Goal: Task Accomplishment & Management: Manage account settings

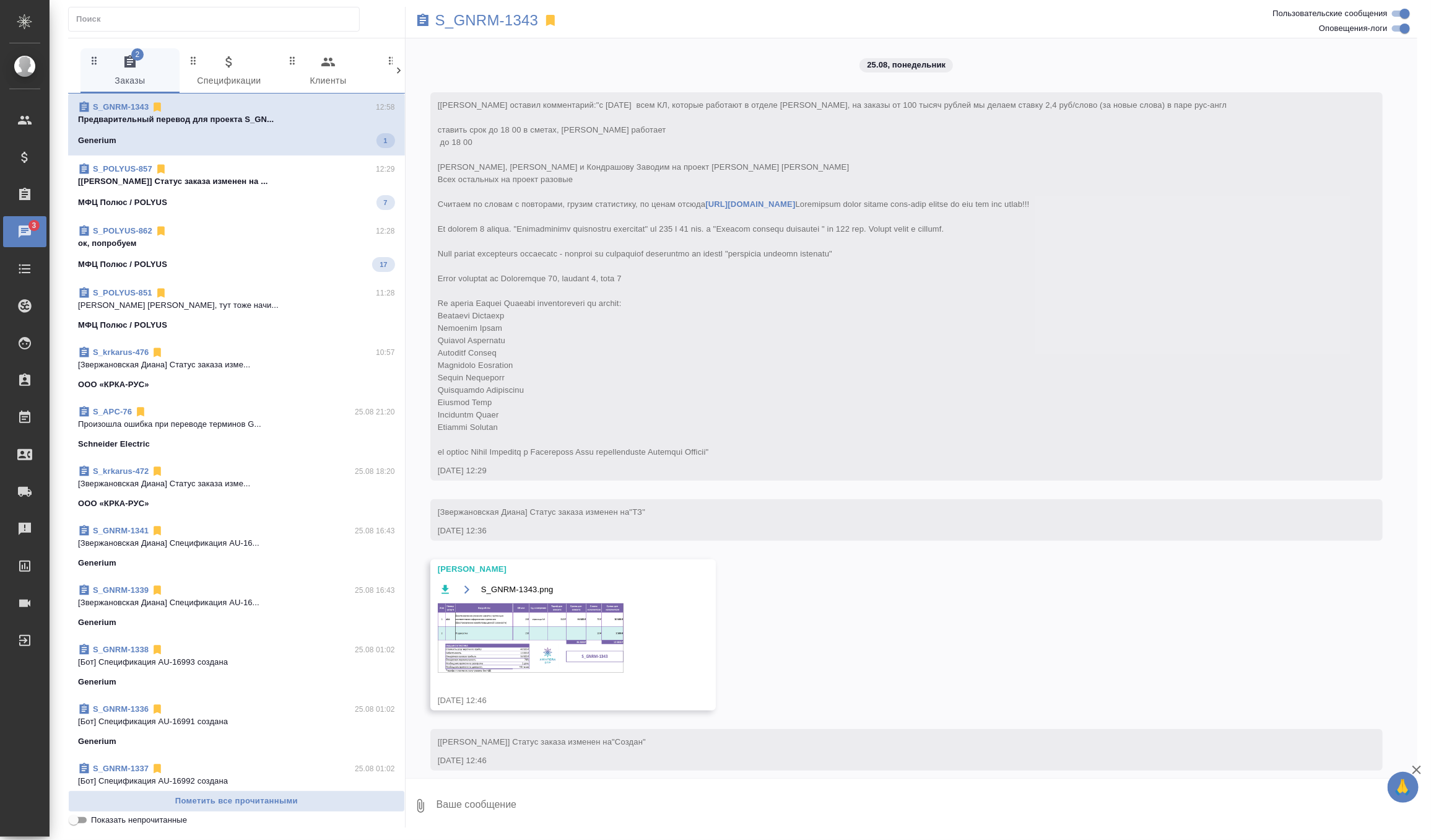
scroll to position [7657, 0]
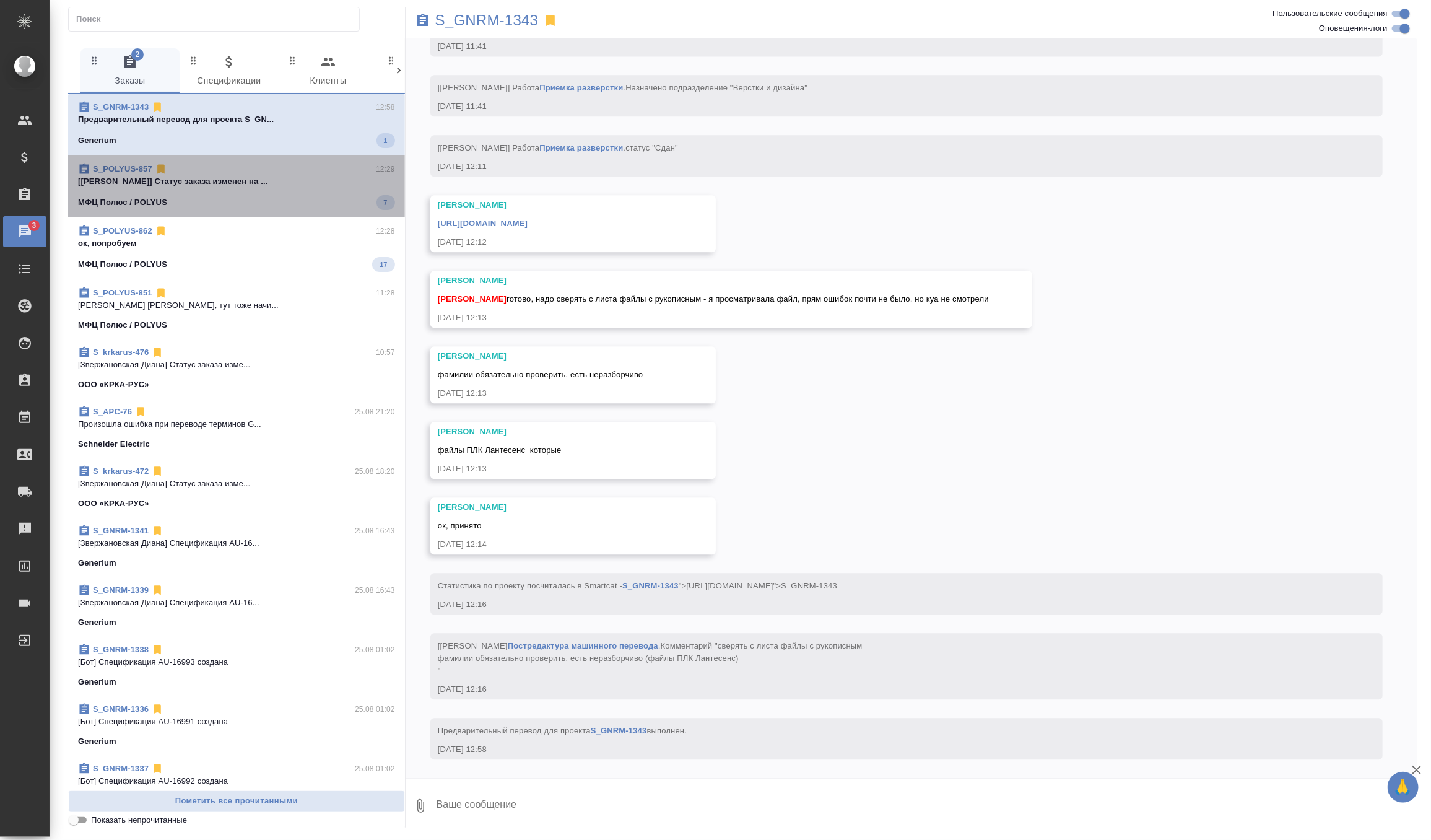
click at [286, 195] on div "МФЦ Полюс / POLYUS 7" at bounding box center [235, 202] width 317 height 14
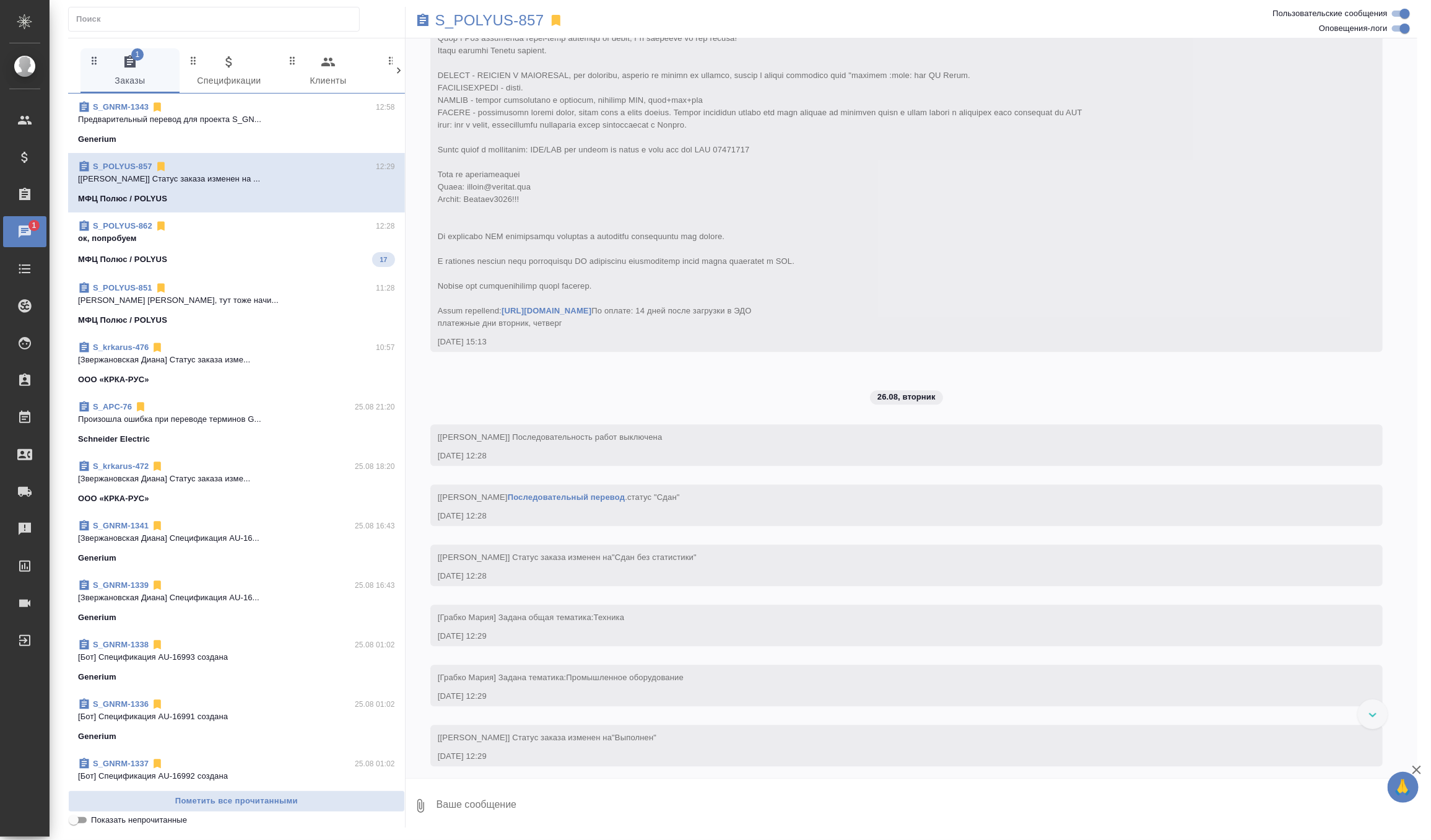
scroll to position [4869, 0]
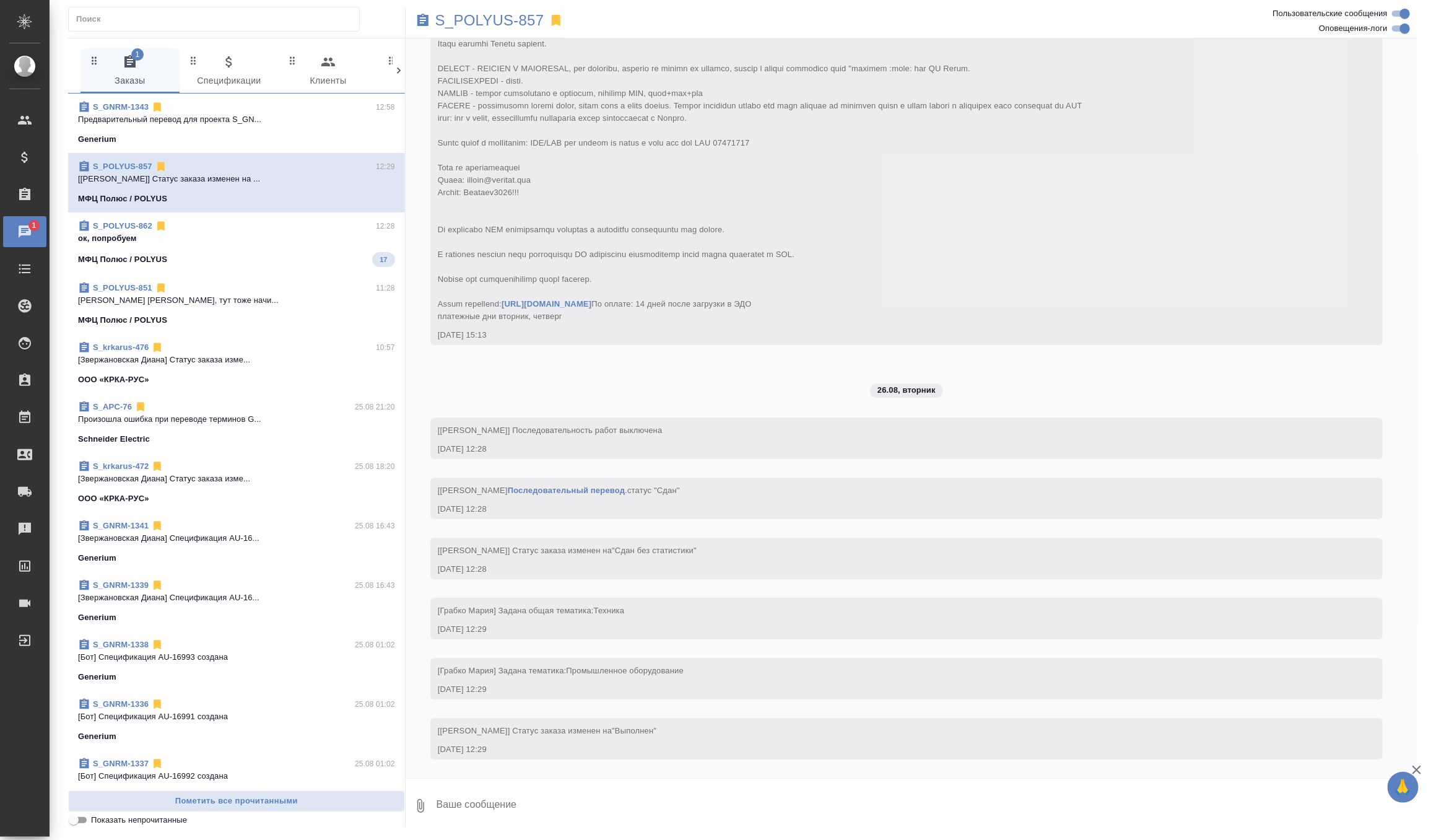
click at [306, 235] on p "ок, попробуем" at bounding box center [235, 238] width 317 height 13
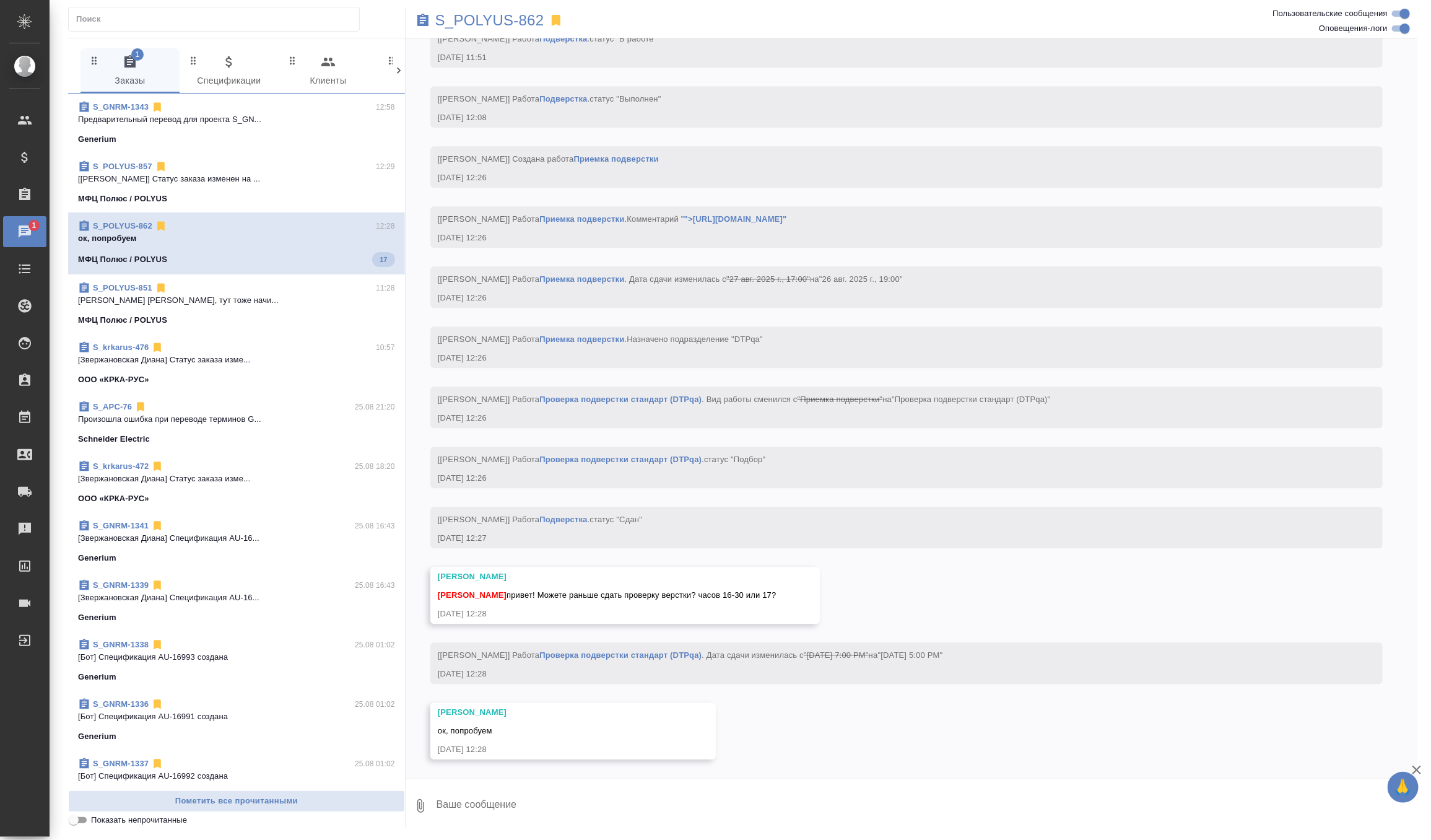
scroll to position [4788, 0]
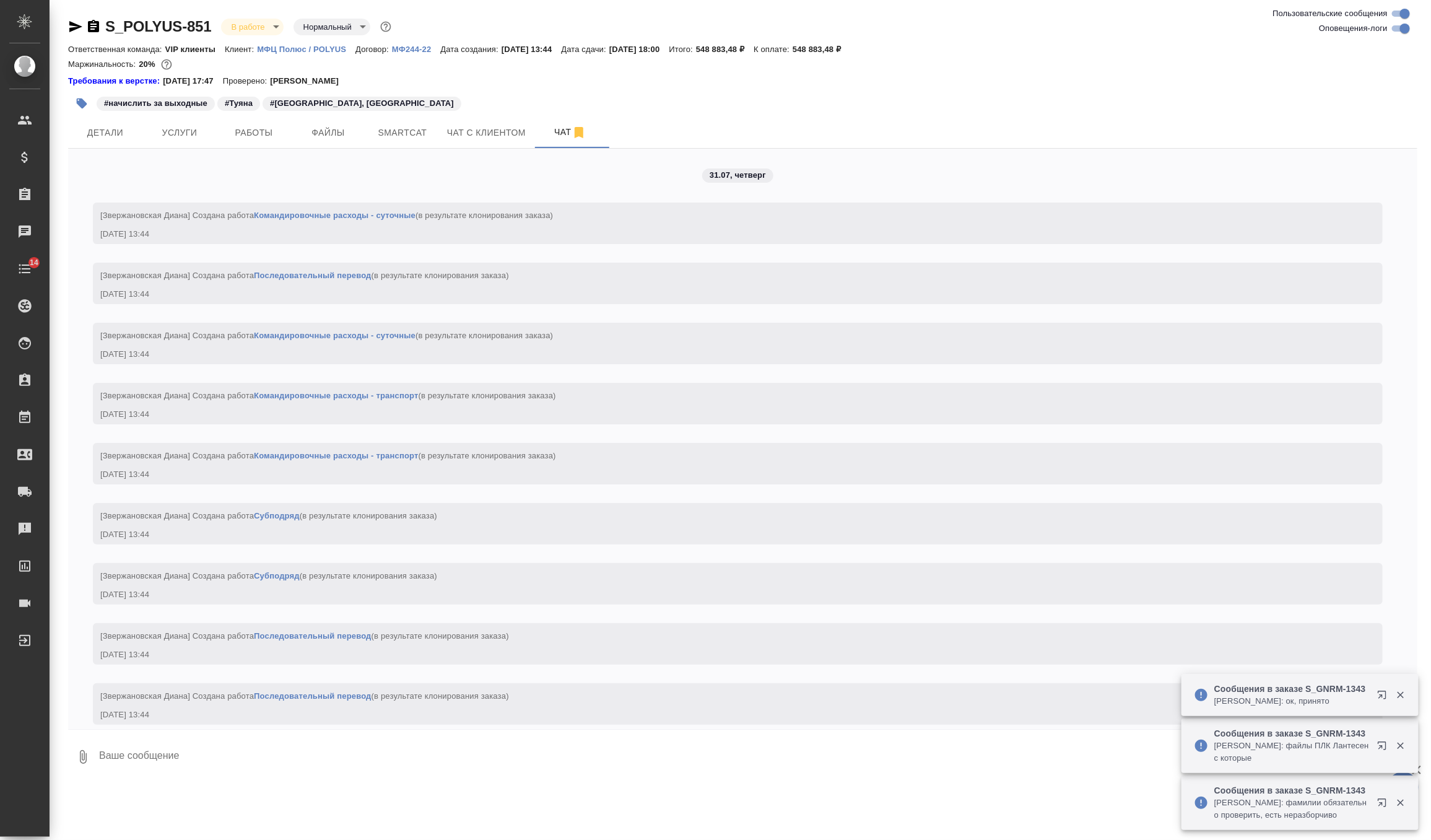
scroll to position [10518, 0]
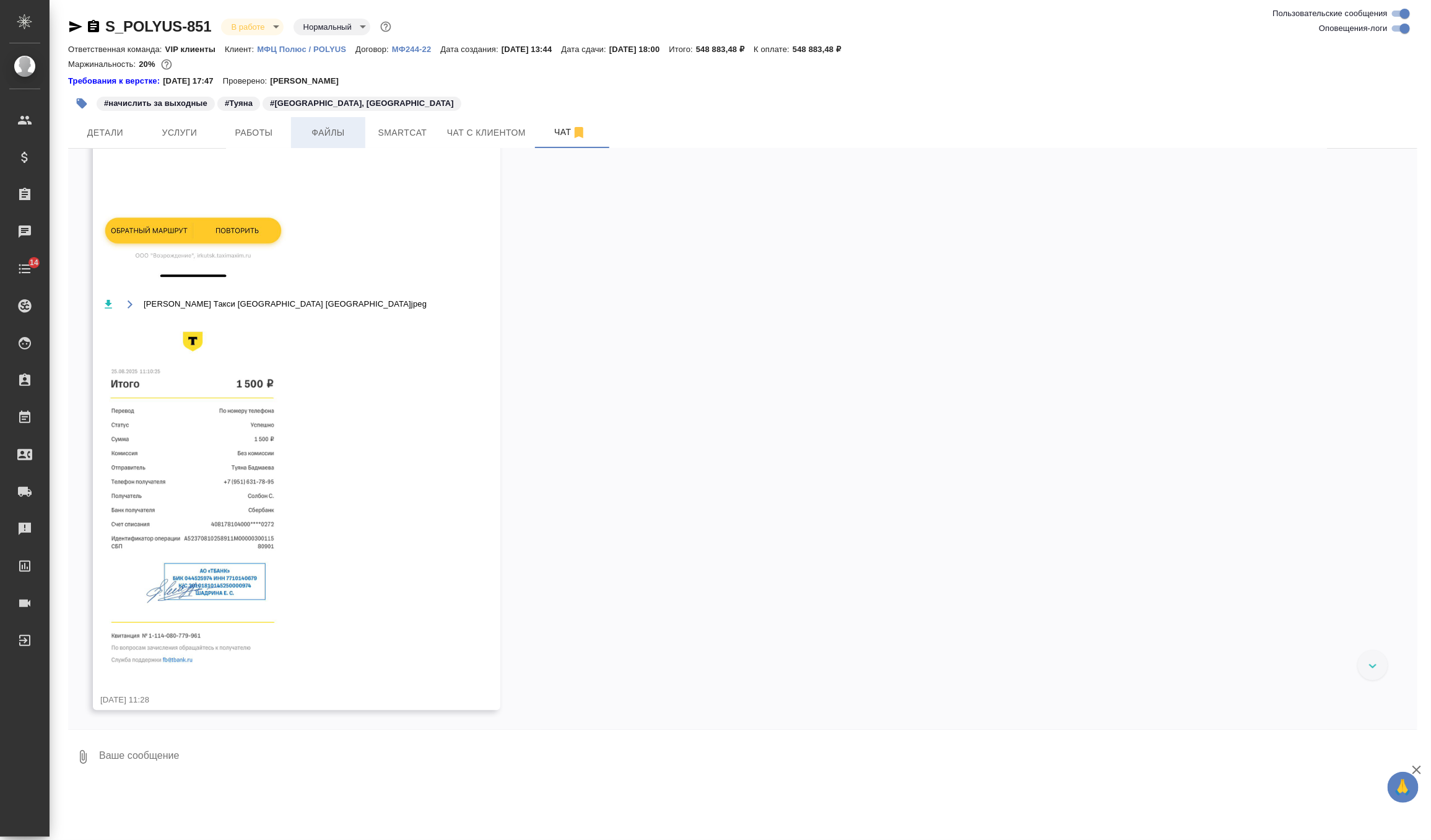
scroll to position [10518, 0]
click at [258, 134] on span "Работы" at bounding box center [254, 133] width 60 height 15
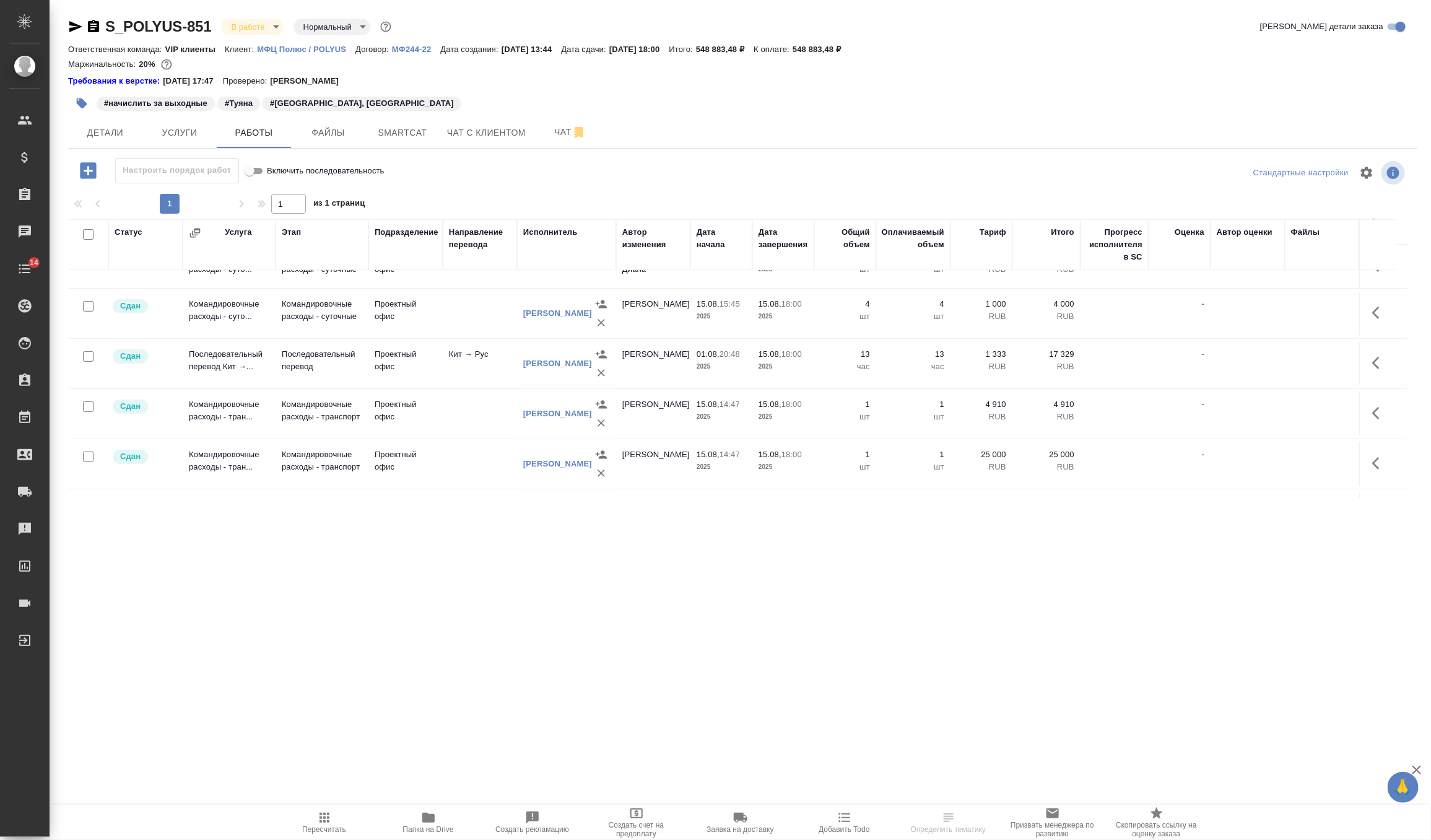
scroll to position [316, 0]
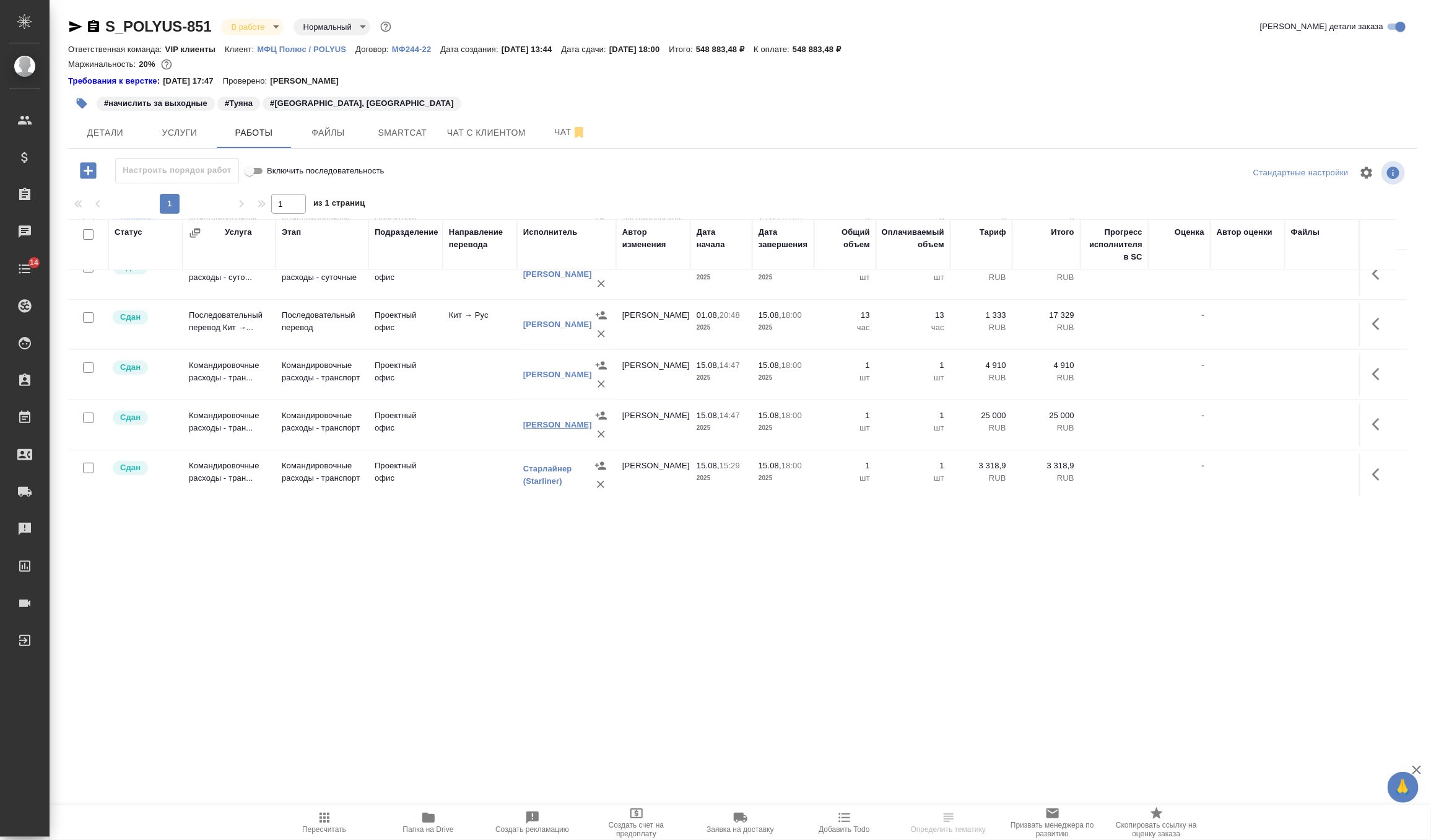
click at [544, 426] on link "[PERSON_NAME]" at bounding box center [558, 424] width 69 height 9
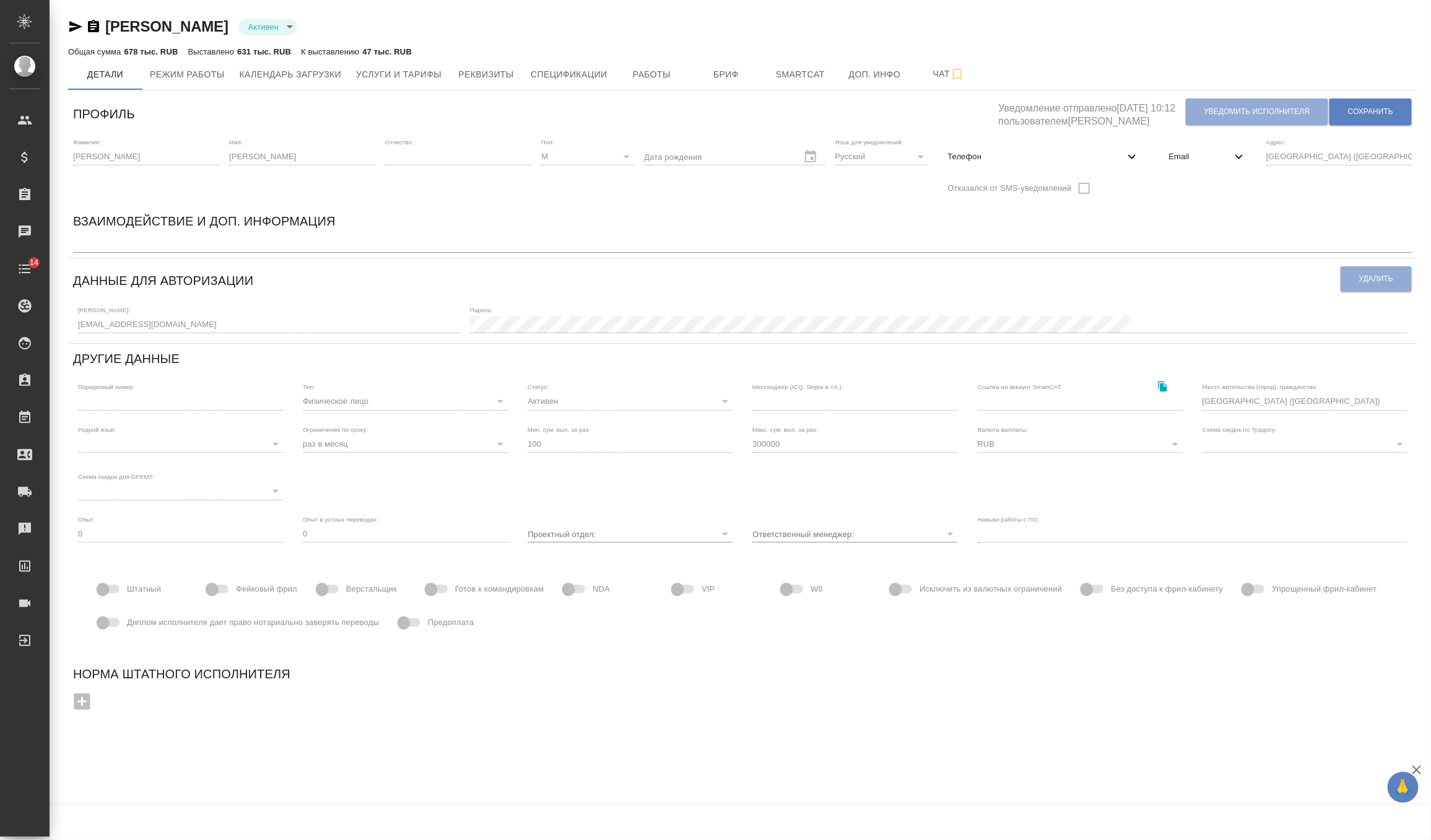
click at [1243, 157] on icon at bounding box center [1239, 156] width 14 height 14
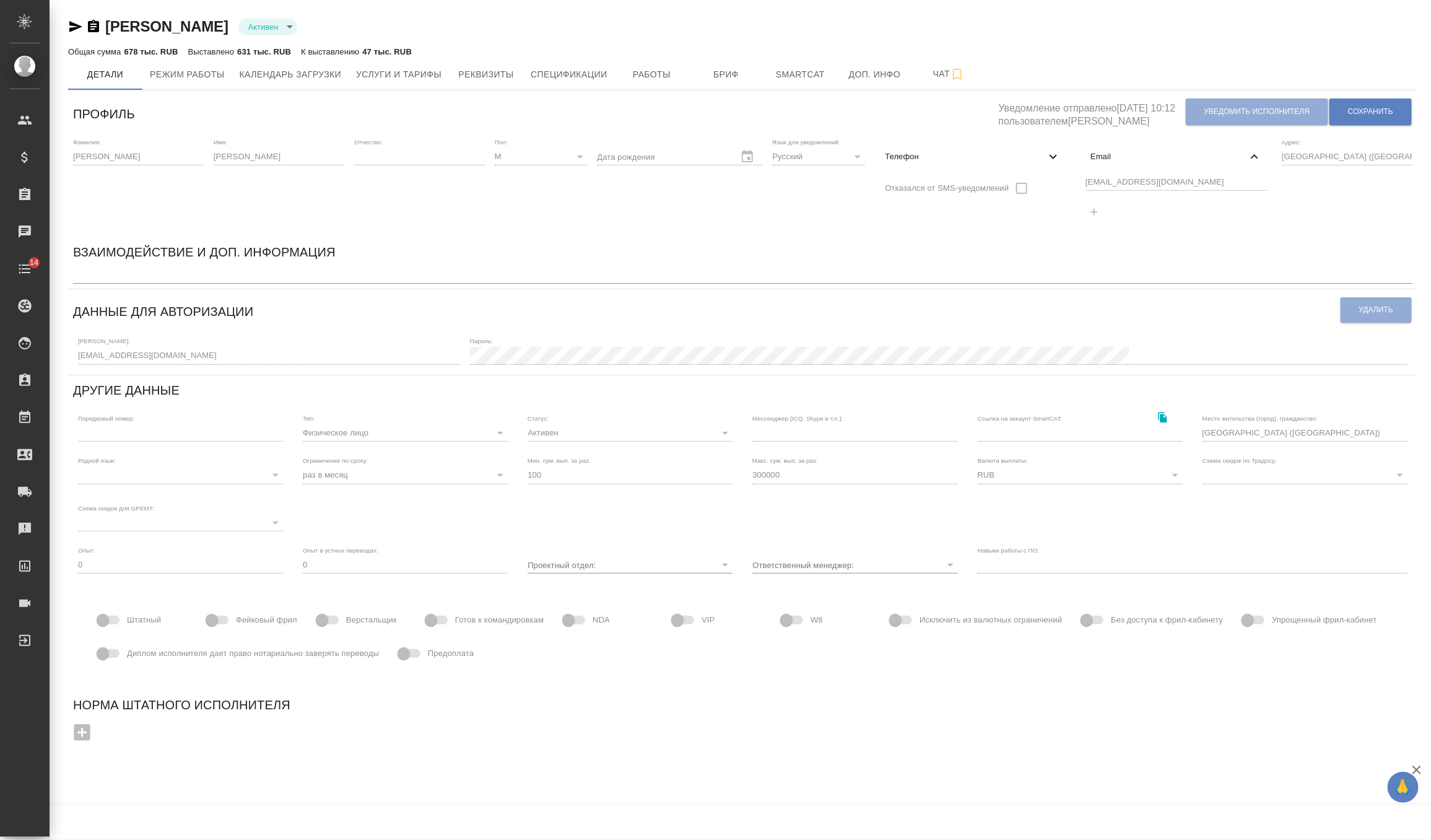
click at [1081, 184] on div "rexar949@yandex.ru" at bounding box center [1177, 198] width 191 height 57
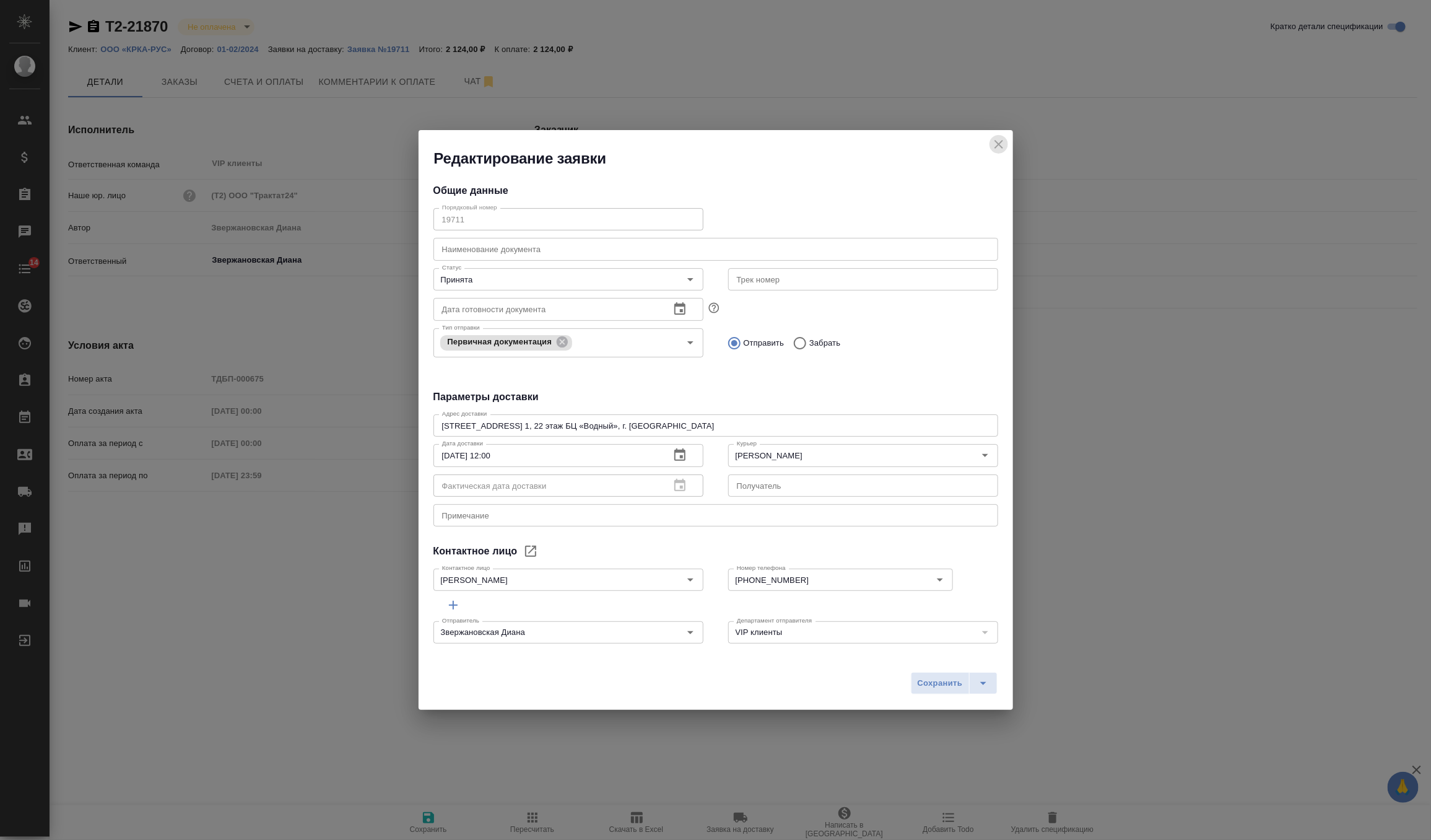
click at [1002, 143] on icon "close" at bounding box center [999, 144] width 14 height 14
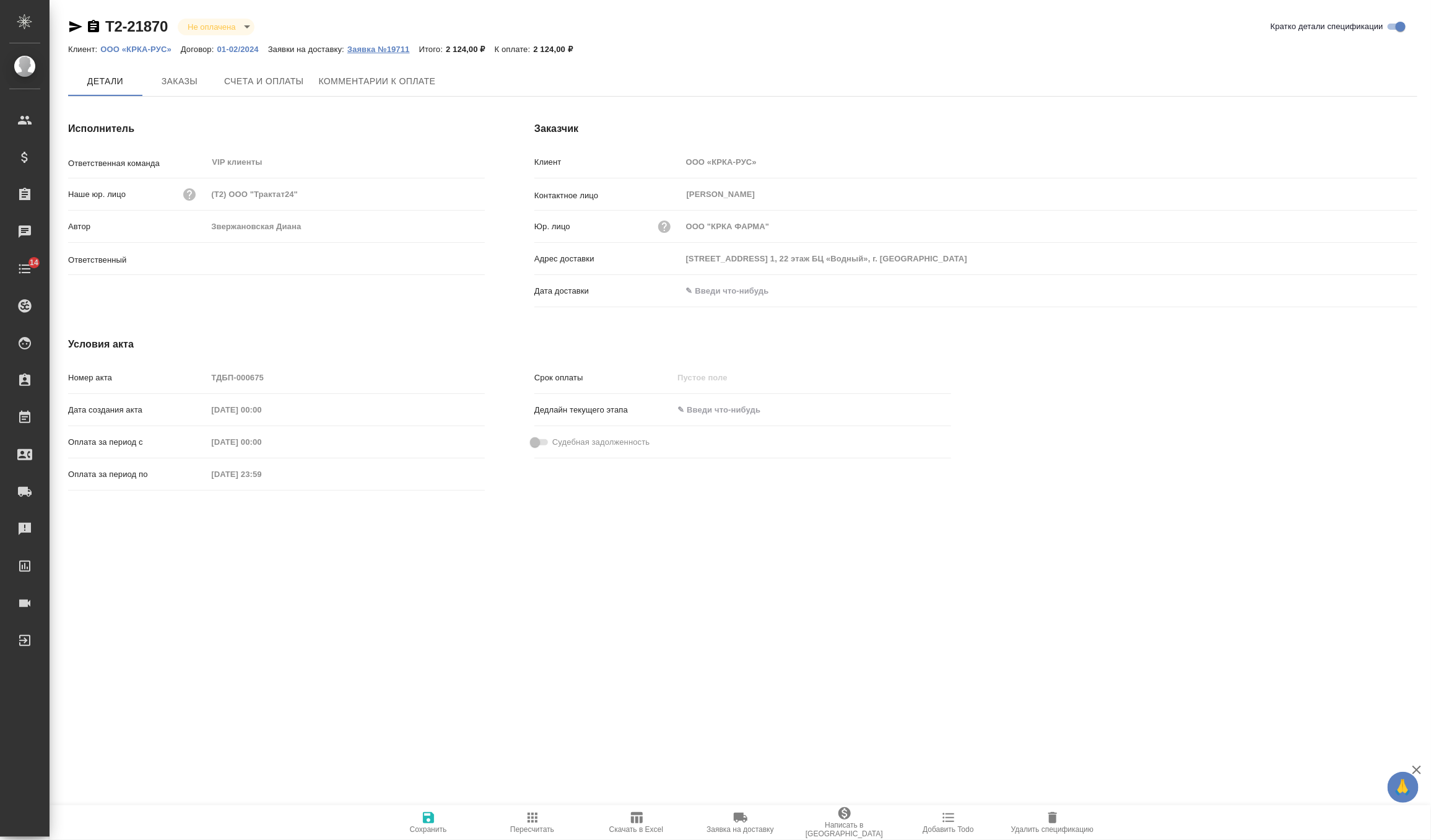
type input "Звержановская Диана"
click at [387, 46] on p "Заявка №19711" at bounding box center [383, 49] width 72 height 9
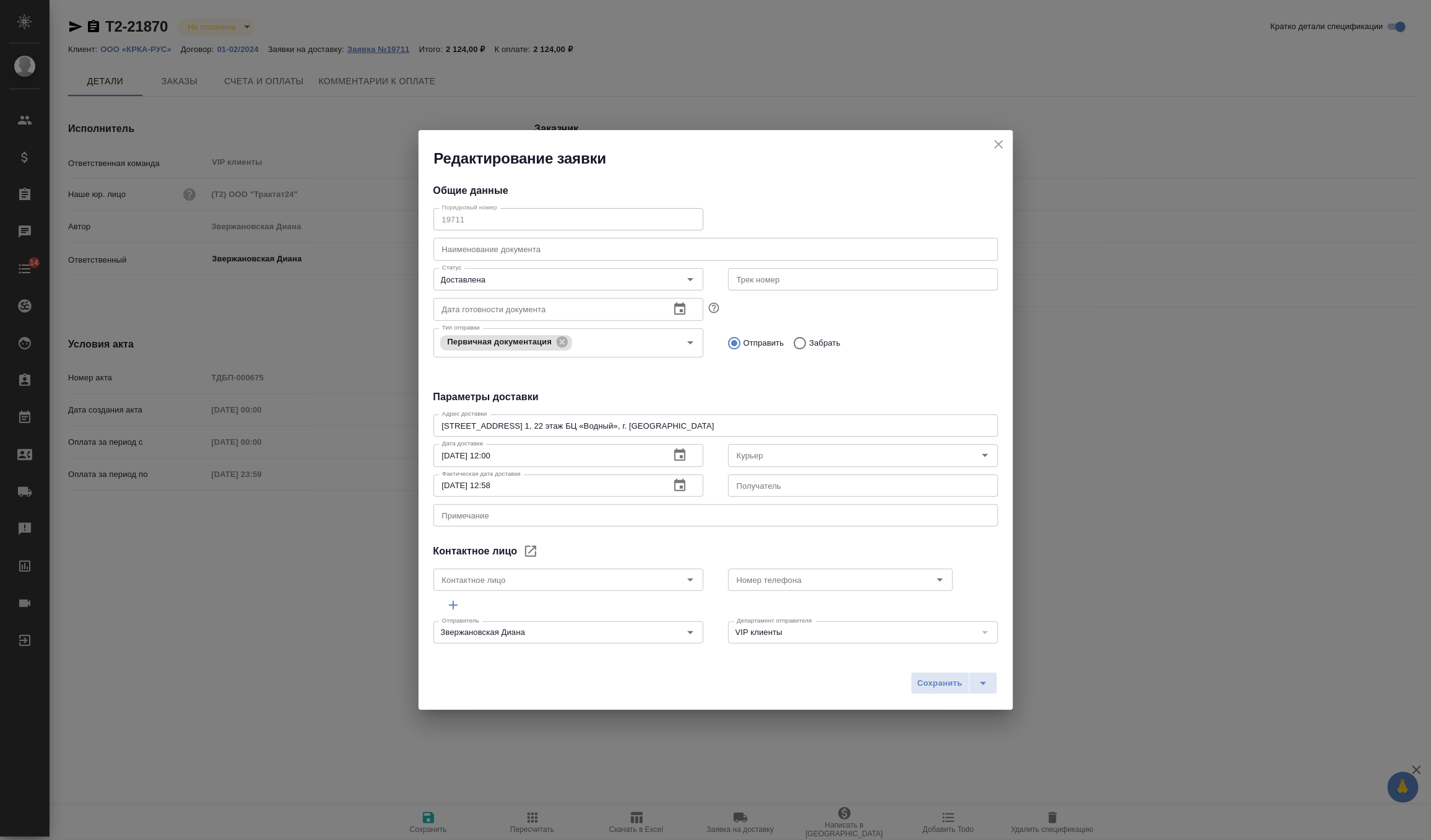
type input "Лукичева Марина"
type input "+7 495 981 10 95"
type input "Северов Олег"
click at [1005, 142] on icon "close" at bounding box center [999, 144] width 14 height 14
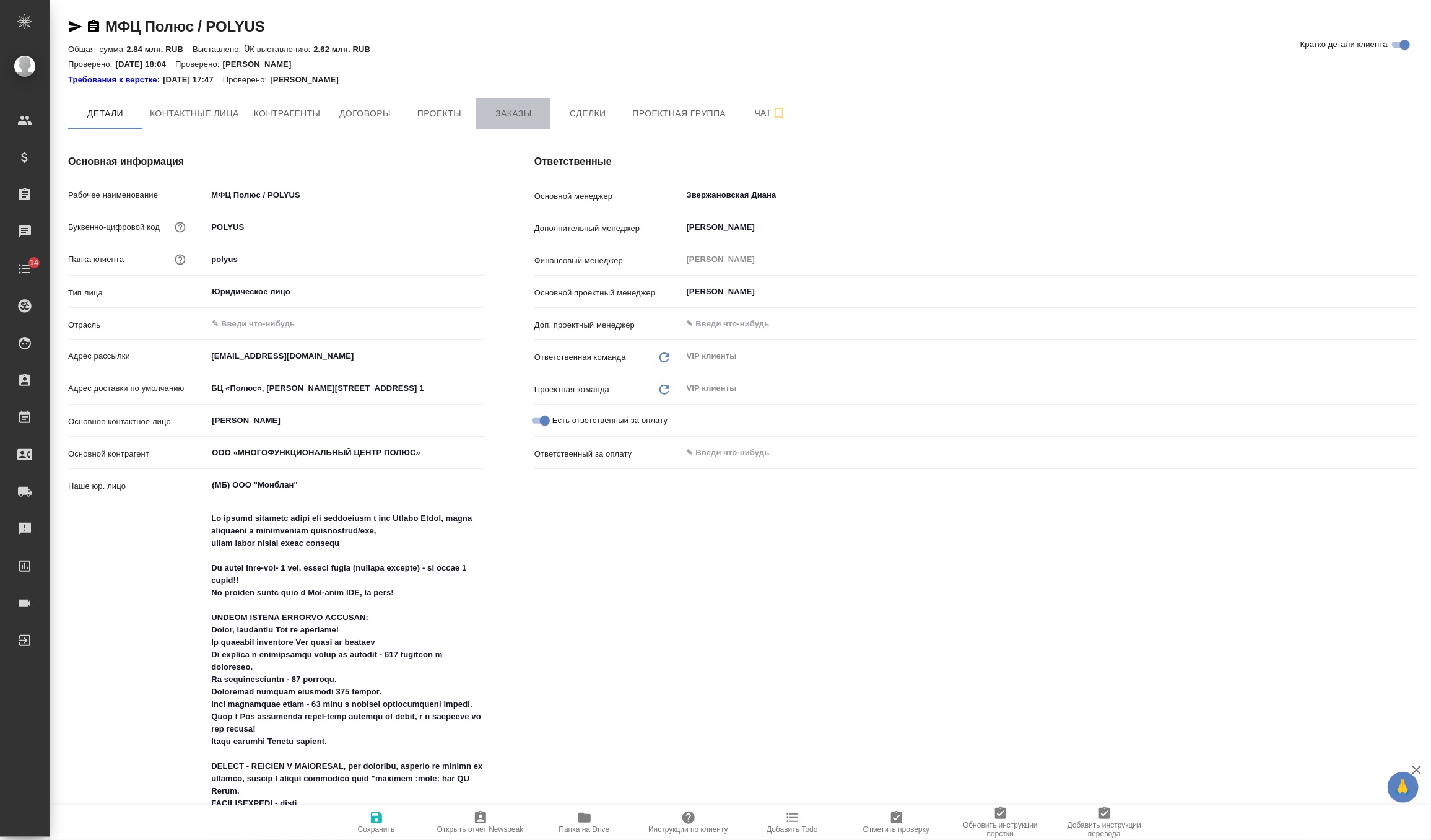
click at [521, 119] on span "Заказы" at bounding box center [513, 113] width 60 height 15
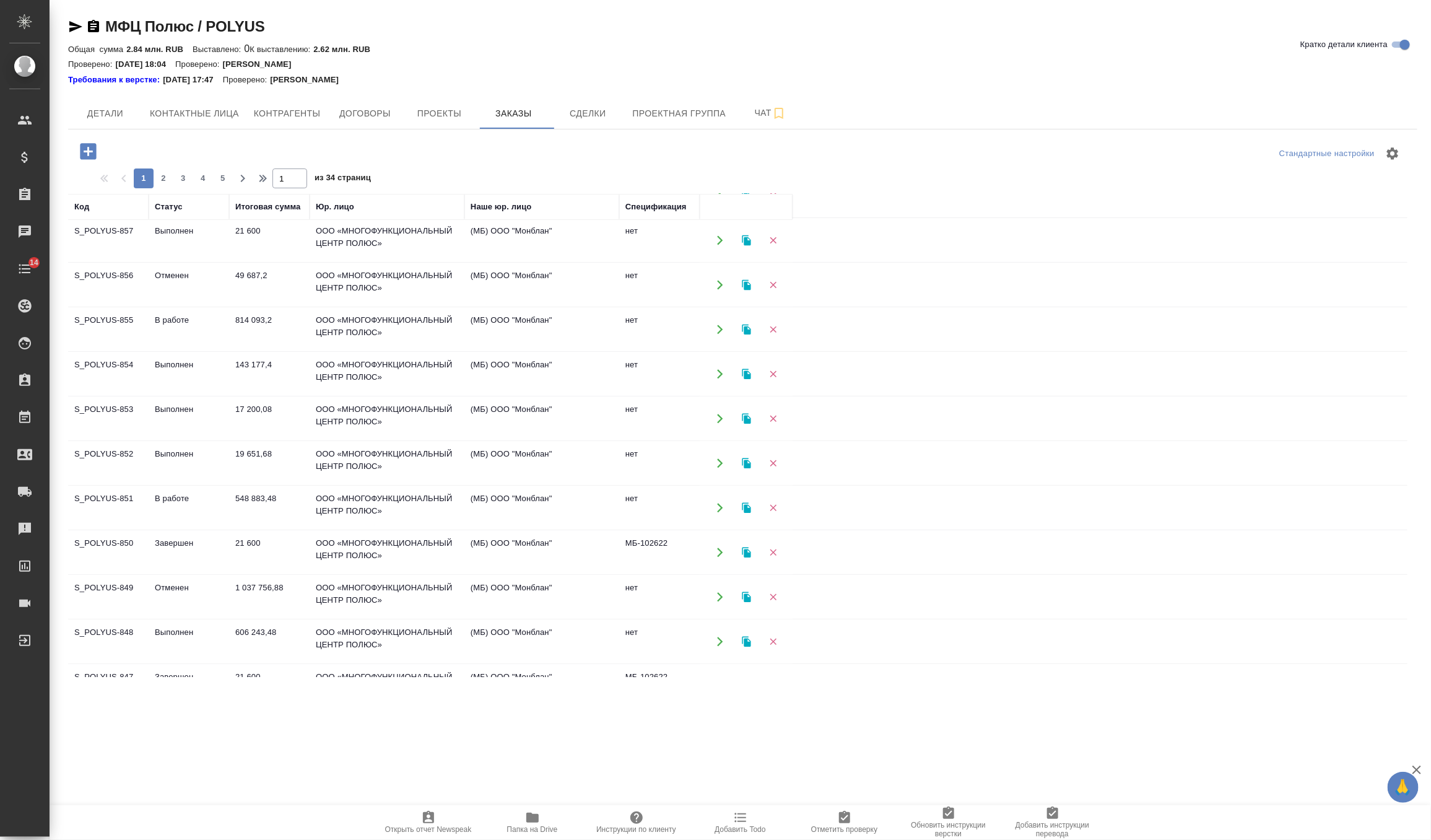
scroll to position [236, 0]
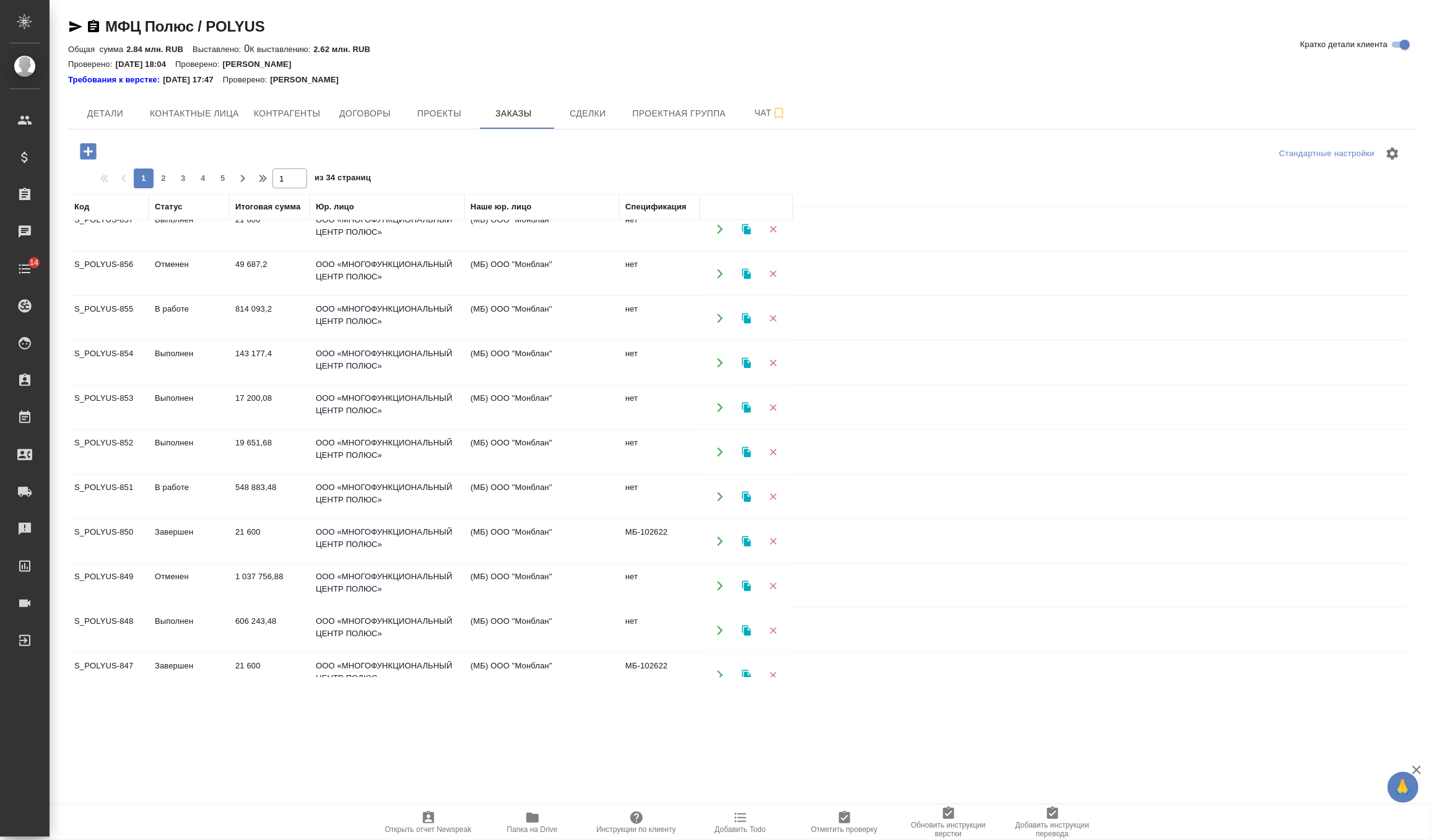
click at [190, 484] on td "В работе" at bounding box center [189, 496] width 80 height 43
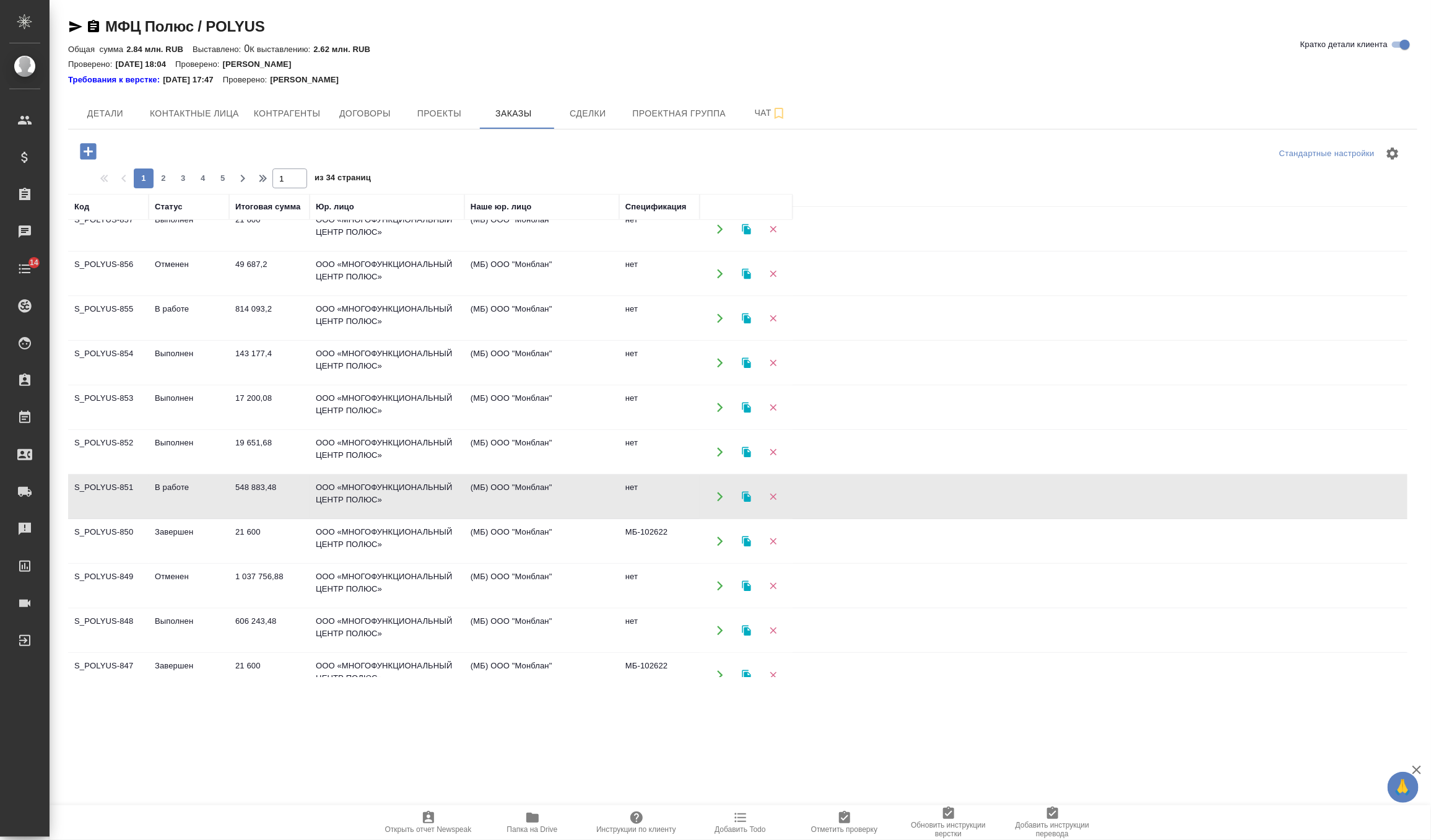
click at [190, 484] on td "В работе" at bounding box center [189, 496] width 80 height 43
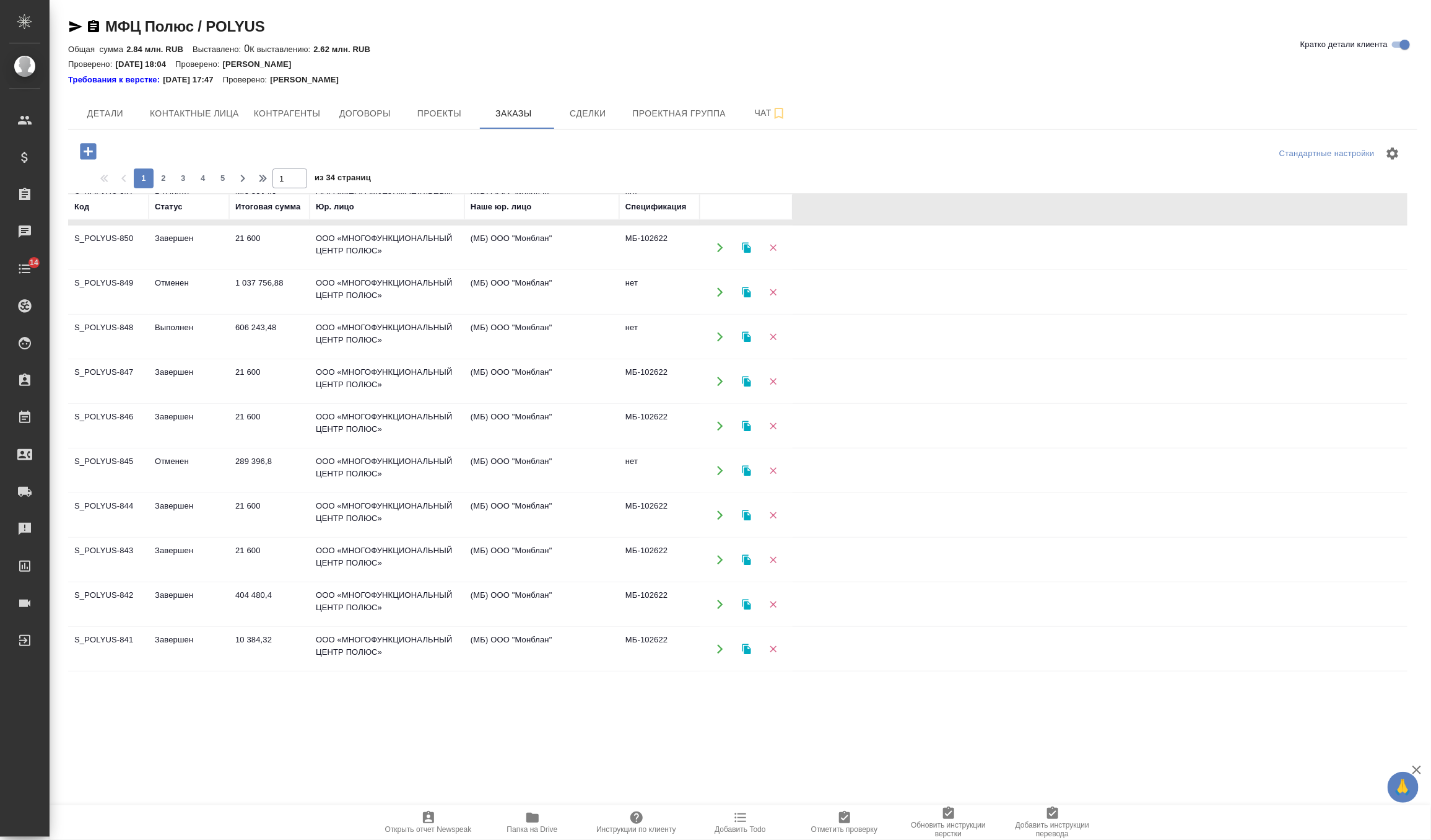
scroll to position [653, 0]
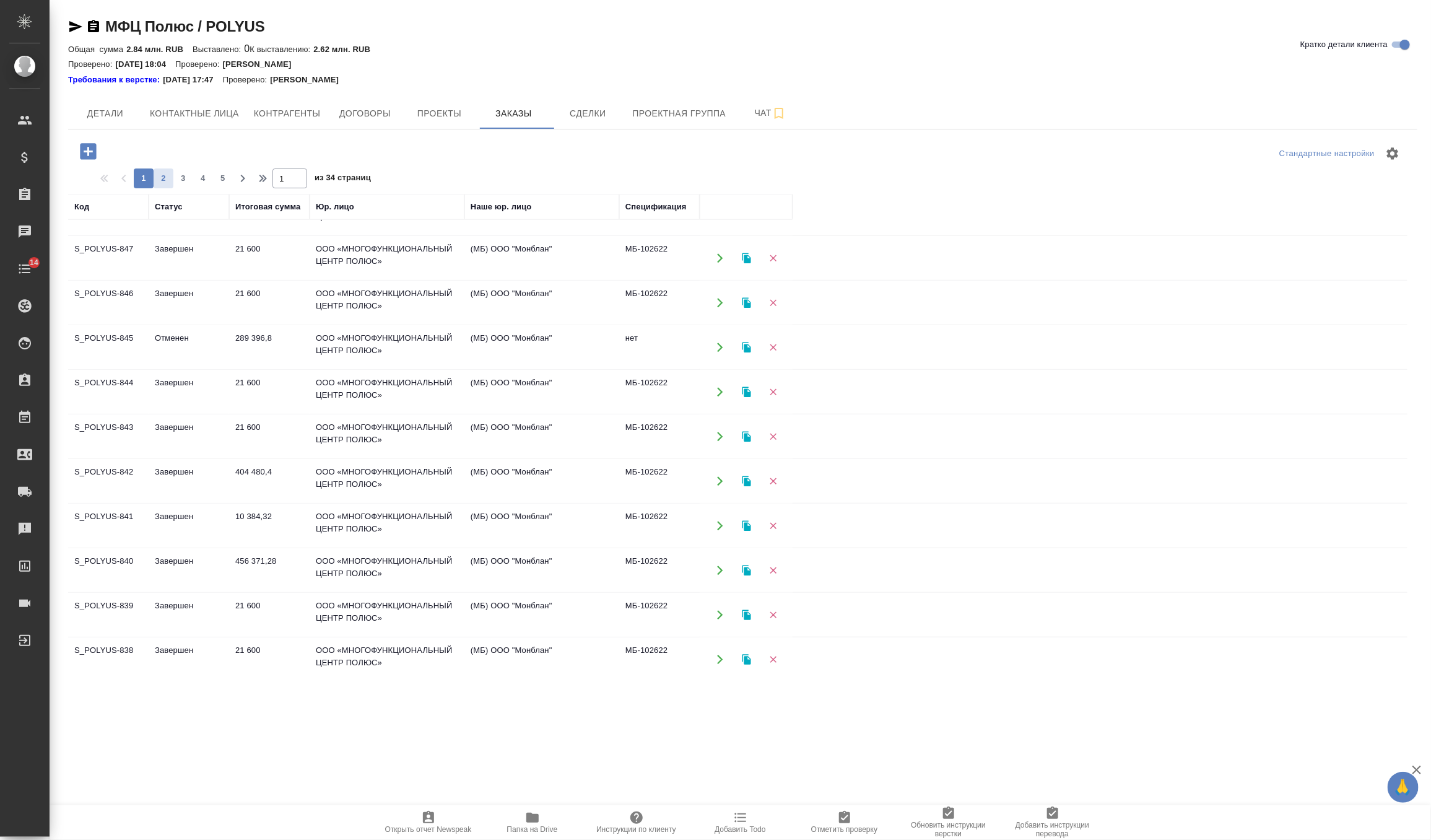
click at [167, 179] on span "2" at bounding box center [163, 179] width 20 height 13
click at [165, 448] on td "Отменен" at bounding box center [189, 437] width 80 height 43
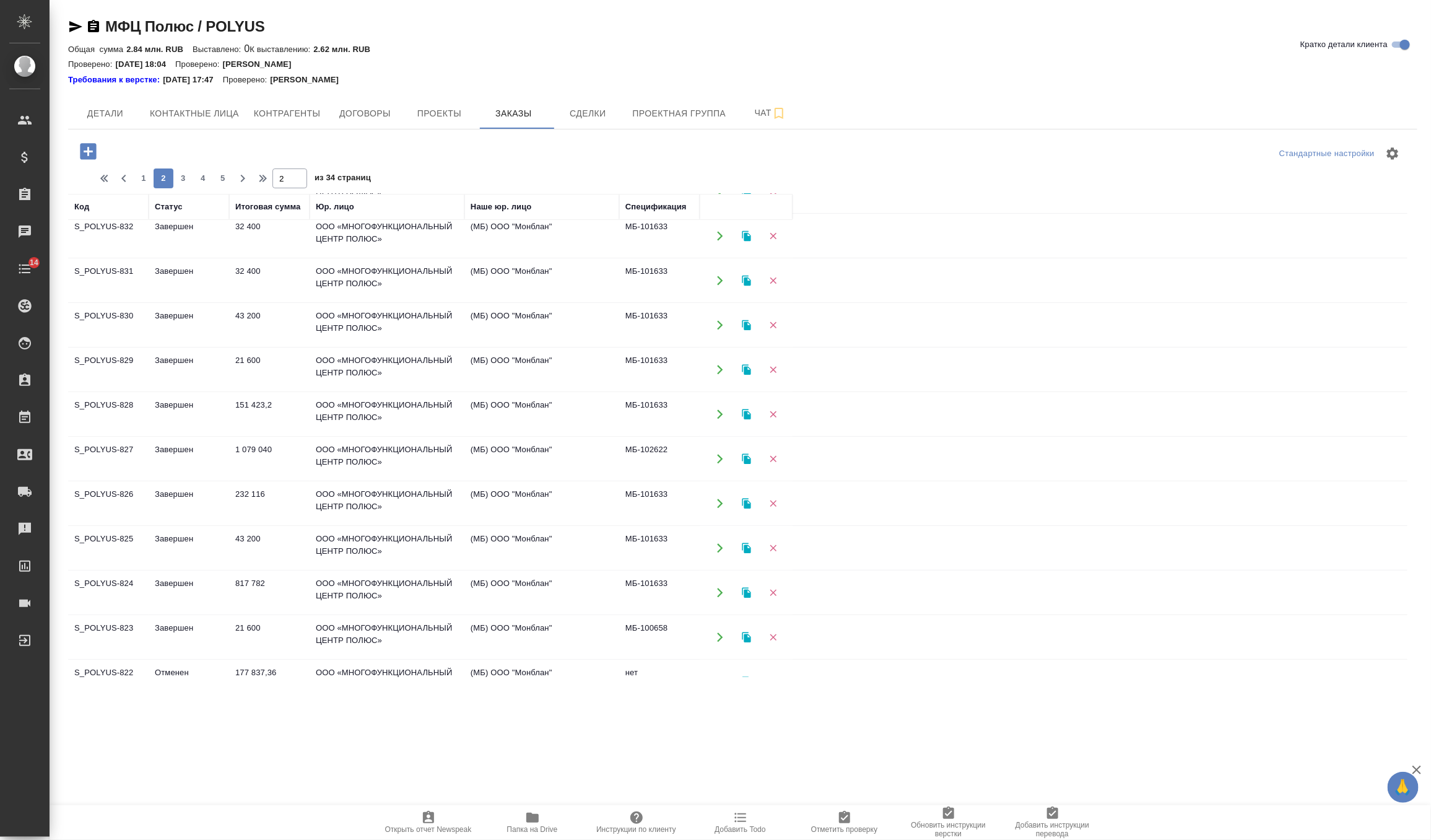
scroll to position [198, 0]
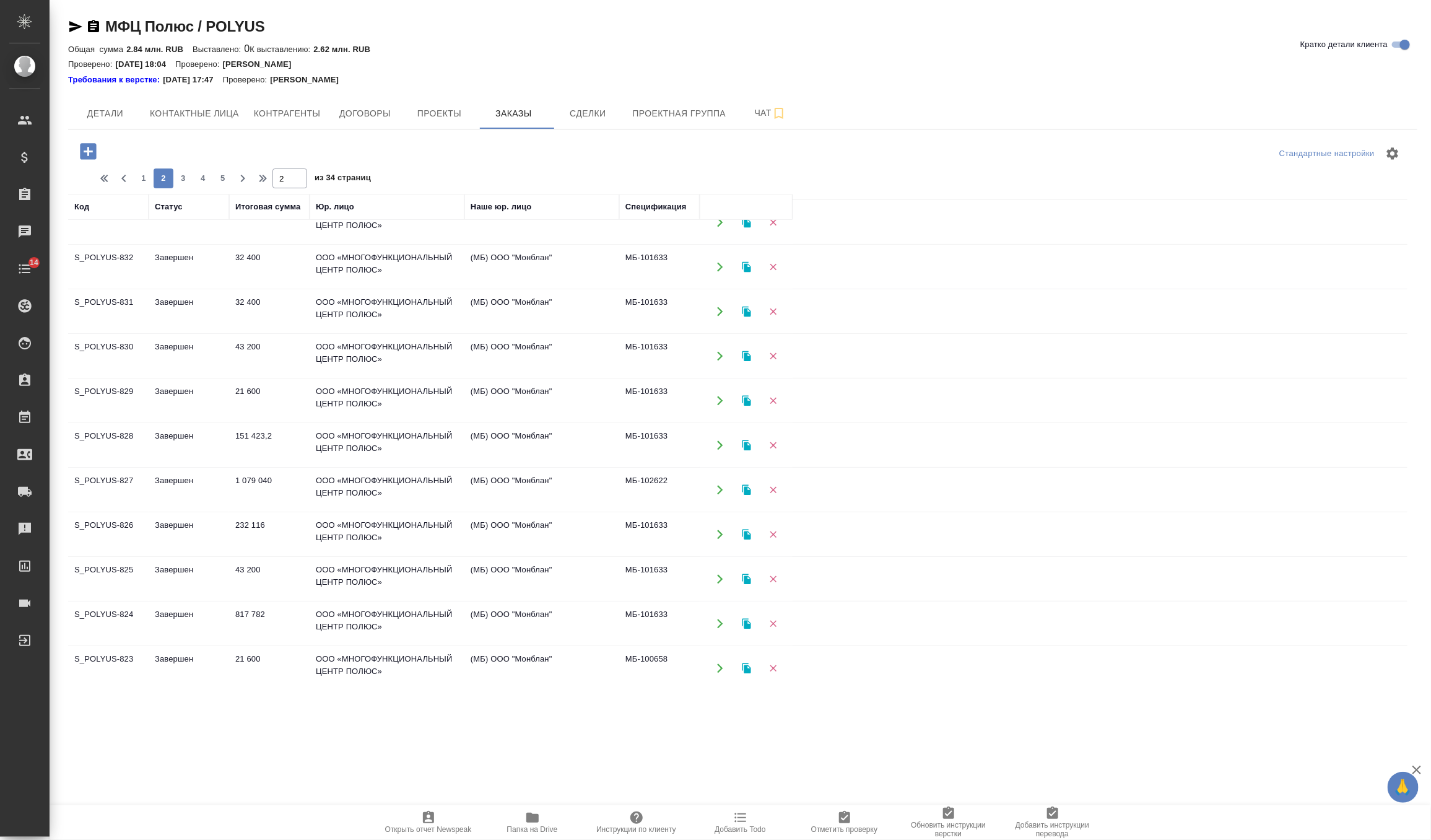
click at [166, 491] on td "Завершен" at bounding box center [189, 490] width 80 height 43
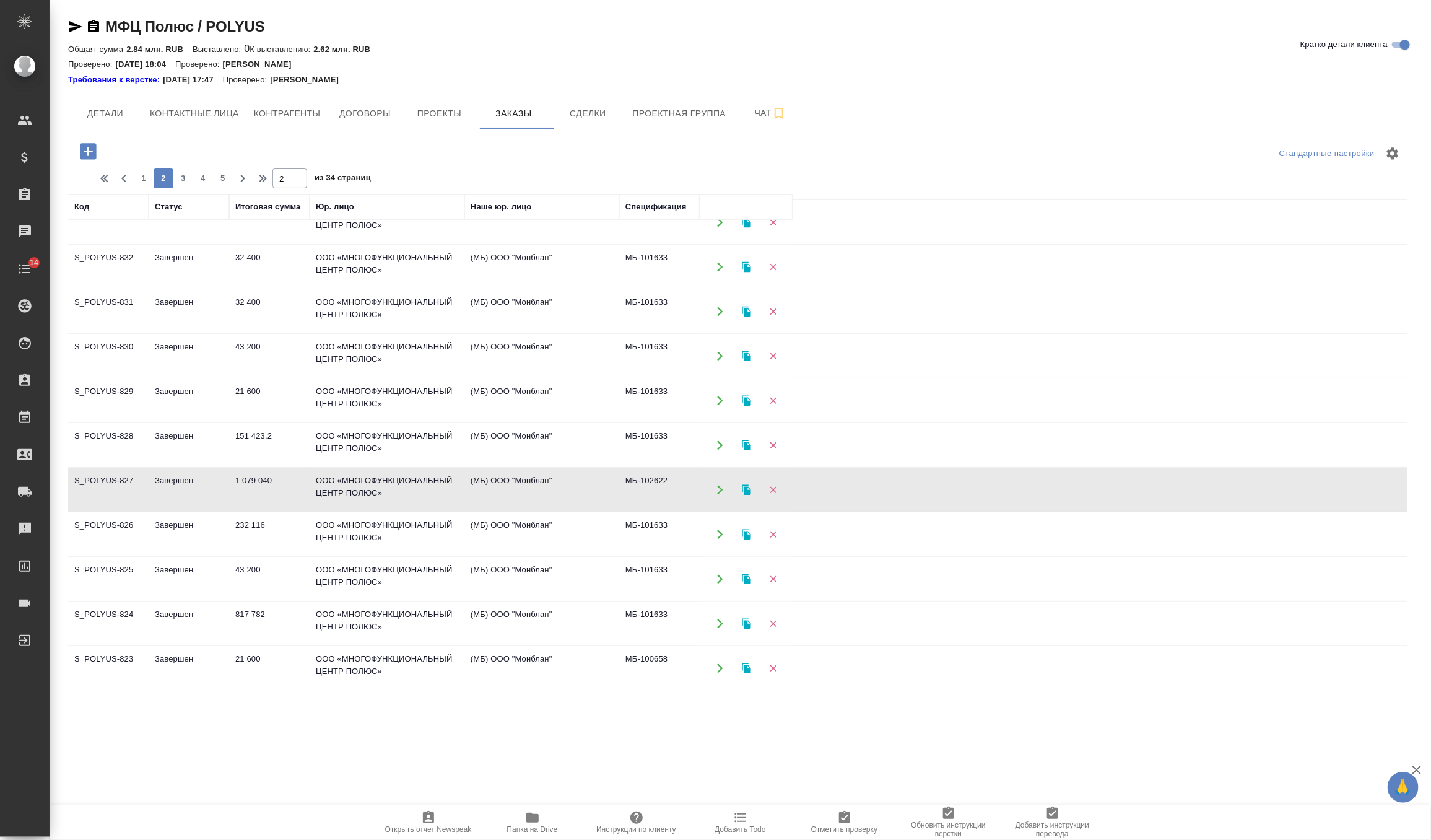
click at [166, 491] on td "Завершен" at bounding box center [189, 490] width 80 height 43
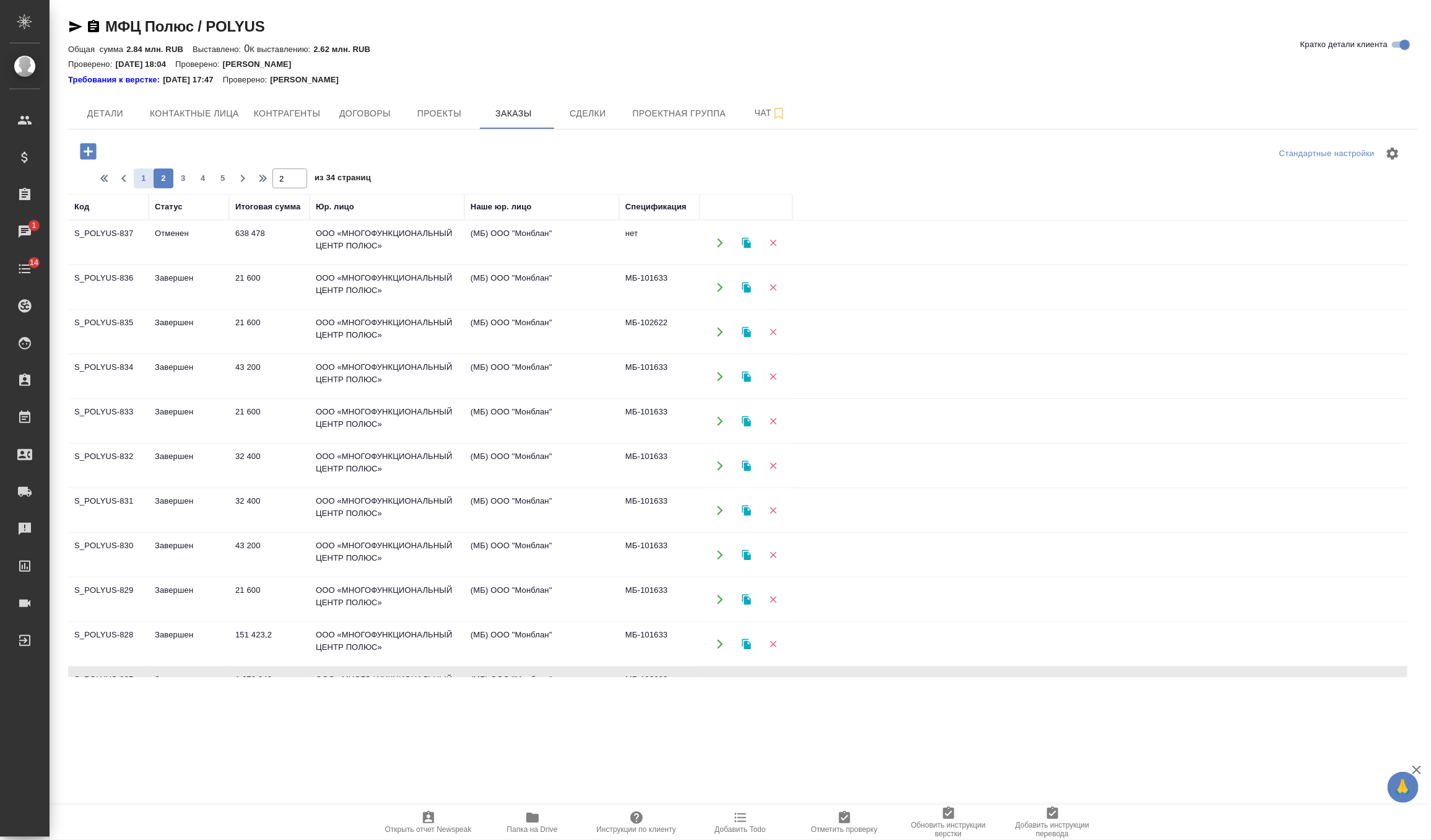
click at [139, 180] on span "1" at bounding box center [143, 179] width 20 height 13
type input "1"
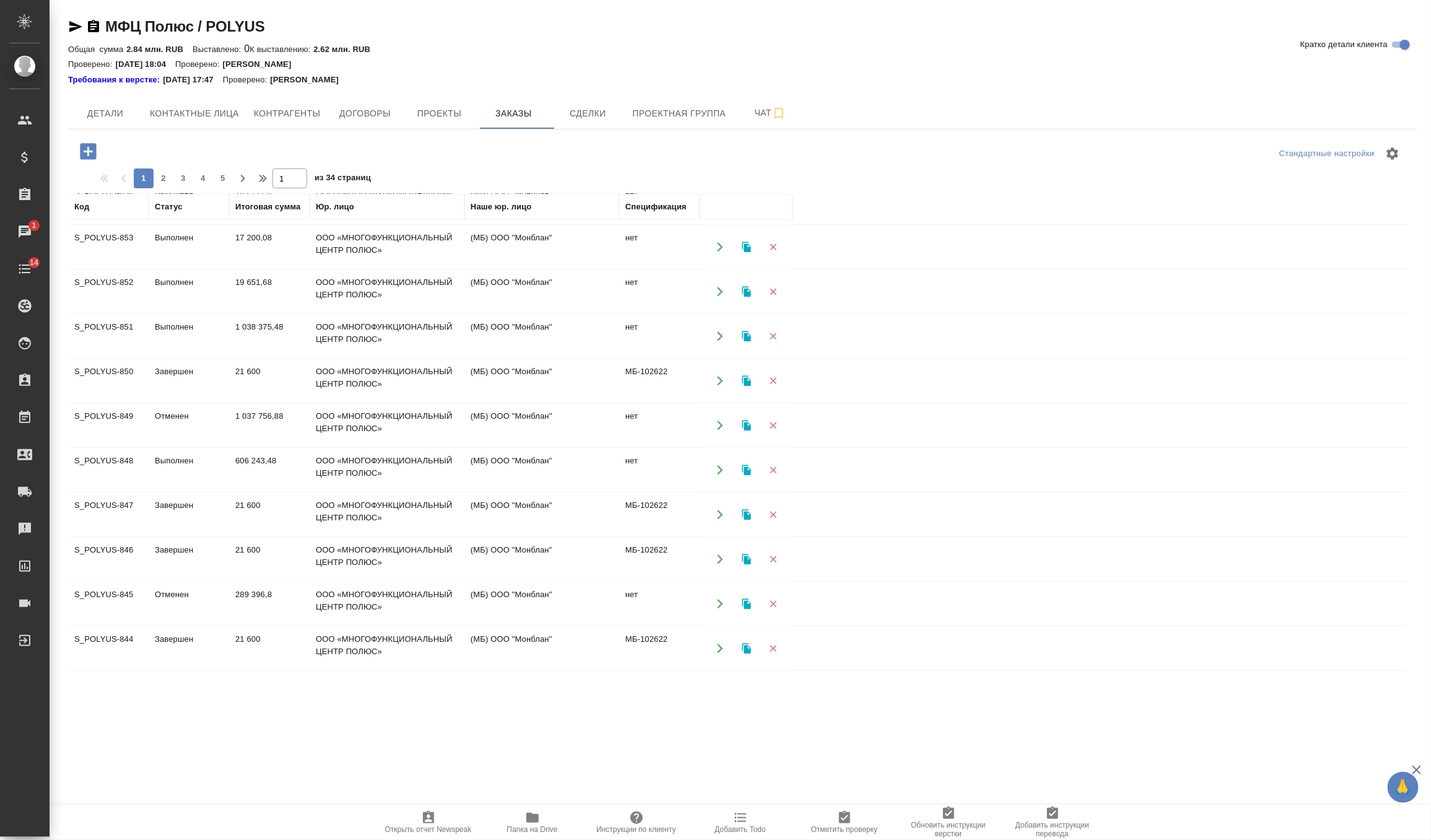
scroll to position [372, 0]
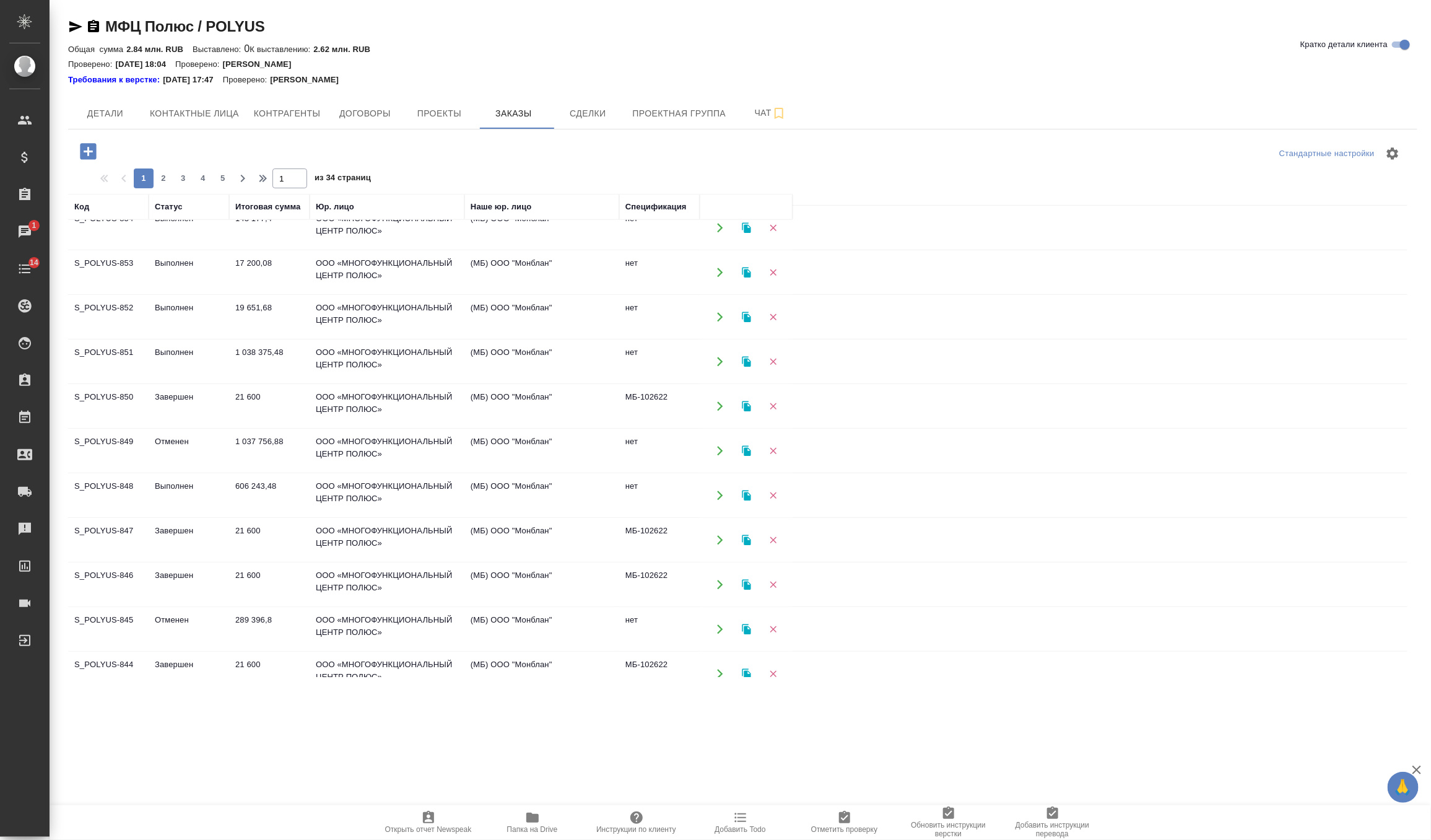
click at [203, 493] on td "Выполнен" at bounding box center [189, 495] width 80 height 43
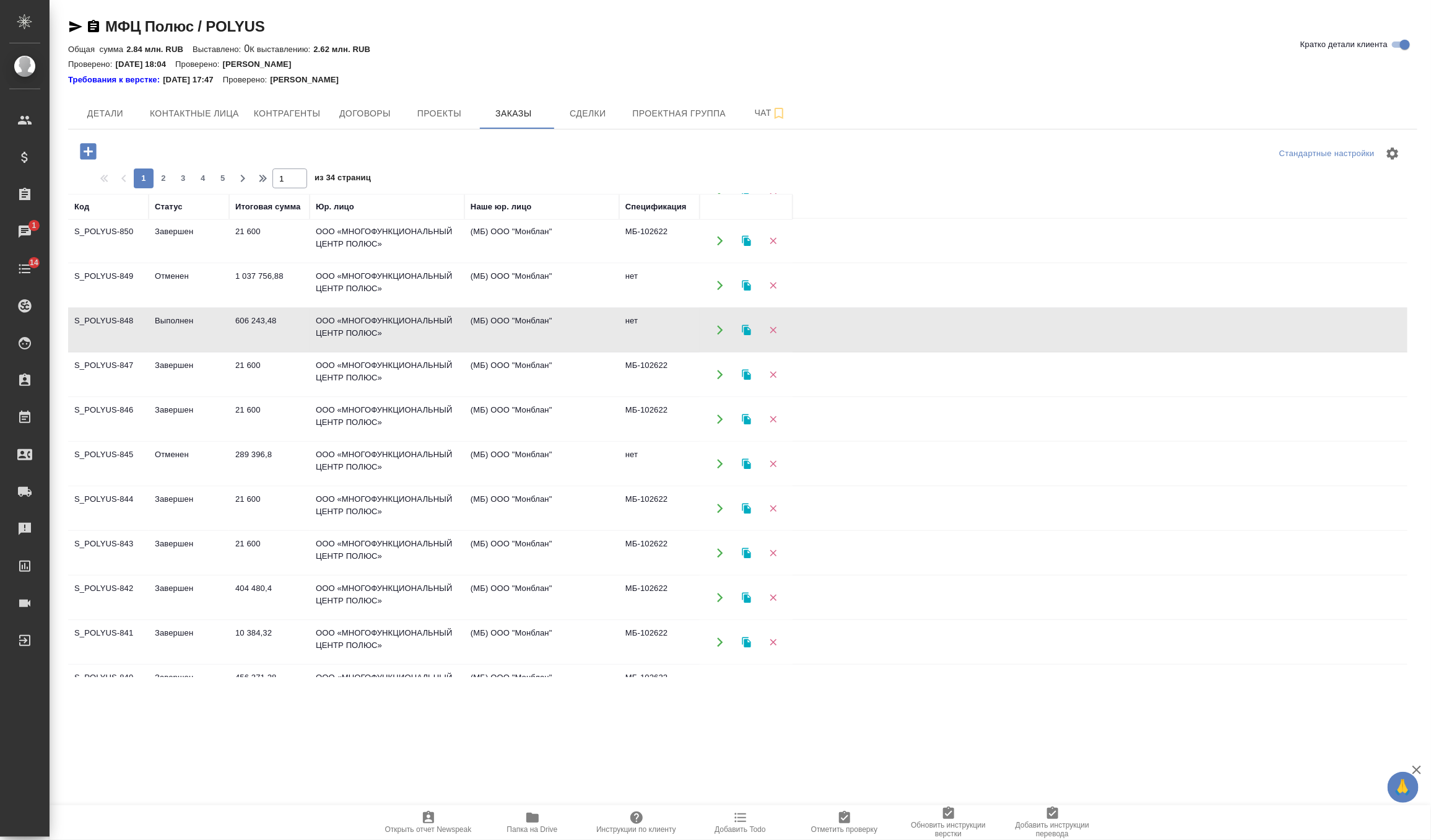
scroll to position [581, 0]
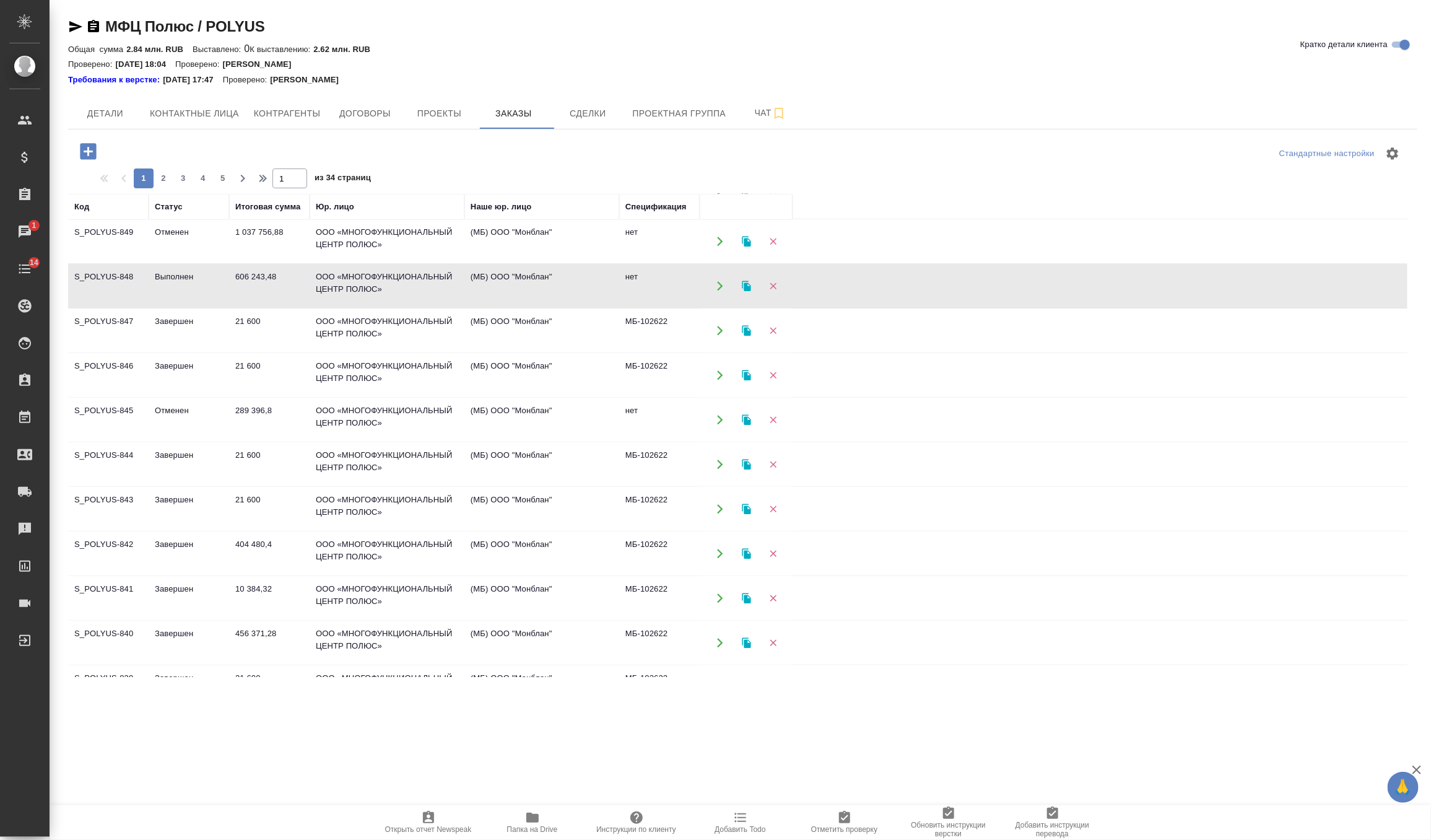
click at [222, 644] on td "Завершен" at bounding box center [189, 642] width 80 height 43
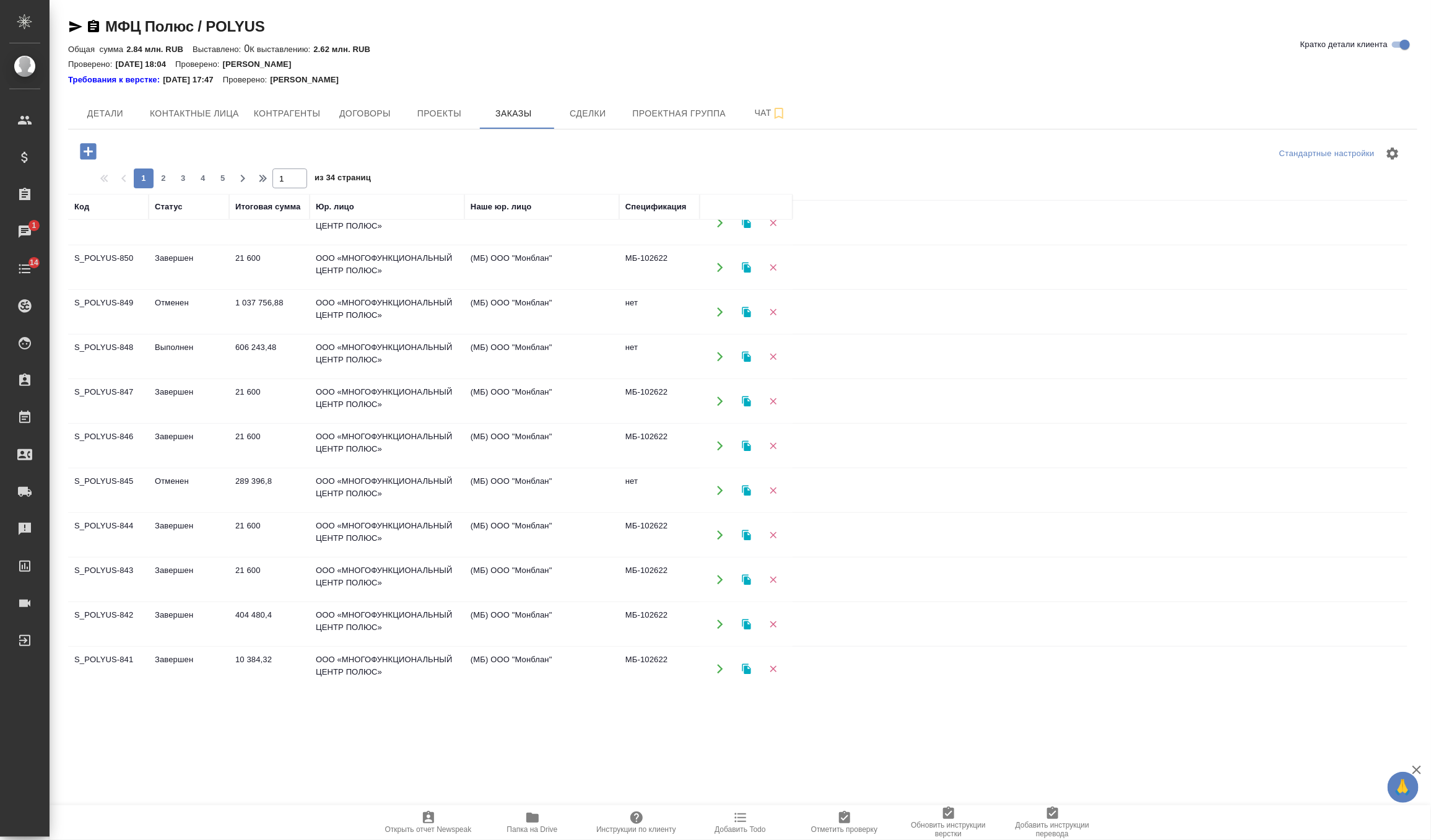
scroll to position [501, 0]
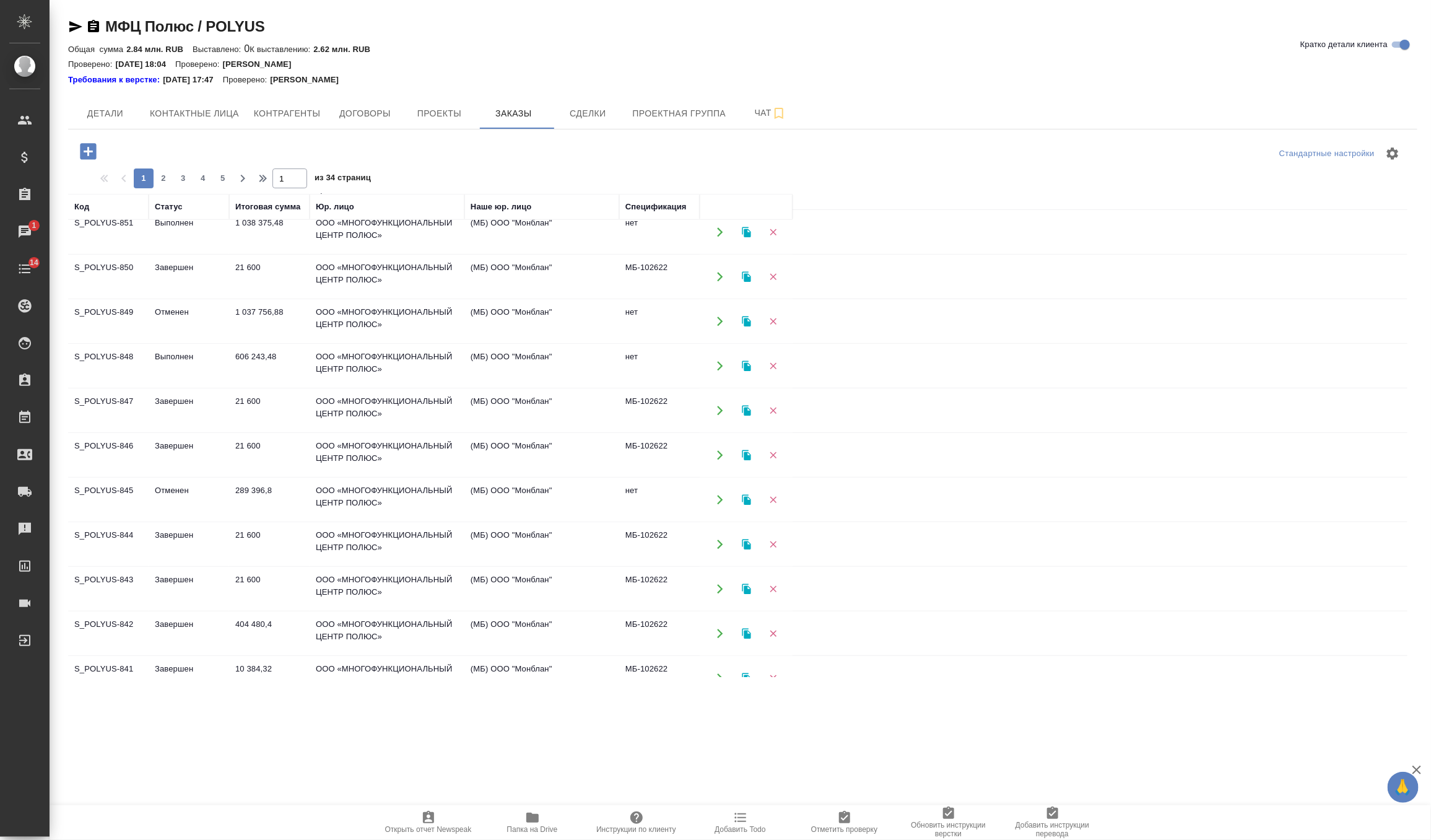
click at [310, 355] on td "ООО «МНОГОФУНКЦИОНАЛЬНЫЙ ЦЕНТР ПОЛЮС»" at bounding box center [387, 366] width 155 height 43
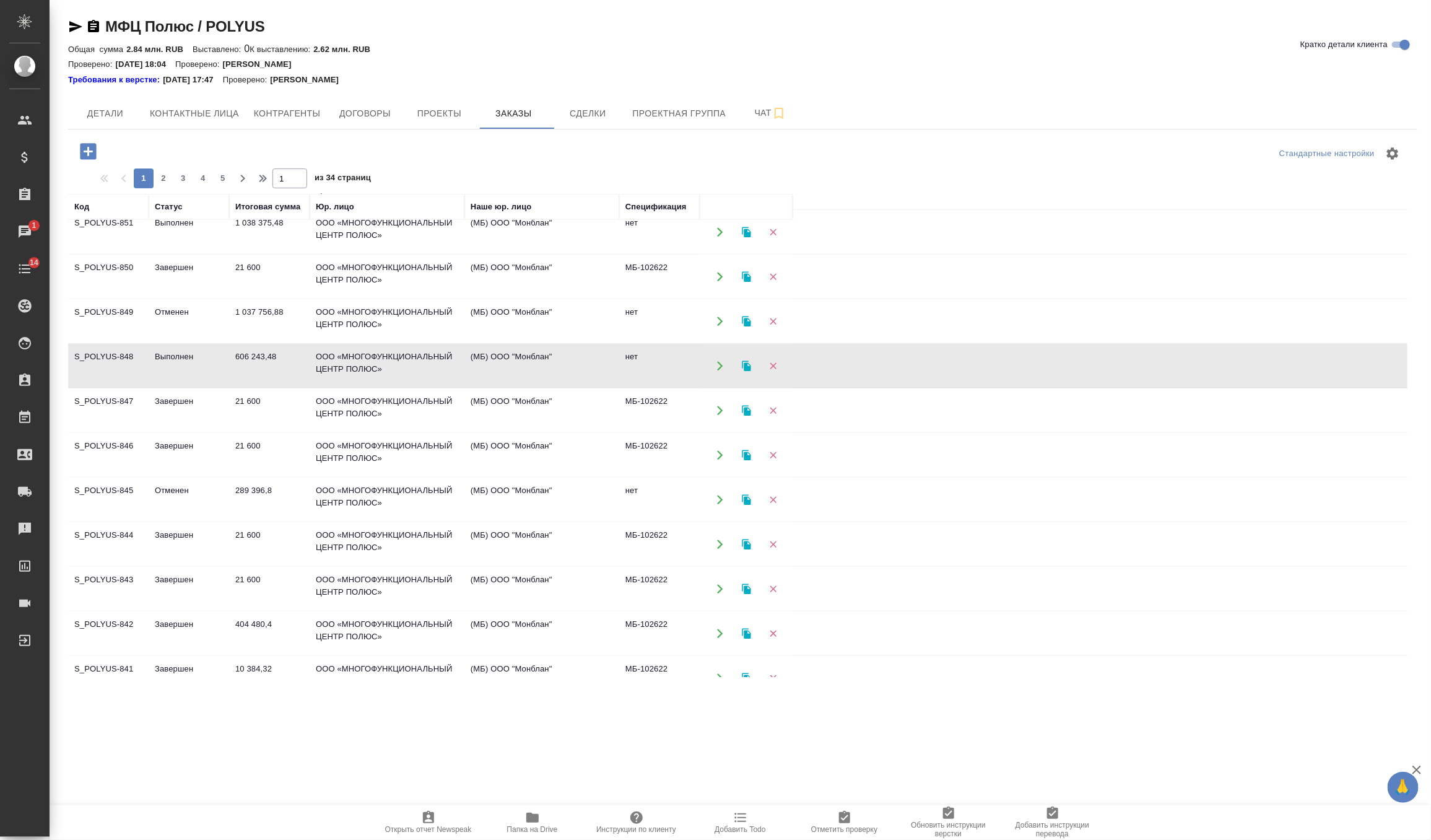
click at [310, 355] on td "ООО «МНОГОФУНКЦИОНАЛЬНЫЙ ЦЕНТР ПОЛЮС»" at bounding box center [387, 366] width 155 height 43
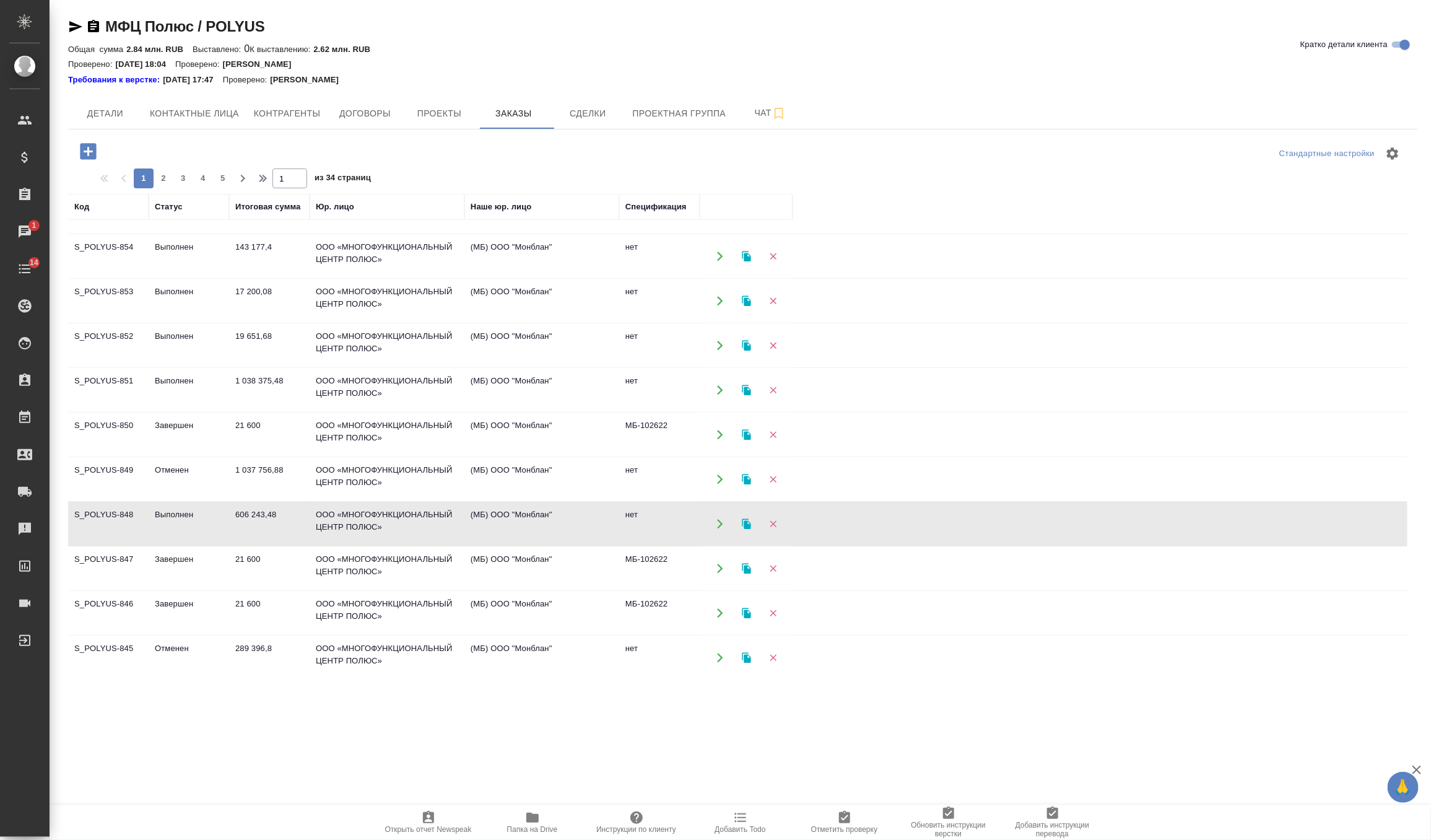
scroll to position [334, 0]
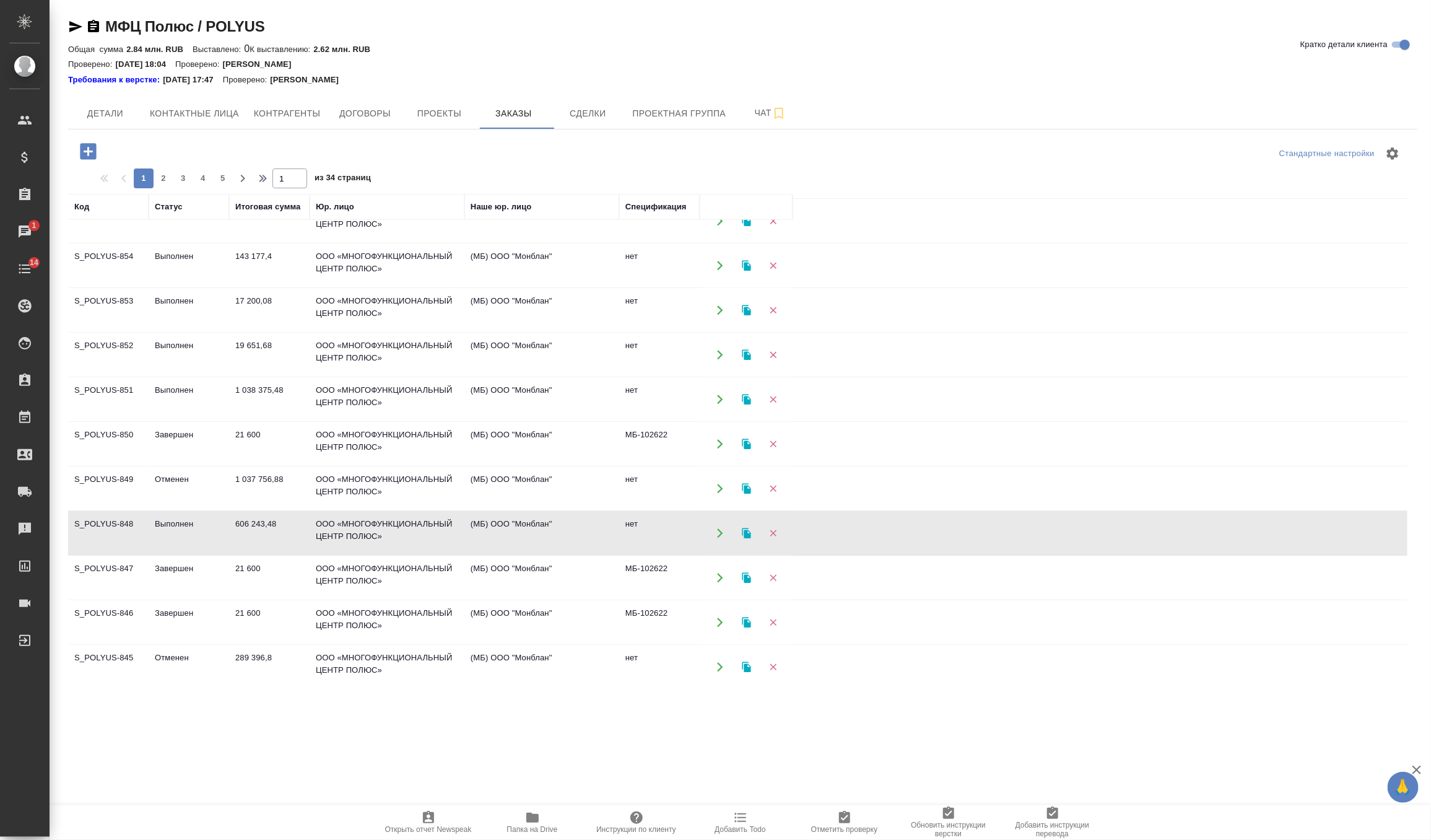
click at [212, 340] on td "Выполнен" at bounding box center [189, 355] width 80 height 43
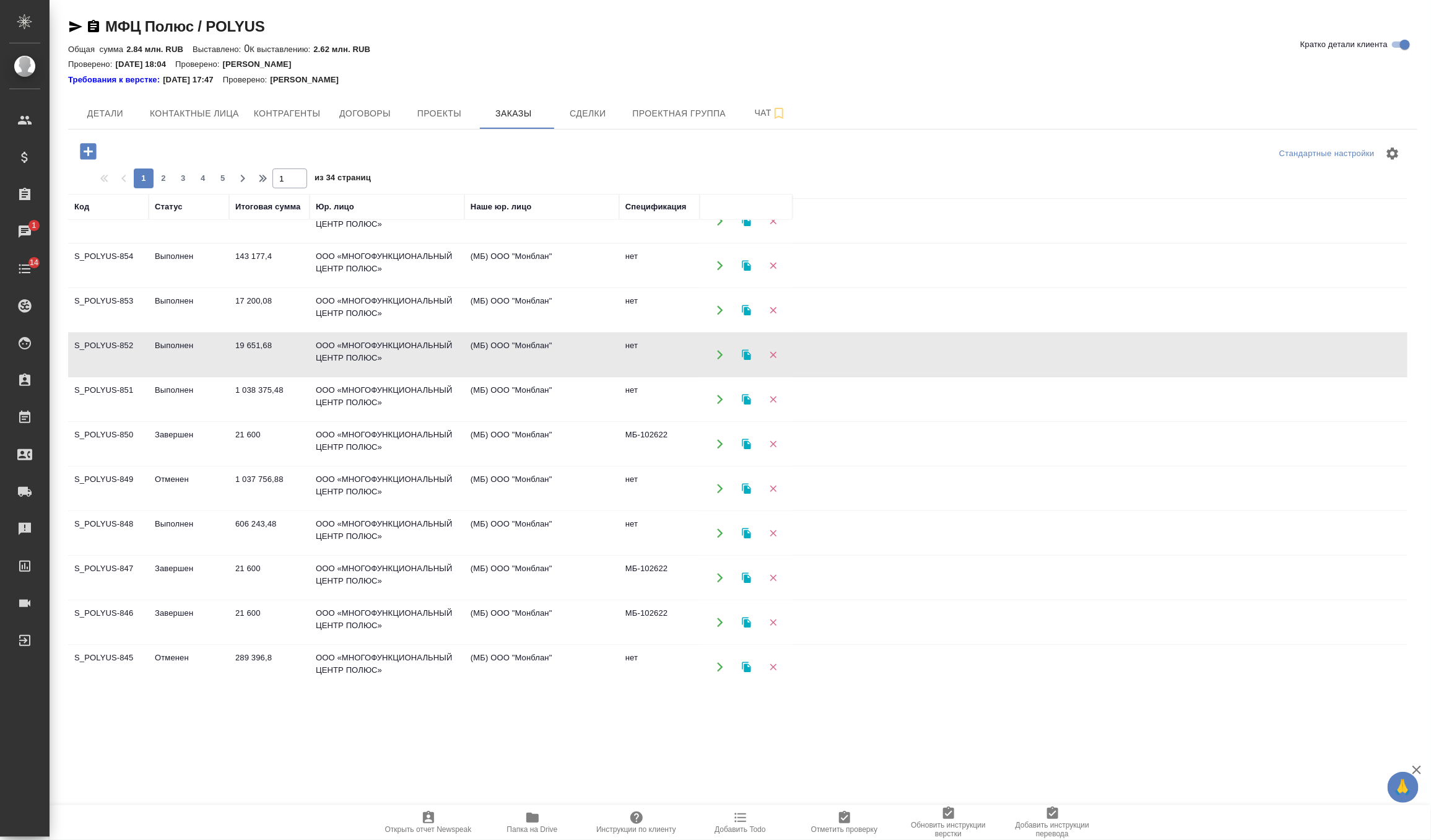
click at [212, 340] on td "Выполнен" at bounding box center [189, 355] width 80 height 43
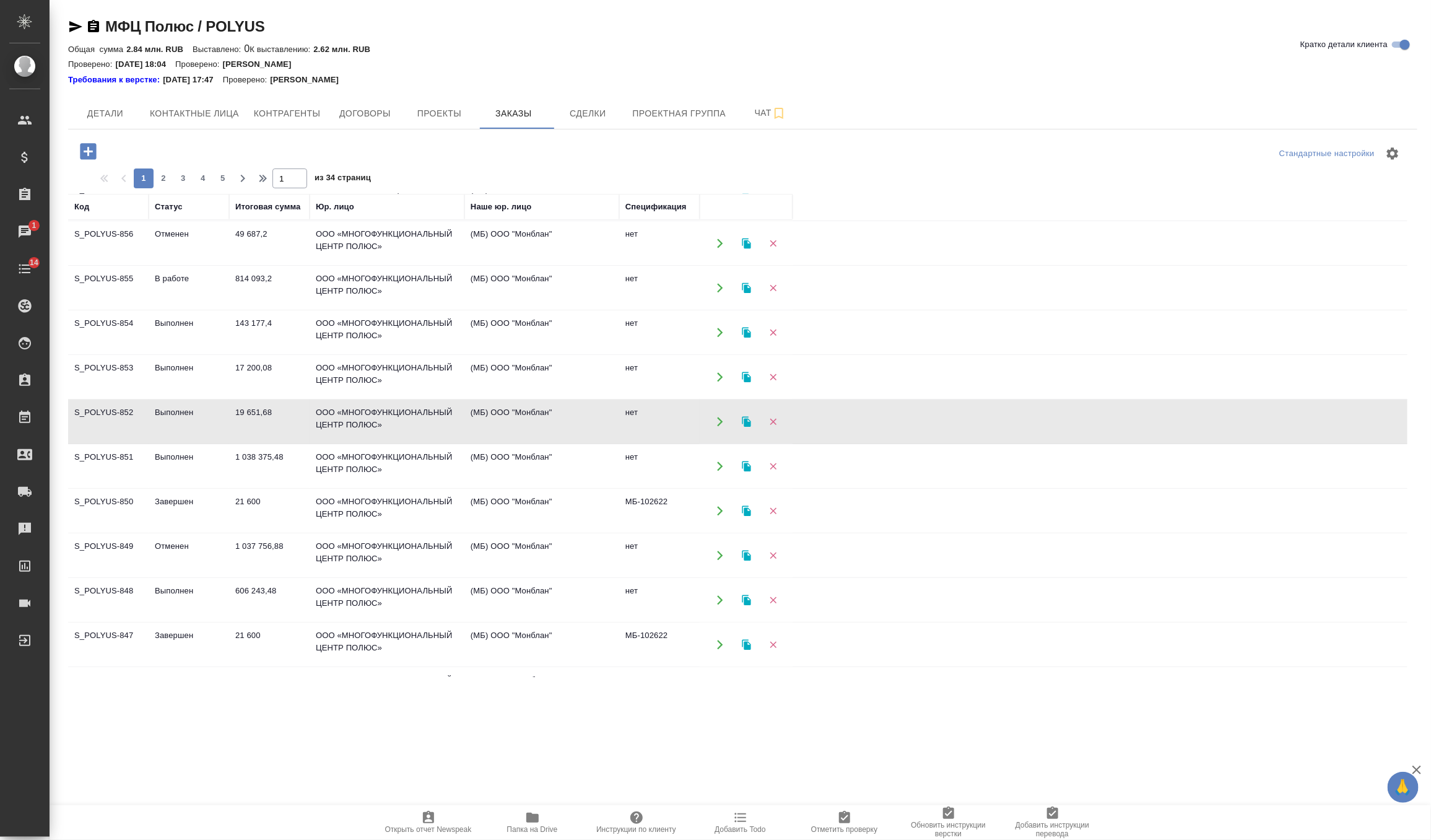
click at [328, 370] on td "ООО «МНОГОФУНКЦИОНАЛЬНЫЙ ЦЕНТР ПОЛЮС»" at bounding box center [387, 377] width 155 height 43
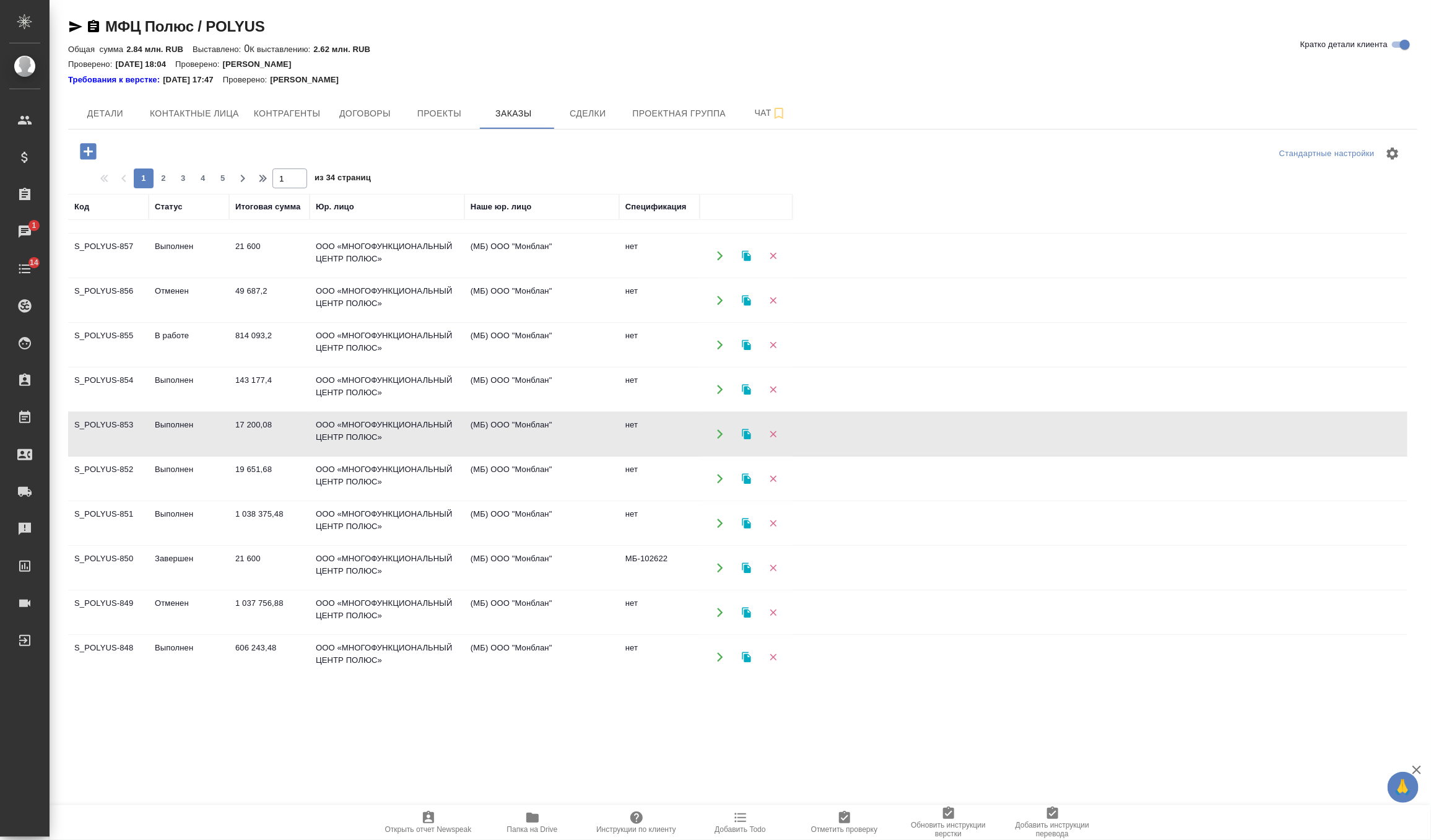
scroll to position [202, 0]
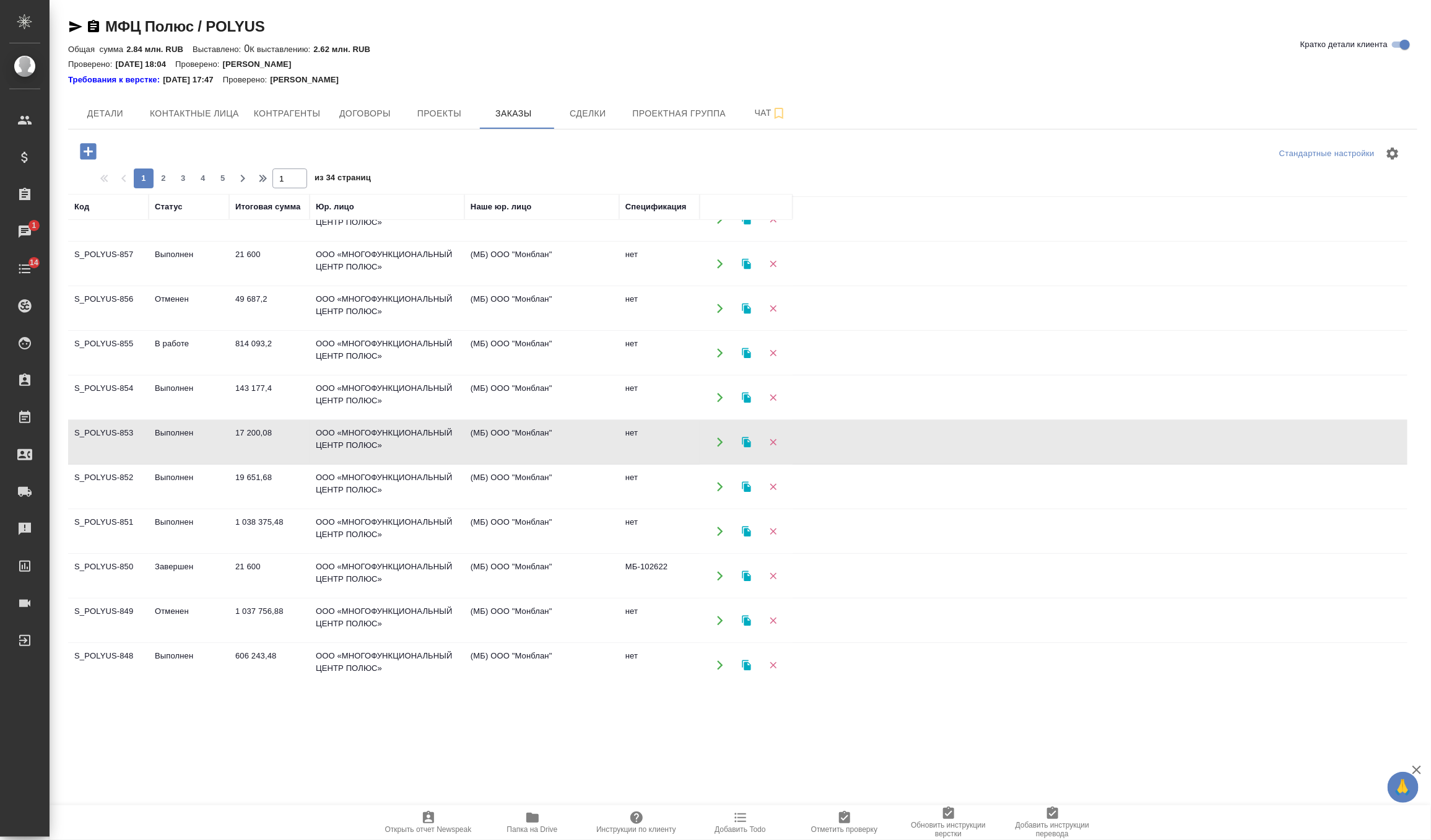
click at [280, 392] on td "143 177,4" at bounding box center [269, 398] width 80 height 43
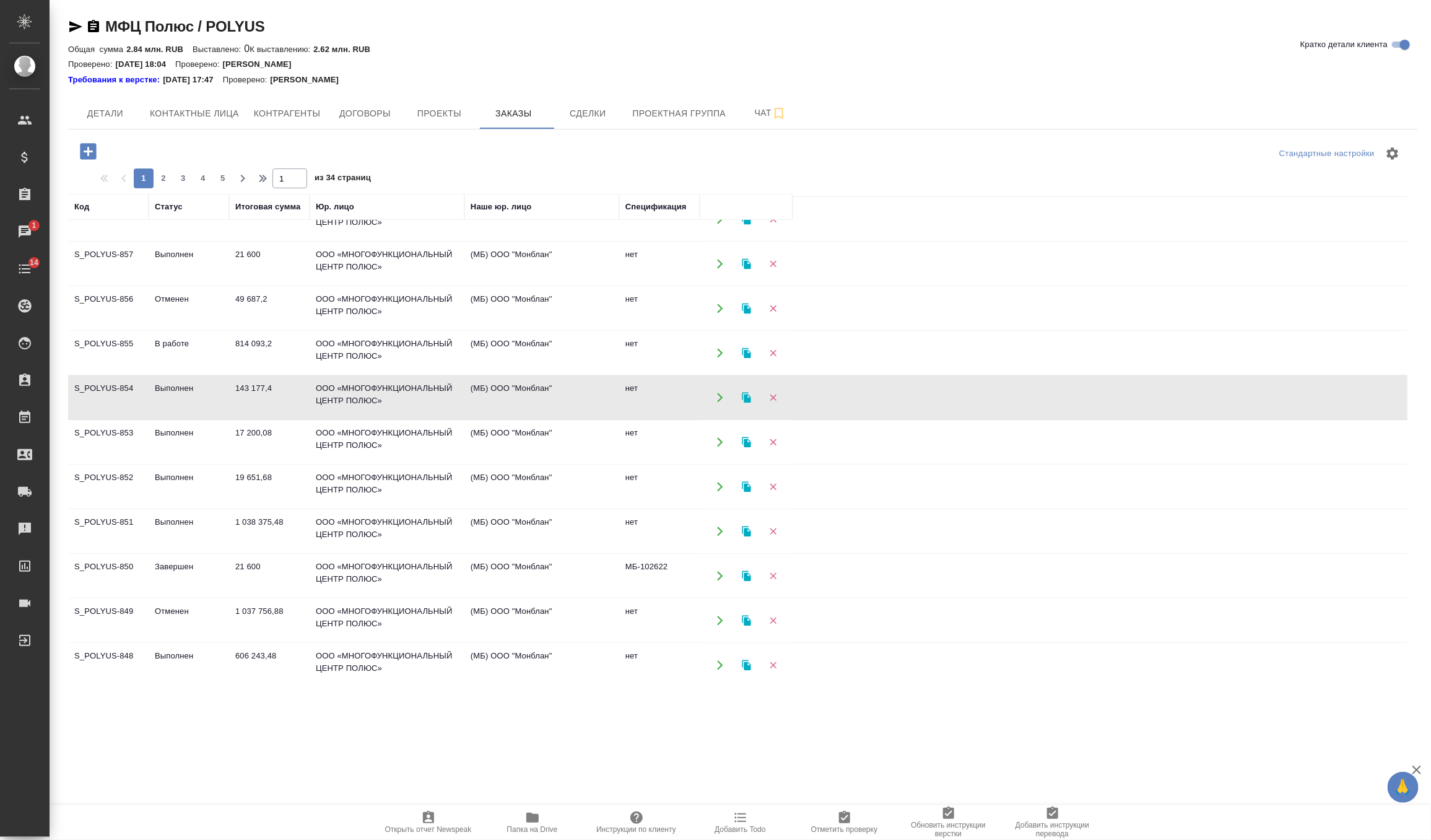
click at [280, 392] on td "143 177,4" at bounding box center [269, 398] width 80 height 43
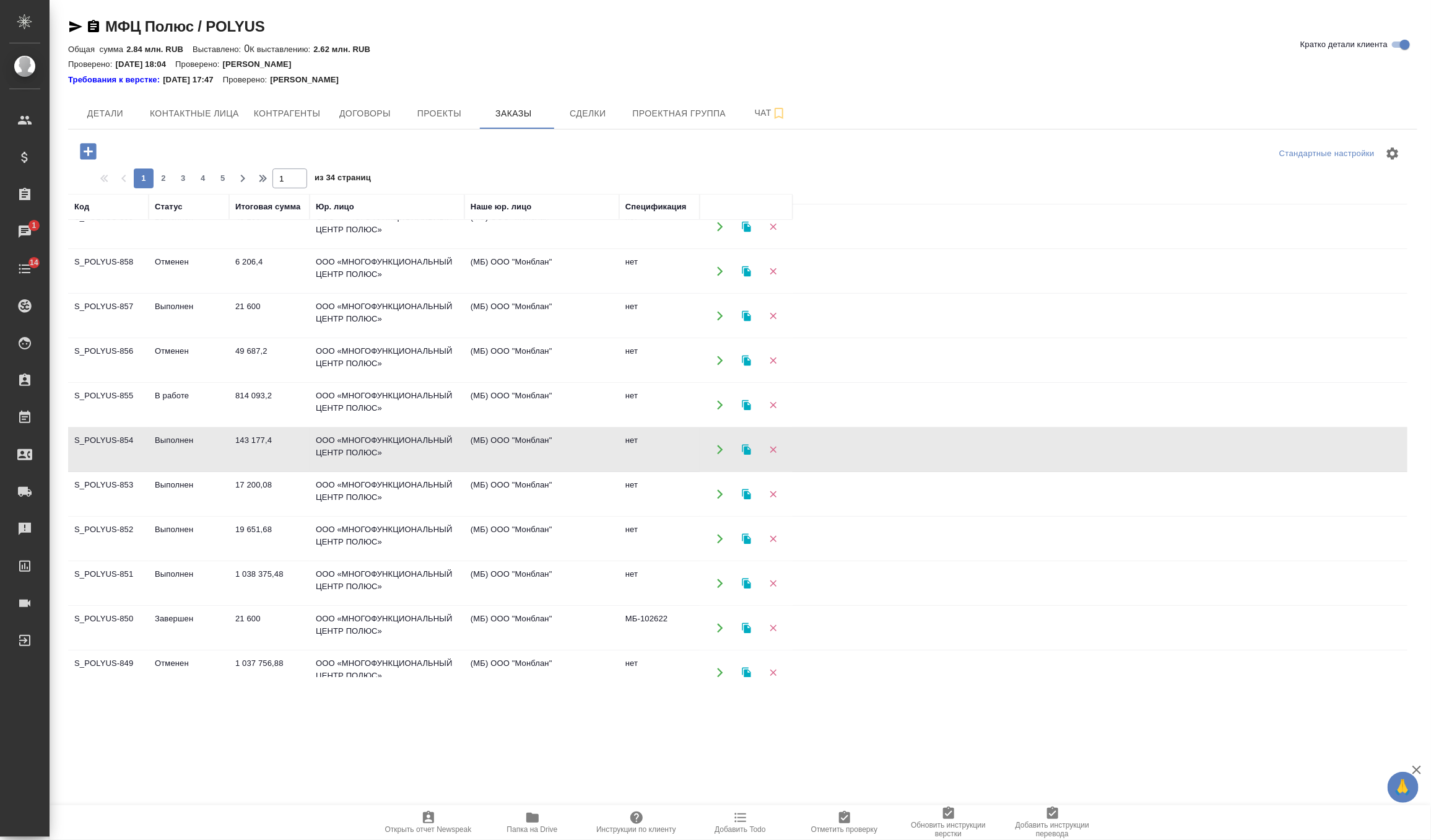
click at [293, 388] on td "814 093,2" at bounding box center [269, 405] width 80 height 43
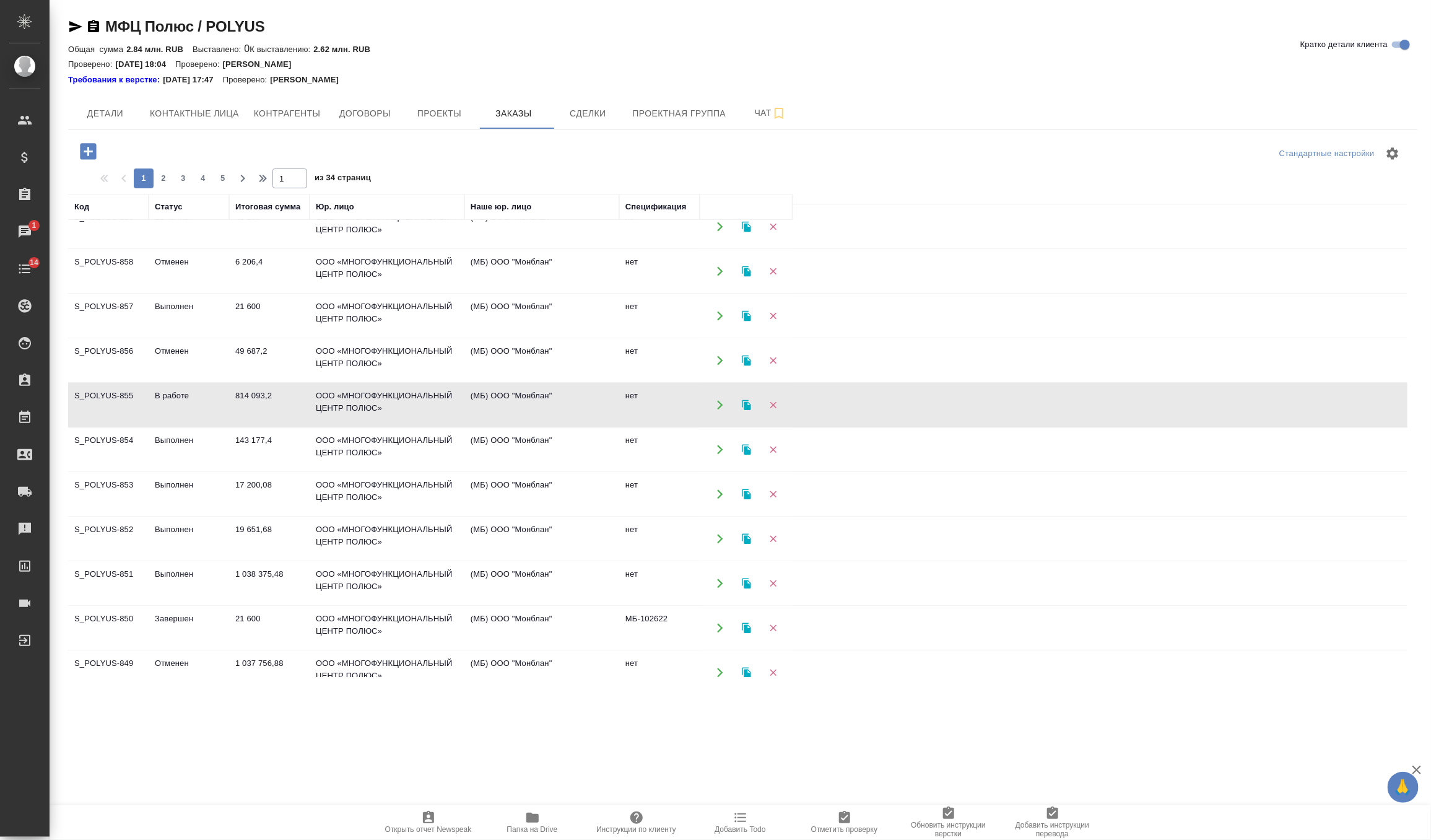
click at [293, 388] on td "814 093,2" at bounding box center [269, 405] width 80 height 43
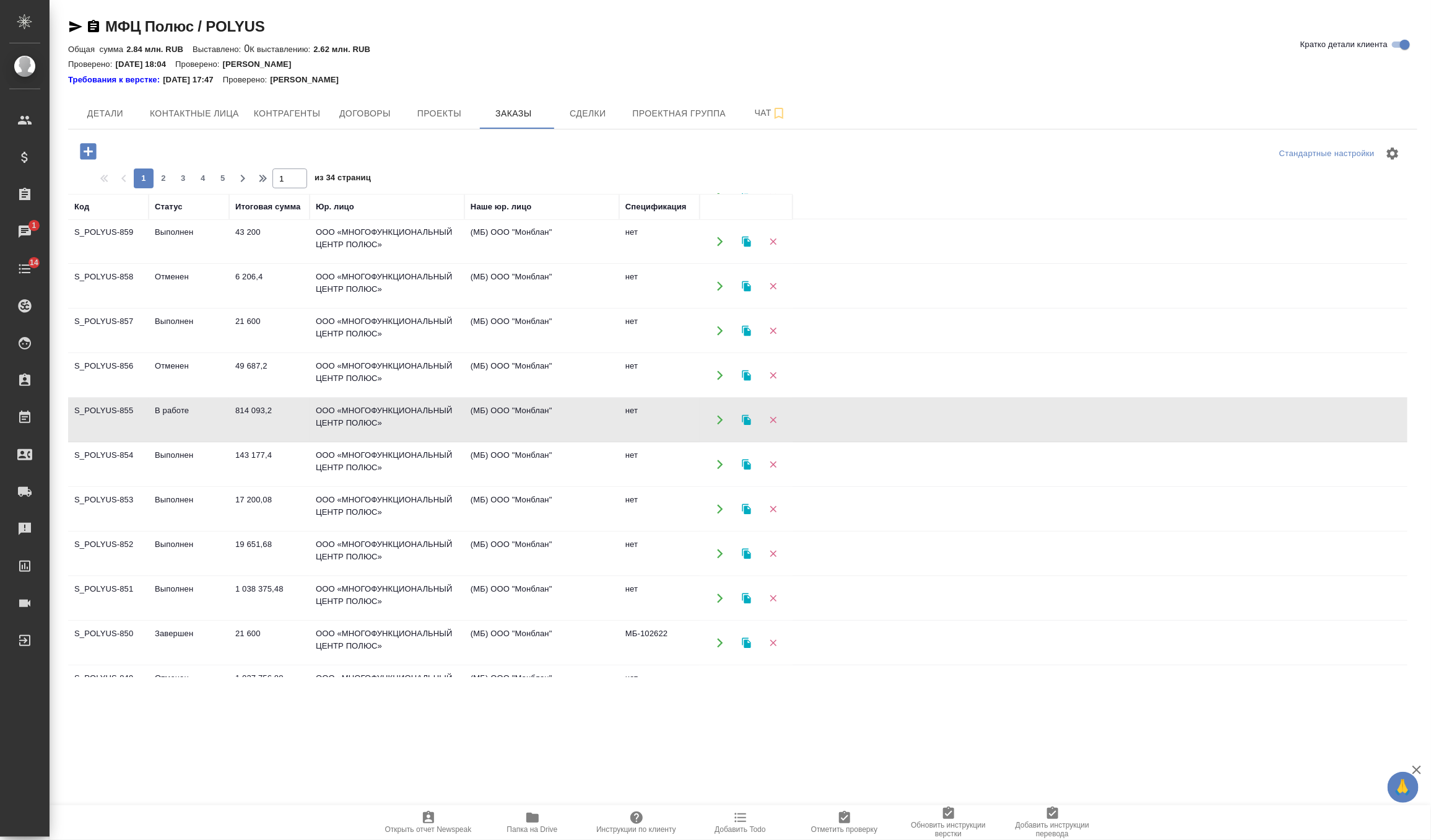
click at [256, 328] on td "21 600" at bounding box center [269, 331] width 80 height 43
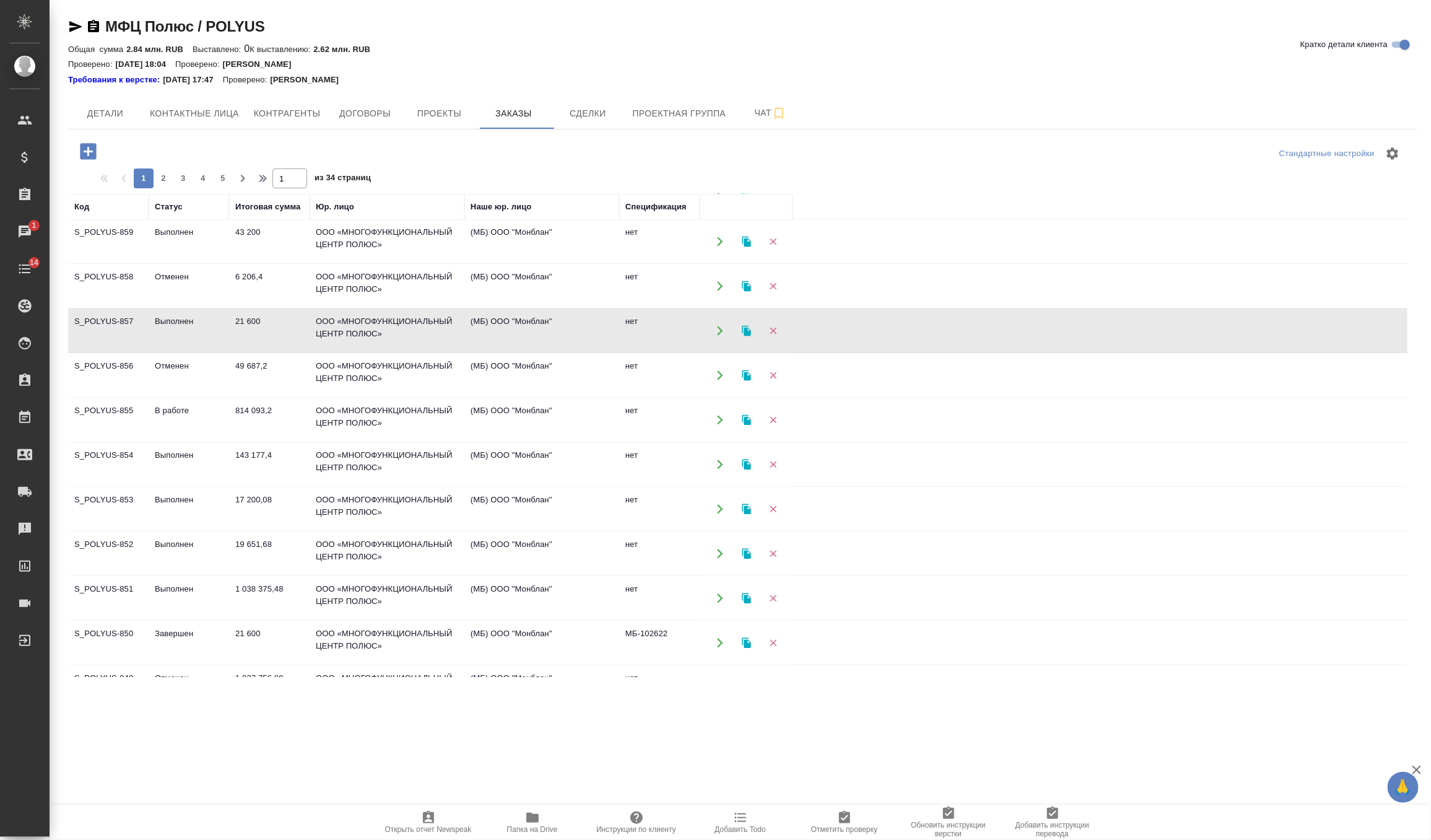
click at [256, 328] on td "21 600" at bounding box center [269, 331] width 80 height 43
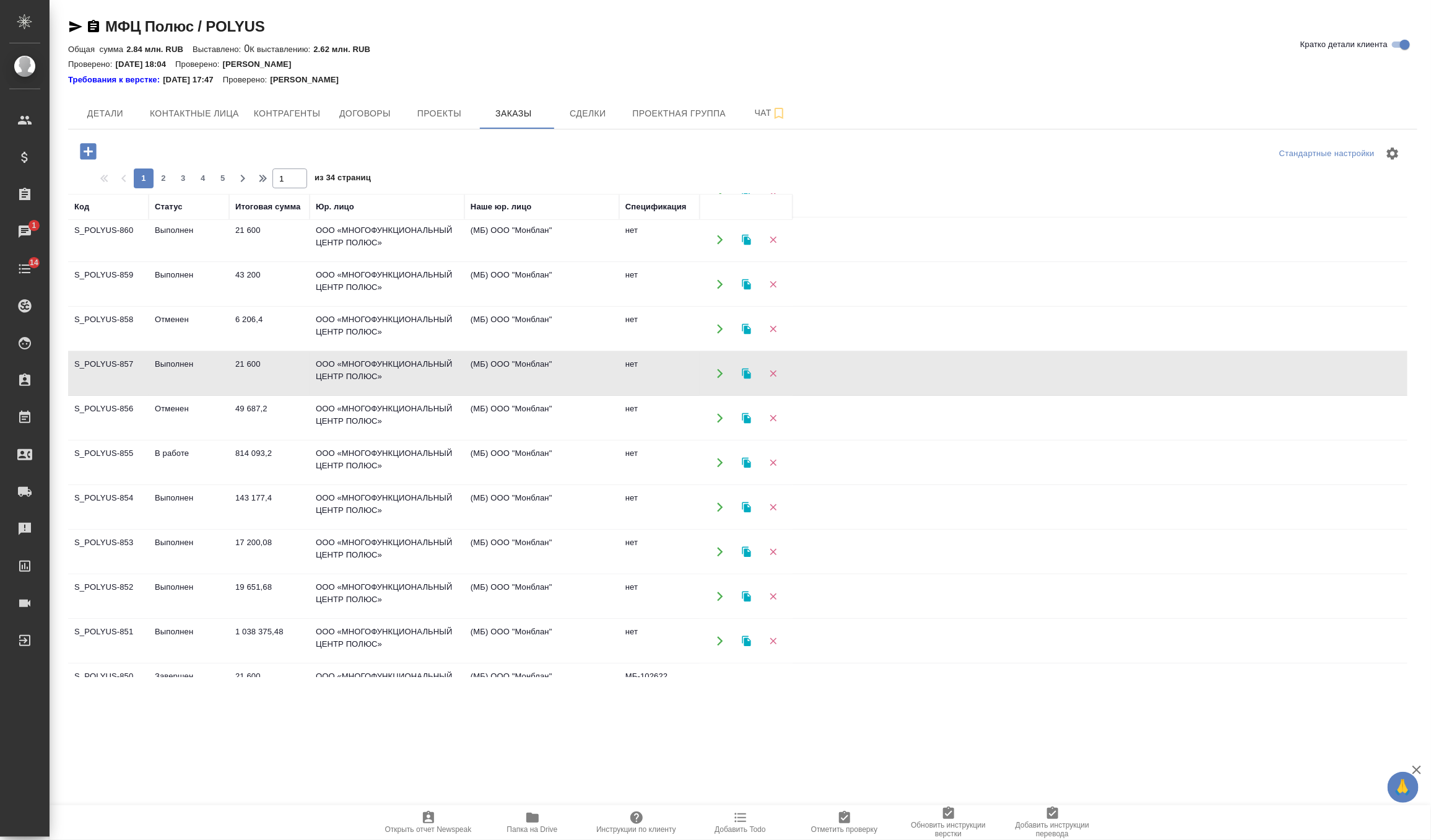
scroll to position [83, 0]
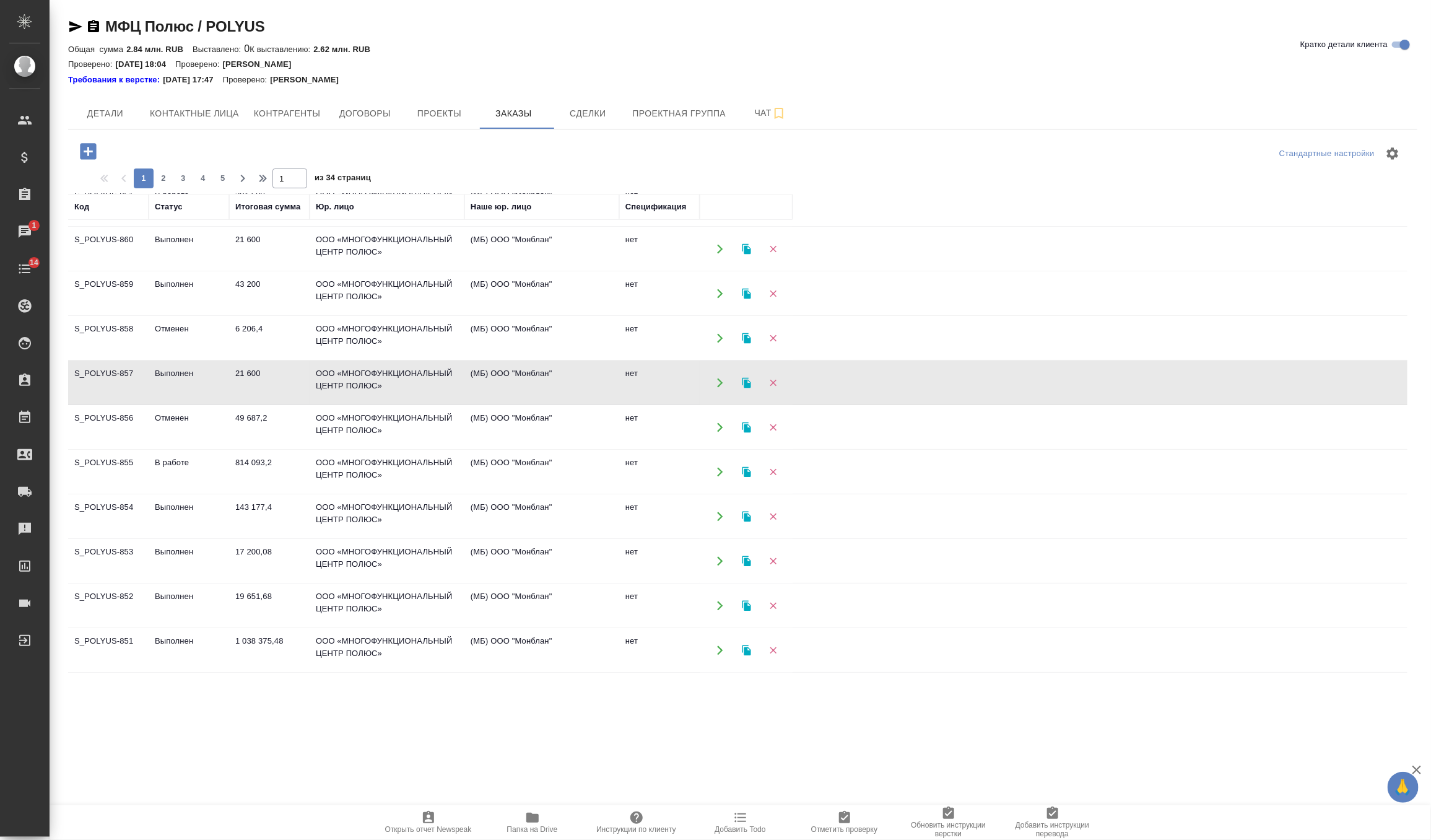
click at [280, 291] on td "43 200" at bounding box center [269, 293] width 80 height 43
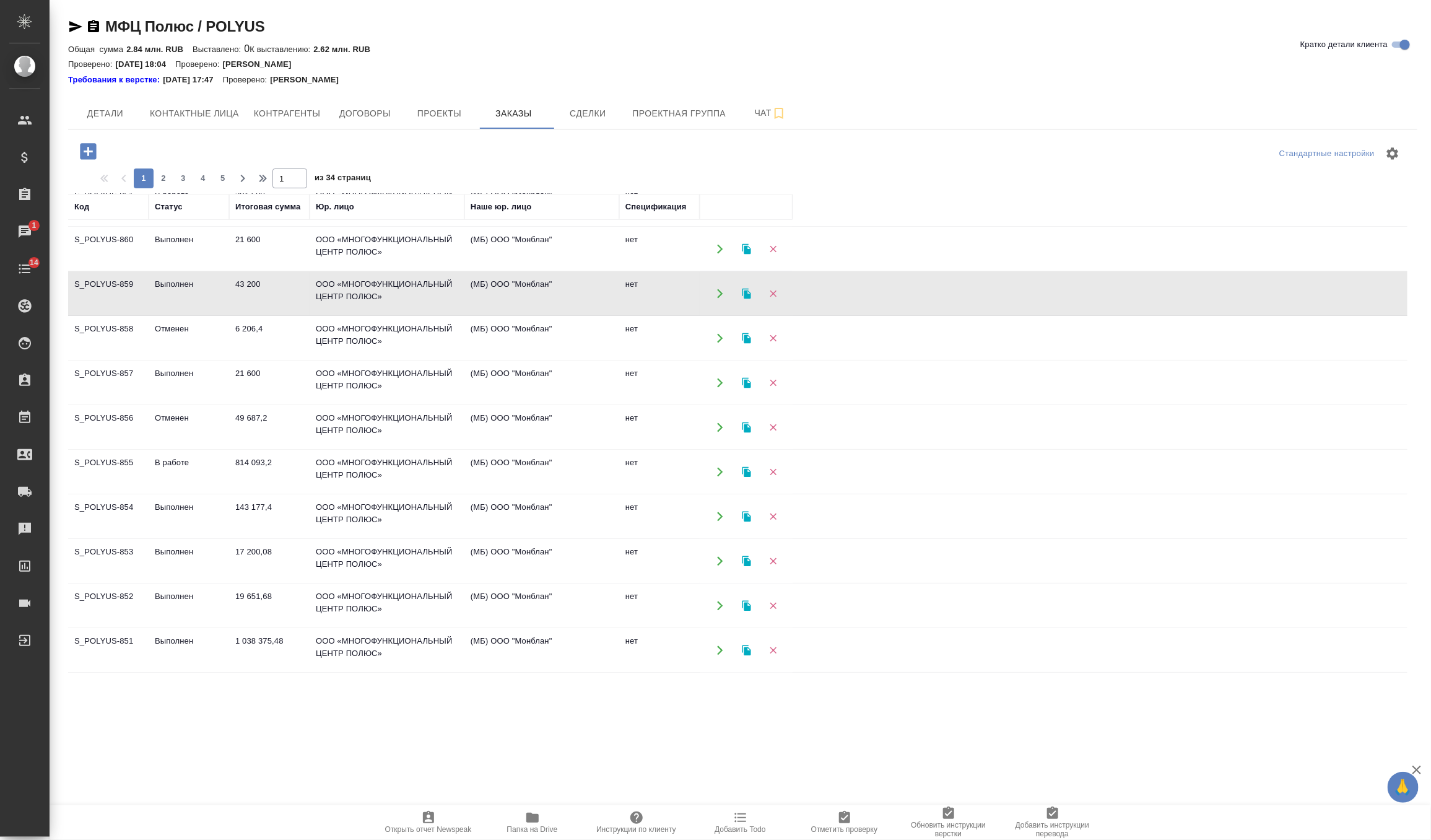
click at [280, 291] on td "43 200" at bounding box center [269, 293] width 80 height 43
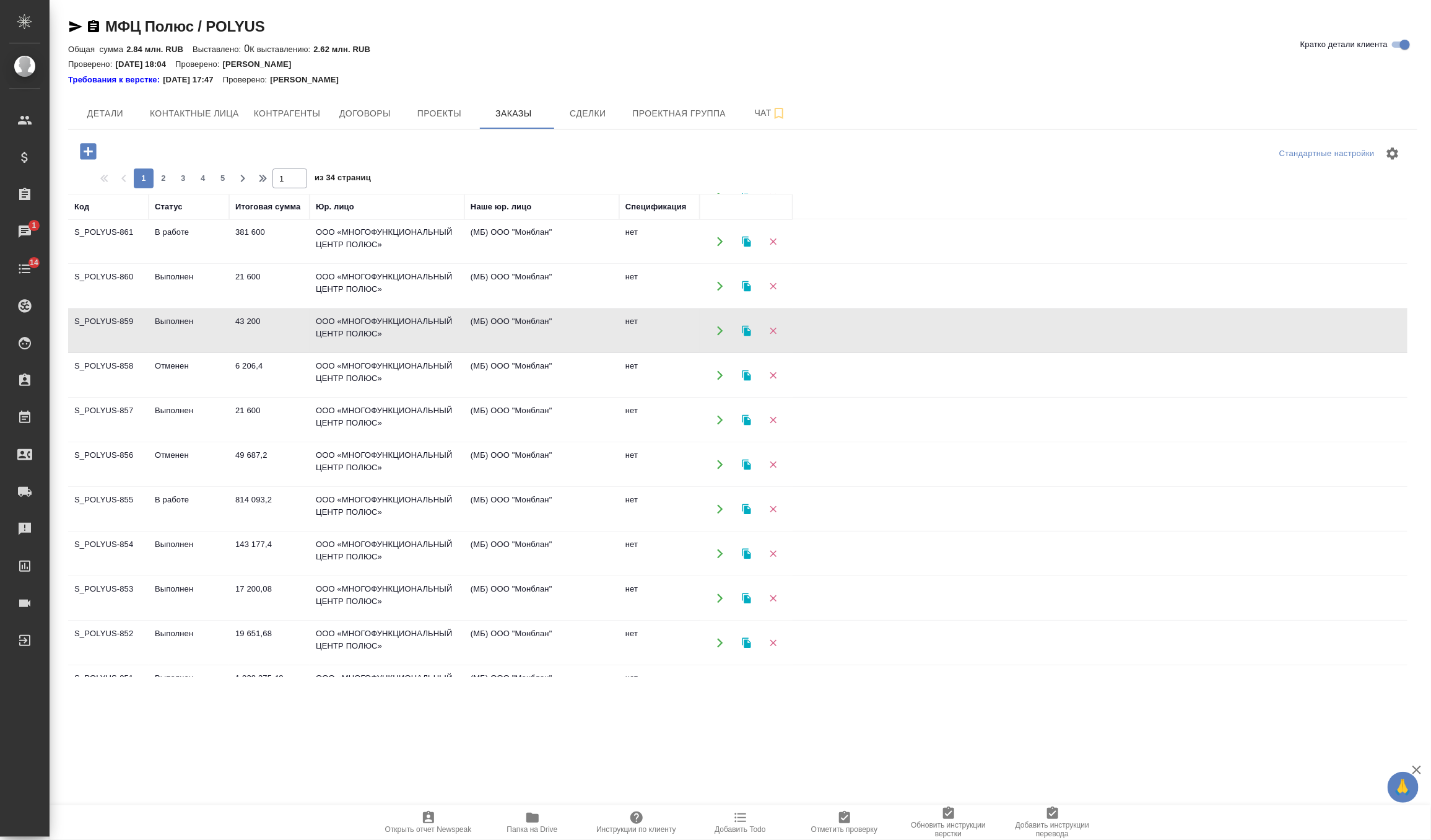
scroll to position [0, 0]
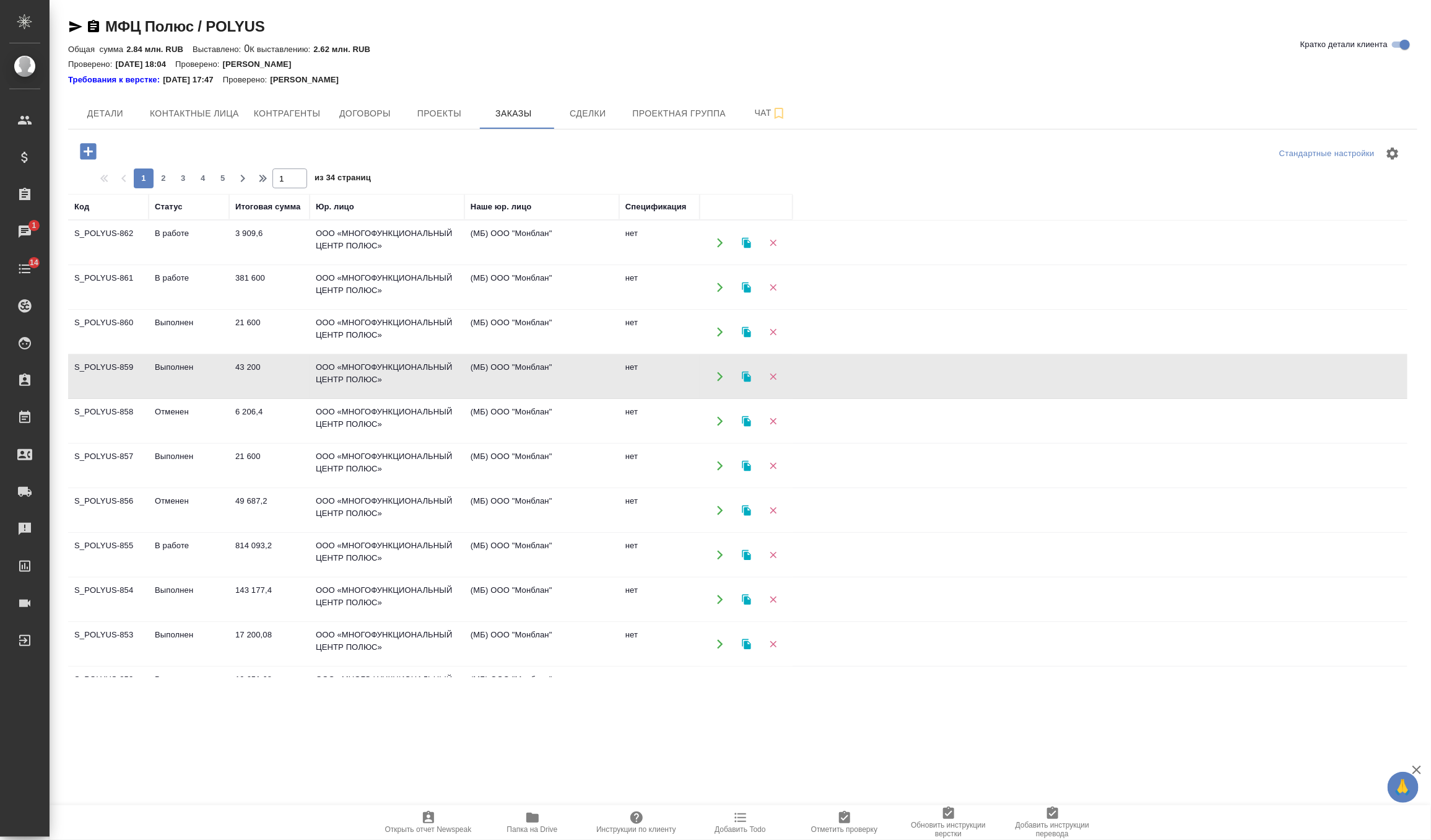
click at [358, 317] on td "ООО «МНОГОФУНКЦИОНАЛЬНЫЙ ЦЕНТР ПОЛЮС»" at bounding box center [387, 332] width 155 height 43
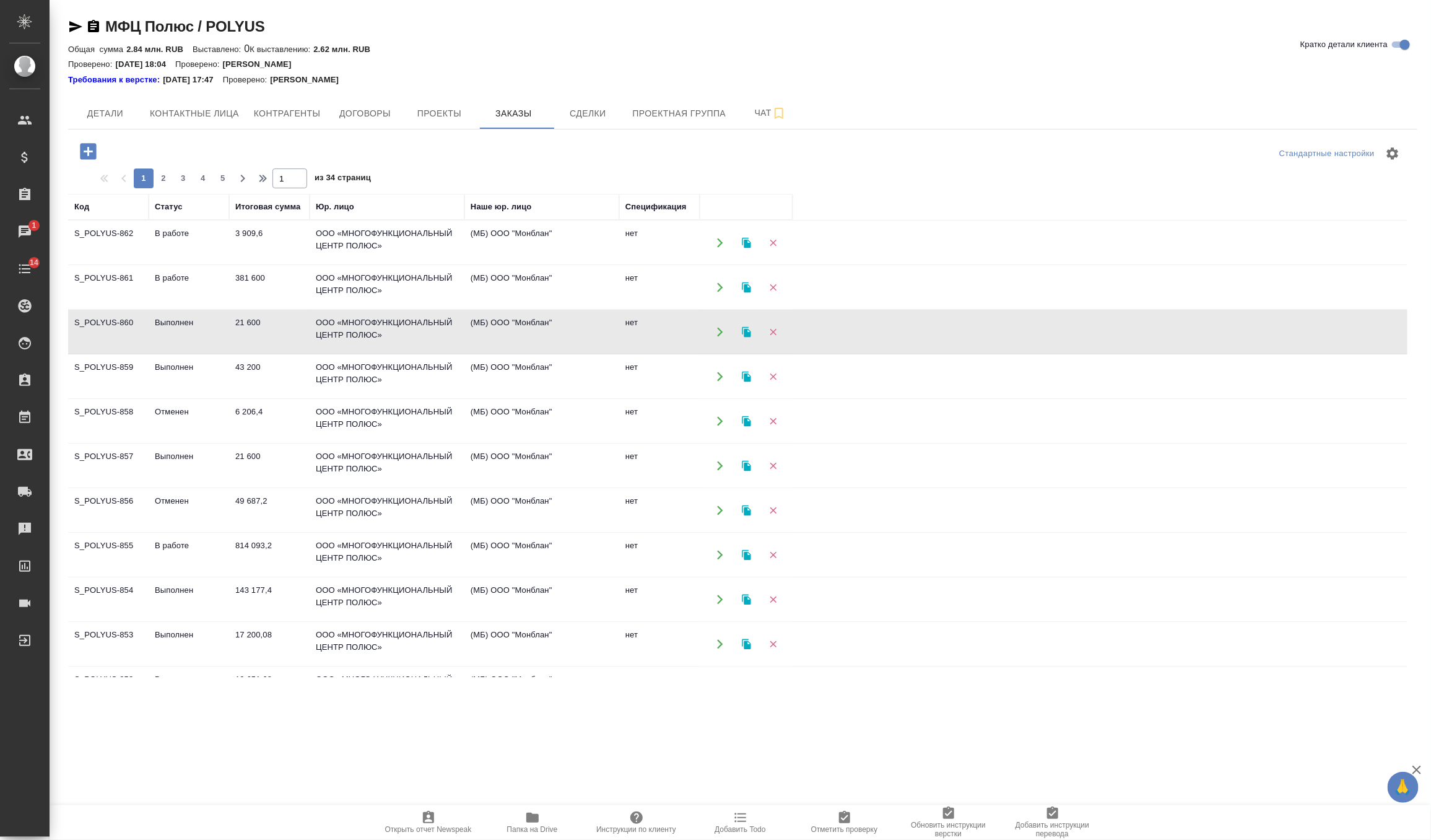
click at [358, 317] on td "ООО «МНОГОФУНКЦИОНАЛЬНЫЙ ЦЕНТР ПОЛЮС»" at bounding box center [387, 332] width 155 height 43
click at [250, 279] on td "381 600" at bounding box center [269, 287] width 80 height 43
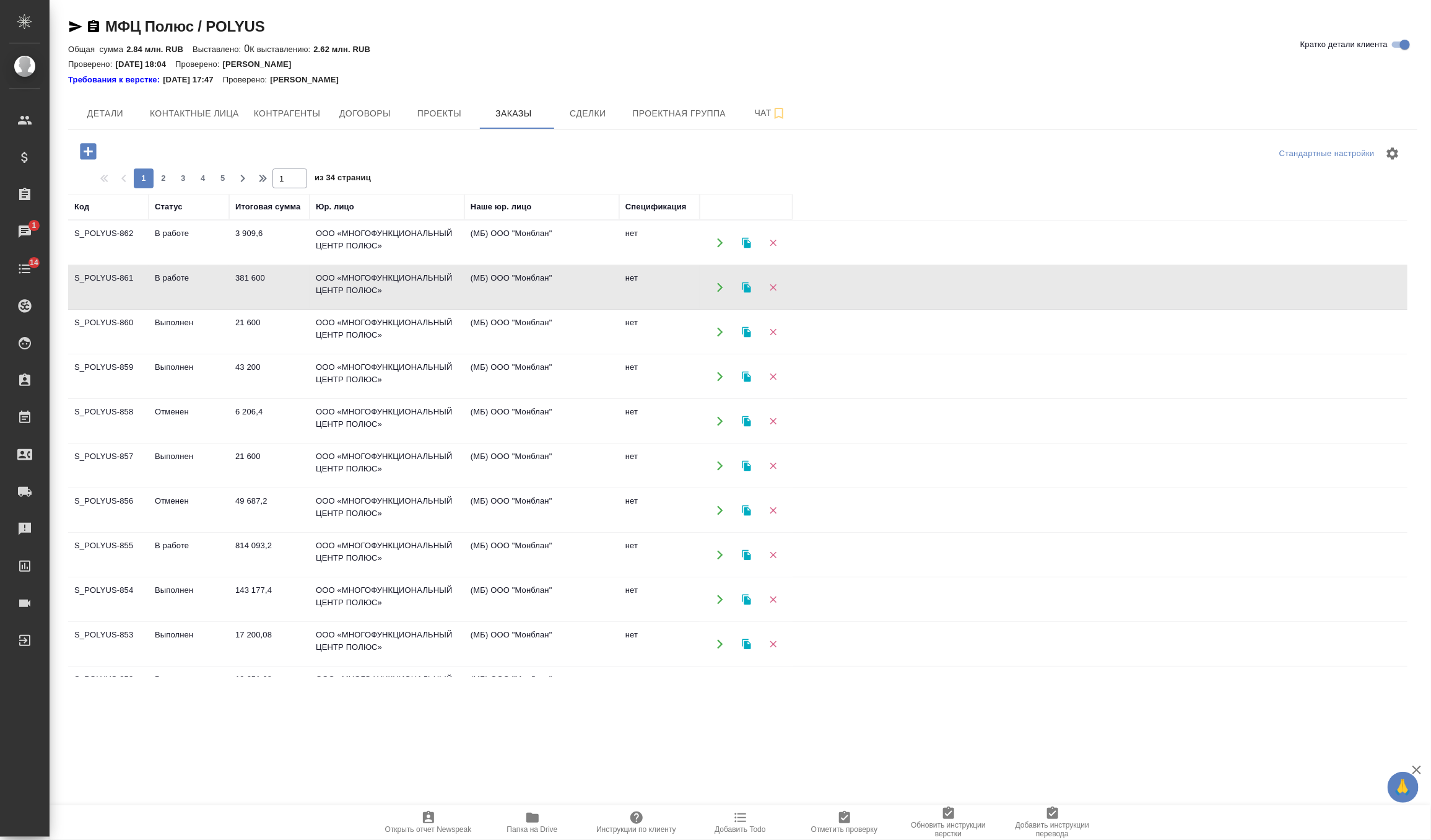
click at [250, 279] on td "381 600" at bounding box center [269, 287] width 80 height 43
click at [290, 246] on td "3 909,6" at bounding box center [269, 243] width 80 height 43
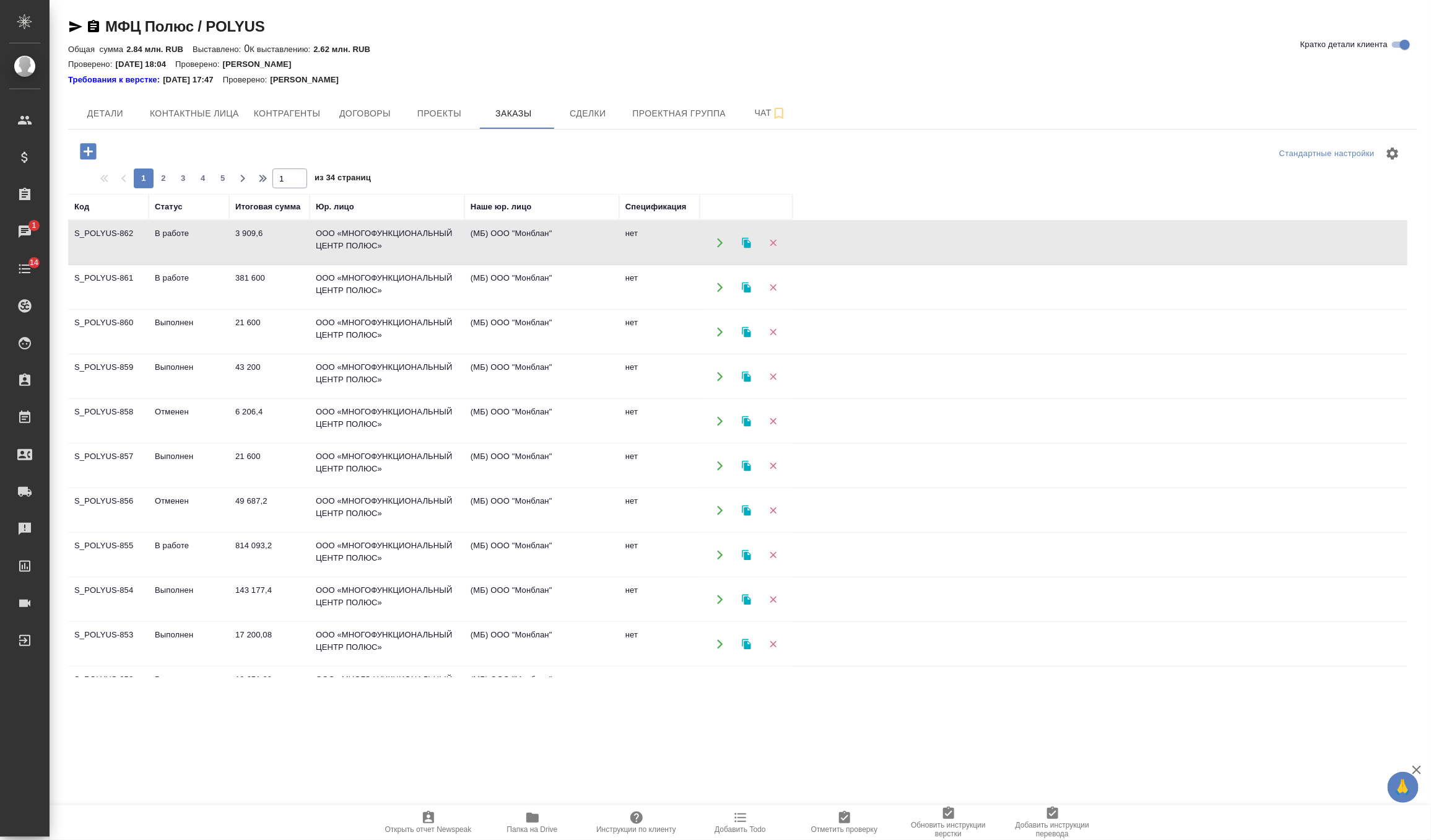
click at [290, 246] on td "3 909,6" at bounding box center [269, 243] width 80 height 43
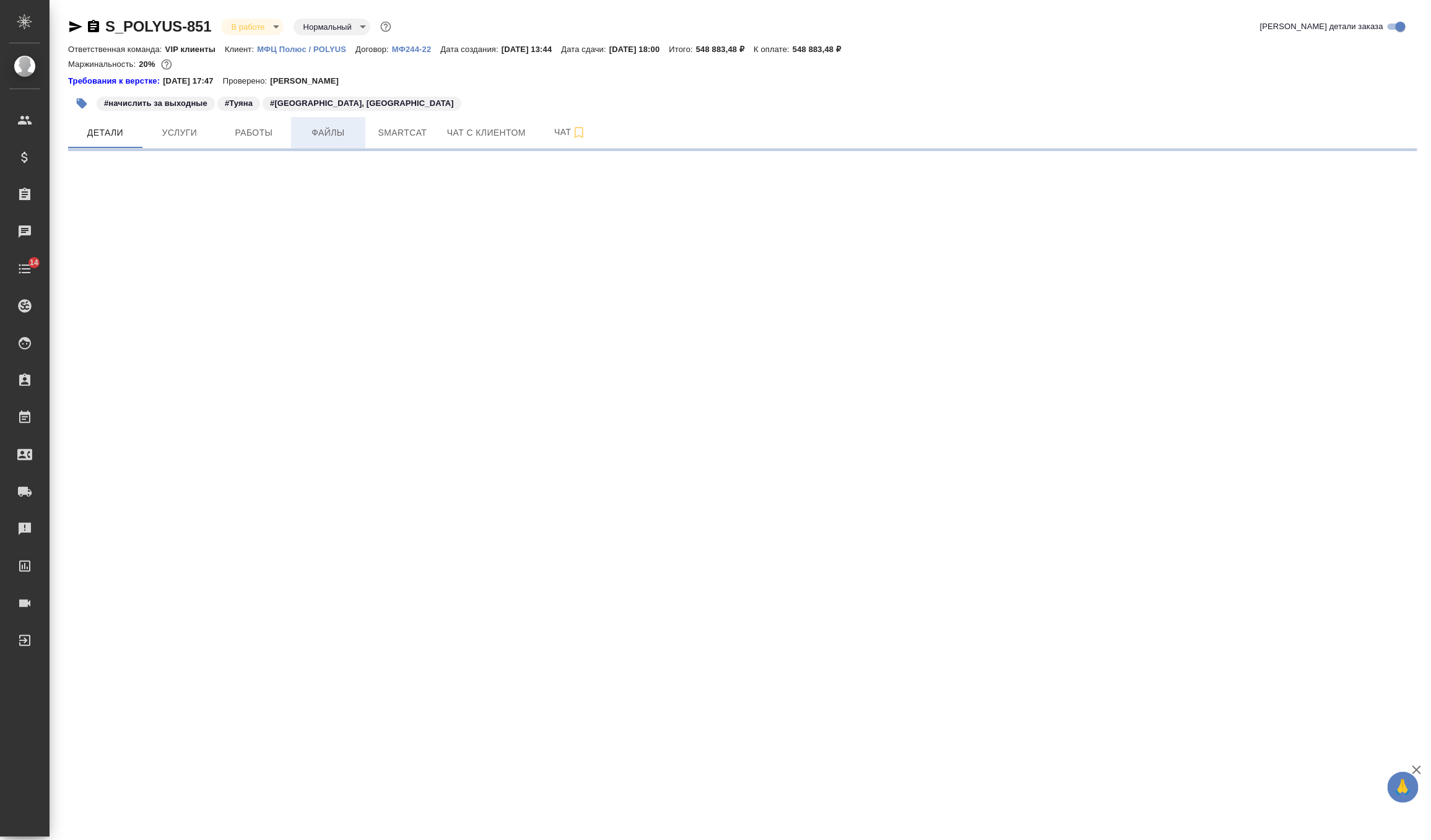
select select "RU"
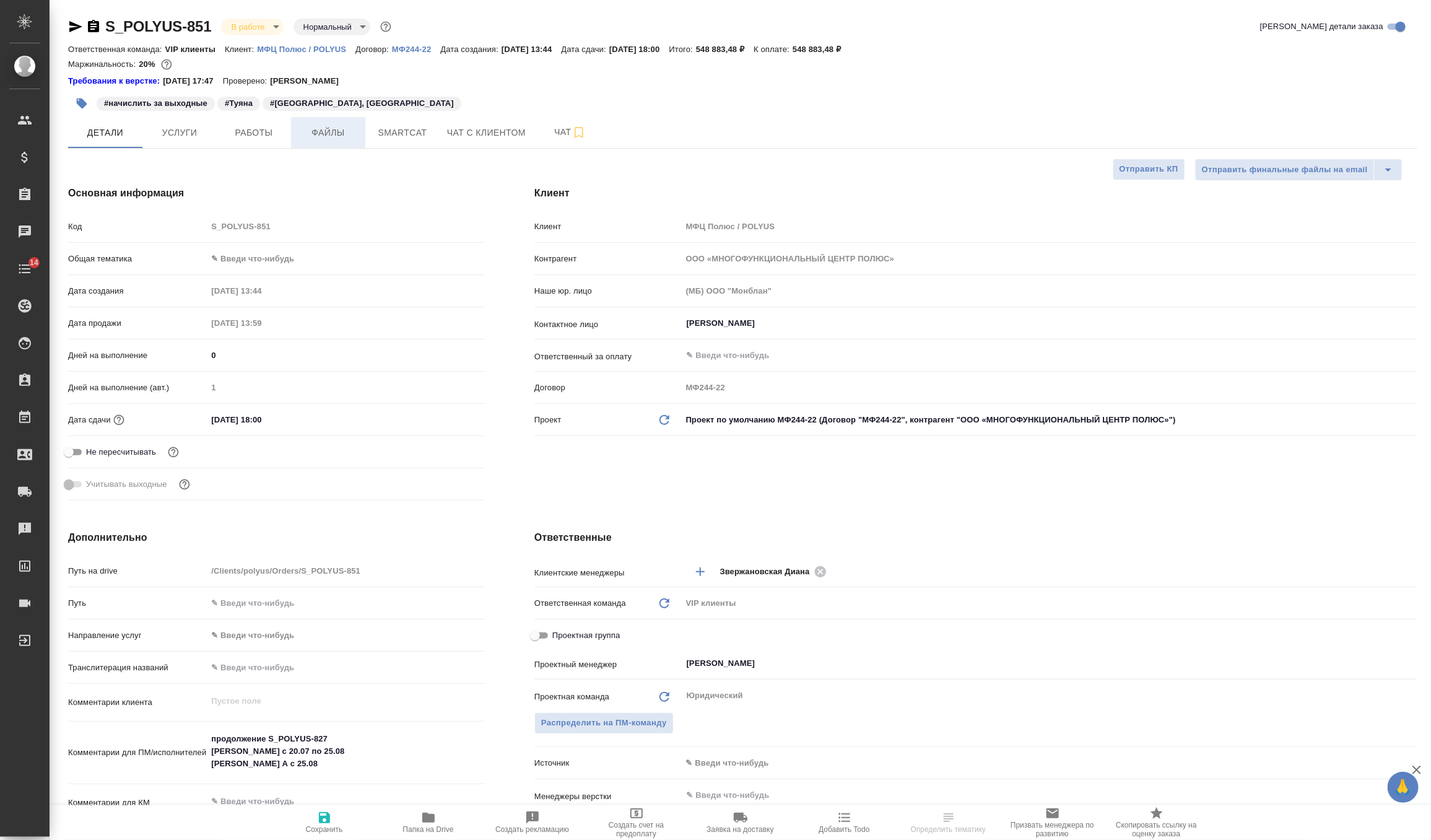
type textarea "x"
click at [326, 136] on span "Файлы" at bounding box center [328, 133] width 60 height 15
type textarea "x"
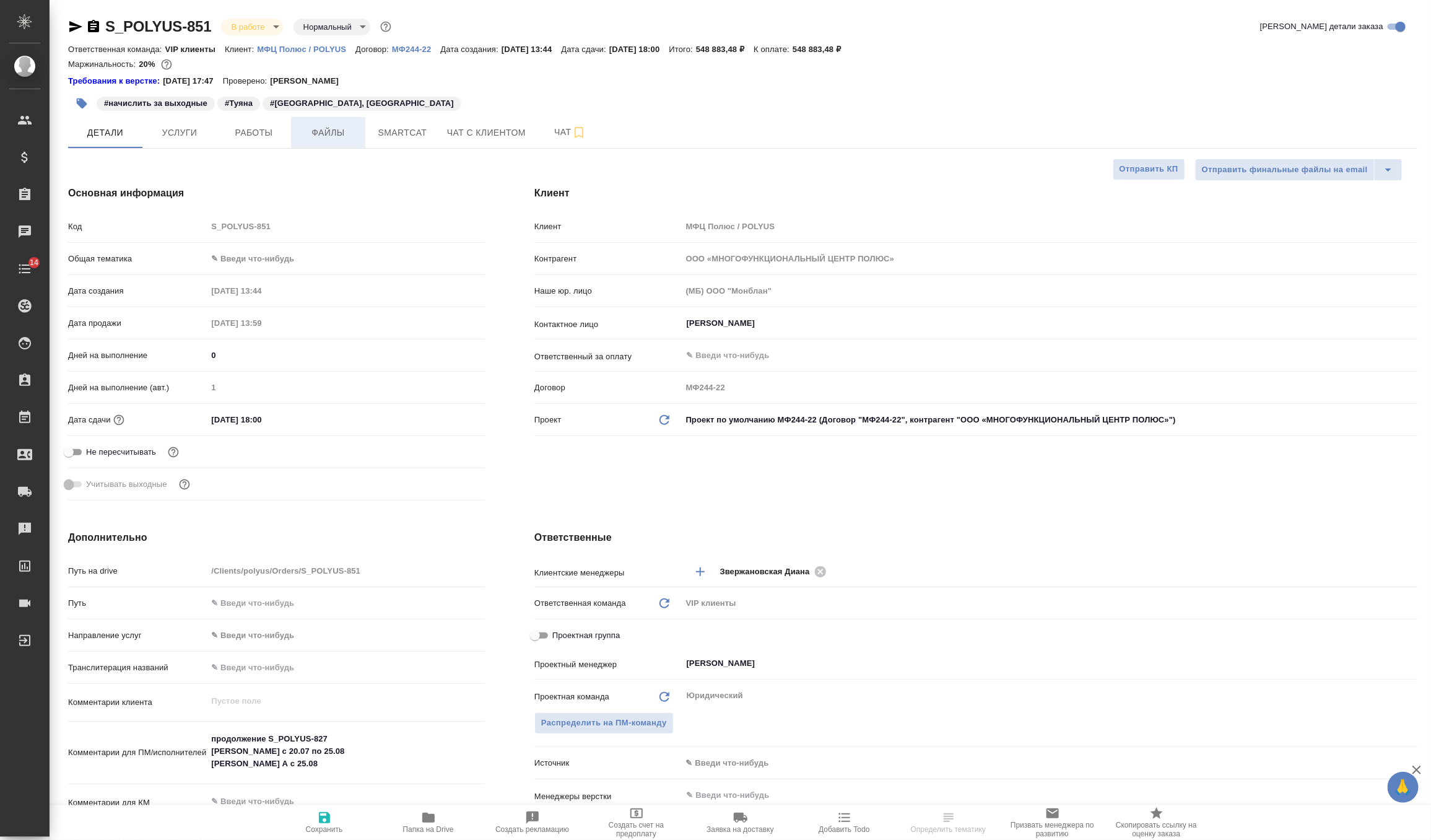
type textarea "x"
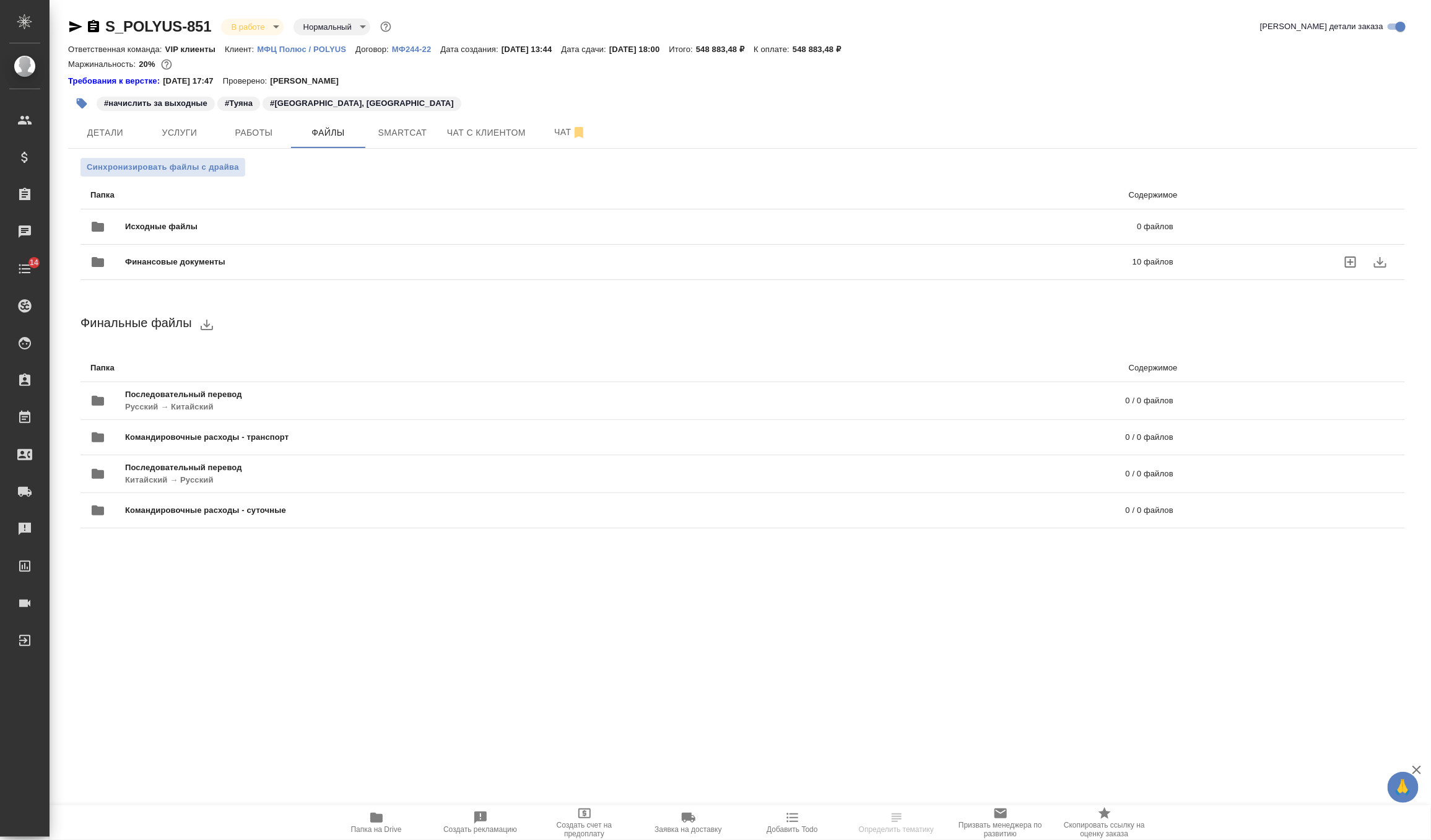
click at [218, 266] on span "Финансовые документы" at bounding box center [402, 262] width 554 height 13
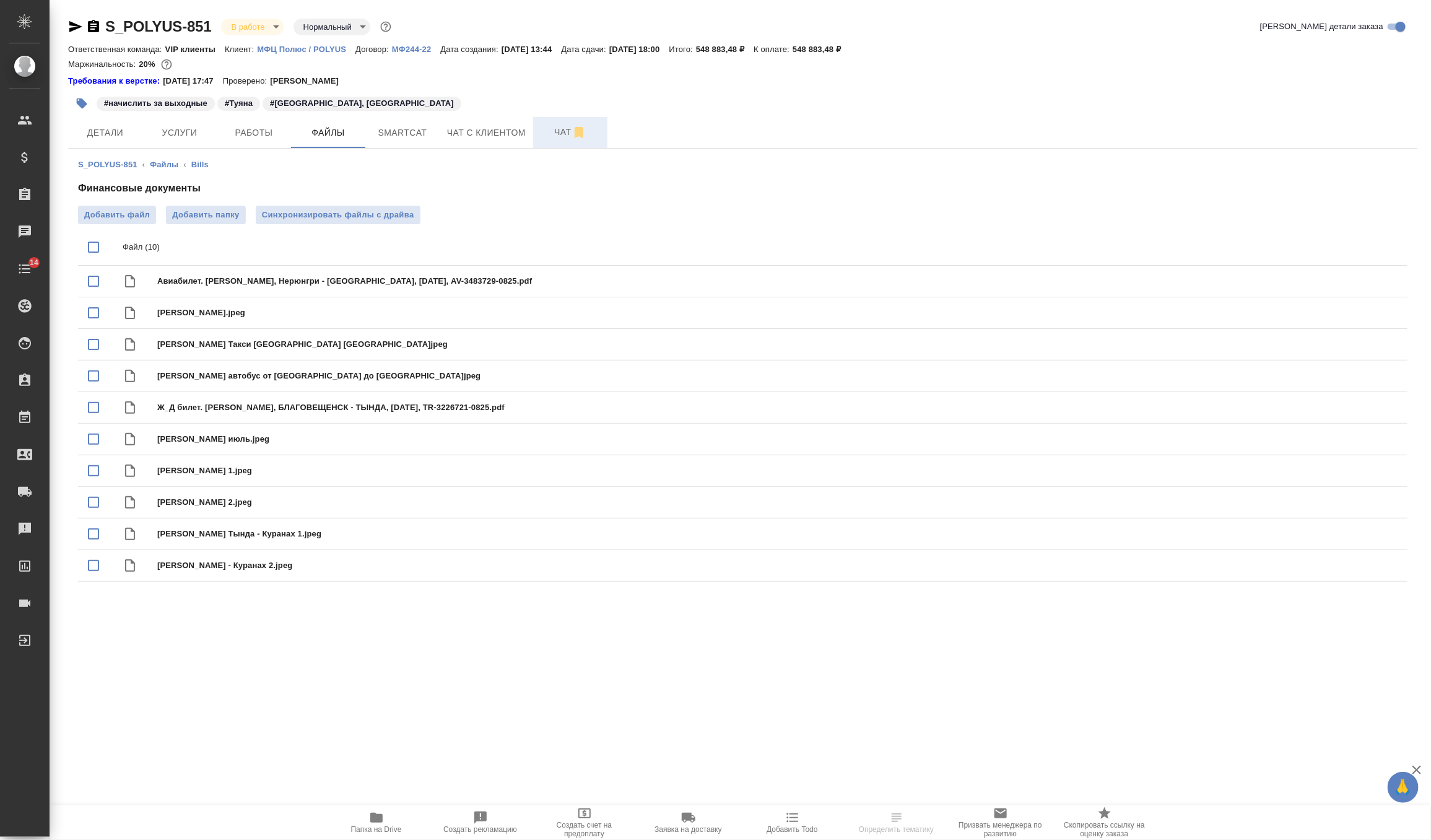
click at [555, 129] on span "Чат" at bounding box center [570, 132] width 60 height 15
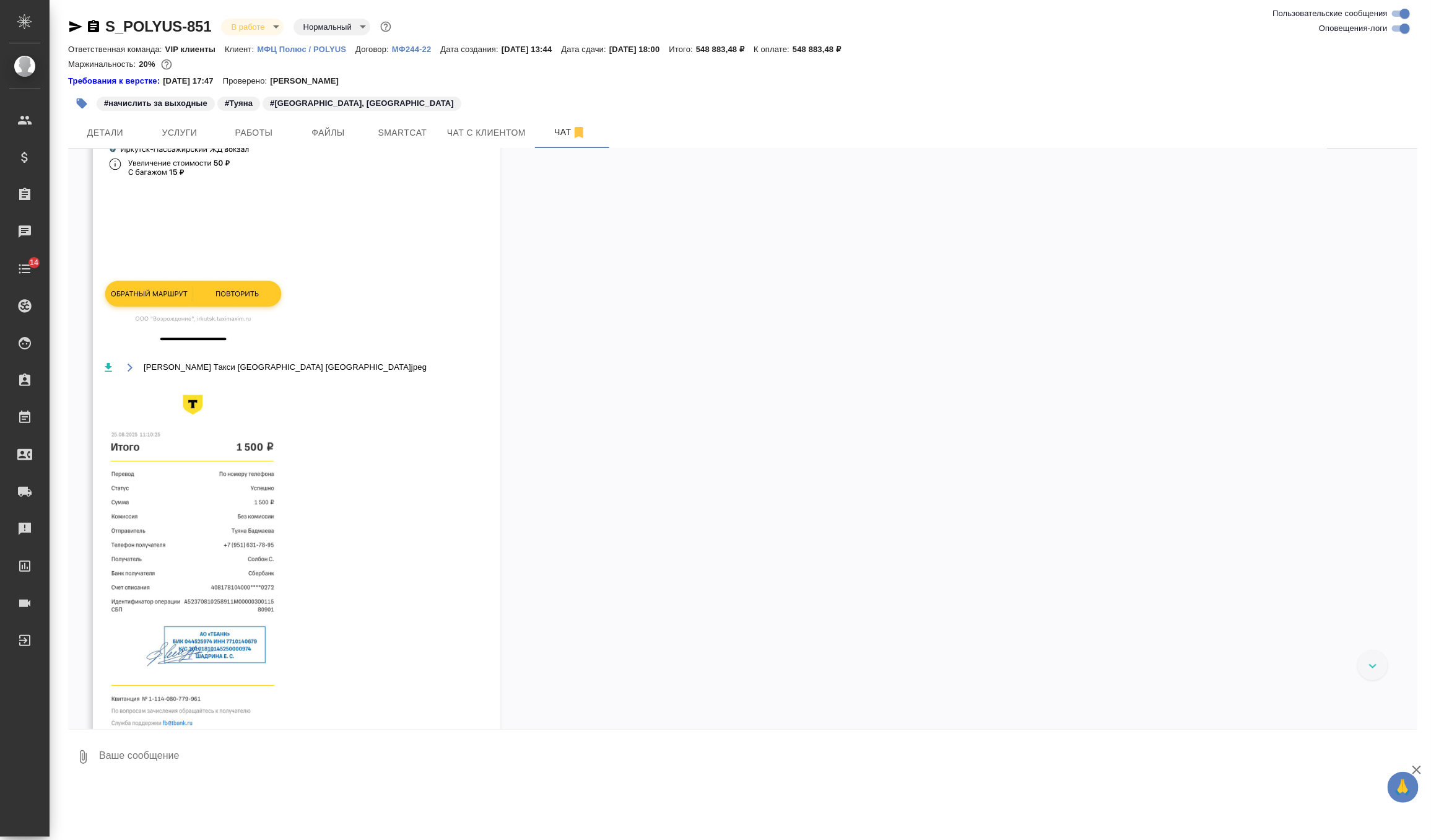
scroll to position [10002, 0]
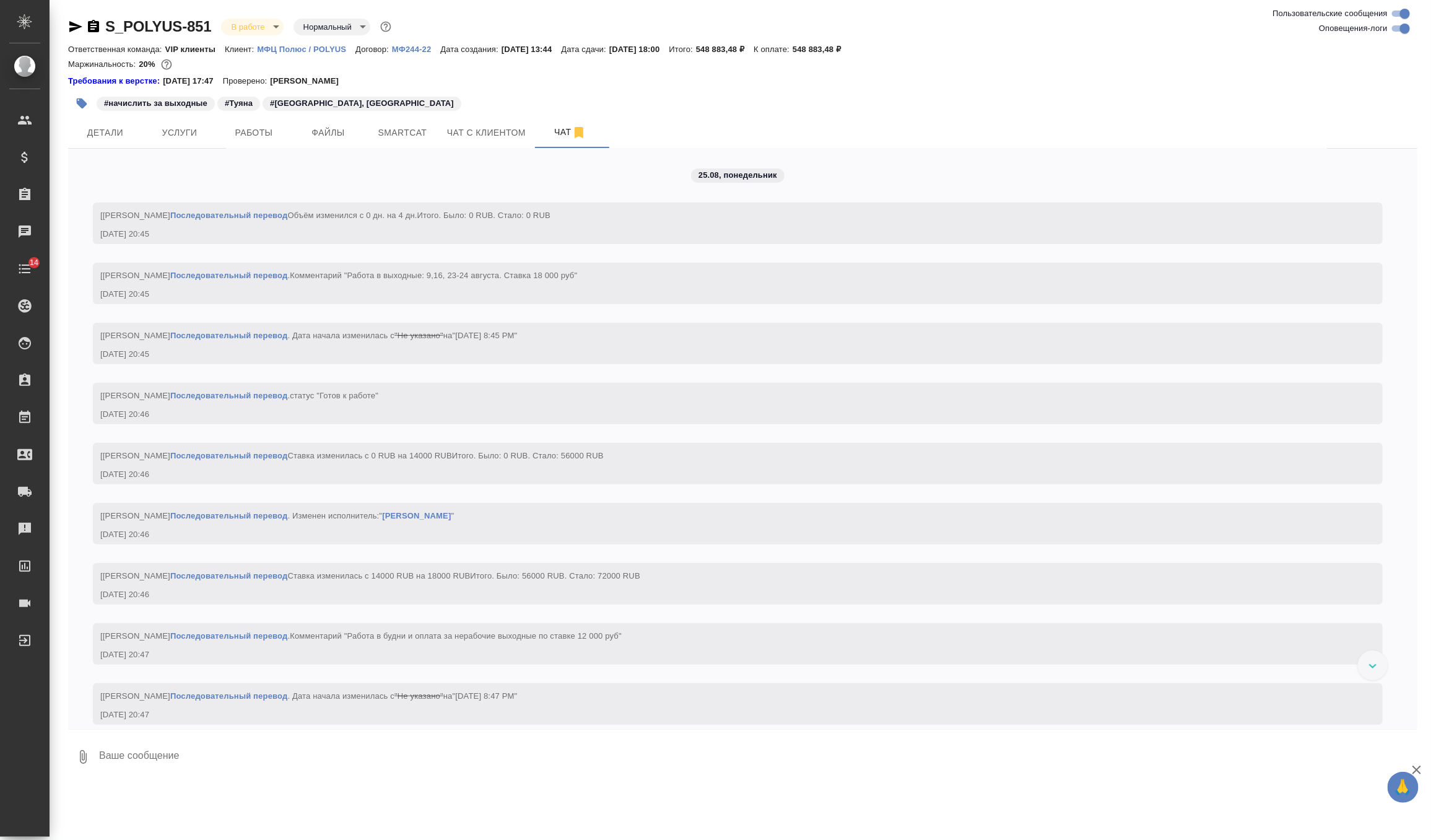
scroll to position [5855, 0]
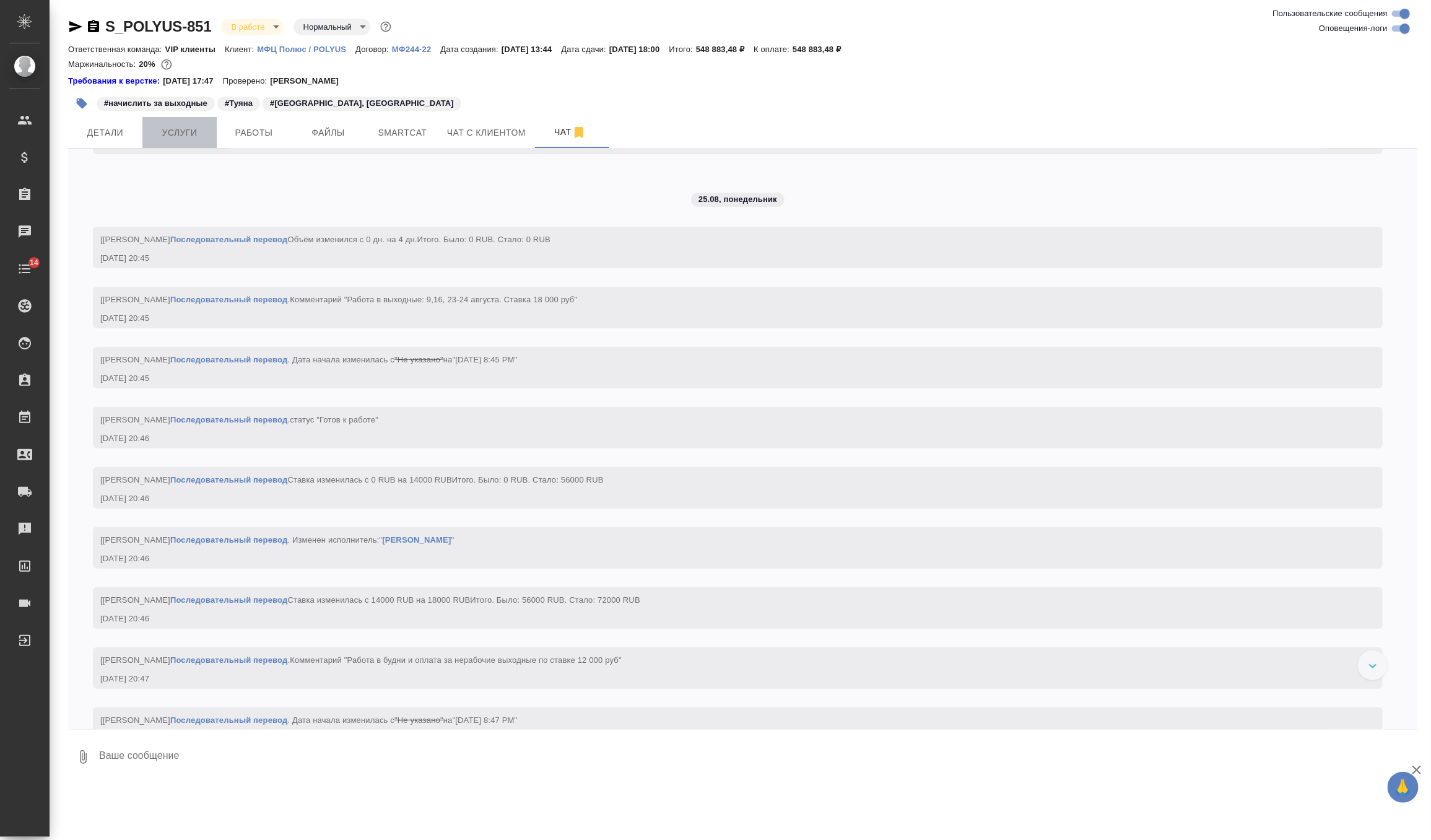
click at [189, 135] on span "Услуги" at bounding box center [180, 133] width 60 height 15
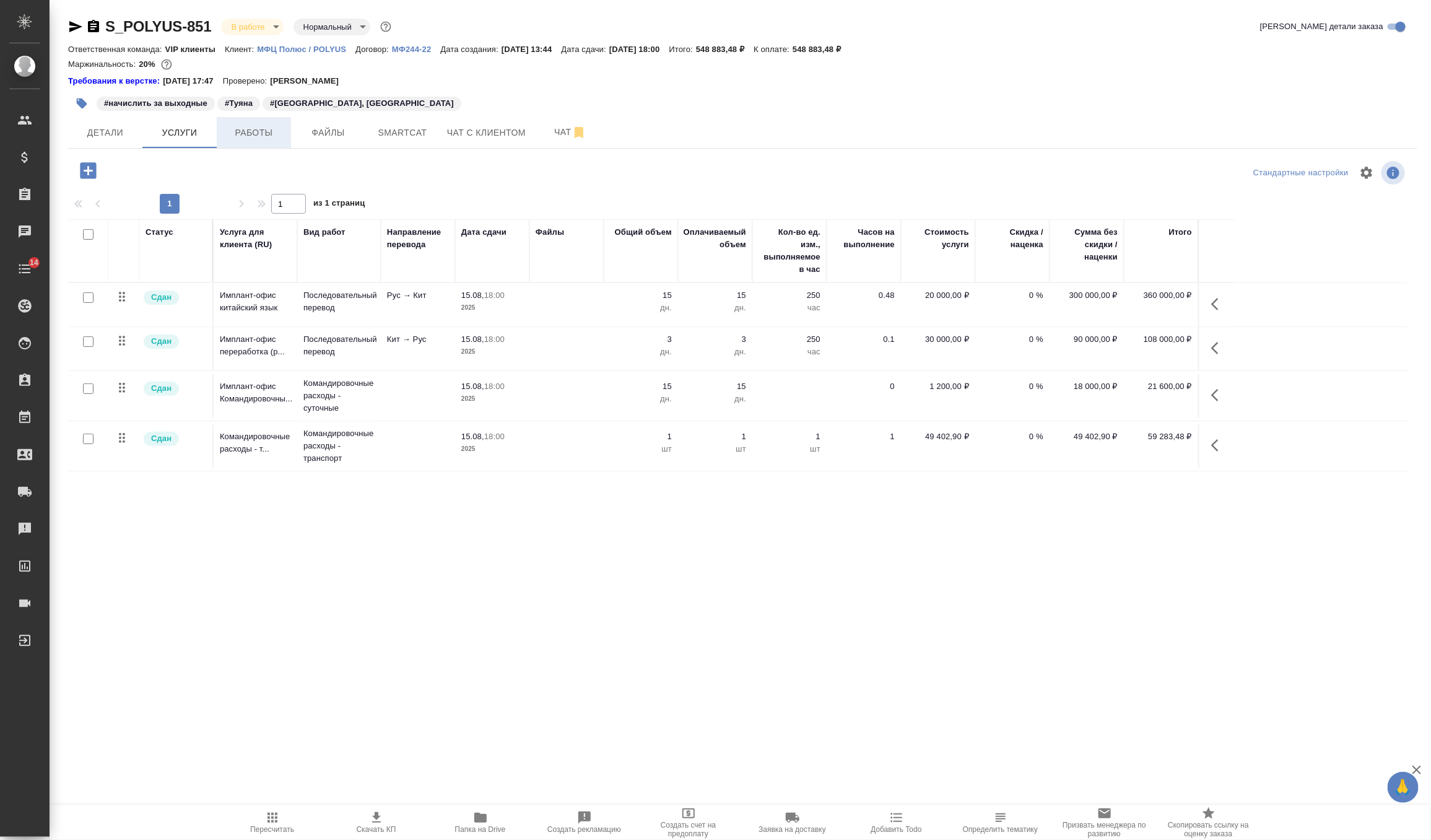
click at [242, 138] on span "Работы" at bounding box center [254, 133] width 60 height 15
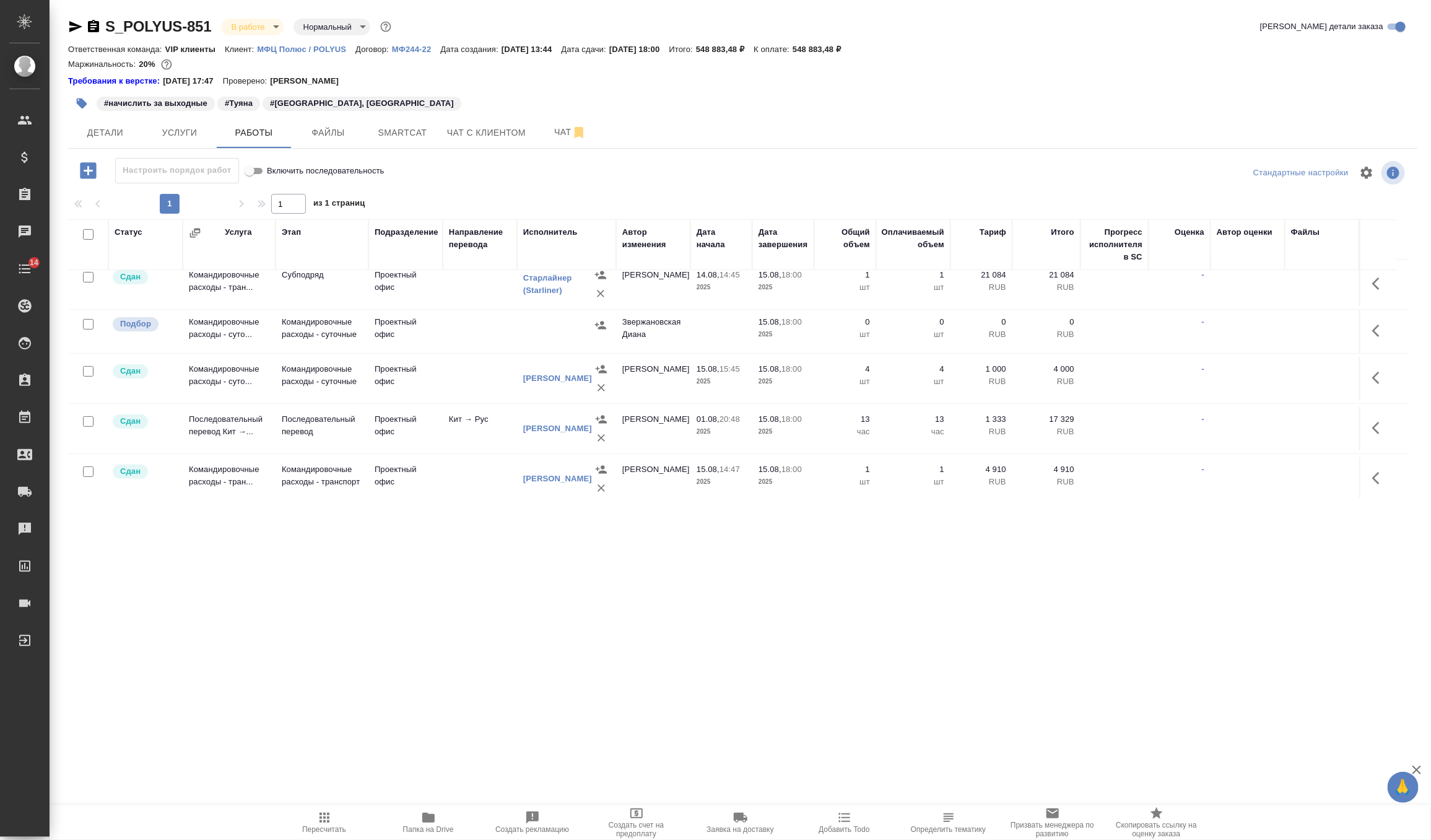
scroll to position [208, 0]
click at [1370, 331] on button "button" at bounding box center [1380, 334] width 30 height 30
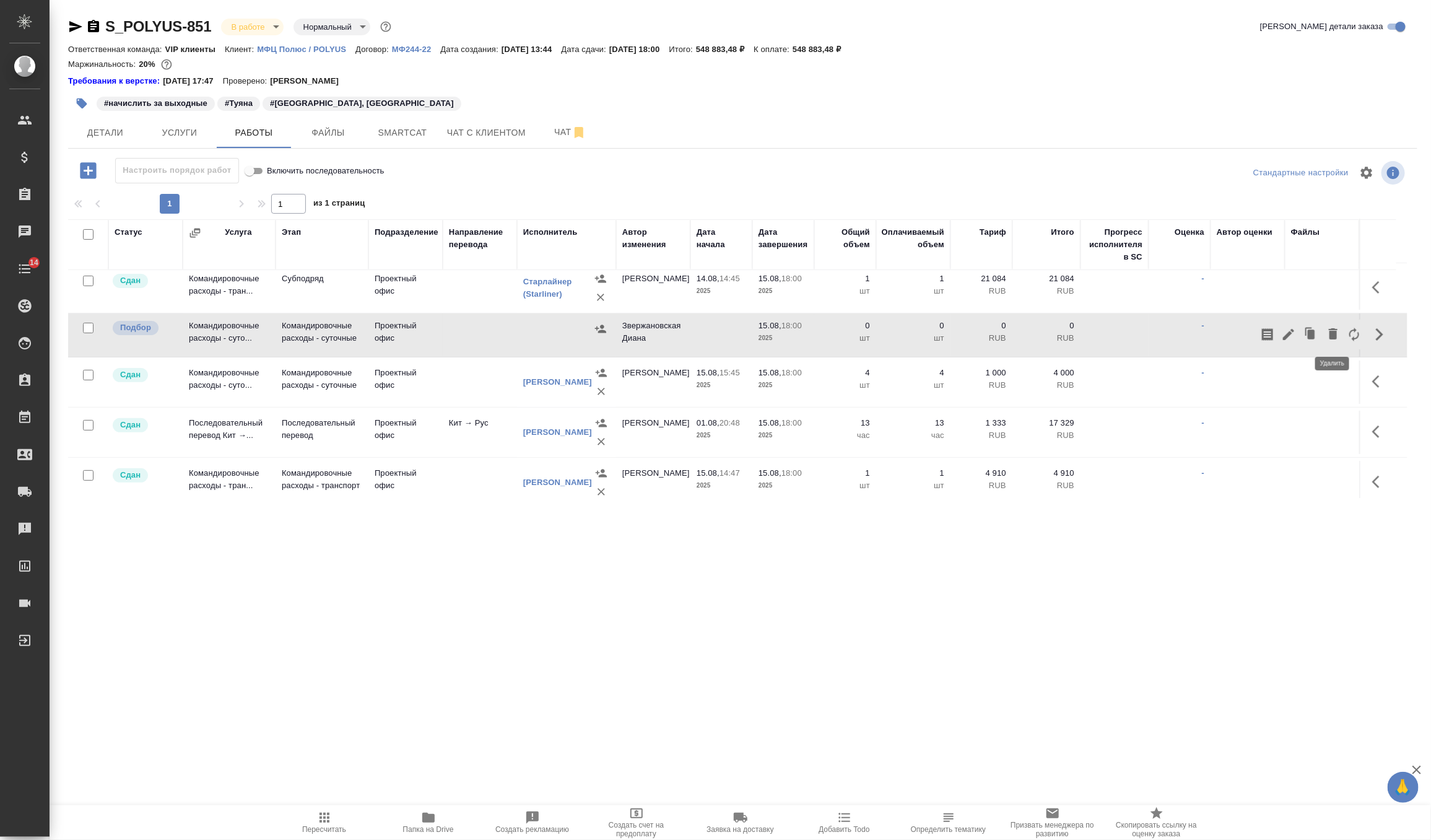
click at [1337, 332] on icon "button" at bounding box center [1334, 334] width 14 height 14
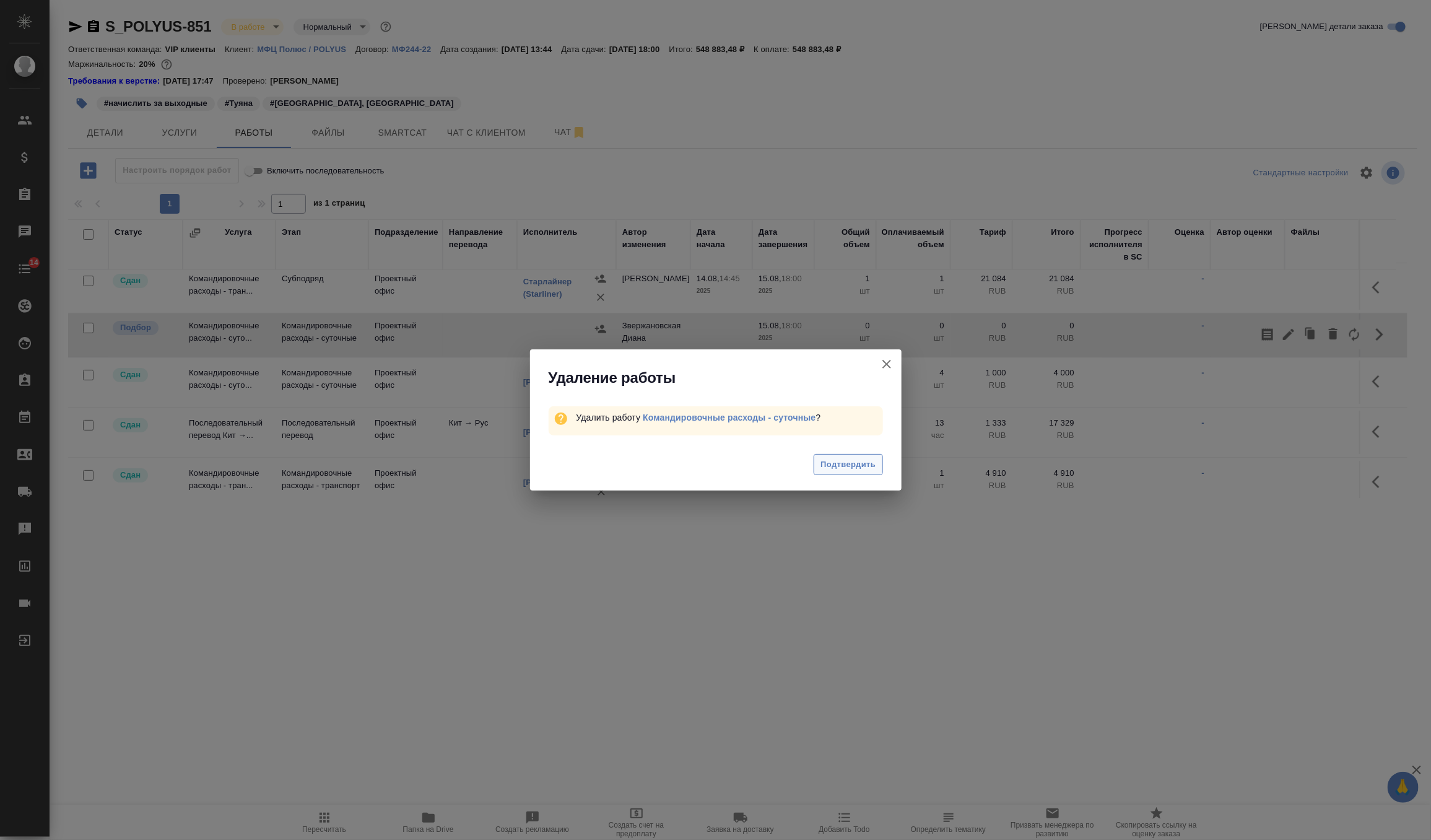
click at [867, 470] on span "Подтвердить" at bounding box center [847, 465] width 55 height 14
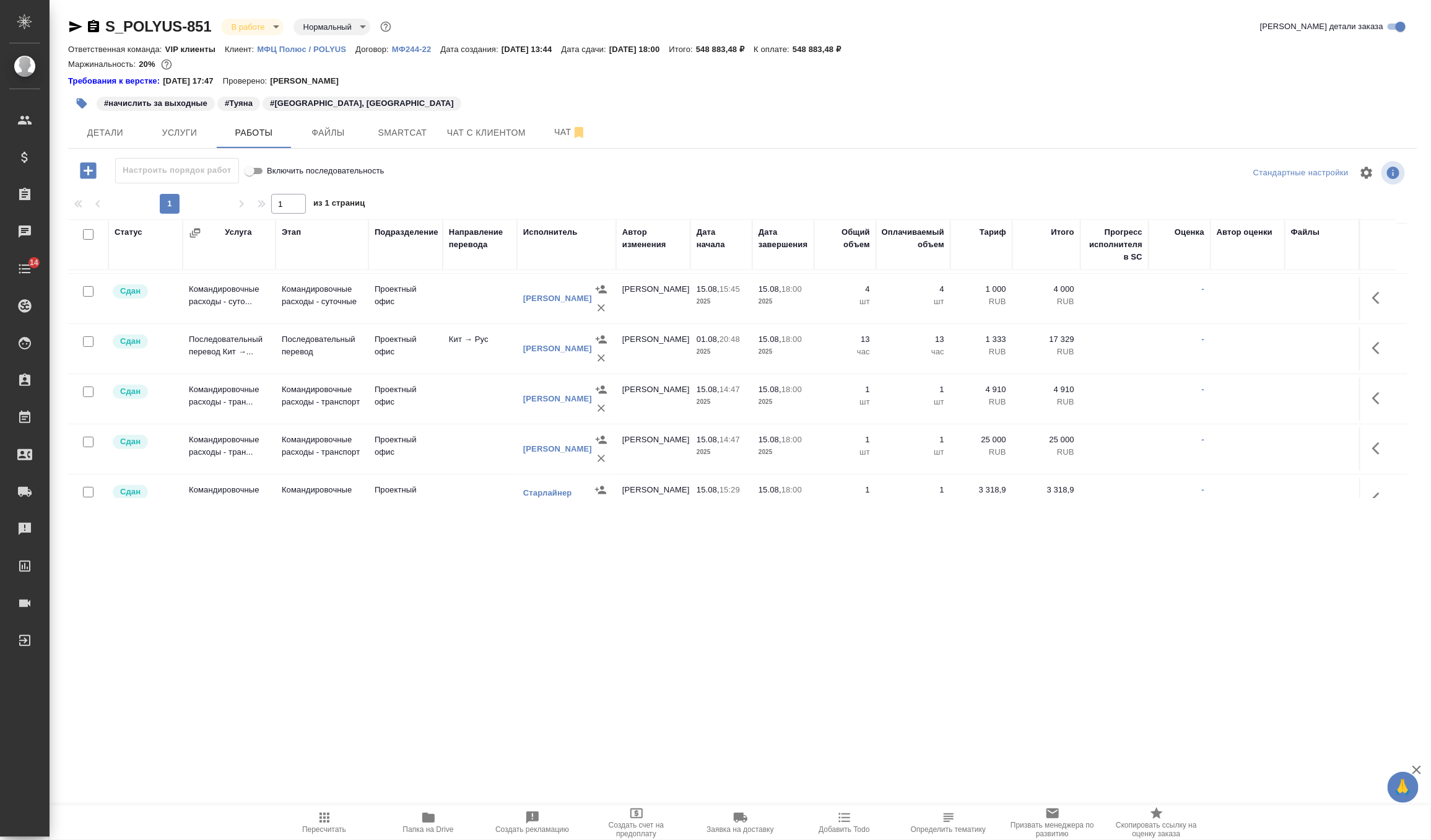
scroll to position [272, 0]
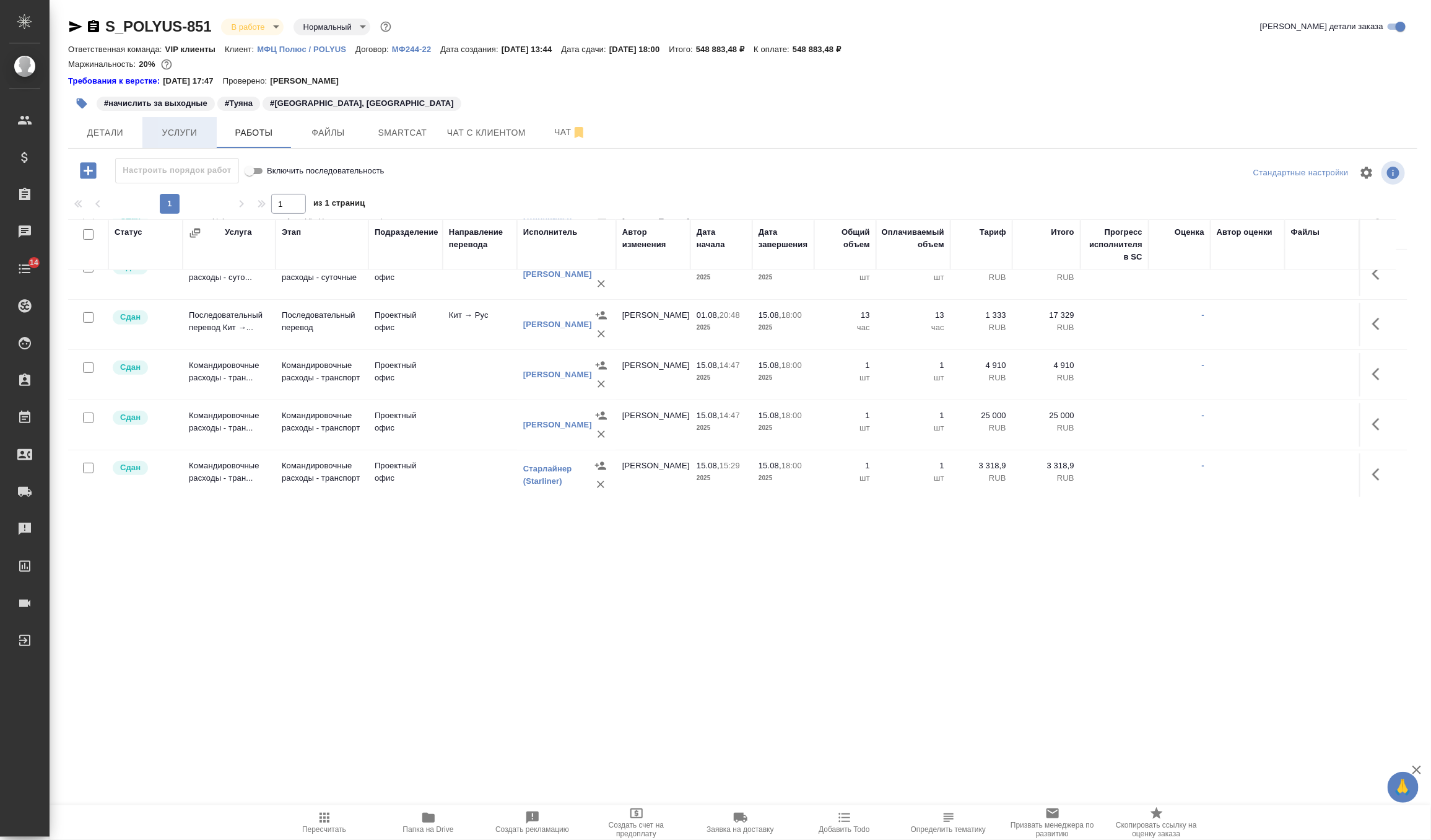
click at [177, 132] on span "Услуги" at bounding box center [180, 133] width 60 height 15
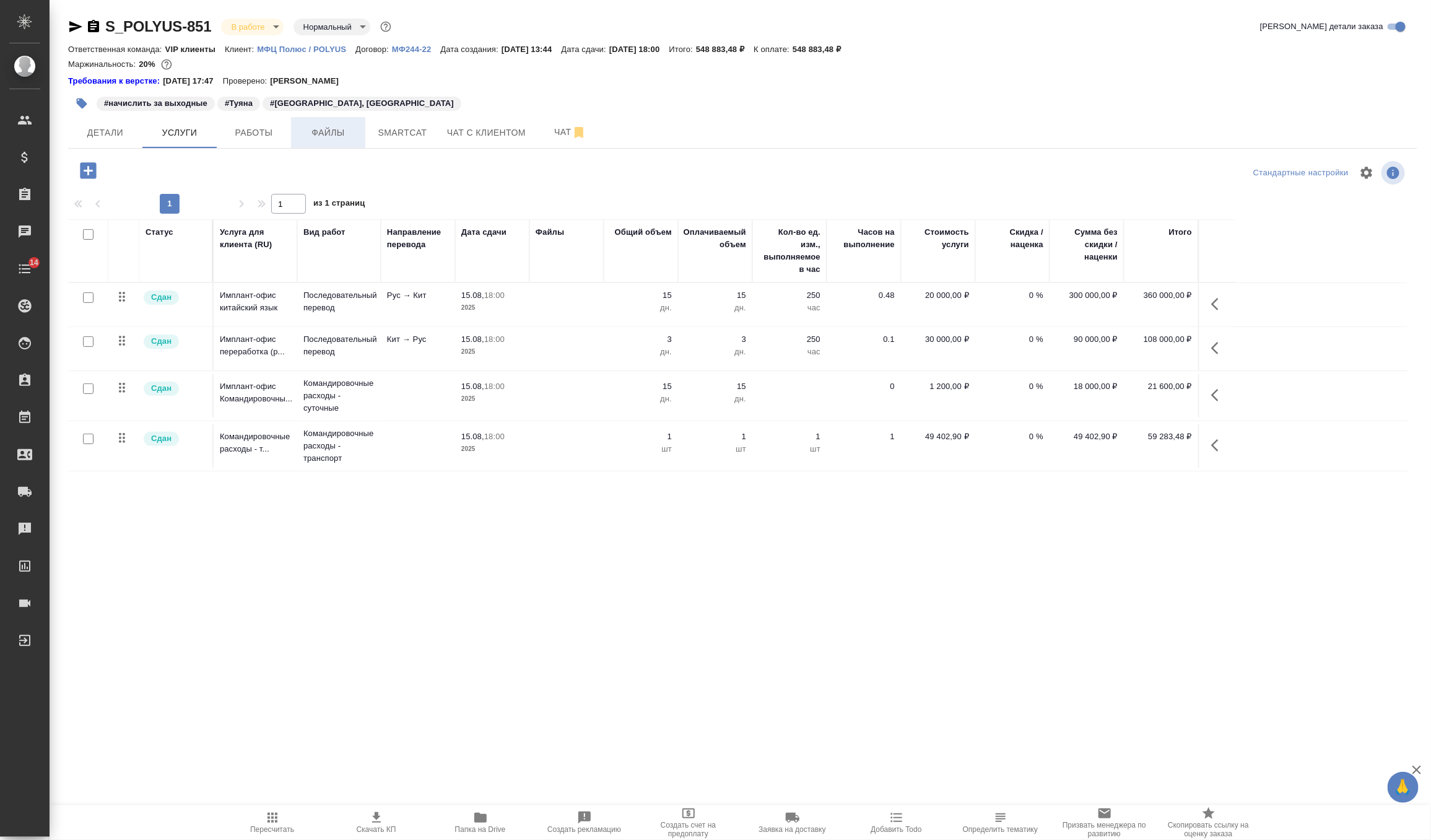
click at [329, 134] on span "Файлы" at bounding box center [328, 133] width 60 height 15
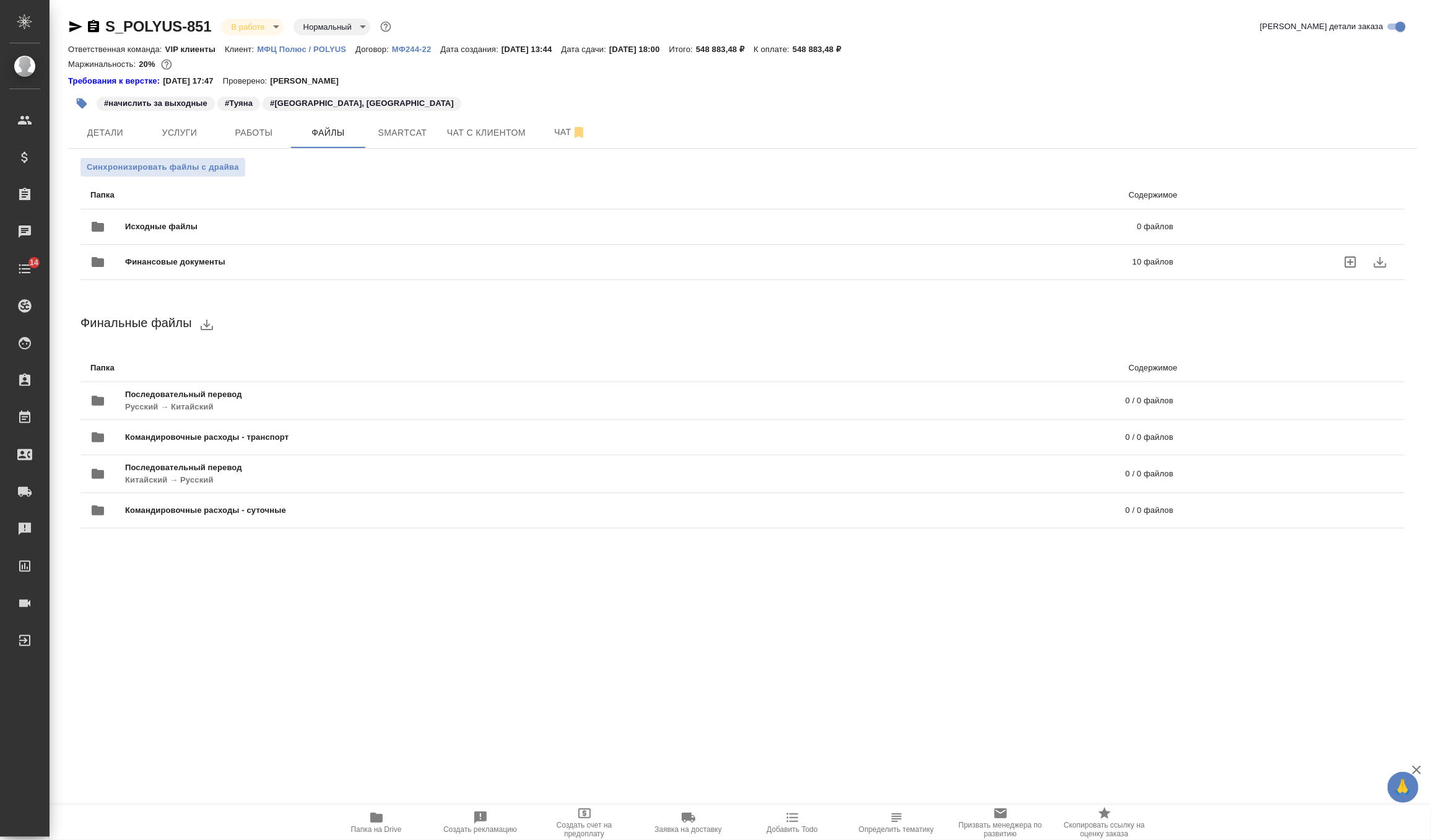
click at [1381, 261] on icon "download" at bounding box center [1380, 262] width 14 height 14
click at [185, 133] on span "Услуги" at bounding box center [180, 133] width 60 height 15
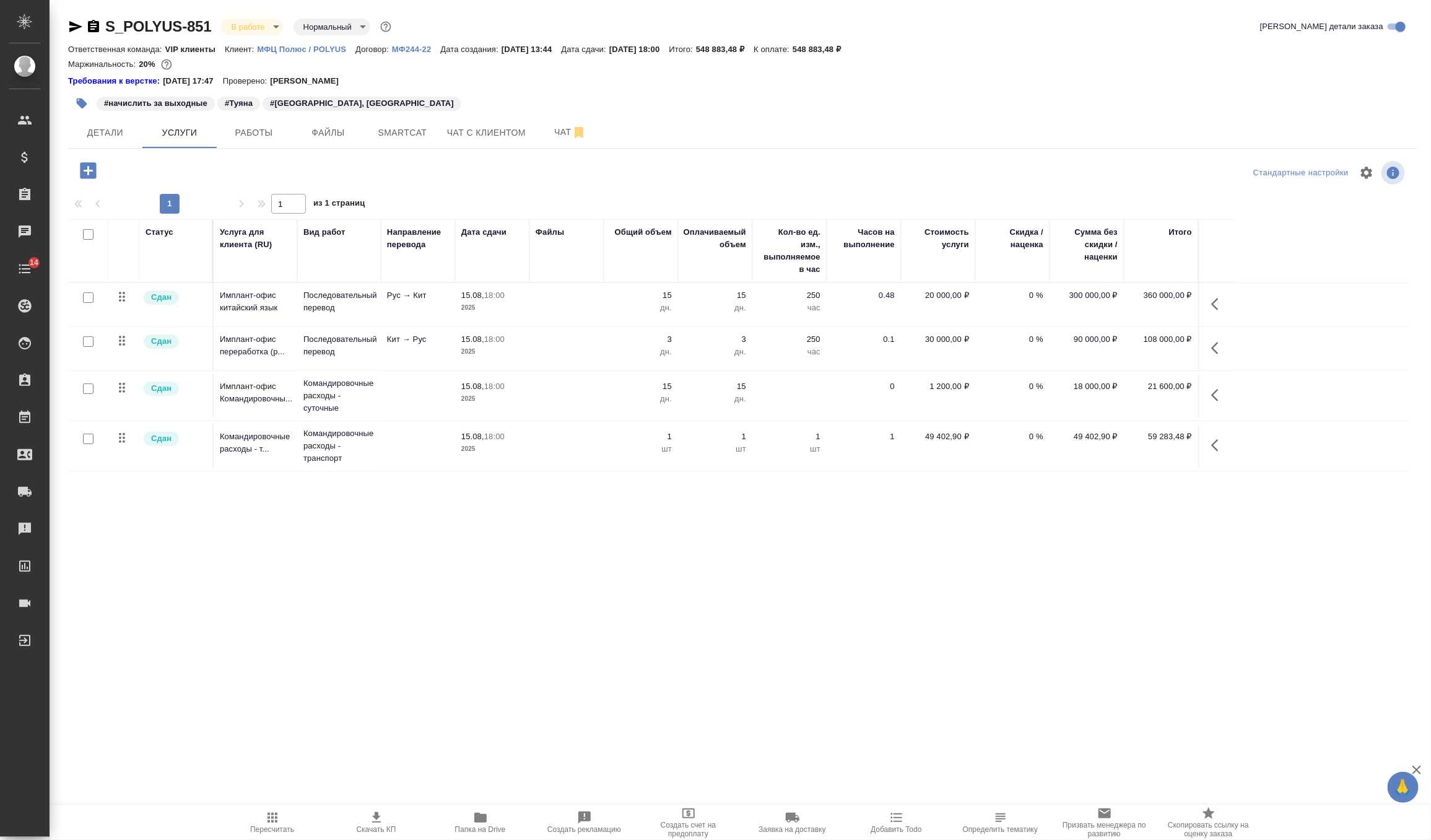
click at [923, 455] on td "49 402,90 ₽" at bounding box center [938, 446] width 74 height 43
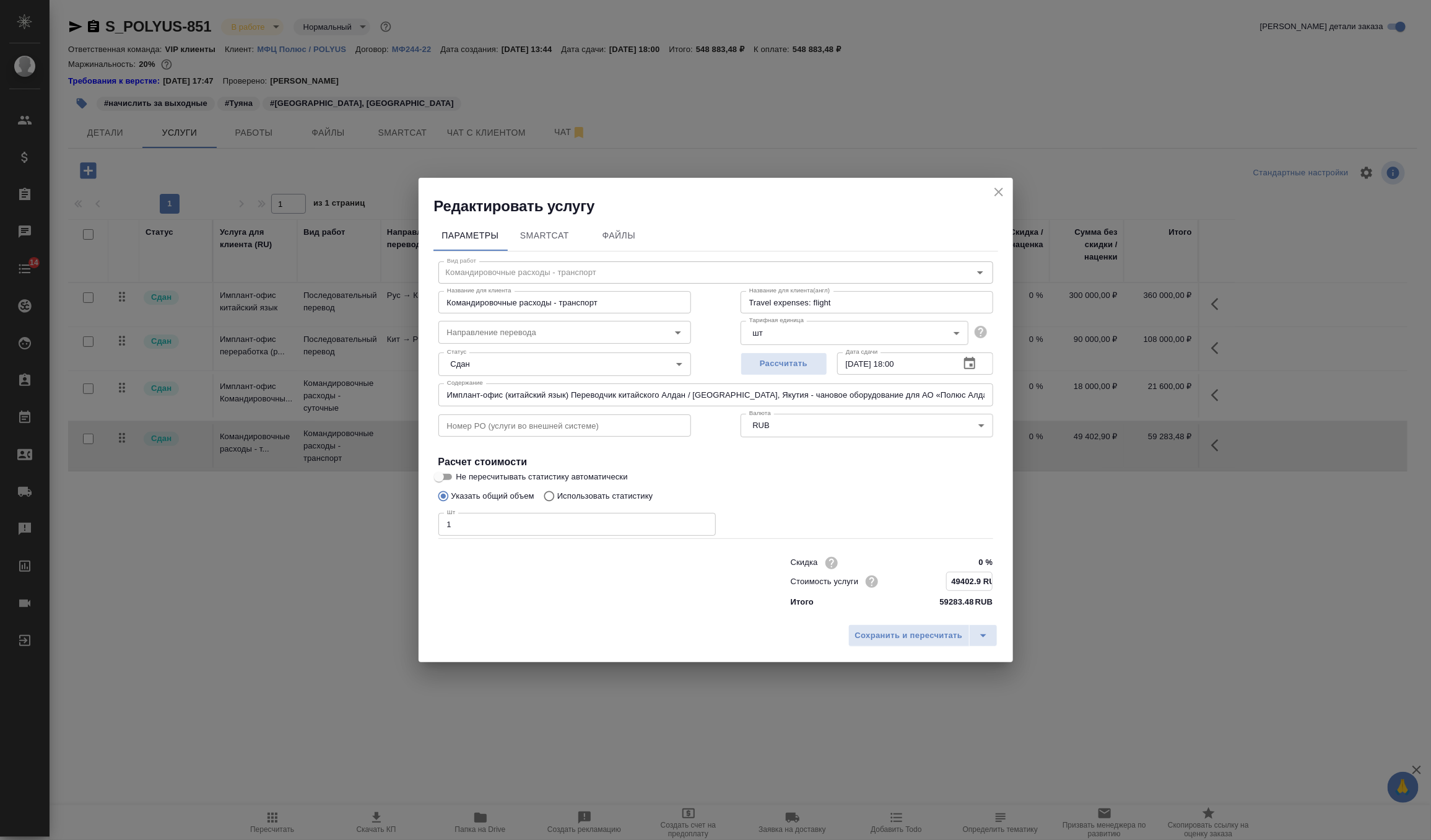
drag, startPoint x: 982, startPoint y: 580, endPoint x: 876, endPoint y: 579, distance: 106.0
click at [876, 579] on div "Стоимость услуги 49402.9 RUB" at bounding box center [892, 581] width 202 height 19
type input "54312.9 RUB"
click at [929, 635] on span "Сохранить и пересчитать" at bounding box center [909, 636] width 107 height 14
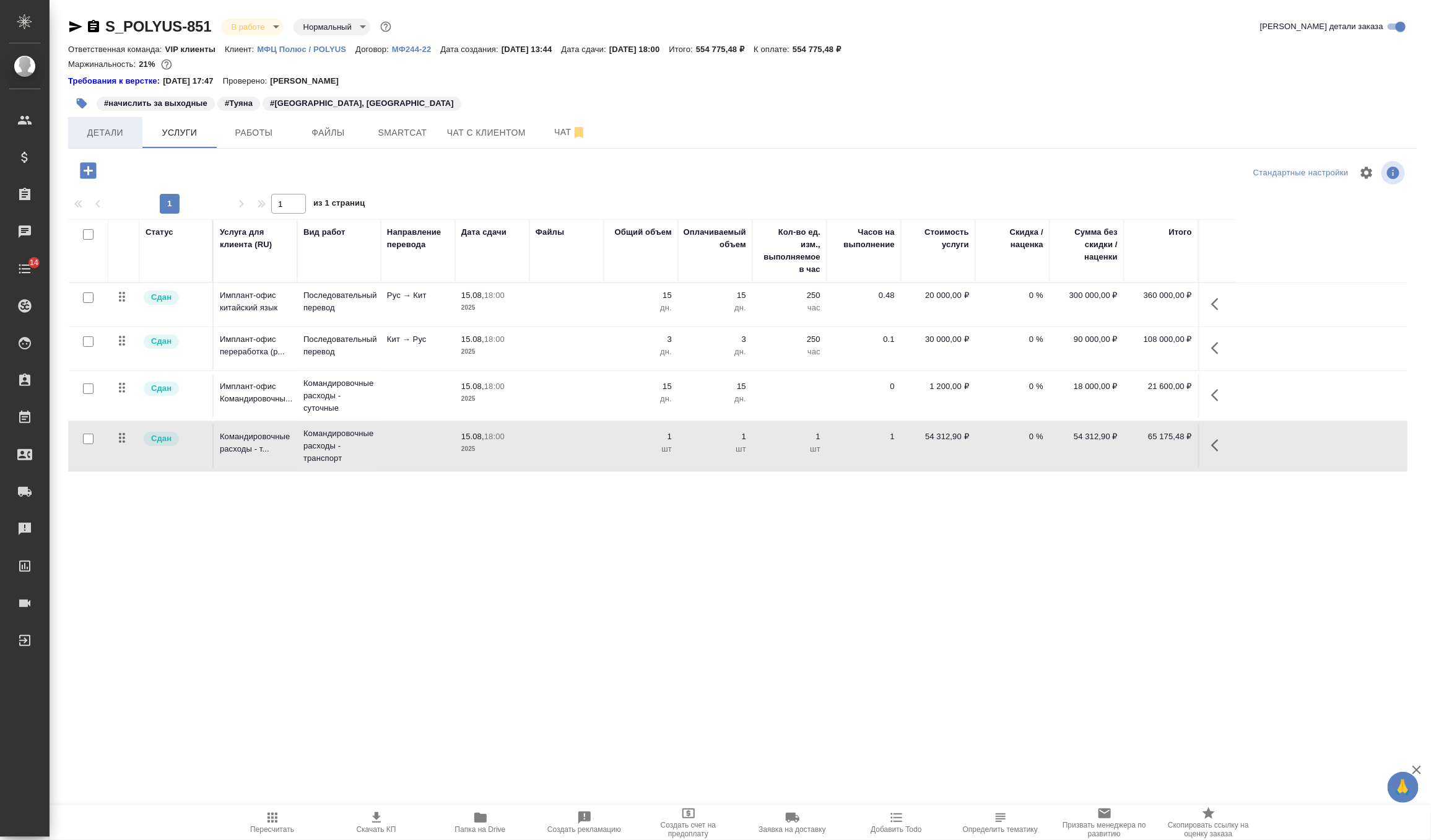
click at [114, 134] on span "Детали" at bounding box center [106, 133] width 60 height 15
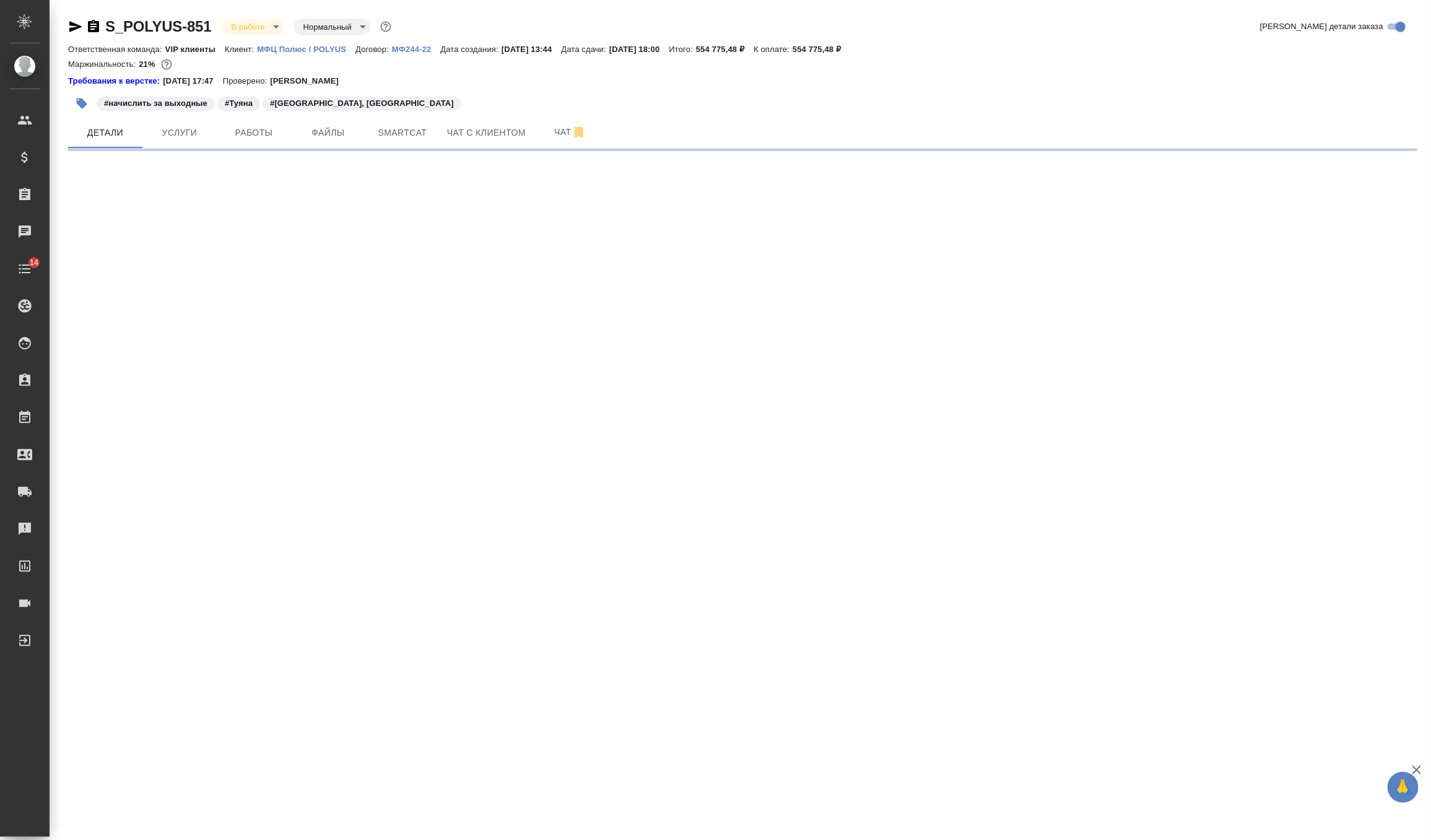
select select "RU"
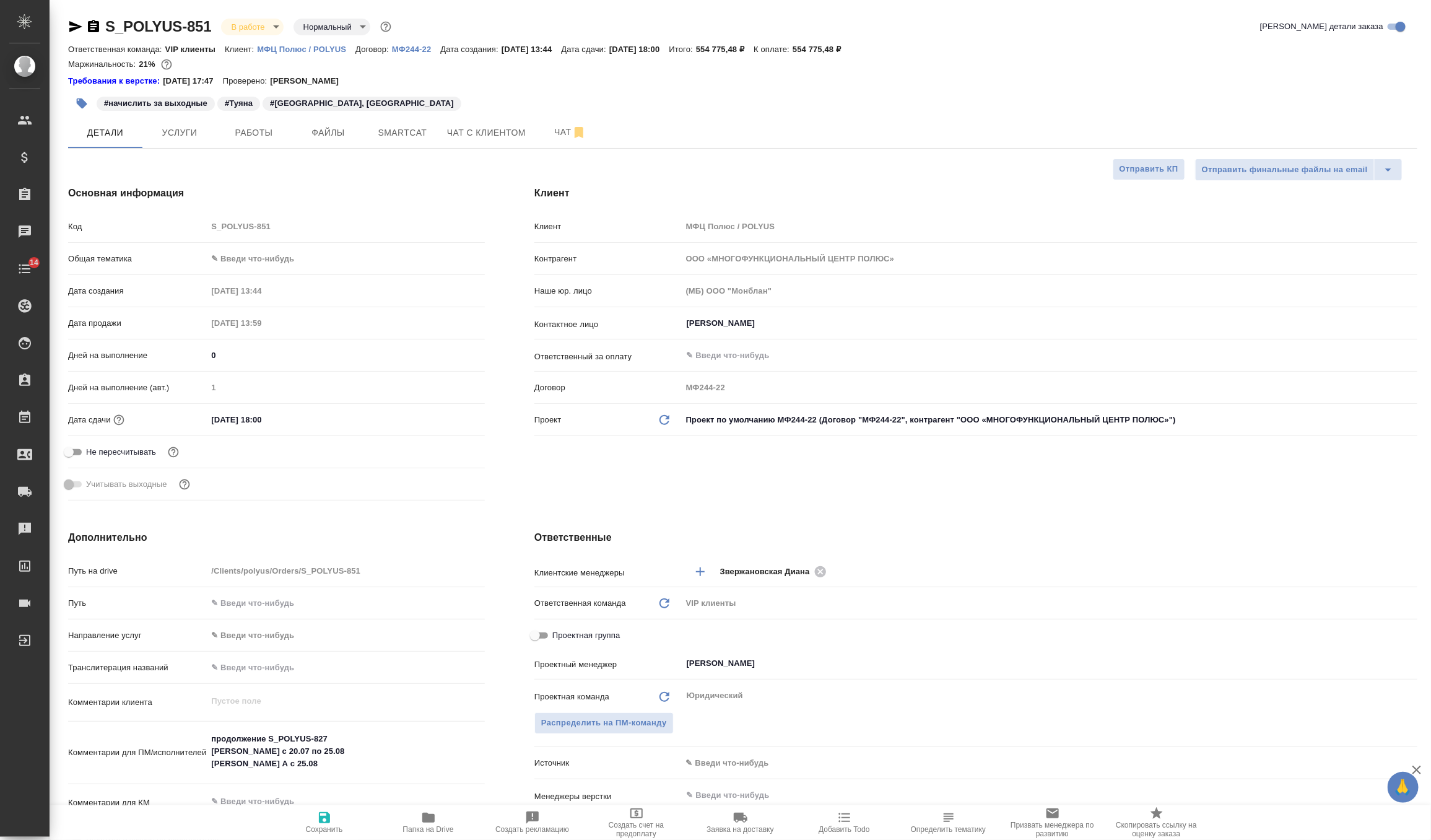
type textarea "x"
click at [188, 144] on button "Услуги" at bounding box center [180, 133] width 74 height 31
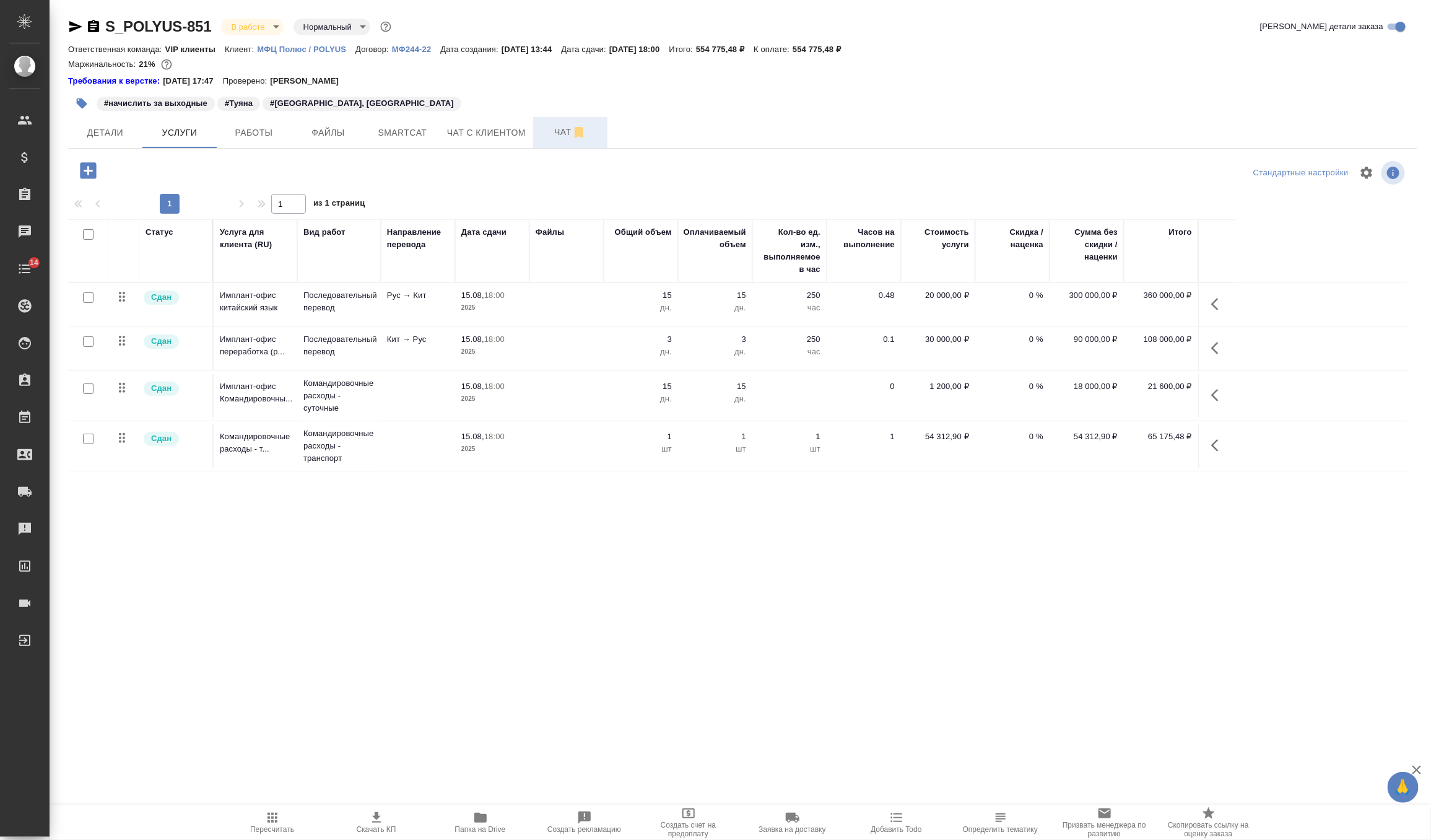
click at [550, 133] on span "Чат" at bounding box center [570, 132] width 60 height 15
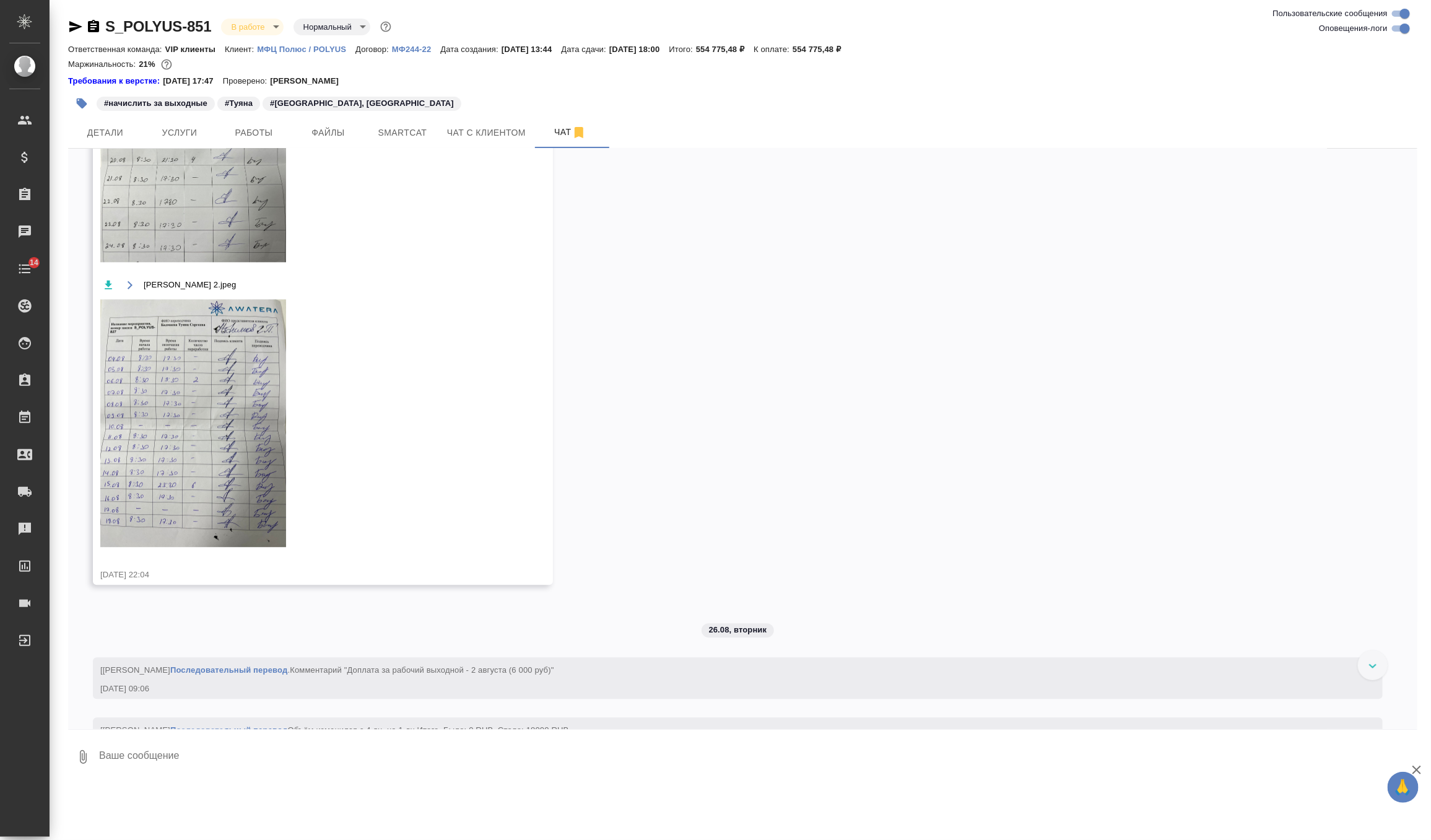
scroll to position [7544, 0]
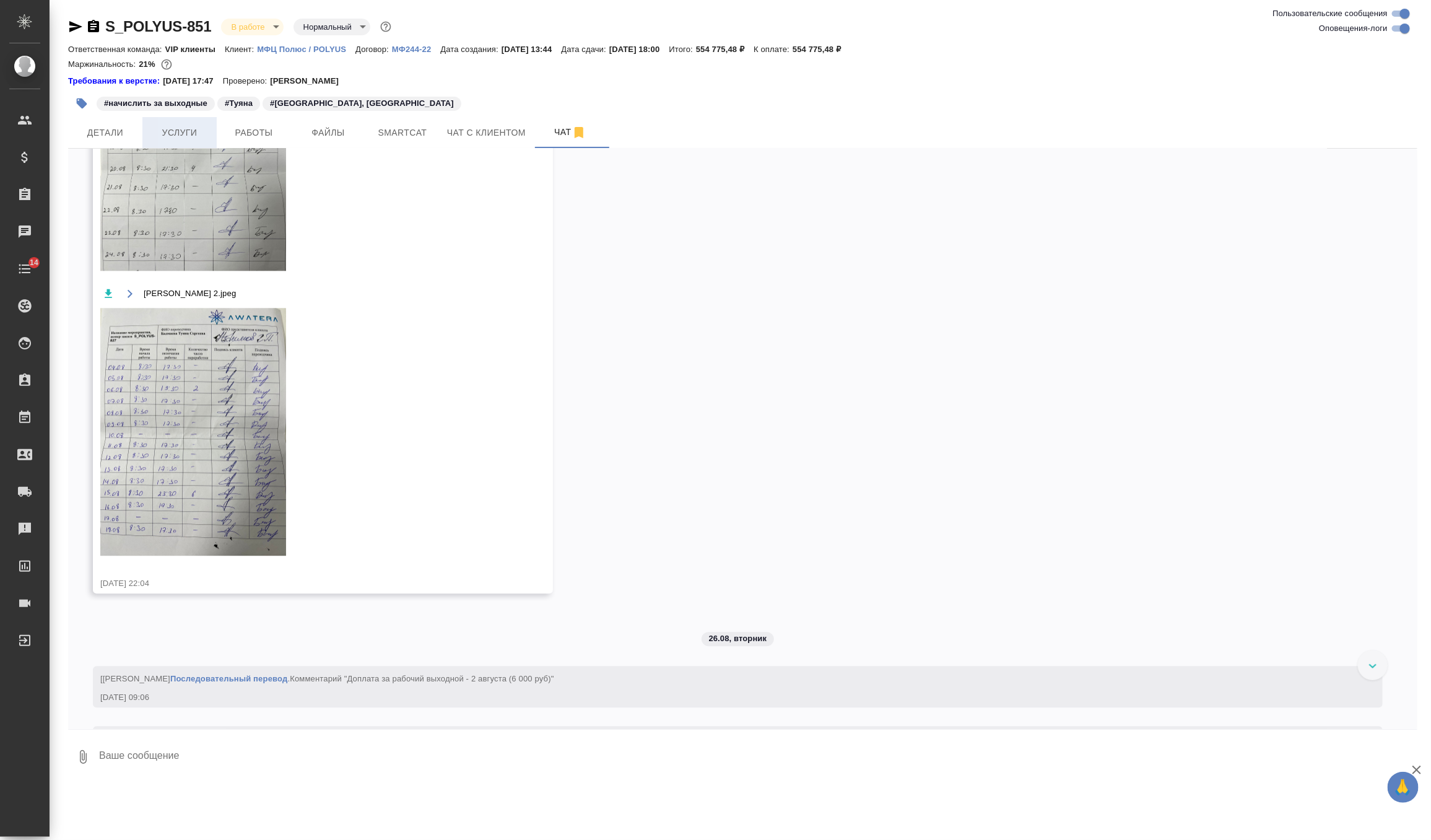
click at [190, 126] on span "Услуги" at bounding box center [180, 133] width 60 height 15
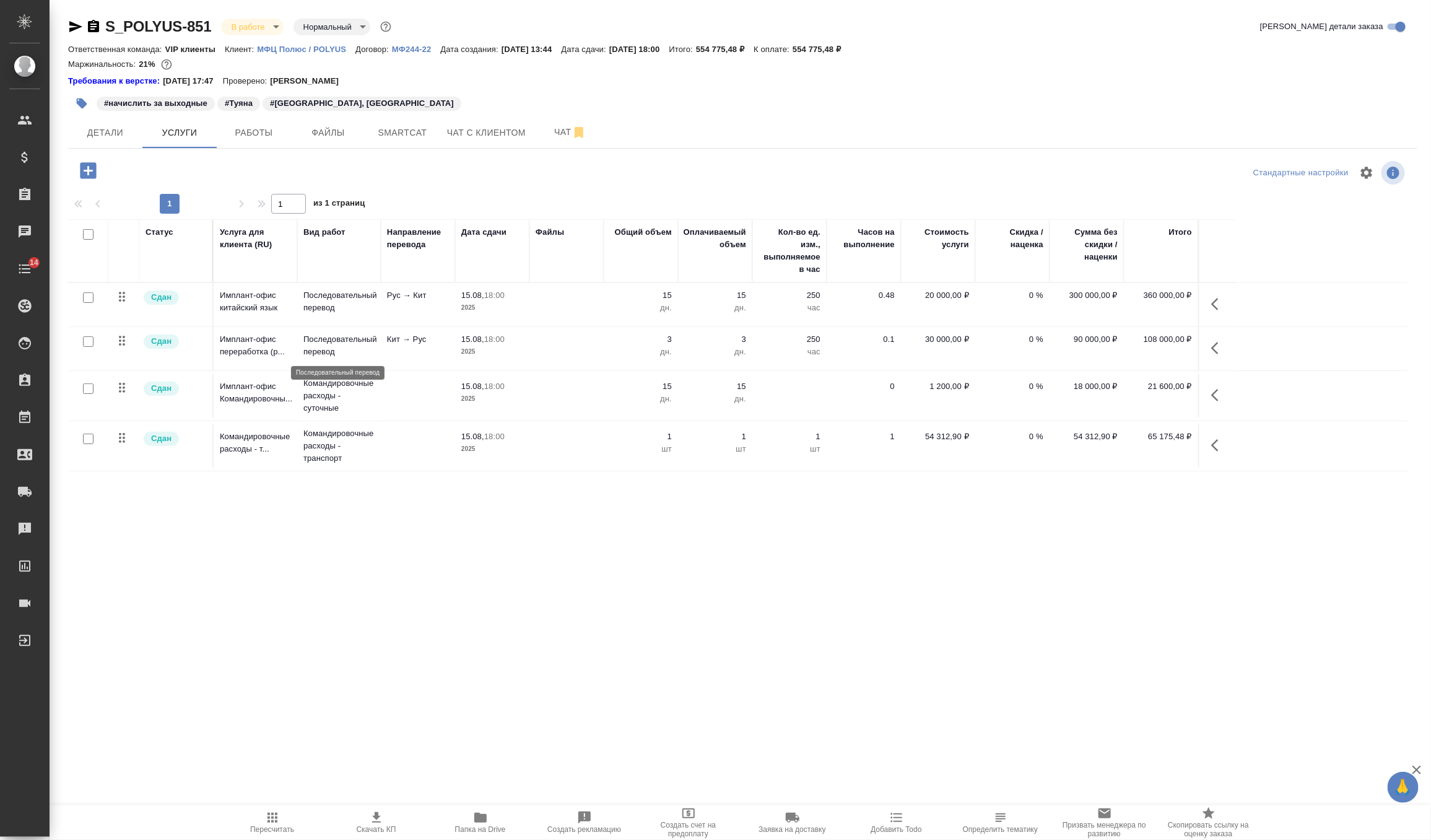
click at [340, 355] on p "Последовательный перевод" at bounding box center [338, 345] width 71 height 24
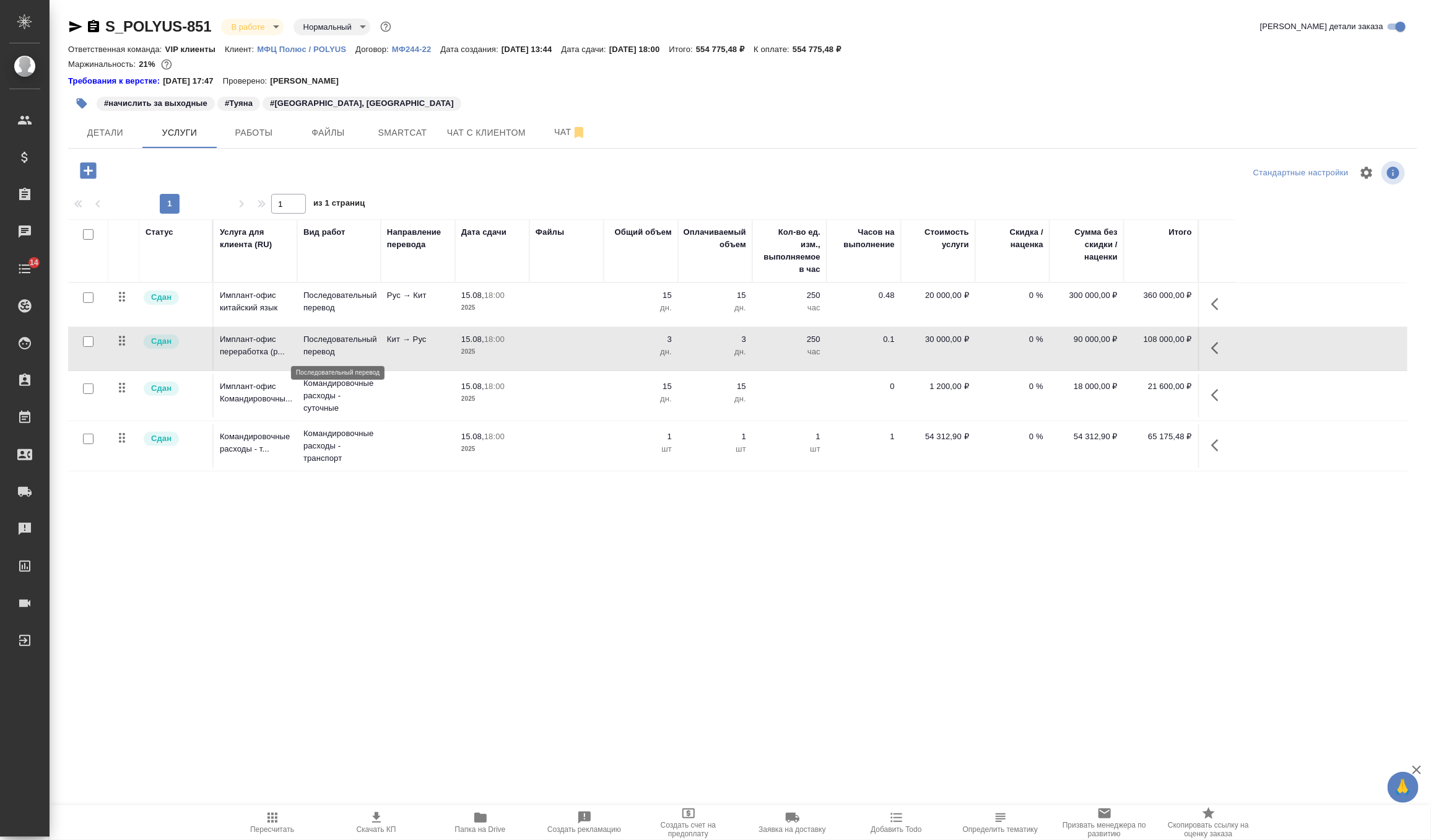
click at [340, 355] on p "Последовательный перевод" at bounding box center [338, 345] width 71 height 24
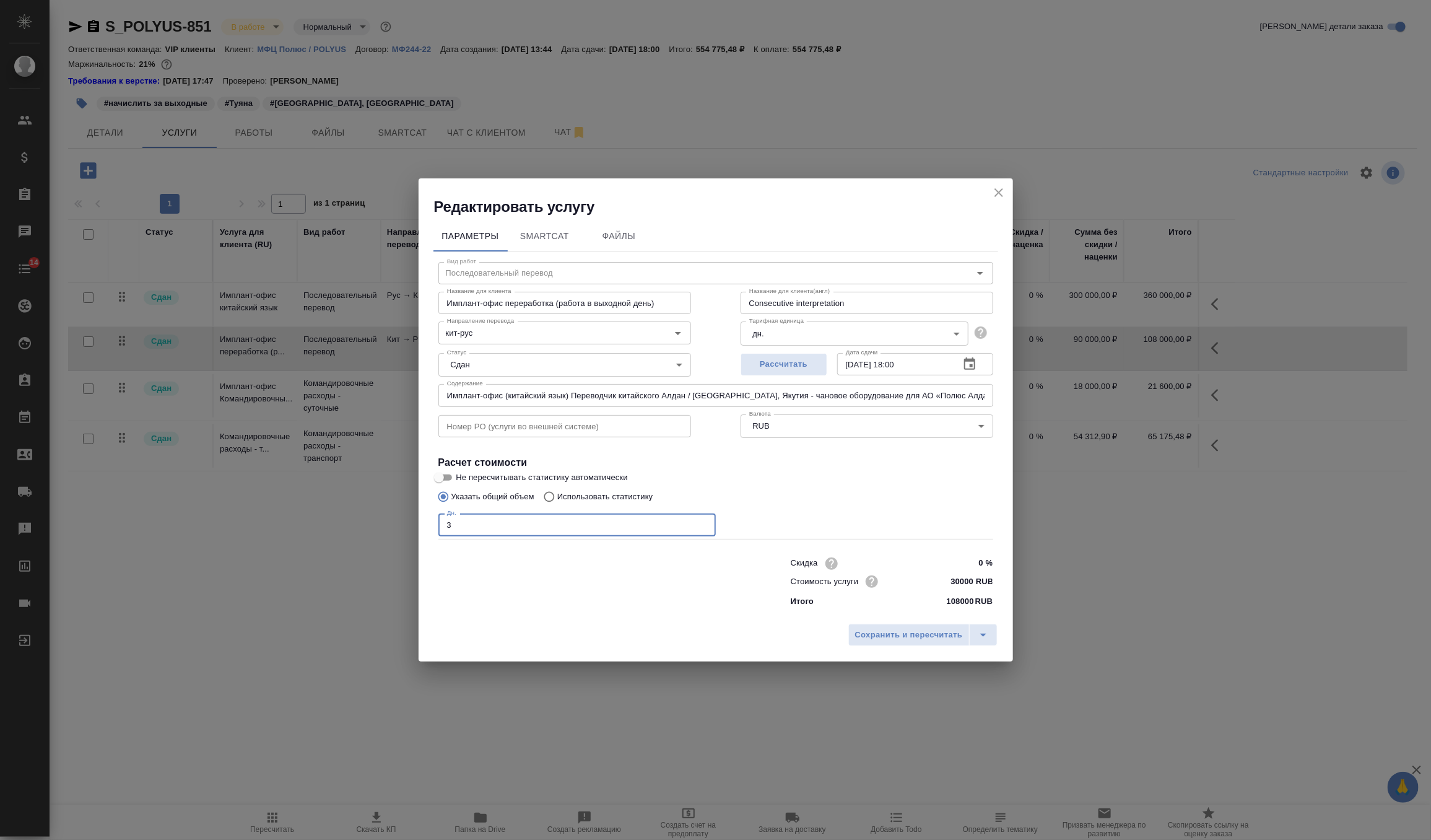
click at [486, 522] on input "3" at bounding box center [577, 524] width 278 height 23
type input "4"
click at [886, 636] on span "Сохранить и пересчитать" at bounding box center [909, 635] width 107 height 14
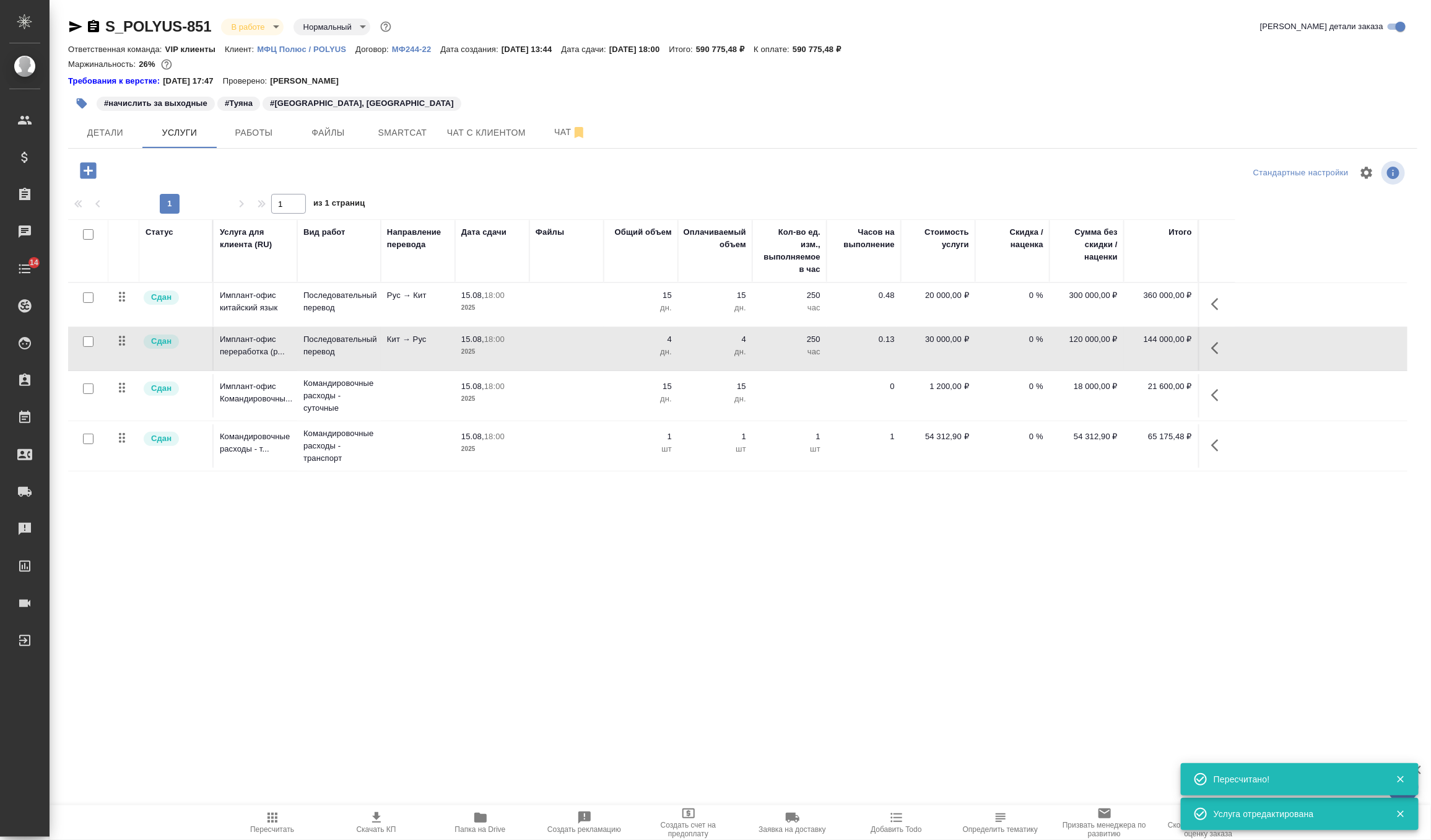
click at [96, 172] on icon "button" at bounding box center [88, 171] width 16 height 16
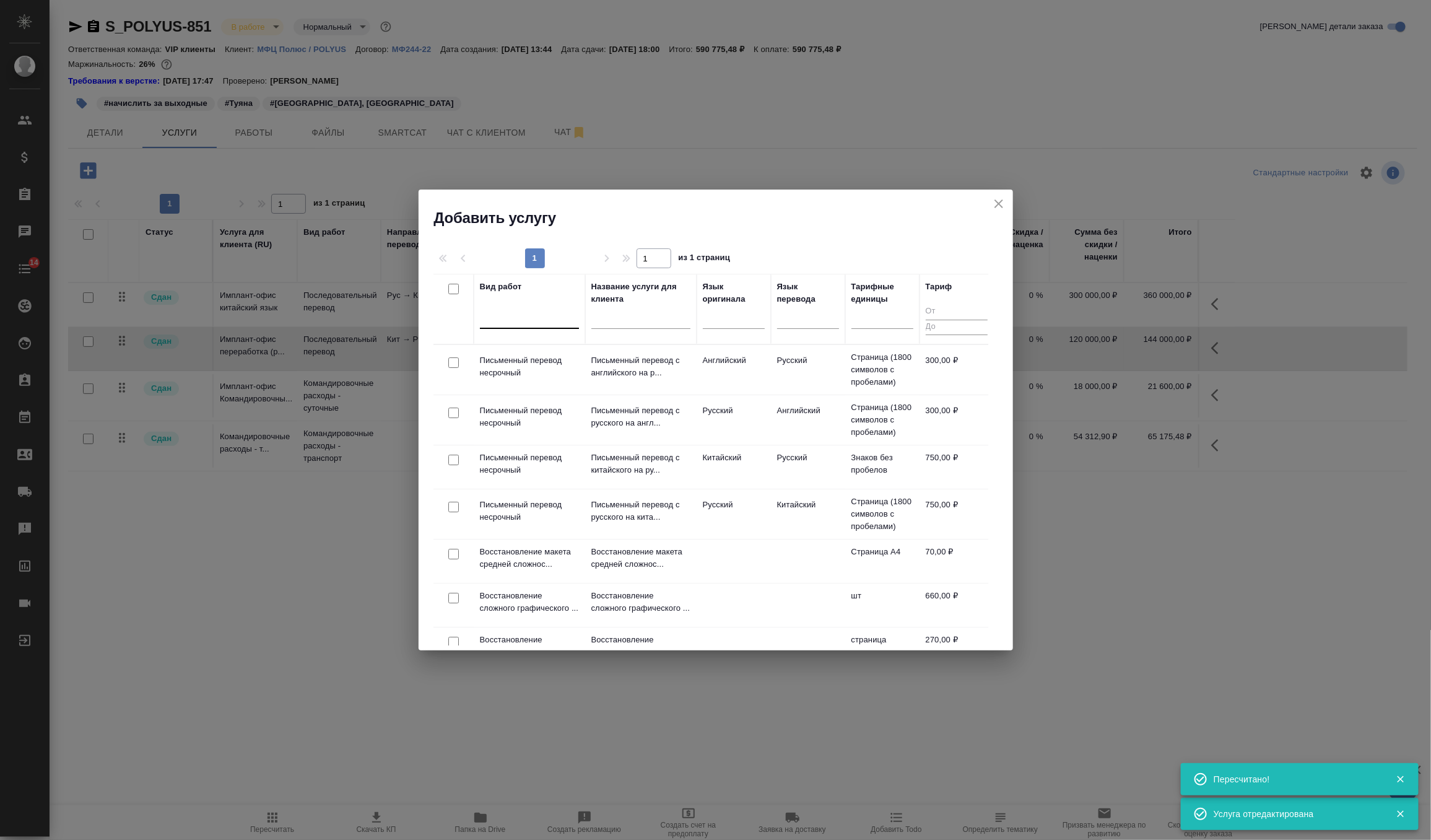
click at [529, 322] on div at bounding box center [530, 316] width 99 height 18
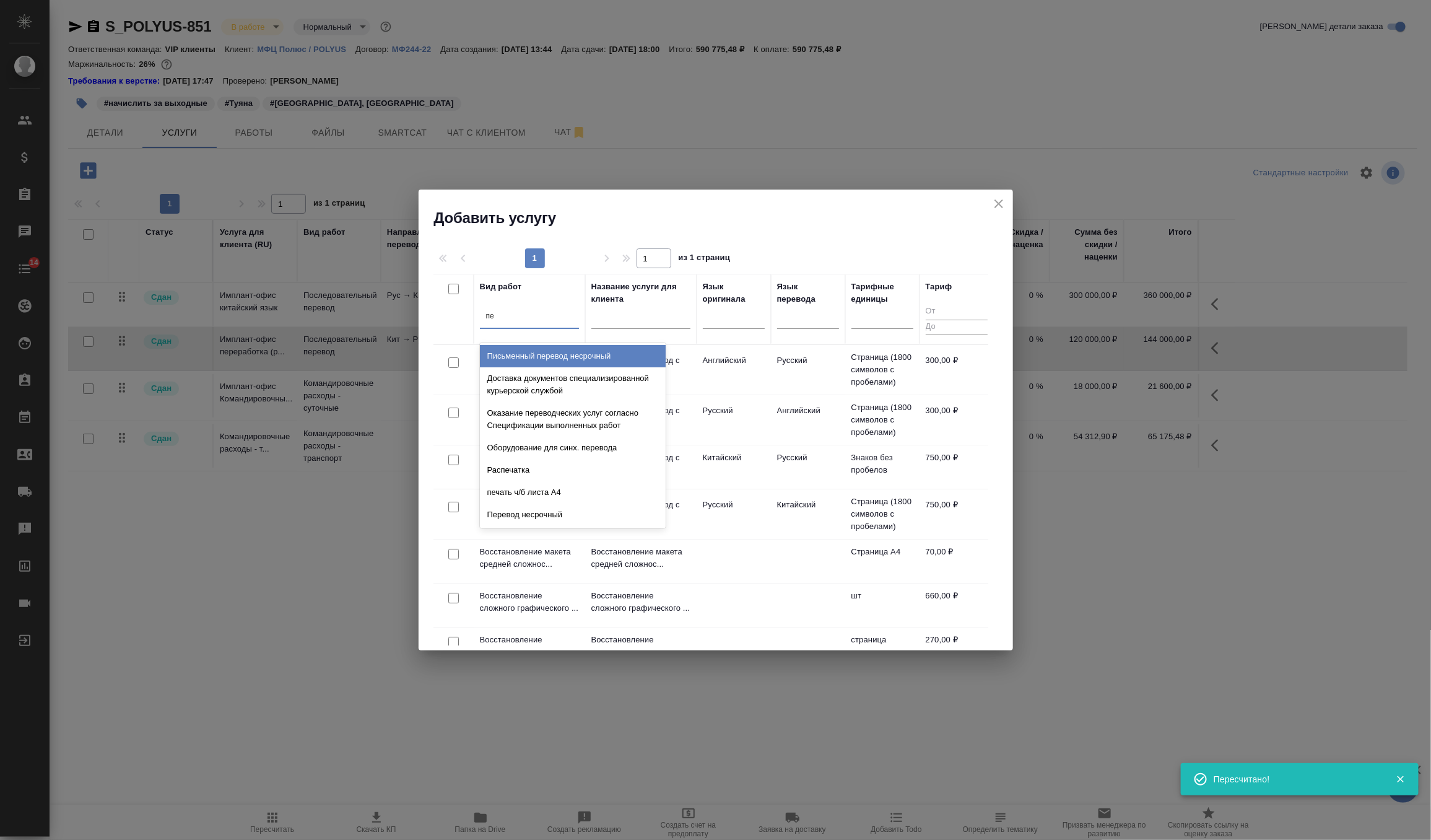
type input "п"
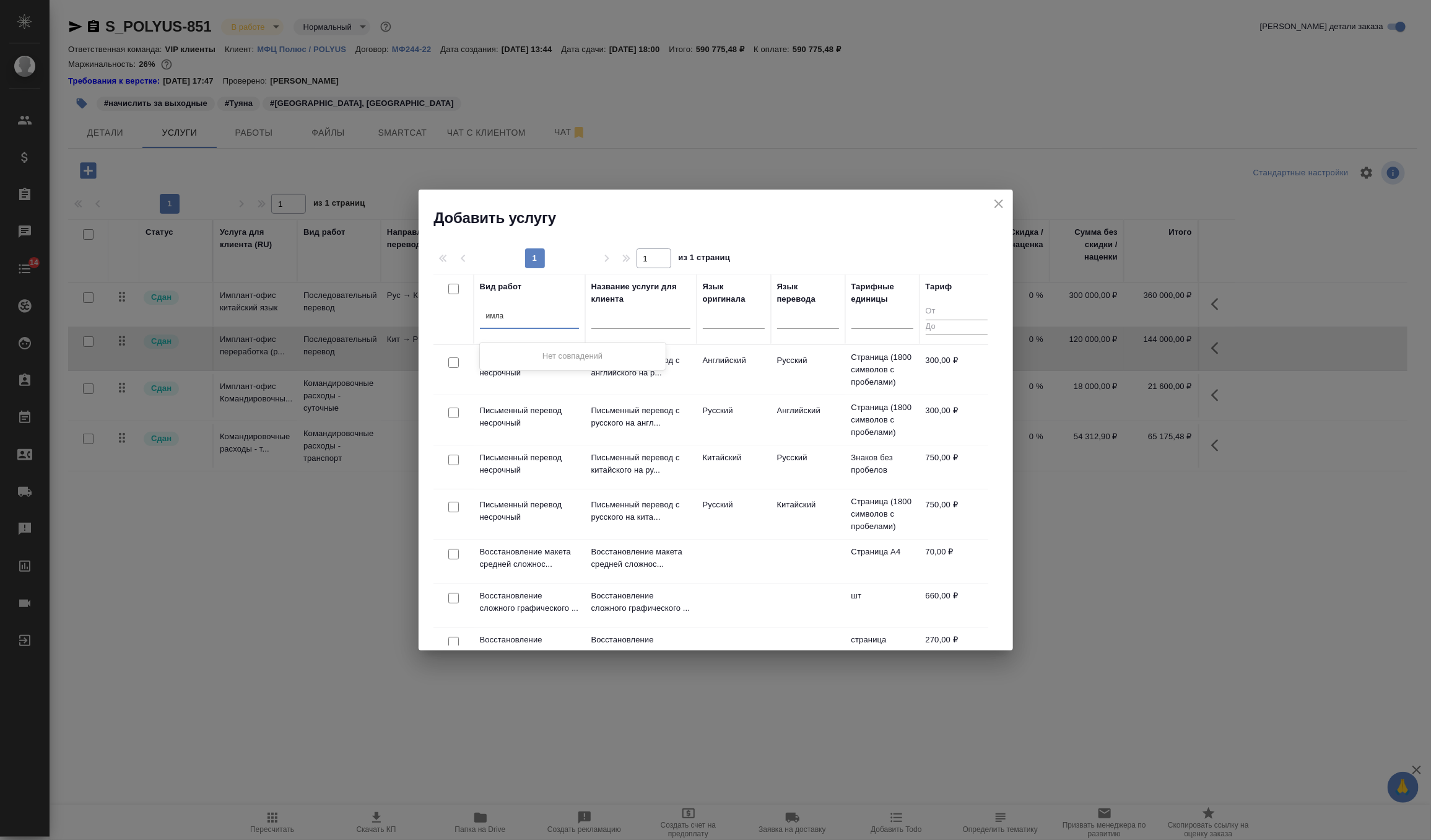
type input "имла"
click at [1001, 203] on icon "close" at bounding box center [999, 204] width 14 height 14
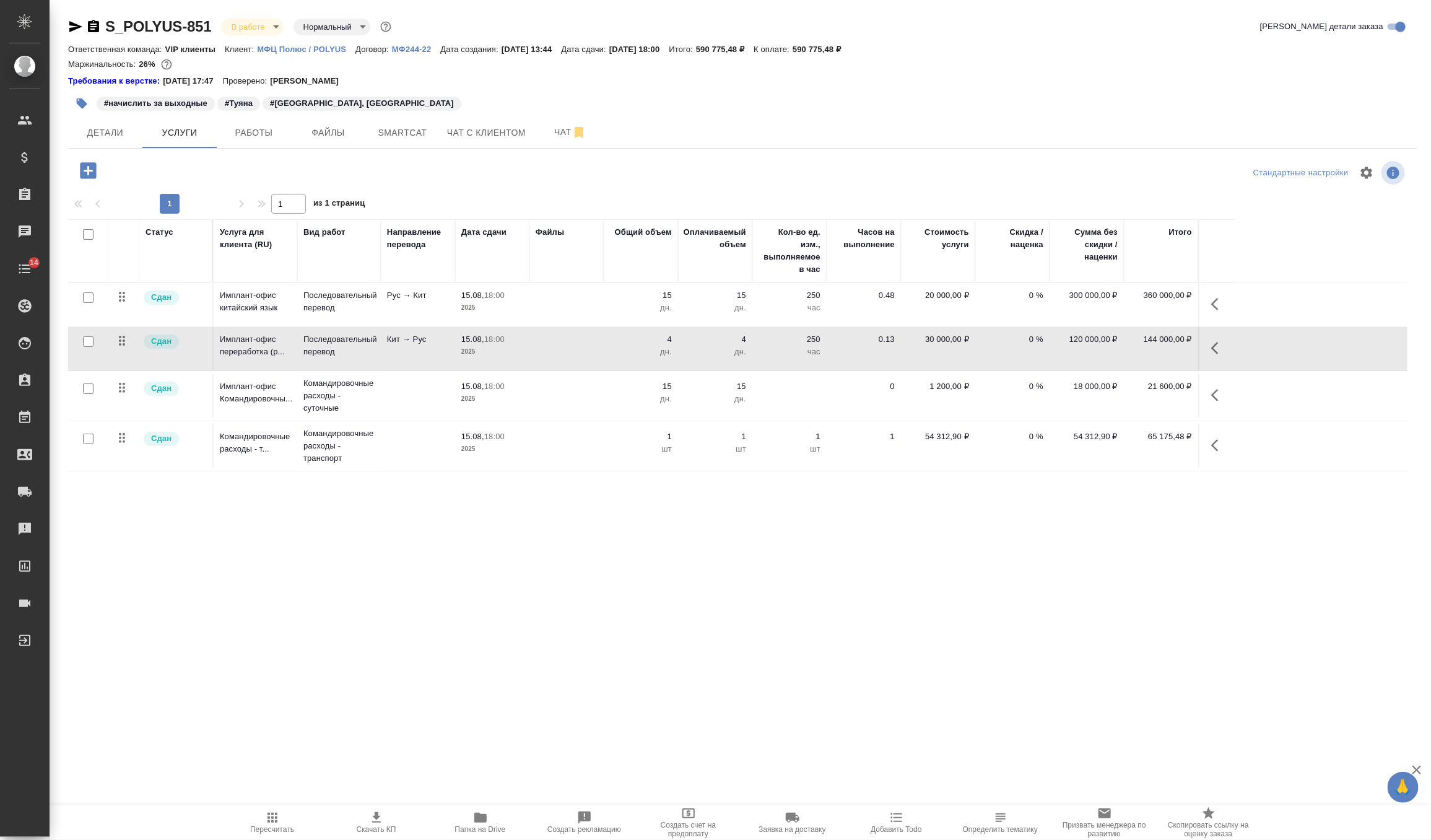
click at [1222, 346] on icon "button" at bounding box center [1219, 348] width 14 height 14
click at [1176, 350] on icon "button" at bounding box center [1170, 347] width 17 height 17
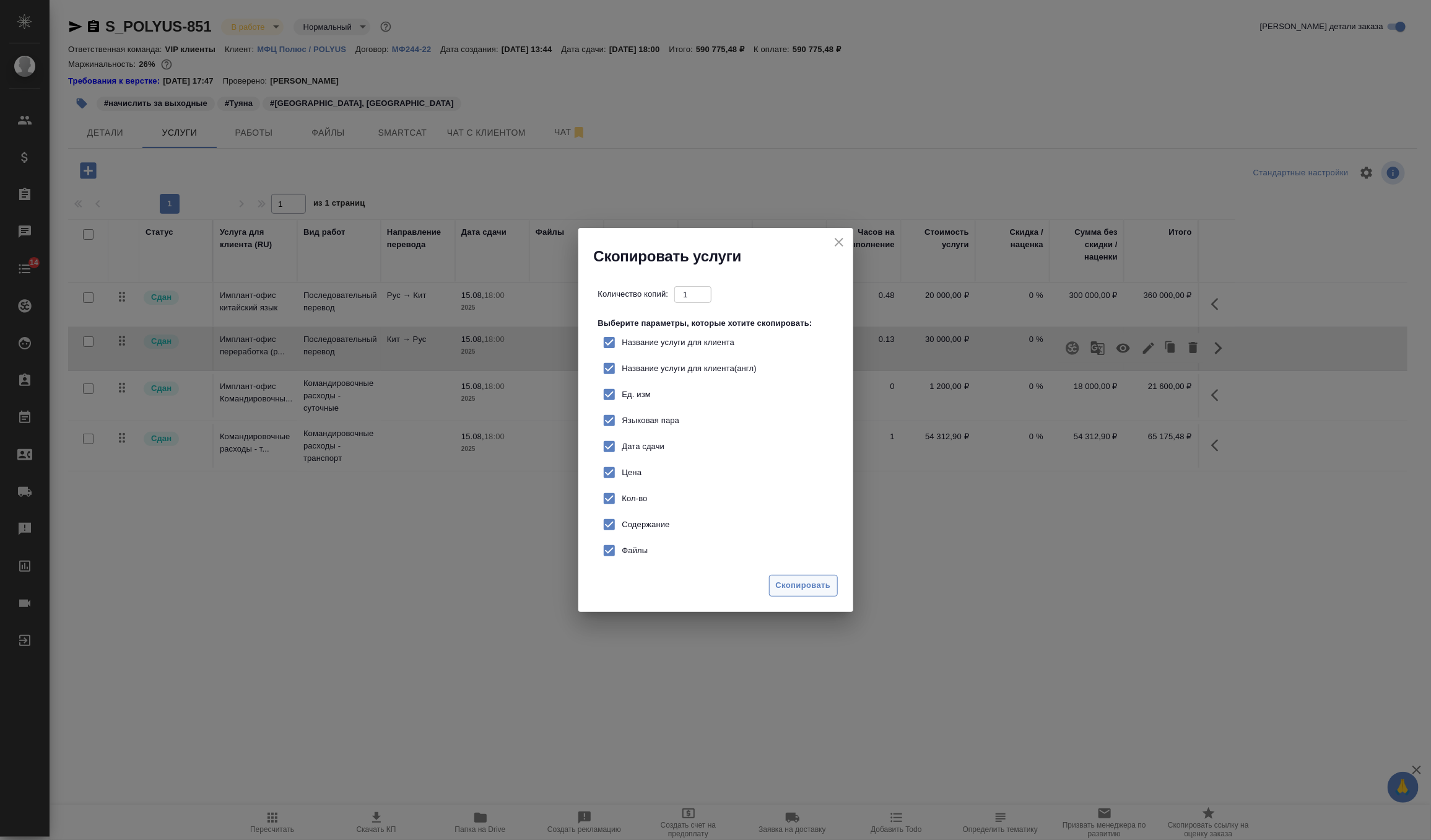
click at [822, 579] on span "Скопировать" at bounding box center [803, 586] width 55 height 14
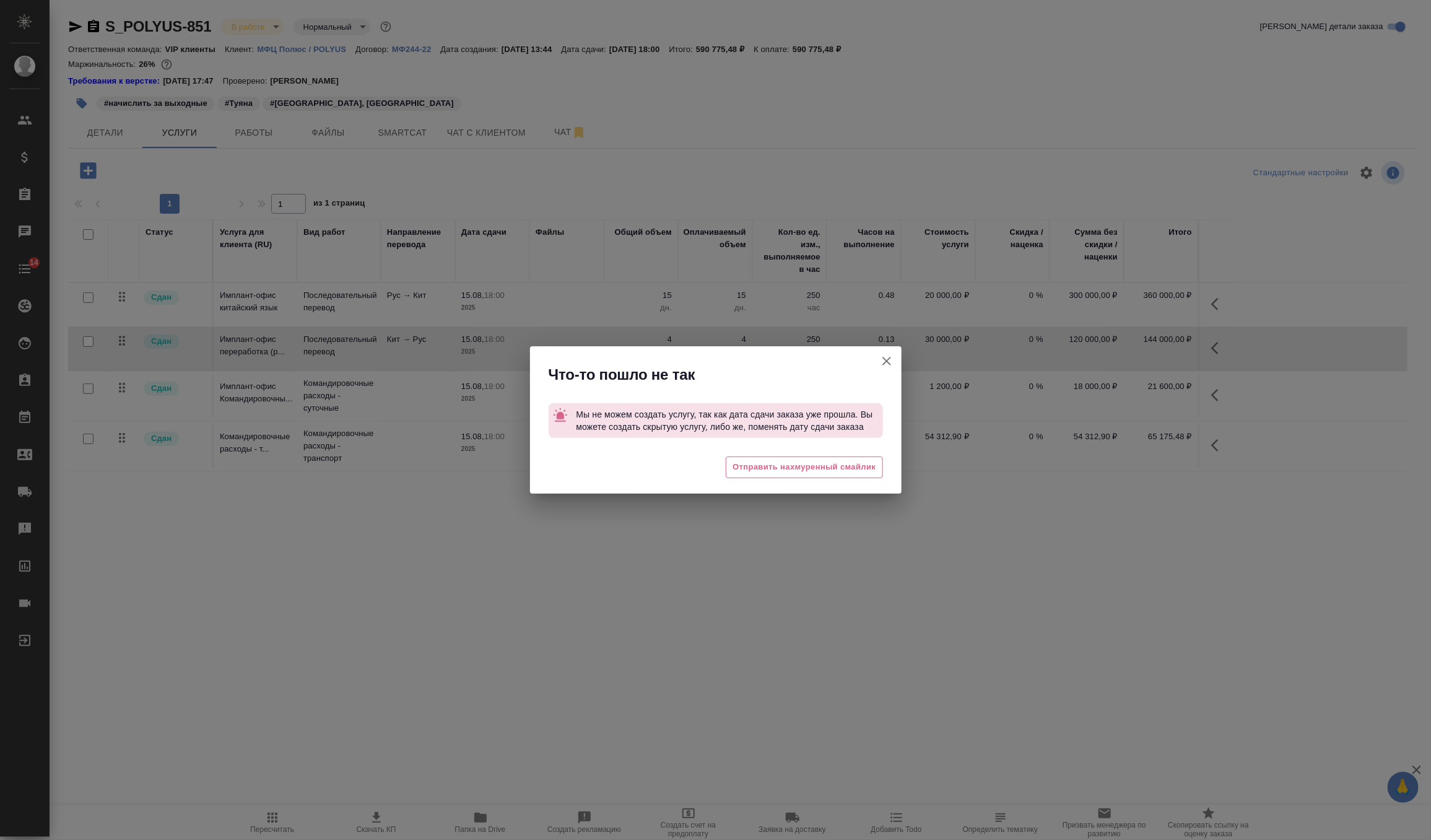
click at [882, 360] on icon "button" at bounding box center [887, 361] width 14 height 14
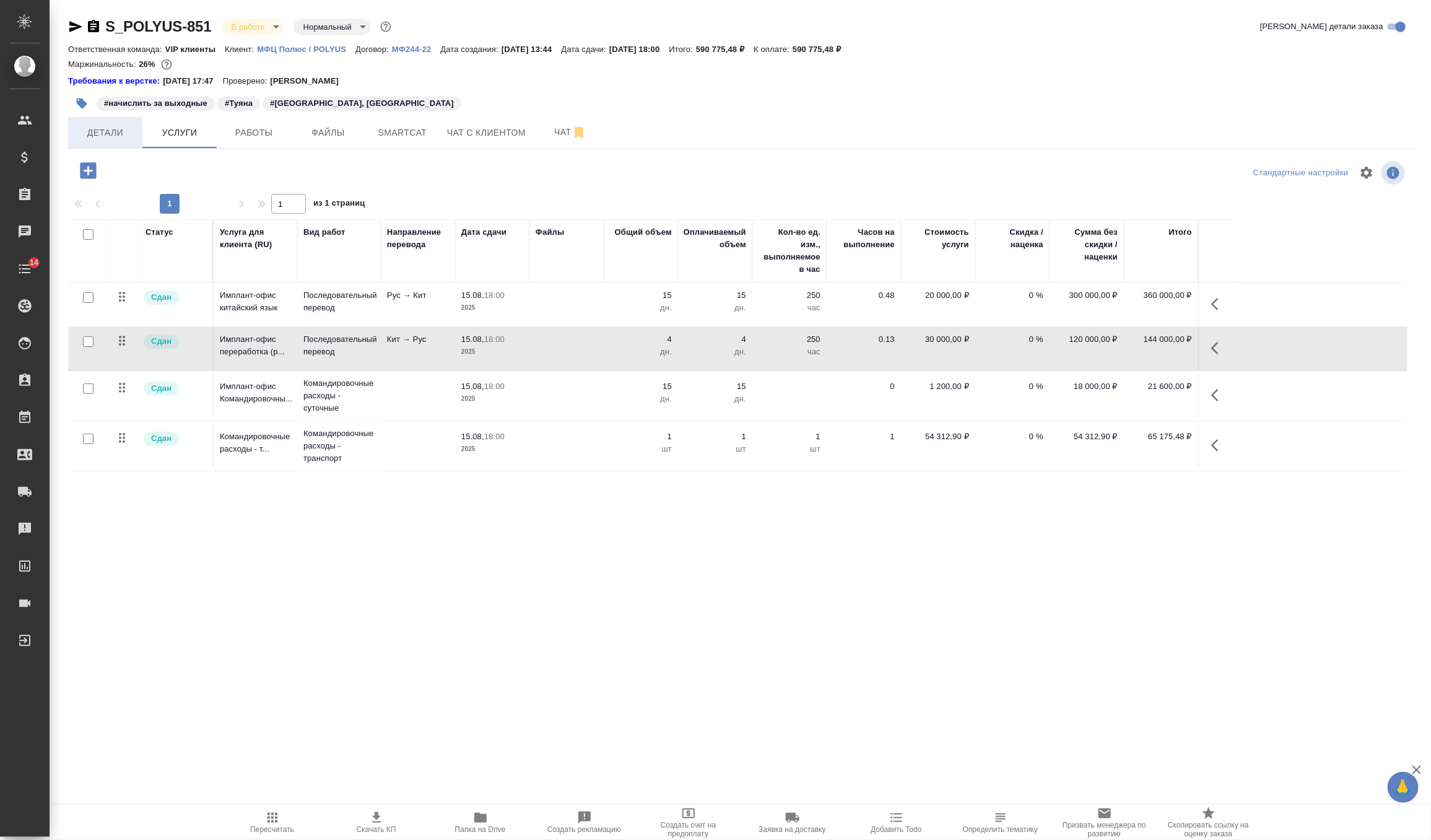
click at [114, 140] on button "Детали" at bounding box center [106, 133] width 74 height 31
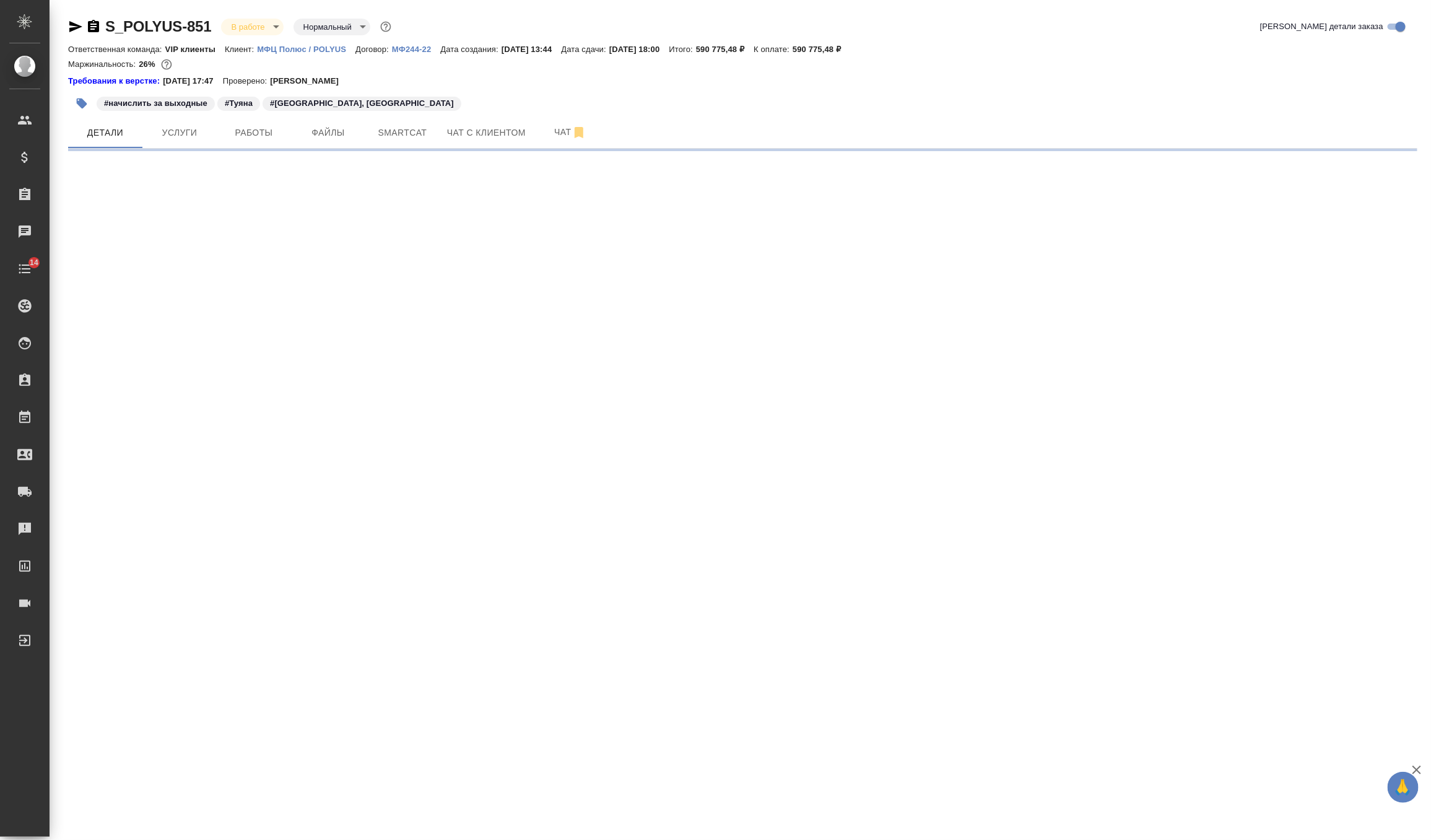
select select "RU"
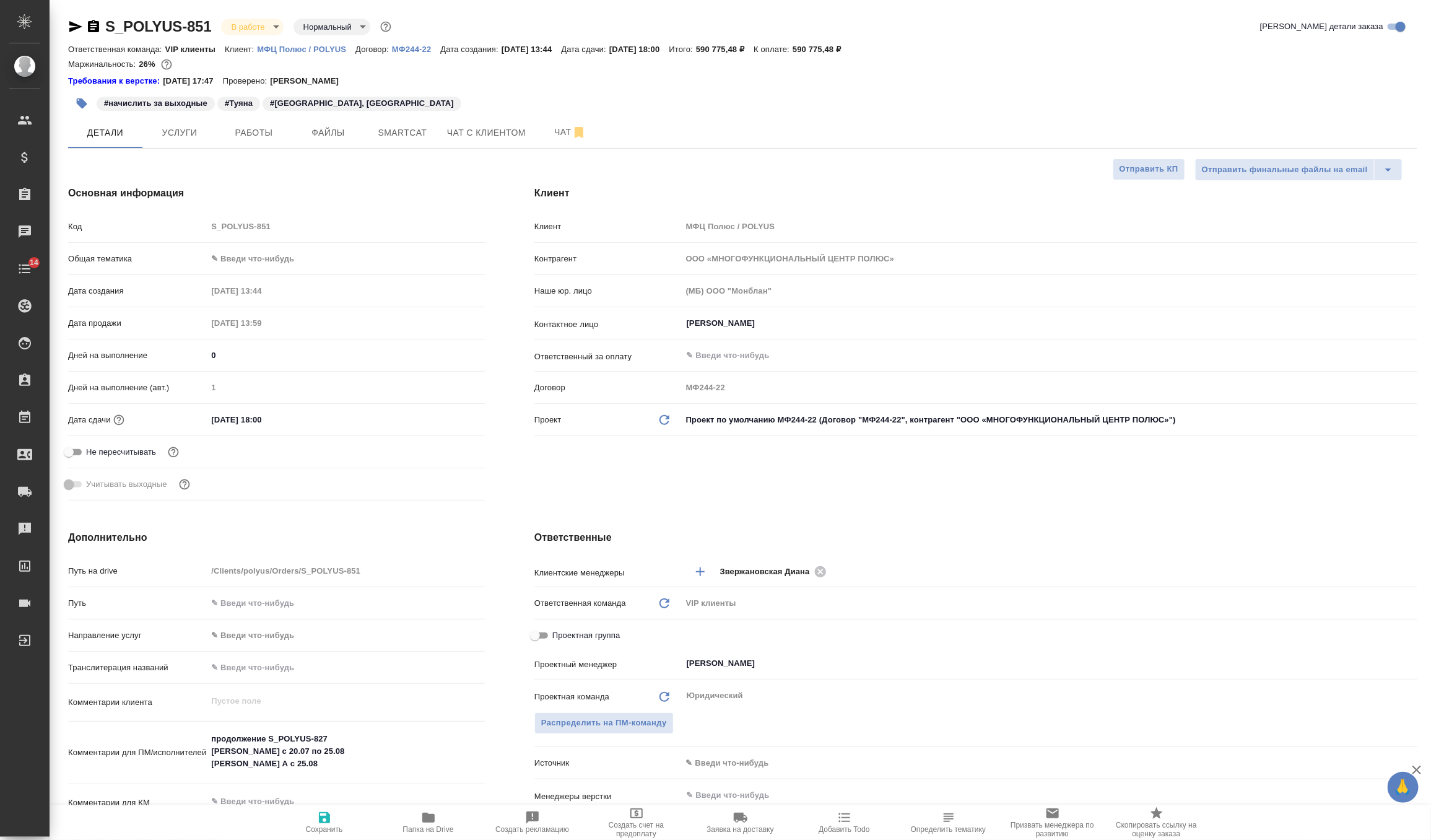
type textarea "x"
click at [287, 420] on input "15.08.2025 18:00" at bounding box center [261, 420] width 108 height 18
click at [452, 415] on icon "button" at bounding box center [448, 418] width 11 height 13
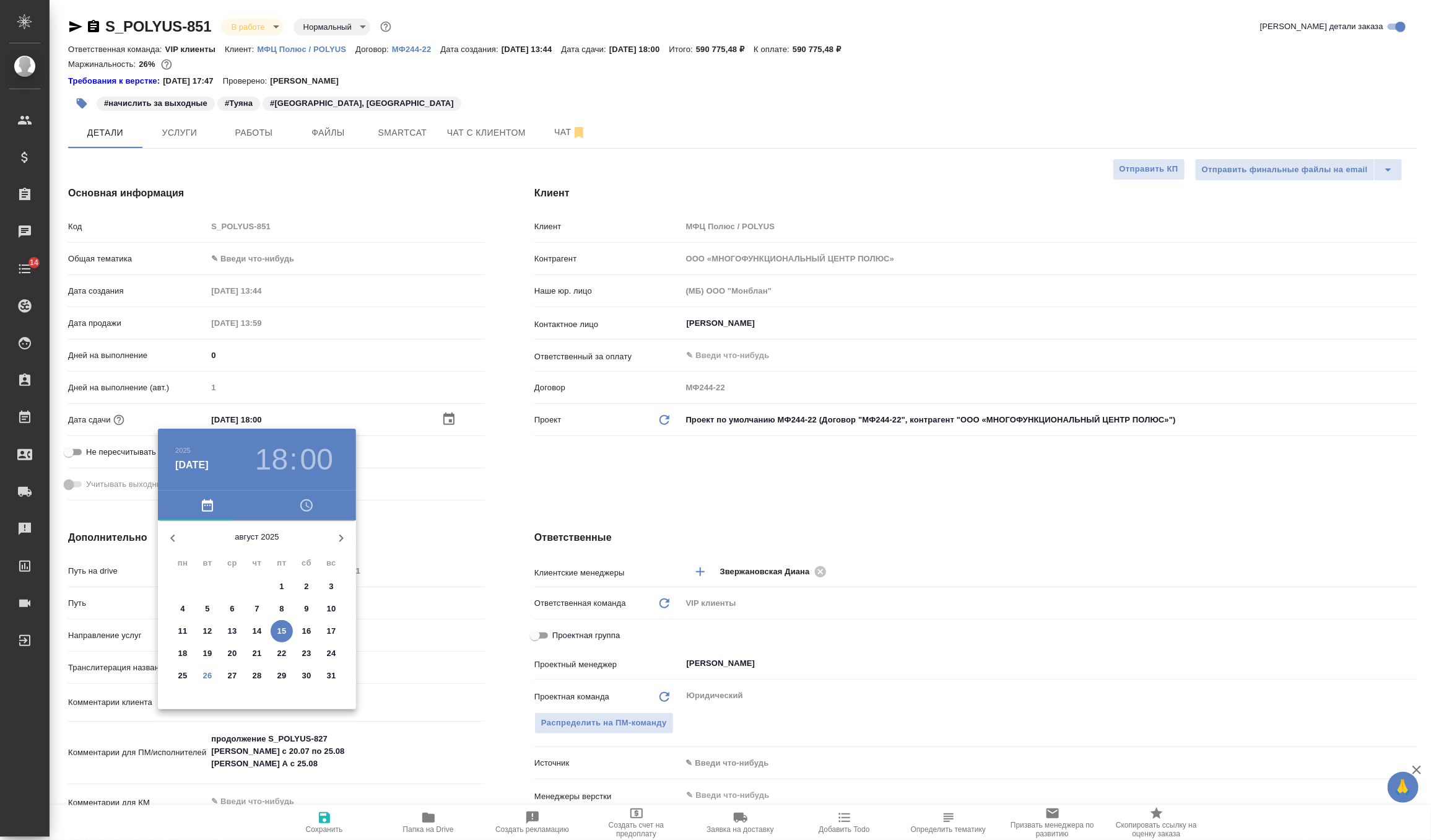
click at [337, 679] on span "31" at bounding box center [331, 676] width 23 height 13
type input "31.08.2025 18:00"
type textarea "x"
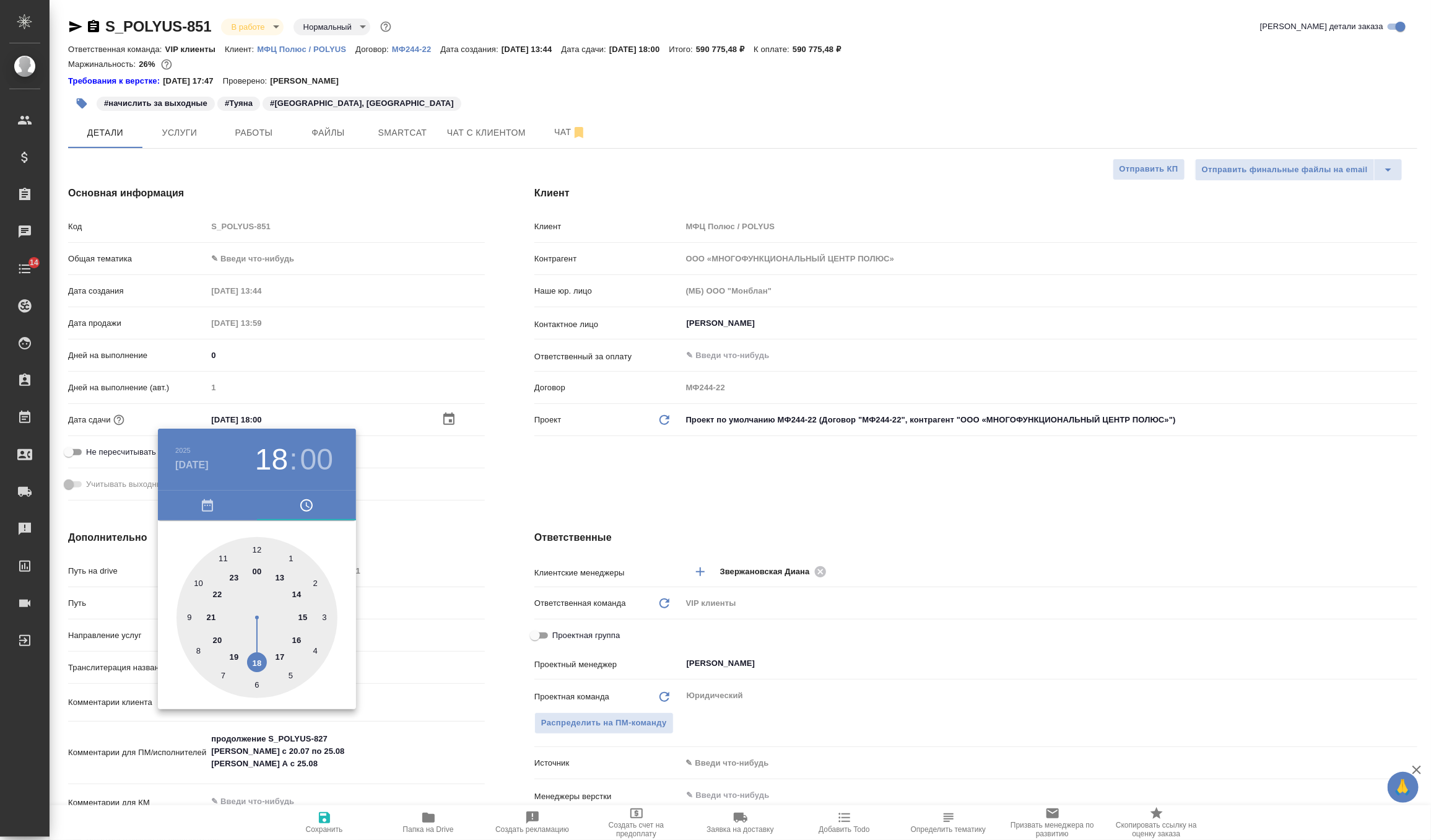
click at [595, 512] on div at bounding box center [716, 420] width 1431 height 840
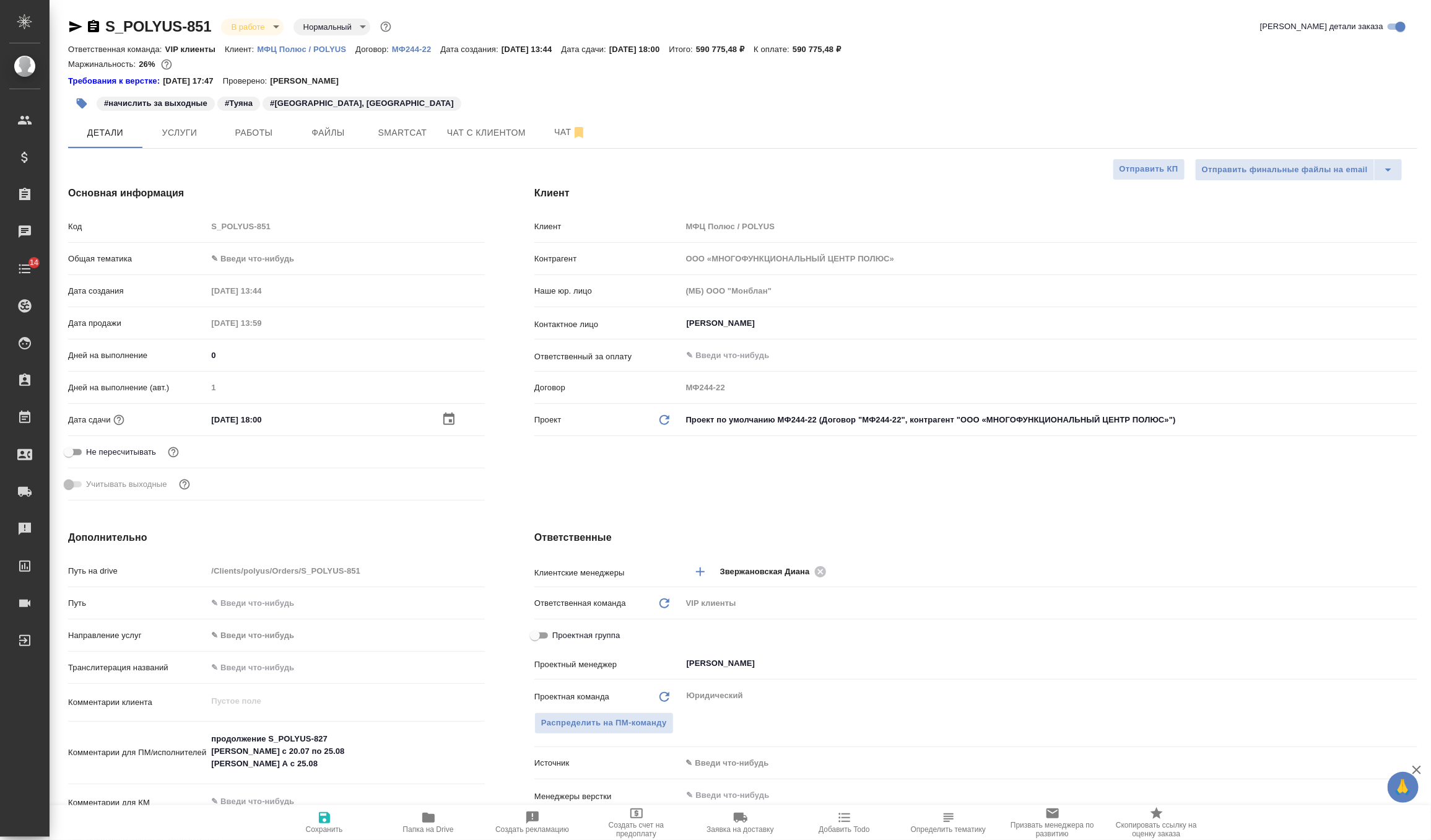
click at [332, 821] on span "Сохранить" at bounding box center [324, 822] width 89 height 23
type textarea "x"
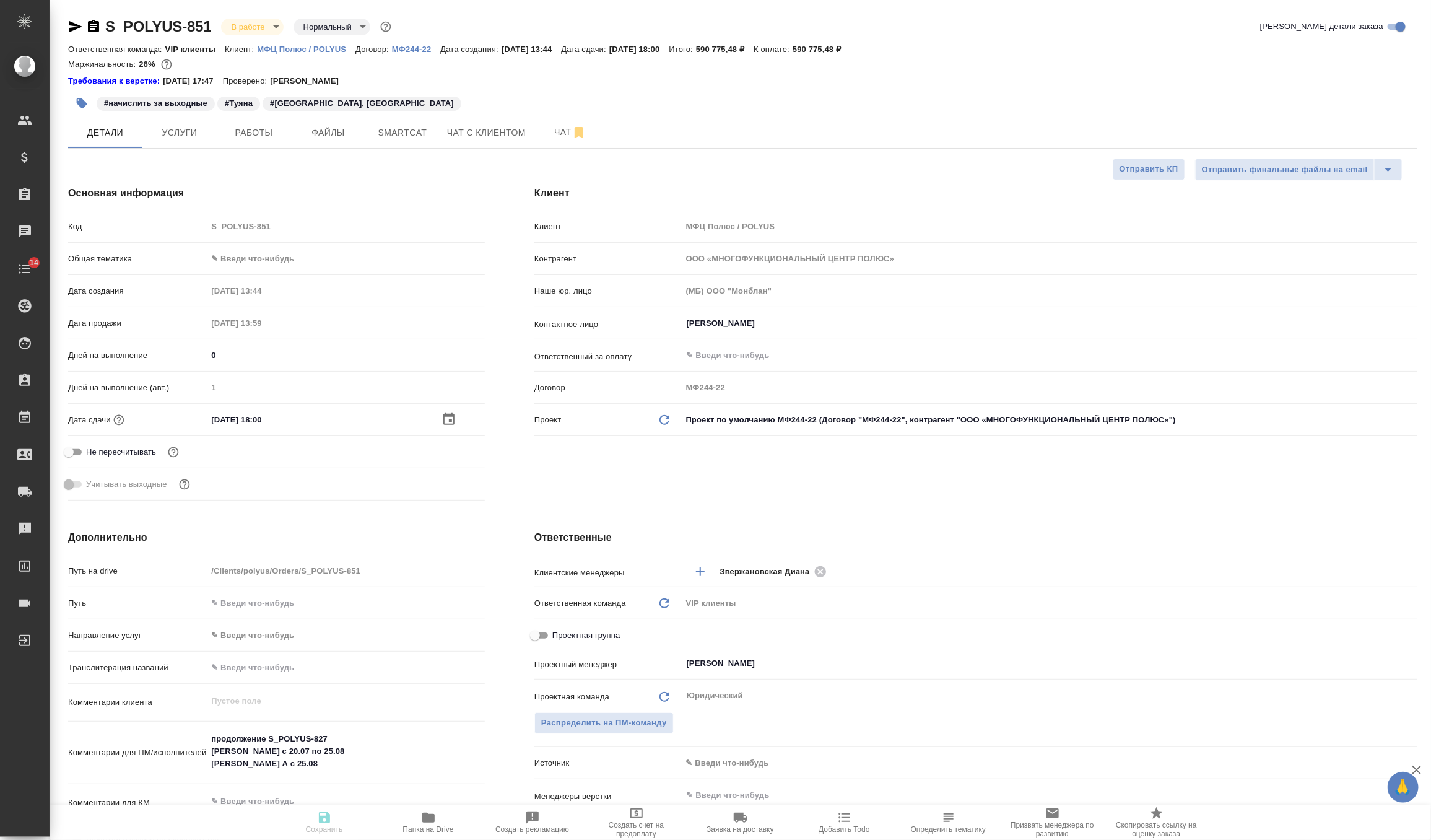
type textarea "x"
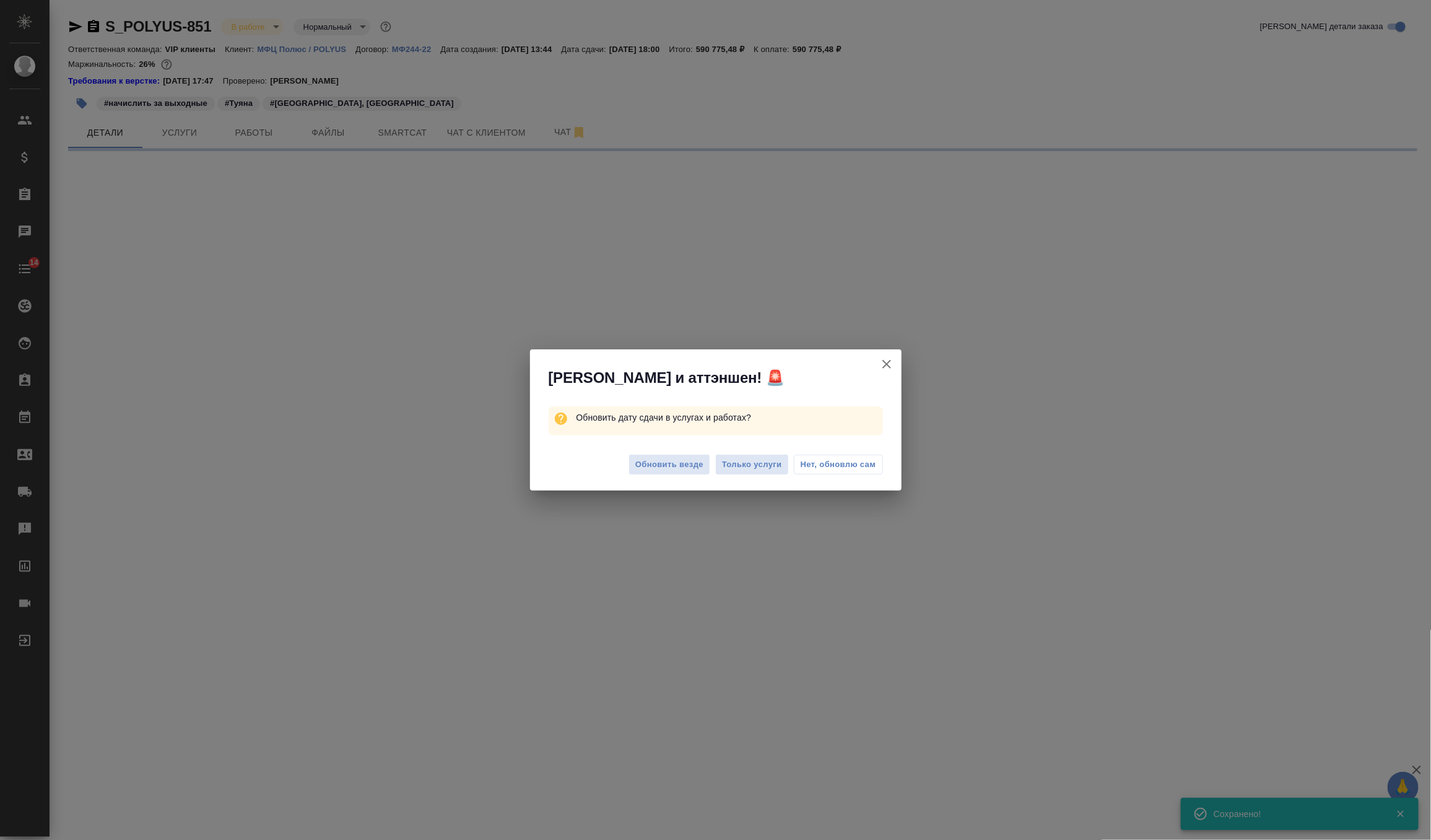
select select "RU"
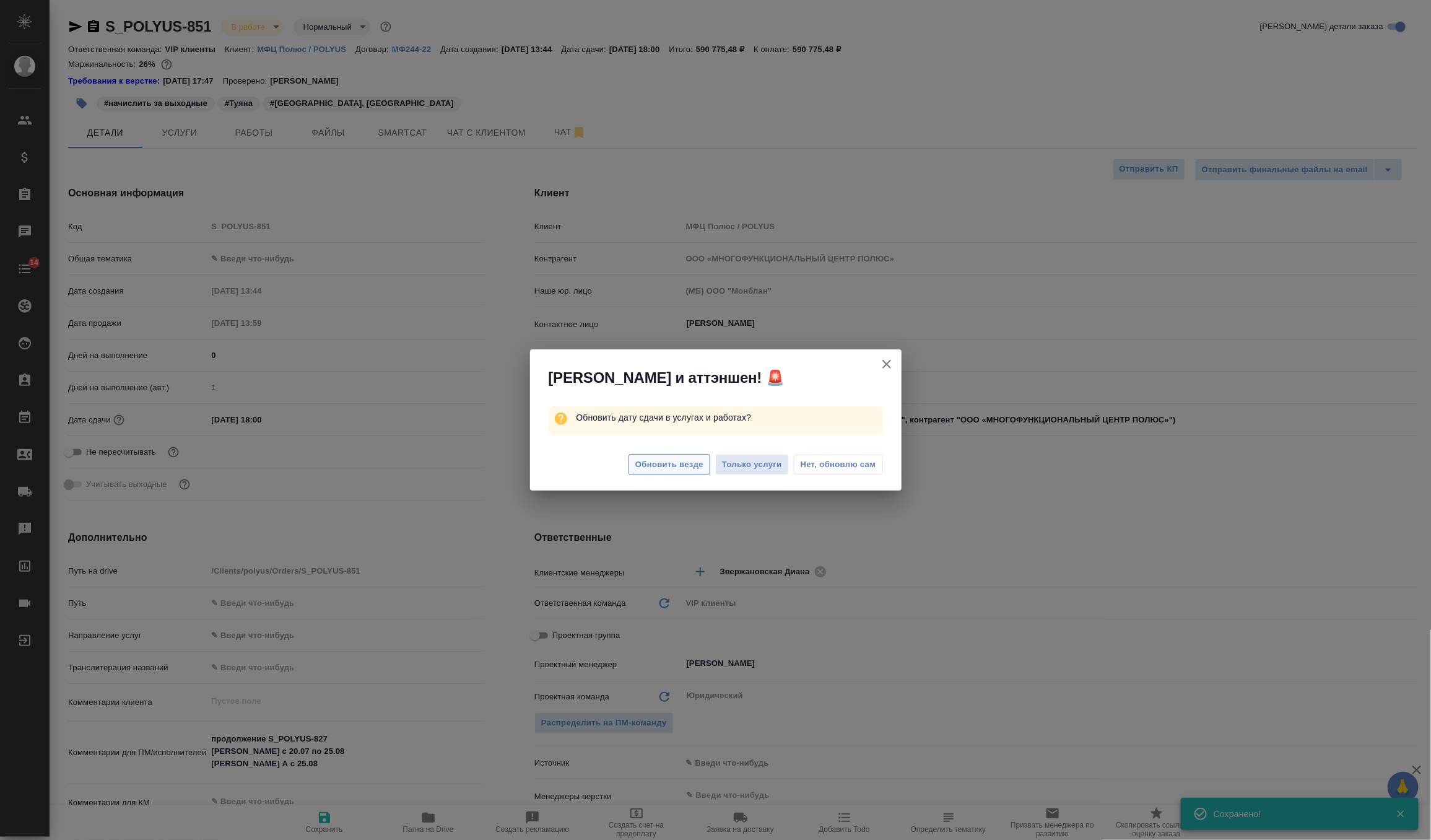
type textarea "x"
click at [735, 468] on span "Только услуги" at bounding box center [752, 465] width 60 height 14
type textarea "x"
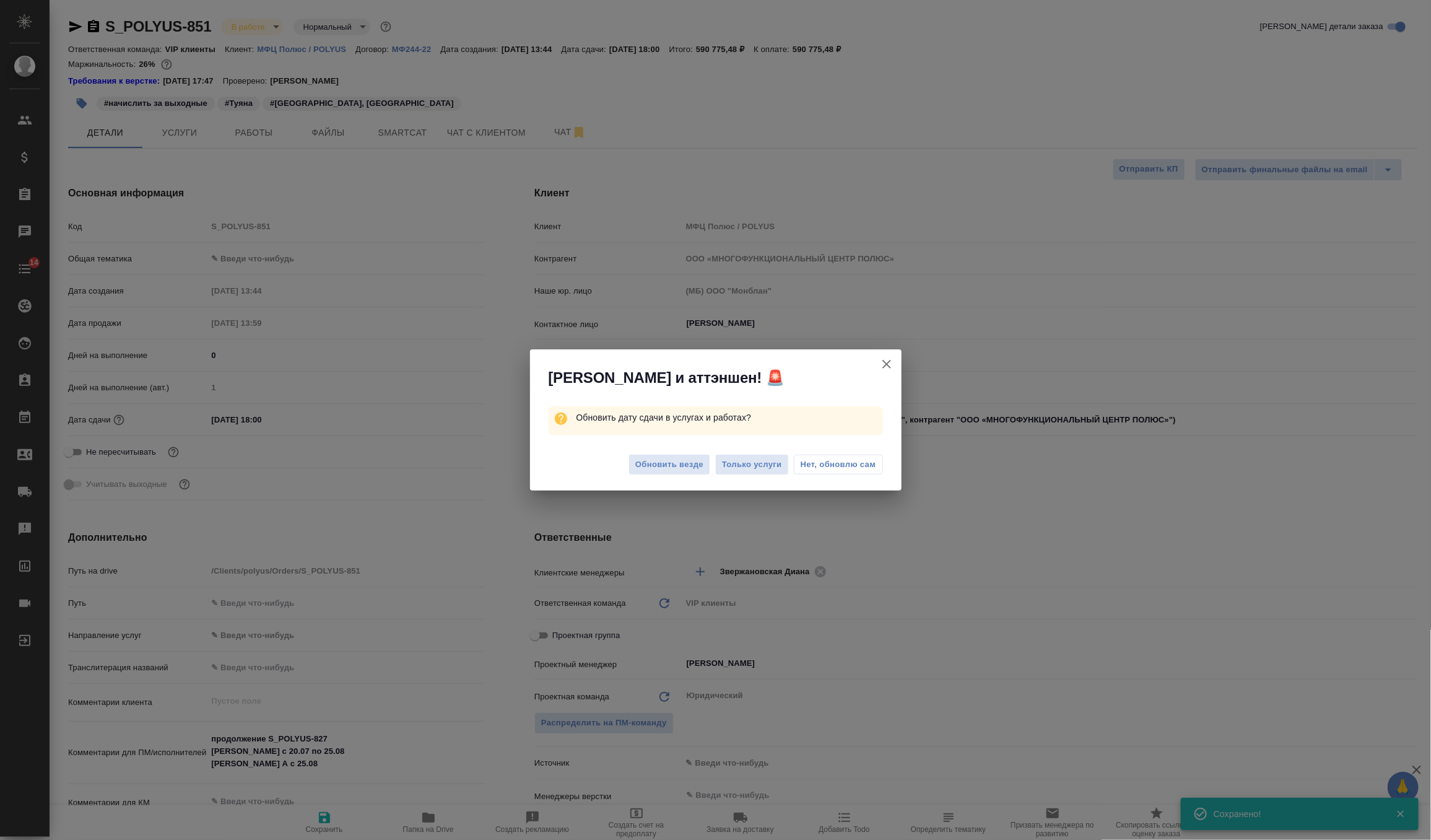
type textarea "x"
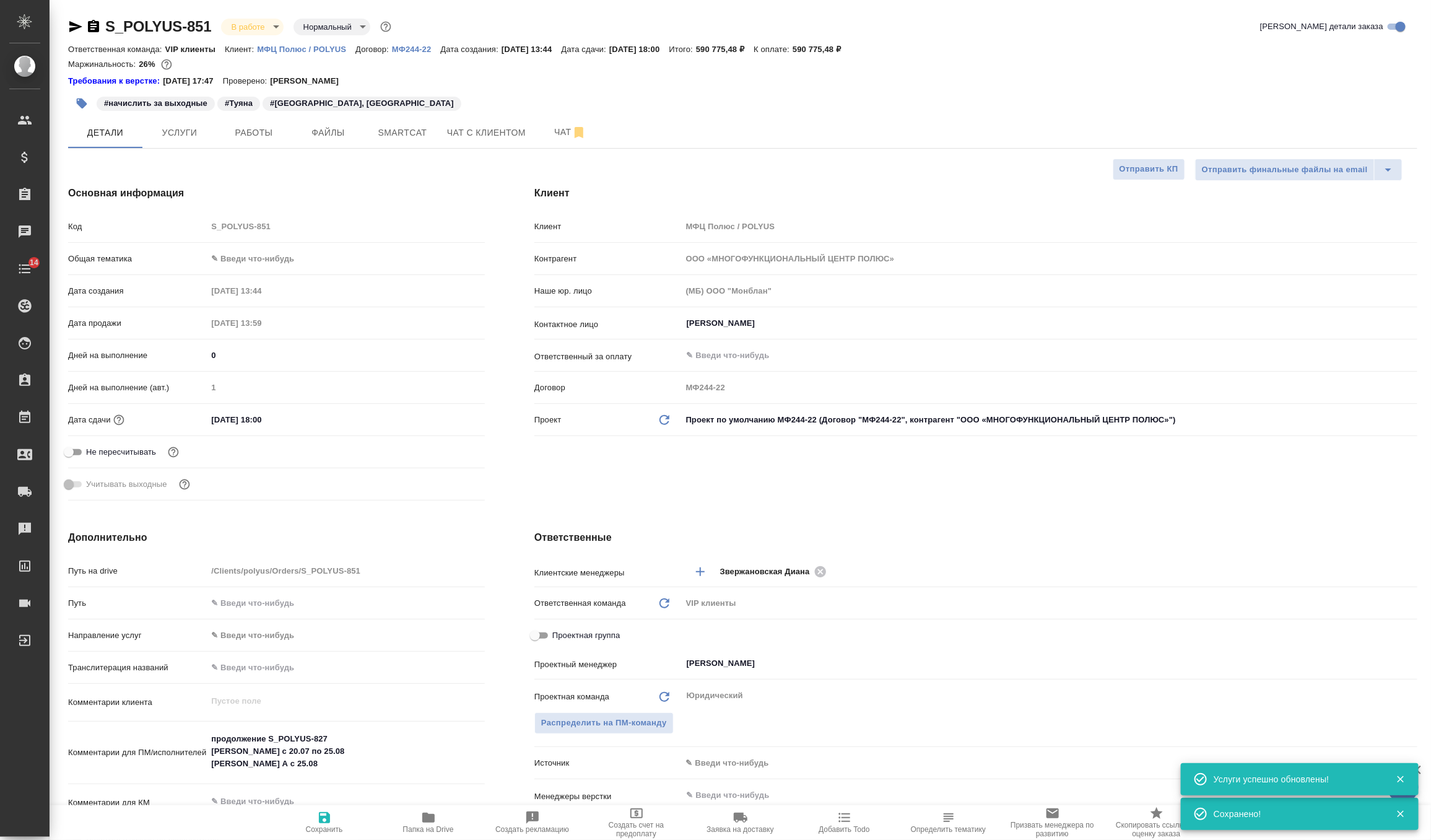
click at [194, 154] on div "S_POLYUS-851 В работе inProgress Нормальный normal Кратко детали заказа Ответст…" at bounding box center [743, 630] width 1363 height 1260
click at [194, 133] on span "Услуги" at bounding box center [180, 133] width 60 height 15
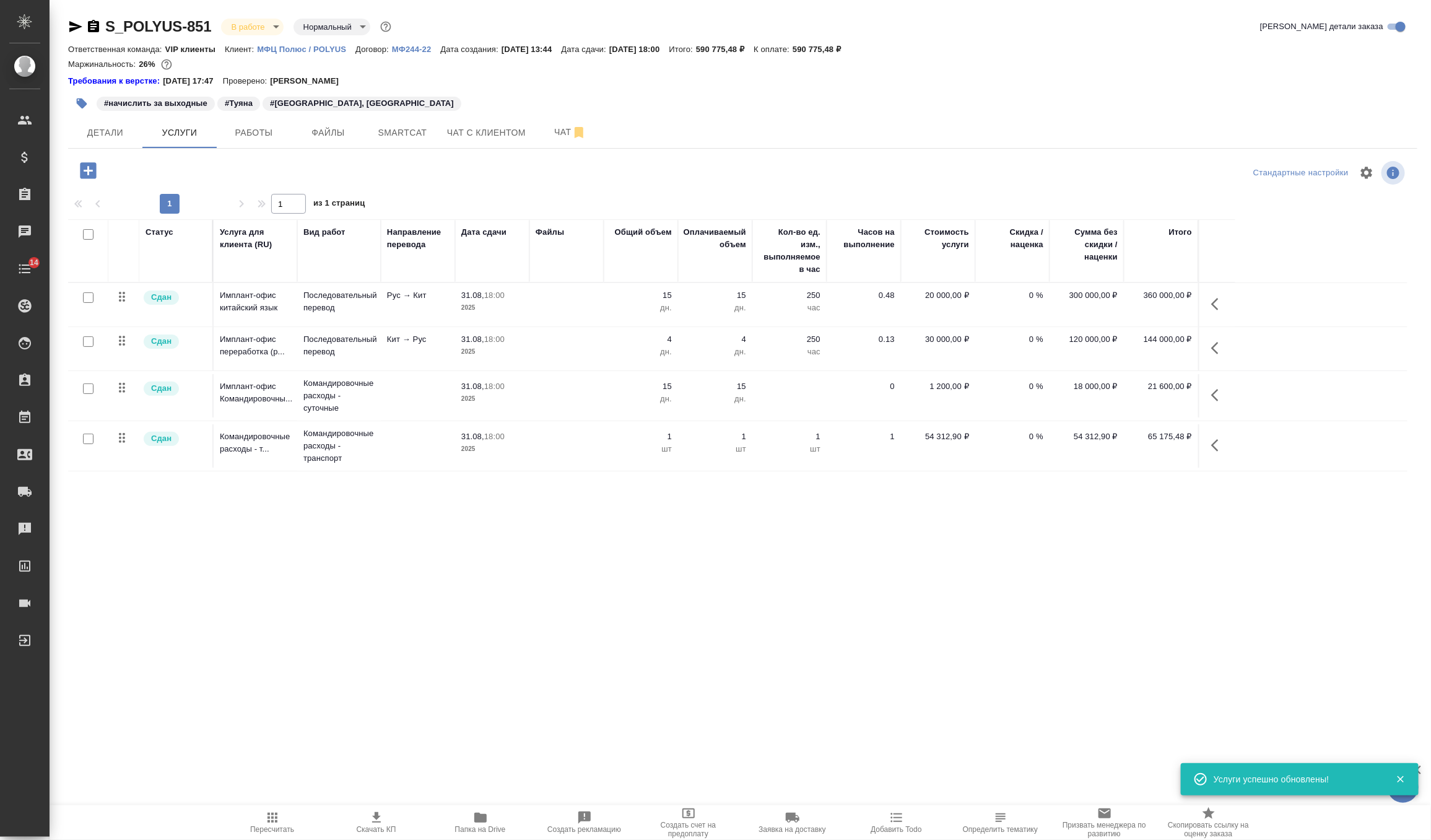
click at [1217, 338] on button "button" at bounding box center [1218, 347] width 30 height 30
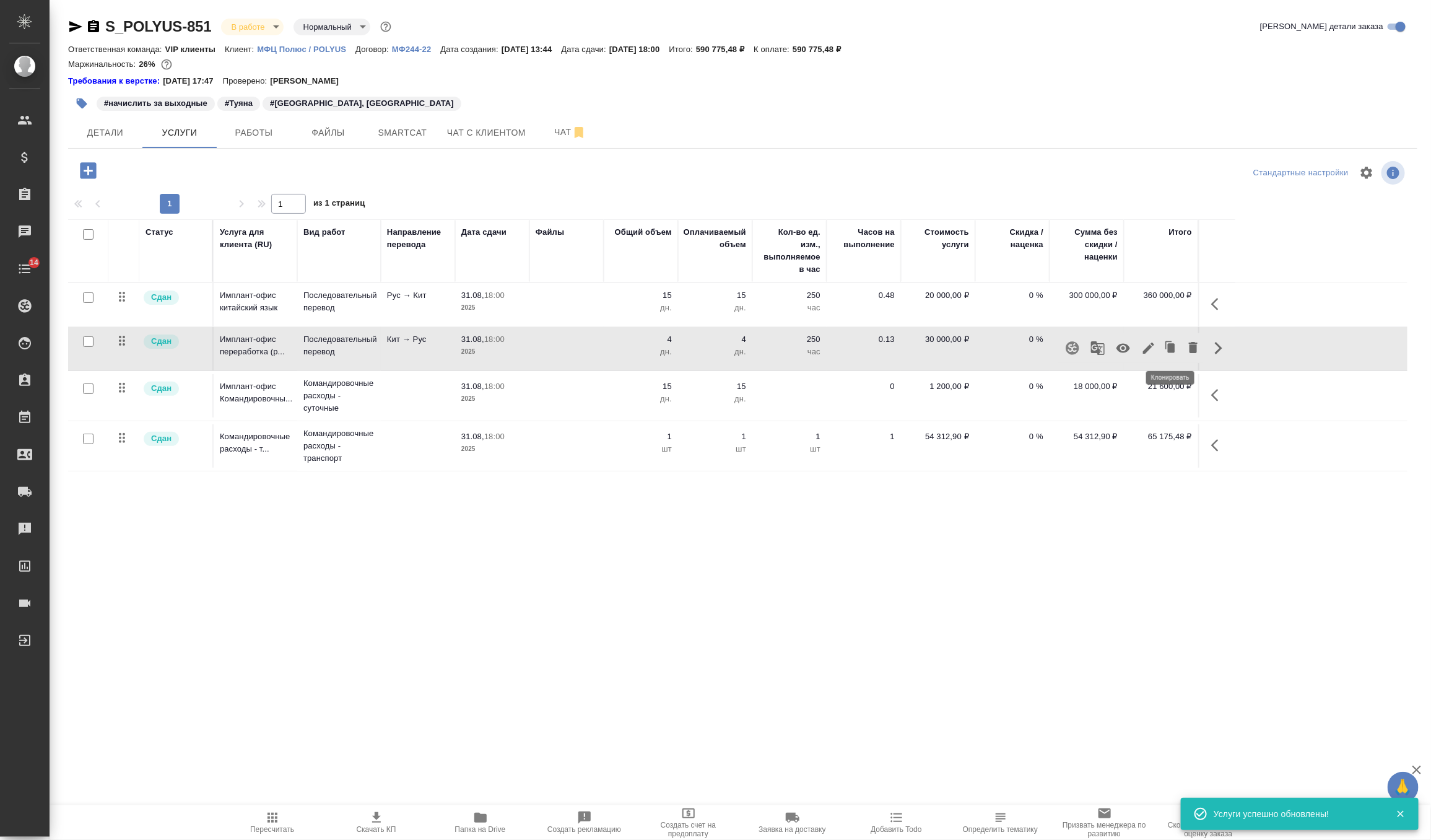
click at [1168, 351] on icon "button" at bounding box center [1172, 347] width 7 height 9
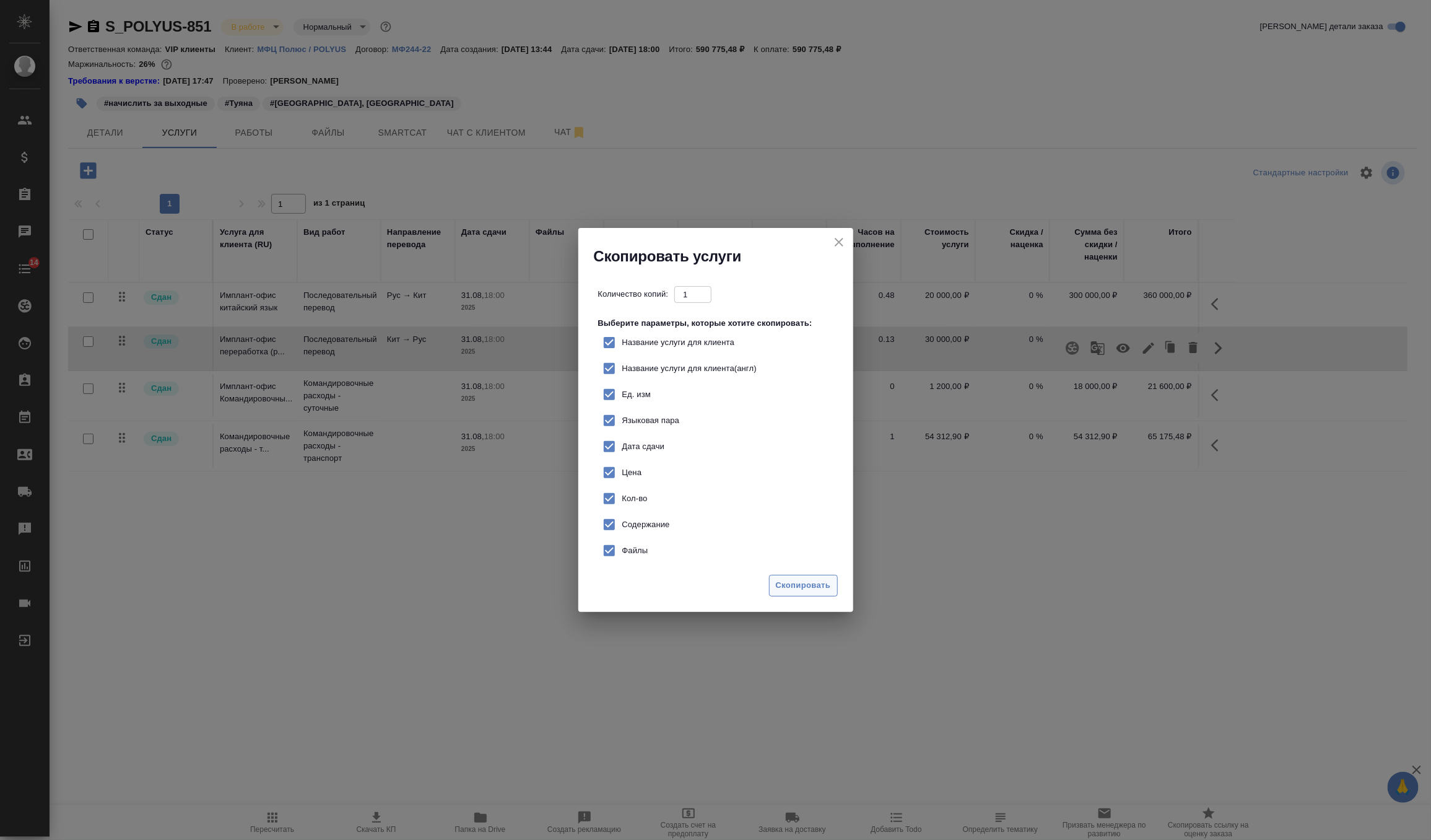
click at [798, 586] on span "Скопировать" at bounding box center [803, 586] width 55 height 14
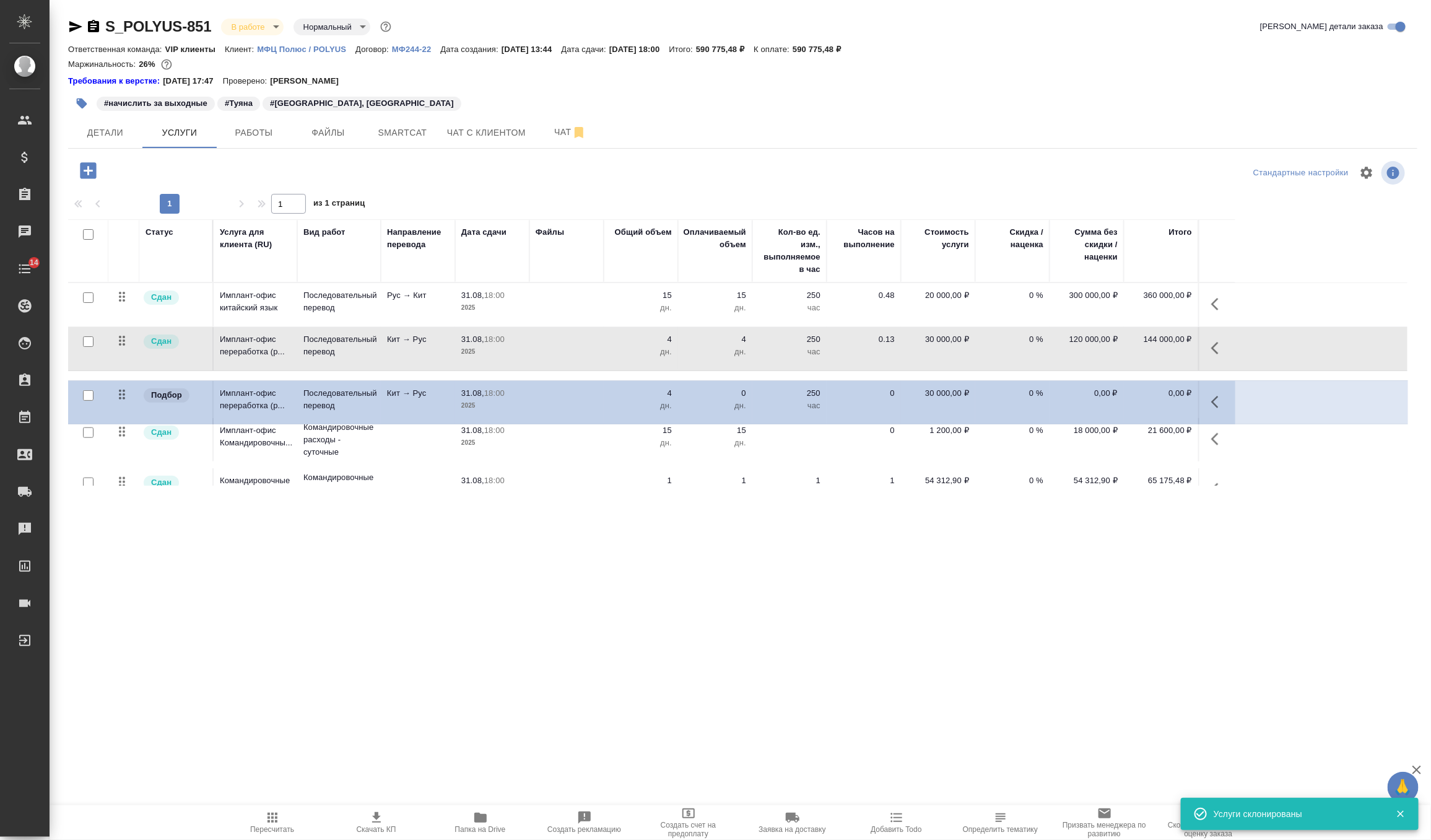
scroll to position [1, 0]
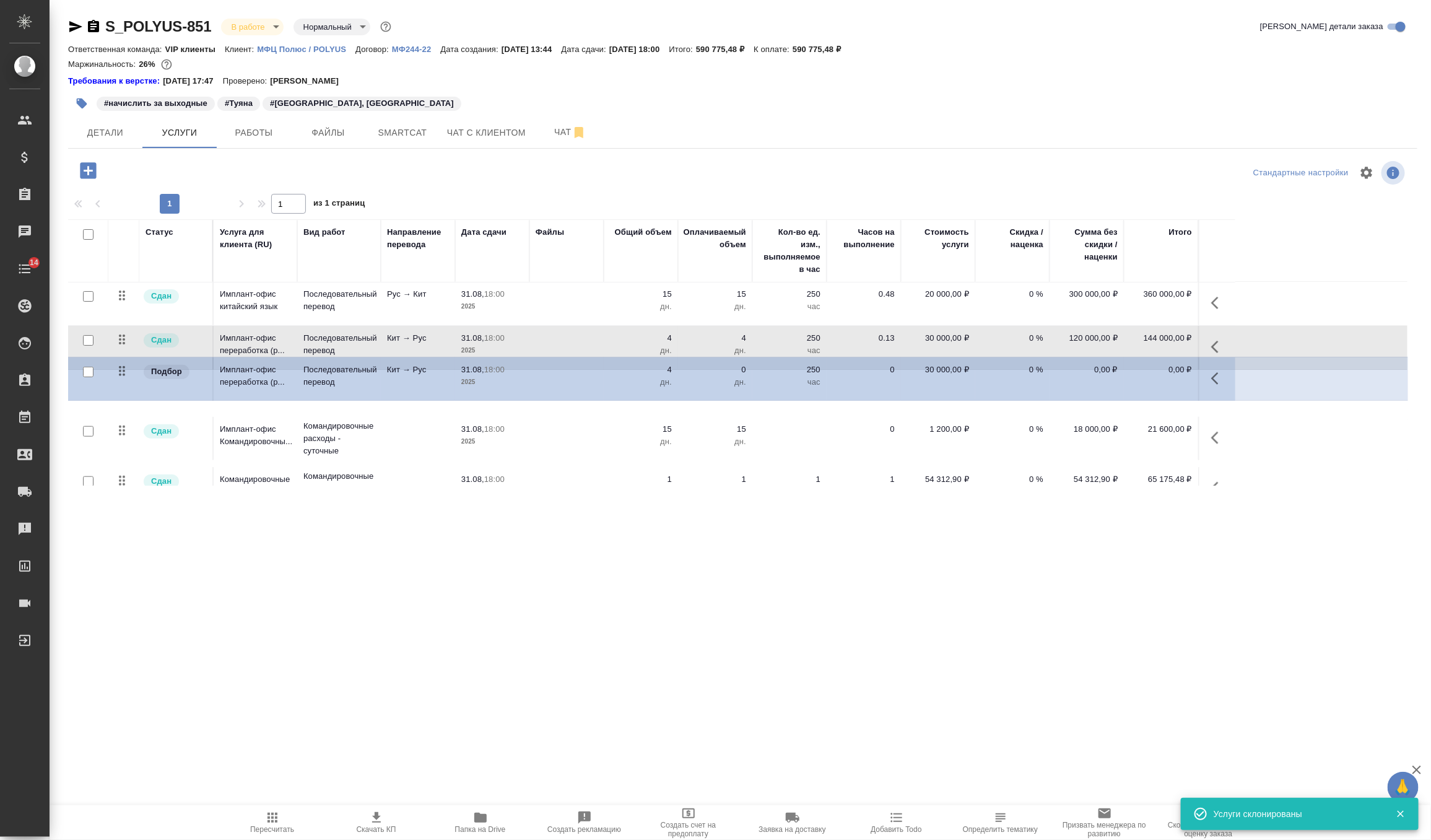
drag, startPoint x: 116, startPoint y: 481, endPoint x: 116, endPoint y: 356, distance: 125.0
click at [116, 356] on tbody "Сдан Имплант-офис китайский язык Последовательный перевод Рус → Кит 31.08, 18:0…" at bounding box center [738, 397] width 1340 height 232
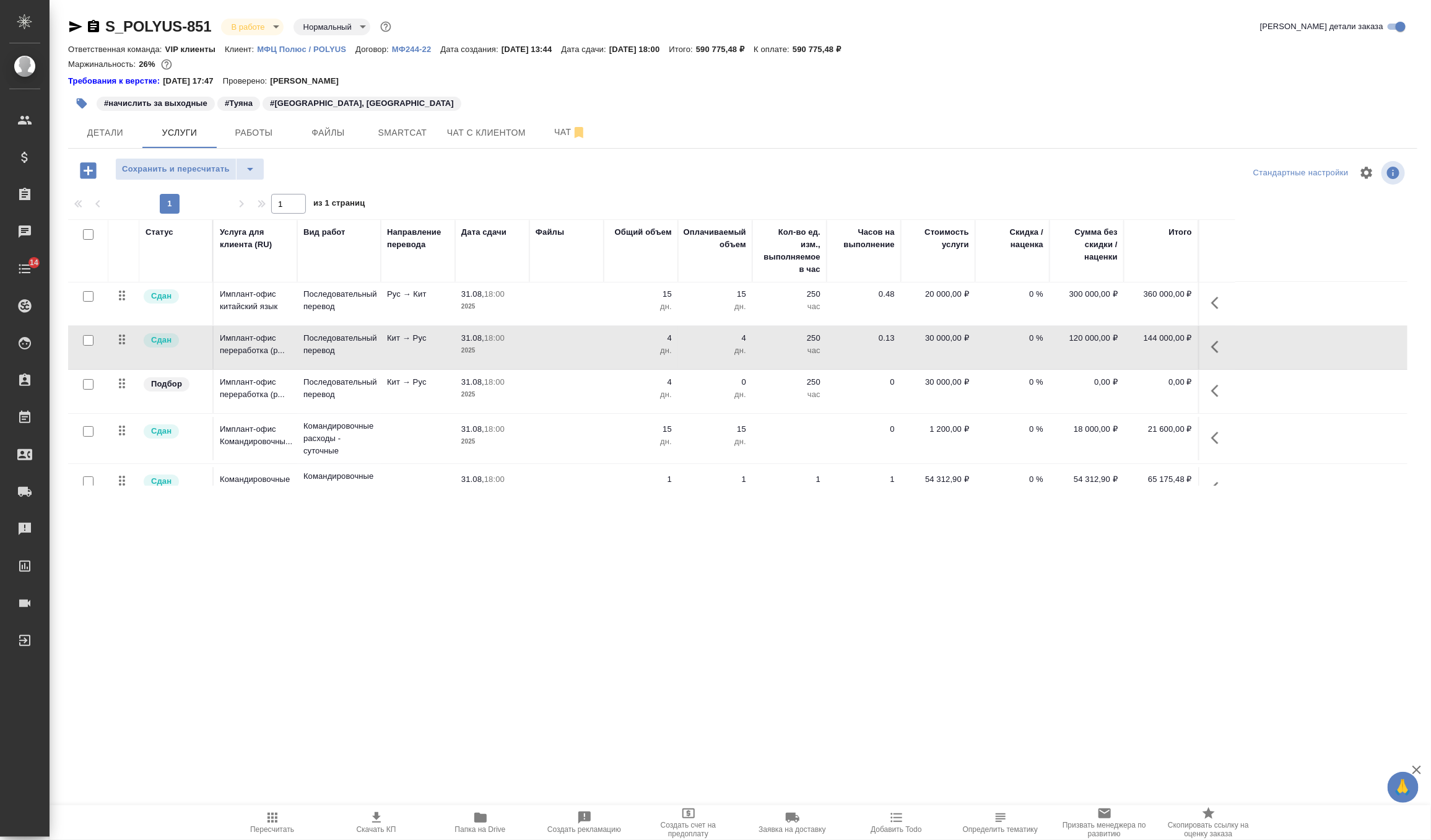
click at [1222, 386] on icon "button" at bounding box center [1219, 391] width 14 height 14
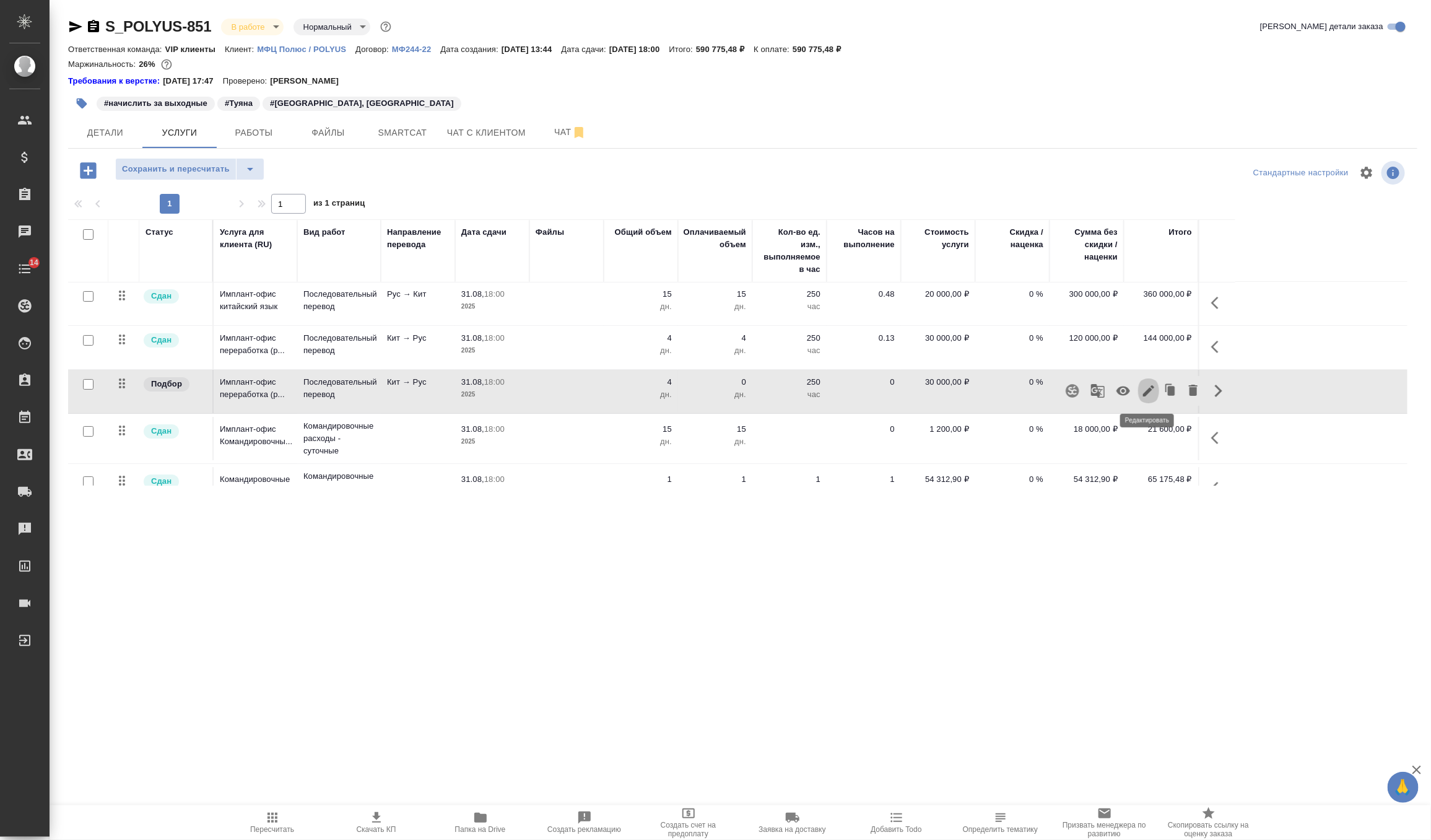
click at [1148, 388] on icon "button" at bounding box center [1149, 391] width 11 height 11
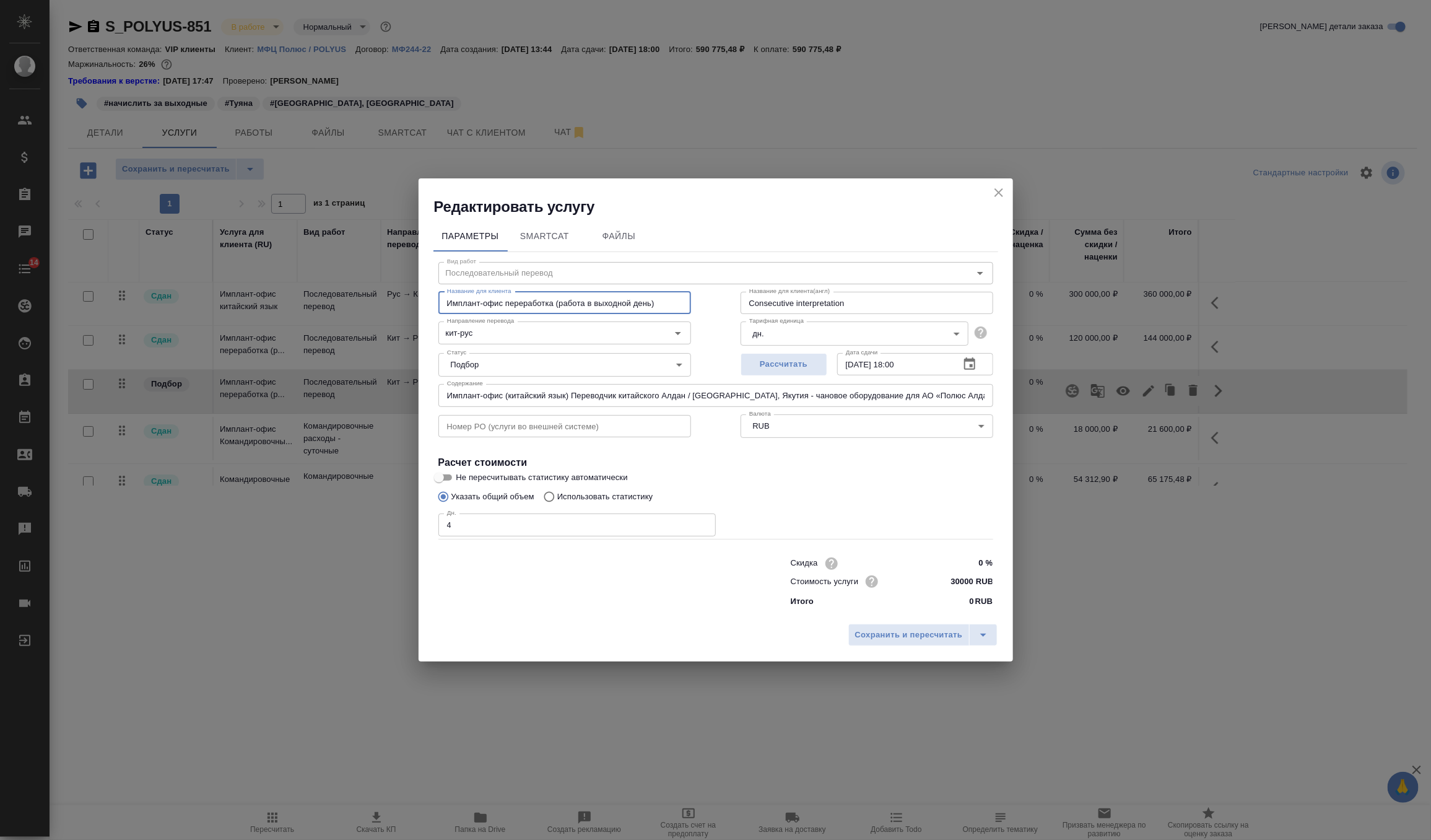
drag, startPoint x: 656, startPoint y: 301, endPoint x: 564, endPoint y: 301, distance: 92.0
click at [564, 301] on input "Имплант-офис переработка (работа в выходной день)" at bounding box center [565, 302] width 253 height 23
type input "Имплант-офис переработка (каждый день по 2 часа)"
click at [963, 584] on input "30000 RUB" at bounding box center [969, 581] width 46 height 18
click at [963, 584] on input "30000 RUB" at bounding box center [970, 581] width 45 height 18
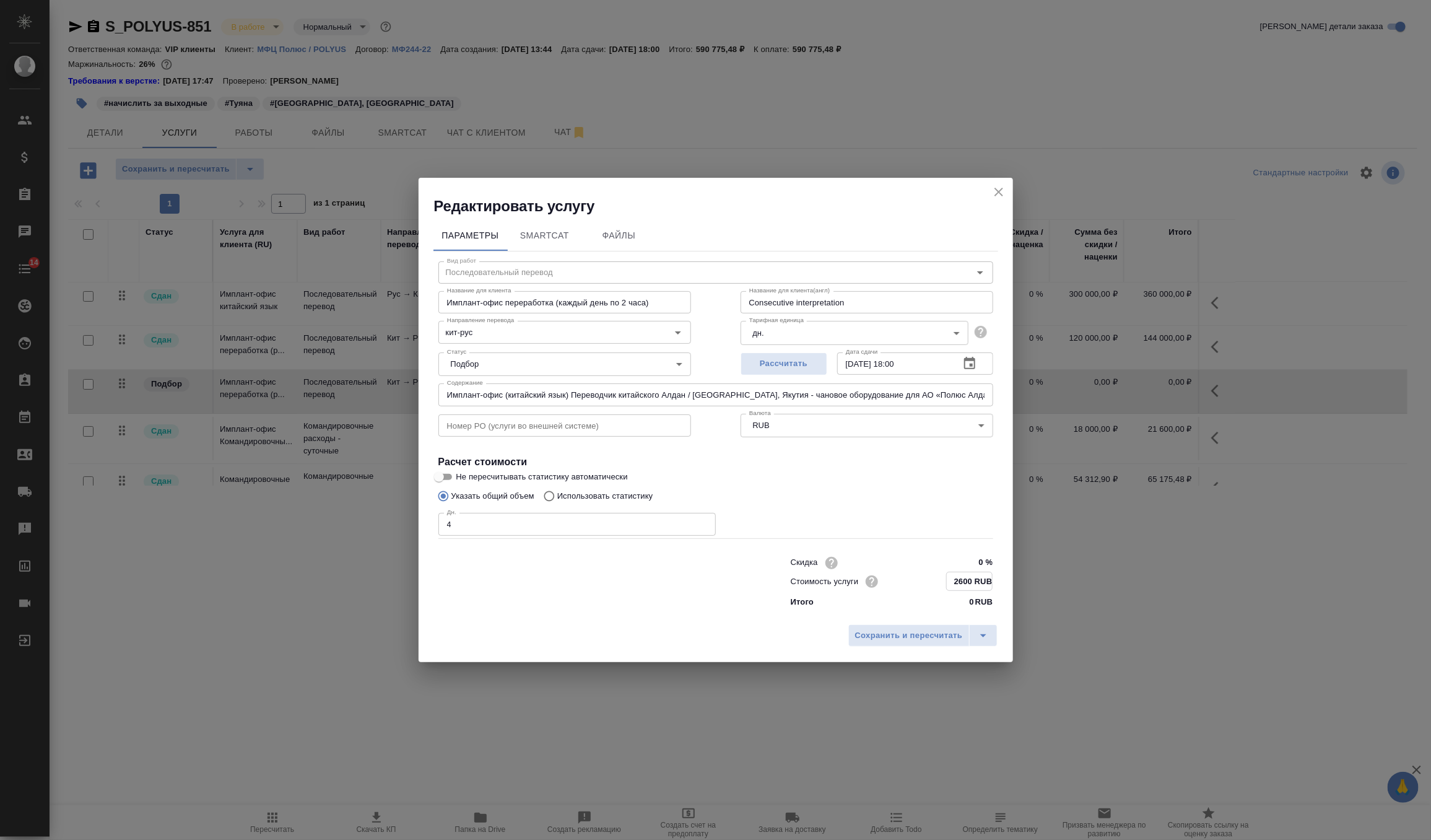
type input "2600 RUB"
click at [467, 522] on input "4" at bounding box center [577, 523] width 278 height 23
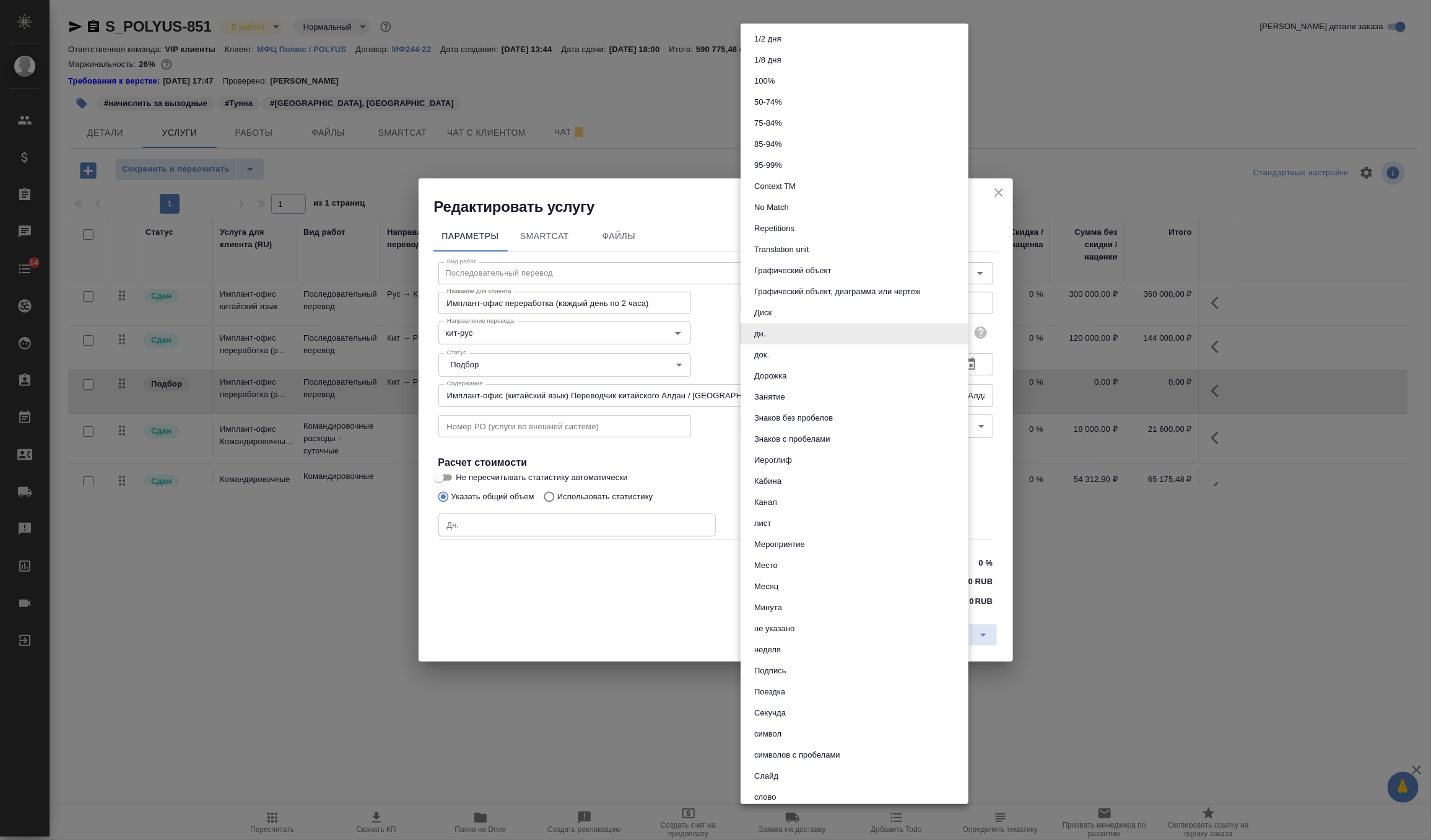
click at [773, 335] on body "🙏 .cls-1 fill:#fff; AWATERA Zverzhanovskaya Diana Клиенты Спецификации Заказы 0…" at bounding box center [716, 420] width 1431 height 840
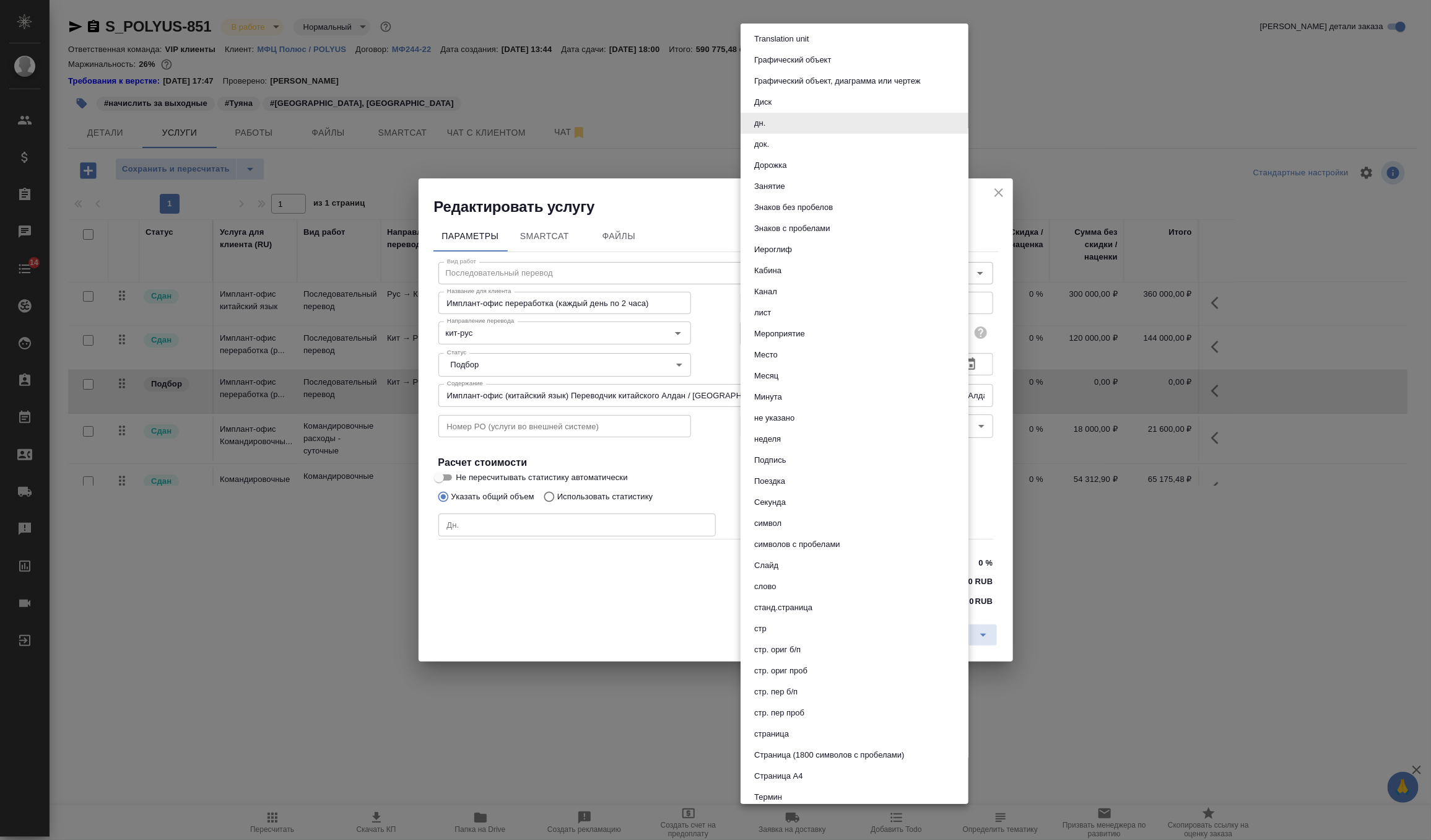
click at [827, 661] on li "стр. ориг проб" at bounding box center [854, 670] width 228 height 21
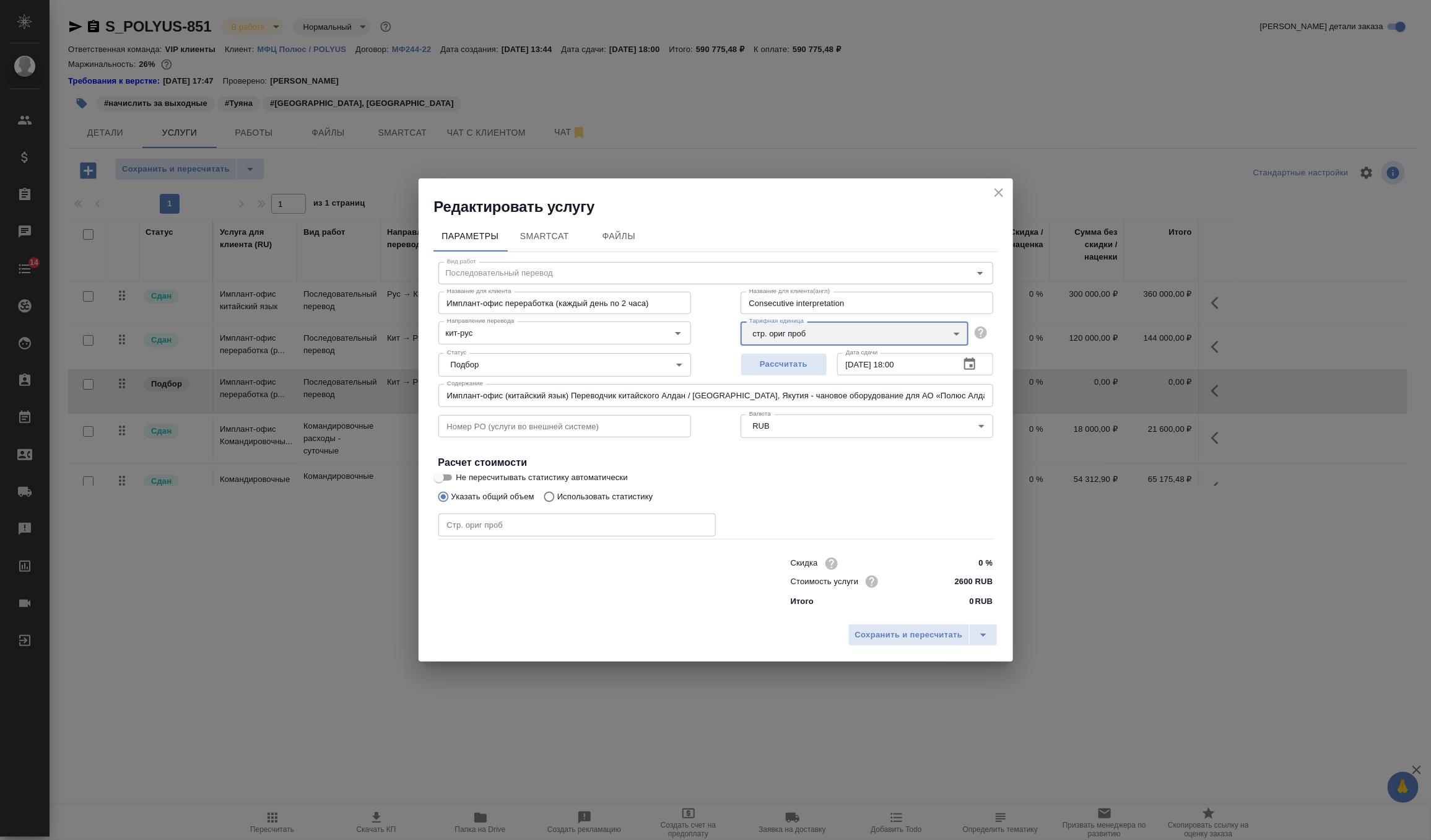
scroll to position [282, 0]
click at [809, 331] on body "🙏 .cls-1 fill:#fff; AWATERA Zverzhanovskaya Diana Клиенты Спецификации Заказы 0…" at bounding box center [716, 420] width 1431 height 840
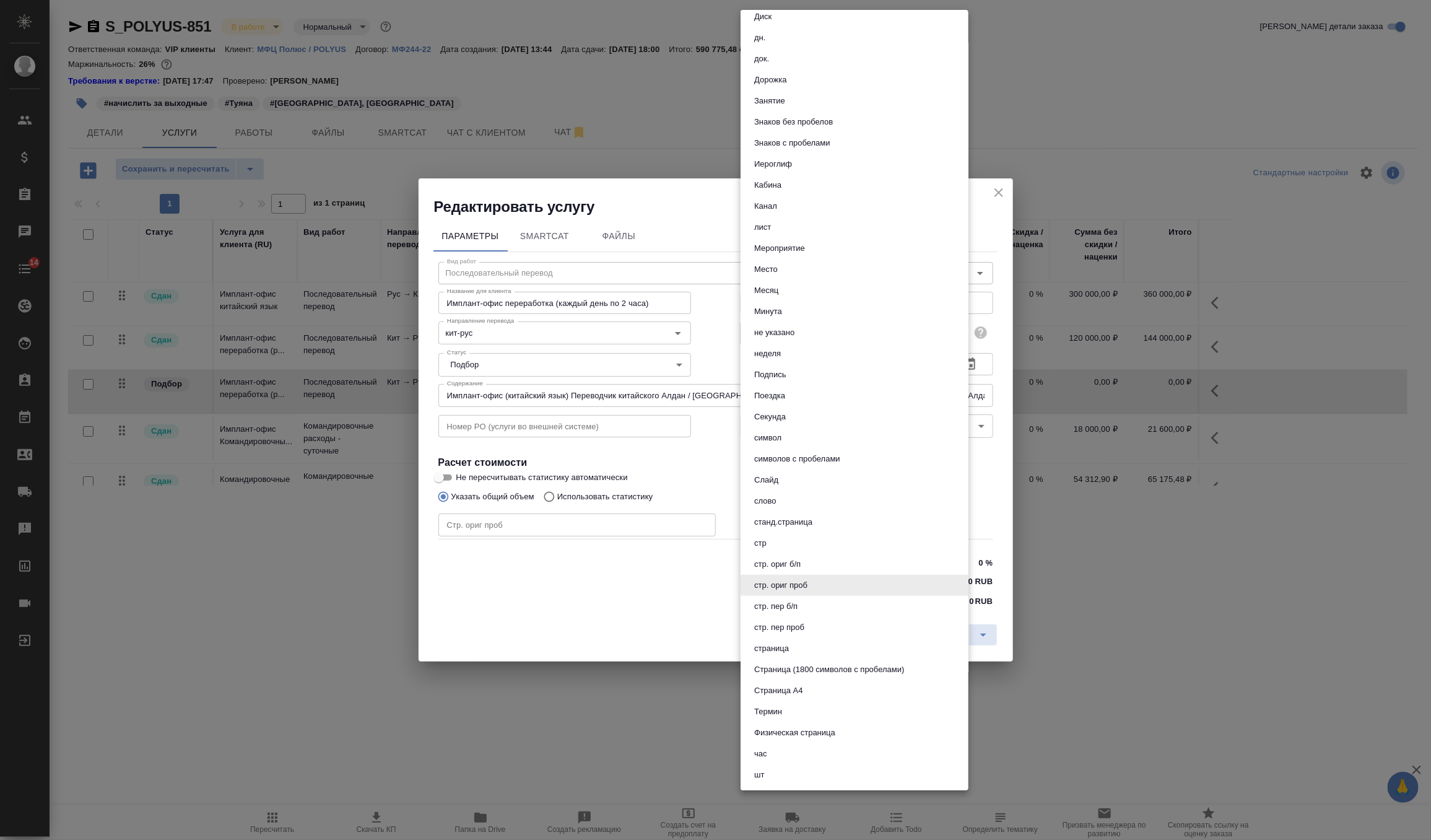
click at [785, 749] on li "час" at bounding box center [854, 753] width 228 height 21
type input "5a8b1489cc6b4906c91bfd93"
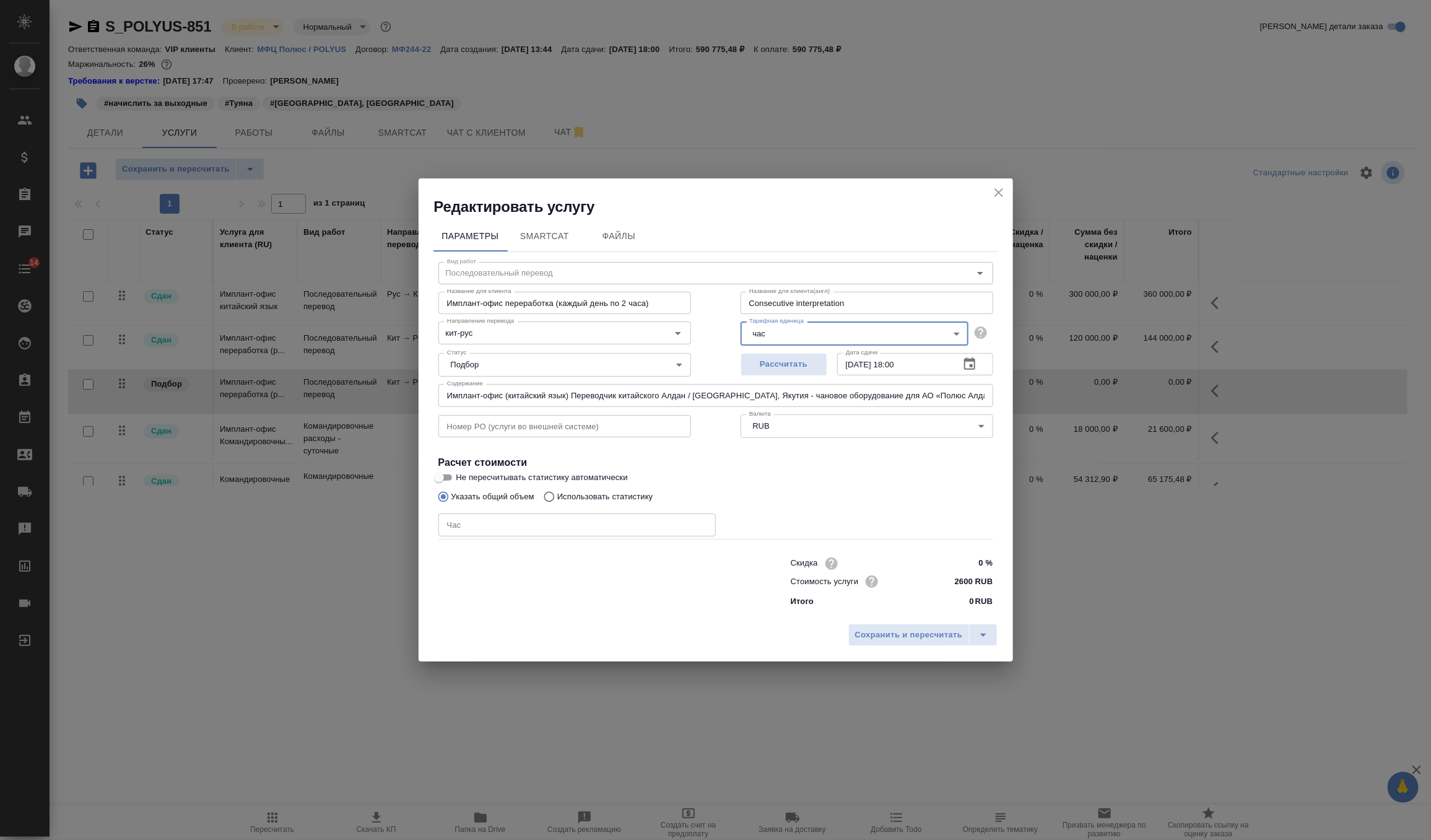
click at [490, 536] on input "number" at bounding box center [577, 524] width 278 height 23
type input "13"
click at [900, 634] on span "Сохранить и пересчитать" at bounding box center [909, 635] width 107 height 14
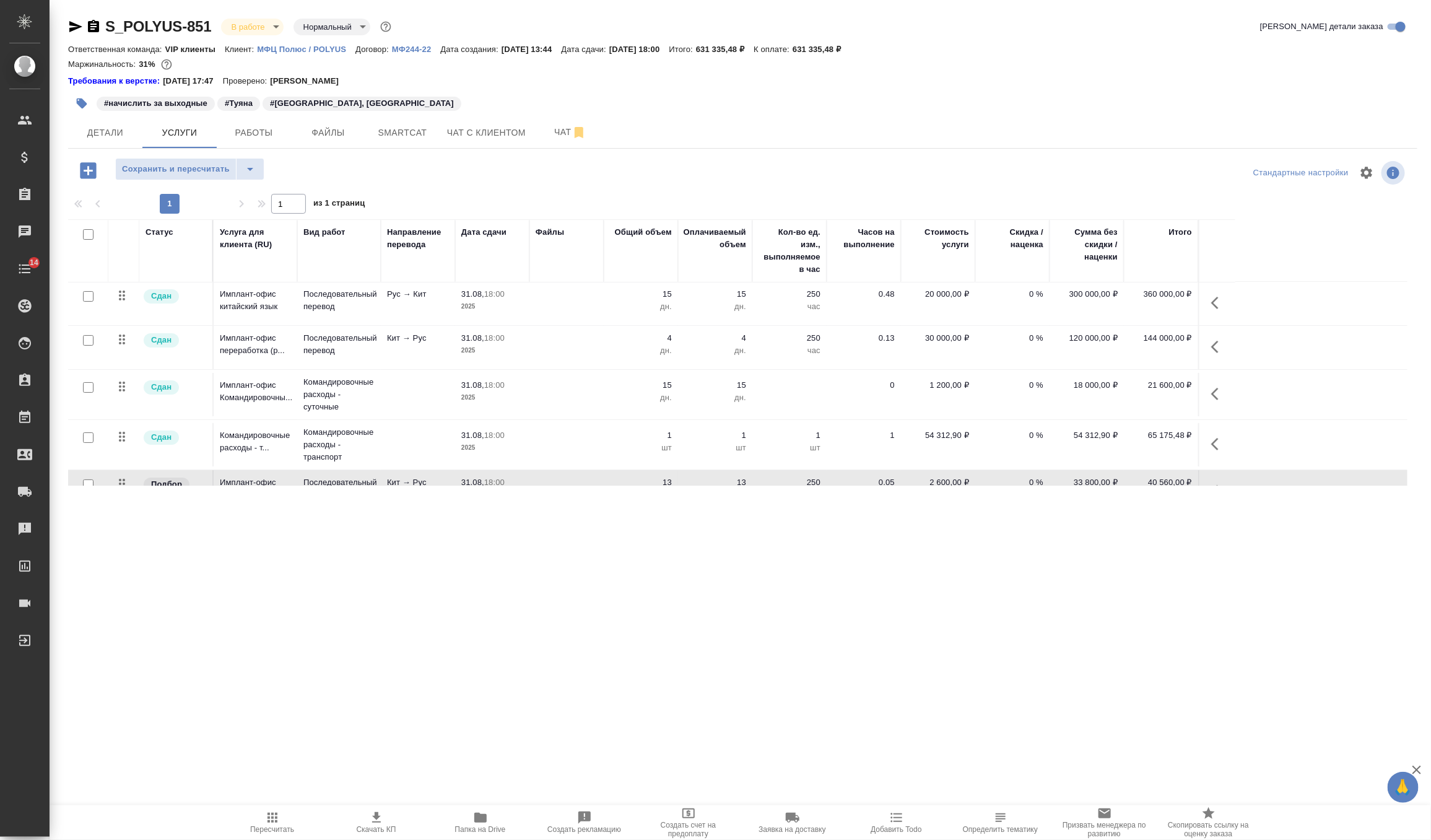
scroll to position [29, 0]
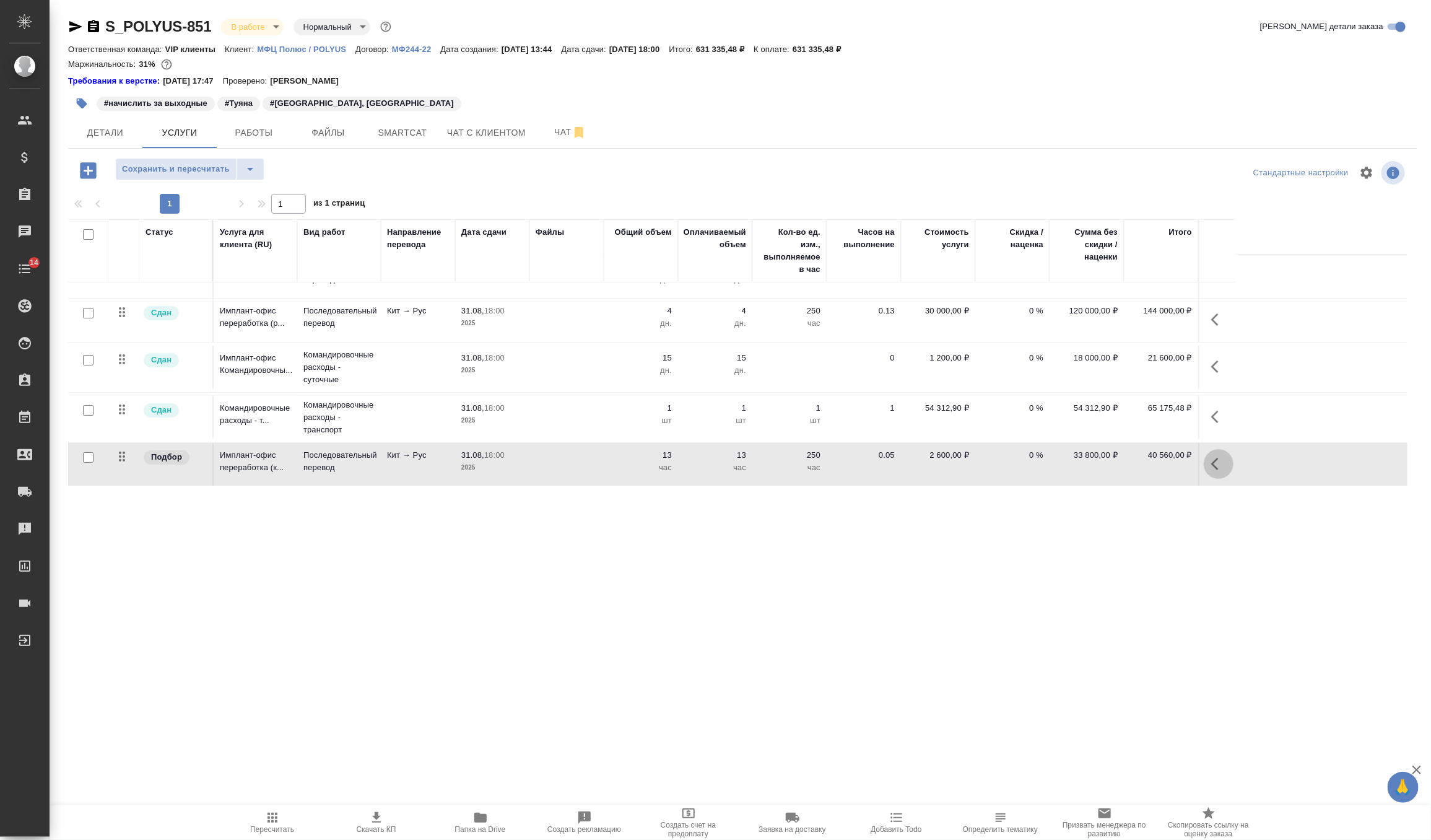
click at [1216, 460] on icon "button" at bounding box center [1219, 464] width 14 height 14
click at [1144, 467] on icon "button" at bounding box center [1149, 464] width 11 height 11
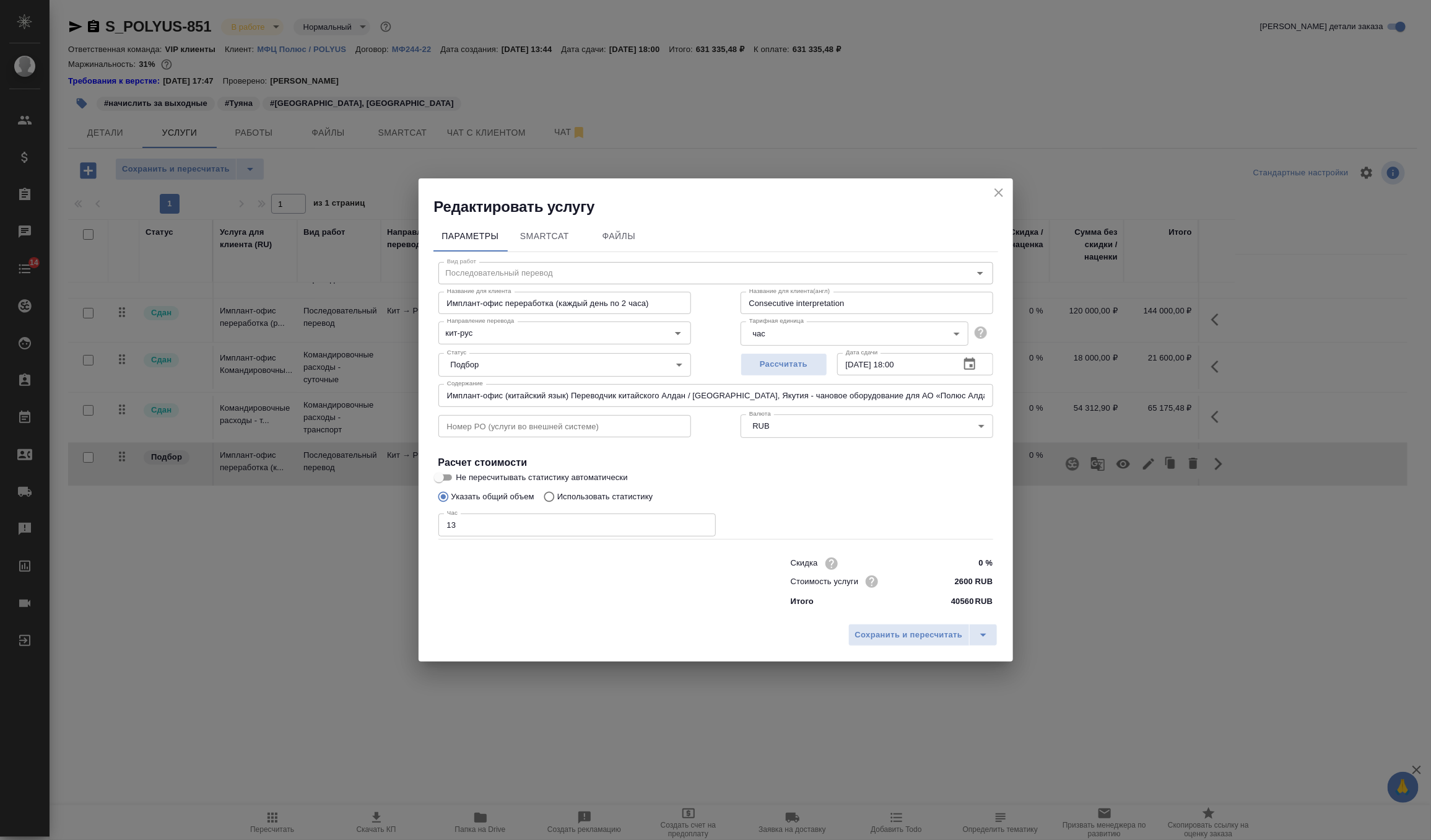
click at [570, 372] on body "🙏 .cls-1 fill:#fff; AWATERA Zverzhanovskaya Diana Клиенты Спецификации Заказы 0…" at bounding box center [716, 420] width 1431 height 840
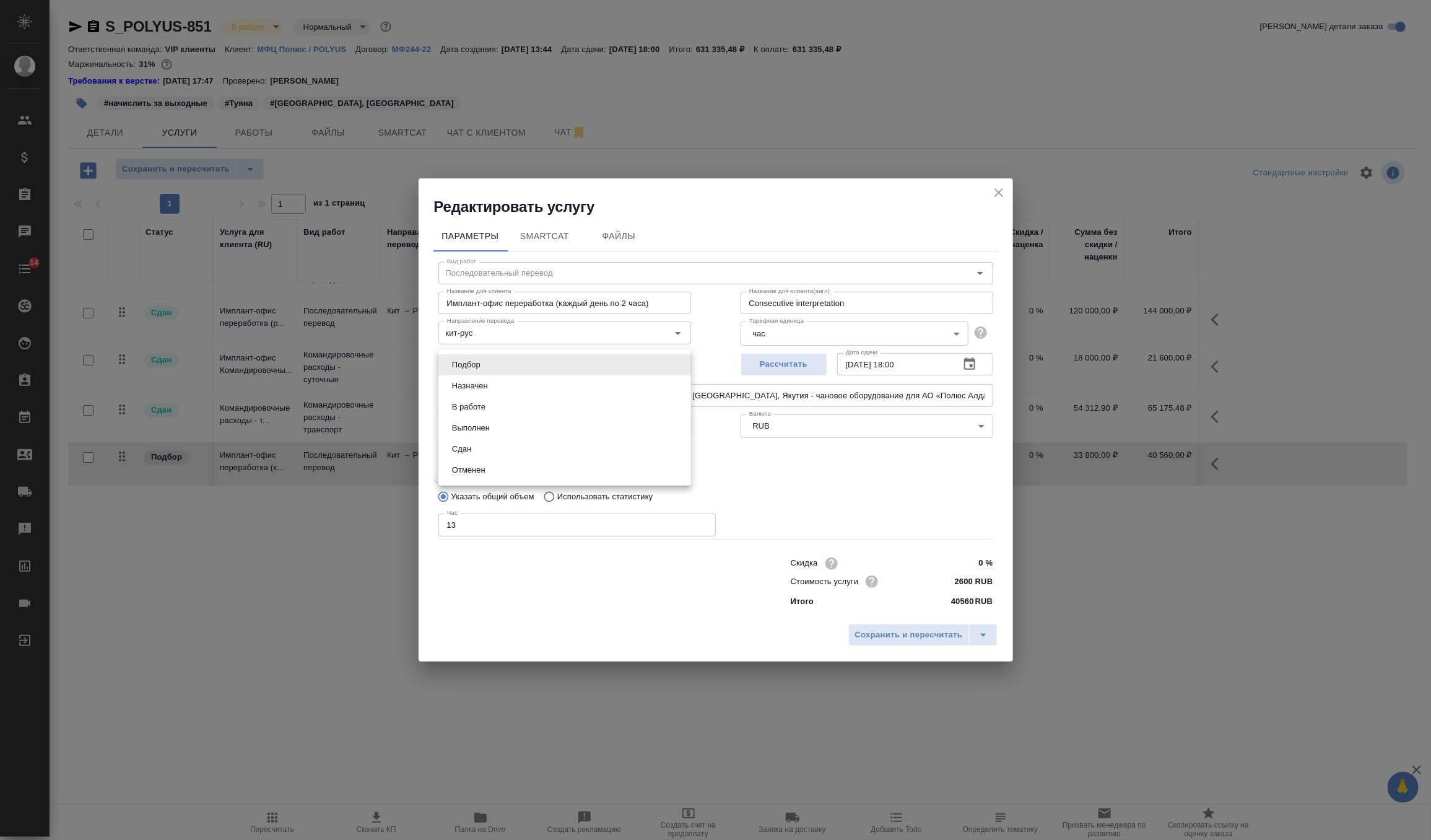
click at [530, 451] on li "Сдан" at bounding box center [565, 448] width 253 height 21
type input "closed"
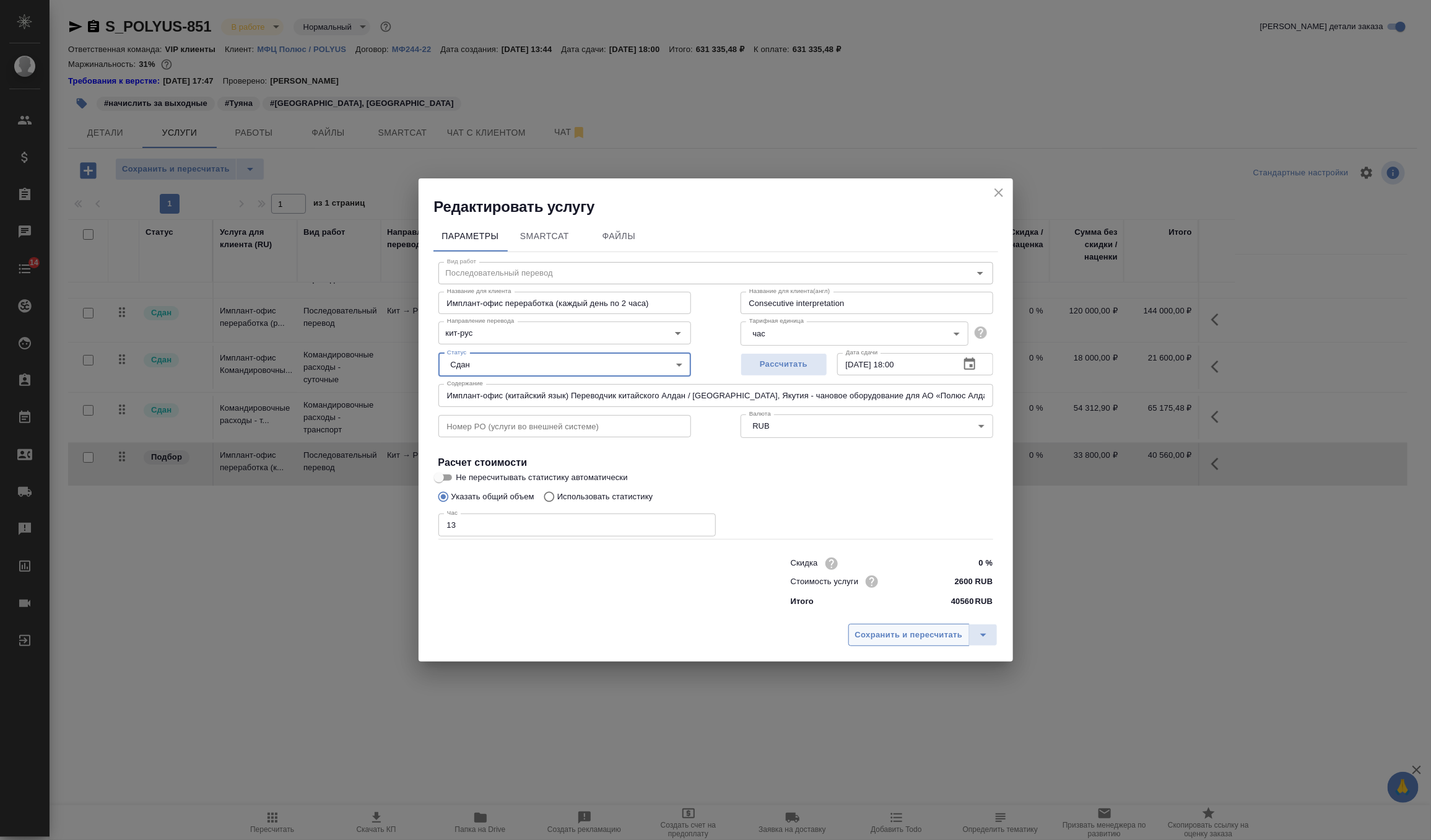
click at [866, 629] on span "Сохранить и пересчитать" at bounding box center [909, 635] width 107 height 14
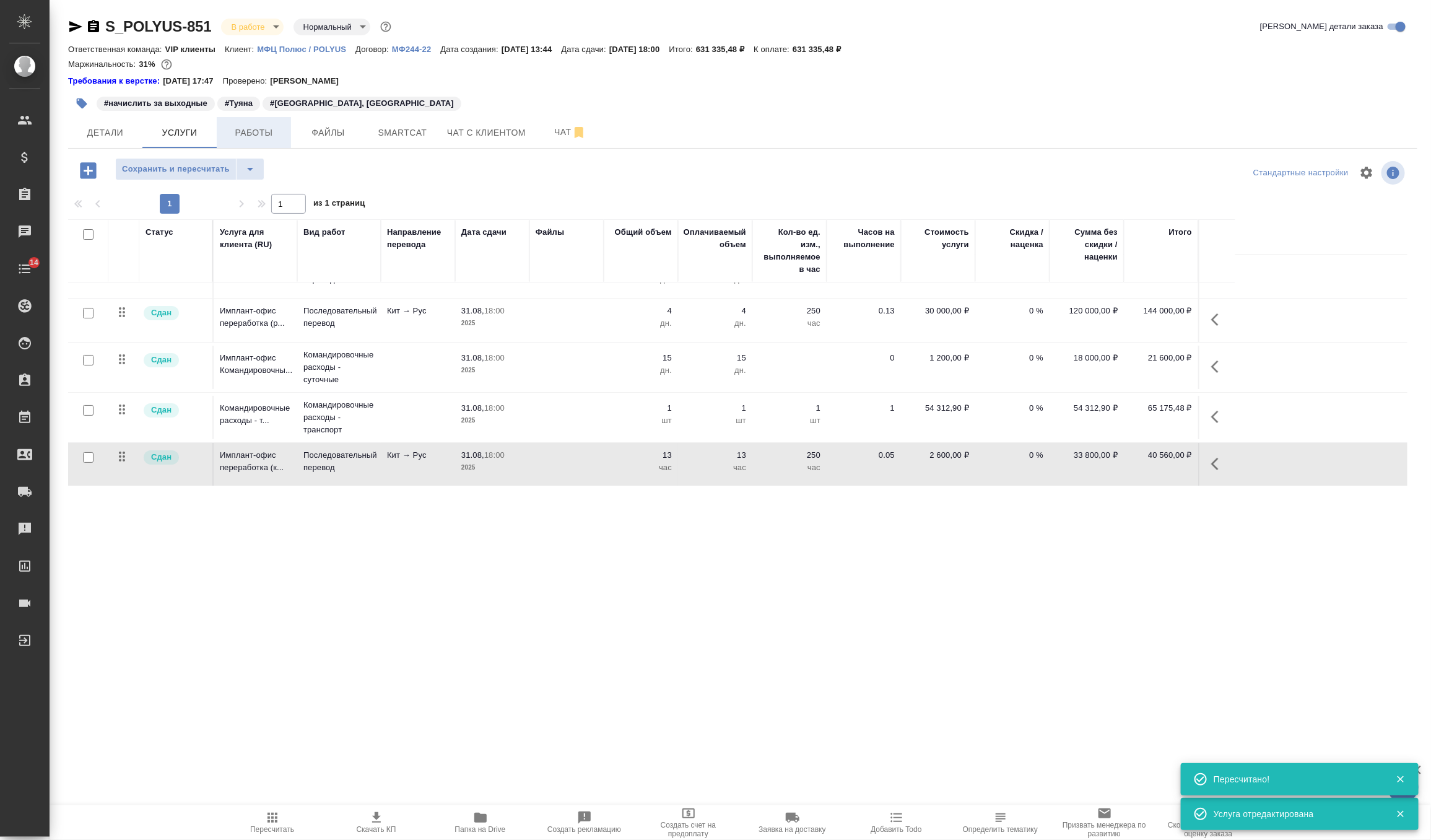
click at [260, 134] on span "Работы" at bounding box center [254, 133] width 60 height 15
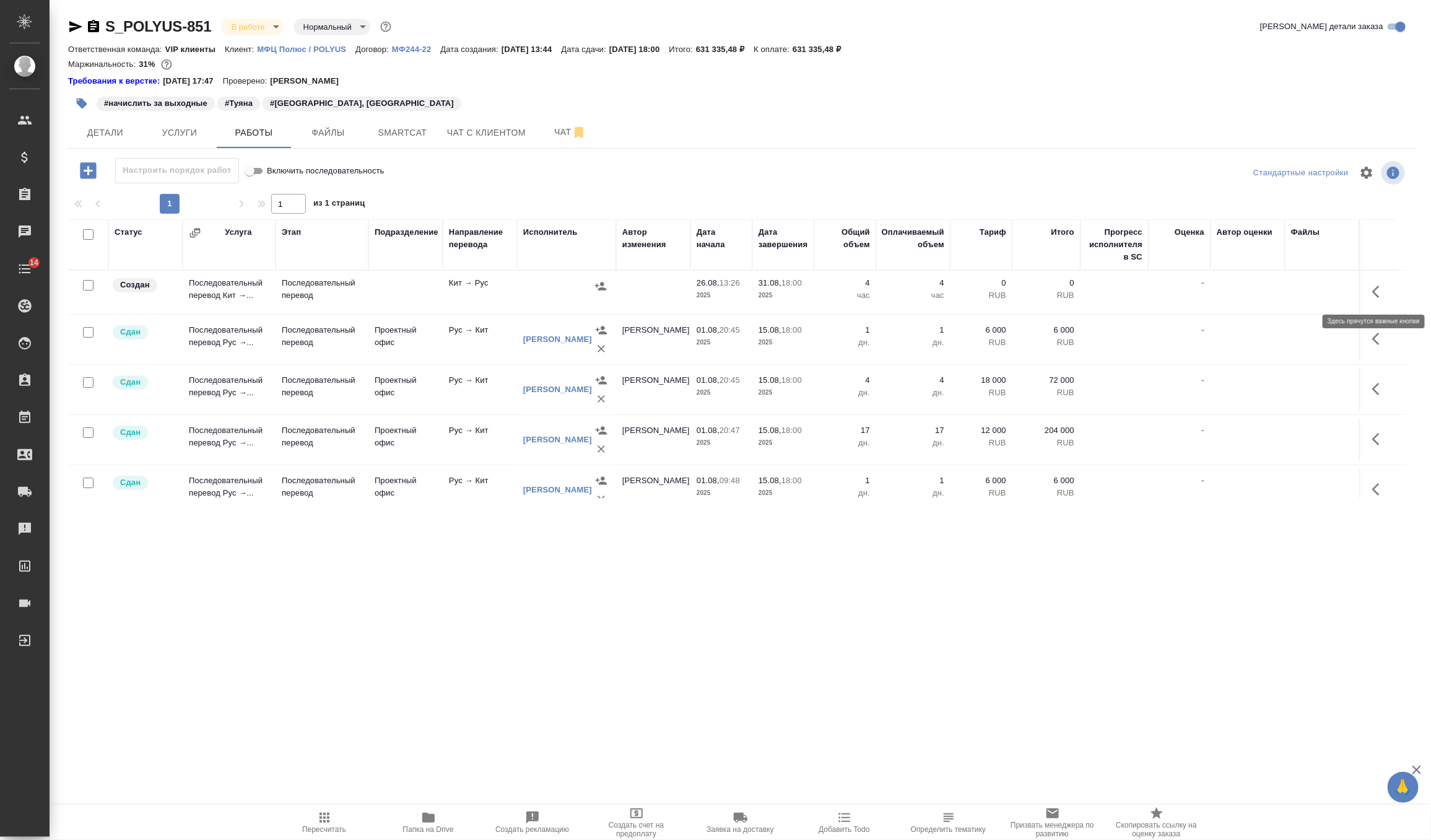
click at [1379, 291] on icon "button" at bounding box center [1380, 291] width 14 height 14
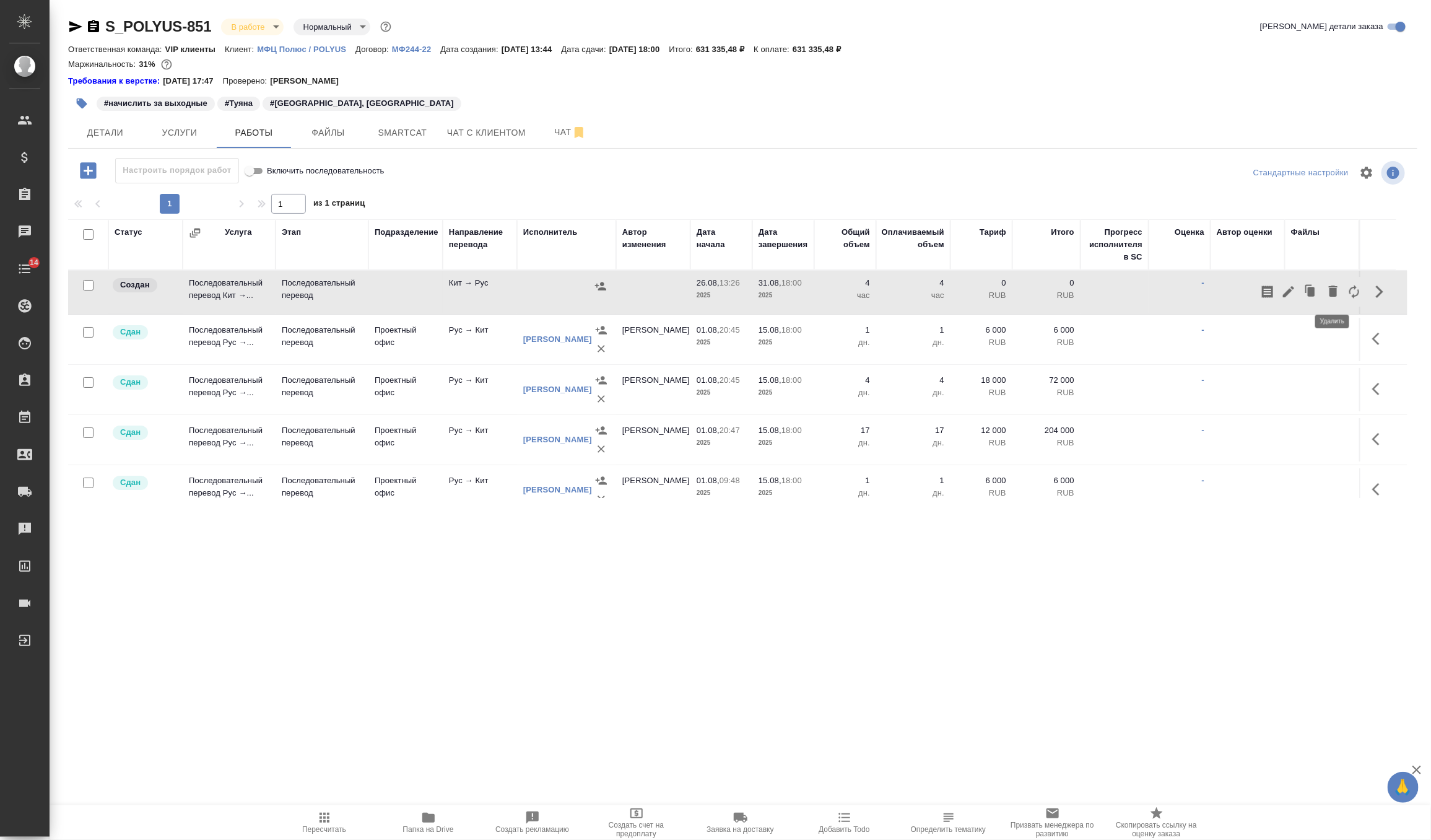
click at [1334, 289] on icon "button" at bounding box center [1334, 291] width 9 height 11
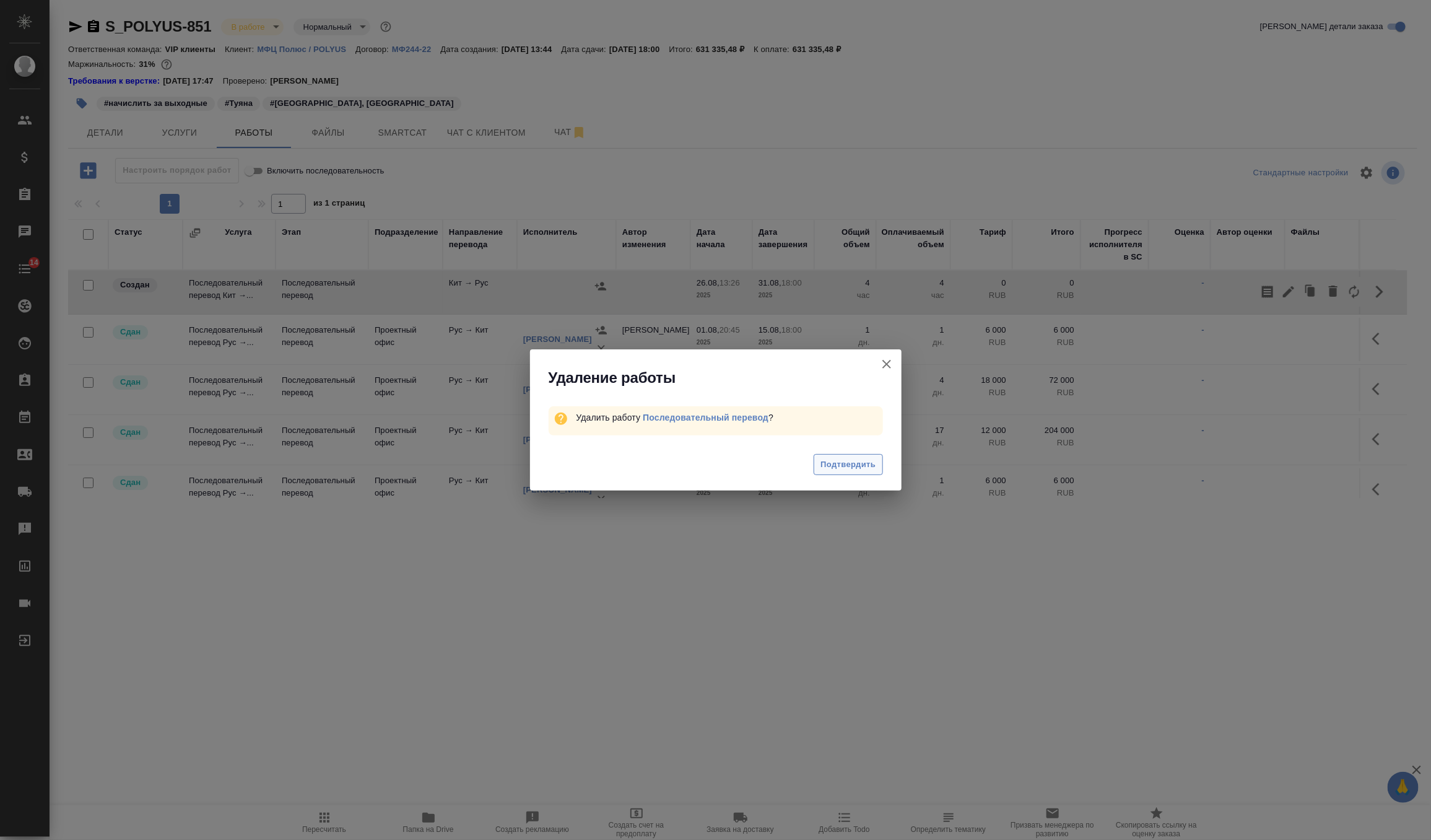
click at [858, 466] on span "Подтвердить" at bounding box center [847, 465] width 55 height 14
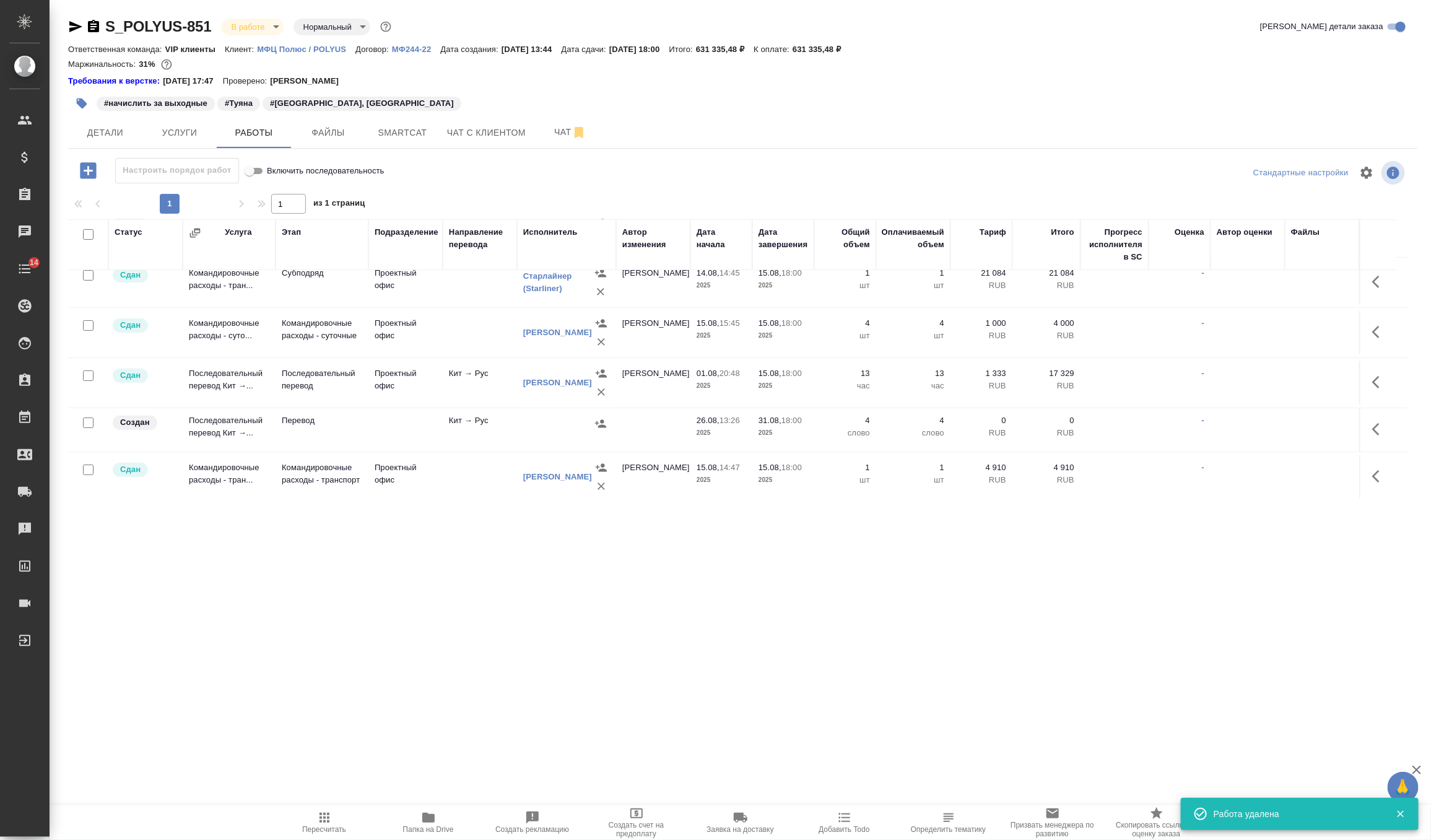
scroll to position [316, 0]
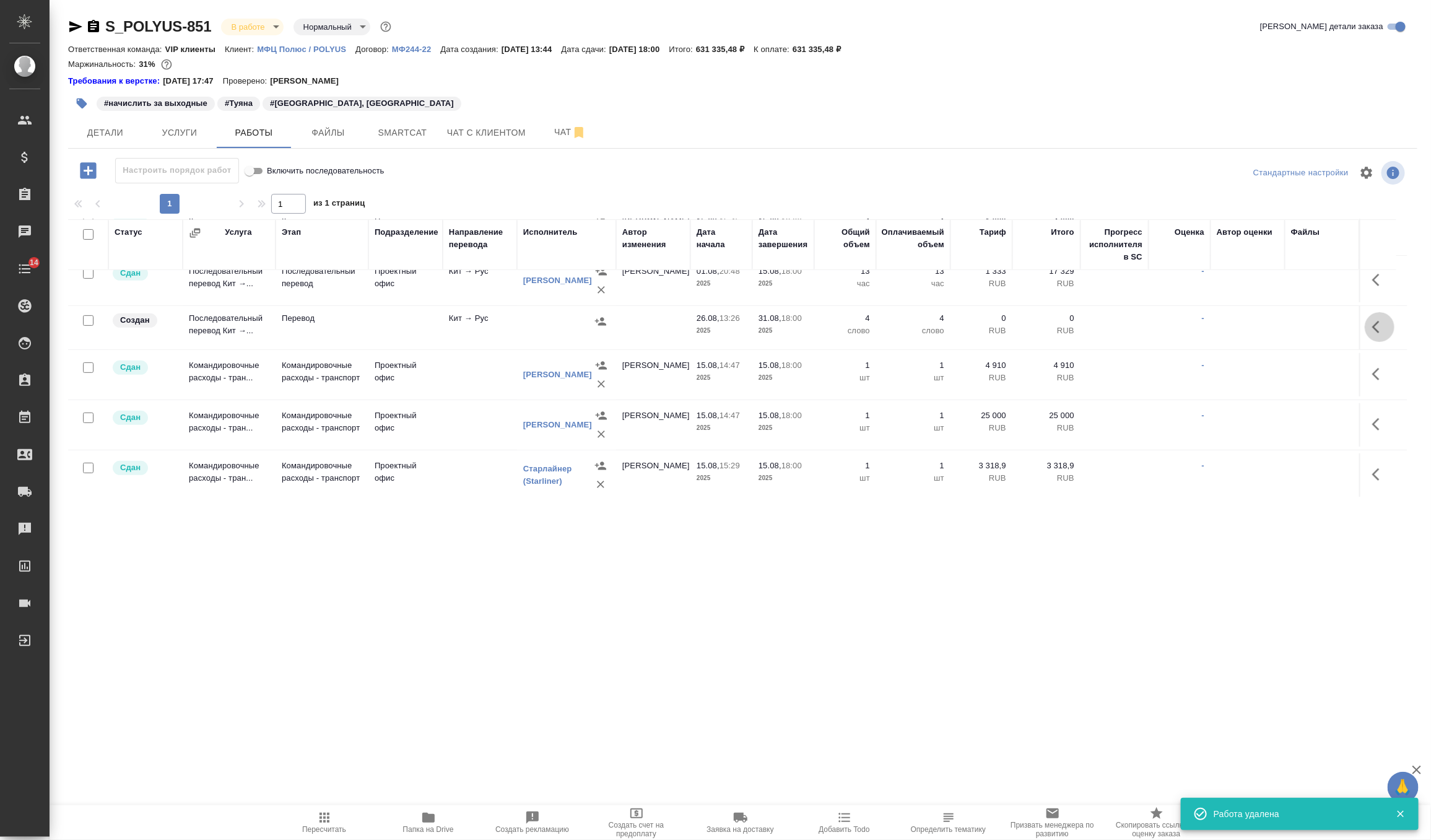
click at [1371, 321] on button "button" at bounding box center [1380, 327] width 30 height 30
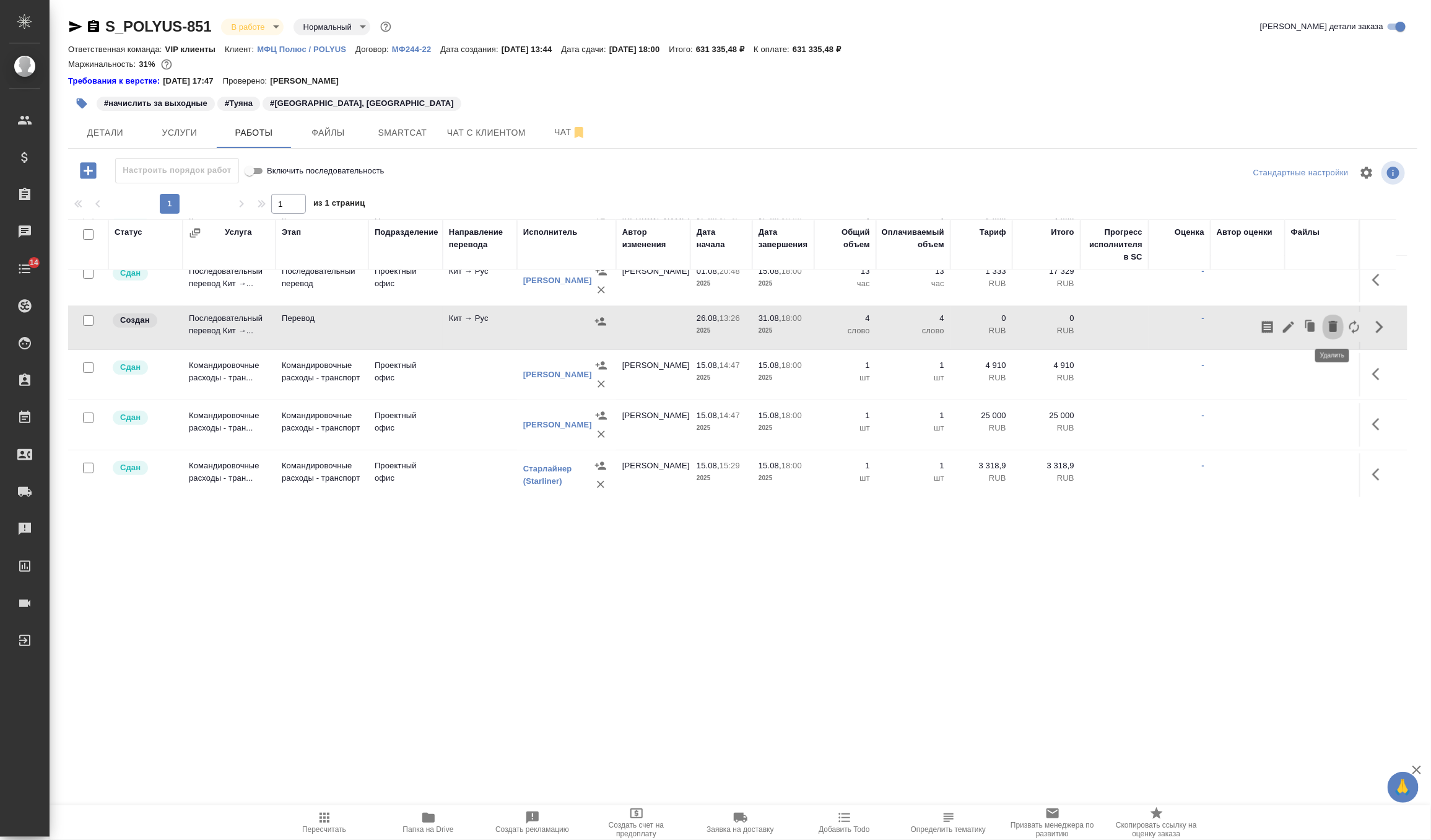
click at [1332, 322] on icon "button" at bounding box center [1334, 327] width 9 height 11
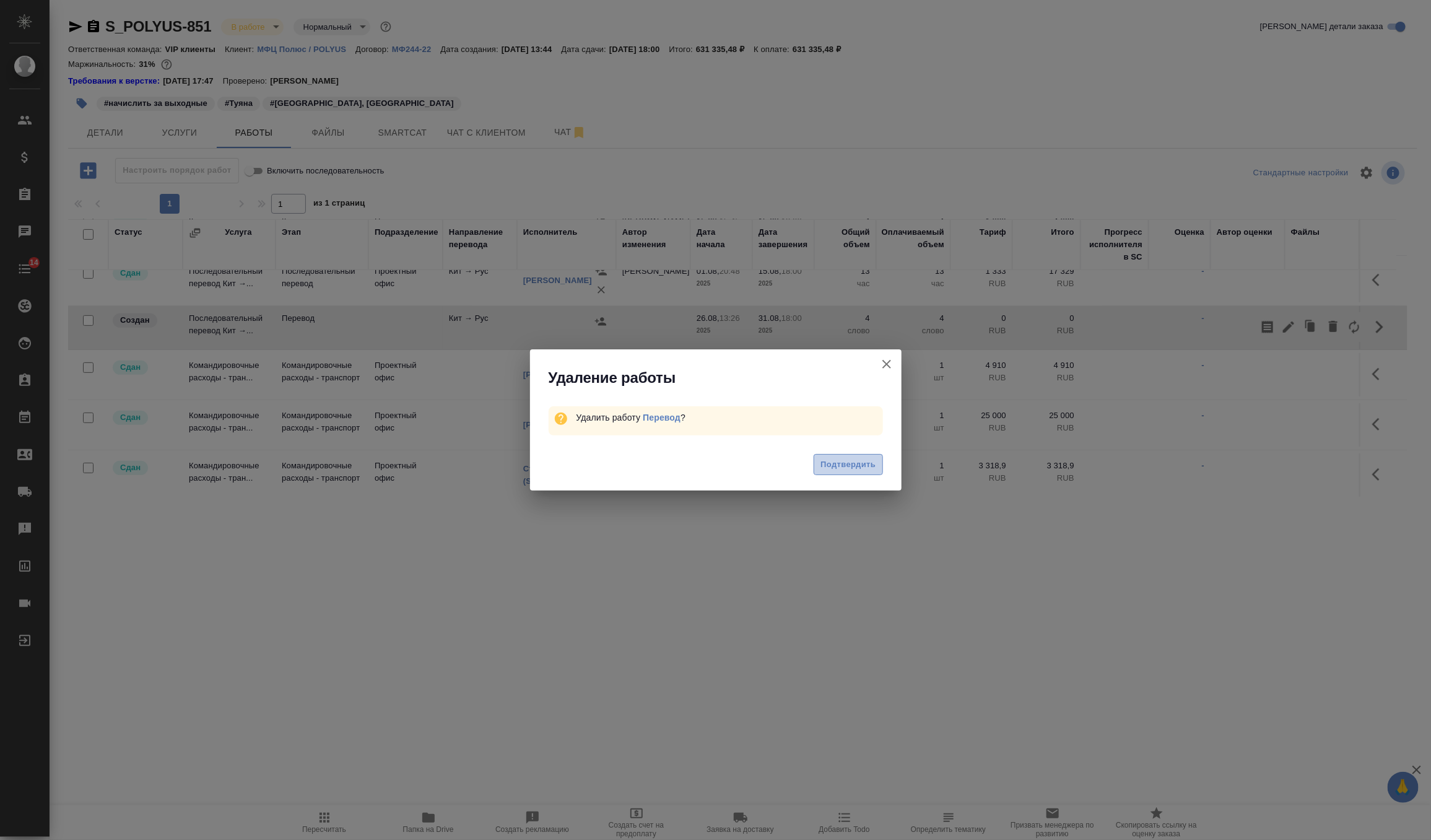
click at [827, 465] on span "Подтвердить" at bounding box center [847, 465] width 55 height 14
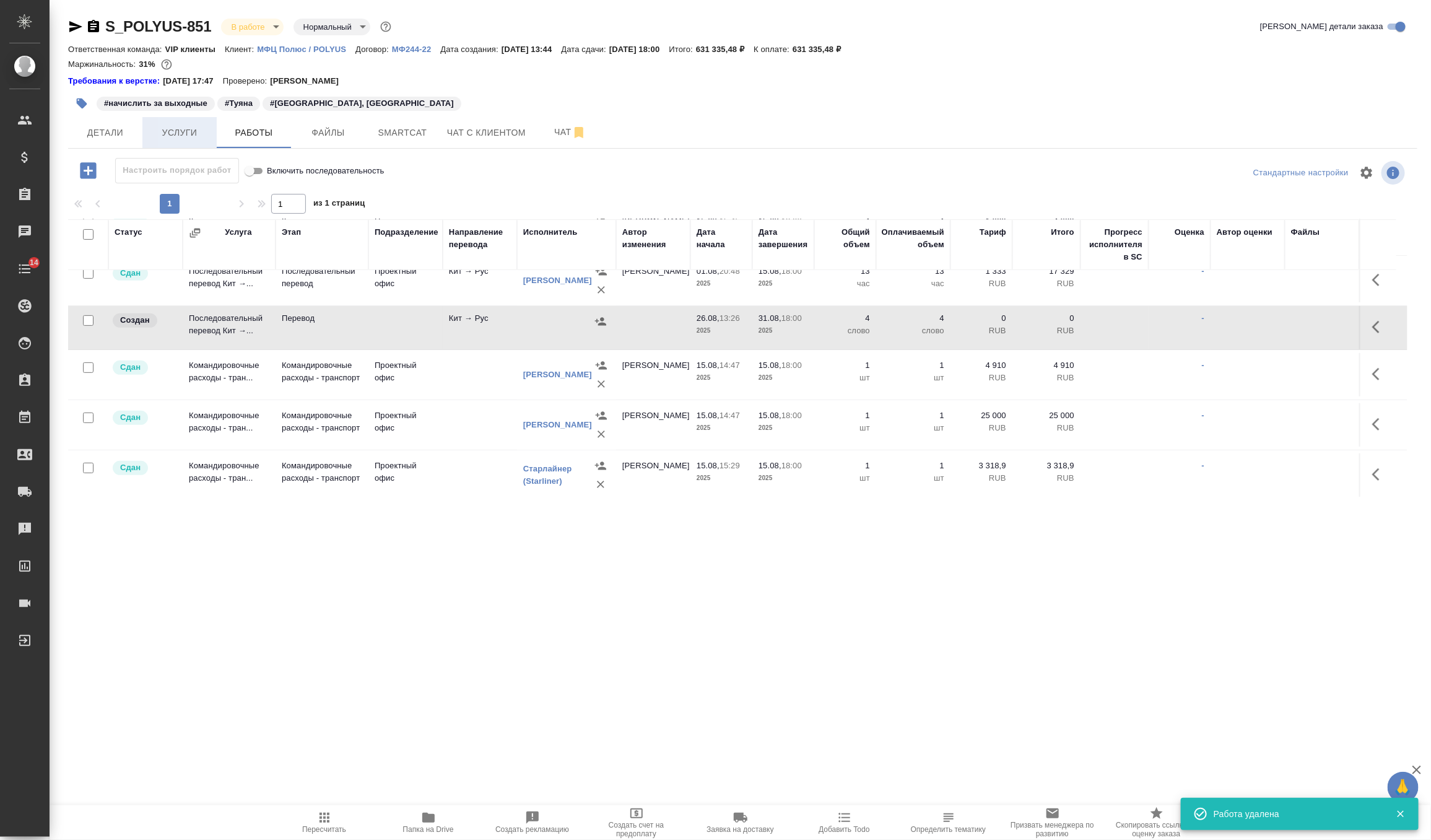
click at [183, 126] on div "S_POLYUS-851 В работе inProgress Нормальный normal Кратко детали заказа Ответст…" at bounding box center [743, 264] width 1363 height 530
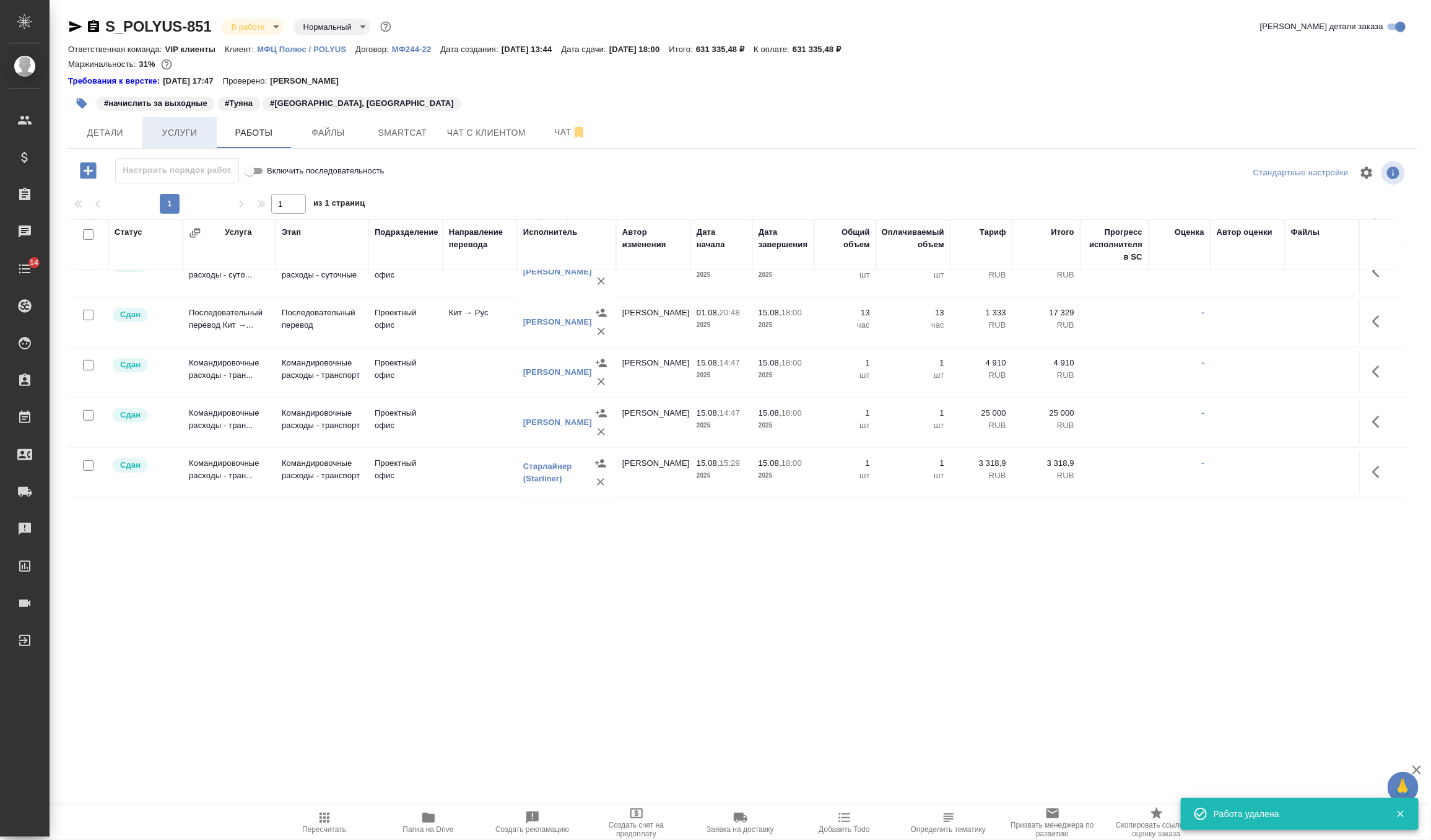
scroll to position [272, 0]
click at [183, 126] on span "Услуги" at bounding box center [180, 133] width 60 height 15
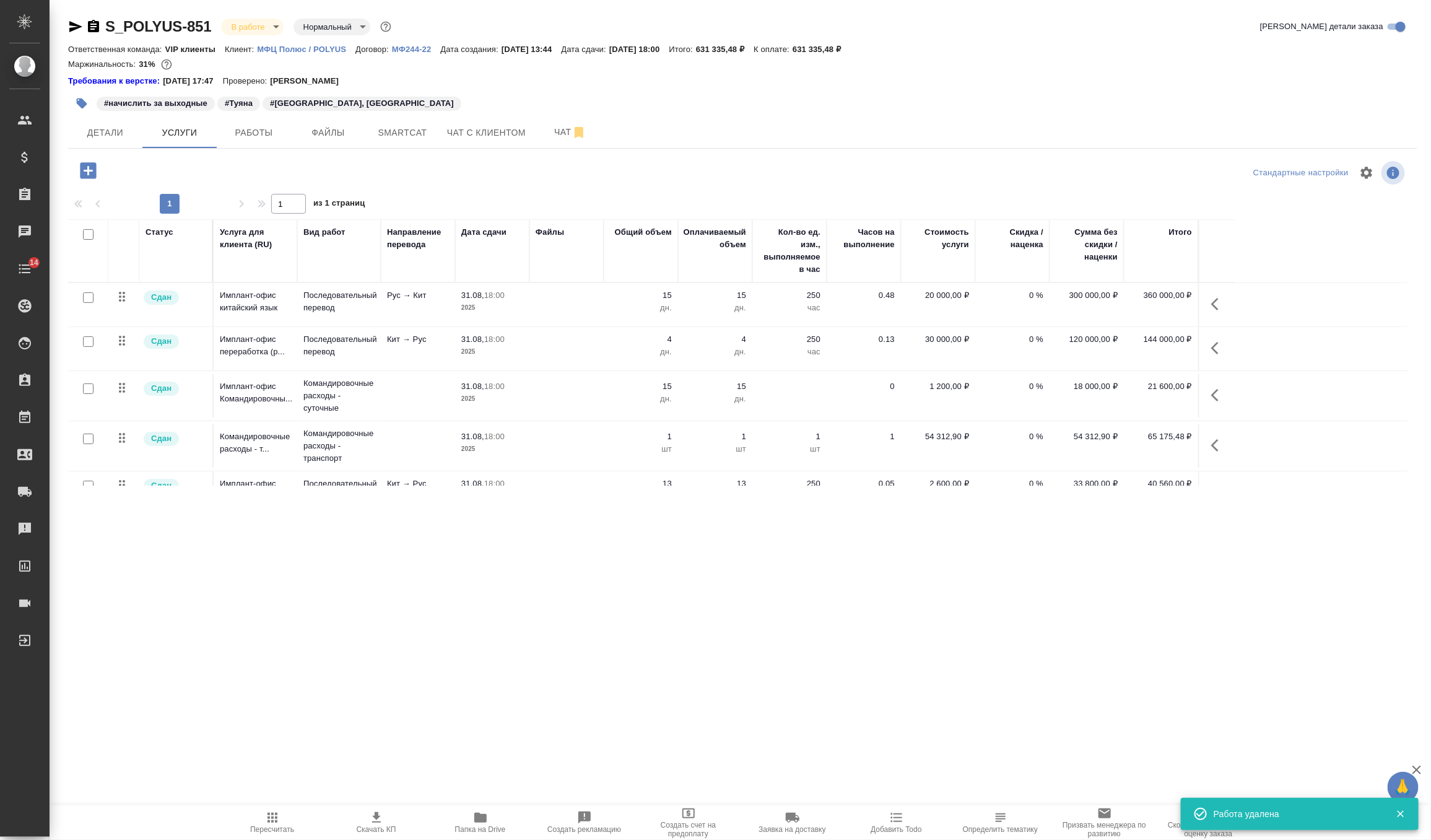
click at [614, 298] on p "15" at bounding box center [641, 296] width 62 height 13
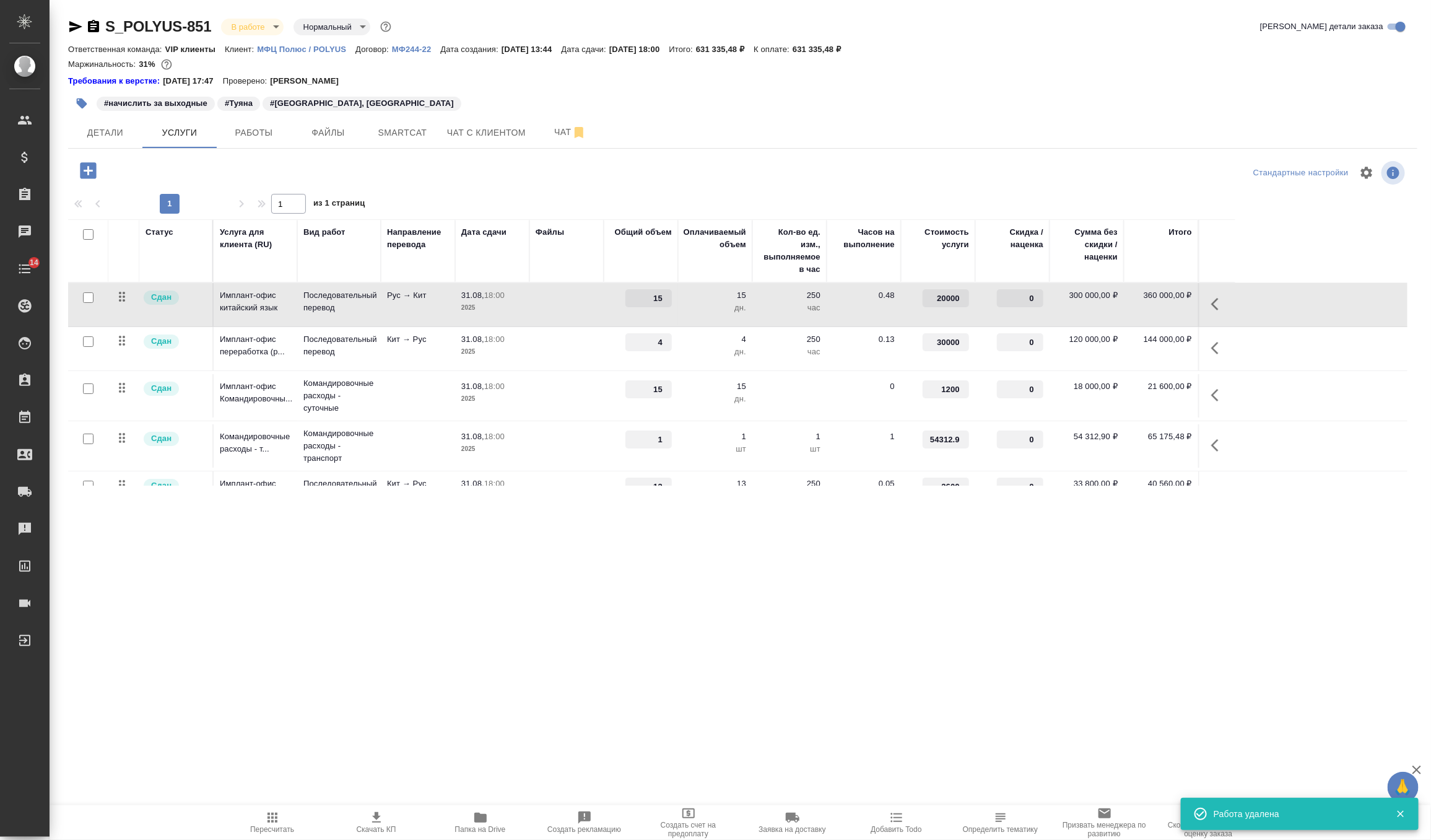
click at [614, 298] on div "15" at bounding box center [641, 299] width 62 height 18
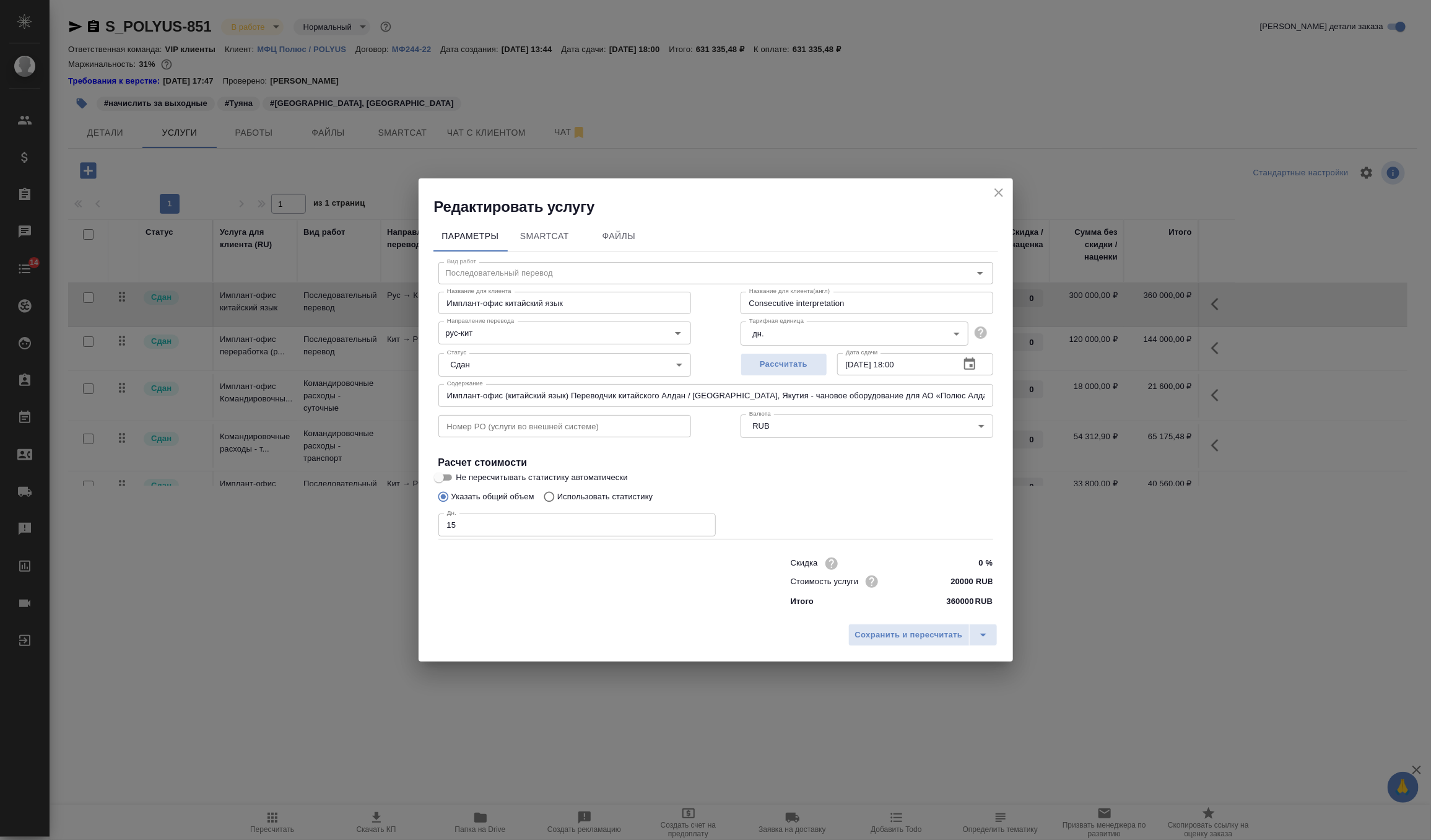
click at [534, 526] on input "15" at bounding box center [577, 524] width 278 height 23
type input "1"
click at [951, 580] on input "20000 RUB" at bounding box center [969, 581] width 46 height 18
type input "620000 RUB"
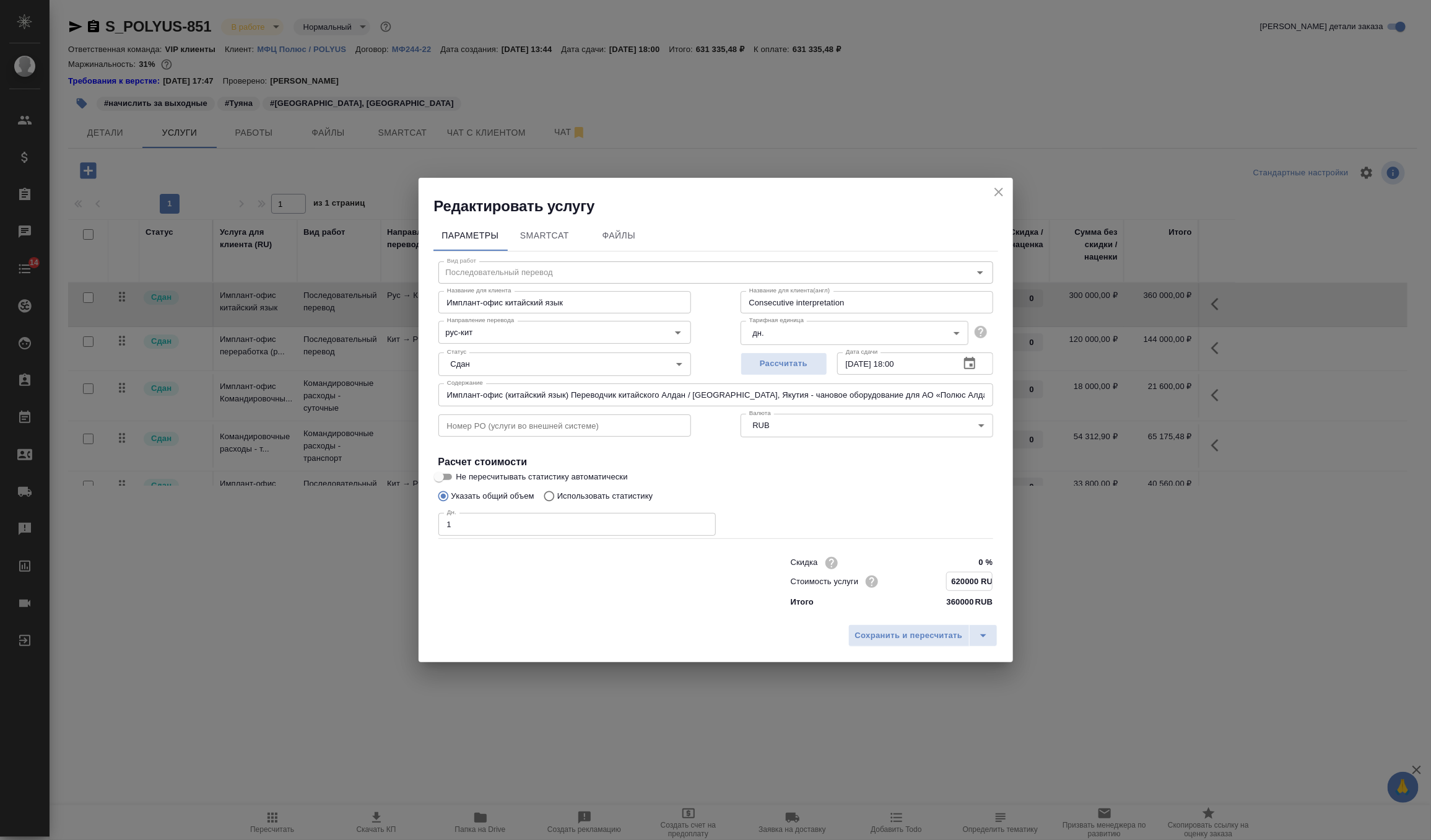
click at [812, 327] on body "🙏 .cls-1 fill:#fff; AWATERA Zverzhanovskaya Diana Клиенты Спецификации Заказы 0…" at bounding box center [716, 420] width 1431 height 840
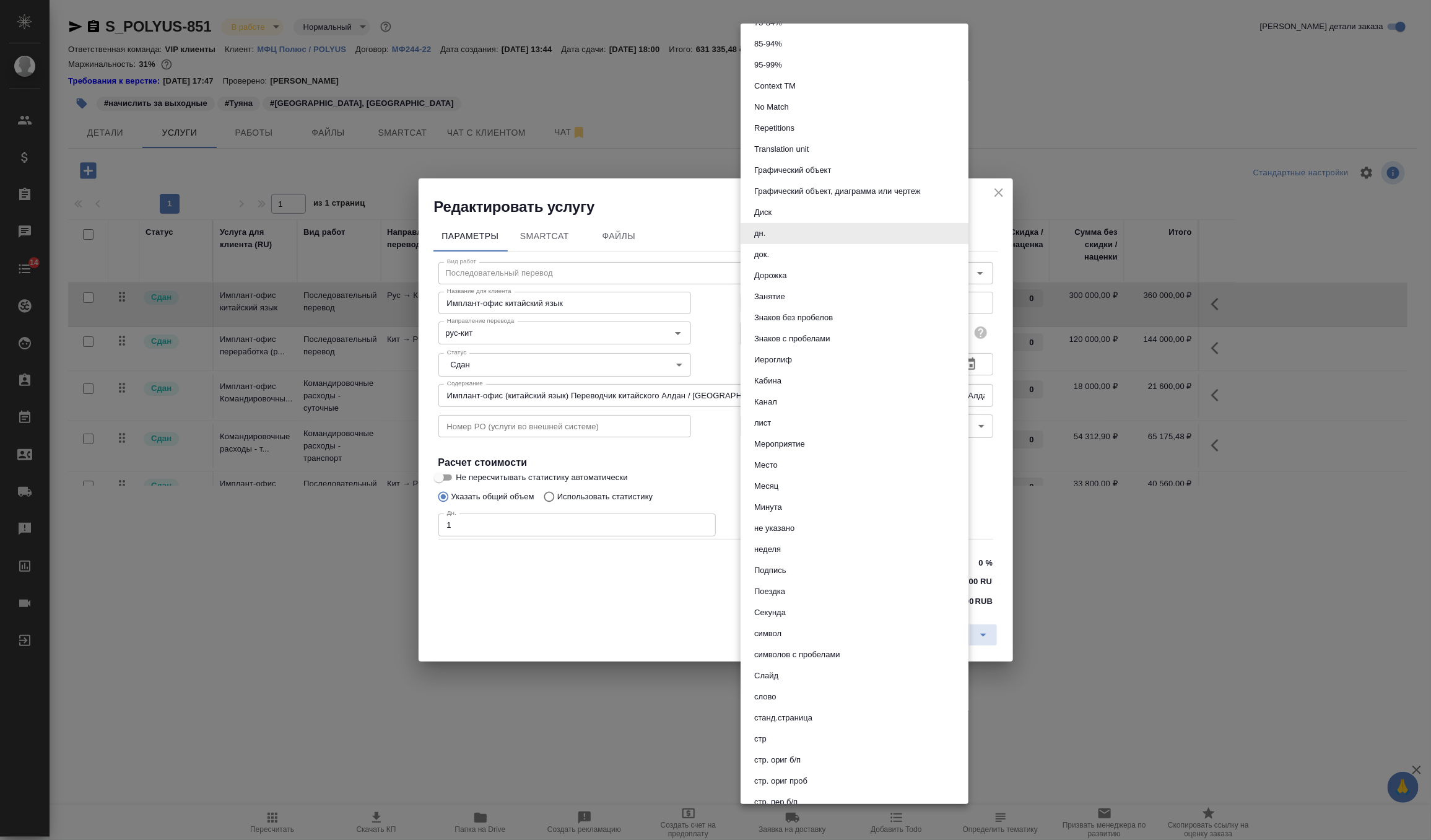
scroll to position [282, 0]
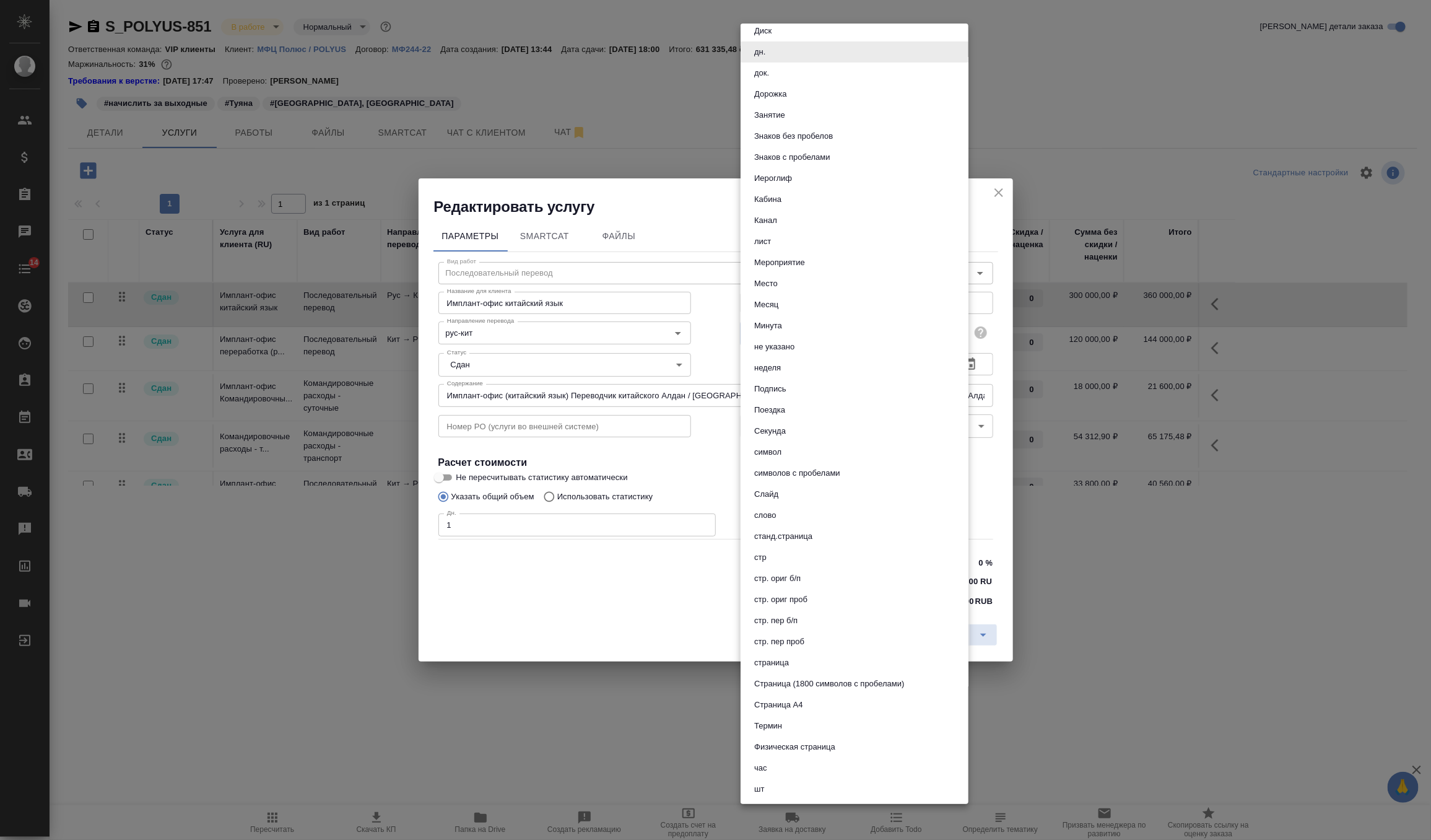
click at [824, 302] on li "Месяц" at bounding box center [854, 304] width 228 height 21
type input "5ca1acf853b22f58dad1d165"
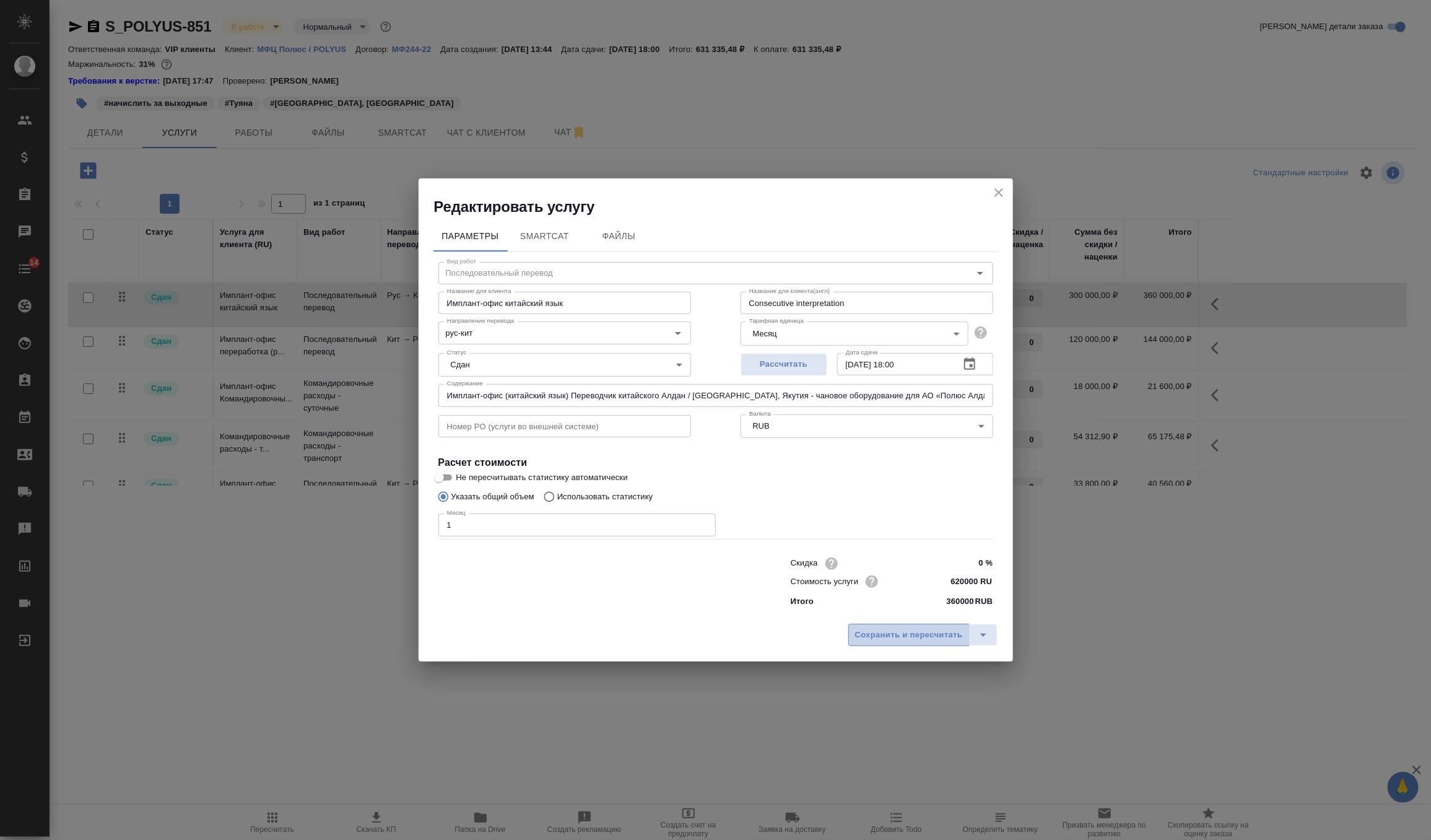
click at [896, 627] on button "Сохранить и пересчитать" at bounding box center [909, 634] width 122 height 23
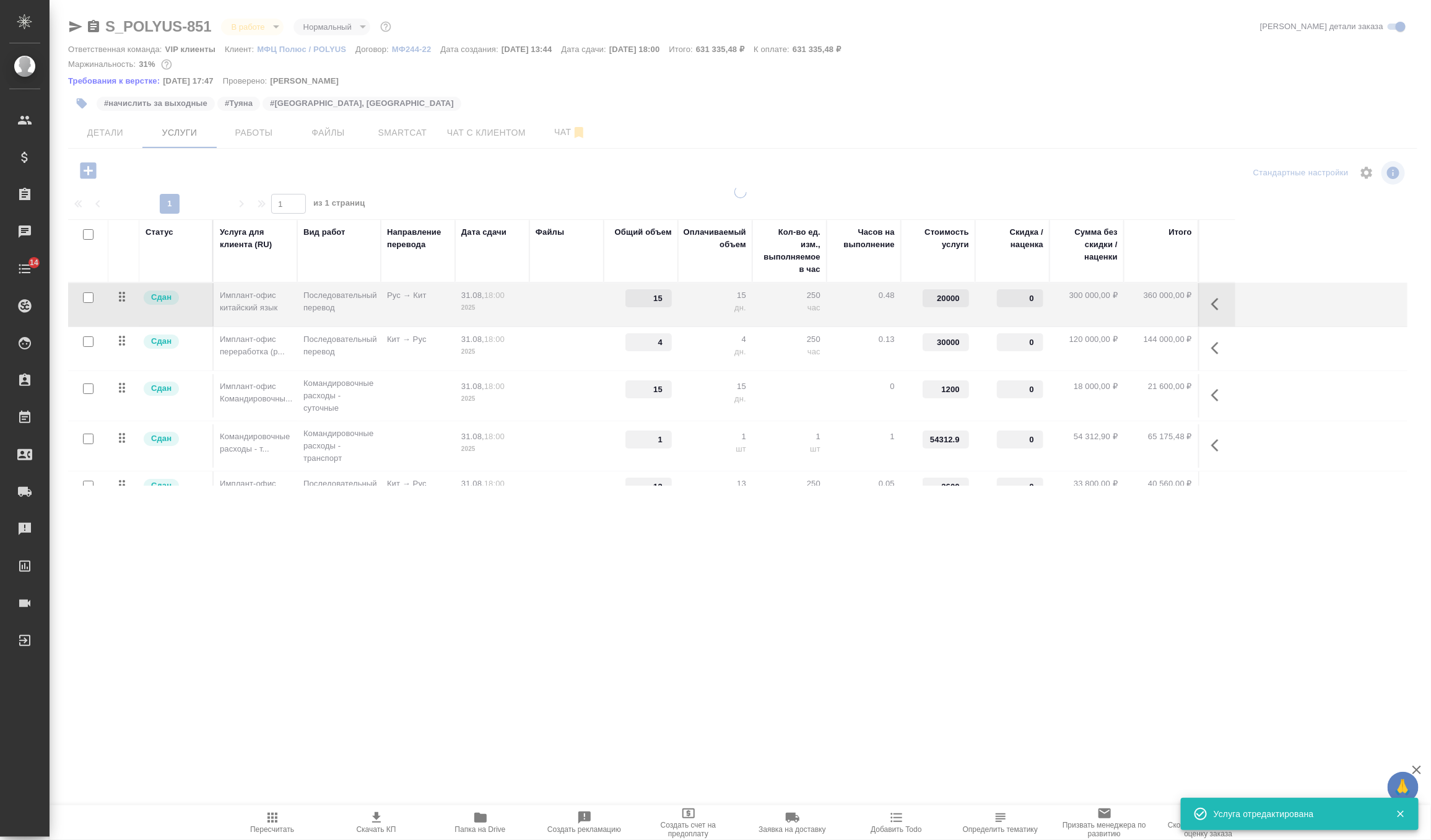
type input "1"
type input "620000"
click at [262, 134] on div at bounding box center [740, 258] width 1381 height 517
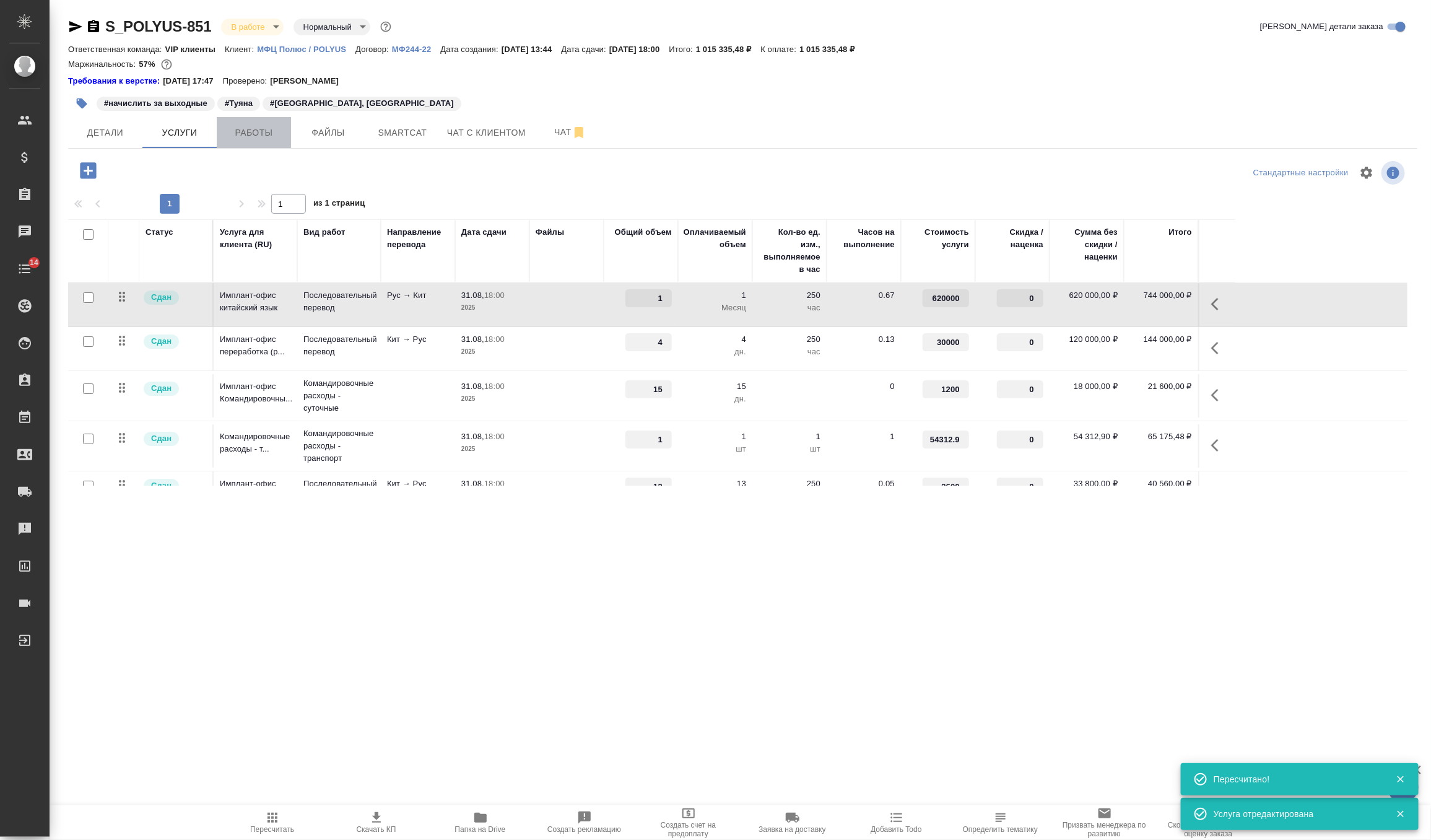
click at [249, 134] on span "Работы" at bounding box center [254, 133] width 60 height 15
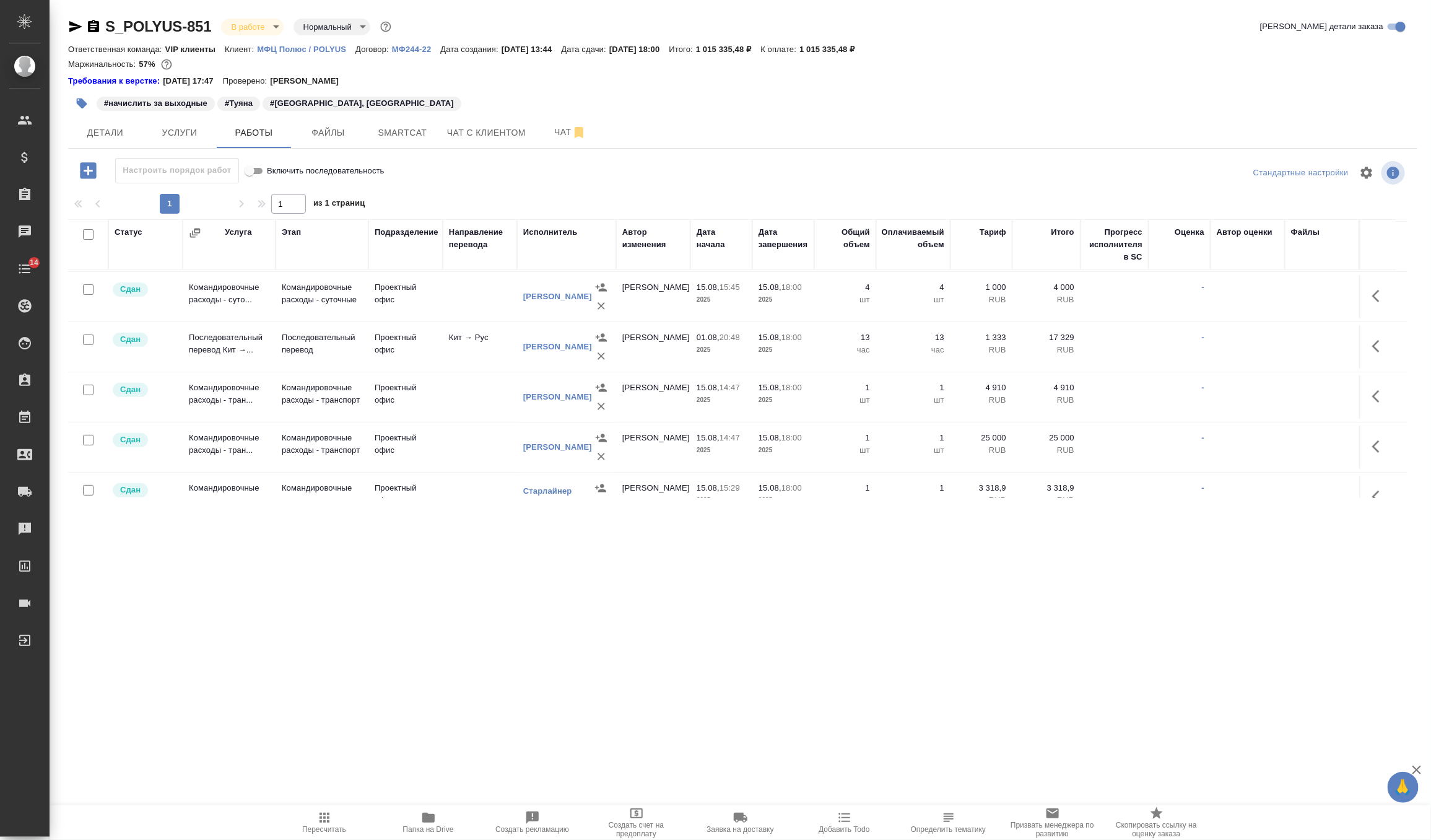
scroll to position [272, 0]
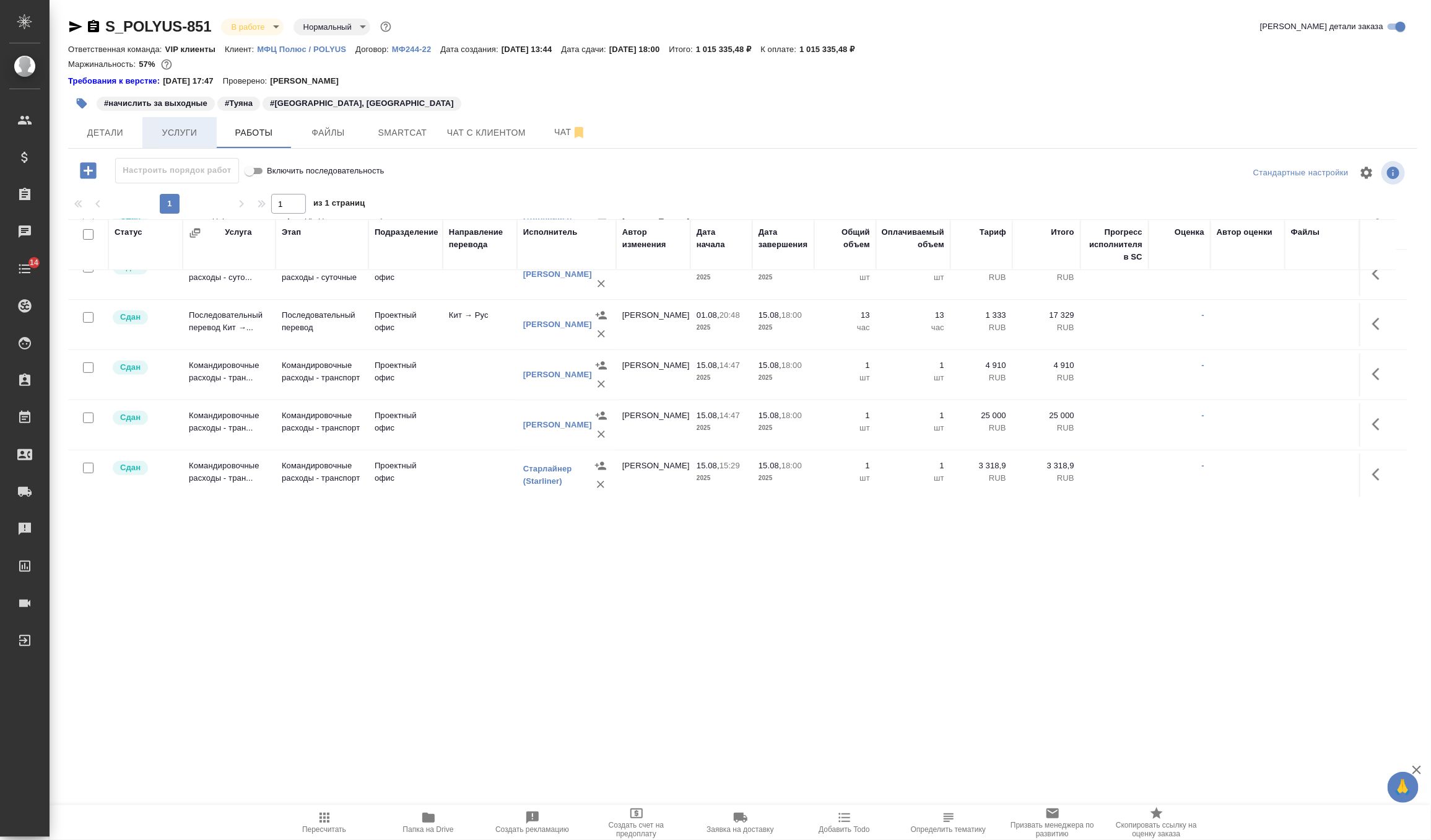
click at [171, 129] on span "Услуги" at bounding box center [180, 133] width 60 height 15
click at [115, 129] on span "Детали" at bounding box center [106, 133] width 60 height 15
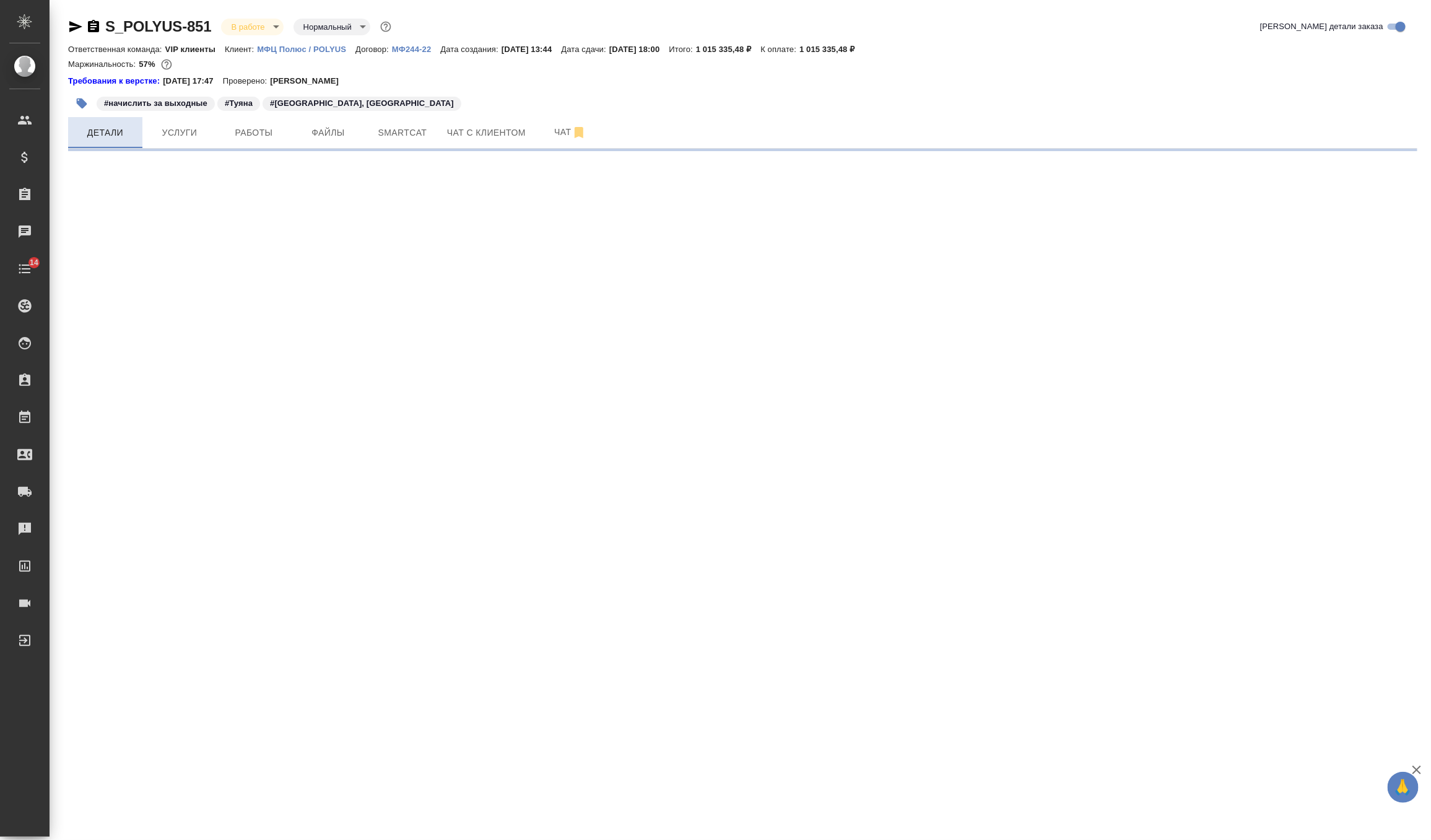
select select "RU"
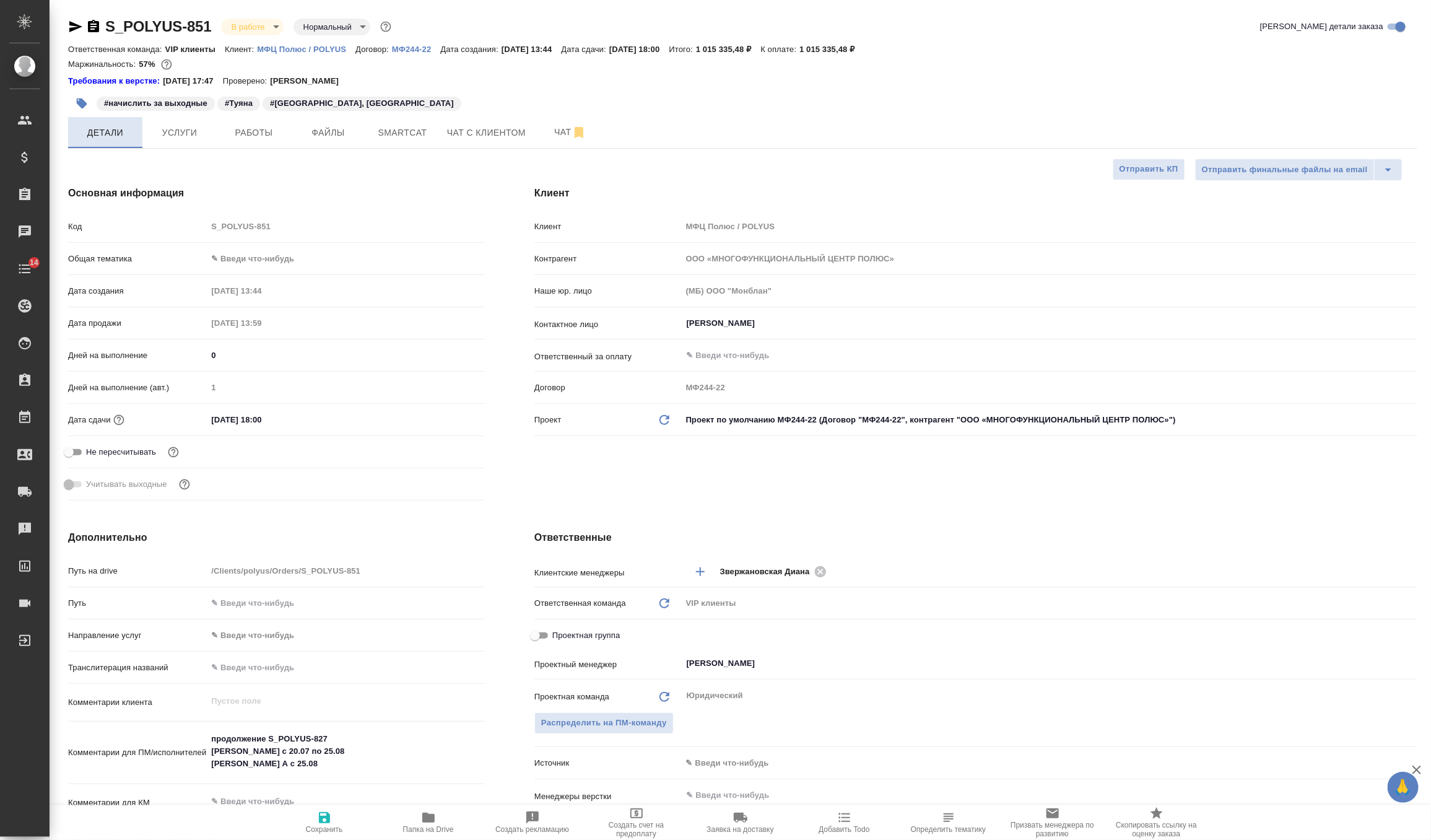
type textarea "x"
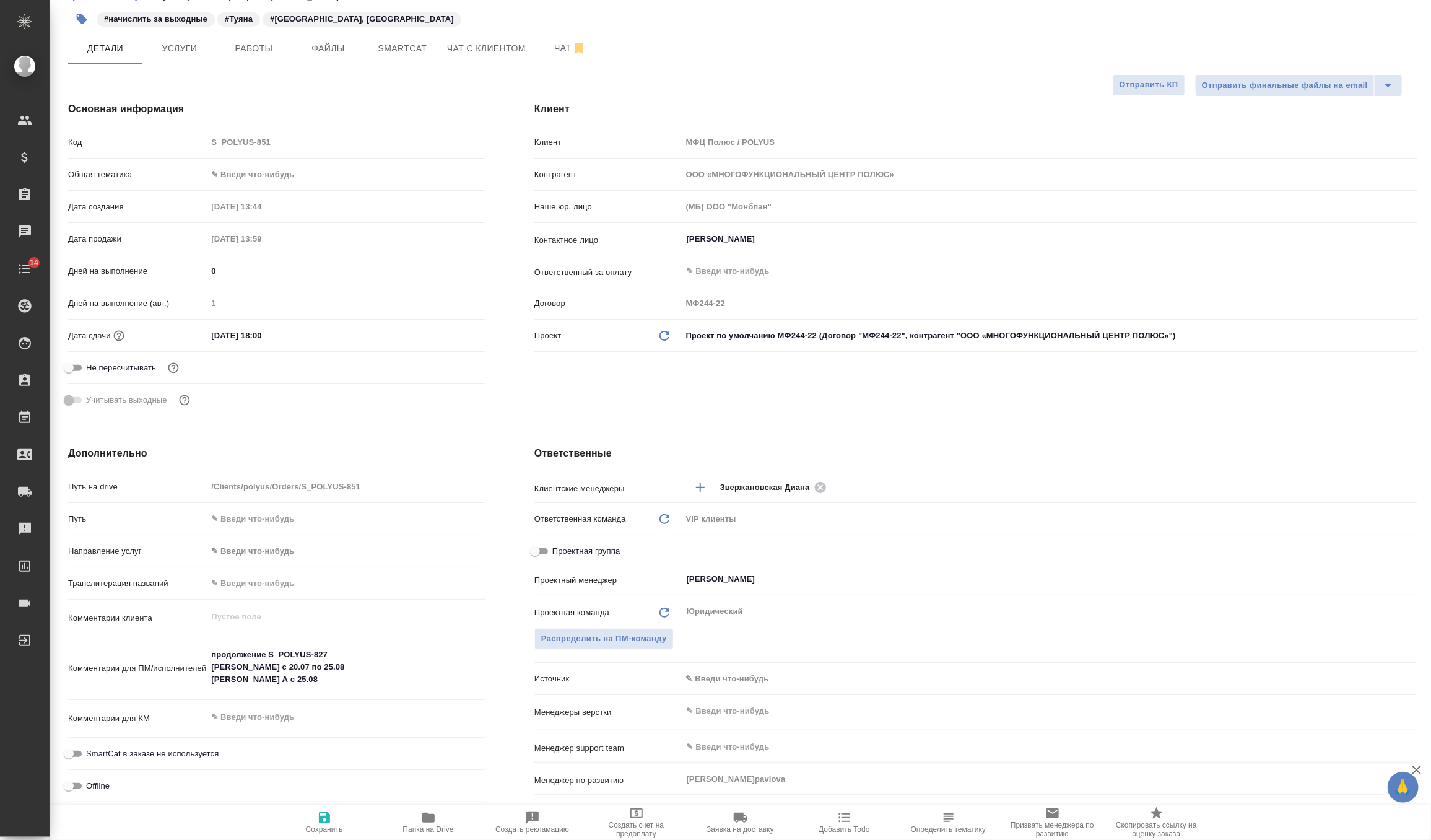
scroll to position [86, 0]
type textarea "x"
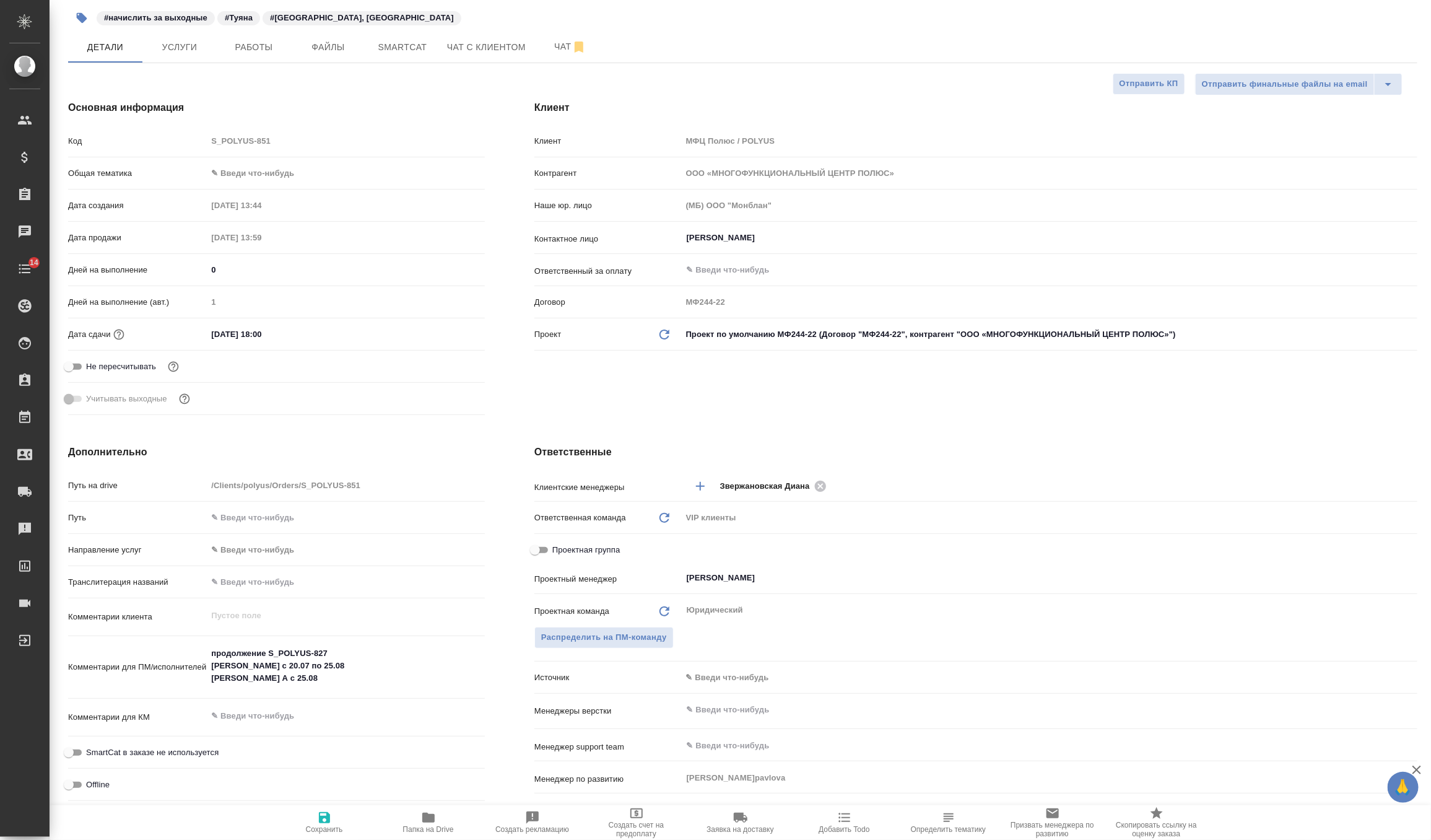
type textarea "x"
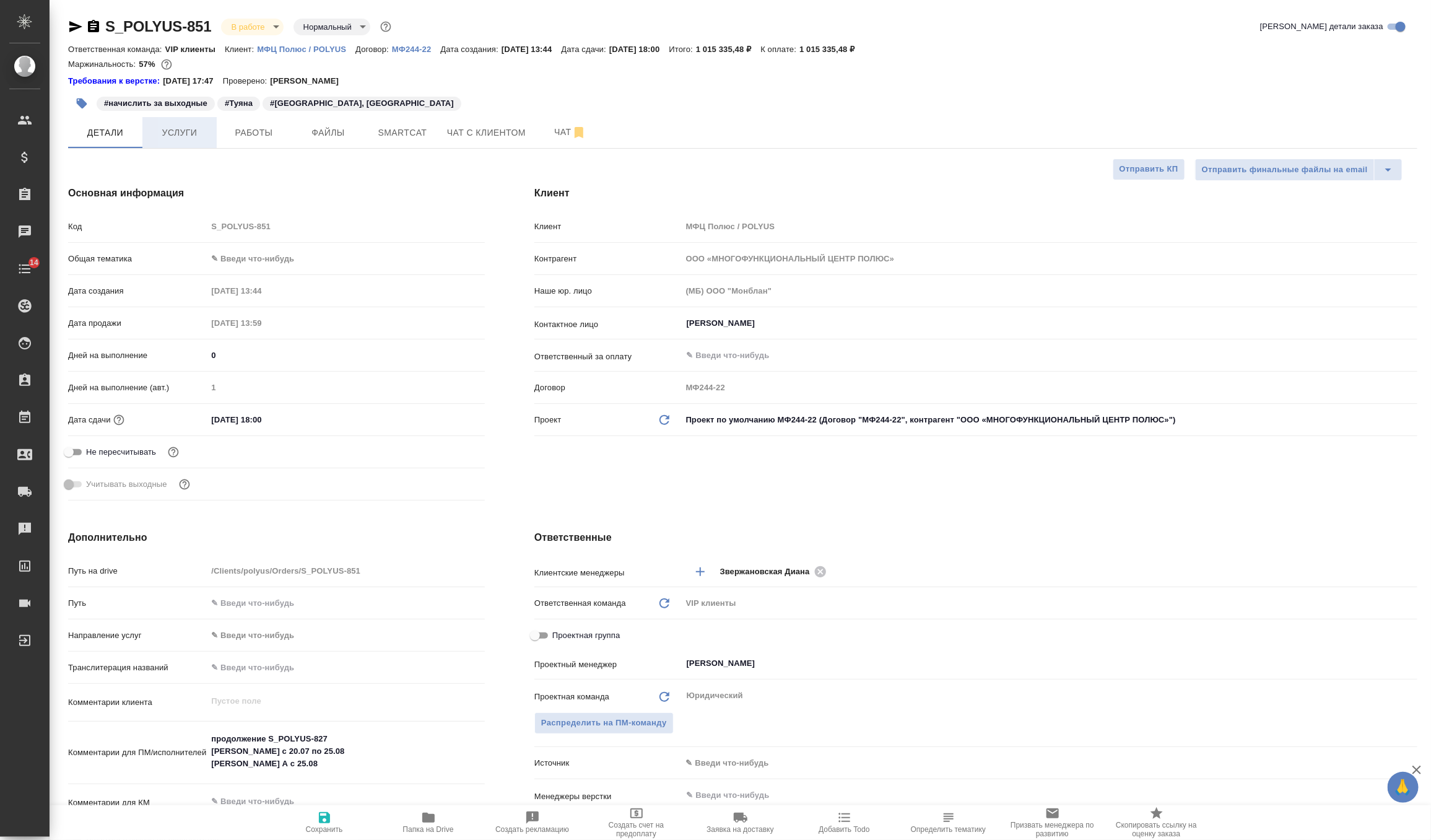
click at [189, 129] on span "Услуги" at bounding box center [180, 133] width 60 height 15
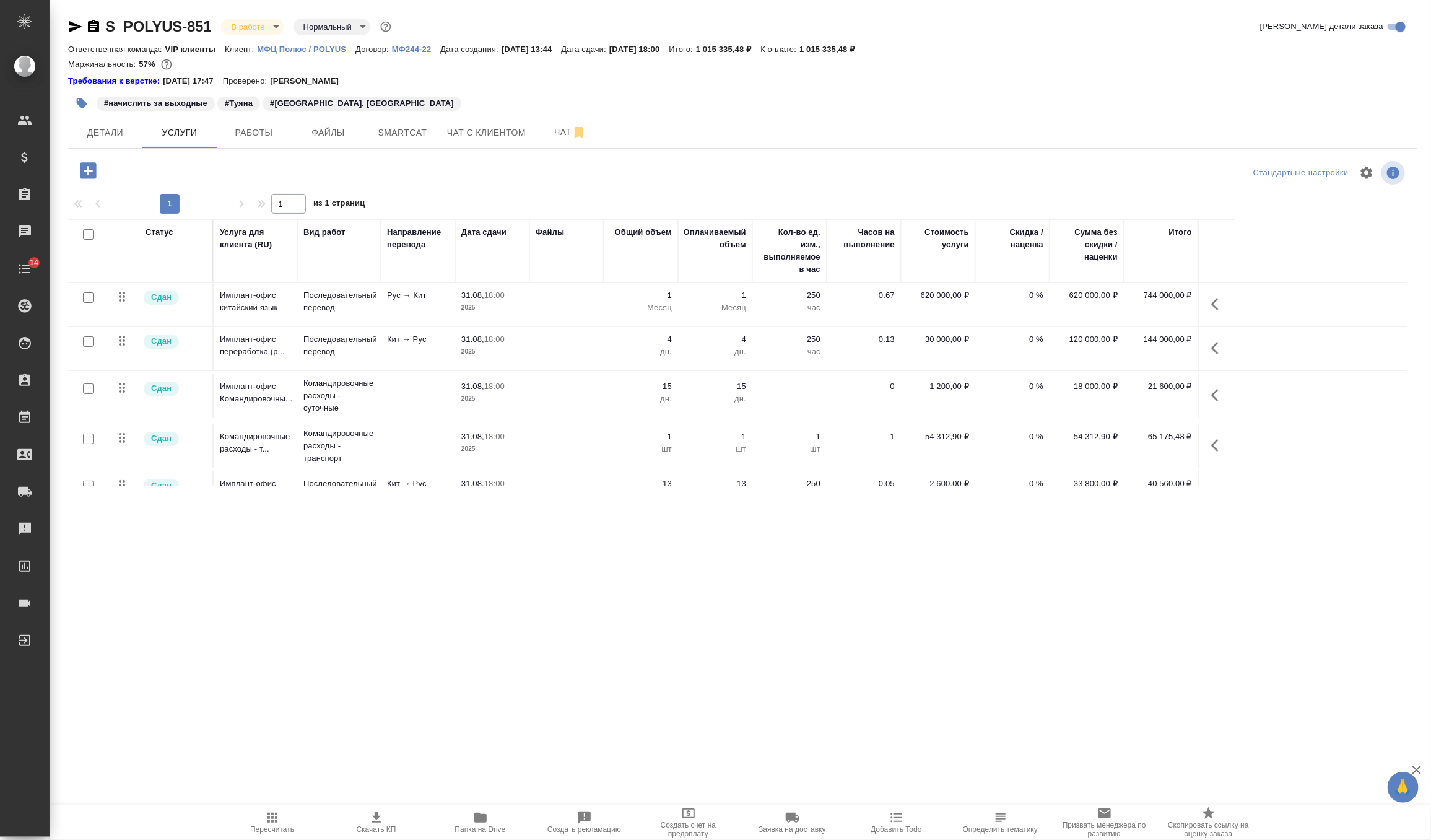
click at [1230, 385] on button "button" at bounding box center [1218, 394] width 30 height 30
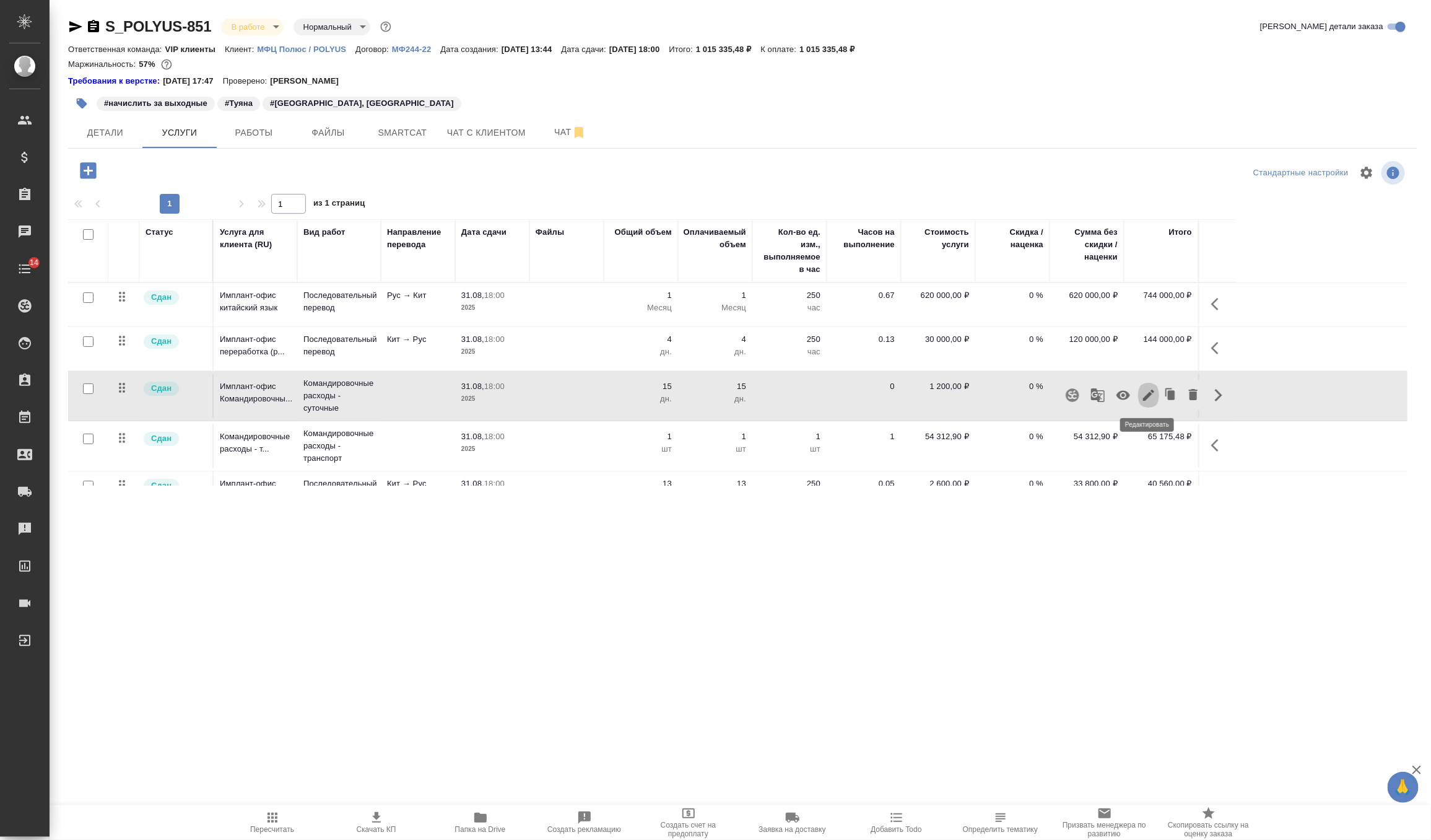
click at [1150, 398] on icon "button" at bounding box center [1149, 395] width 14 height 14
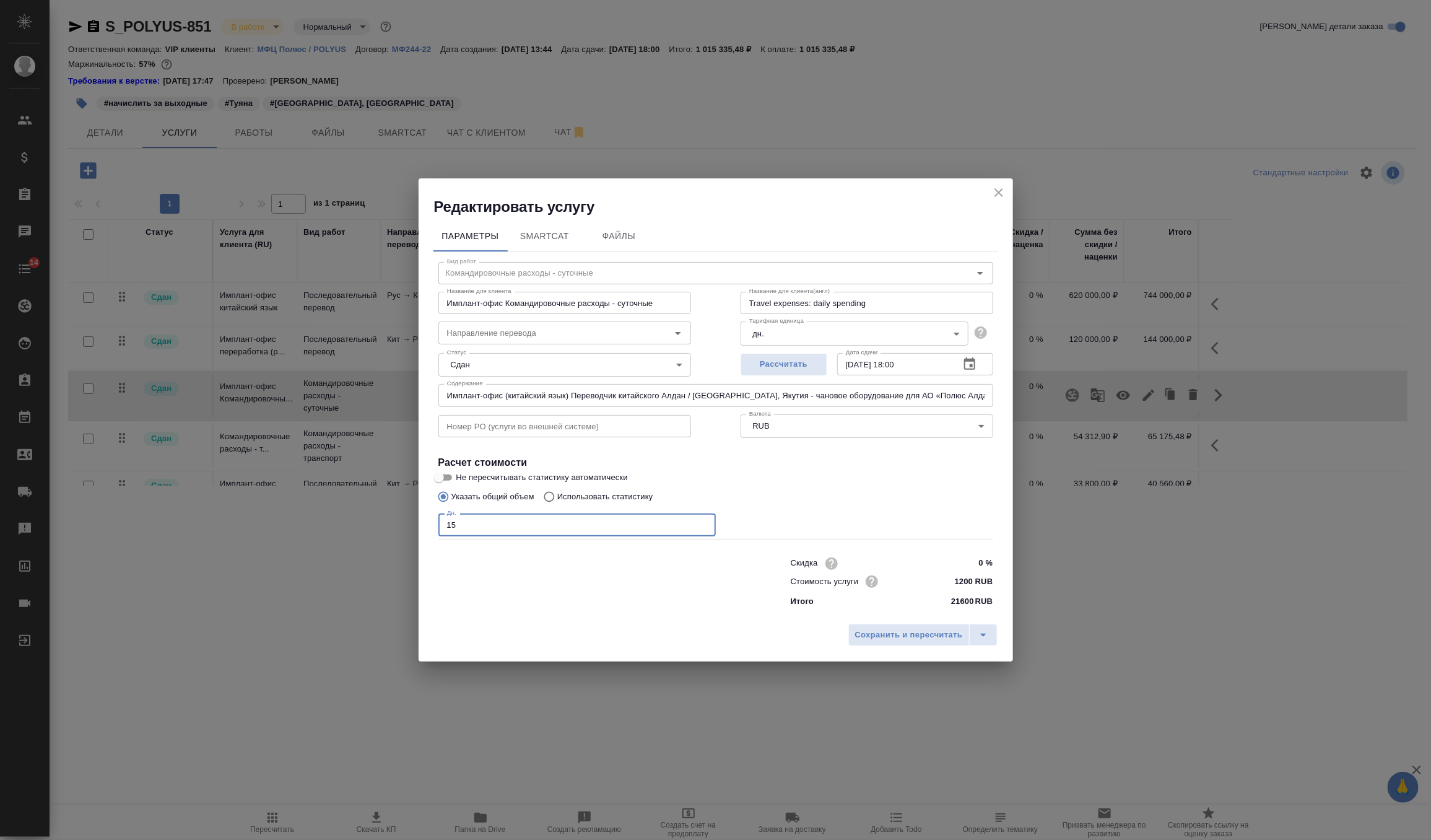
click at [530, 529] on input "15" at bounding box center [577, 524] width 278 height 23
type input "1"
type input "31"
click at [903, 637] on span "Сохранить и пересчитать" at bounding box center [909, 635] width 107 height 14
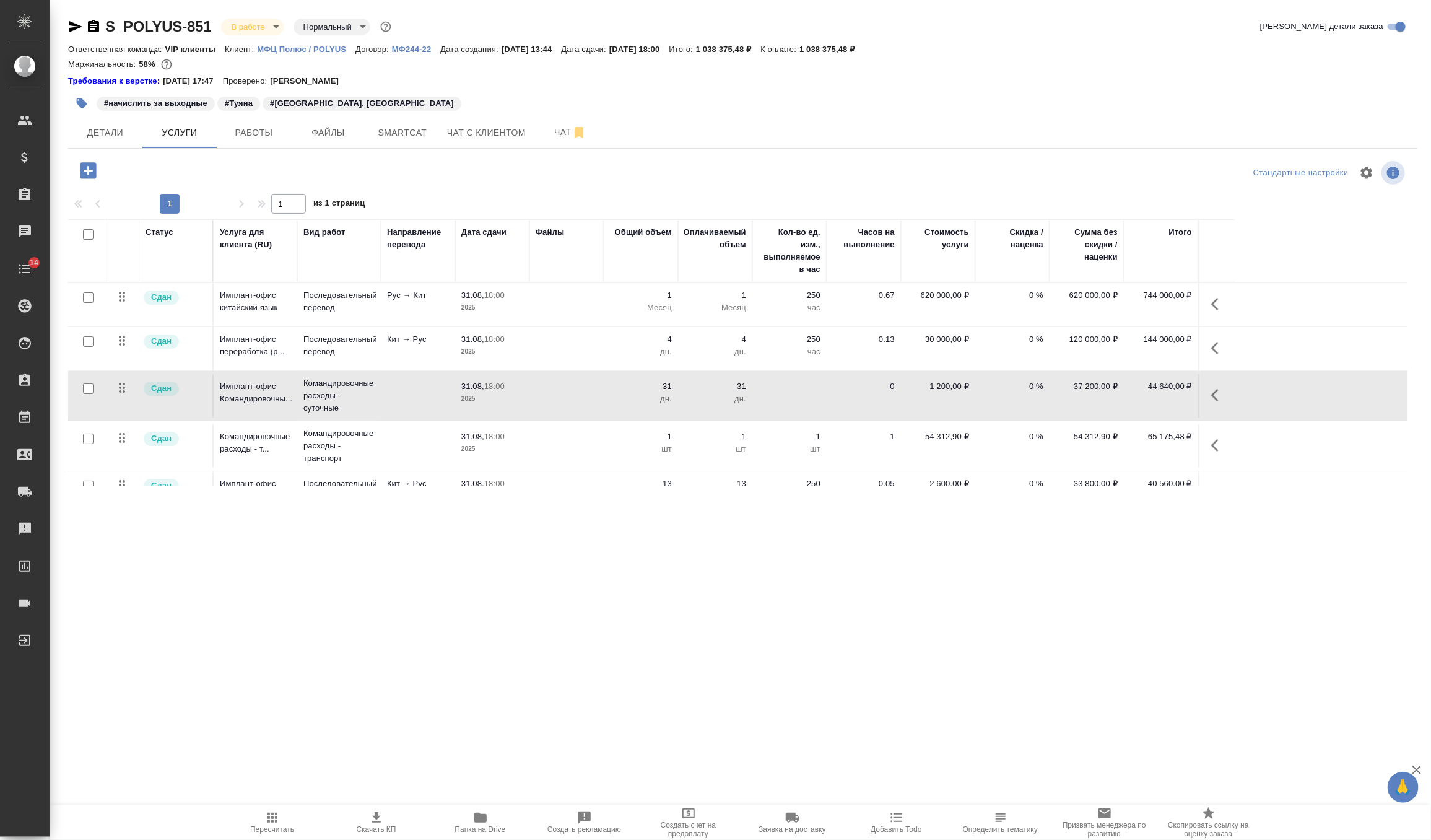
click at [262, 21] on body "🙏 .cls-1 fill:#fff; AWATERA Zverzhanovskaya Diana Клиенты Спецификации Заказы 0…" at bounding box center [716, 420] width 1431 height 840
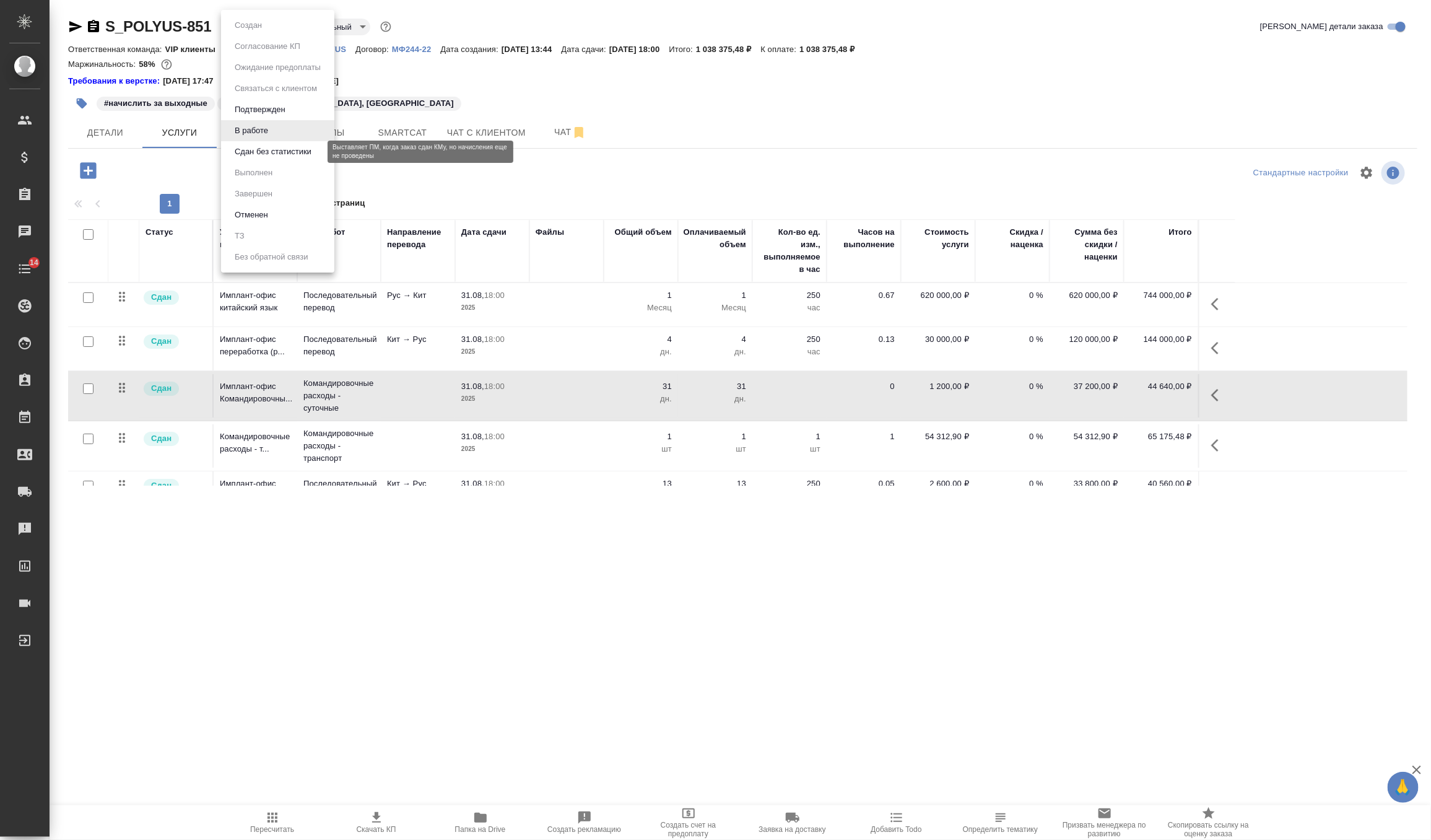
click at [269, 152] on button "Сдан без статистики" at bounding box center [272, 152] width 84 height 14
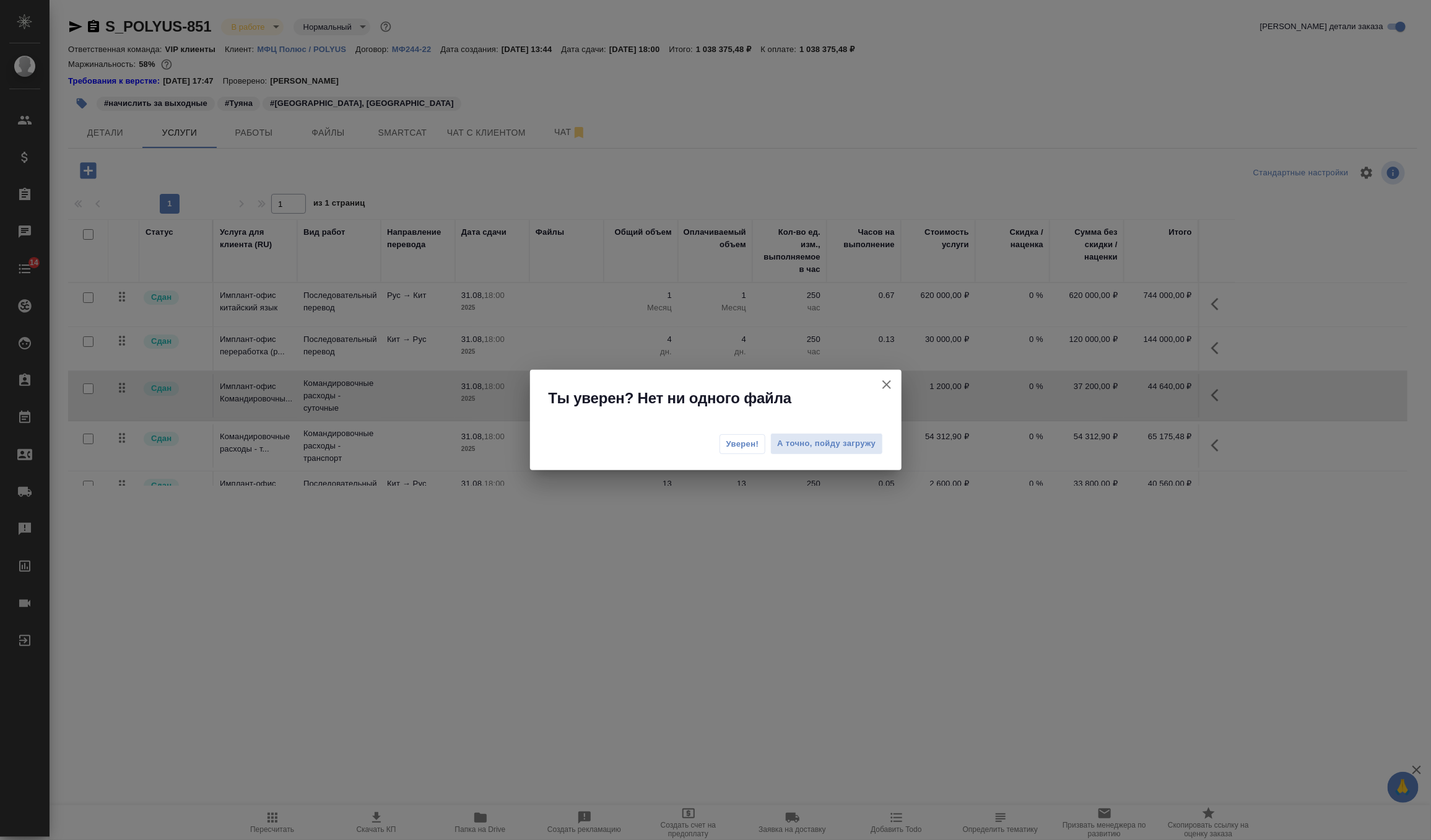
click at [749, 448] on span "Уверен!" at bounding box center [743, 444] width 32 height 13
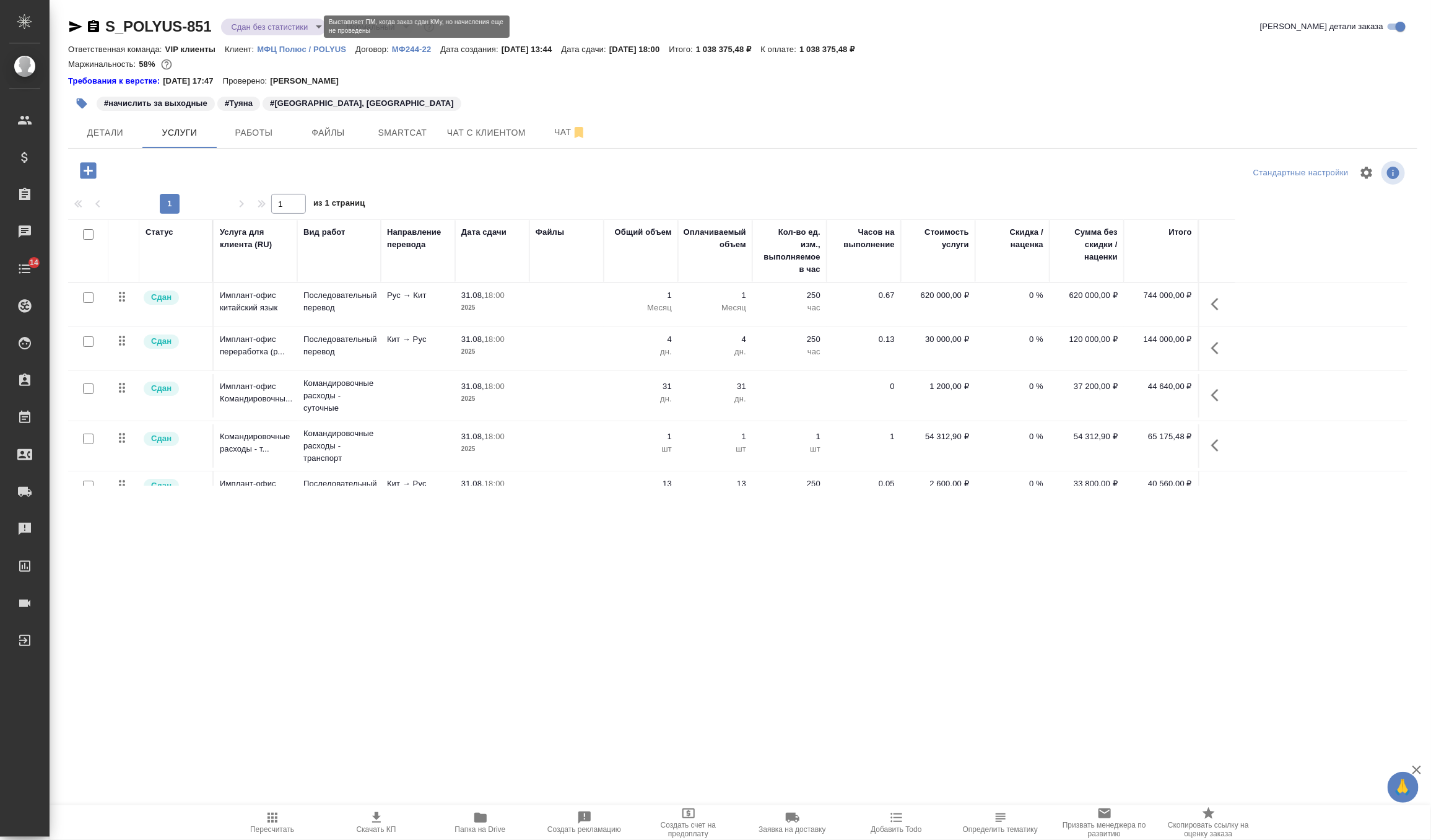
click at [264, 29] on body "🙏 .cls-1 fill:#fff; AWATERA Zverzhanovskaya Diana Клиенты Спецификации Заказы 0…" at bounding box center [716, 420] width 1431 height 840
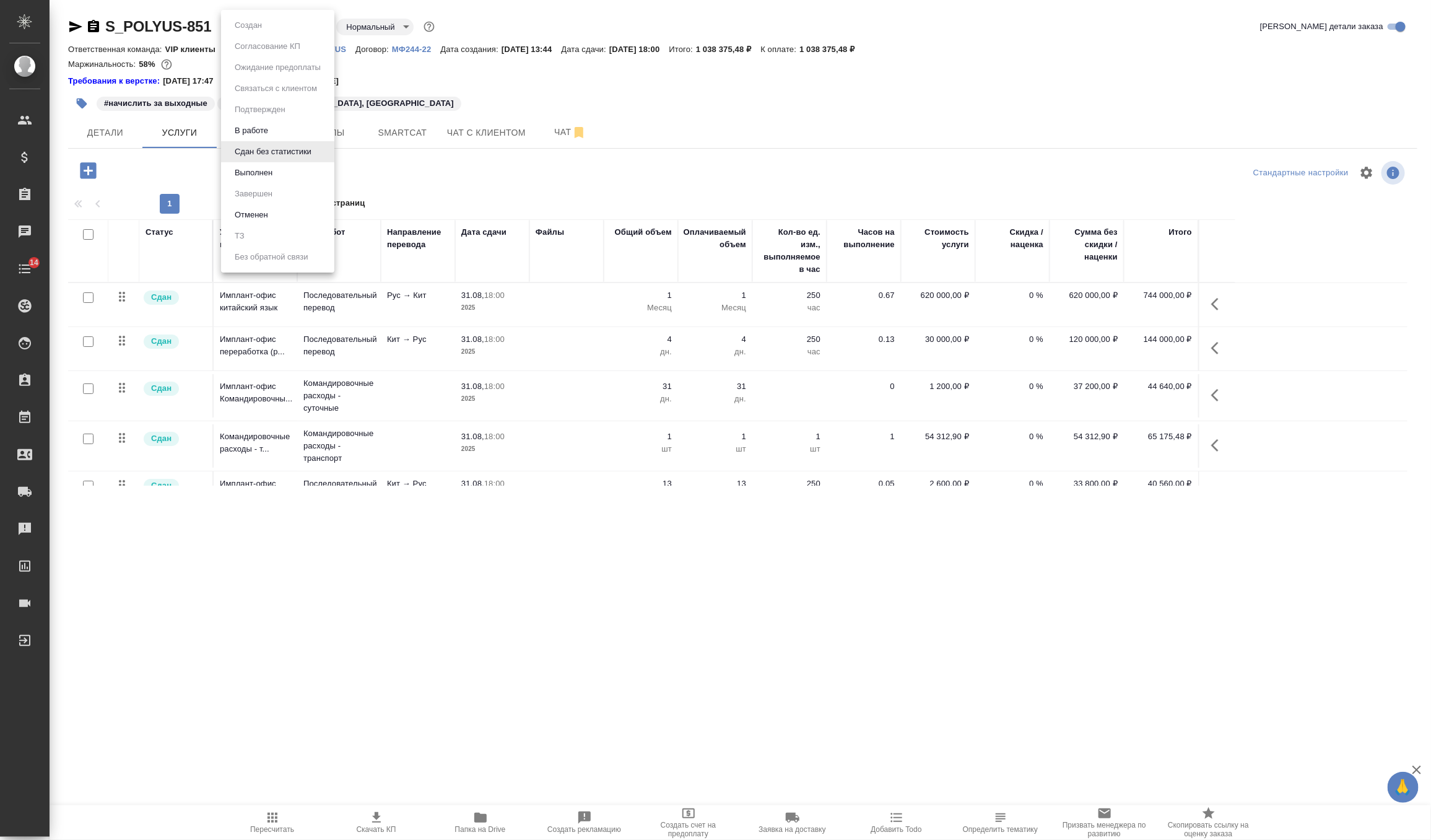
click at [271, 166] on button "Выполнен" at bounding box center [254, 172] width 45 height 14
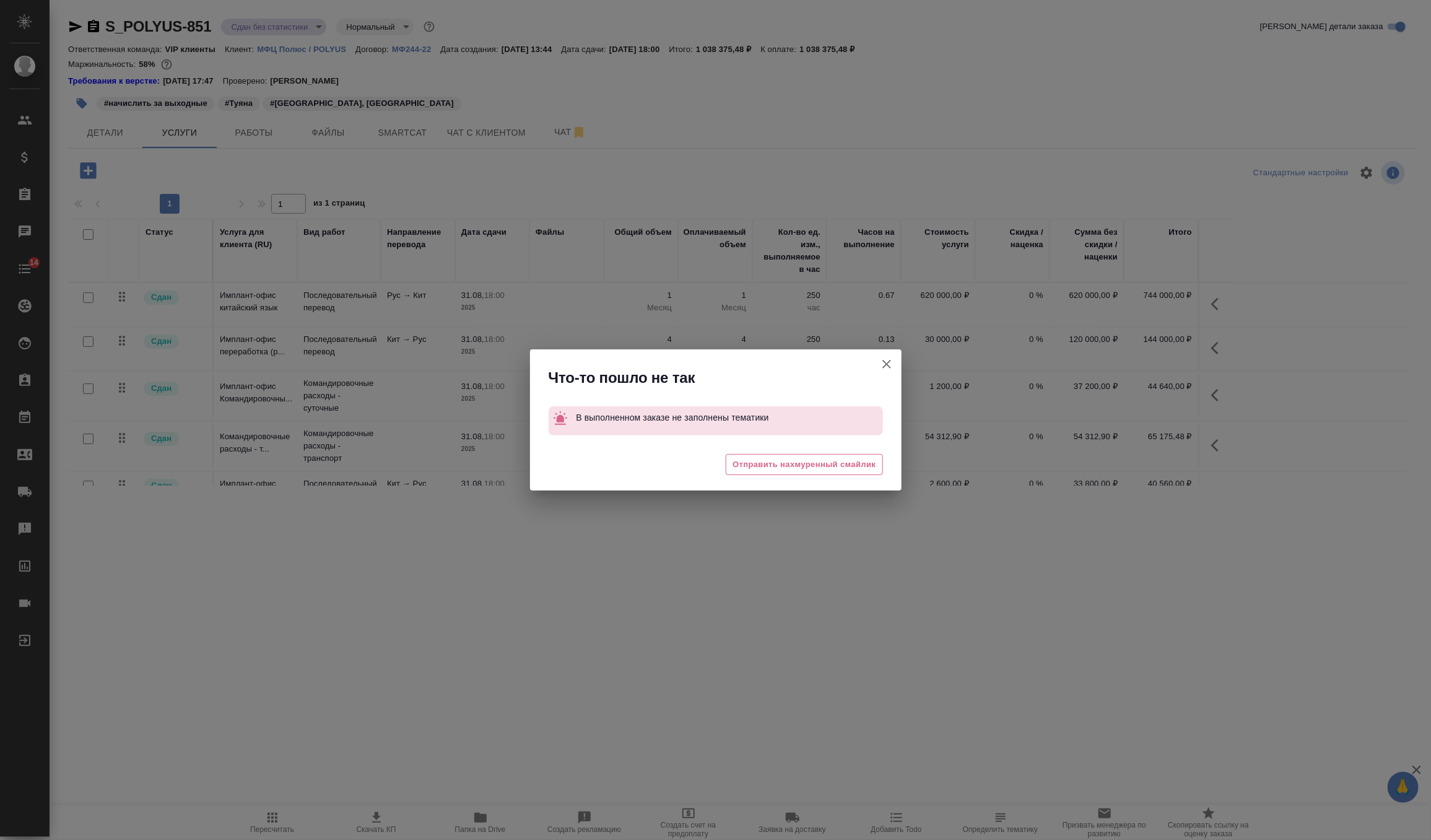
click at [877, 356] on button "[PERSON_NAME] детали заказа" at bounding box center [886, 364] width 30 height 30
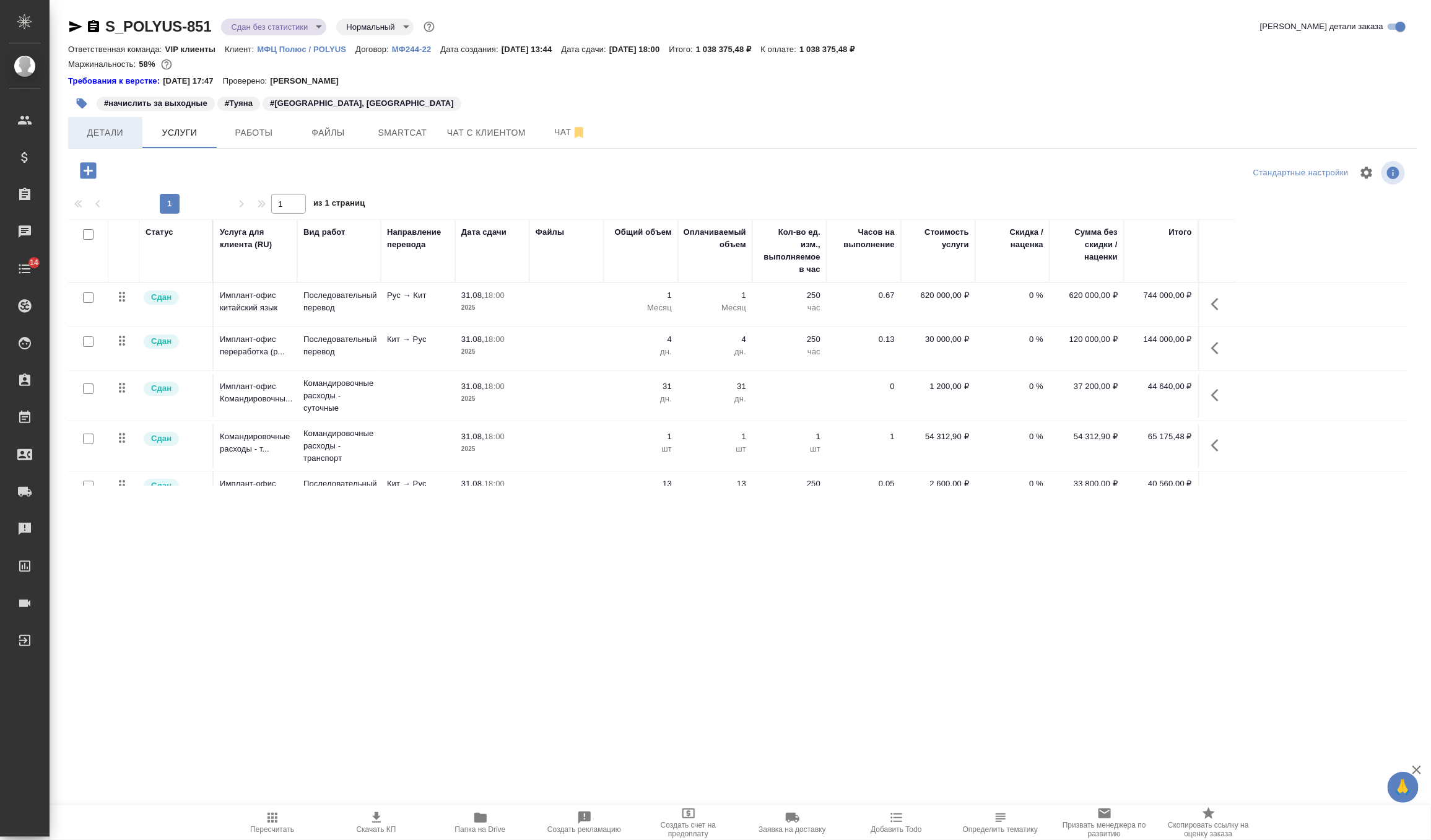
click at [104, 121] on button "Детали" at bounding box center [106, 133] width 74 height 31
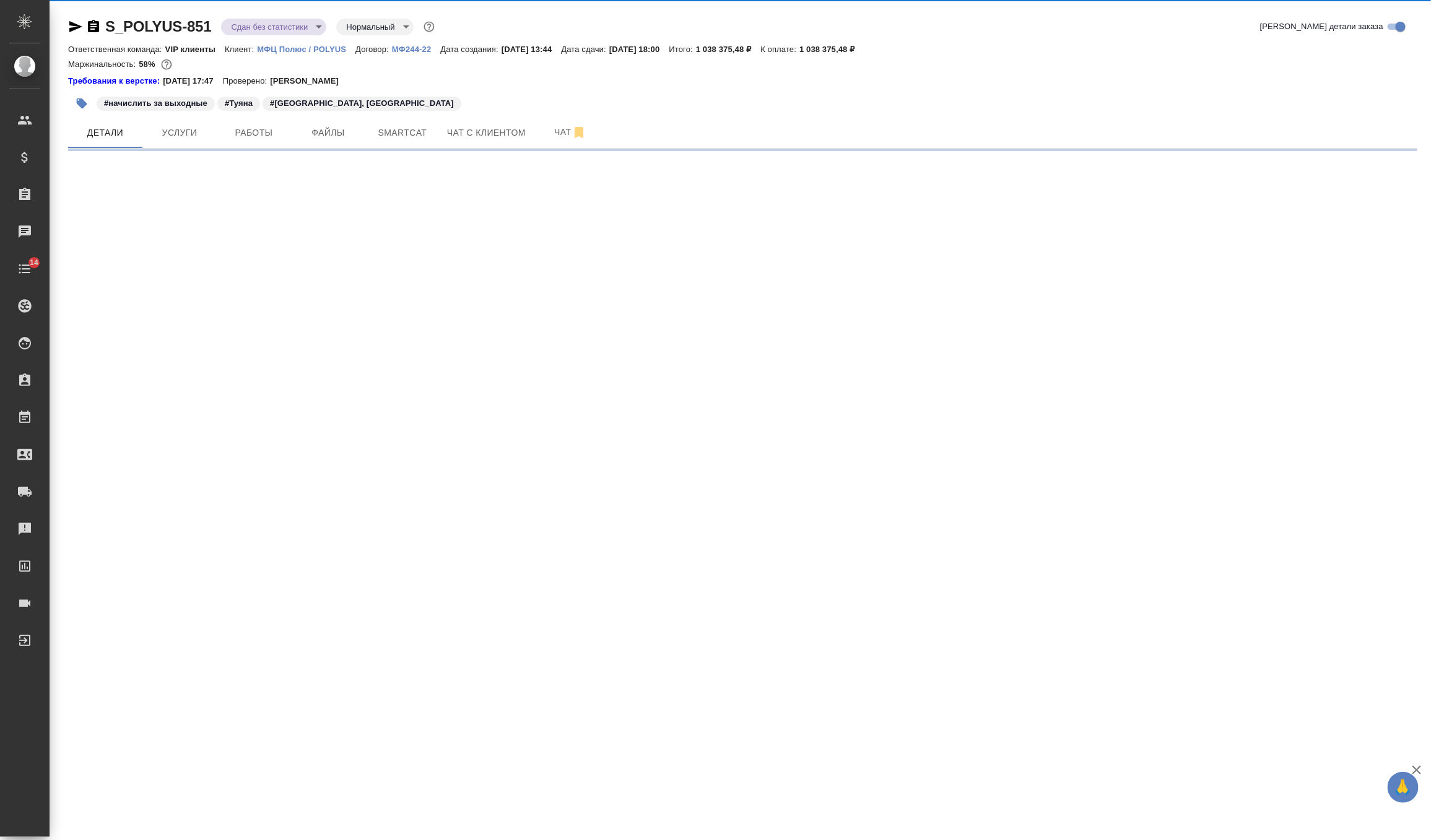
select select "RU"
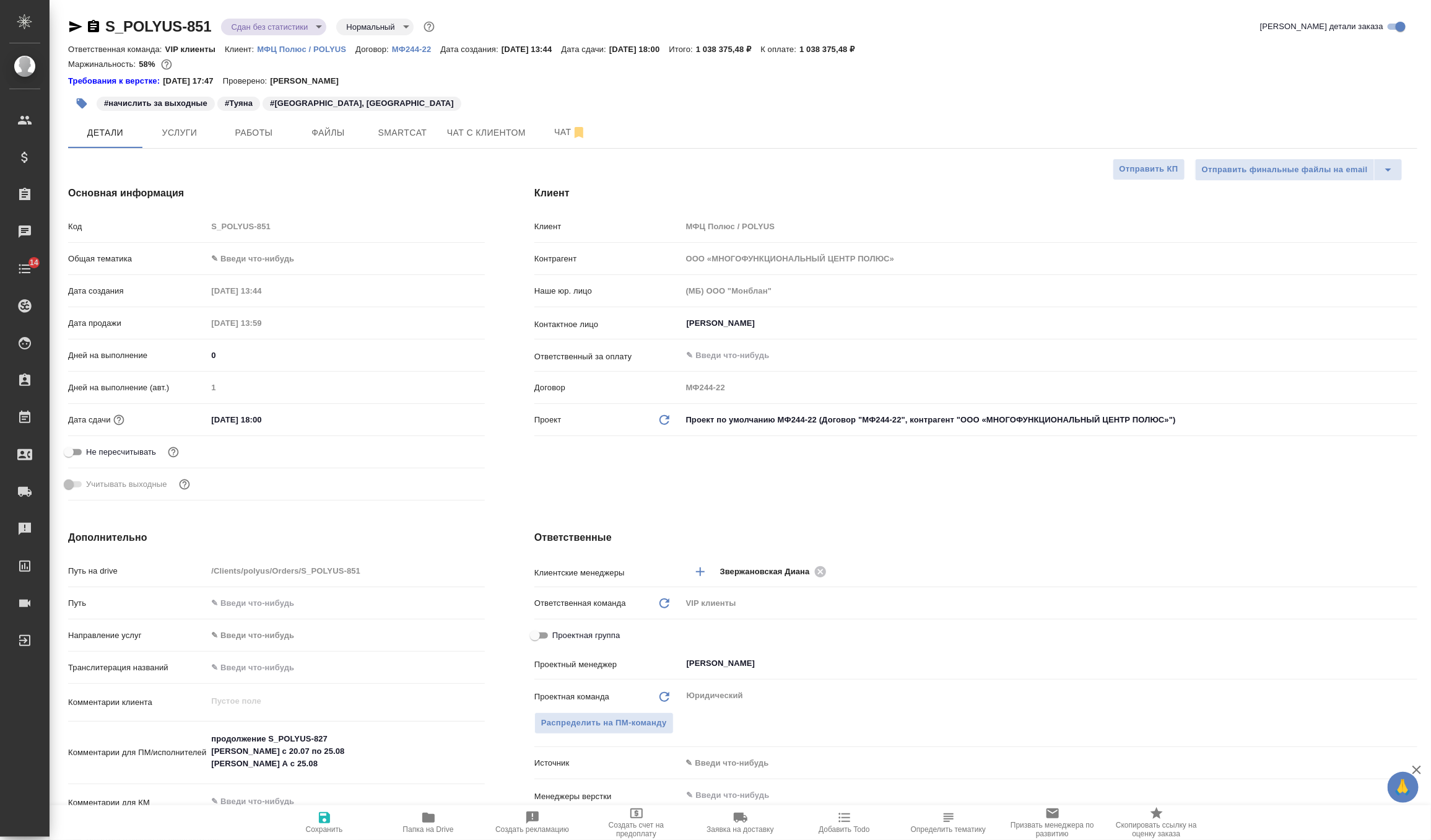
type textarea "x"
click at [235, 254] on body "🙏 .cls-1 fill:#fff; AWATERA Zverzhanovskaya Diana Клиенты Спецификации Заказы 0…" at bounding box center [716, 420] width 1431 height 840
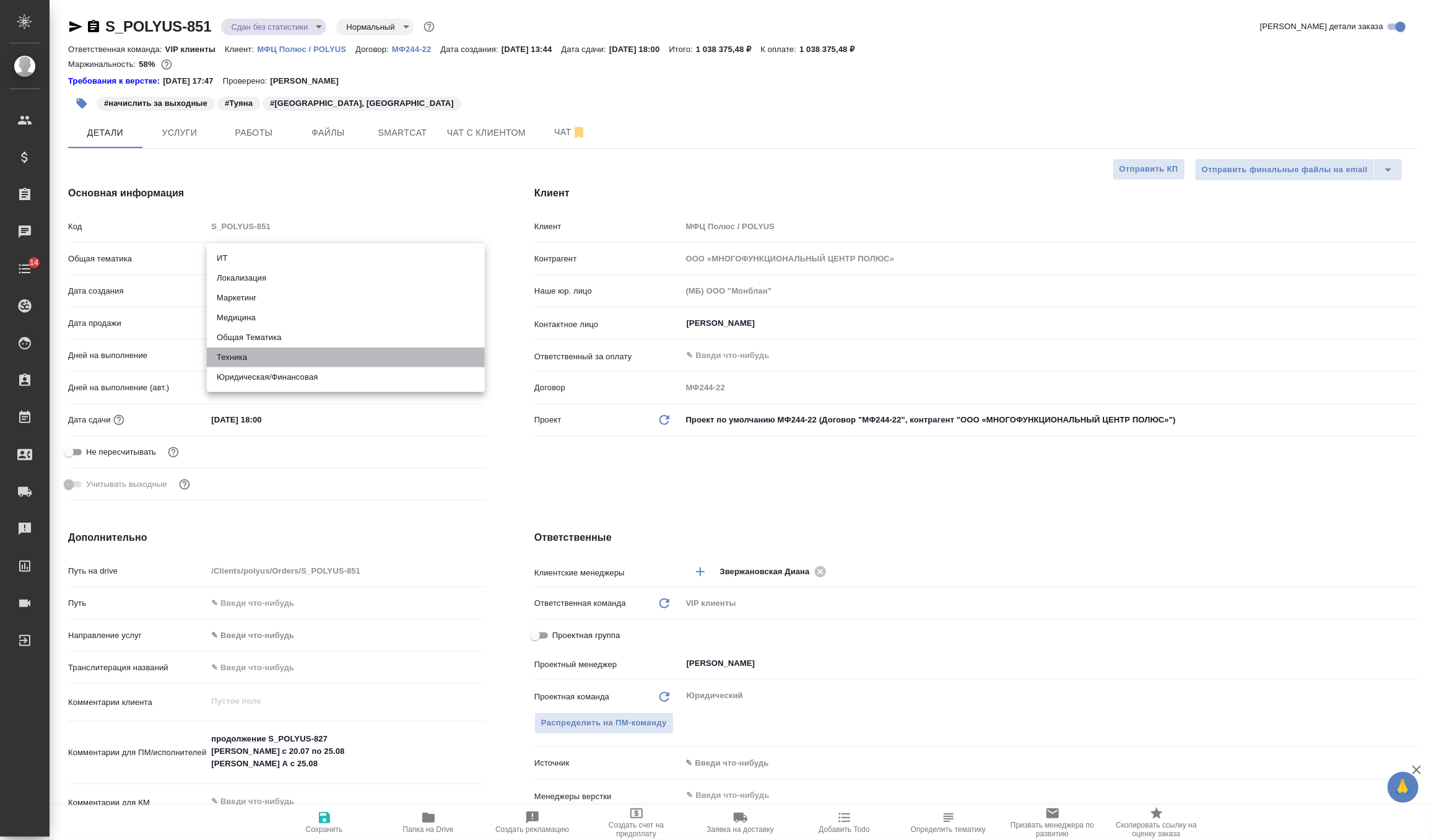
click at [270, 358] on li "Техника" at bounding box center [346, 357] width 278 height 20
type input "tech"
type textarea "x"
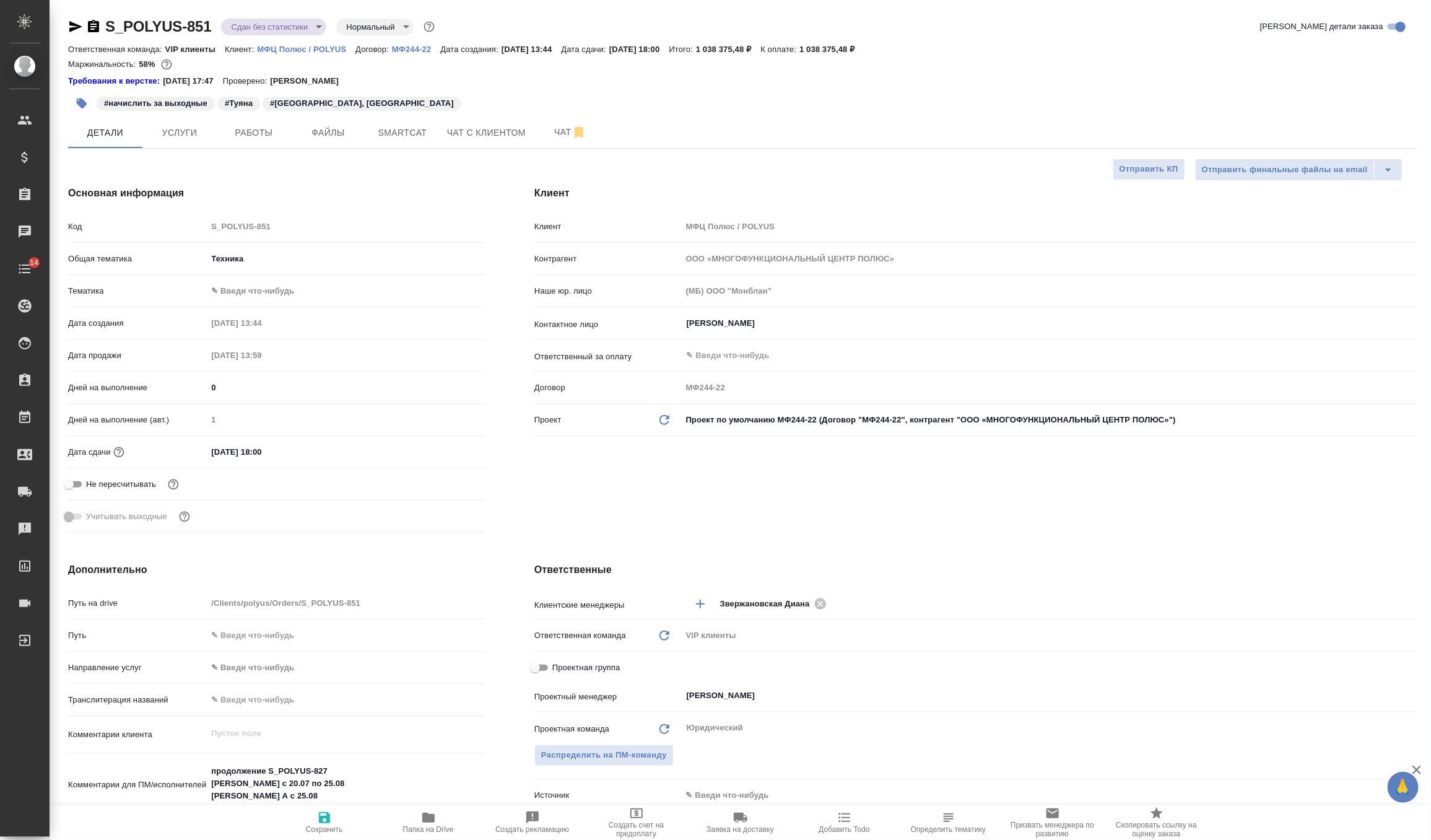
click at [255, 288] on body "🙏 .cls-1 fill:#fff; AWATERA Zverzhanovskaya Diana Клиенты Спецификации Заказы 0…" at bounding box center [716, 420] width 1431 height 840
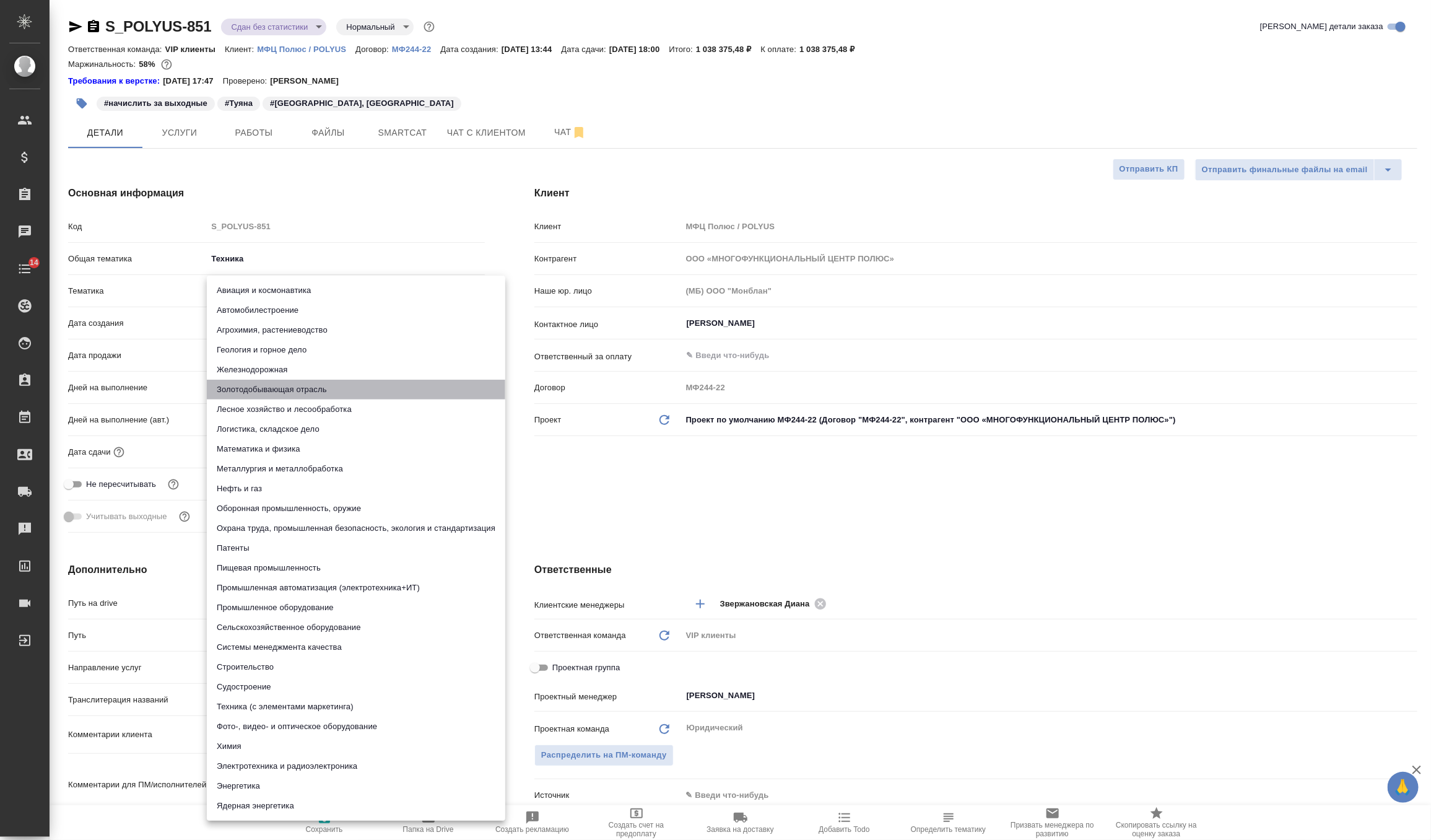
click at [260, 394] on li "Золотодобывающая отрасль" at bounding box center [355, 390] width 299 height 20
type textarea "x"
type input "614984e9deb28370d38bb290"
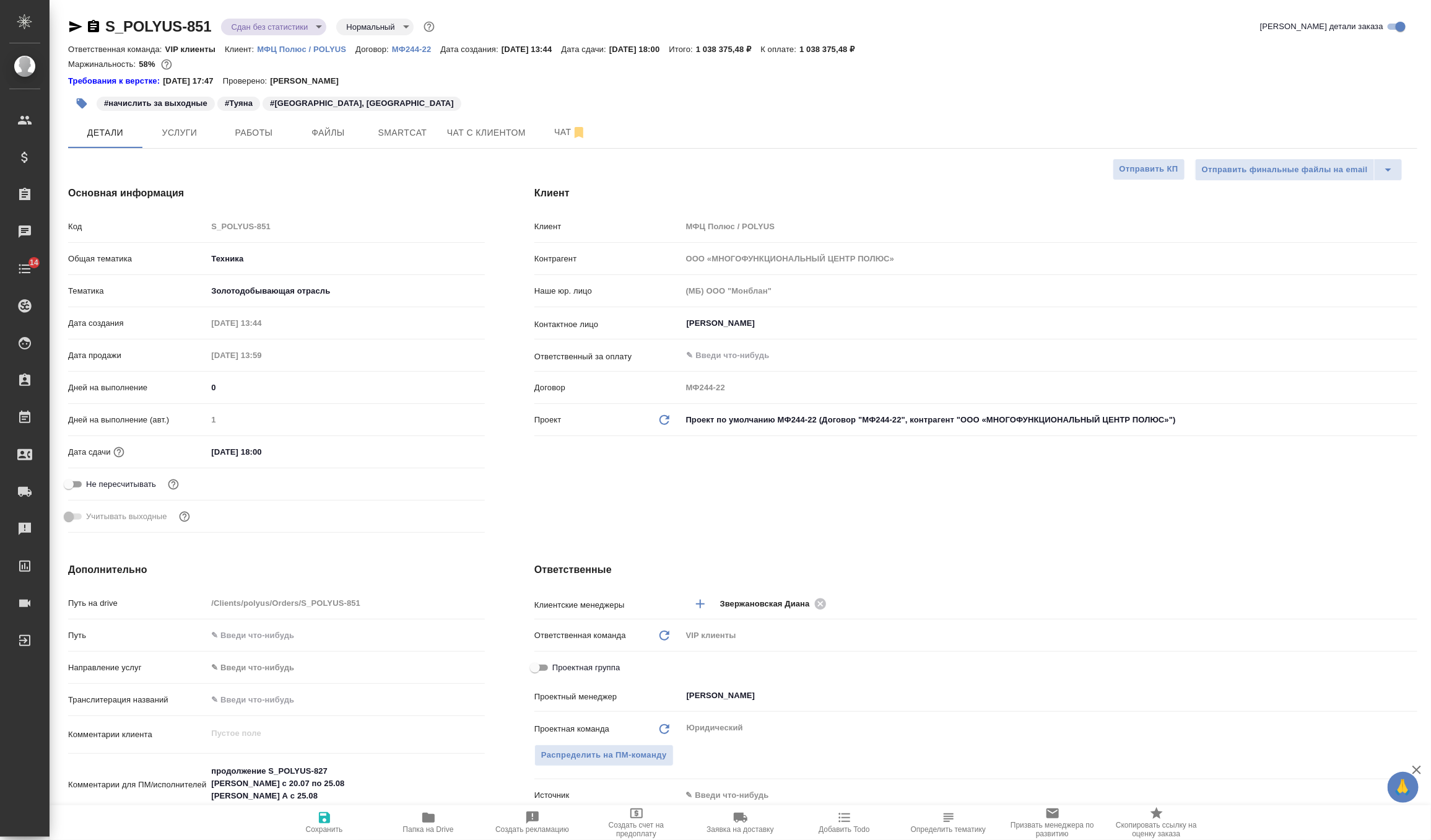
click at [321, 832] on span "Сохранить" at bounding box center [324, 829] width 37 height 9
type textarea "x"
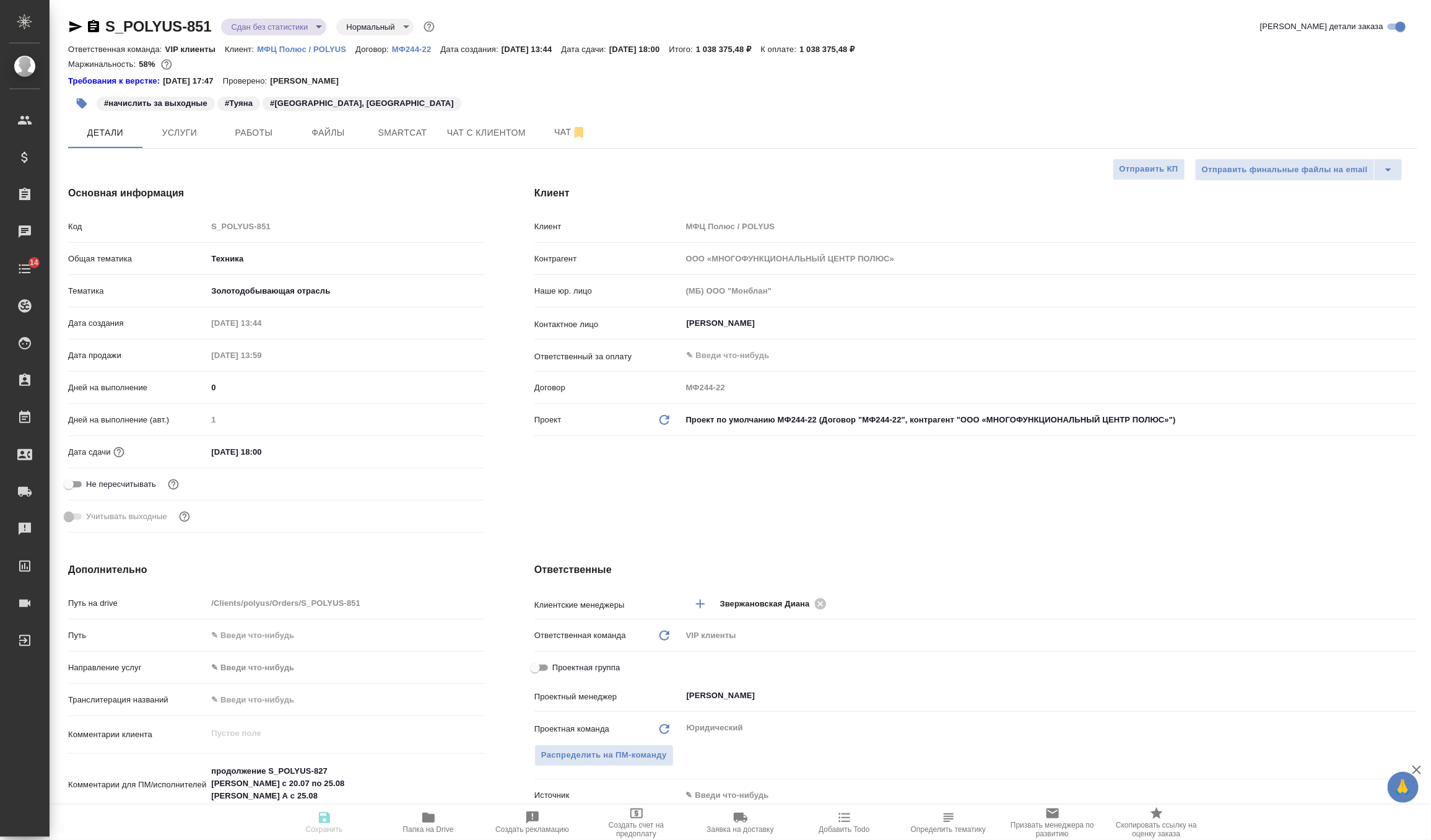
type textarea "x"
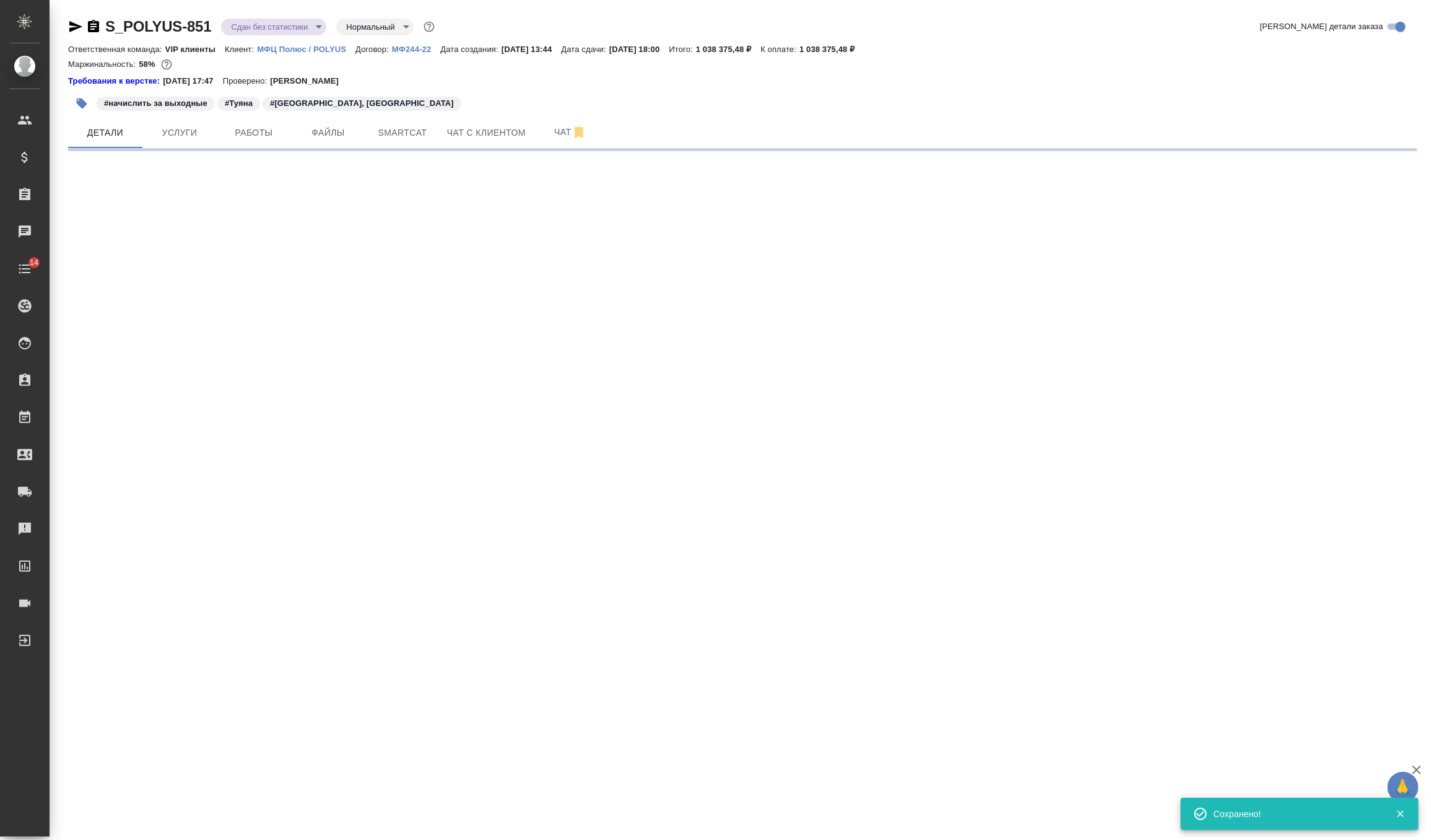
select select "RU"
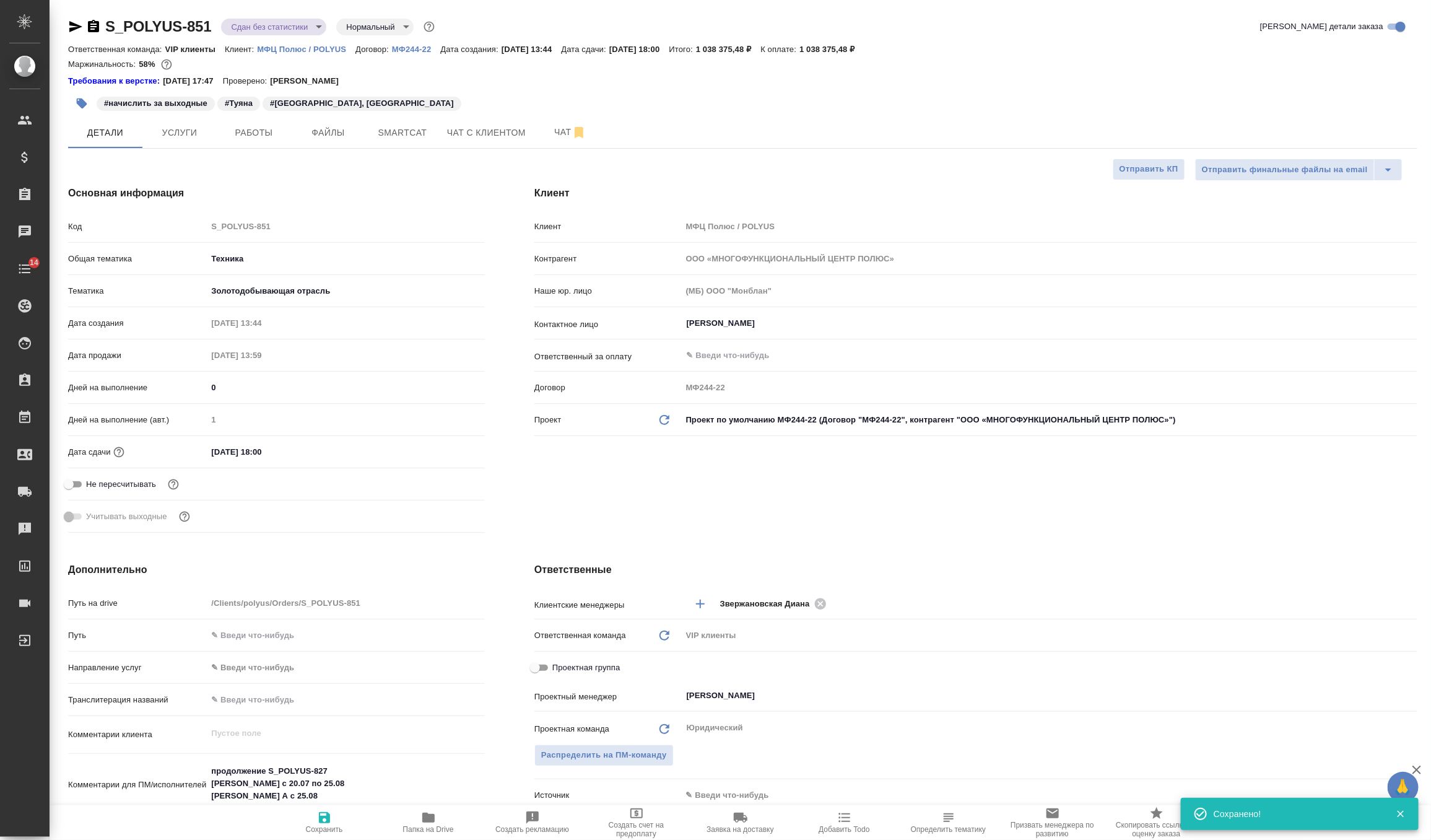
type textarea "x"
click at [275, 25] on body "🙏 .cls-1 fill:#fff; AWATERA Zverzhanovskaya Diana Клиенты Спецификации Заказы 0…" at bounding box center [716, 420] width 1431 height 840
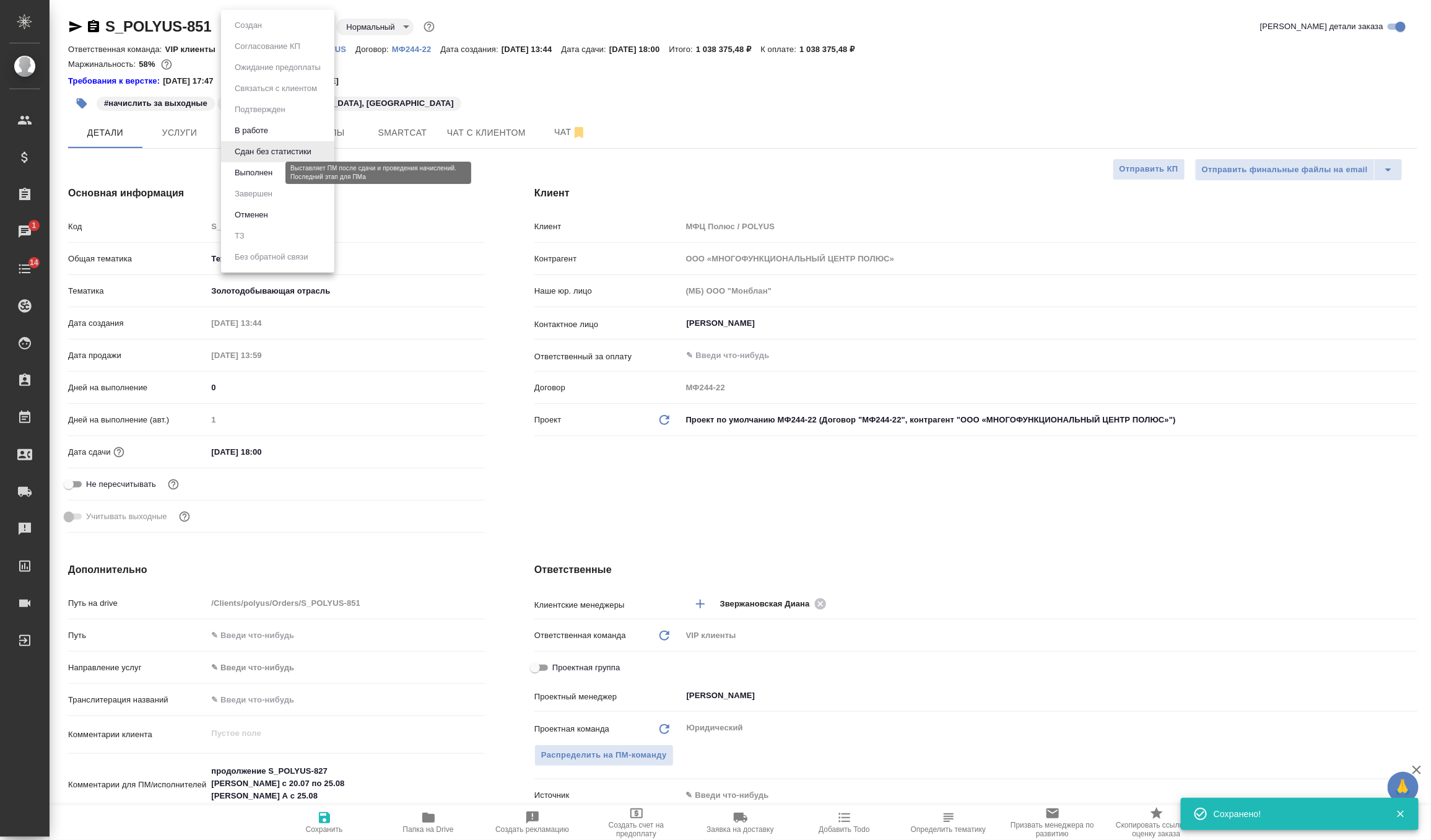
click at [270, 172] on button "Выполнен" at bounding box center [254, 172] width 45 height 14
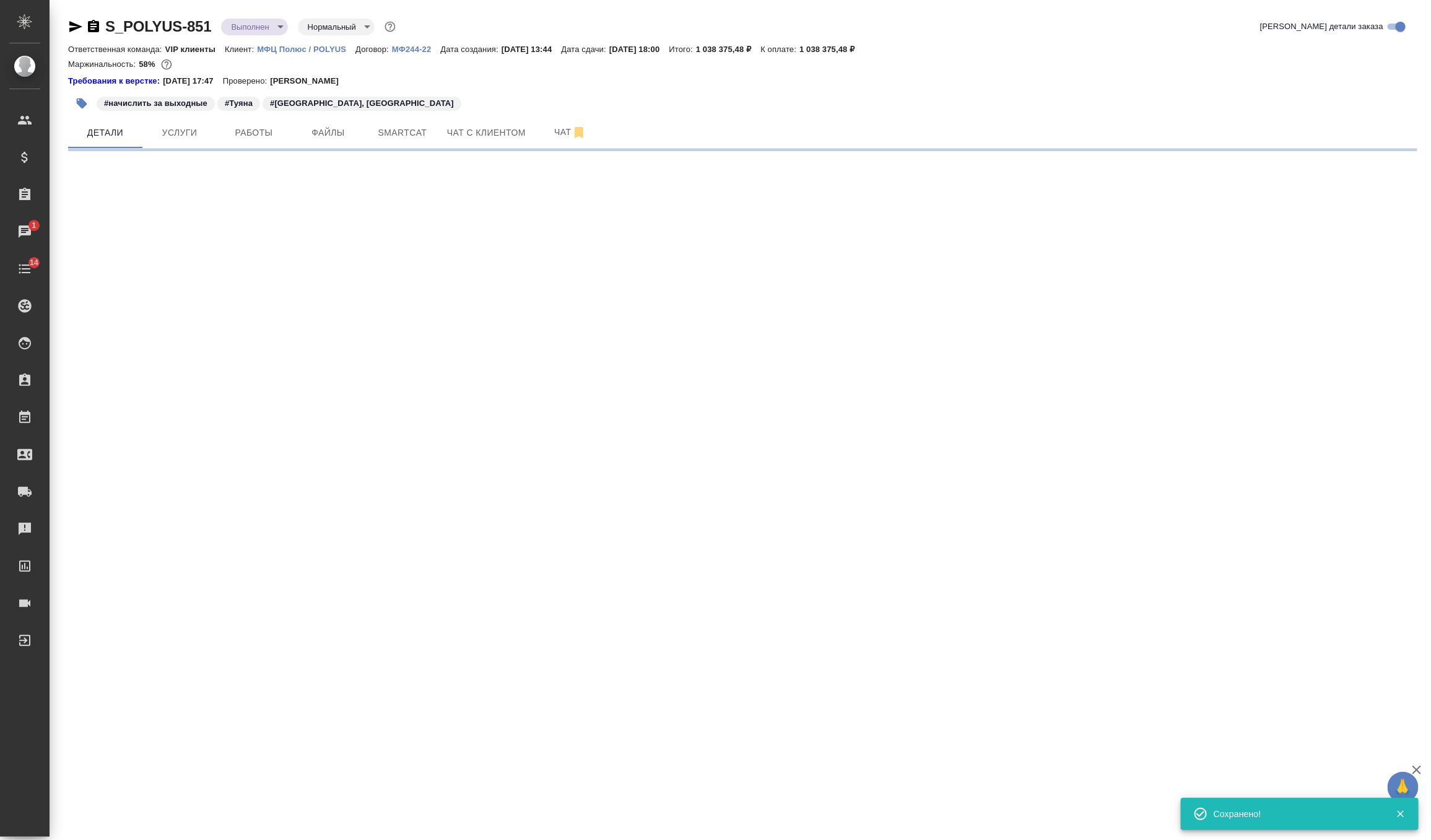
select select "RU"
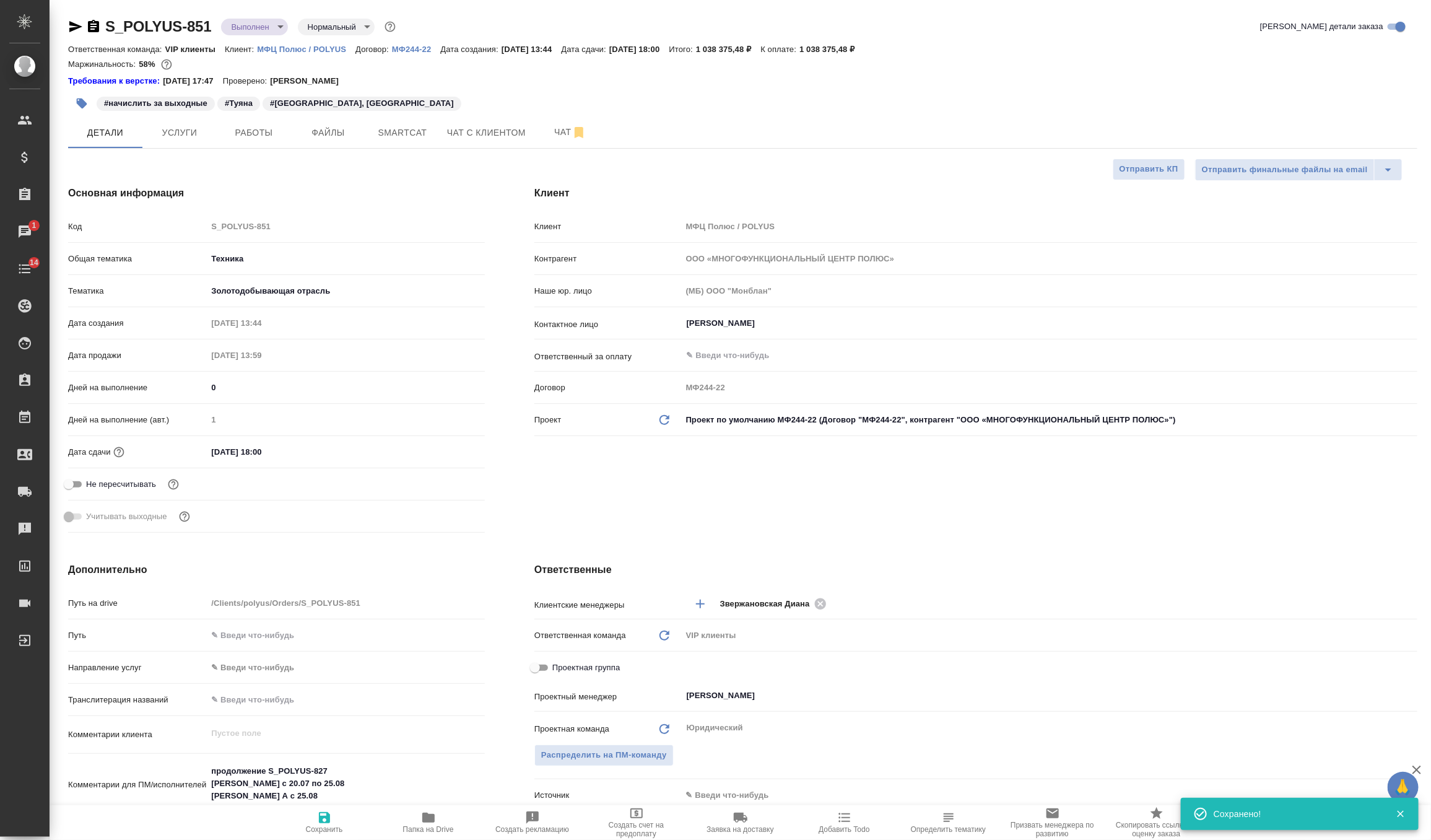
type textarea "x"
click at [167, 121] on button "Услуги" at bounding box center [180, 133] width 74 height 31
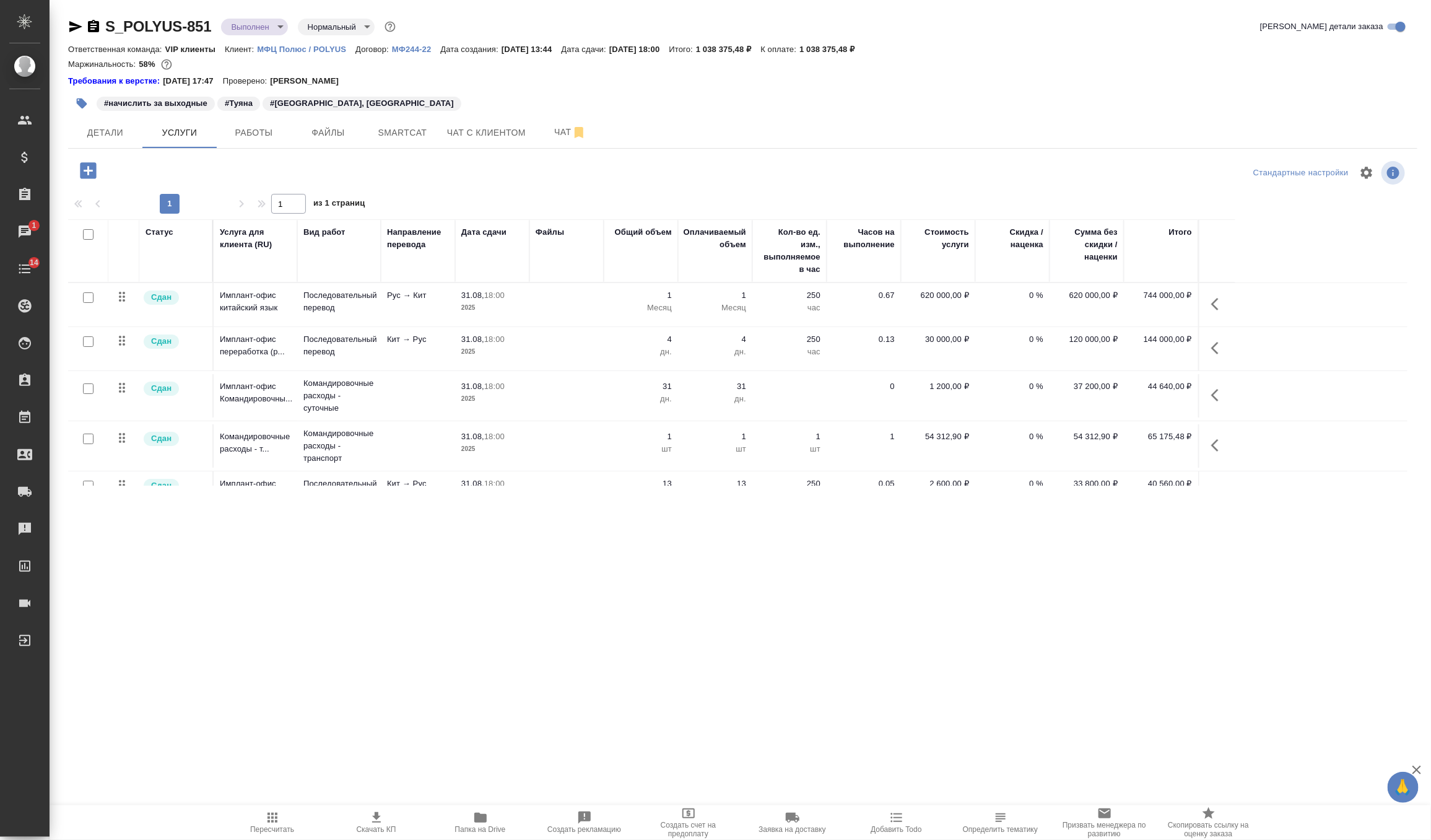
click at [397, 310] on td "Рус → Кит" at bounding box center [418, 305] width 74 height 43
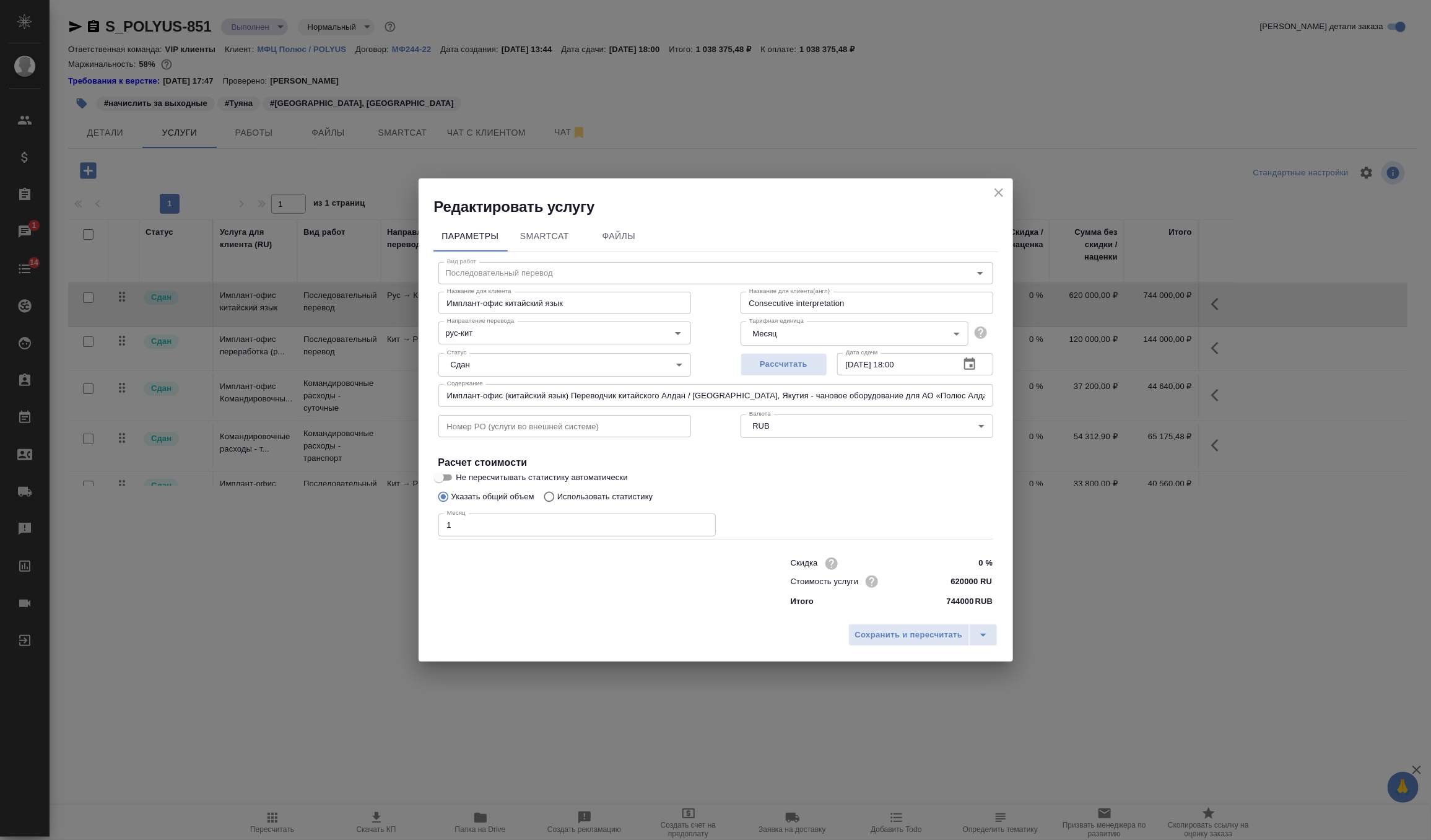
click at [529, 395] on input "Имплант-офис (китайский язык) Переводчик китайского Алдан / Нижний Куранах, Яку…" at bounding box center [716, 395] width 555 height 23
click at [993, 192] on icon "close" at bounding box center [999, 192] width 14 height 14
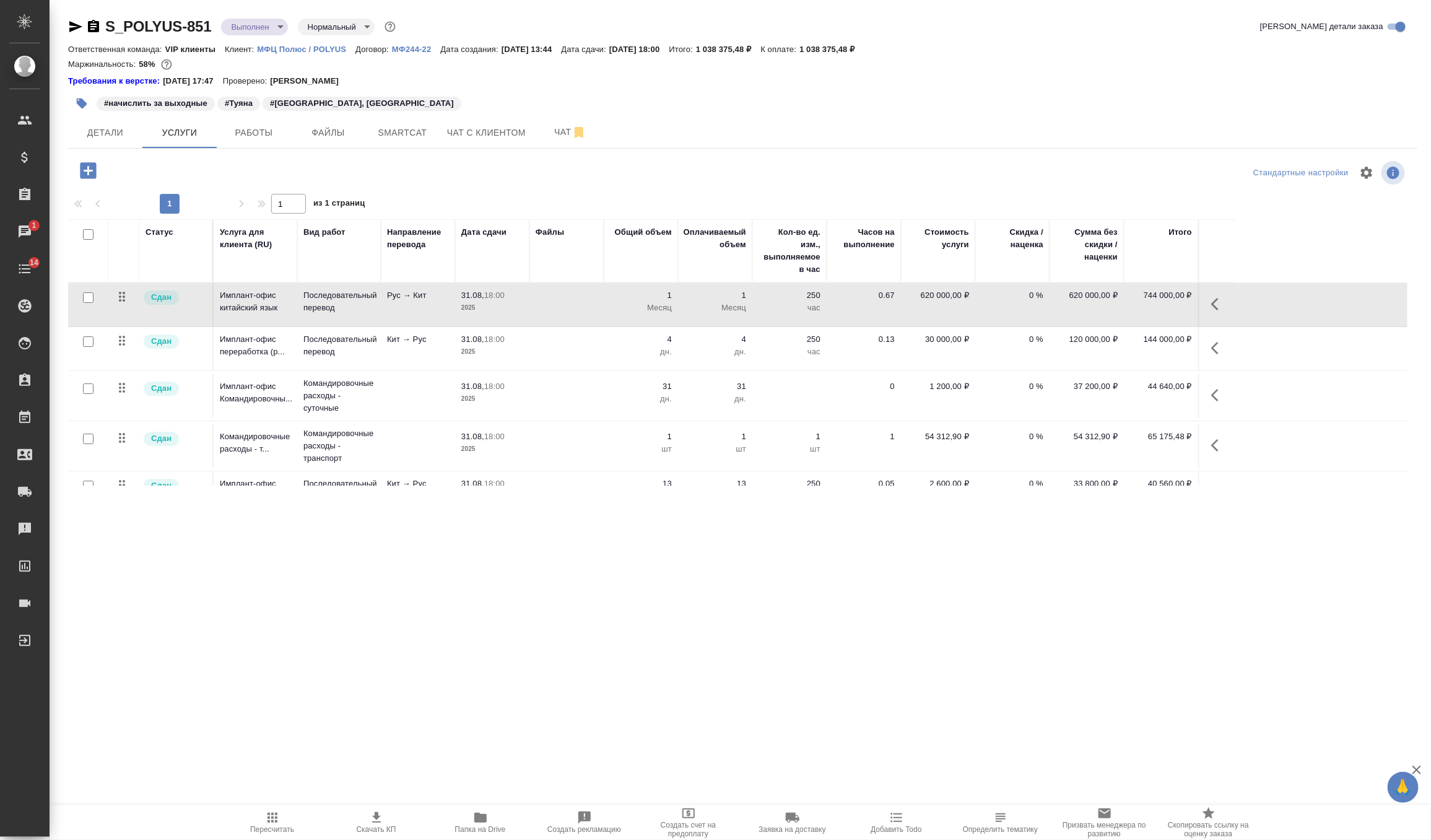
click at [524, 355] on td "31.08, 18:00 2025" at bounding box center [493, 348] width 74 height 43
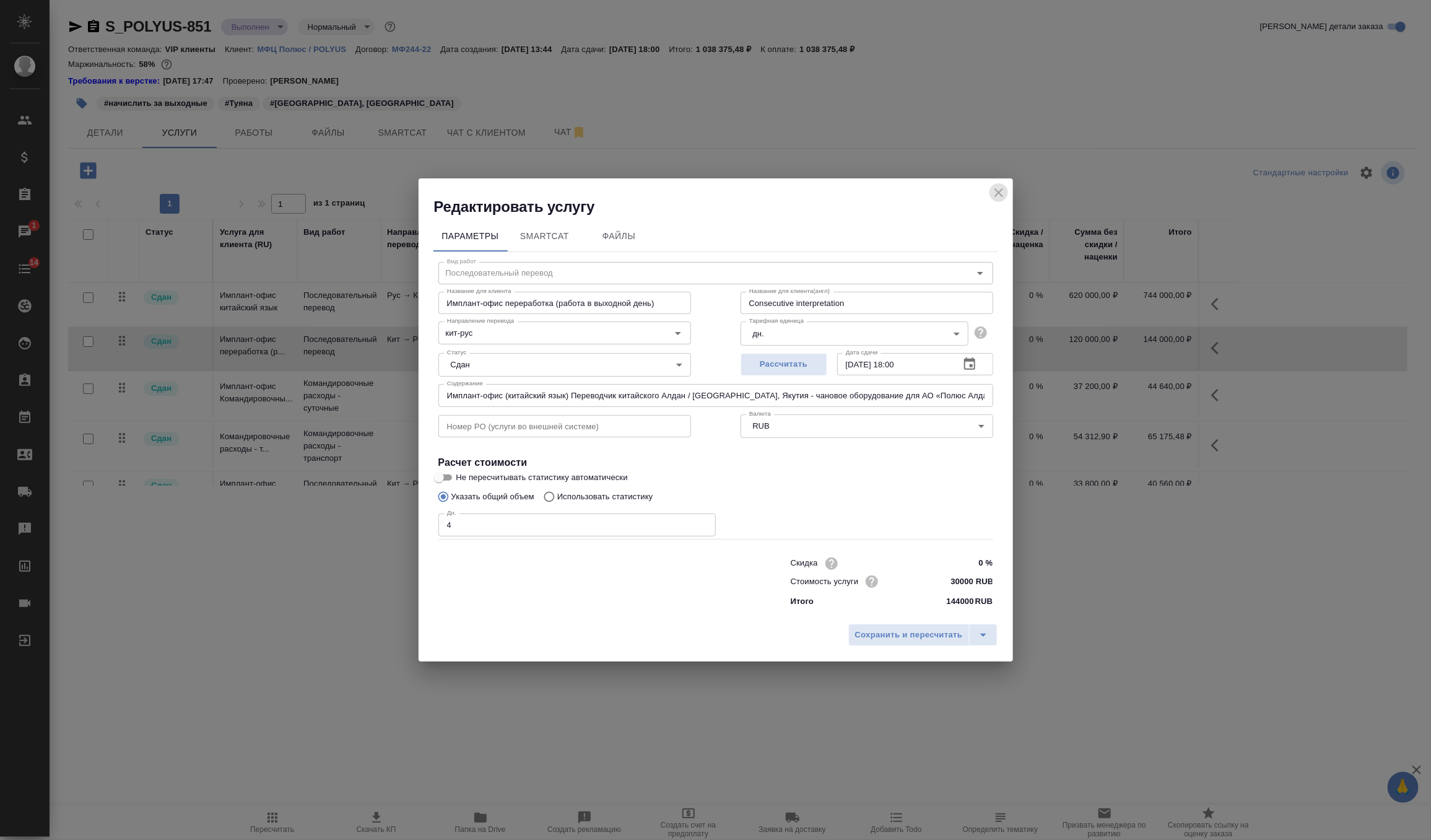
click at [1002, 198] on icon "close" at bounding box center [999, 192] width 14 height 14
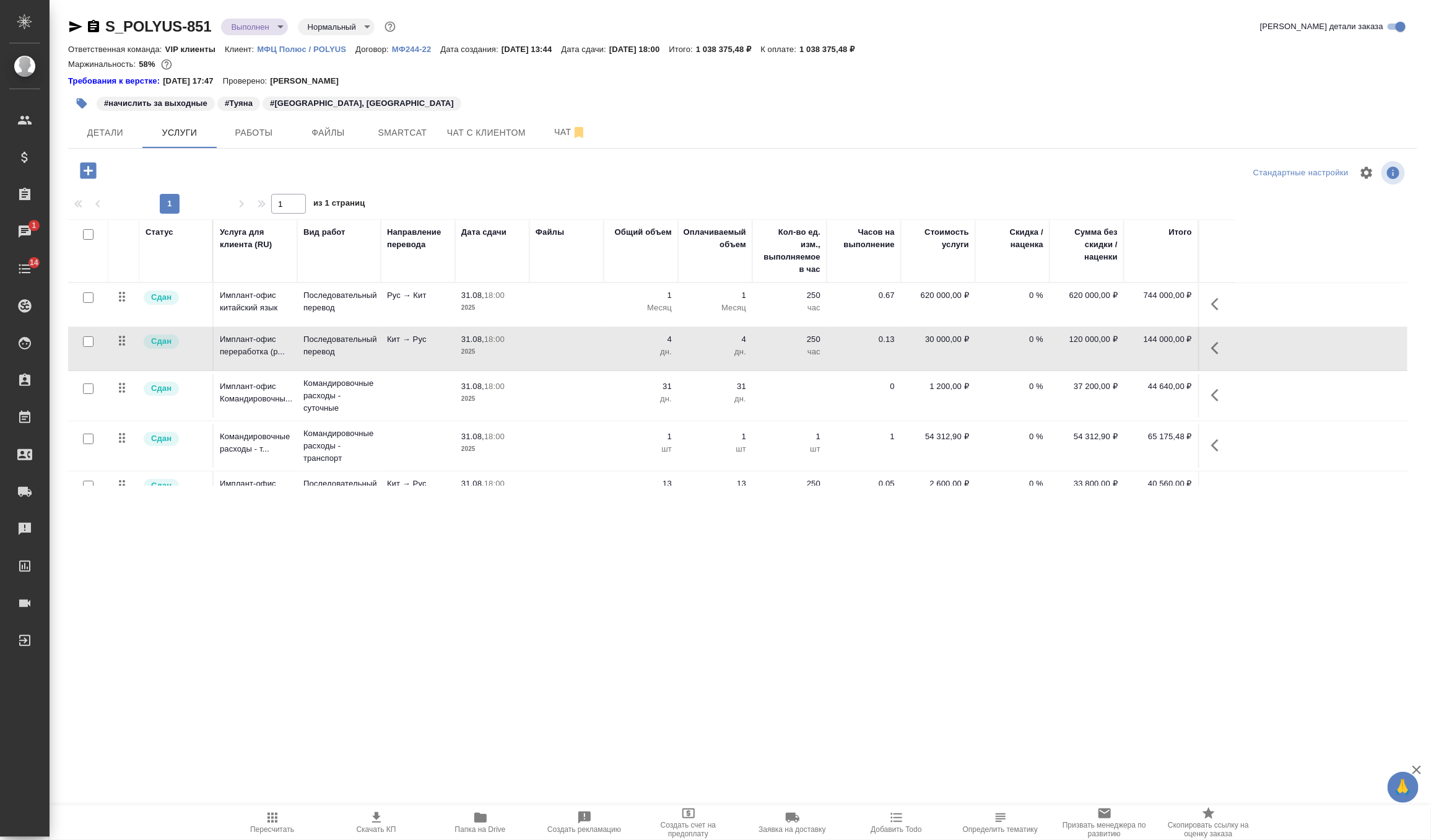
click at [487, 399] on p "2025" at bounding box center [492, 399] width 62 height 13
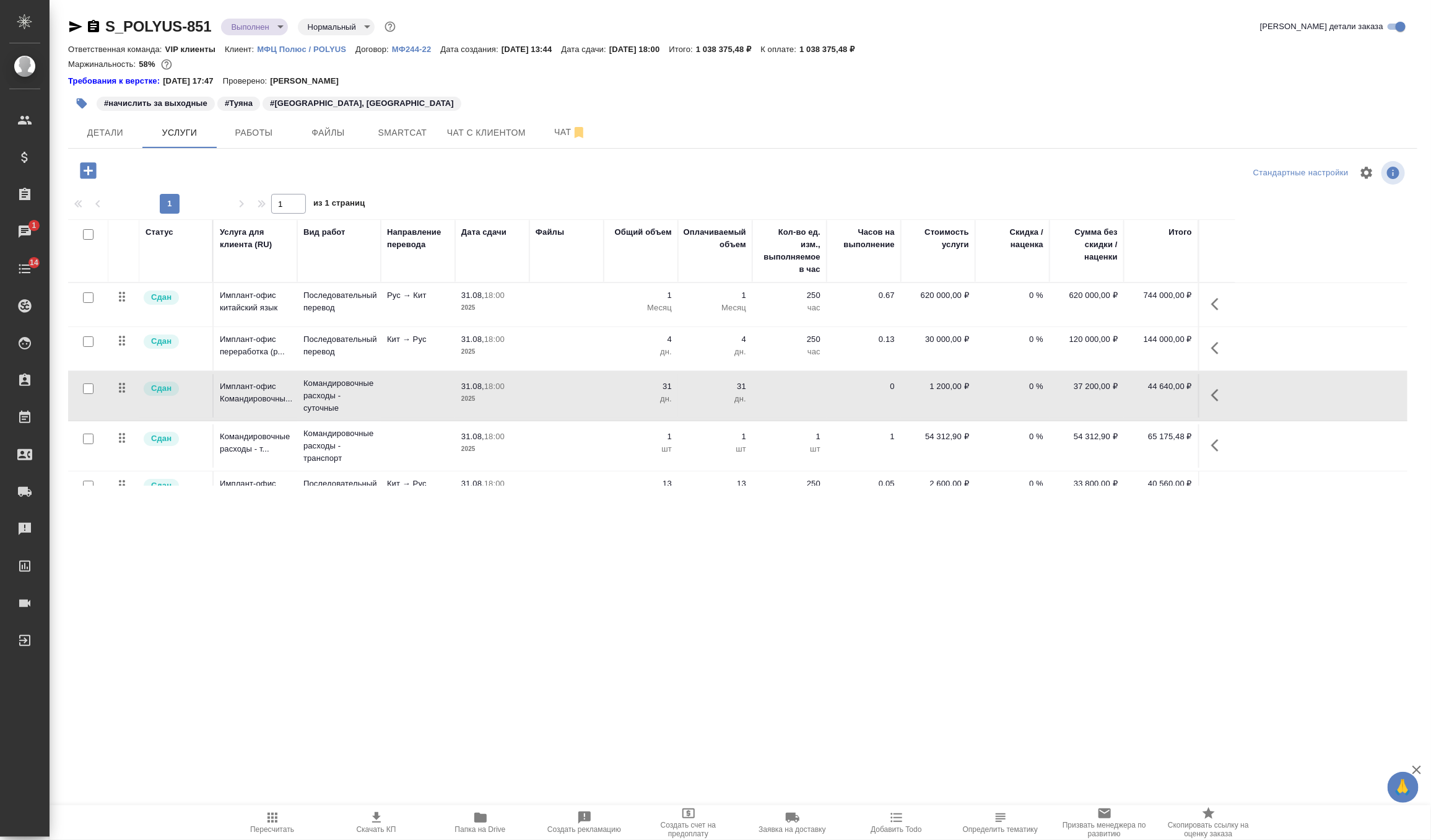
click at [487, 399] on p "2025" at bounding box center [492, 399] width 62 height 13
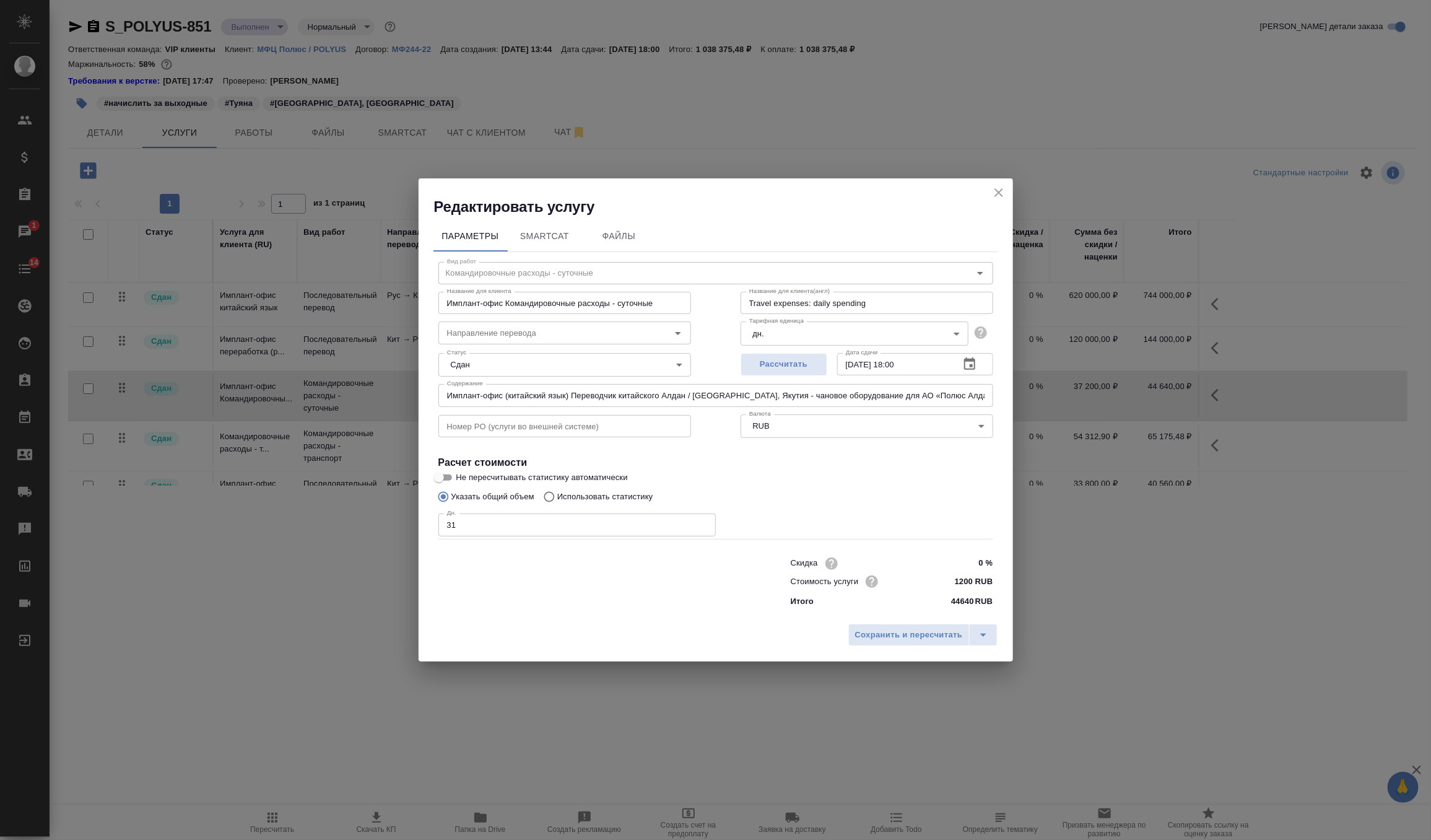
click at [996, 191] on icon "close" at bounding box center [999, 192] width 14 height 14
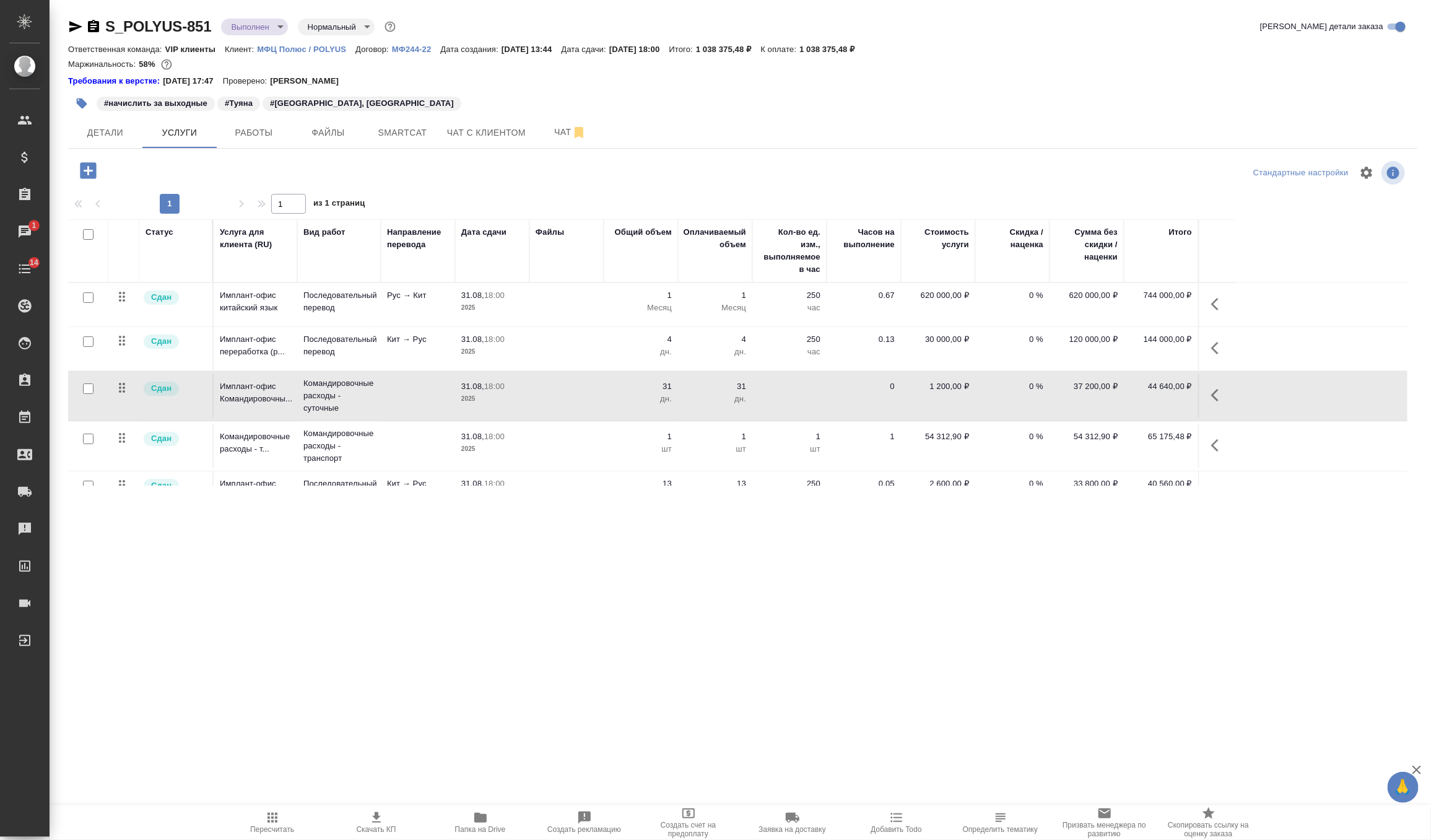
scroll to position [29, 0]
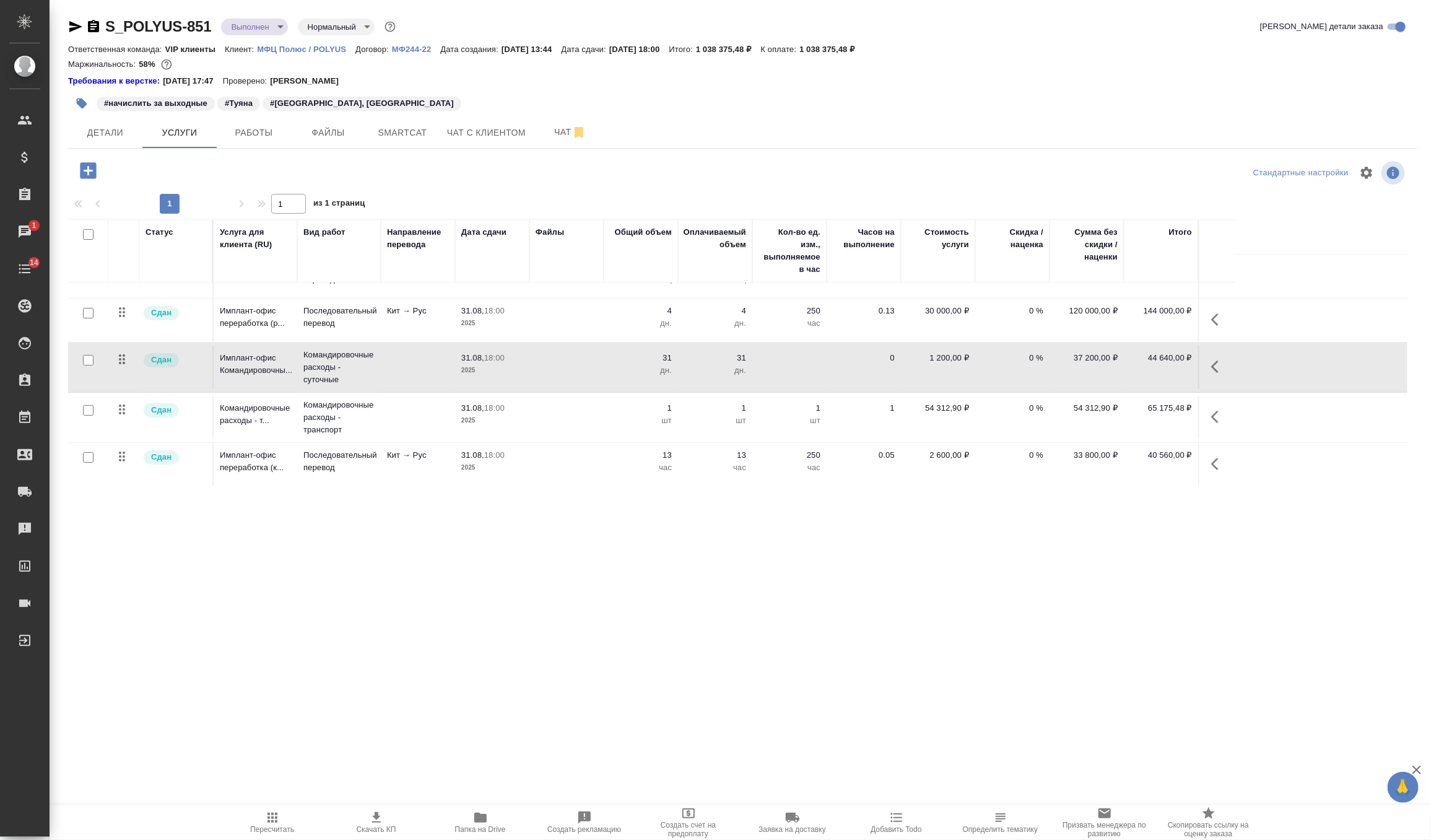
click at [480, 418] on p "2025" at bounding box center [492, 420] width 62 height 13
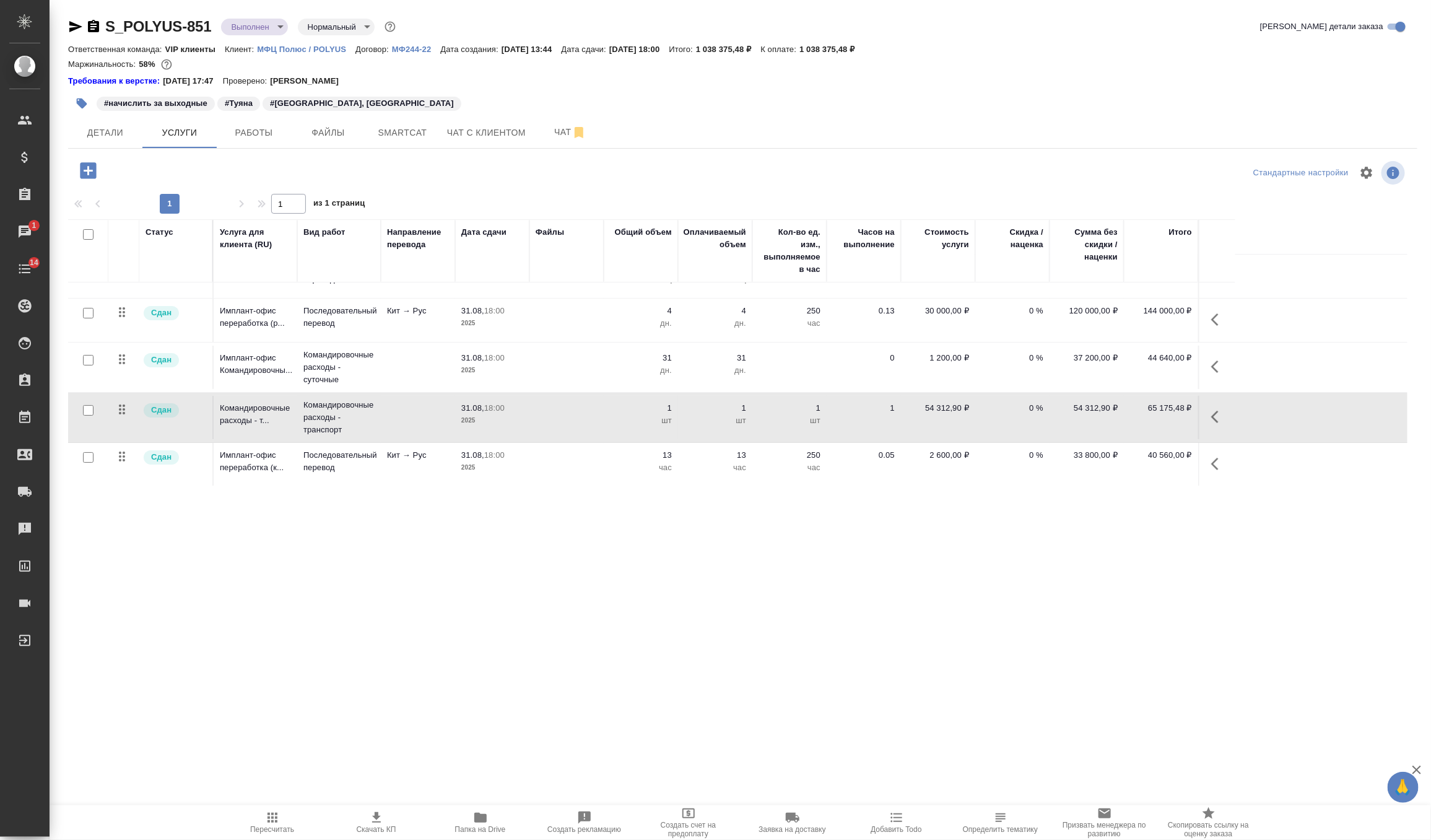
click at [480, 418] on p "2025" at bounding box center [492, 420] width 62 height 13
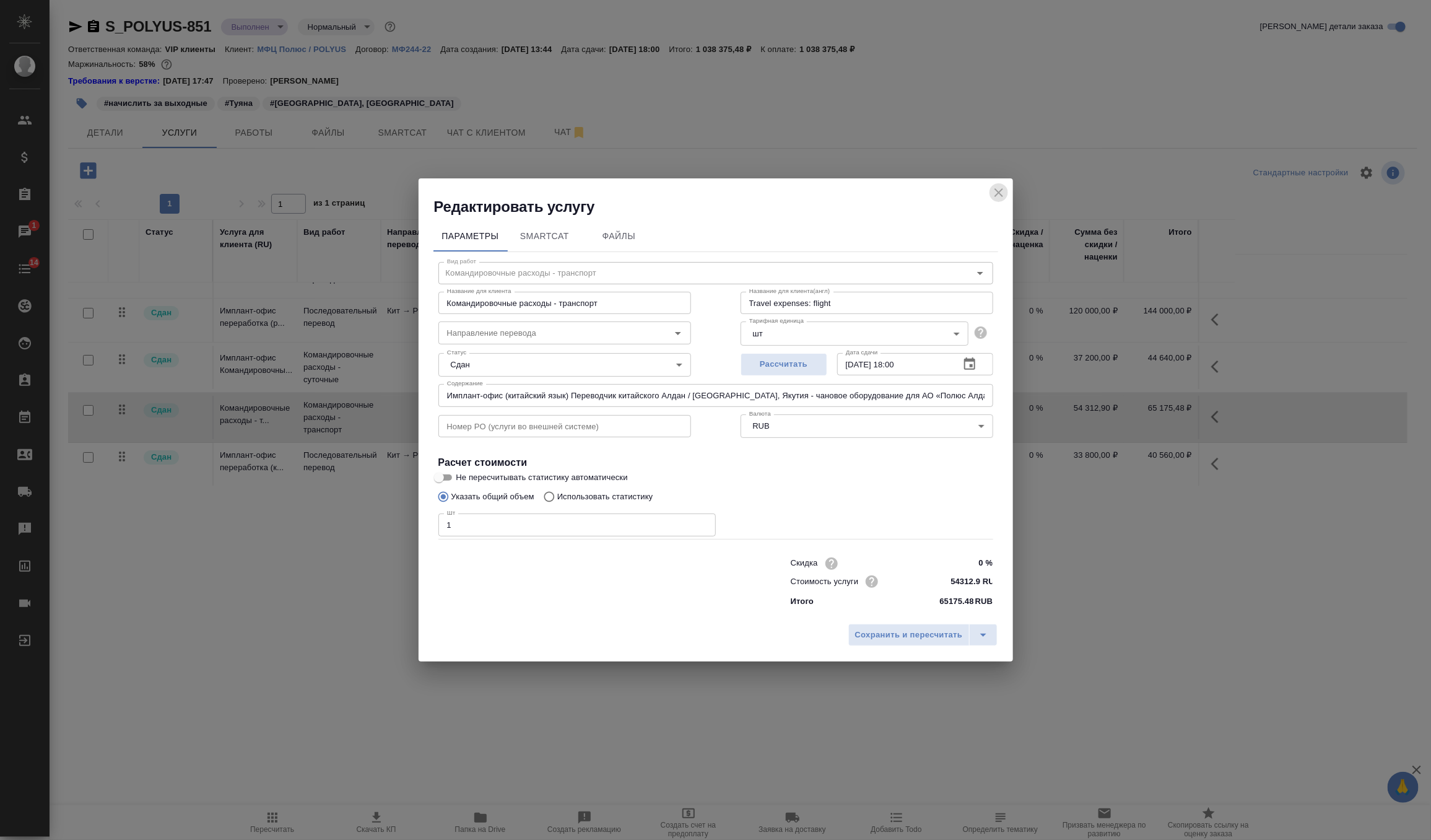
click at [1003, 188] on icon "close" at bounding box center [999, 192] width 14 height 14
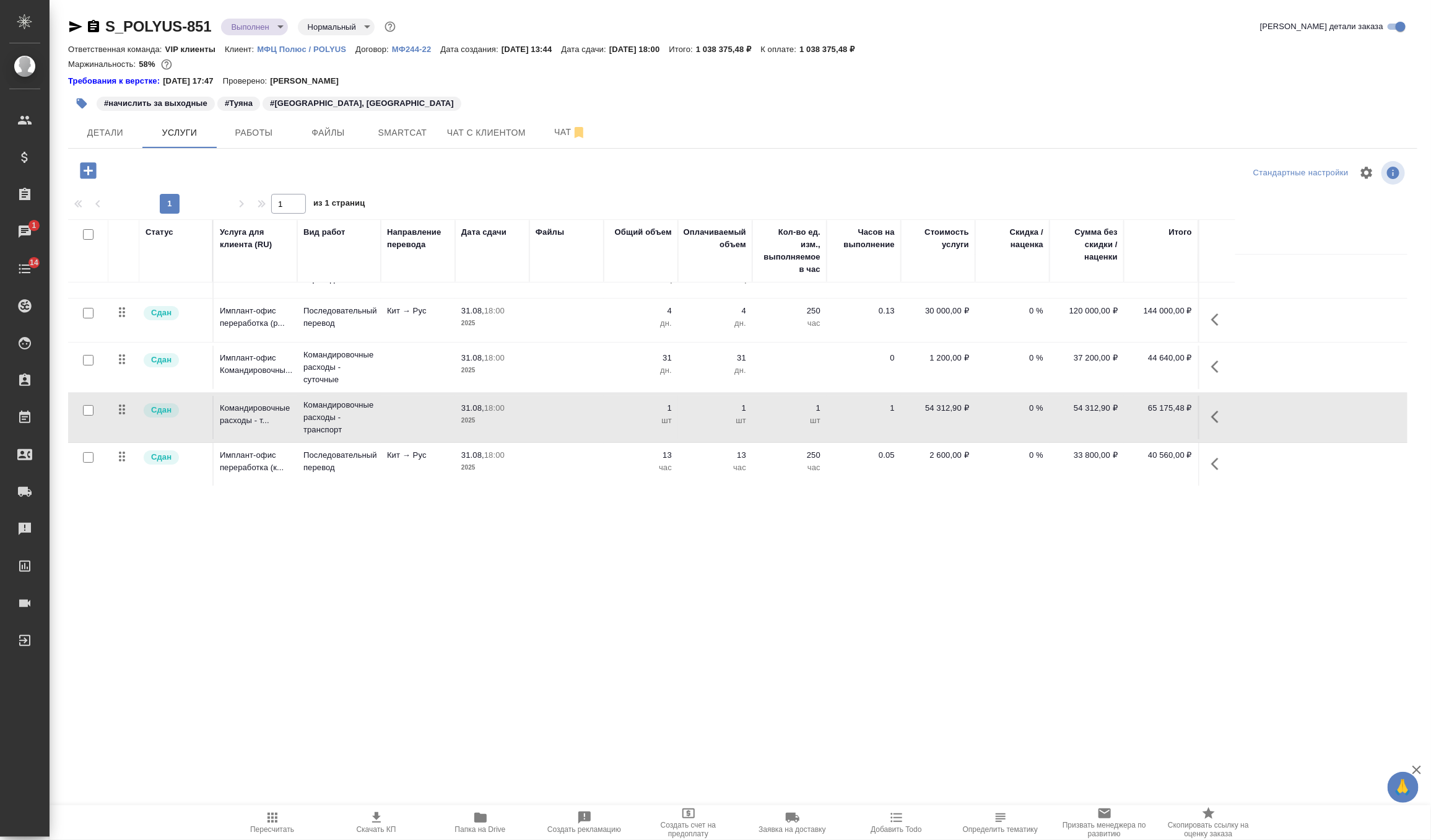
click at [542, 467] on td at bounding box center [567, 465] width 74 height 43
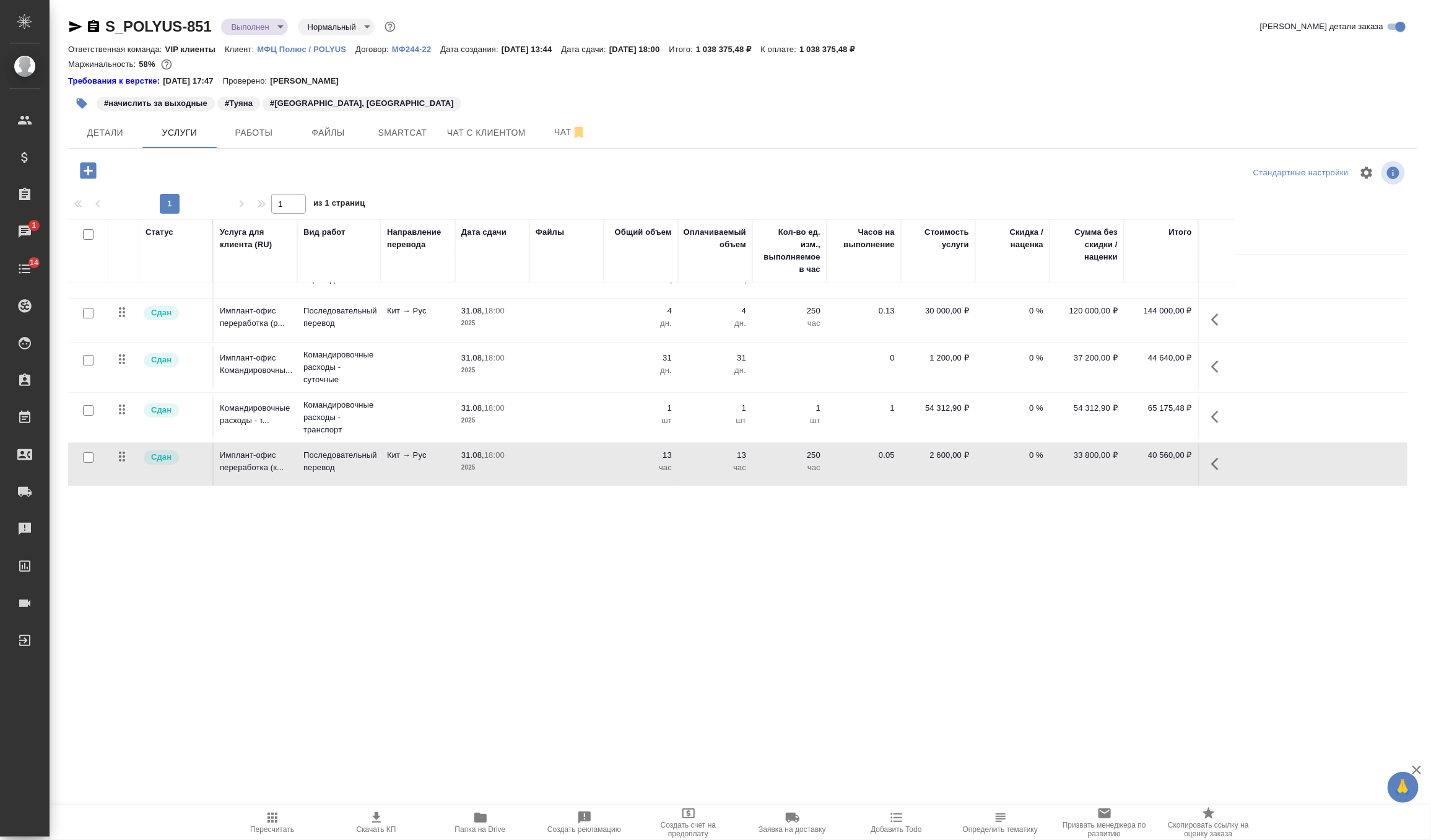
click at [542, 467] on td at bounding box center [567, 465] width 74 height 43
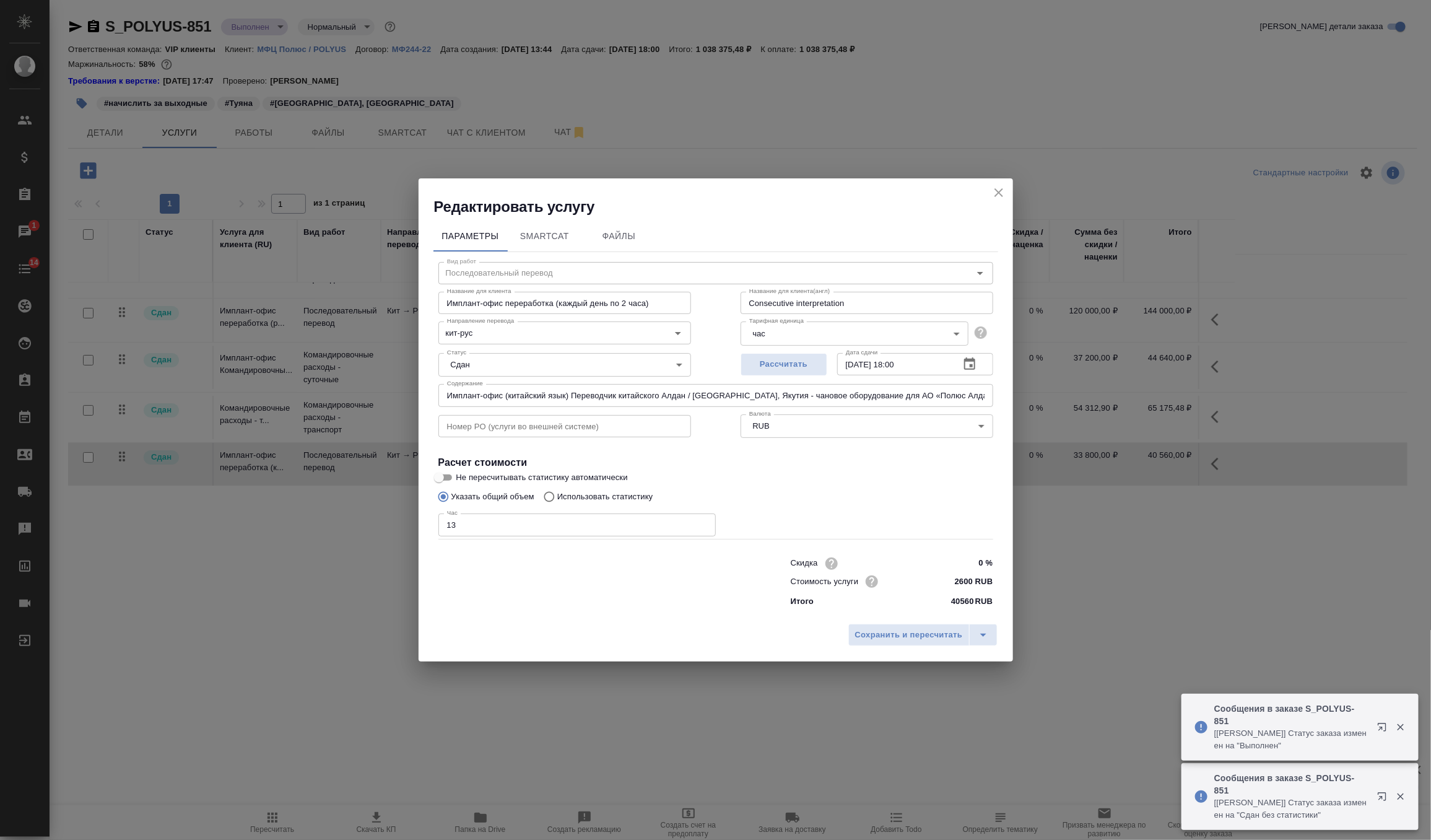
click at [994, 197] on icon "close" at bounding box center [999, 192] width 14 height 14
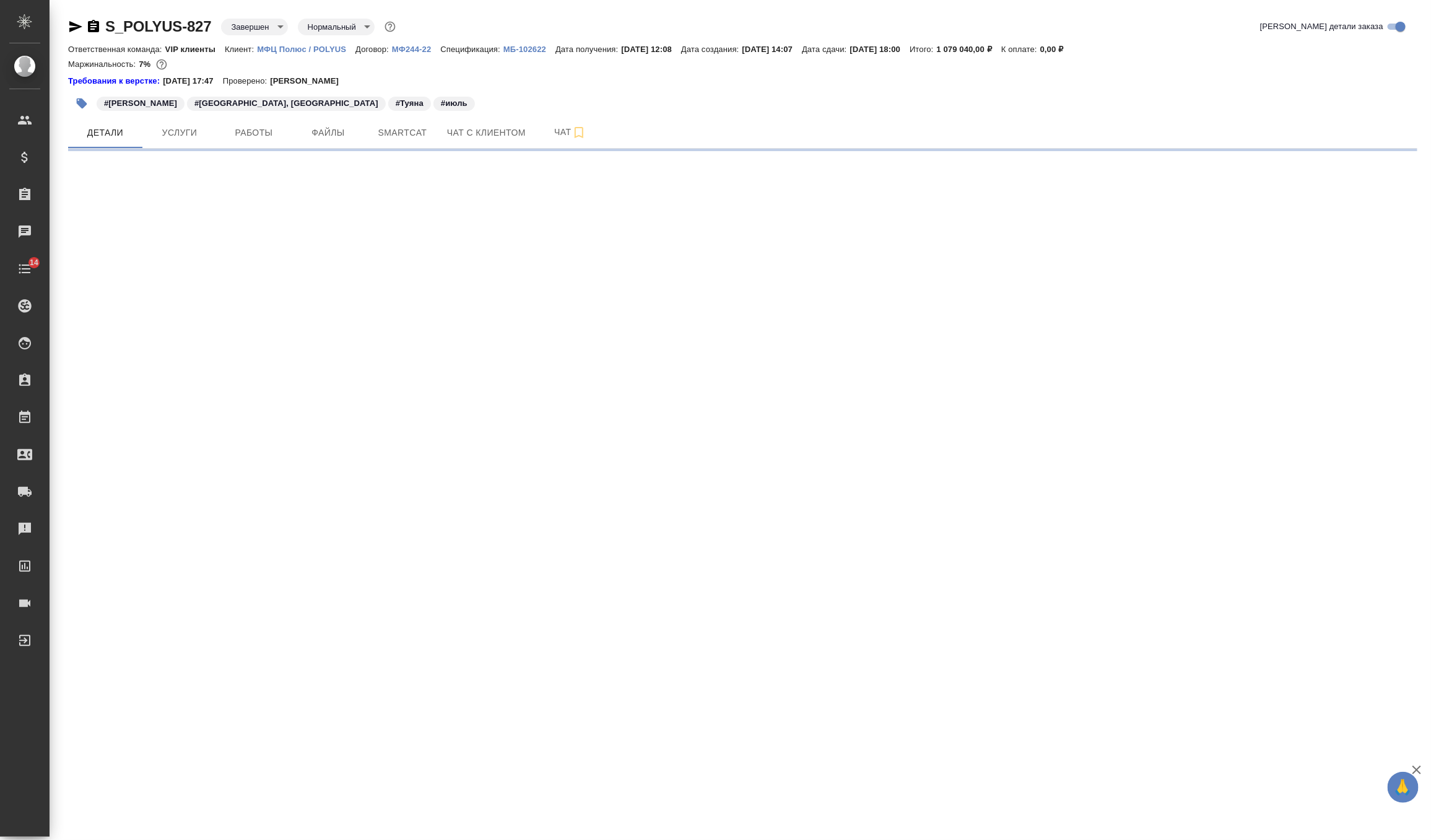
select select "RU"
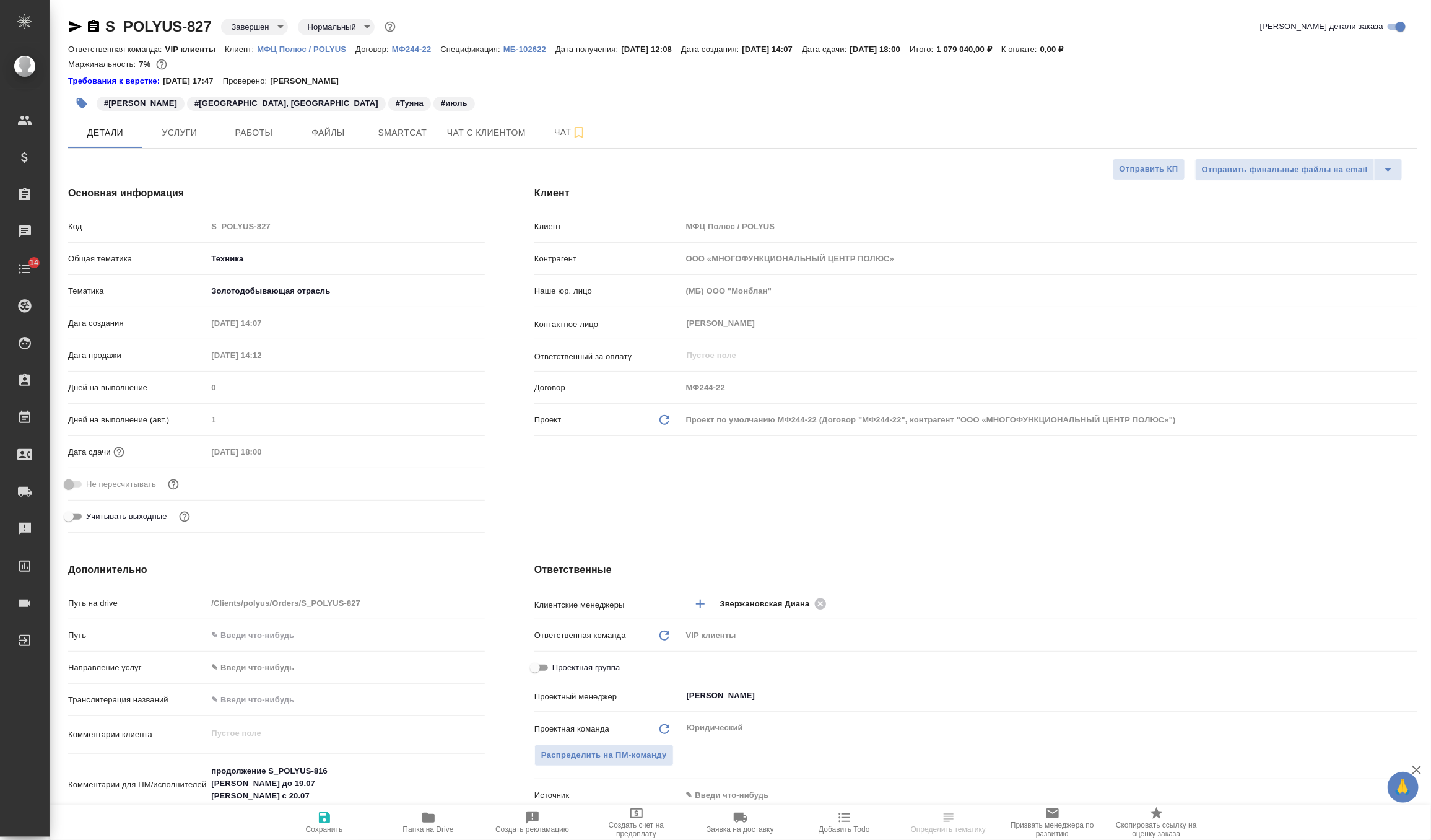
type textarea "x"
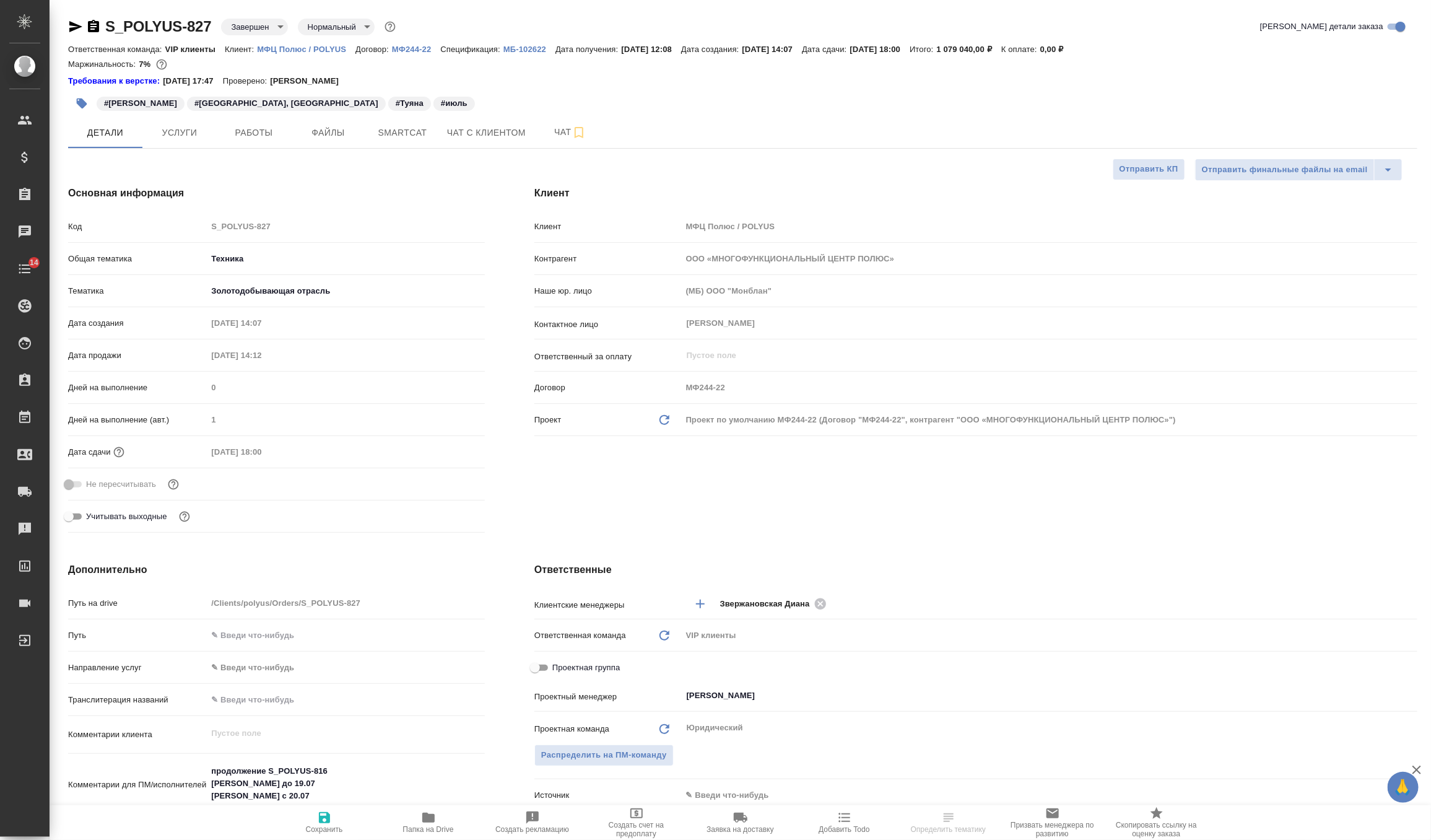
type textarea "x"
click at [195, 139] on span "Услуги" at bounding box center [180, 133] width 60 height 15
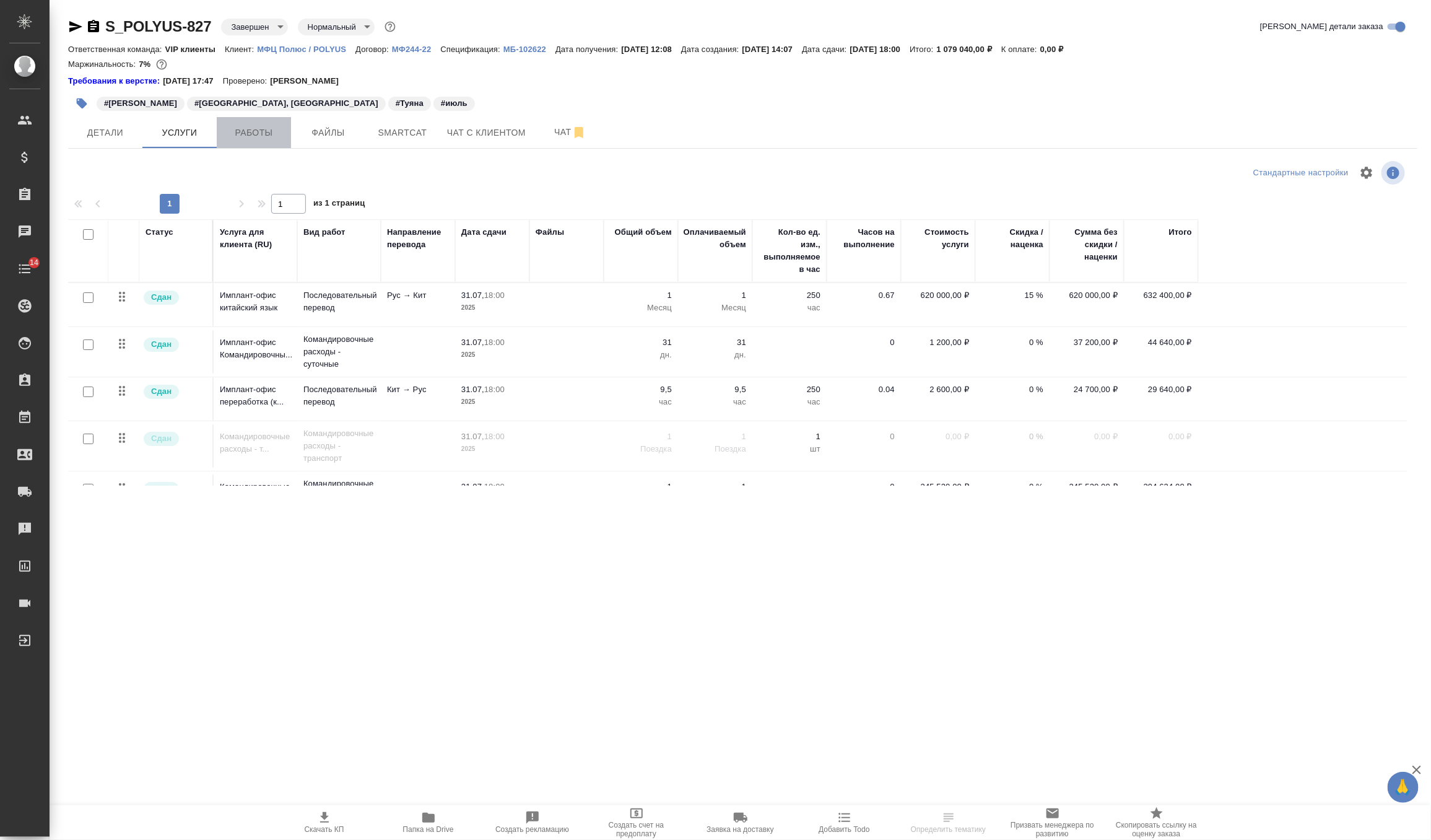
click at [260, 119] on button "Работы" at bounding box center [254, 133] width 74 height 31
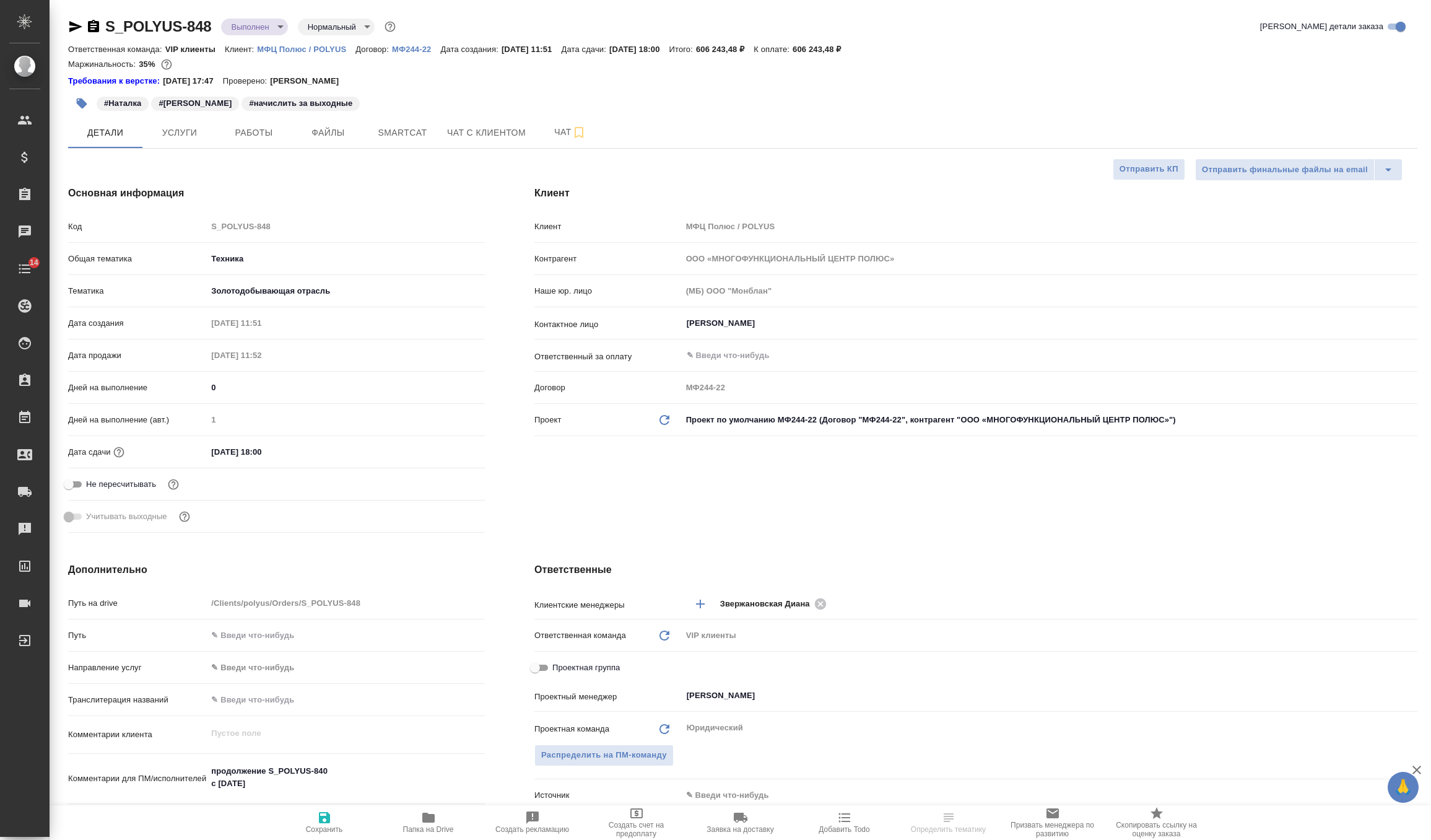
select select "RU"
click at [187, 139] on span "Услуги" at bounding box center [180, 133] width 60 height 15
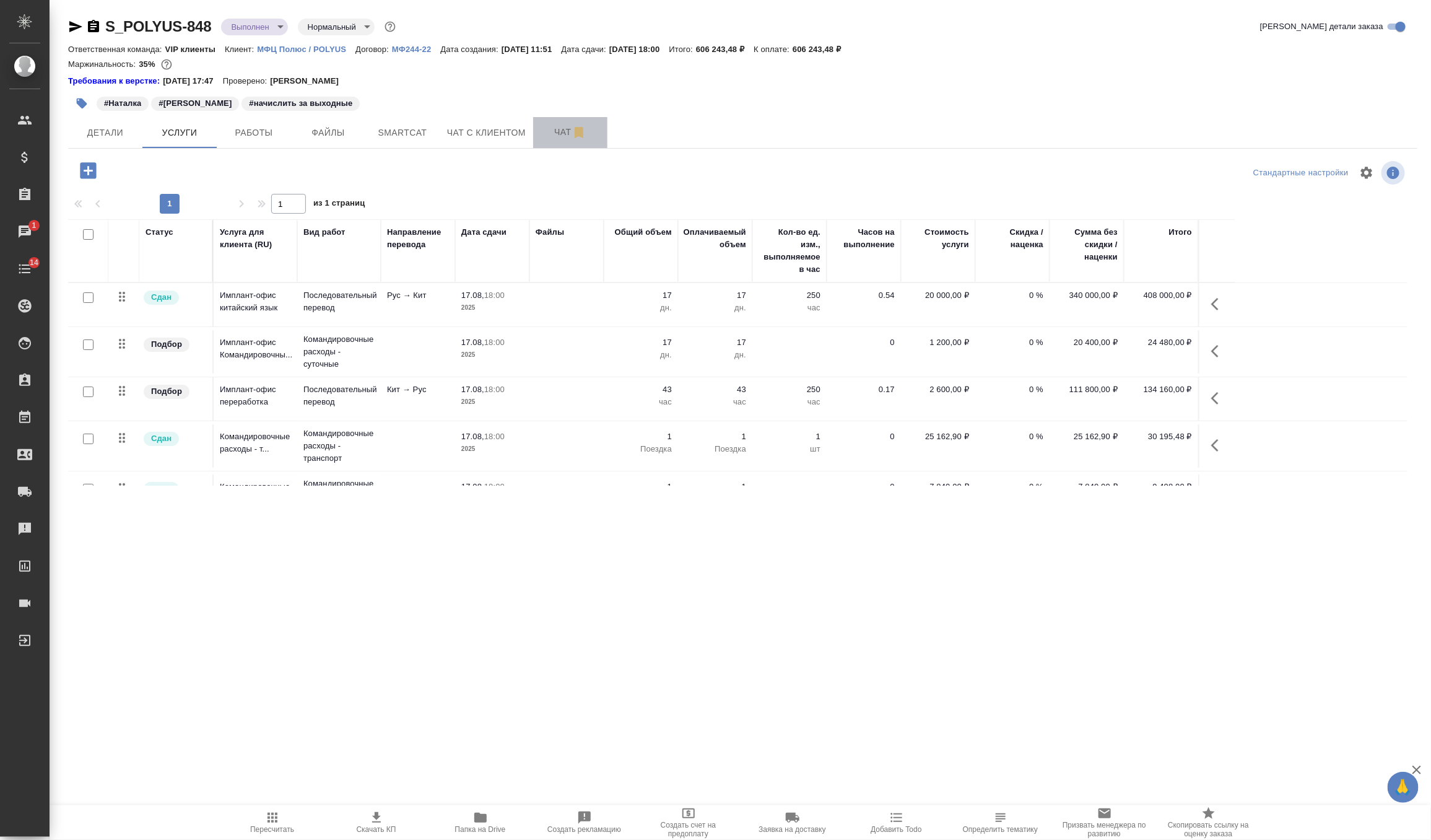
click at [566, 124] on button "Чат" at bounding box center [570, 133] width 74 height 31
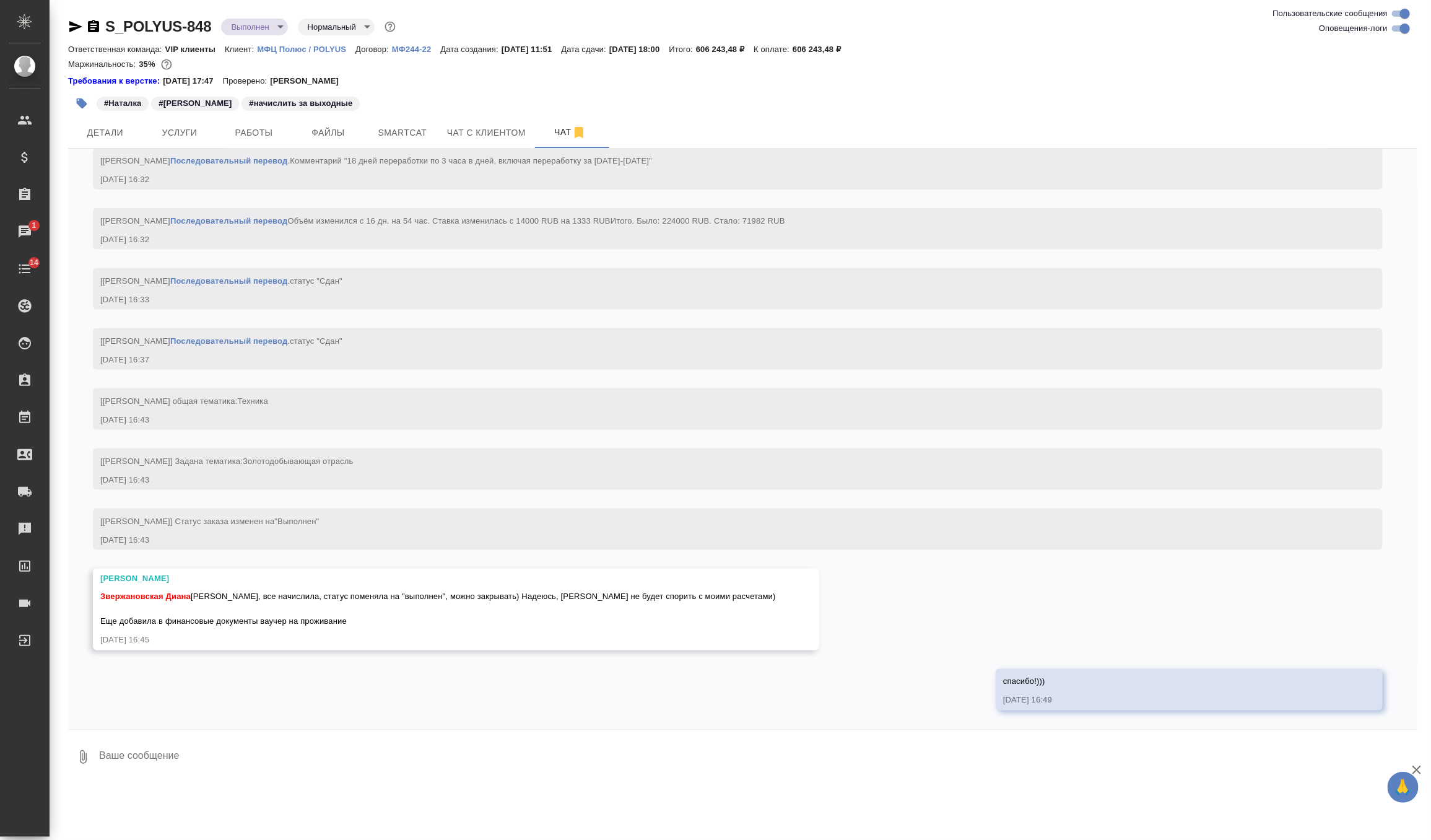
scroll to position [7048, 0]
click at [262, 135] on span "Работы" at bounding box center [254, 133] width 60 height 15
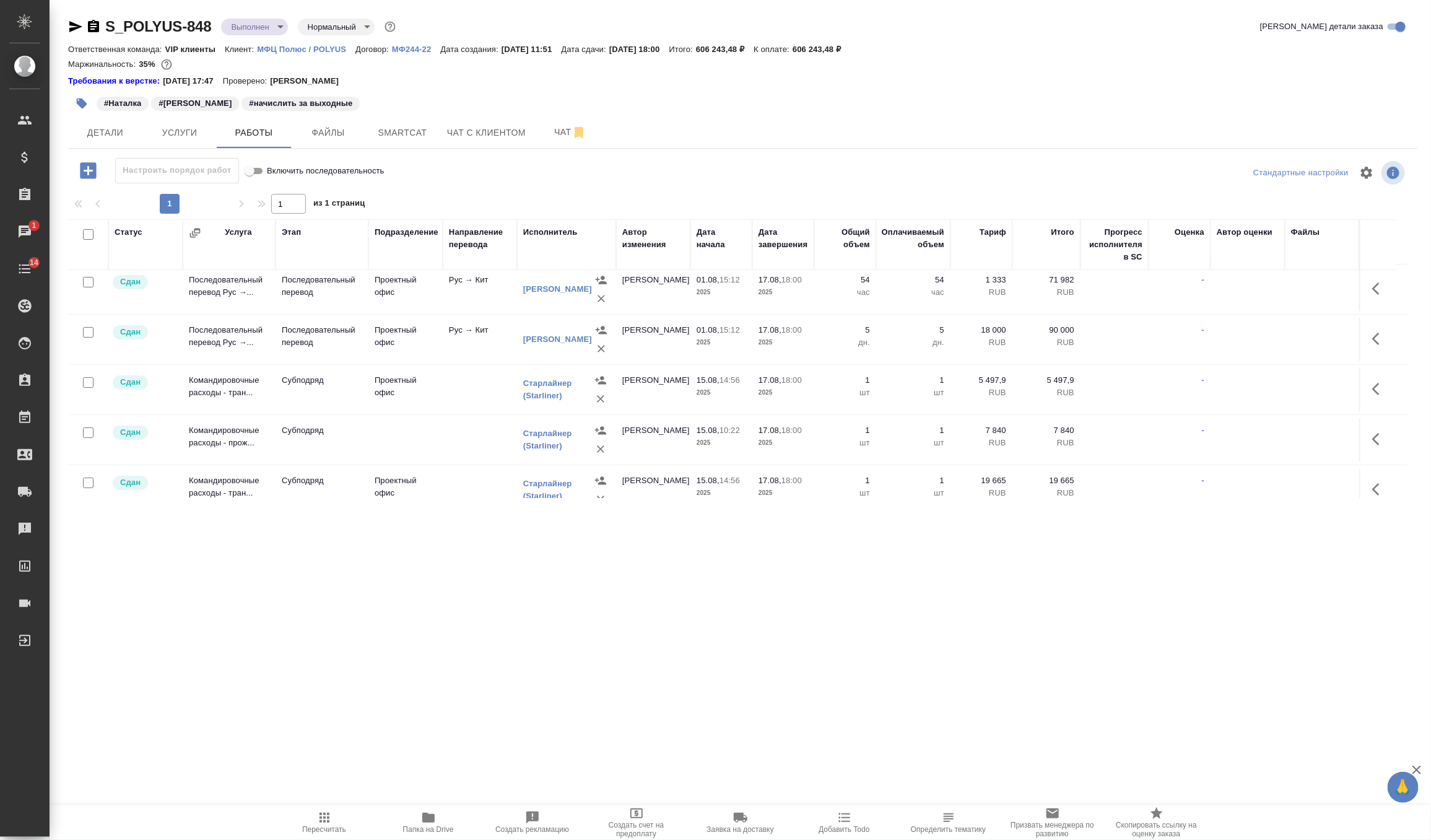
scroll to position [72, 0]
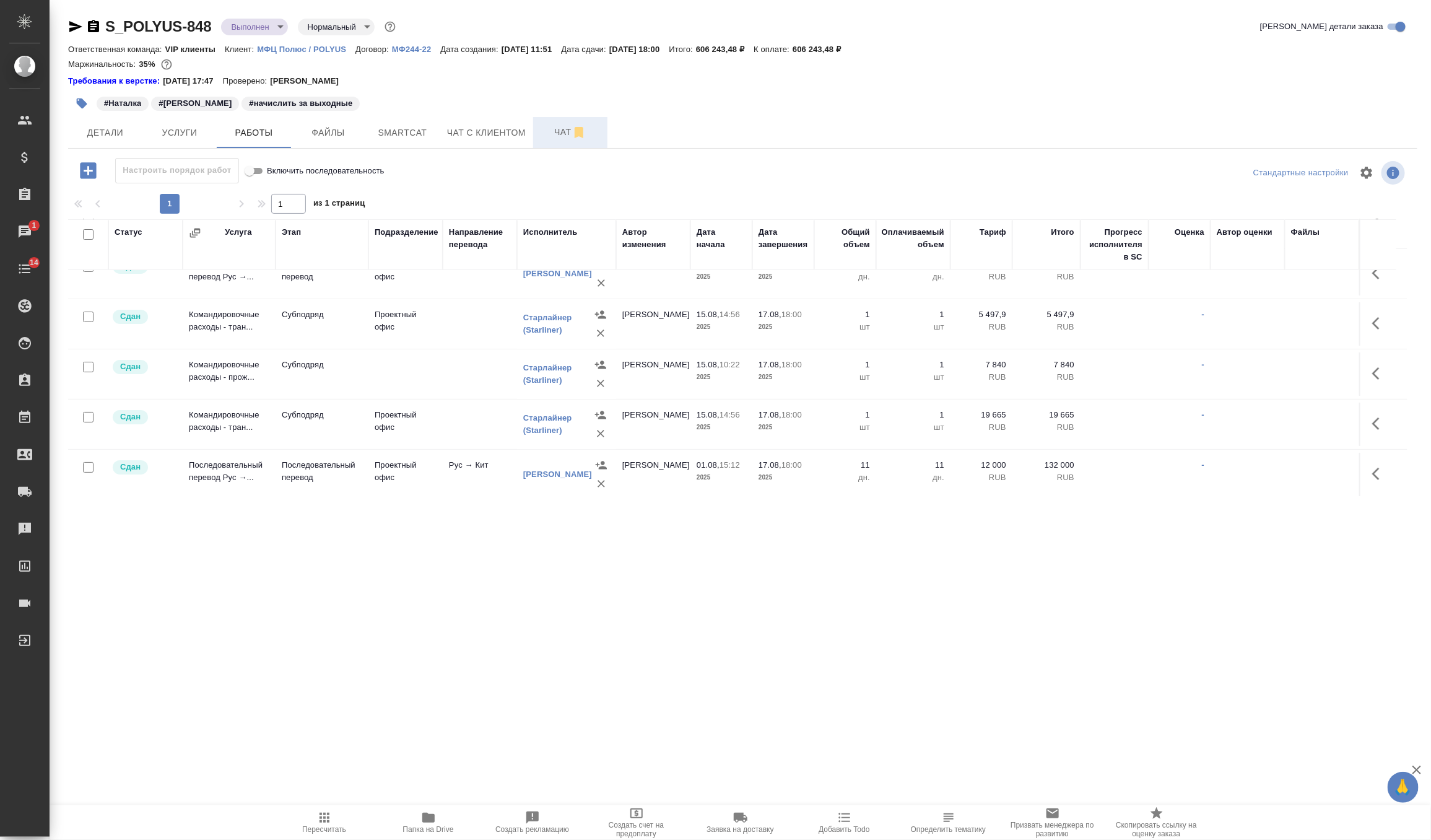
click at [550, 119] on button "Чат" at bounding box center [570, 133] width 74 height 31
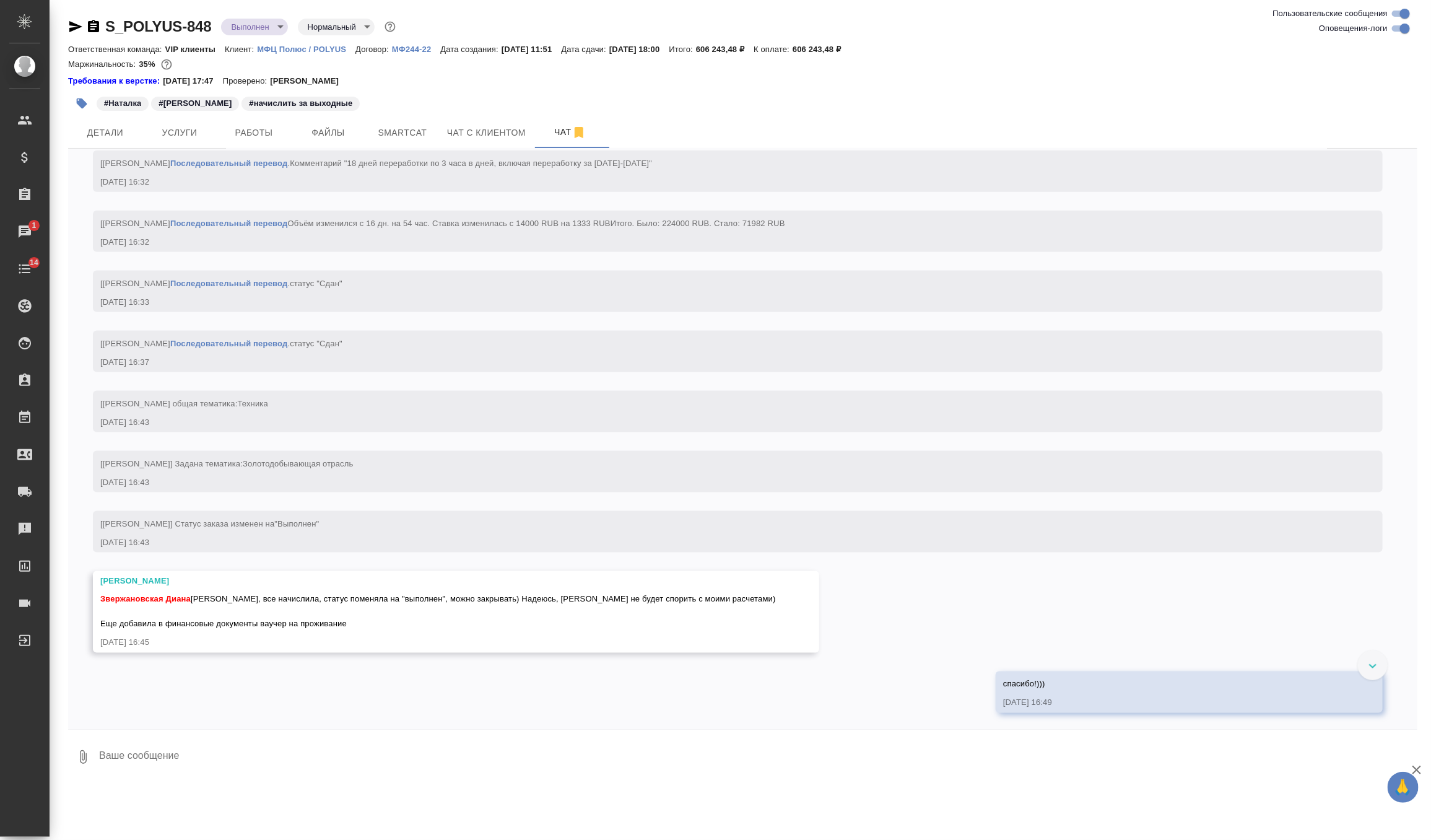
scroll to position [6718, 0]
click at [185, 134] on span "Услуги" at bounding box center [180, 133] width 60 height 15
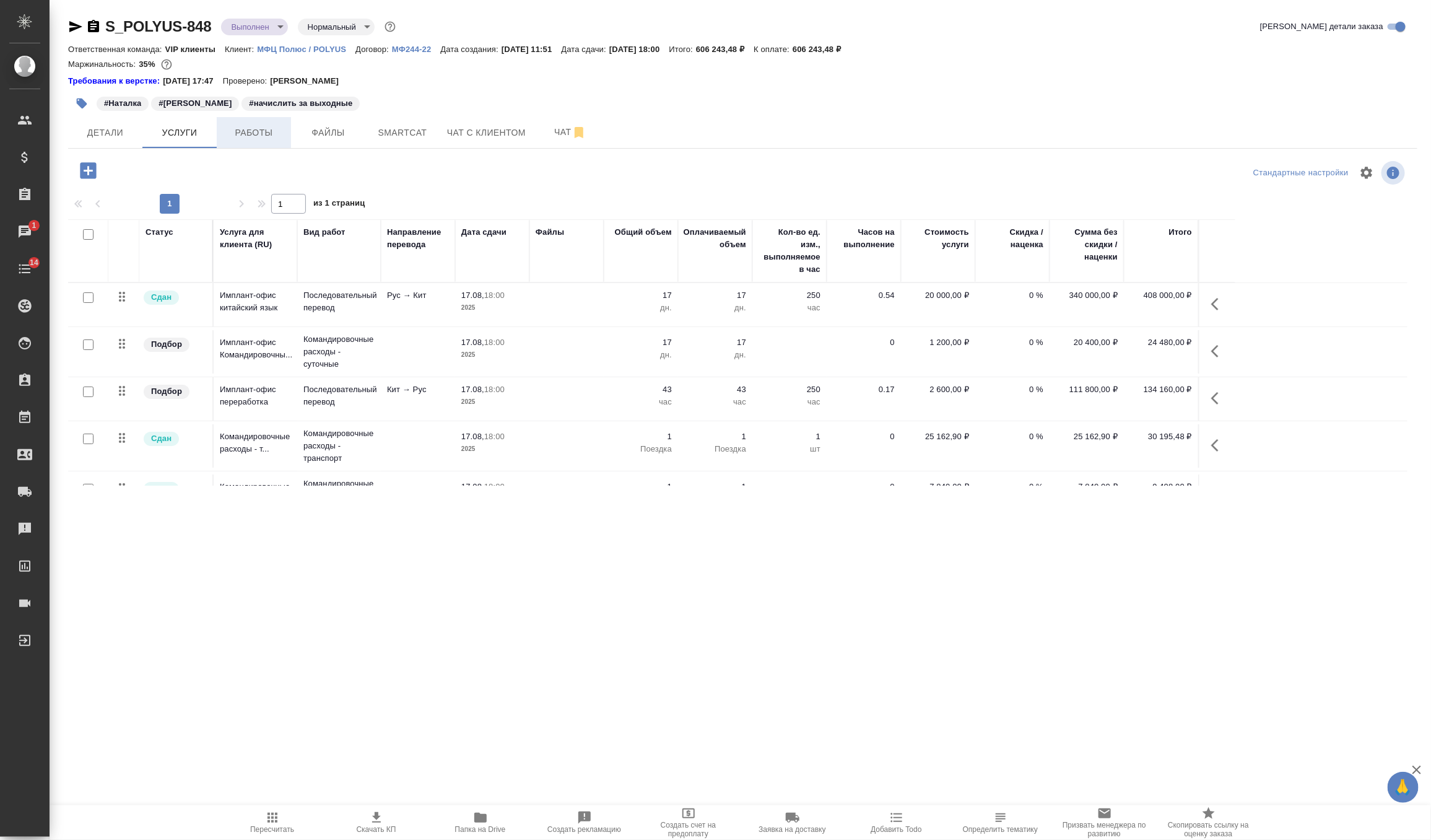
click at [254, 136] on span "Работы" at bounding box center [254, 133] width 60 height 15
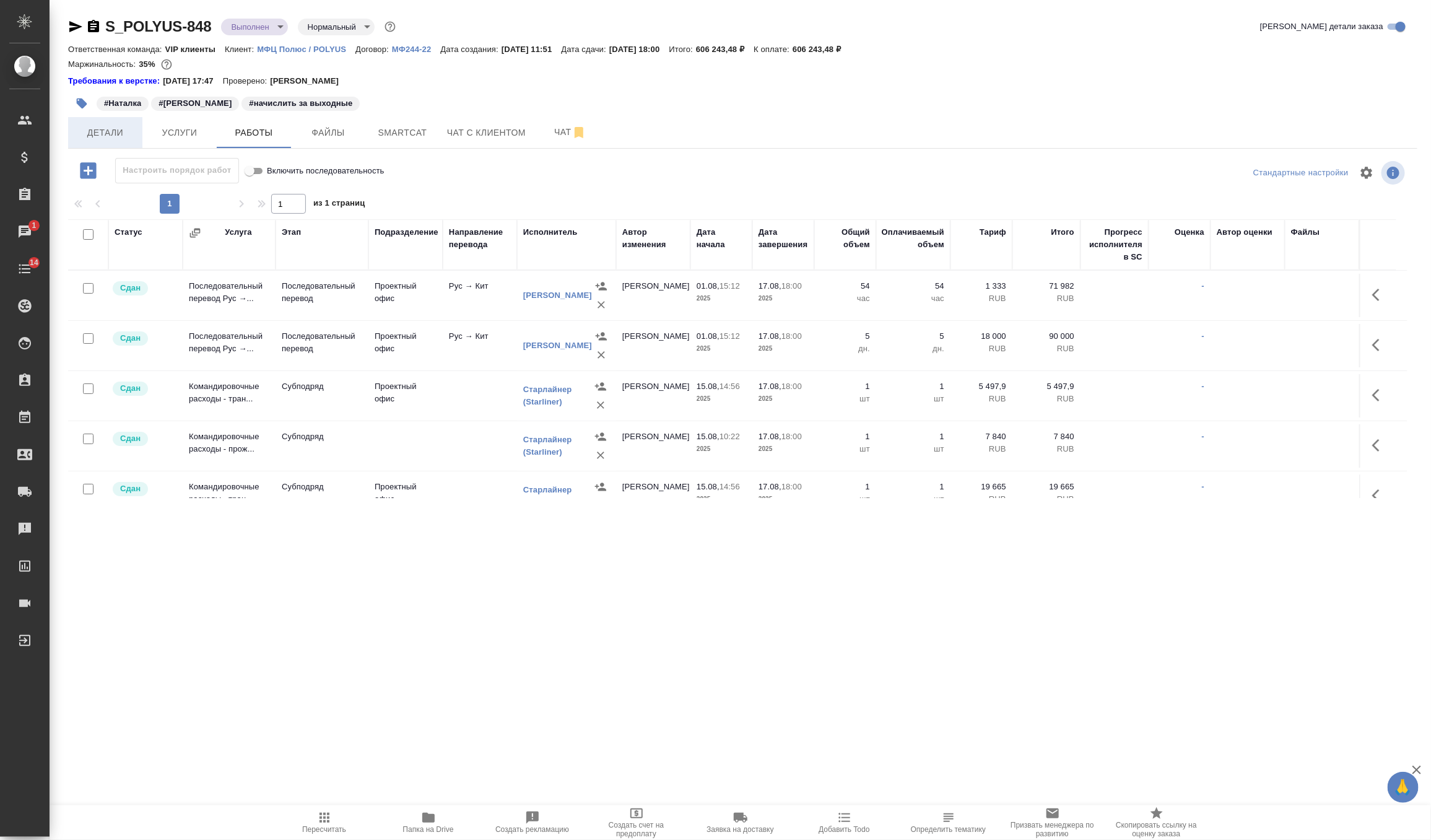
click at [109, 135] on span "Детали" at bounding box center [106, 133] width 60 height 15
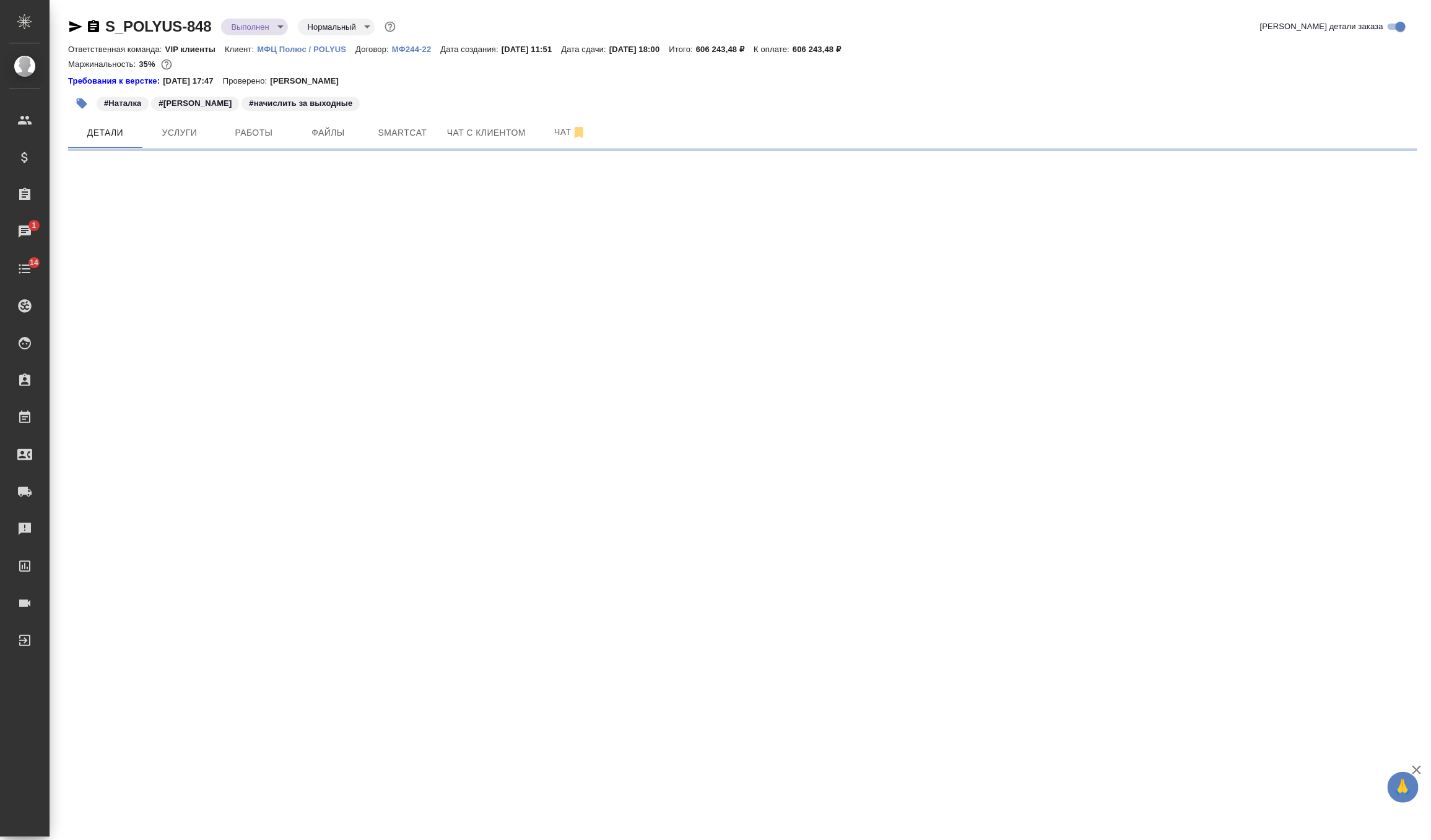
select select "RU"
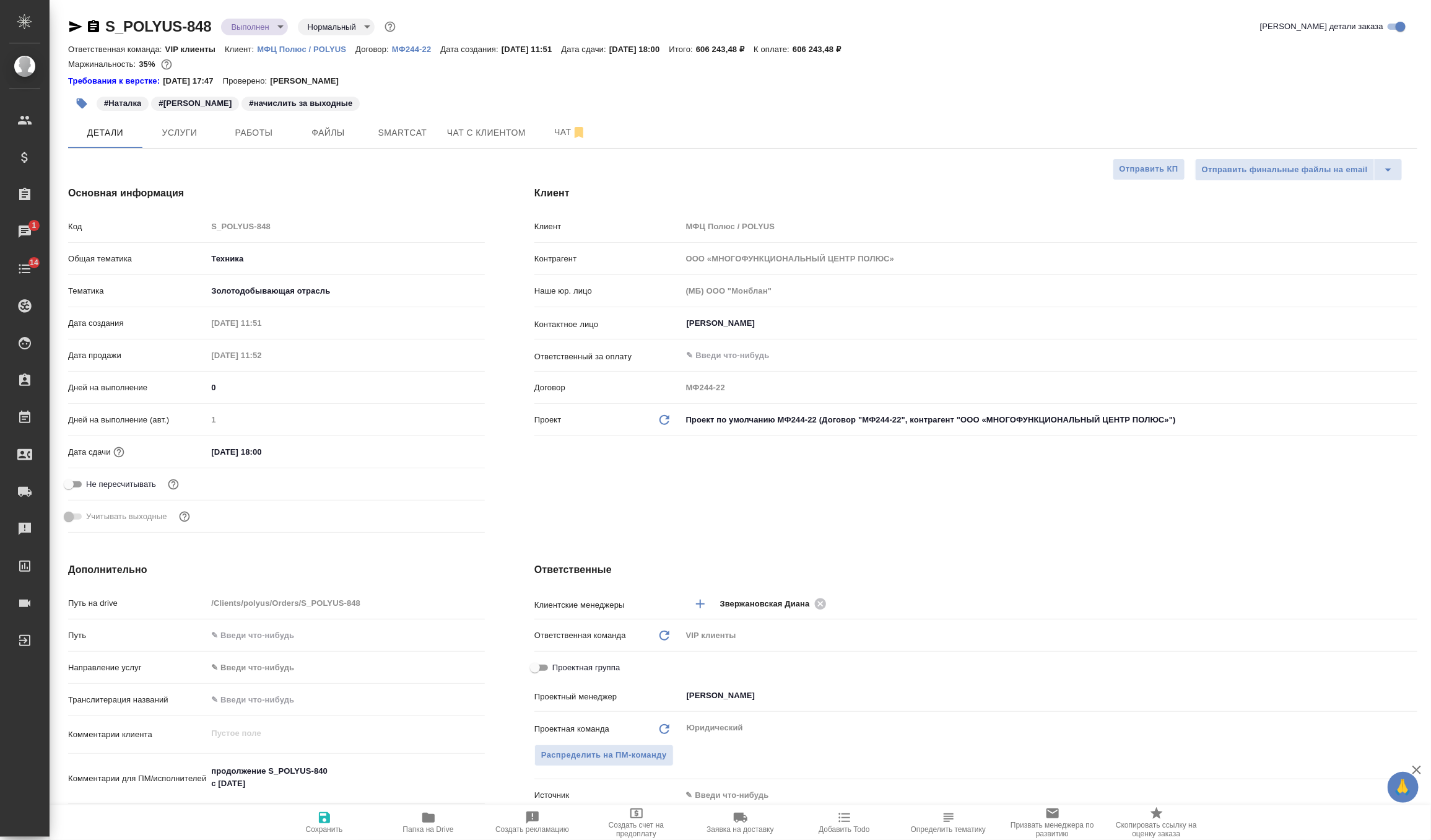
type textarea "x"
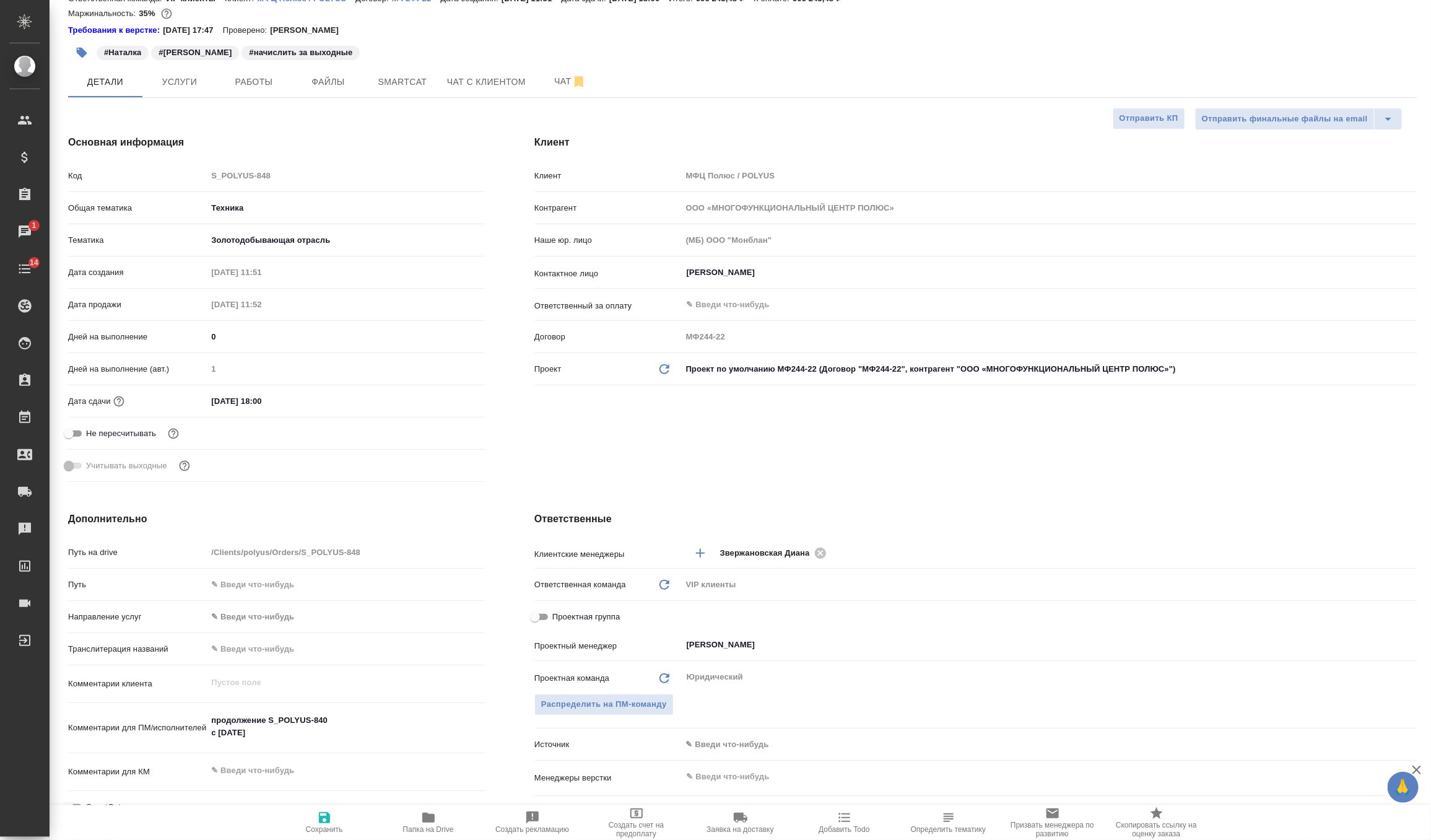
scroll to position [60, 0]
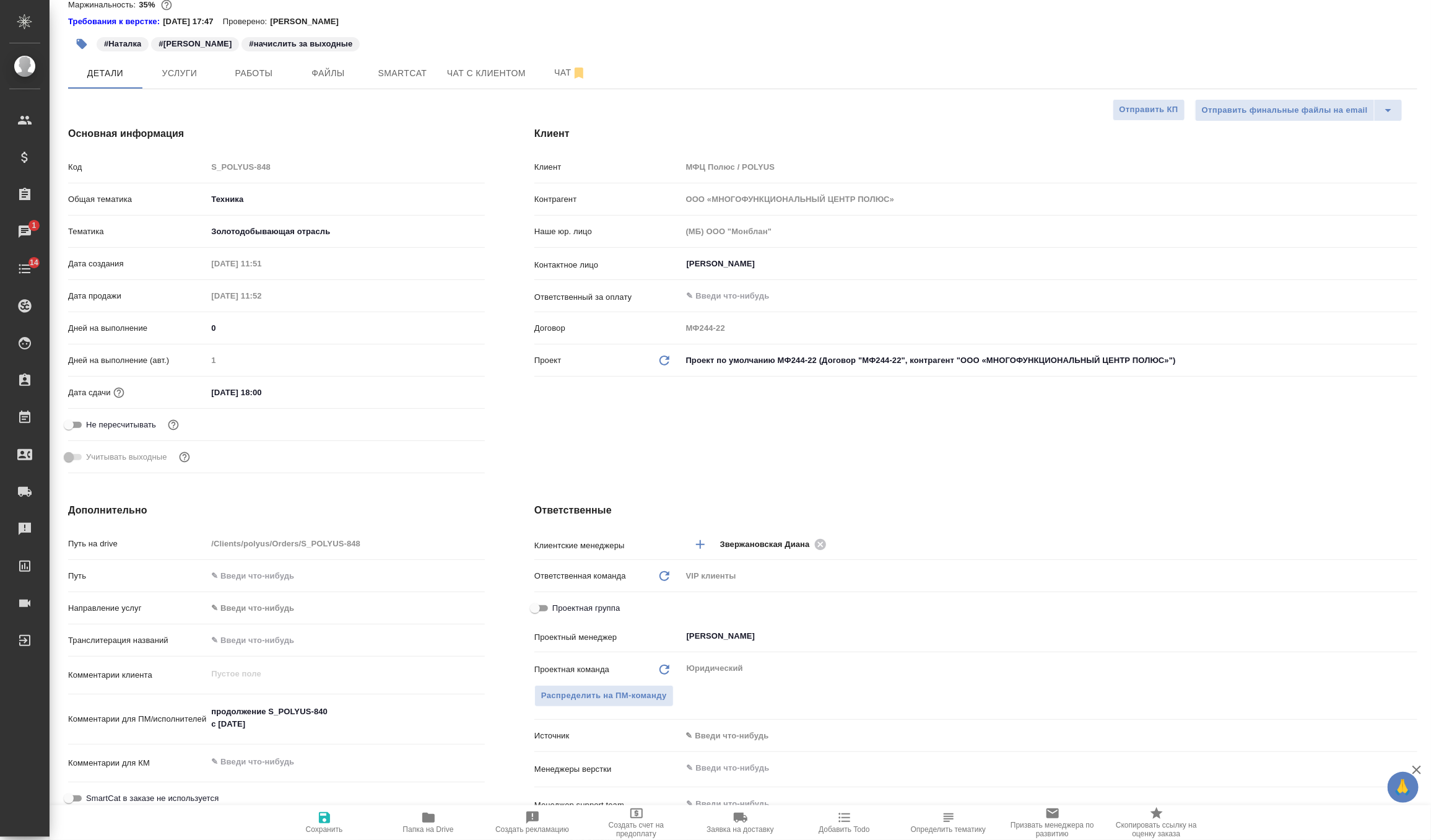
type textarea "x"
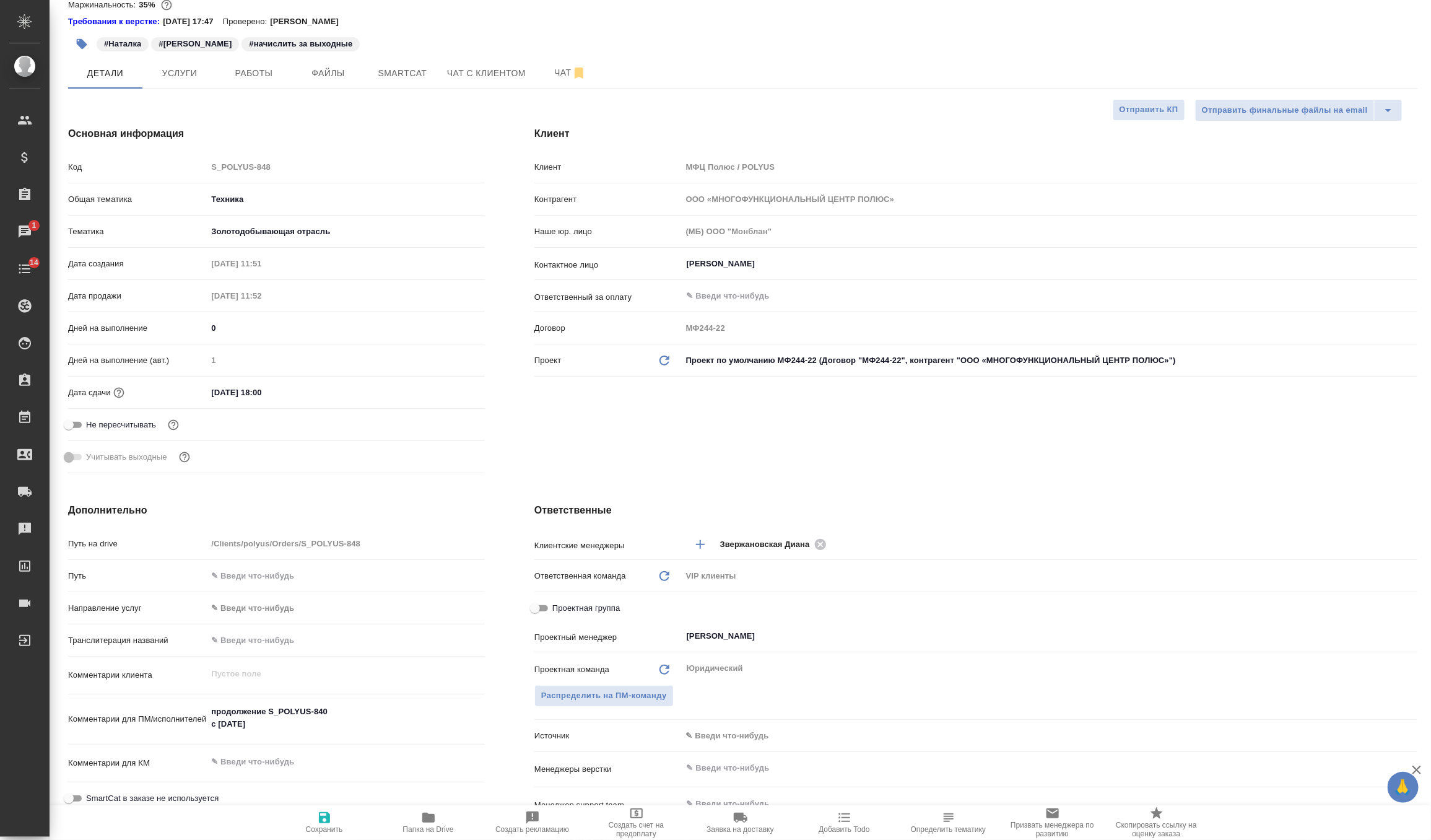
type textarea "x"
click at [564, 74] on span "Чат" at bounding box center [570, 72] width 60 height 15
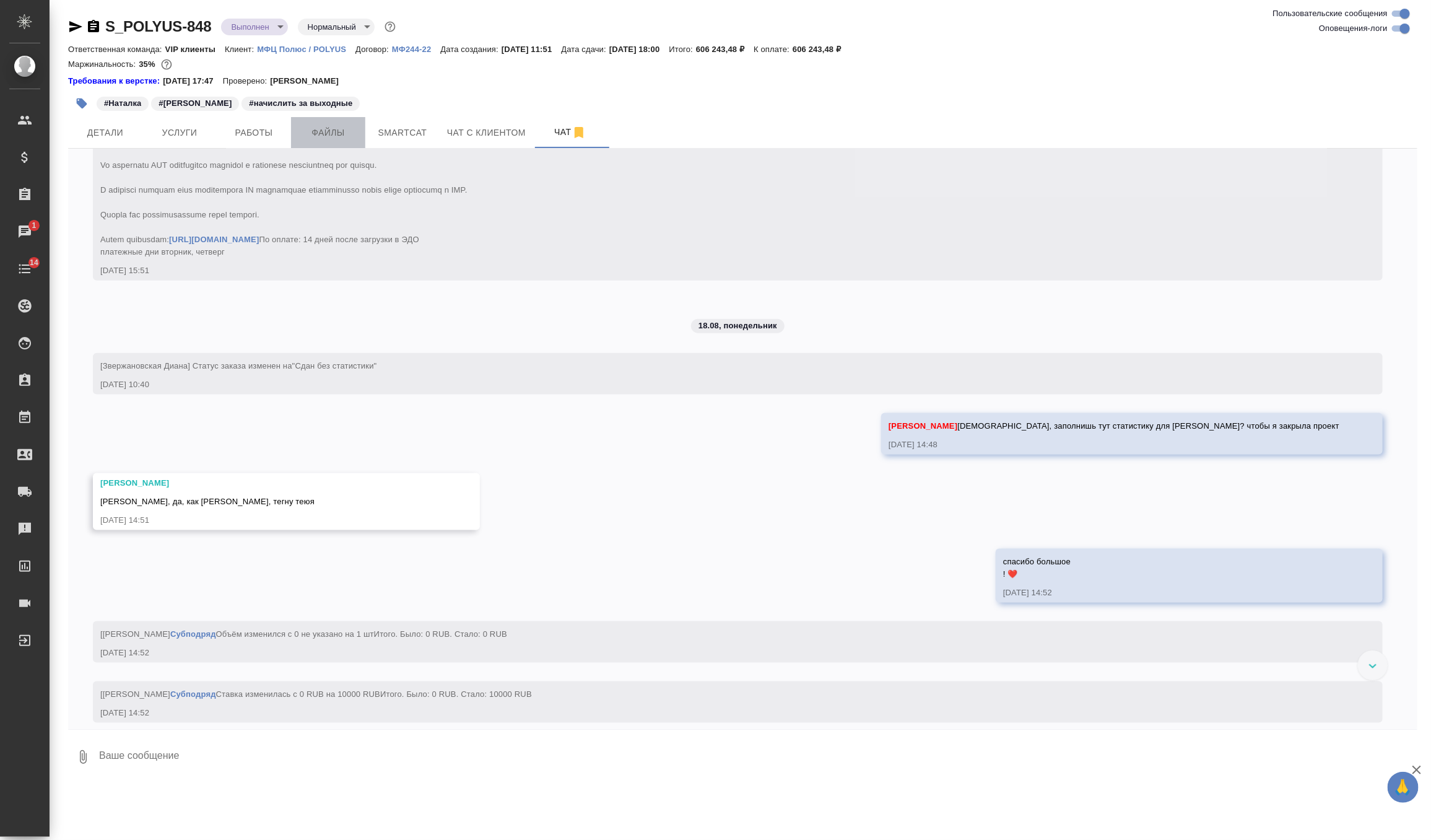
click at [325, 143] on button "Файлы" at bounding box center [328, 133] width 74 height 31
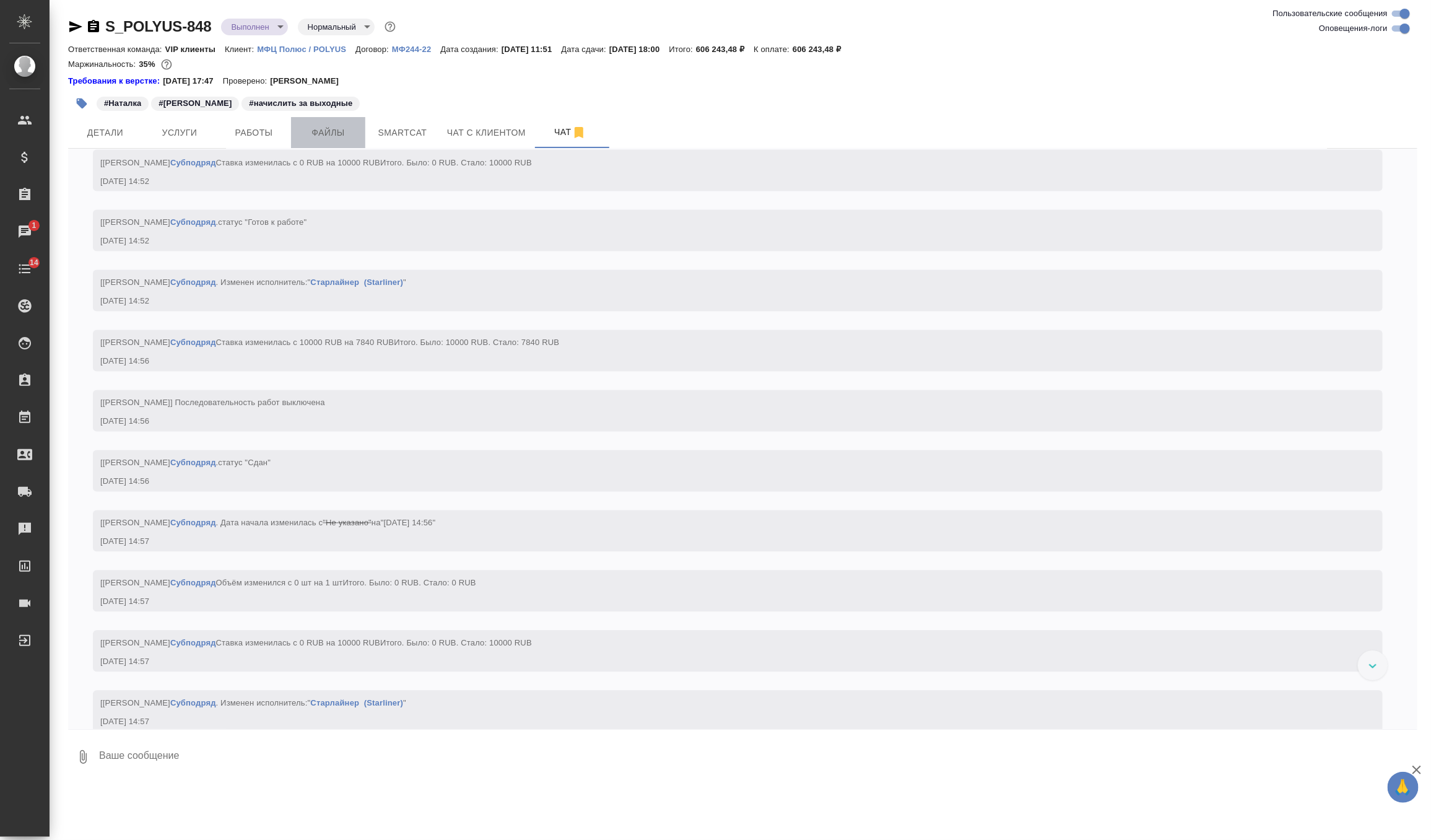
scroll to position [5263, 0]
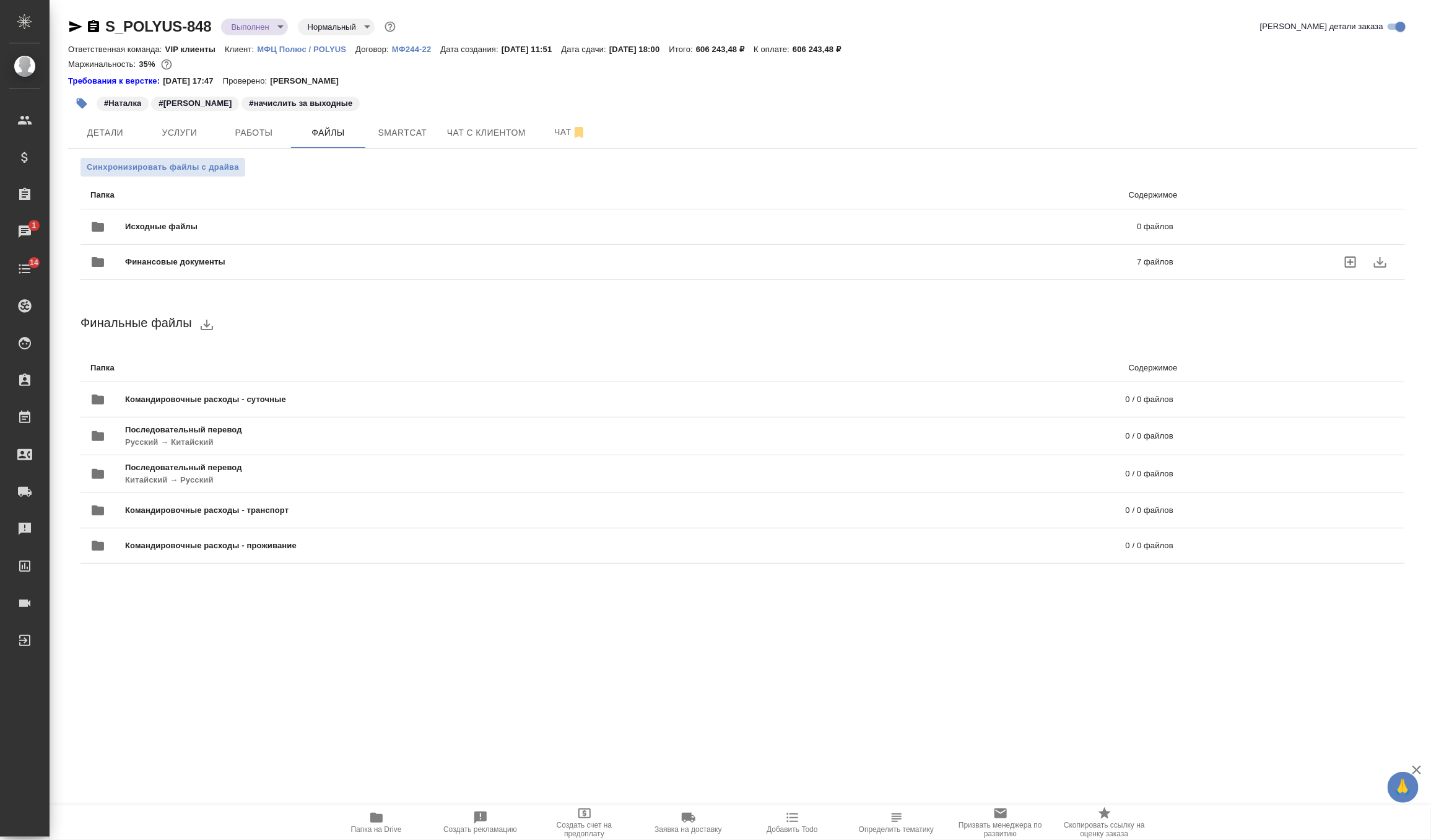
click at [241, 265] on span "Финансовые документы" at bounding box center [403, 262] width 556 height 13
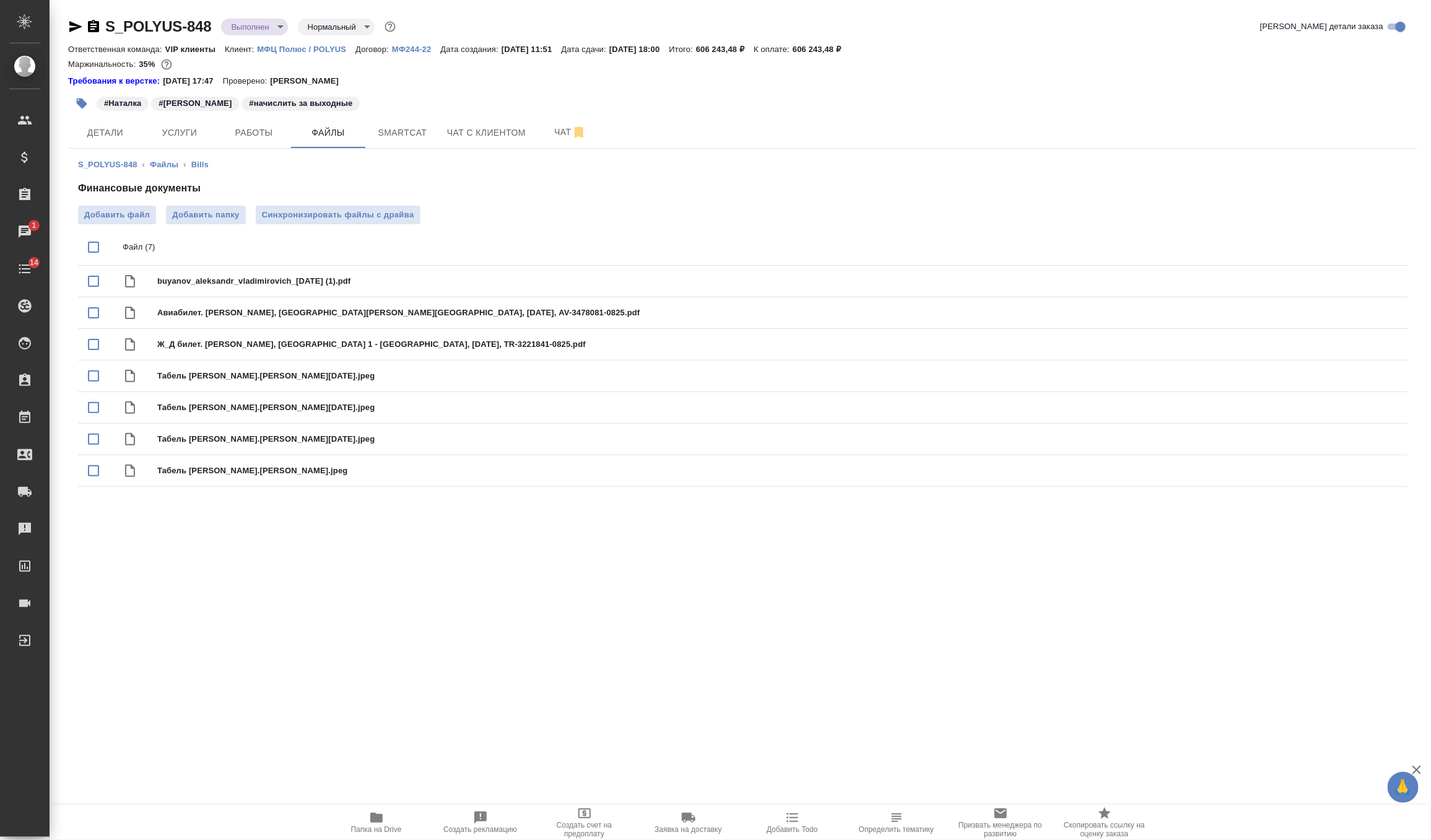
click at [101, 251] on input "checkbox" at bounding box center [93, 246] width 26 height 26
checkbox input "true"
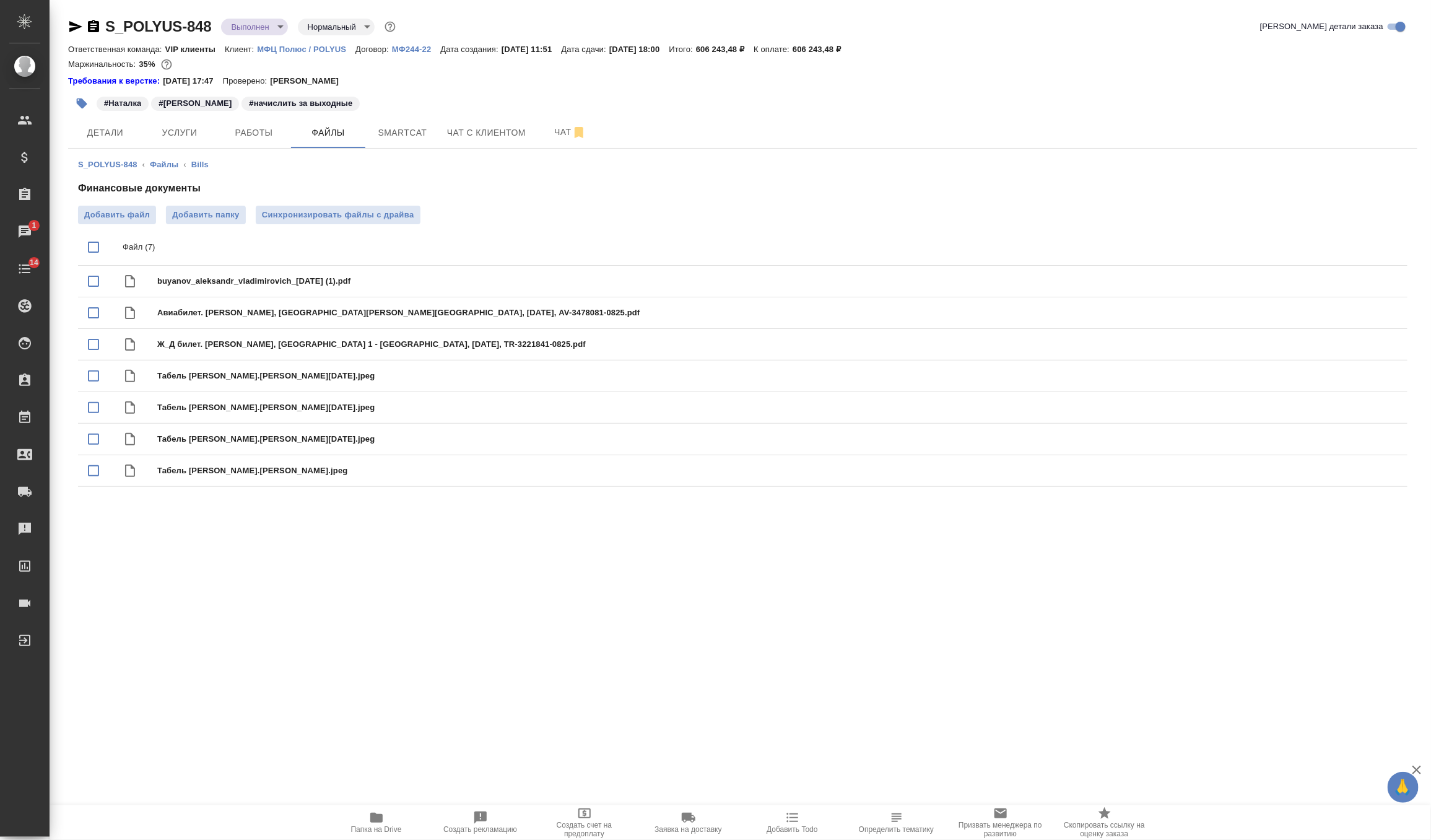
checkbox input "true"
click at [1353, 247] on icon "download" at bounding box center [1353, 247] width 14 height 14
click at [166, 134] on span "Услуги" at bounding box center [180, 133] width 60 height 15
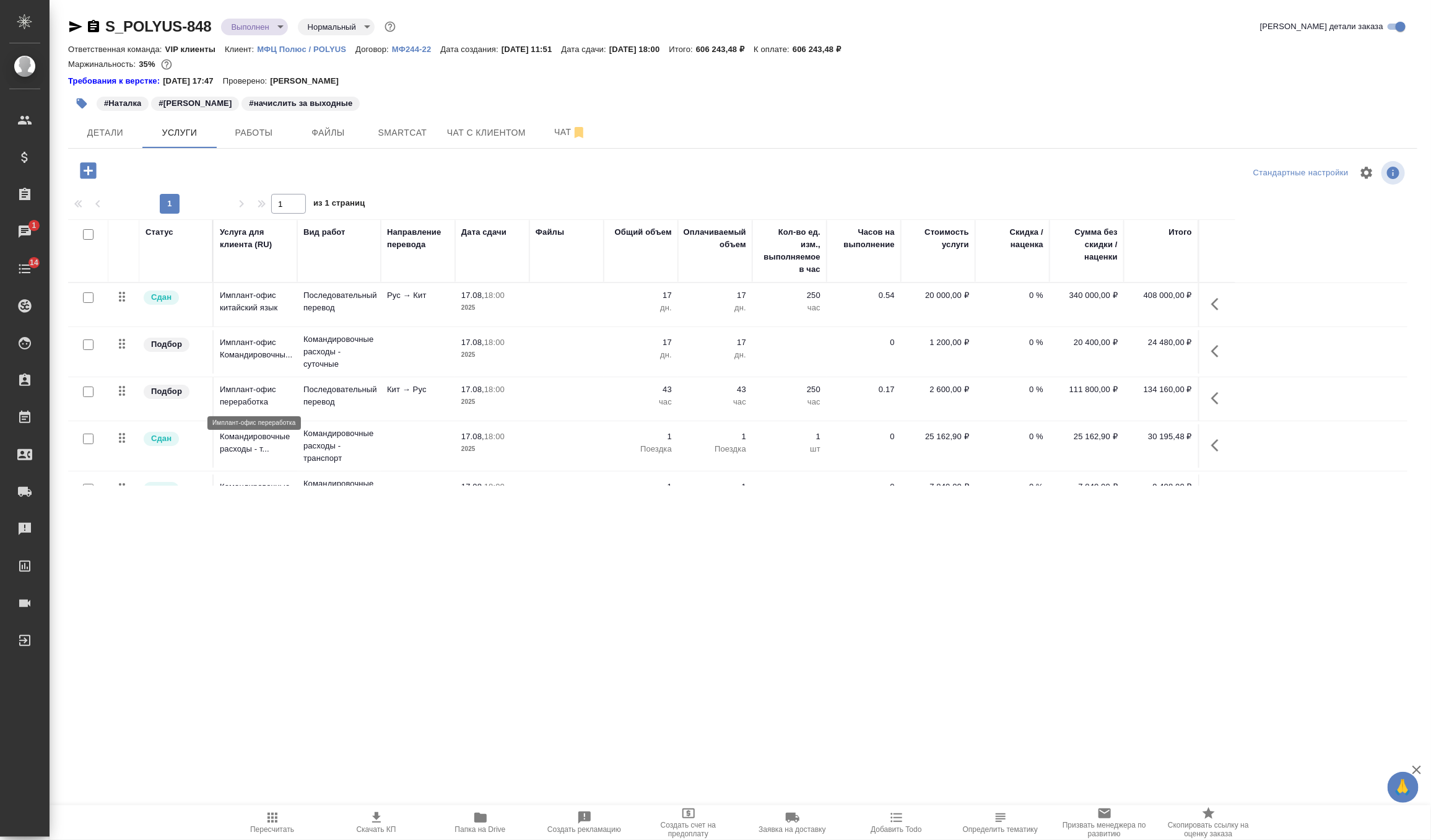
click at [278, 402] on p "Имплант-офис переработка" at bounding box center [255, 395] width 71 height 24
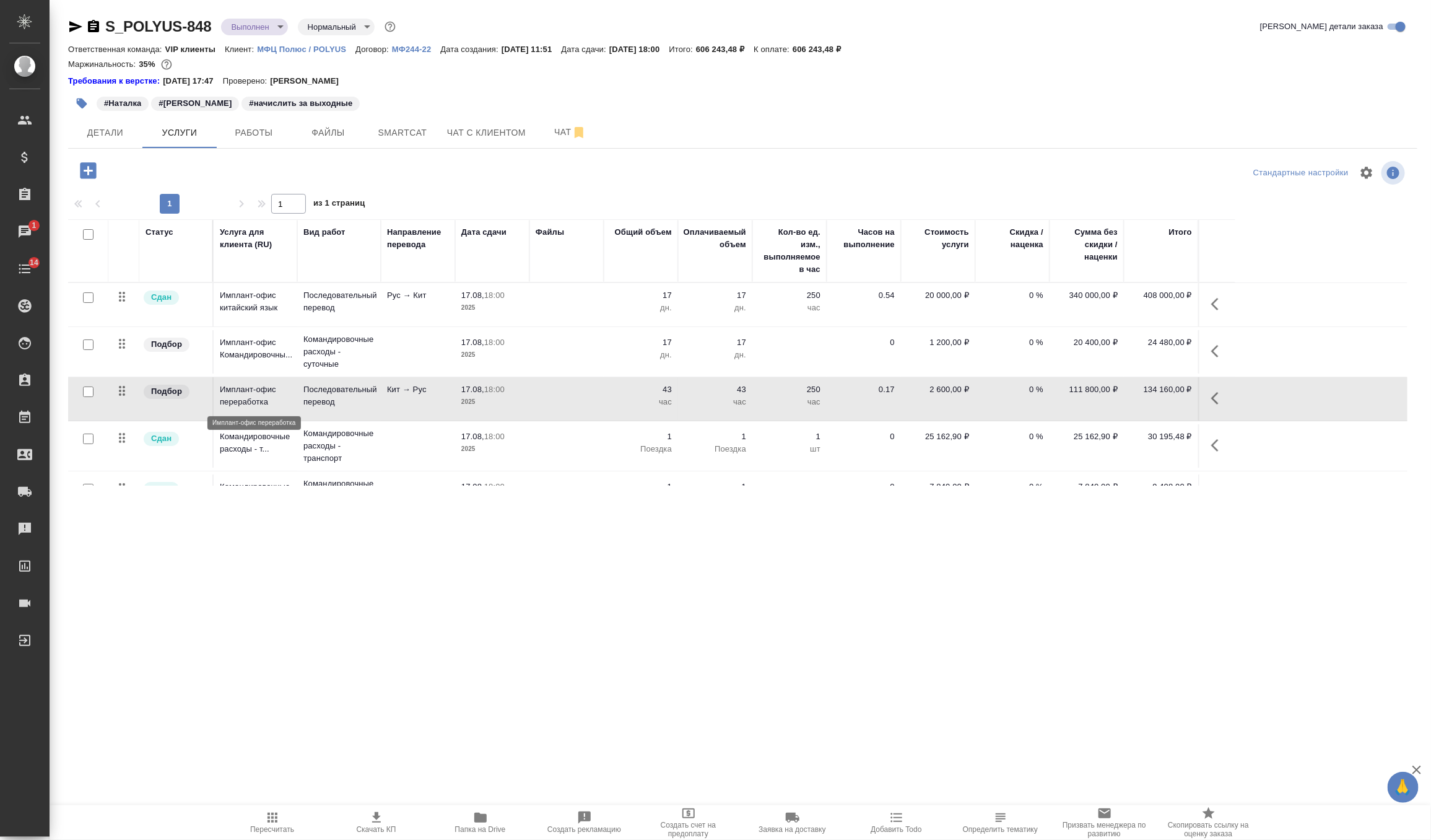
click at [278, 402] on p "Имплант-офис переработка" at bounding box center [255, 395] width 71 height 24
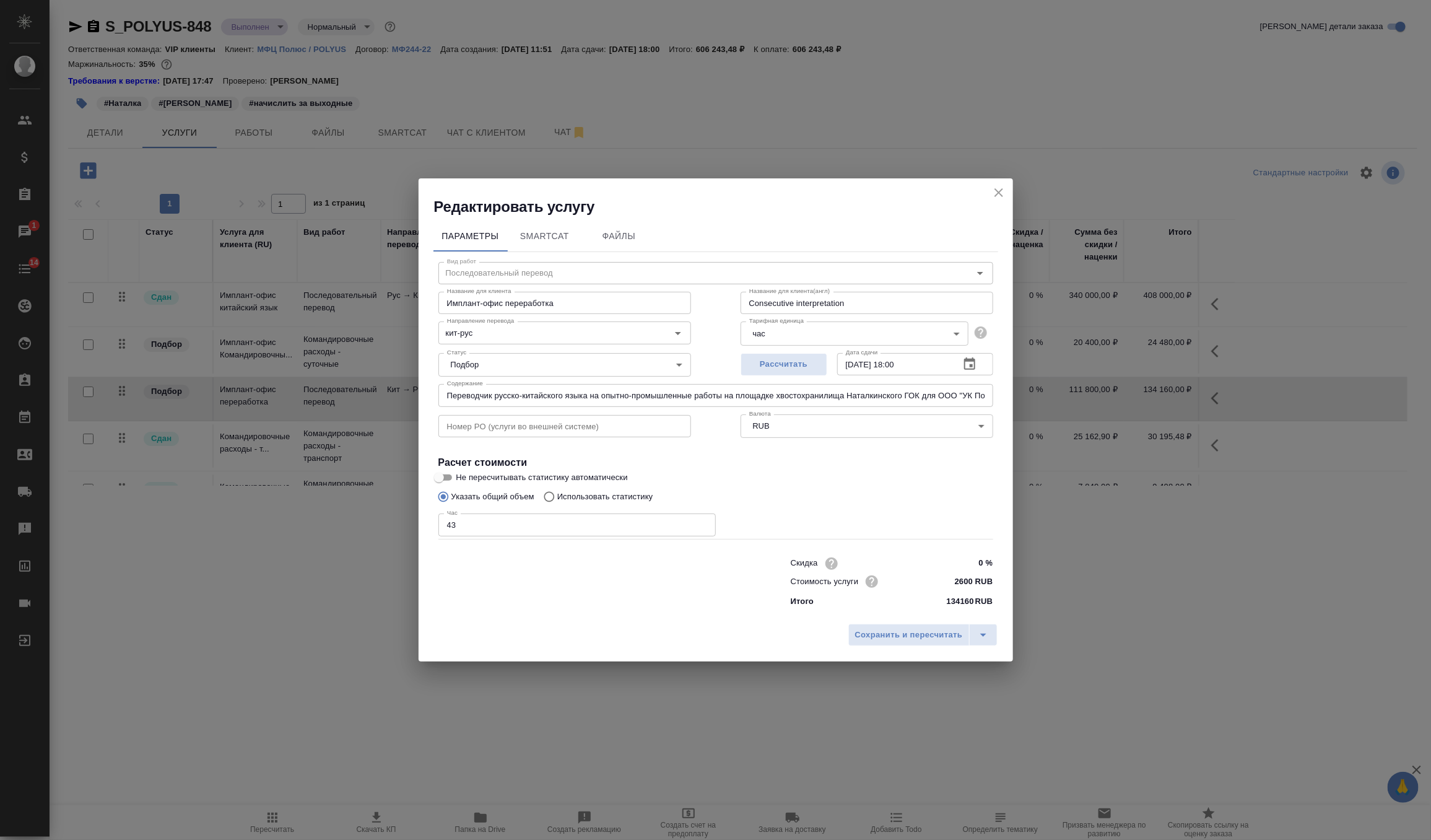
click at [604, 306] on input "Имплант-офис переработка" at bounding box center [565, 302] width 253 height 23
type input "Имплант-офис переработка (каждый день по 3 часа)"
click at [869, 629] on span "Сохранить и пересчитать" at bounding box center [909, 635] width 107 height 14
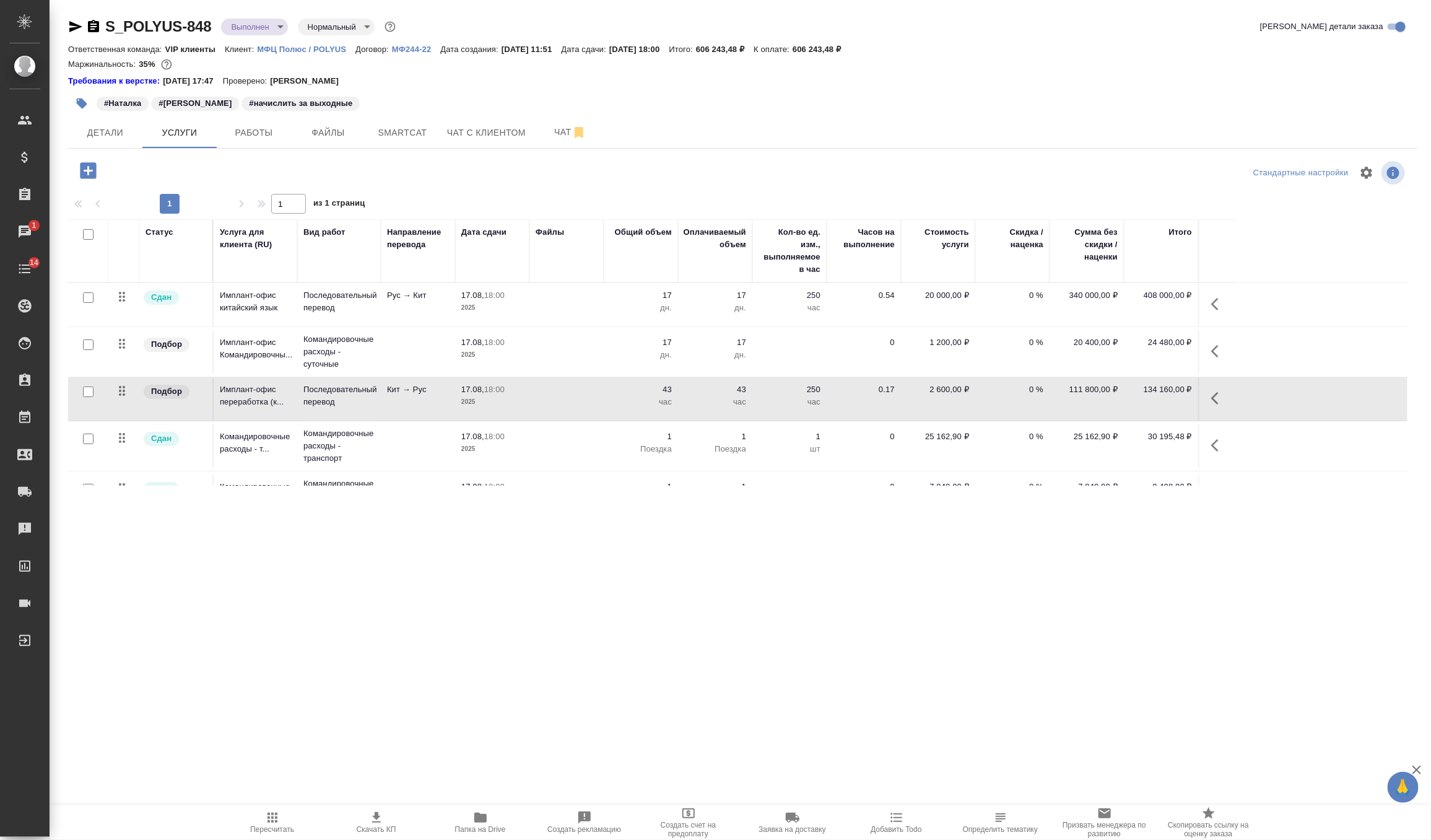
click at [382, 395] on td "Кит → Рус" at bounding box center [418, 399] width 74 height 43
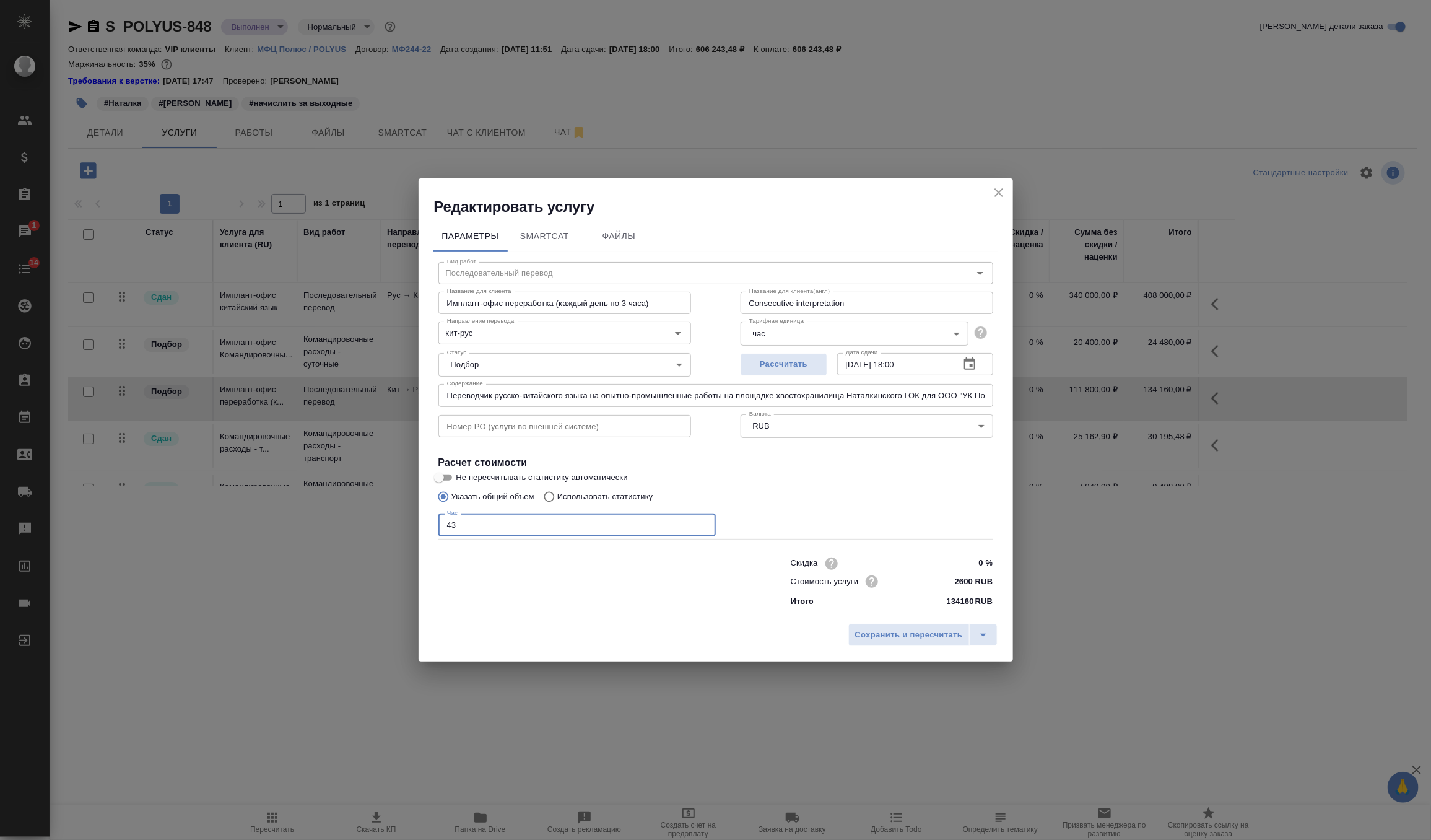
click at [533, 527] on input "43" at bounding box center [577, 524] width 278 height 23
type input "49"
click at [906, 628] on span "Сохранить и пересчитать" at bounding box center [909, 635] width 107 height 14
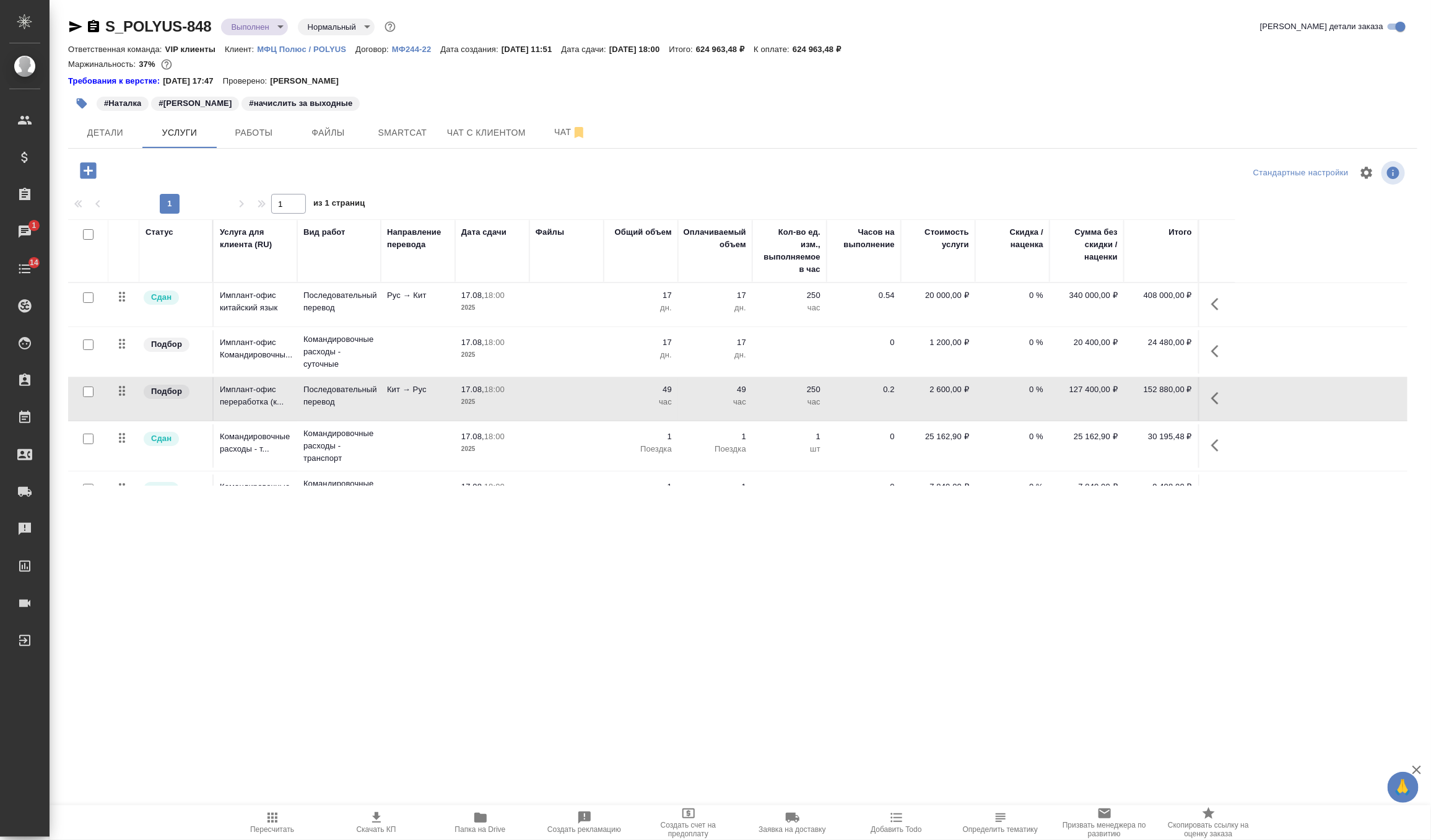
click at [1217, 392] on icon "button" at bounding box center [1215, 398] width 7 height 13
click at [1149, 402] on icon "button" at bounding box center [1149, 398] width 14 height 14
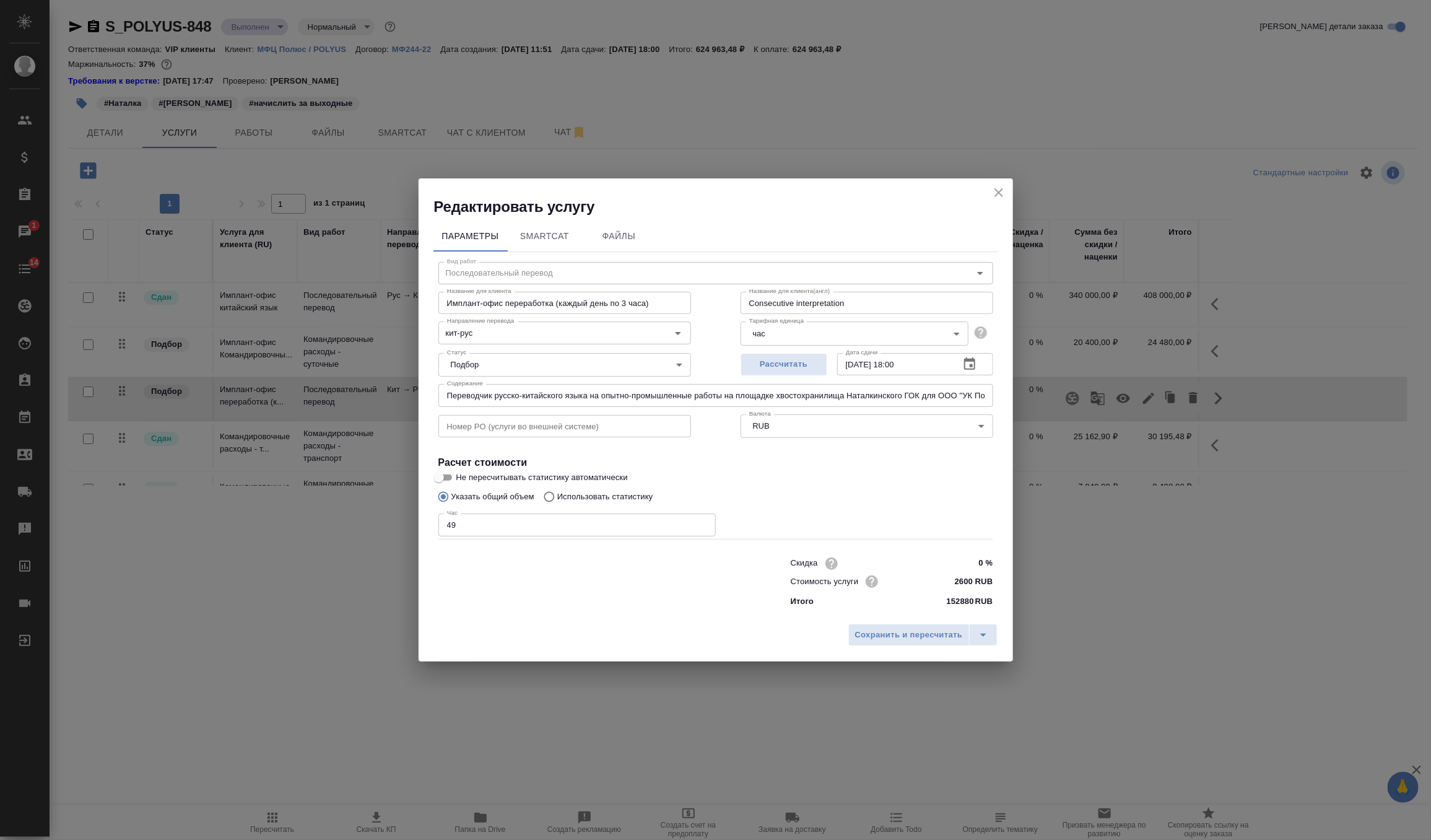
click at [684, 372] on body "🙏 .cls-1 fill:#fff; AWATERA Zverzhanovskaya Diana Клиенты Спецификации Заказы 1…" at bounding box center [716, 420] width 1431 height 840
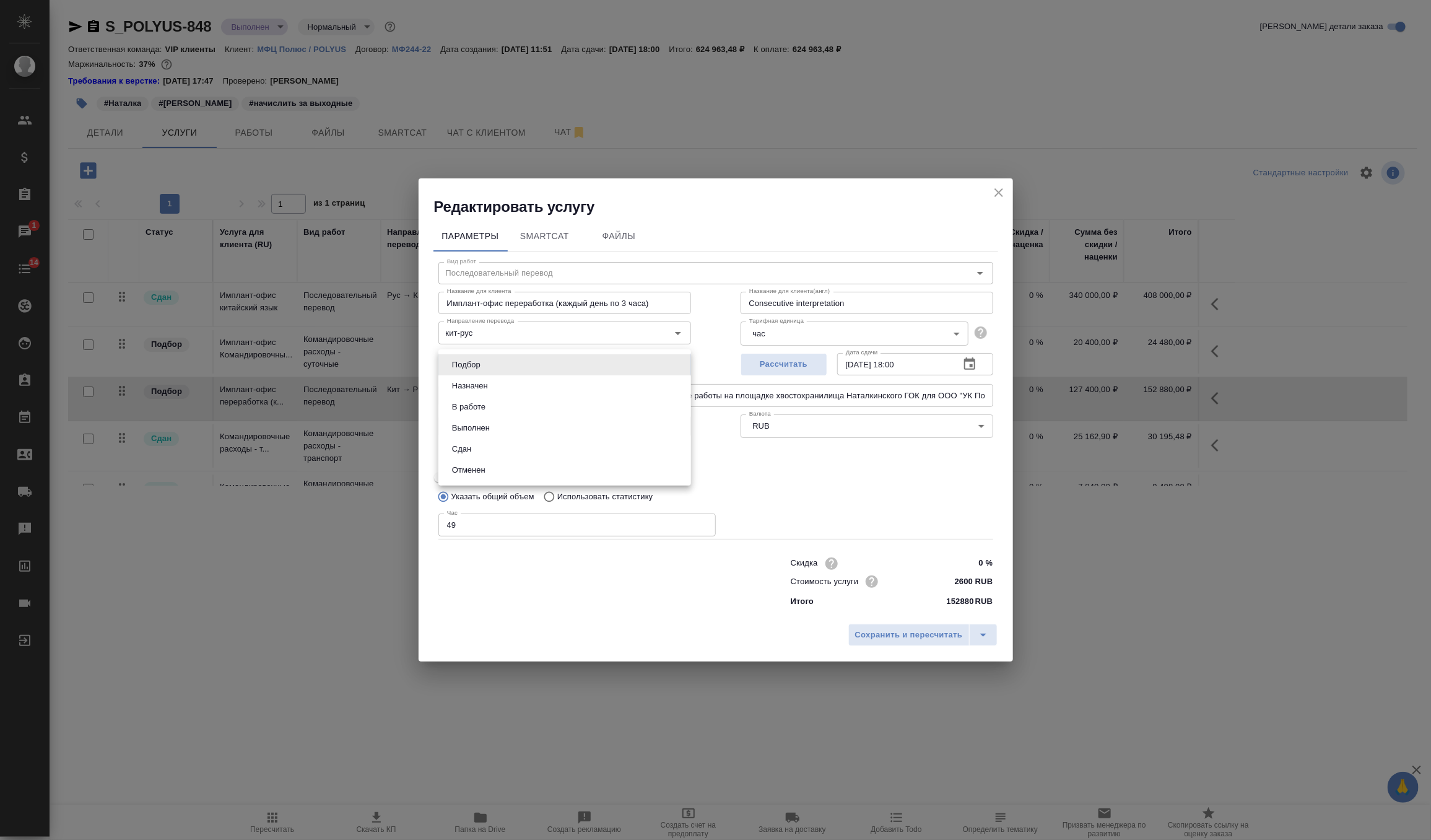
click at [586, 447] on li "Сдан" at bounding box center [565, 448] width 253 height 21
type input "closed"
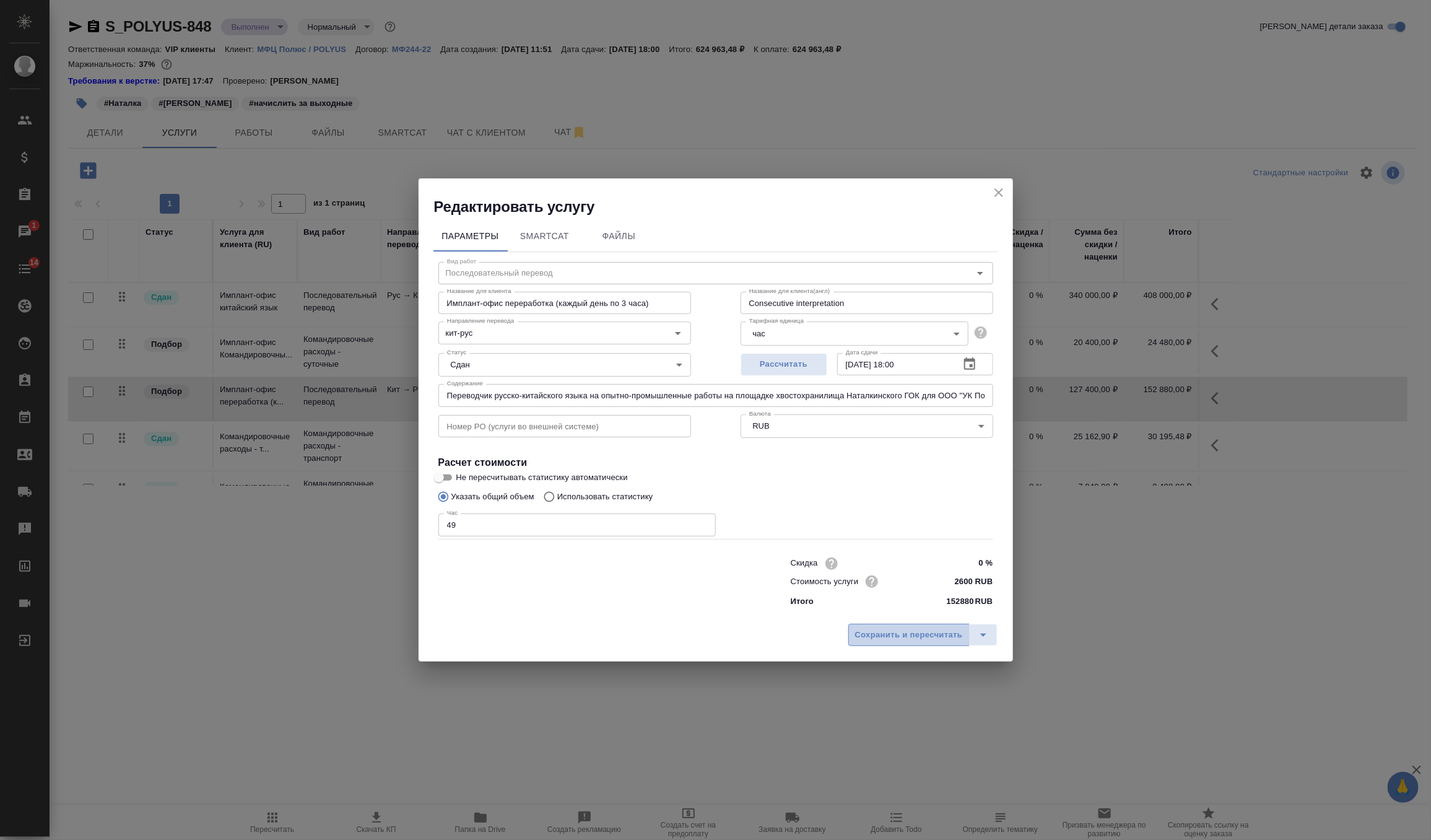
click at [944, 635] on span "Сохранить и пересчитать" at bounding box center [909, 635] width 107 height 14
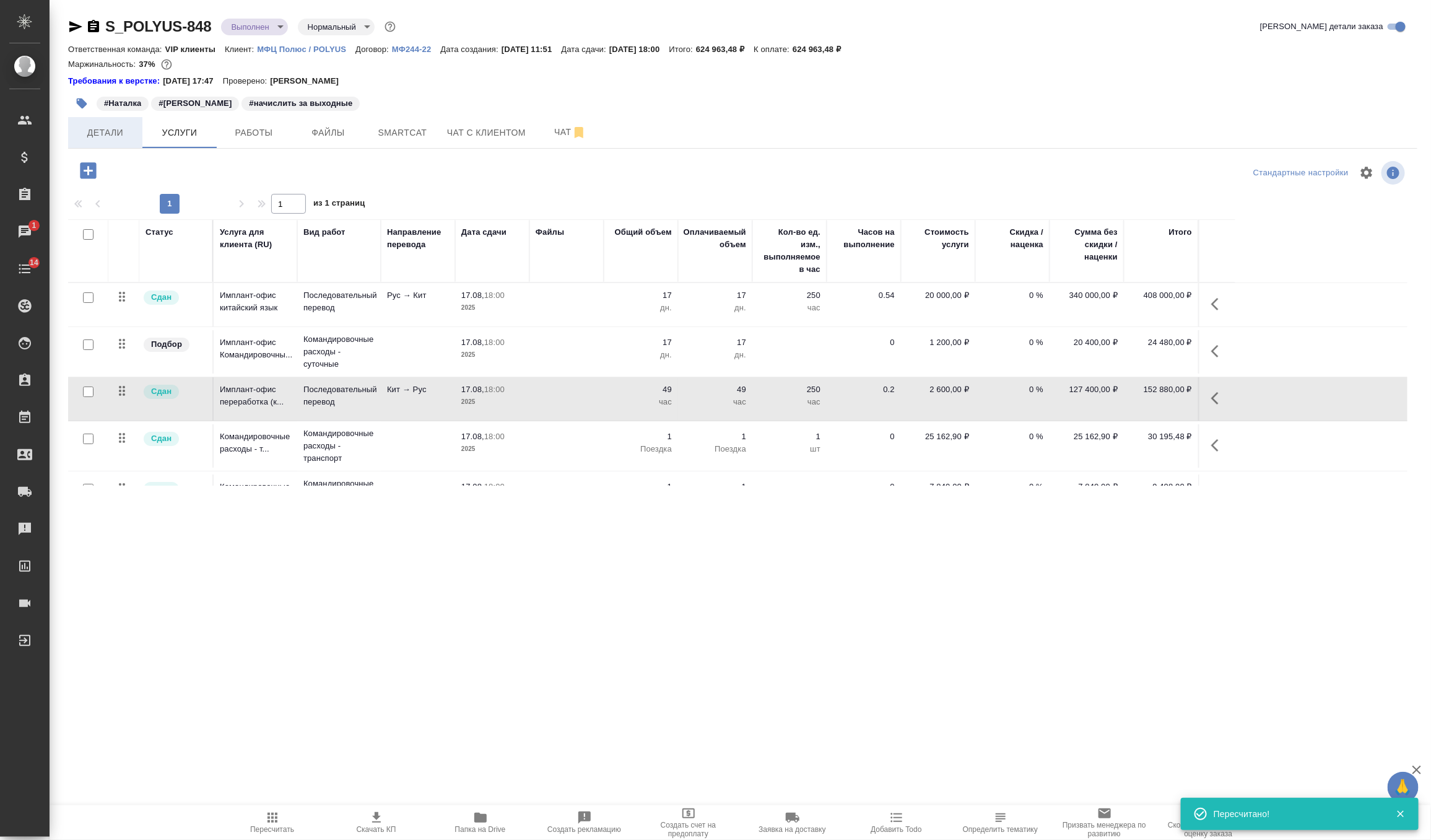
click at [119, 144] on button "Детали" at bounding box center [106, 133] width 74 height 31
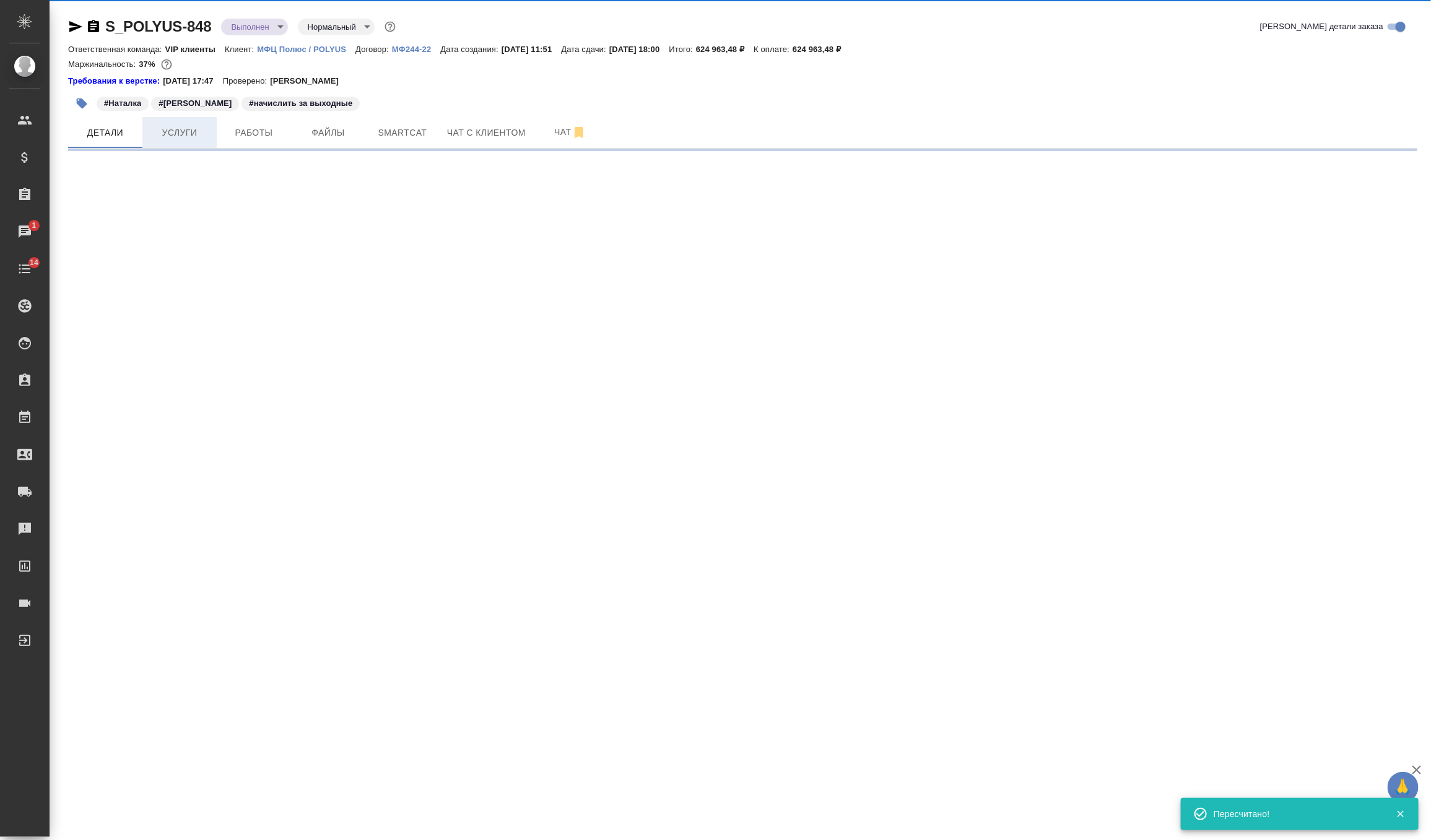
select select "RU"
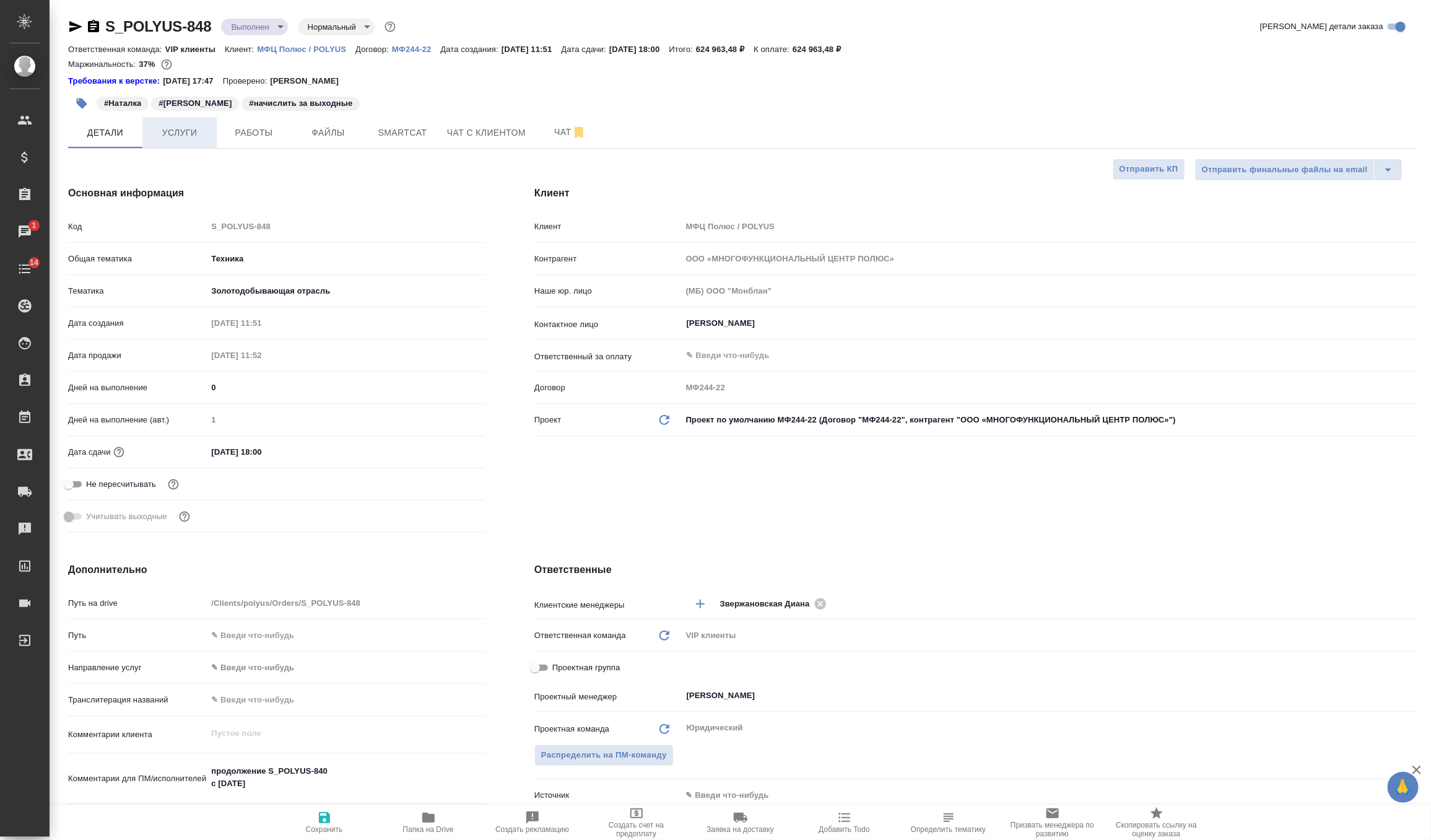
type textarea "x"
click at [202, 134] on span "Услуги" at bounding box center [180, 133] width 60 height 15
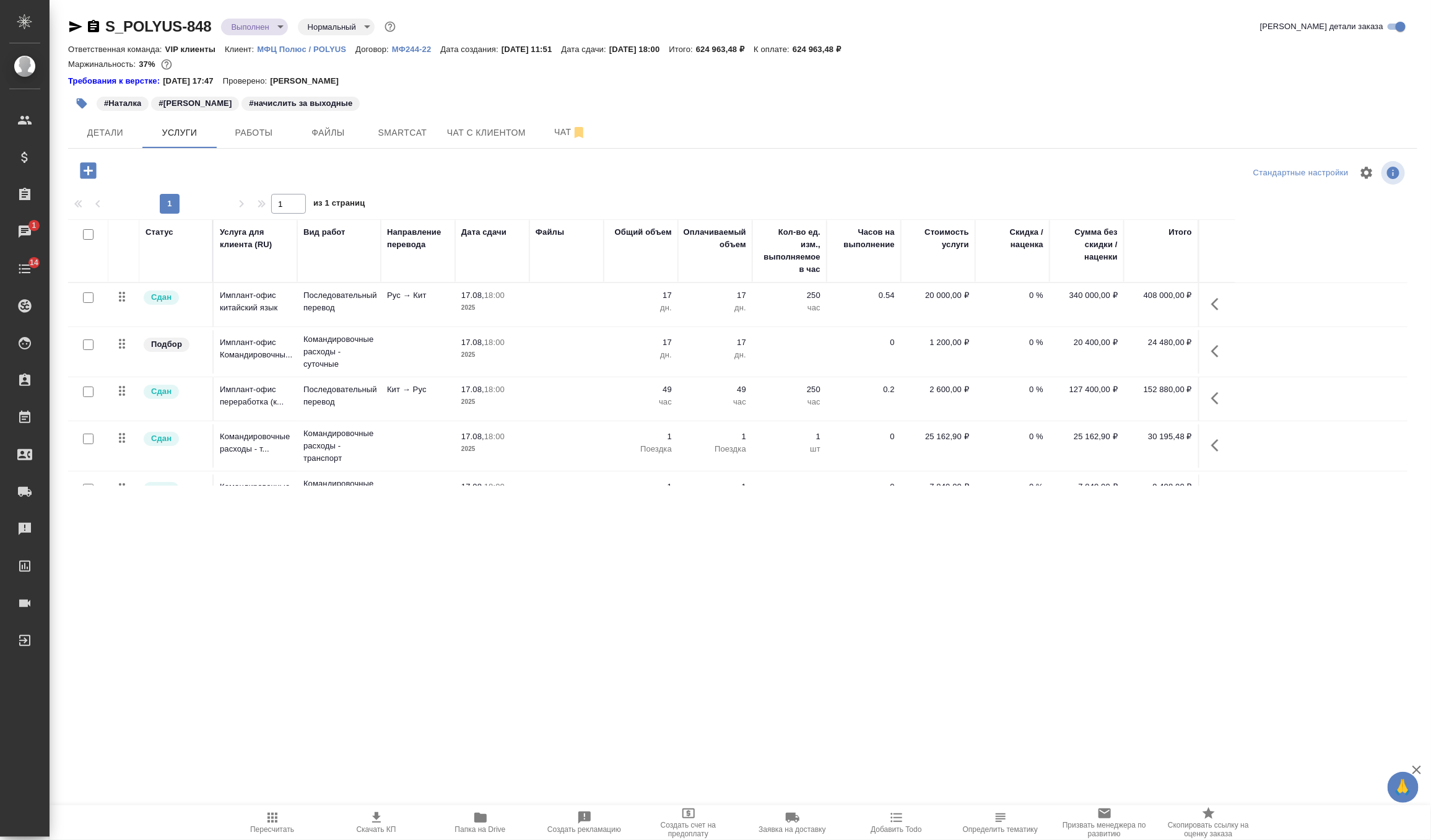
click at [1215, 350] on icon "button" at bounding box center [1219, 351] width 14 height 14
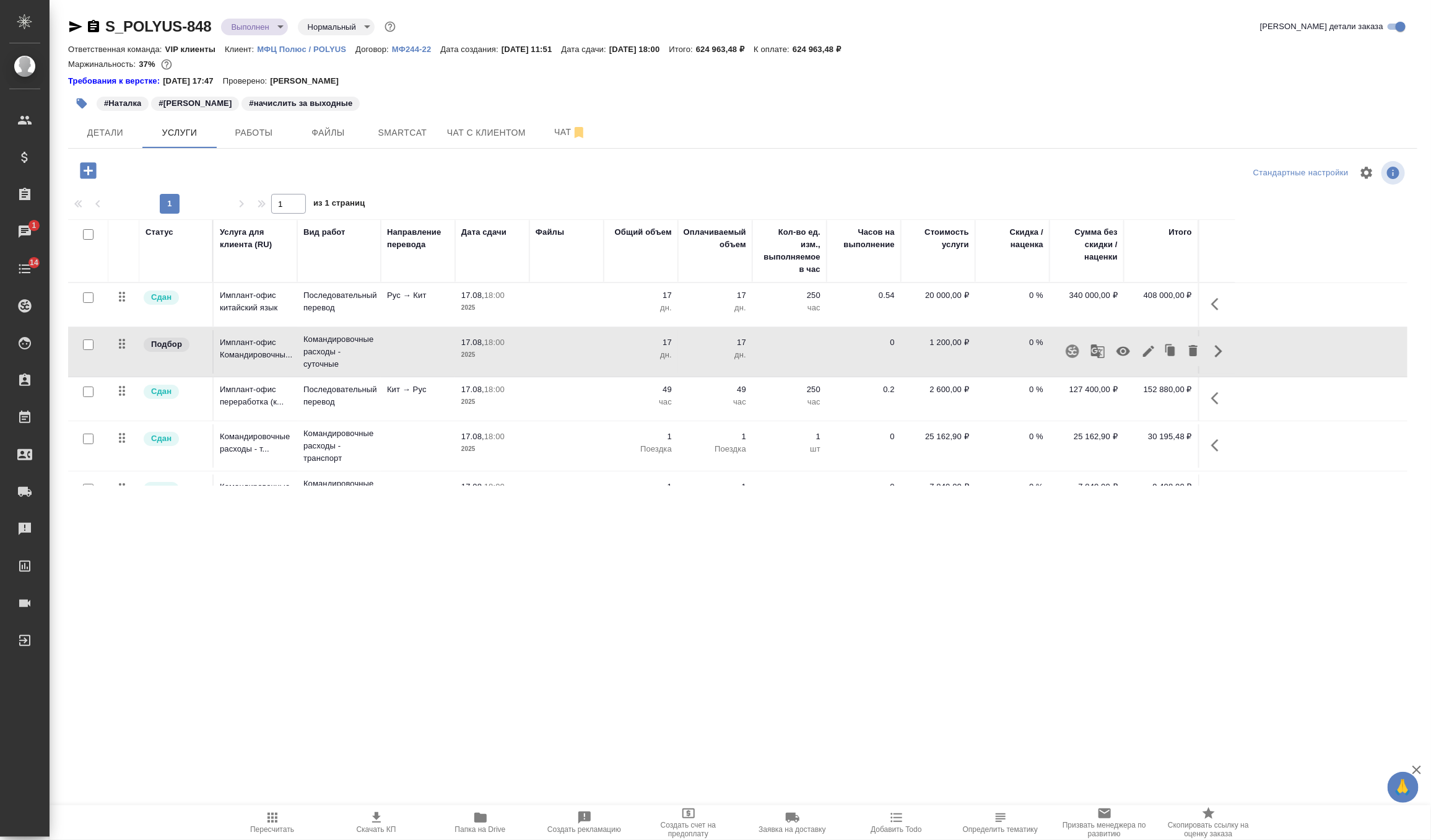
click at [1144, 350] on icon "button" at bounding box center [1149, 351] width 14 height 14
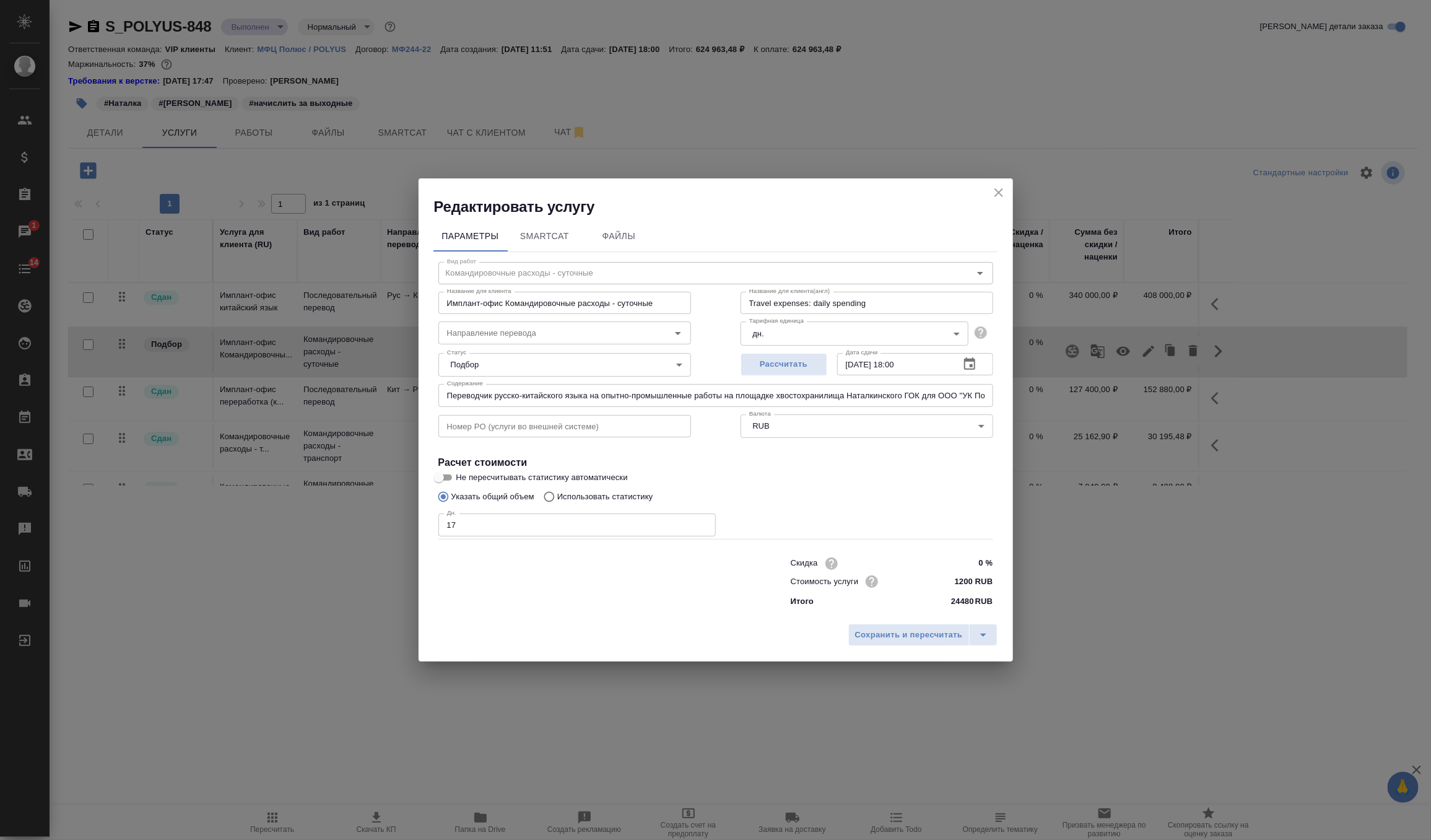
click at [550, 369] on body "🙏 .cls-1 fill:#fff; AWATERA Zverzhanovskaya Diana Клиенты Спецификации Заказы 1…" at bounding box center [716, 420] width 1431 height 840
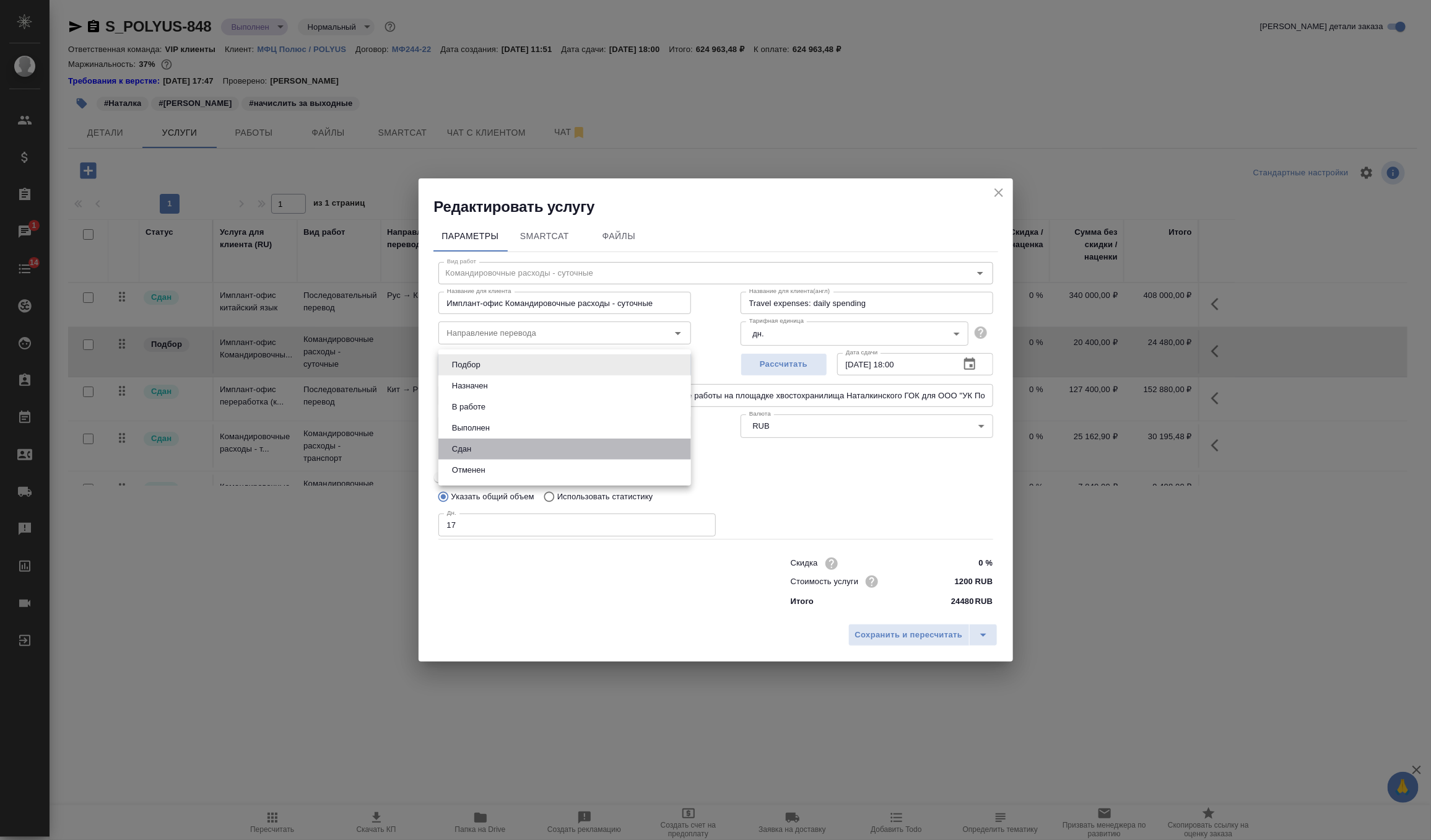
click at [515, 447] on li "Сдан" at bounding box center [565, 448] width 253 height 21
type input "closed"
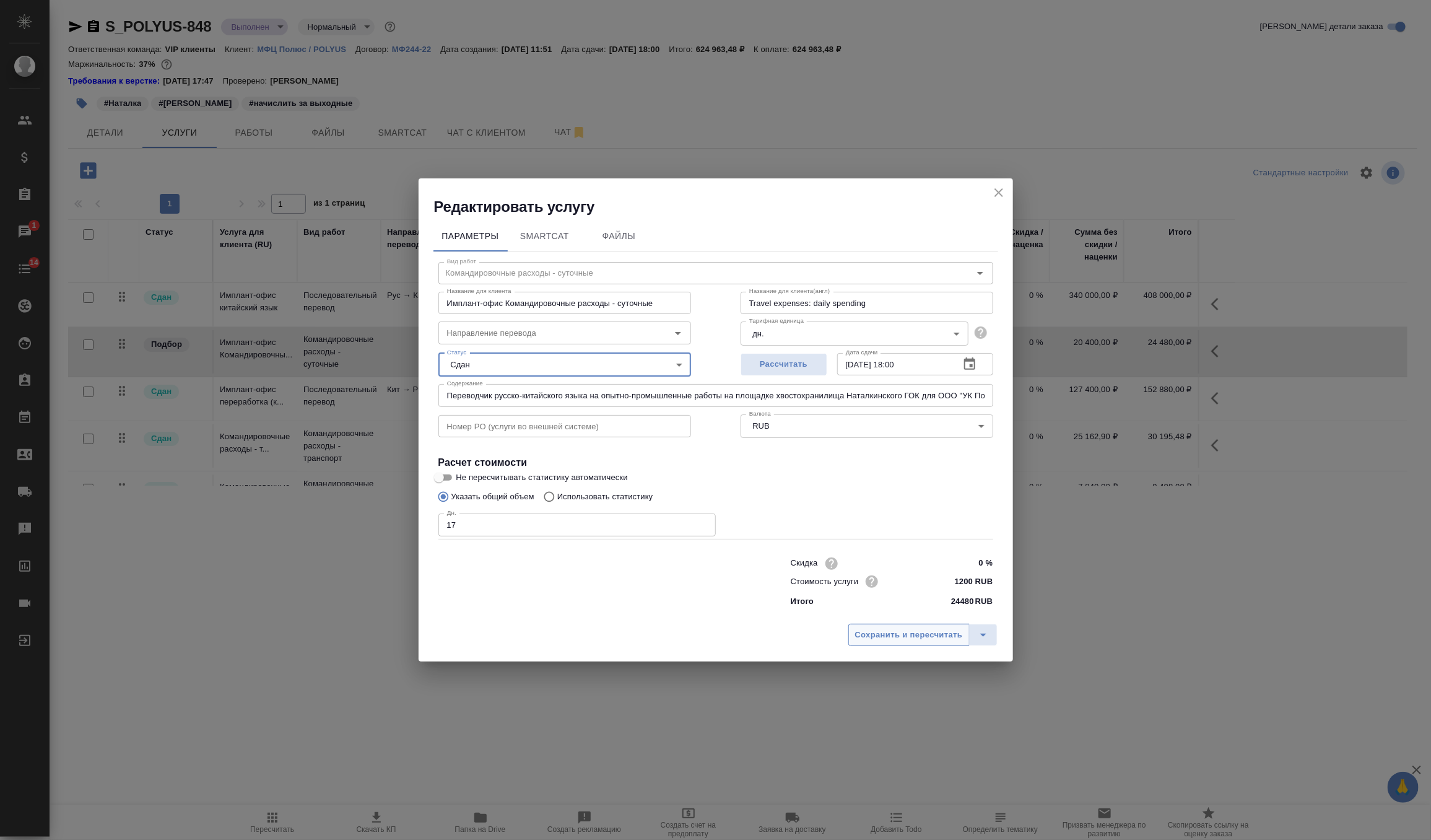
click at [929, 627] on button "Сохранить и пересчитать" at bounding box center [909, 634] width 122 height 23
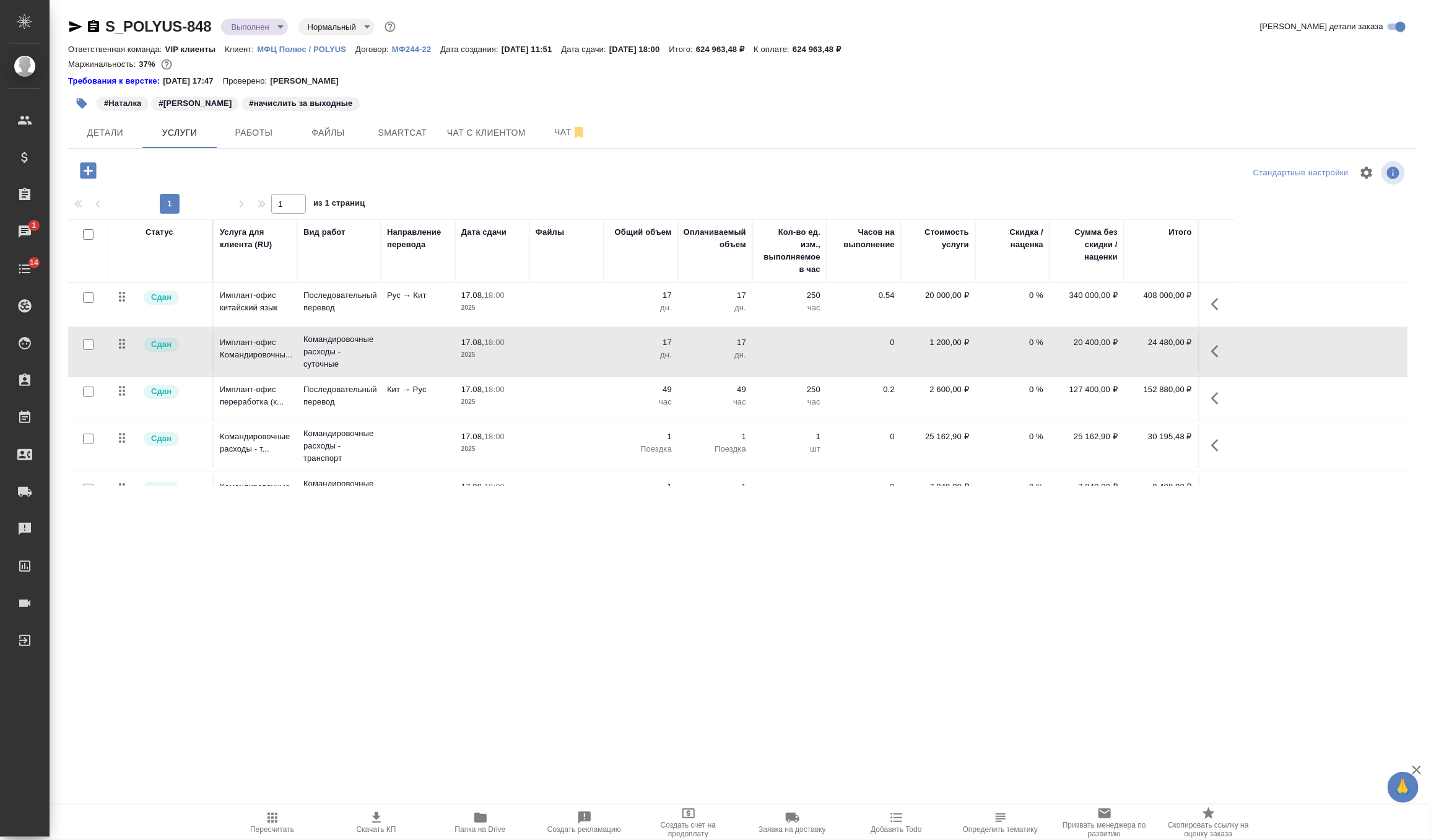
click at [1216, 402] on icon "button" at bounding box center [1215, 398] width 7 height 13
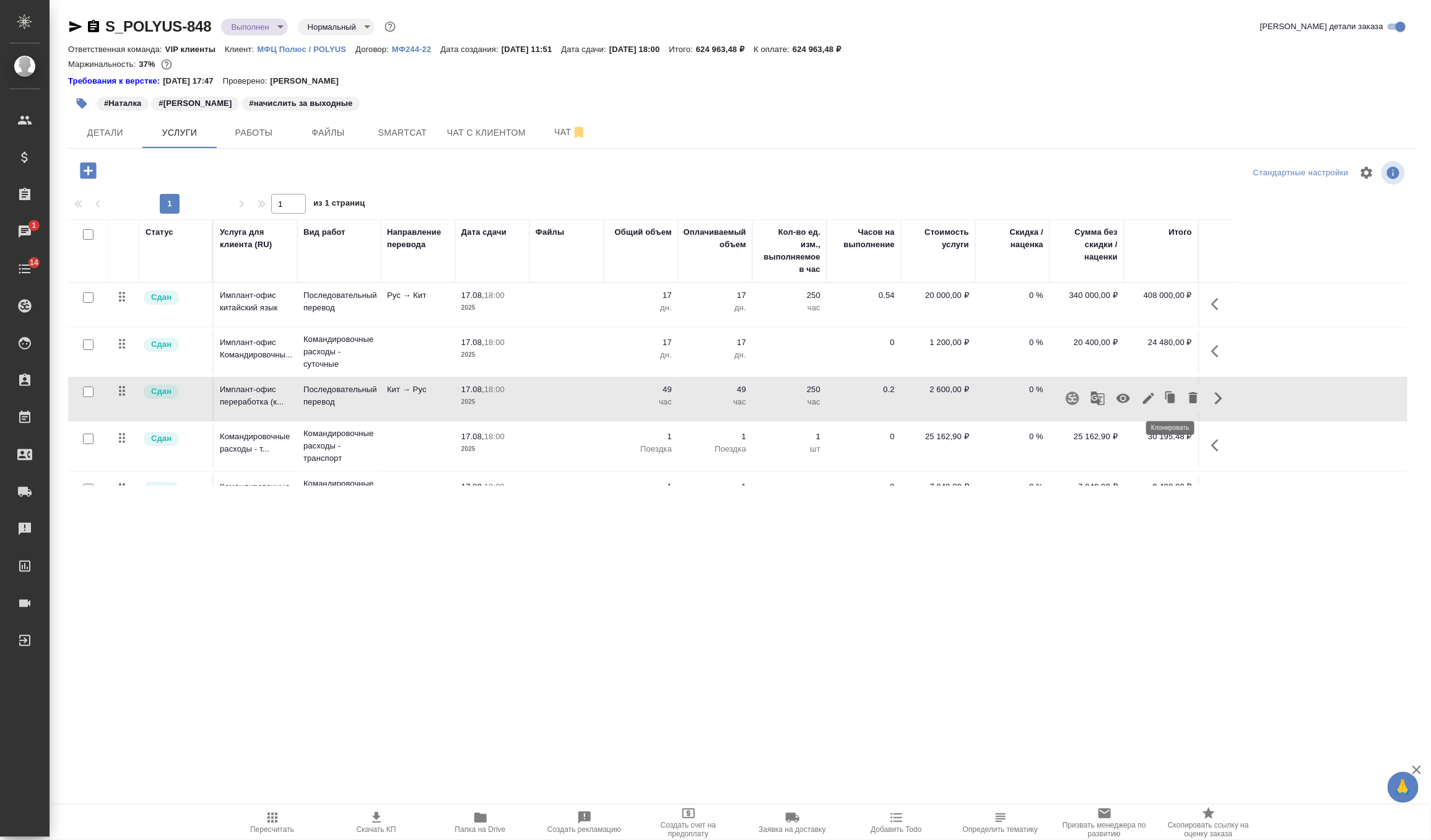
click at [1176, 400] on icon "button" at bounding box center [1170, 398] width 17 height 17
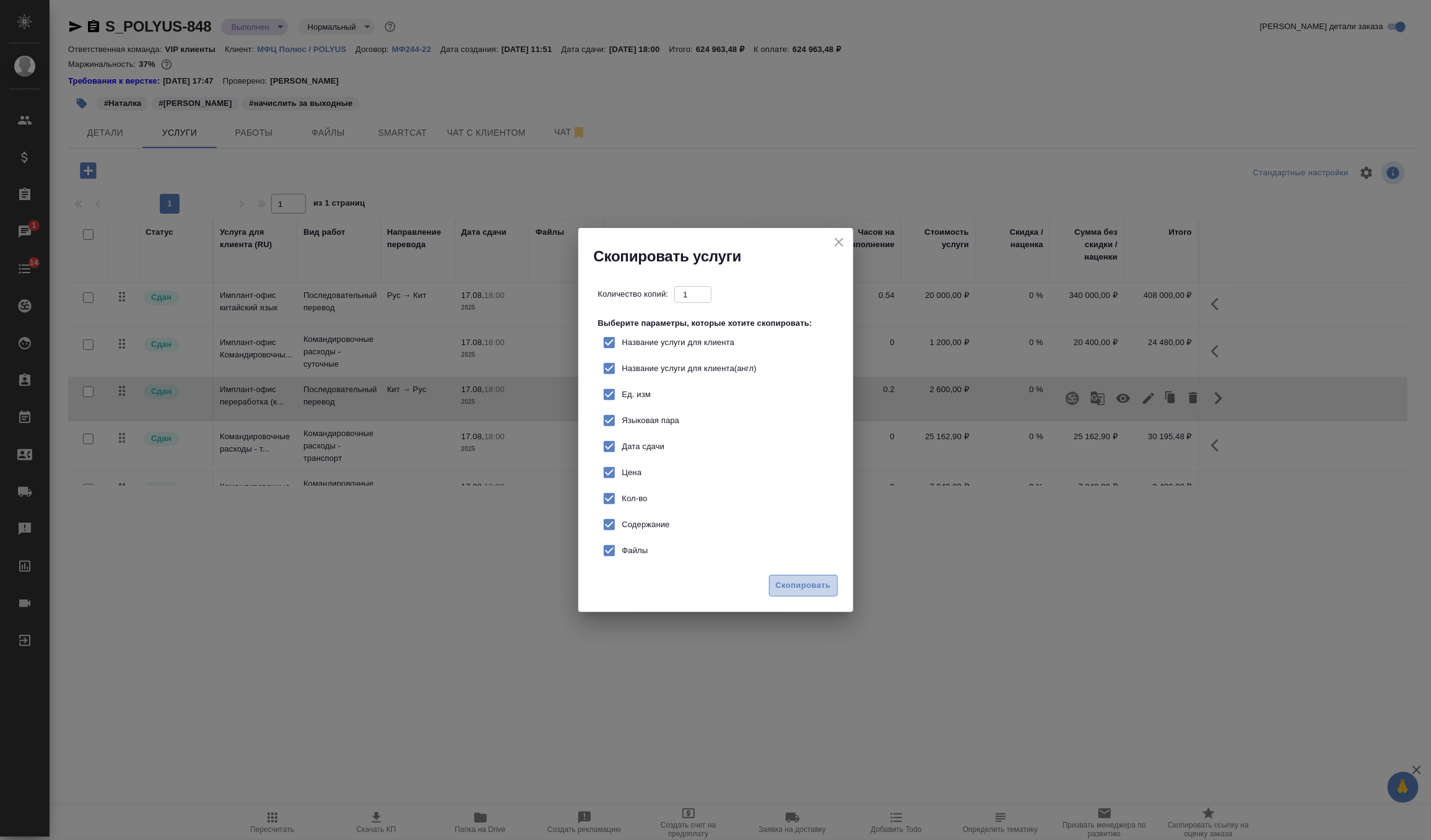
click at [813, 577] on button "Скопировать" at bounding box center [804, 586] width 69 height 22
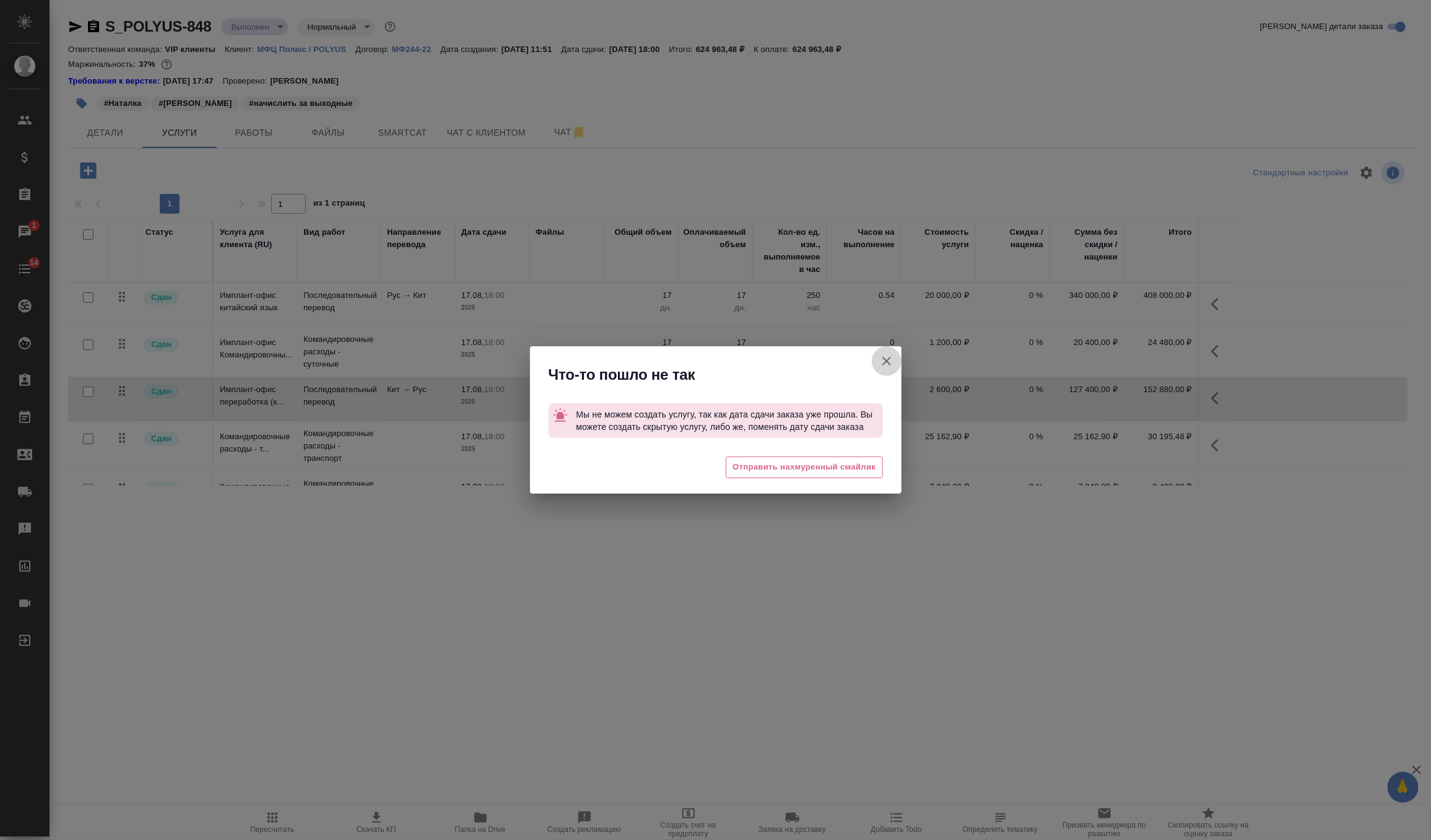
click at [886, 359] on icon "button" at bounding box center [887, 361] width 14 height 14
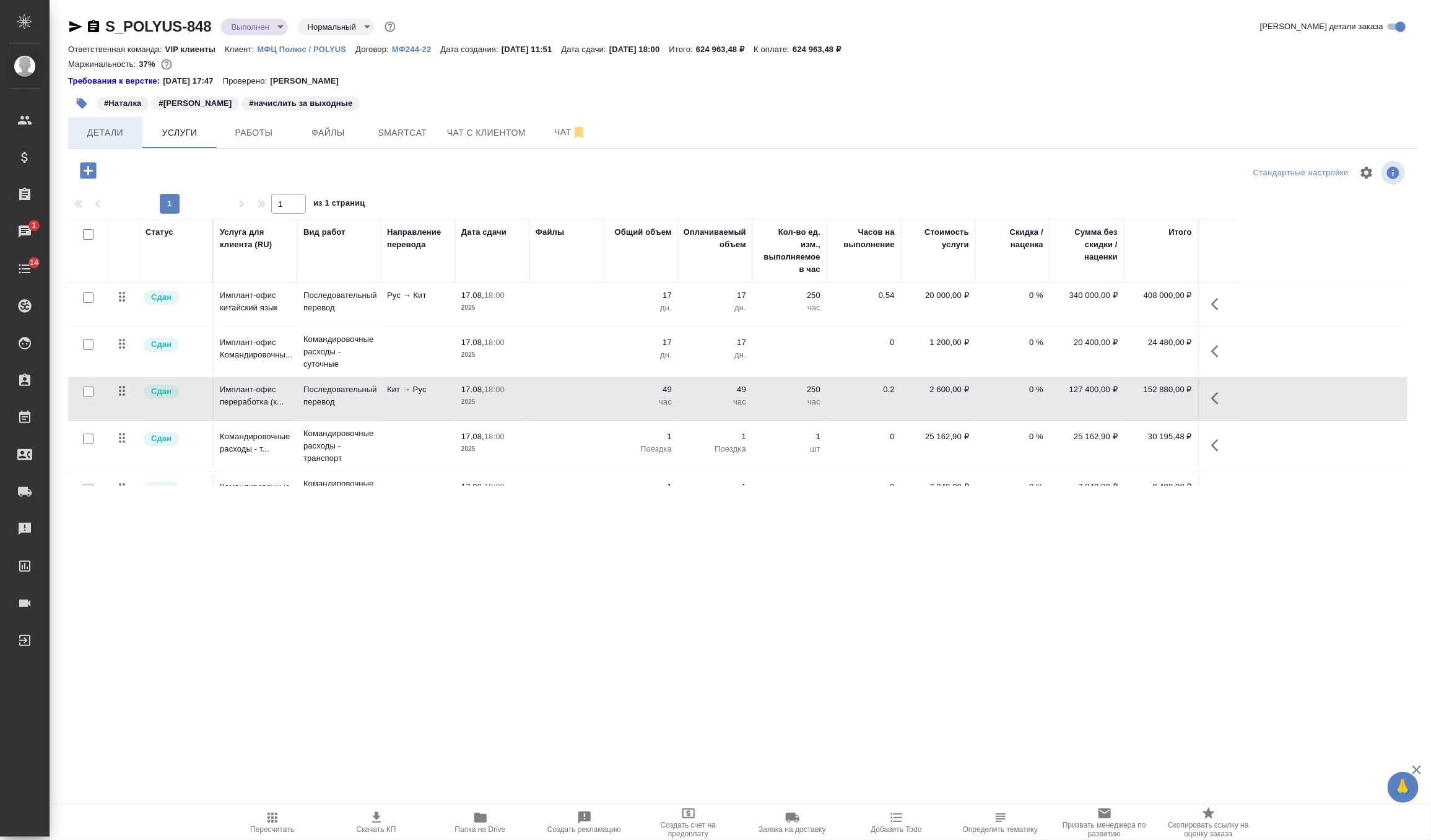
click at [114, 125] on span "Детали" at bounding box center [106, 133] width 60 height 15
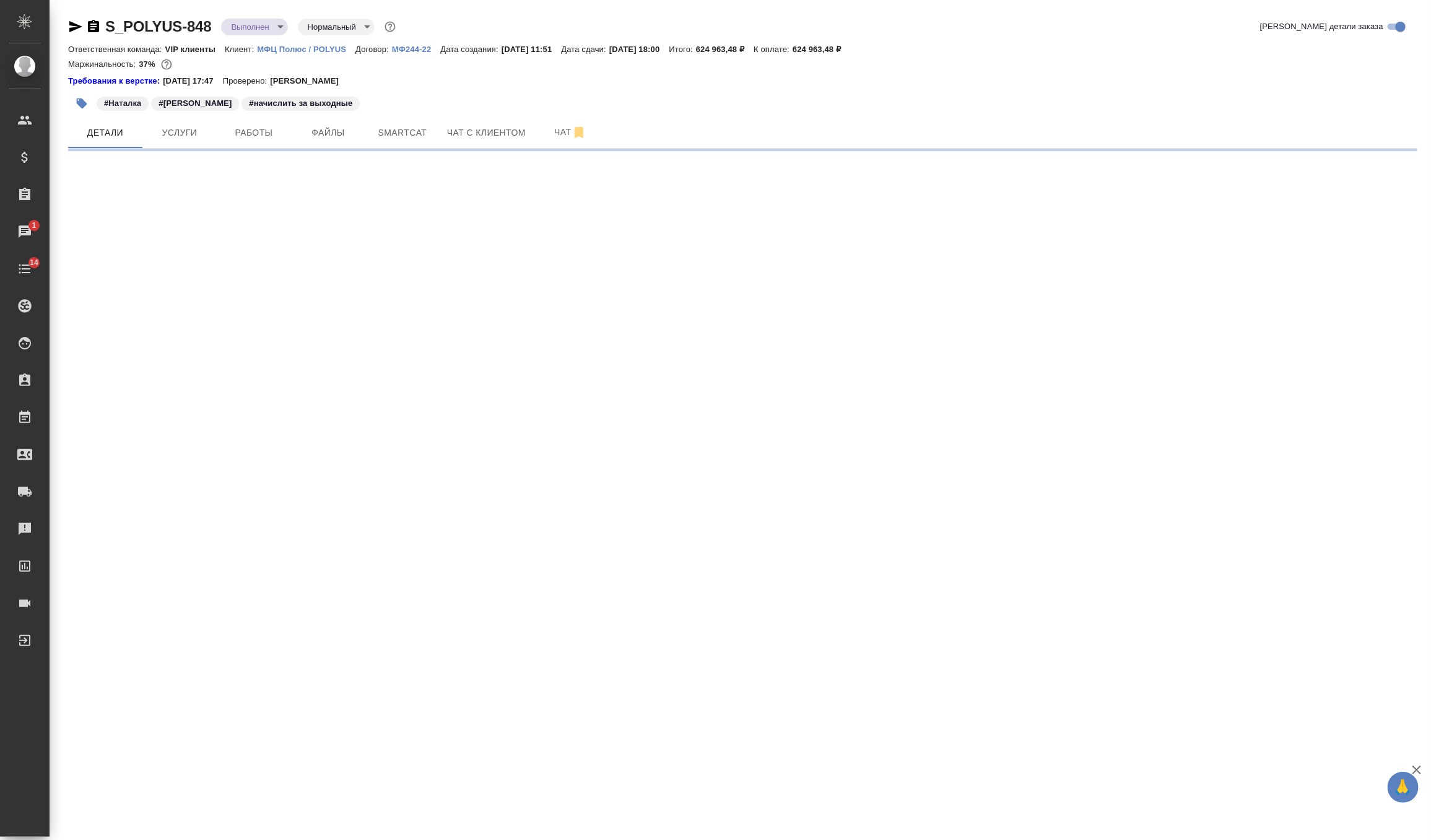
select select "RU"
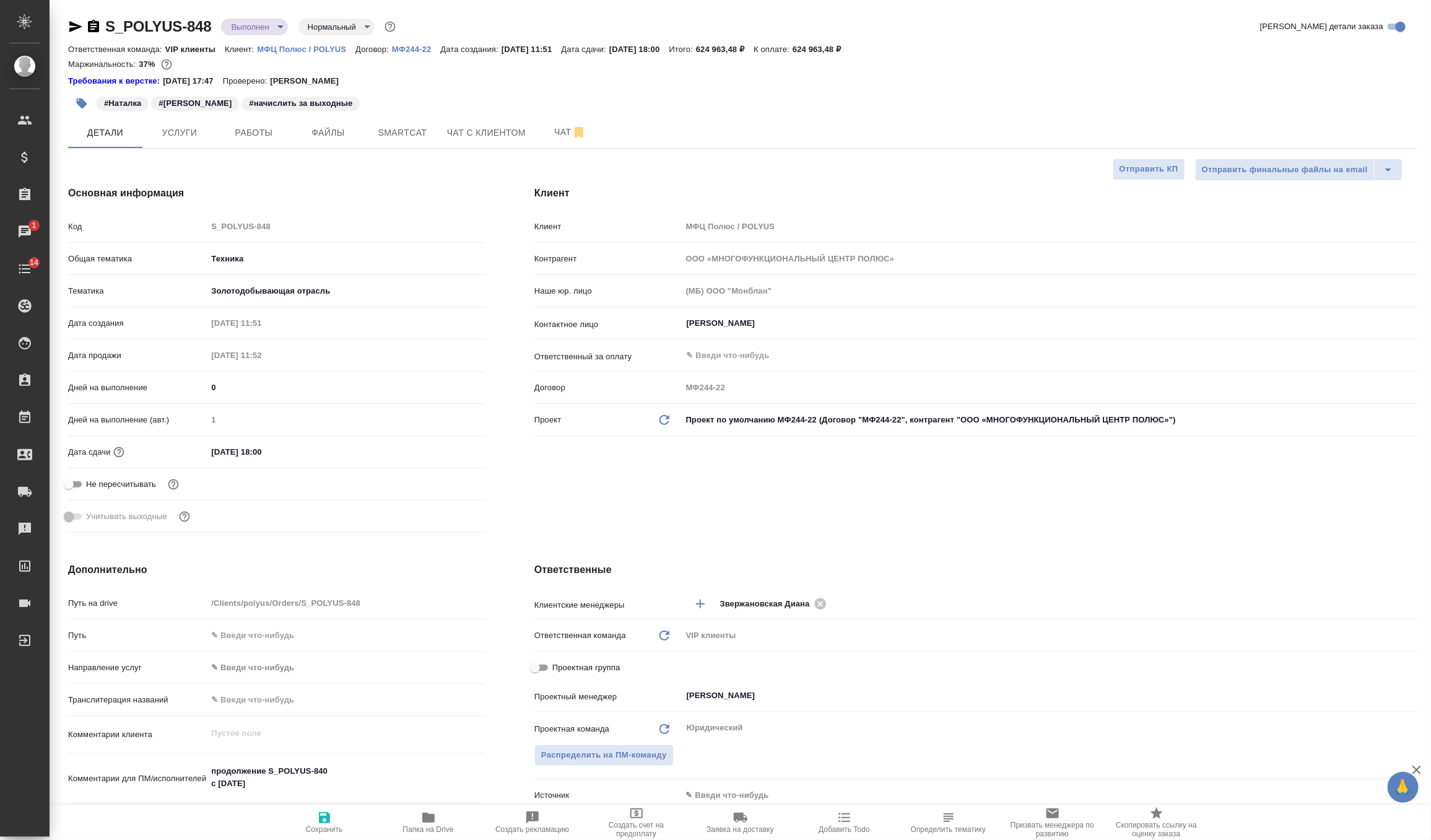
type textarea "x"
click at [295, 445] on input "17.08.2025 18:00" at bounding box center [261, 452] width 108 height 18
click at [449, 448] on icon "button" at bounding box center [448, 450] width 14 height 14
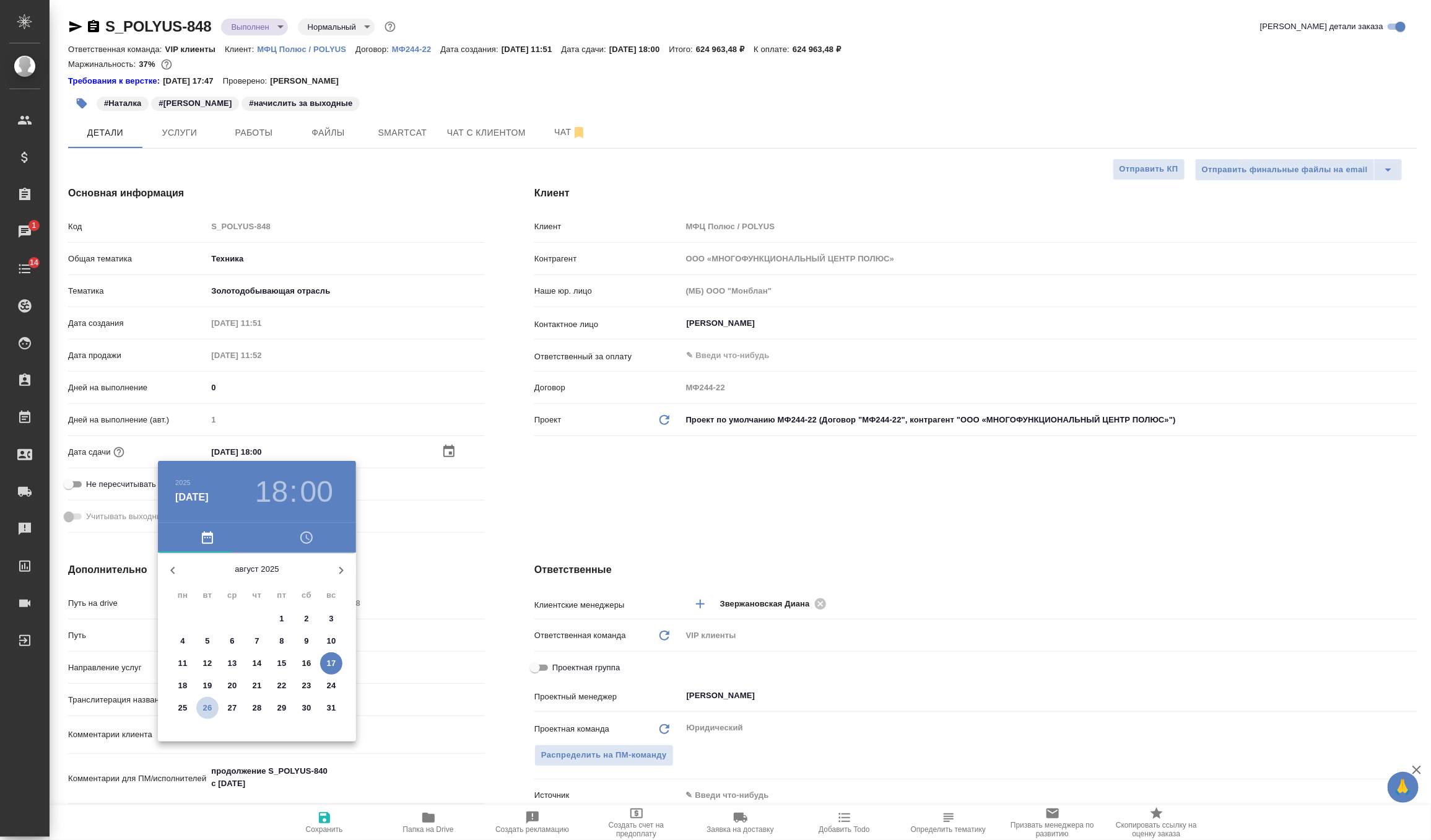
click at [209, 708] on p "26" at bounding box center [208, 708] width 9 height 13
type input "26.08.2025 18:00"
type textarea "x"
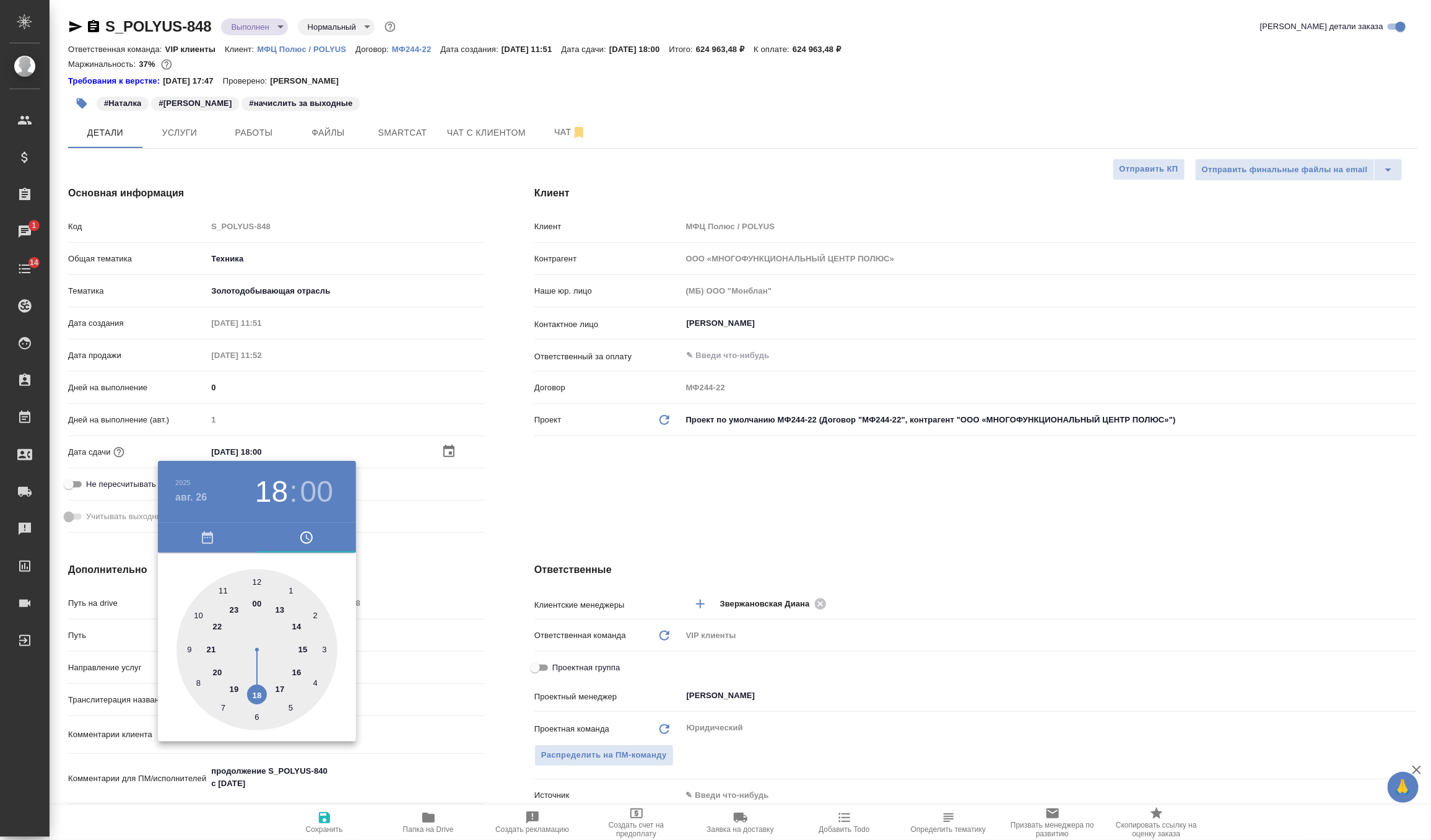
click at [546, 475] on div at bounding box center [716, 420] width 1431 height 840
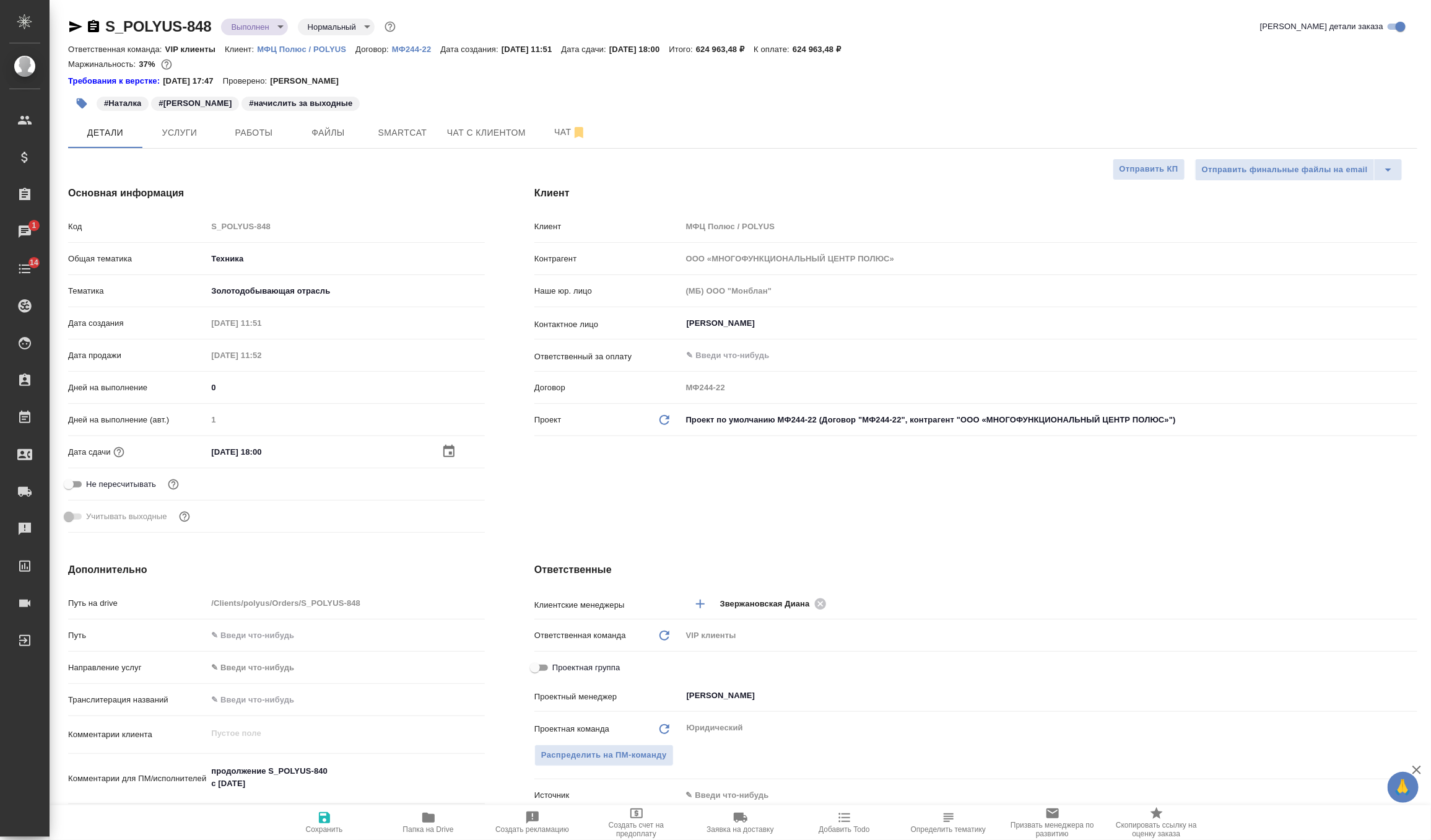
click at [312, 826] on span "Сохранить" at bounding box center [324, 829] width 37 height 9
type textarea "x"
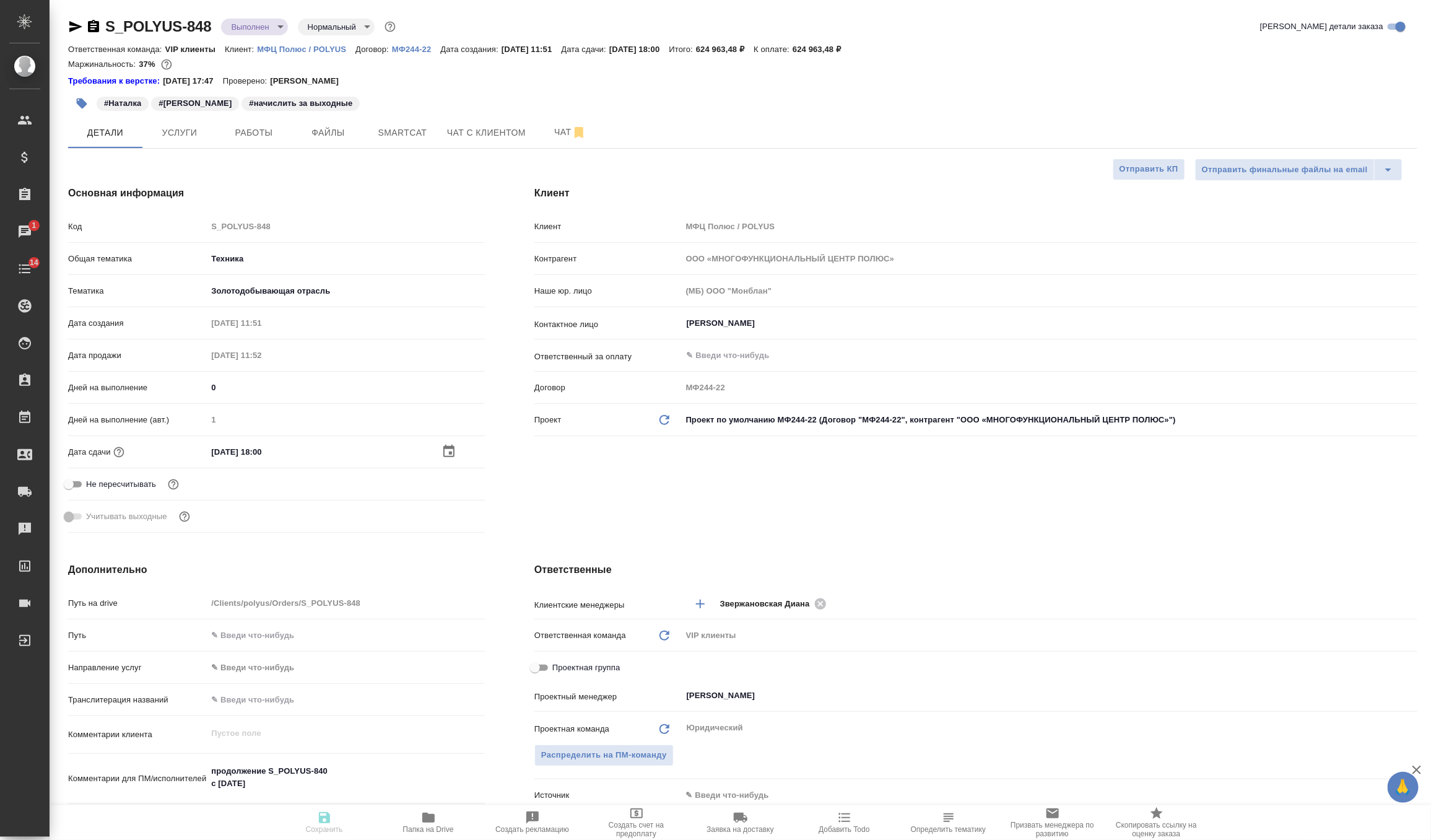
type textarea "x"
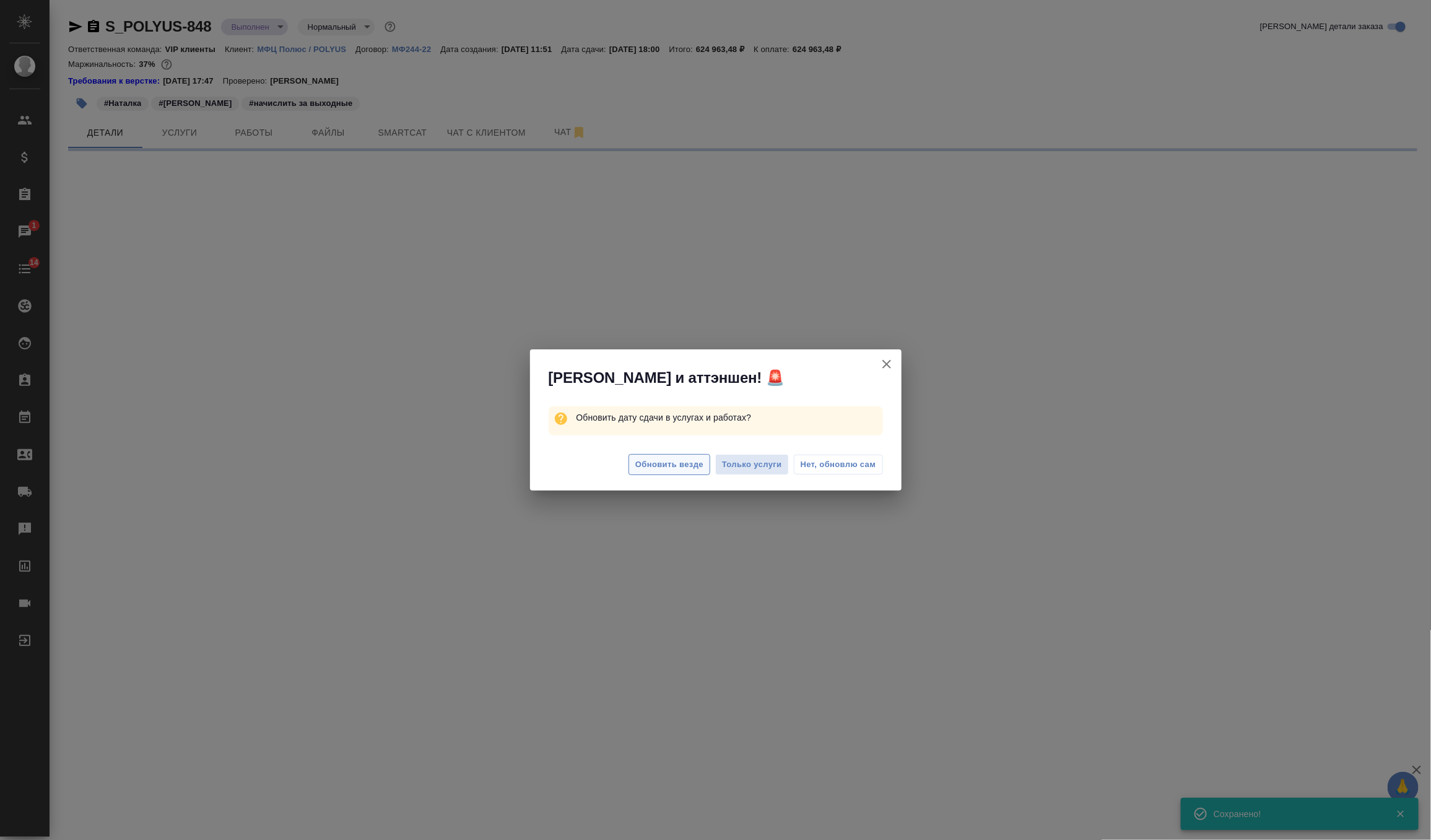
click at [649, 459] on span "Обновить везде" at bounding box center [669, 465] width 69 height 14
select select "RU"
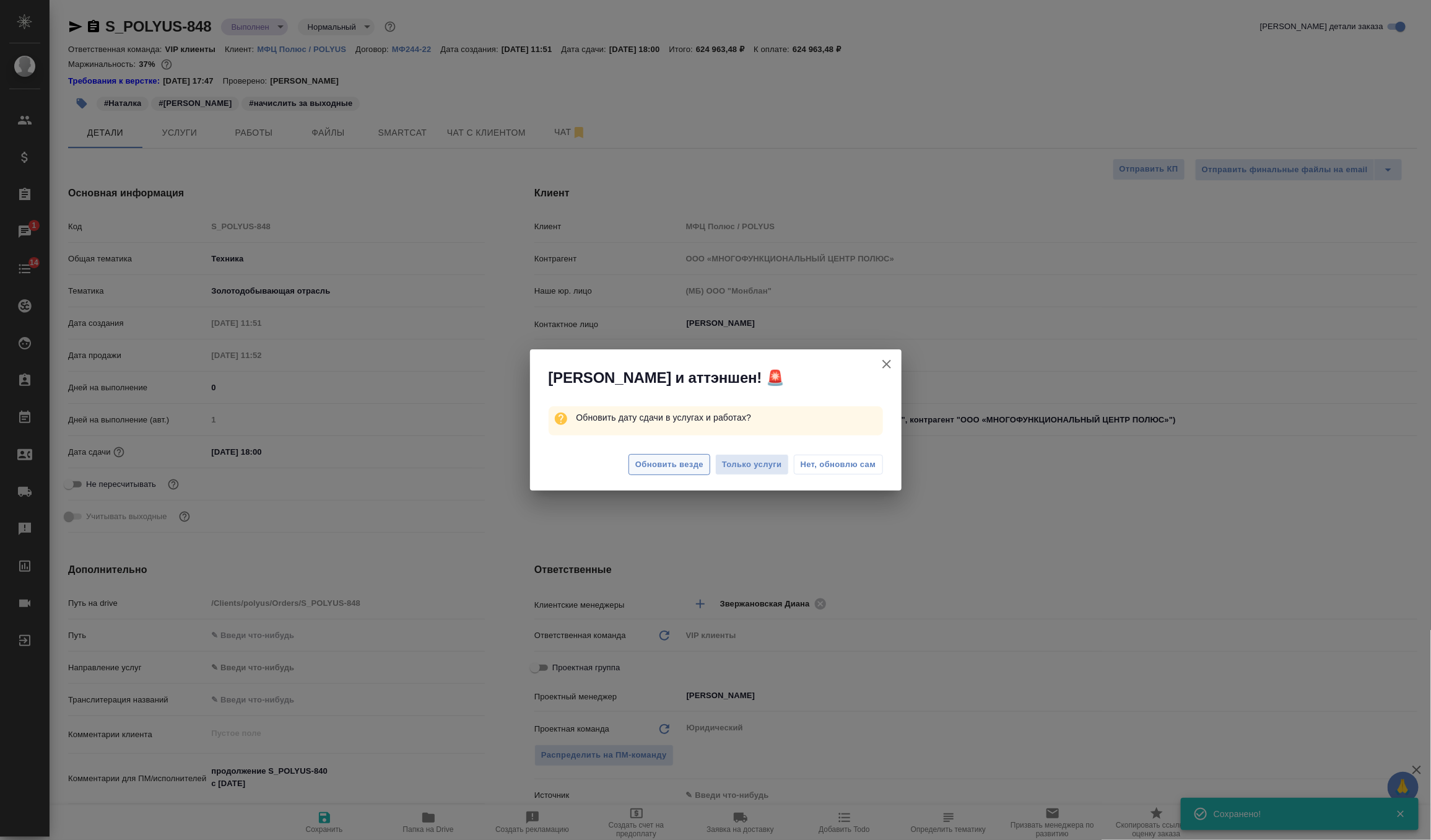
type textarea "x"
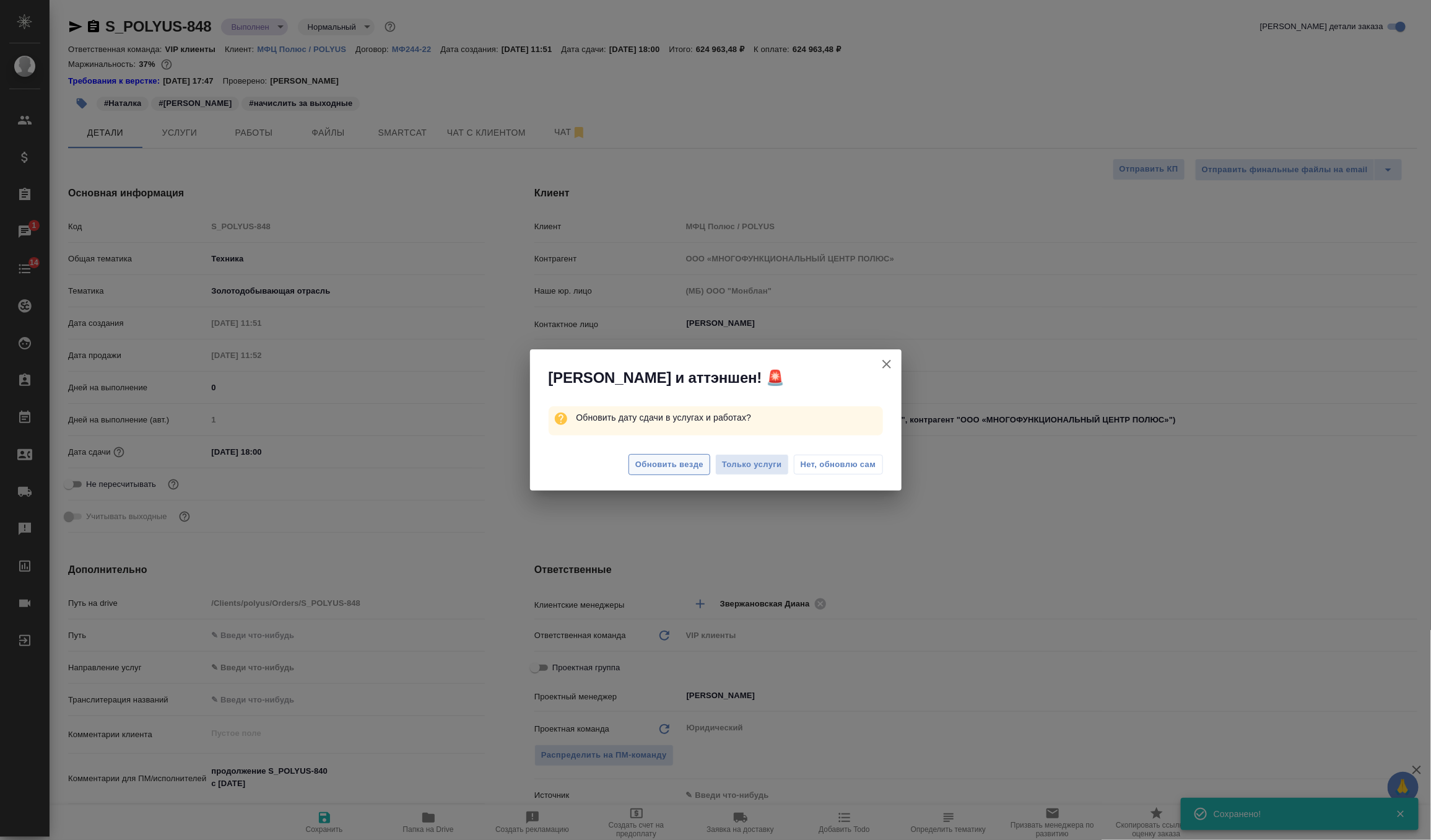
type textarea "x"
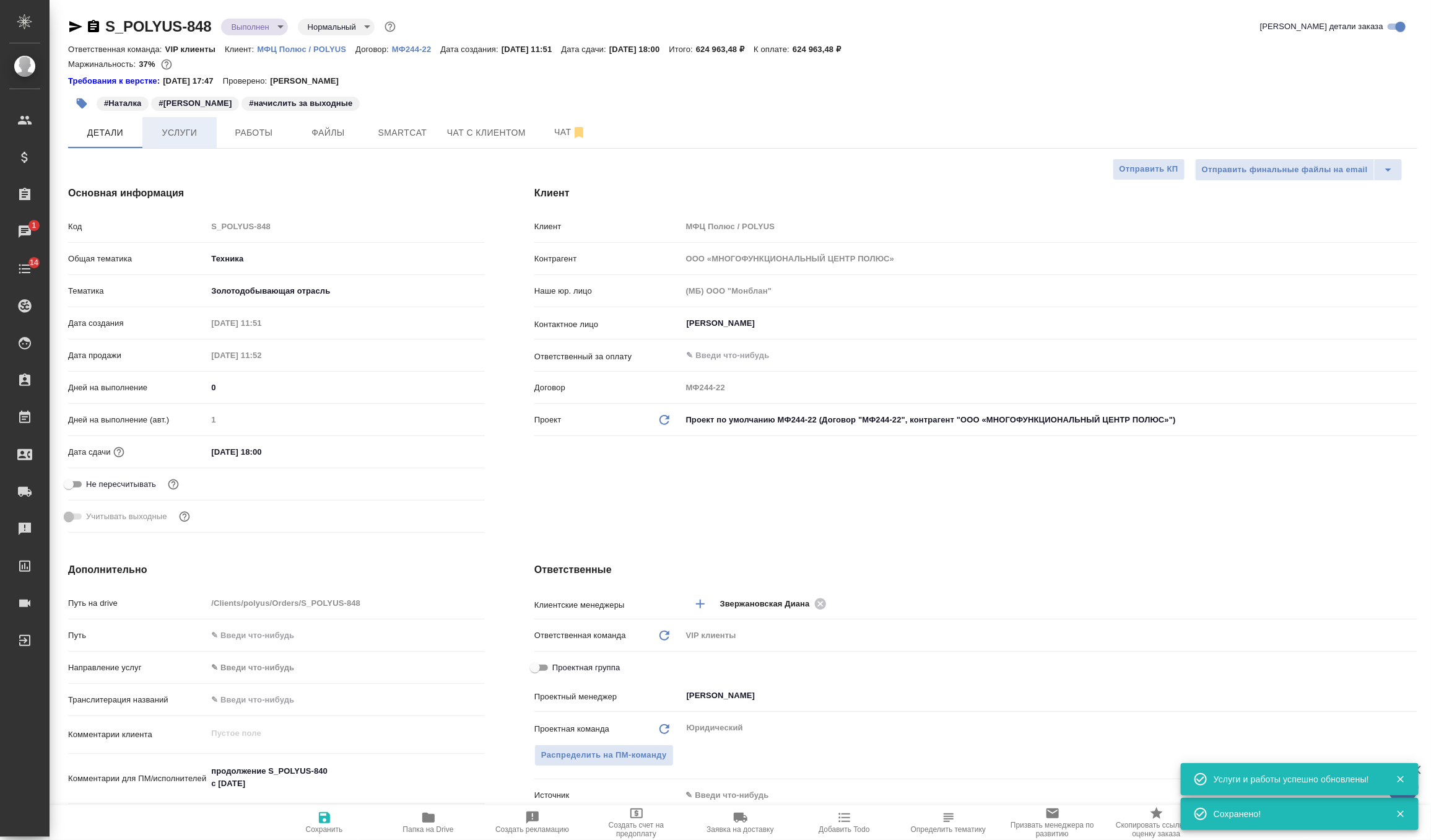
click at [190, 137] on span "Услуги" at bounding box center [180, 133] width 60 height 15
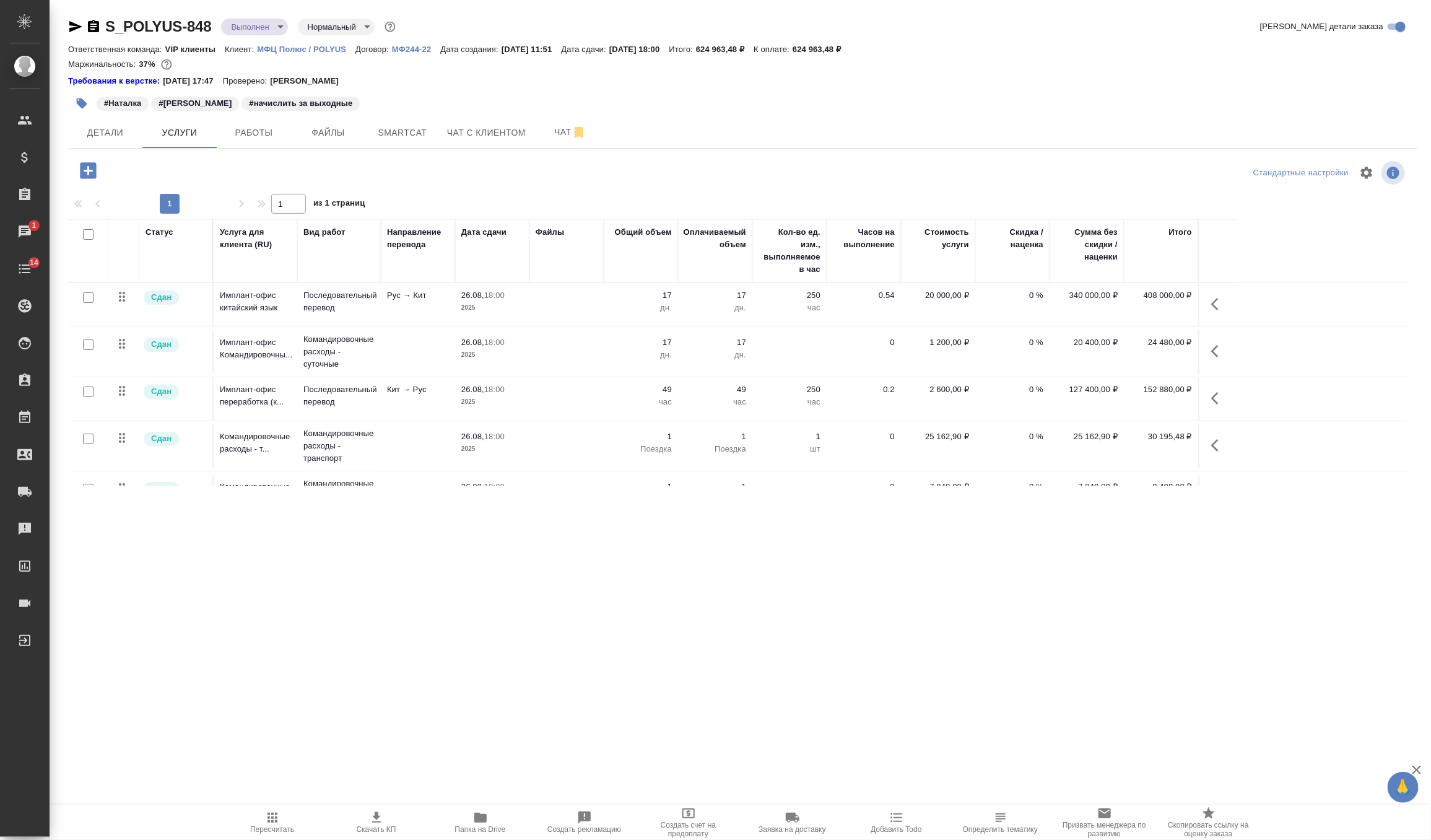
click at [1222, 394] on icon "button" at bounding box center [1219, 398] width 14 height 14
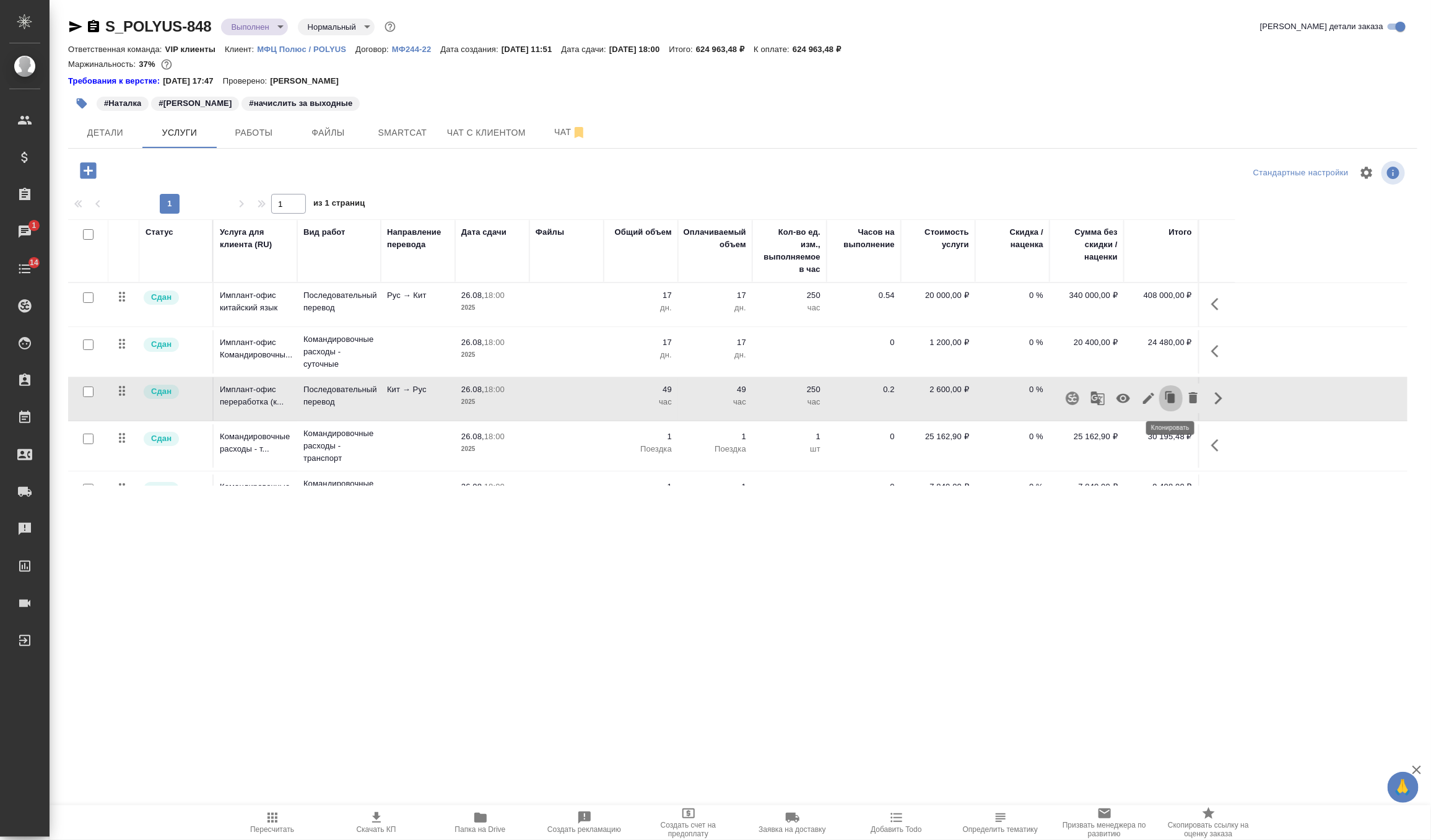
click at [1162, 403] on icon "button" at bounding box center [1170, 398] width 17 height 17
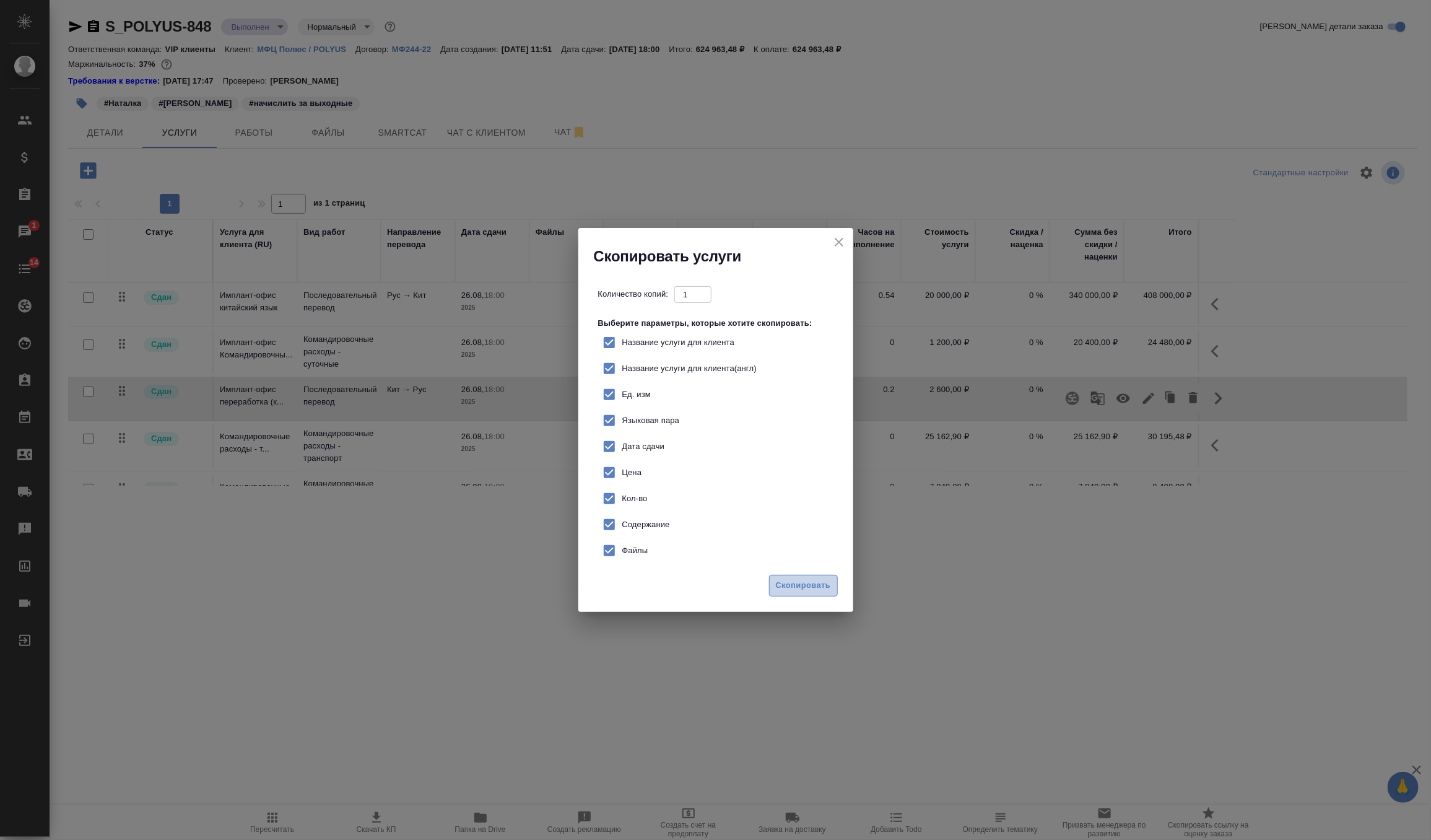
click at [811, 591] on span "Скопировать" at bounding box center [803, 586] width 55 height 14
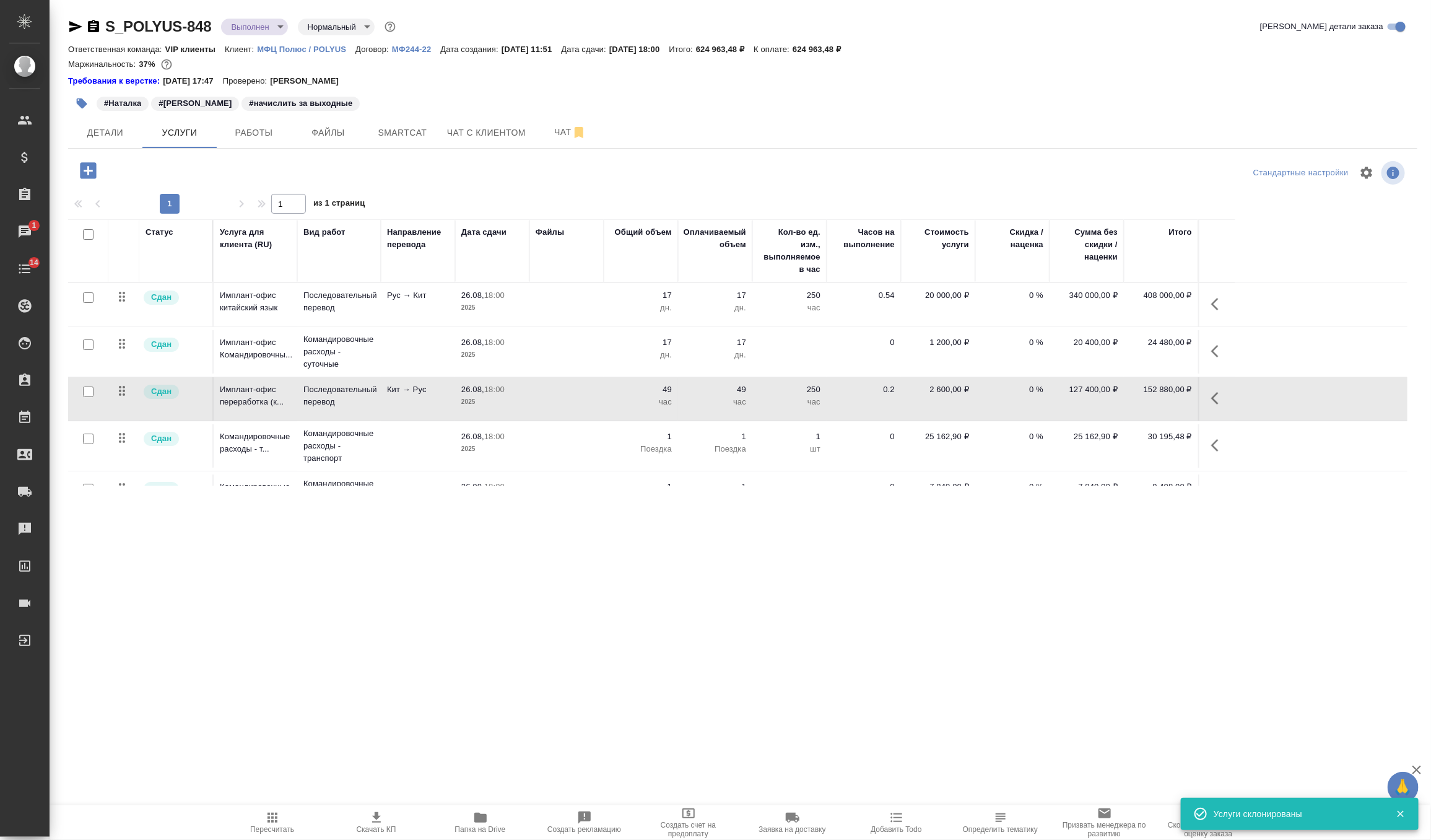
scroll to position [78, 0]
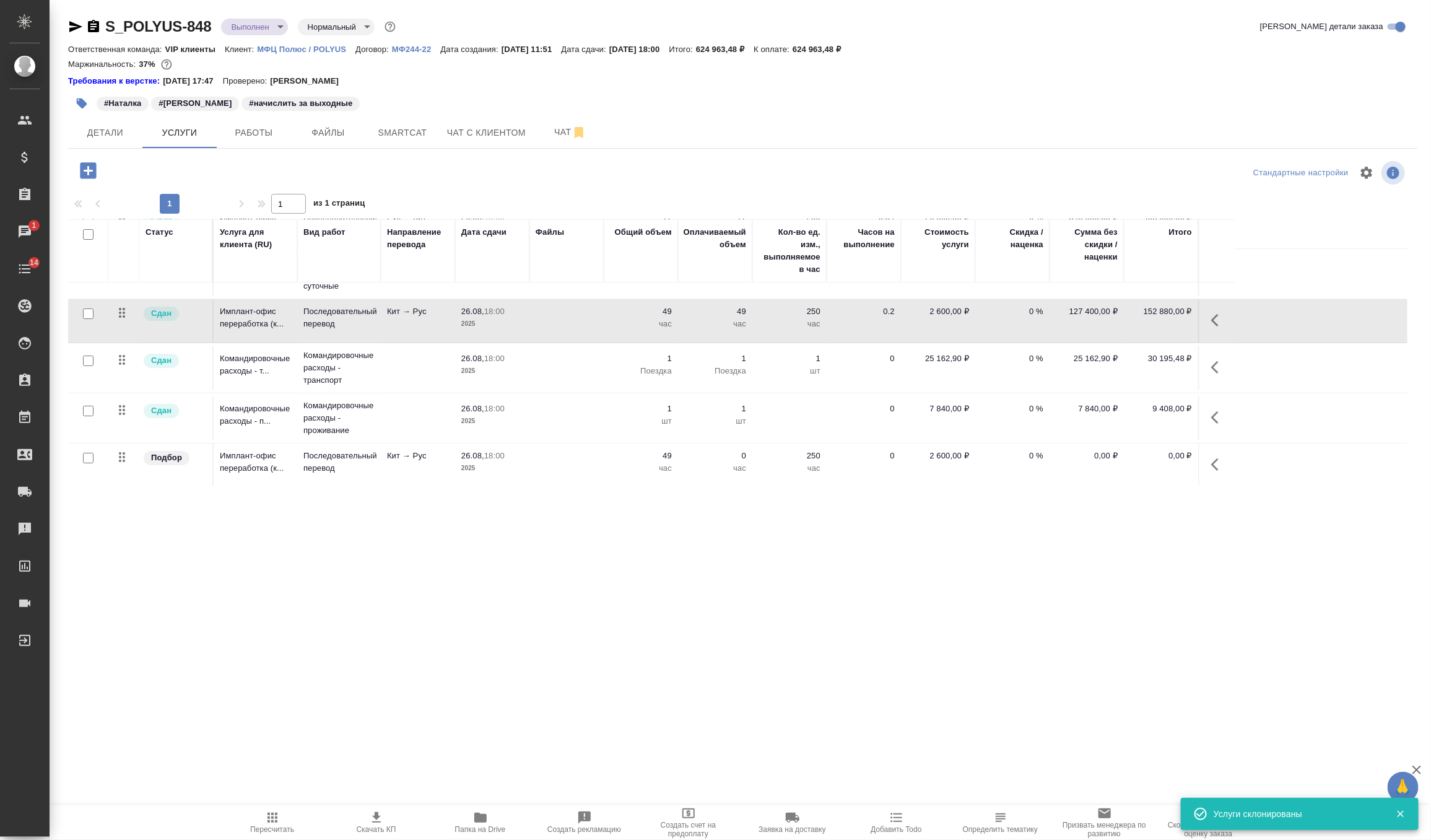
click at [1214, 469] on icon "button" at bounding box center [1219, 465] width 14 height 14
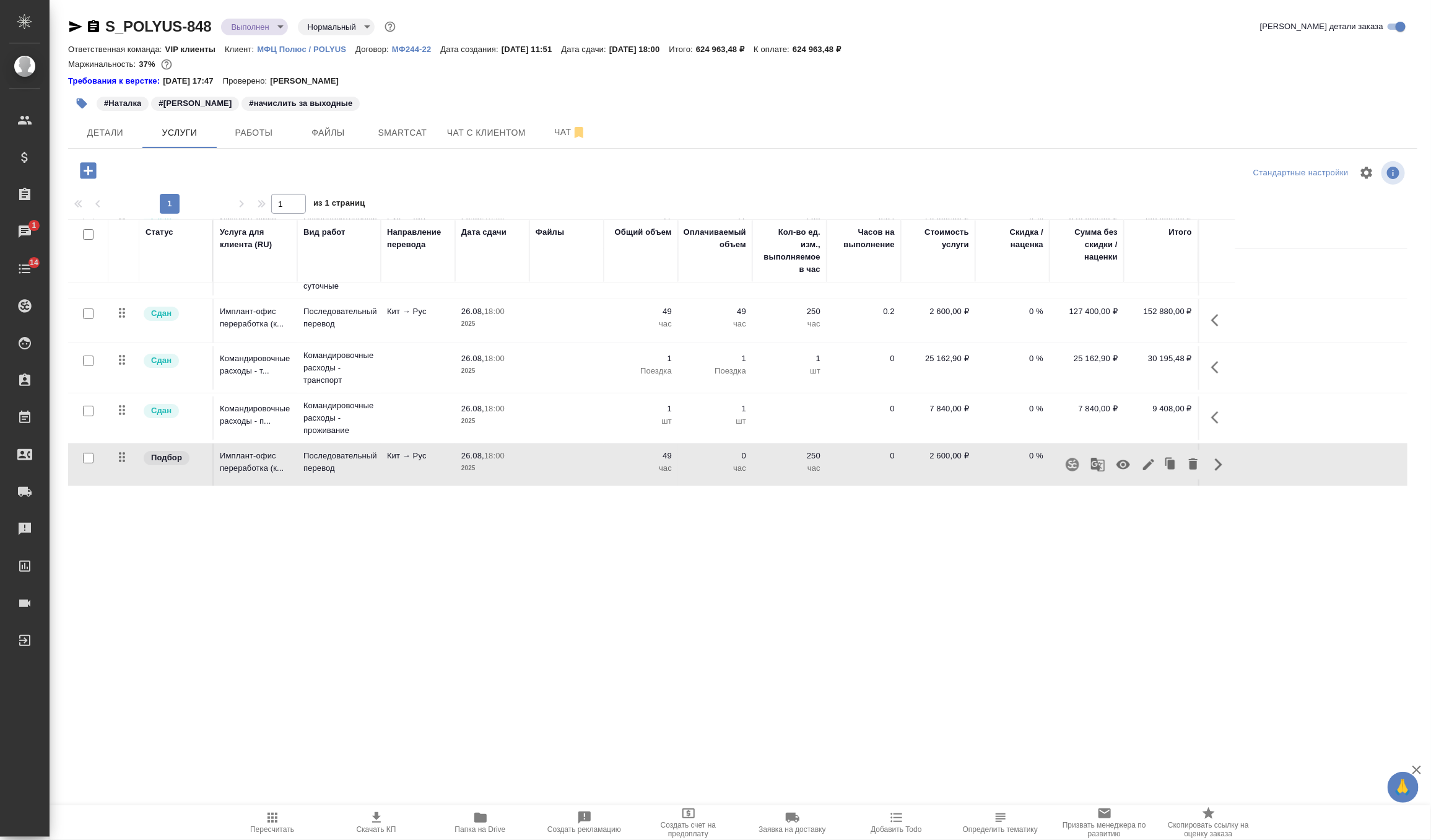
click at [1152, 468] on icon "button" at bounding box center [1149, 465] width 14 height 14
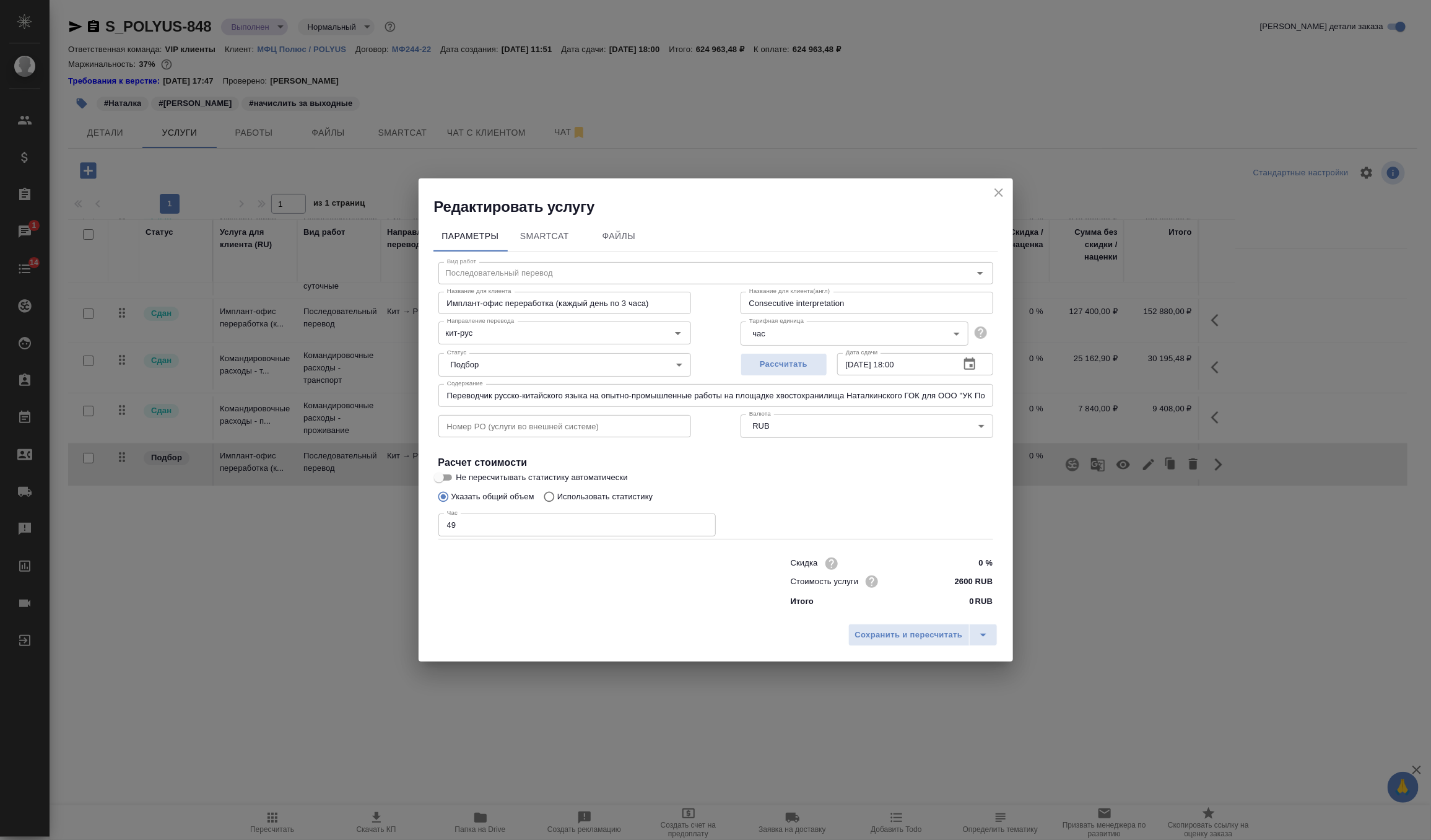
click at [577, 370] on body "🙏 .cls-1 fill:#fff; AWATERA Zverzhanovskaya Diana Клиенты Спецификации Заказы 1…" at bounding box center [716, 420] width 1431 height 840
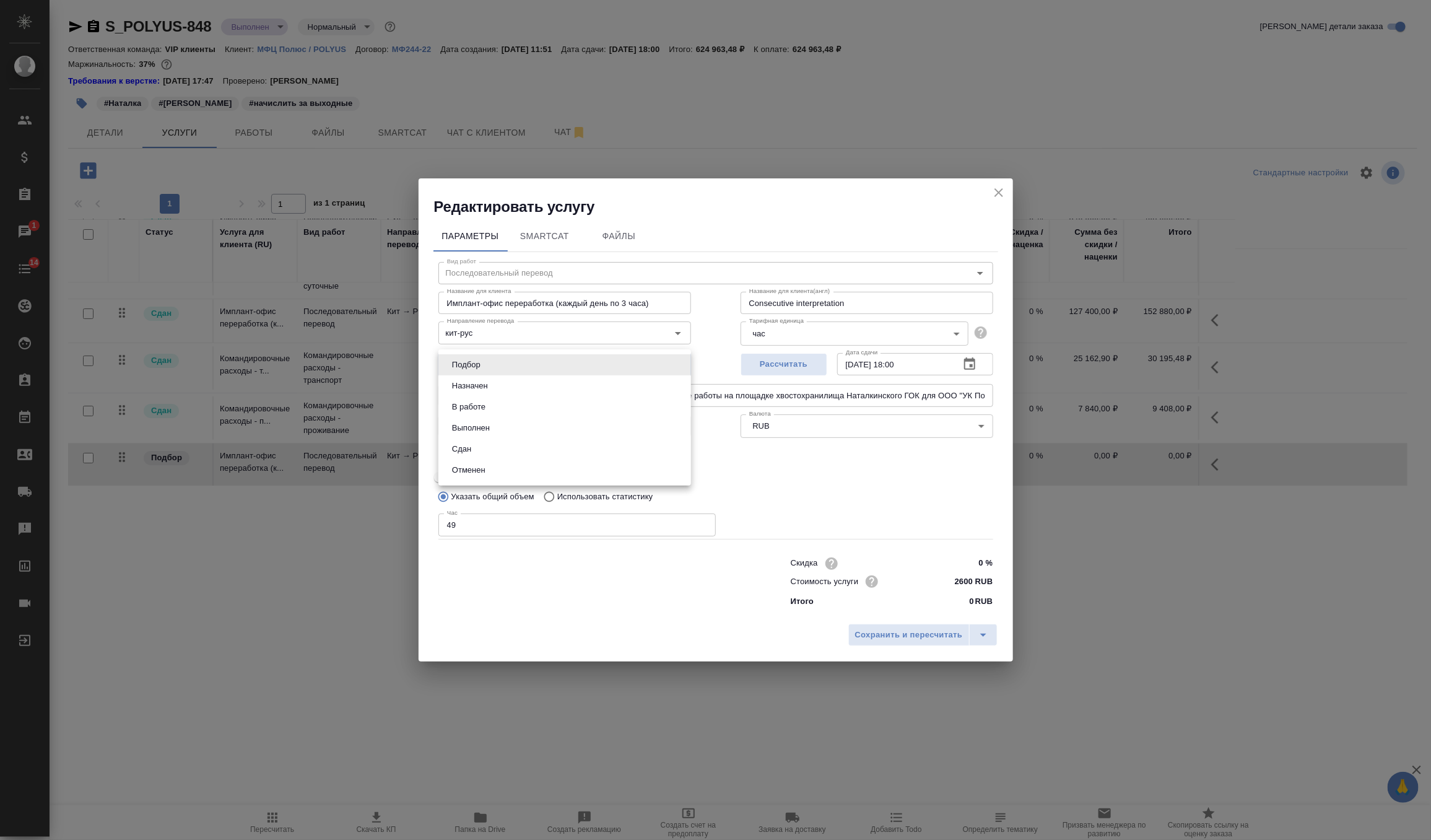
click at [534, 456] on li "Сдан" at bounding box center [565, 448] width 253 height 21
type input "closed"
click at [486, 521] on input "49" at bounding box center [577, 524] width 278 height 23
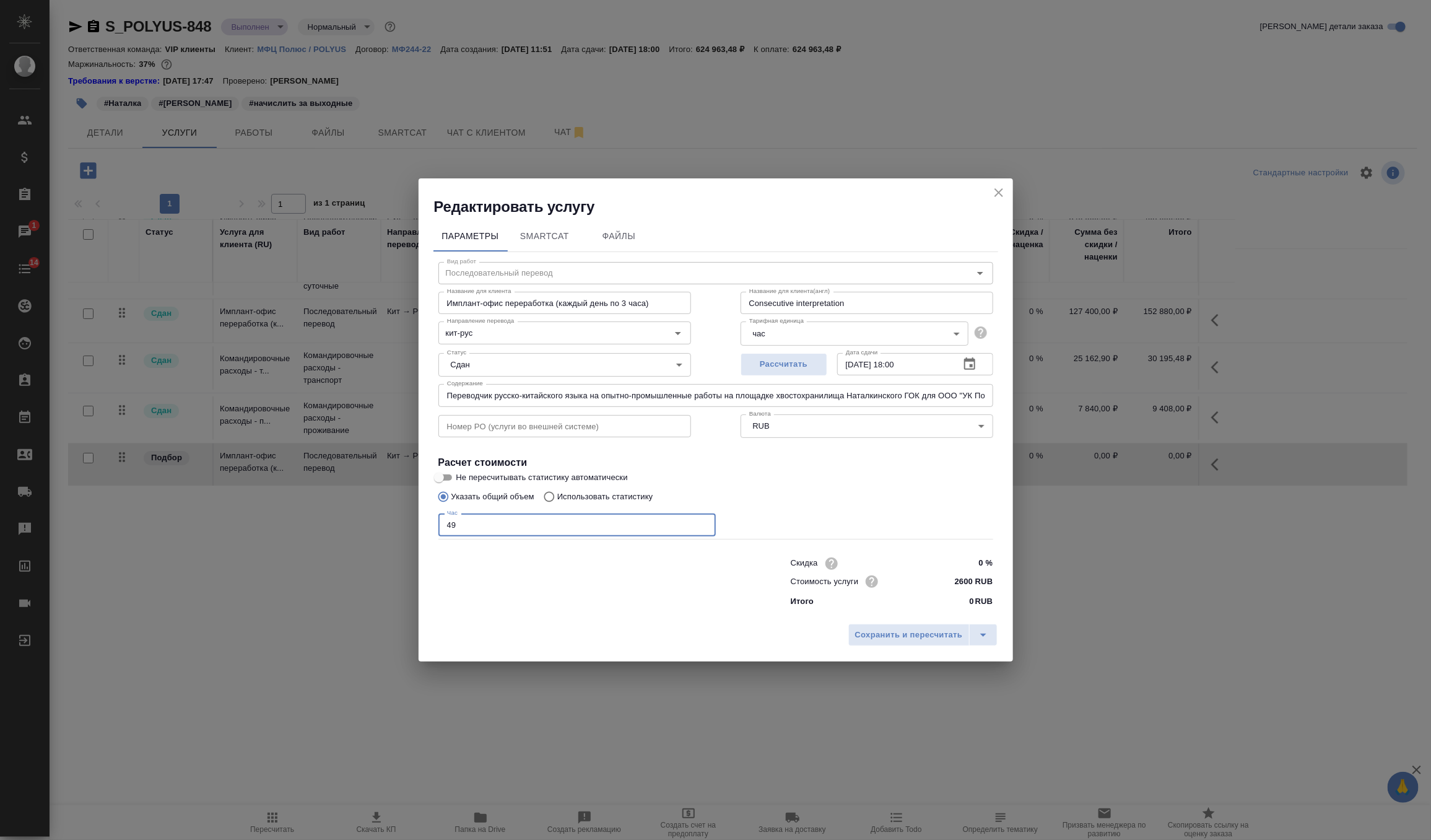
type input "4"
type input "3"
click at [816, 337] on body "🙏 .cls-1 fill:#fff; AWATERA Zverzhanovskaya Diana Клиенты Спецификации Заказы 1…" at bounding box center [716, 420] width 1431 height 840
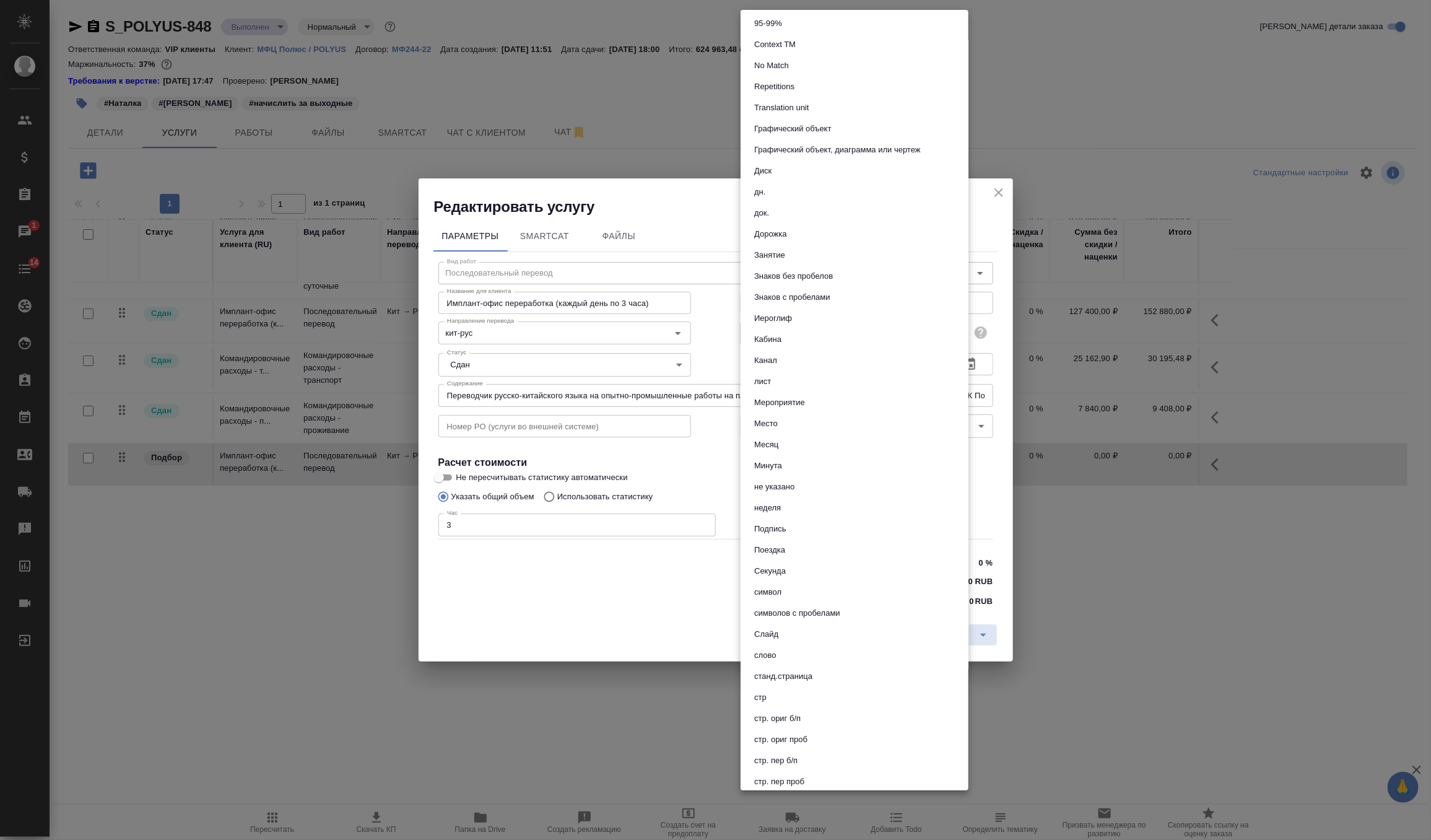
scroll to position [0, 0]
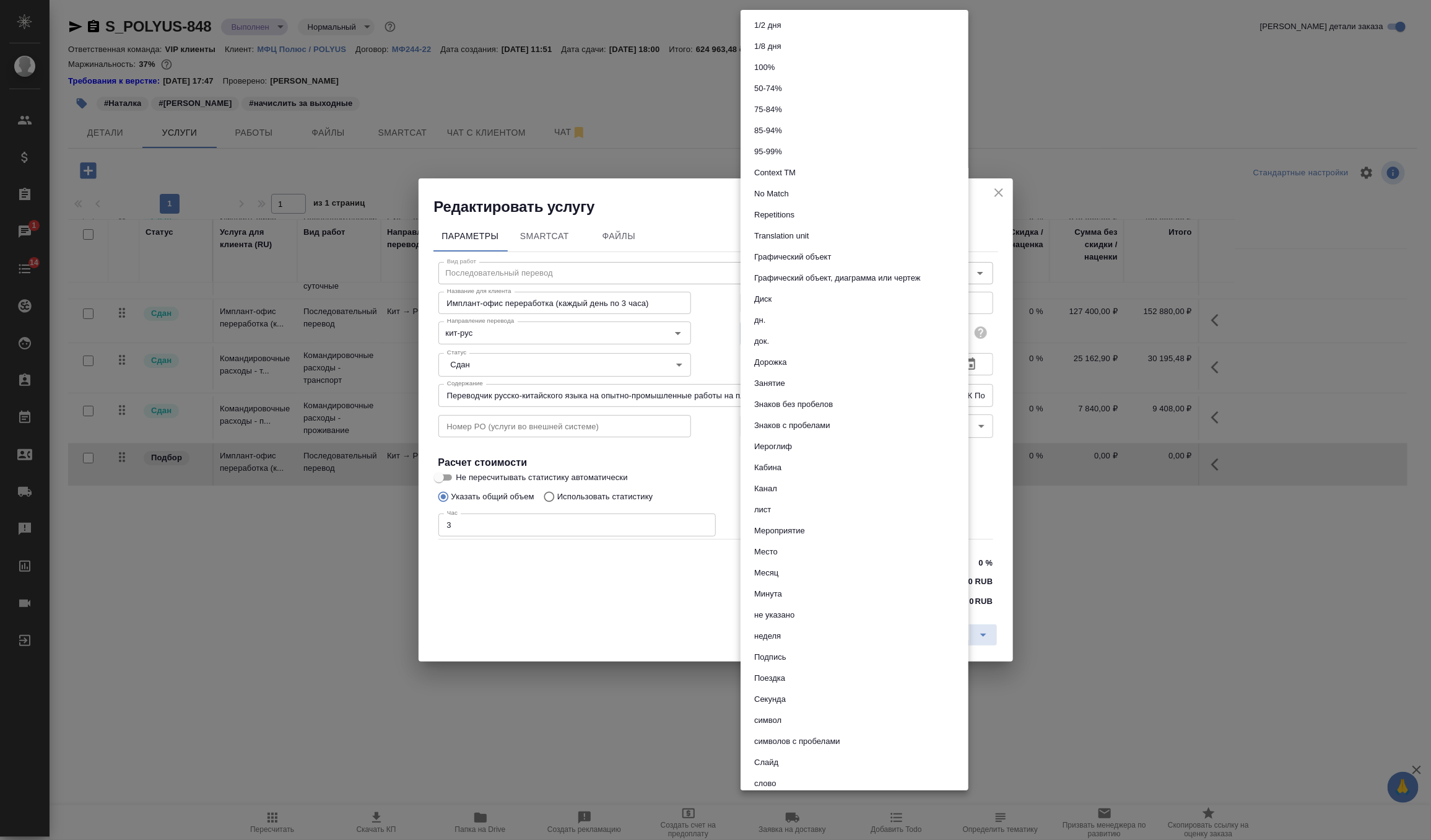
click at [811, 315] on li "дн." at bounding box center [854, 319] width 228 height 21
type input "5a8b1489cc6b4906c91bfd8a"
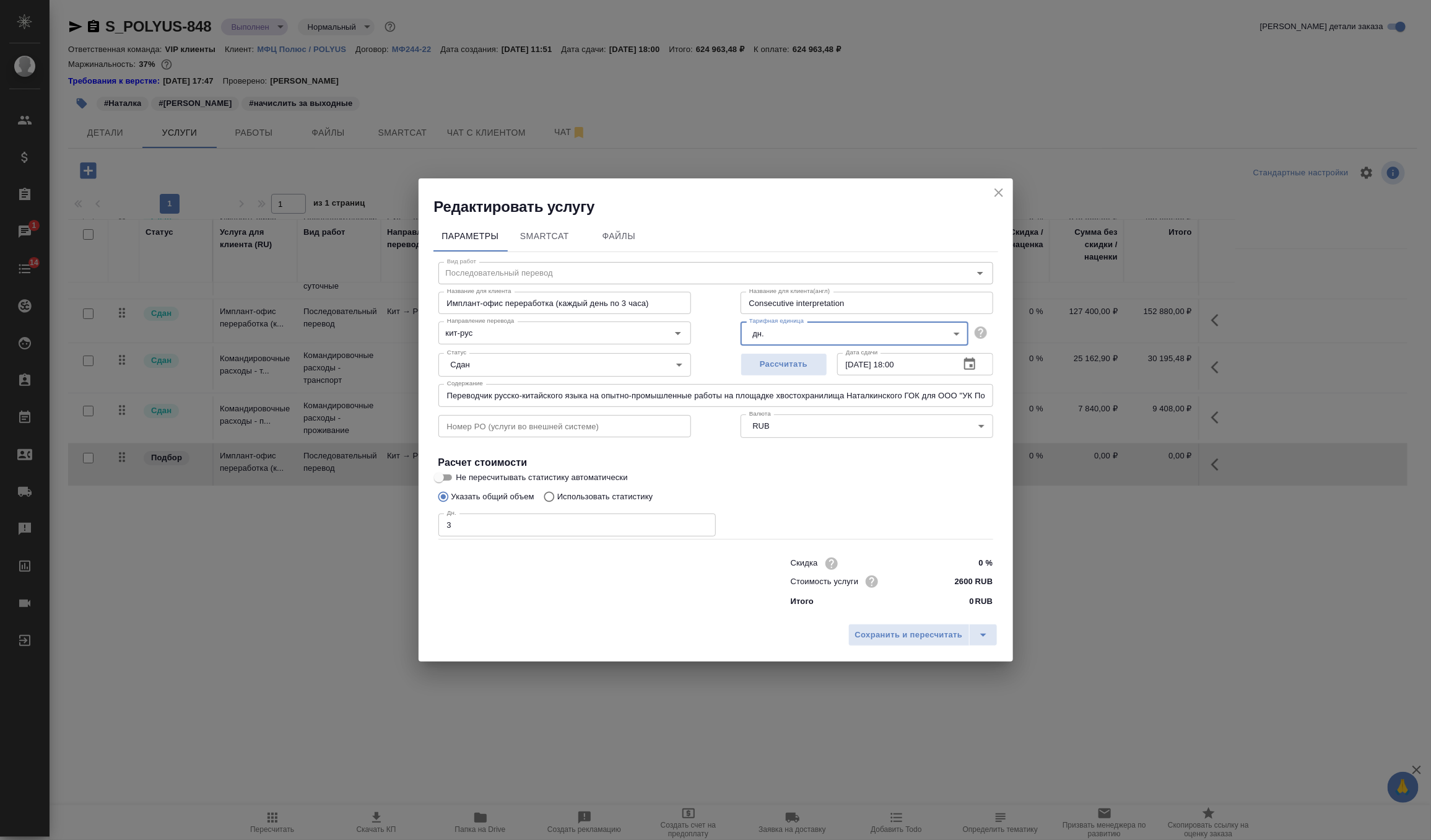
click at [968, 582] on input "2600 RUB" at bounding box center [969, 581] width 46 height 18
click at [968, 582] on input "2600 RUB" at bounding box center [970, 581] width 45 height 18
type input "30000 RUB"
drag, startPoint x: 650, startPoint y: 305, endPoint x: 567, endPoint y: 303, distance: 83.0
click at [567, 303] on input "Имплант-офис переработка (каждый день по 3 часа)" at bounding box center [565, 302] width 253 height 23
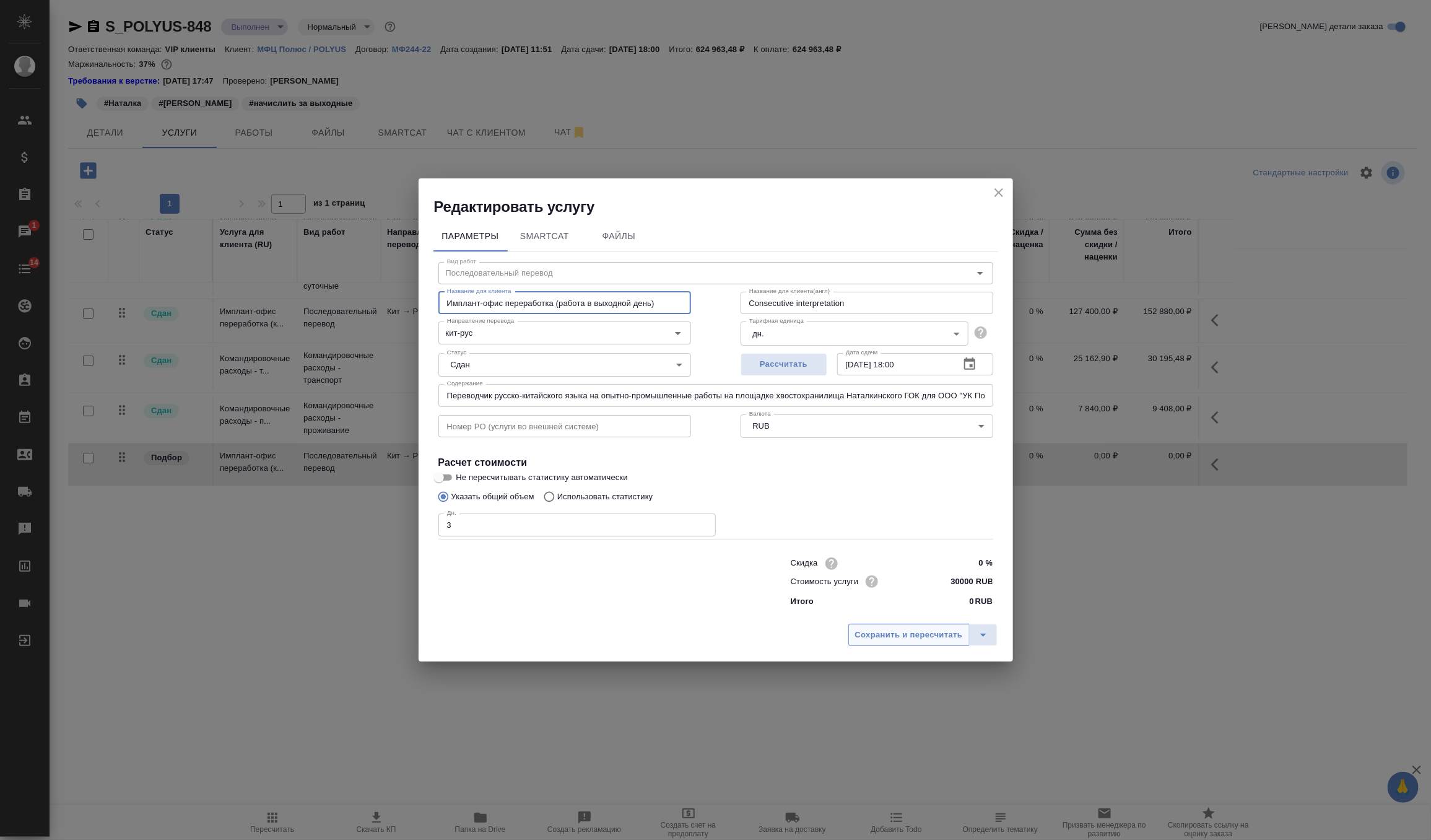
type input "Имплант-офис переработка (работа в выходной день)"
click at [914, 634] on span "Сохранить и пересчитать" at bounding box center [909, 635] width 107 height 14
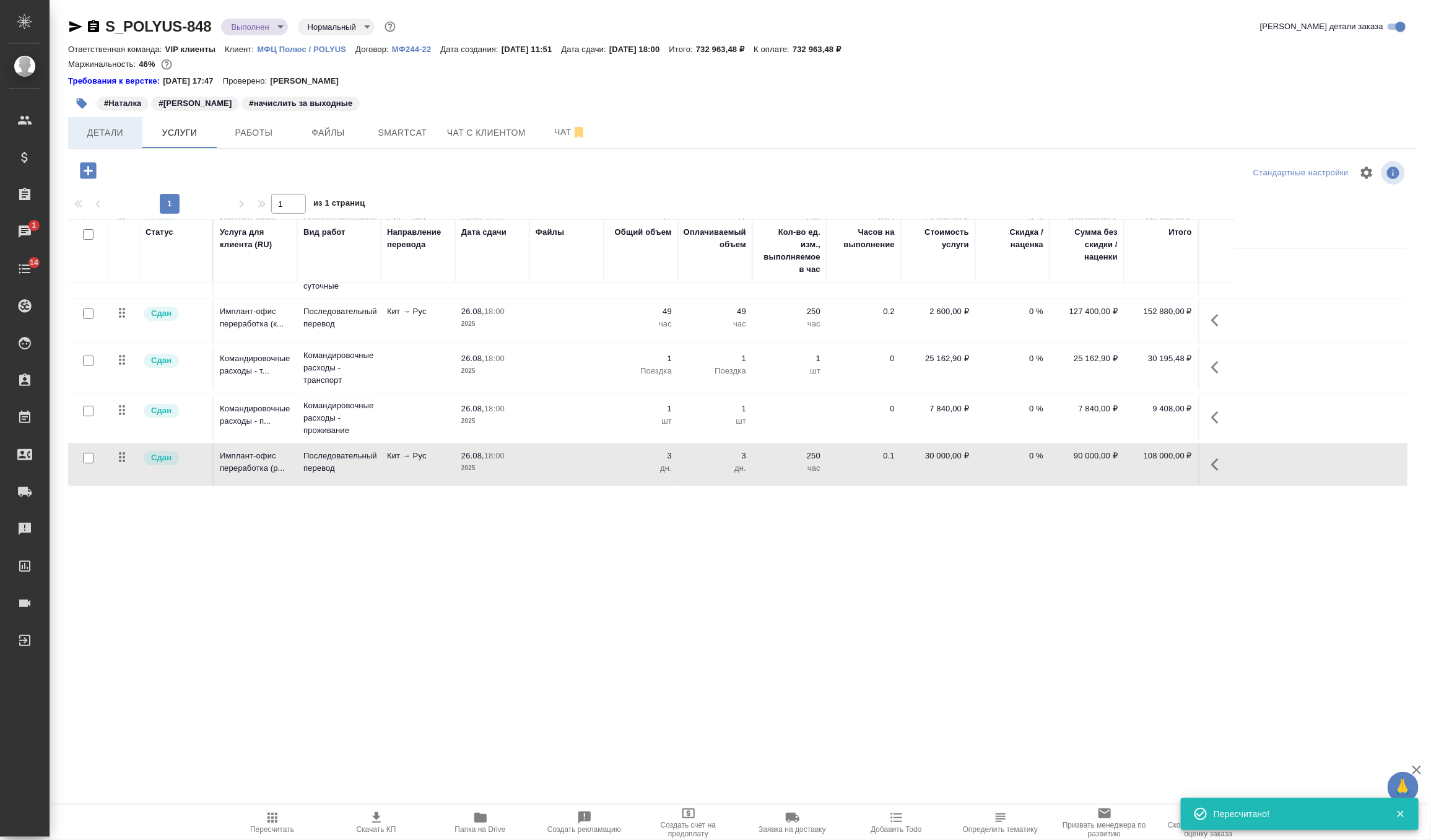
click at [96, 137] on span "Детали" at bounding box center [106, 133] width 60 height 15
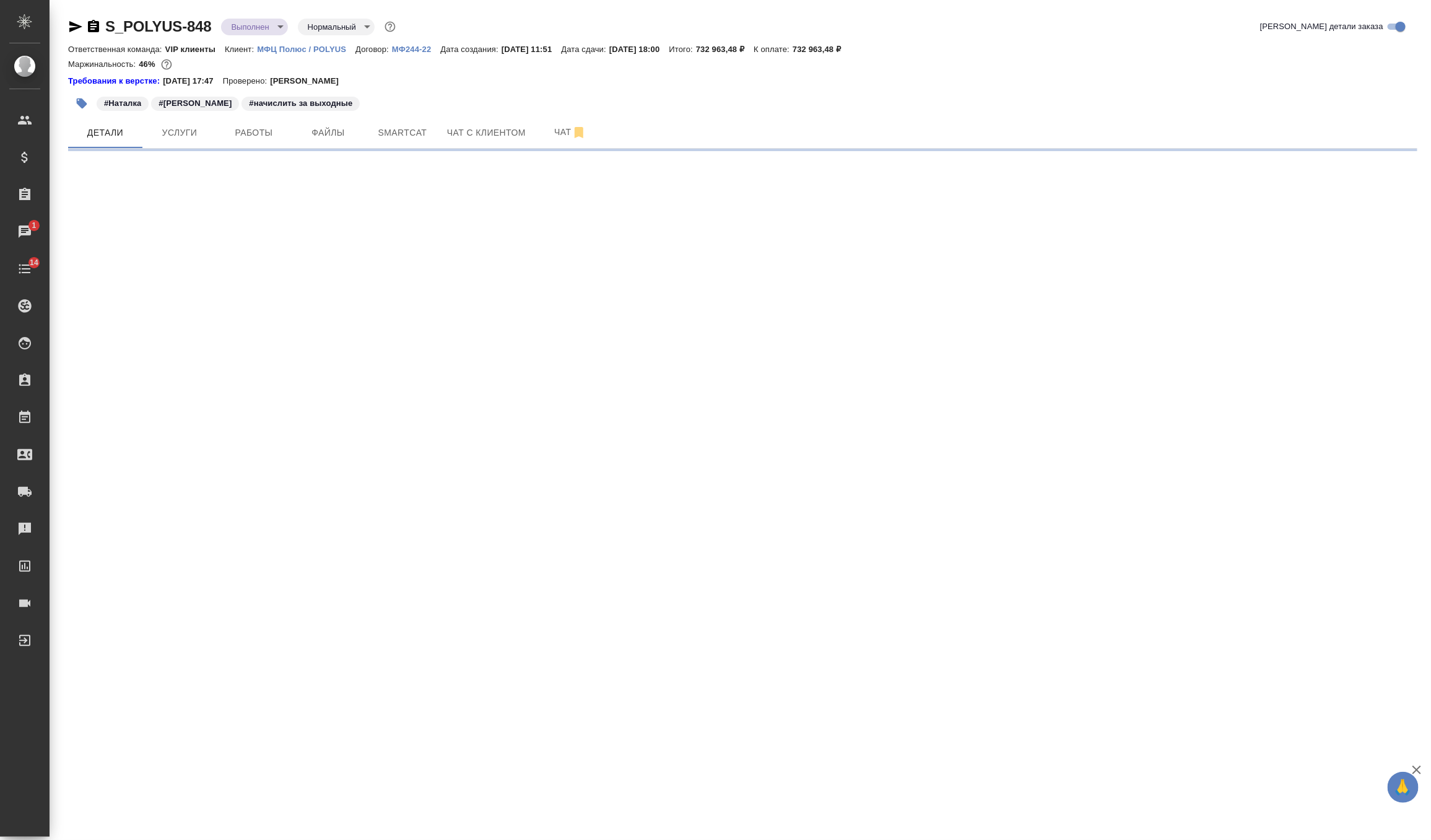
select select "RU"
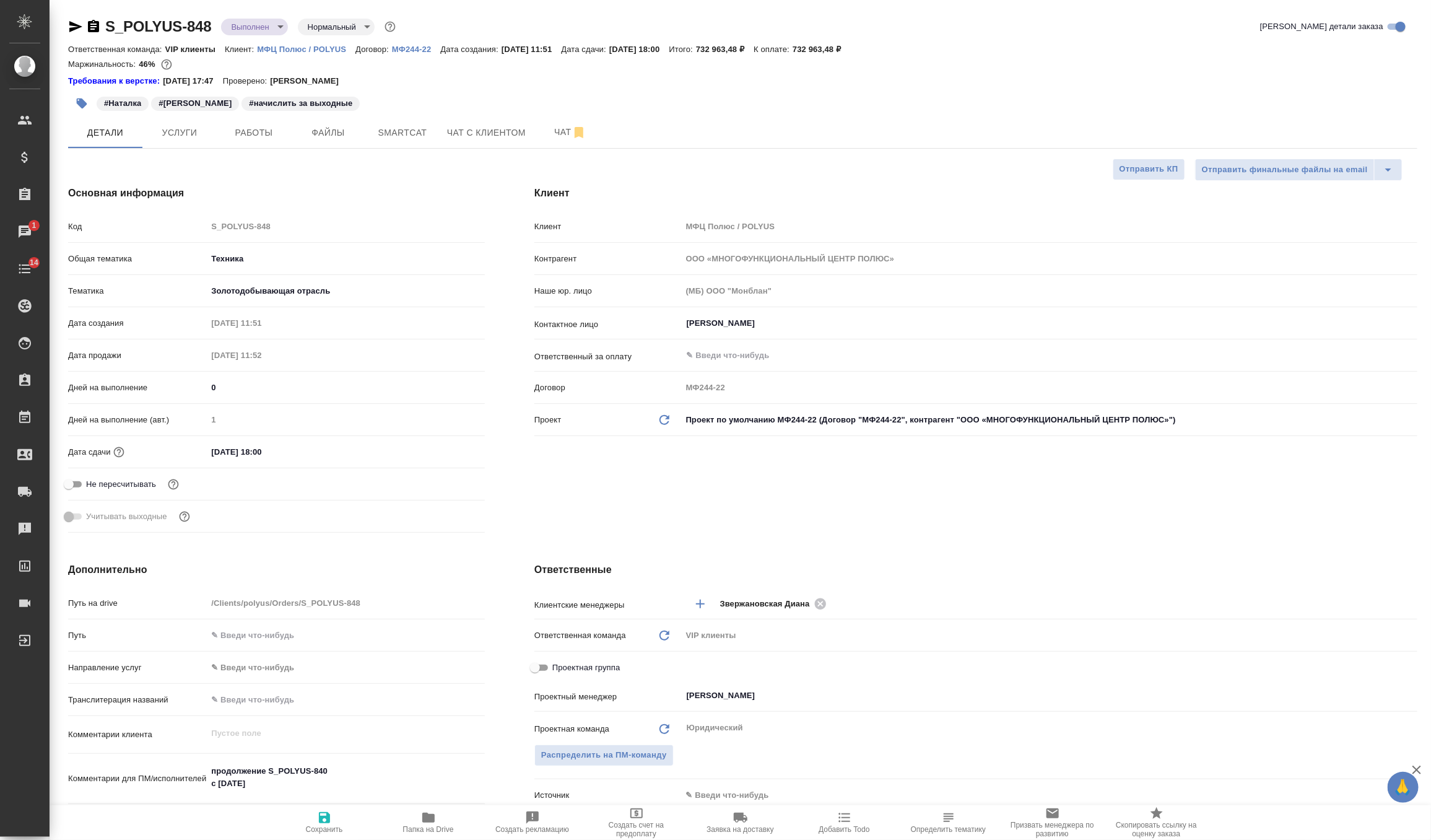
type textarea "x"
click at [220, 449] on input "26.08.2025 18:00" at bounding box center [261, 452] width 108 height 18
type input "20.82.0251 80:0_"
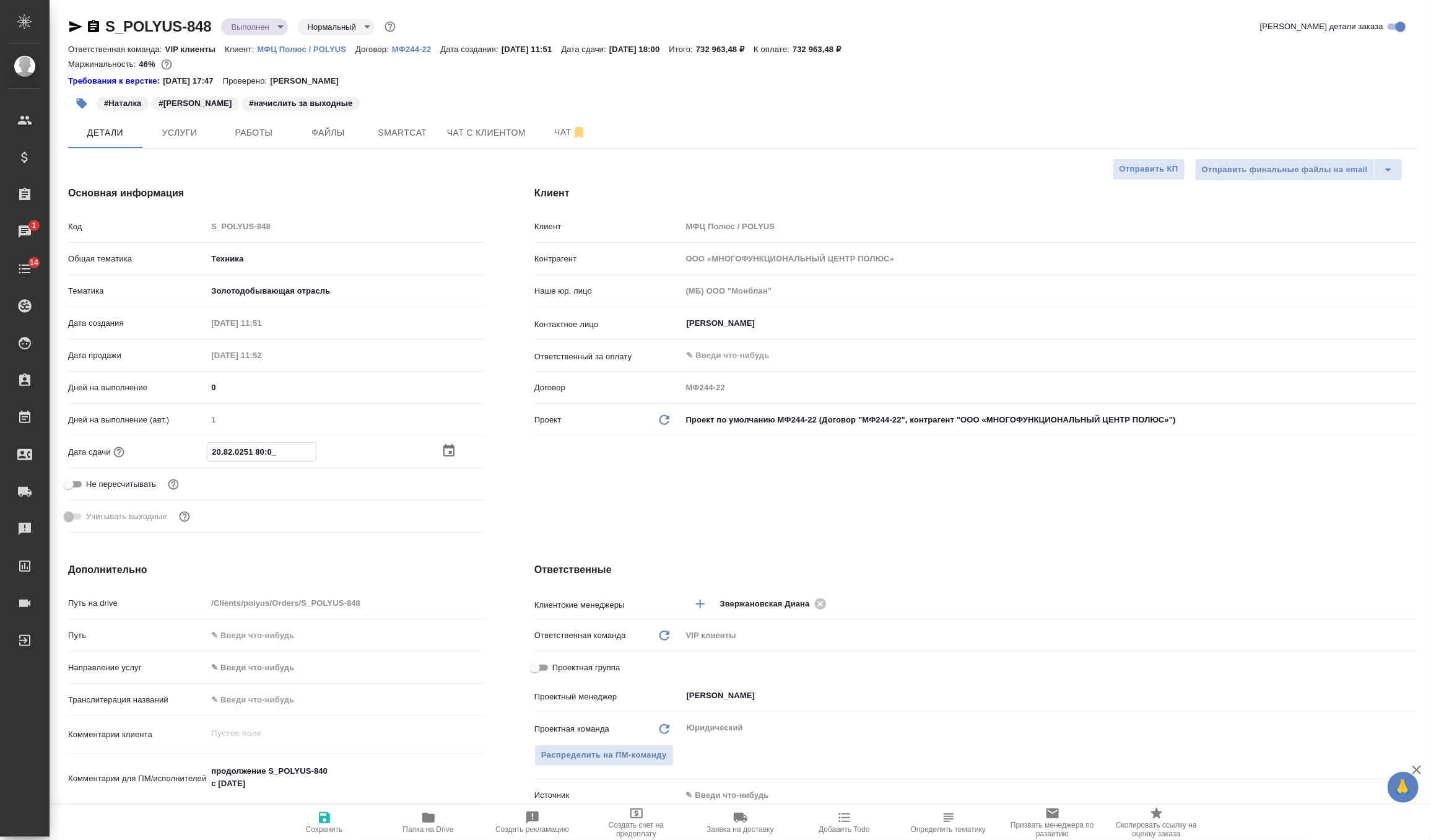
type textarea "x"
type input "08.20.2518 00:__"
type textarea "x"
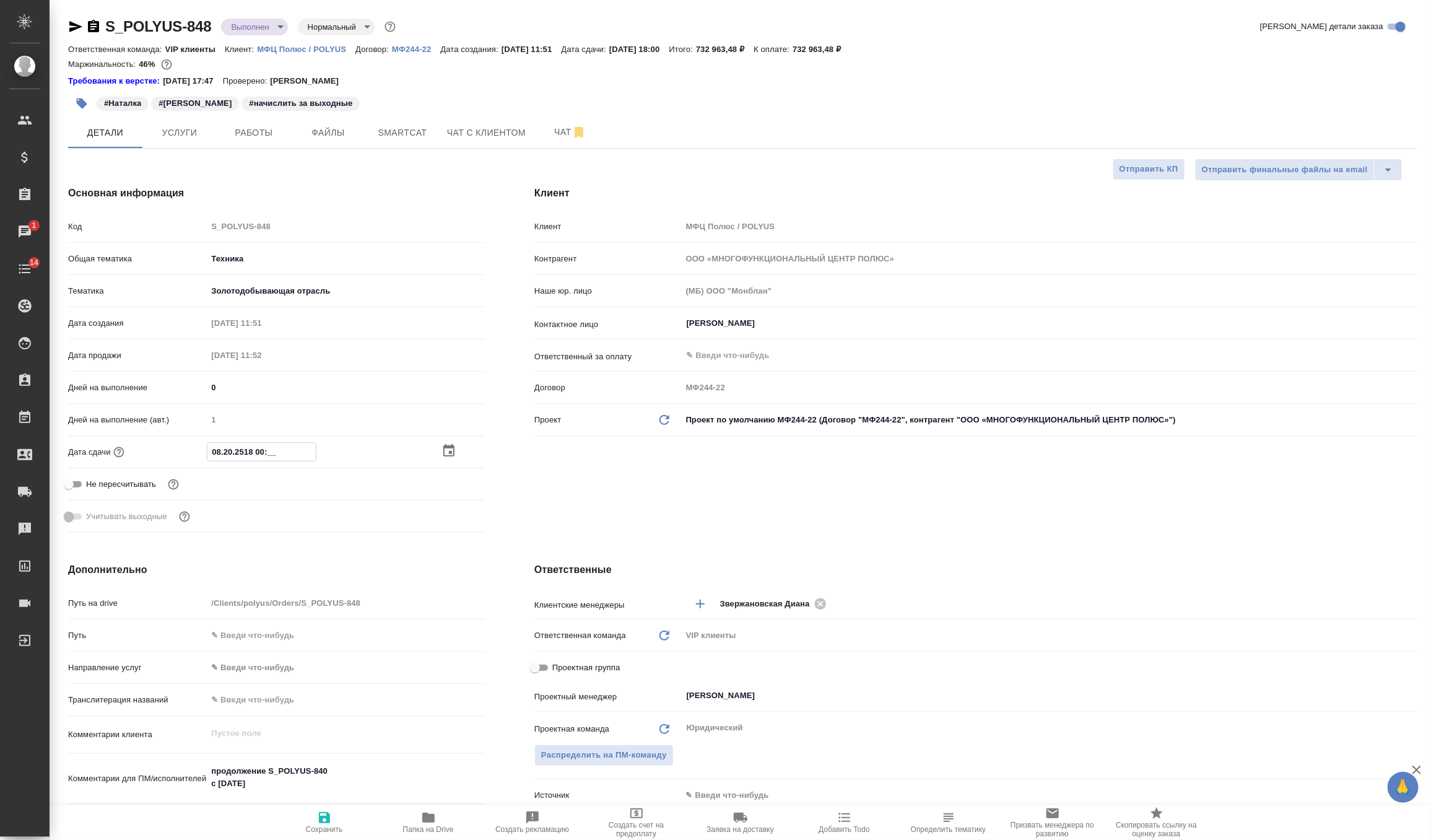
type textarea "x"
type input "10.82.0251 80:0_"
type textarea "x"
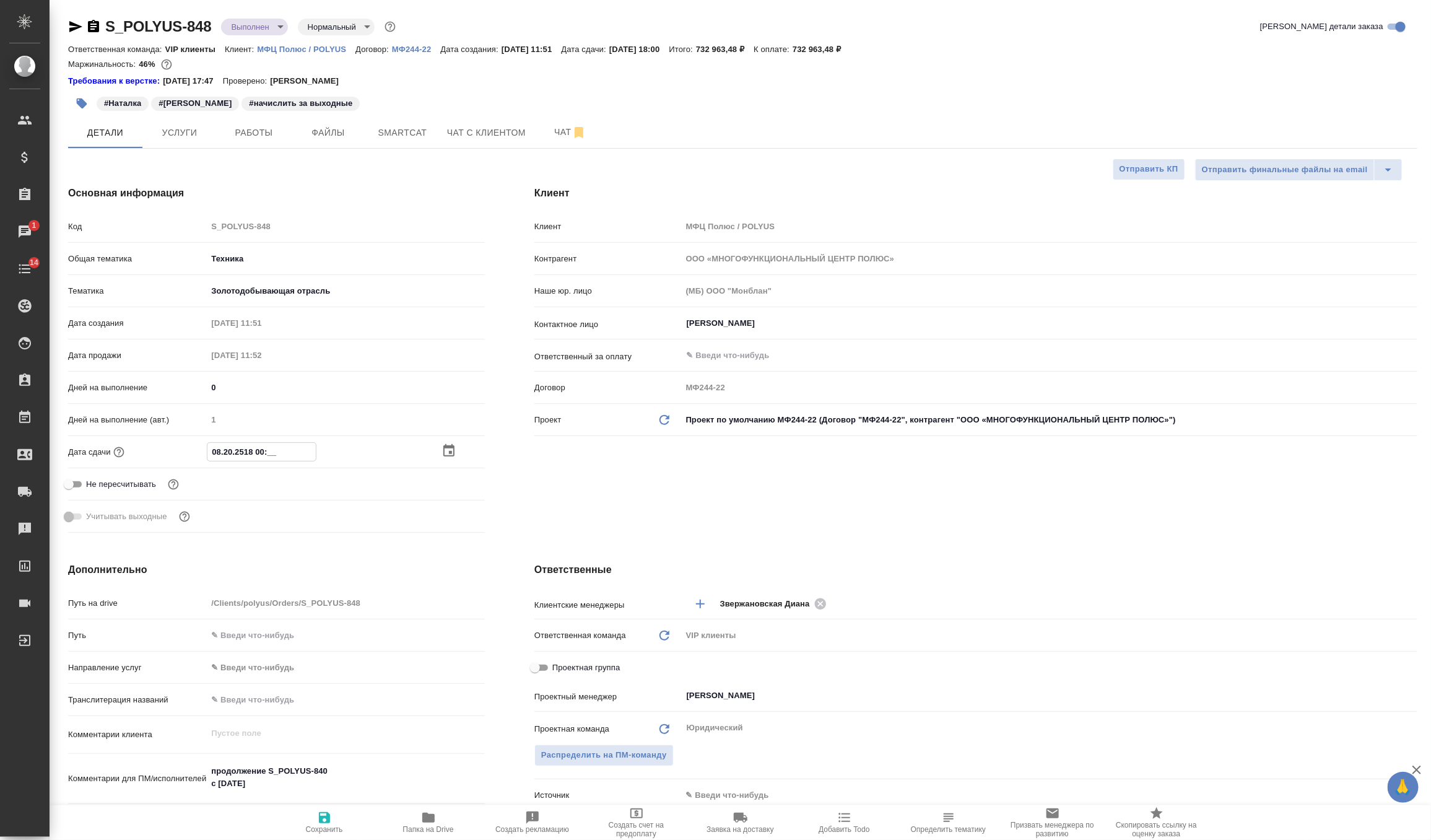
type textarea "x"
type input "17.08.2025 18:00"
type textarea "x"
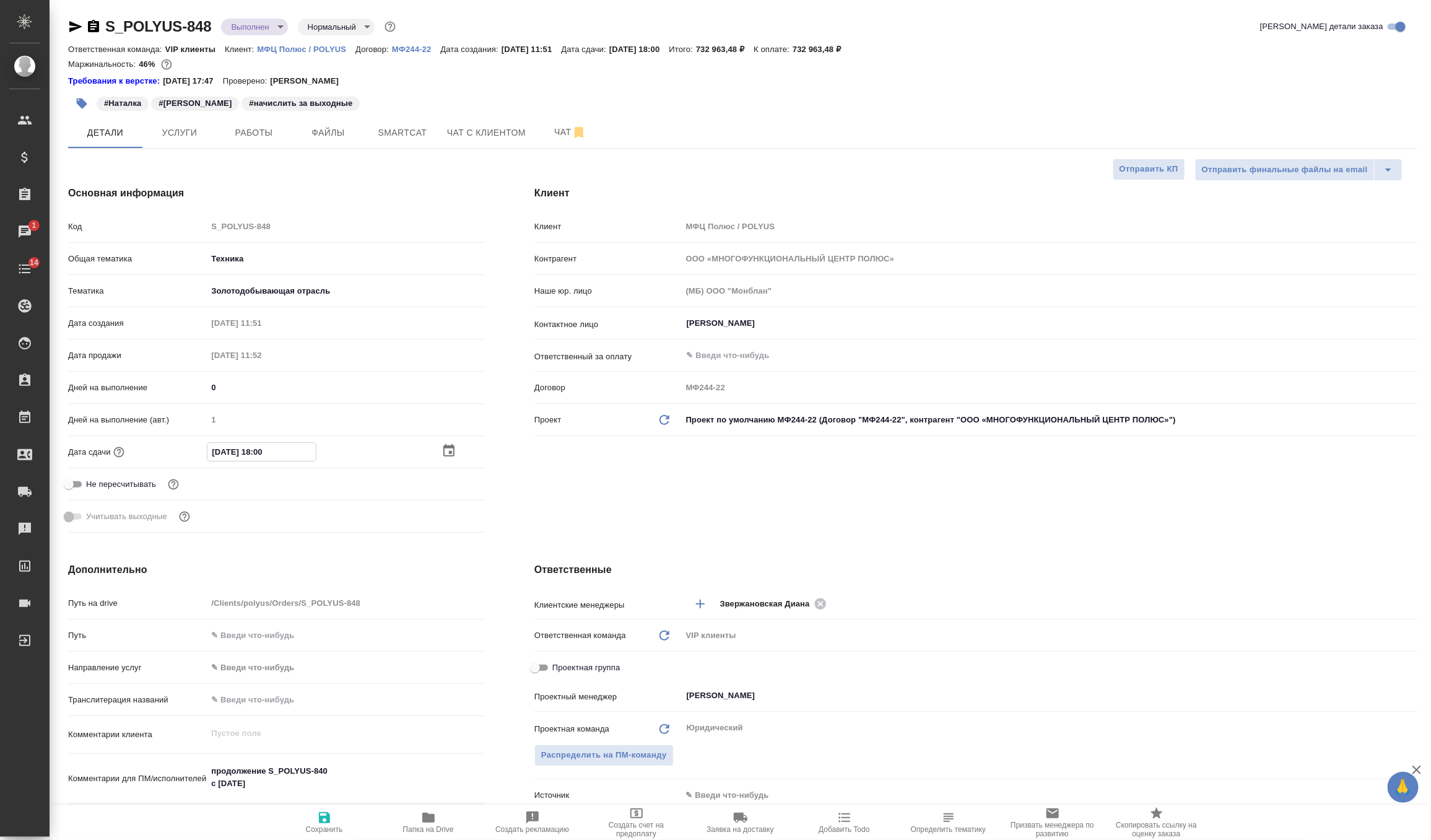
type input "17.08.2025 18:00"
click at [306, 827] on span "Сохранить" at bounding box center [324, 829] width 37 height 9
type textarea "x"
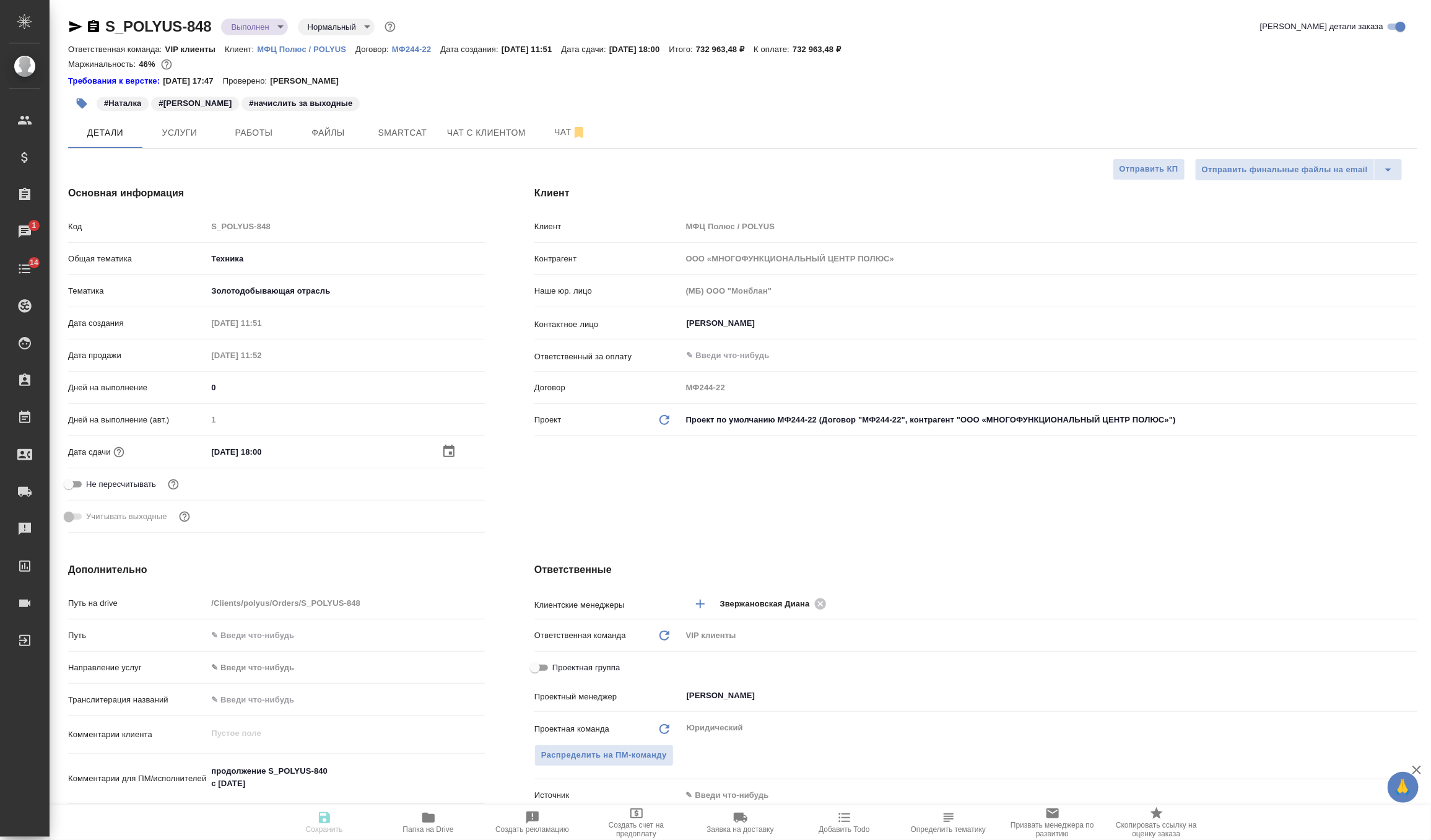
type textarea "x"
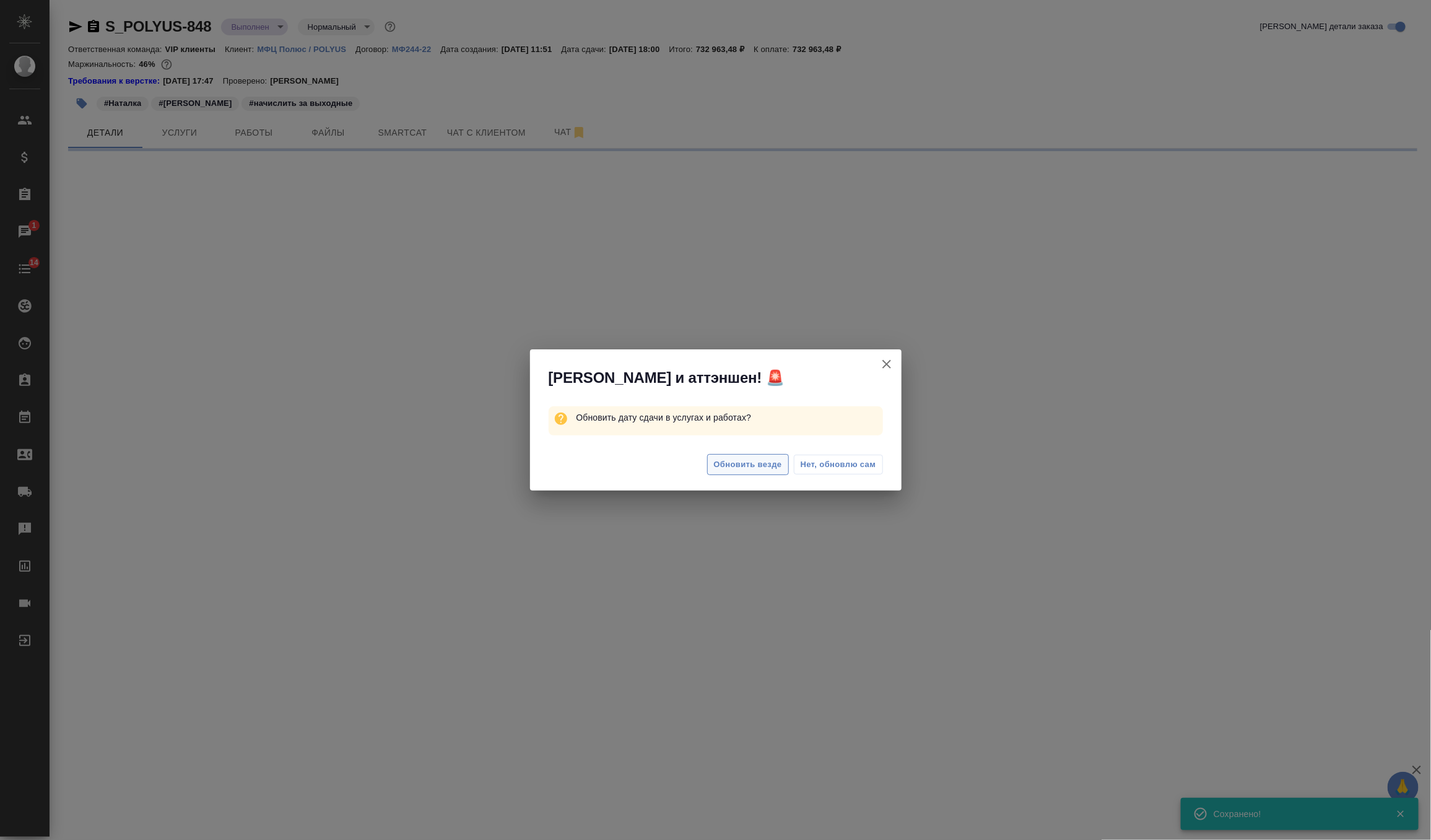
click at [733, 458] on span "Обновить везде" at bounding box center [748, 465] width 69 height 14
select select "RU"
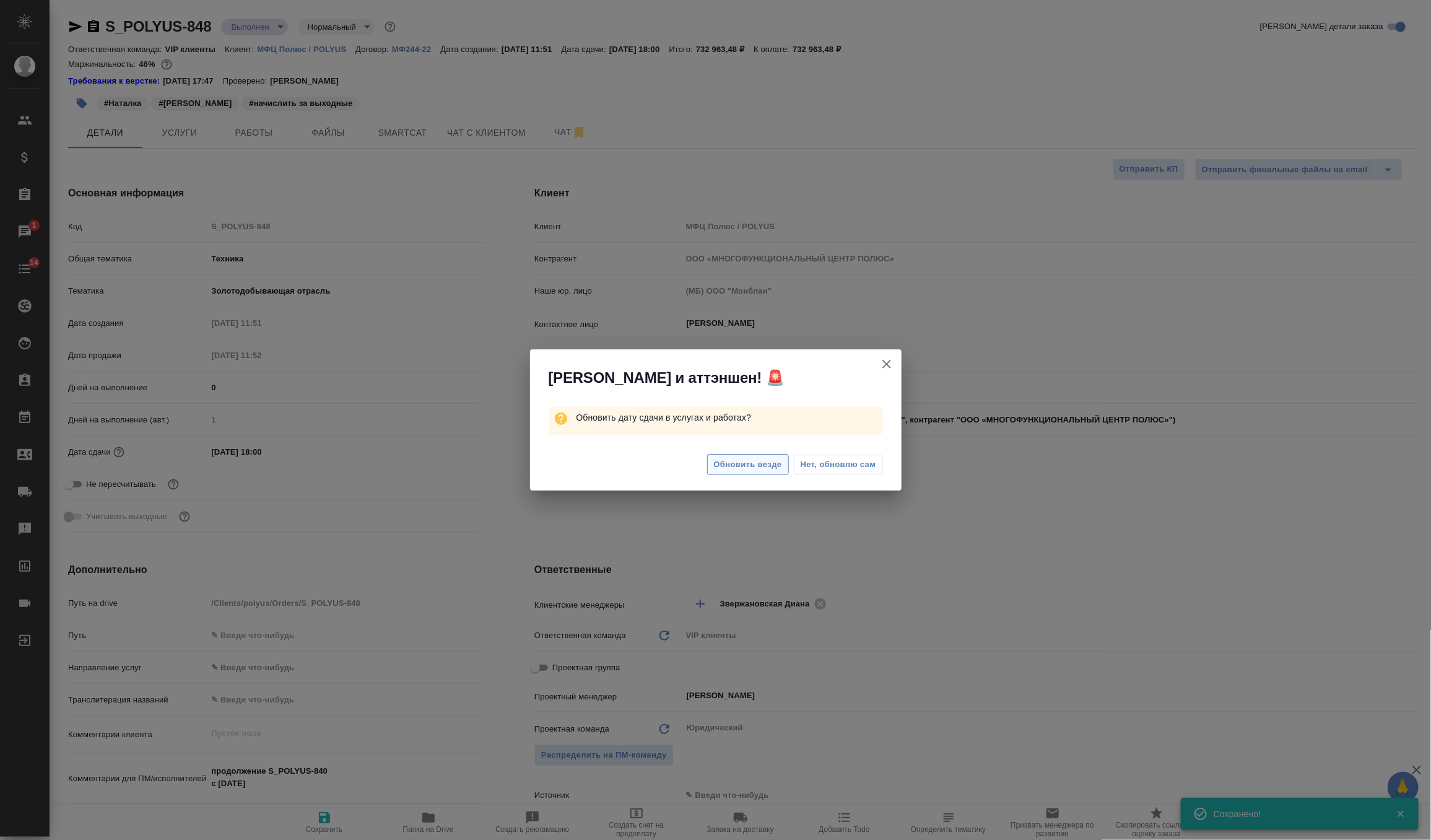
type textarea "x"
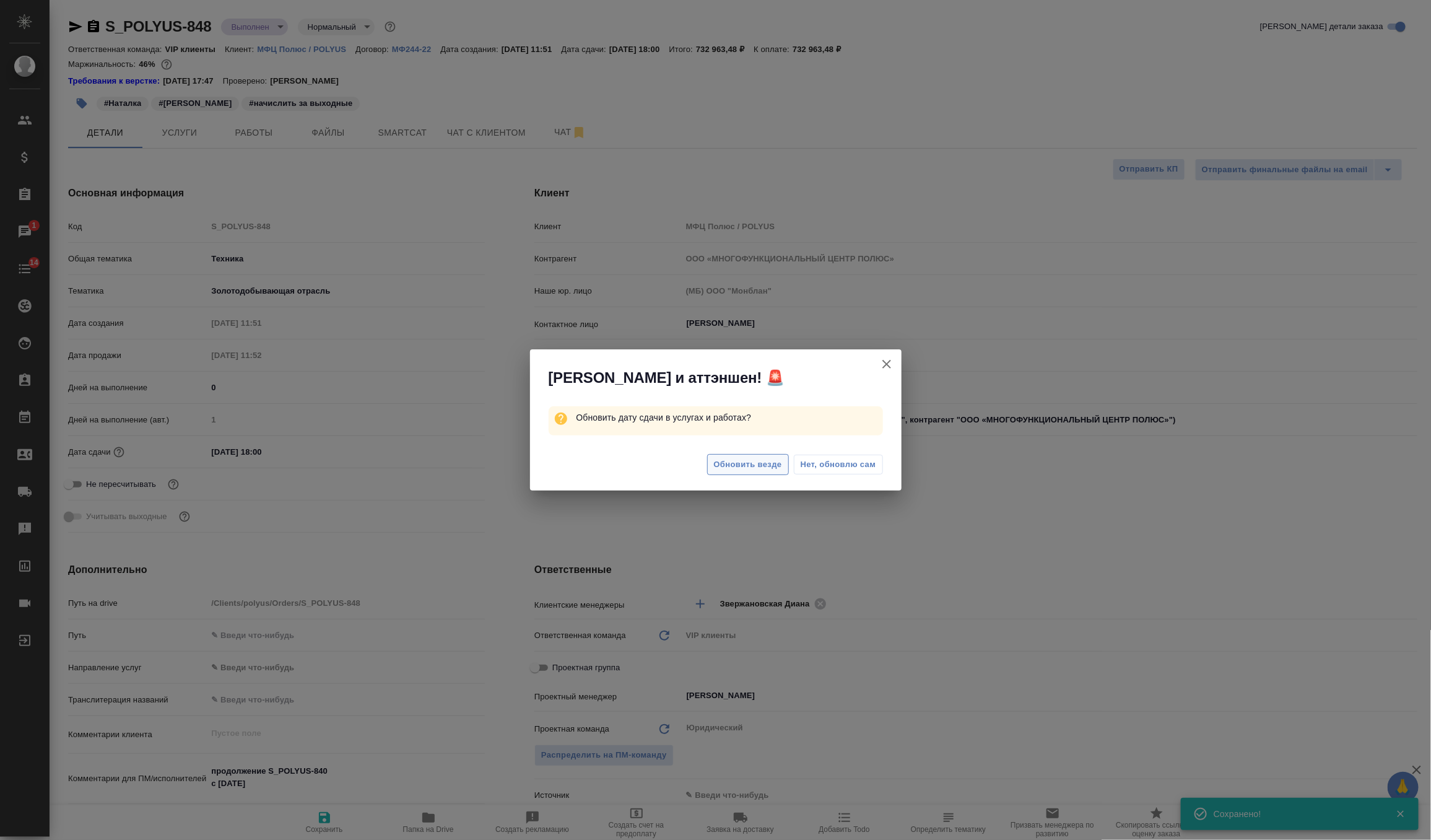
type textarea "x"
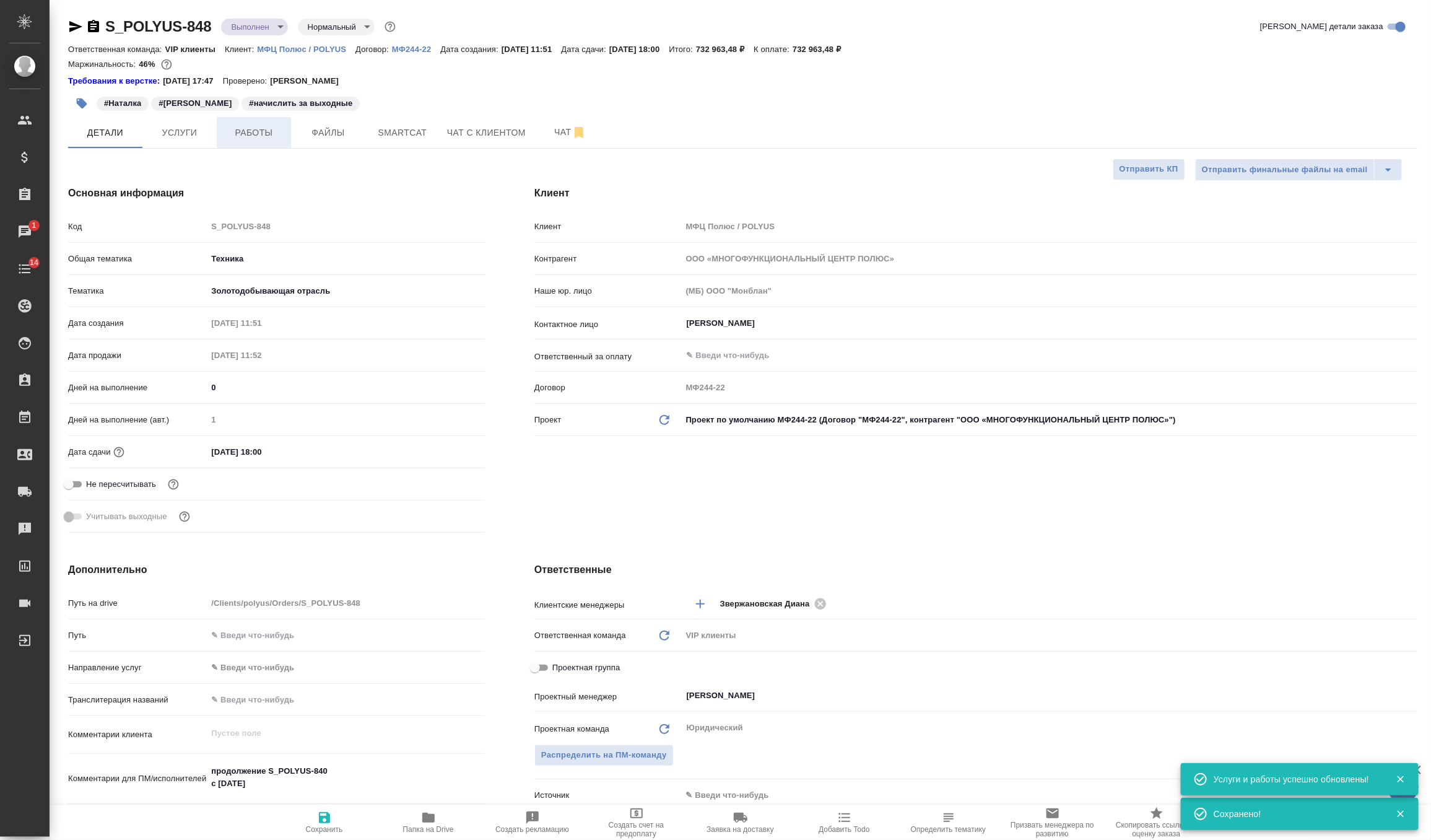
click at [268, 135] on span "Работы" at bounding box center [254, 133] width 60 height 15
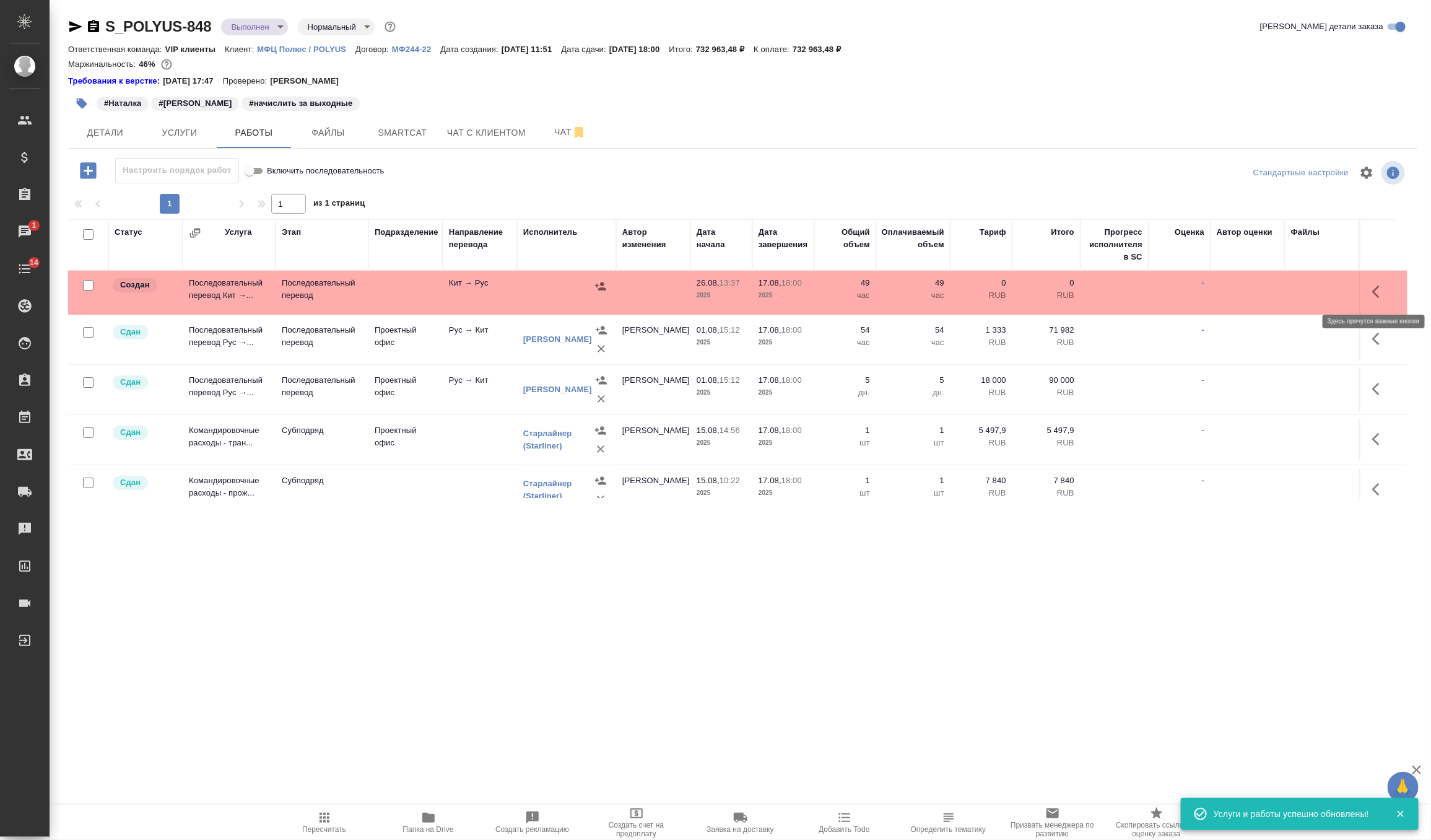
click at [1380, 284] on icon "button" at bounding box center [1380, 291] width 14 height 14
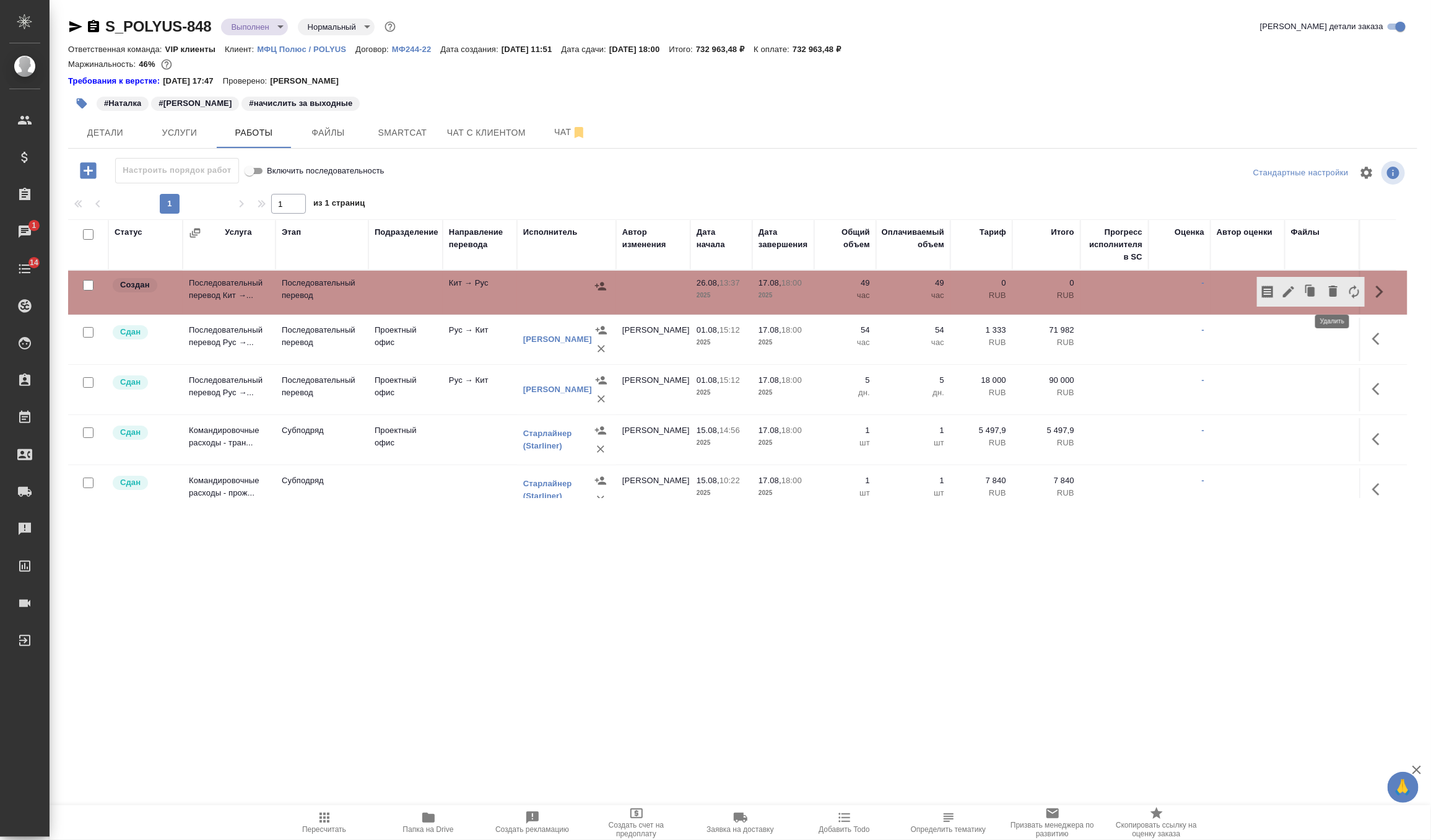
click at [1332, 289] on icon "button" at bounding box center [1334, 291] width 9 height 11
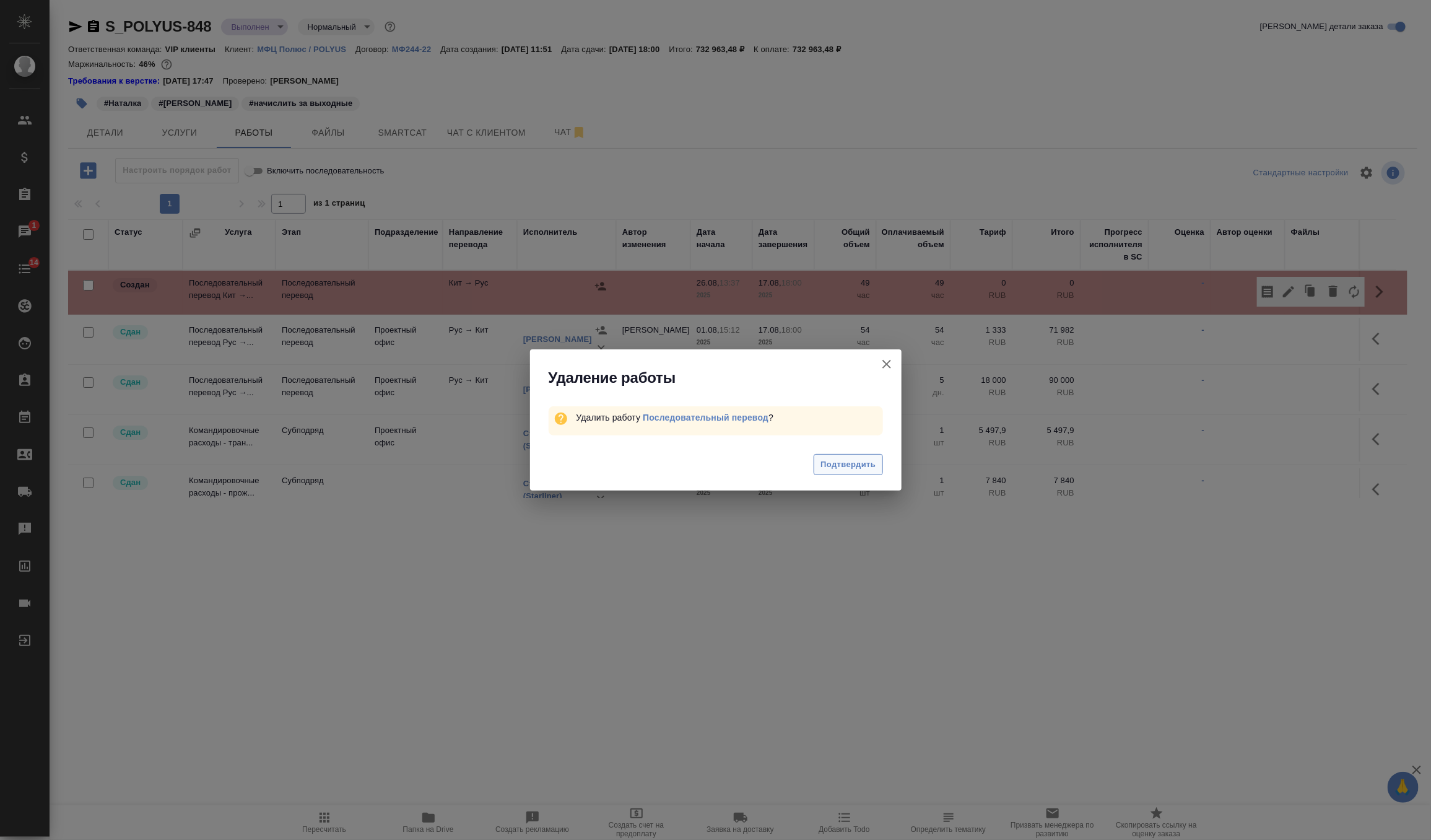
click at [843, 468] on span "Подтвердить" at bounding box center [847, 465] width 55 height 14
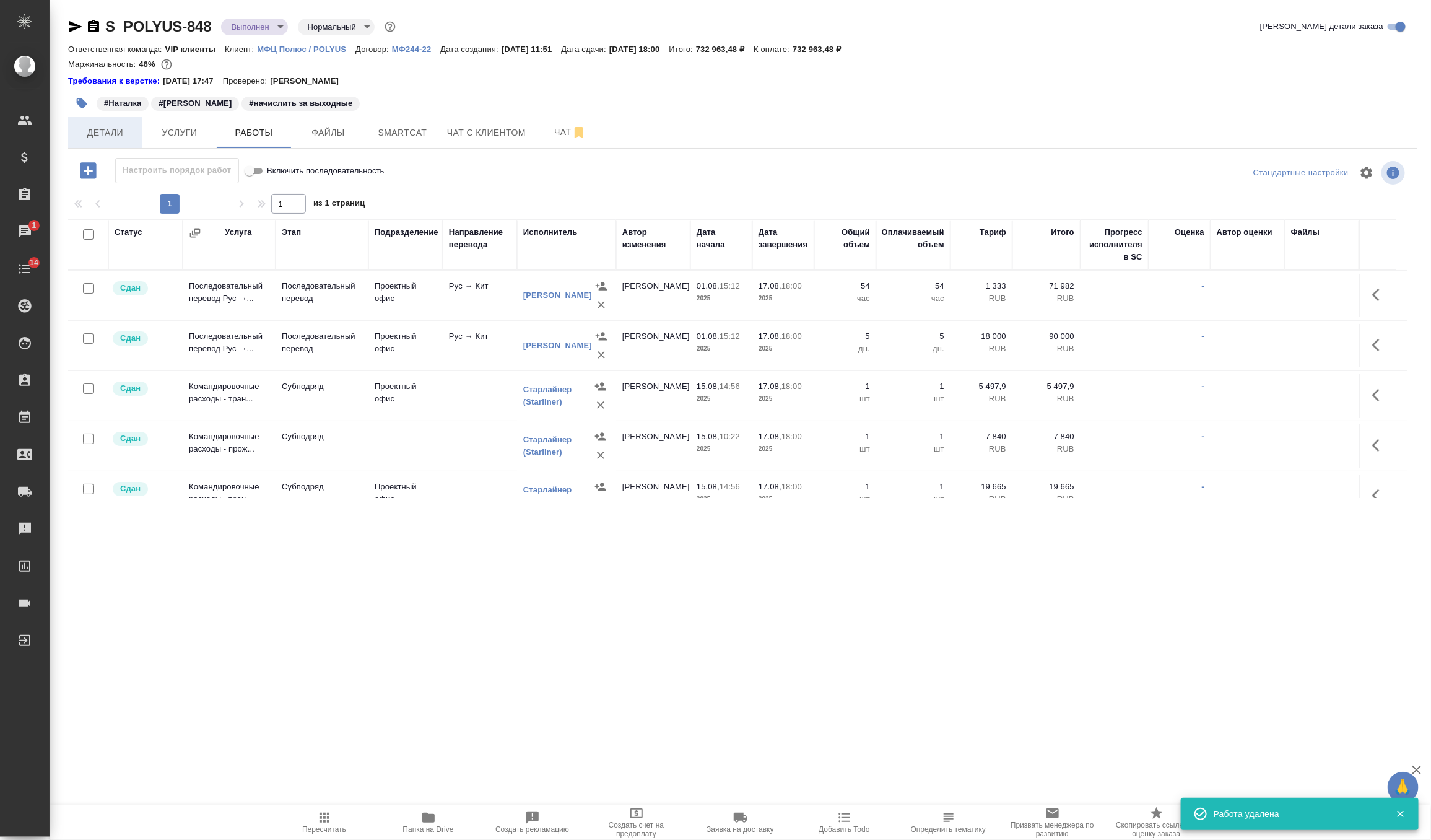
click at [111, 132] on span "Детали" at bounding box center [106, 133] width 60 height 15
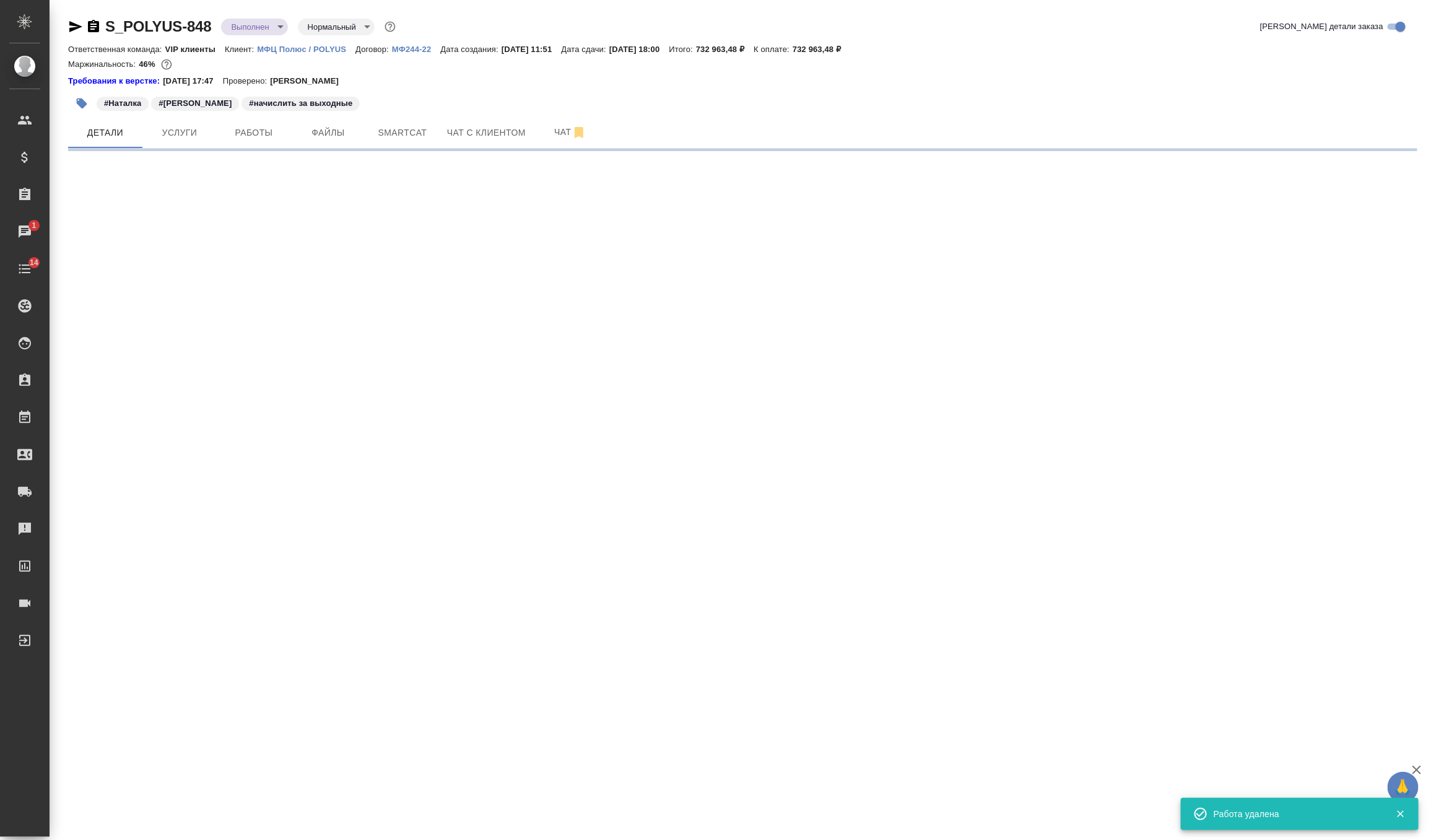
select select "RU"
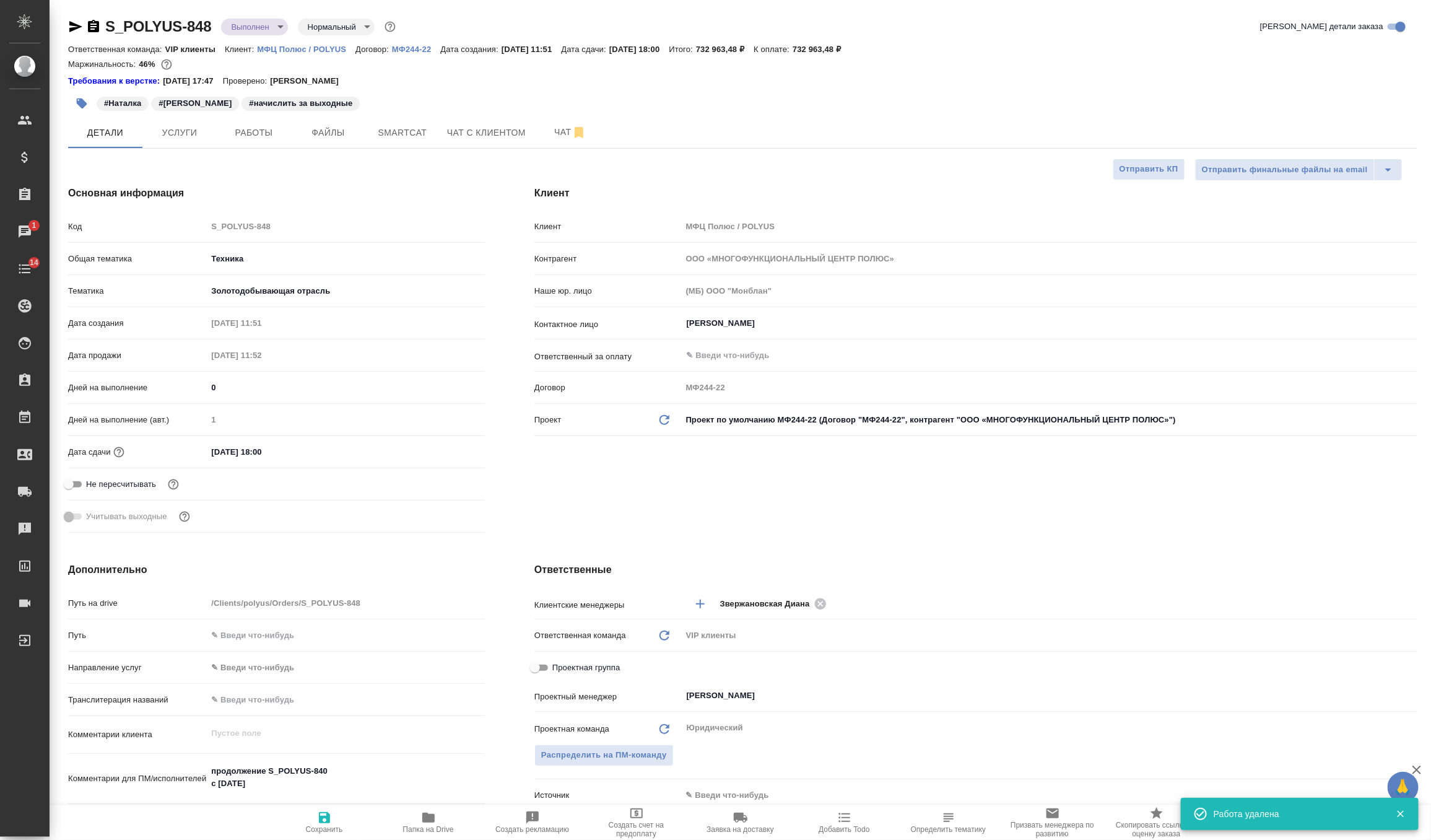
type textarea "x"
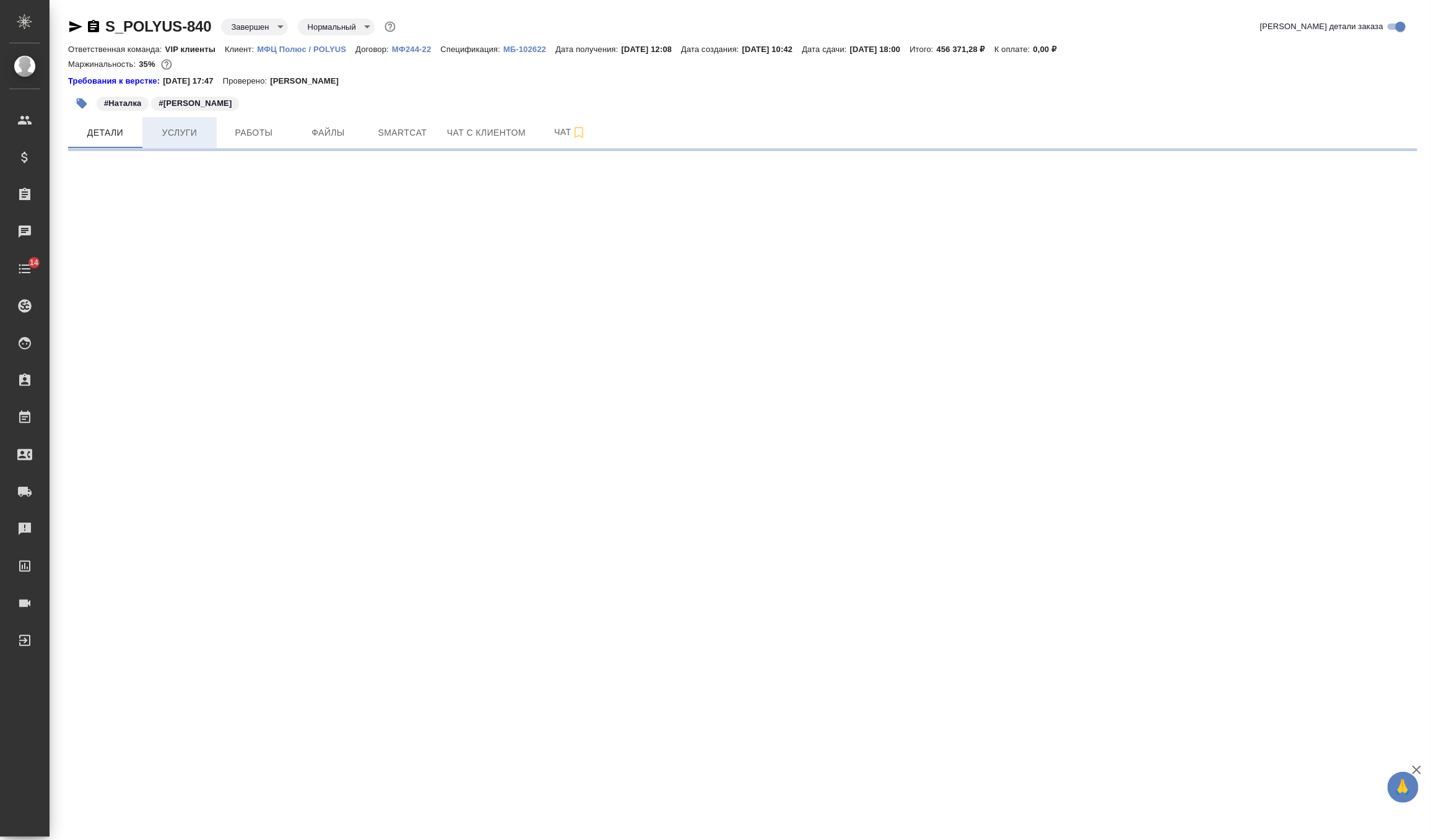
select select "RU"
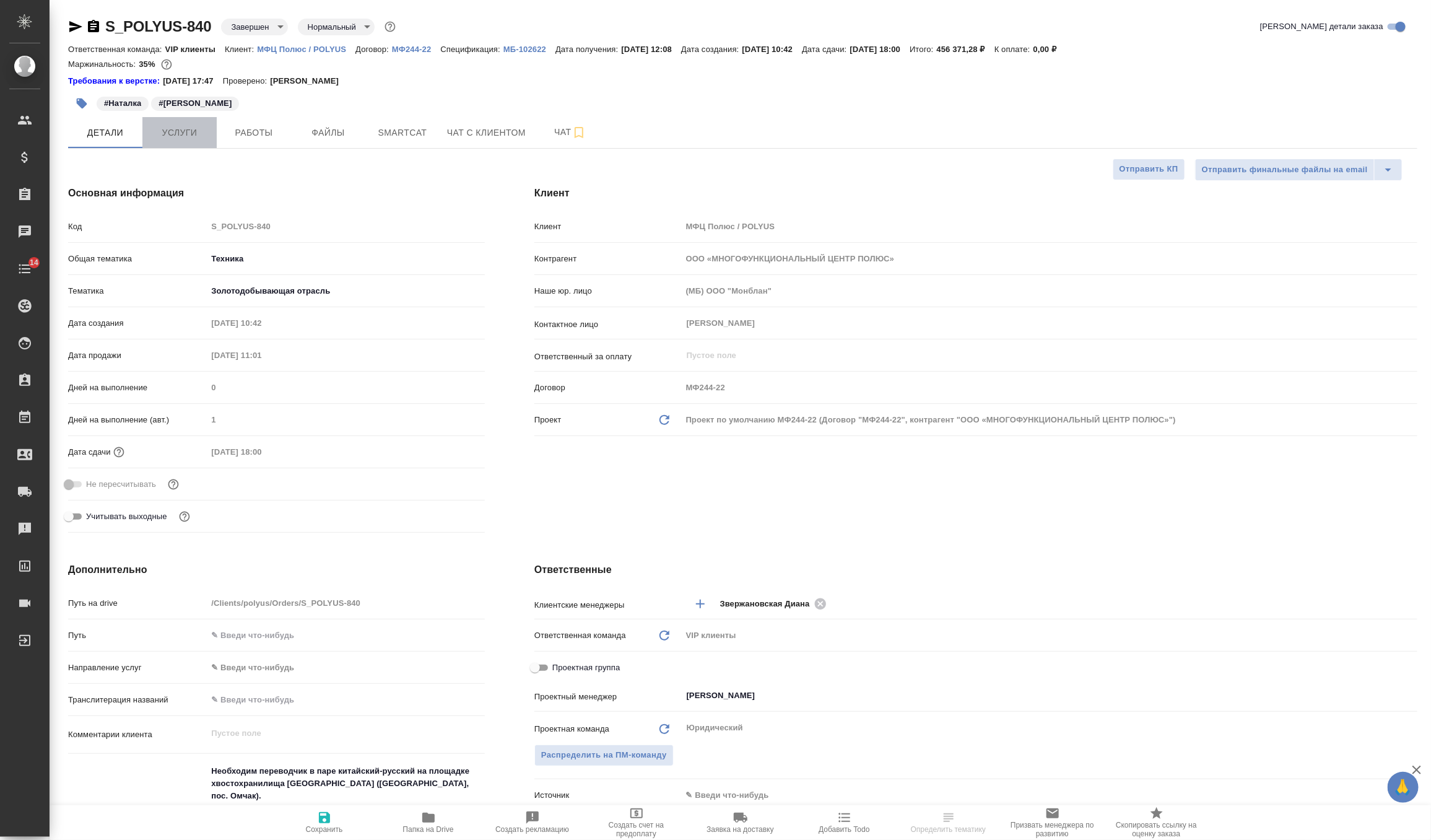
click at [194, 138] on span "Услуги" at bounding box center [180, 133] width 60 height 15
type textarea "x"
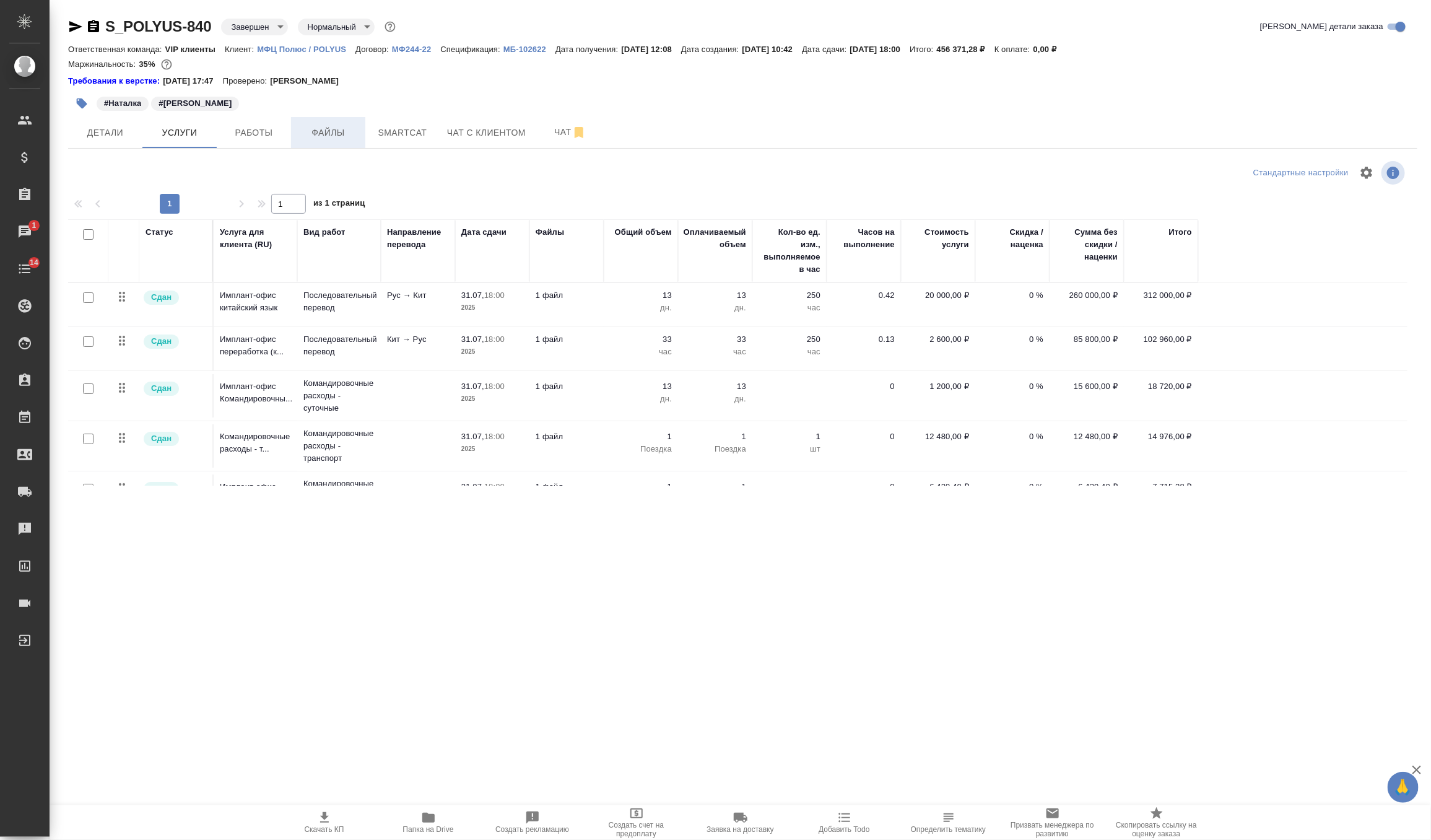
click at [300, 143] on button "Файлы" at bounding box center [328, 133] width 74 height 31
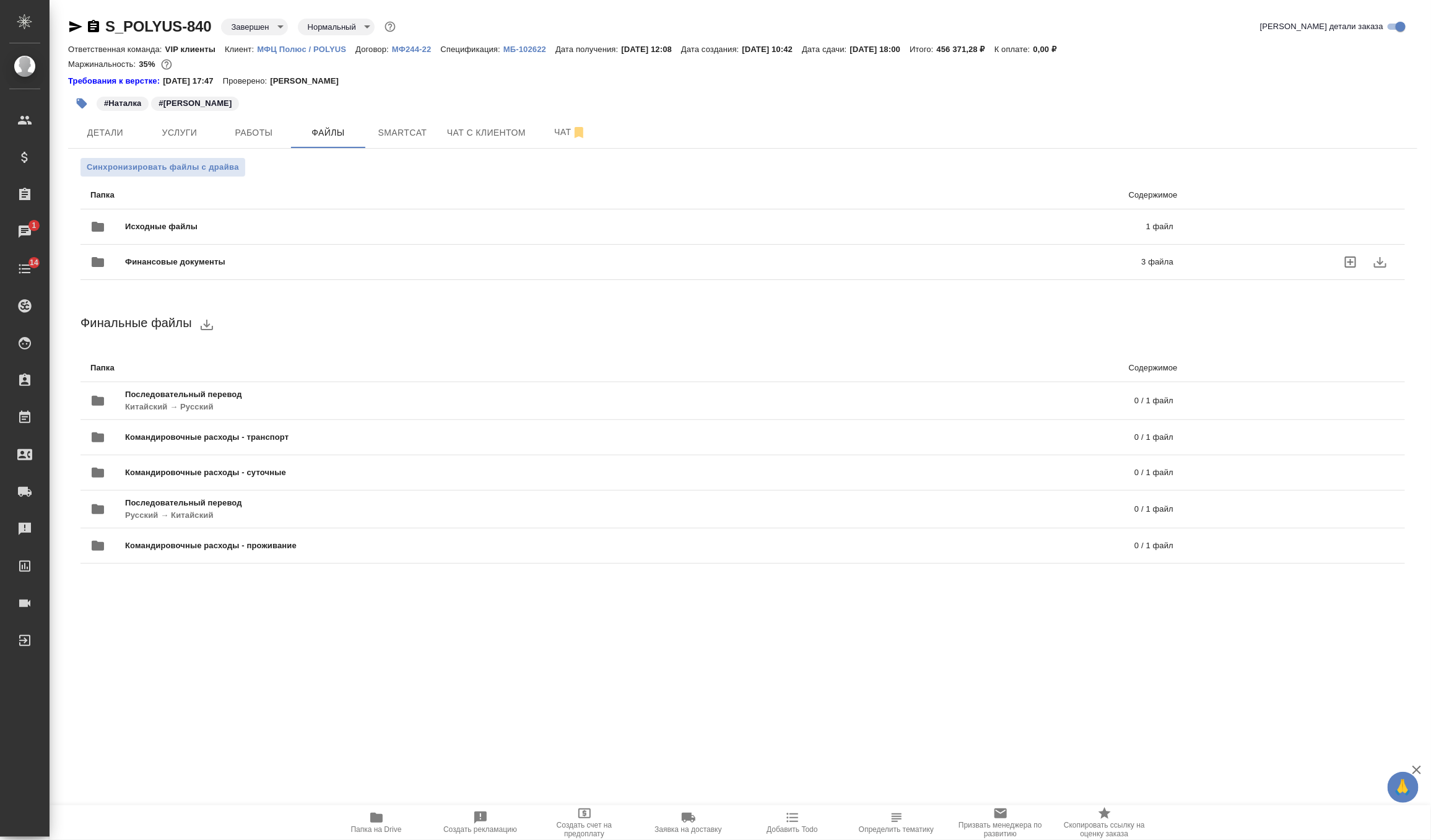
click at [224, 264] on span "Финансовые документы" at bounding box center [404, 262] width 559 height 13
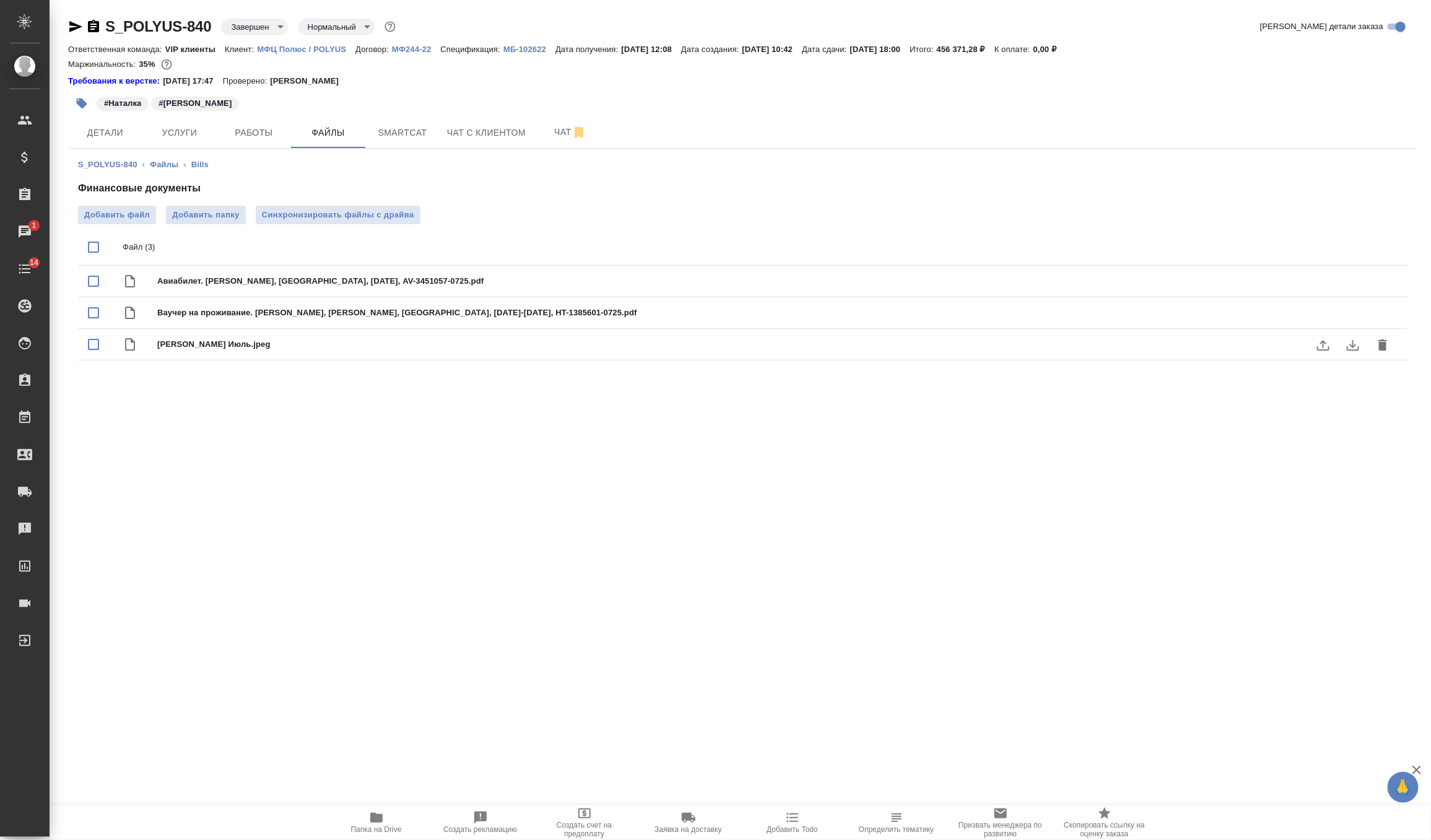
click at [199, 346] on span "[PERSON_NAME] Июль.jpeg" at bounding box center [767, 345] width 1221 height 13
checkbox input "true"
click at [1356, 349] on icon "download" at bounding box center [1353, 345] width 14 height 14
click at [122, 127] on span "Детали" at bounding box center [106, 133] width 60 height 15
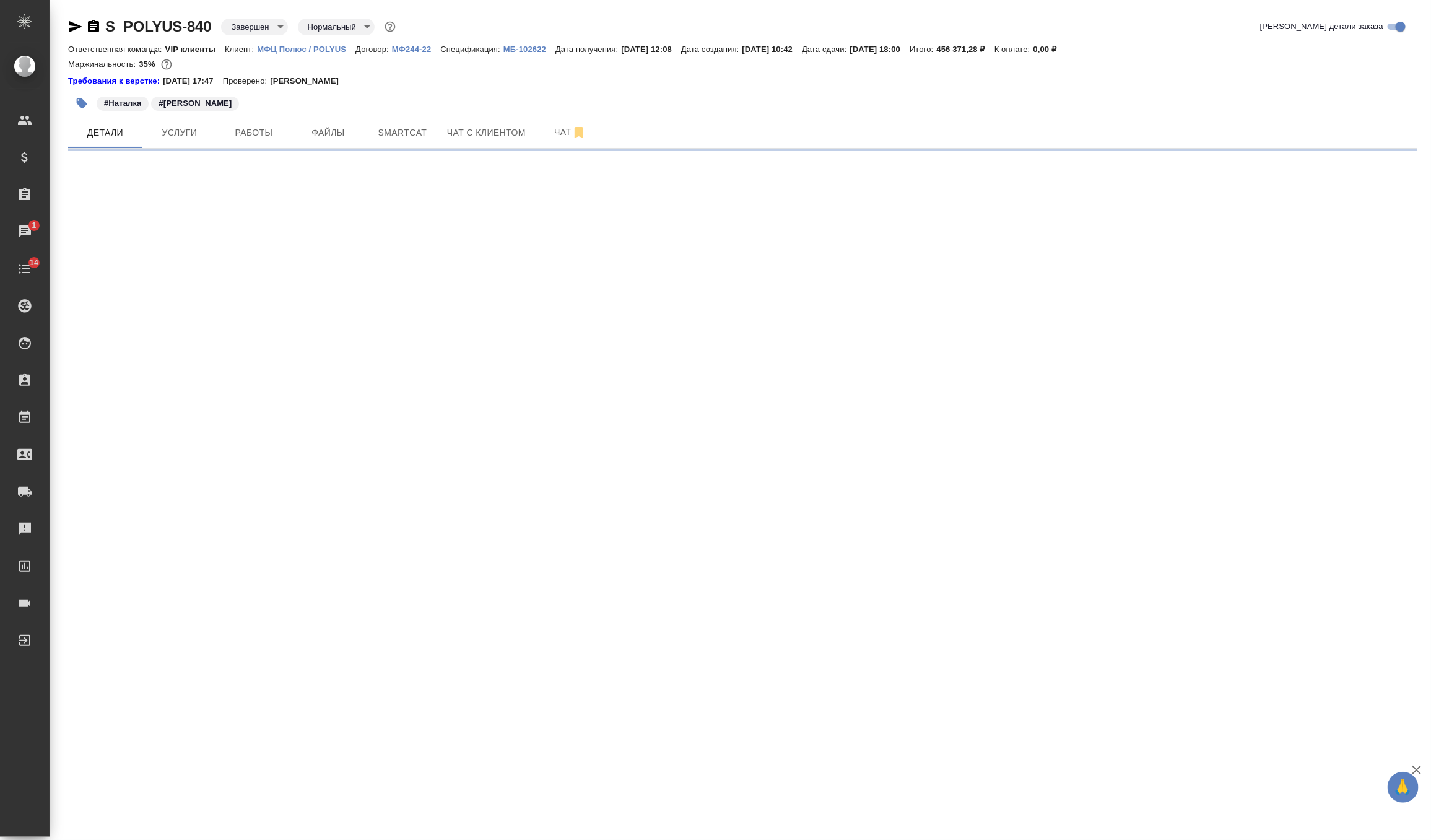
select select "RU"
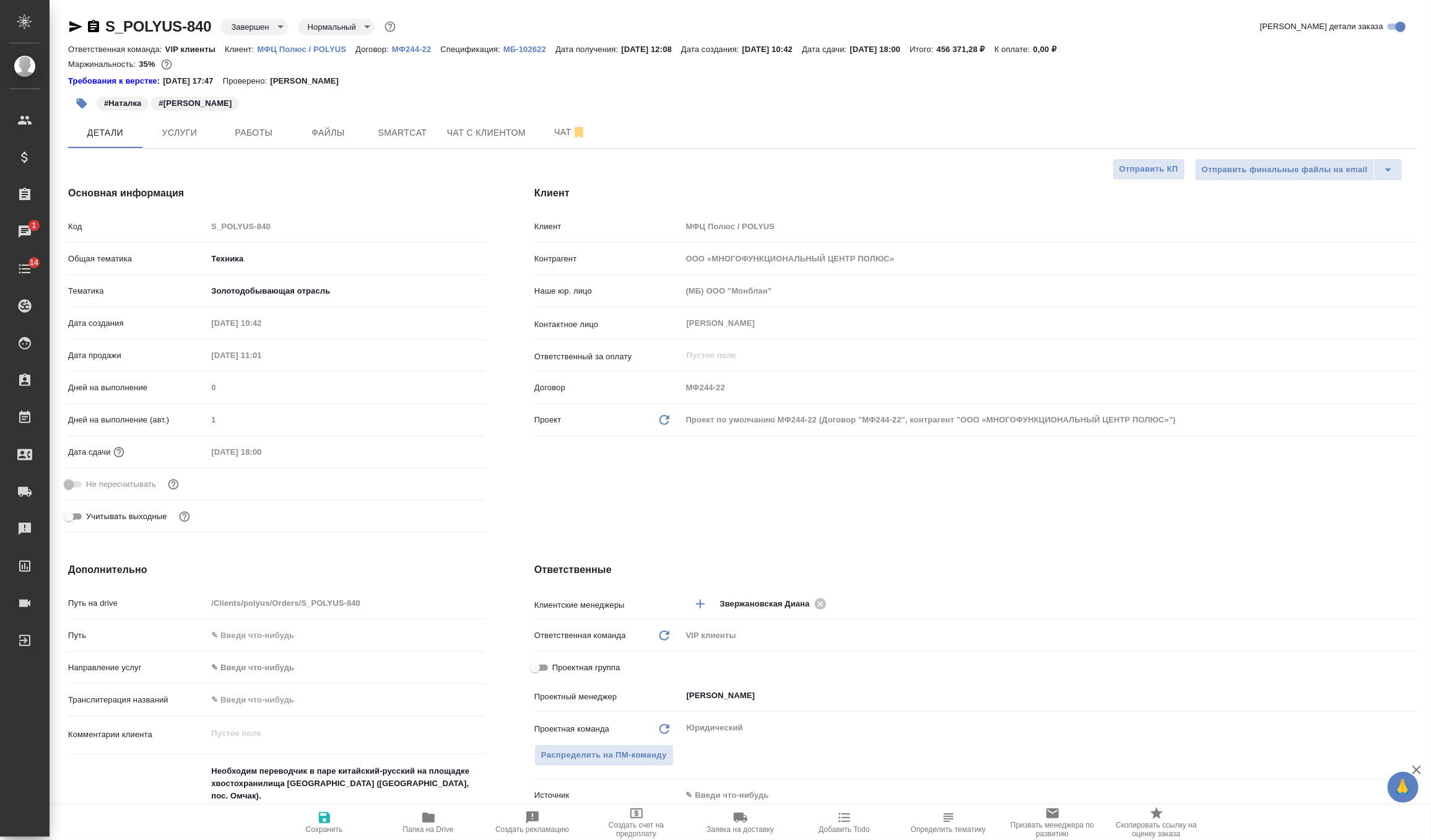
type textarea "x"
click at [188, 140] on button "Услуги" at bounding box center [180, 133] width 74 height 31
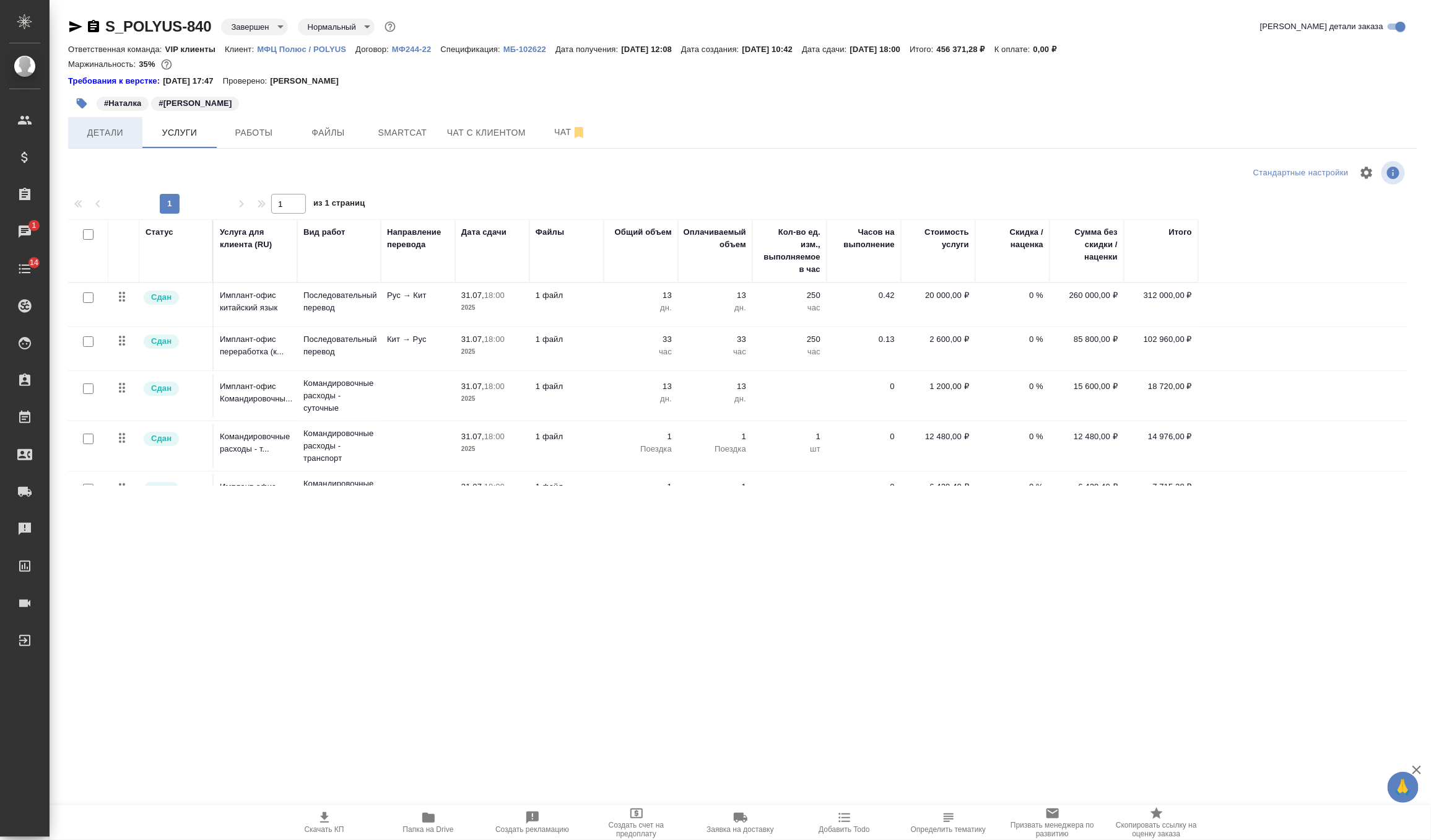
click at [120, 131] on span "Детали" at bounding box center [106, 133] width 60 height 15
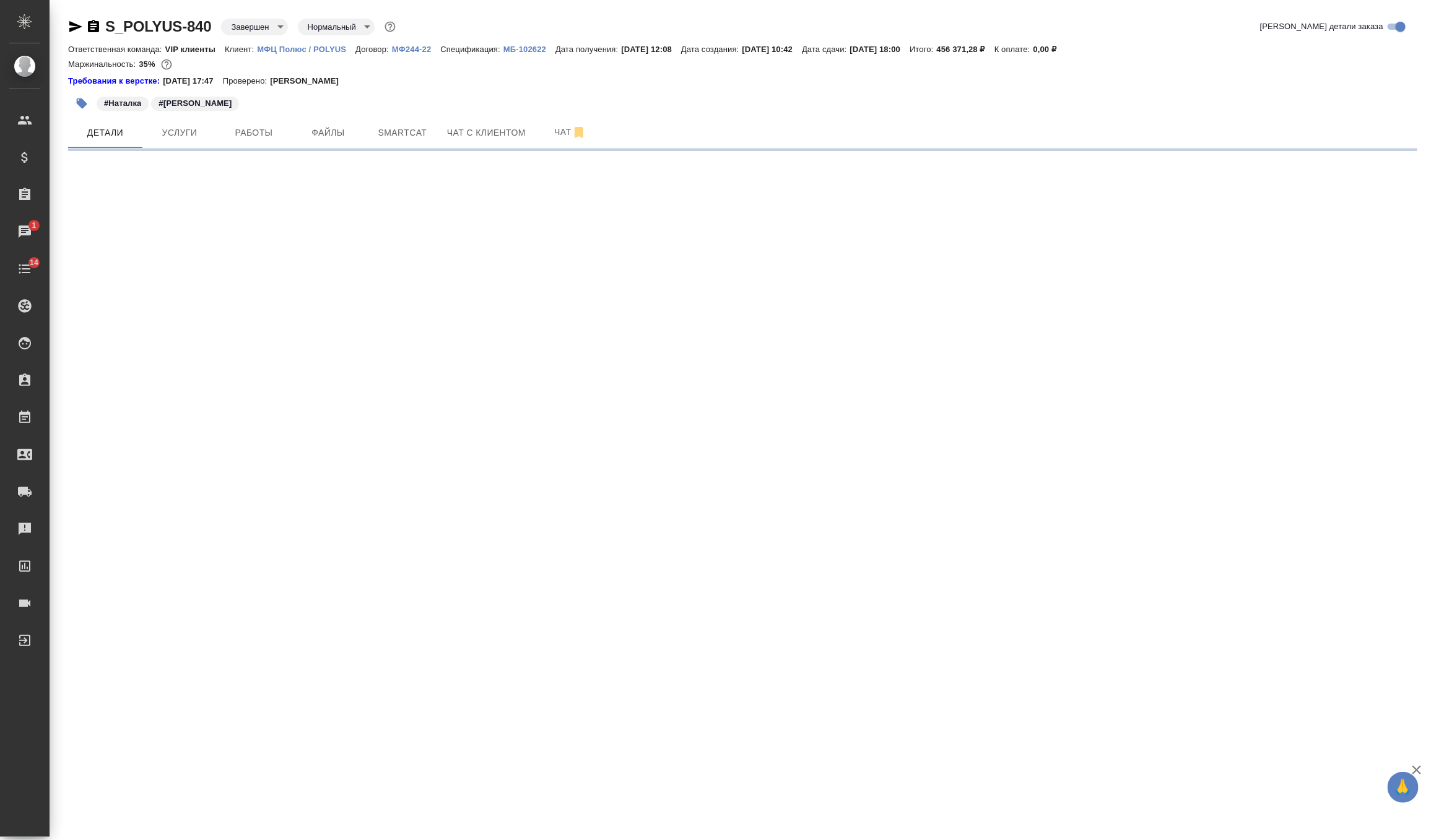
select select "RU"
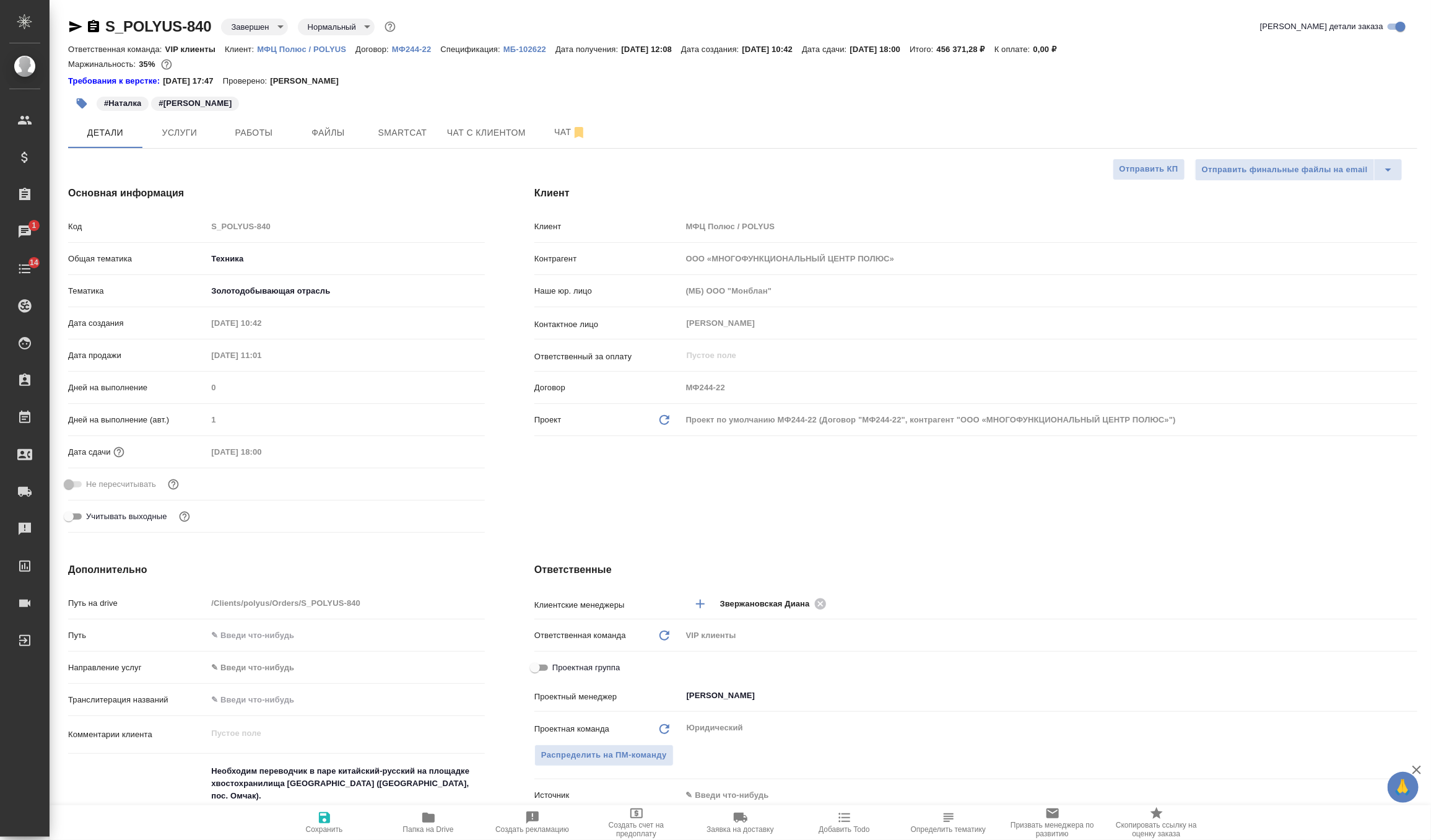
type textarea "x"
click at [192, 132] on span "Услуги" at bounding box center [180, 133] width 60 height 15
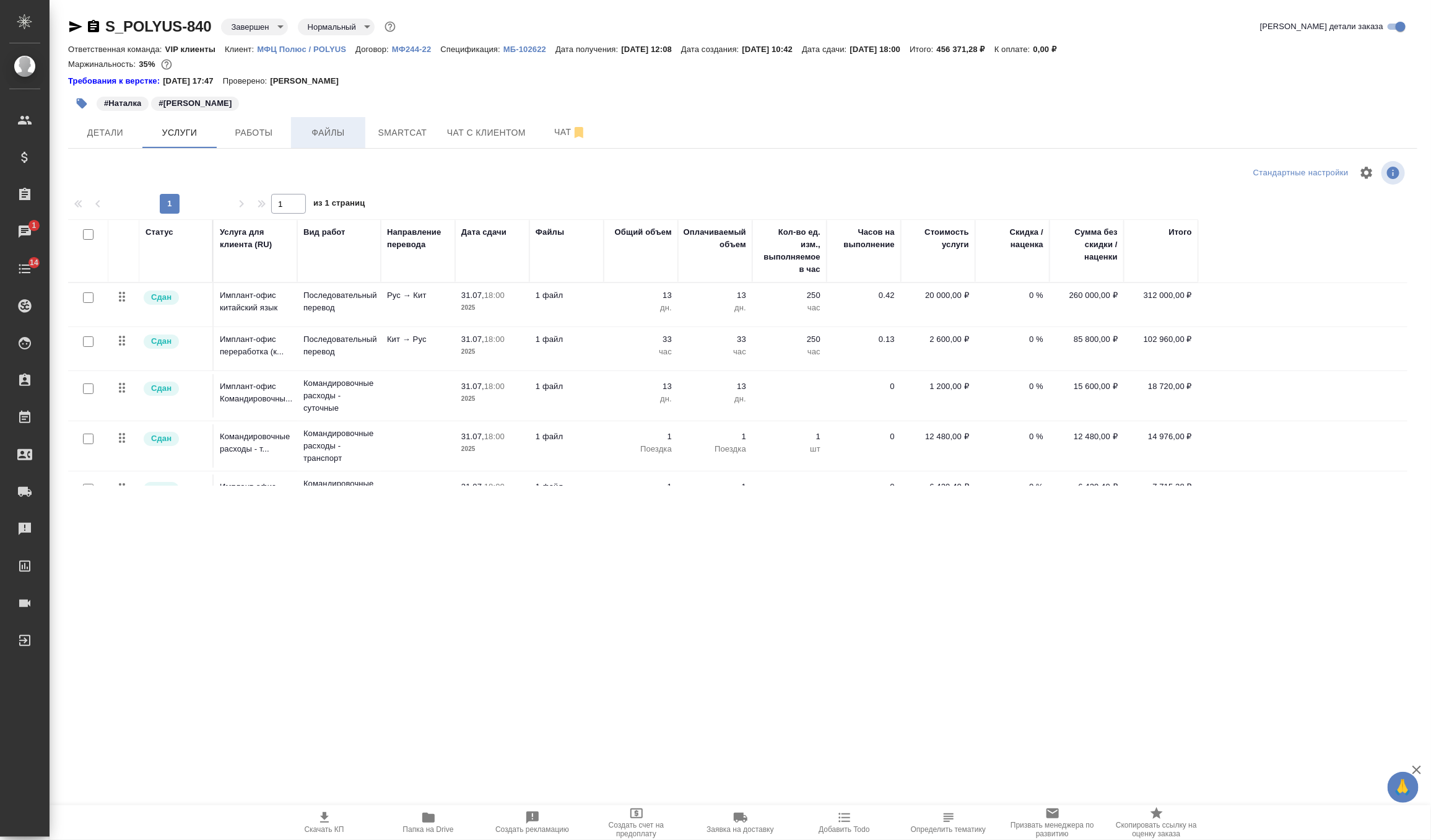
click at [310, 124] on button "Файлы" at bounding box center [328, 133] width 74 height 31
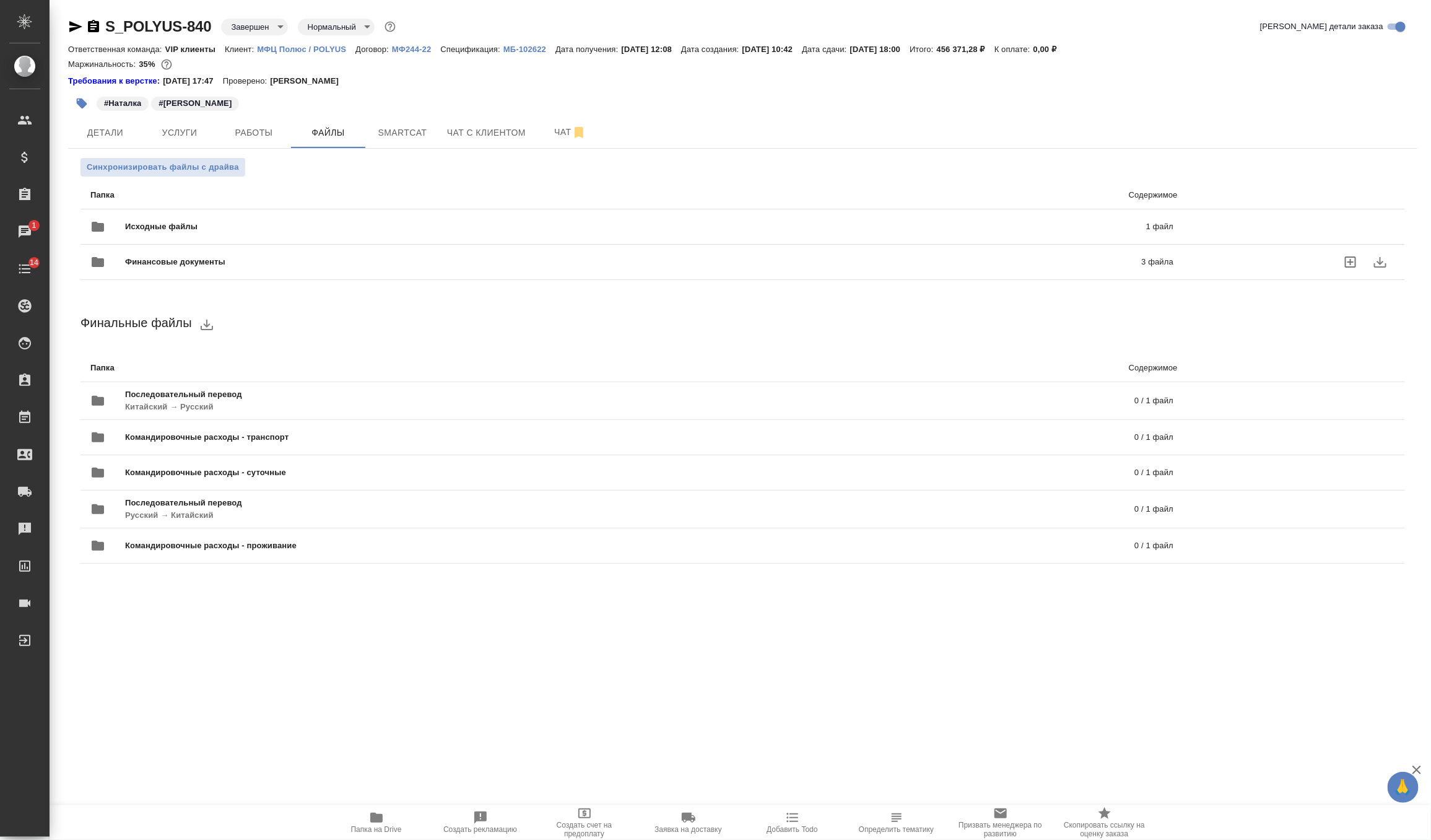
click at [202, 257] on span "Финансовые документы" at bounding box center [404, 262] width 559 height 13
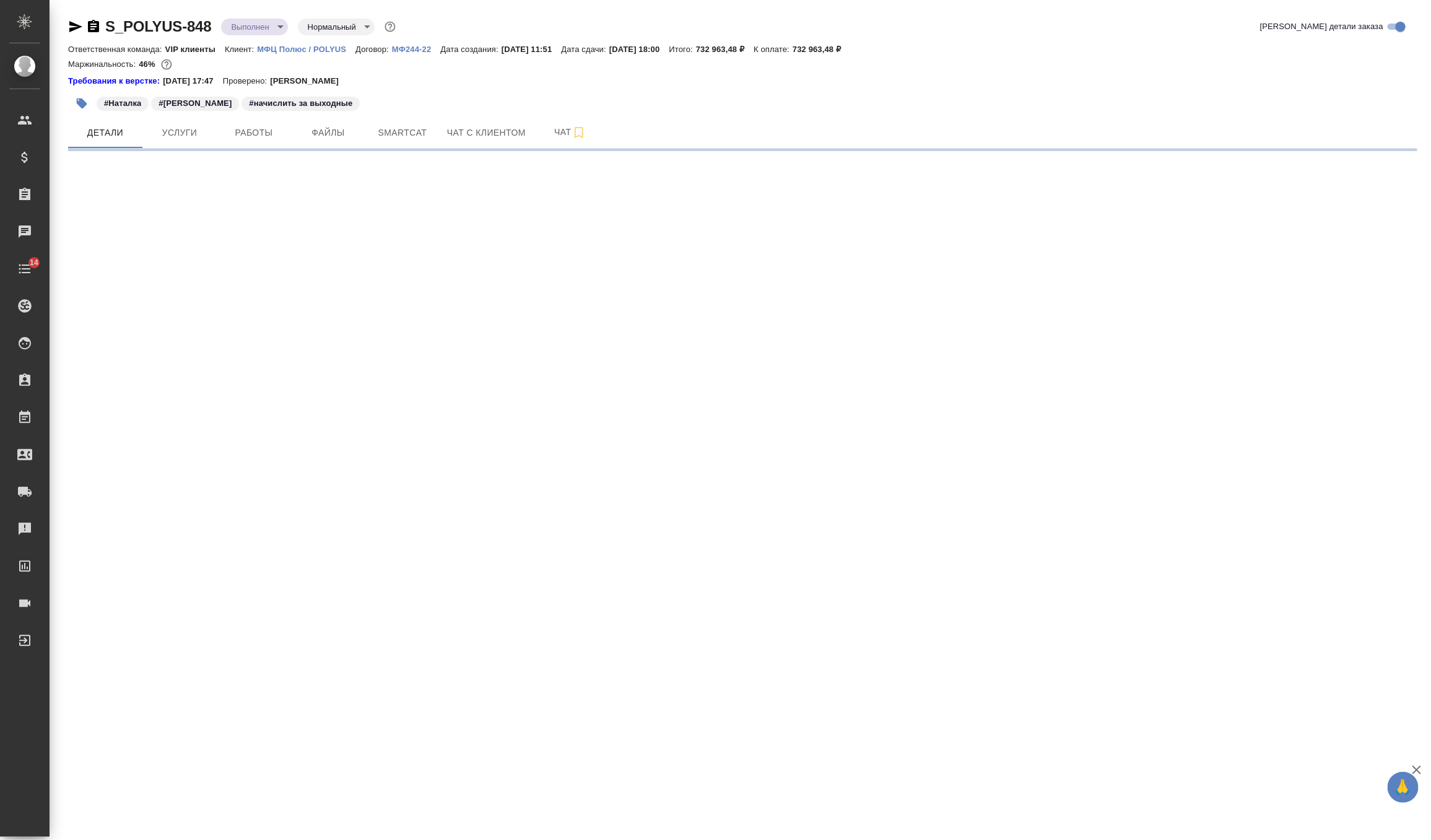
select select "RU"
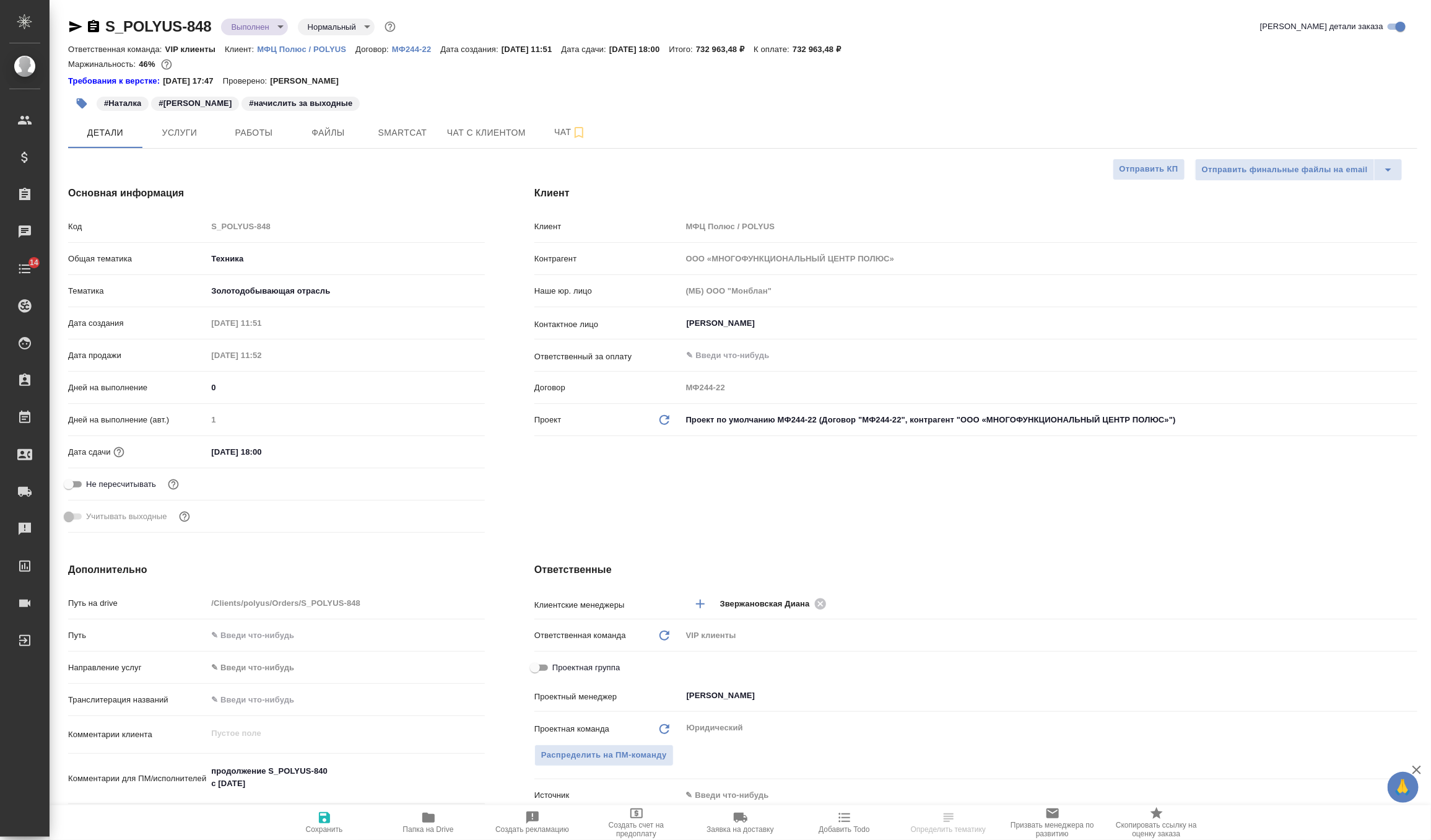
type textarea "x"
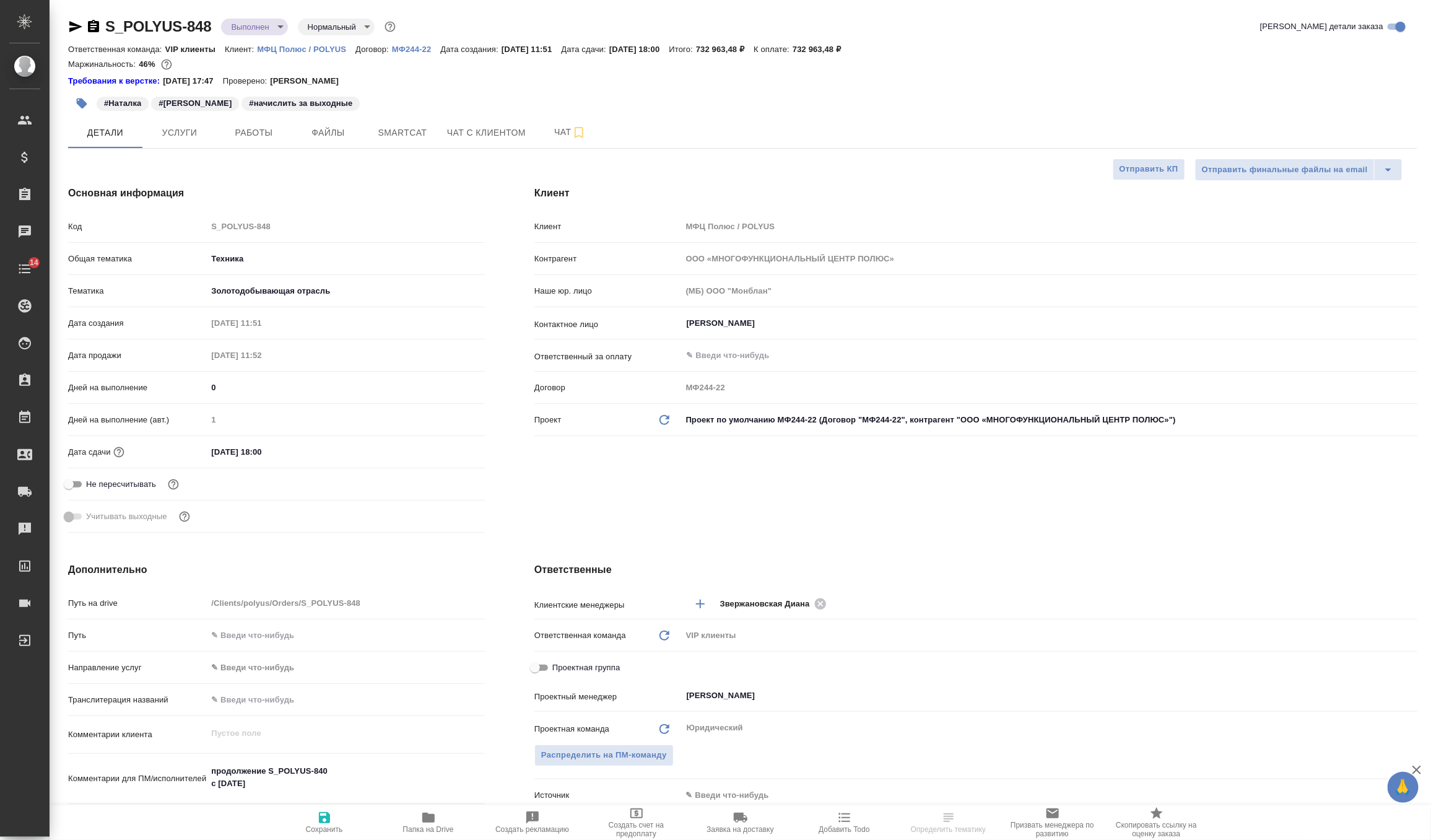
type textarea "x"
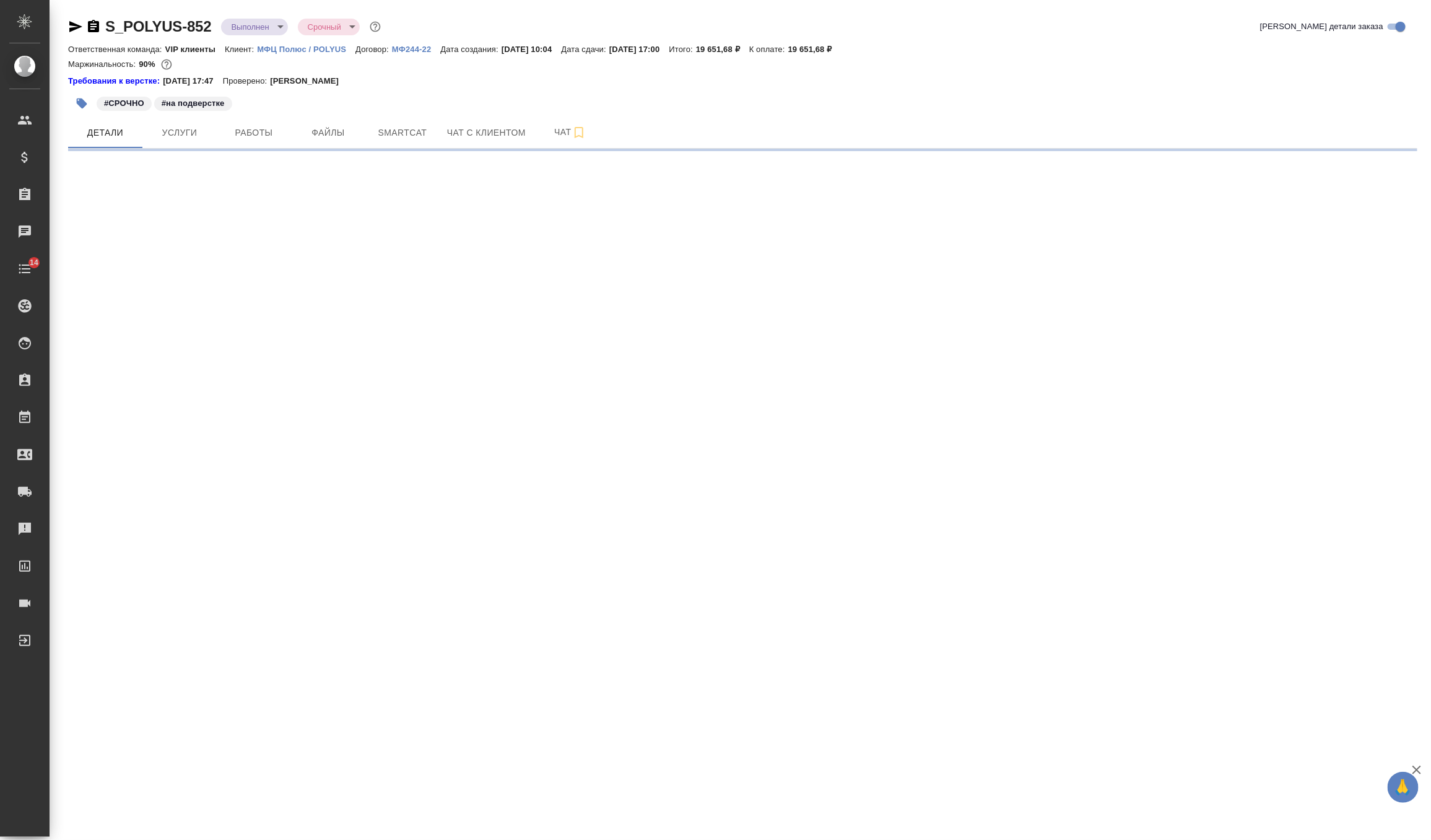
select select "RU"
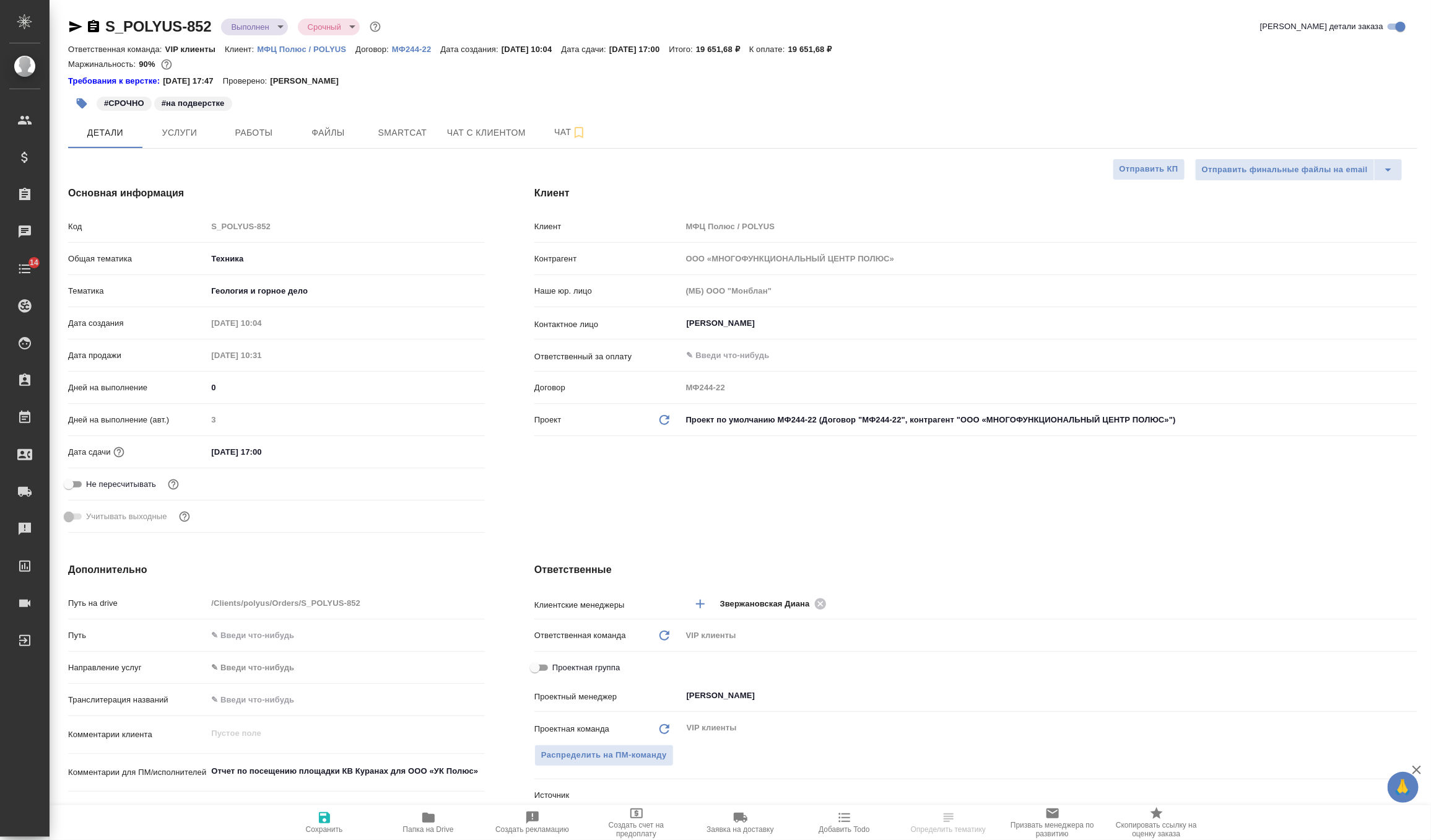
type textarea "x"
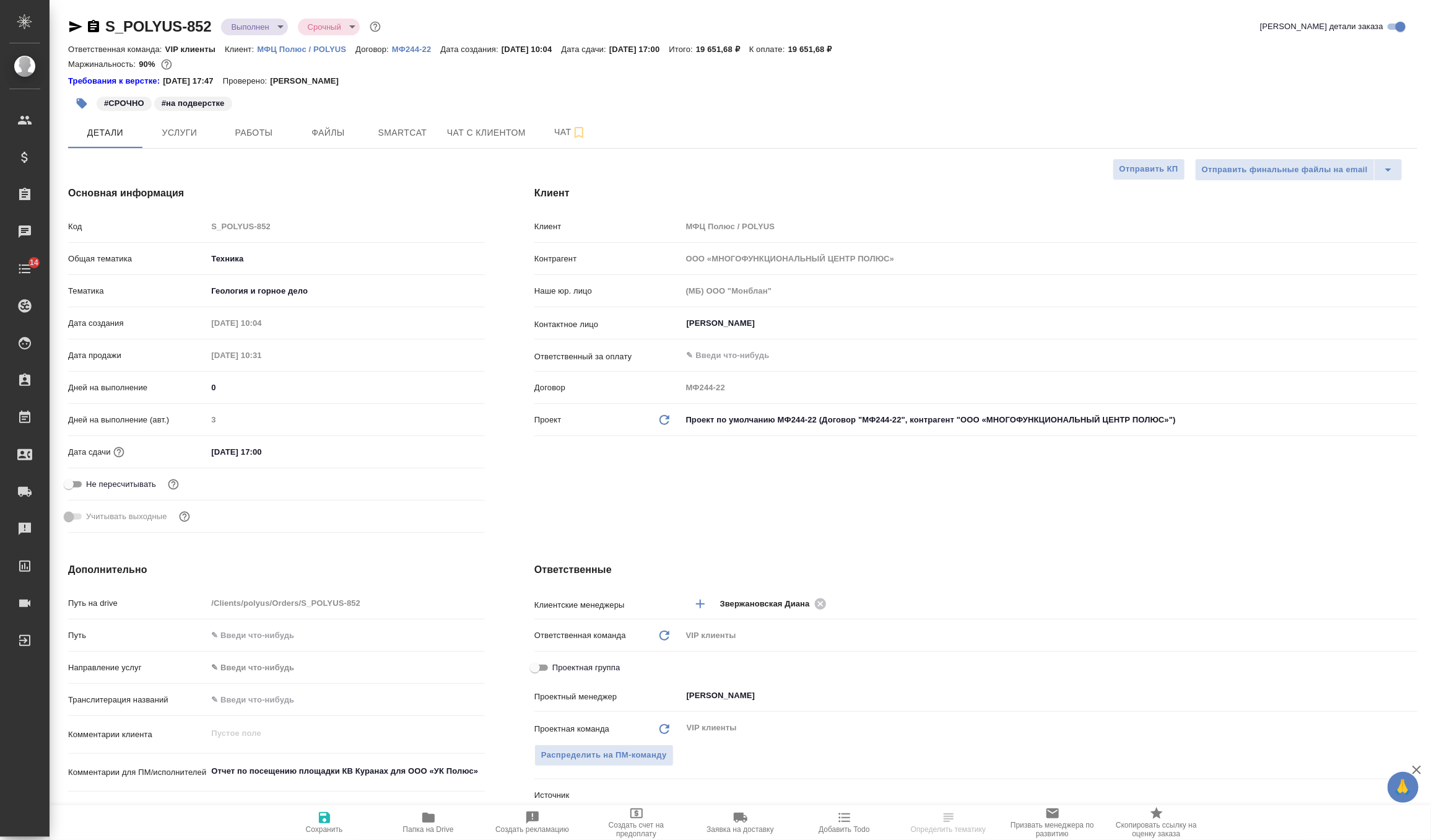
type textarea "x"
click at [196, 128] on span "Услуги" at bounding box center [180, 133] width 60 height 15
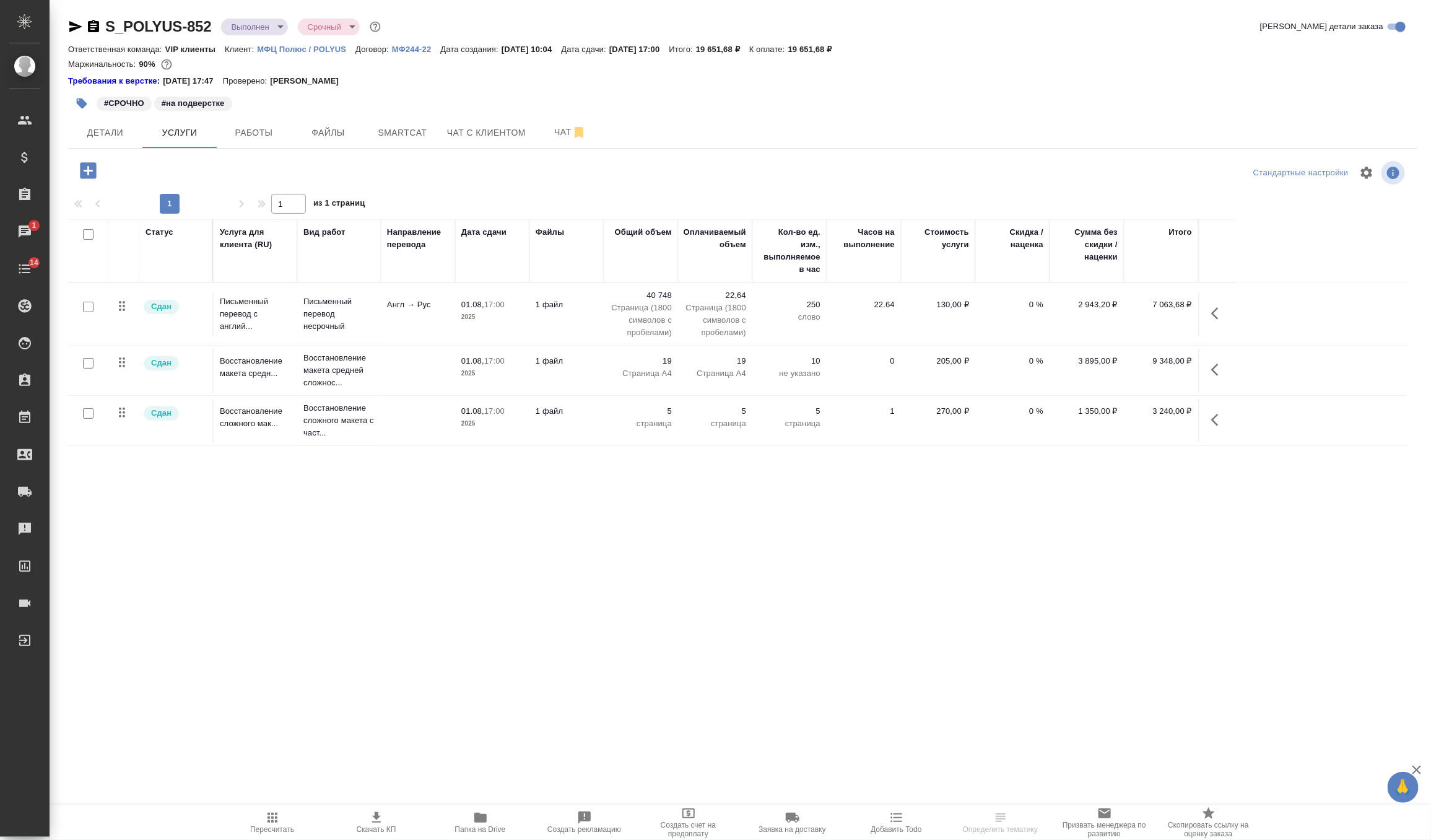
click at [374, 307] on td "Письменный перевод несрочный" at bounding box center [338, 314] width 84 height 50
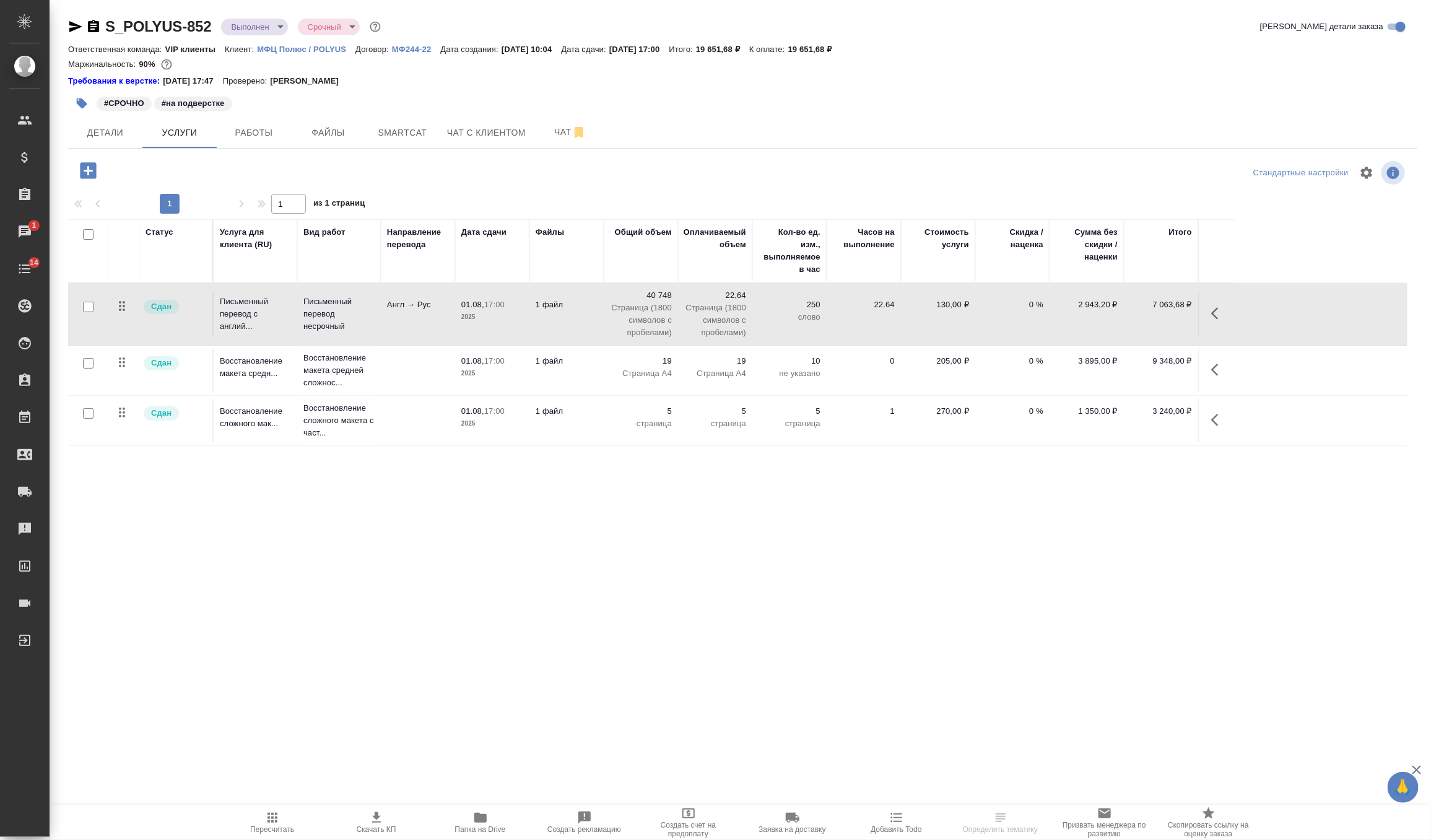
click at [374, 307] on td "Письменный перевод несрочный" at bounding box center [338, 314] width 84 height 50
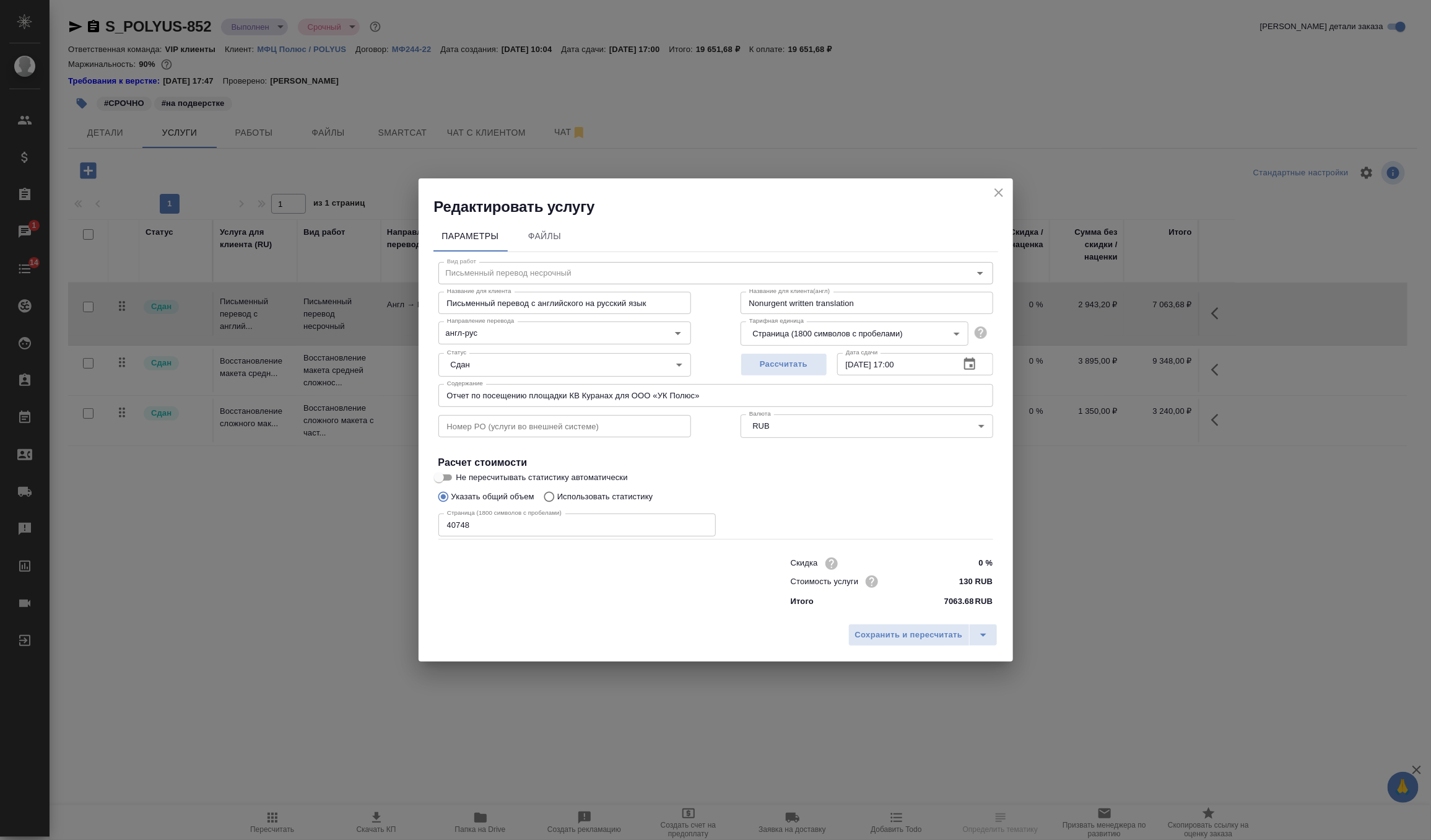
click at [1002, 199] on icon "close" at bounding box center [999, 192] width 14 height 14
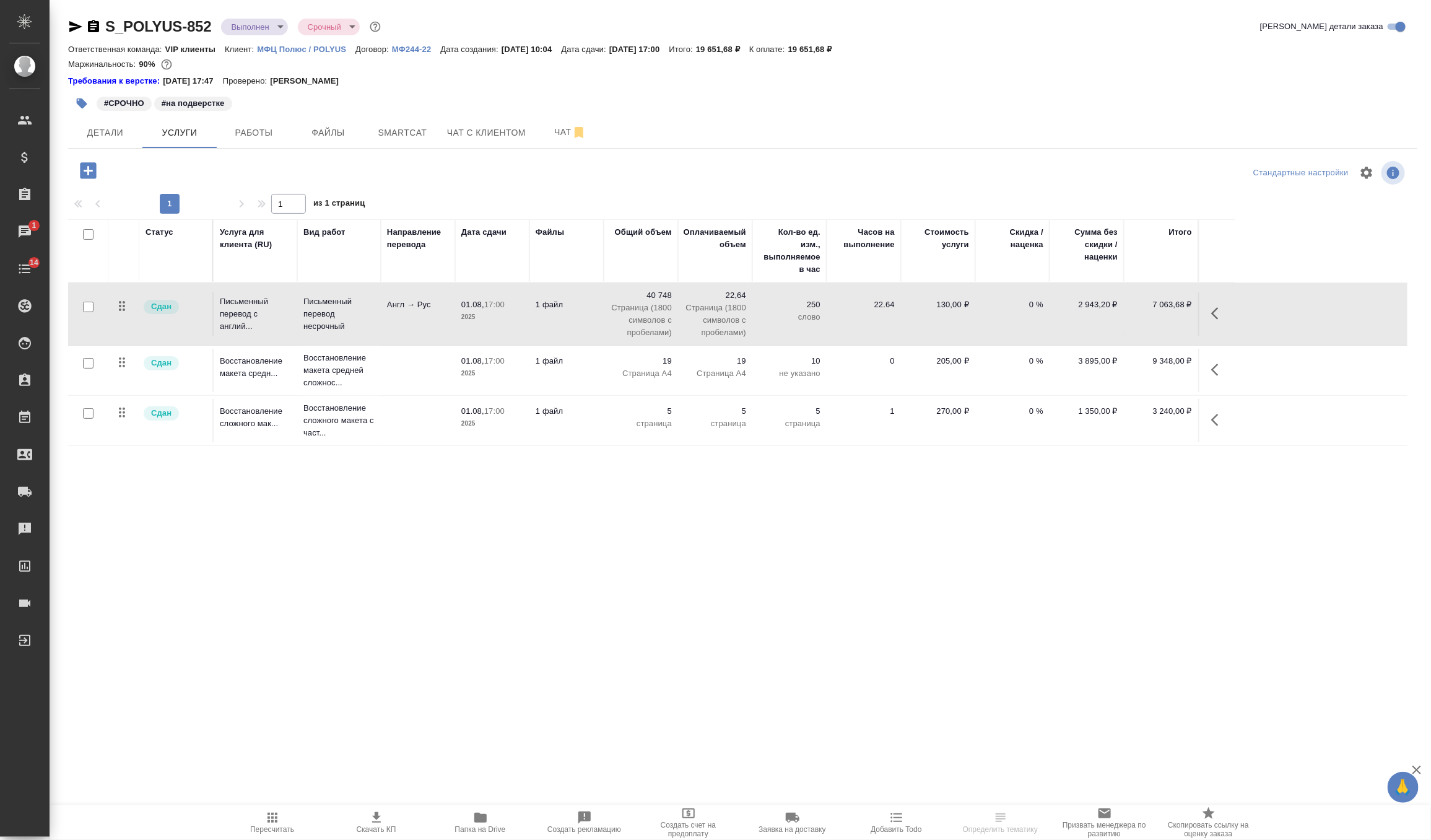
click at [617, 366] on p "19" at bounding box center [641, 361] width 62 height 13
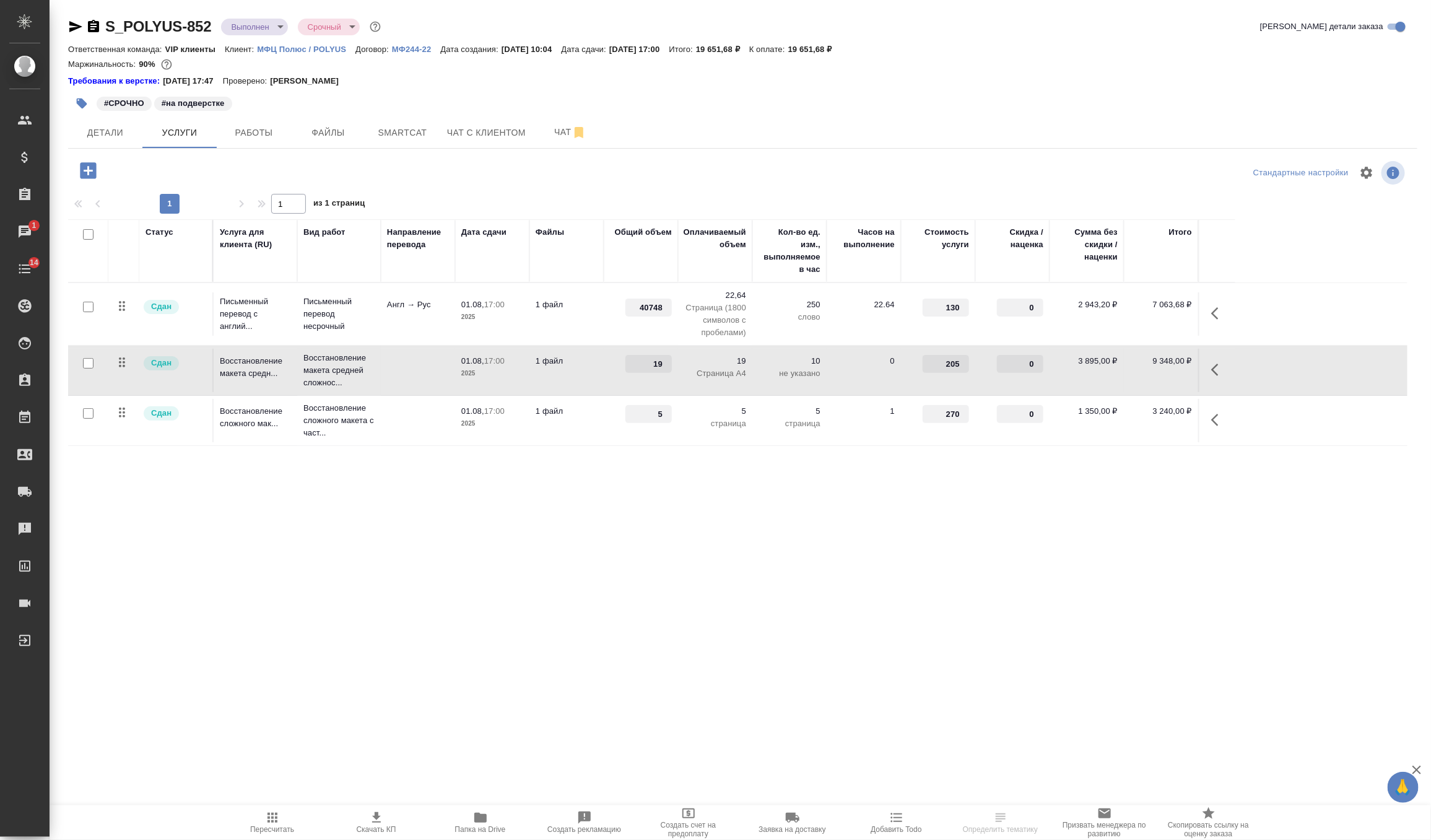
click at [617, 366] on div "19" at bounding box center [641, 364] width 62 height 18
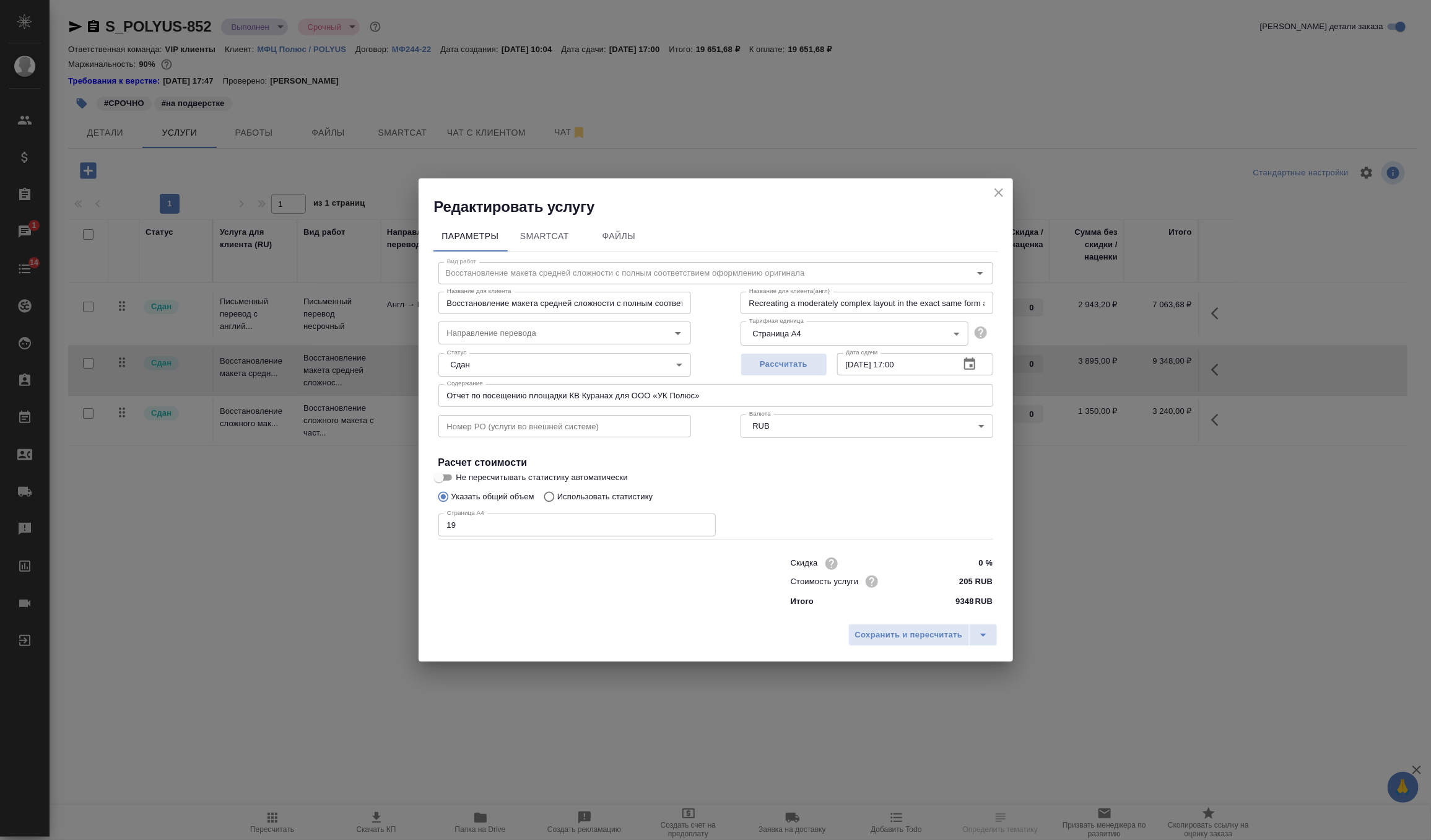
click at [998, 190] on icon "close" at bounding box center [999, 192] width 14 height 14
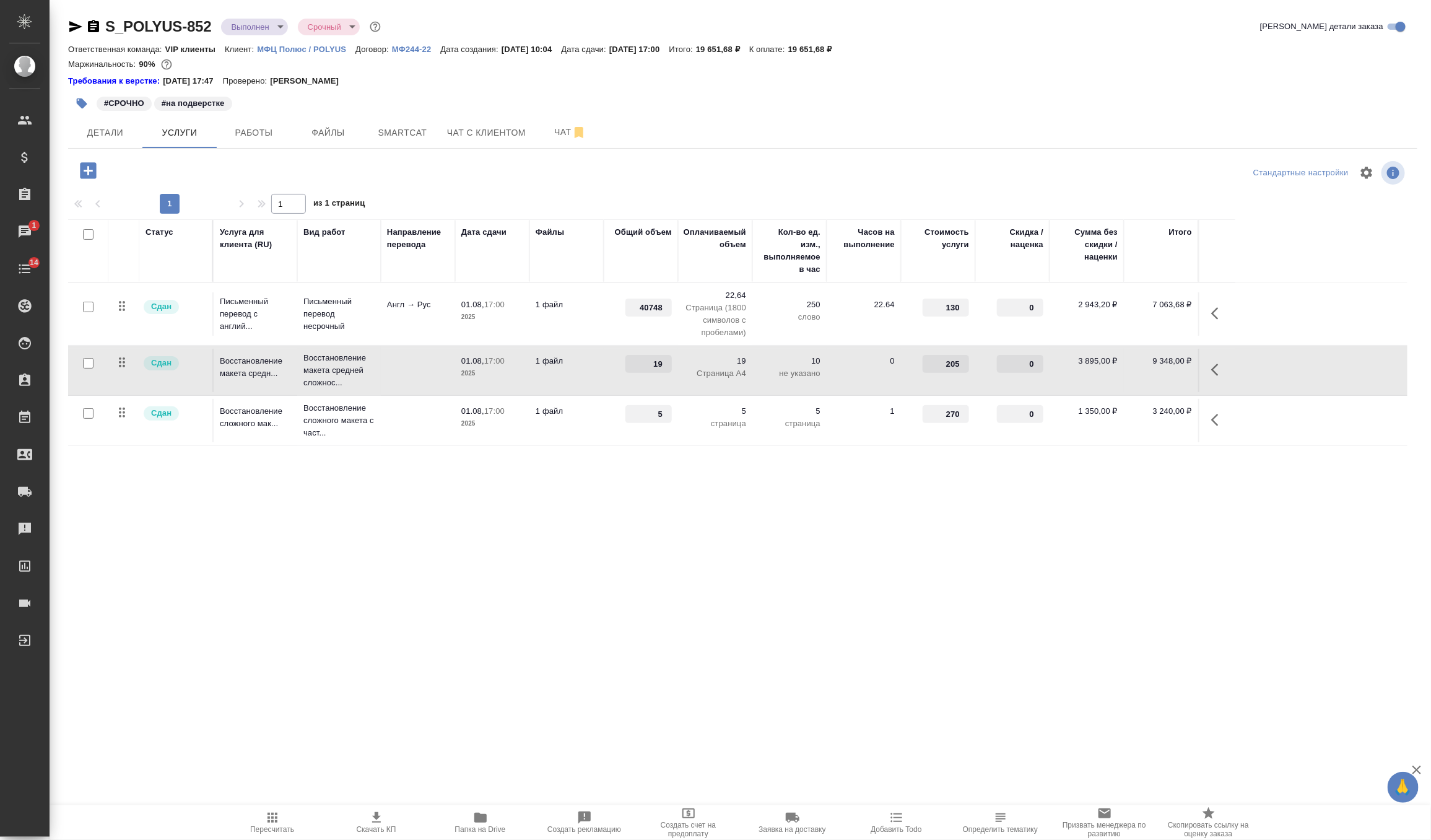
click at [597, 429] on td "1 файл" at bounding box center [567, 420] width 74 height 43
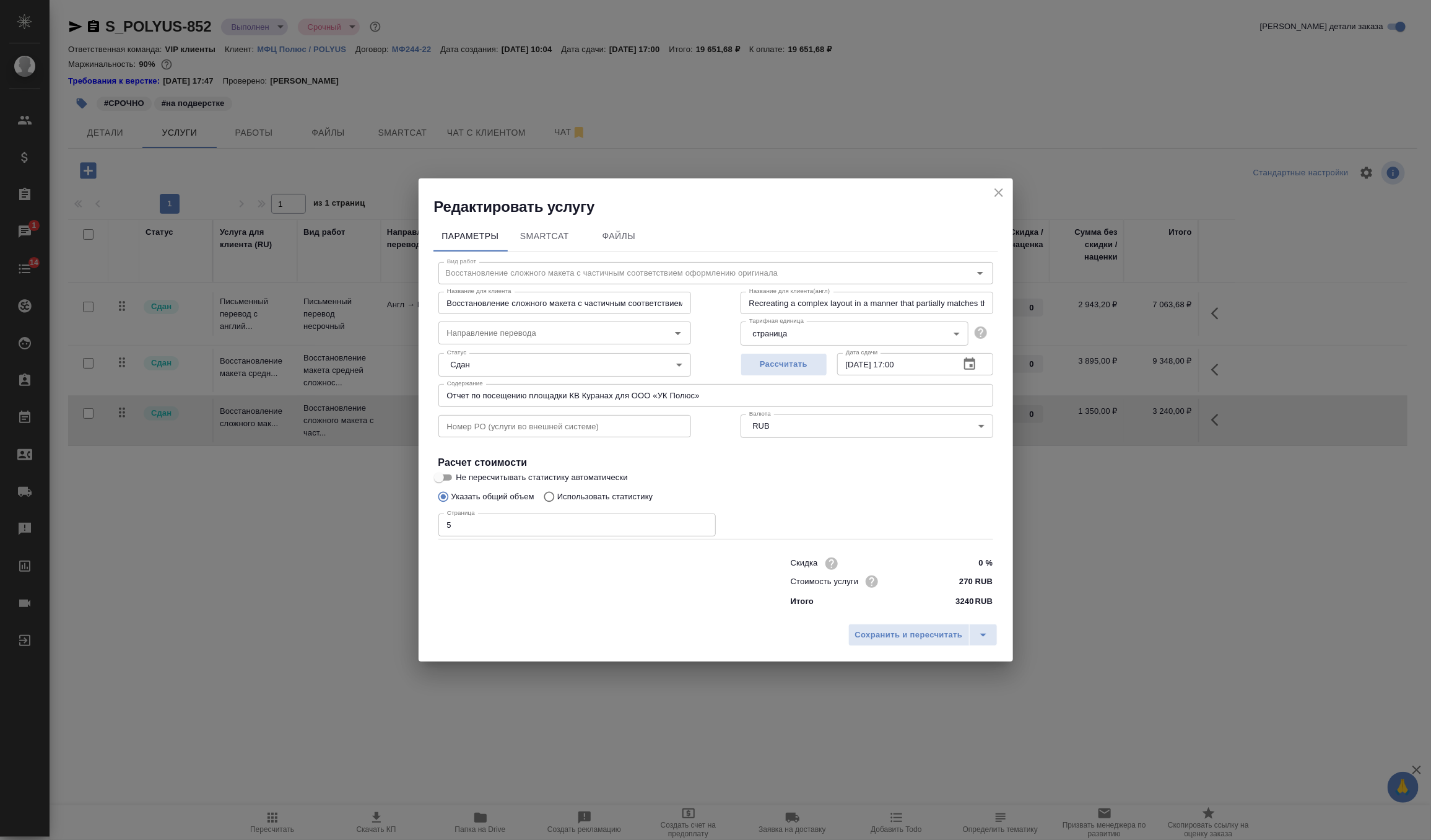
click at [995, 190] on icon "close" at bounding box center [999, 192] width 14 height 14
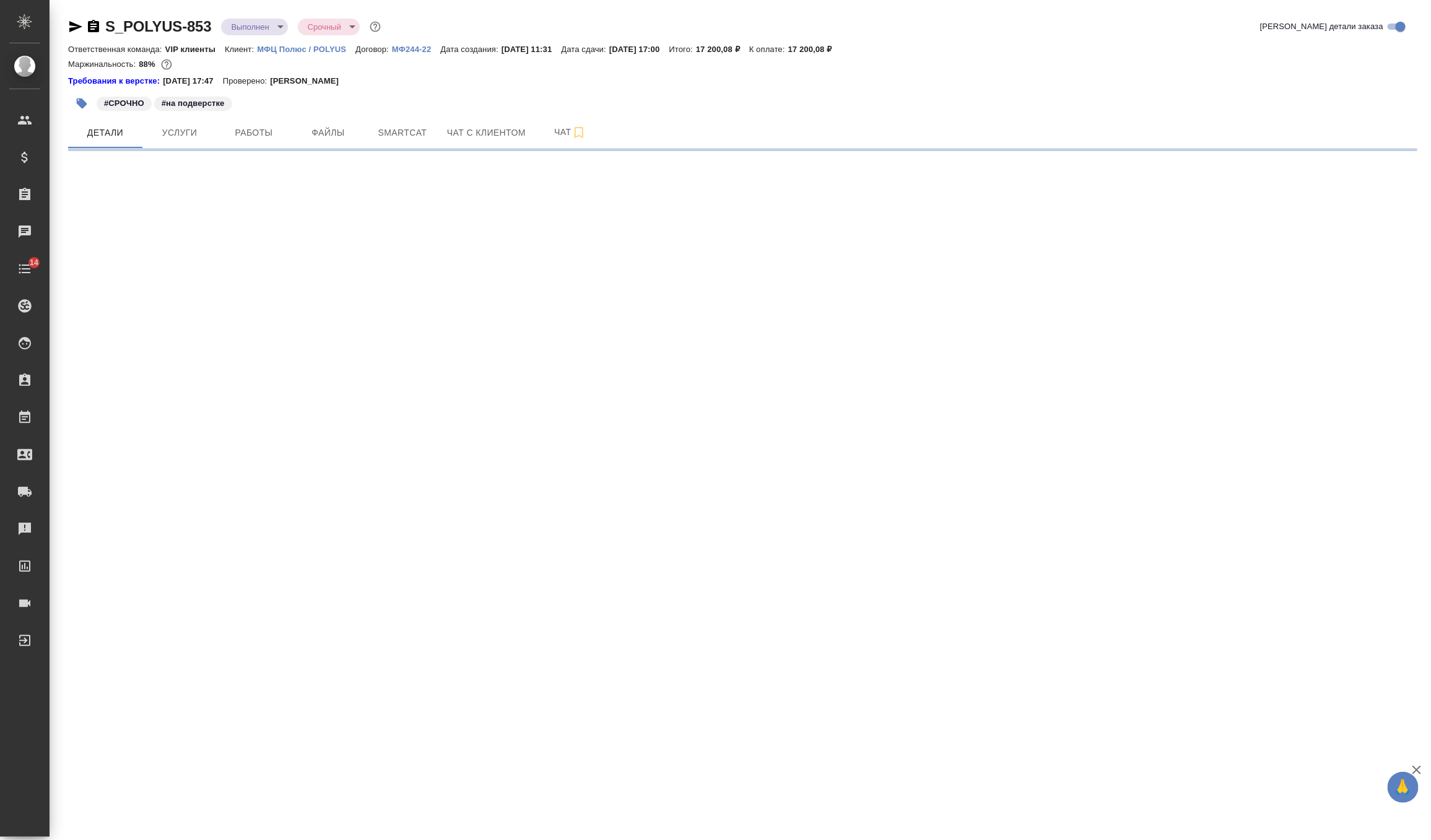
select select "RU"
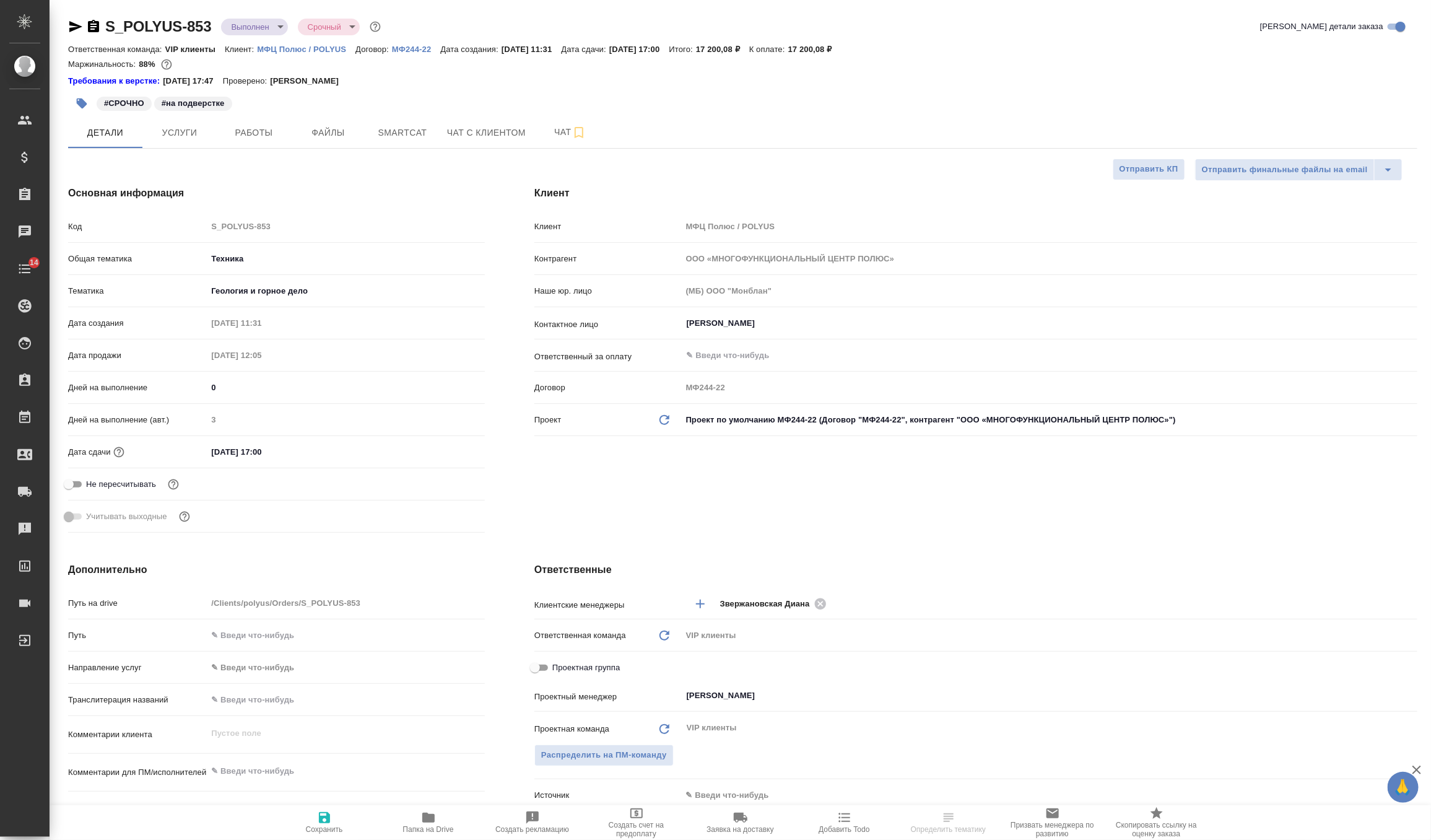
type textarea "x"
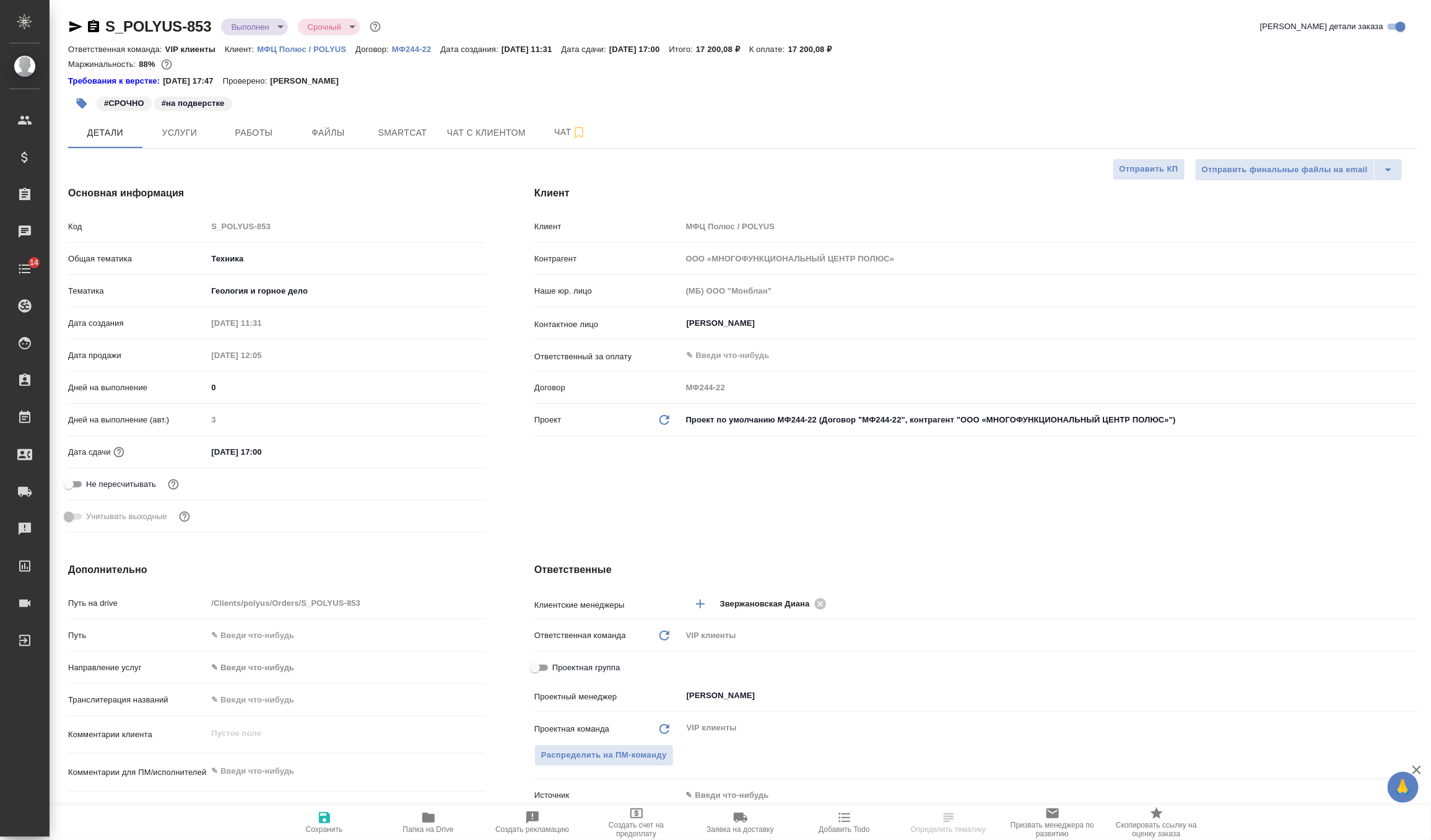
type textarea "x"
click at [191, 128] on span "Услуги" at bounding box center [180, 133] width 60 height 15
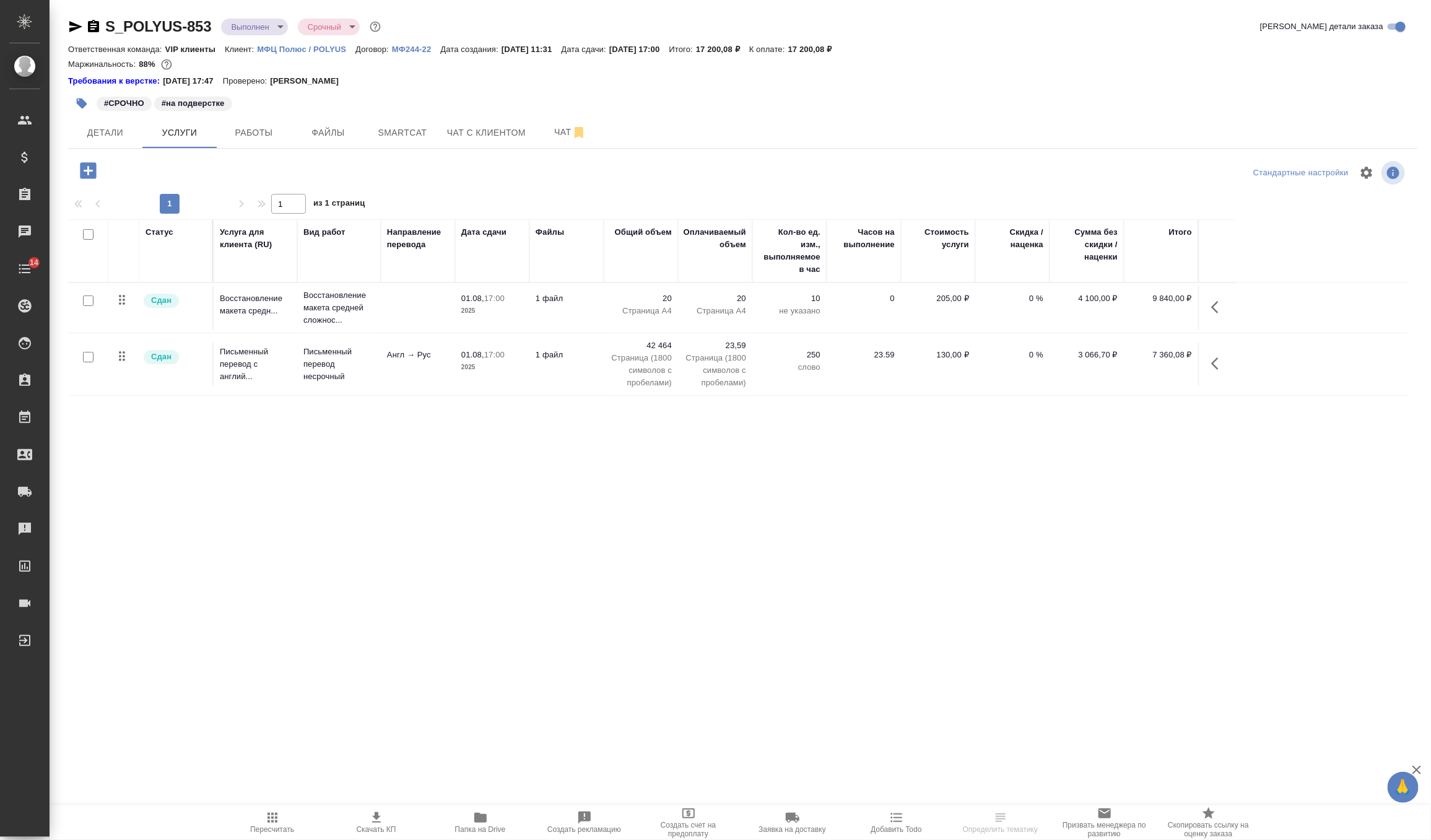
click at [292, 313] on td "Восстановление макета средн..." at bounding box center [255, 308] width 84 height 43
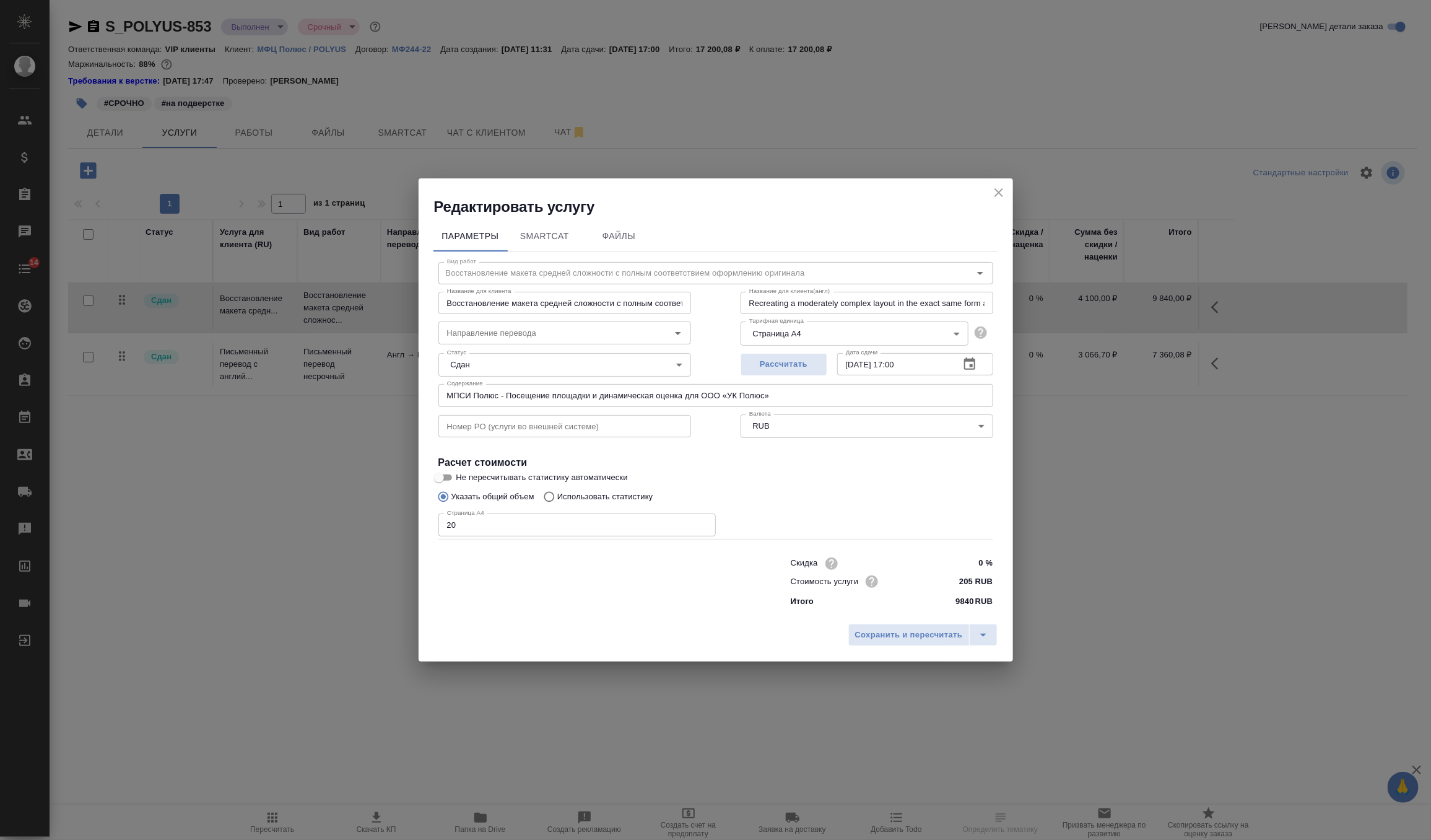
click at [1007, 189] on button "close" at bounding box center [999, 192] width 19 height 19
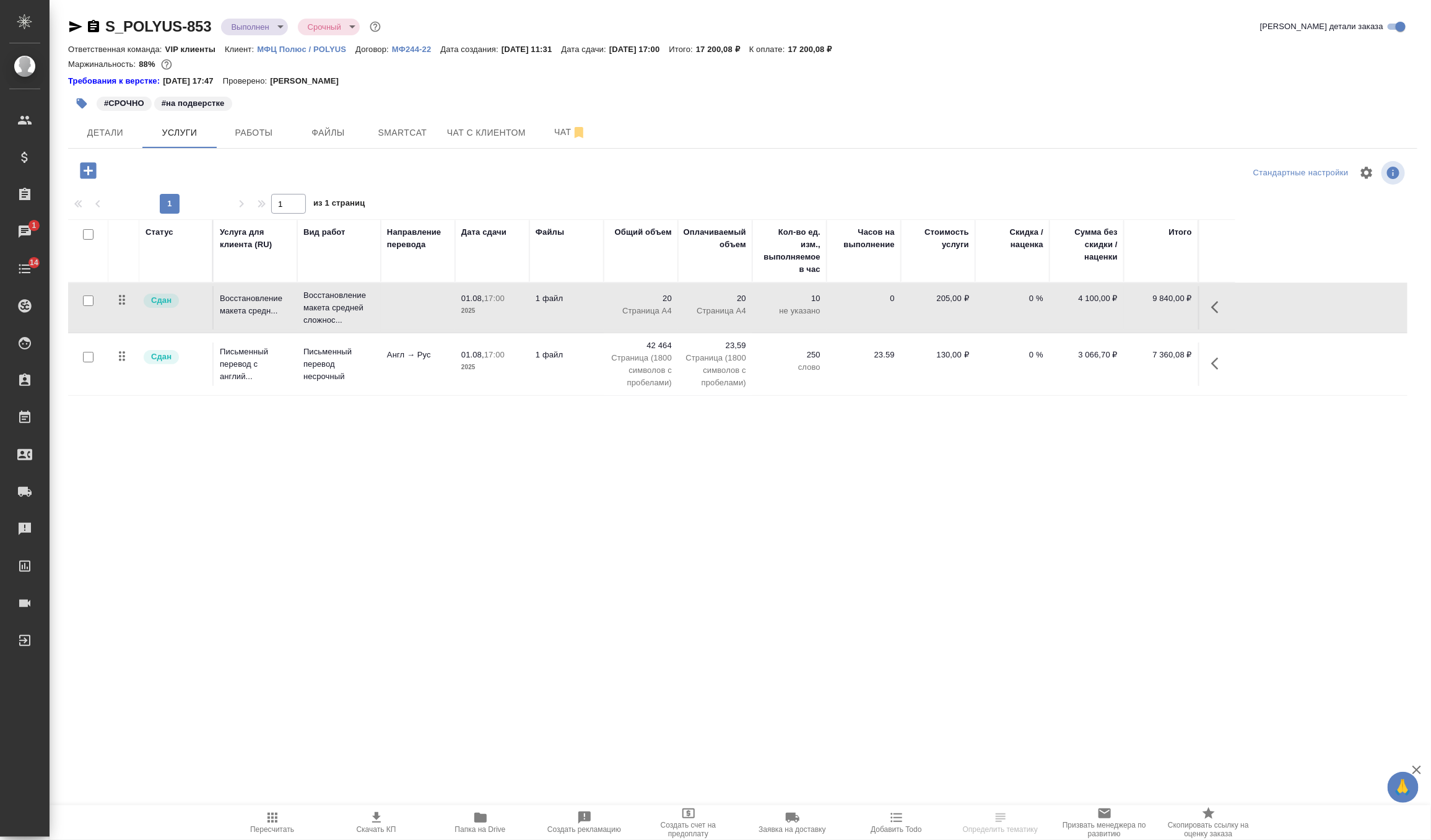
click at [762, 382] on td "250 слово" at bounding box center [789, 365] width 74 height 43
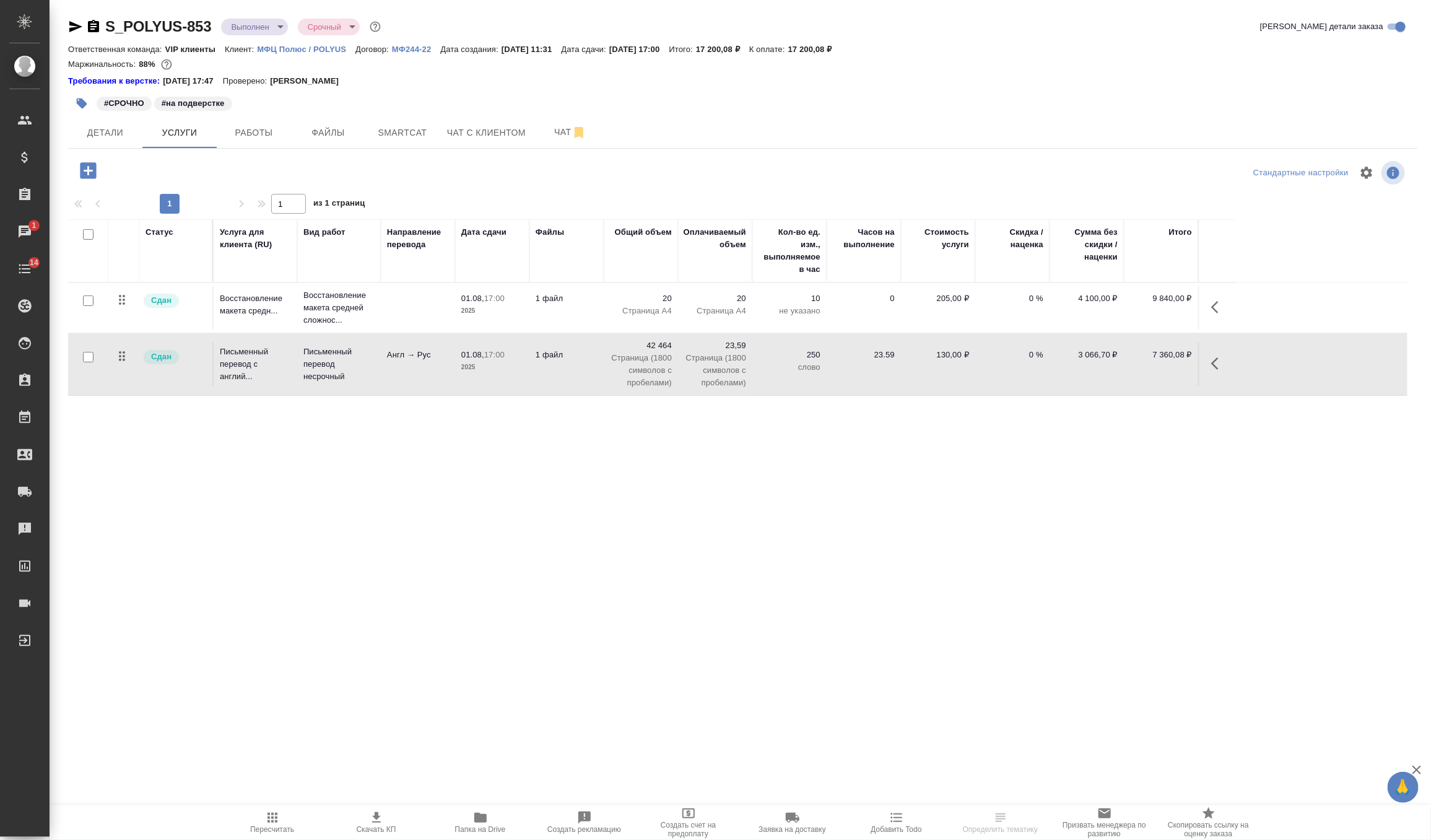
click at [762, 382] on td "250 слово" at bounding box center [789, 365] width 74 height 43
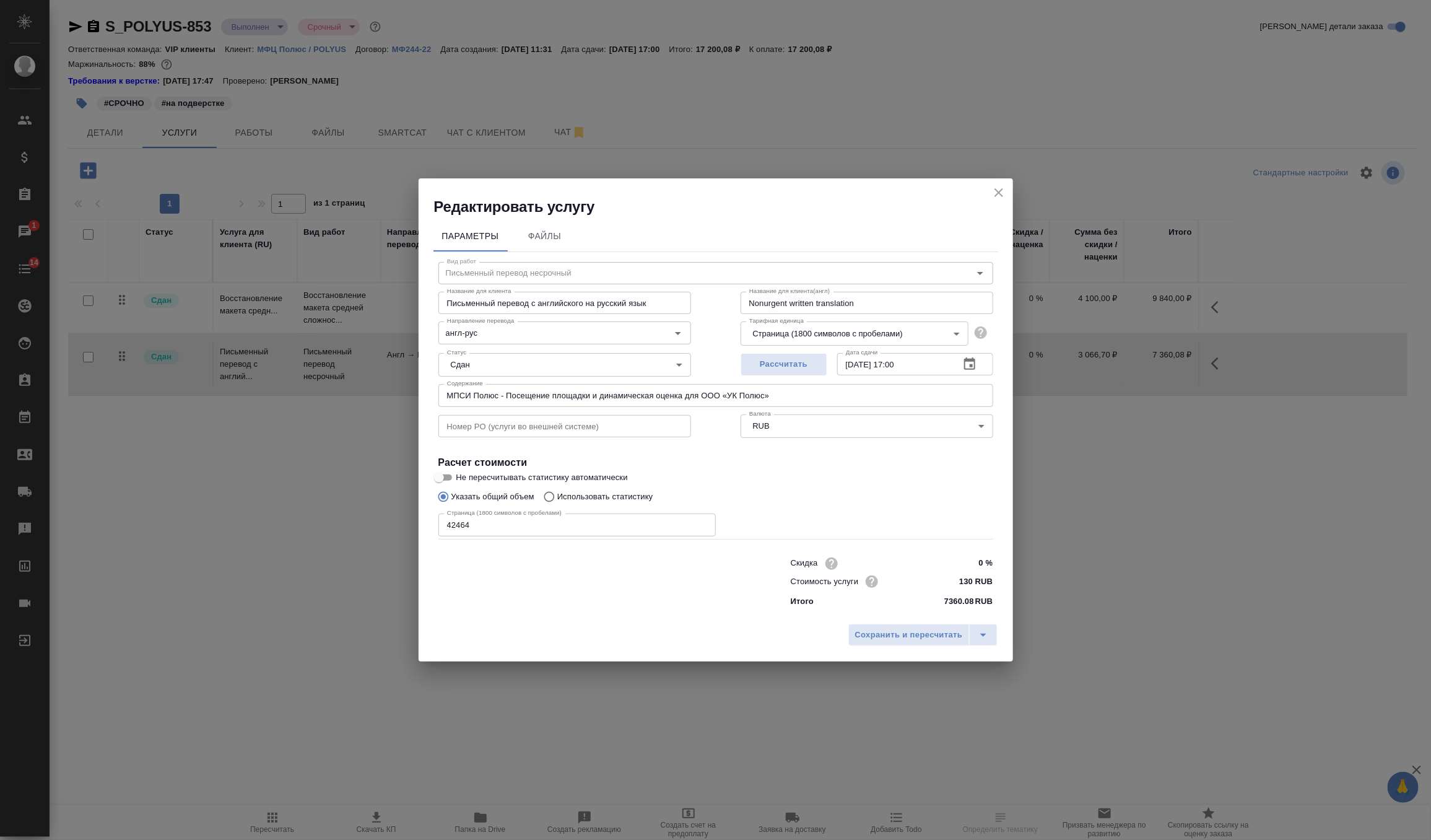
click at [1002, 189] on icon "close" at bounding box center [999, 193] width 9 height 9
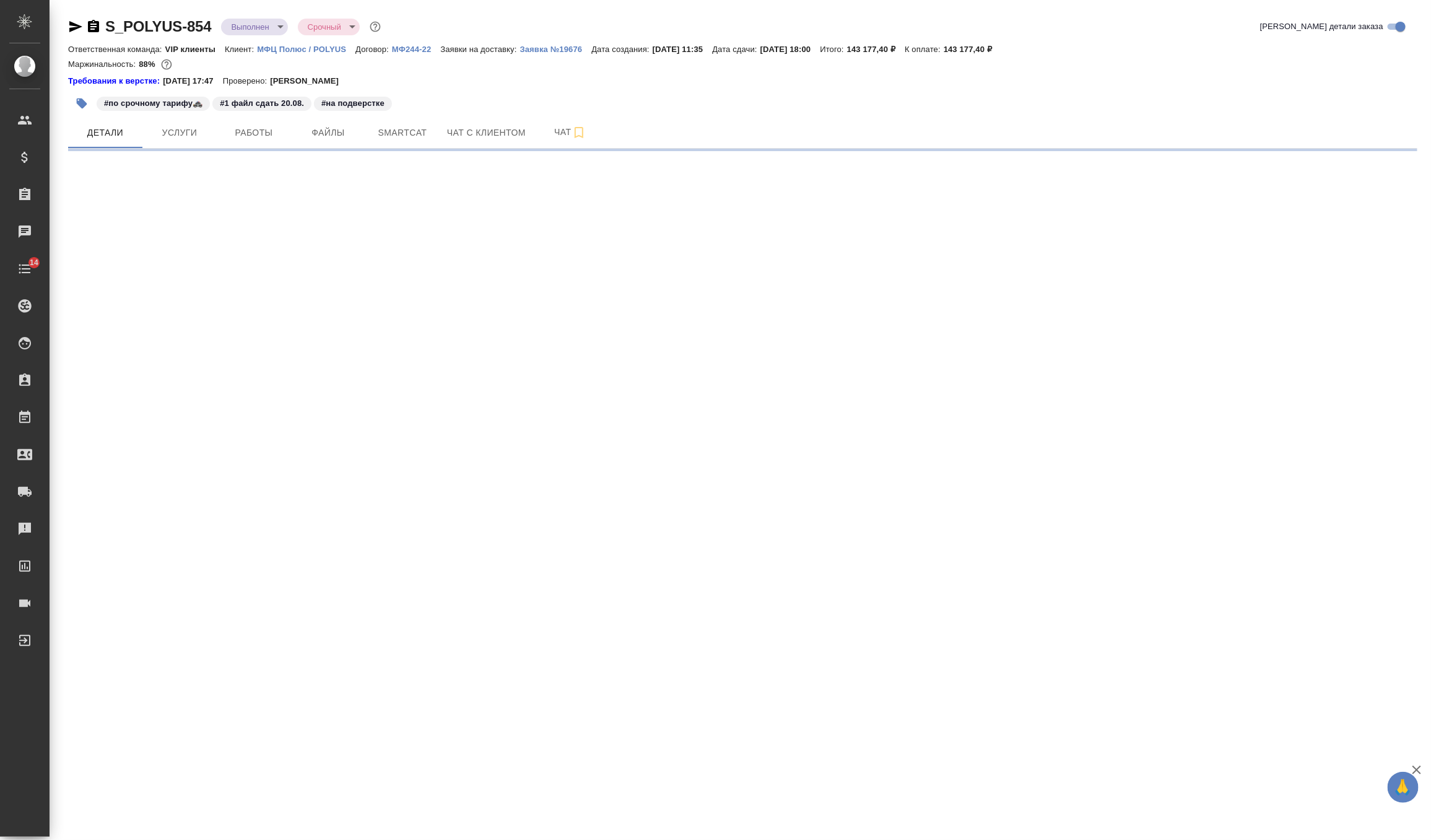
select select "RU"
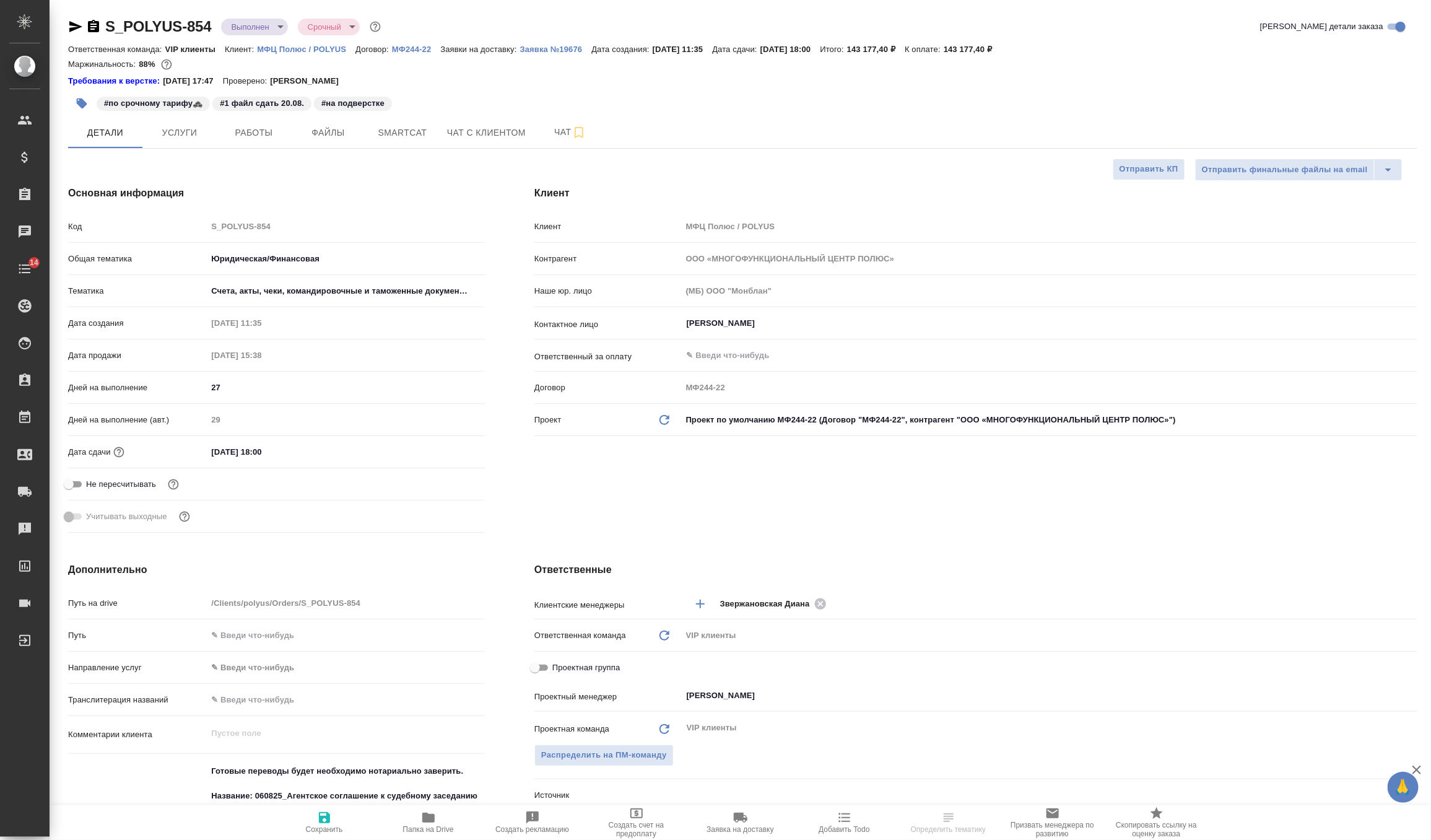
type textarea "x"
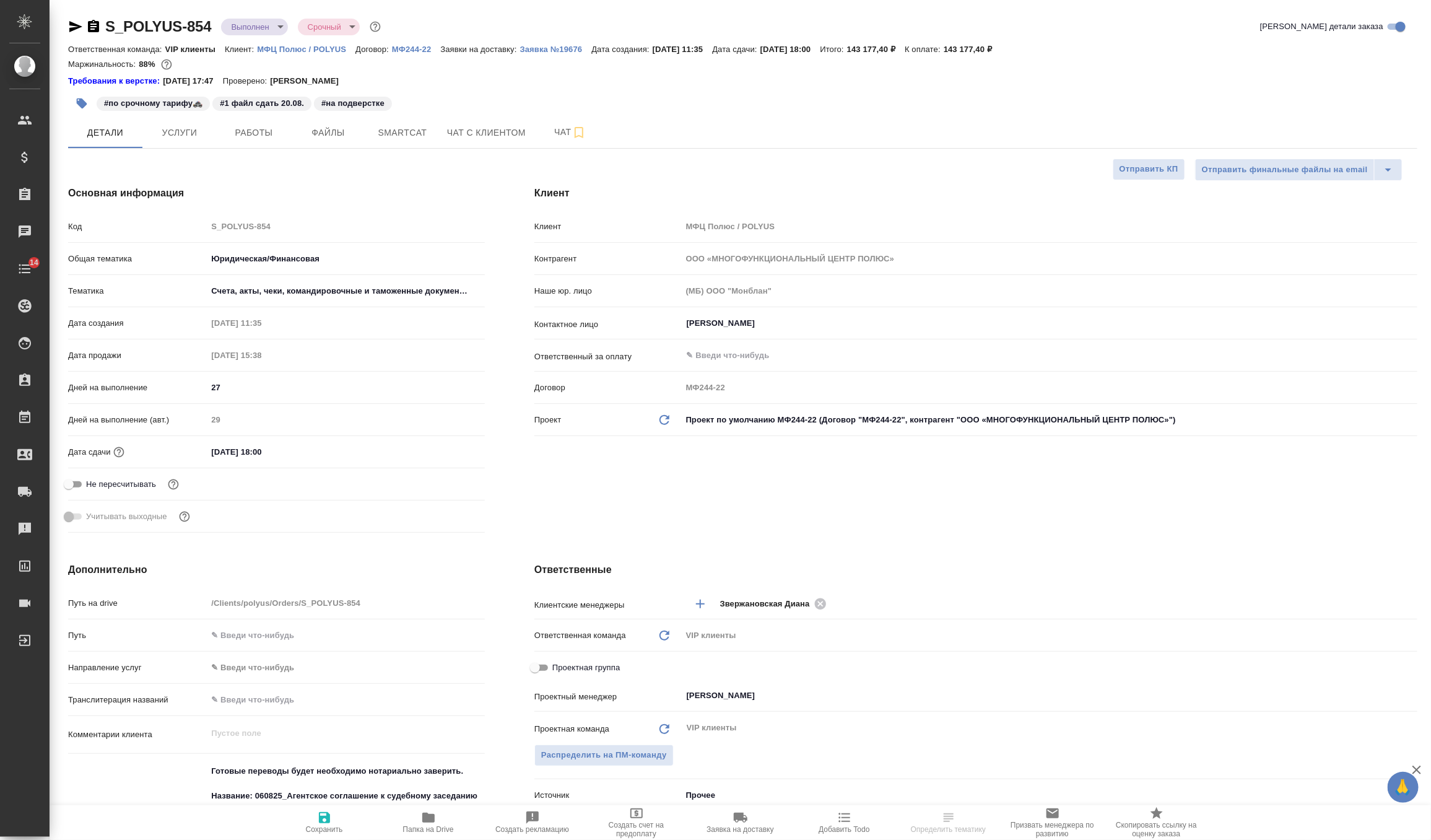
type textarea "x"
click at [189, 143] on button "Услуги" at bounding box center [180, 133] width 74 height 31
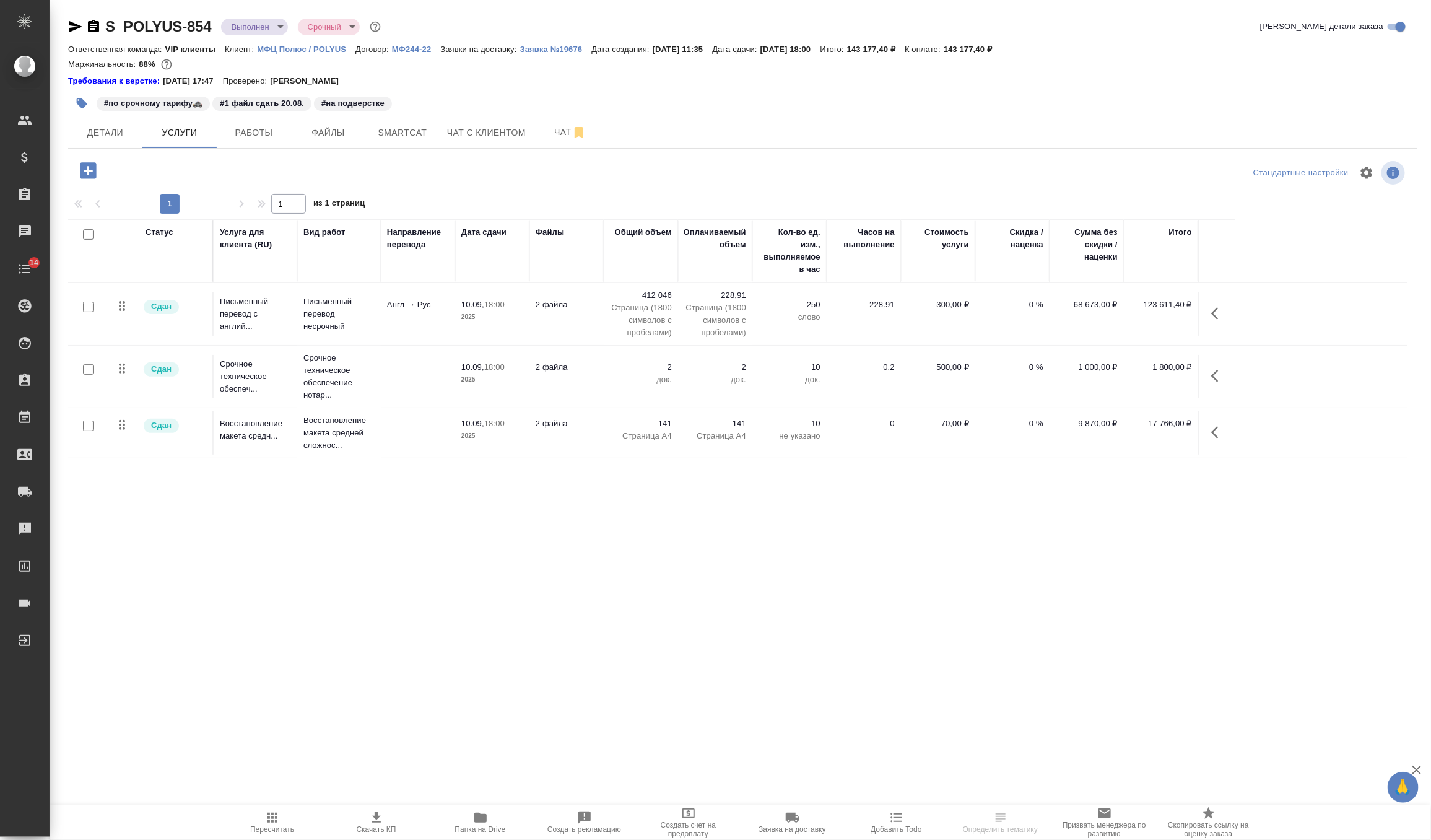
click at [384, 316] on td "Англ → Рус" at bounding box center [418, 314] width 74 height 43
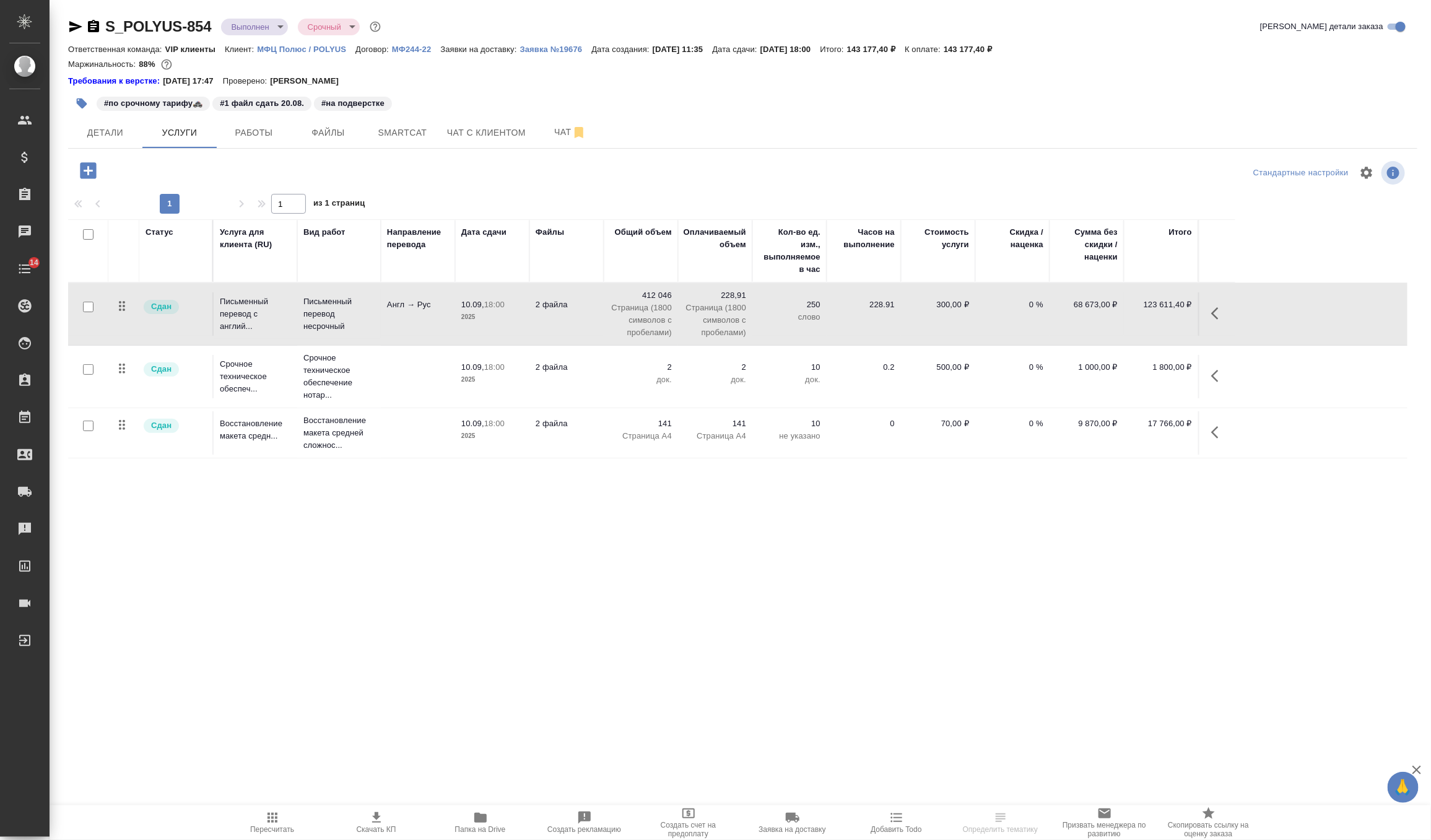
click at [384, 316] on td "Англ → Рус" at bounding box center [418, 314] width 74 height 43
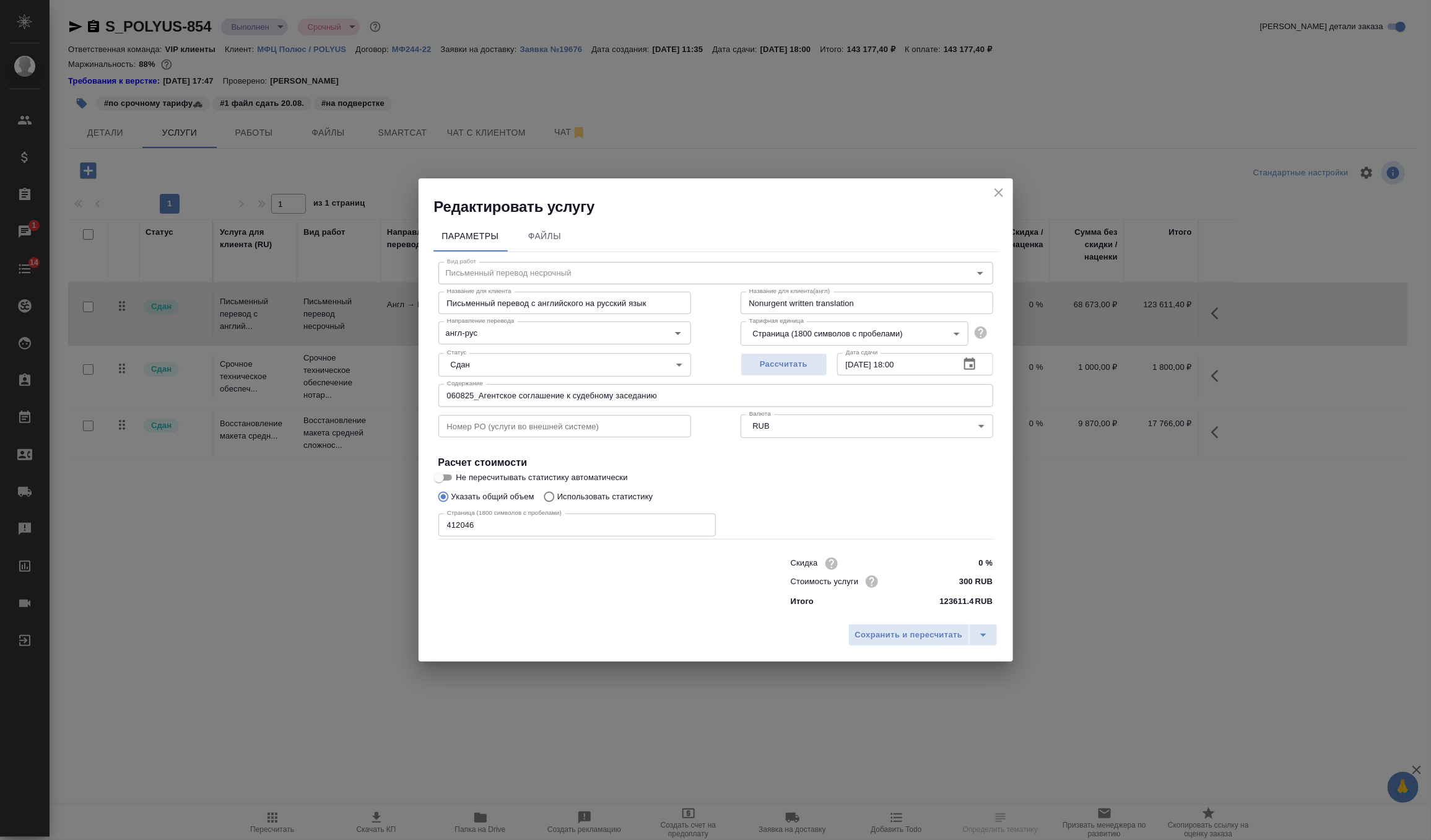
click at [1000, 198] on icon "close" at bounding box center [999, 192] width 14 height 14
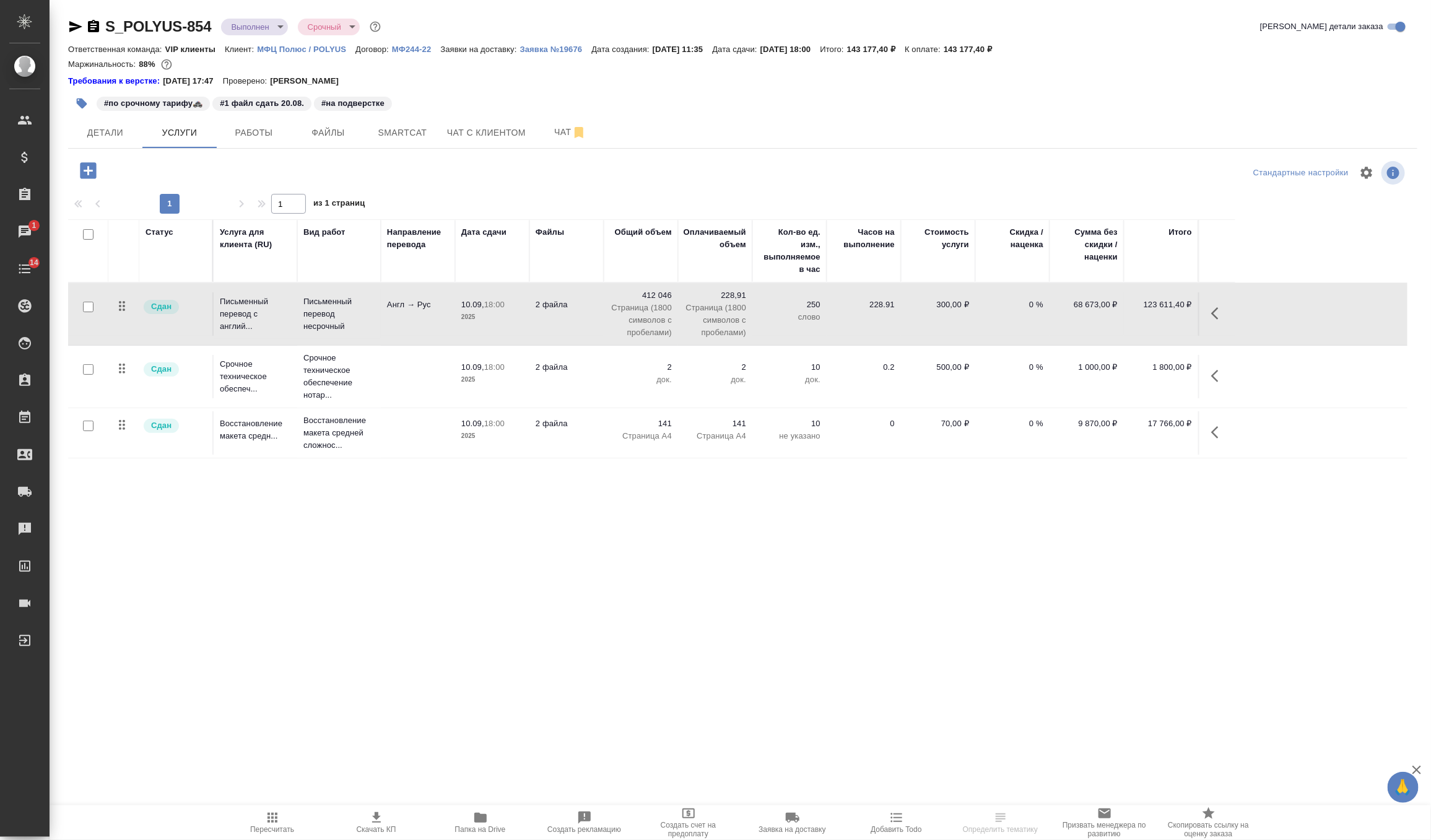
click at [383, 363] on td at bounding box center [418, 376] width 74 height 43
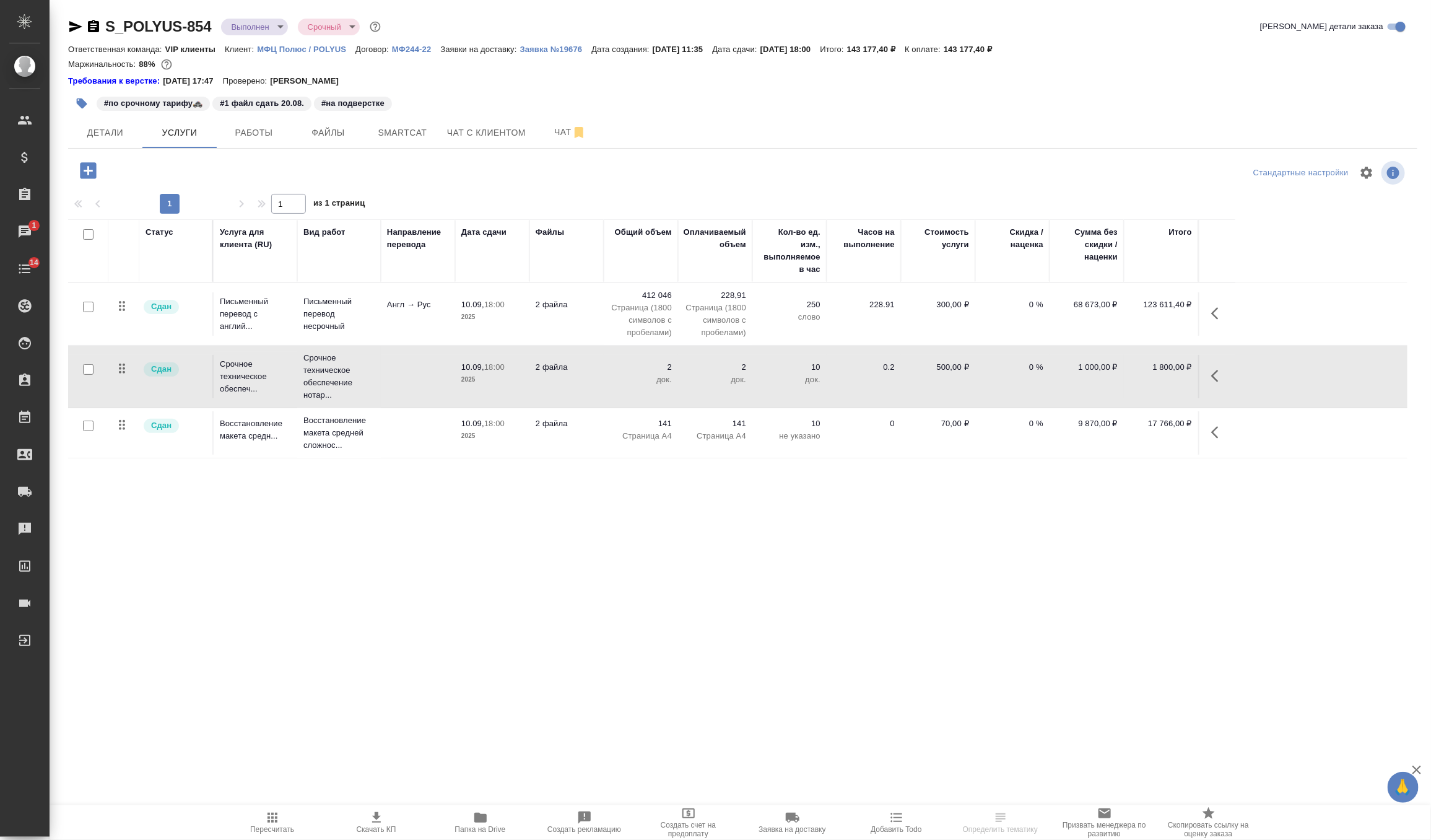
click at [383, 363] on td at bounding box center [418, 376] width 74 height 43
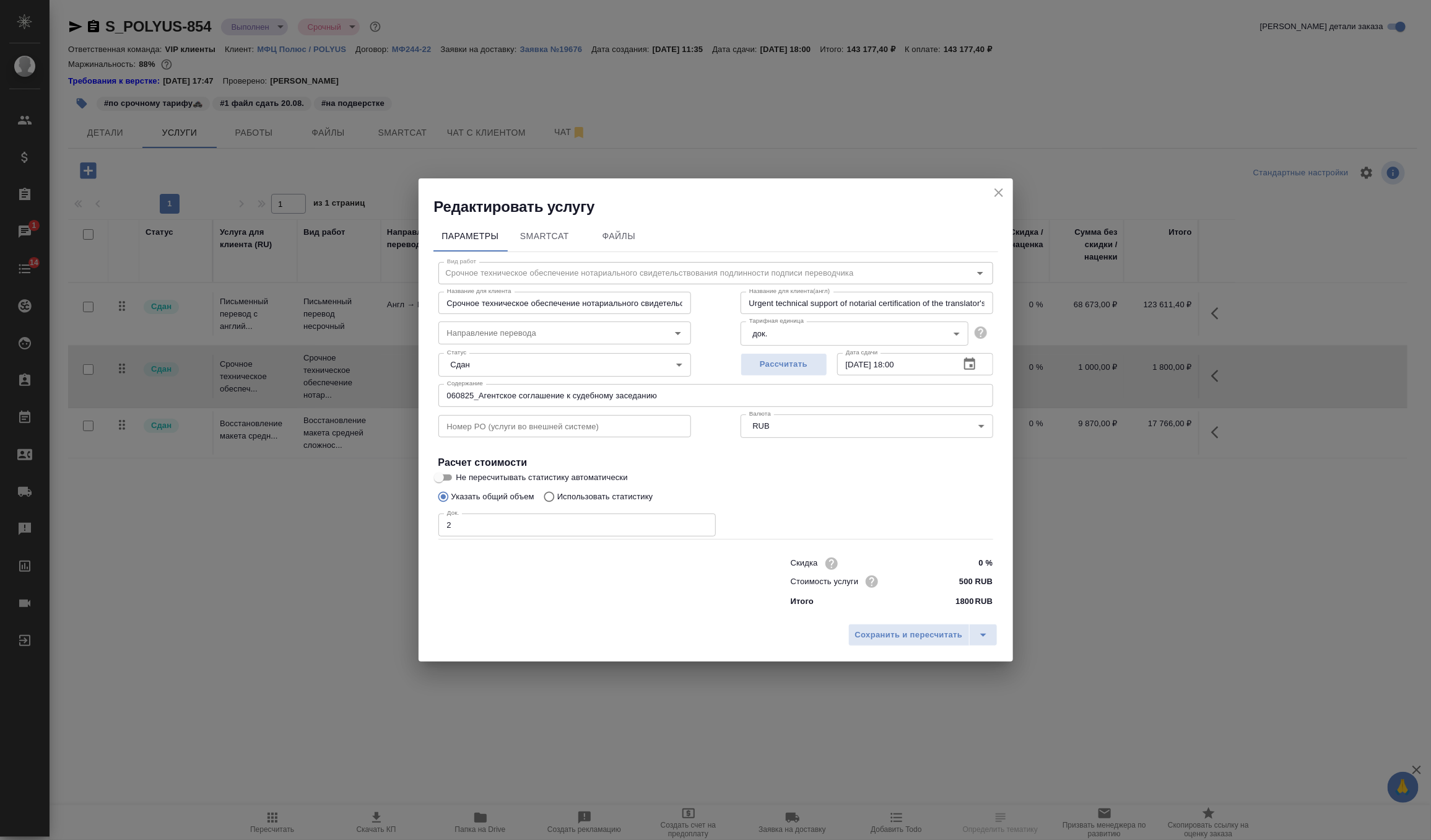
click at [1009, 194] on div "Редактировать услугу" at bounding box center [716, 198] width 595 height 39
click at [1002, 187] on icon "close" at bounding box center [999, 192] width 14 height 14
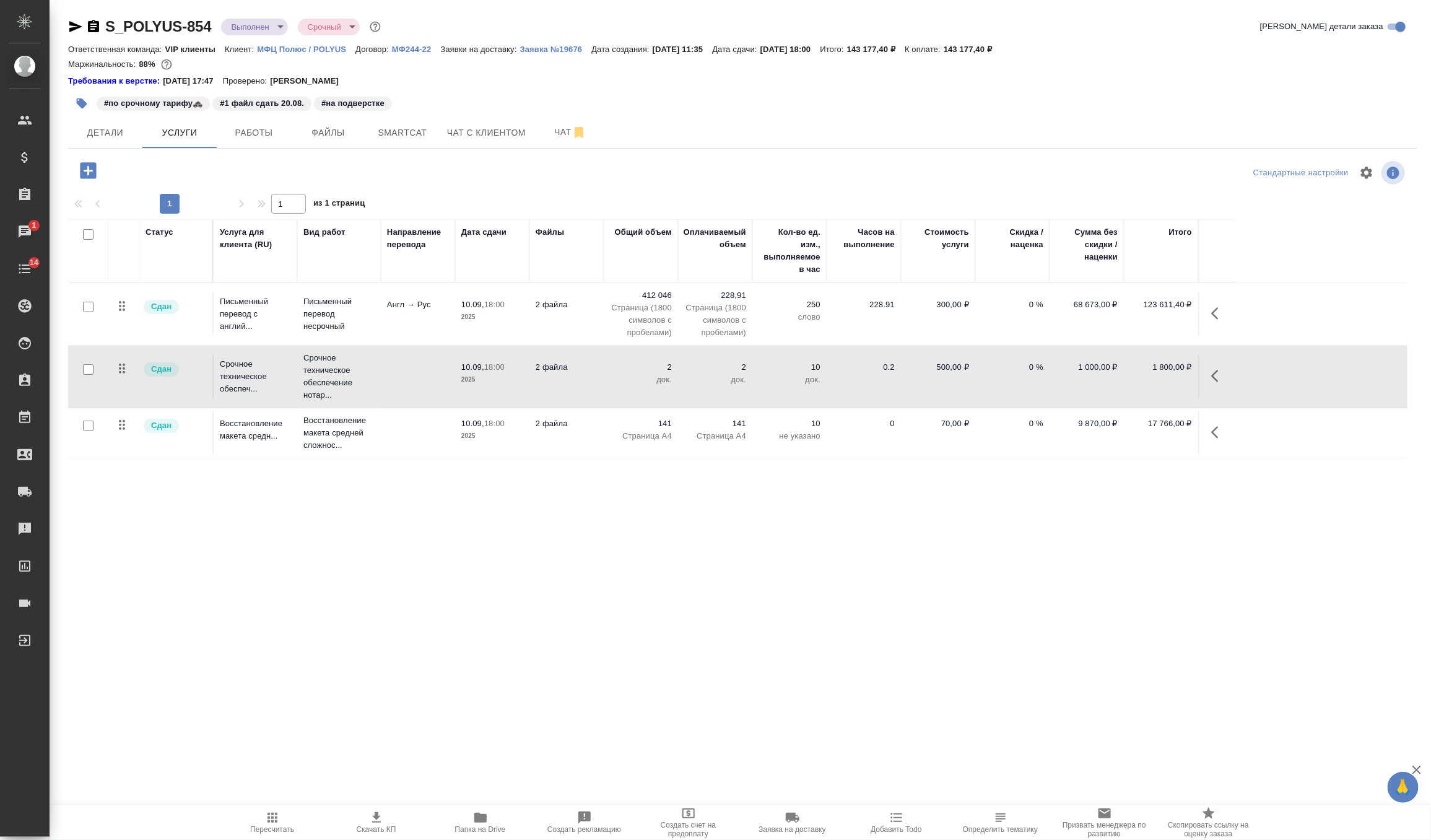
click at [428, 425] on td at bounding box center [418, 433] width 74 height 43
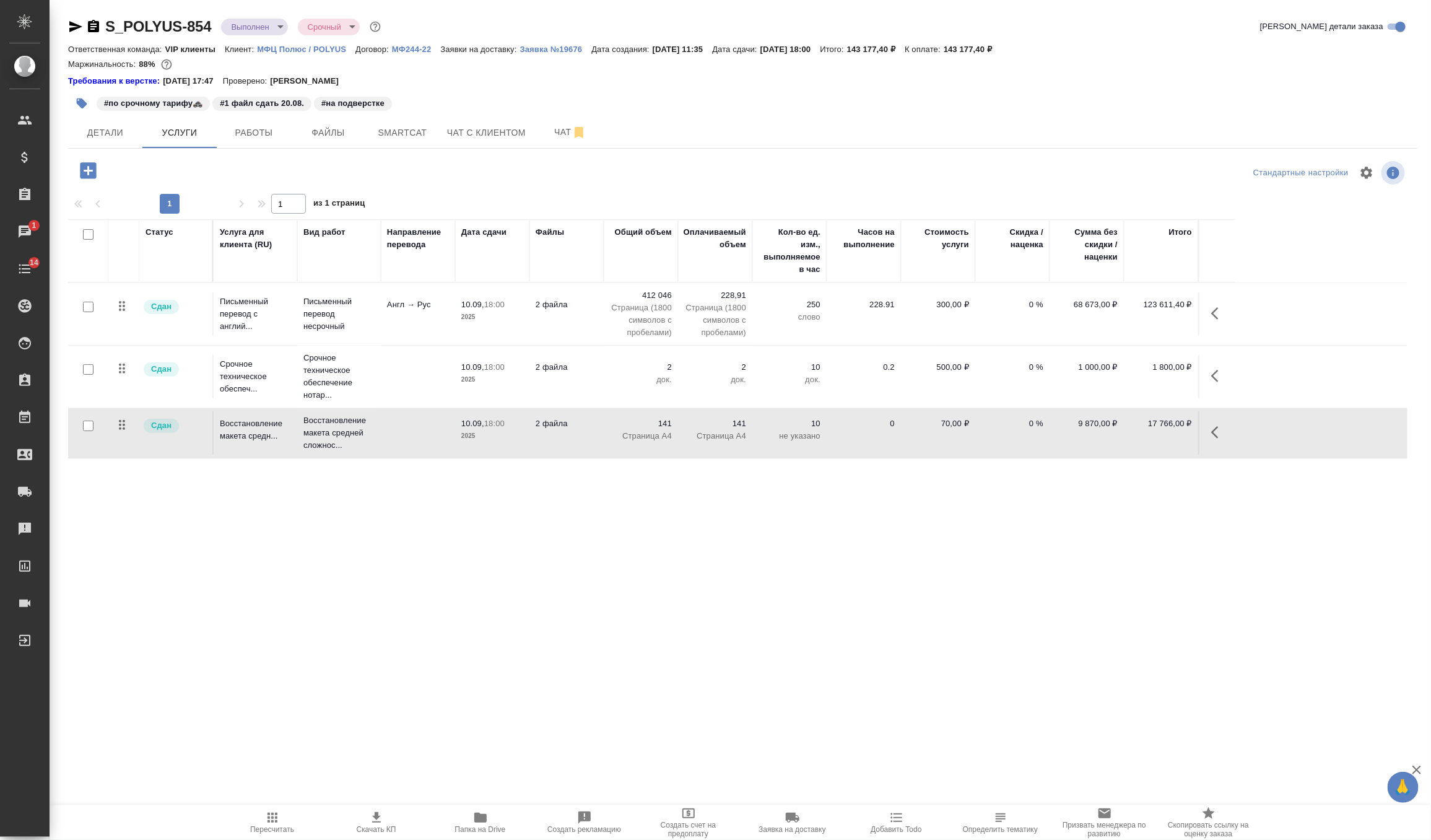
click at [428, 425] on td at bounding box center [418, 433] width 74 height 43
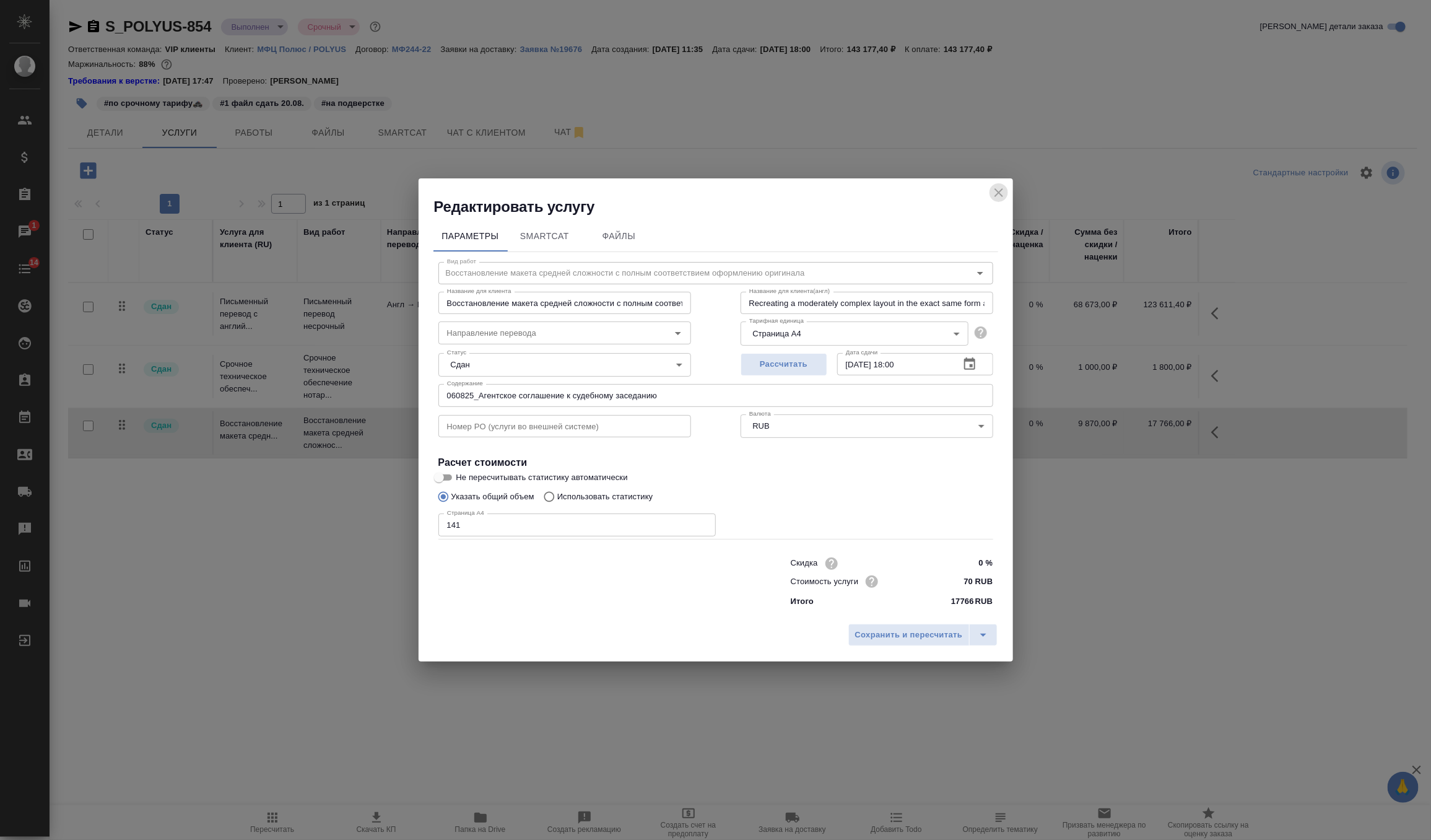
click at [992, 197] on icon "close" at bounding box center [999, 192] width 14 height 14
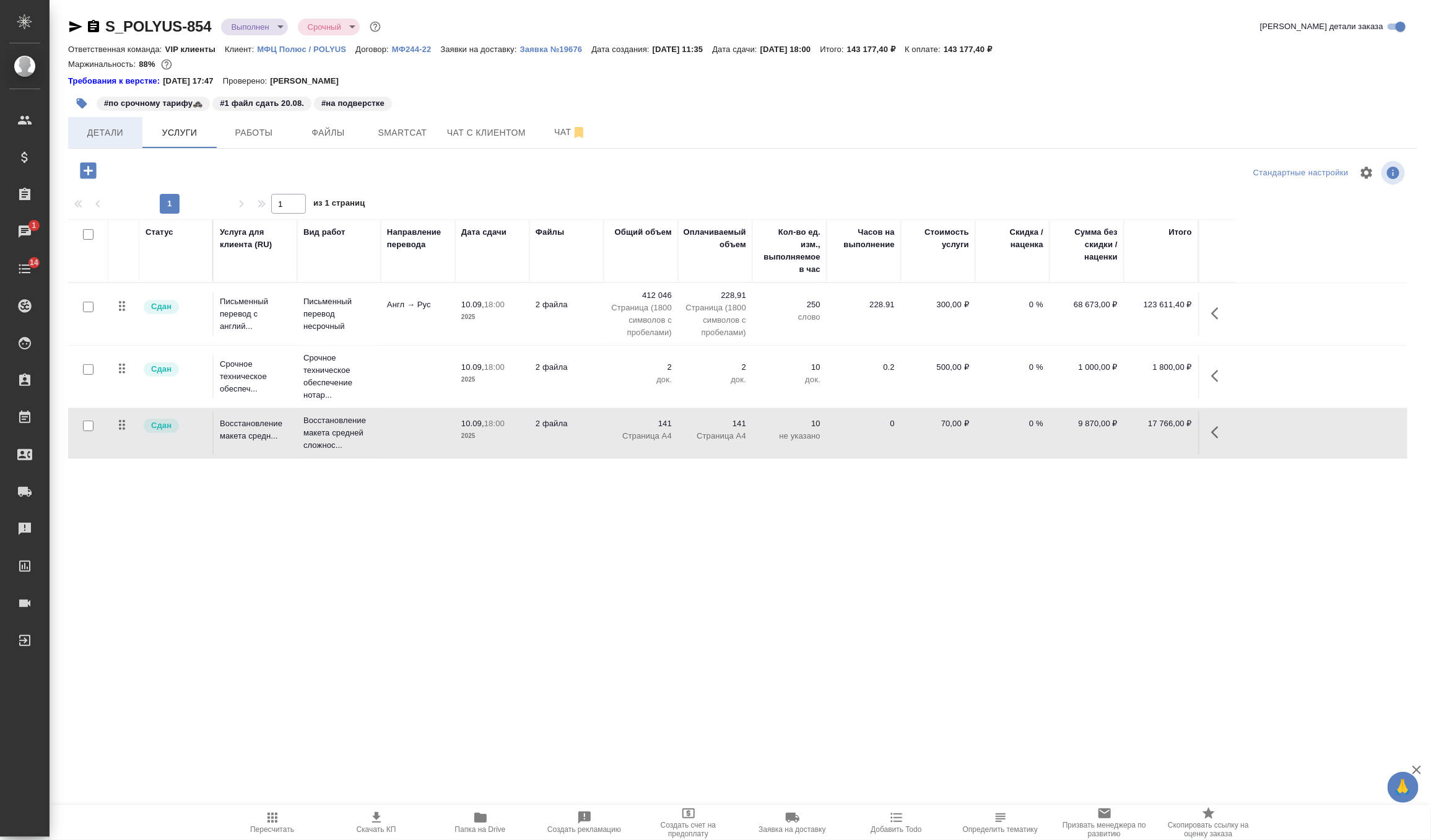
click at [106, 142] on button "Детали" at bounding box center [106, 133] width 74 height 31
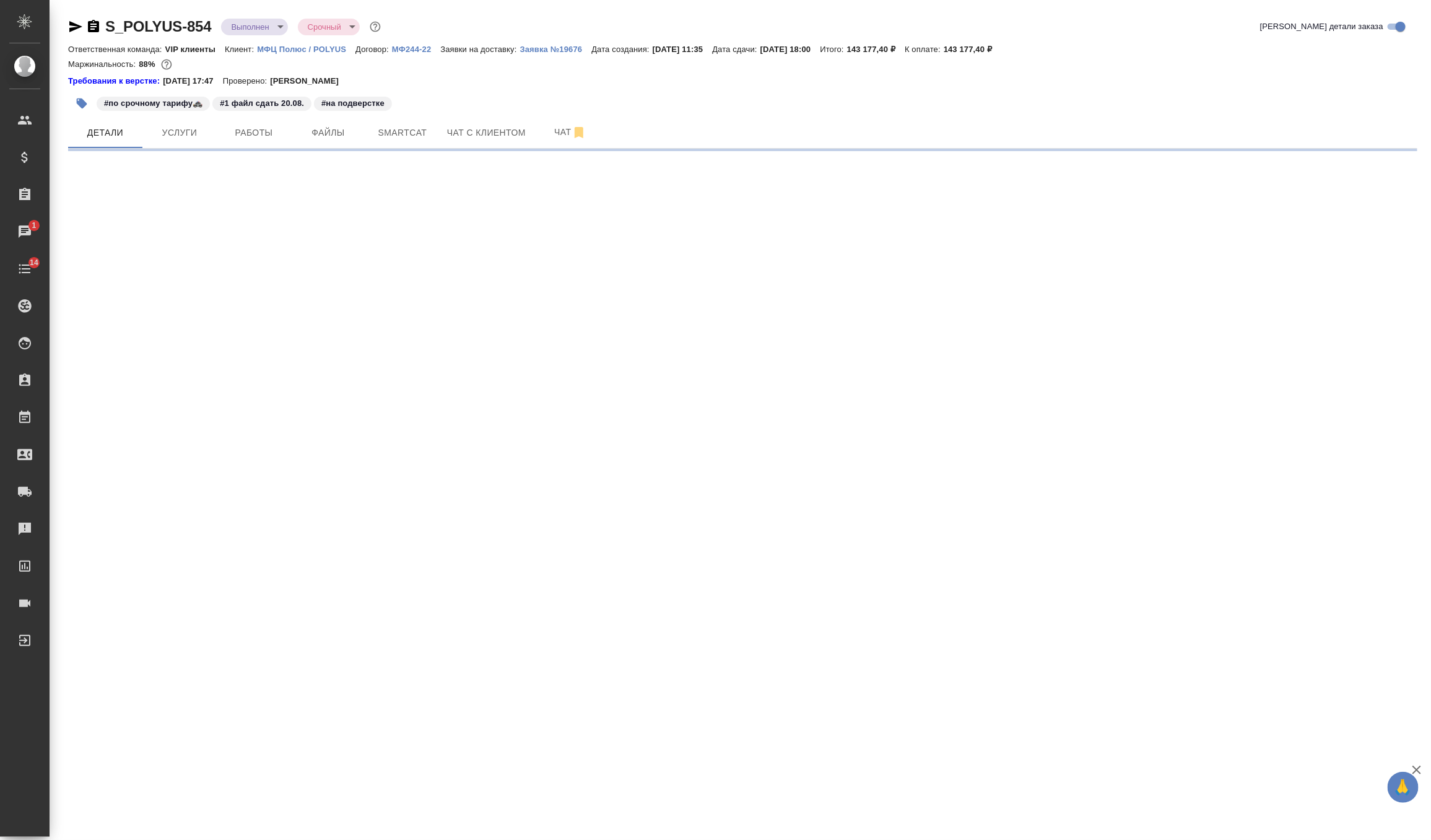
select select "RU"
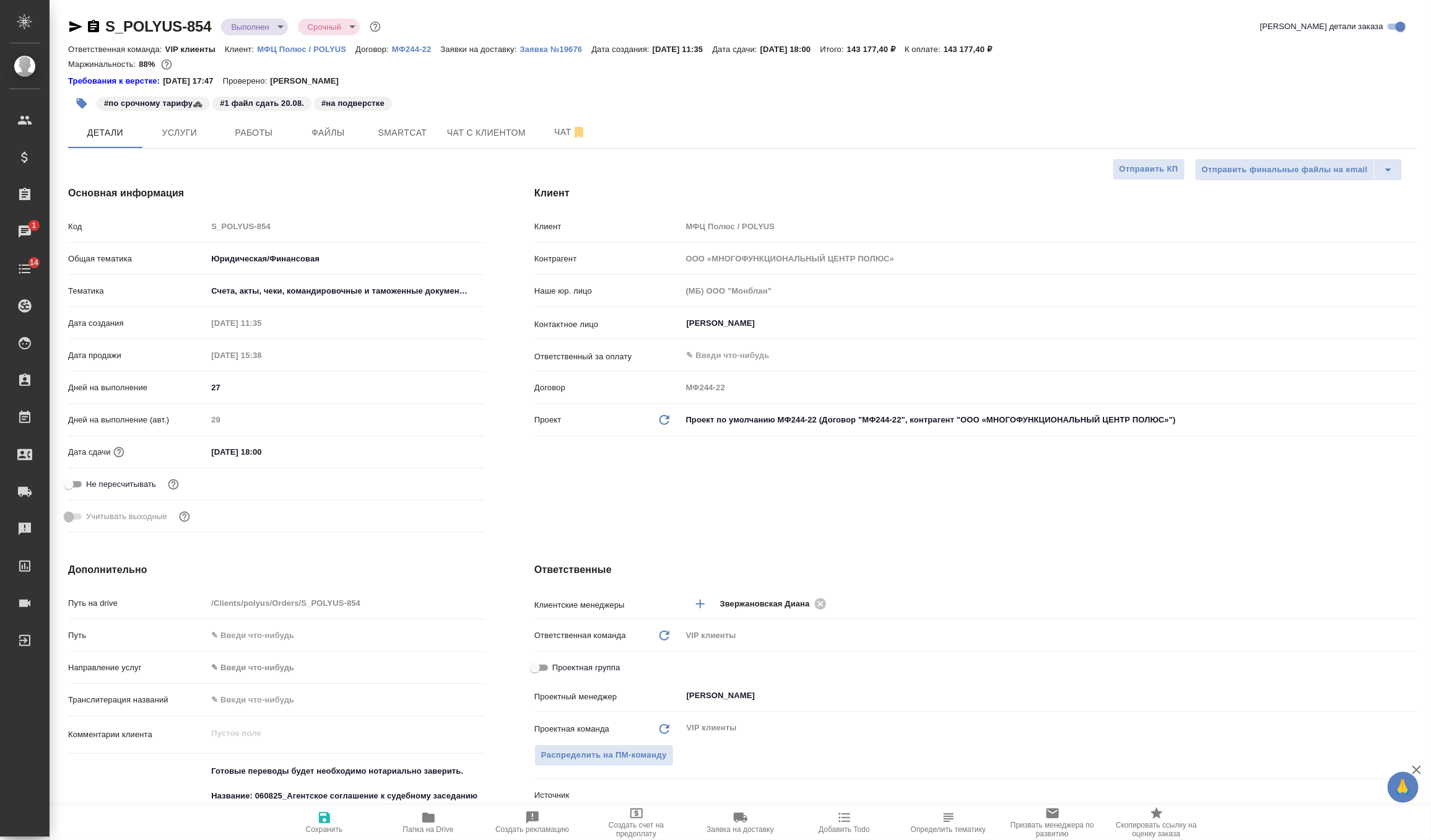
type textarea "x"
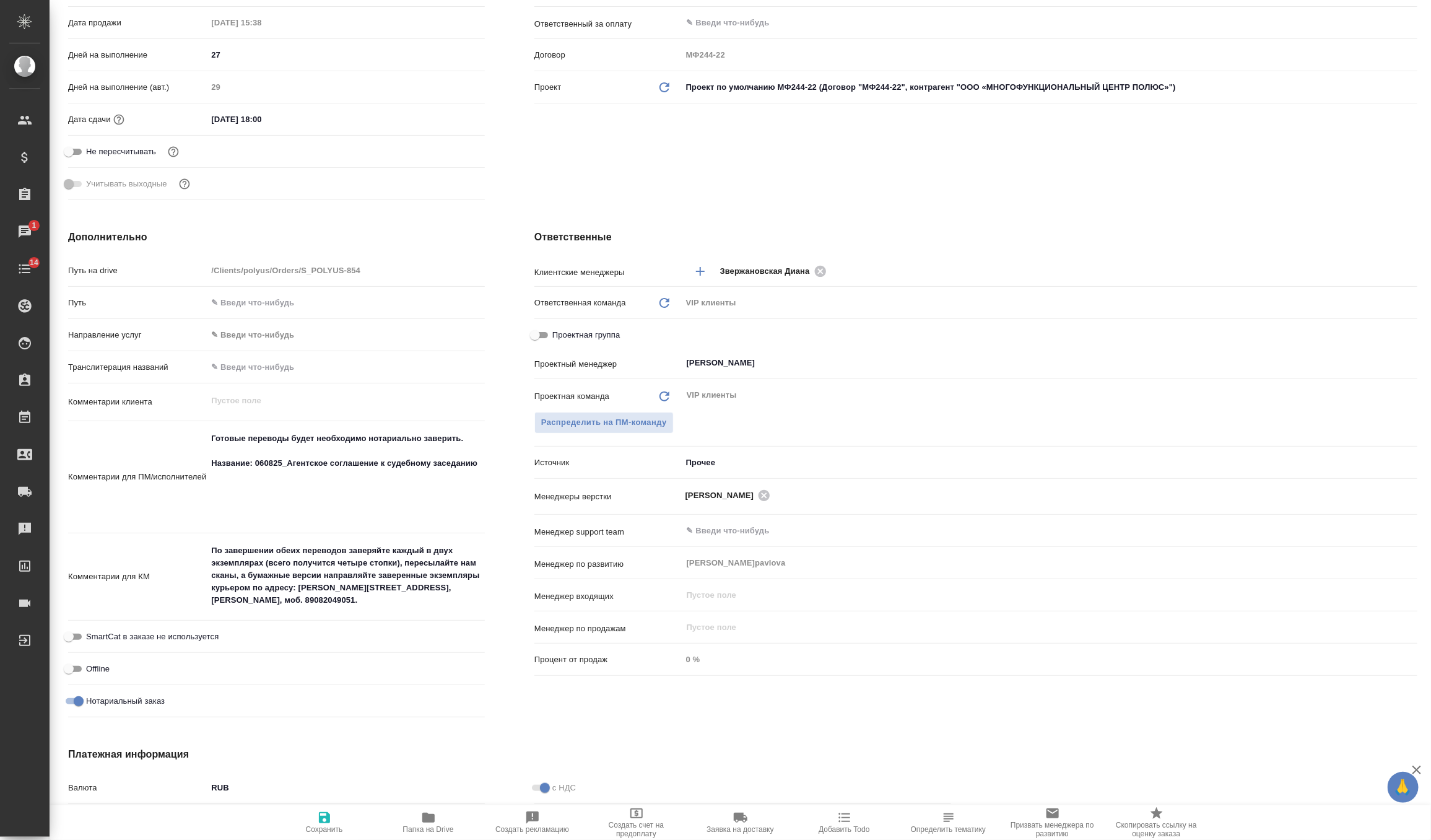
scroll to position [335, 0]
type textarea "x"
click at [268, 451] on textarea "Готовые переводы будет необходимо нотариально заверить. Название: 060825_Агентс…" at bounding box center [346, 474] width 278 height 96
click at [268, 451] on textarea "Готовые переводы будет необходимо нотариально заверить. Название: 060825_Агентс…" at bounding box center [346, 475] width 277 height 96
click at [268, 465] on textarea "Готовые переводы будет необходимо нотариально заверить. Название: 060825_Агентс…" at bounding box center [346, 475] width 277 height 96
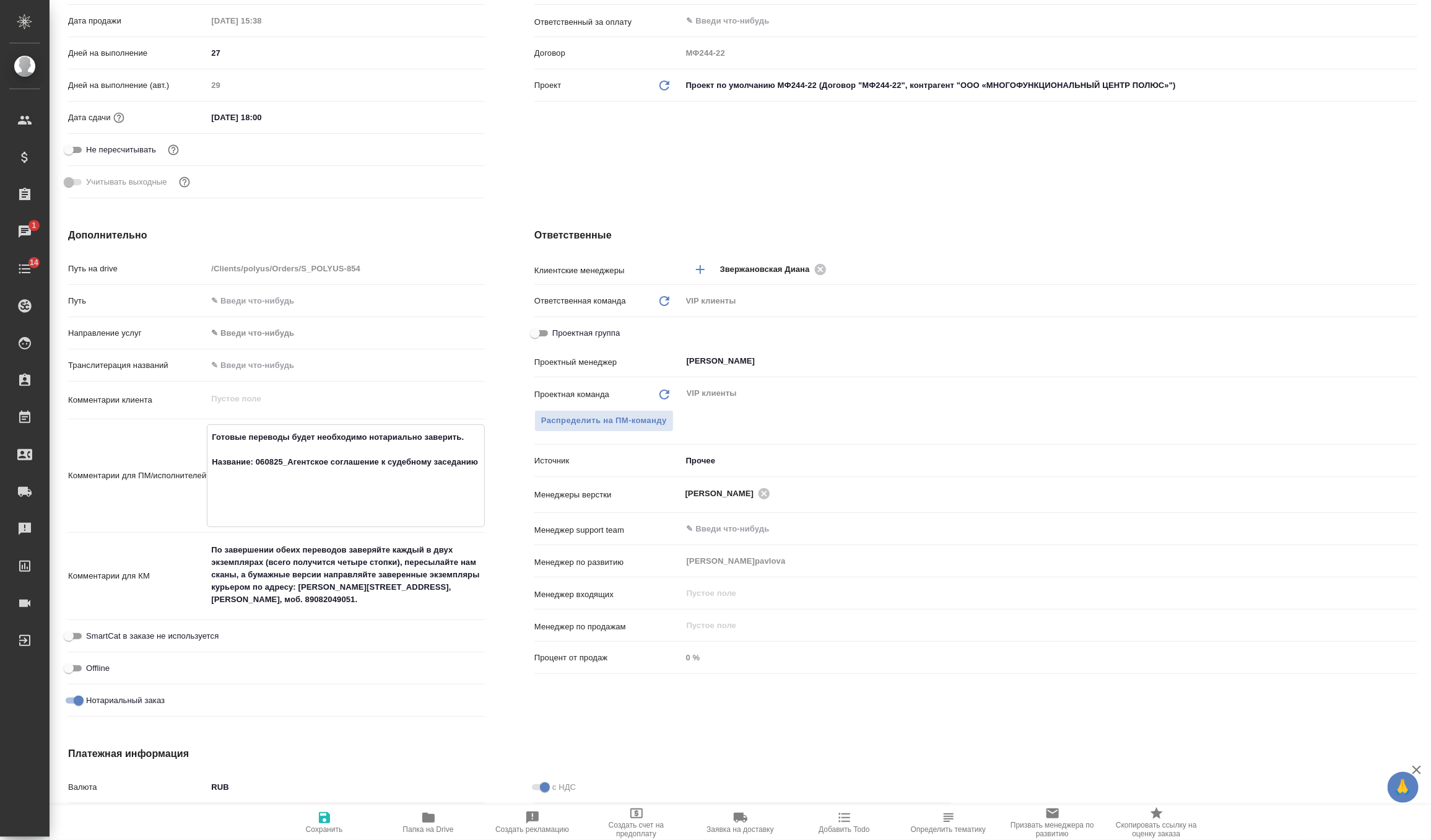
click at [268, 465] on textarea "Готовые переводы будет необходимо нотариально заверить. Название: 060825_Агентс…" at bounding box center [346, 475] width 277 height 96
type textarea "x"
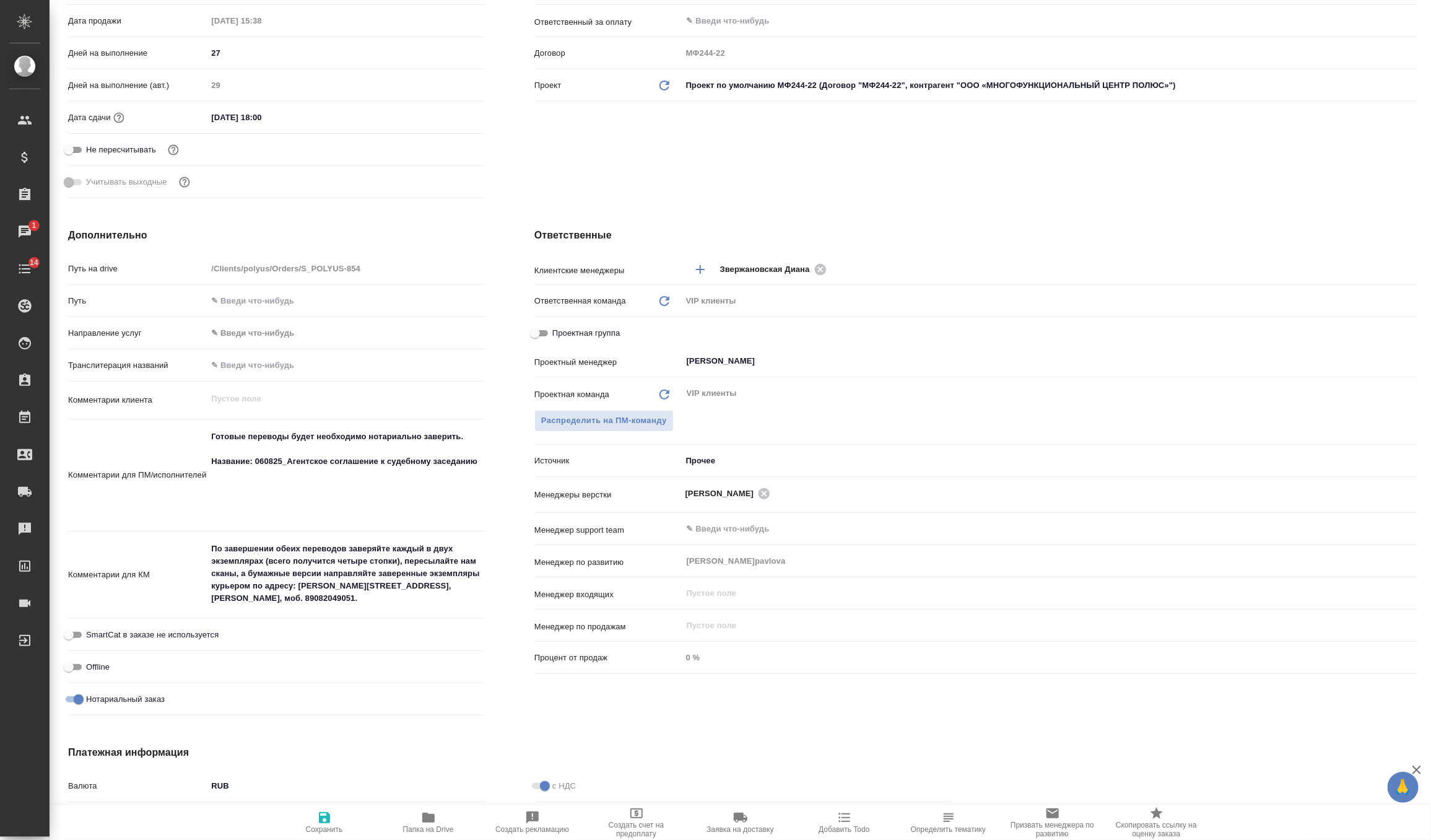
type textarea "x"
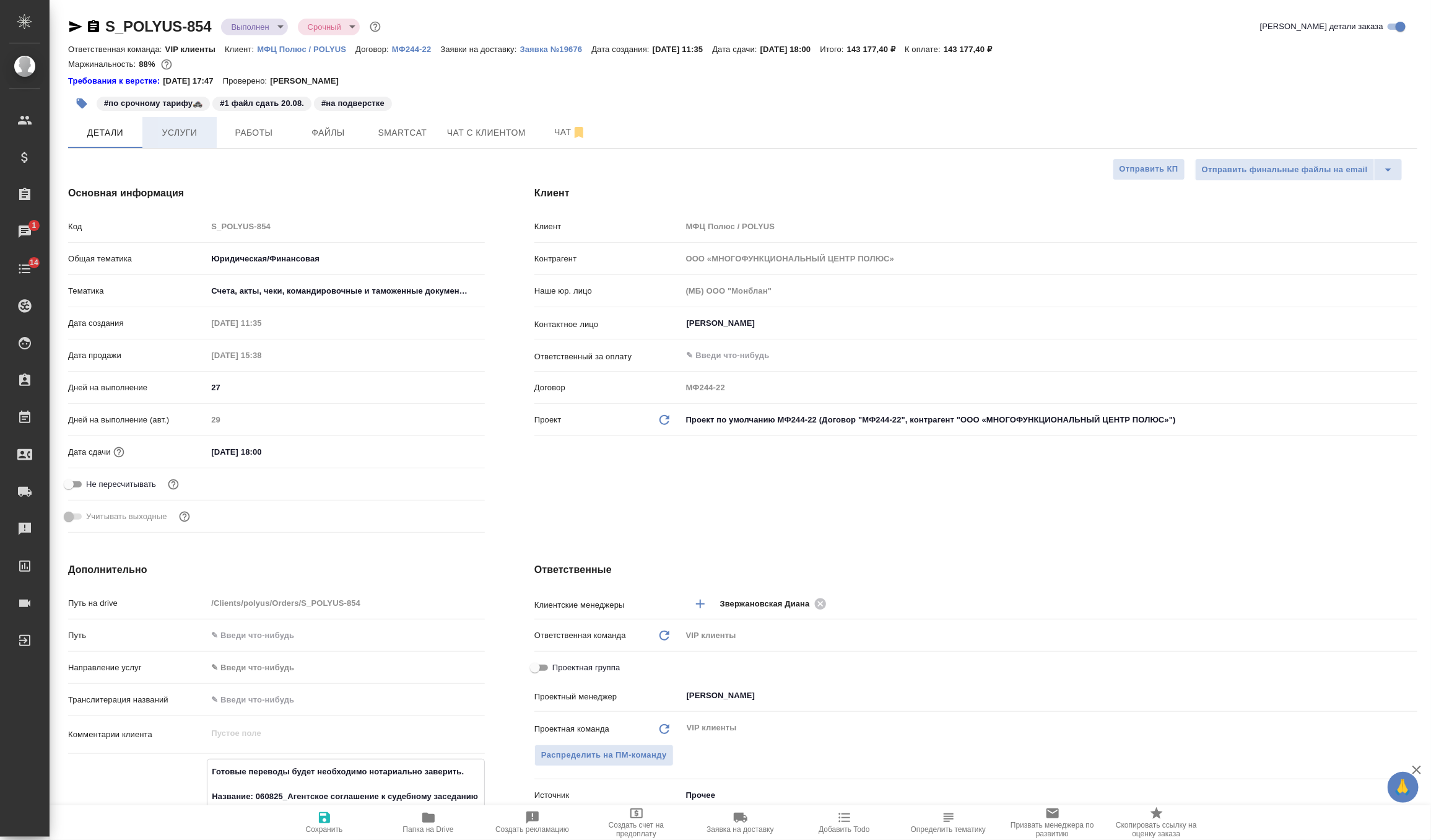
type textarea "x"
click at [167, 146] on button "Услуги" at bounding box center [180, 133] width 74 height 31
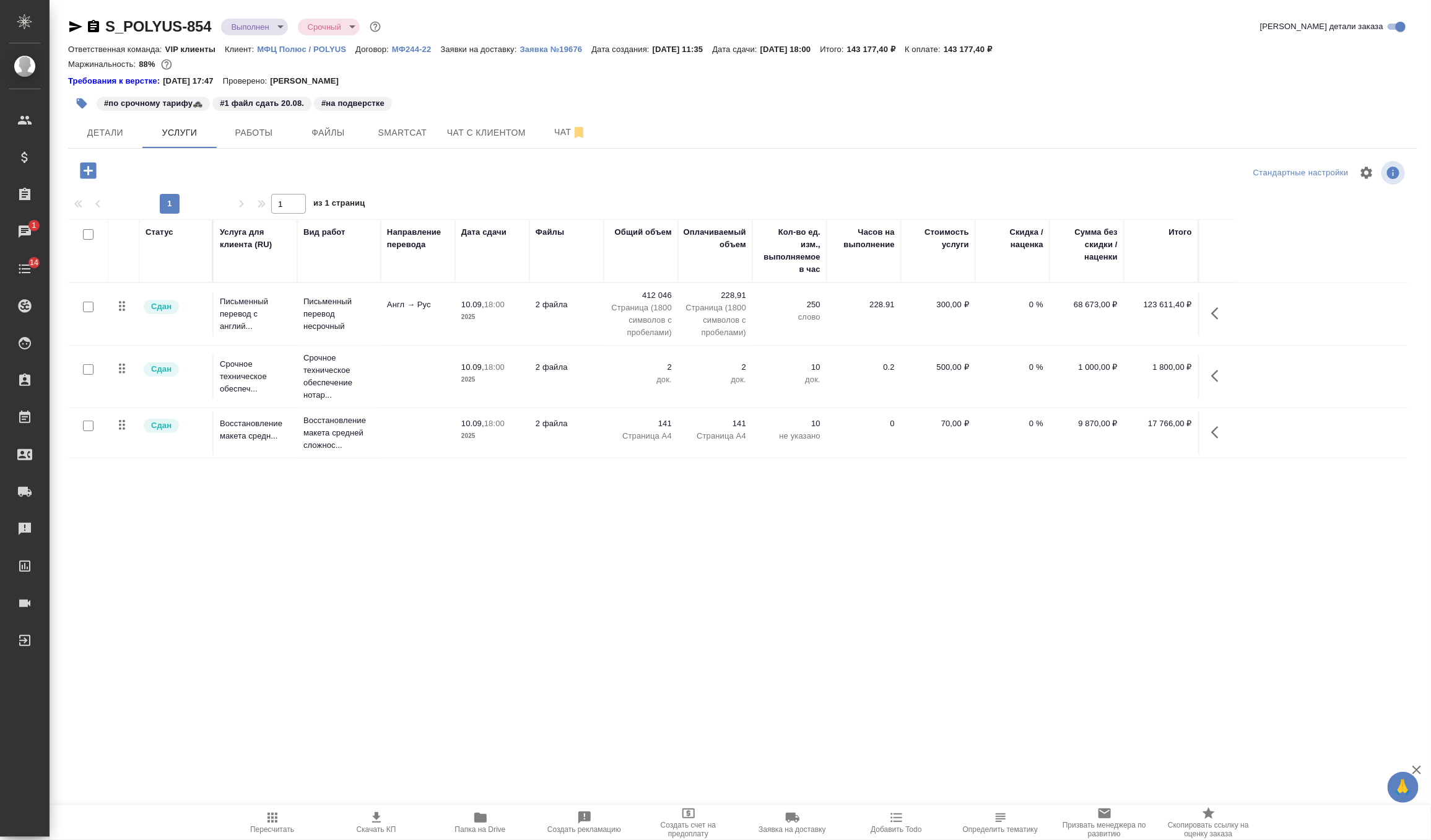
click at [481, 324] on td "10.09, 18:00 2025" at bounding box center [493, 314] width 74 height 43
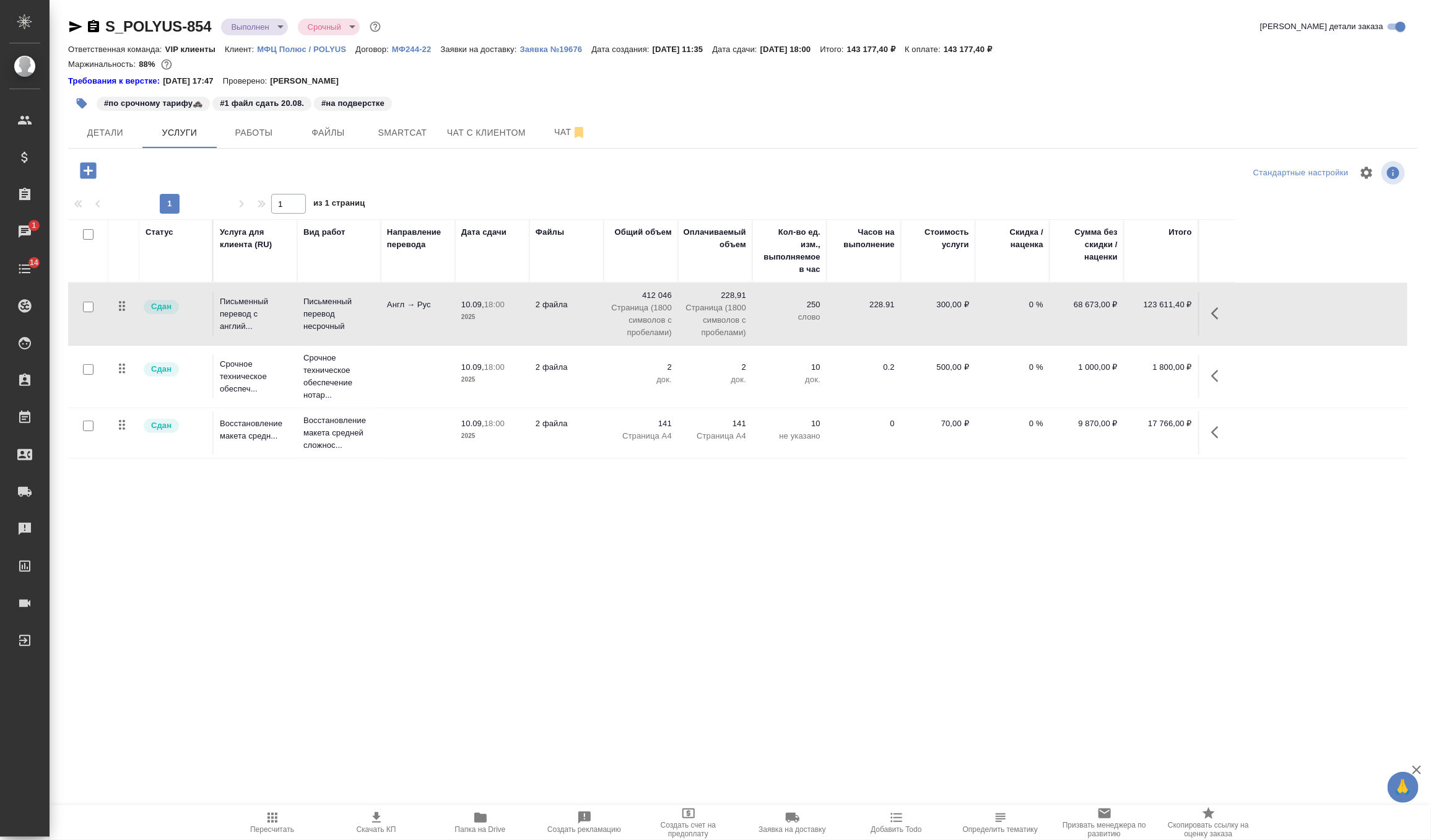
click at [481, 324] on td "10.09, 18:00 2025" at bounding box center [493, 314] width 74 height 43
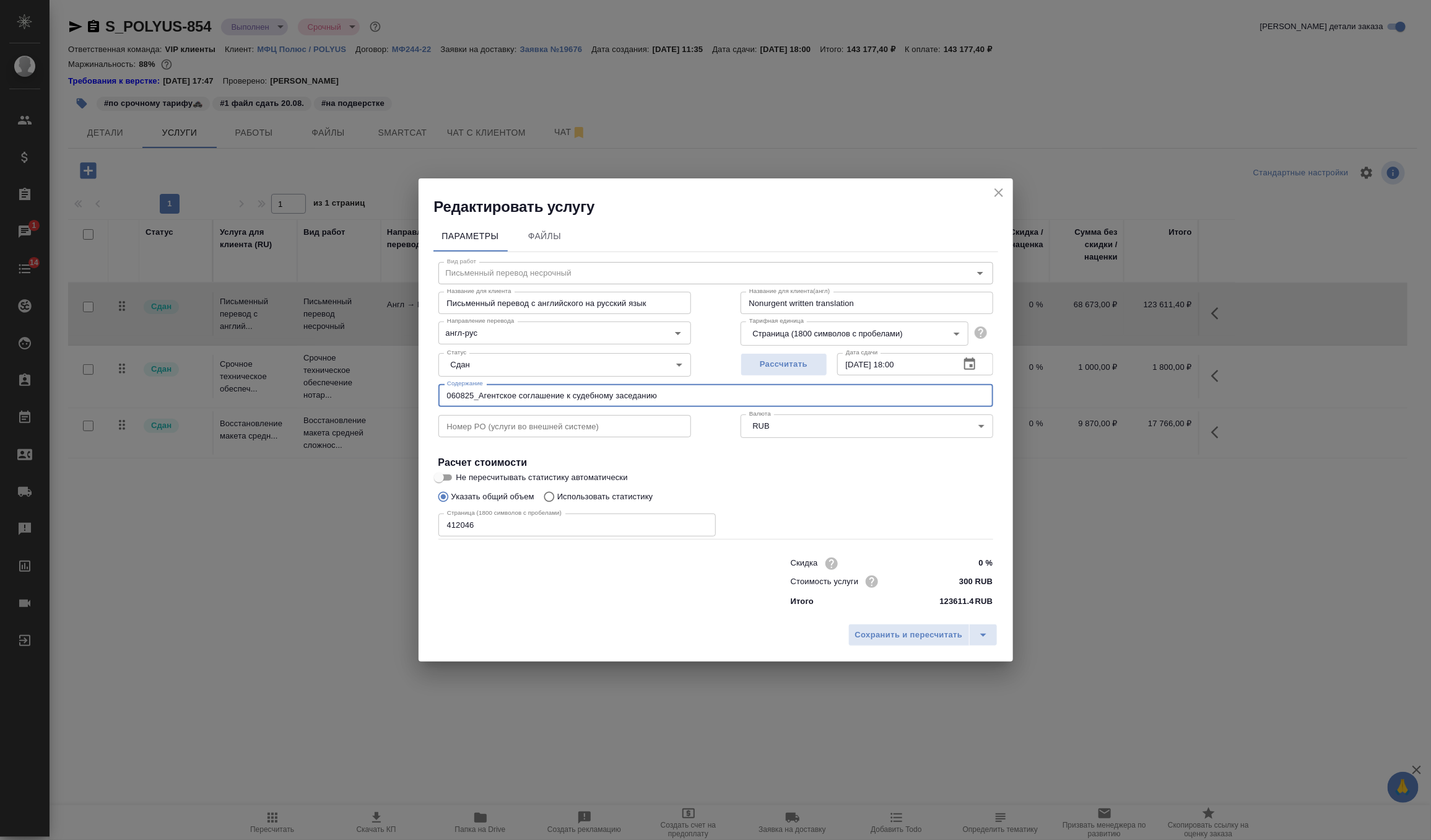
click at [723, 398] on input "060825_Агентское соглашение к судебному заседанию" at bounding box center [716, 395] width 555 height 23
drag, startPoint x: 760, startPoint y: 392, endPoint x: 419, endPoint y: 390, distance: 341.0
click at [419, 390] on div "Параметры Файлы Вид работ Письменный перевод несрочный Вид работ Название для к…" at bounding box center [716, 417] width 595 height 402
type input "060825_Агентское соглашение к судебному заседанию для ООО "УК Полюс""
click at [880, 631] on span "Сохранить и пересчитать" at bounding box center [909, 635] width 107 height 14
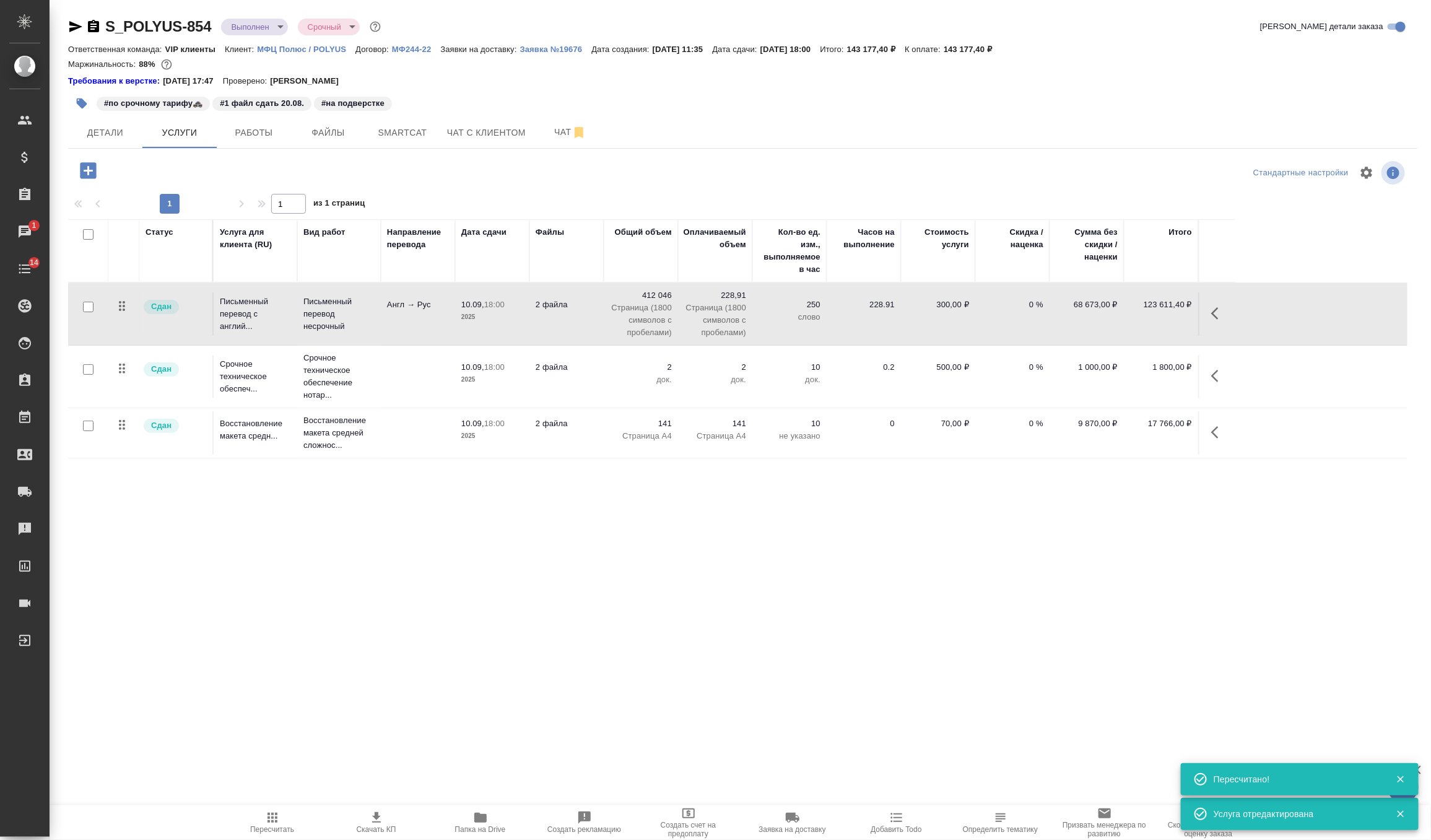
click at [649, 356] on td "2 док." at bounding box center [641, 376] width 74 height 43
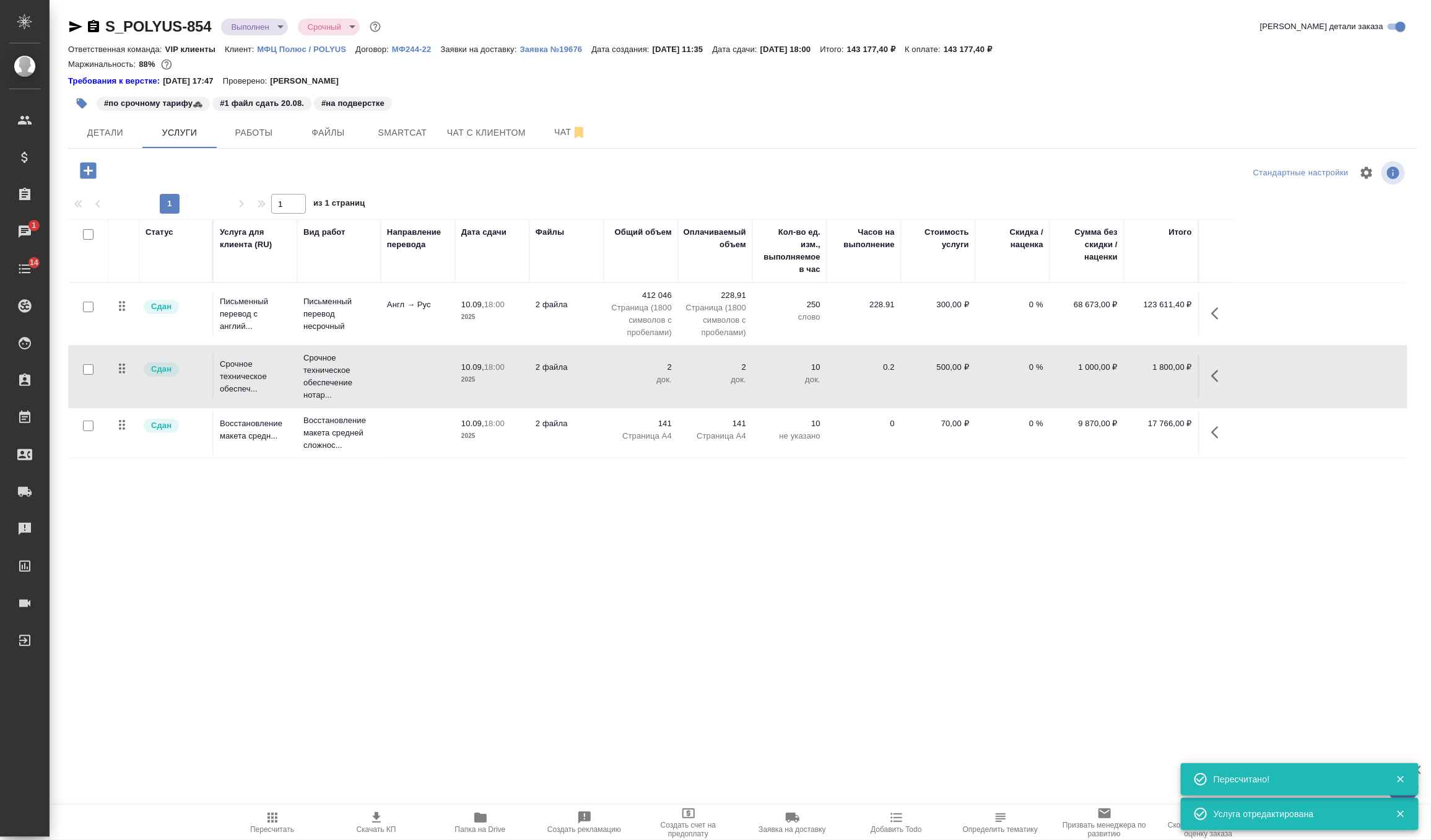
click at [649, 356] on td "2 док." at bounding box center [641, 376] width 74 height 43
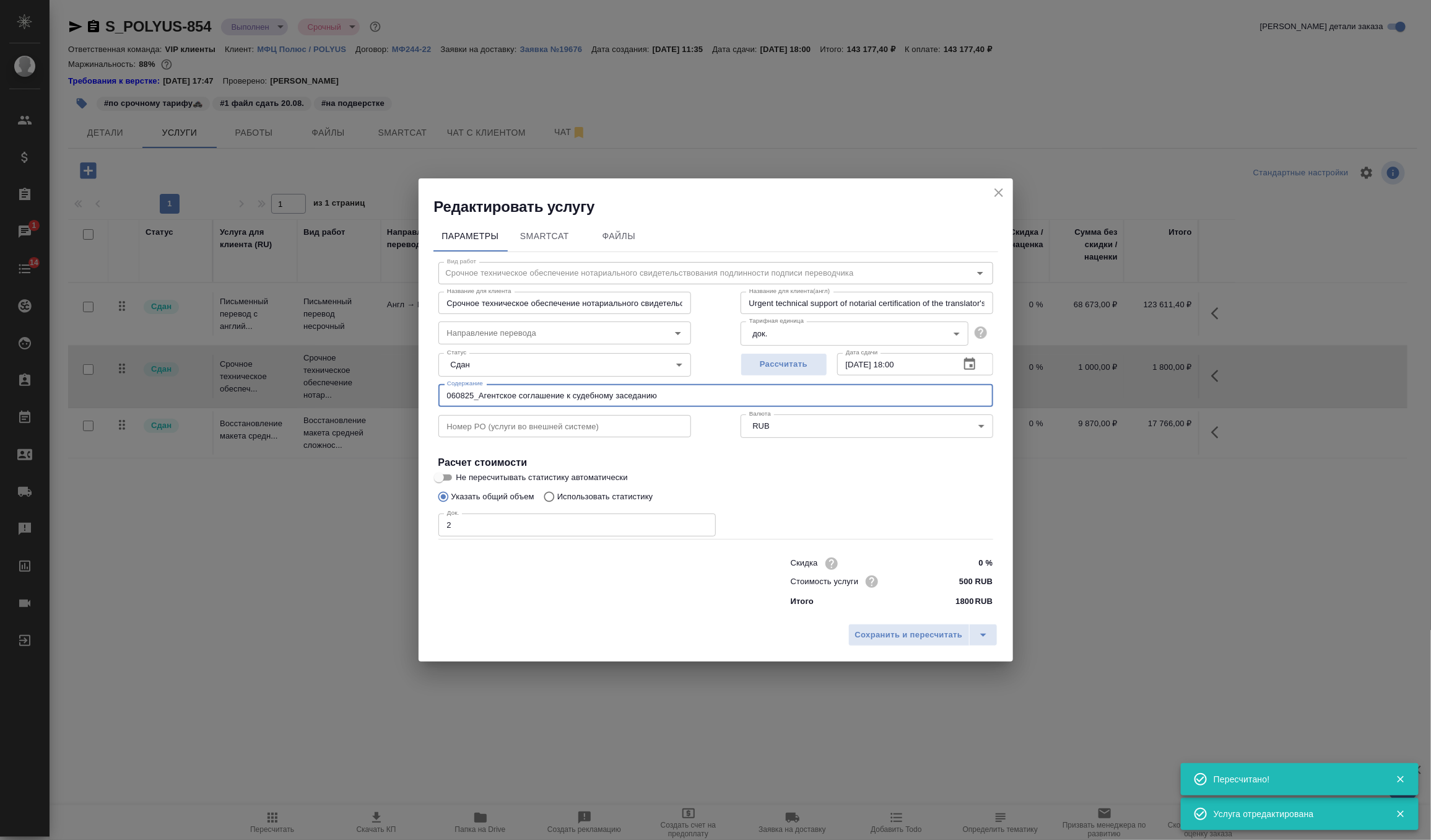
drag, startPoint x: 688, startPoint y: 392, endPoint x: 237, endPoint y: 390, distance: 451.0
click at [237, 390] on div "Редактировать услугу Параметры SmartCat Файлы Вид работ Срочное техническое обе…" at bounding box center [716, 420] width 1431 height 840
paste input "для ООО "УК Полюс""
type input "060825_Агентское соглашение к судебному заседанию для ООО "УК Полюс""
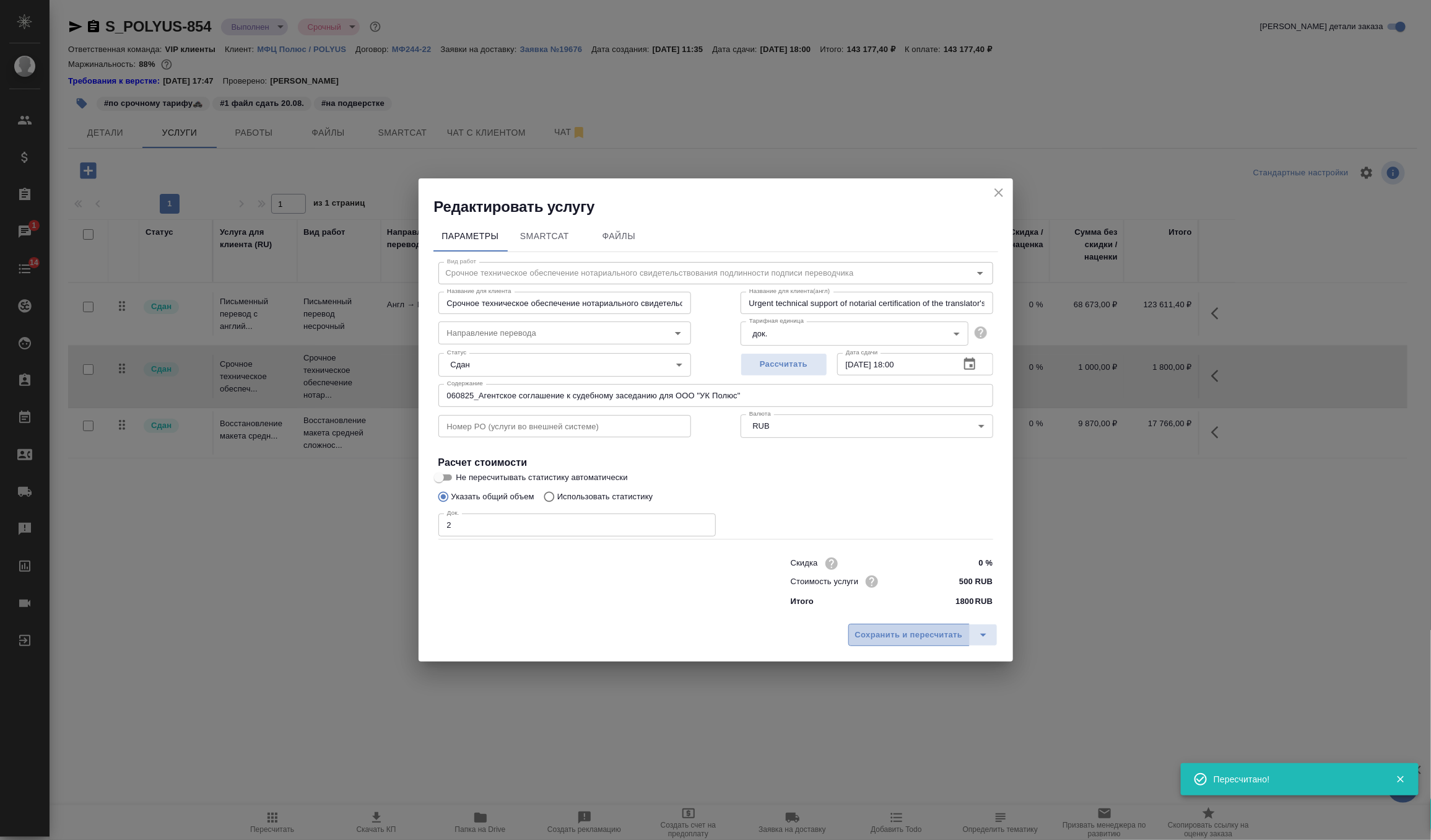
click at [909, 634] on span "Сохранить и пересчитать" at bounding box center [909, 635] width 107 height 14
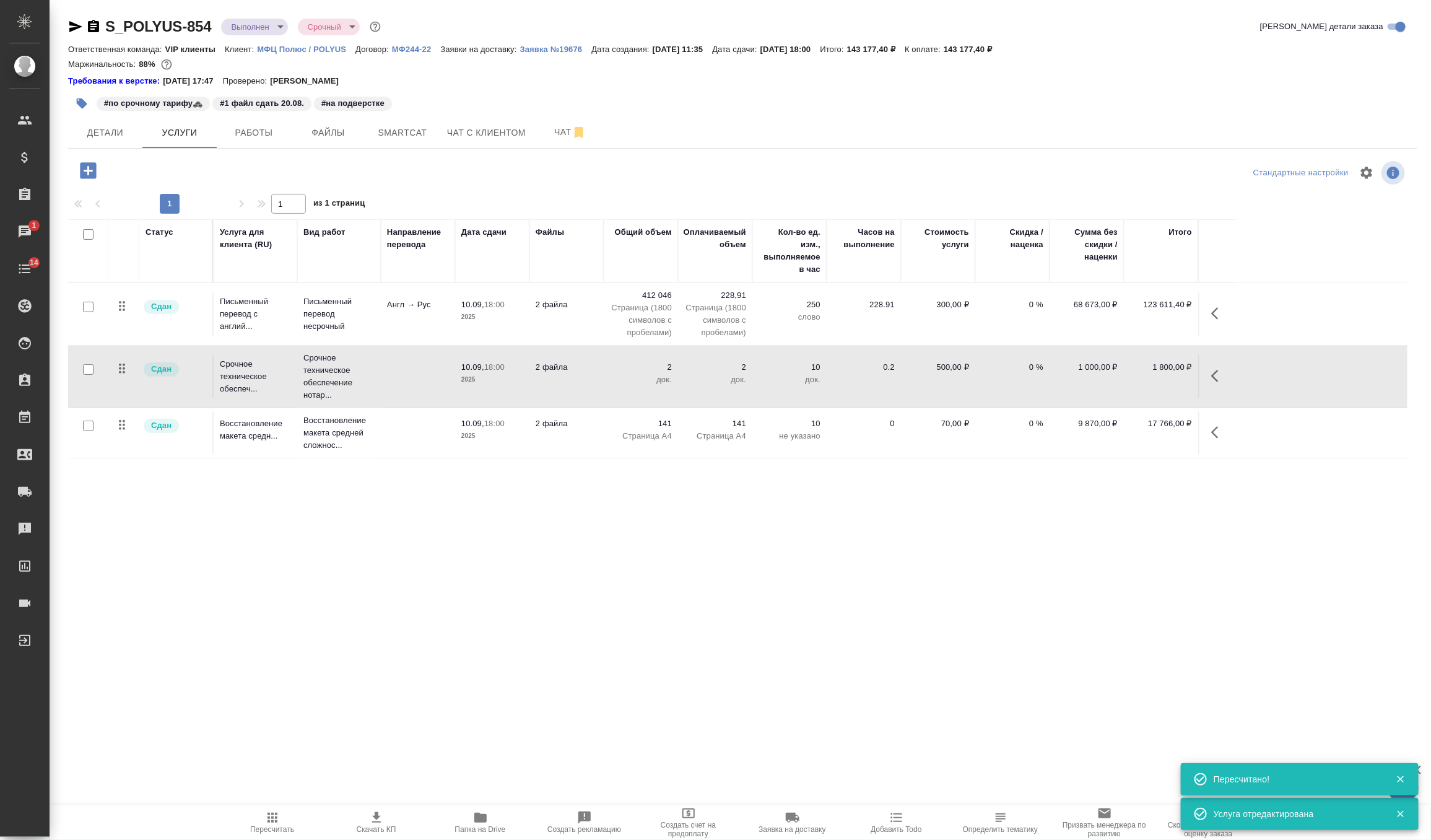
click at [771, 429] on p "не указано" at bounding box center [789, 436] width 62 height 13
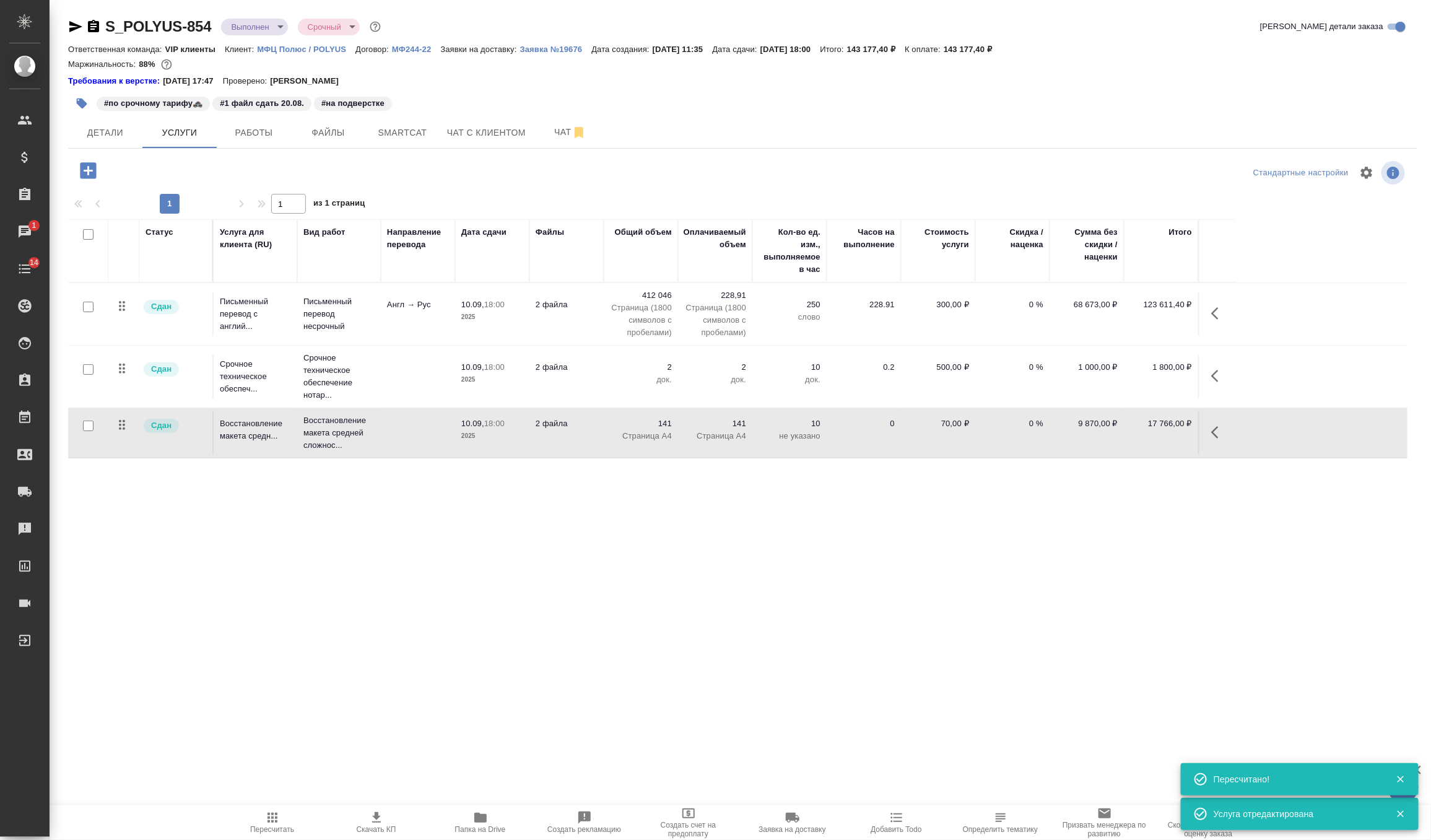
click at [771, 429] on p "не указано" at bounding box center [789, 436] width 62 height 13
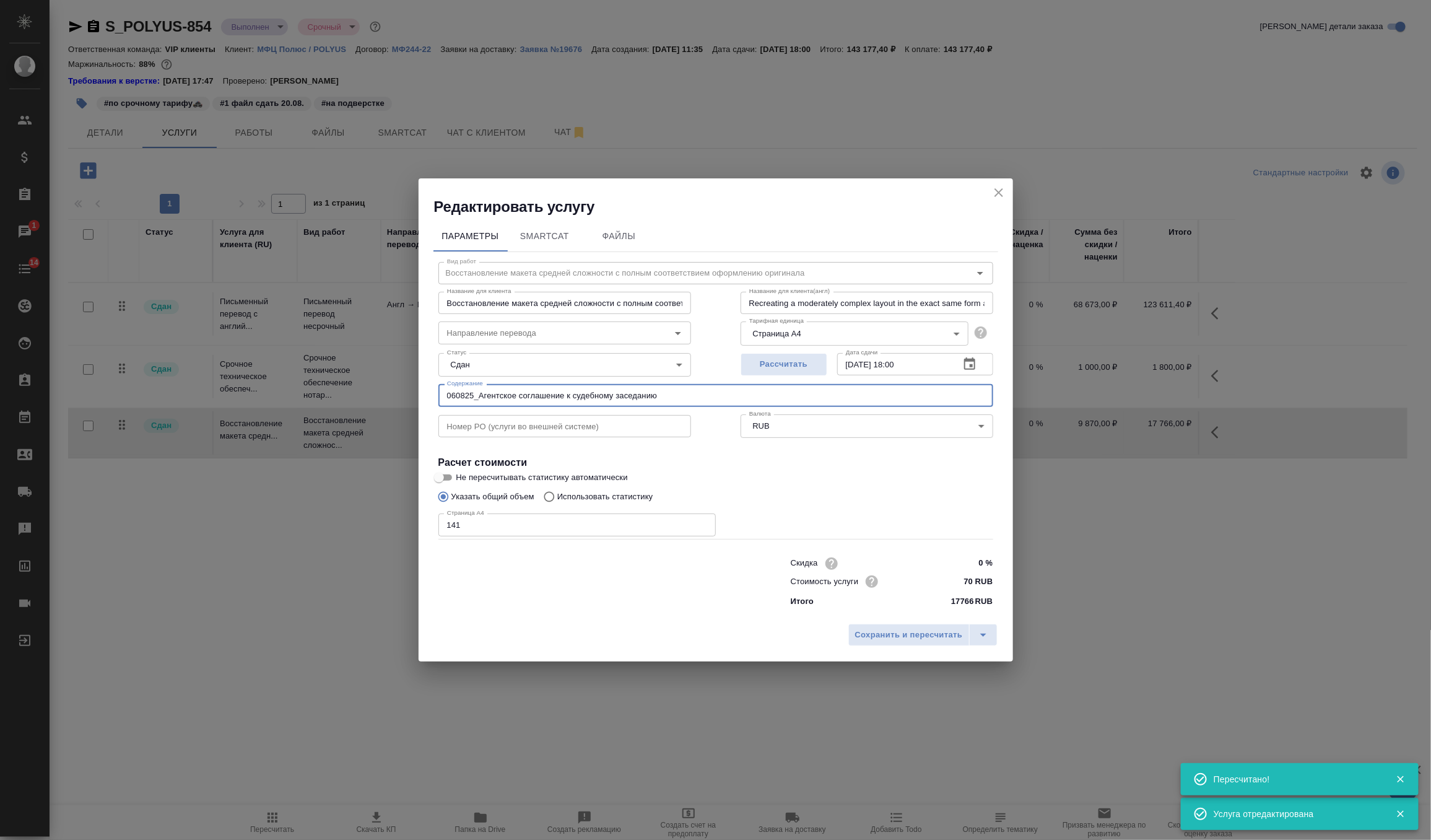
click at [660, 390] on input "060825_Агентское соглашение к судебному заседанию" at bounding box center [716, 395] width 555 height 23
paste input "для ООО "УК Полюс""
type input "060825_Агентское соглашение к судебному заседанию для ООО "УК Полюс""
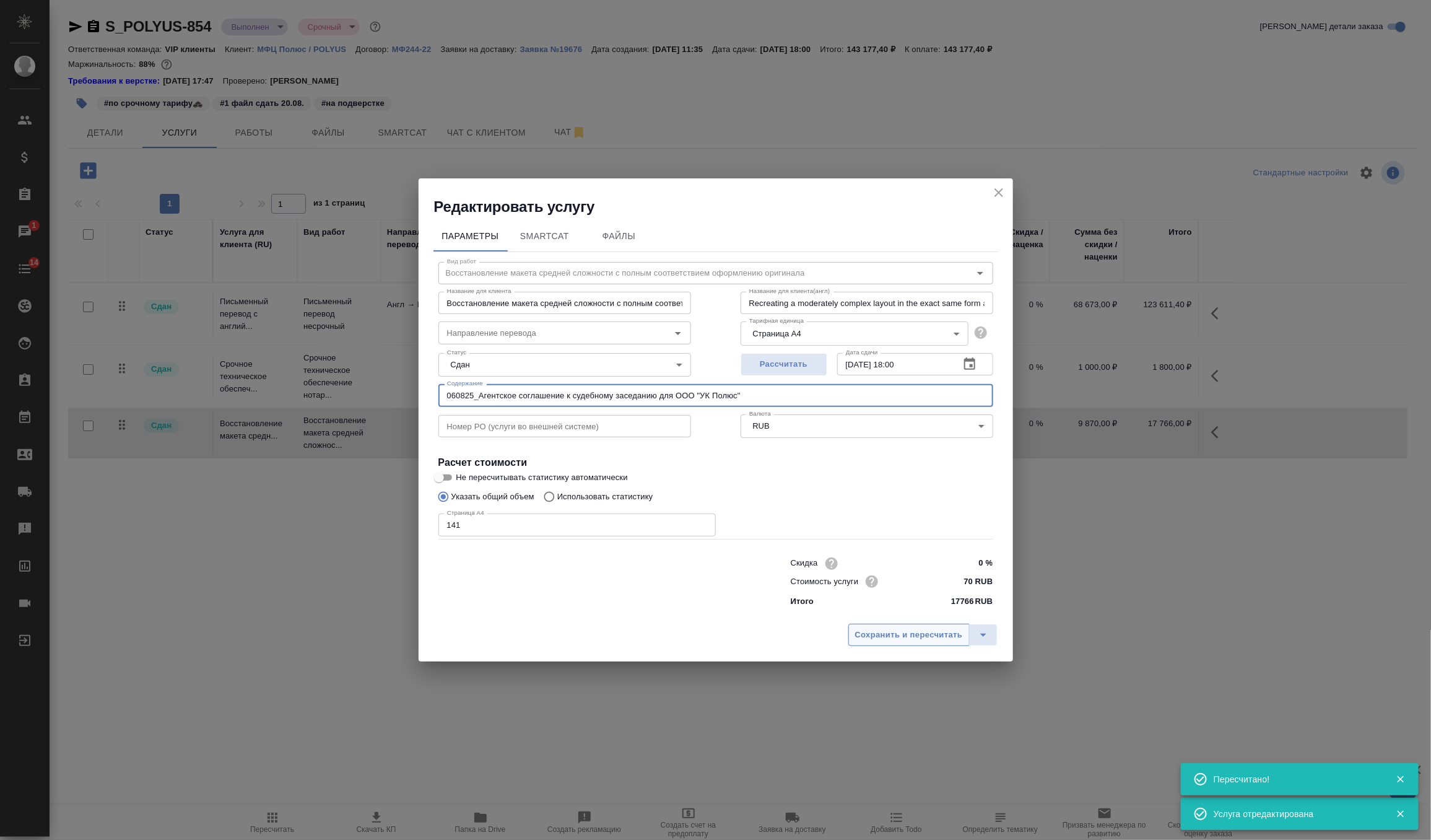
click at [882, 642] on button "Сохранить и пересчитать" at bounding box center [909, 634] width 122 height 23
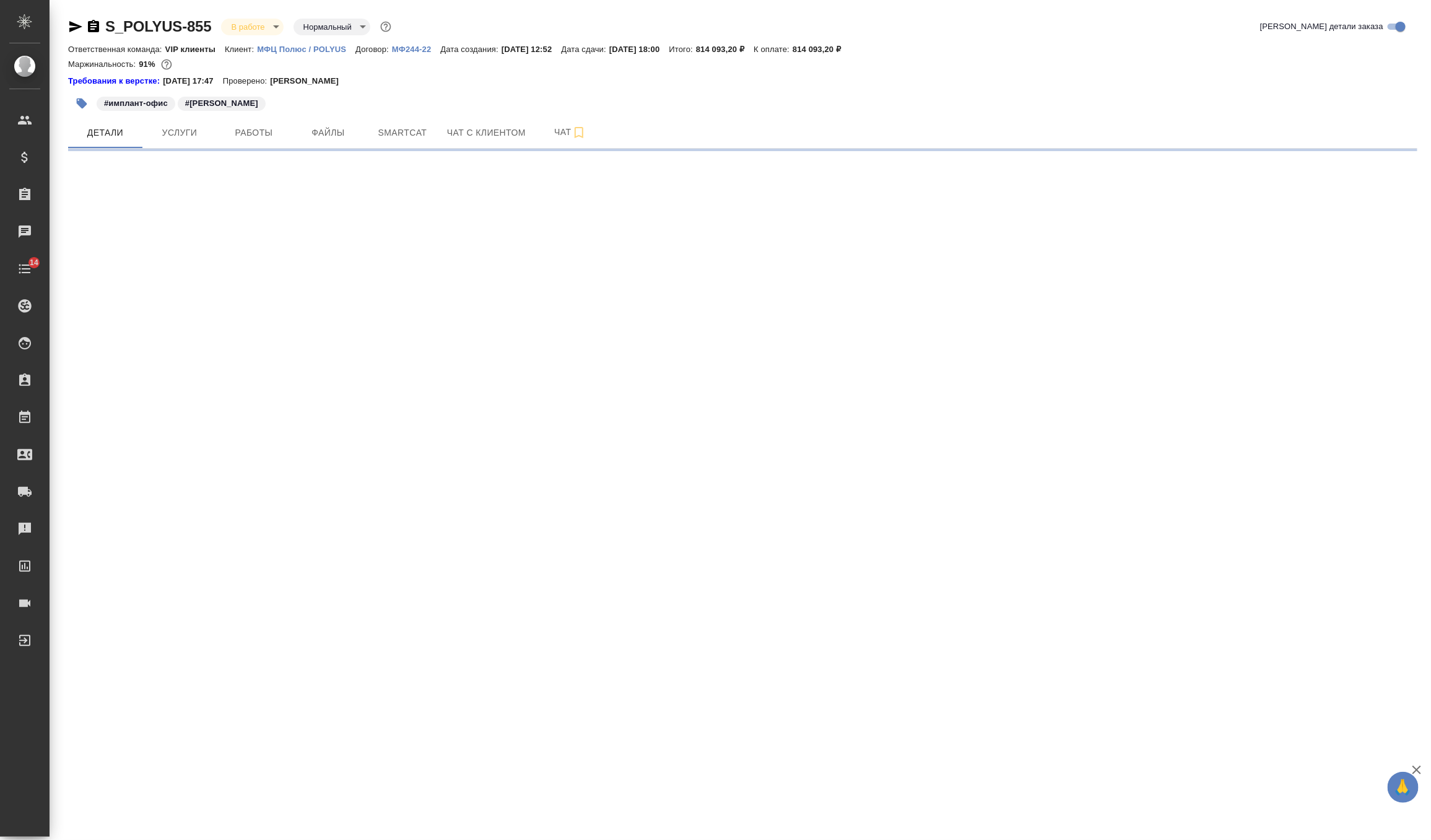
select select "RU"
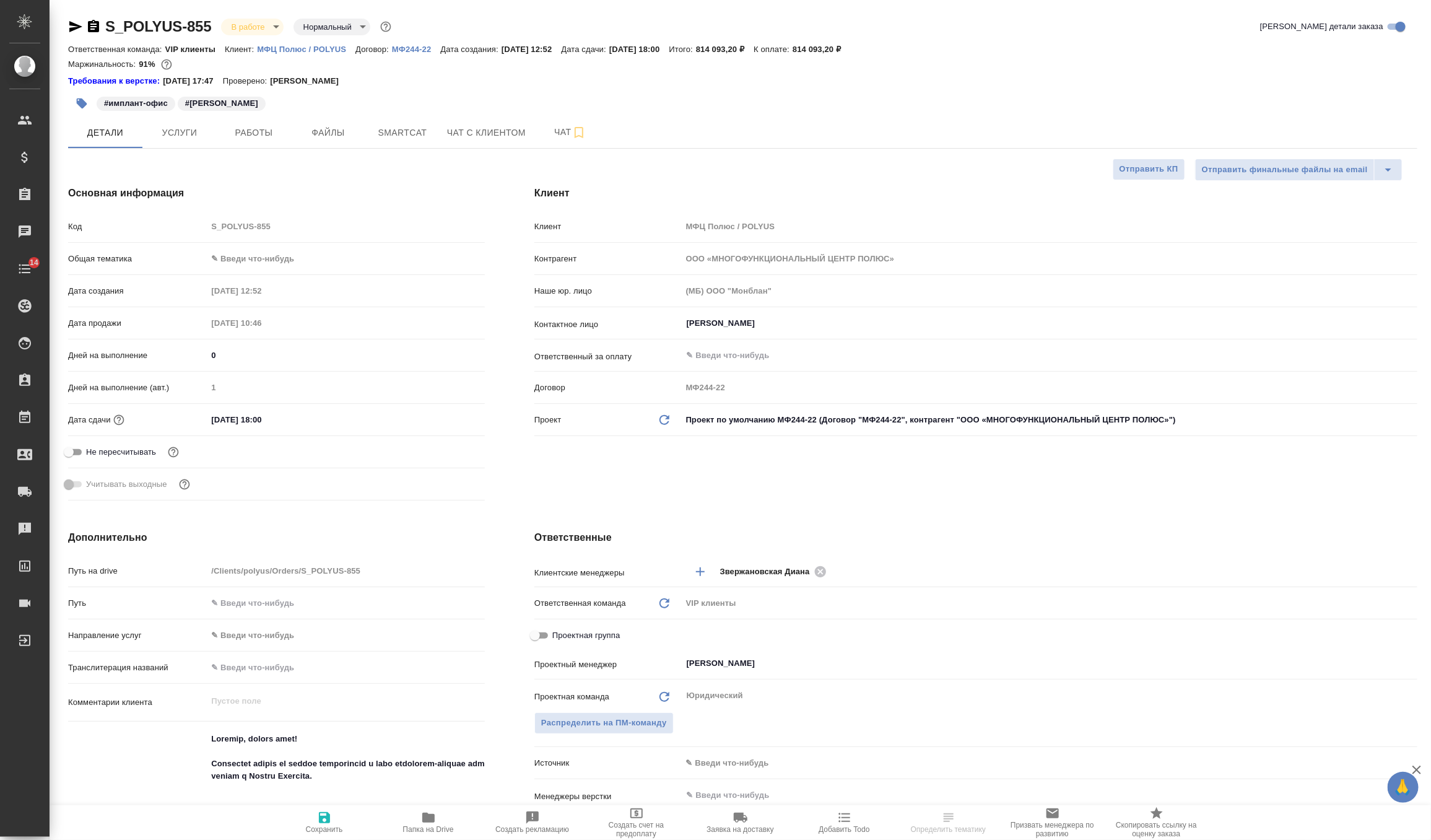
type textarea "x"
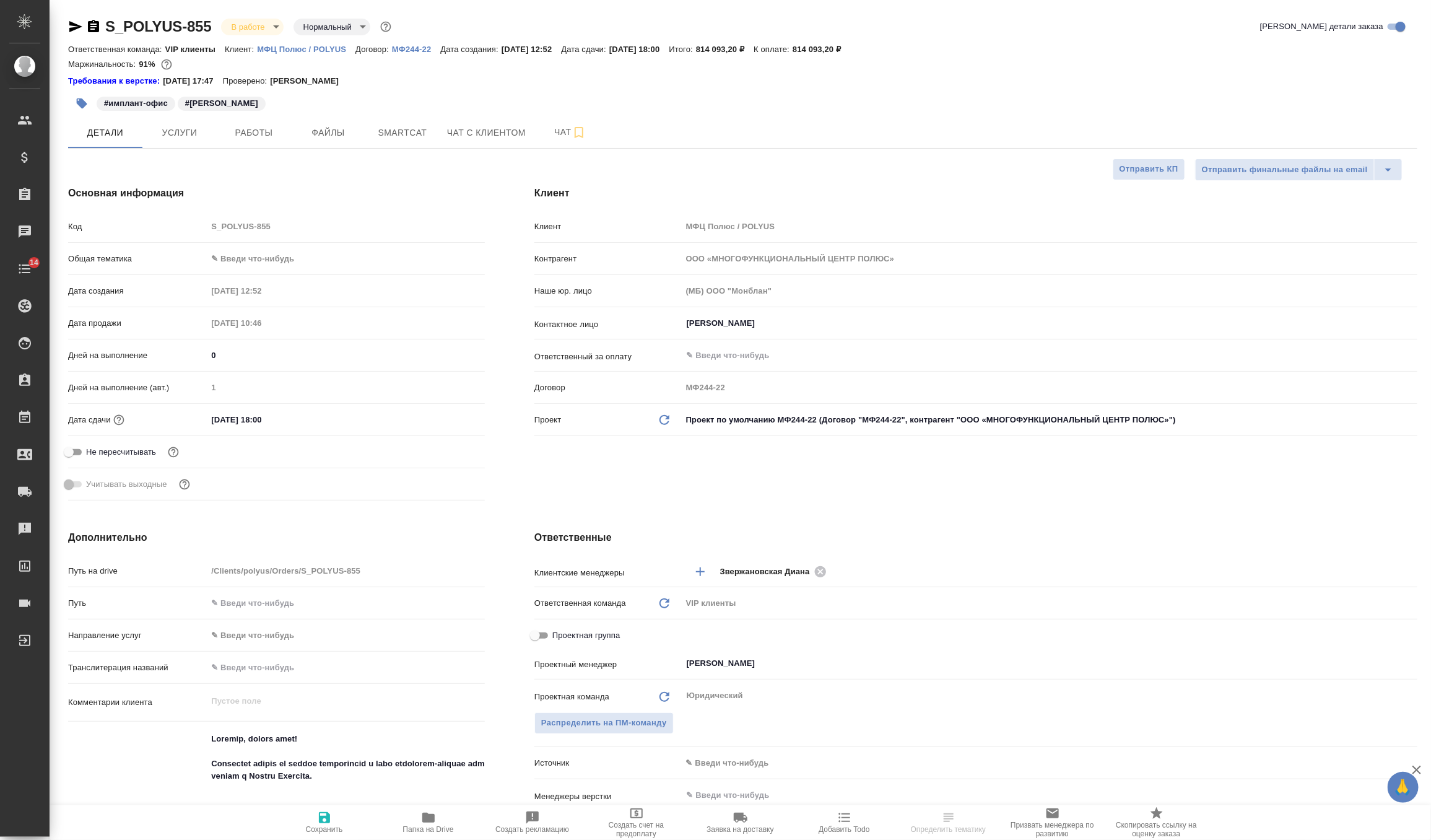
type textarea "x"
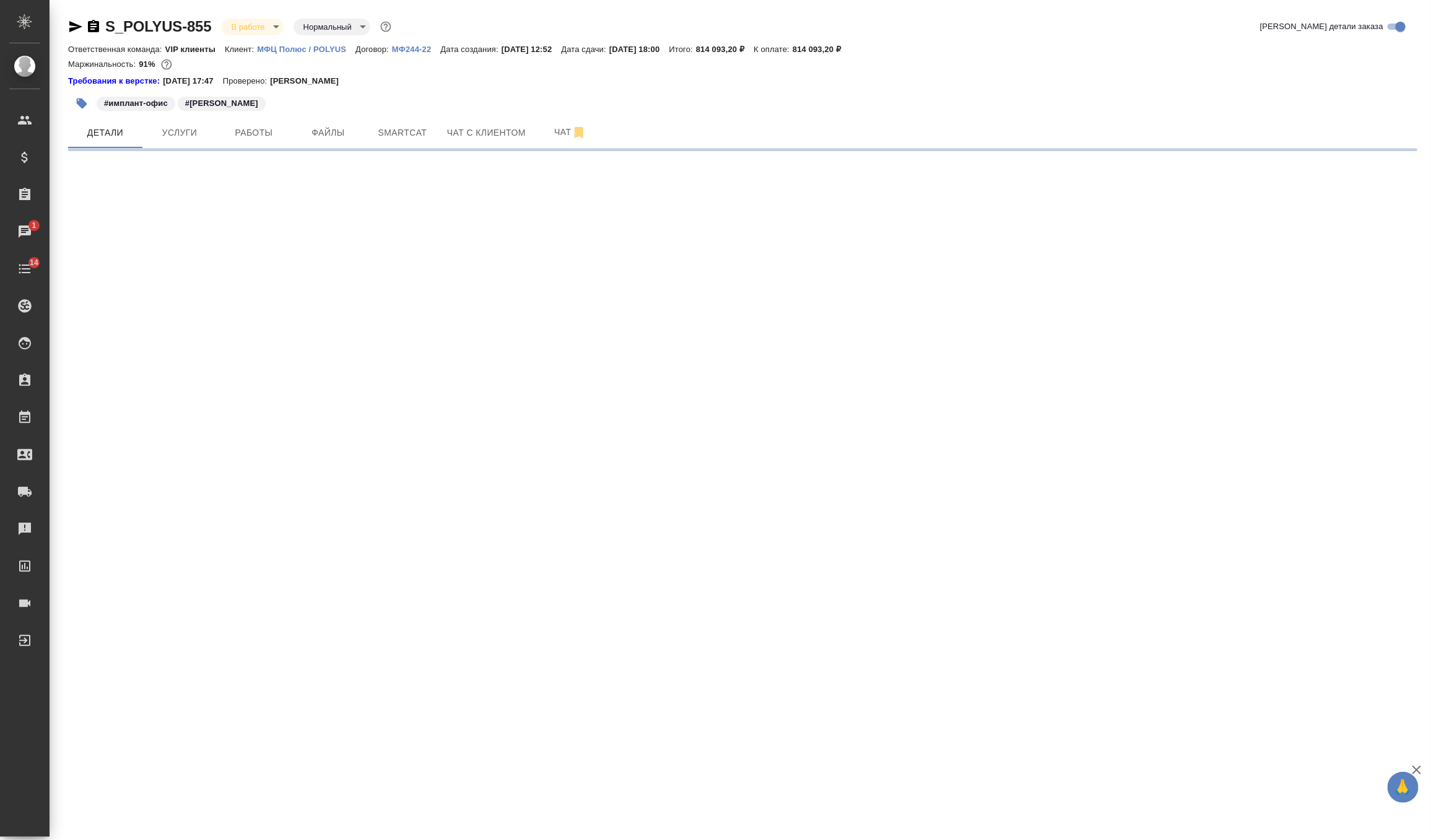
select select "RU"
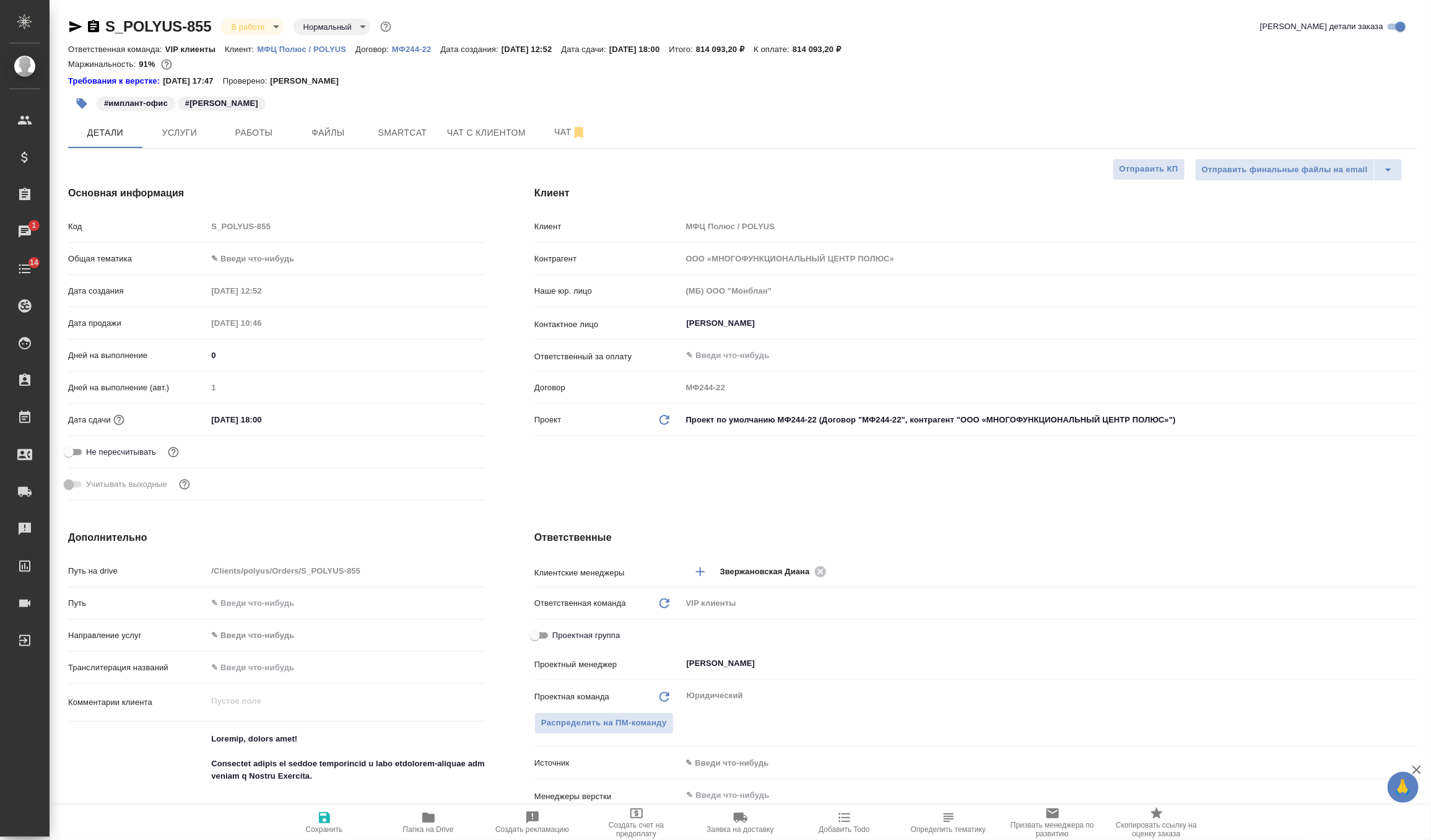
type textarea "x"
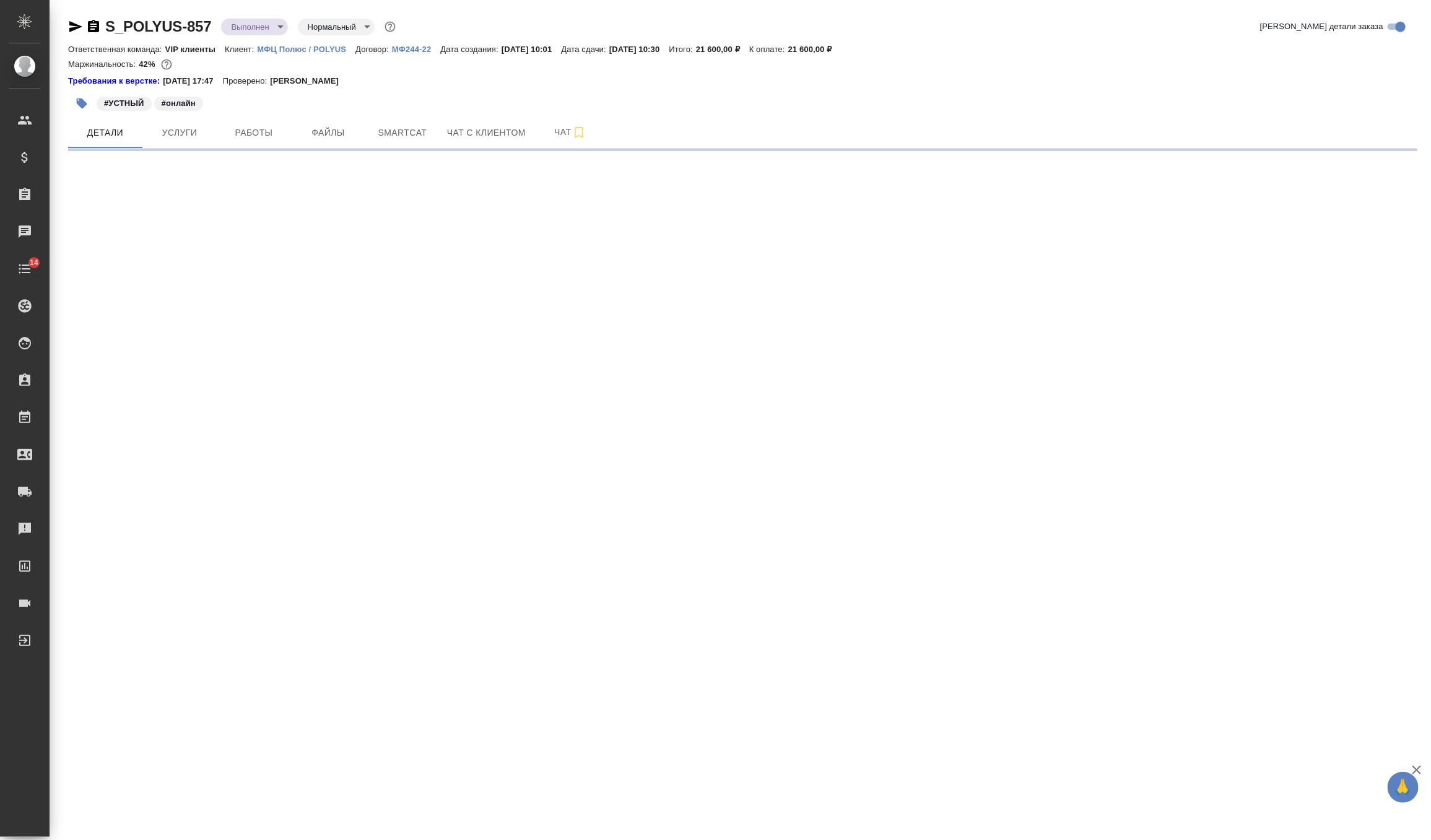
select select "RU"
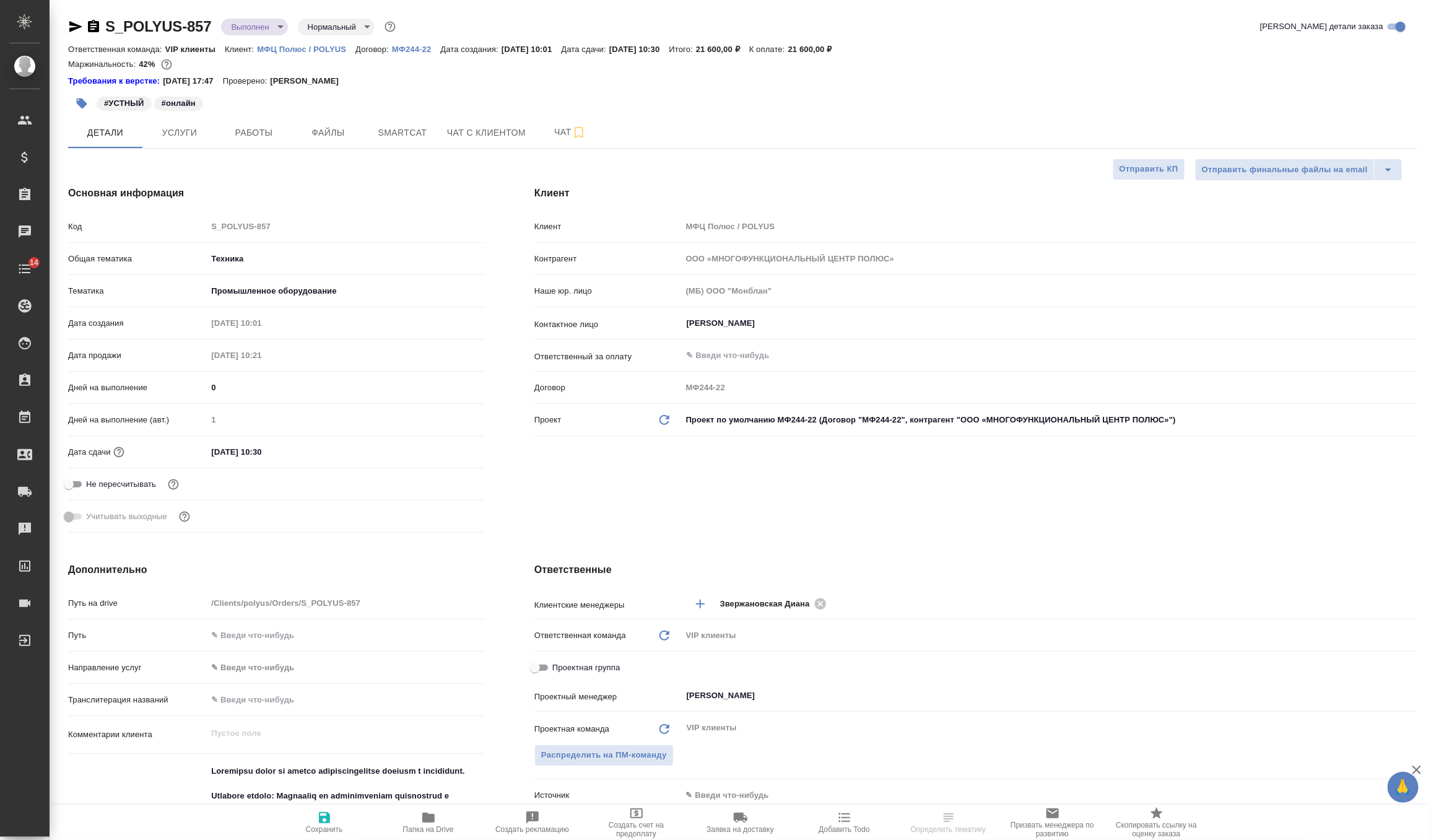
type textarea "x"
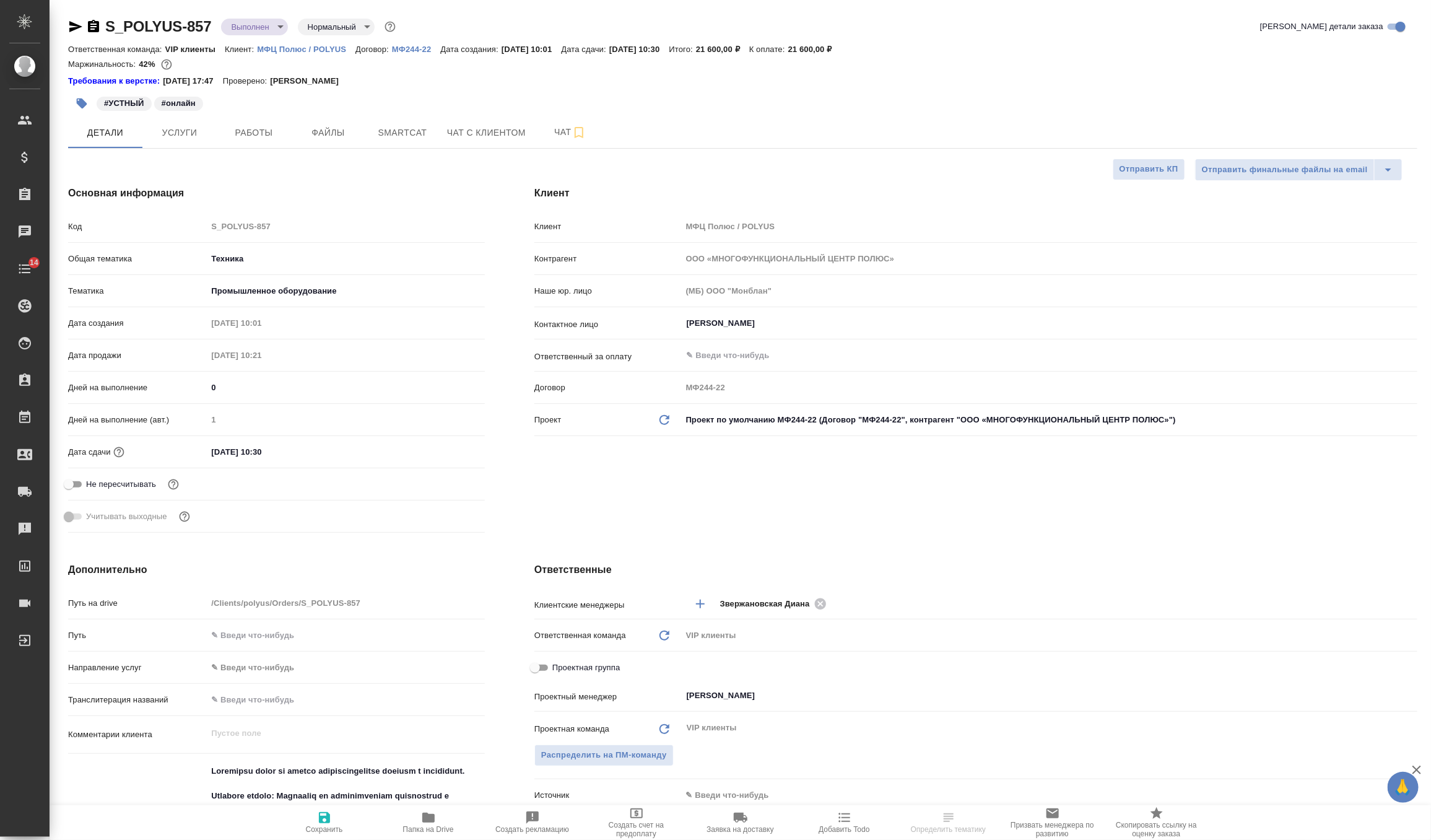
type textarea "x"
click at [198, 137] on span "Услуги" at bounding box center [180, 133] width 60 height 15
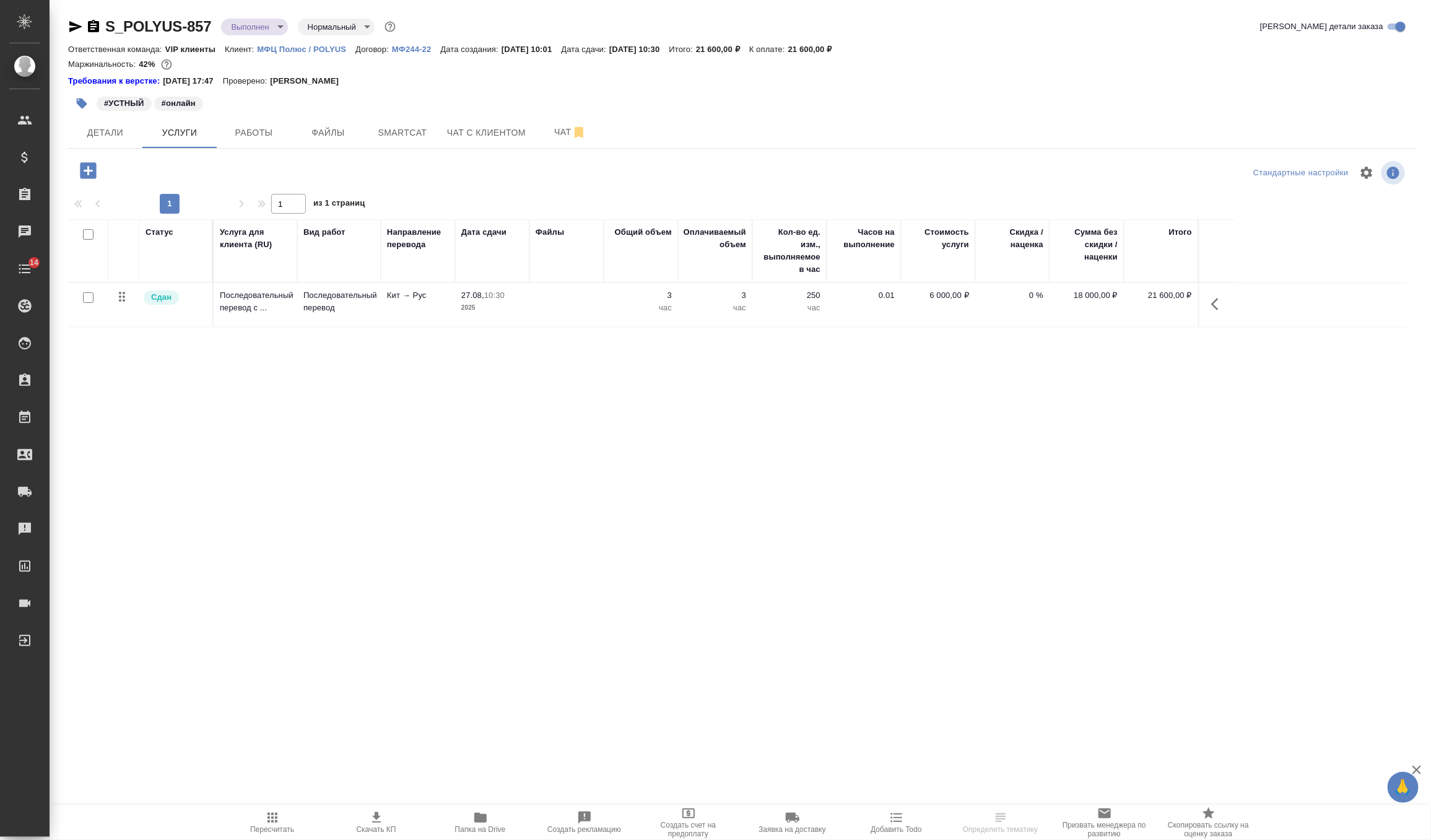
click at [291, 301] on td "Последовательный перевод с ..." at bounding box center [255, 305] width 84 height 43
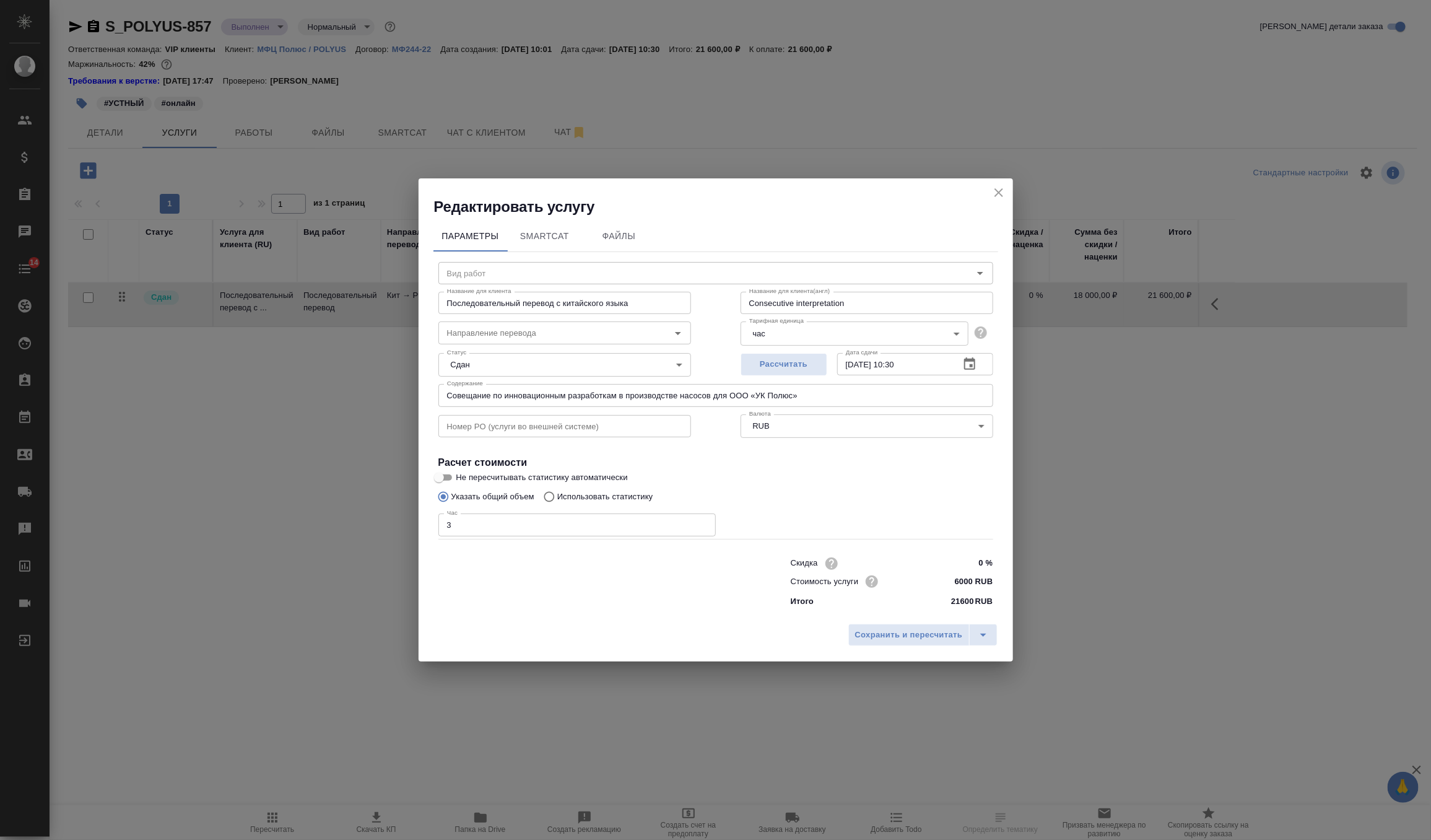
type input "Последовательный перевод"
type input "кит-рус"
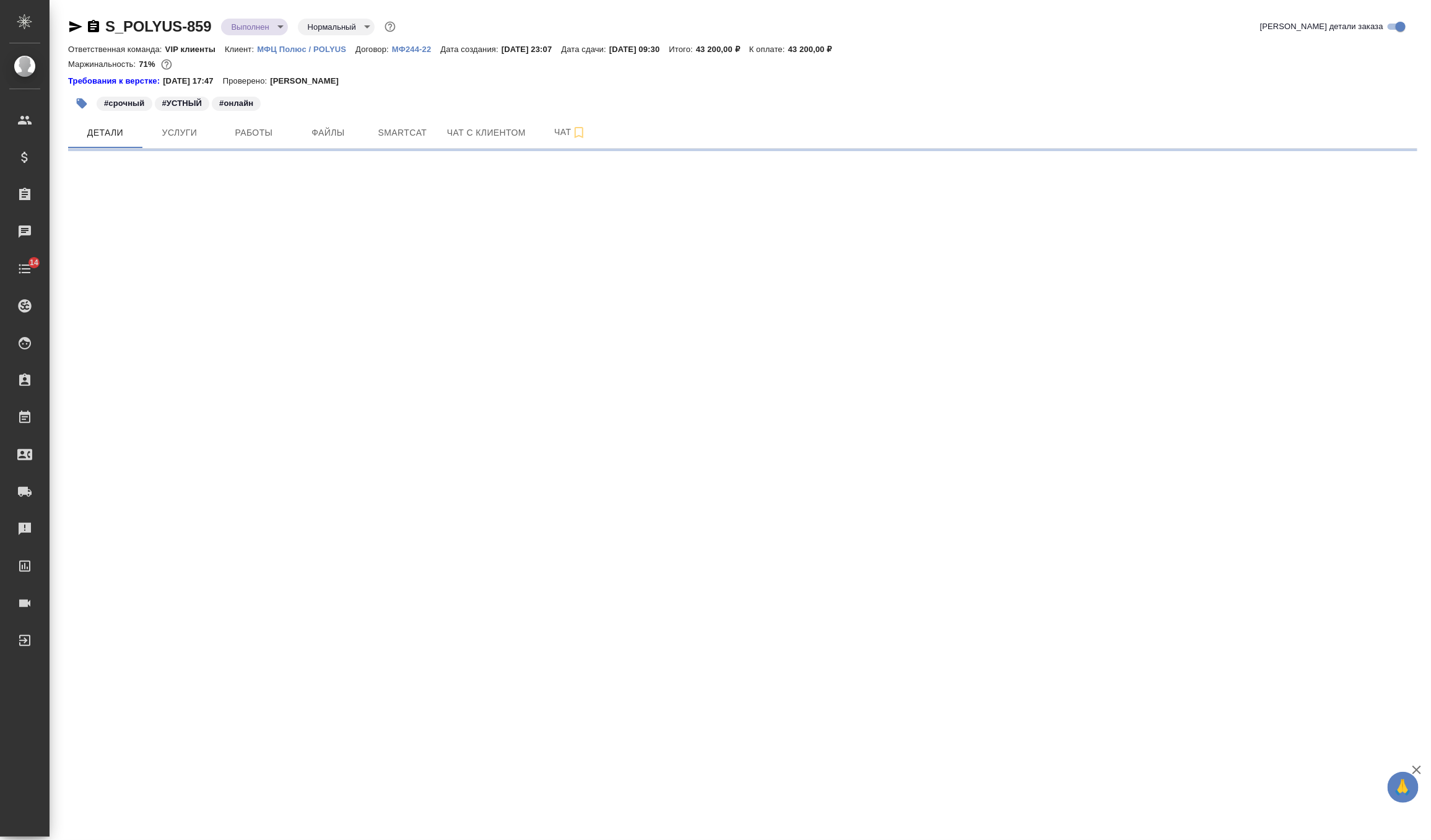
select select "RU"
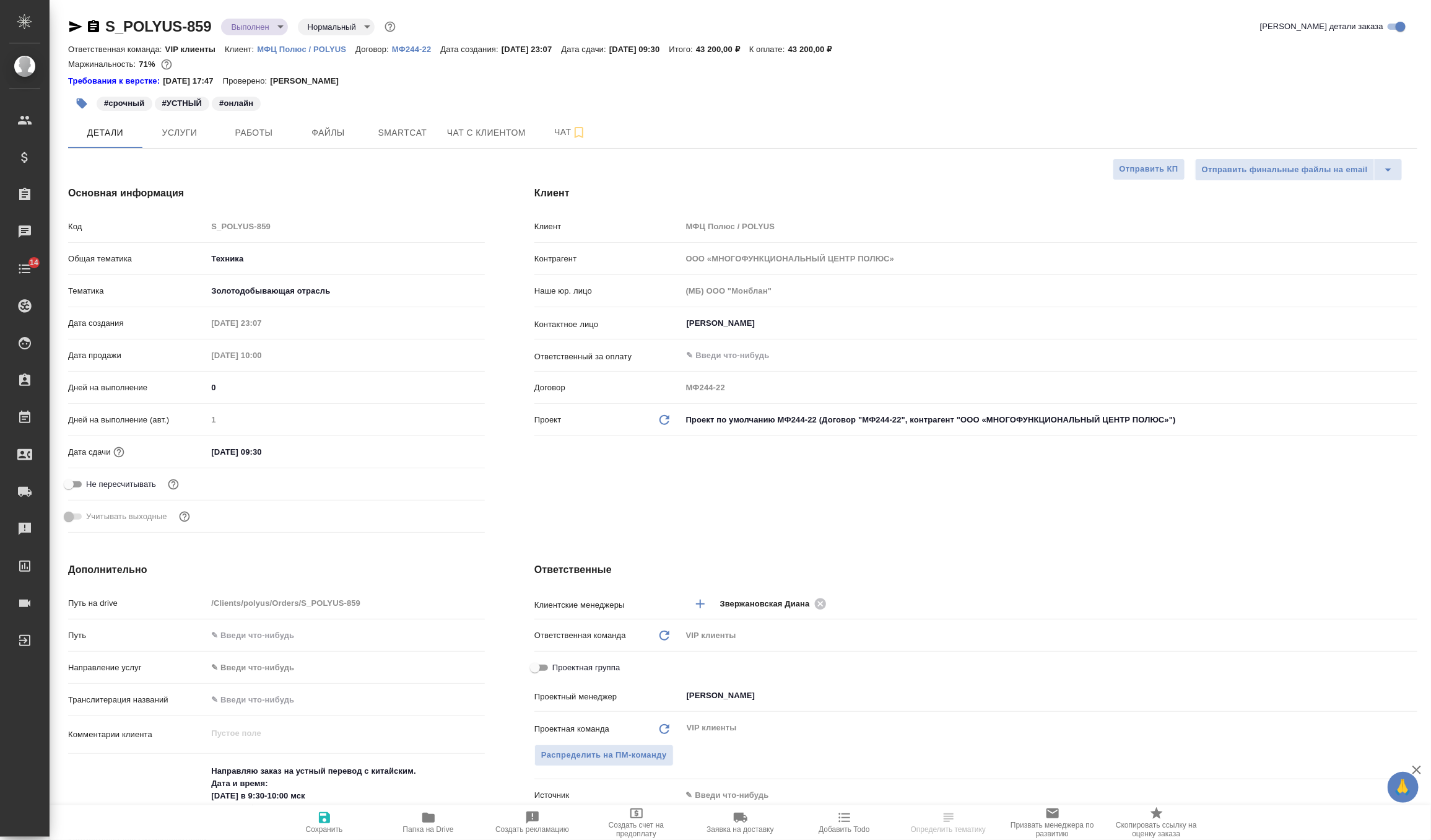
type textarea "x"
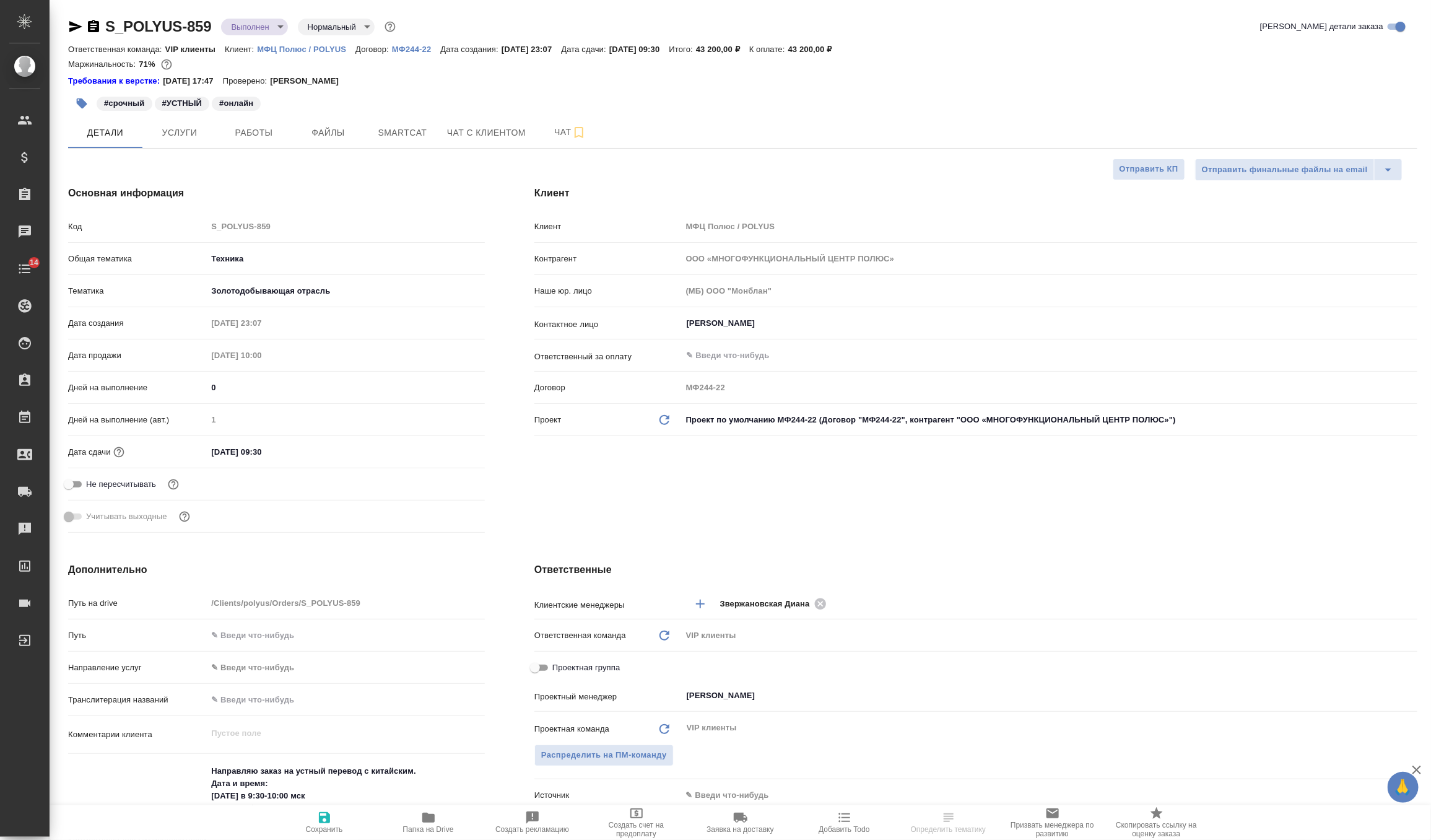
type textarea "x"
click at [191, 137] on span "Услуги" at bounding box center [180, 133] width 60 height 15
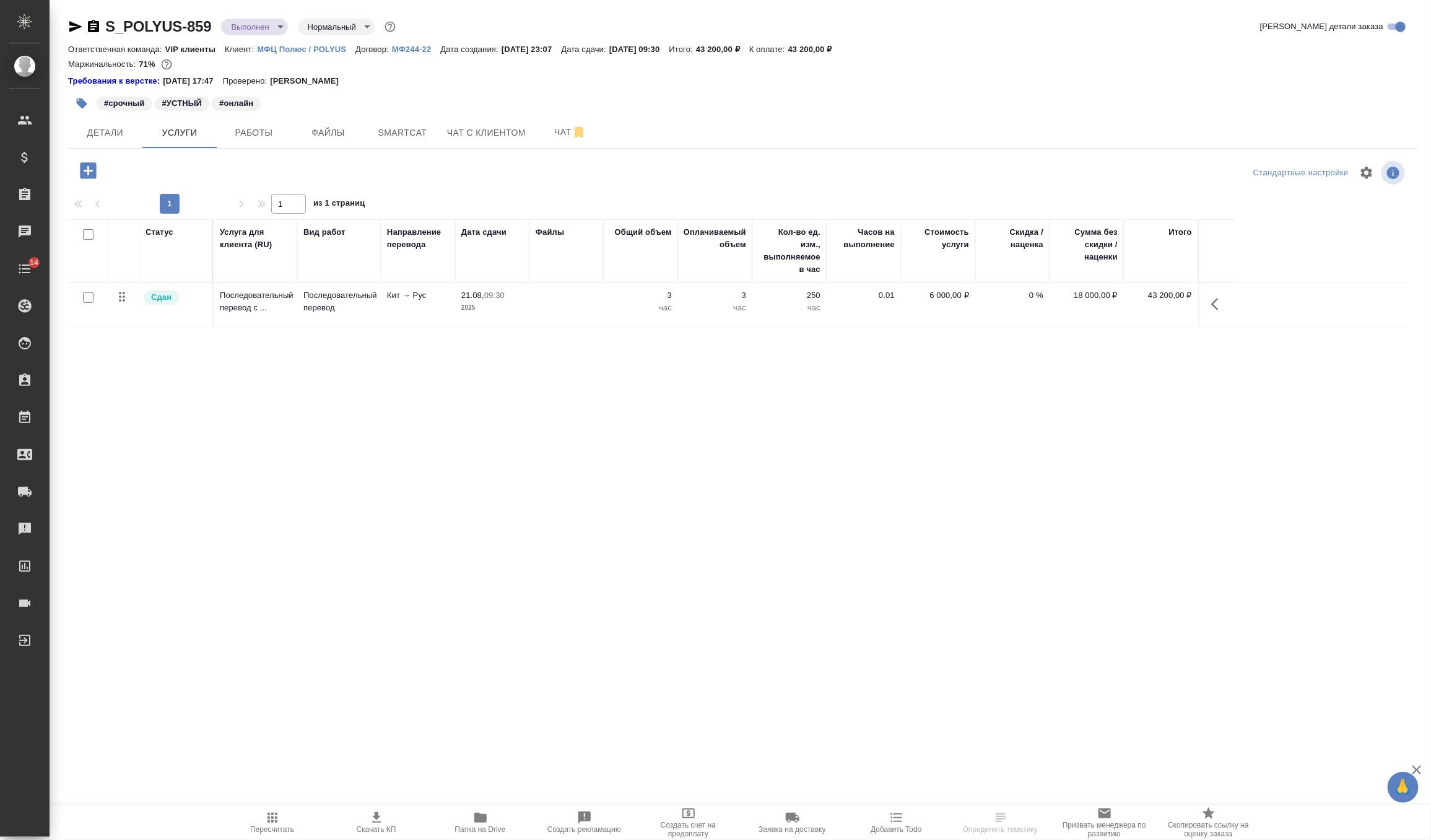
click at [315, 303] on p "Последовательный перевод" at bounding box center [338, 301] width 71 height 24
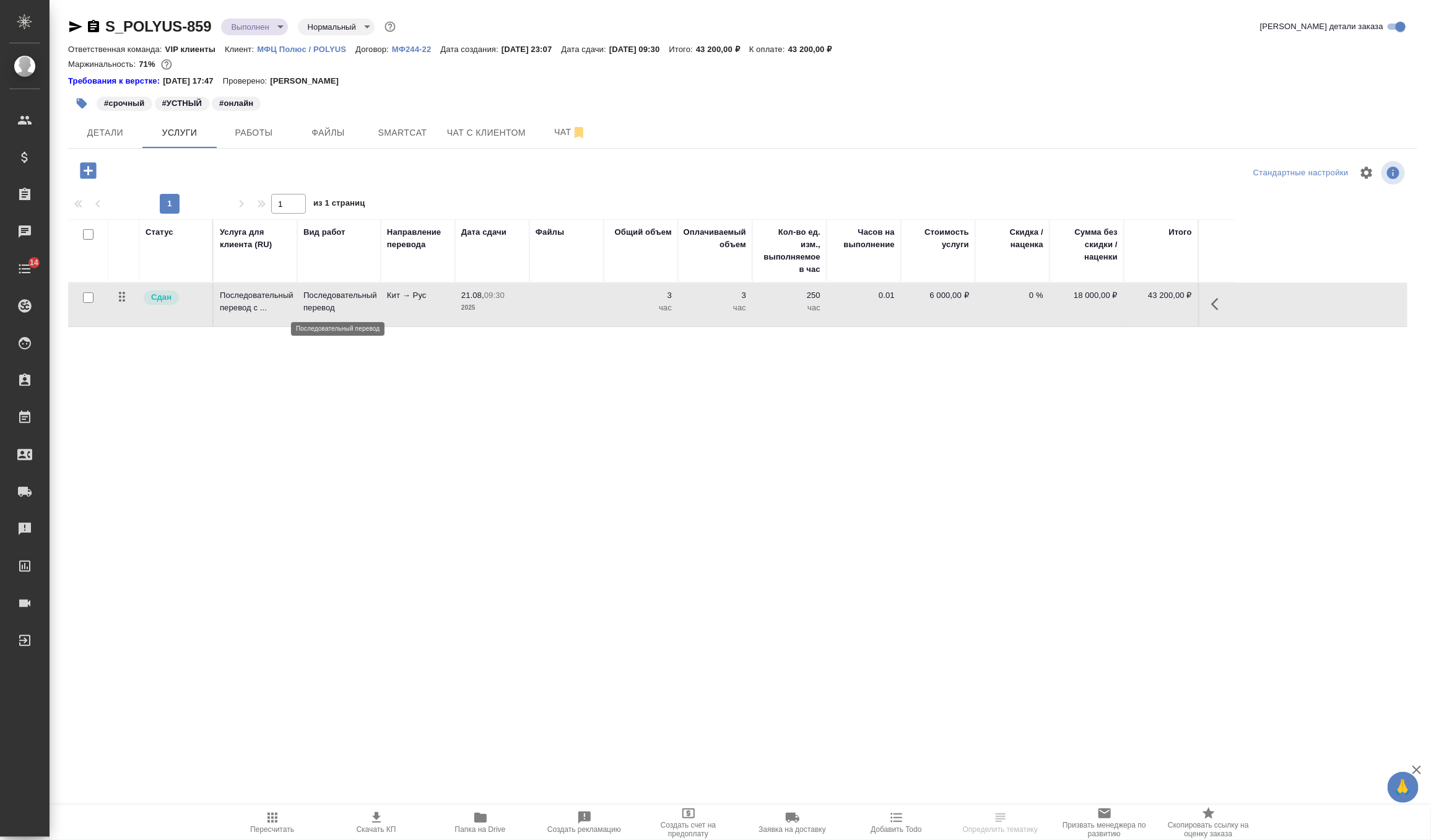
click at [315, 303] on p "Последовательный перевод" at bounding box center [338, 301] width 71 height 24
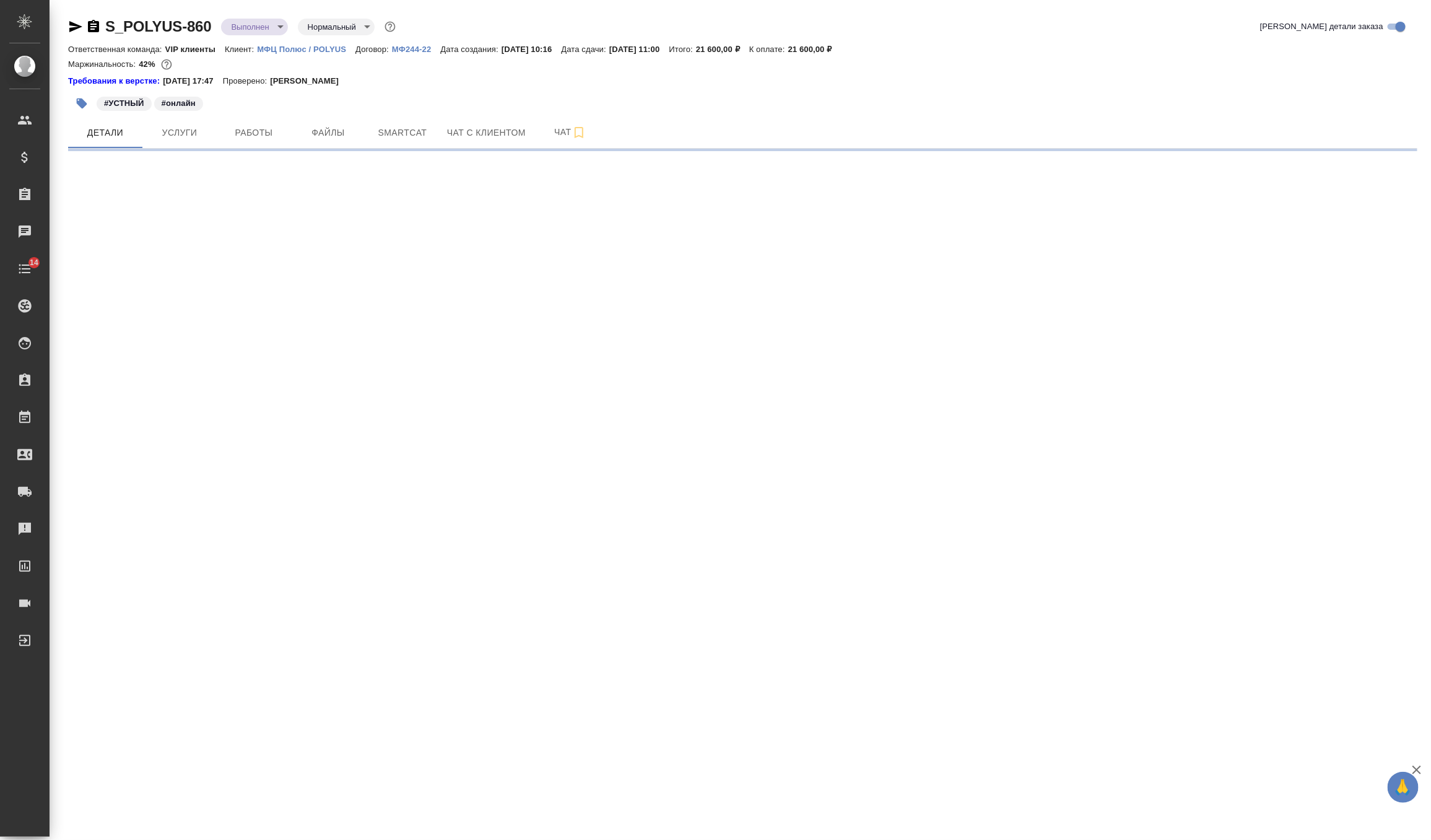
select select "RU"
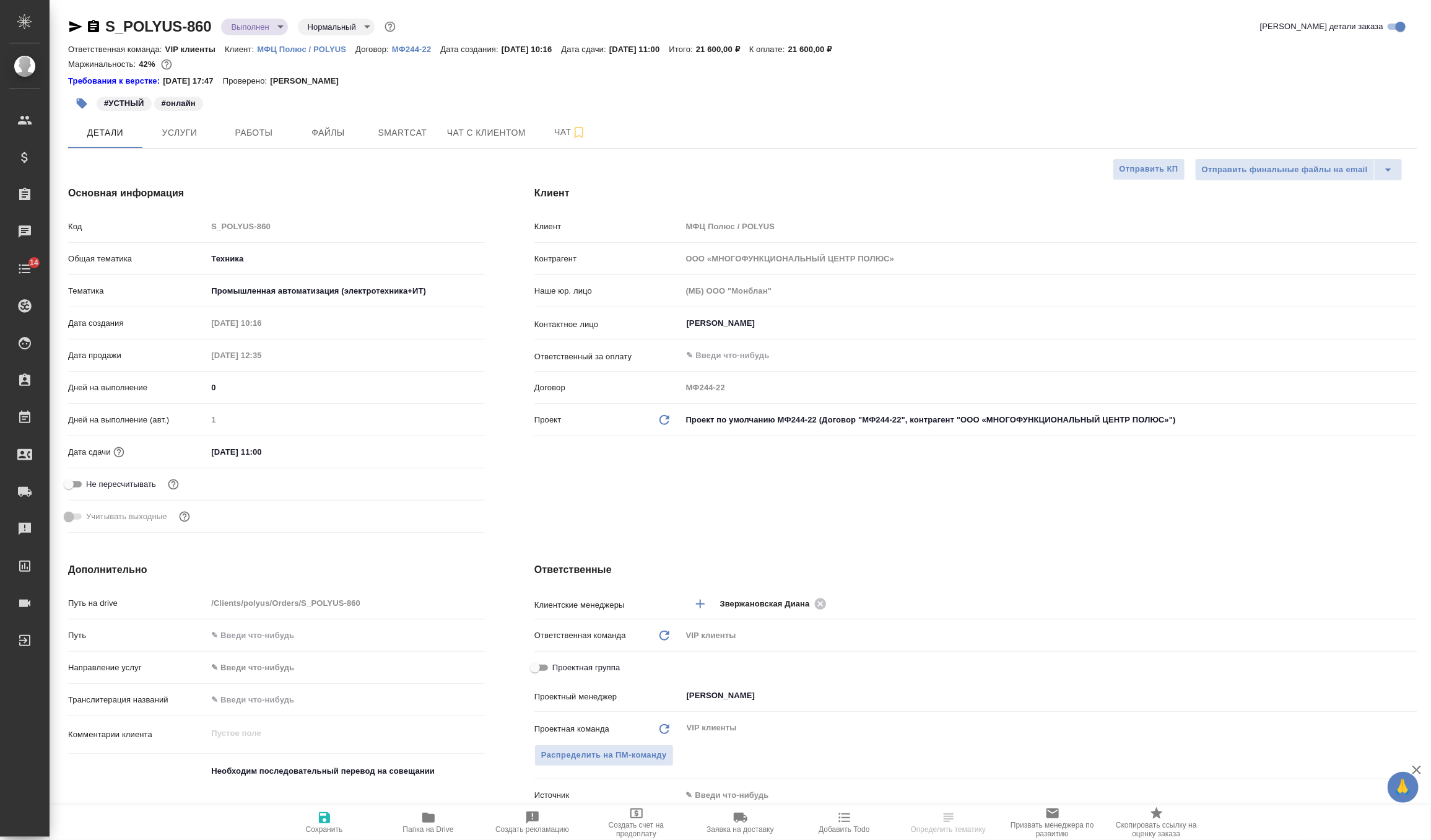
type textarea "x"
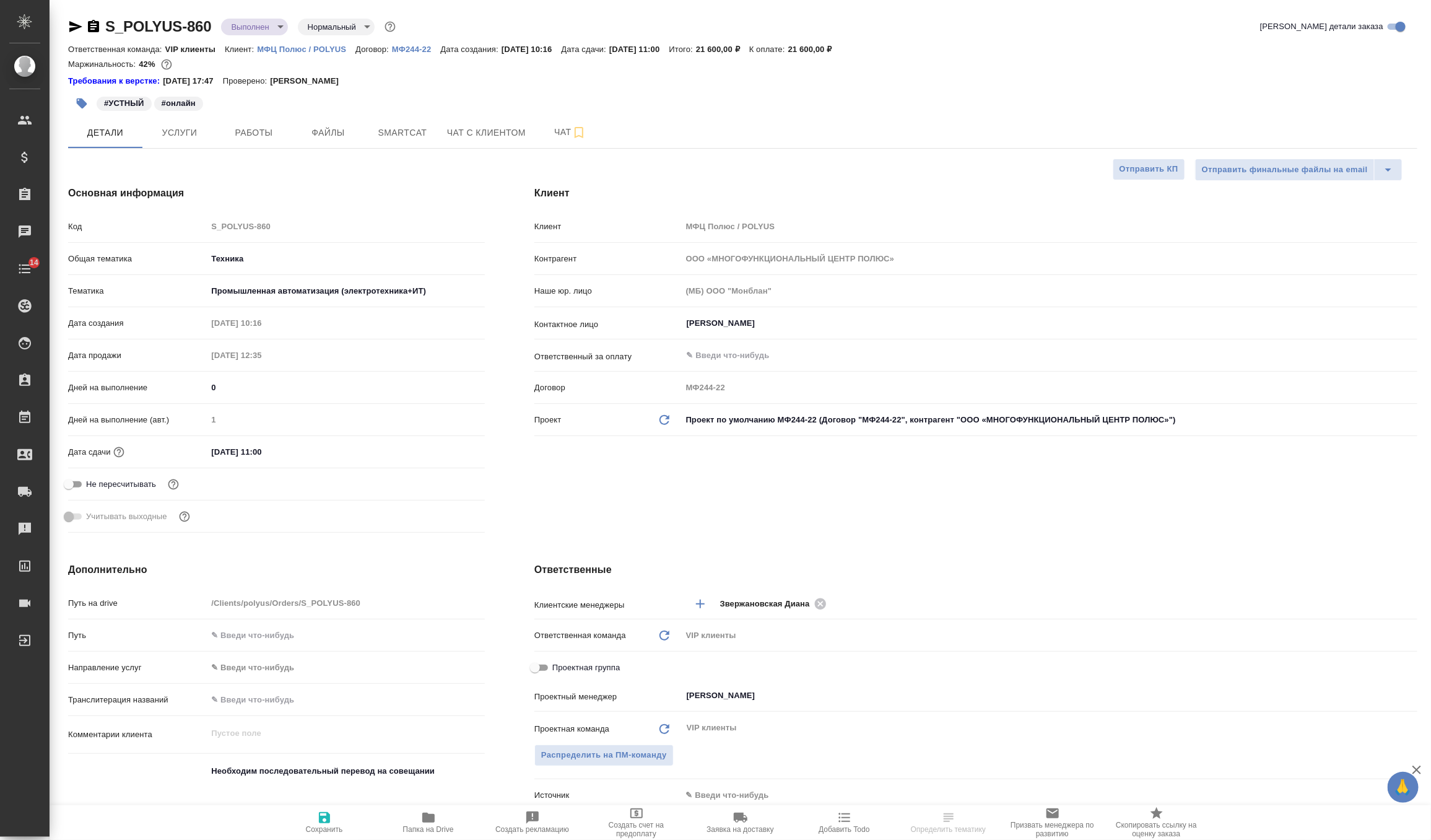
type textarea "x"
click at [180, 130] on span "Услуги" at bounding box center [180, 133] width 60 height 15
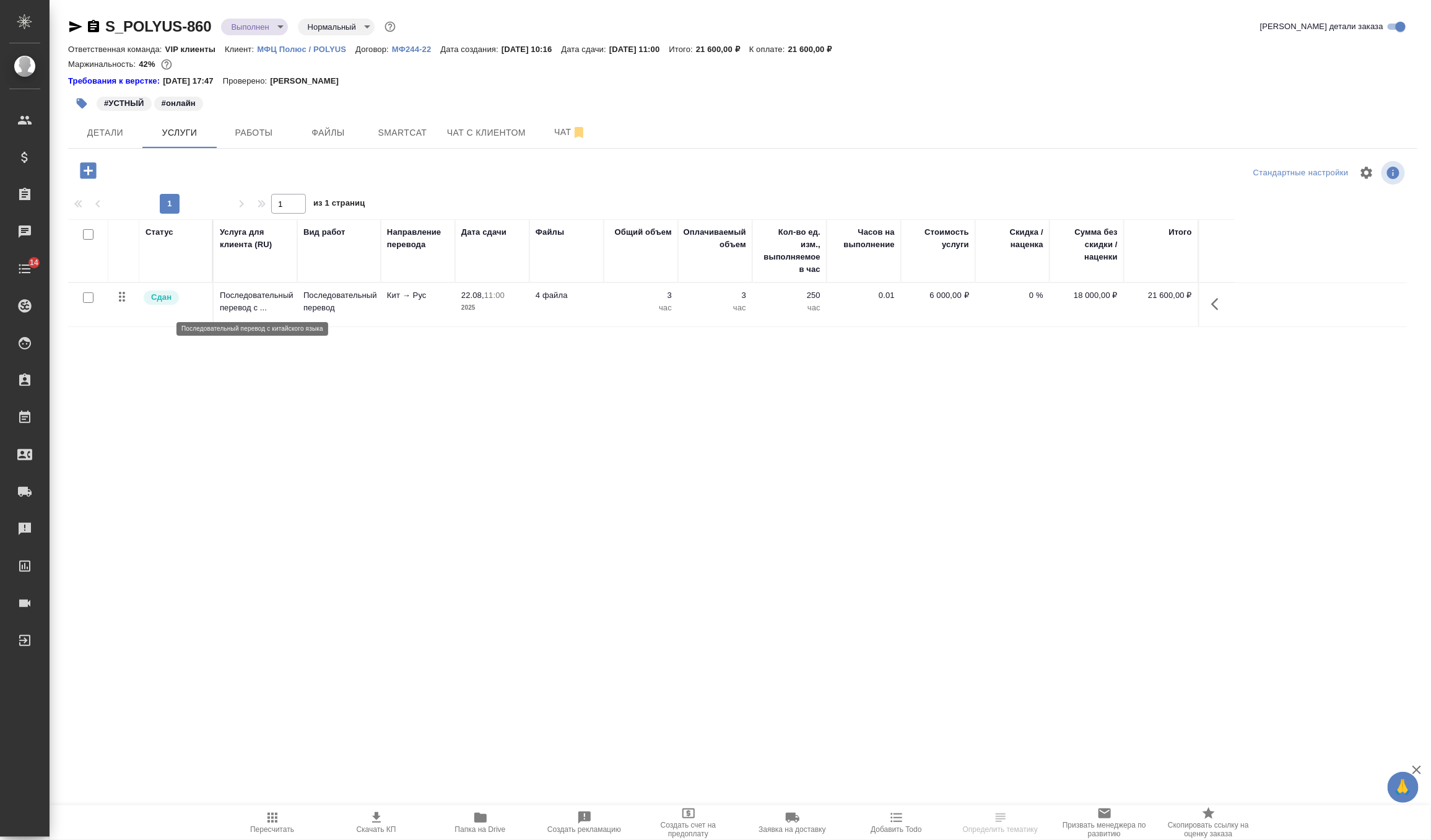
click at [263, 301] on p "Последовательный перевод с ..." at bounding box center [255, 301] width 71 height 24
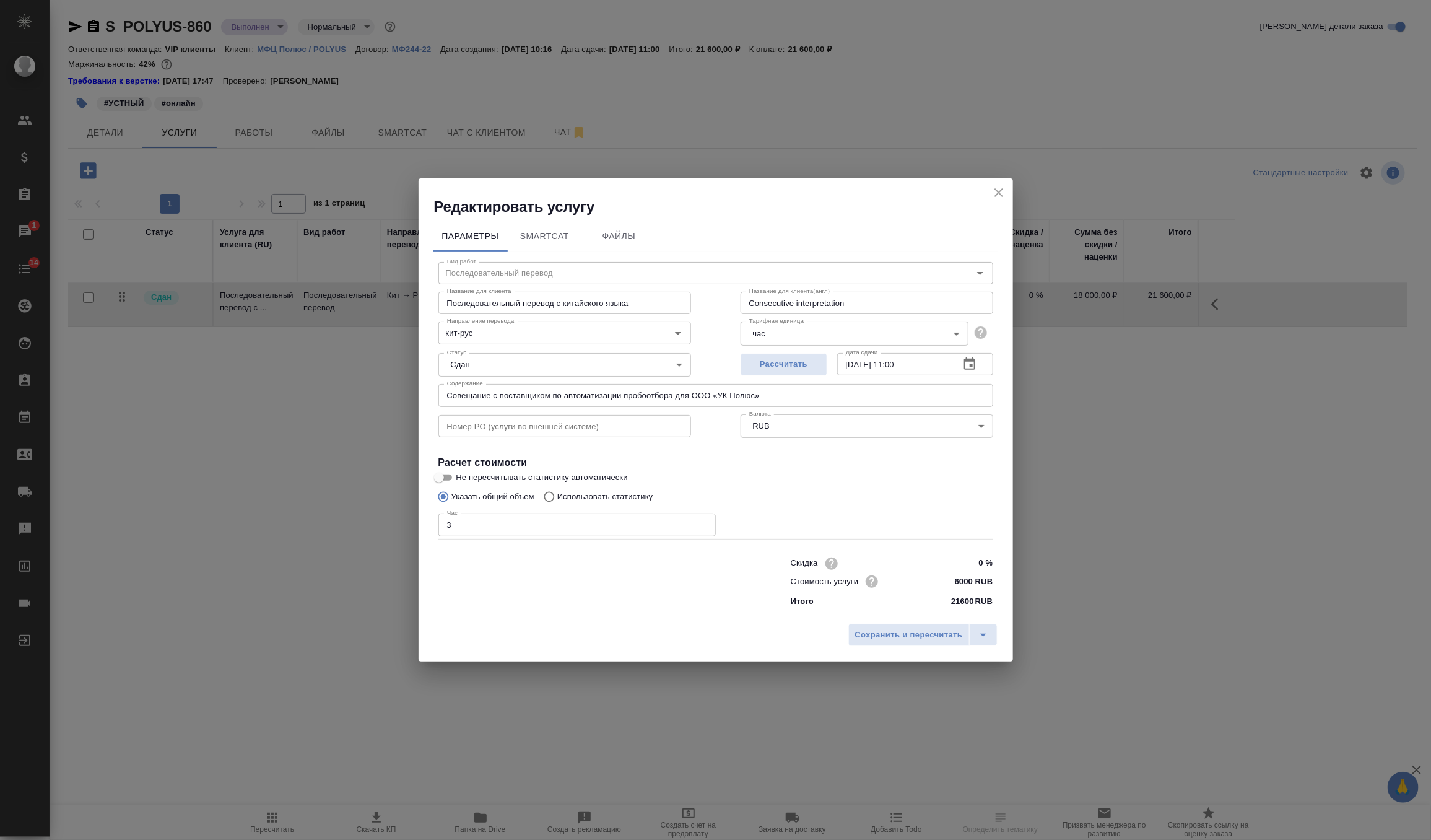
click at [996, 192] on icon "close" at bounding box center [999, 192] width 14 height 14
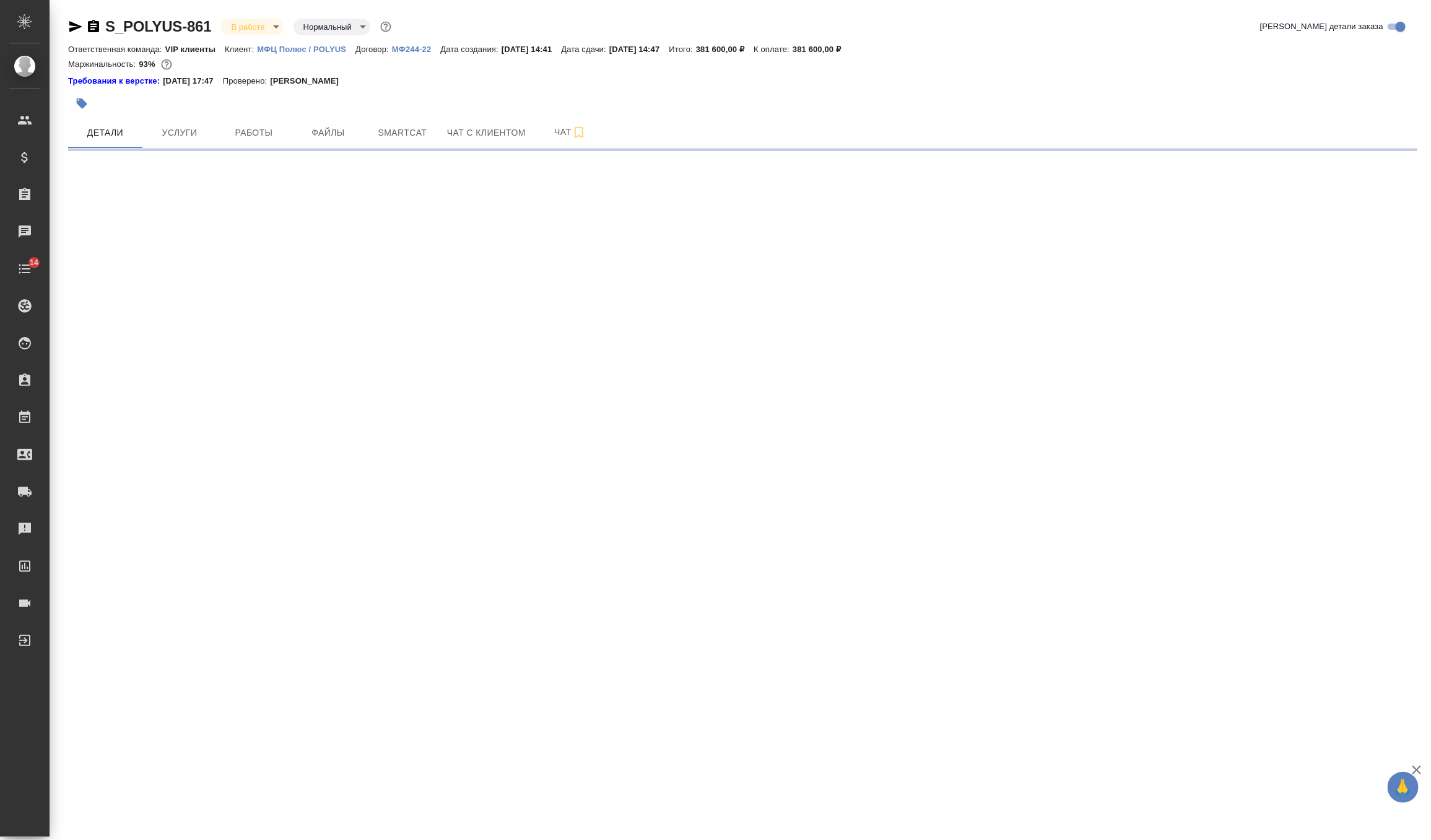
select select "RU"
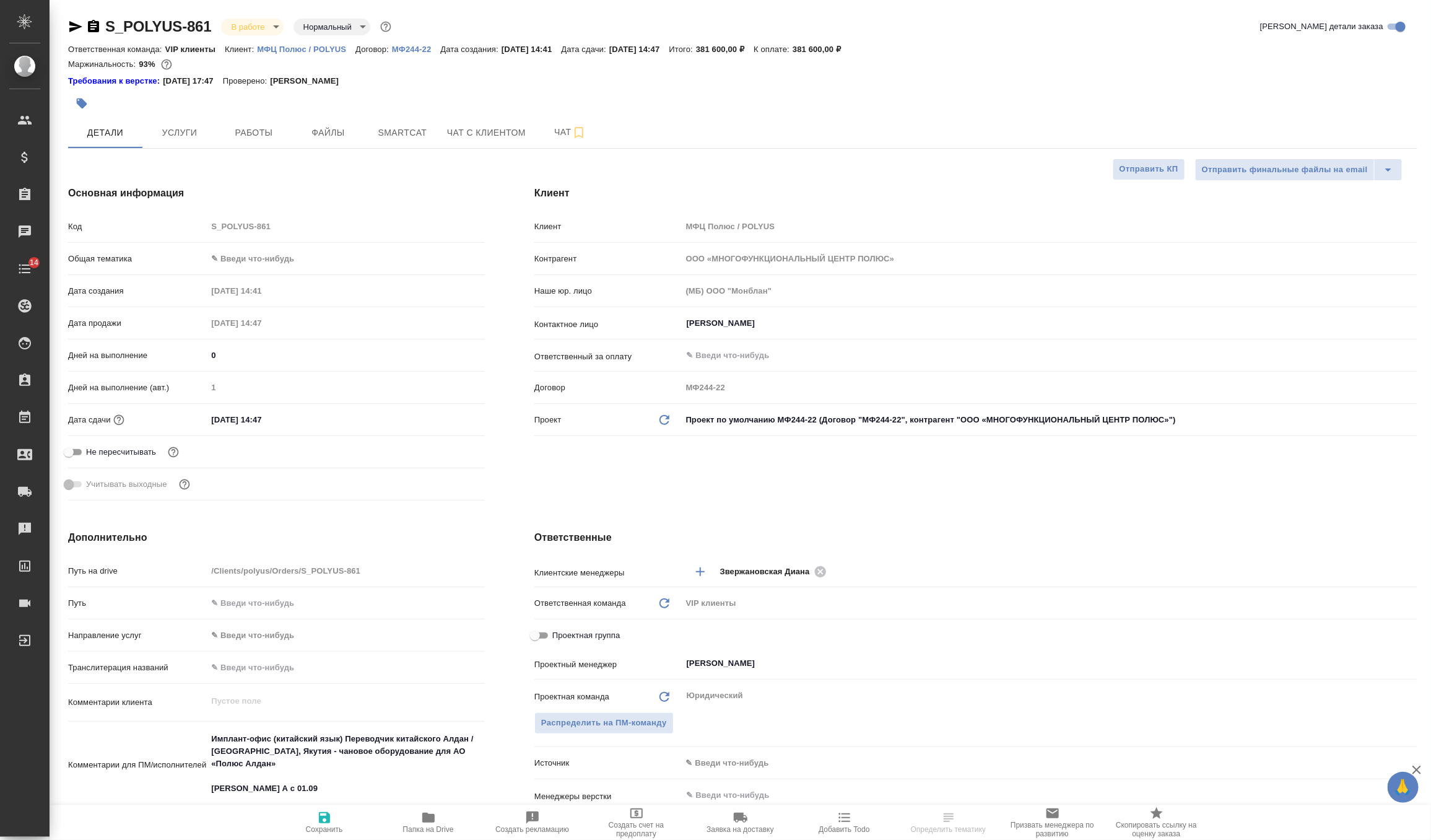
type textarea "x"
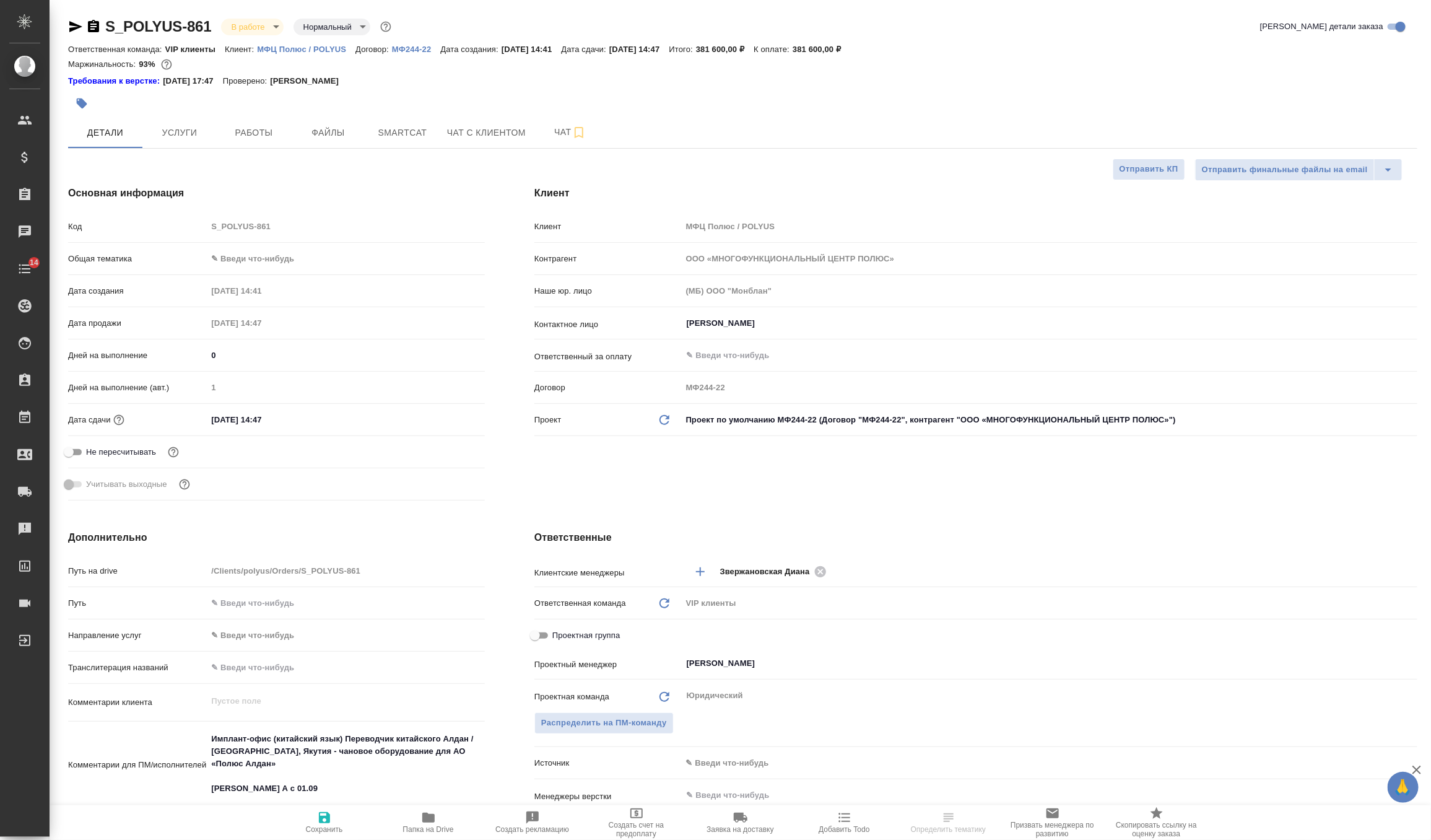
type textarea "x"
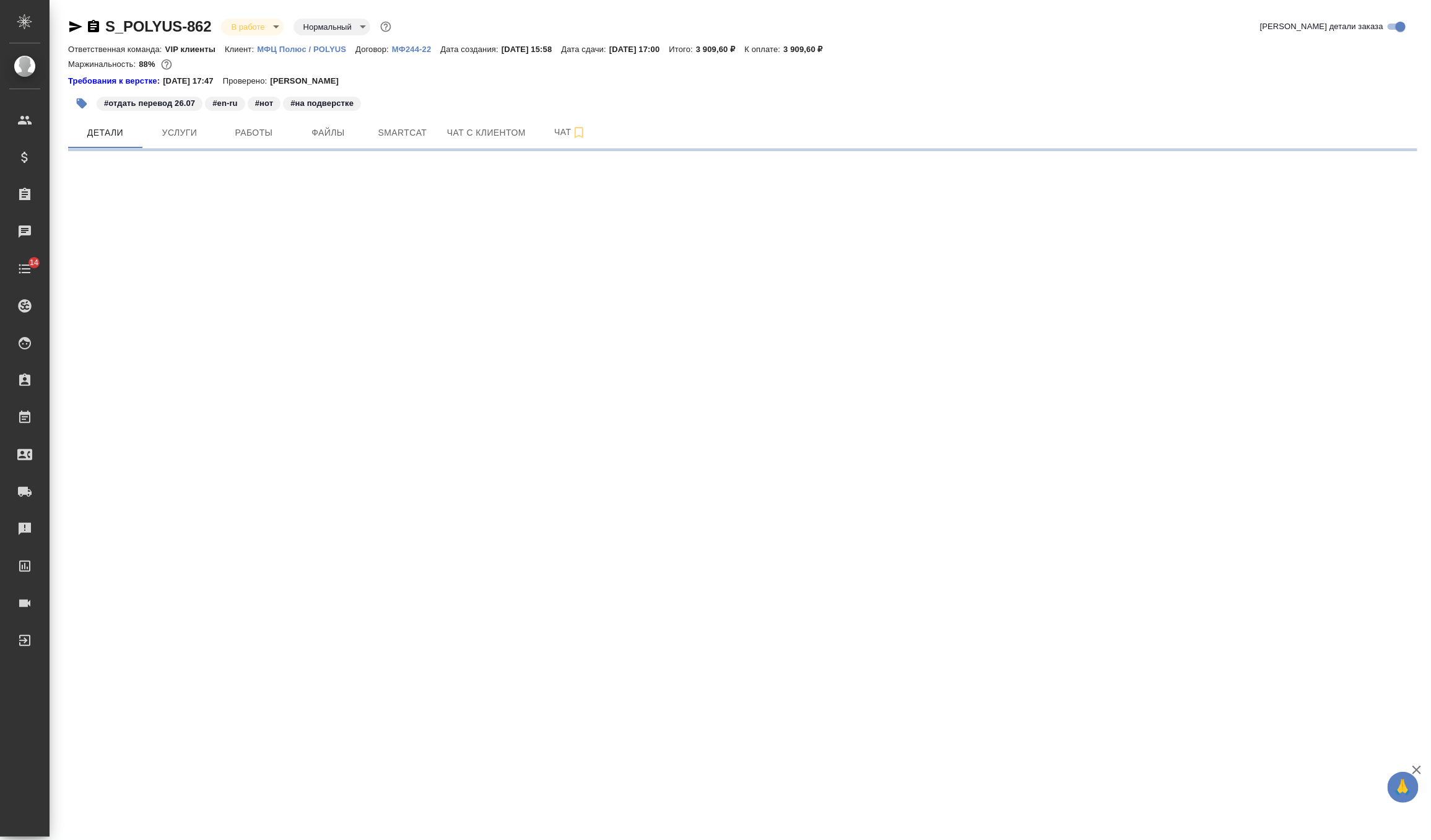
select select "RU"
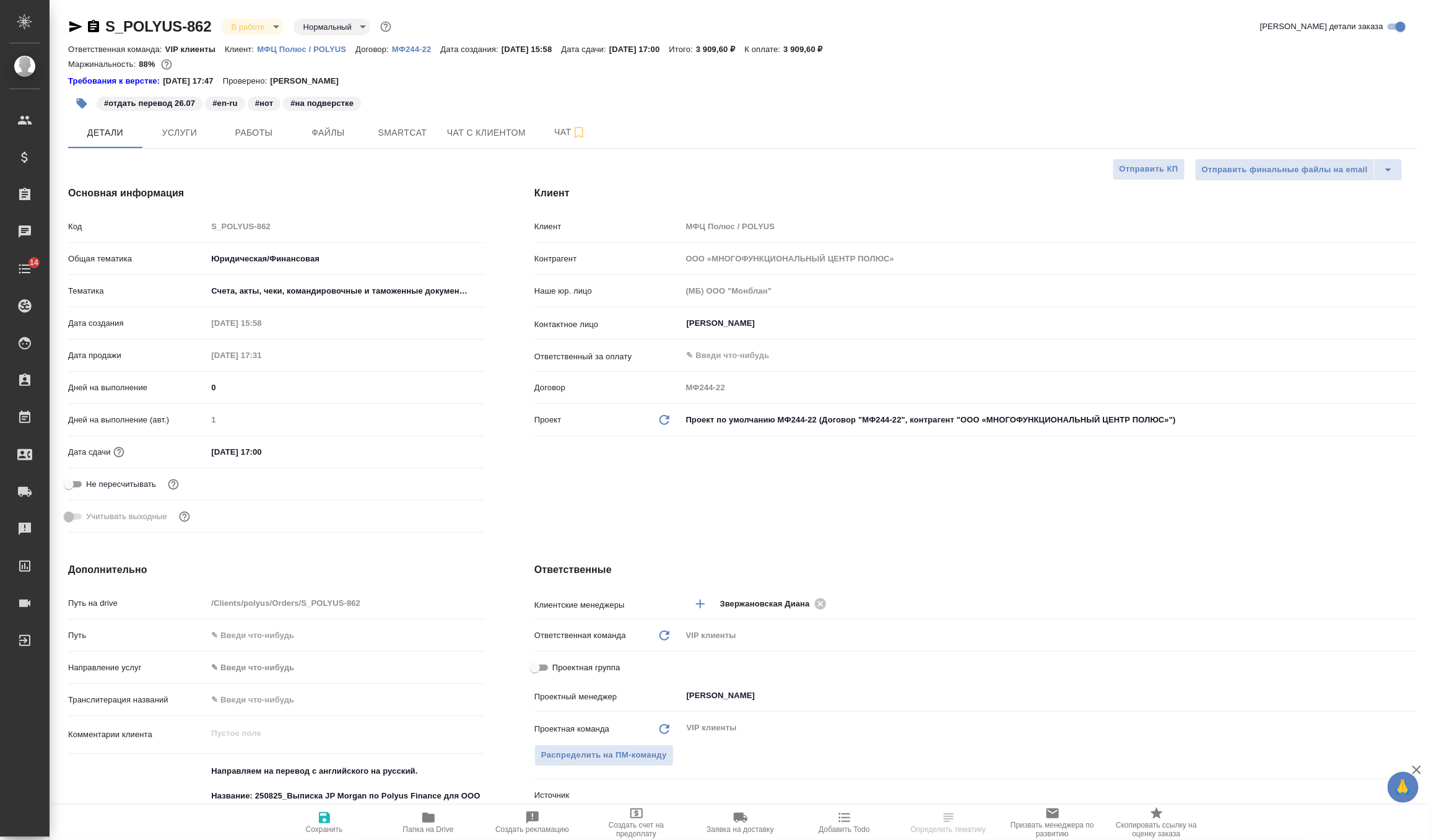
type textarea "x"
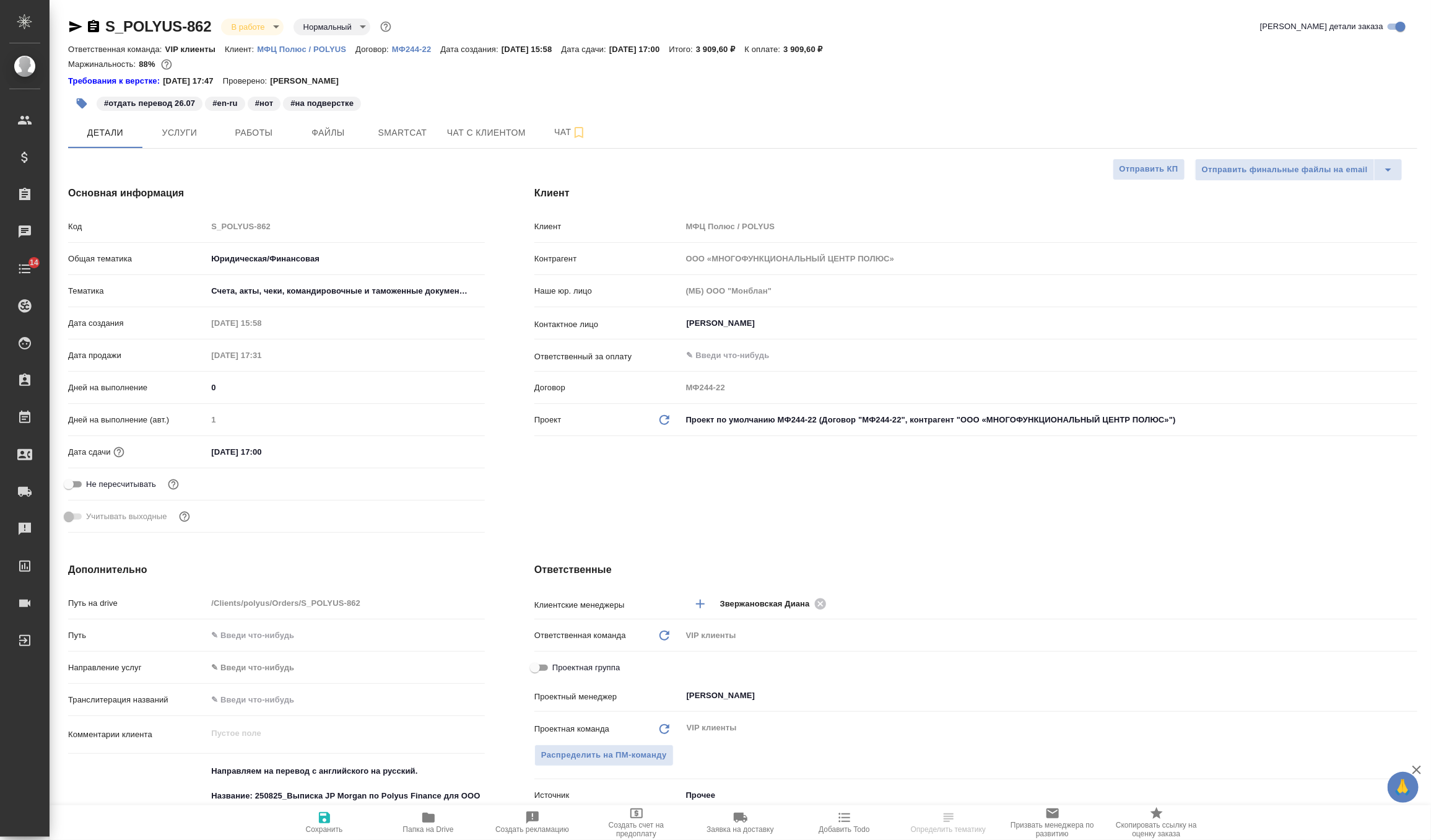
type textarea "x"
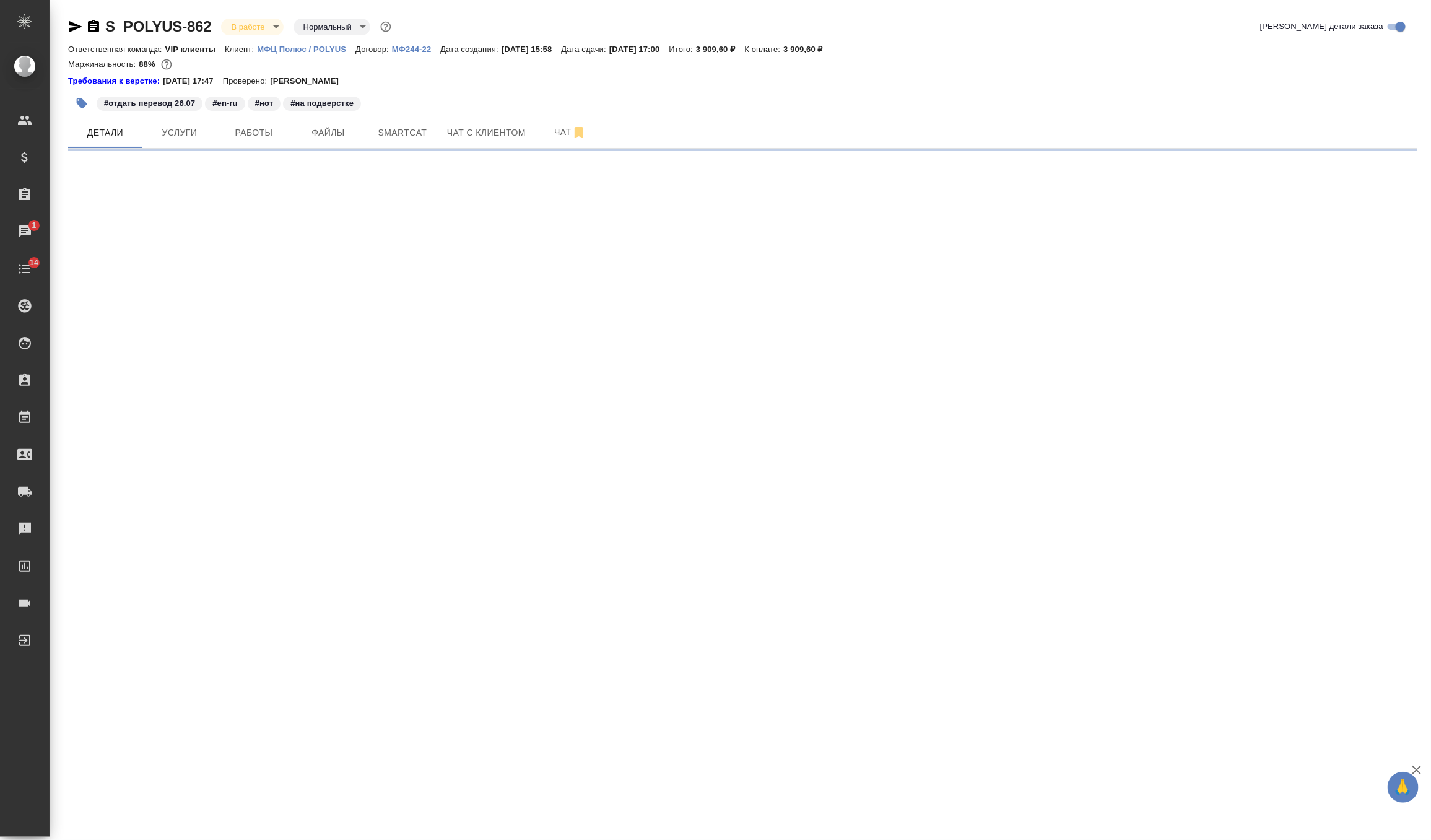
select select "RU"
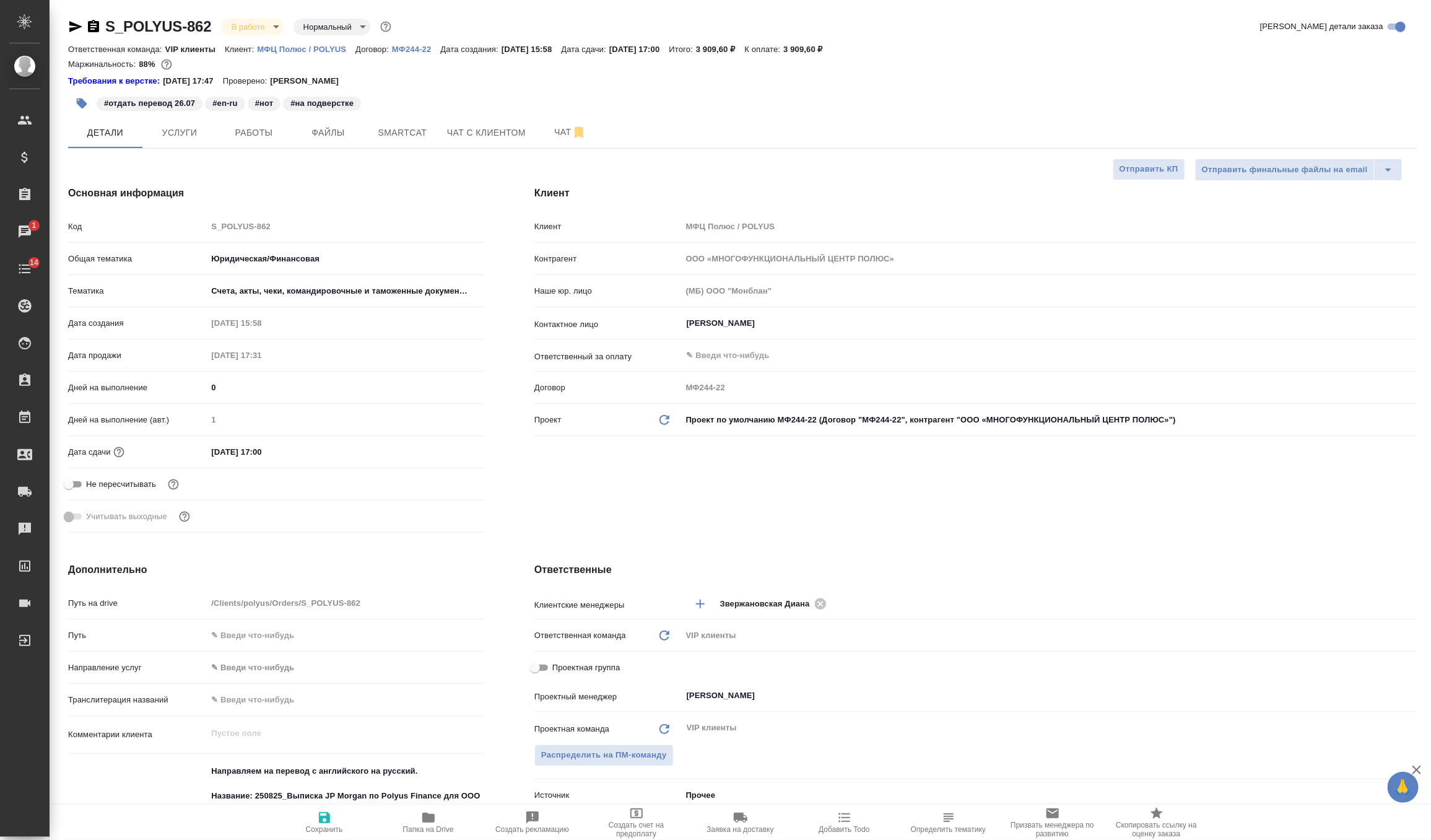
type textarea "x"
click at [175, 136] on span "Услуги" at bounding box center [180, 133] width 60 height 15
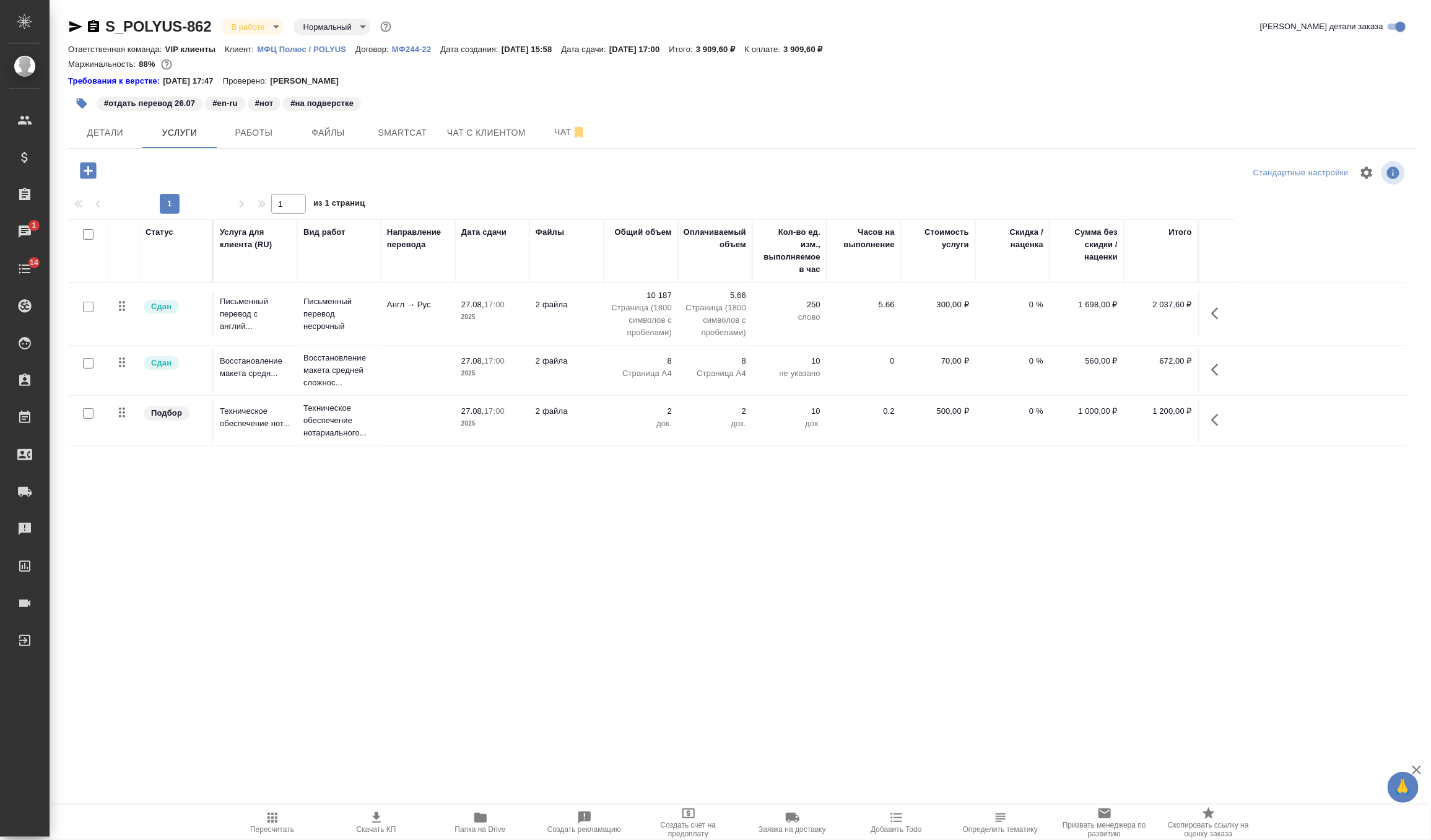
click at [105, 142] on button "Детали" at bounding box center [106, 133] width 74 height 31
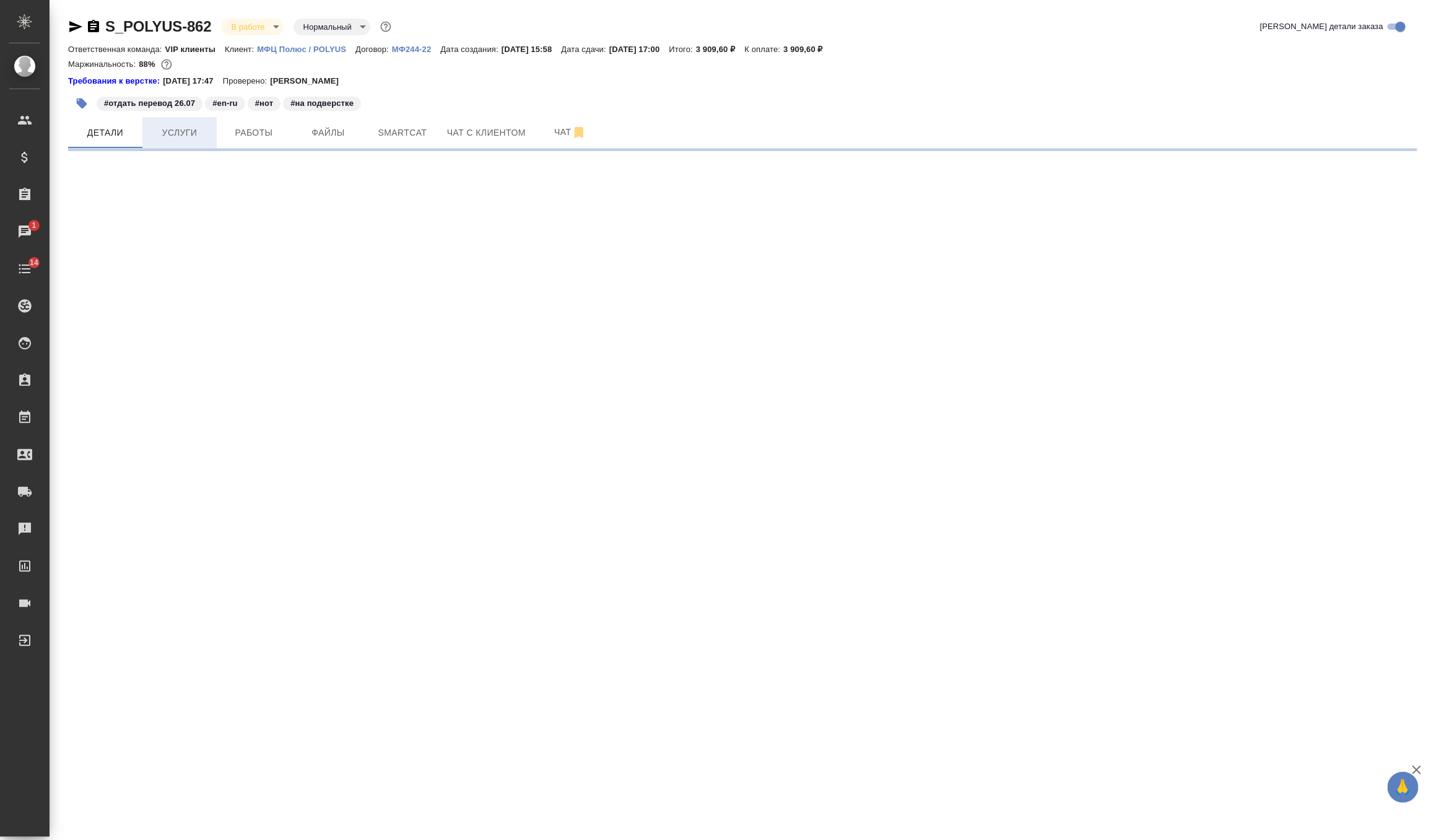
click at [198, 136] on span "Услуги" at bounding box center [180, 133] width 60 height 15
select select "RU"
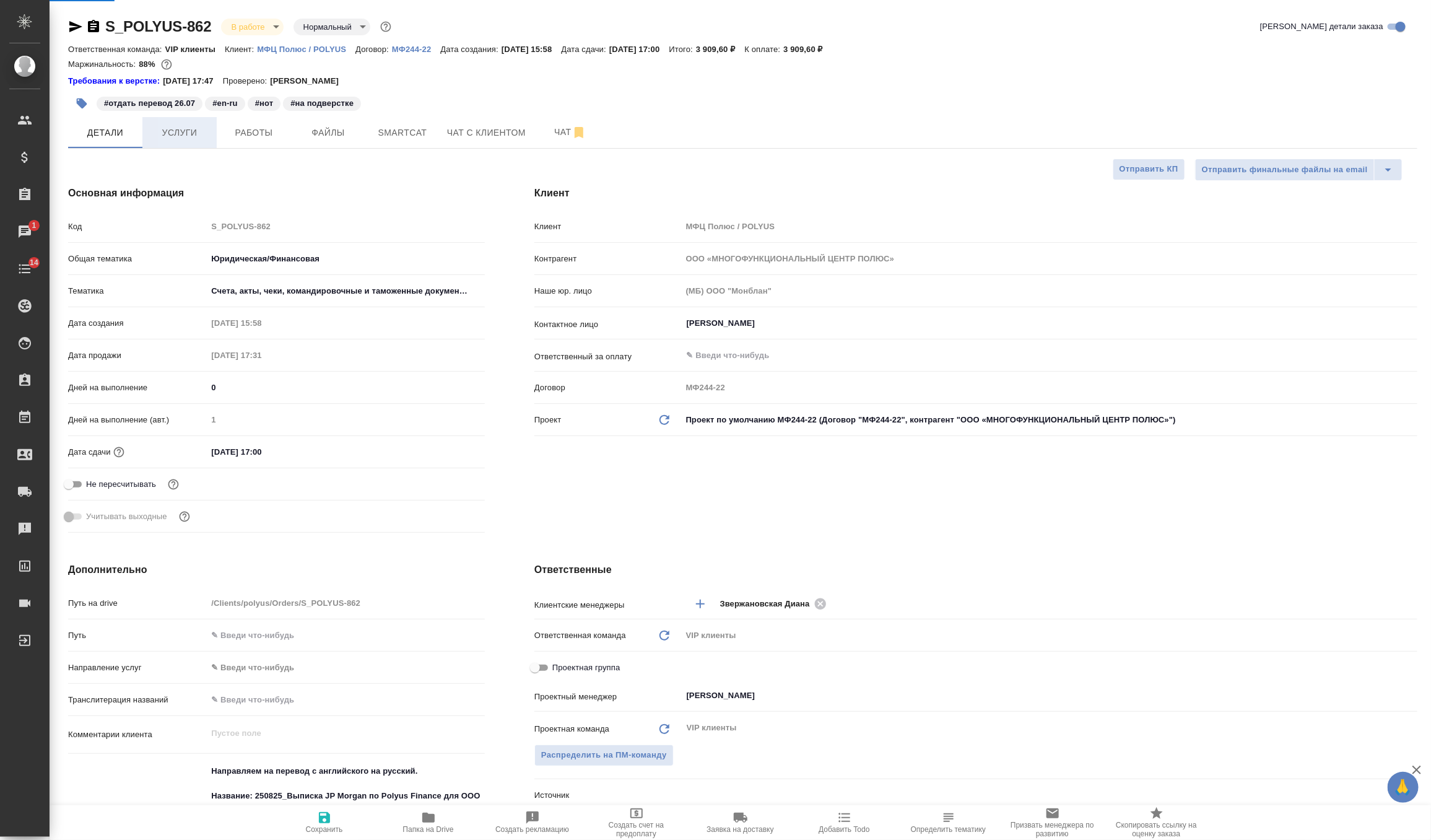
type textarea "x"
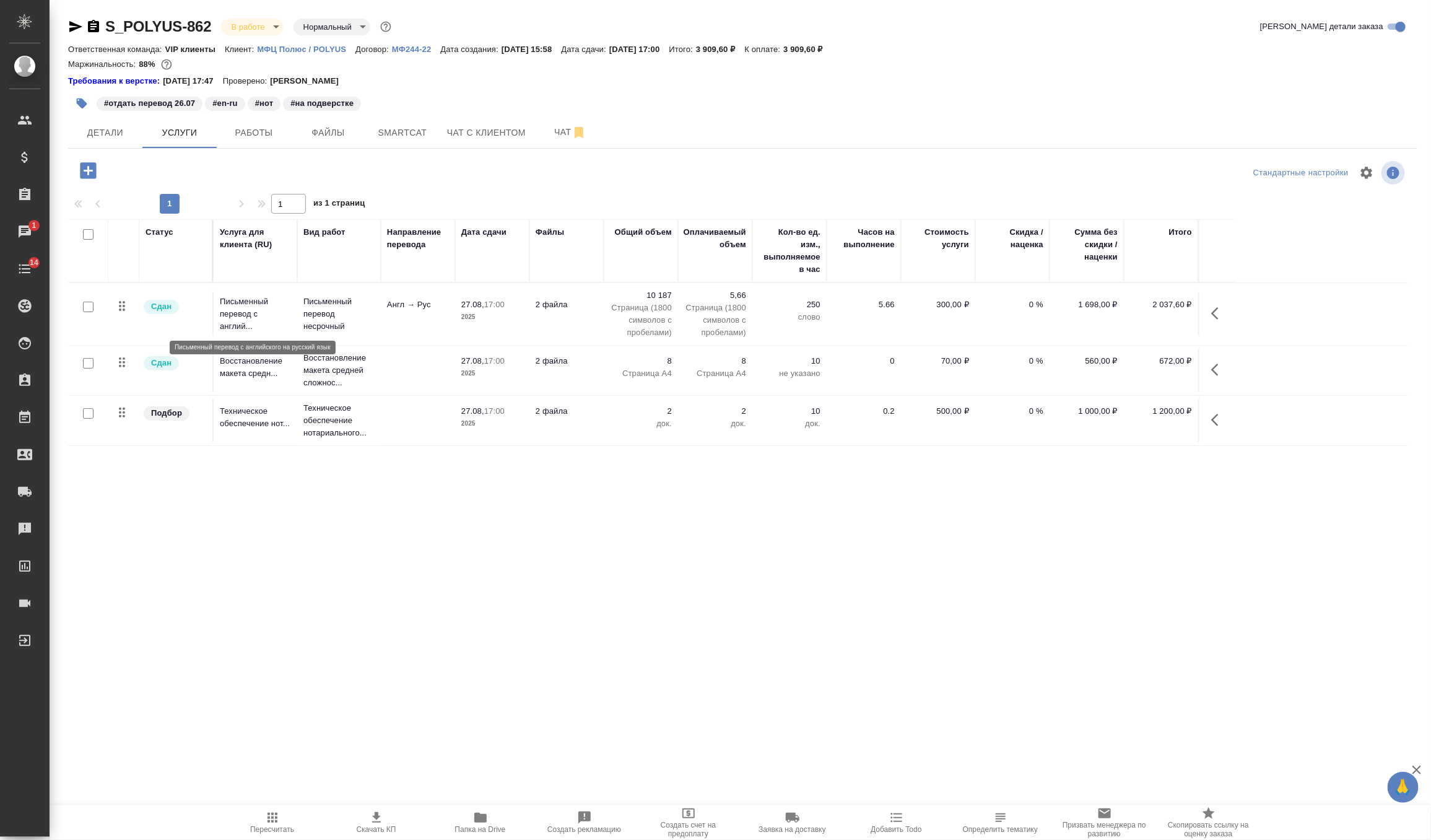
click at [287, 307] on p "Письменный перевод с англий..." at bounding box center [255, 313] width 71 height 37
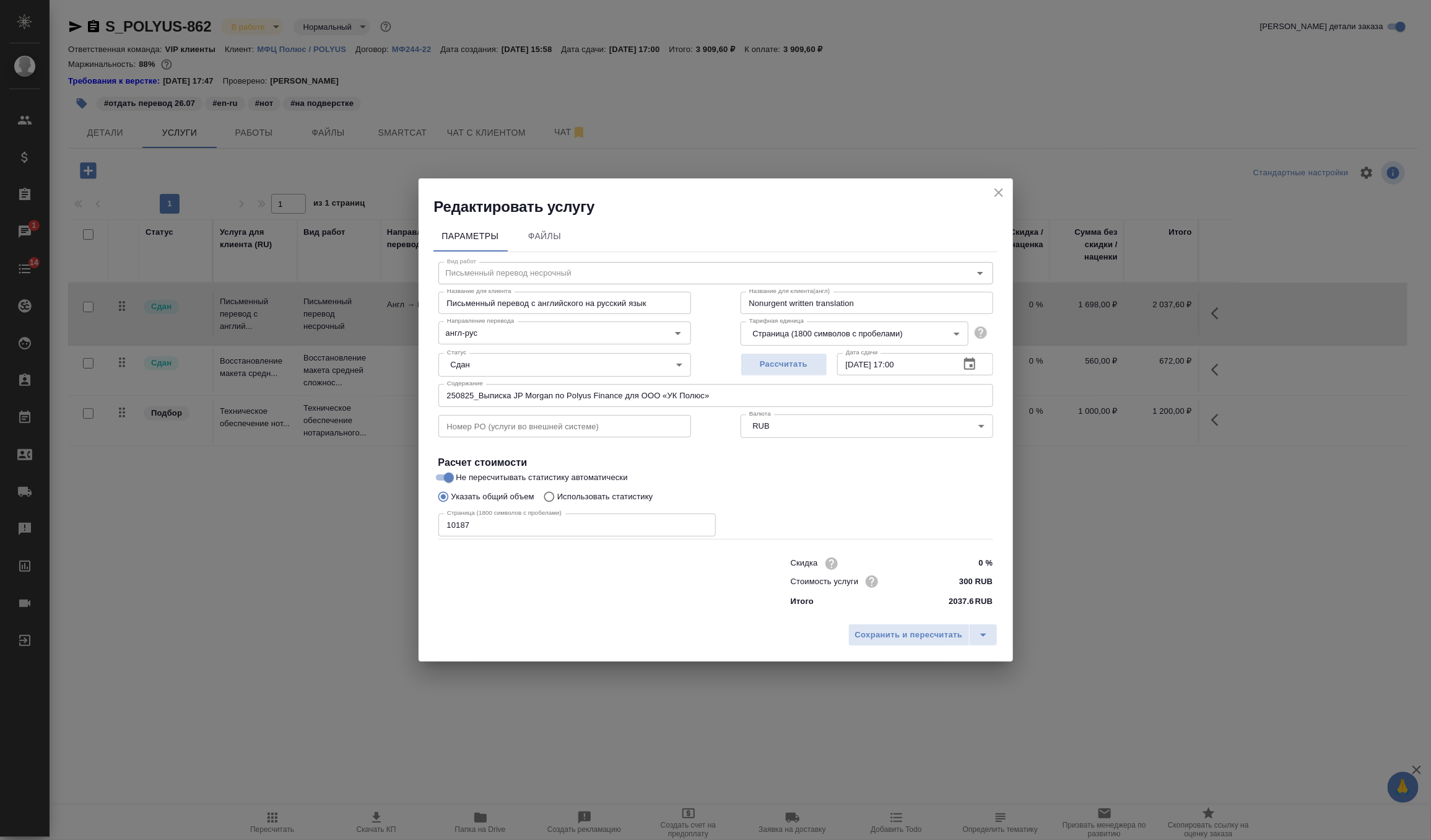
click at [1011, 183] on div "Редактировать услугу" at bounding box center [716, 198] width 595 height 39
click at [1002, 195] on icon "close" at bounding box center [999, 193] width 9 height 9
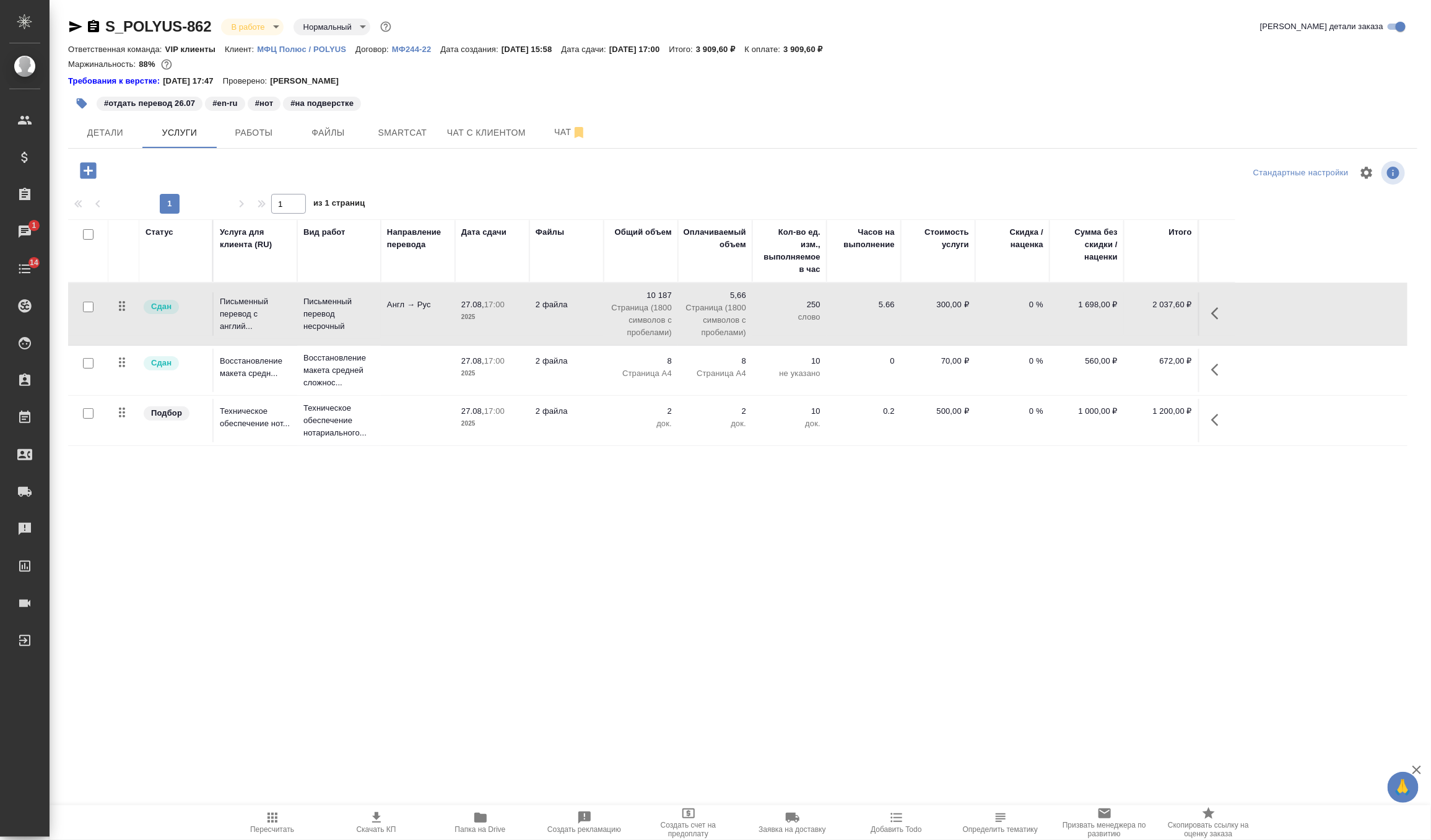
click at [620, 386] on td "8 Страница А4" at bounding box center [641, 370] width 74 height 43
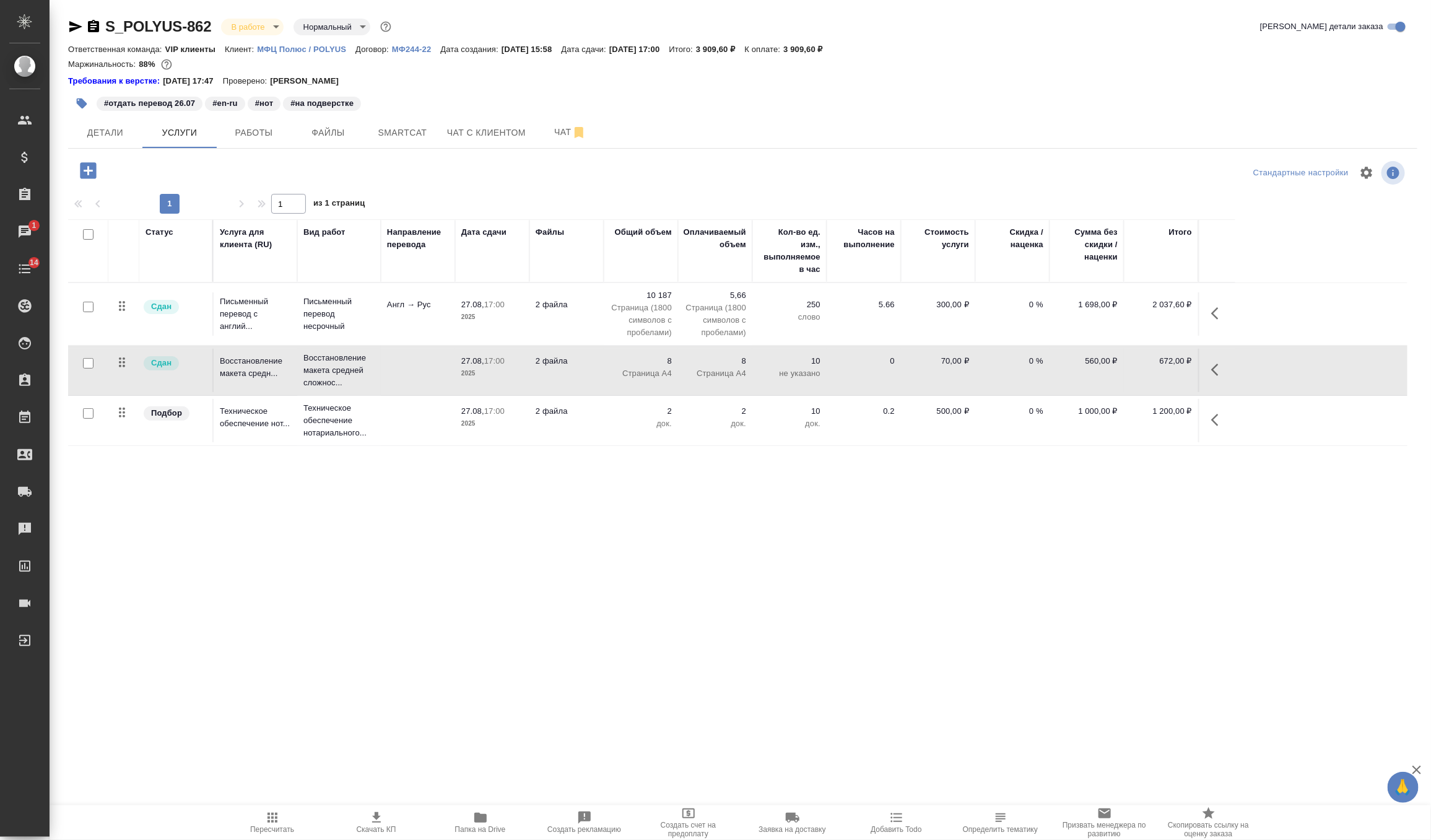
click at [620, 386] on td "8 Страница А4" at bounding box center [641, 370] width 74 height 43
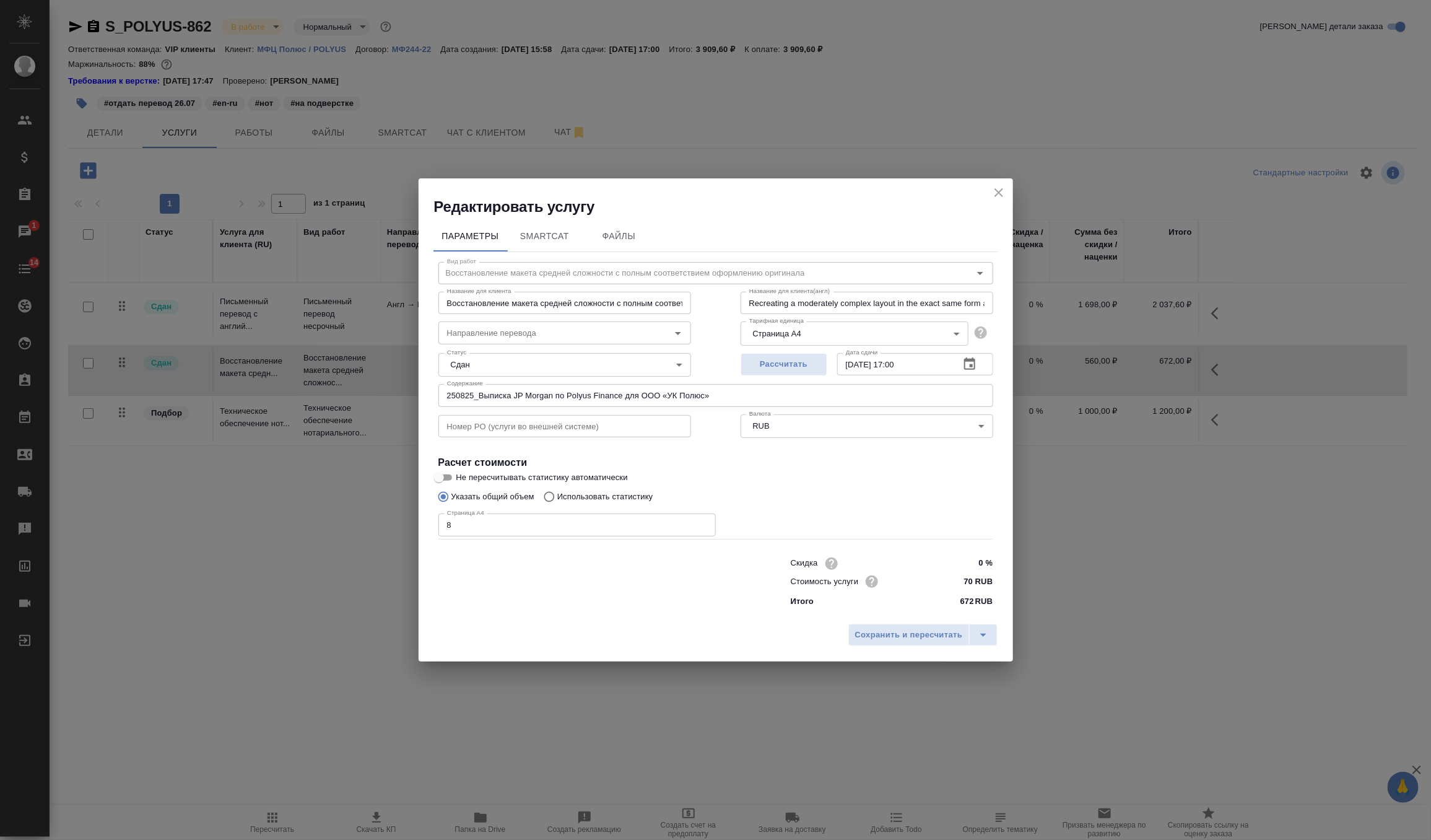
click at [1002, 185] on icon "close" at bounding box center [999, 192] width 14 height 14
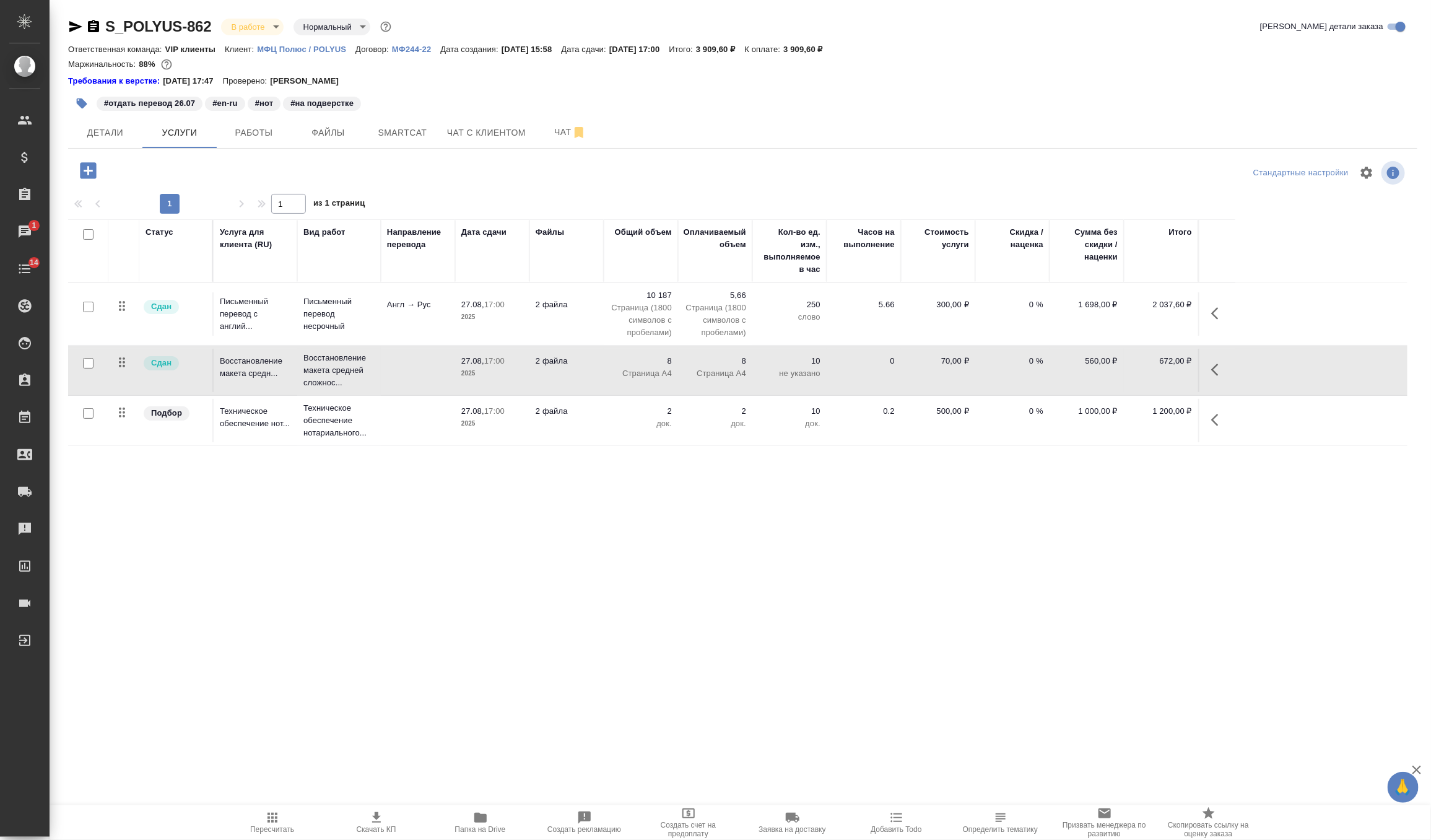
click at [569, 424] on td "2 файла" at bounding box center [567, 420] width 74 height 43
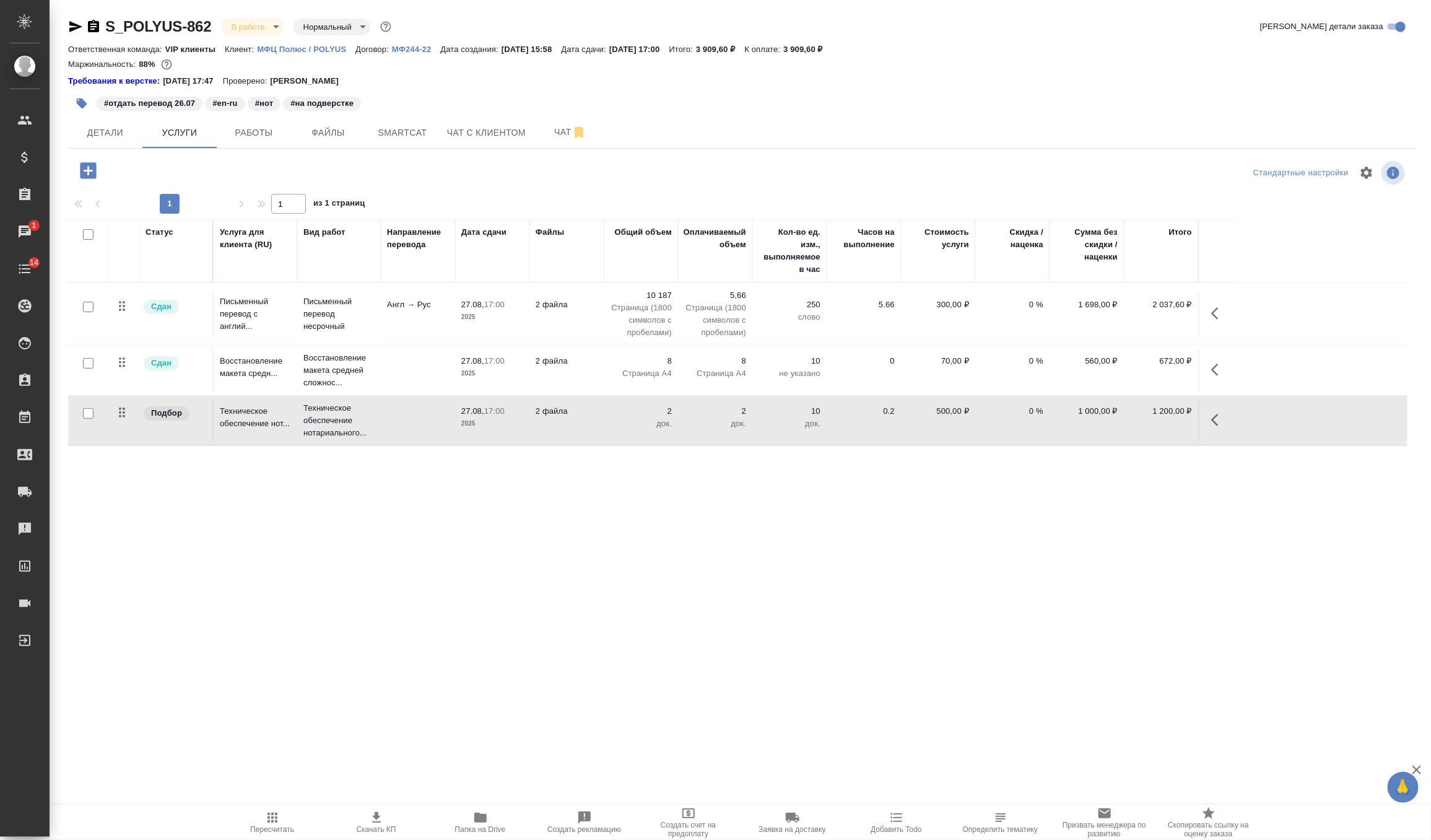
click at [569, 424] on td "2 файла" at bounding box center [567, 420] width 74 height 43
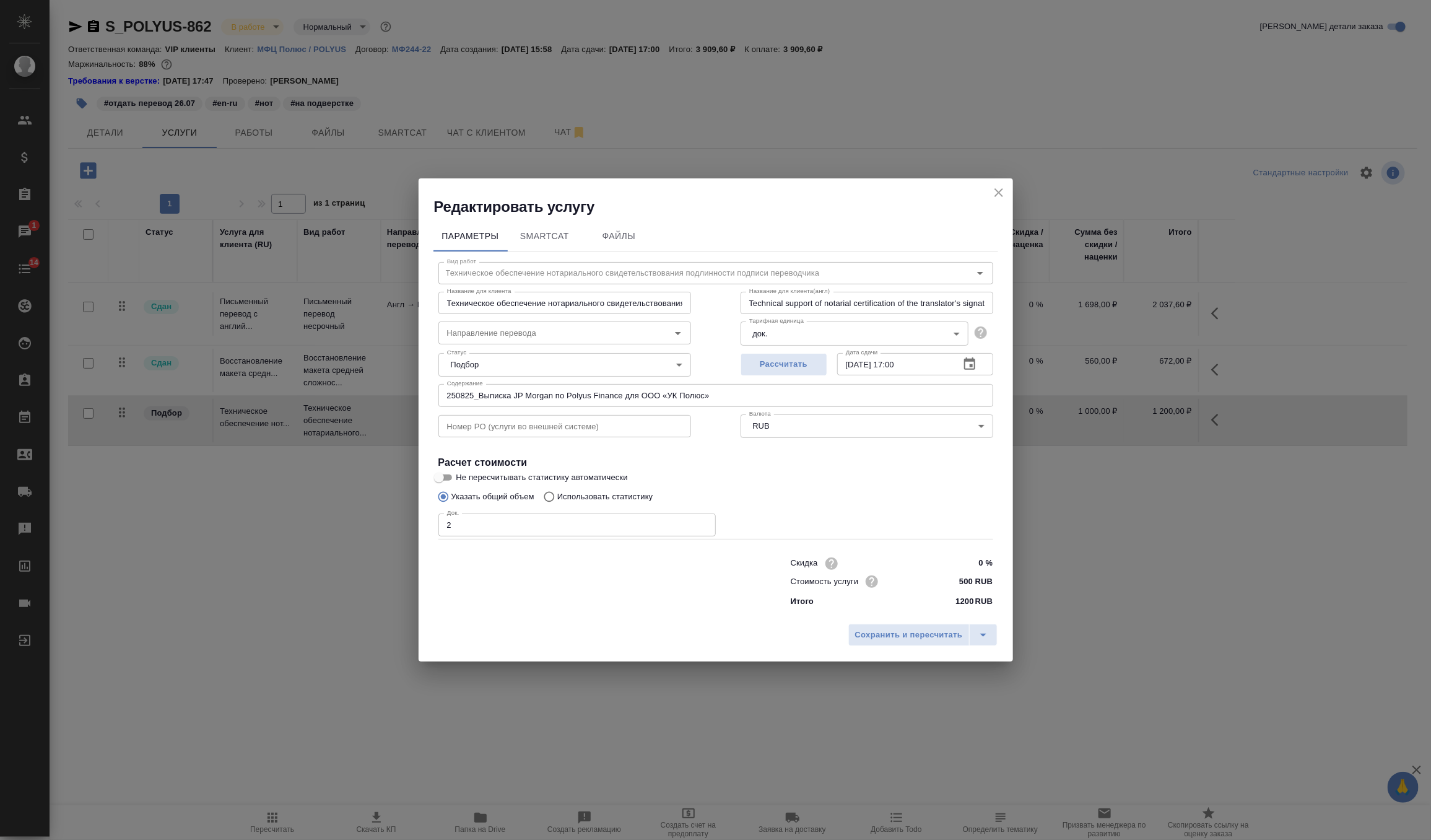
click at [998, 187] on icon "close" at bounding box center [999, 192] width 14 height 14
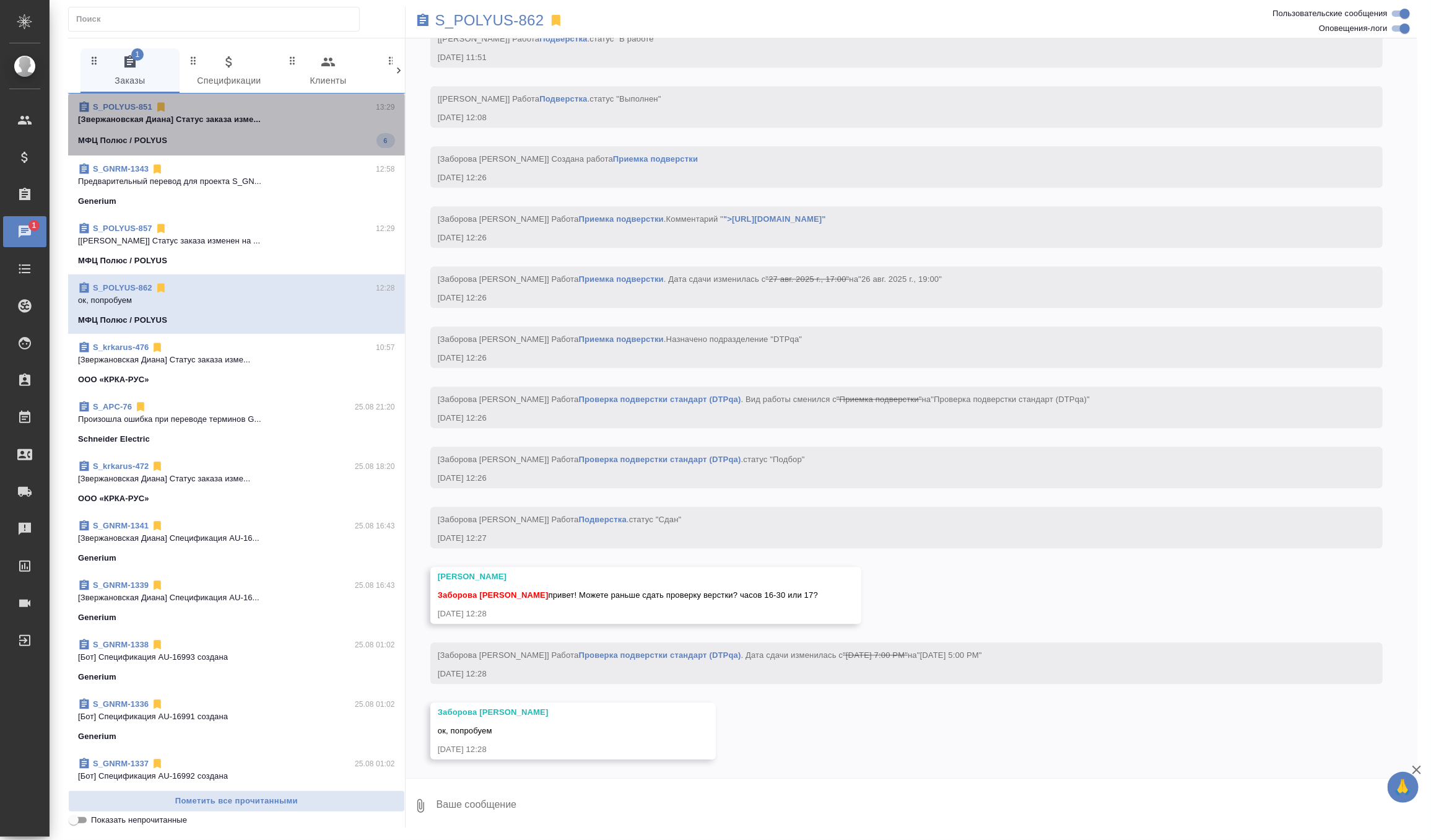
click at [254, 122] on p "[Звержановская Диана] Статус заказа изме..." at bounding box center [235, 120] width 317 height 13
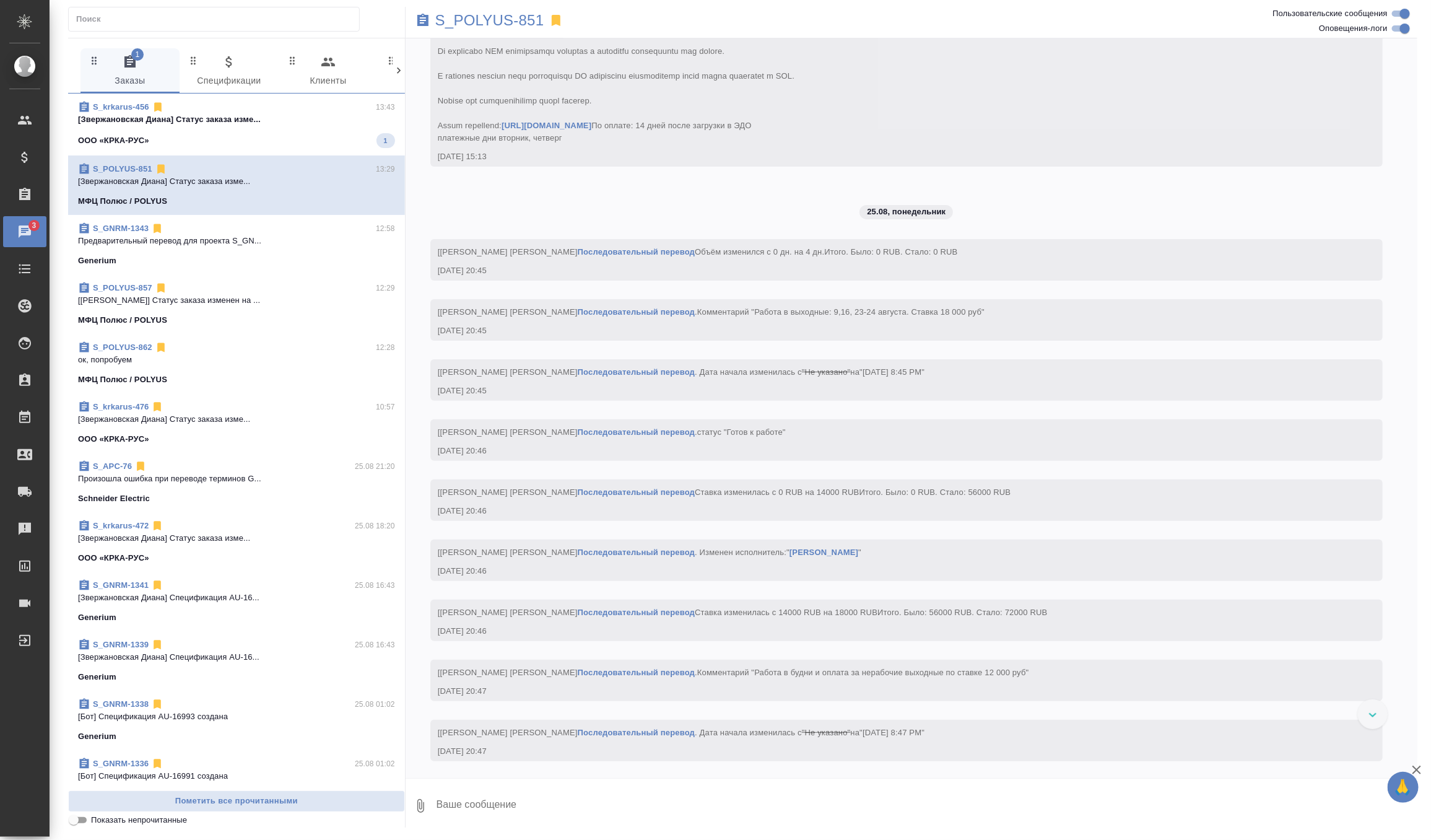
scroll to position [9443, 0]
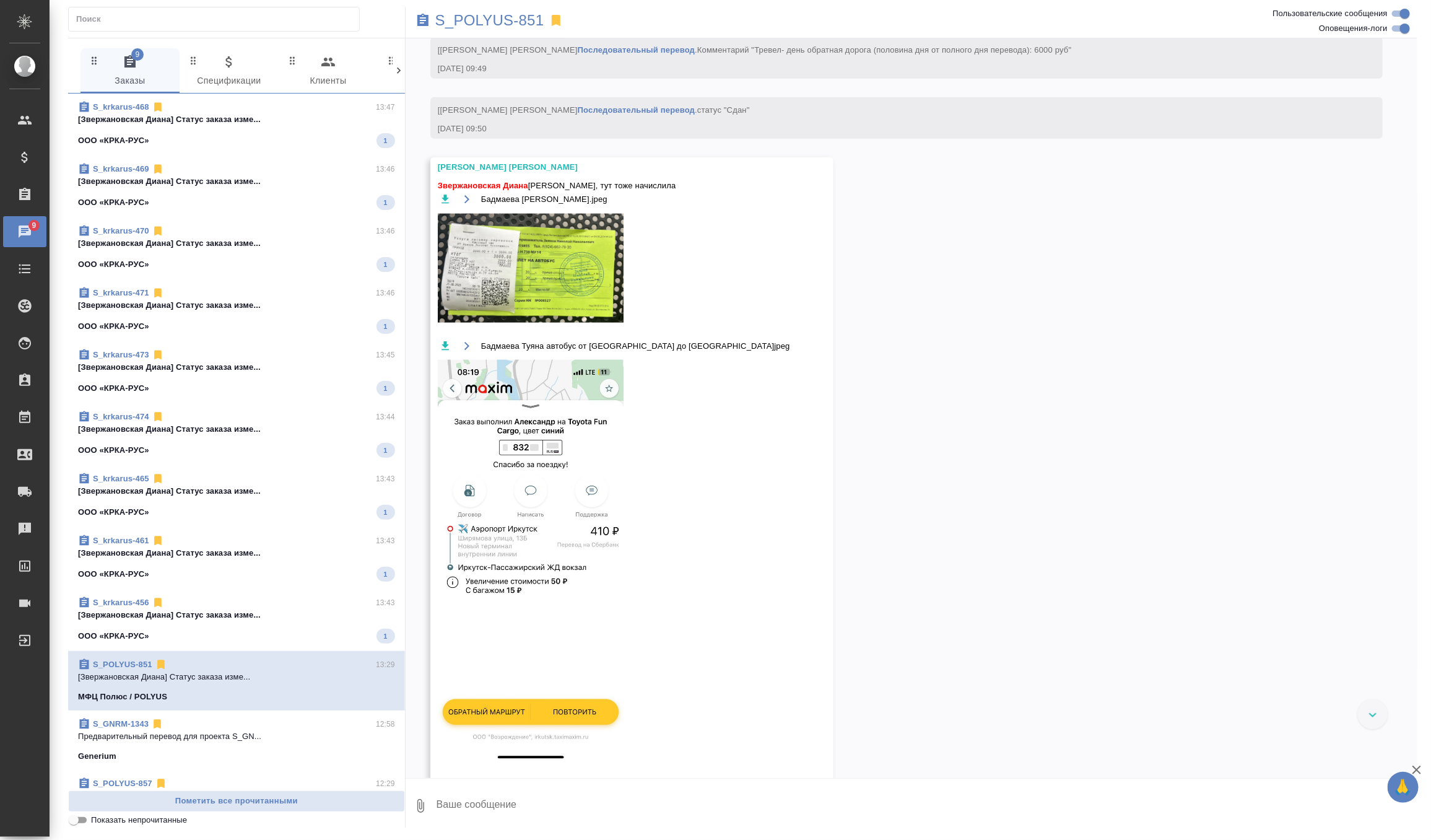
click at [252, 630] on div "ООО «КРКА-РУС» 1" at bounding box center [235, 636] width 317 height 14
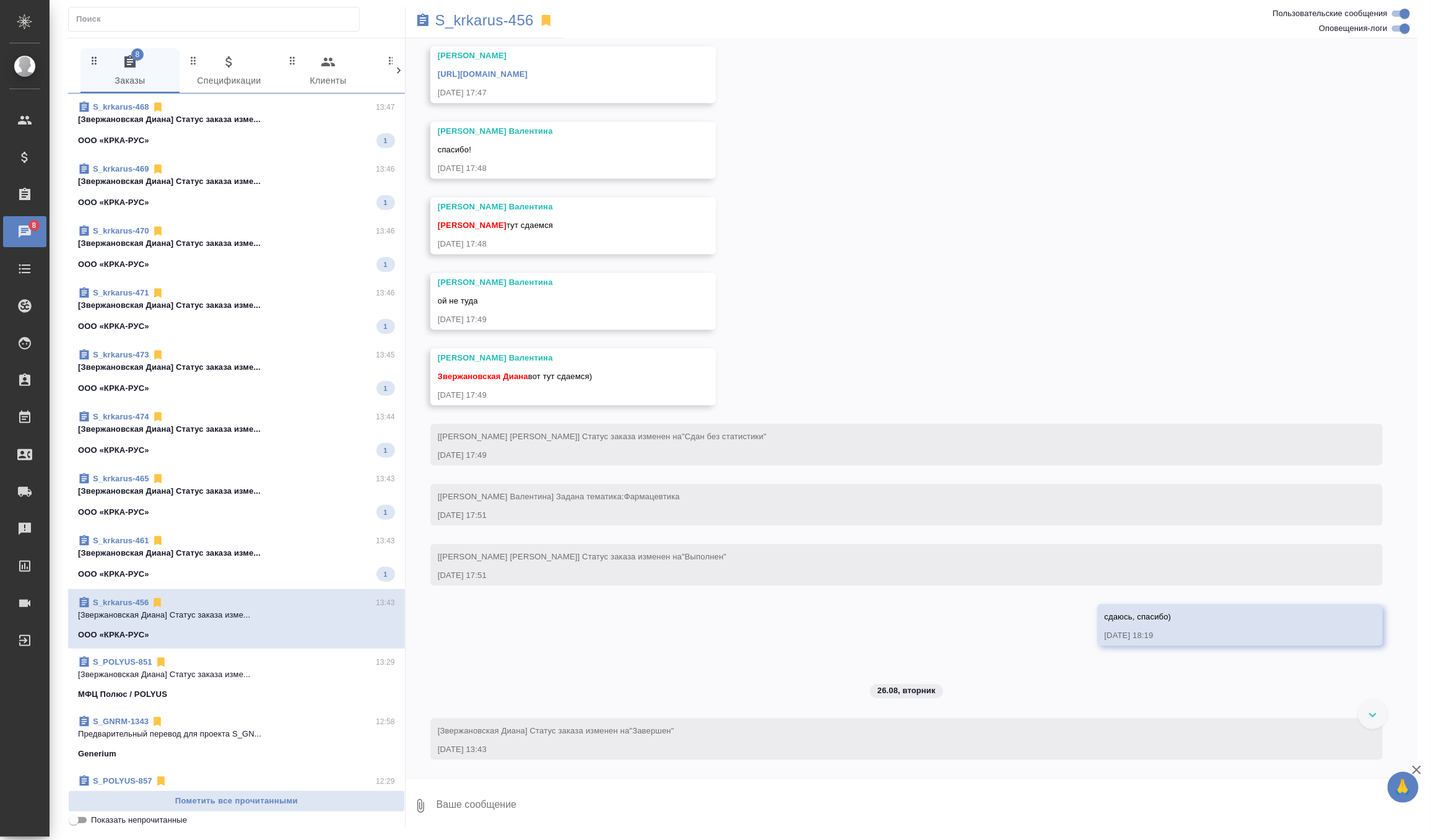
scroll to position [22315, 0]
click at [289, 566] on span "S_krkarus-461 13:43 [[PERSON_NAME] Диана] Статус заказа изме... ООО «КРКА-РУС» 1" at bounding box center [235, 558] width 317 height 47
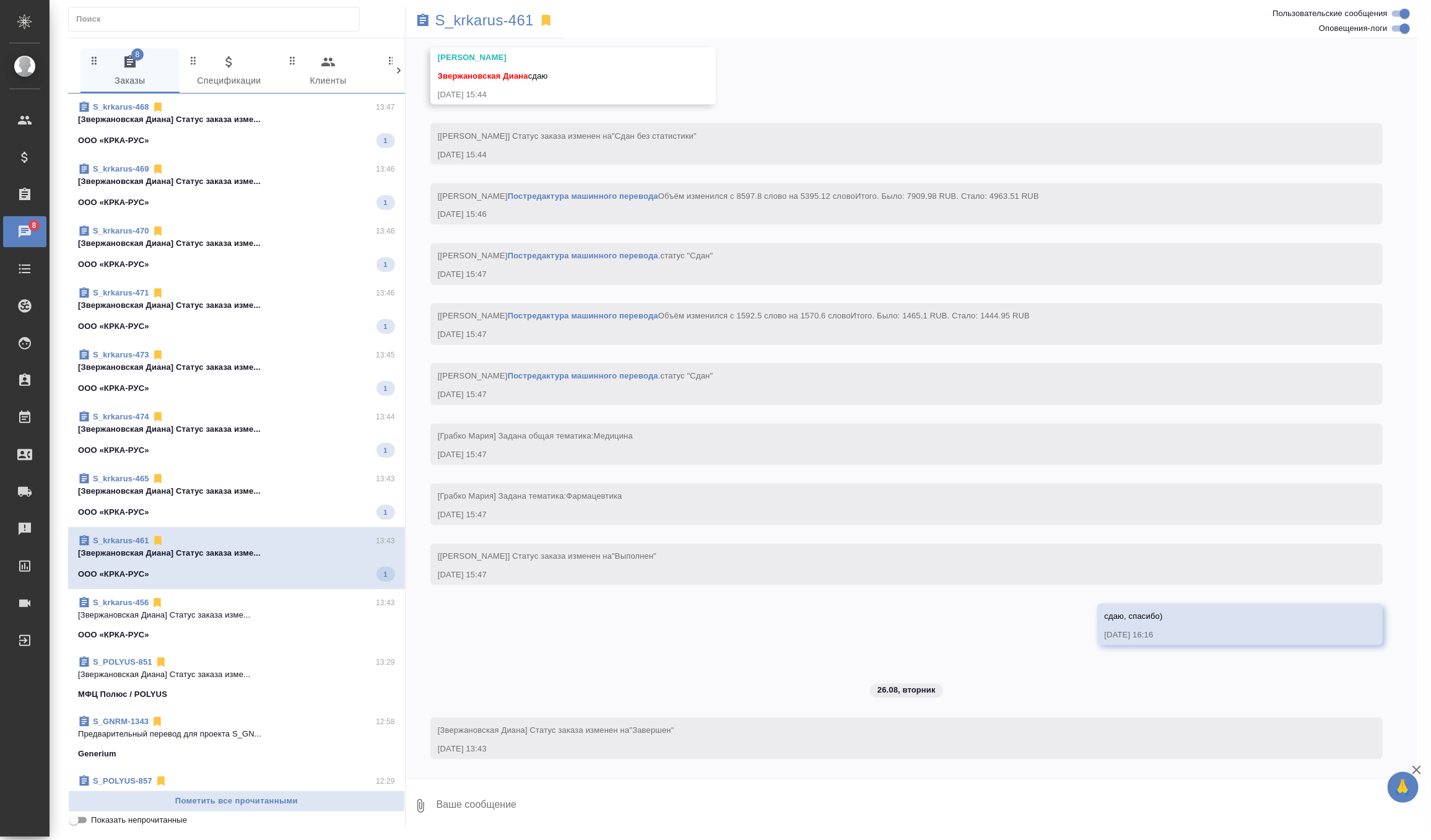
scroll to position [16172, 0]
click at [290, 497] on span "S_krkarus-465 13:43 [[PERSON_NAME] Диана] Статус заказа изме... ООО «КРКА-РУС» 1" at bounding box center [235, 496] width 317 height 47
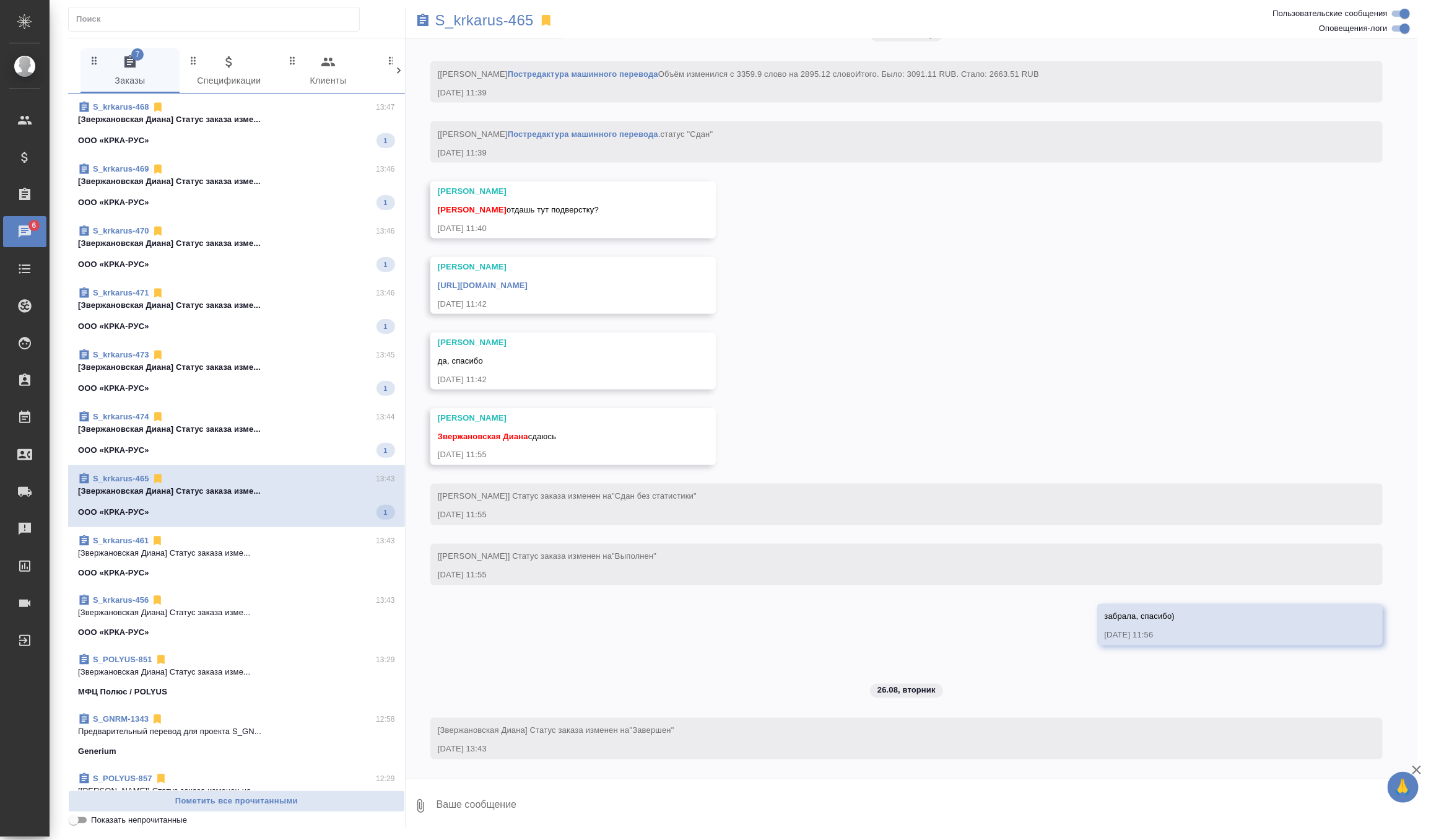
scroll to position [6965, 0]
click at [301, 428] on p "[Звержановская Диана] Статус заказа изме..." at bounding box center [235, 429] width 317 height 13
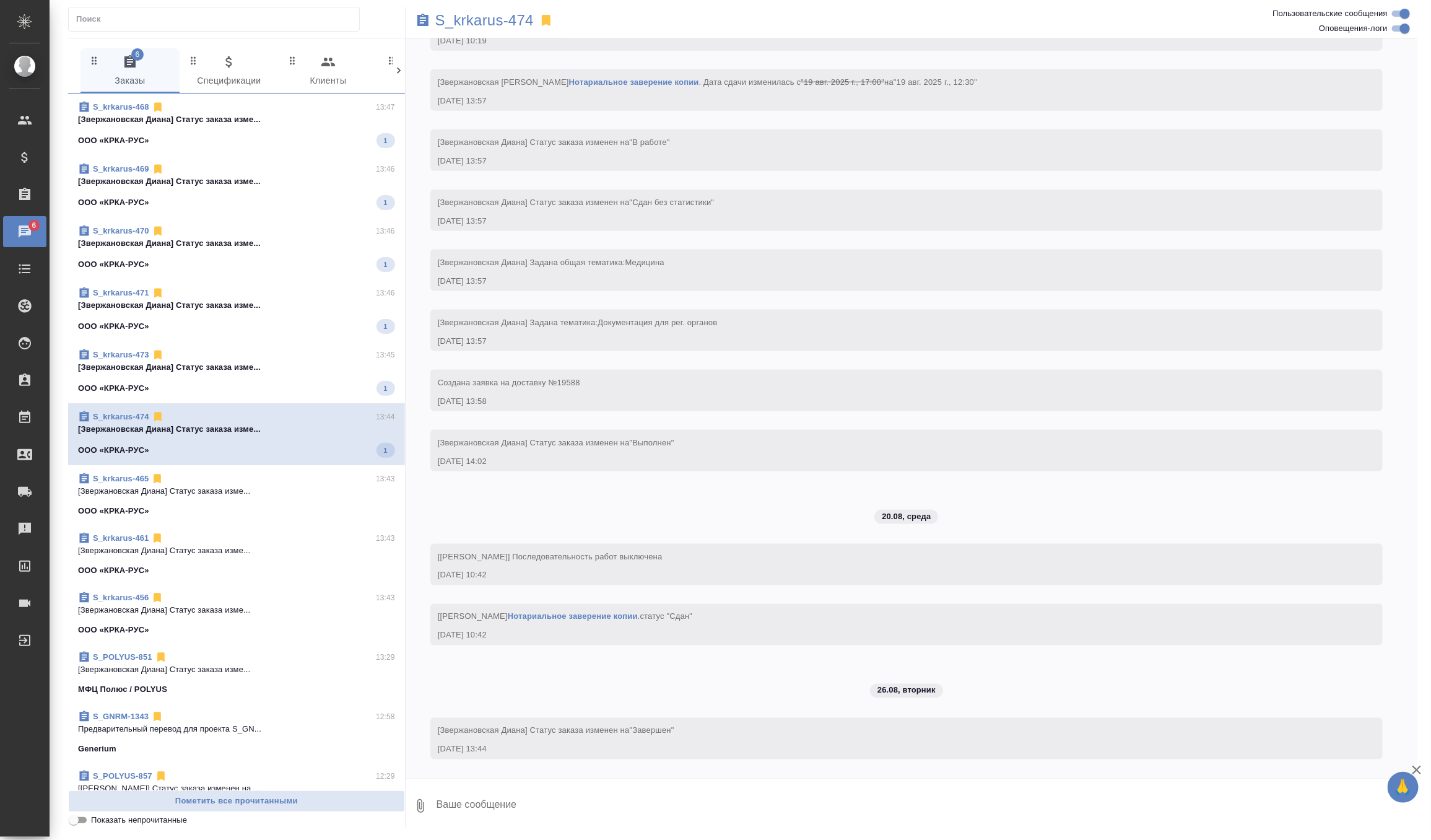
scroll to position [3796, 0]
click at [303, 358] on div "S_krkarus-473 13:45" at bounding box center [235, 355] width 317 height 13
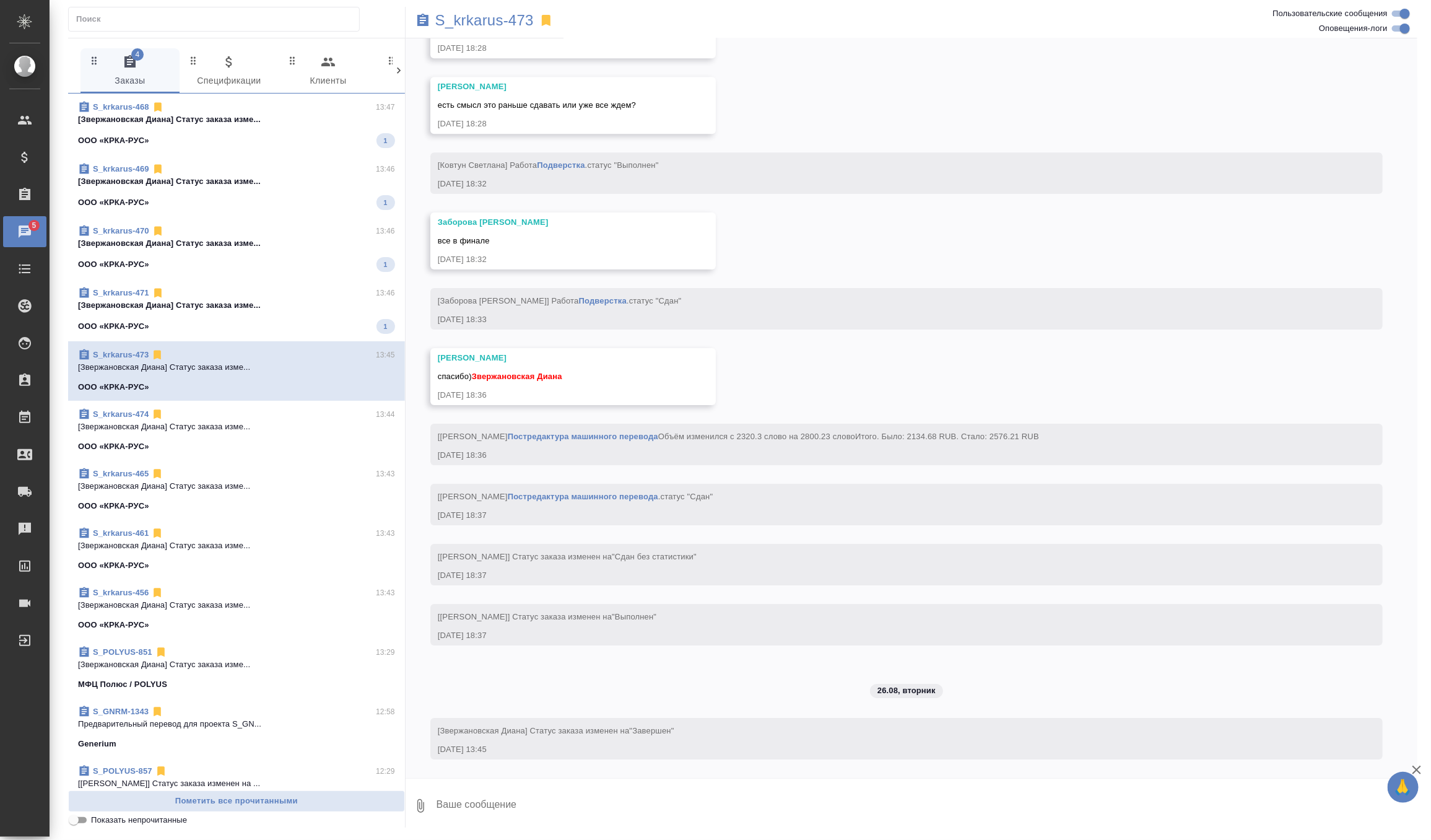
scroll to position [14155, 0]
click at [306, 306] on p "[Звержановская Диана] Статус заказа изме..." at bounding box center [235, 306] width 317 height 13
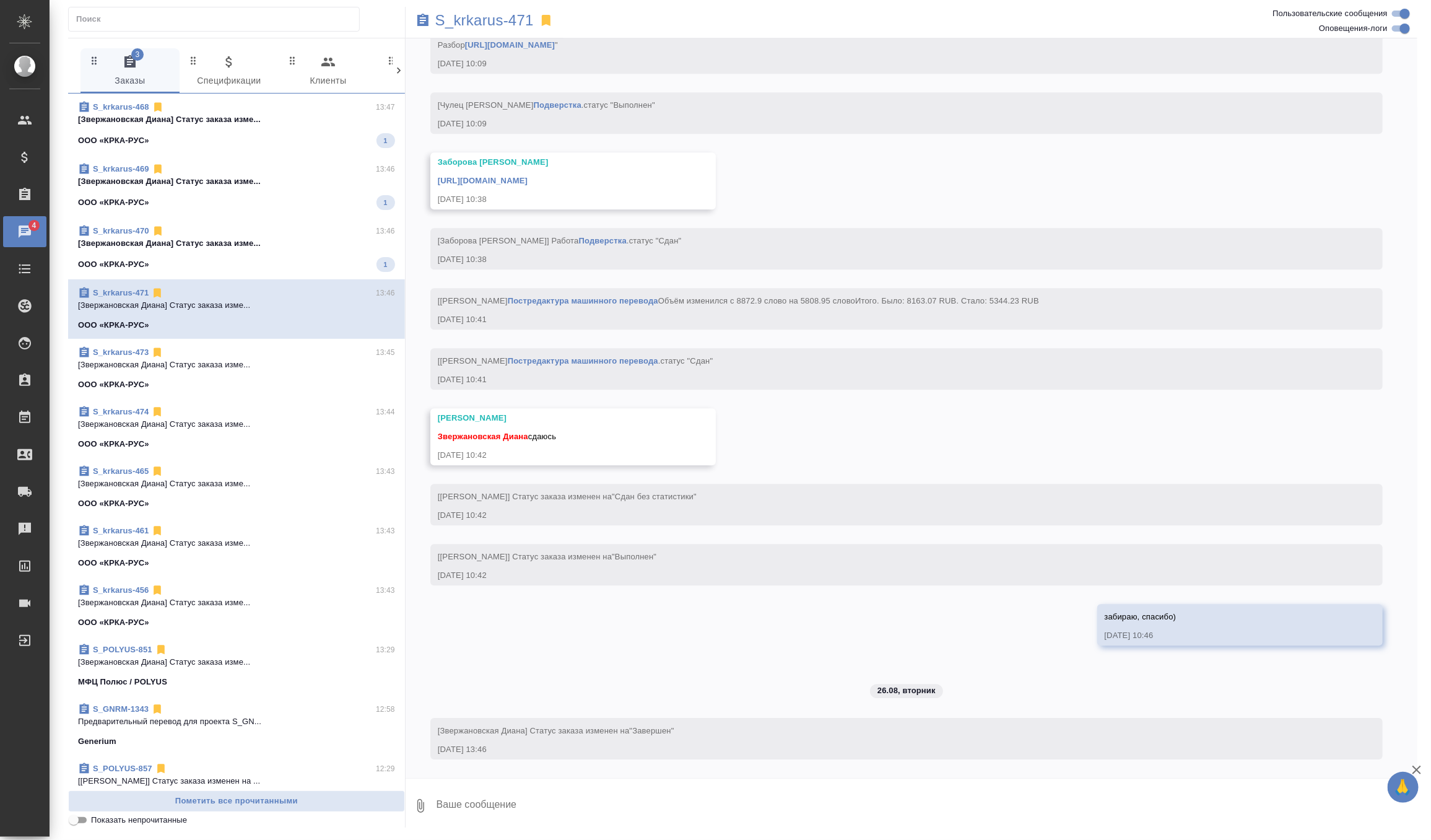
click at [323, 258] on div "ООО «КРКА-РУС» 1" at bounding box center [235, 264] width 317 height 14
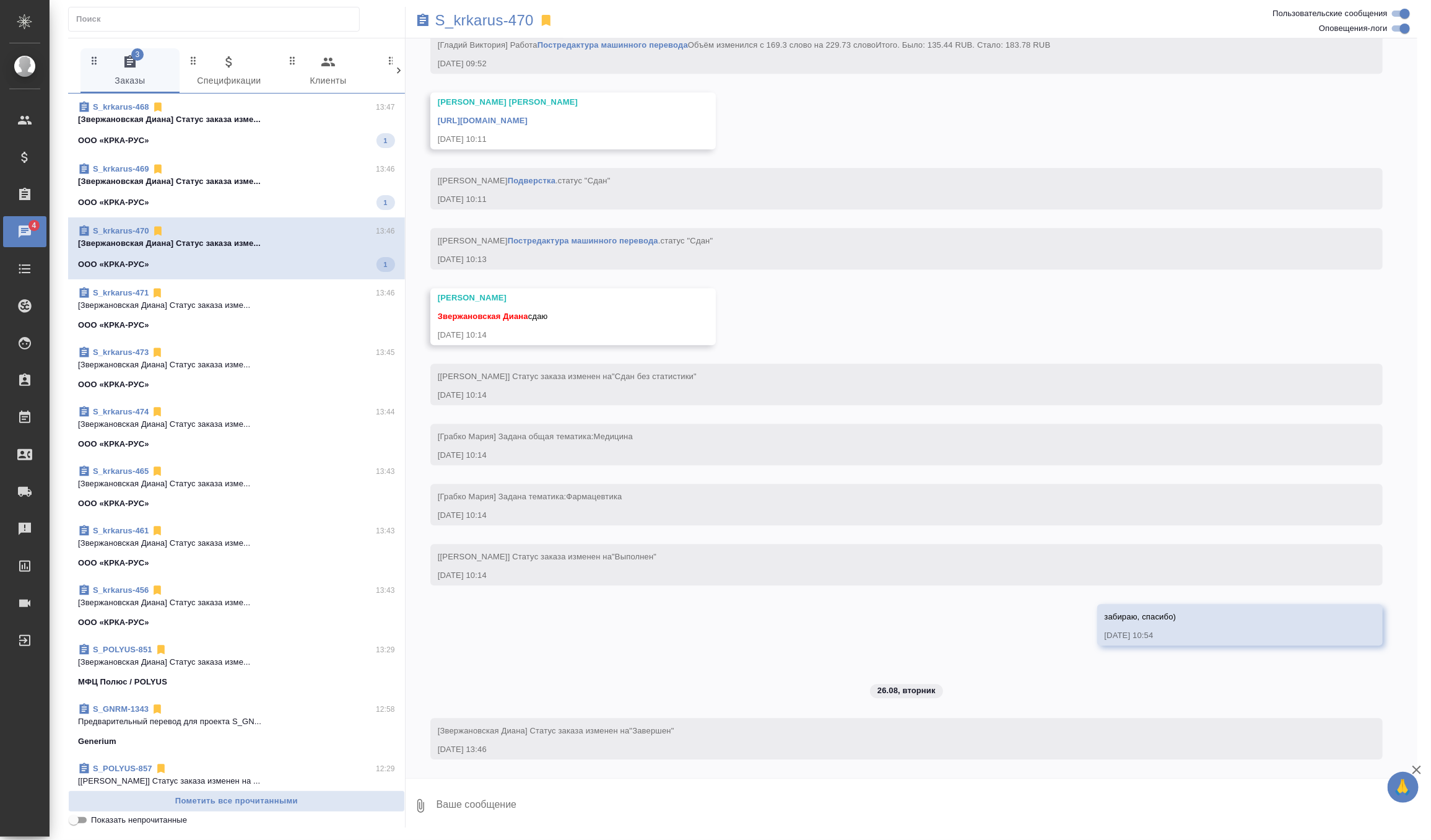
click at [322, 193] on span "S_krkarus-469 13:46 [[PERSON_NAME] Диана] Статус заказа изме... ООО «КРКА-РУС» 1" at bounding box center [235, 187] width 317 height 47
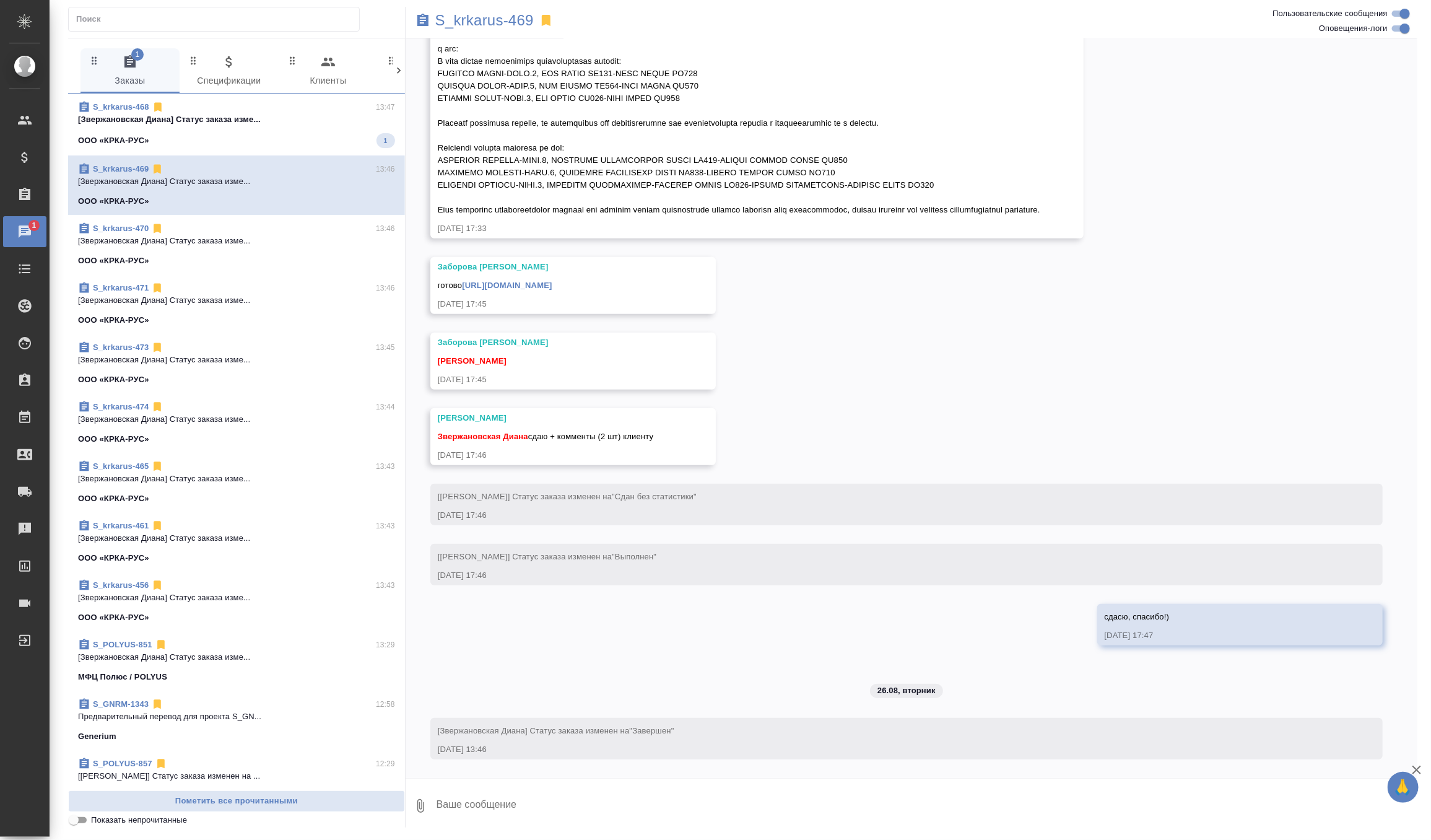
scroll to position [35708, 0]
click at [292, 127] on span "S_krkarus-468 13:47 [[PERSON_NAME] Диана] Статус заказа изме... ООО «КРКА-РУС» 1" at bounding box center [235, 125] width 317 height 47
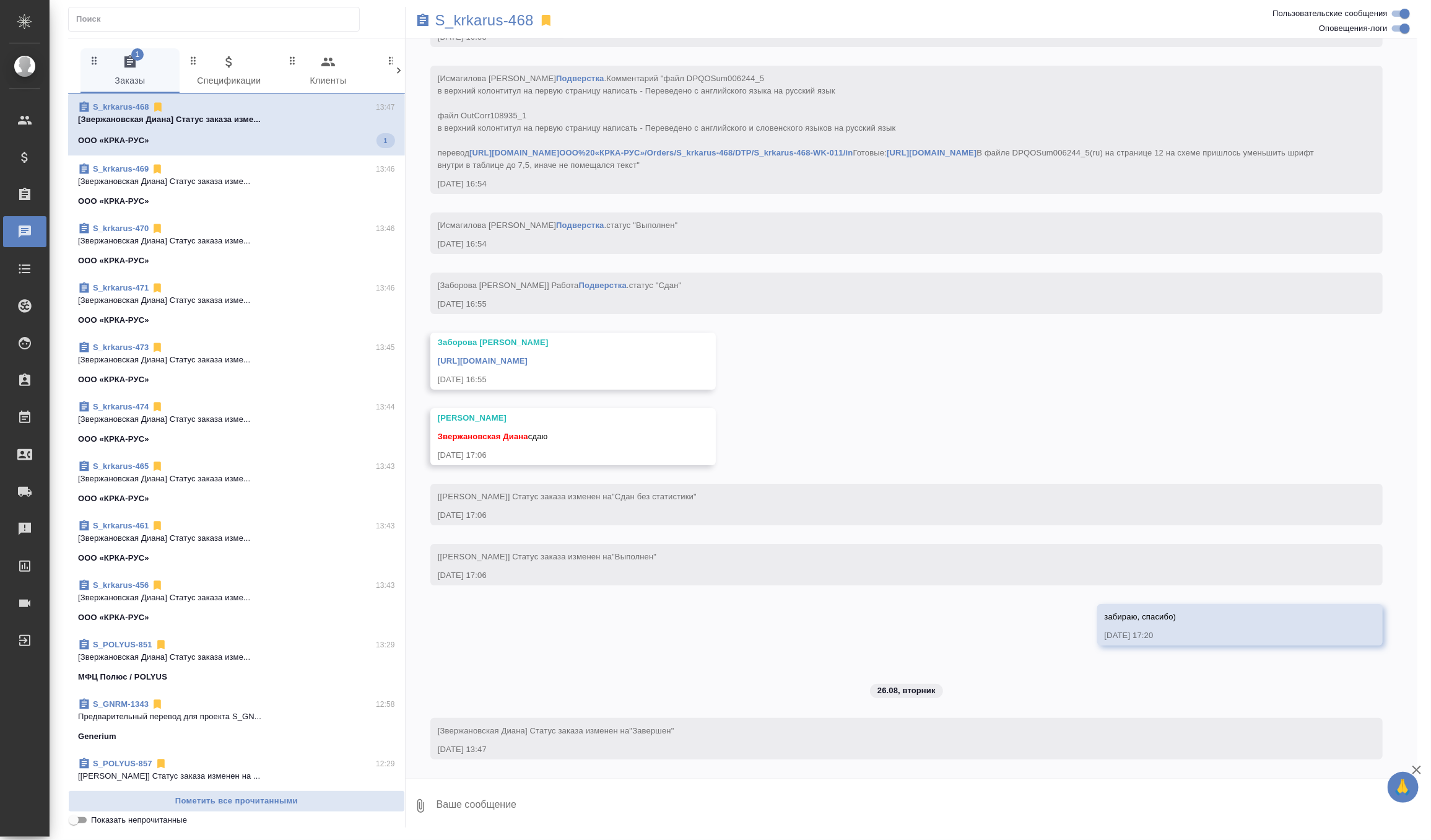
scroll to position [8693, 0]
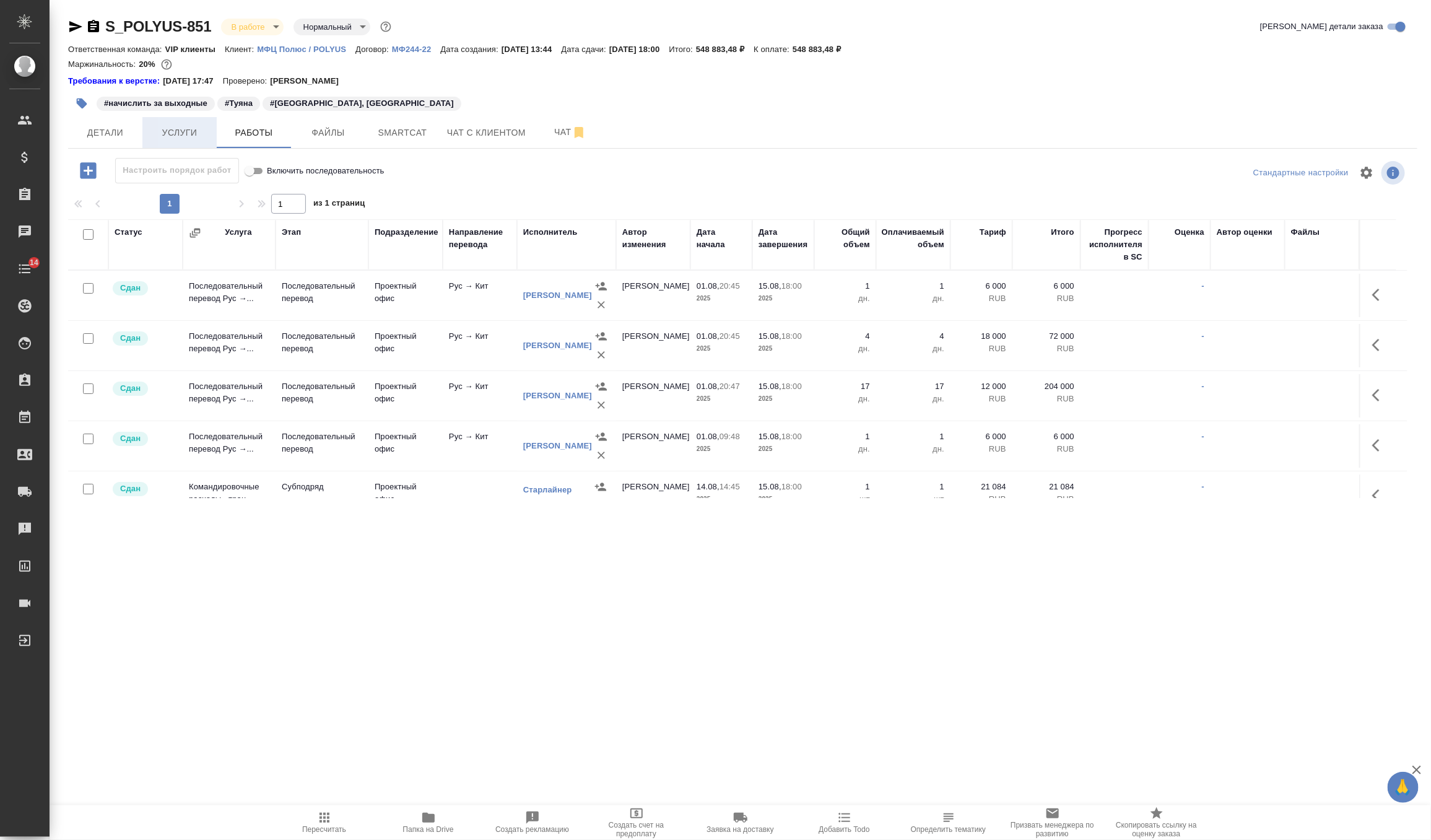
click at [179, 134] on span "Услуги" at bounding box center [180, 133] width 60 height 15
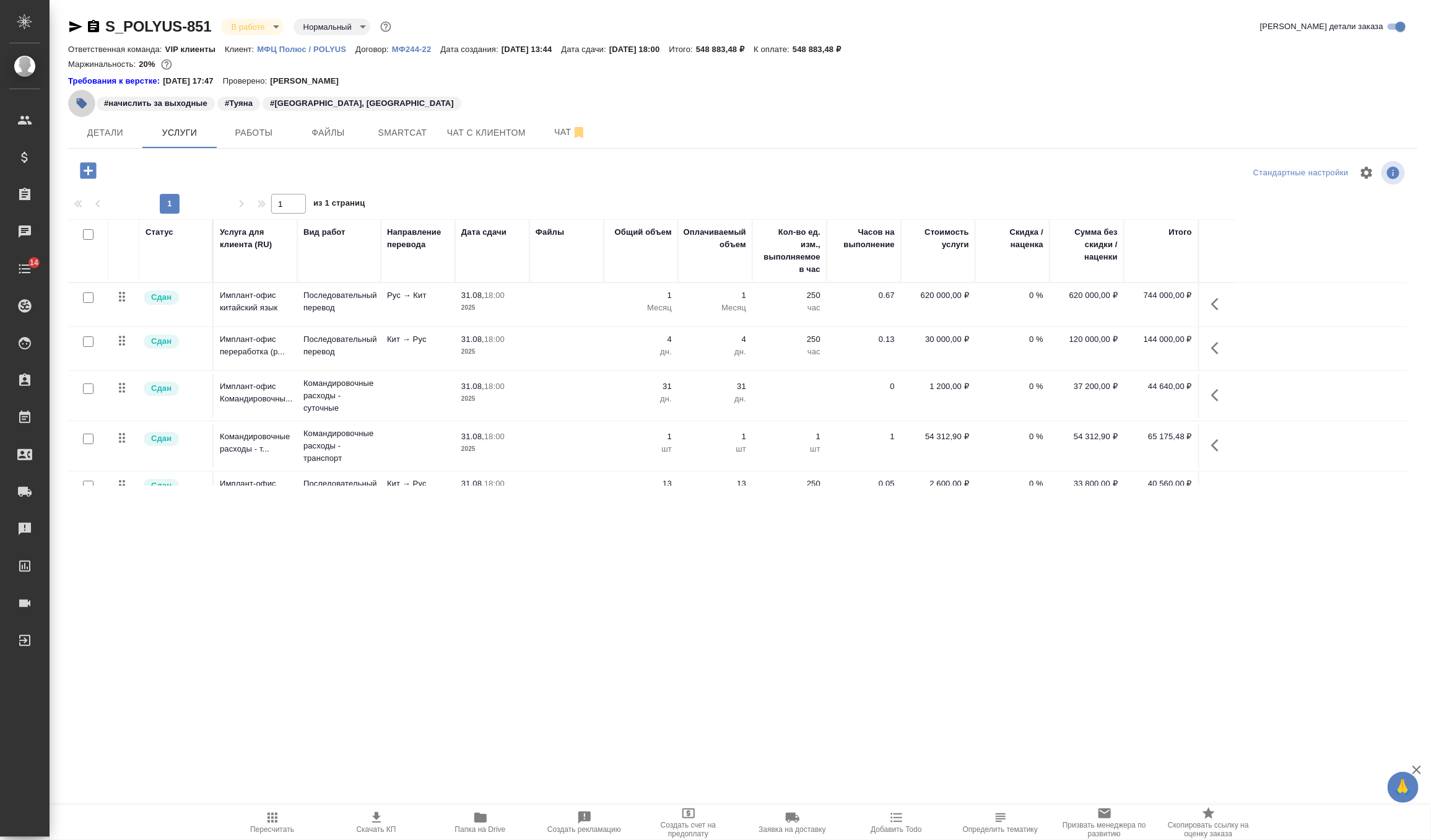
click at [78, 107] on icon "button" at bounding box center [82, 104] width 13 height 13
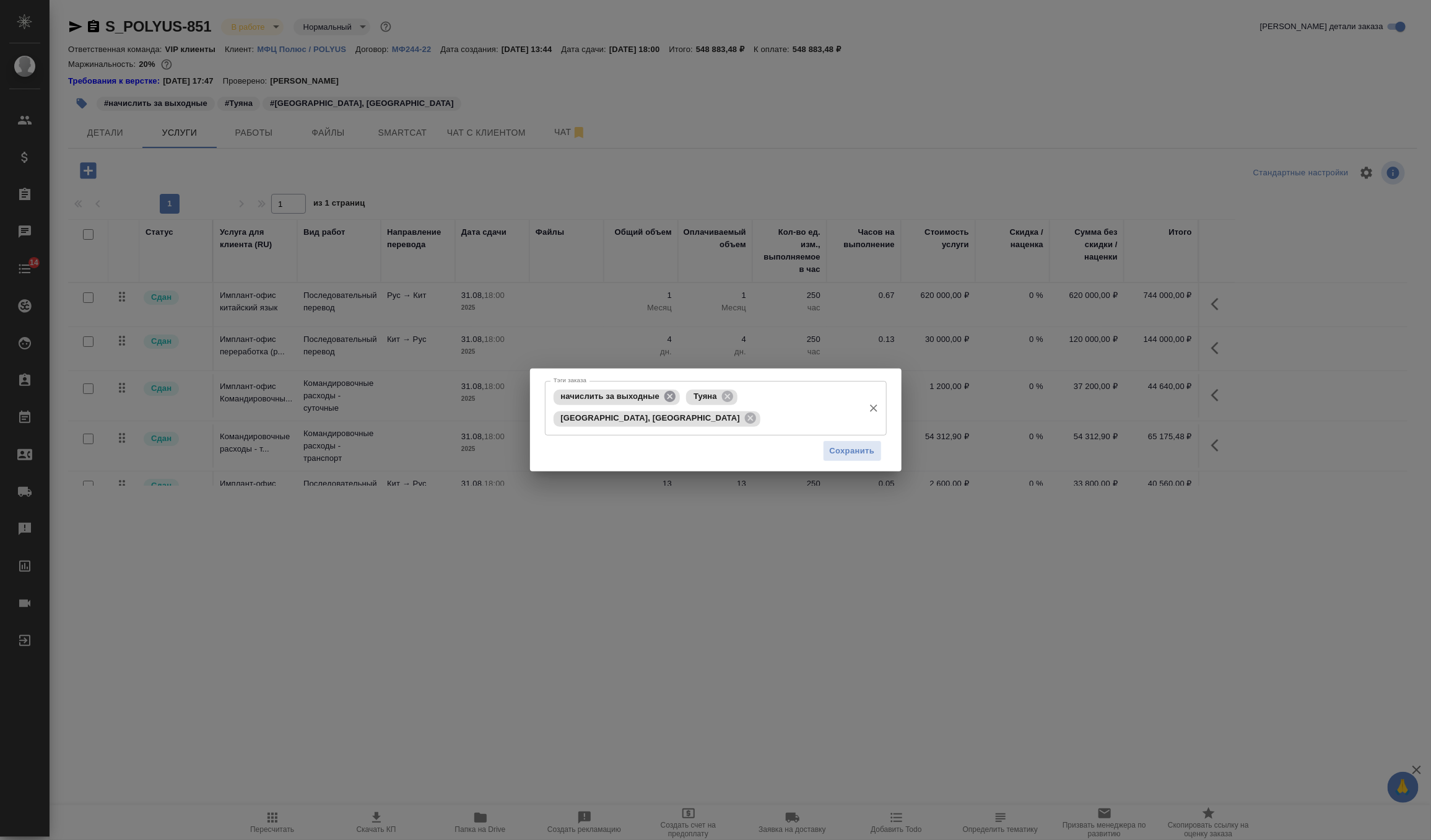
click at [667, 402] on icon at bounding box center [669, 396] width 14 height 14
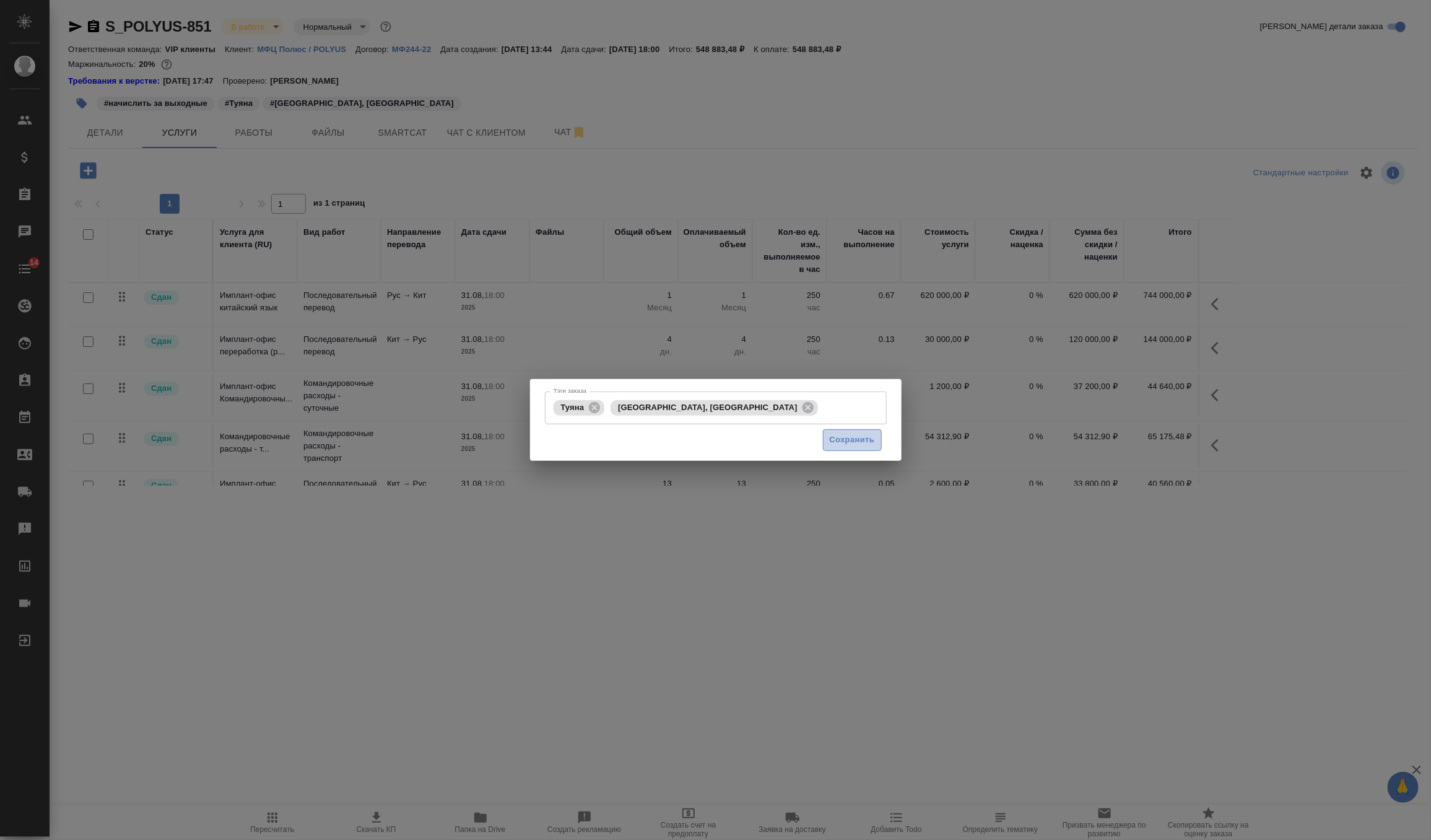
click at [851, 433] on span "Сохранить" at bounding box center [853, 440] width 45 height 14
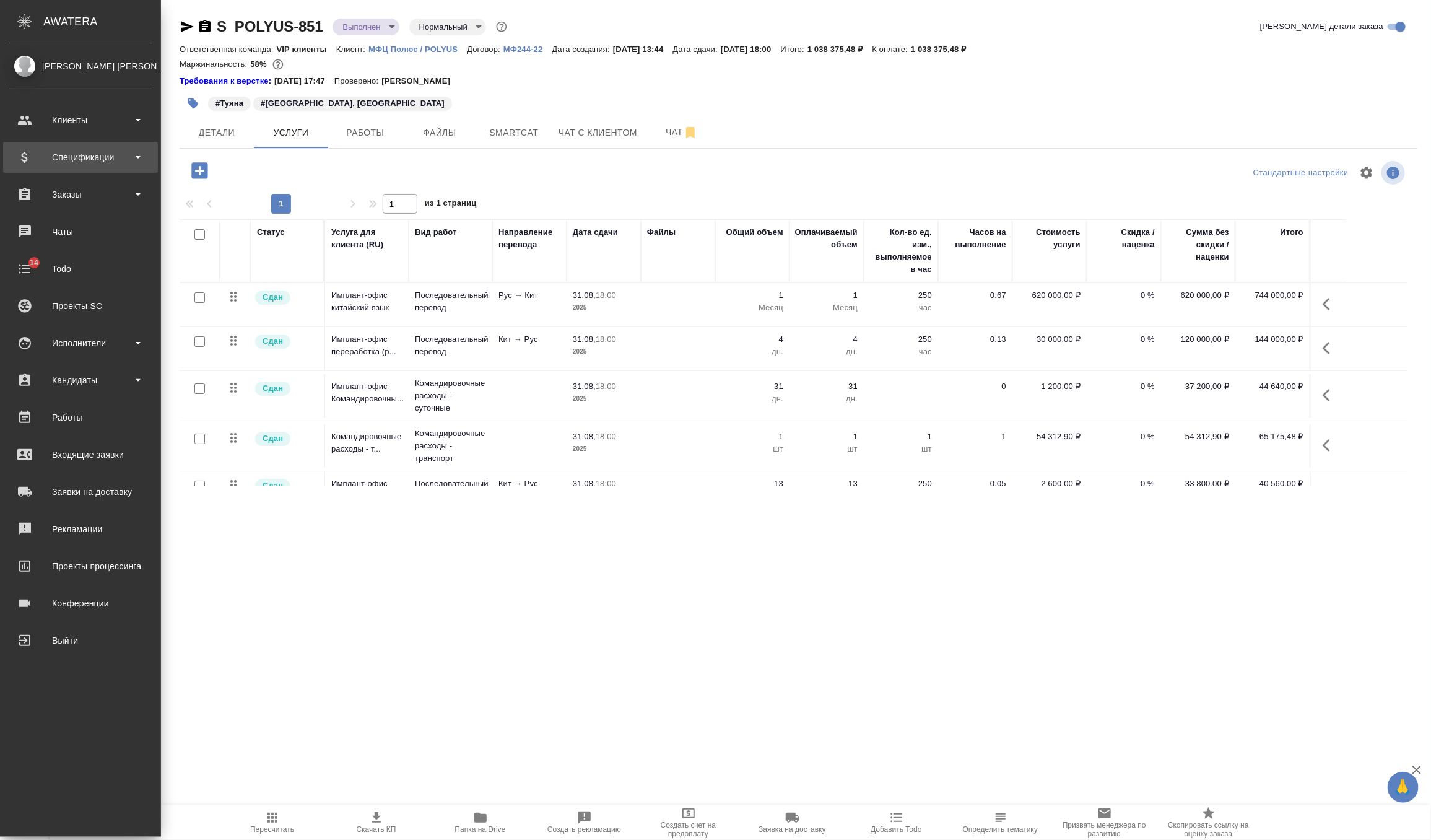
click at [49, 161] on div "Спецификации" at bounding box center [80, 157] width 143 height 19
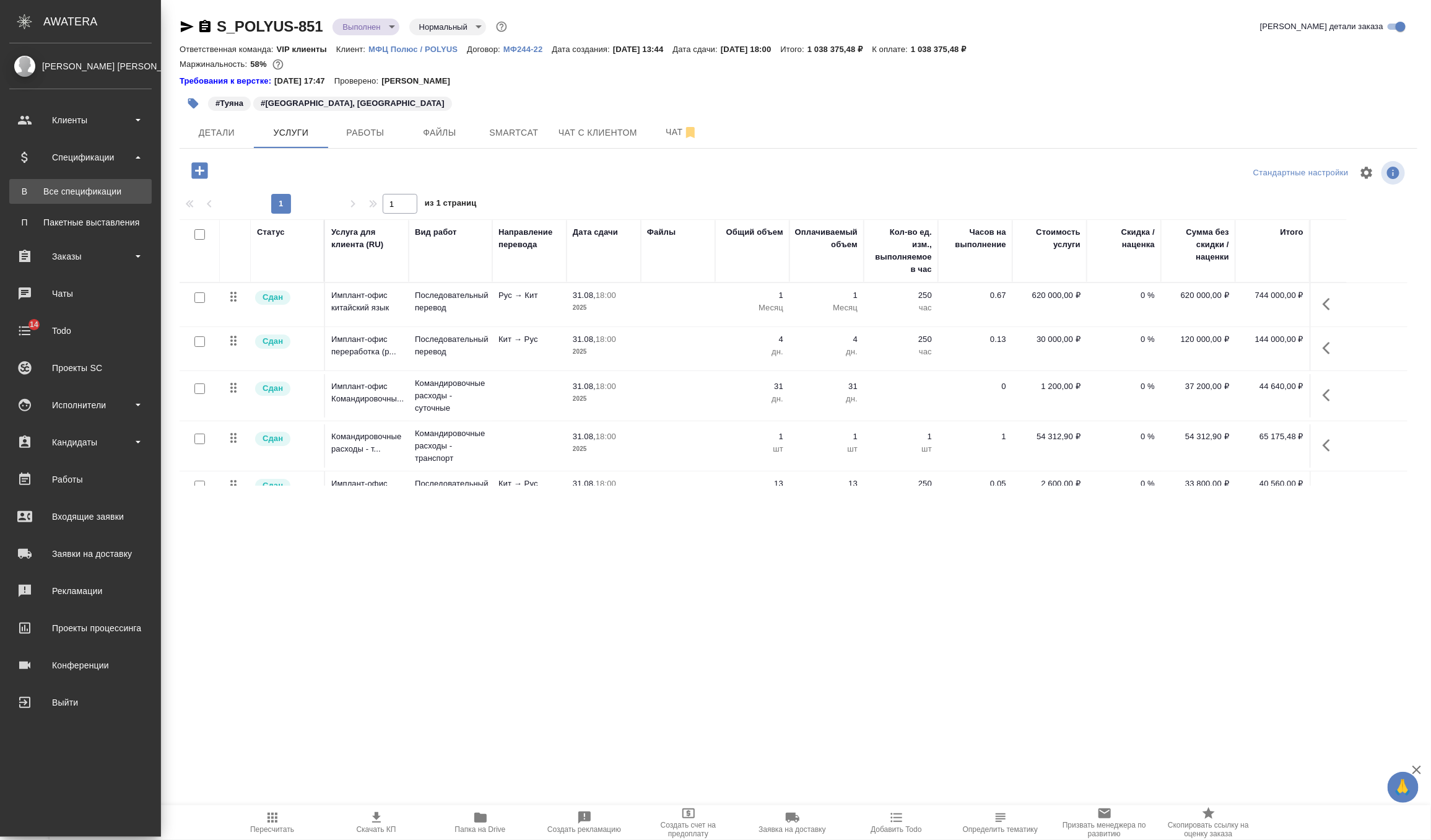
click at [54, 192] on div "Все спецификации" at bounding box center [80, 191] width 130 height 13
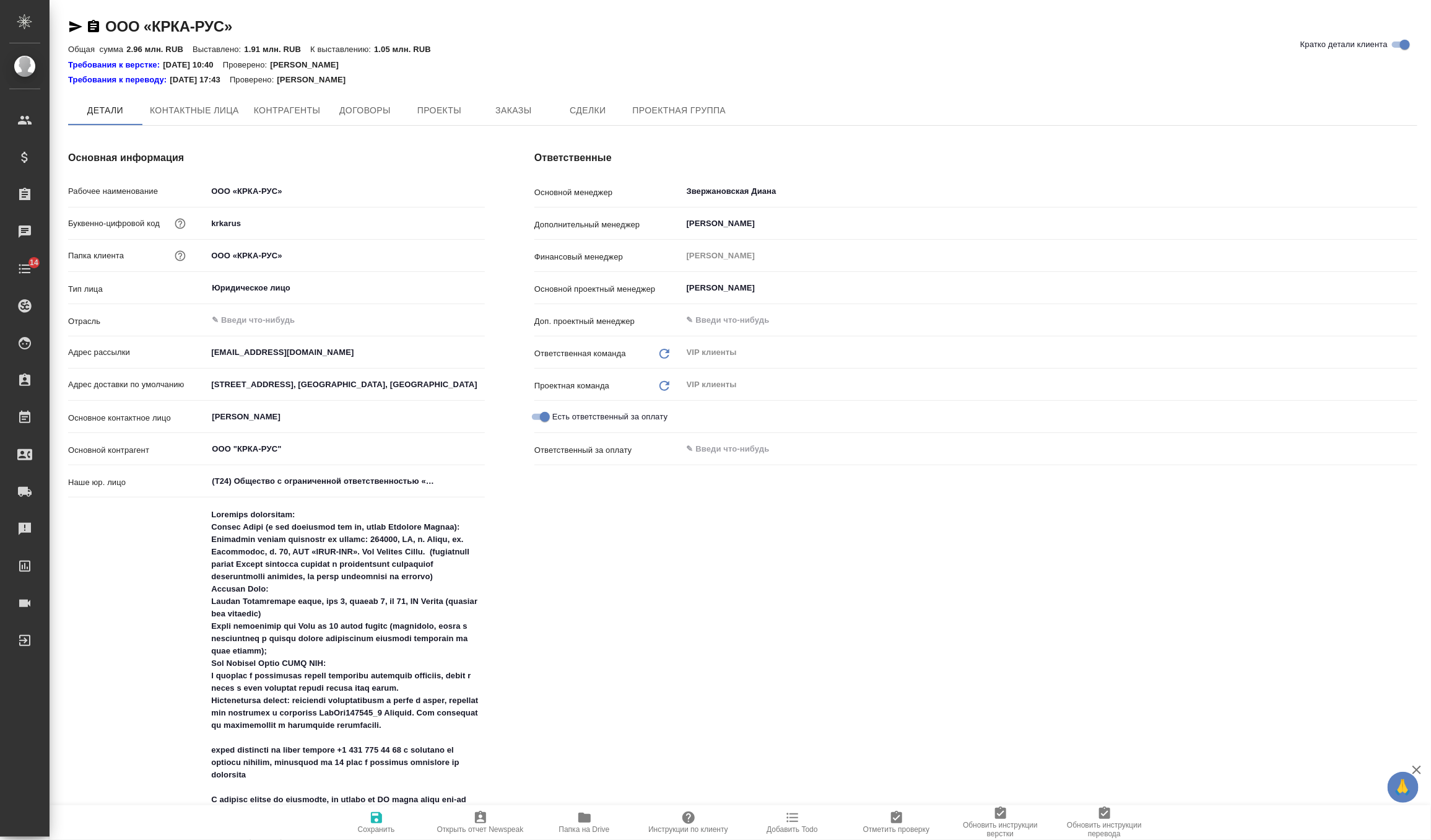
click at [512, 105] on span "Заказы" at bounding box center [513, 110] width 60 height 15
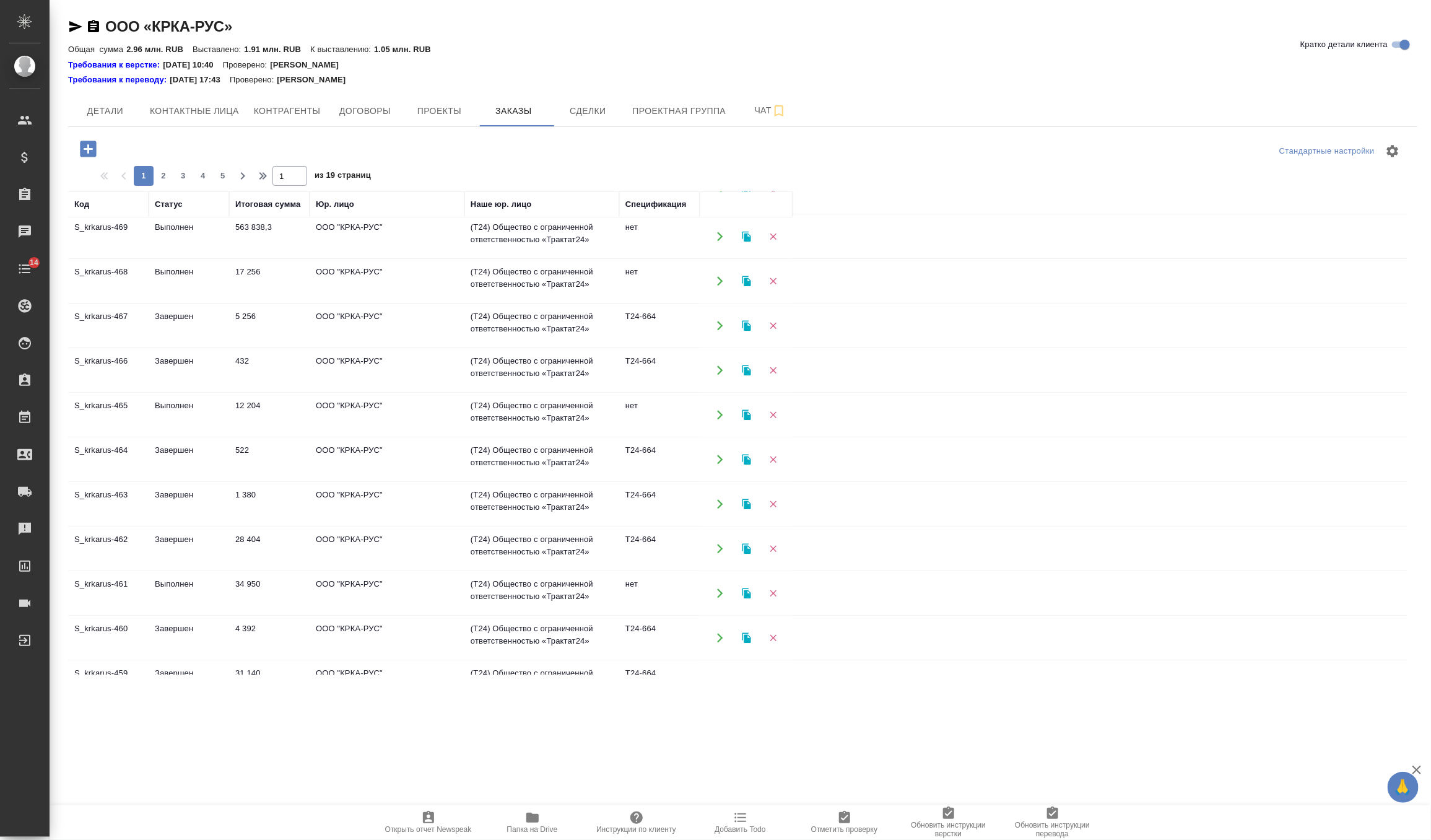
scroll to position [615, 0]
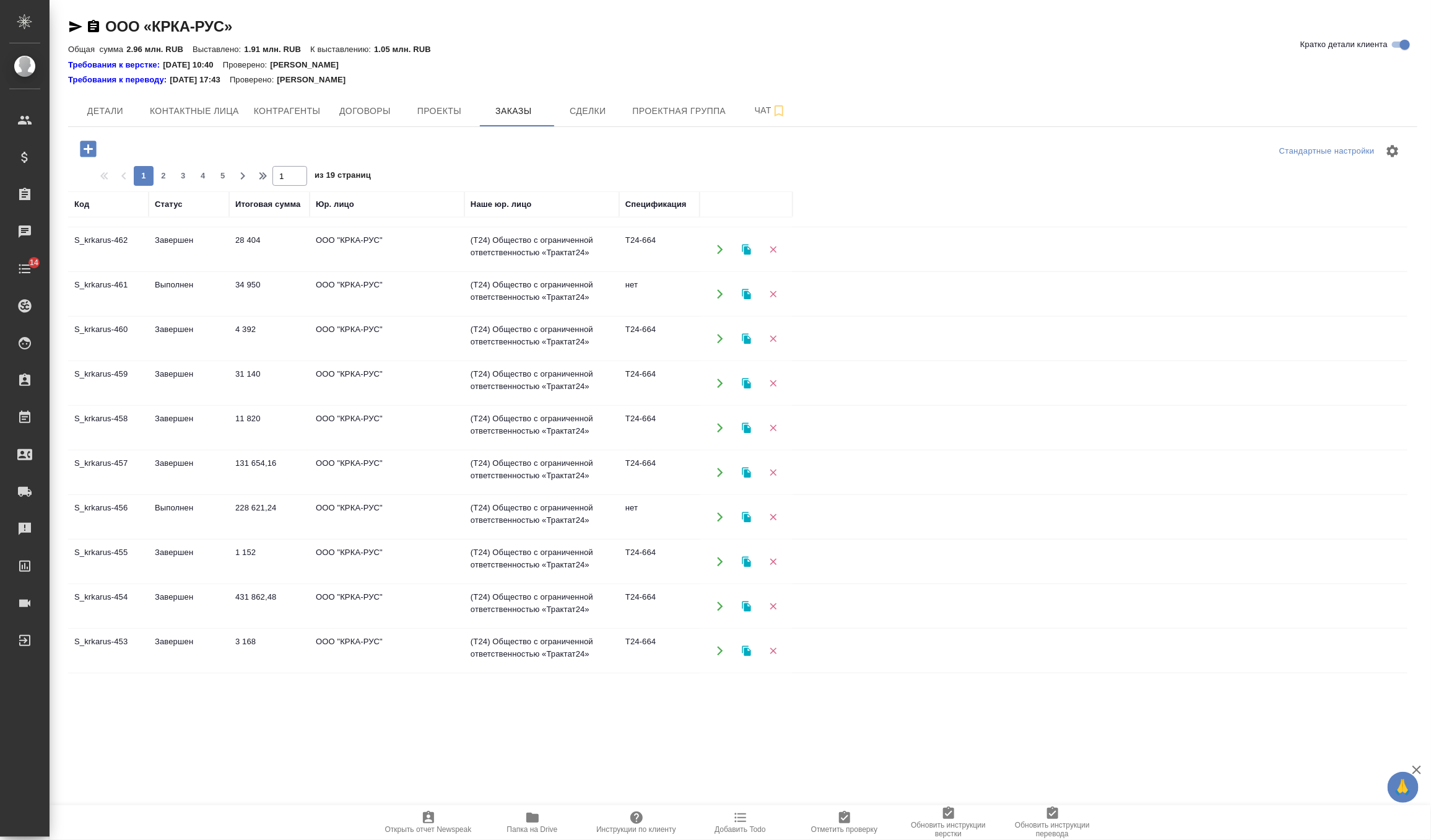
click at [218, 516] on td "Выполнен" at bounding box center [189, 517] width 80 height 43
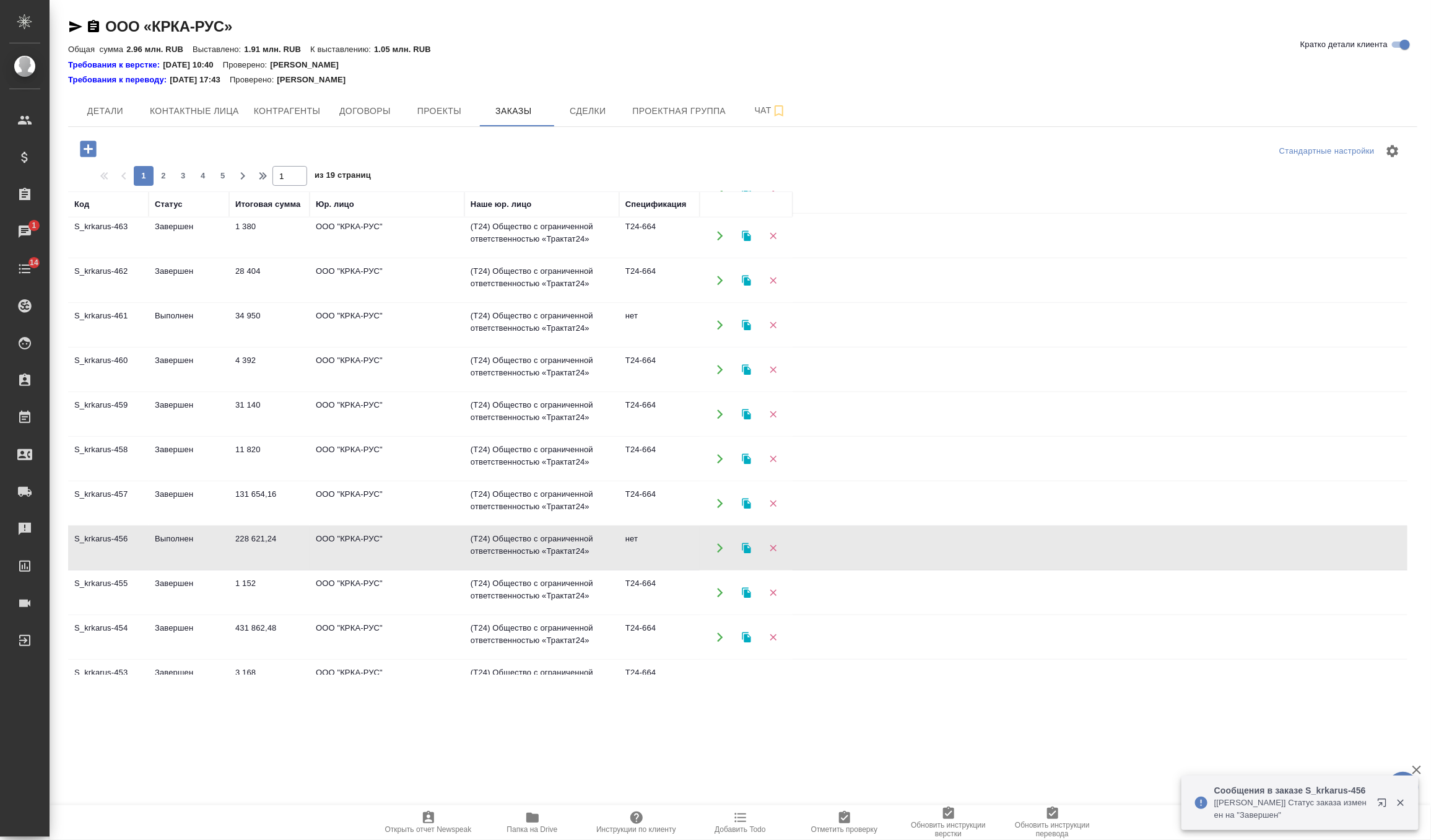
scroll to position [552, 0]
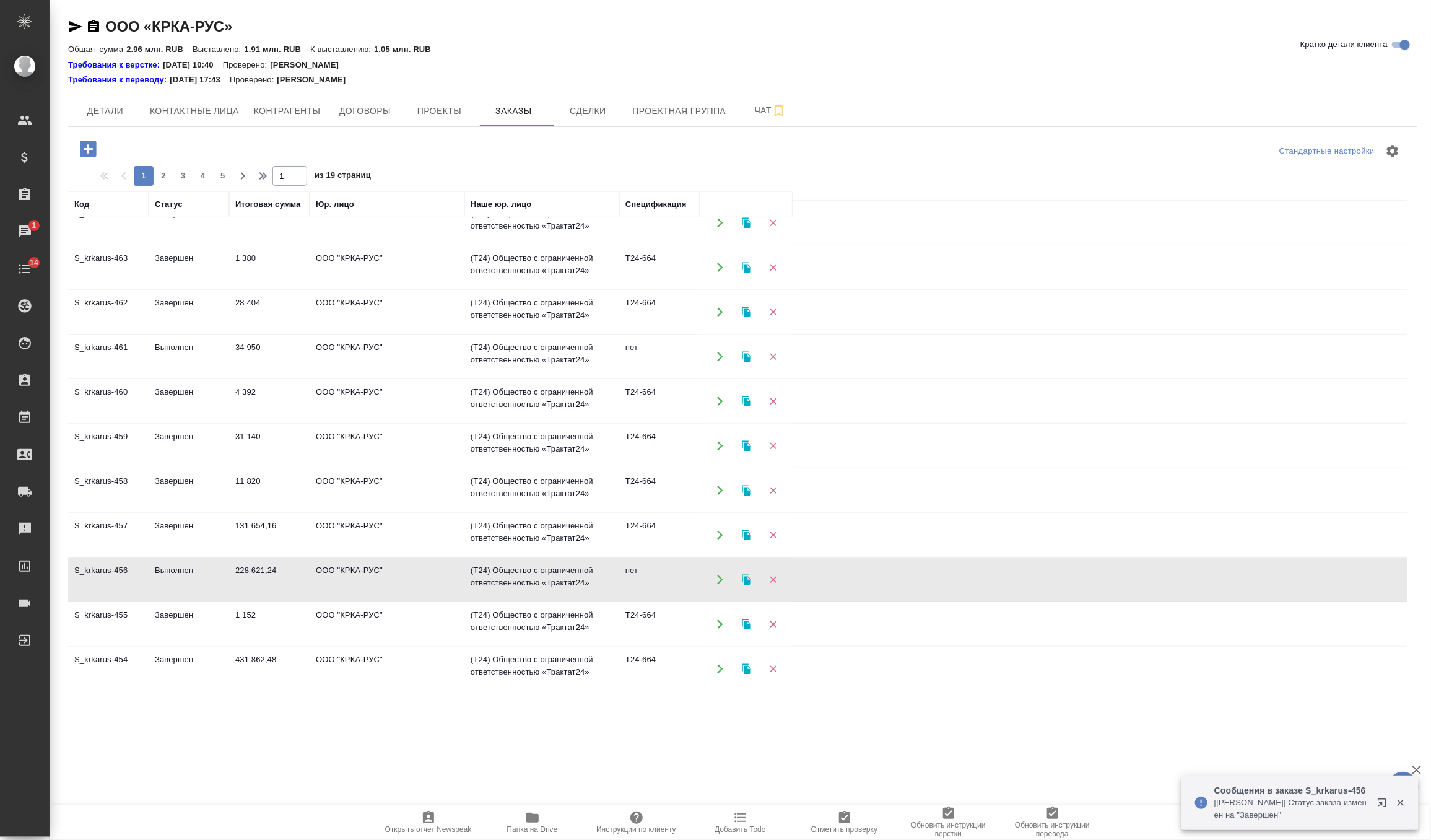
click at [268, 359] on td "34 950" at bounding box center [269, 356] width 80 height 43
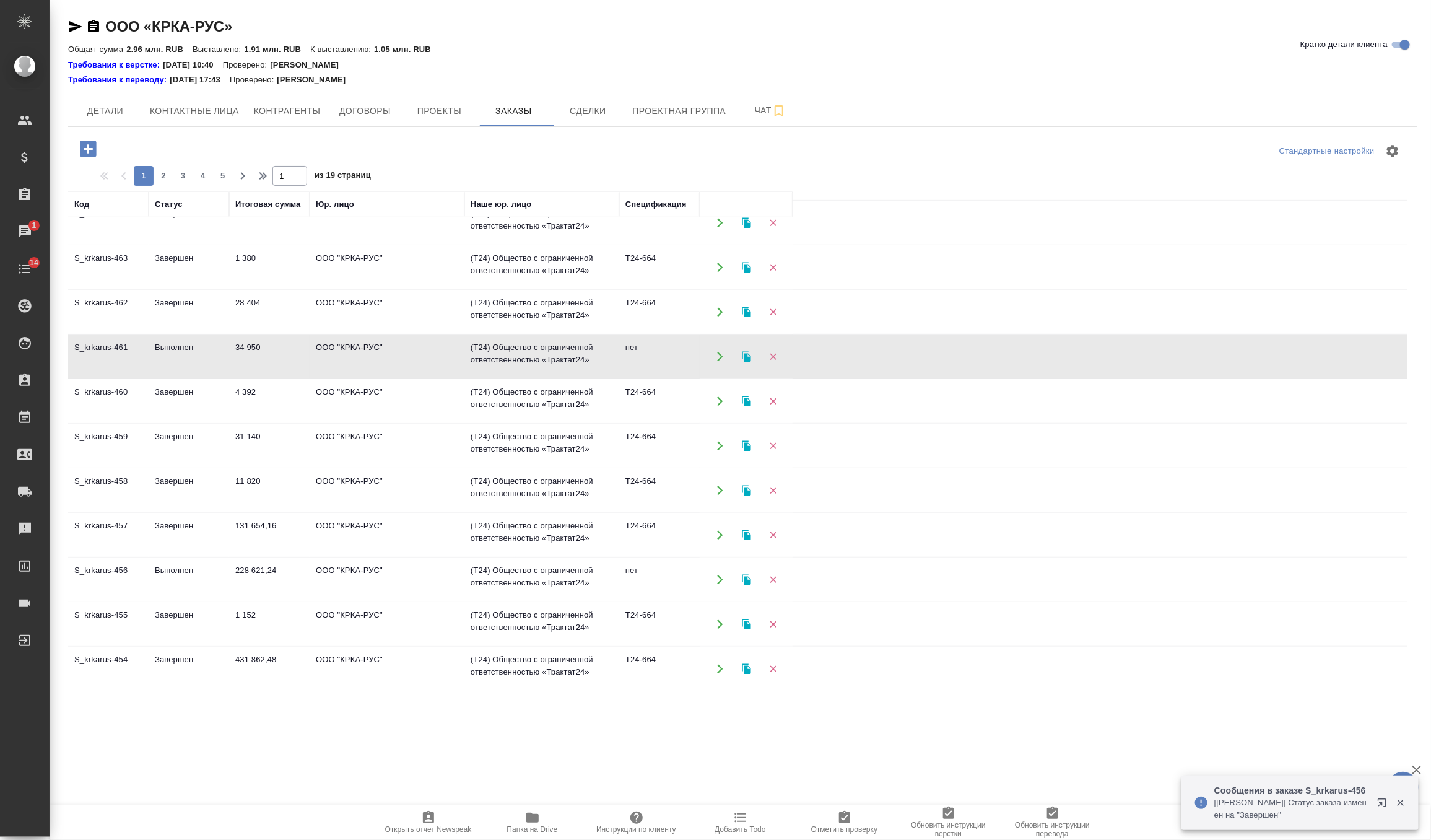
click at [268, 359] on td "34 950" at bounding box center [269, 356] width 80 height 43
click at [242, 351] on td "34 950" at bounding box center [269, 356] width 80 height 43
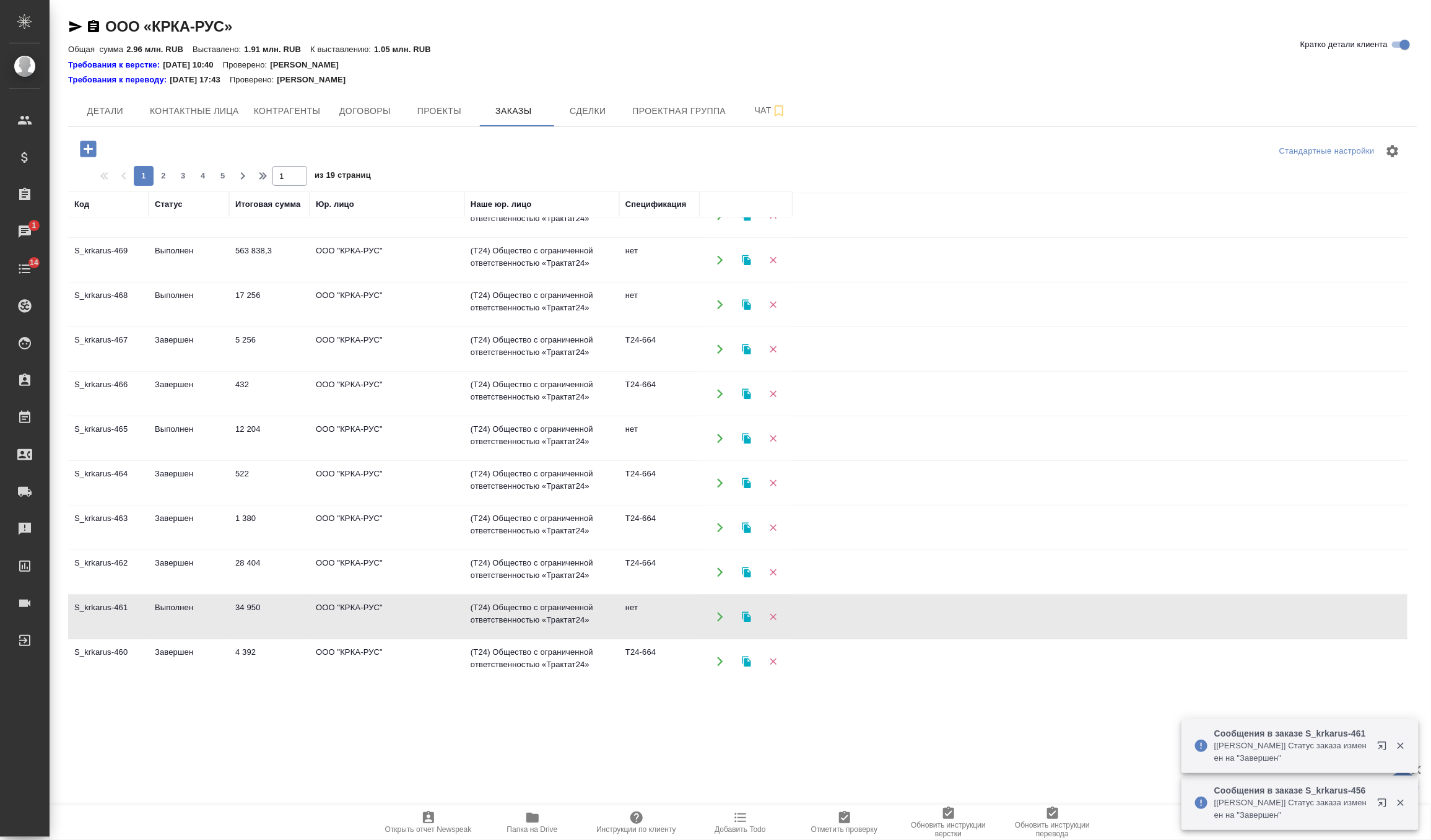
scroll to position [290, 0]
click at [271, 443] on td "12 204" at bounding box center [269, 441] width 80 height 43
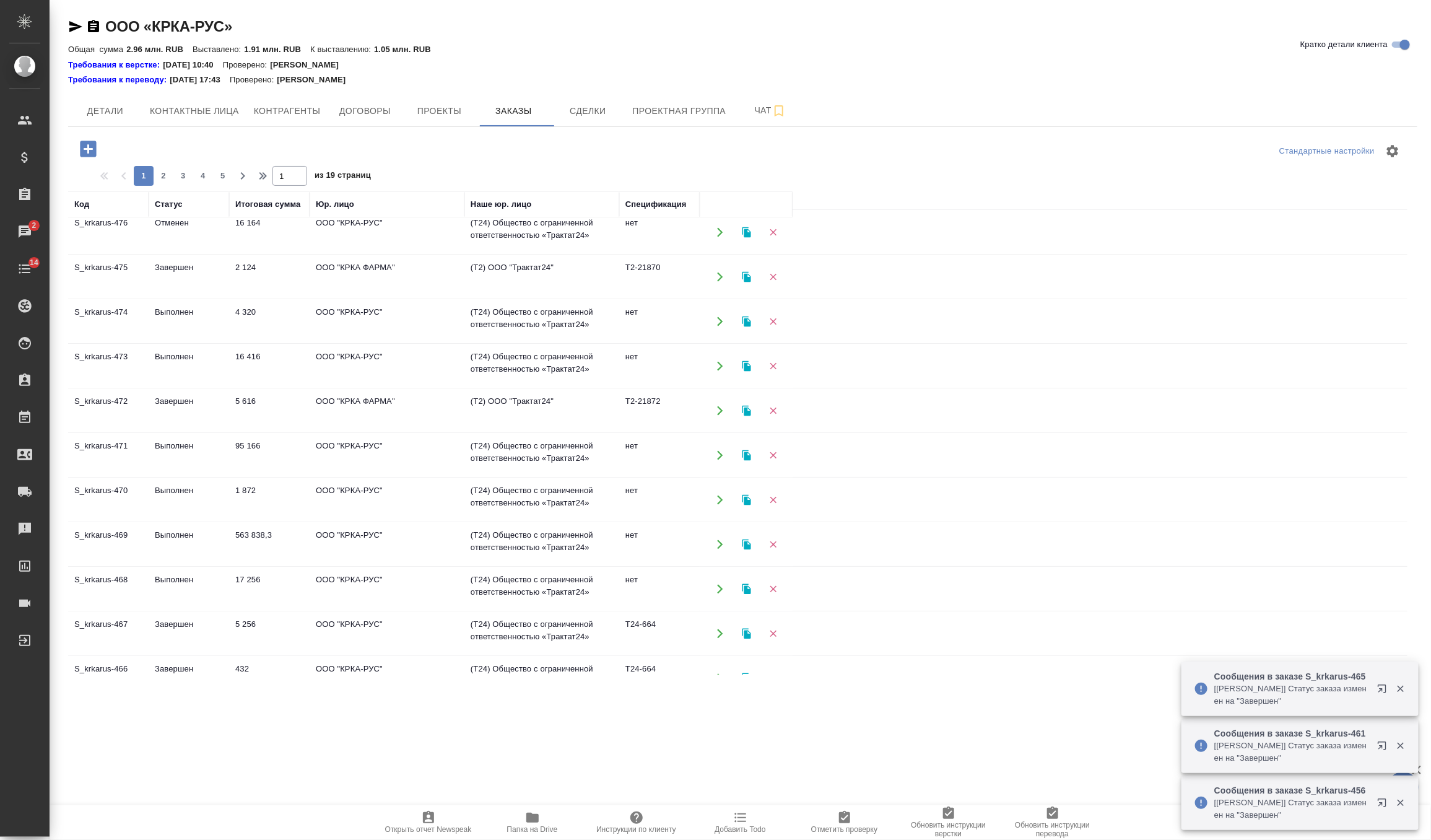
scroll to position [0, 0]
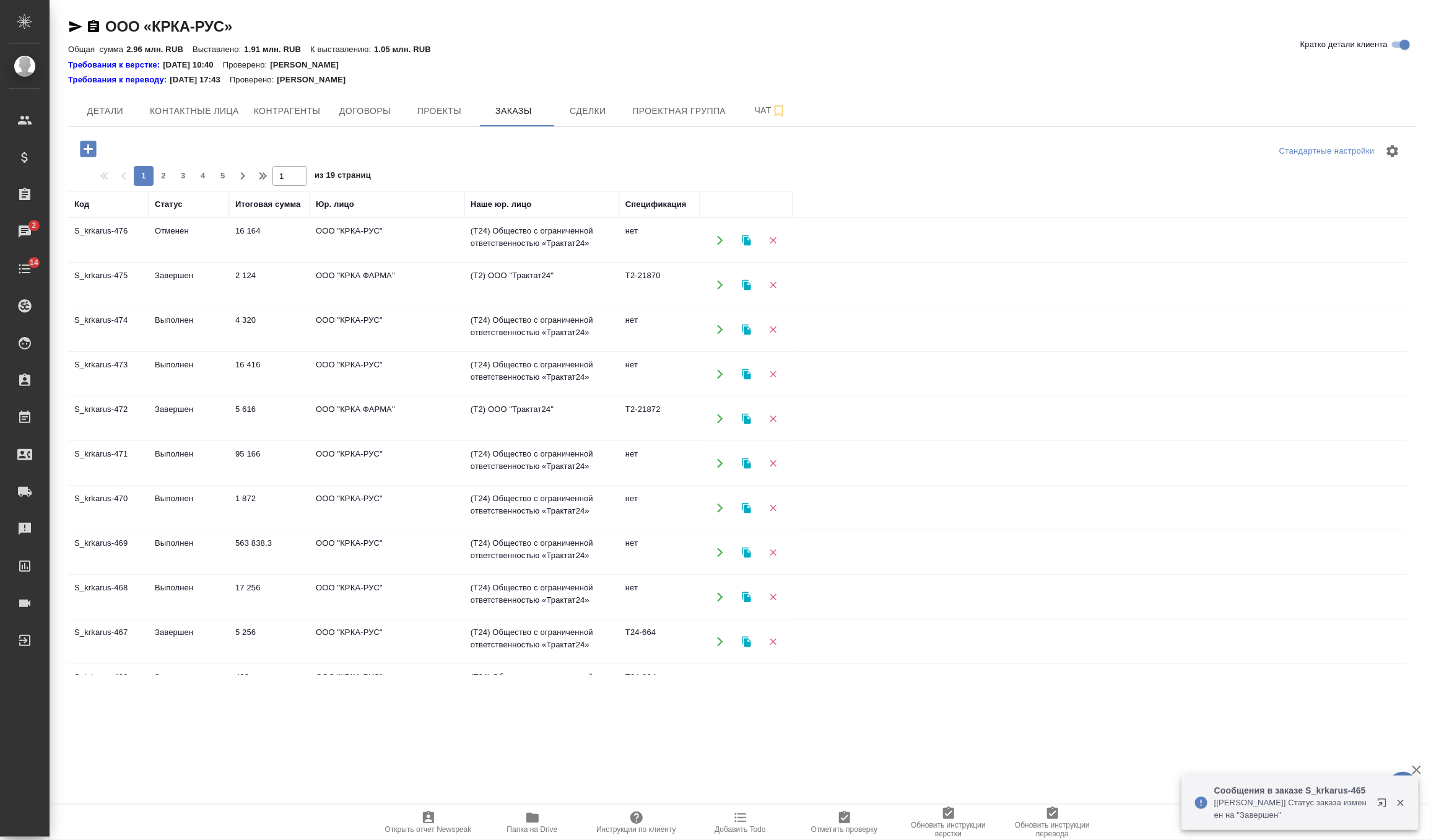
click at [256, 552] on td "563 838,3" at bounding box center [269, 552] width 80 height 43
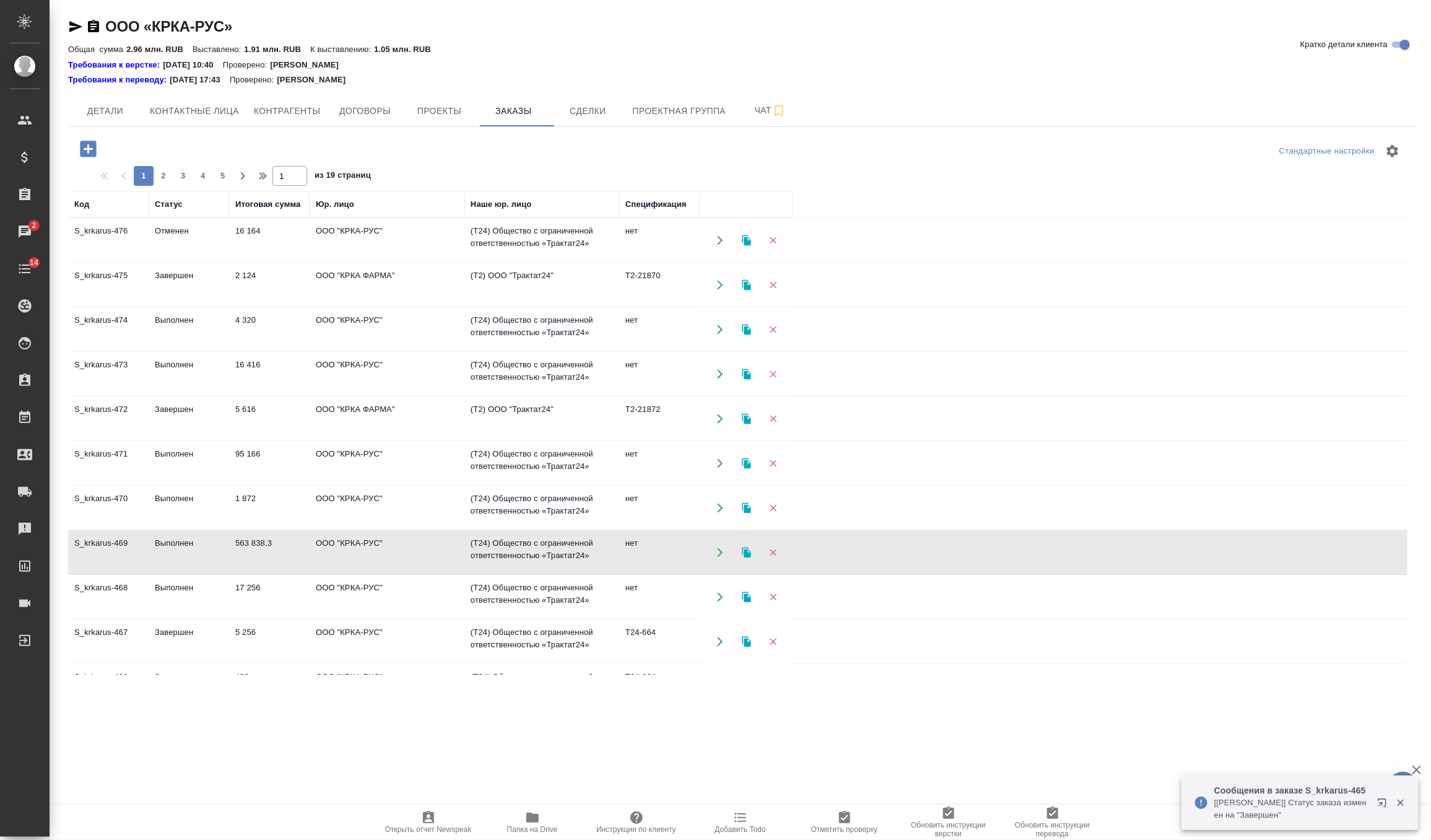
click at [256, 552] on td "563 838,3" at bounding box center [269, 552] width 80 height 43
click at [718, 282] on icon "button" at bounding box center [720, 285] width 11 height 11
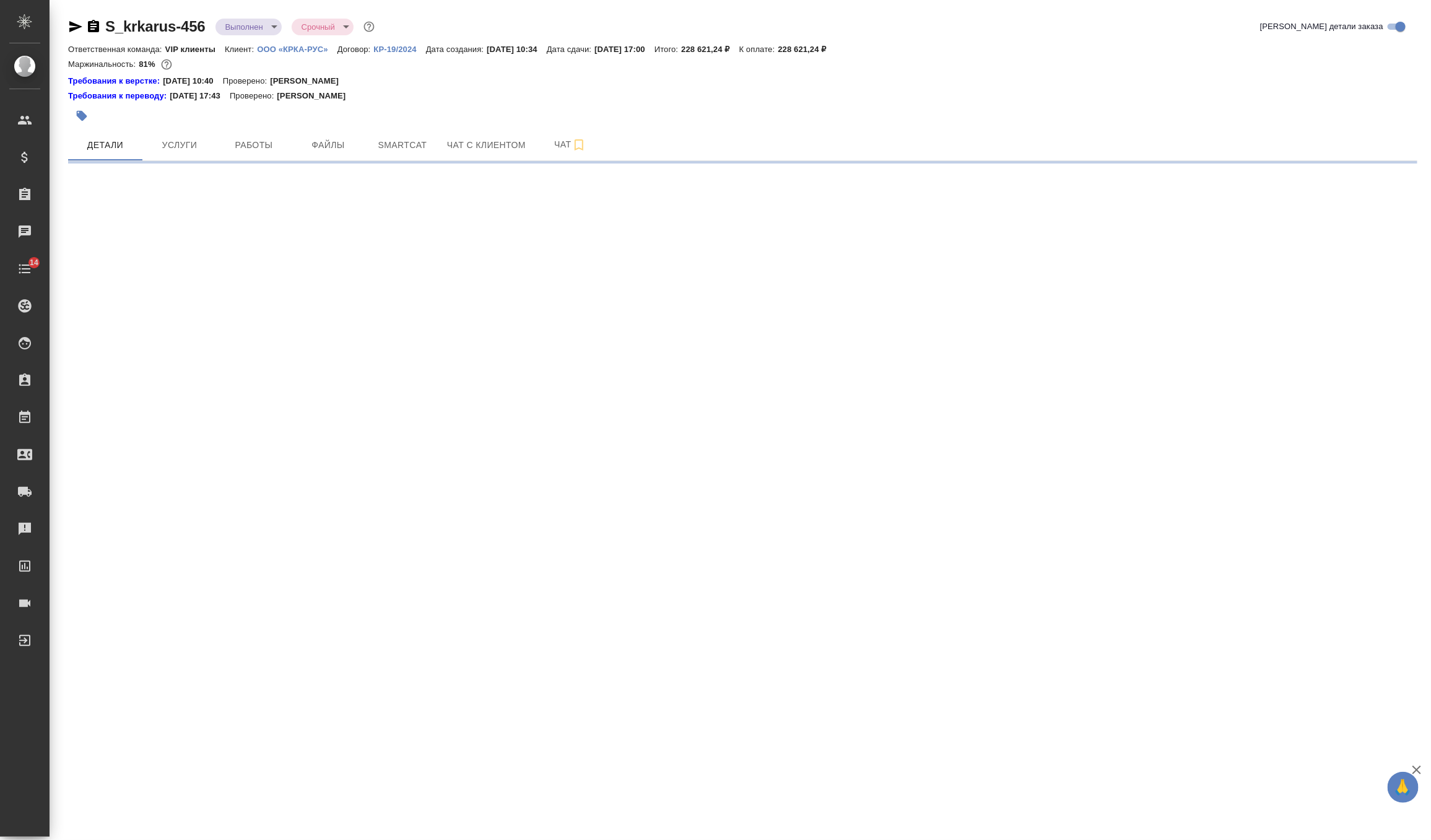
select select "RU"
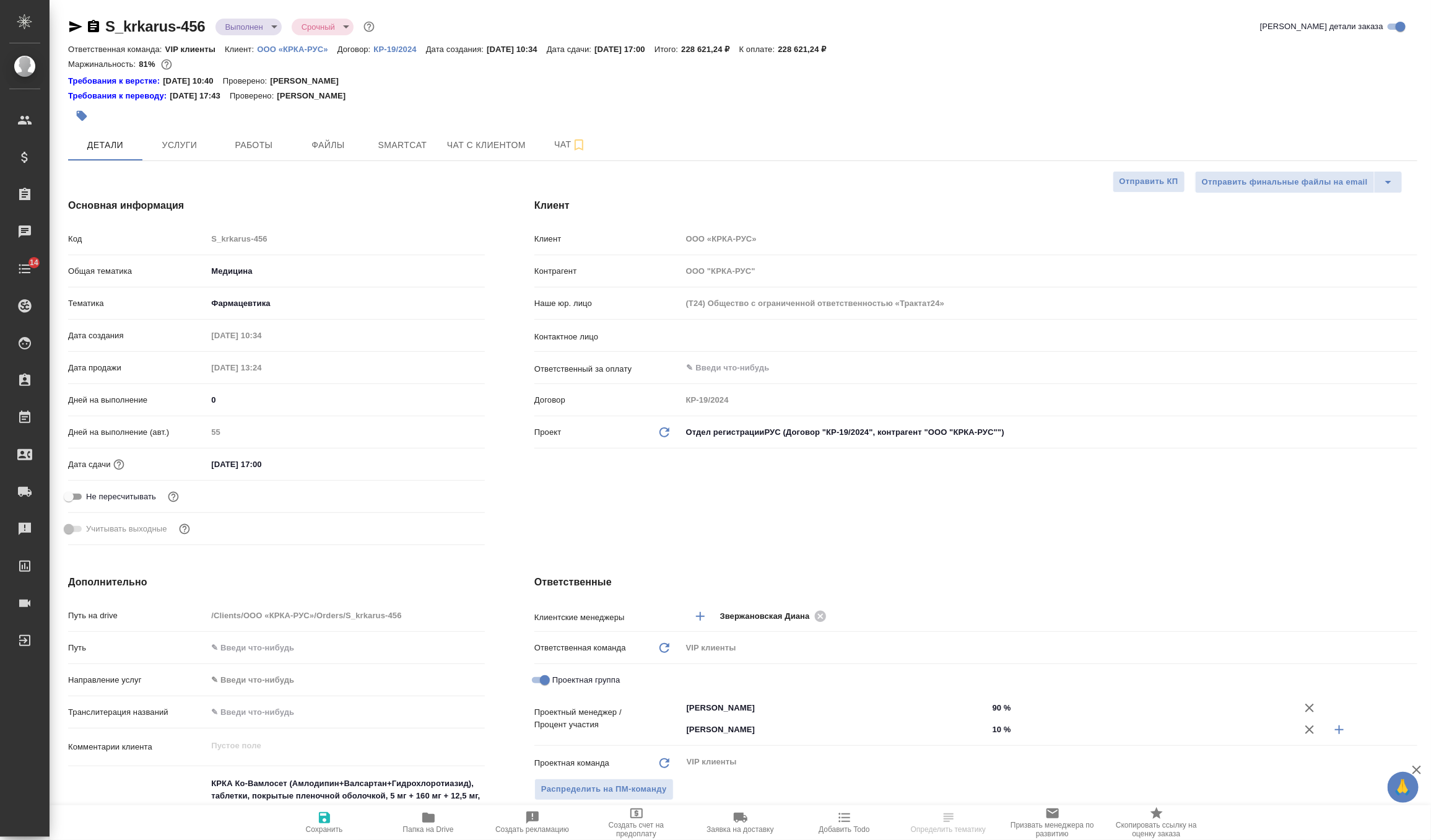
type textarea "x"
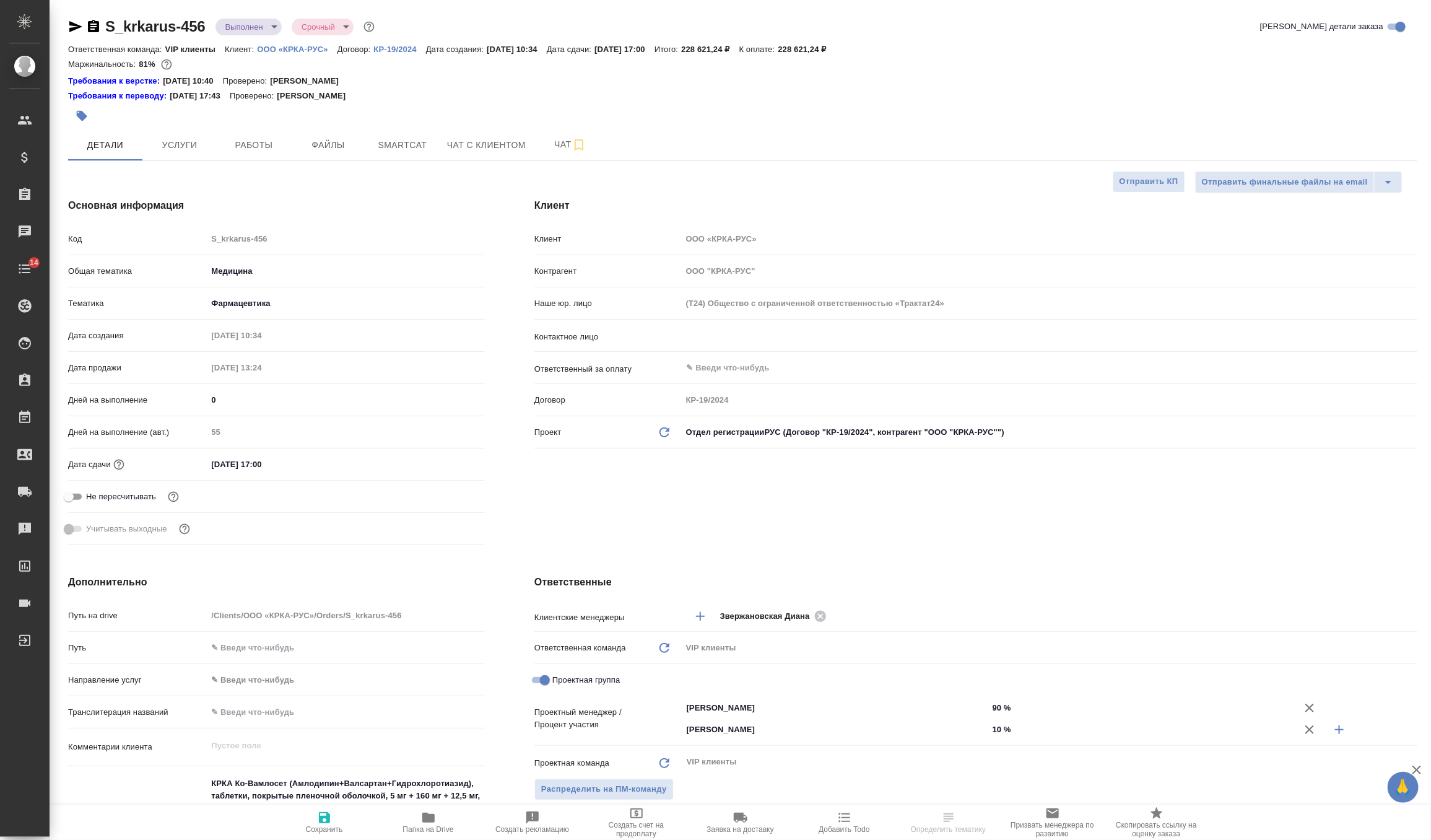
type textarea "x"
click at [259, 31] on body "🙏 .cls-1 fill:#fff; AWATERA Zverzhanovskaya Diana Клиенты Спецификации Заказы Ч…" at bounding box center [716, 420] width 1431 height 840
type textarea "x"
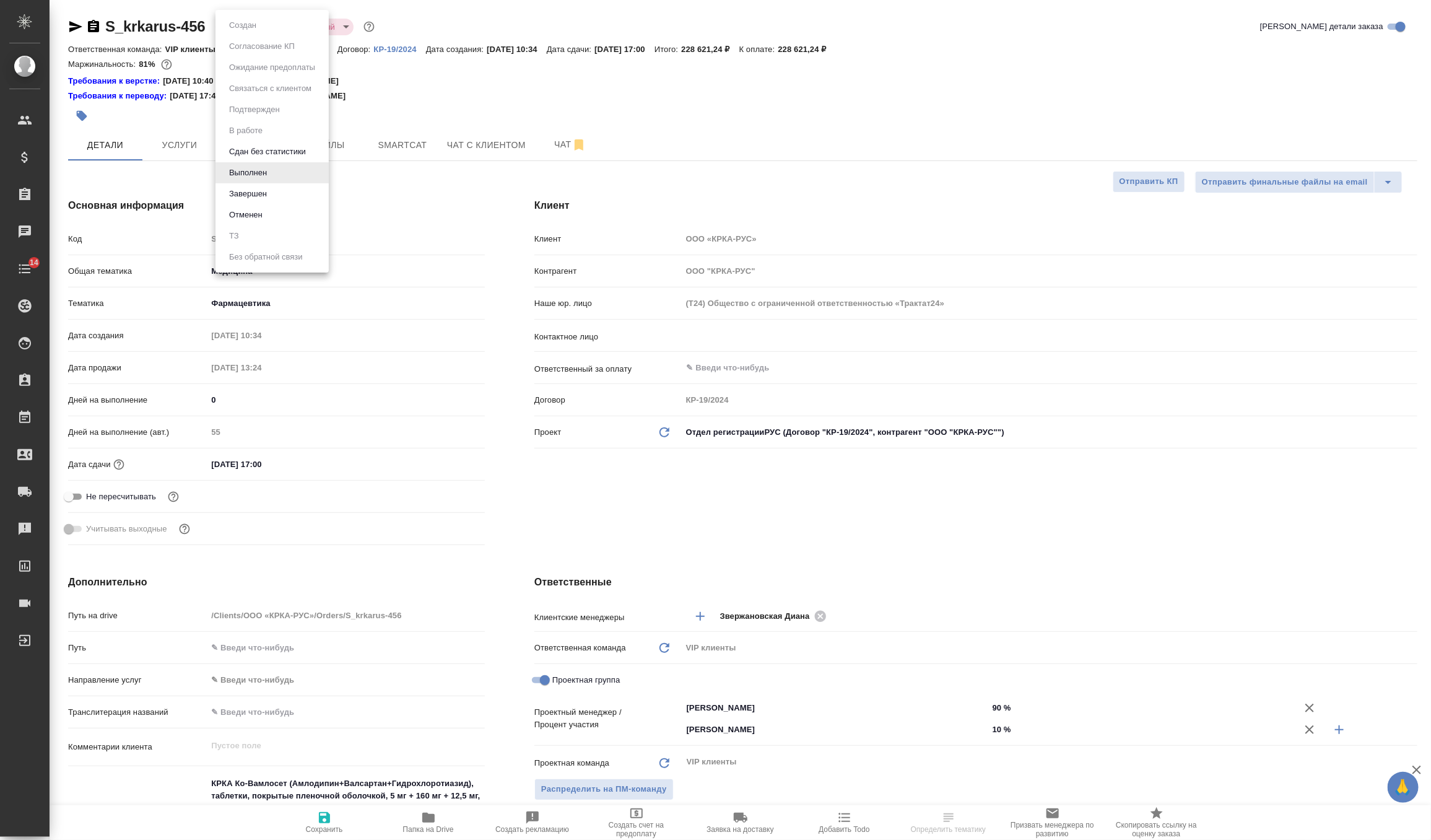
click at [479, 100] on div at bounding box center [716, 420] width 1431 height 840
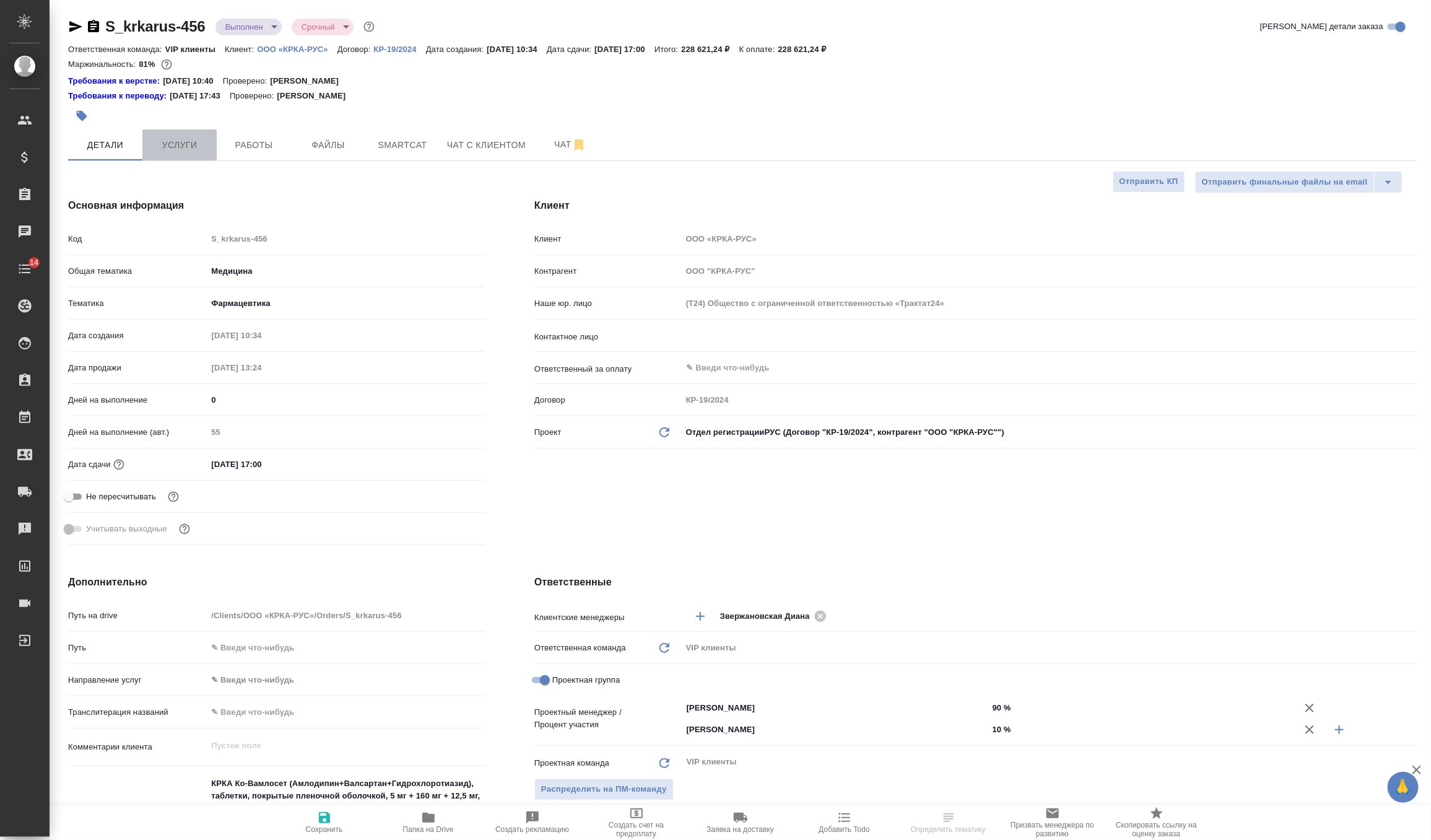
click at [180, 144] on span "Услуги" at bounding box center [180, 144] width 60 height 15
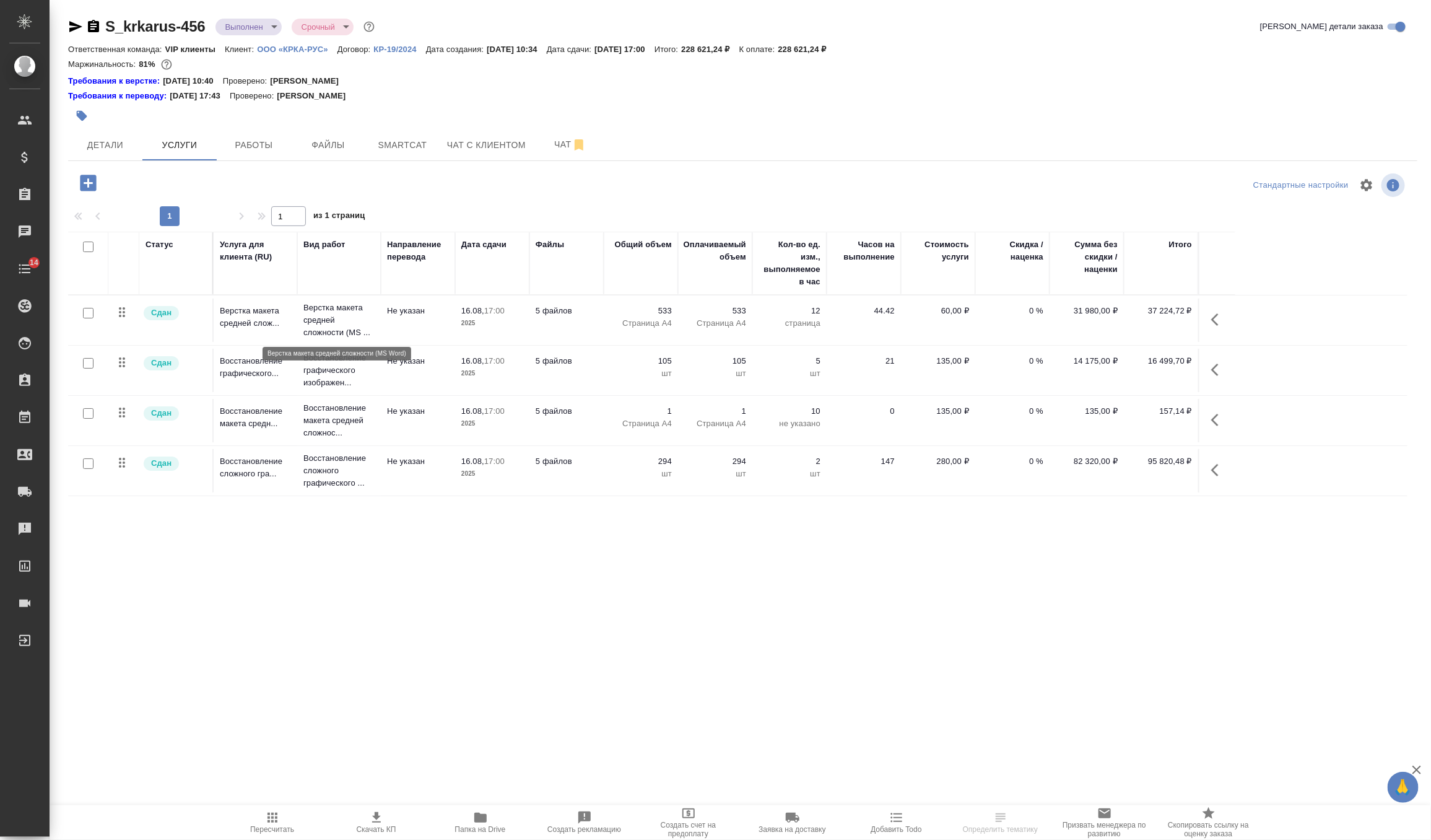
click at [328, 318] on p "Верстка макета средней сложности (MS ..." at bounding box center [338, 319] width 71 height 37
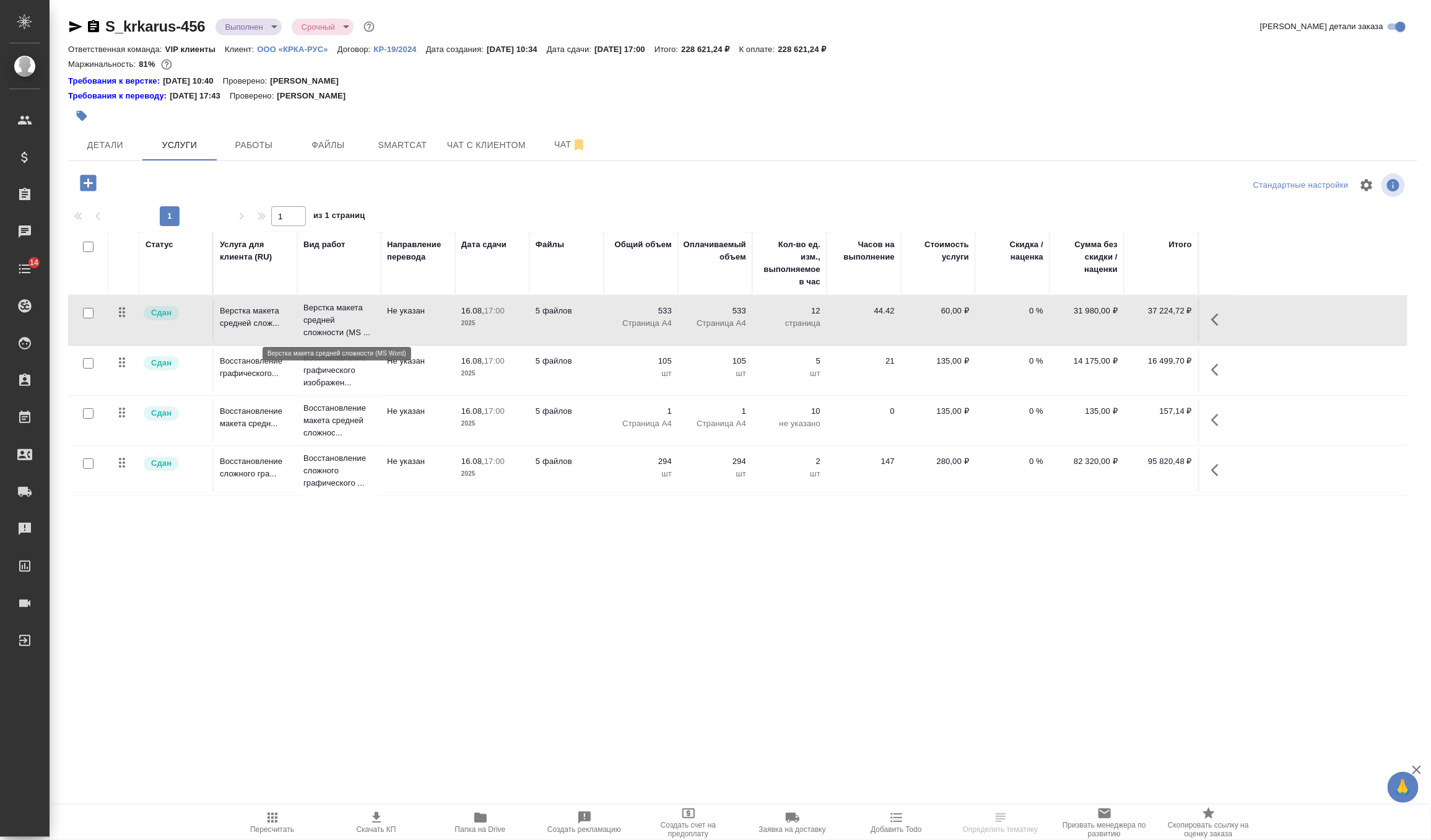
click at [328, 318] on p "Верстка макета средней сложности (MS ..." at bounding box center [338, 319] width 71 height 37
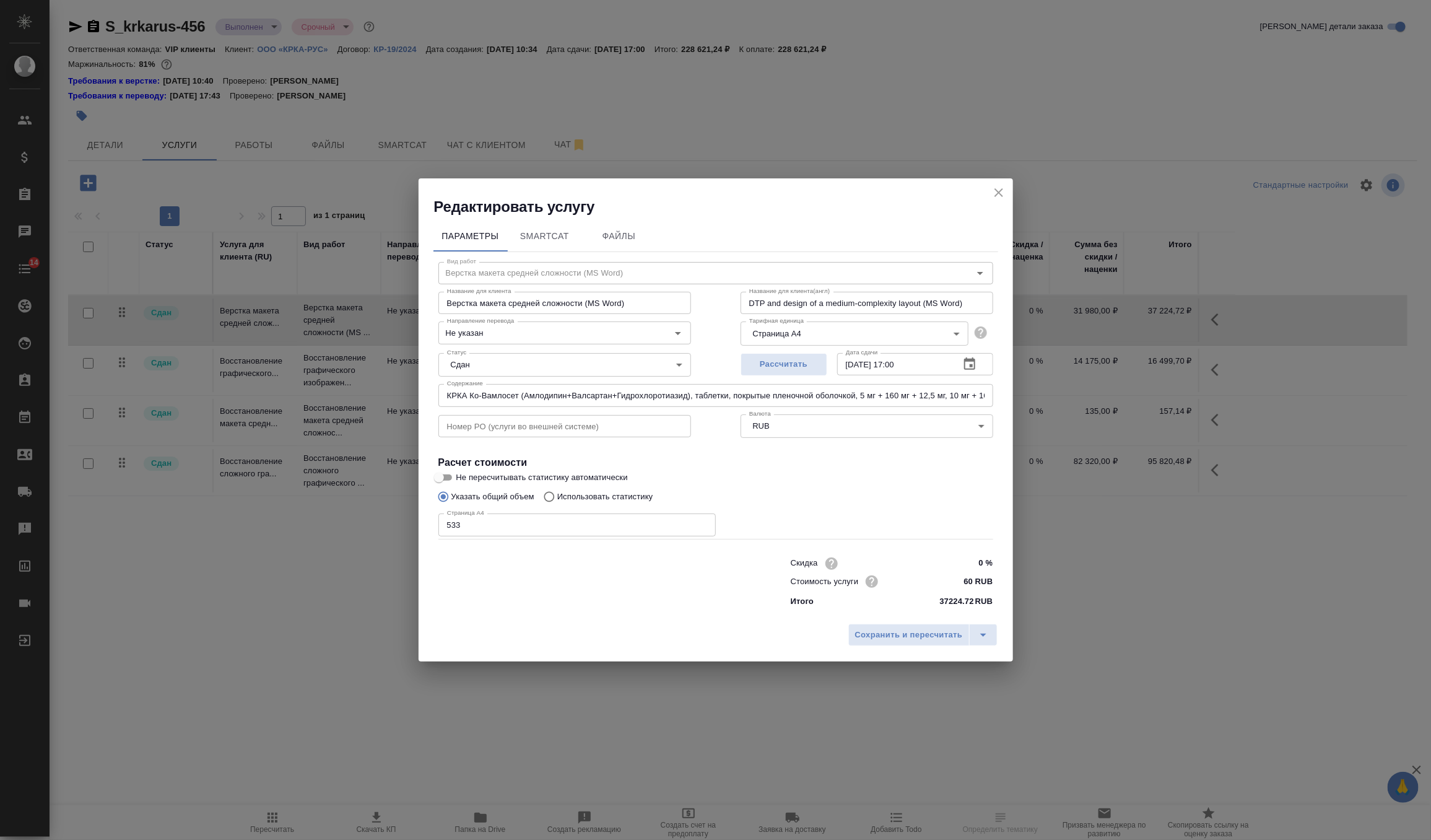
click at [994, 198] on icon "close" at bounding box center [999, 192] width 14 height 14
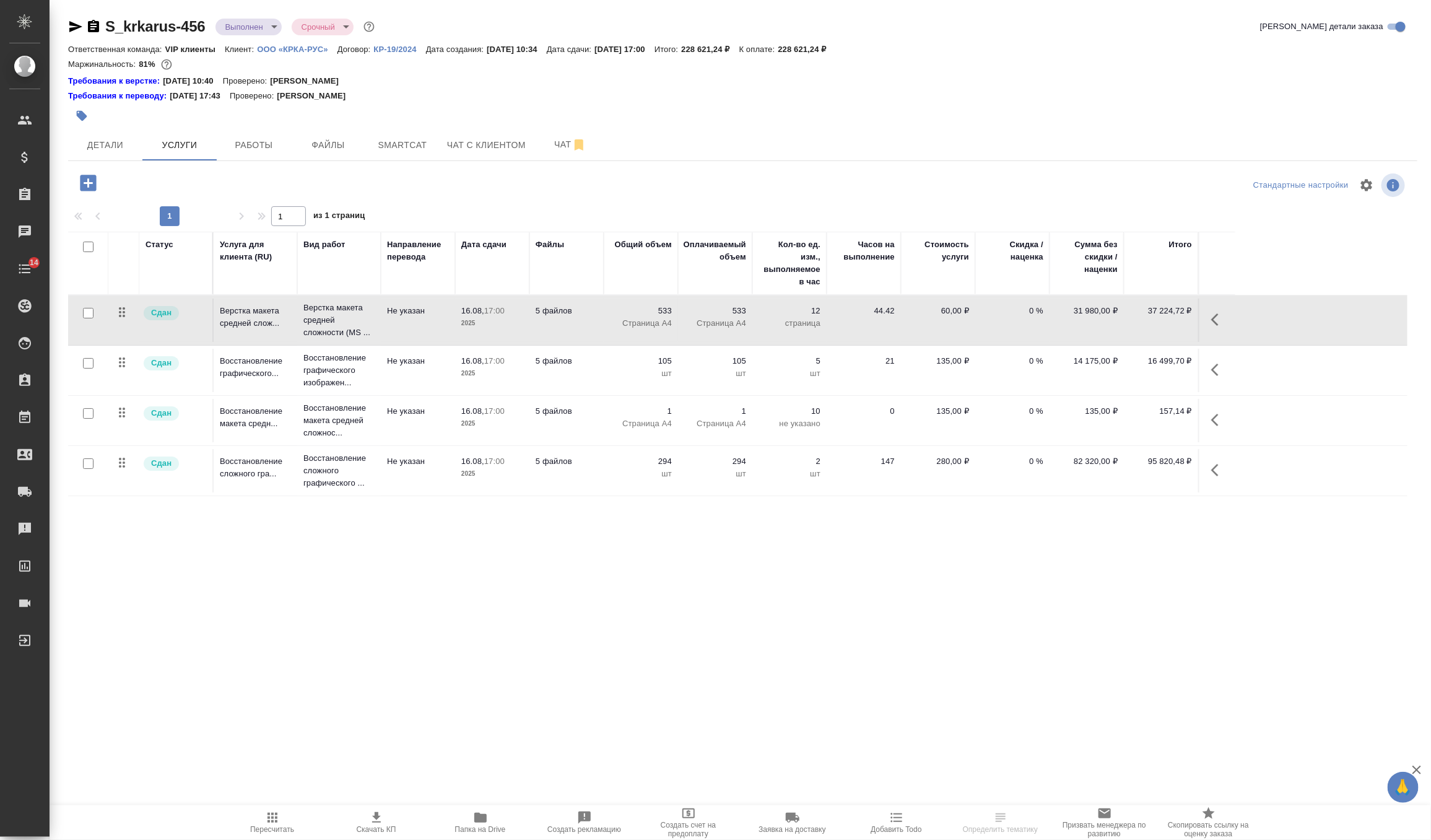
click at [434, 376] on td "Не указан" at bounding box center [418, 370] width 74 height 43
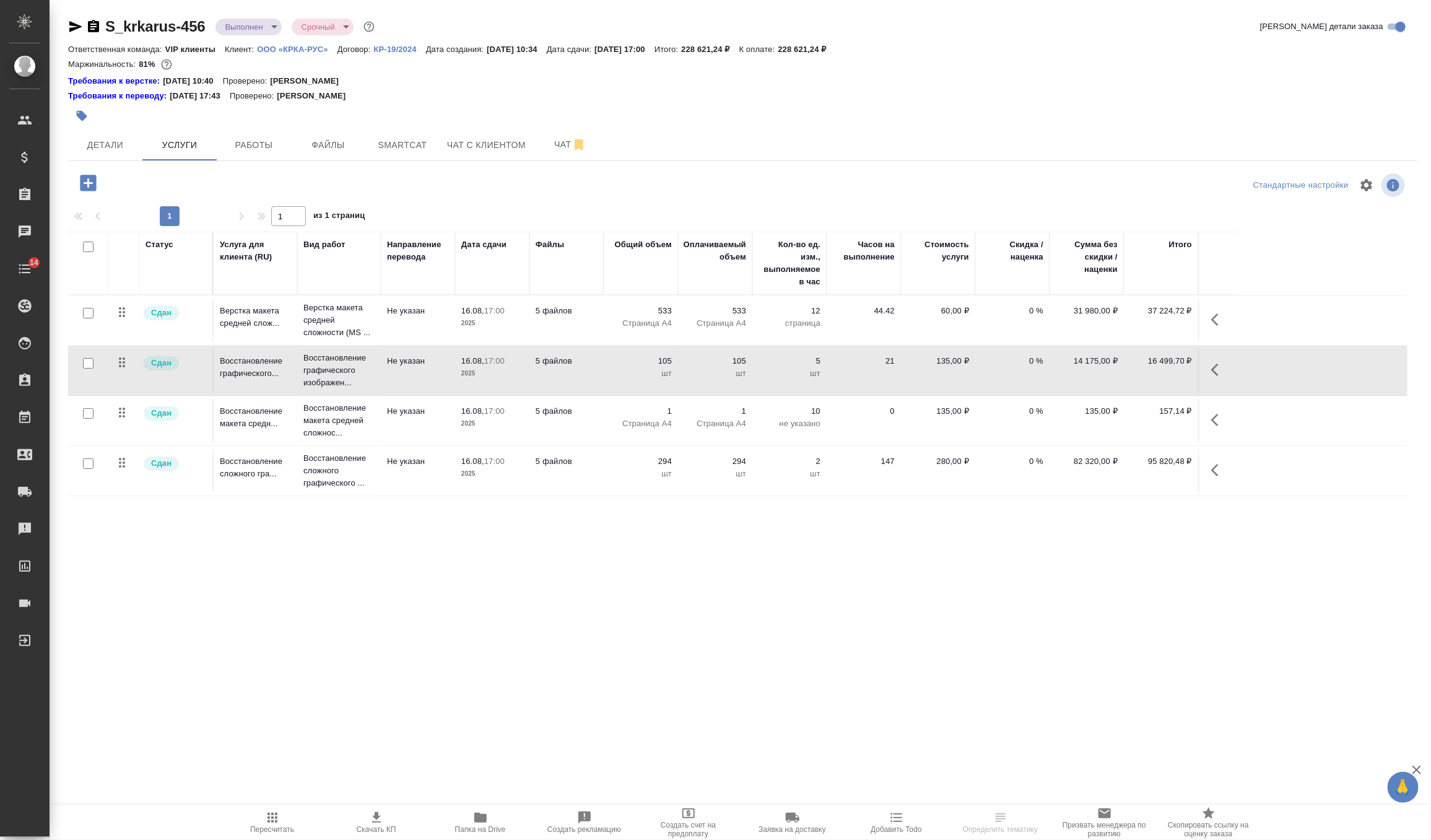
click at [434, 376] on td "Не указан" at bounding box center [418, 370] width 74 height 43
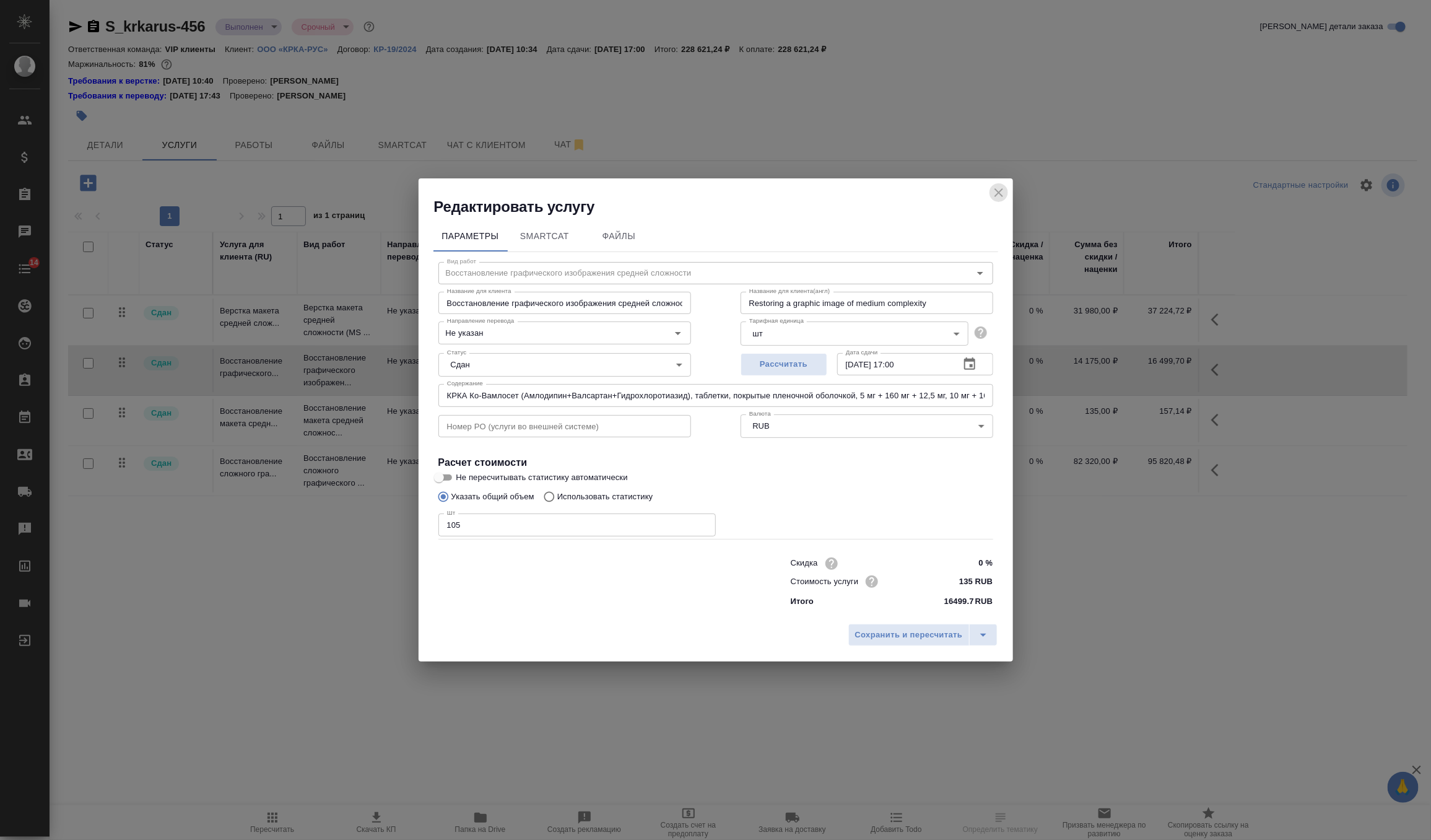
click at [996, 189] on icon "close" at bounding box center [999, 193] width 9 height 9
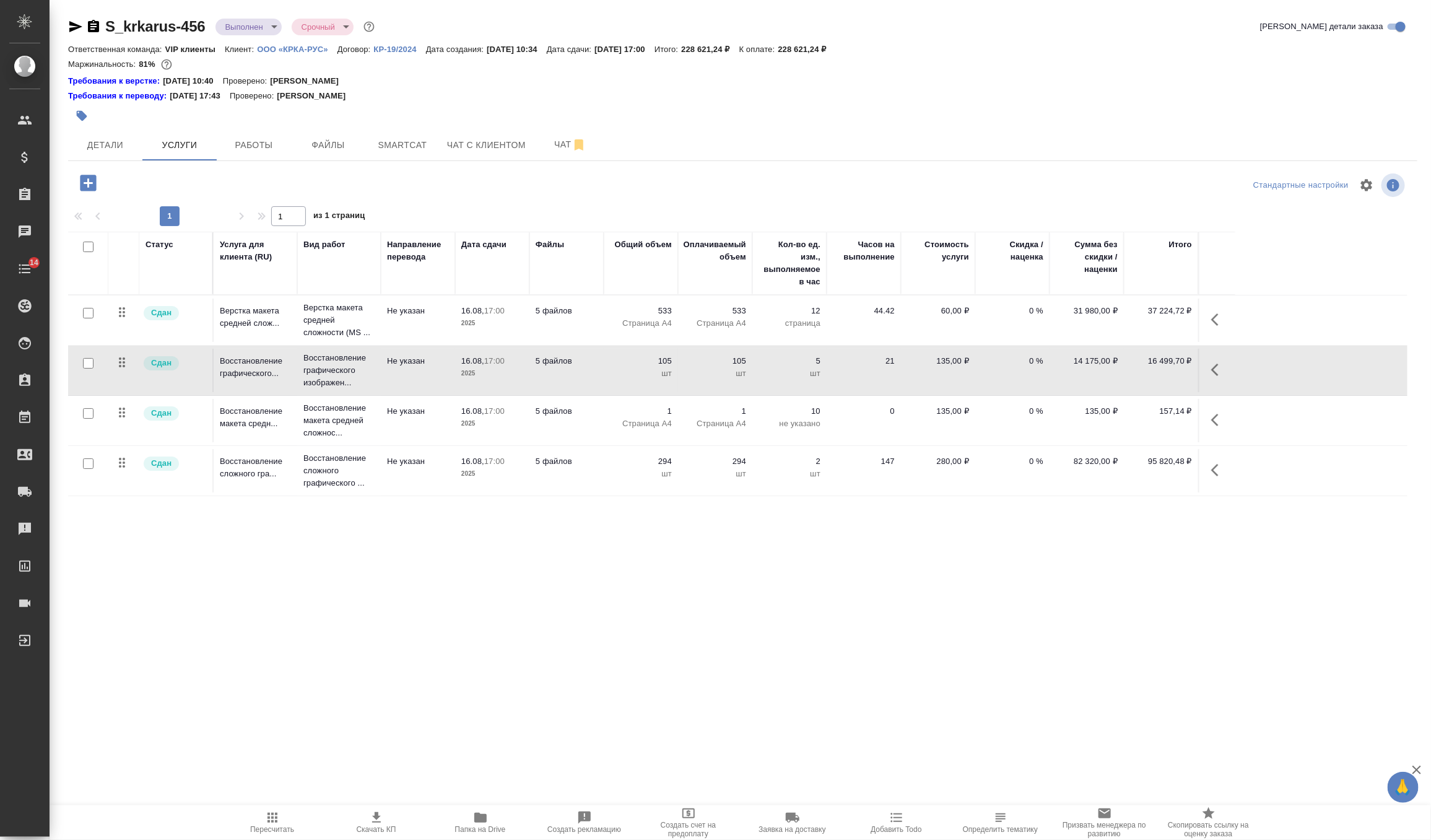
click at [412, 428] on td "Не указан" at bounding box center [418, 420] width 74 height 43
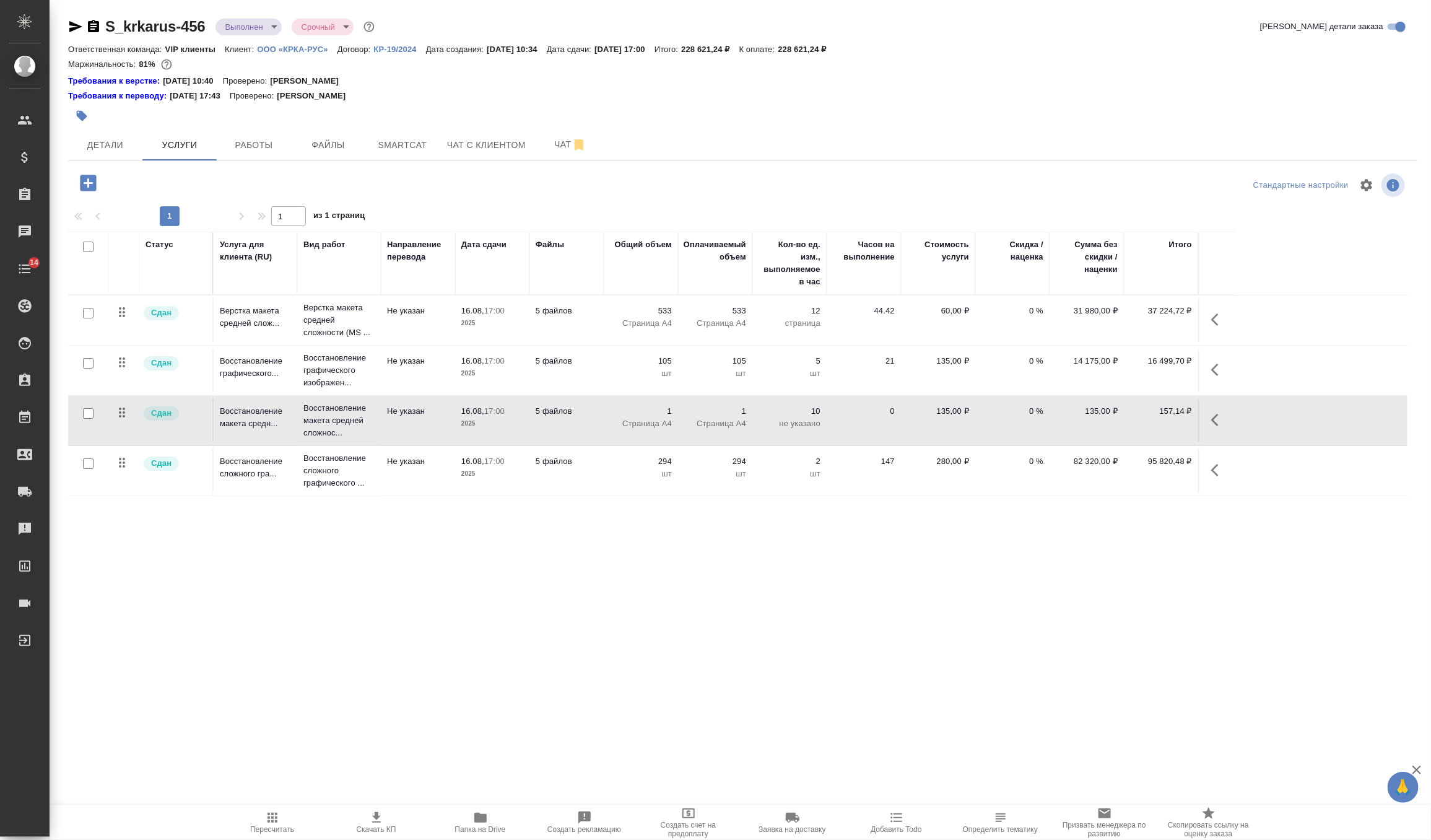
click at [412, 428] on td "Не указан" at bounding box center [418, 420] width 74 height 43
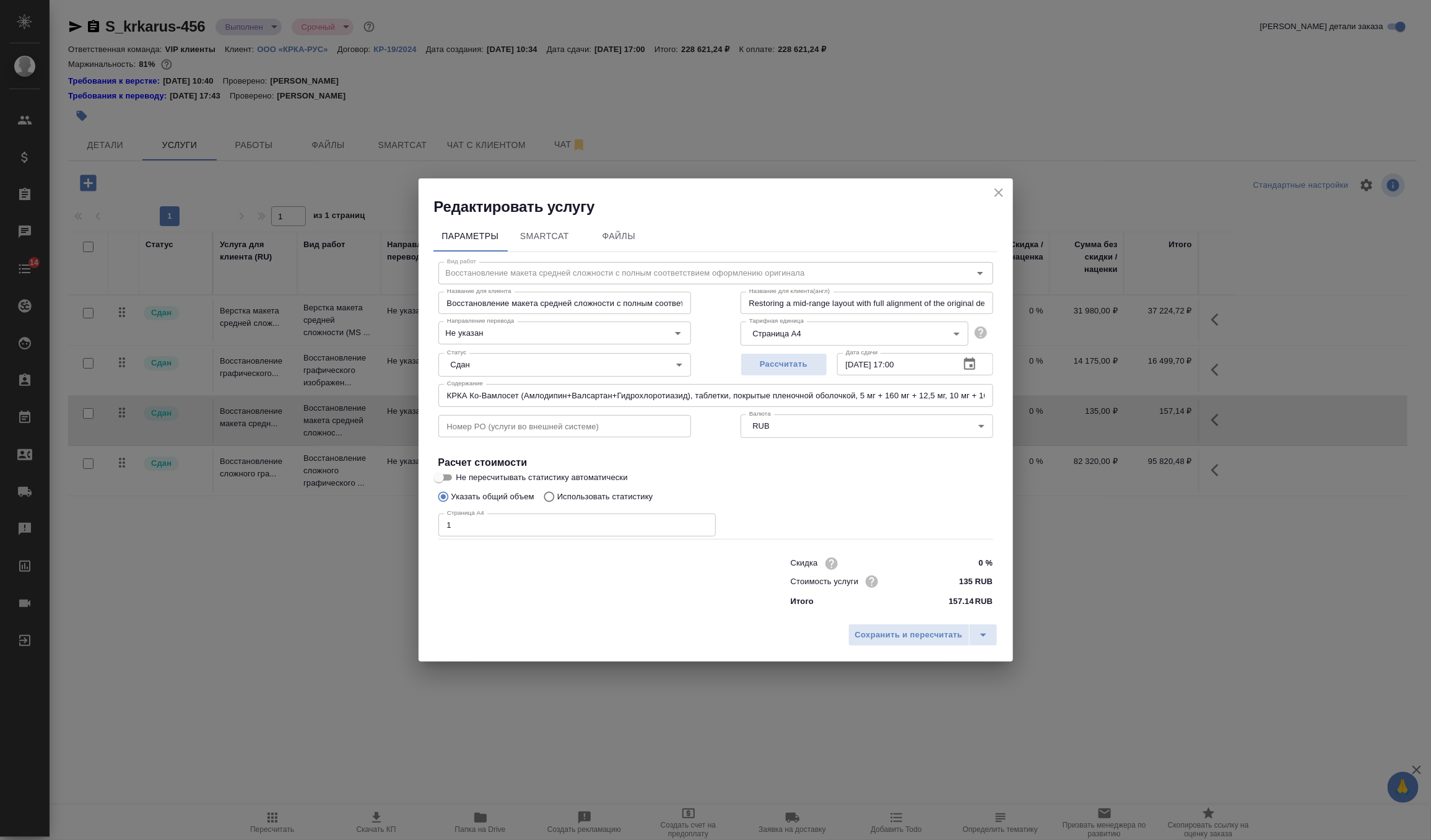
click at [1002, 197] on icon "close" at bounding box center [999, 192] width 14 height 14
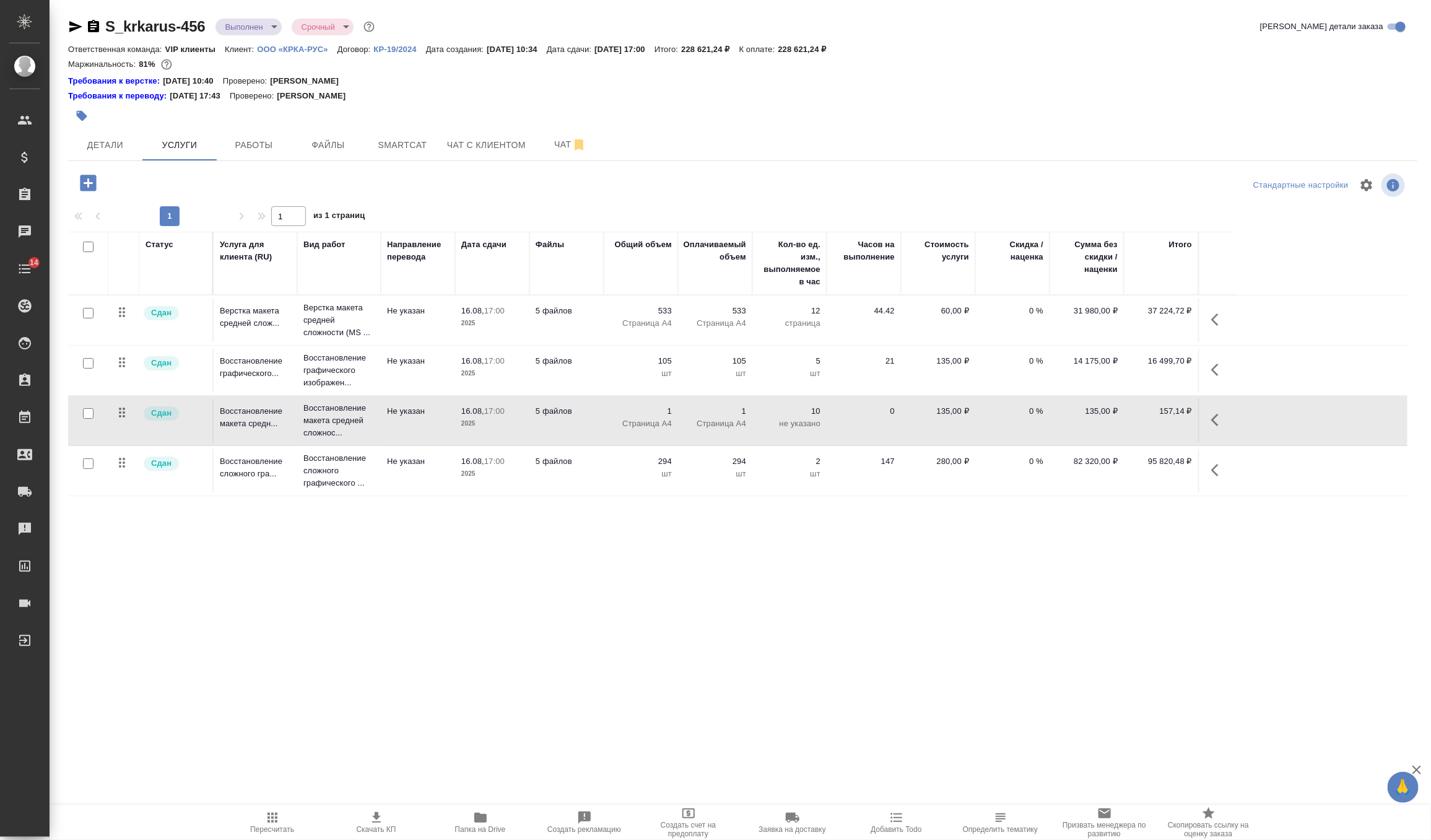
click at [437, 466] on p "Не указан" at bounding box center [418, 462] width 62 height 13
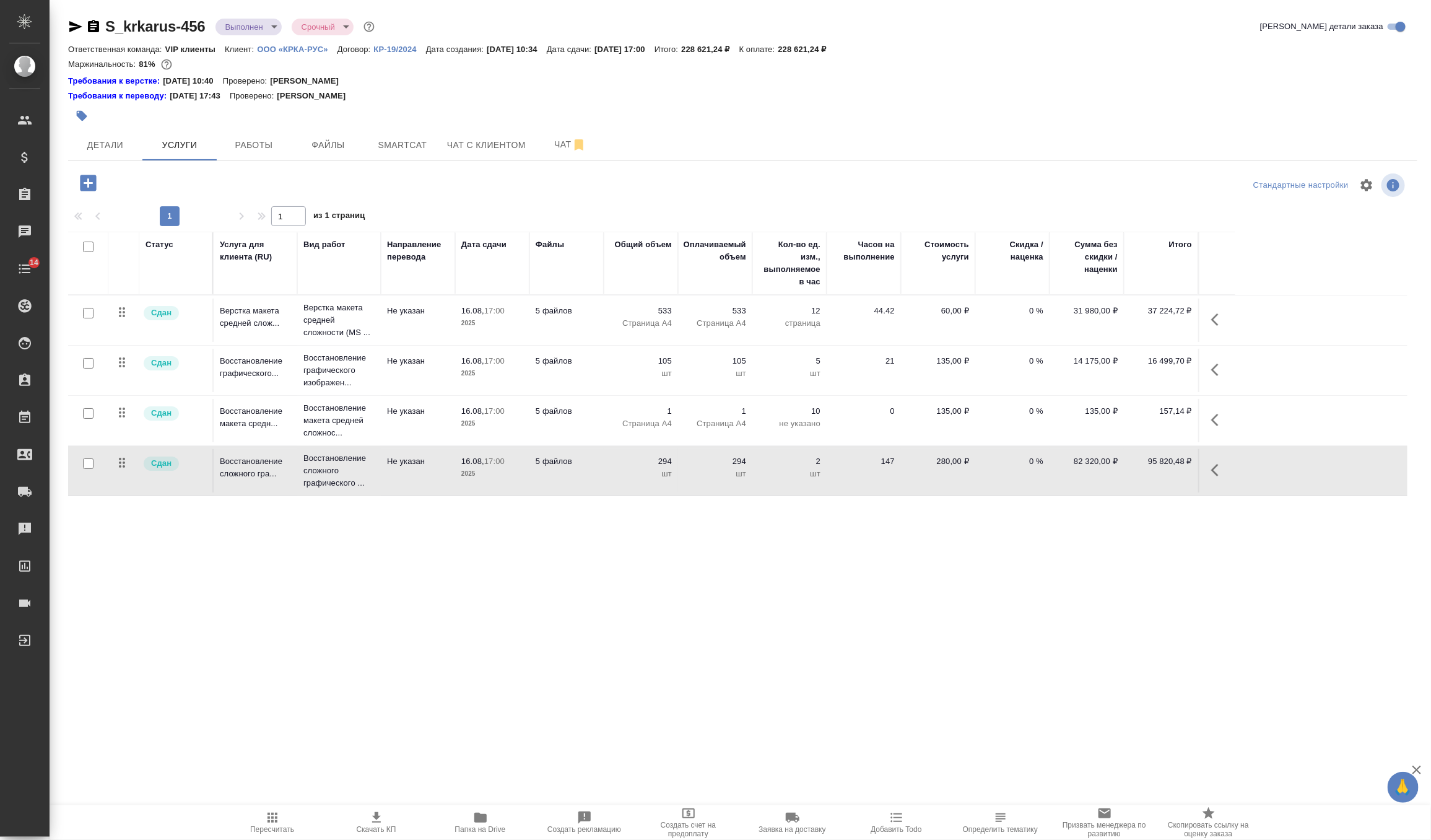
click at [437, 466] on p "Не указан" at bounding box center [418, 462] width 62 height 13
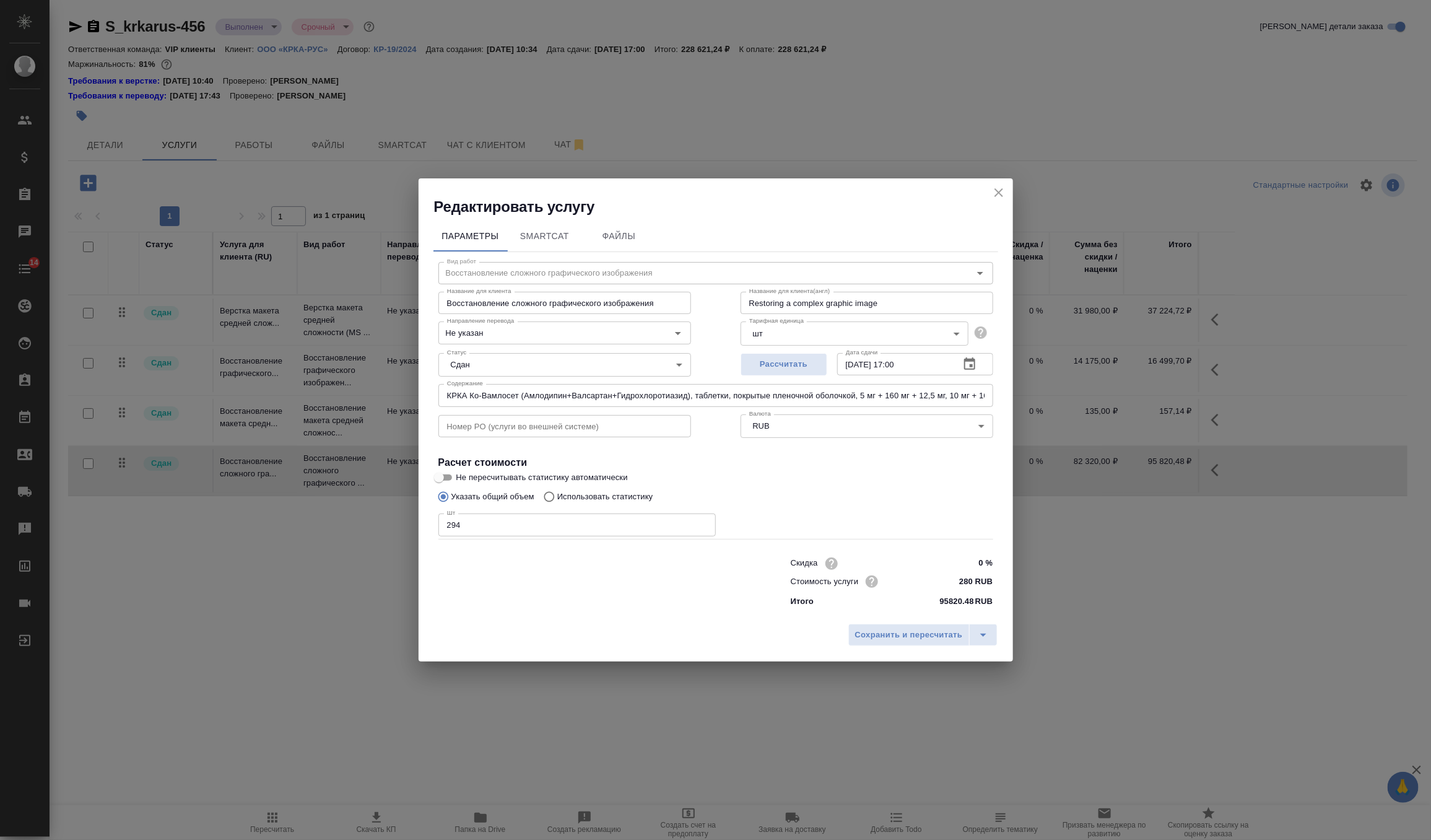
click at [1001, 187] on icon "close" at bounding box center [999, 192] width 14 height 14
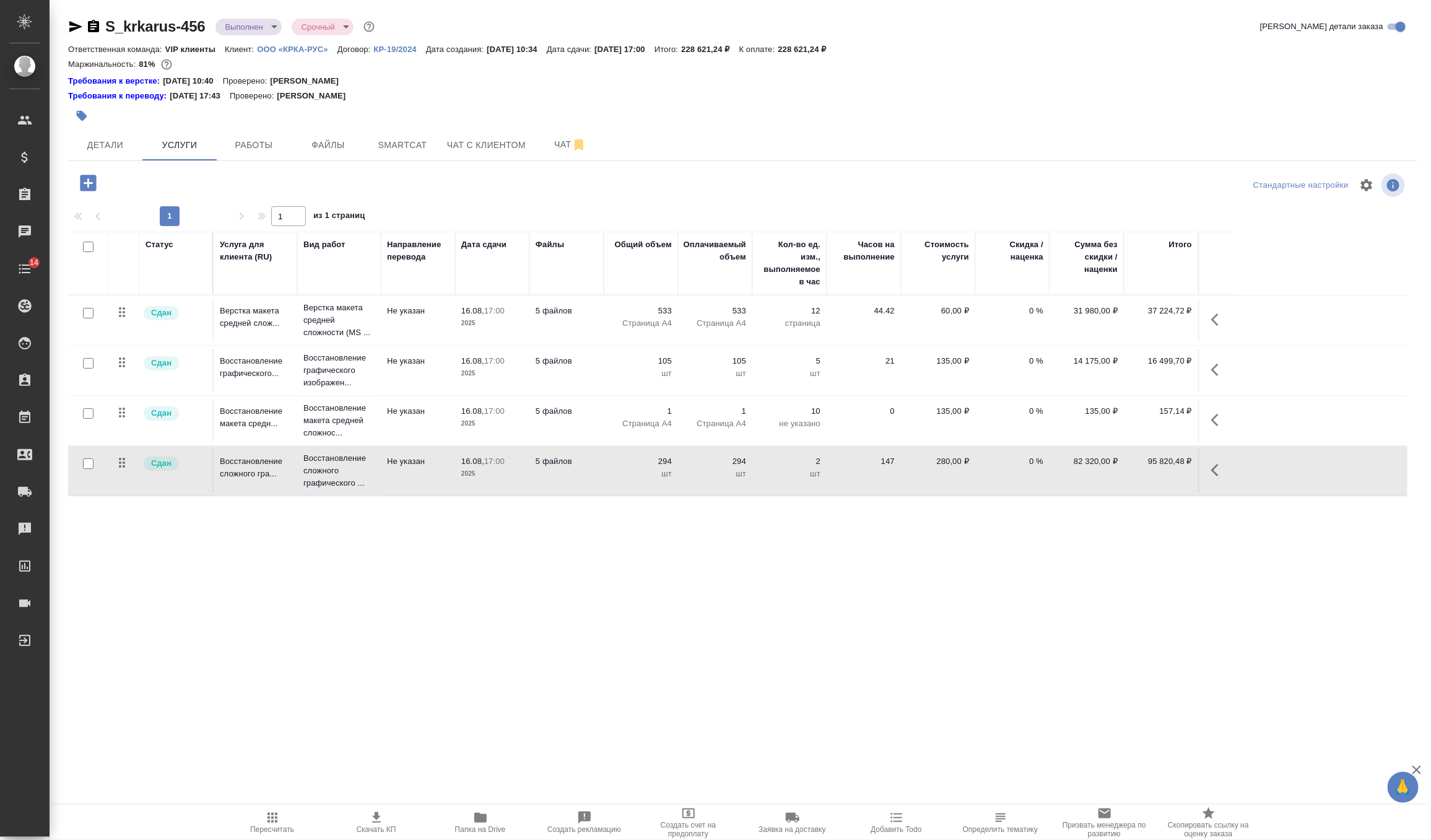
scroll to position [46, 0]
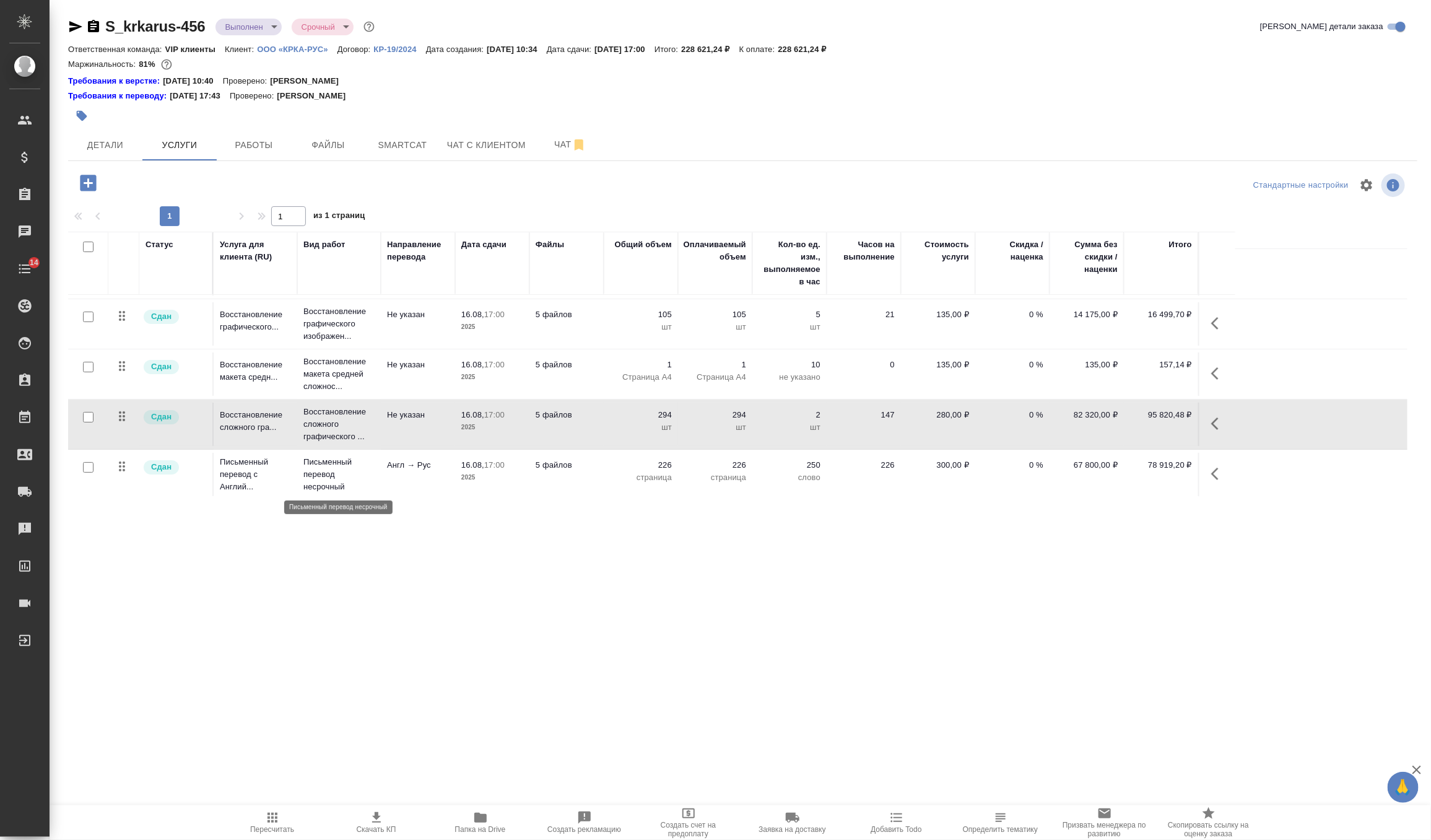
click at [372, 456] on p "Письменный перевод несрочный" at bounding box center [338, 474] width 71 height 37
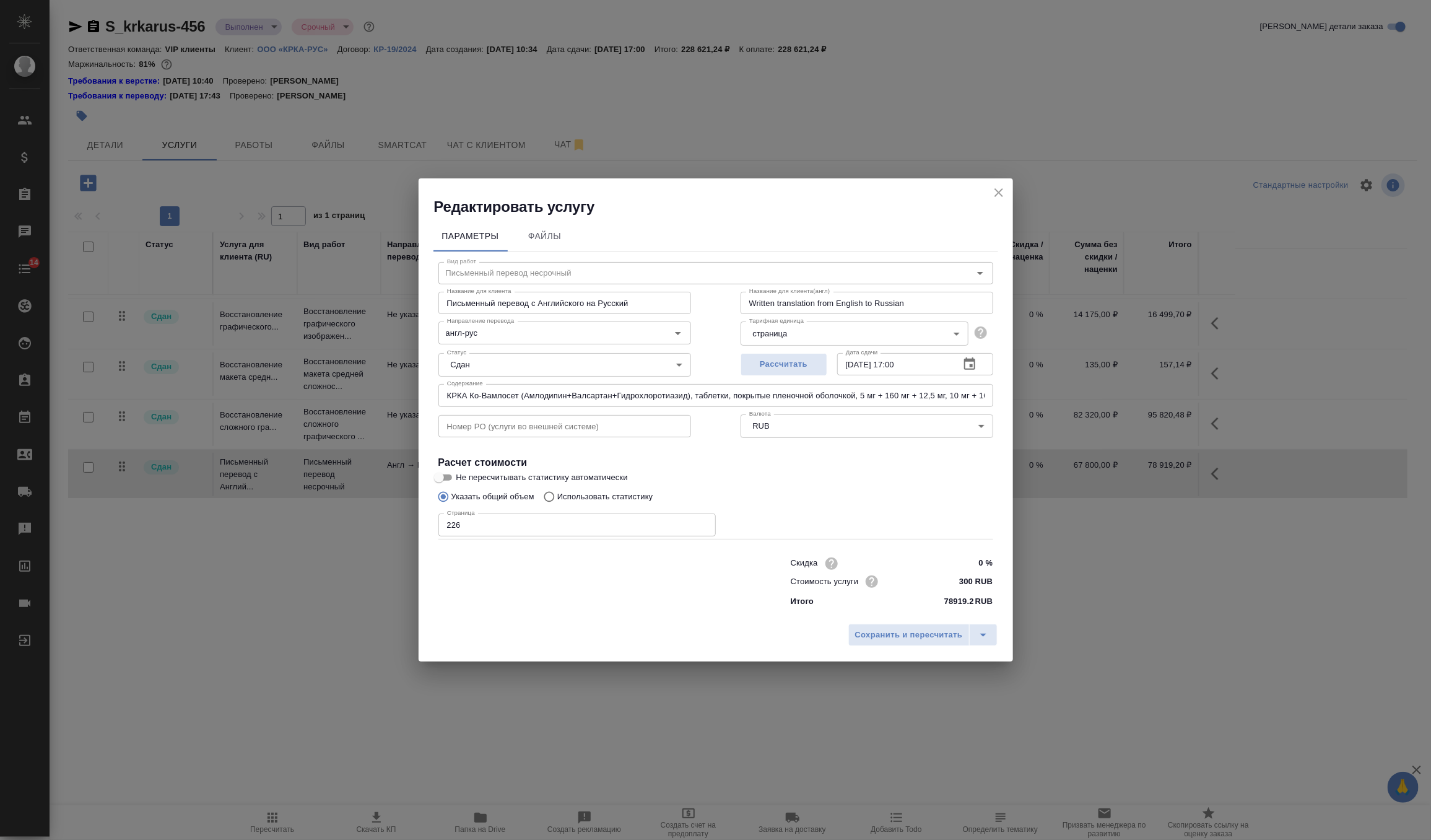
click at [998, 185] on icon "close" at bounding box center [999, 192] width 14 height 14
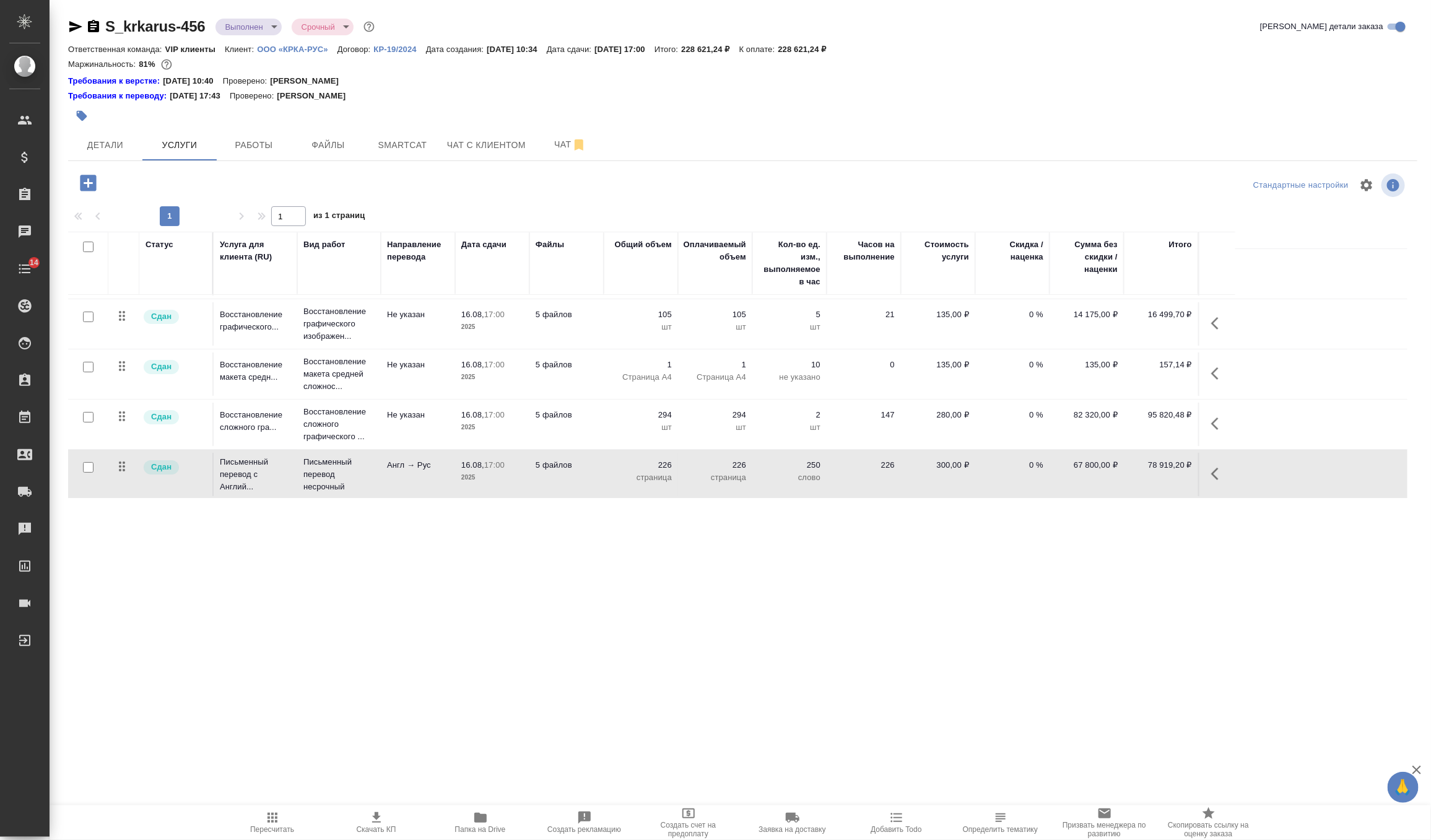
click at [253, 23] on body "🙏 .cls-1 fill:#fff; AWATERA Zverzhanovskaya Diana Клиенты Спецификации Заказы 0…" at bounding box center [716, 420] width 1431 height 840
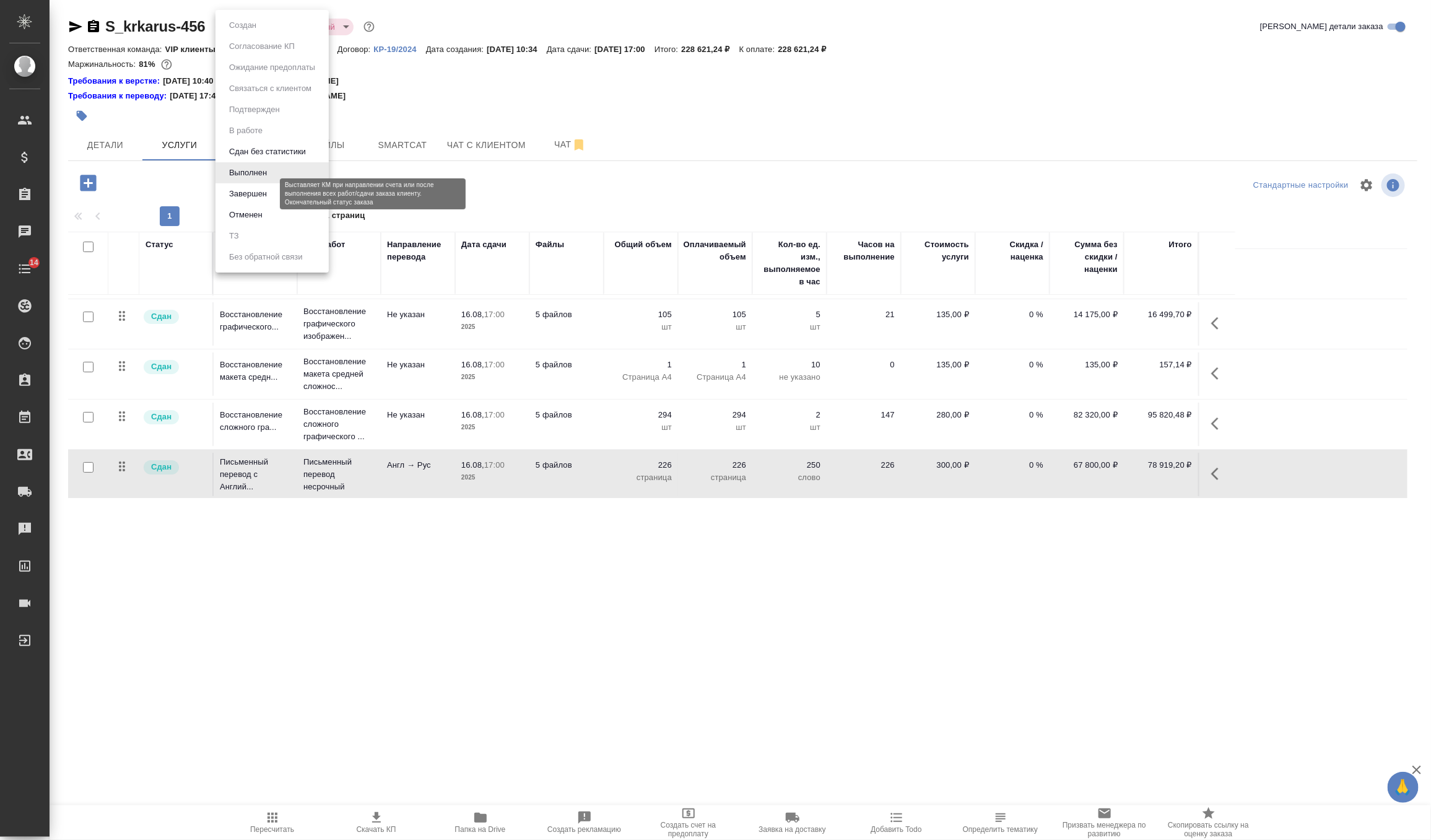
click at [270, 198] on button "Завершен" at bounding box center [248, 193] width 45 height 14
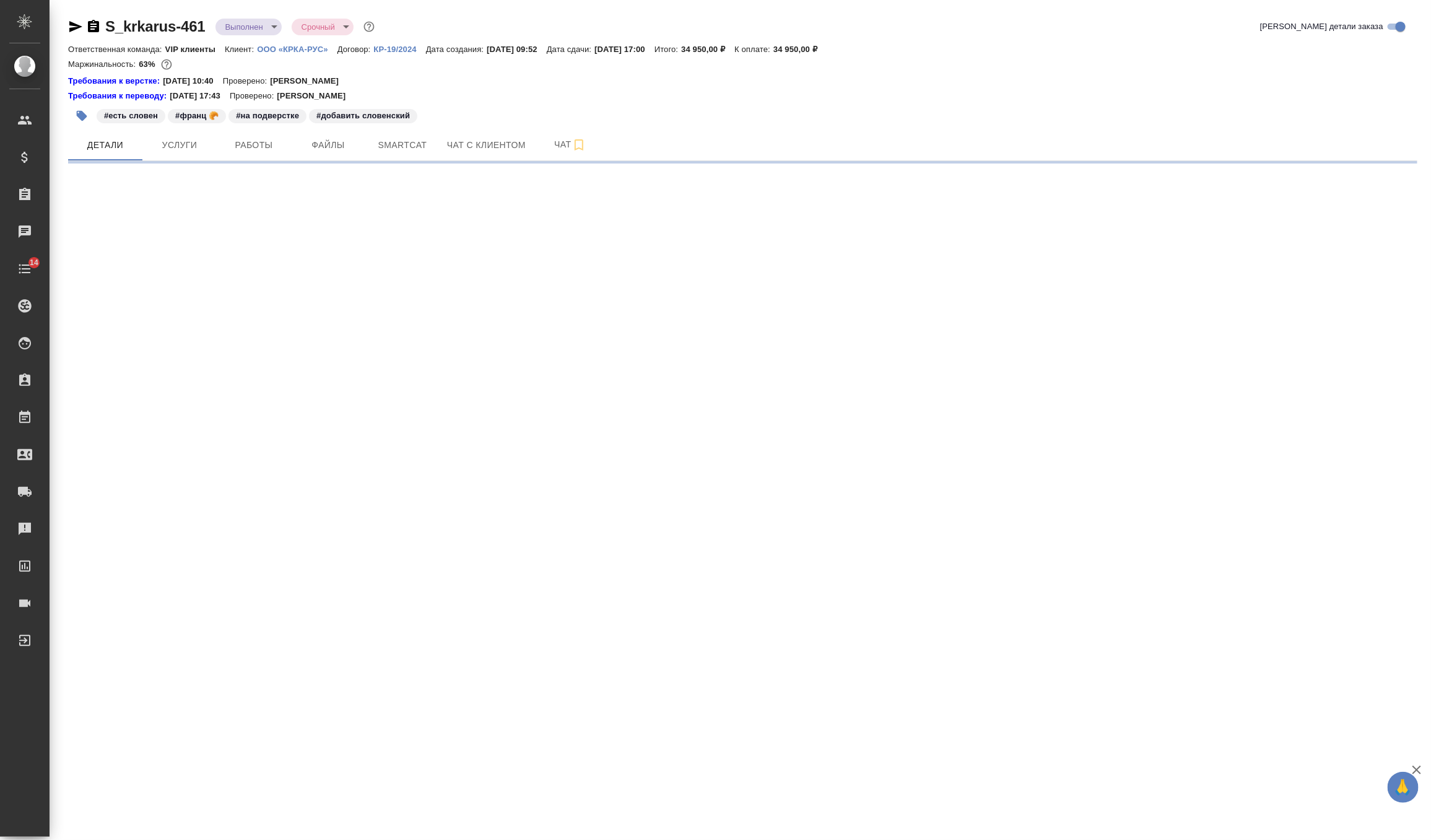
select select "RU"
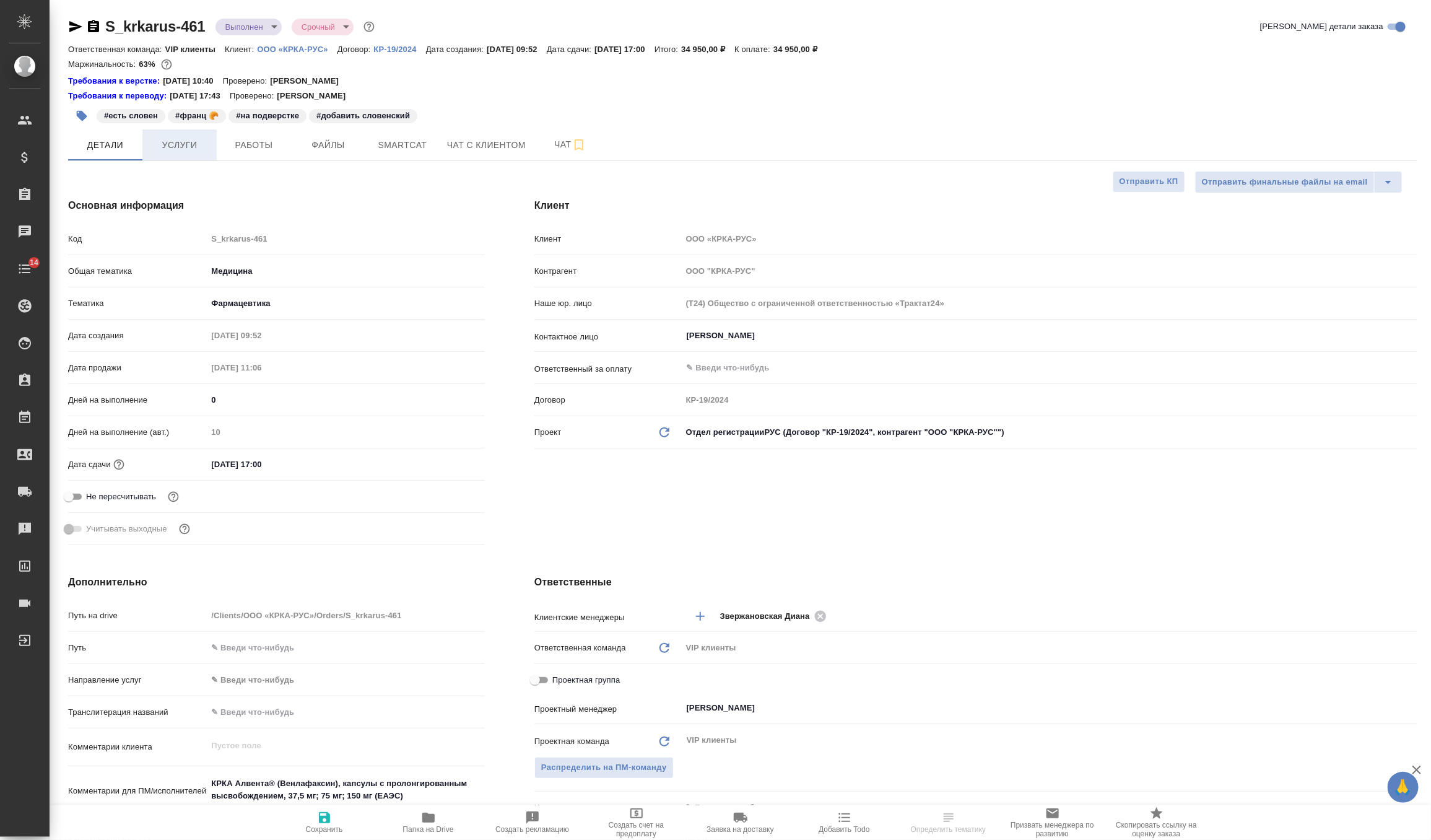
type textarea "x"
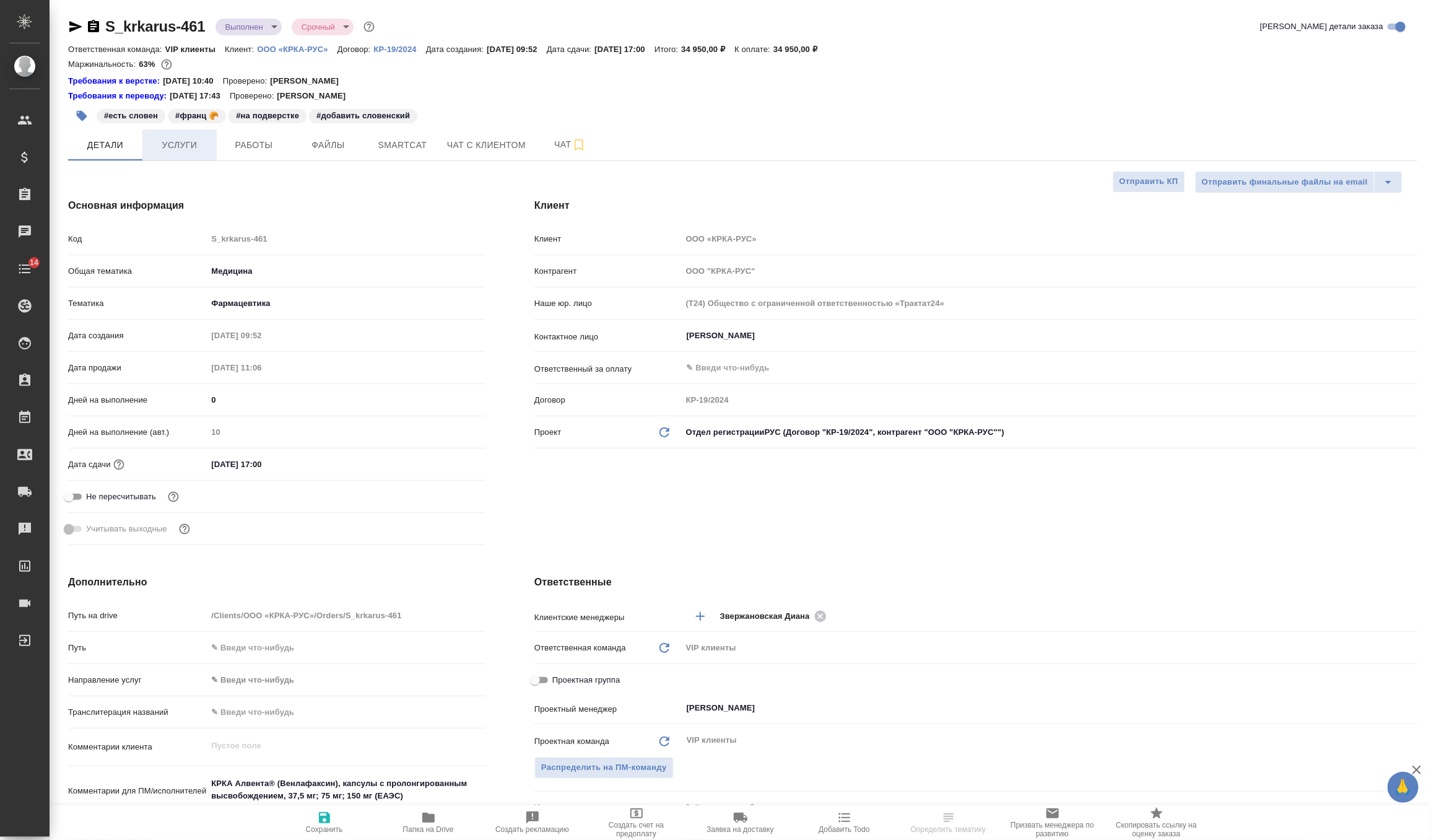
type textarea "x"
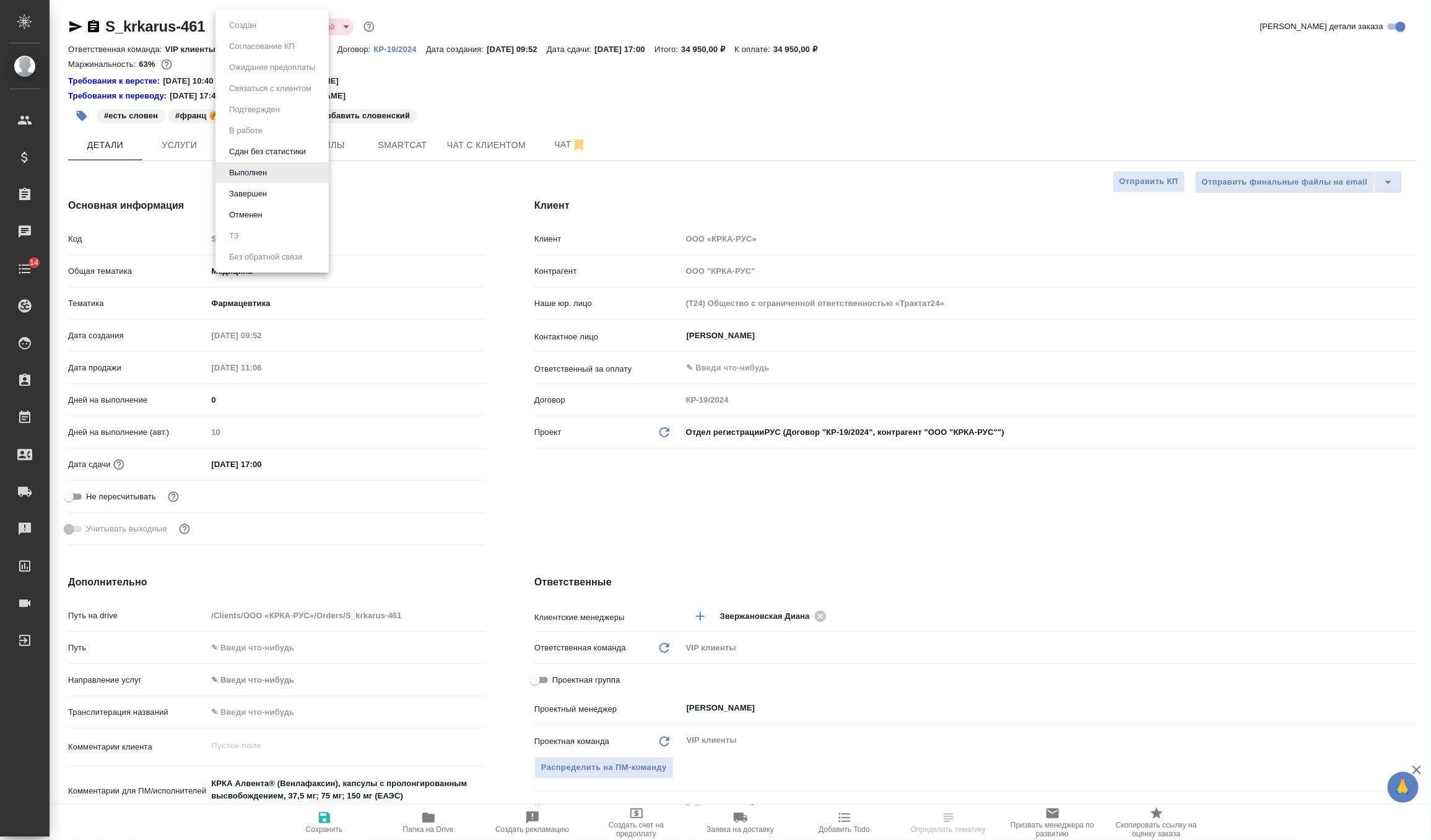
click at [242, 29] on body "🙏 .cls-1 fill:#fff; AWATERA Zverzhanovskaya Diana Клиенты Спецификации Заказы Ч…" at bounding box center [716, 420] width 1431 height 840
click at [163, 148] on div at bounding box center [716, 420] width 1431 height 840
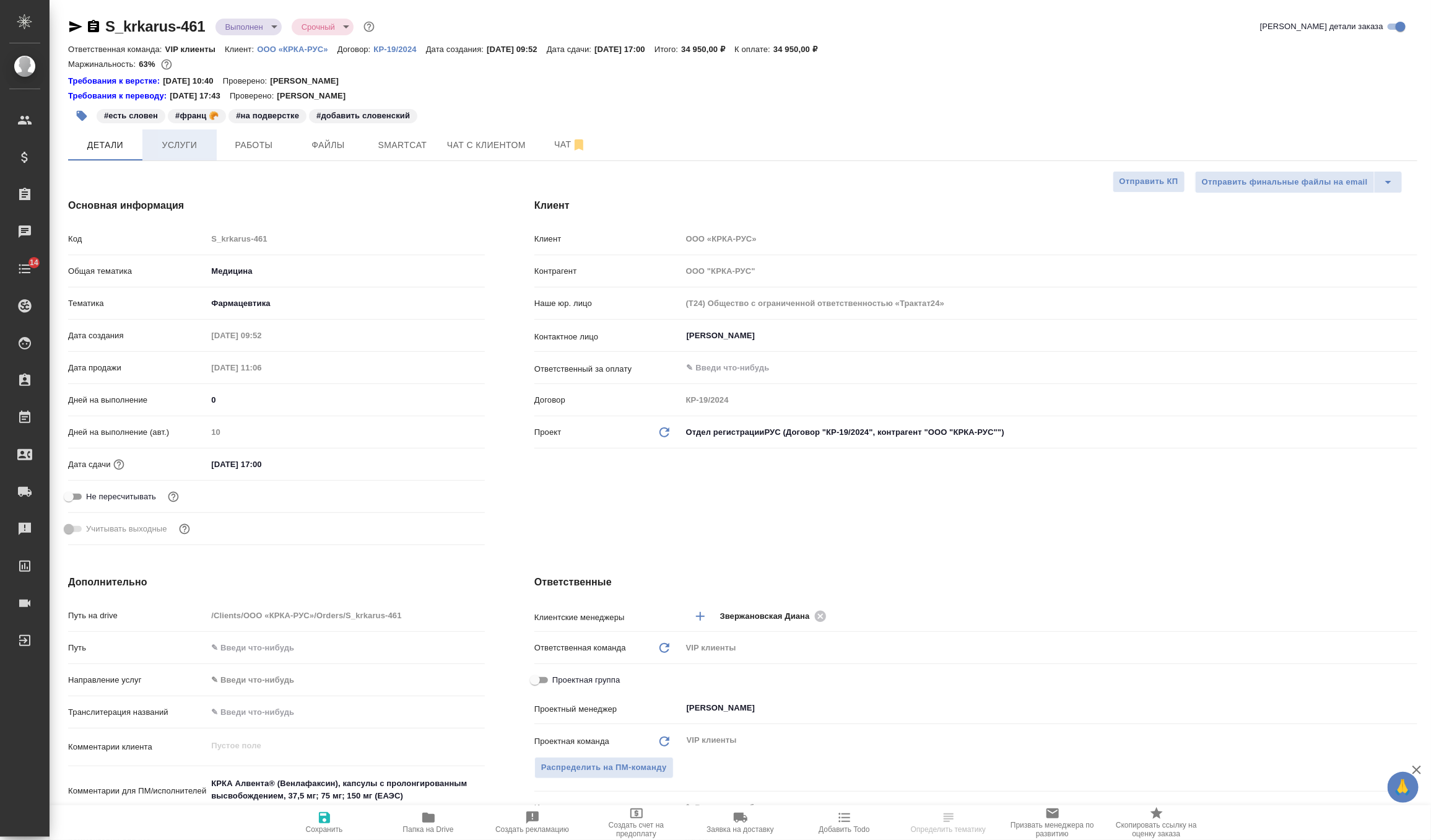
click at [173, 148] on span "Услуги" at bounding box center [180, 144] width 60 height 15
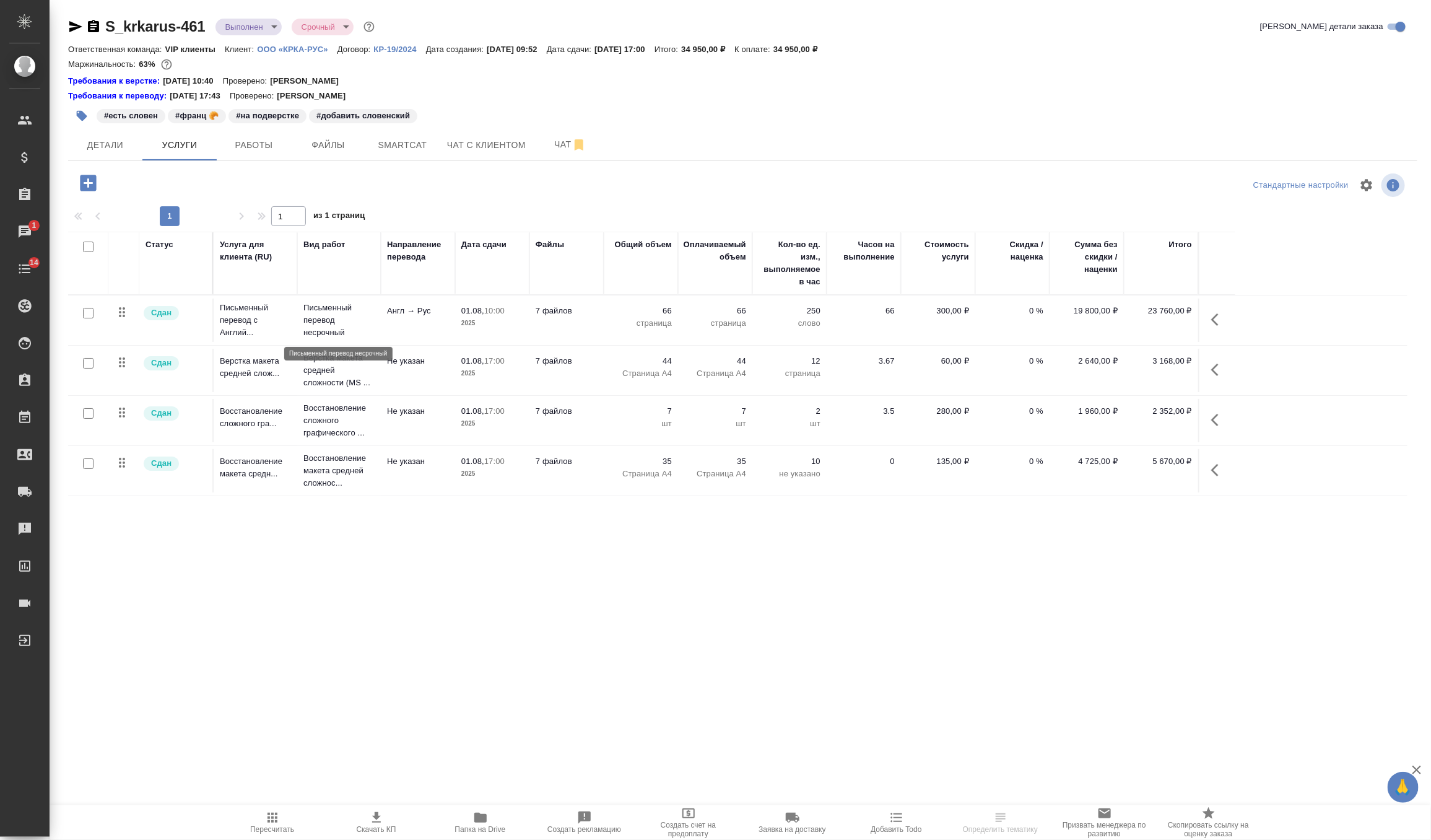
click at [336, 309] on p "Письменный перевод несрочный" at bounding box center [338, 319] width 71 height 37
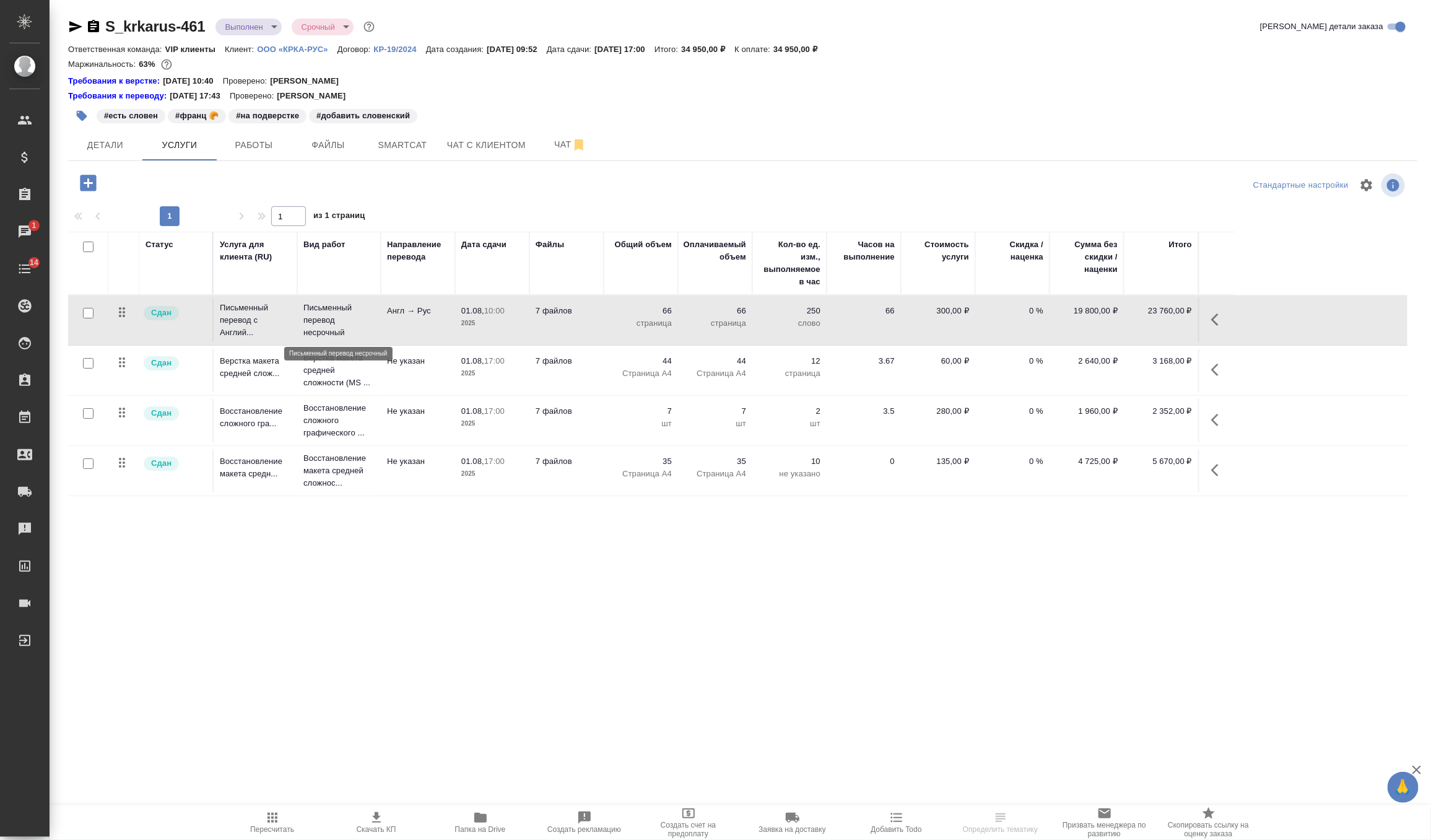
click at [336, 309] on p "Письменный перевод несрочный" at bounding box center [338, 319] width 71 height 37
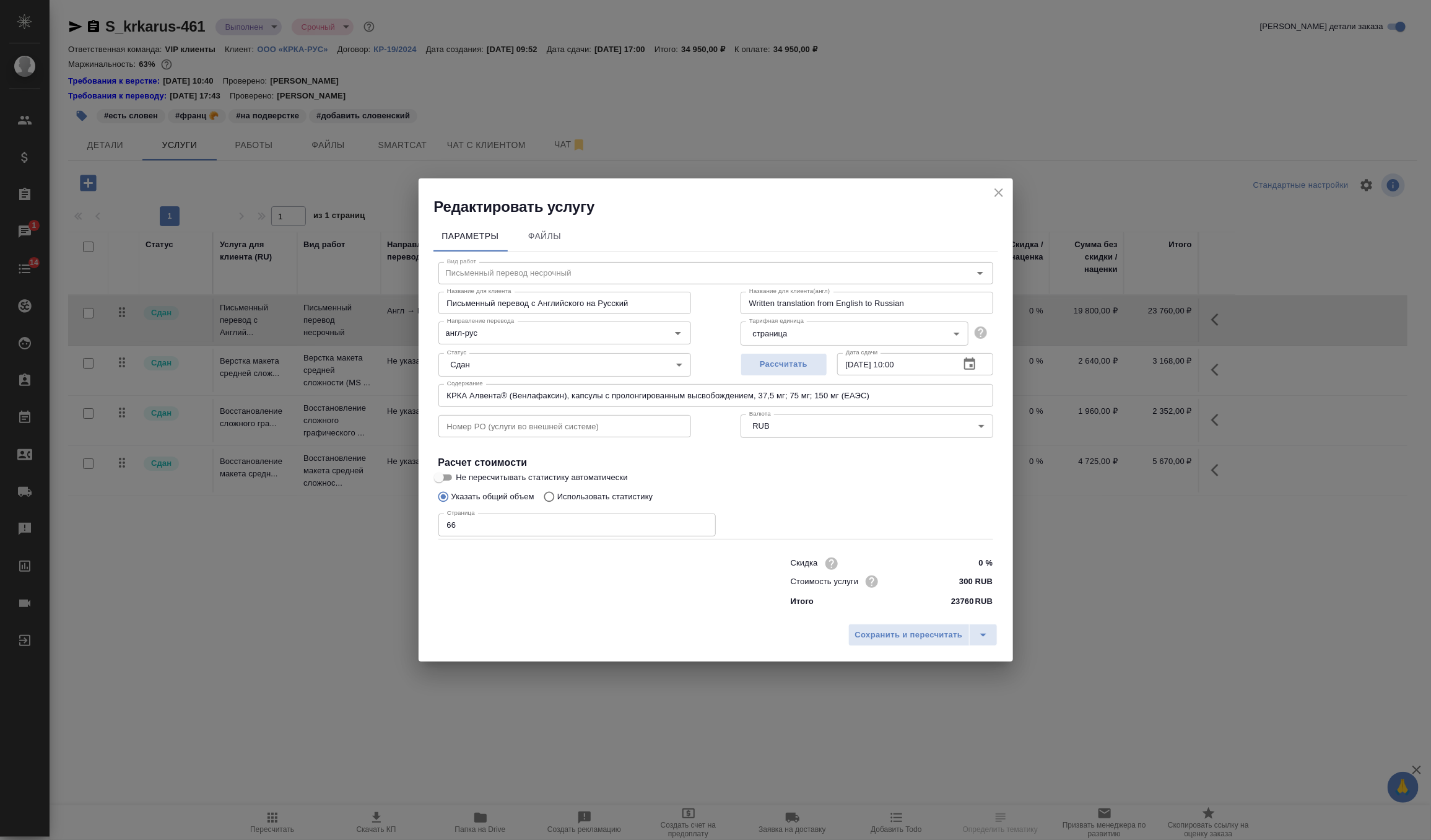
click at [1006, 198] on h2 "Редактировать услугу" at bounding box center [724, 207] width 579 height 20
click at [996, 187] on icon "close" at bounding box center [999, 192] width 14 height 14
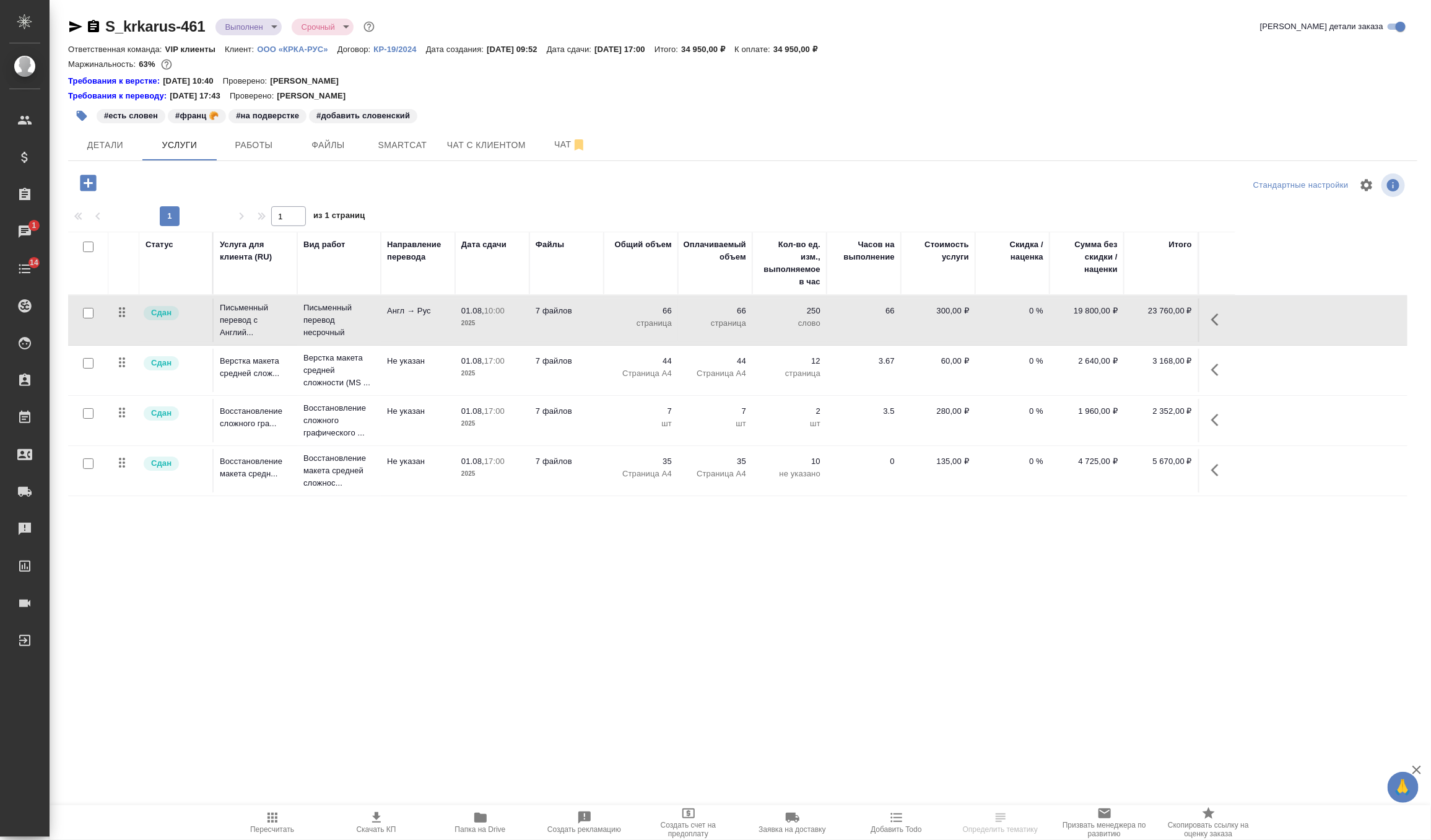
click at [597, 367] on td "7 файлов" at bounding box center [567, 370] width 74 height 43
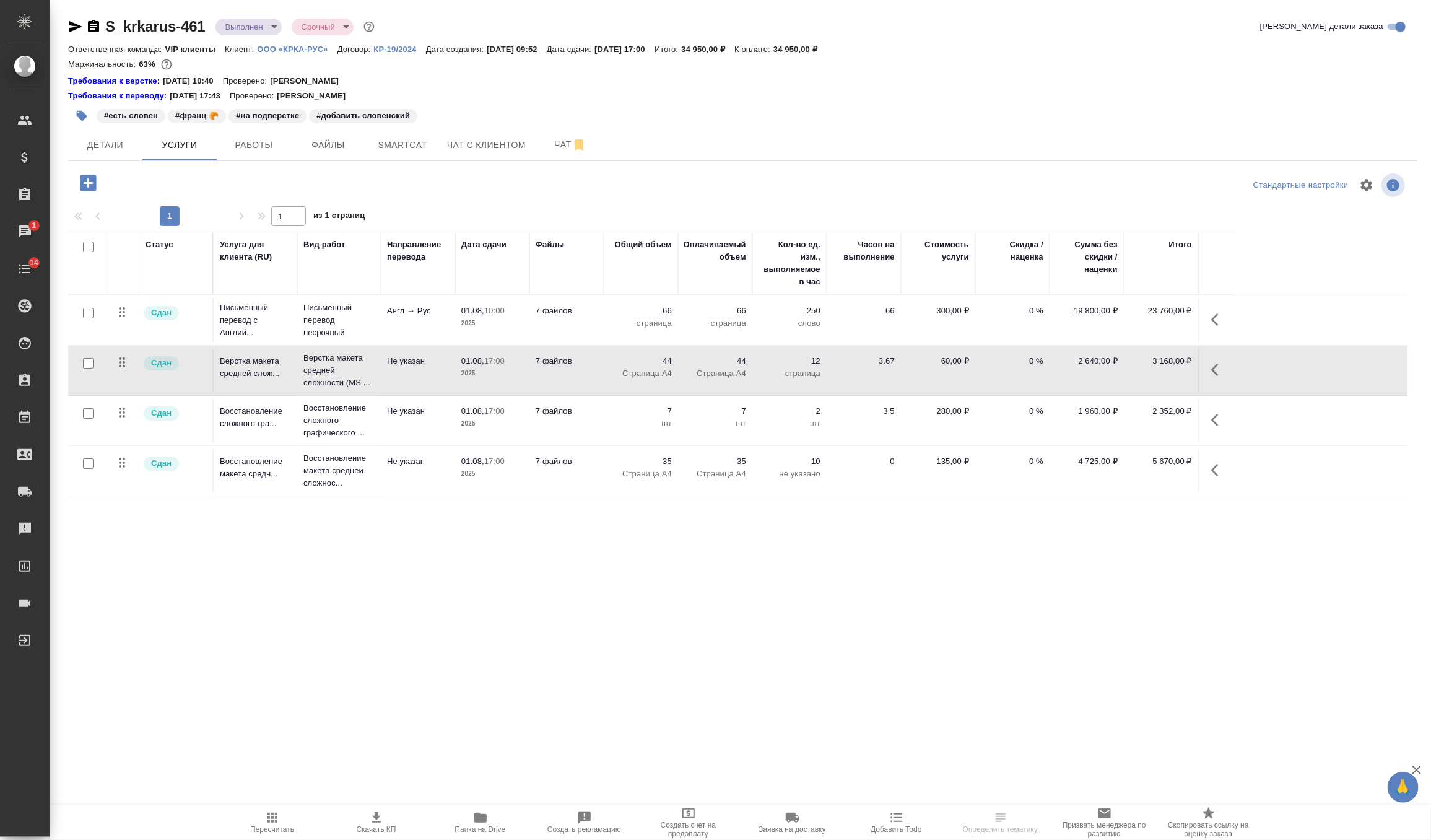
click at [597, 367] on td "7 файлов" at bounding box center [567, 370] width 74 height 43
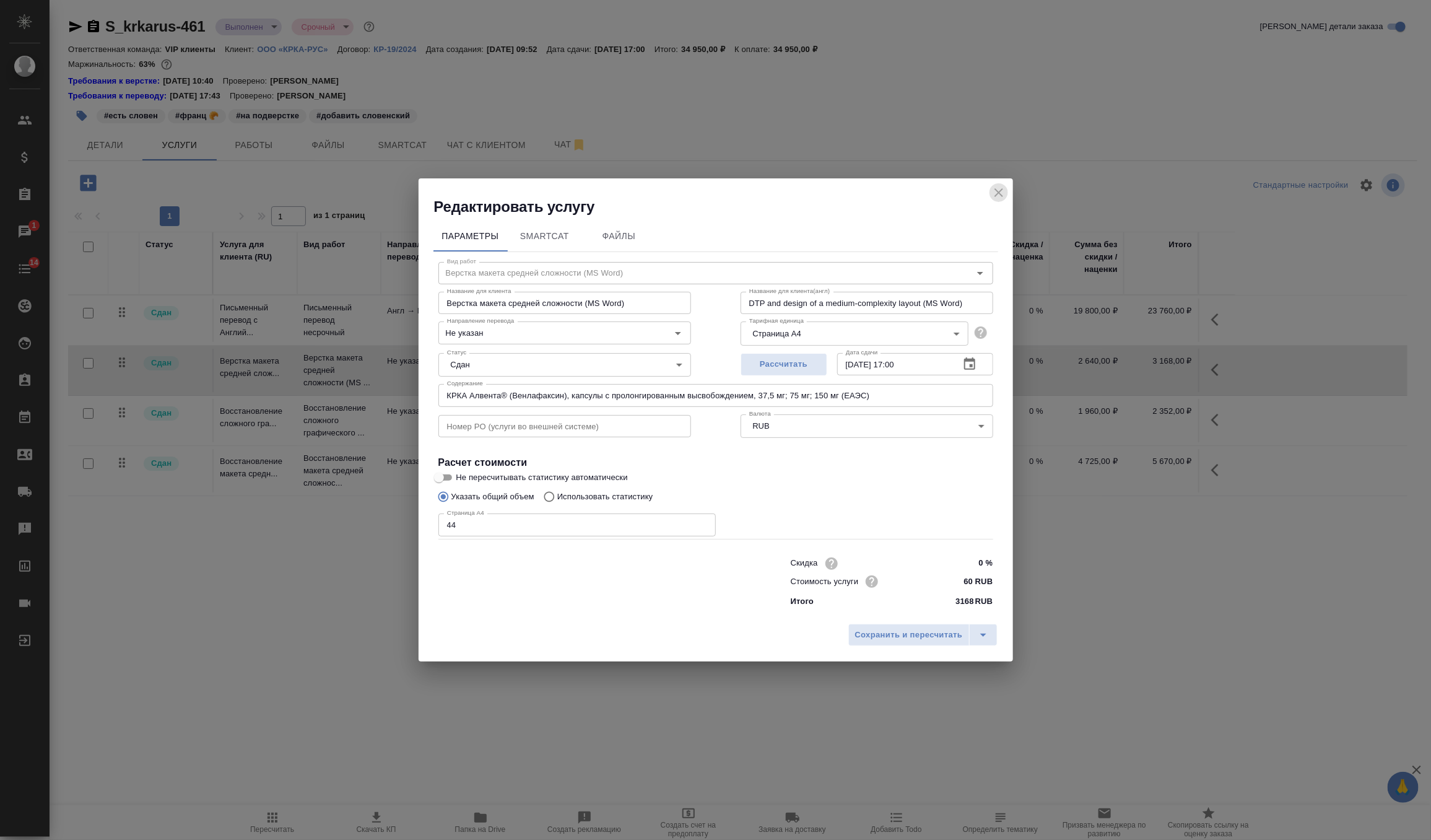
click at [999, 190] on icon "close" at bounding box center [999, 192] width 14 height 14
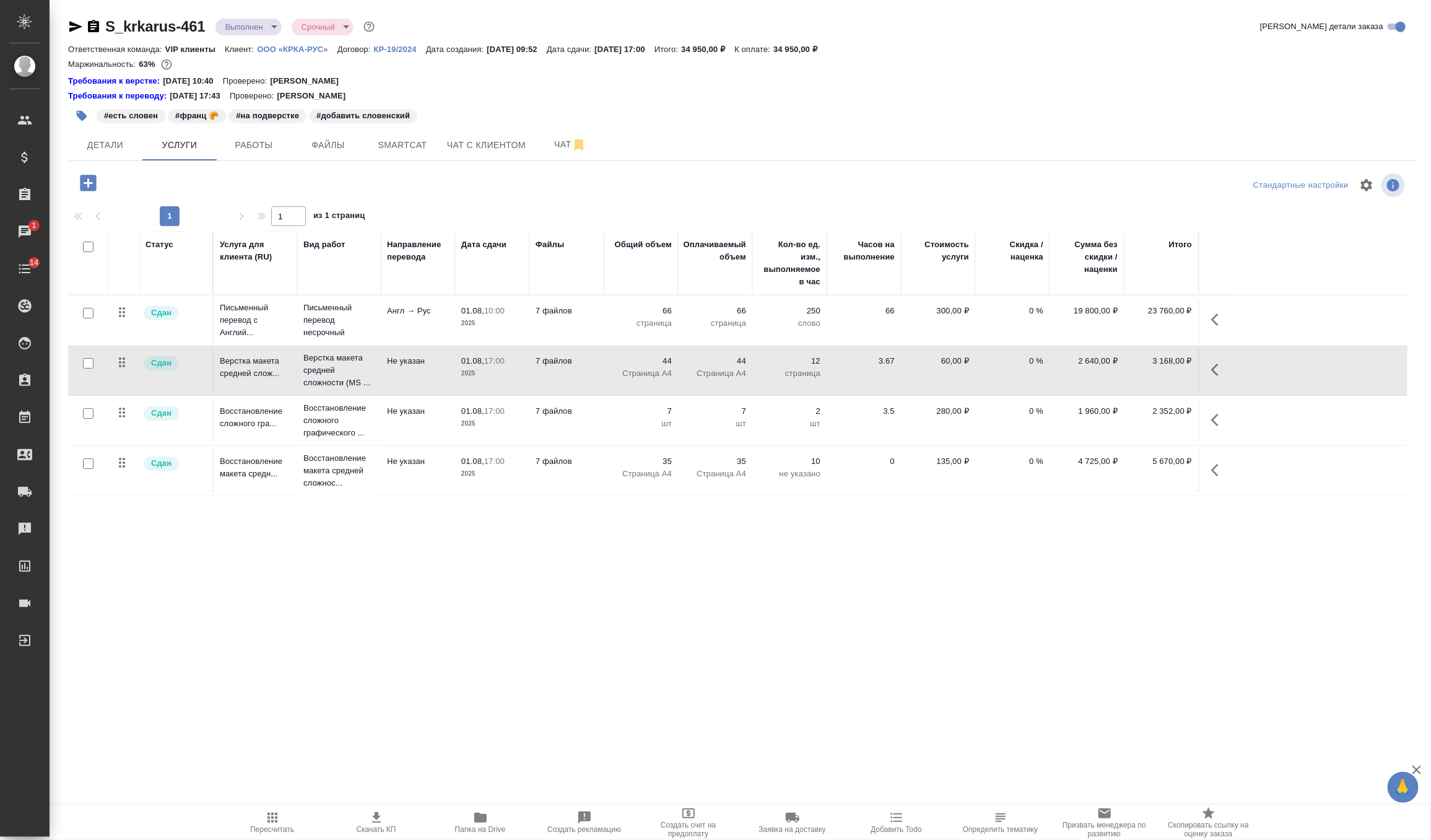
click at [616, 429] on p "шт" at bounding box center [641, 424] width 62 height 13
click at [616, 429] on td "7 шт" at bounding box center [641, 420] width 74 height 43
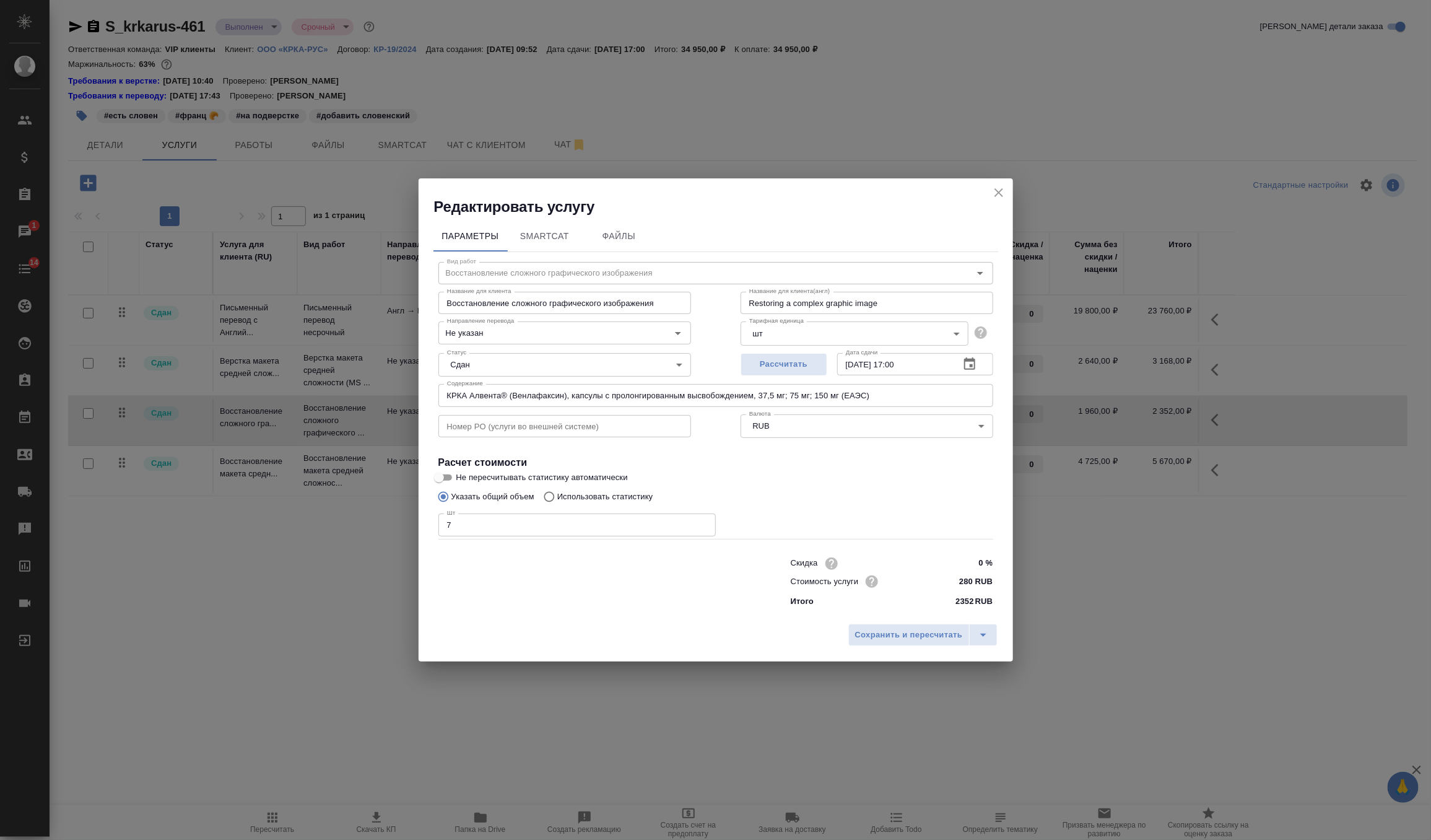
click at [987, 195] on div "Редактировать услугу" at bounding box center [716, 198] width 595 height 39
click at [992, 192] on icon "close" at bounding box center [999, 192] width 14 height 14
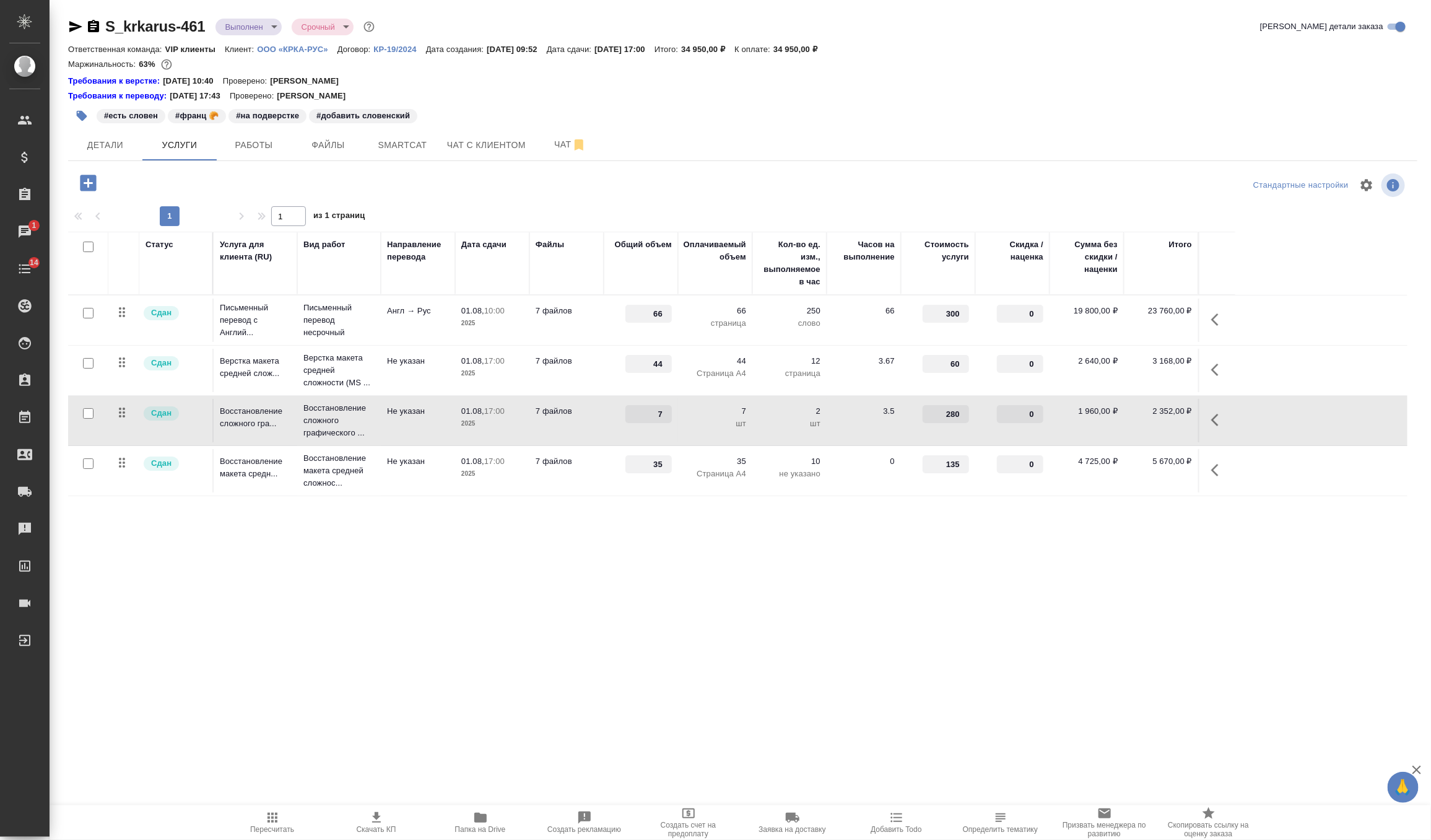
click at [560, 486] on td "7 файлов" at bounding box center [567, 471] width 74 height 43
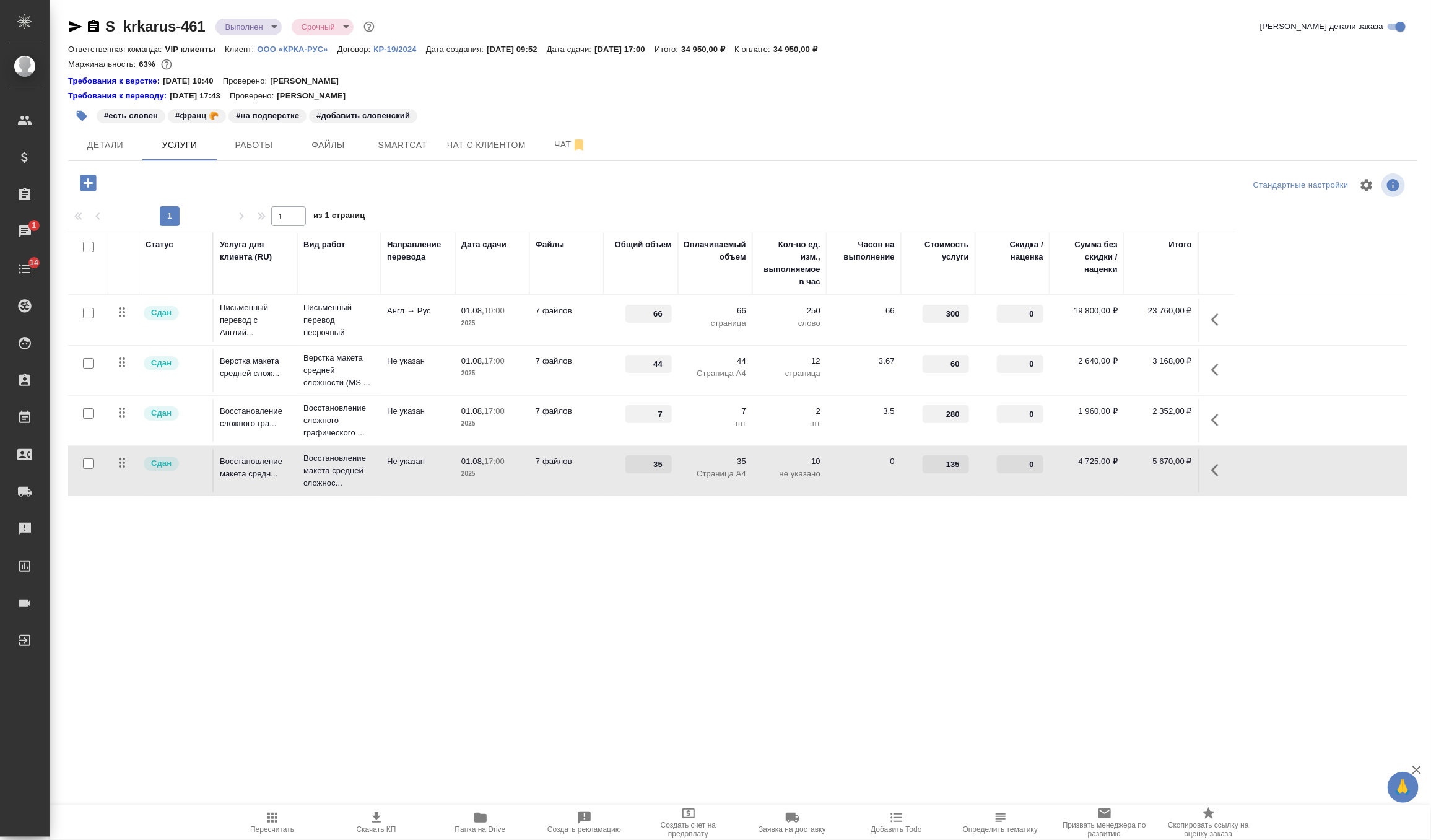
click at [560, 486] on td "7 файлов" at bounding box center [567, 471] width 74 height 43
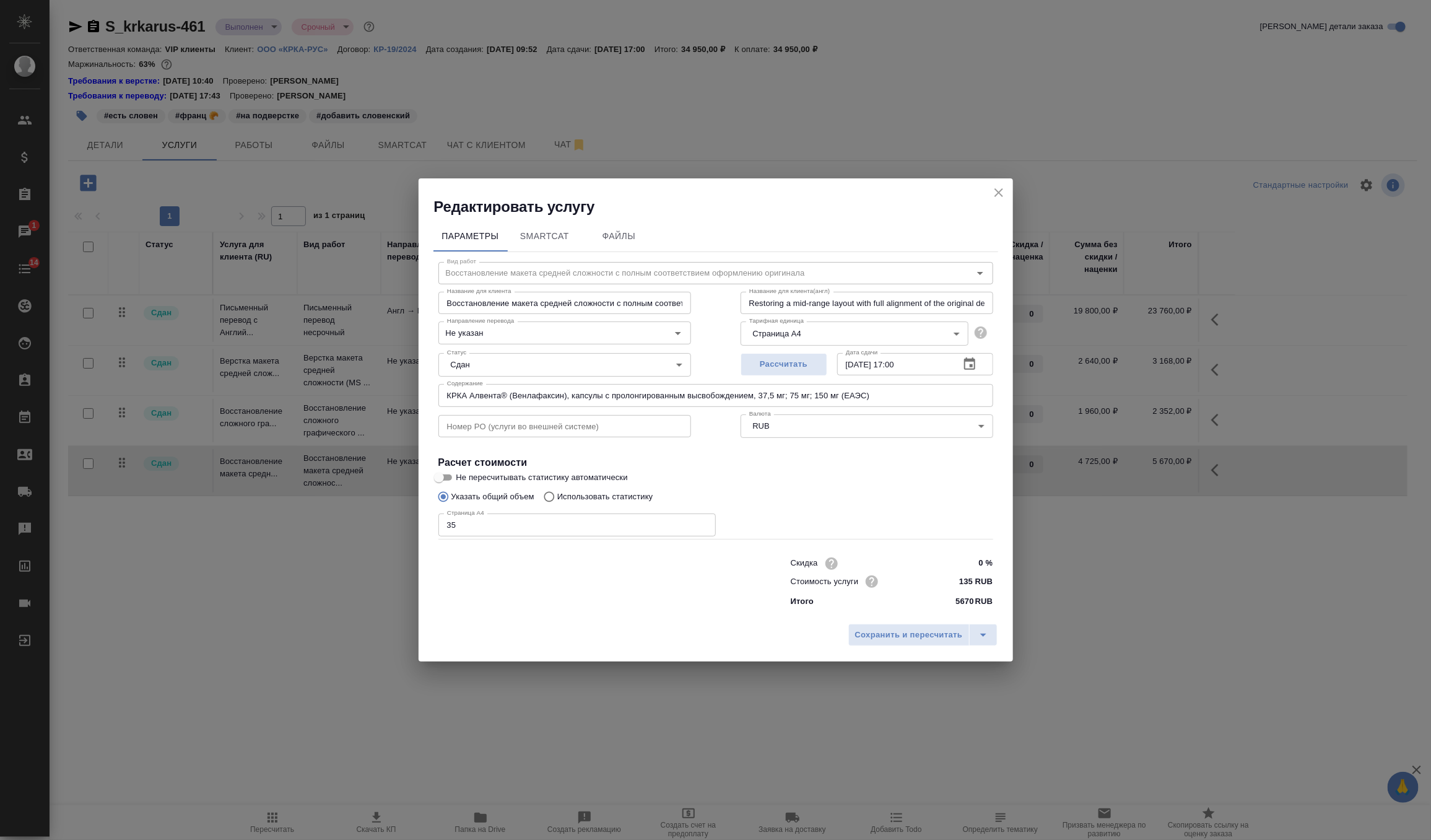
click at [996, 190] on icon "close" at bounding box center [999, 193] width 9 height 9
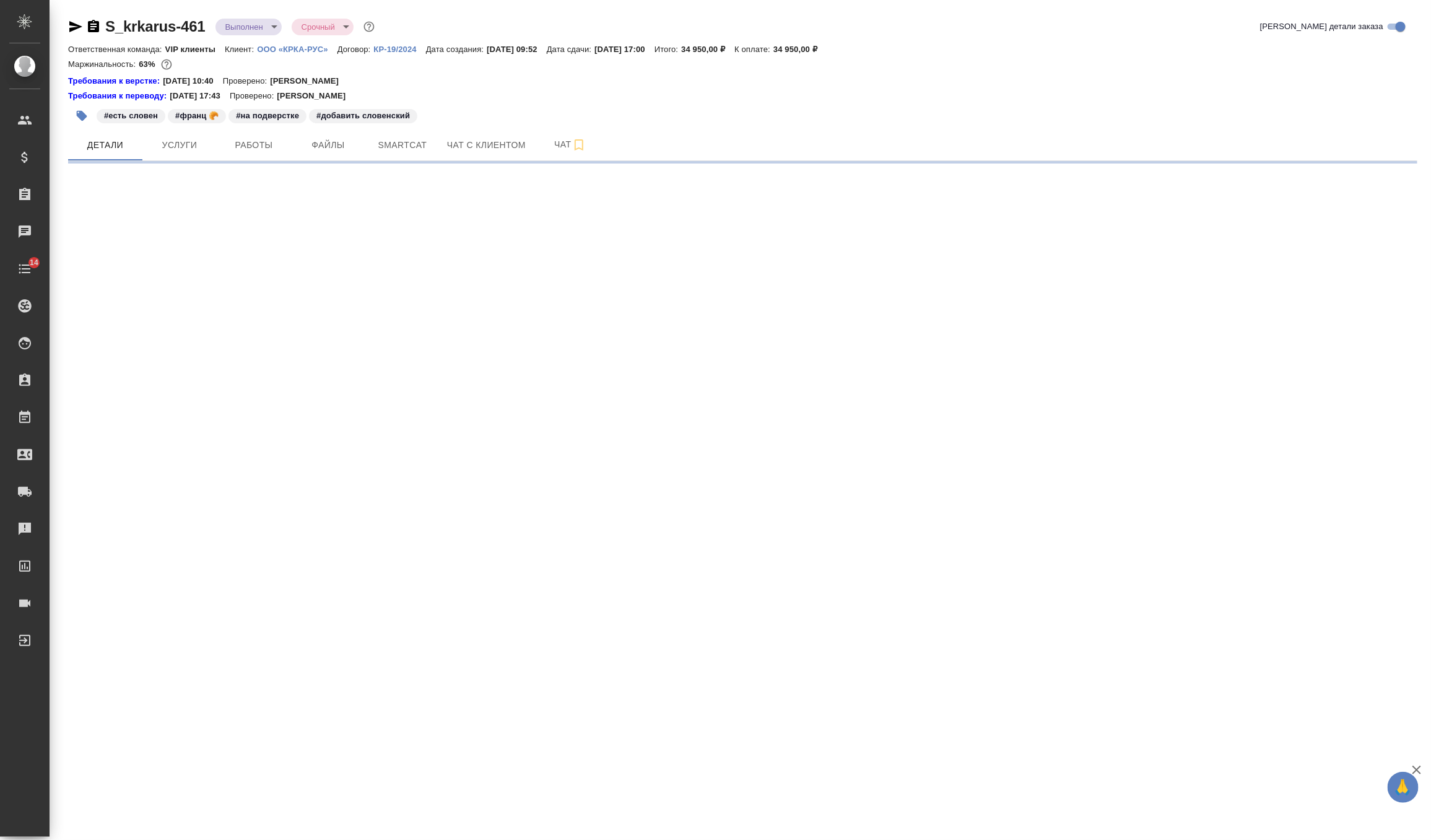
select select "RU"
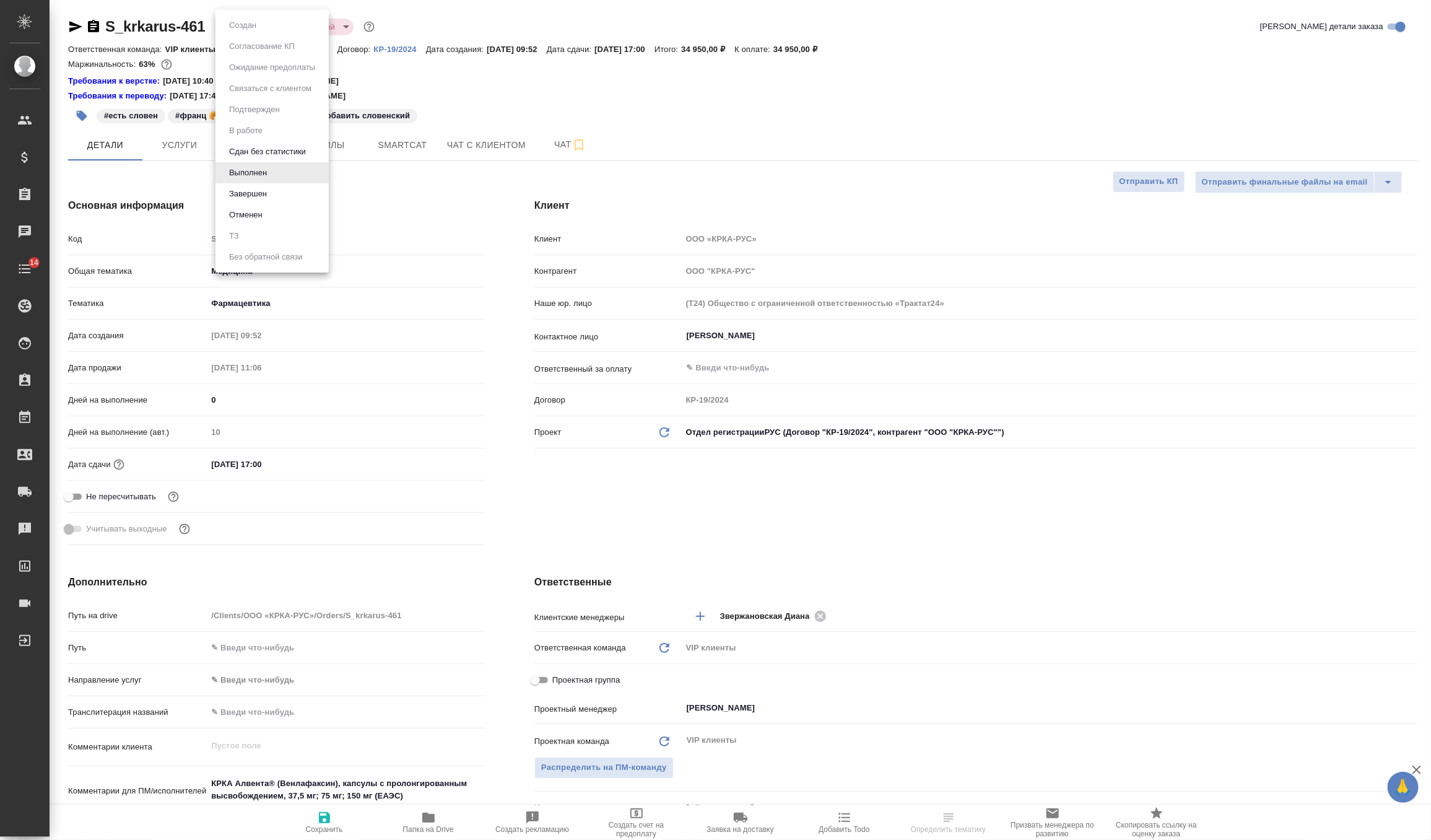
click at [264, 31] on body "🙏 .cls-1 fill:#fff; AWATERA Zverzhanovskaya [PERSON_NAME] Спецификации Заказы Ч…" at bounding box center [716, 420] width 1431 height 840
type textarea "x"
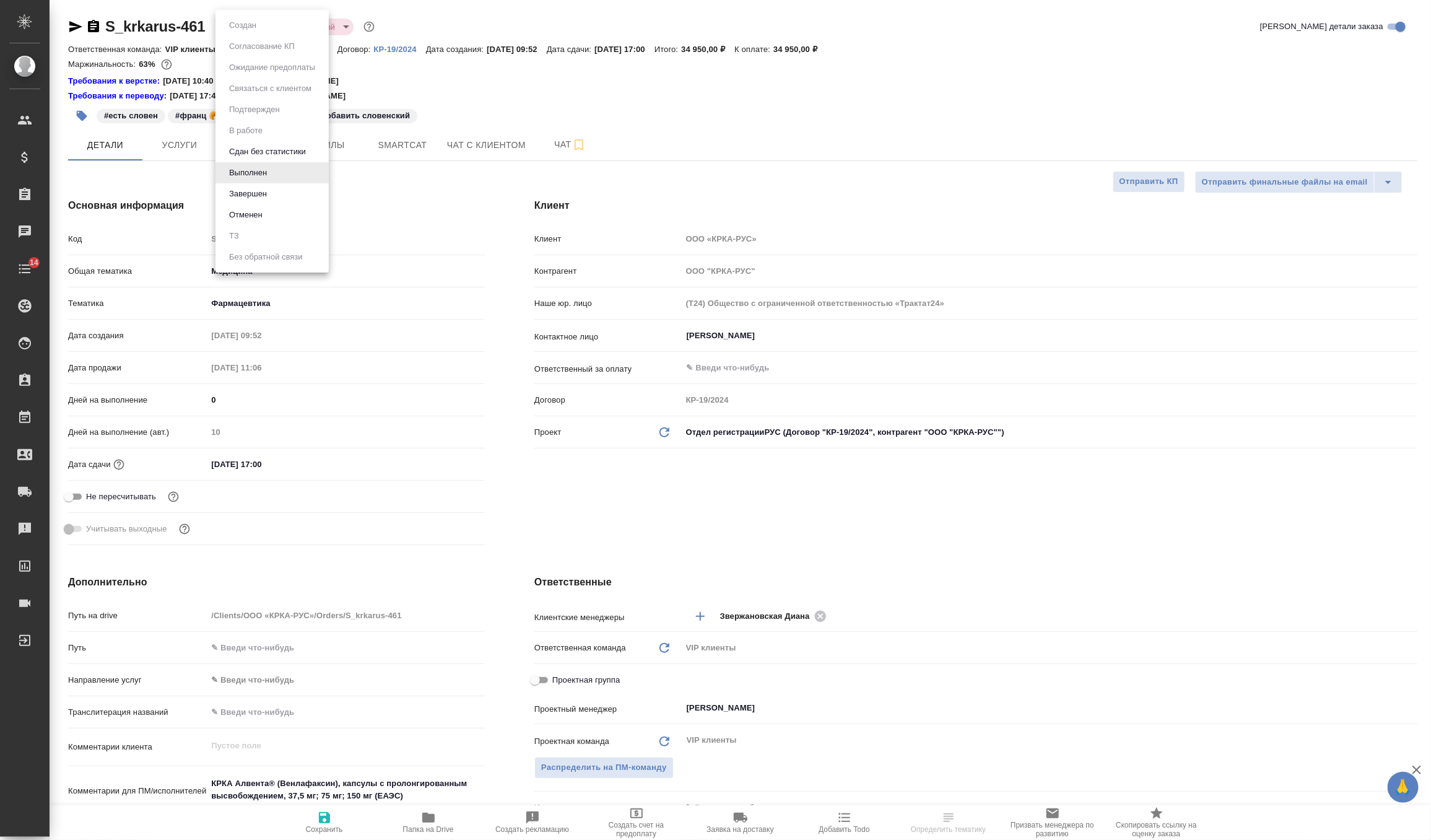
type textarea "x"
click at [250, 190] on button "Завершен" at bounding box center [248, 193] width 45 height 14
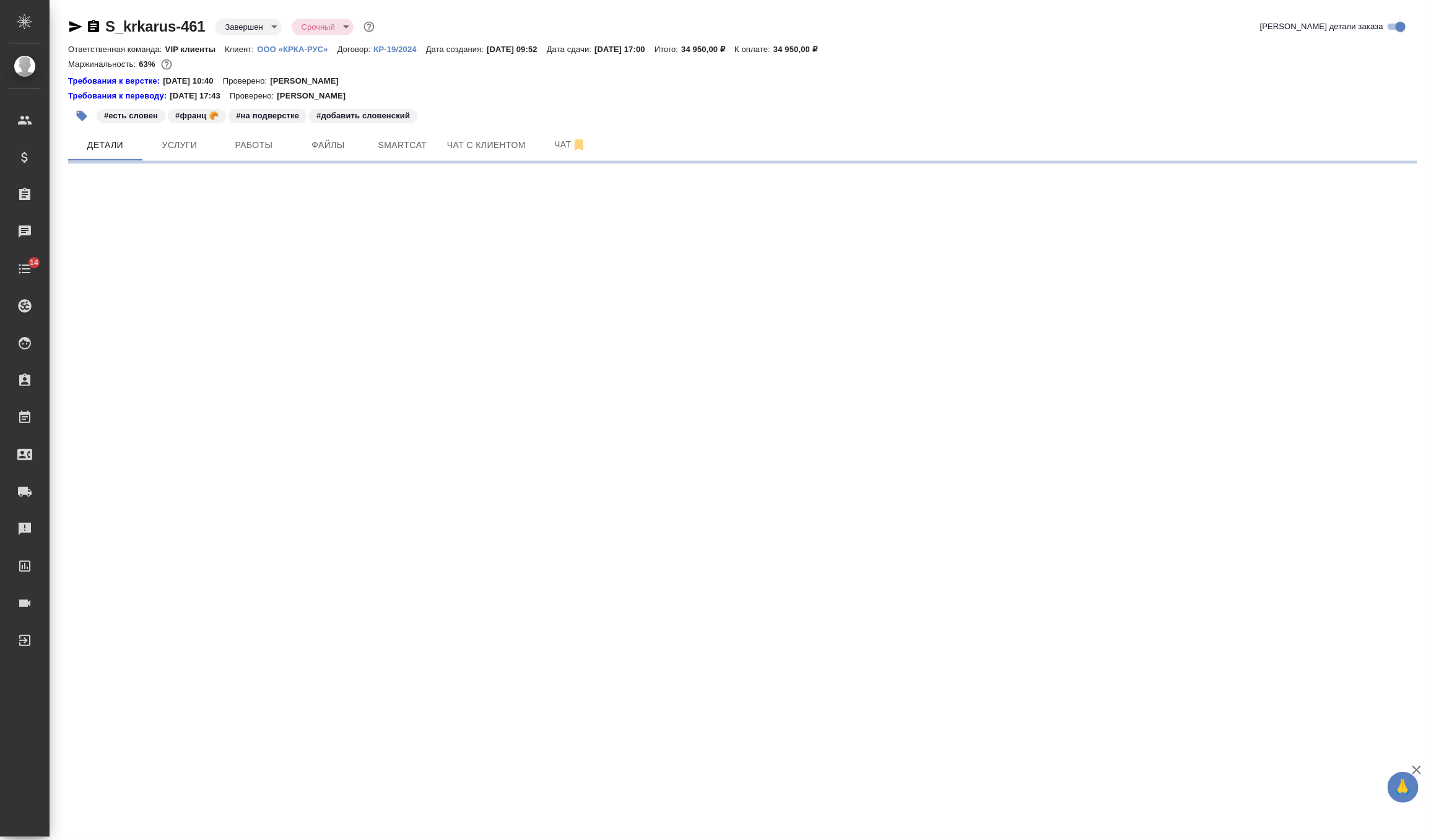
select select "RU"
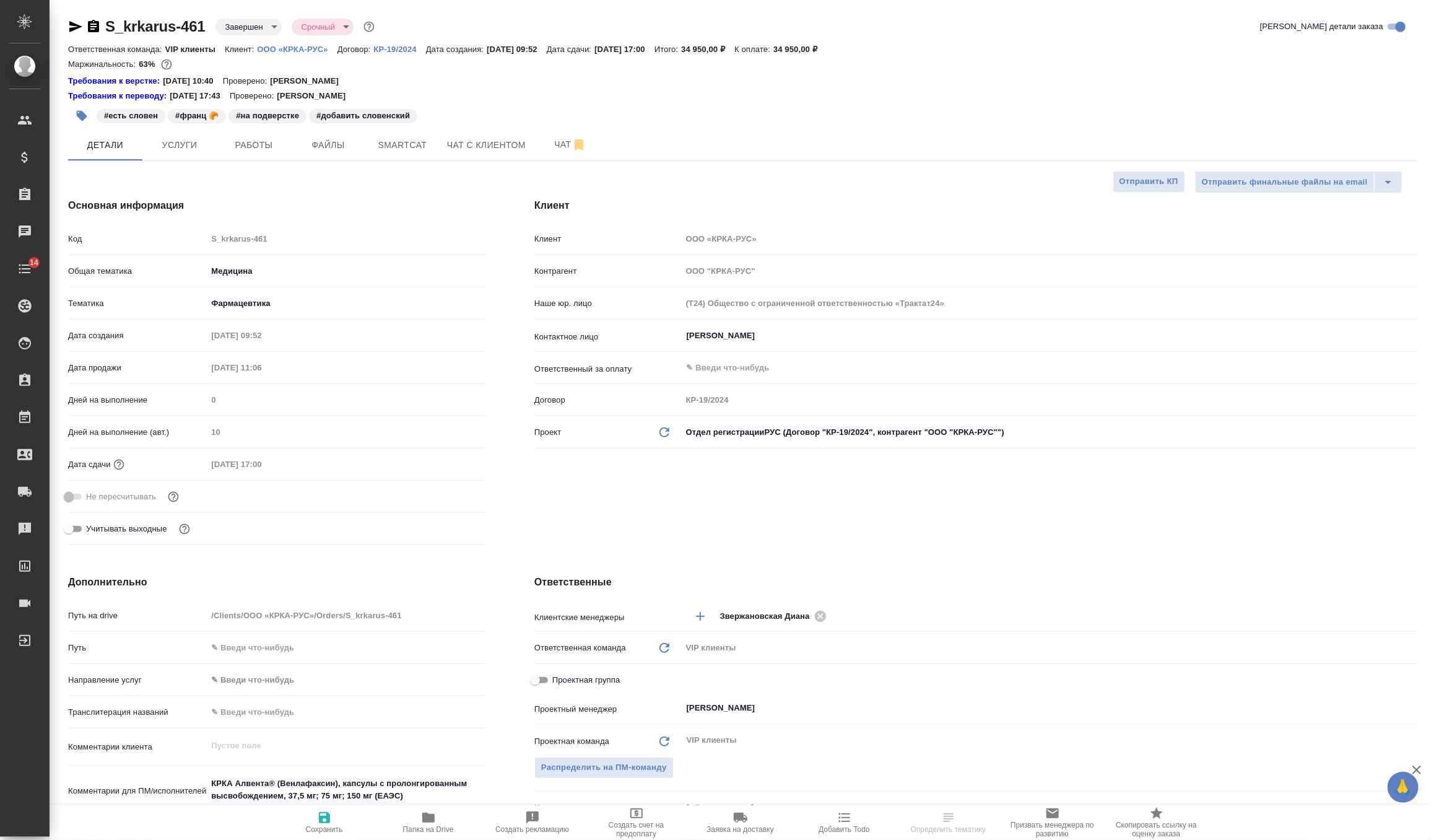
type textarea "x"
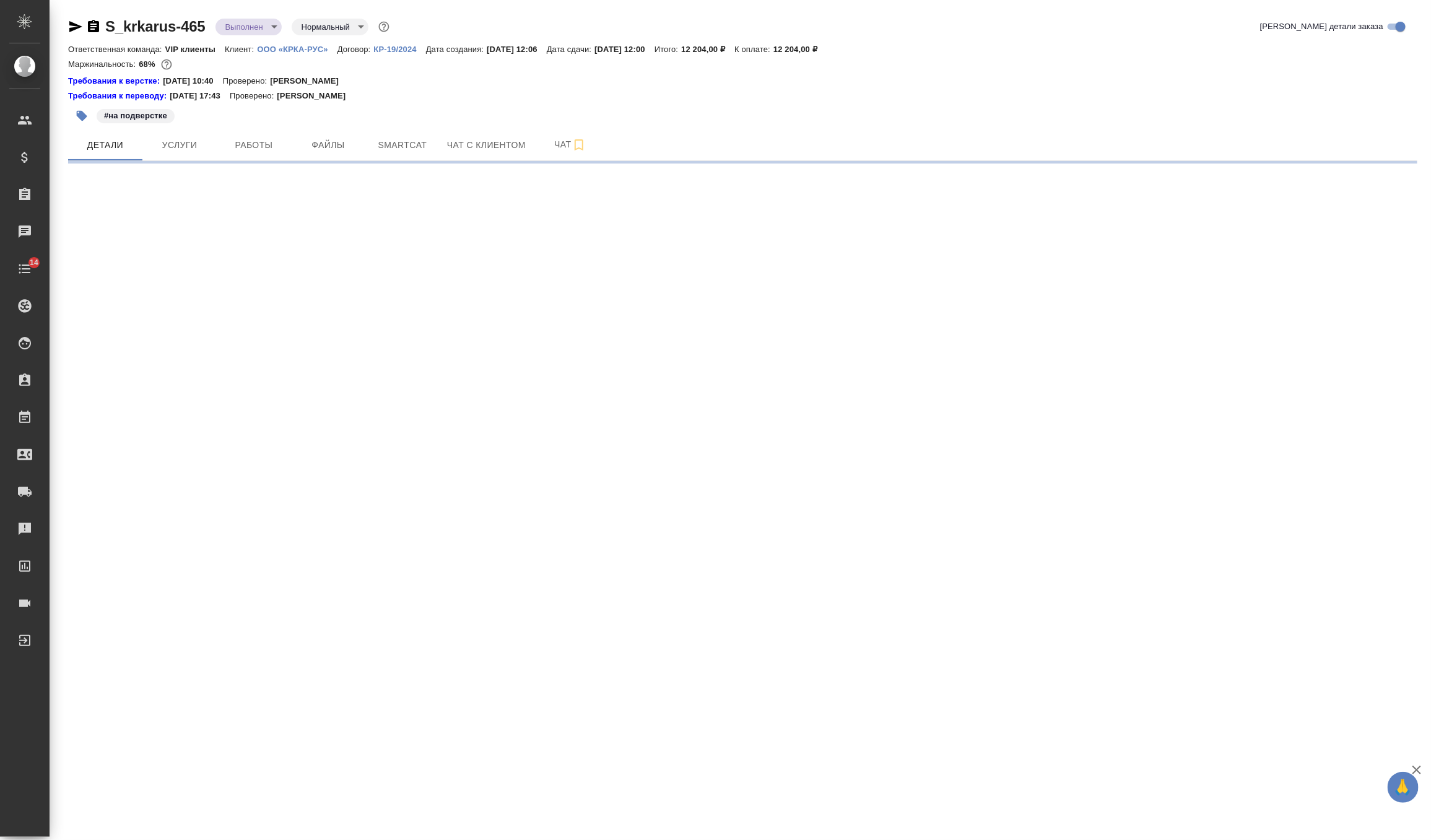
select select "RU"
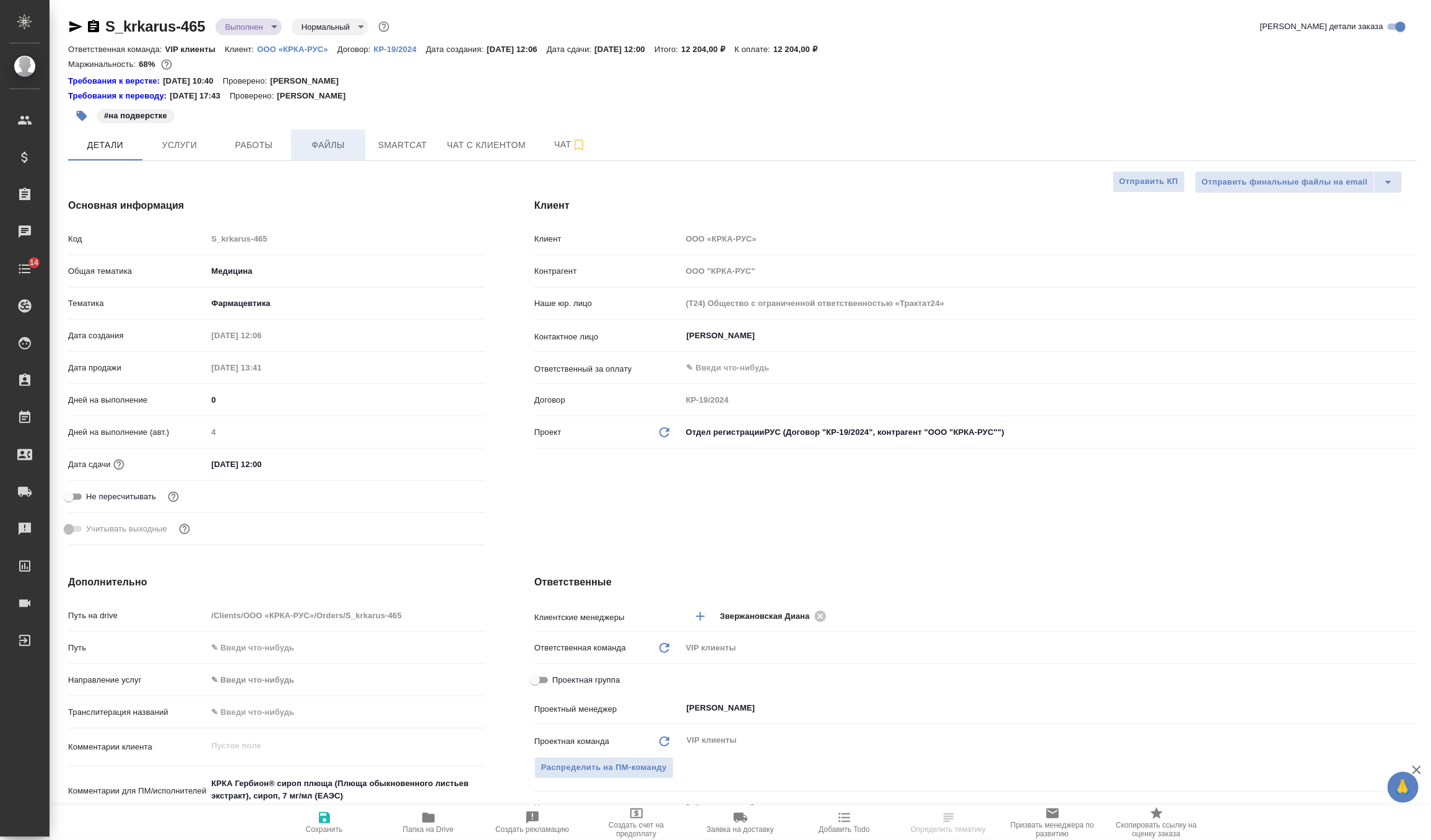
type textarea "x"
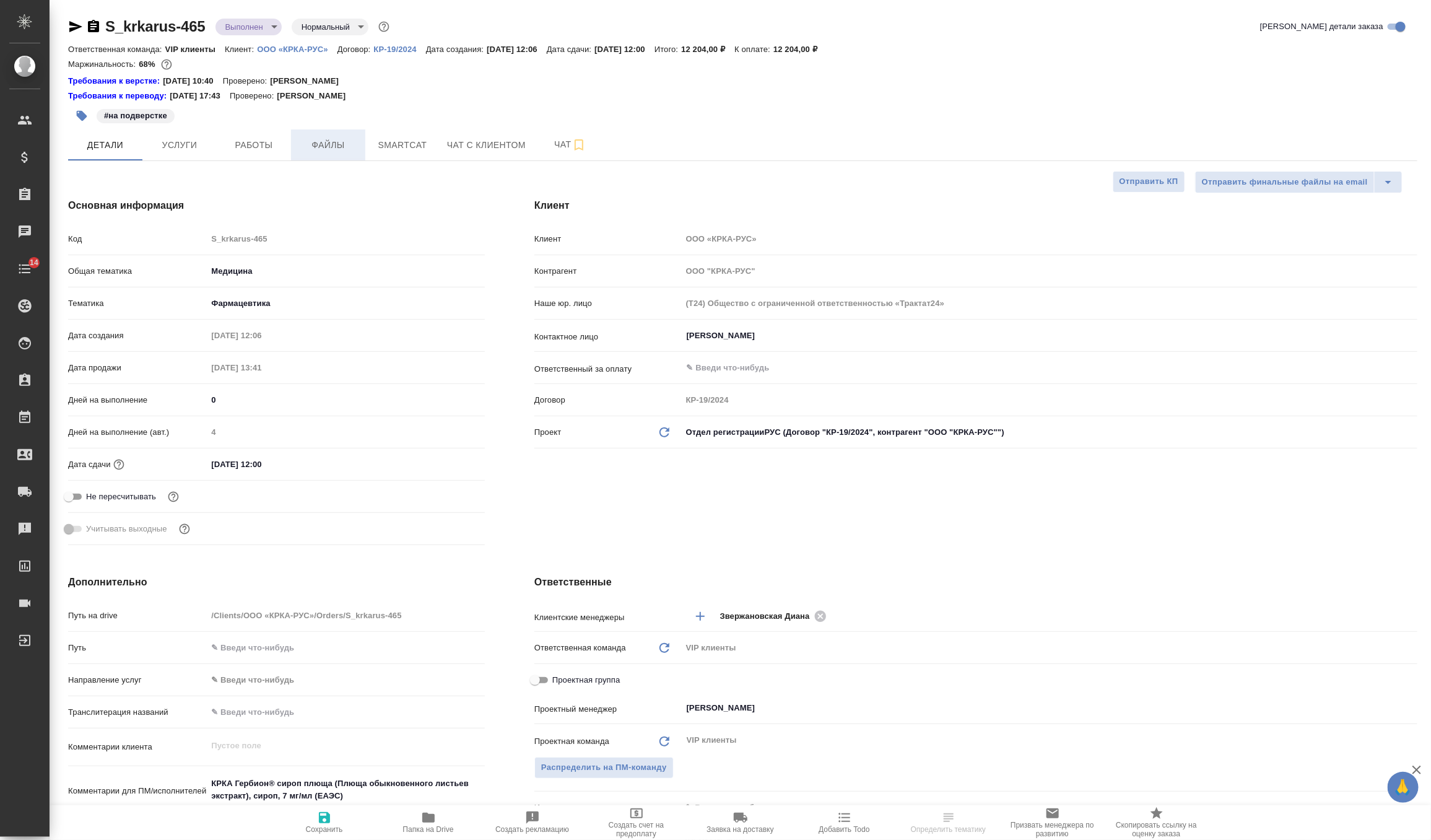
type textarea "x"
click at [180, 155] on button "Услуги" at bounding box center [180, 144] width 74 height 31
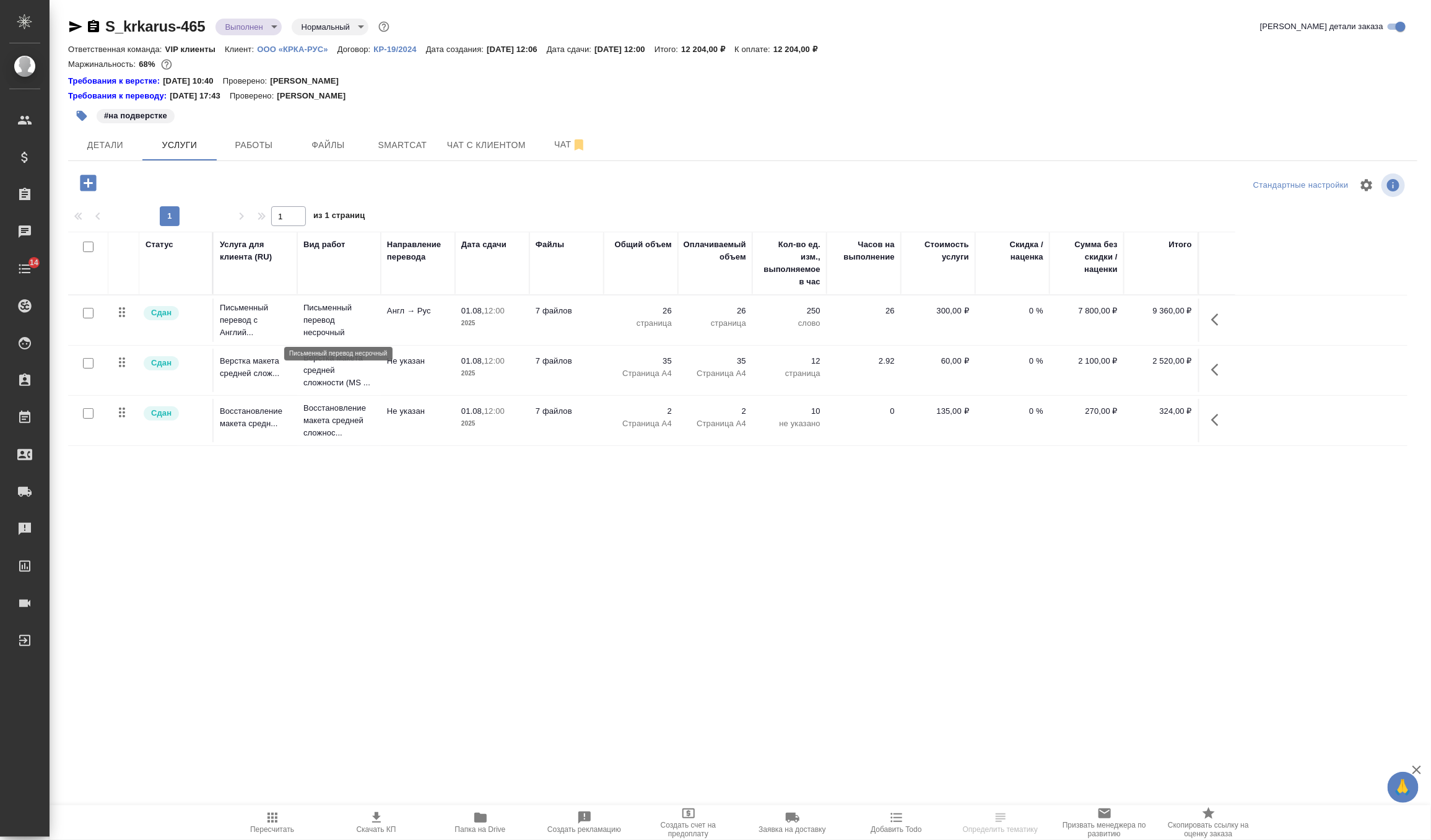
click at [322, 317] on p "Письменный перевод несрочный" at bounding box center [338, 319] width 71 height 37
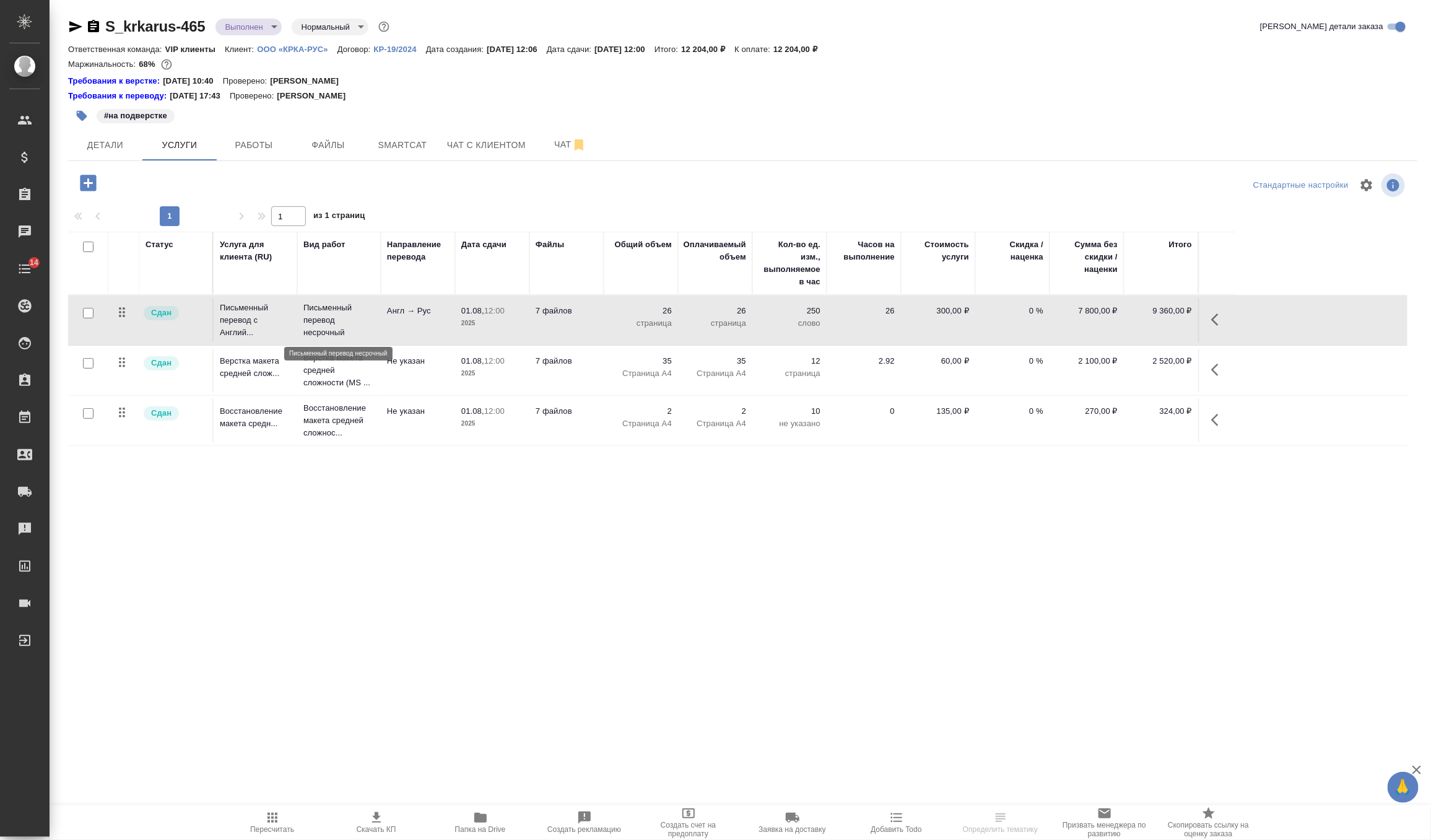
click at [322, 317] on p "Письменный перевод несрочный" at bounding box center [338, 319] width 71 height 37
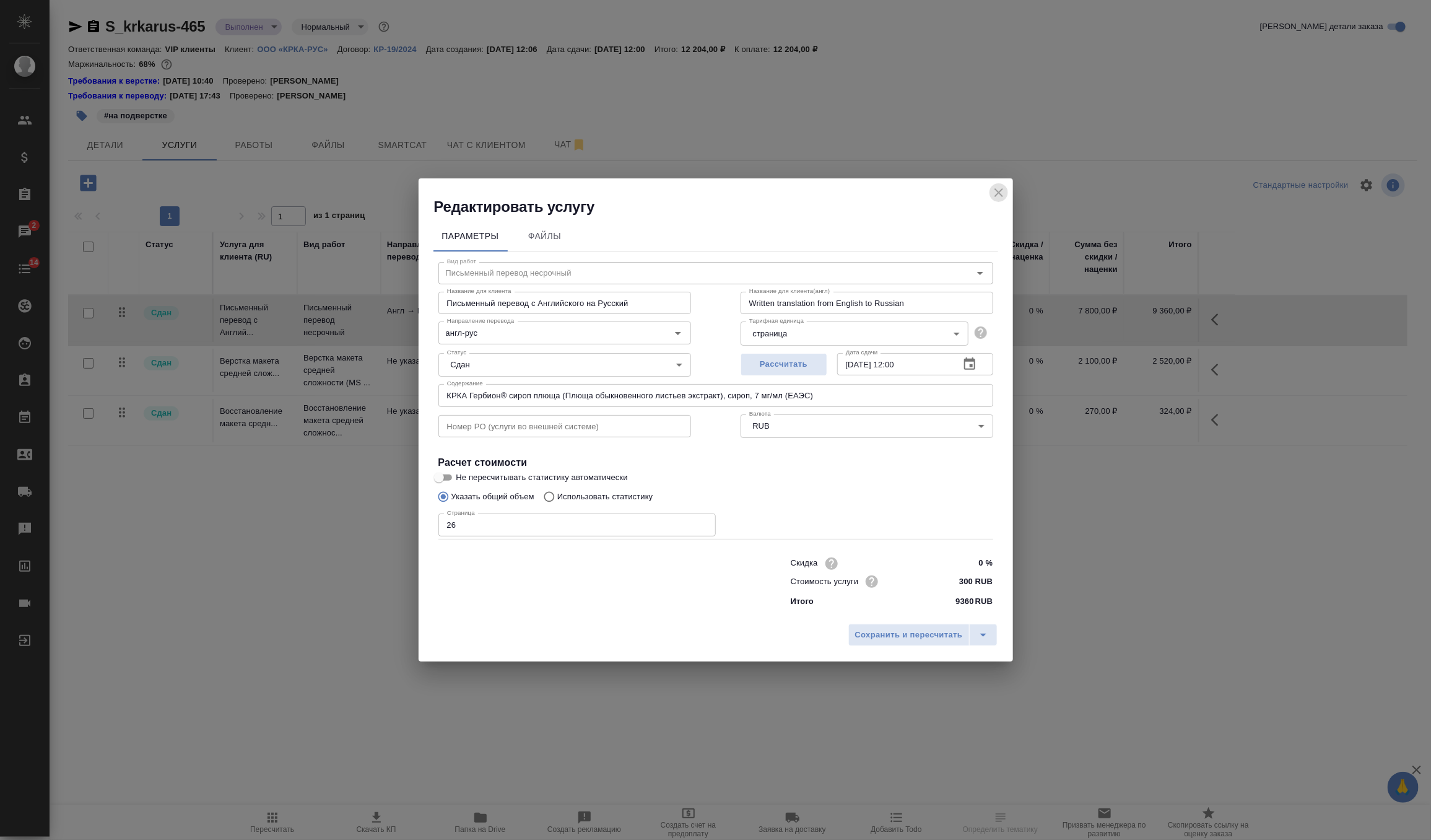
click at [998, 195] on icon "close" at bounding box center [999, 192] width 14 height 14
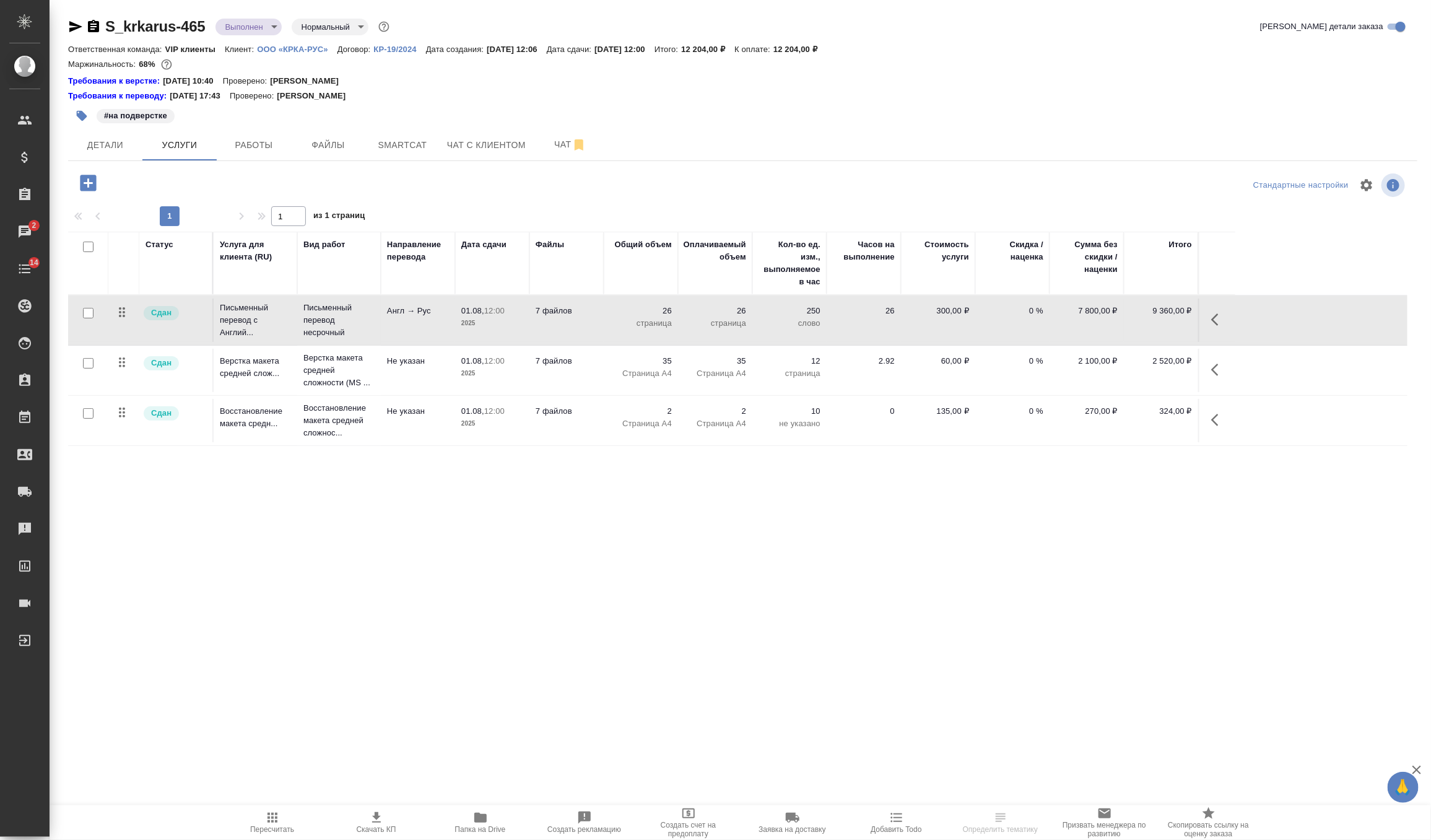
click at [558, 373] on td "7 файлов" at bounding box center [567, 370] width 74 height 43
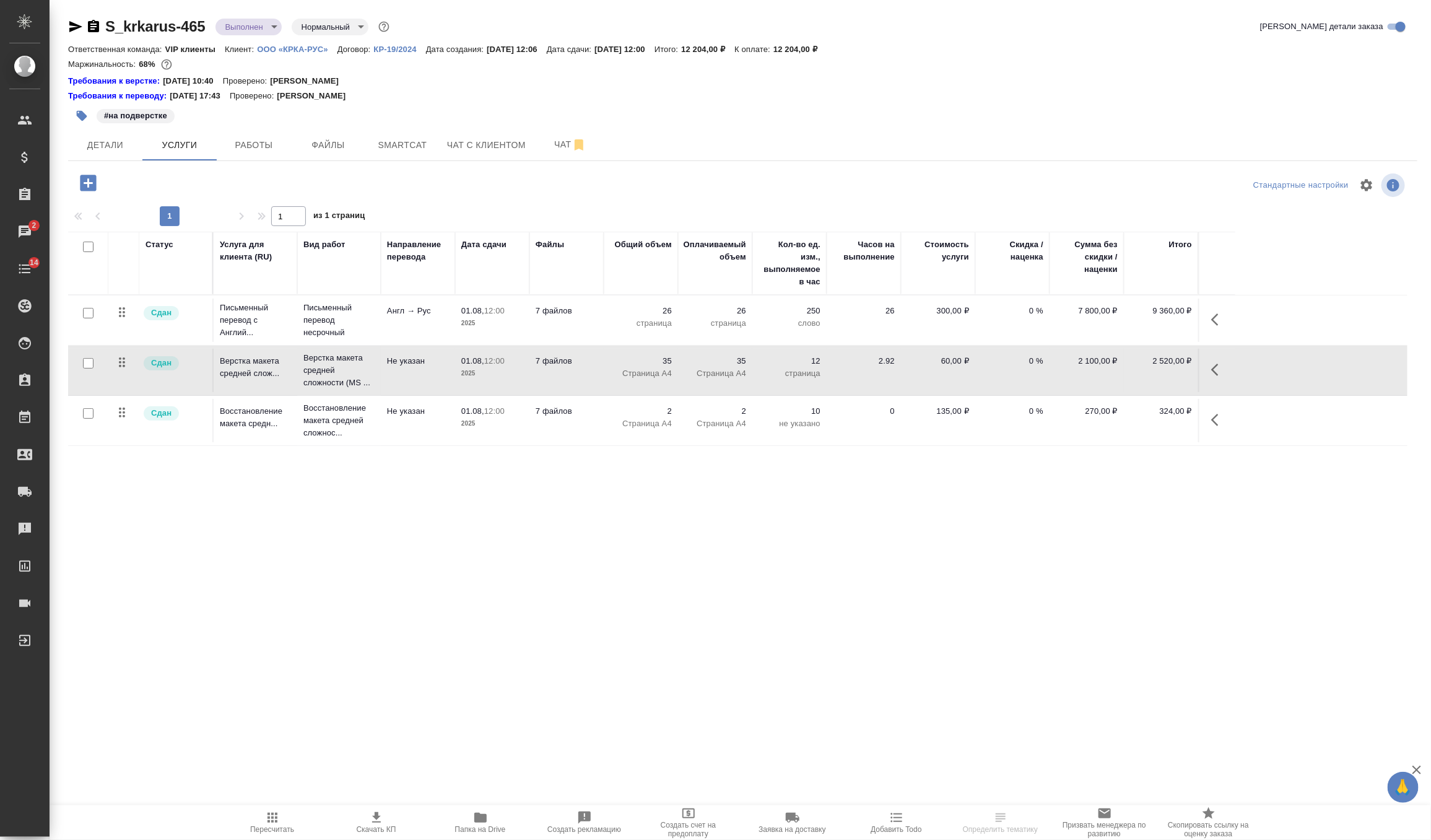
click at [558, 373] on td "7 файлов" at bounding box center [567, 370] width 74 height 43
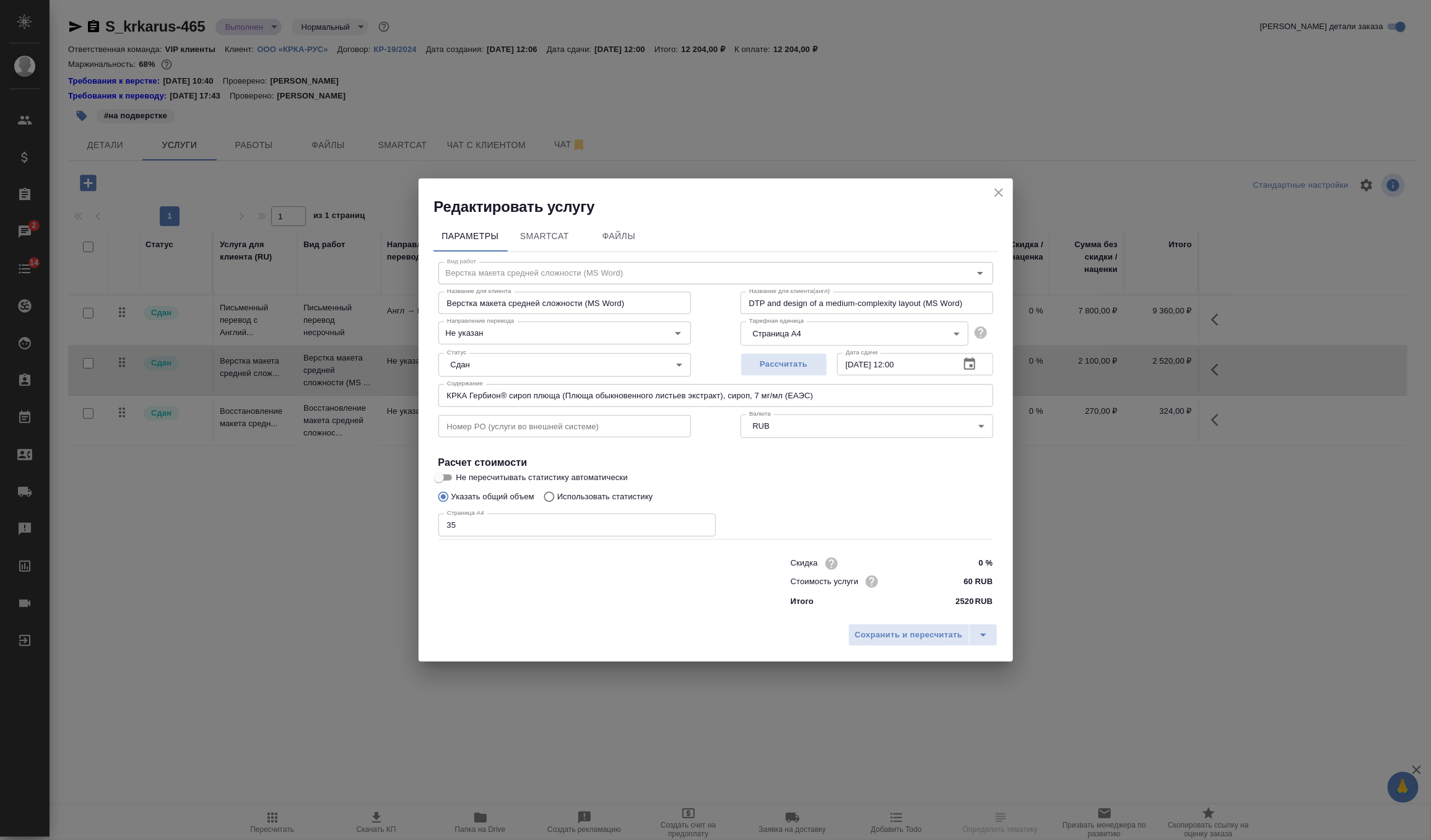
click at [992, 195] on icon "close" at bounding box center [999, 192] width 14 height 14
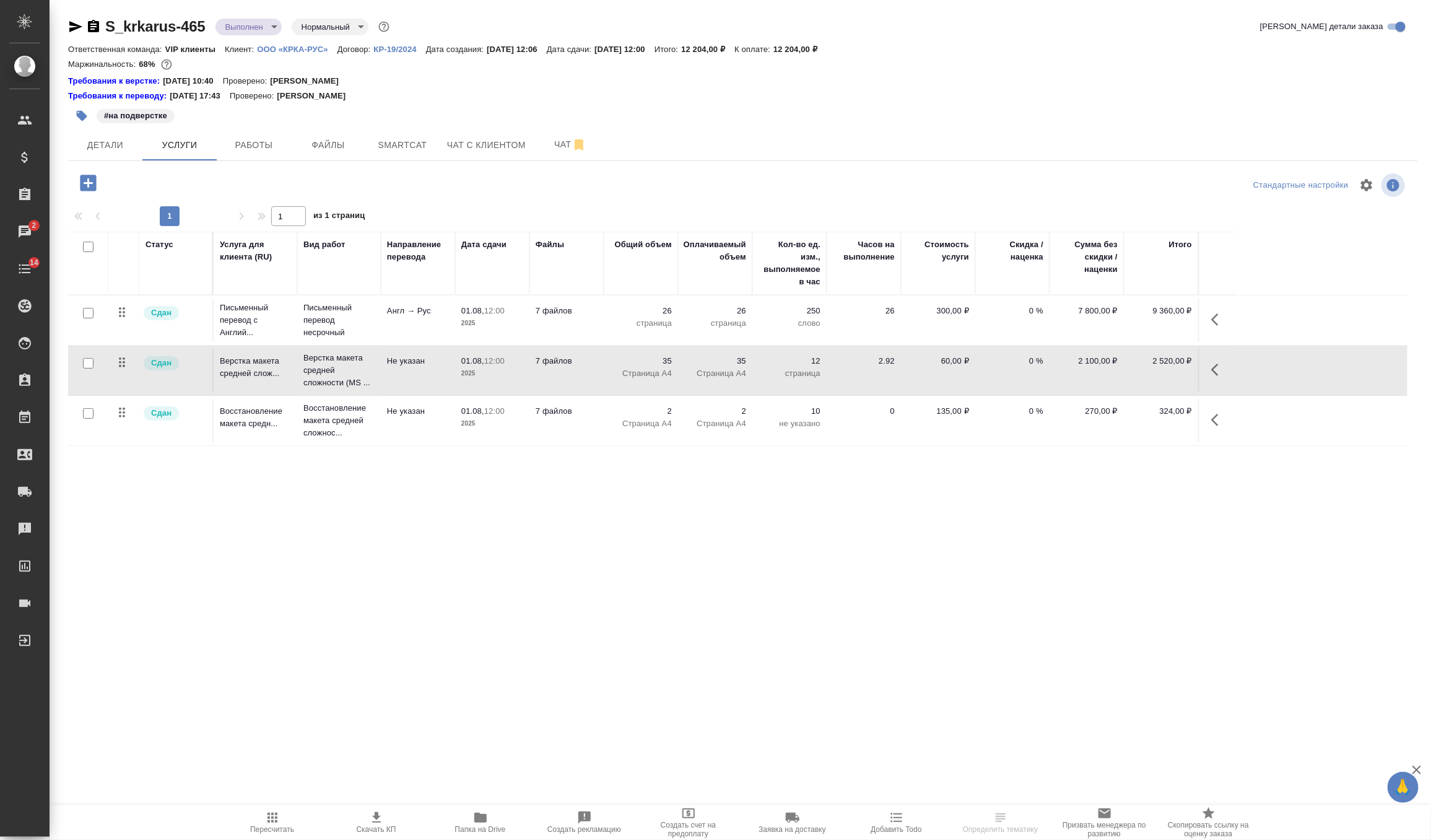
click at [536, 428] on td "7 файлов" at bounding box center [567, 420] width 74 height 43
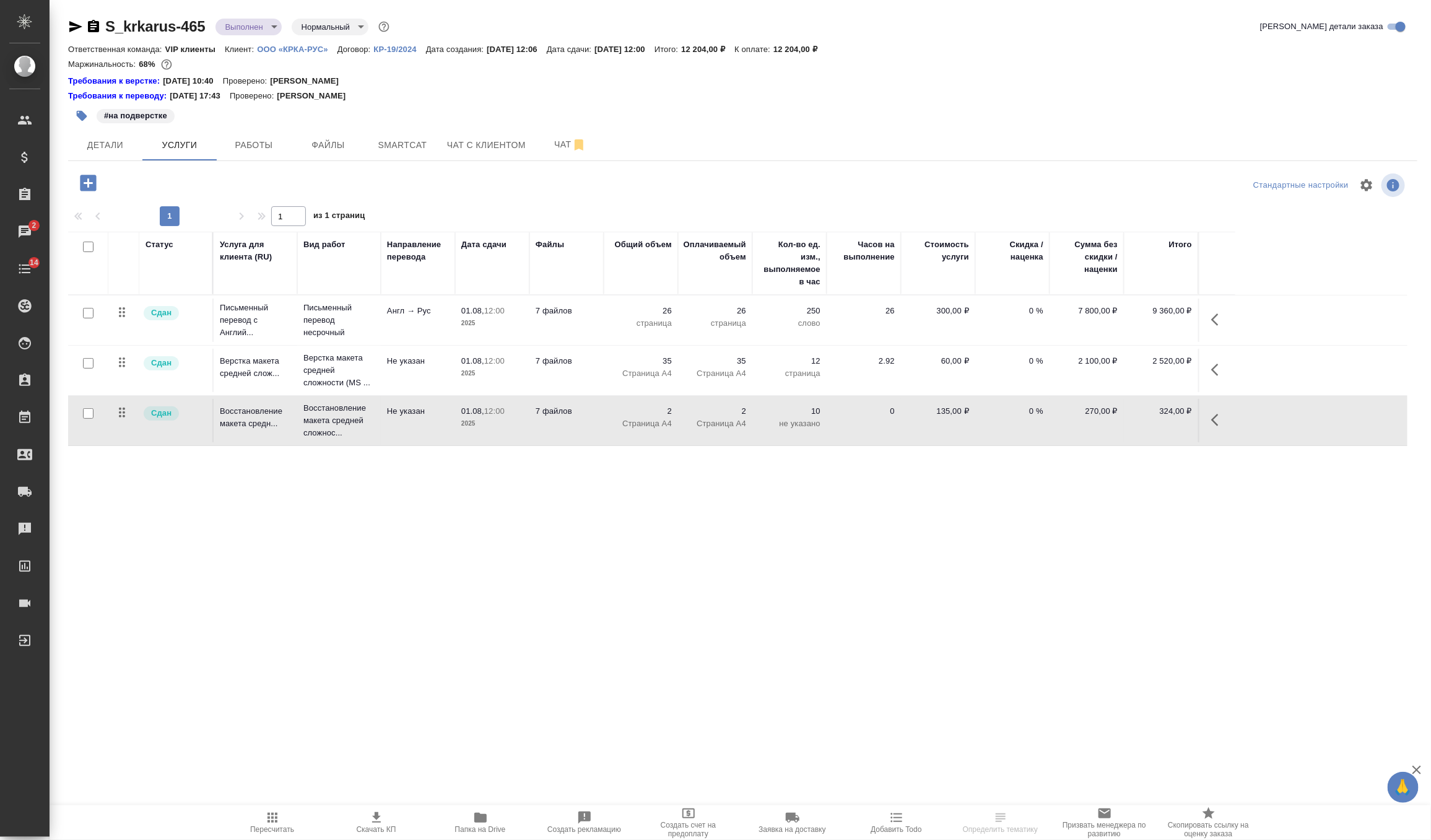
click at [536, 428] on td "7 файлов" at bounding box center [567, 420] width 74 height 43
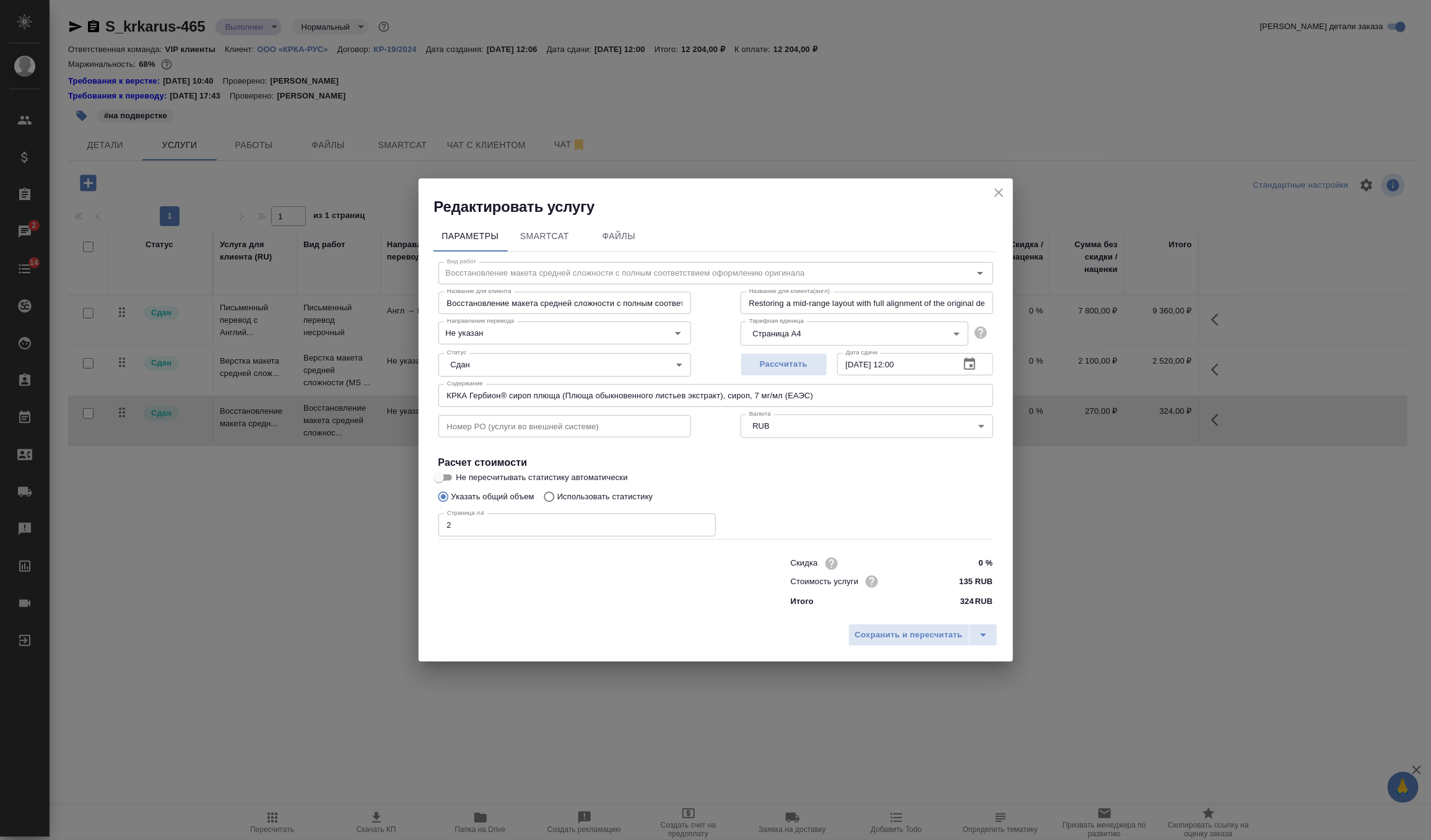
click at [1009, 187] on div "Редактировать услугу" at bounding box center [716, 198] width 595 height 39
click at [1001, 188] on icon "close" at bounding box center [999, 192] width 14 height 14
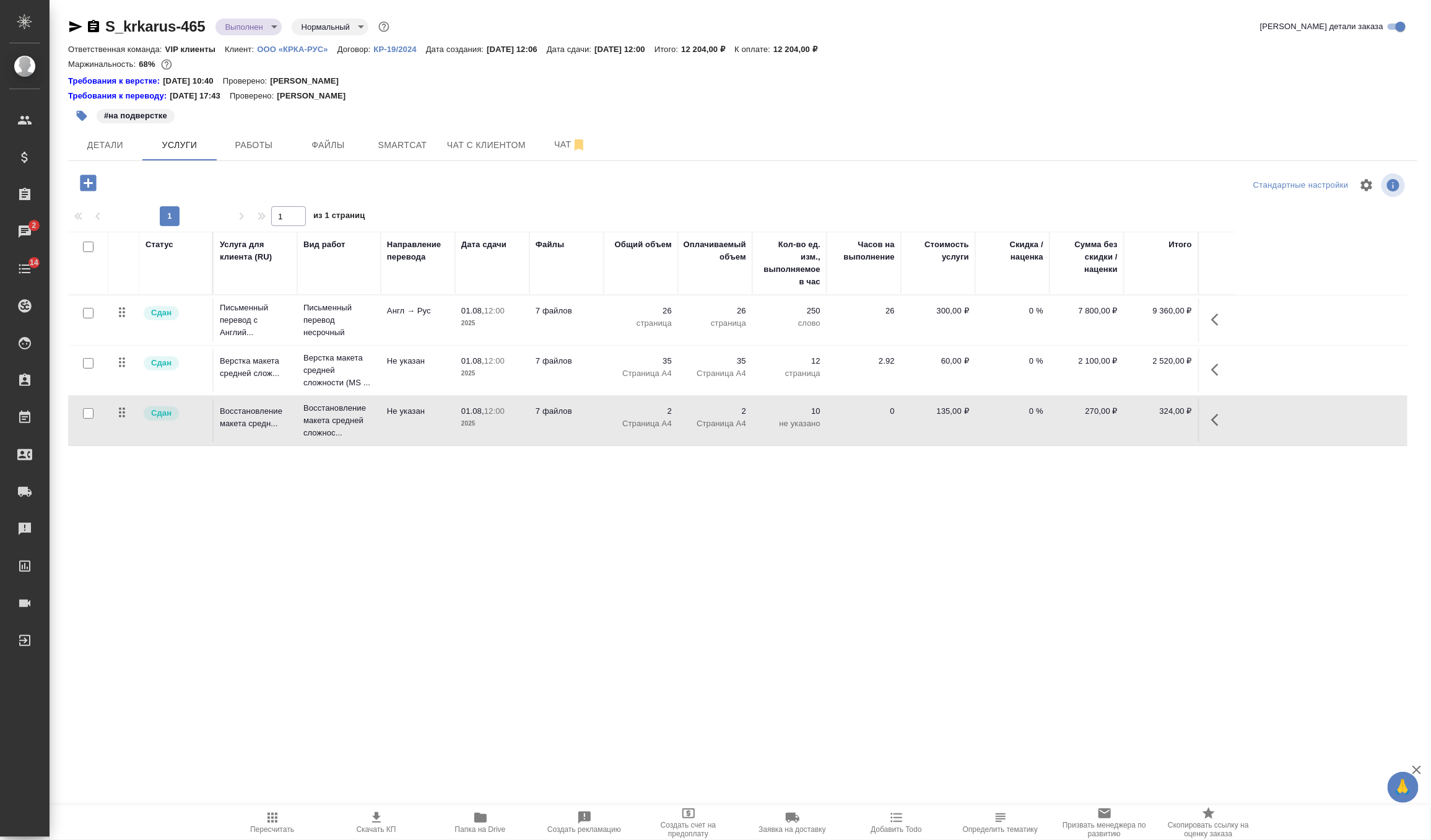
click at [272, 27] on body "🙏 .cls-1 fill:#fff; AWATERA Zverzhanovskaya [PERSON_NAME] Спецификации Заказы 2…" at bounding box center [716, 420] width 1431 height 840
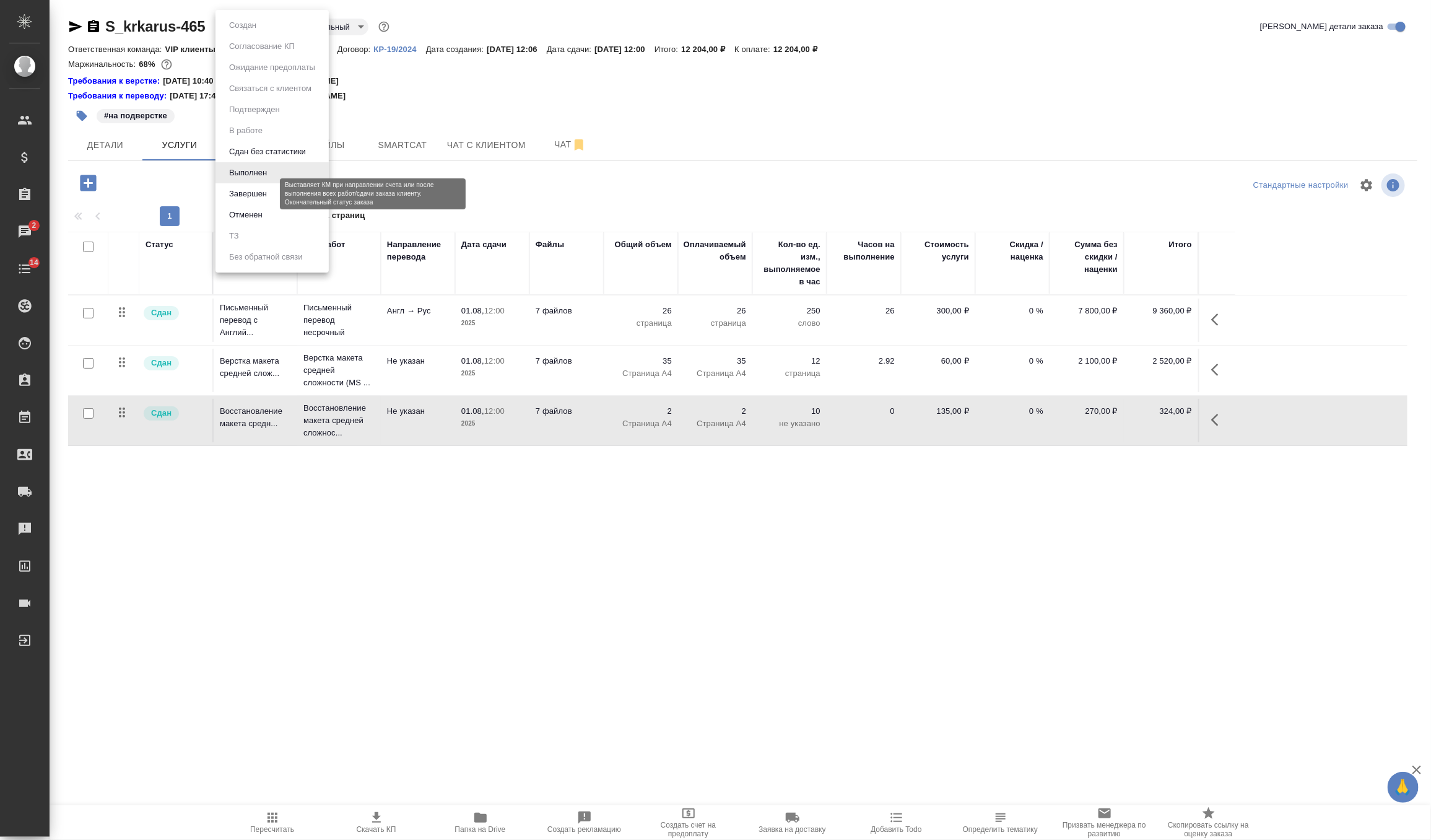
click at [266, 192] on button "Завершен" at bounding box center [248, 193] width 45 height 14
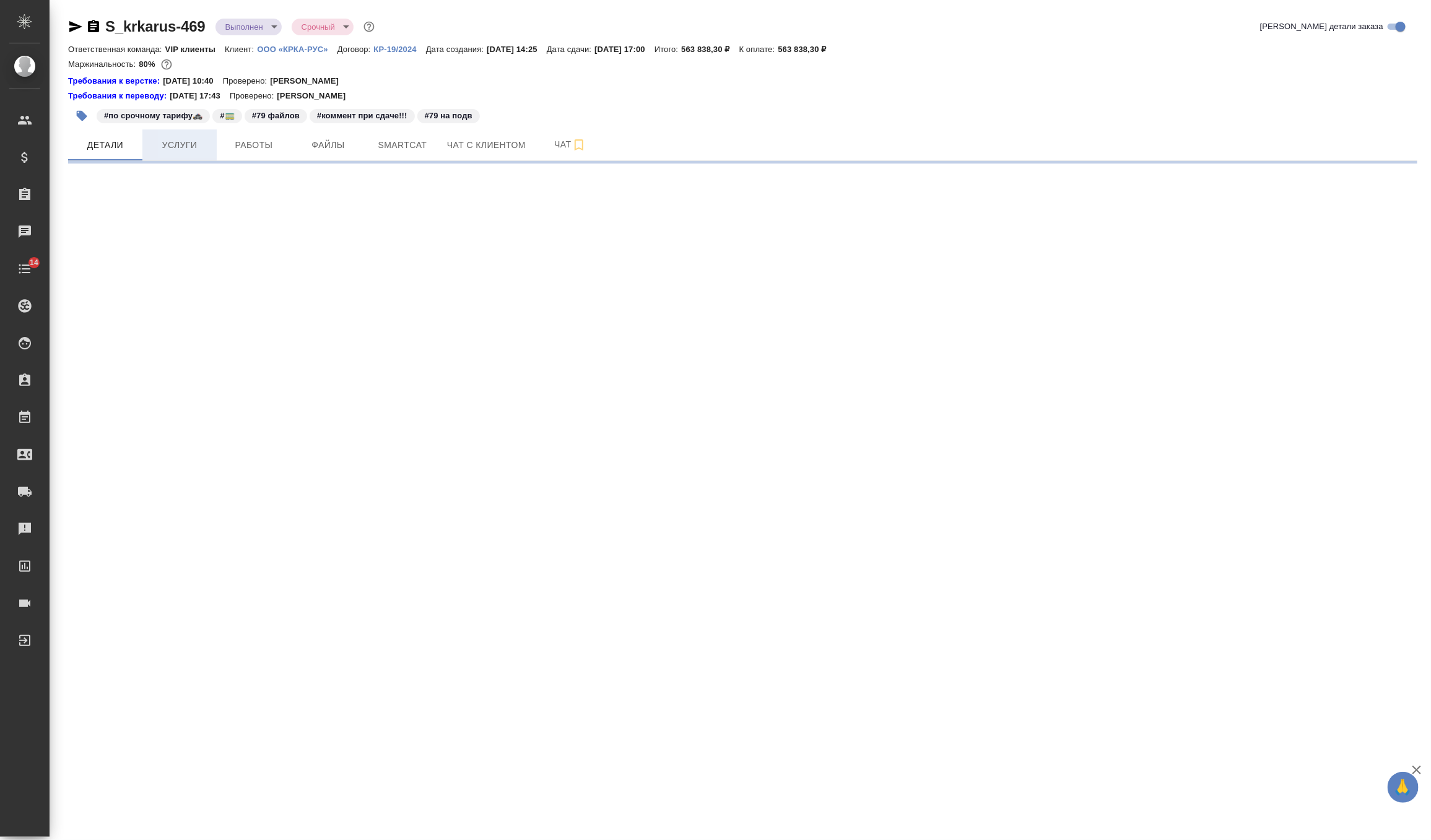
select select "RU"
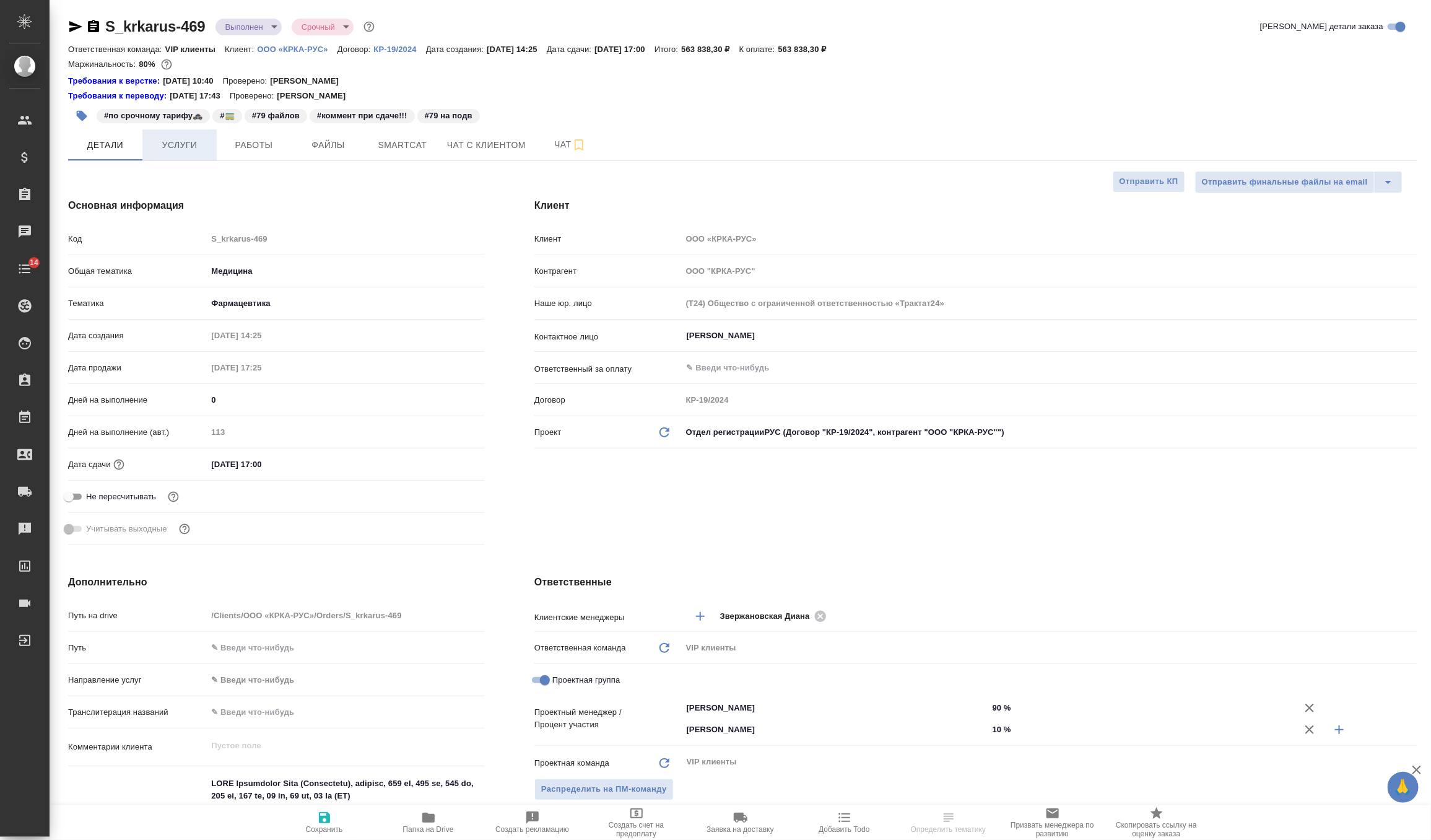
type textarea "x"
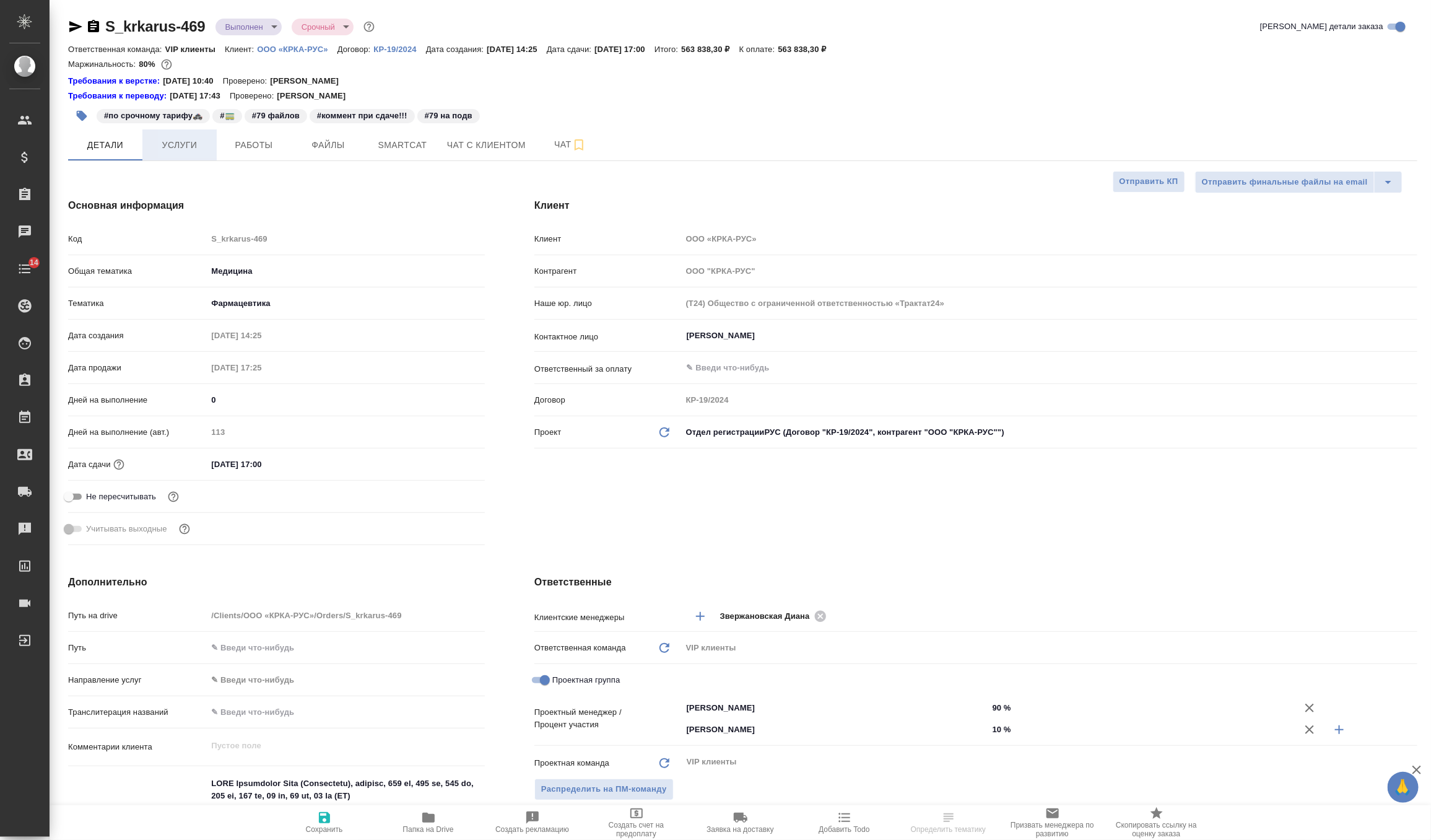
type textarea "x"
click at [183, 147] on span "Услуги" at bounding box center [180, 144] width 60 height 15
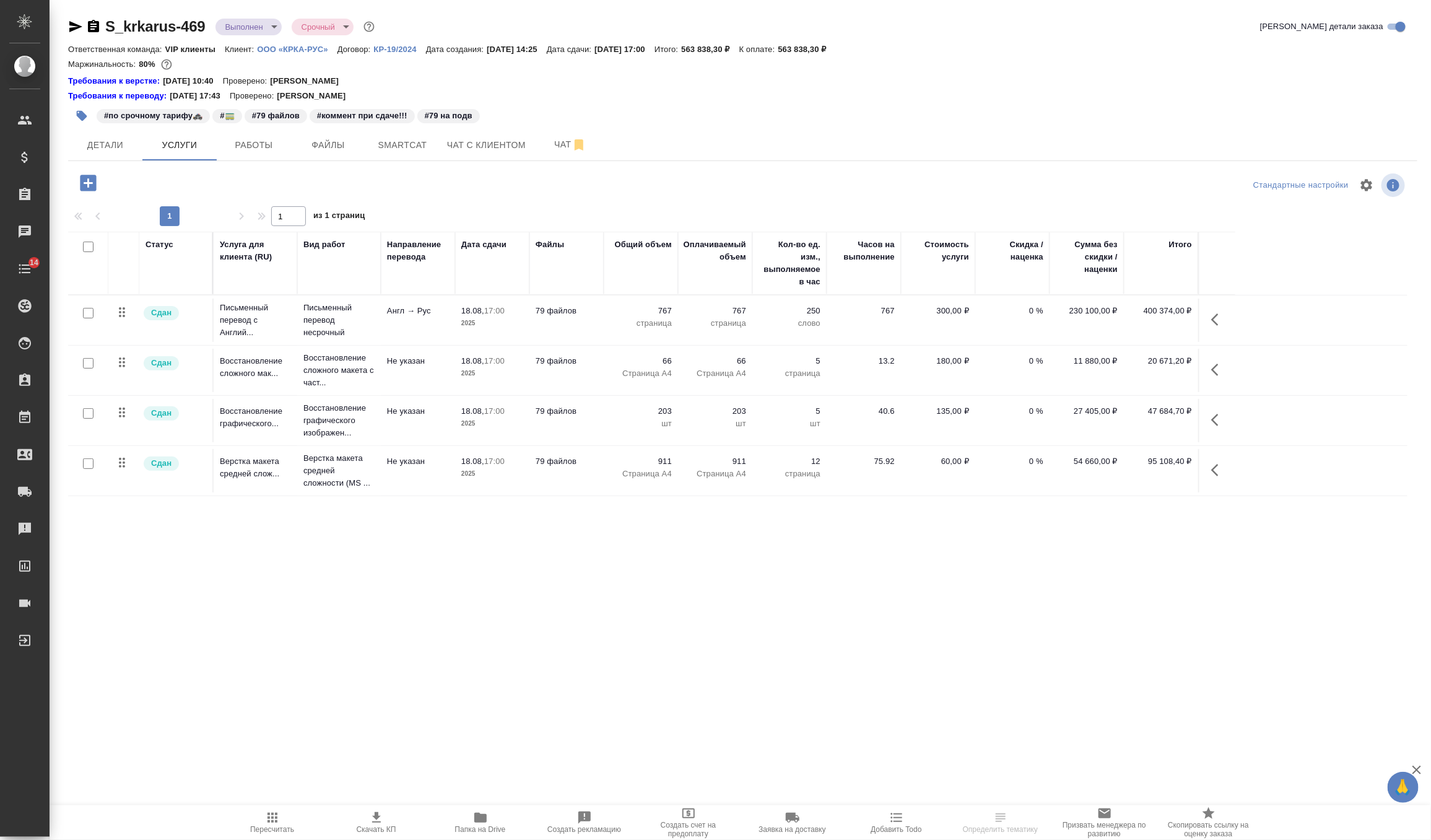
click at [282, 453] on td "Верстка макета средней слож..." at bounding box center [255, 471] width 84 height 43
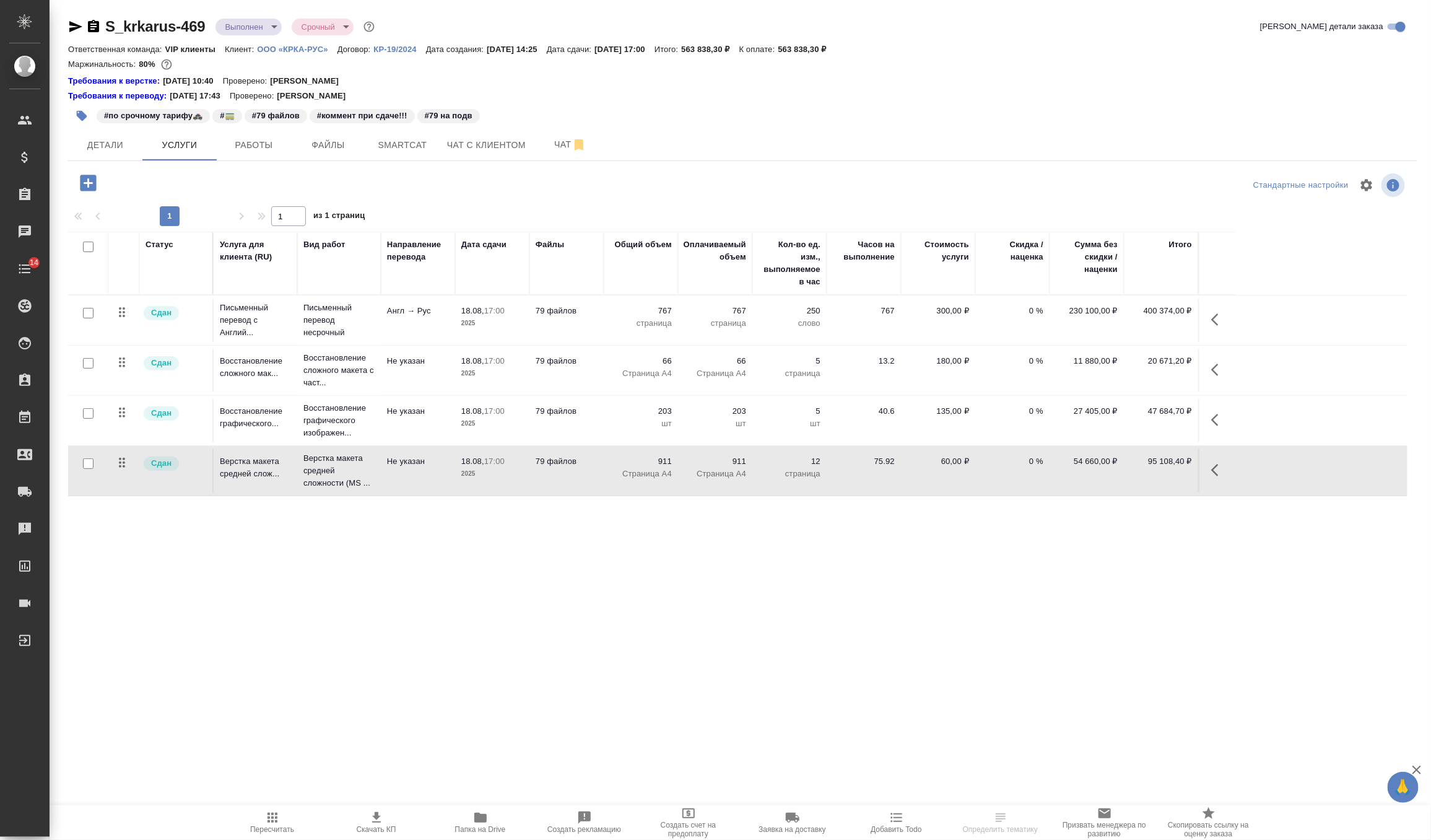
click at [282, 453] on td "Верстка макета средней слож..." at bounding box center [255, 471] width 84 height 43
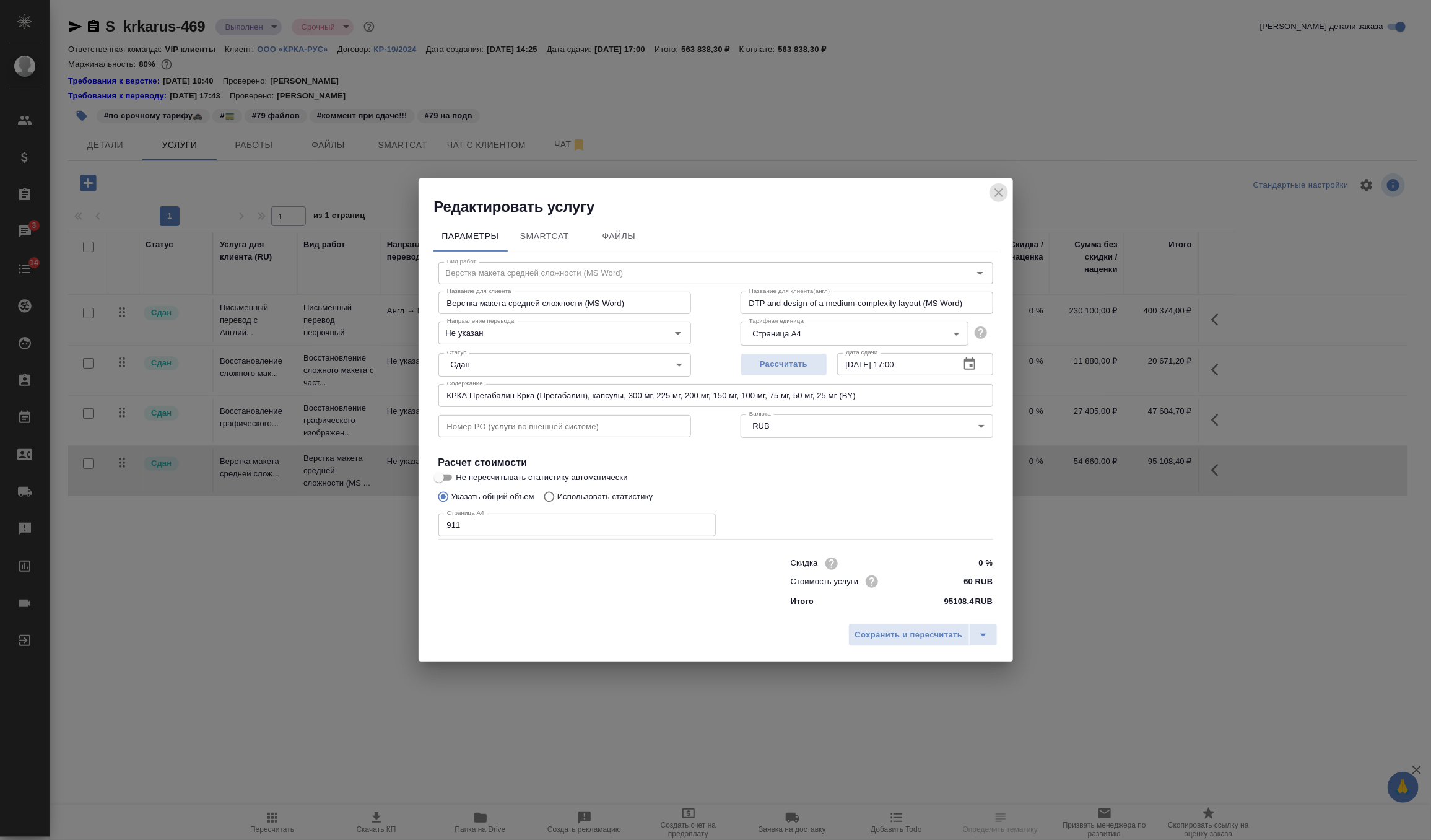
click at [1002, 190] on icon "close" at bounding box center [999, 192] width 14 height 14
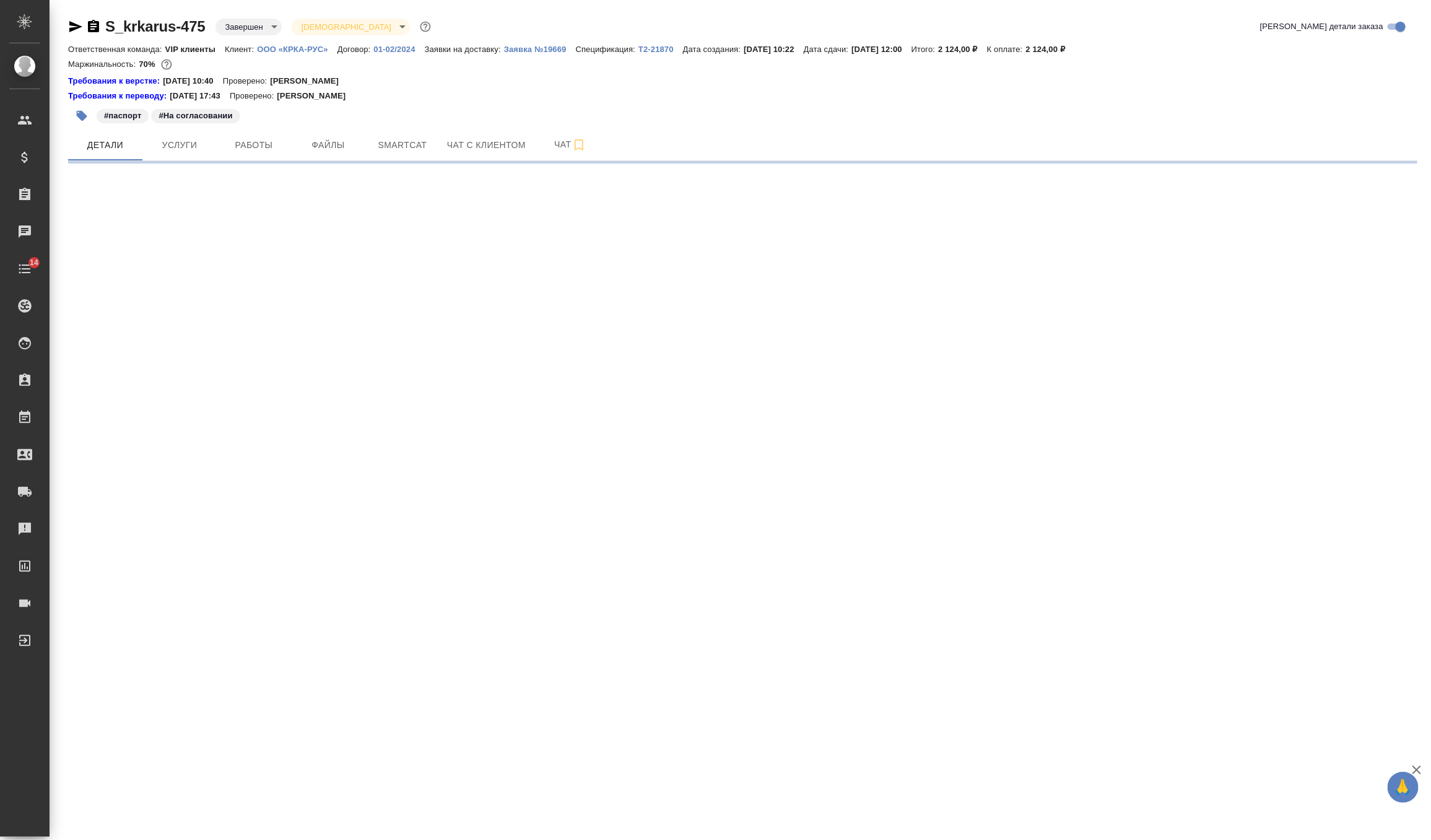
select select "RU"
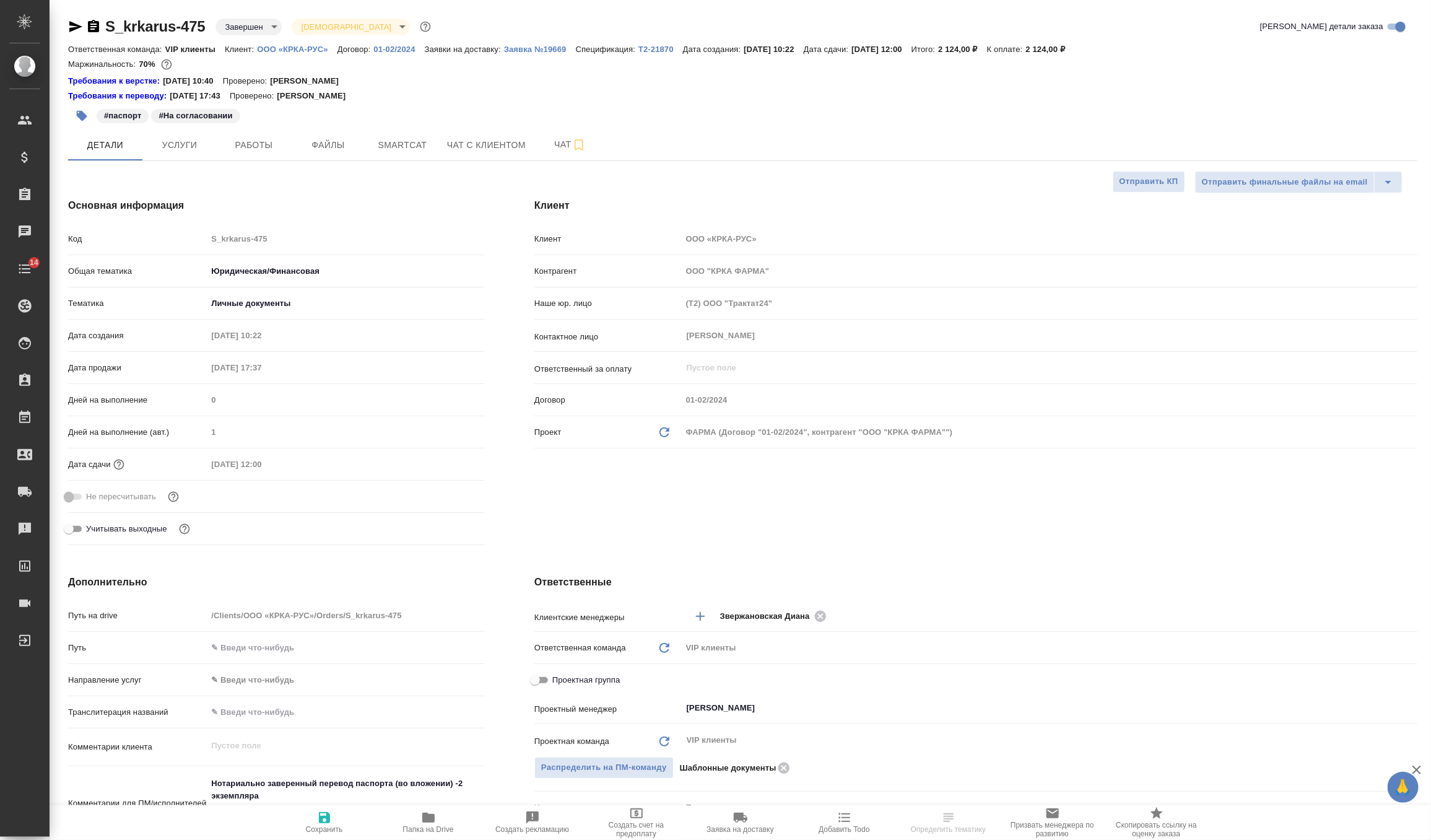
type textarea "x"
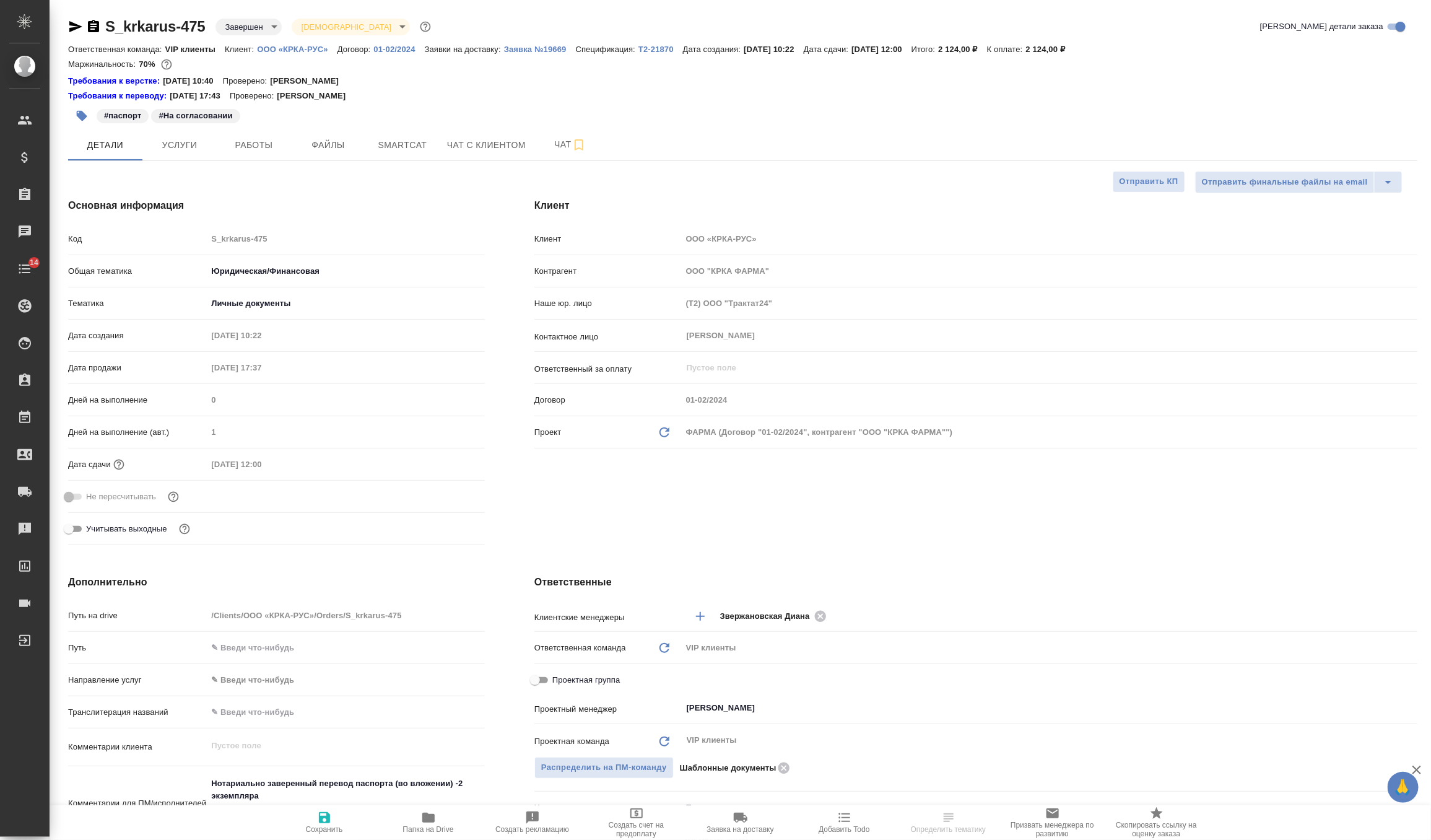
type textarea "x"
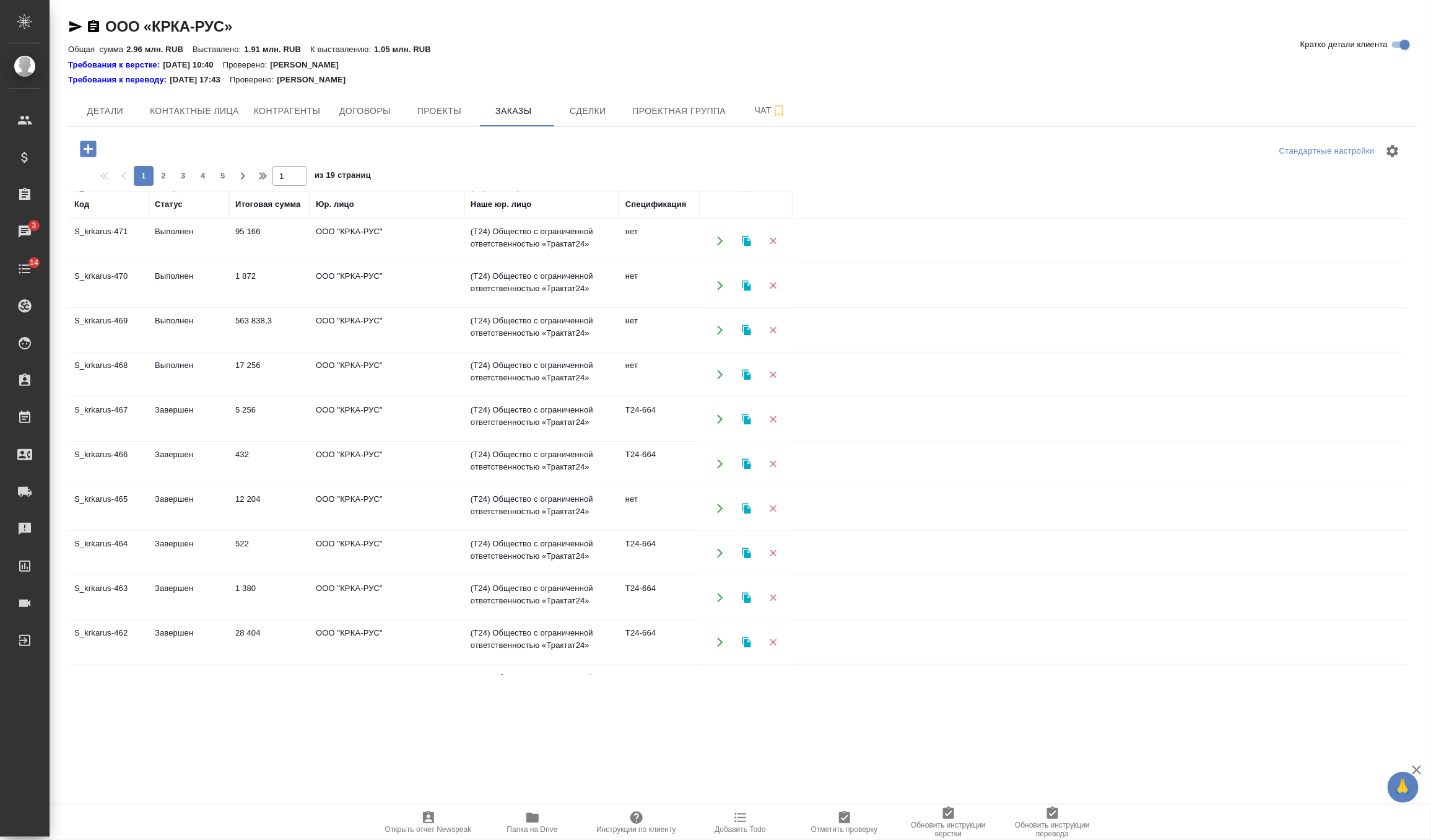
scroll to position [193, 0]
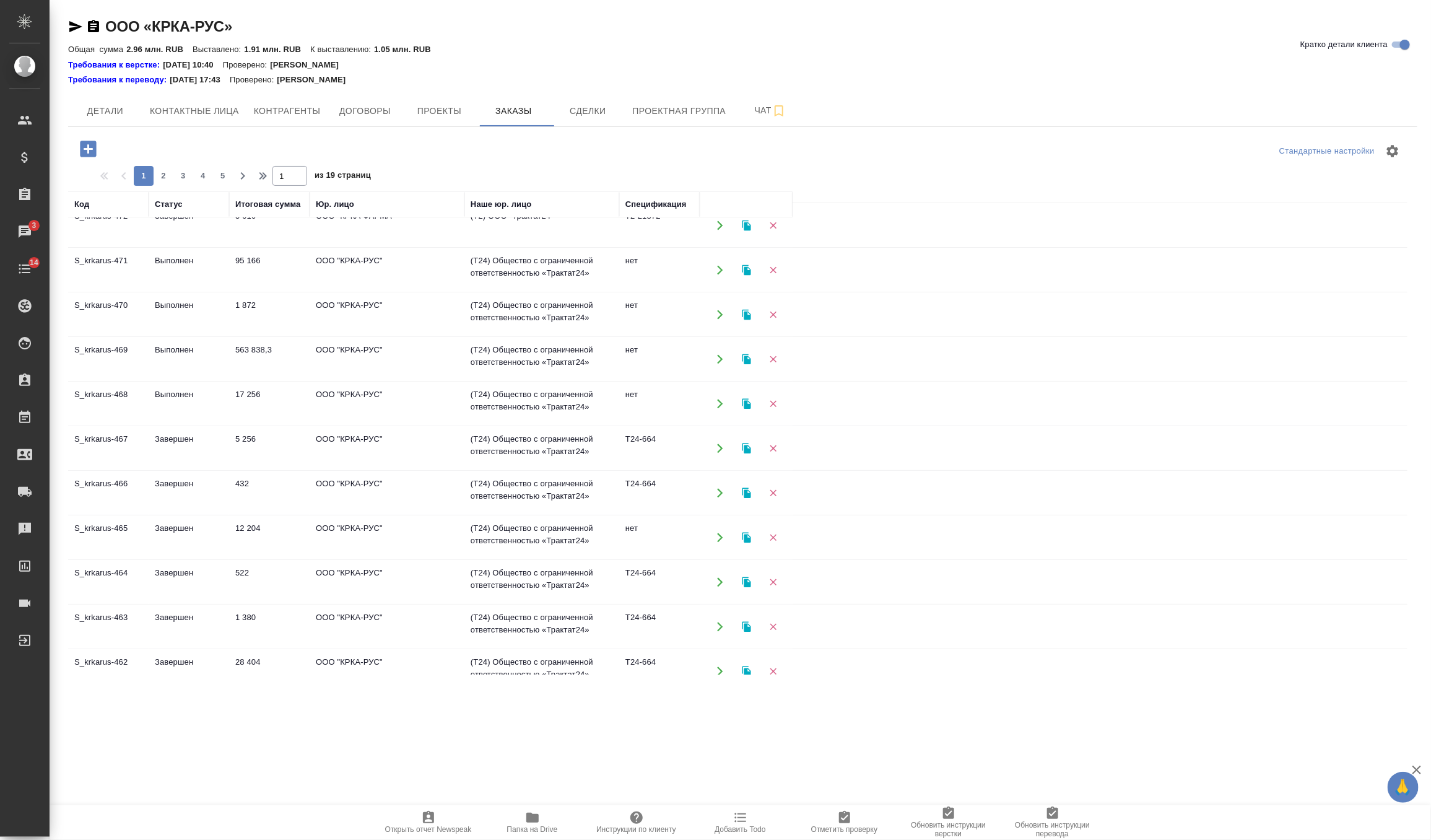
click at [195, 396] on td "Выполнен" at bounding box center [189, 404] width 80 height 43
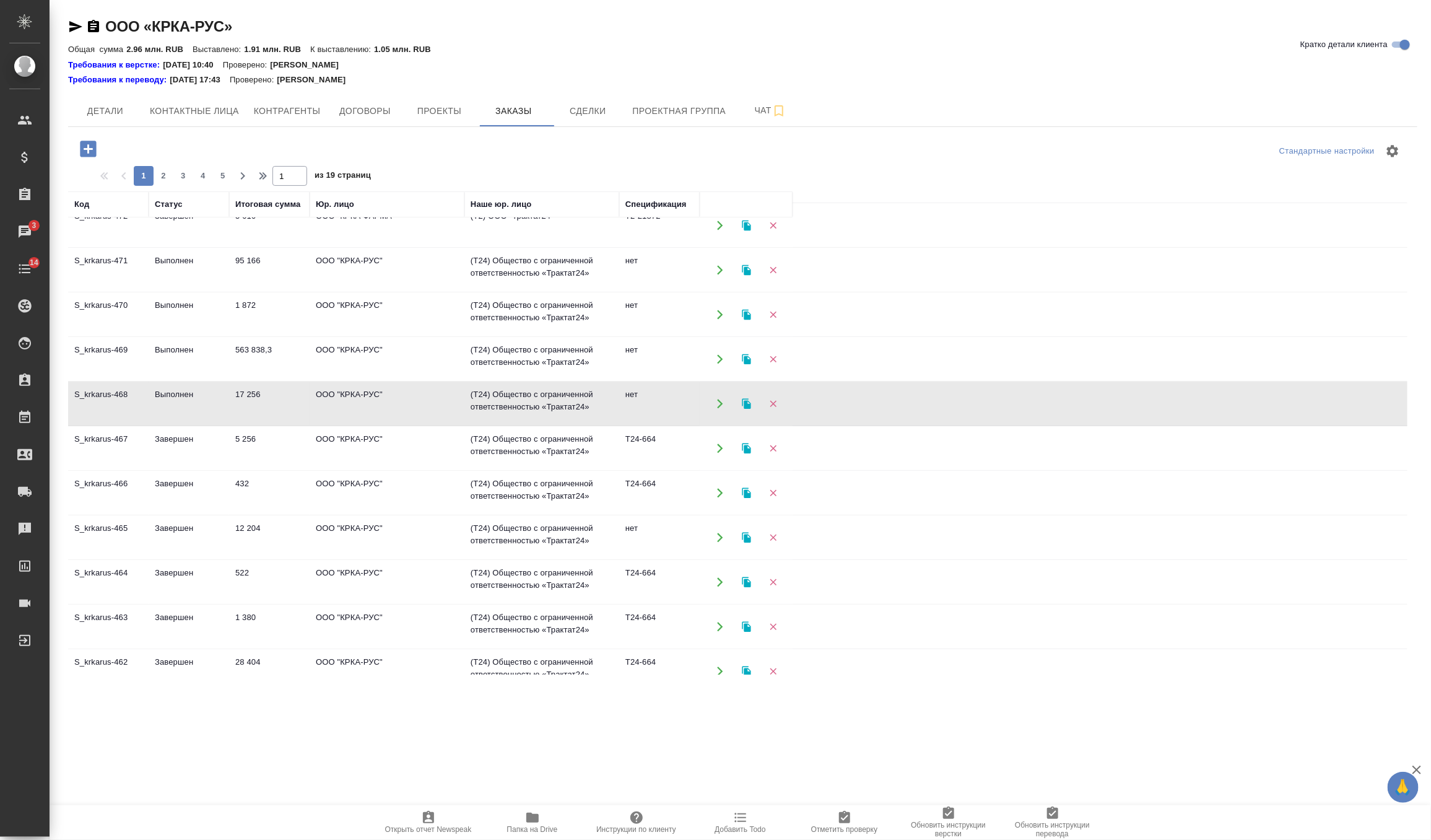
click at [205, 352] on td "Выполнен" at bounding box center [189, 359] width 80 height 43
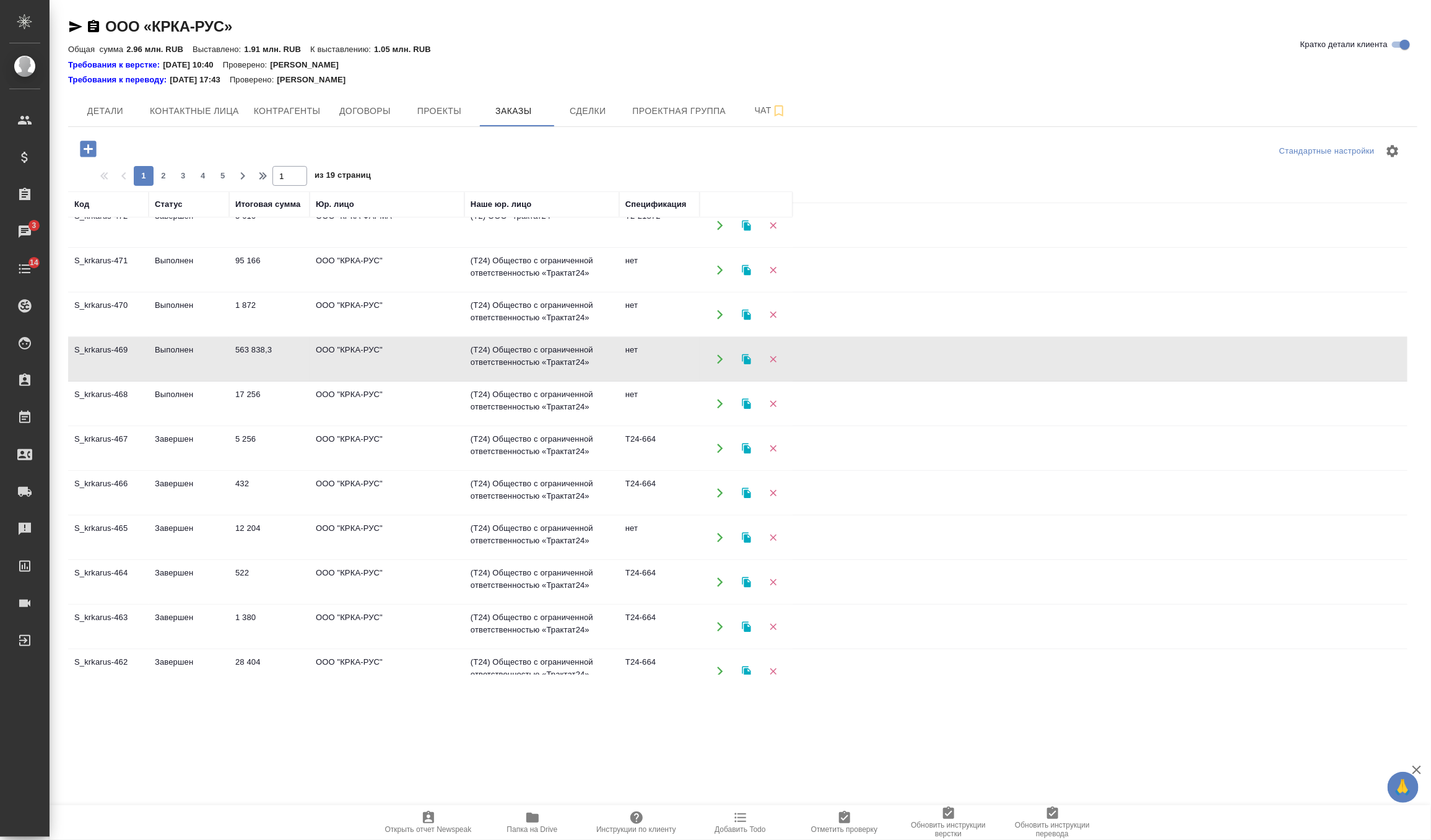
click at [205, 352] on td "Выполнен" at bounding box center [189, 359] width 80 height 43
click at [236, 308] on td "1 872" at bounding box center [269, 315] width 80 height 43
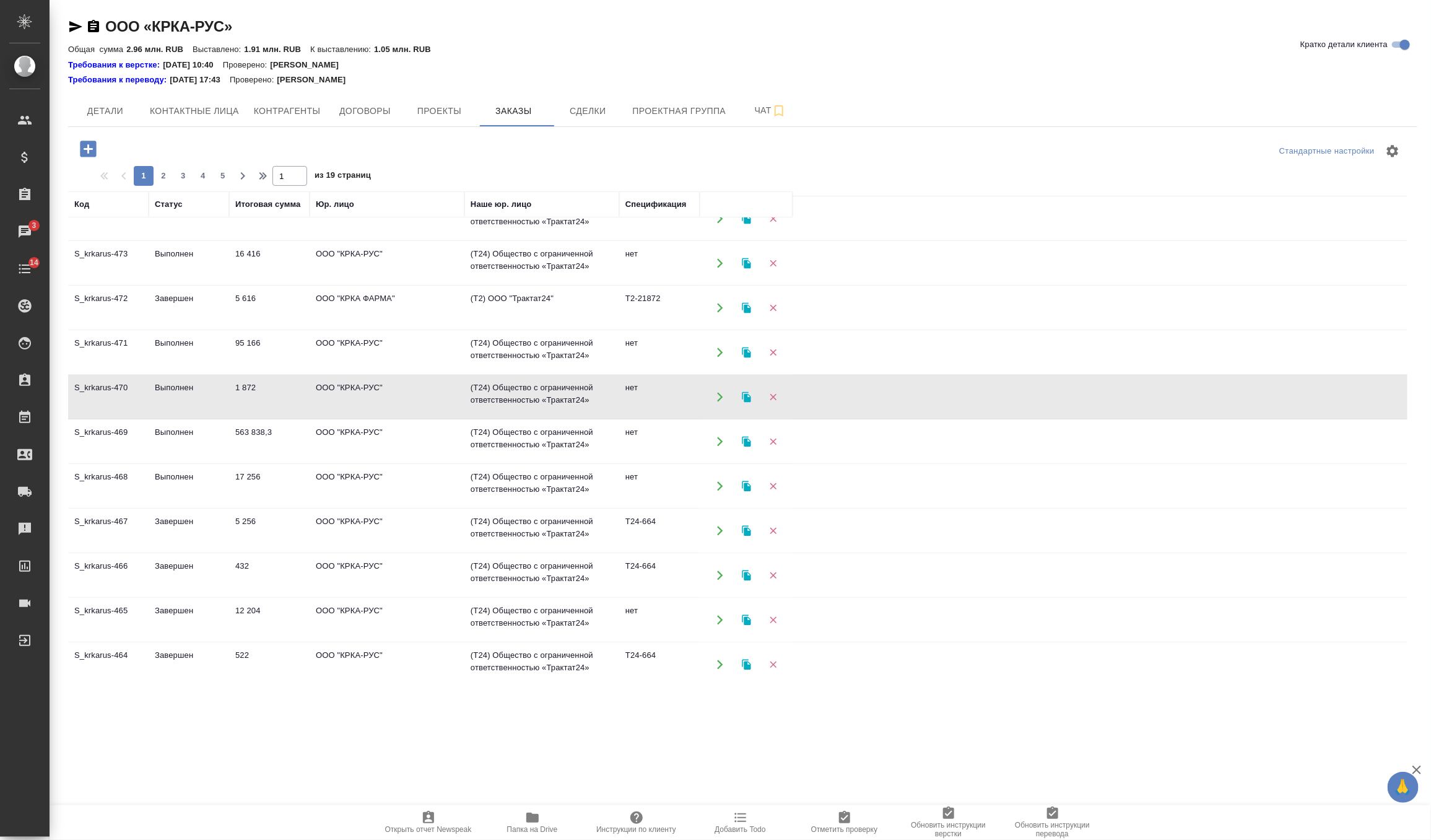
scroll to position [0, 0]
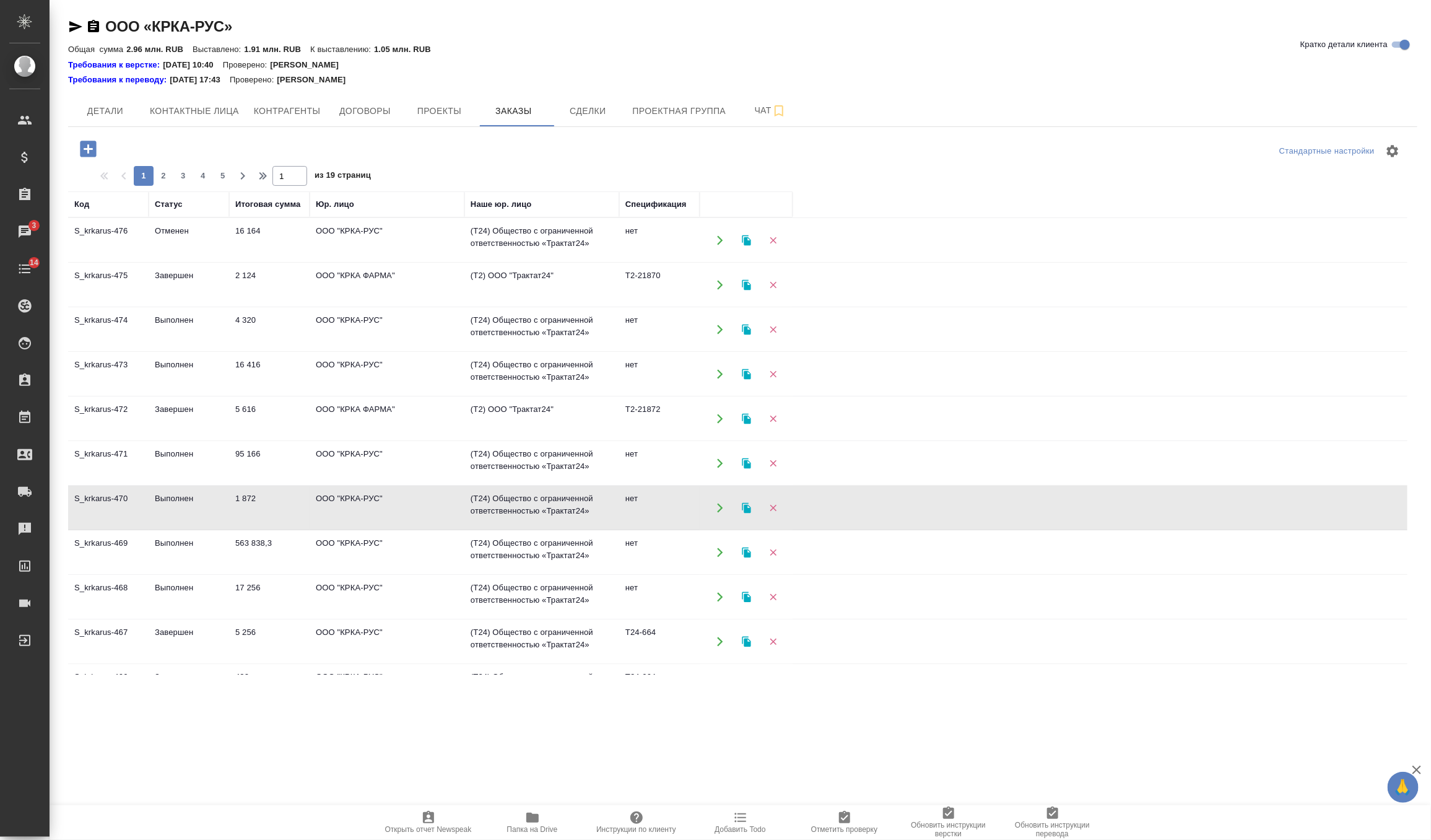
click at [253, 462] on td "95 166" at bounding box center [269, 463] width 80 height 43
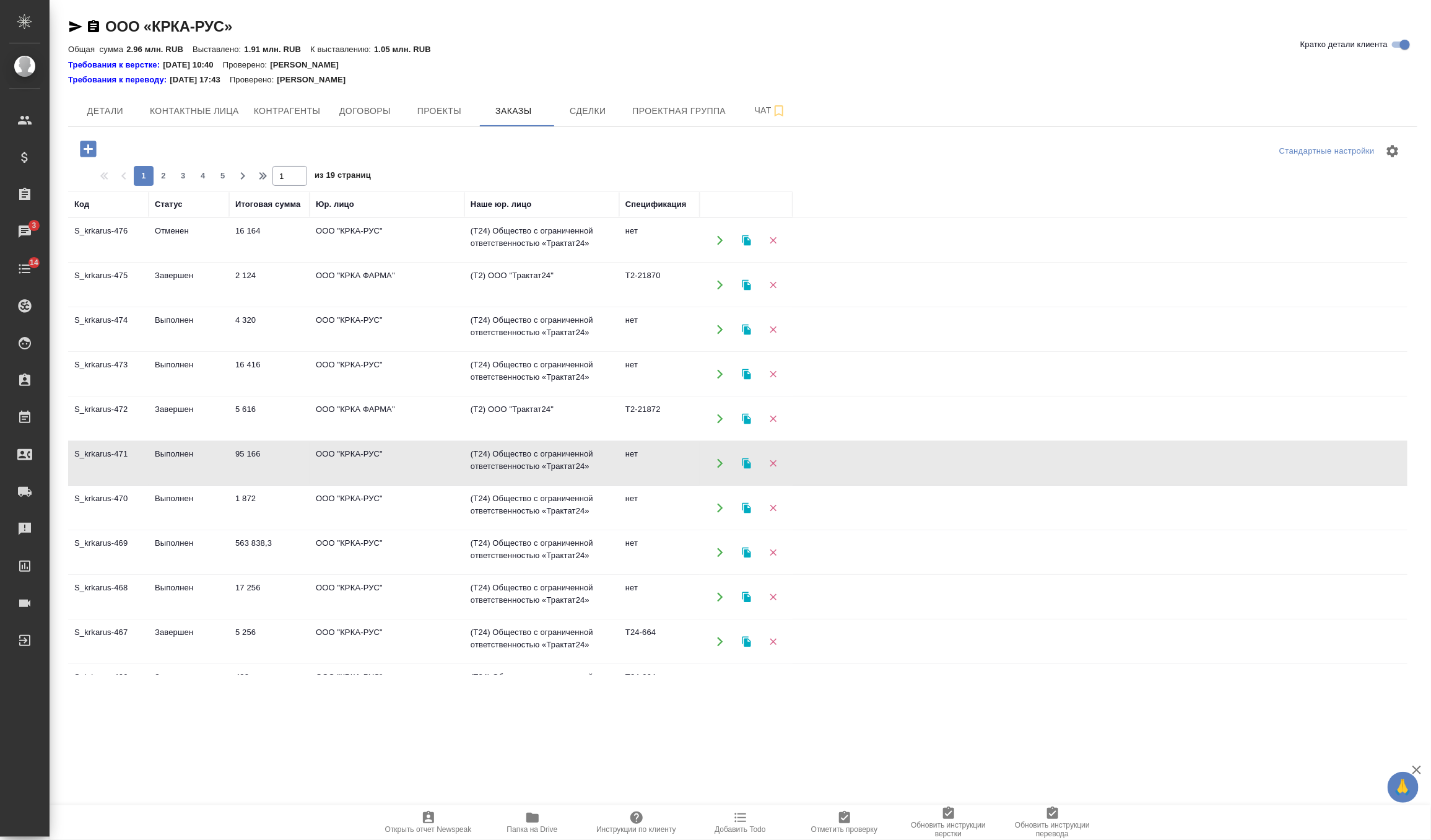
click at [253, 462] on td "95 166" at bounding box center [269, 463] width 80 height 43
click at [216, 374] on td "Выполнен" at bounding box center [189, 374] width 80 height 43
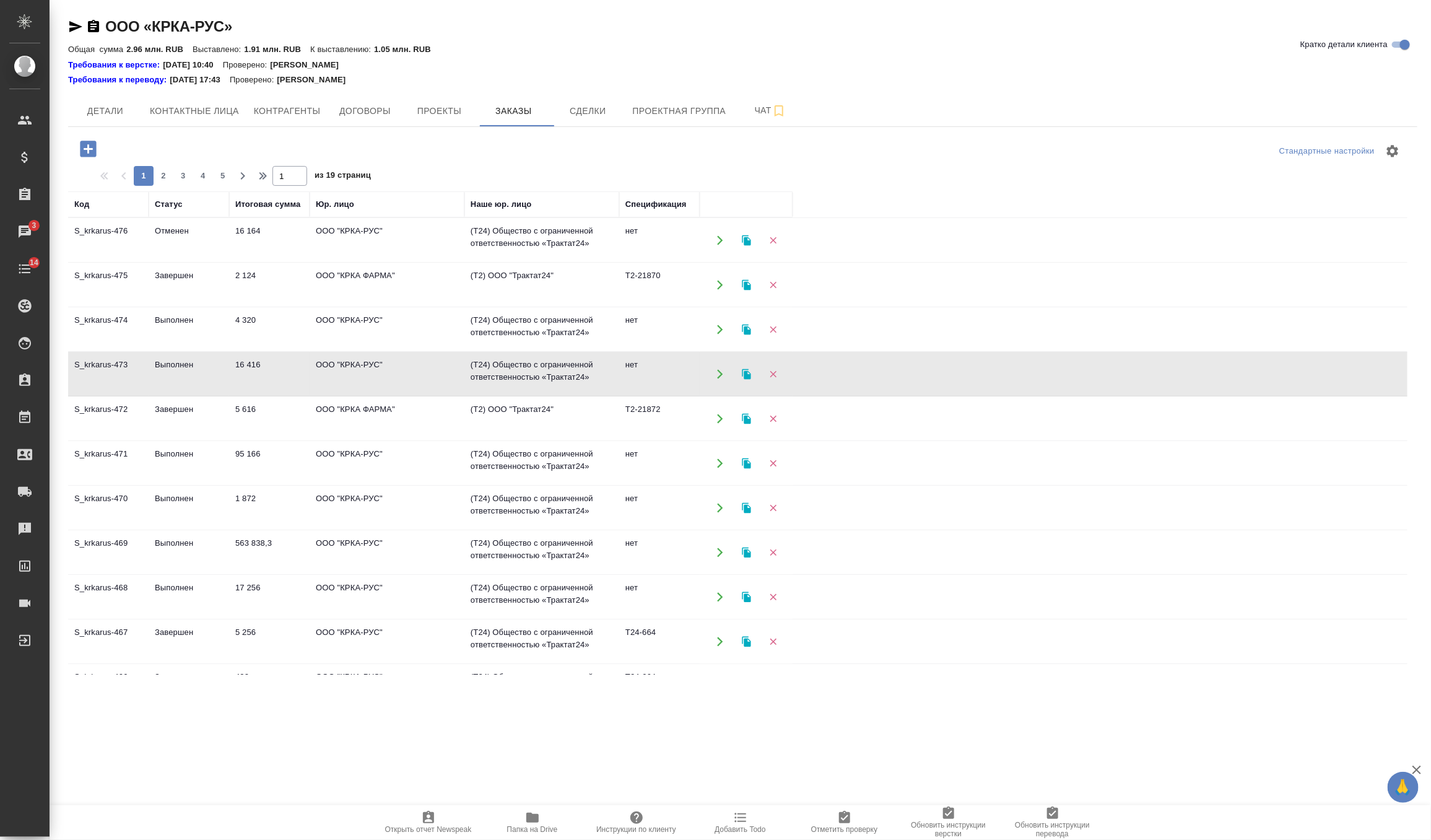
click at [216, 374] on td "Выполнен" at bounding box center [189, 374] width 80 height 43
click at [245, 327] on td "4 320" at bounding box center [269, 329] width 80 height 43
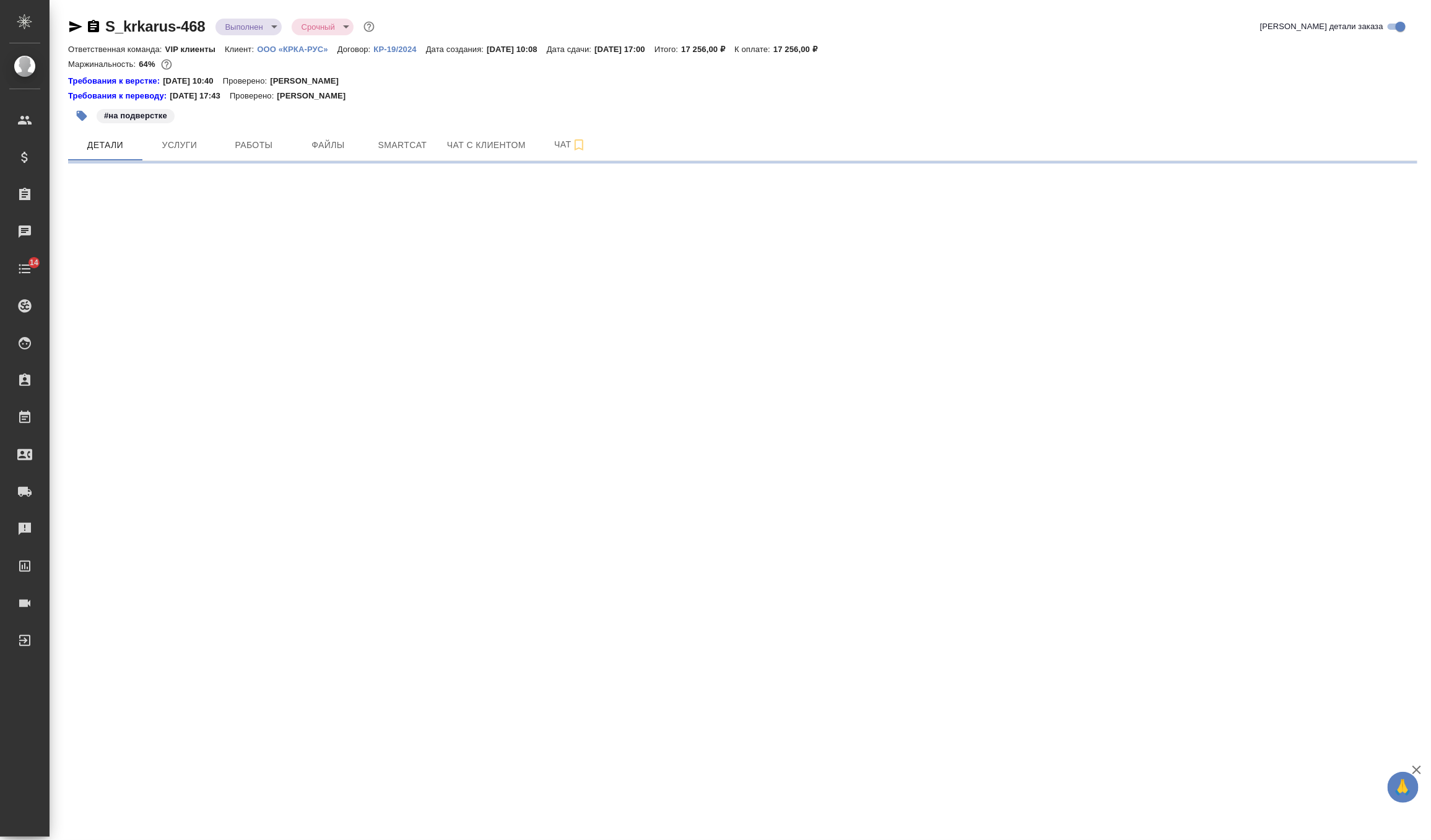
select select "RU"
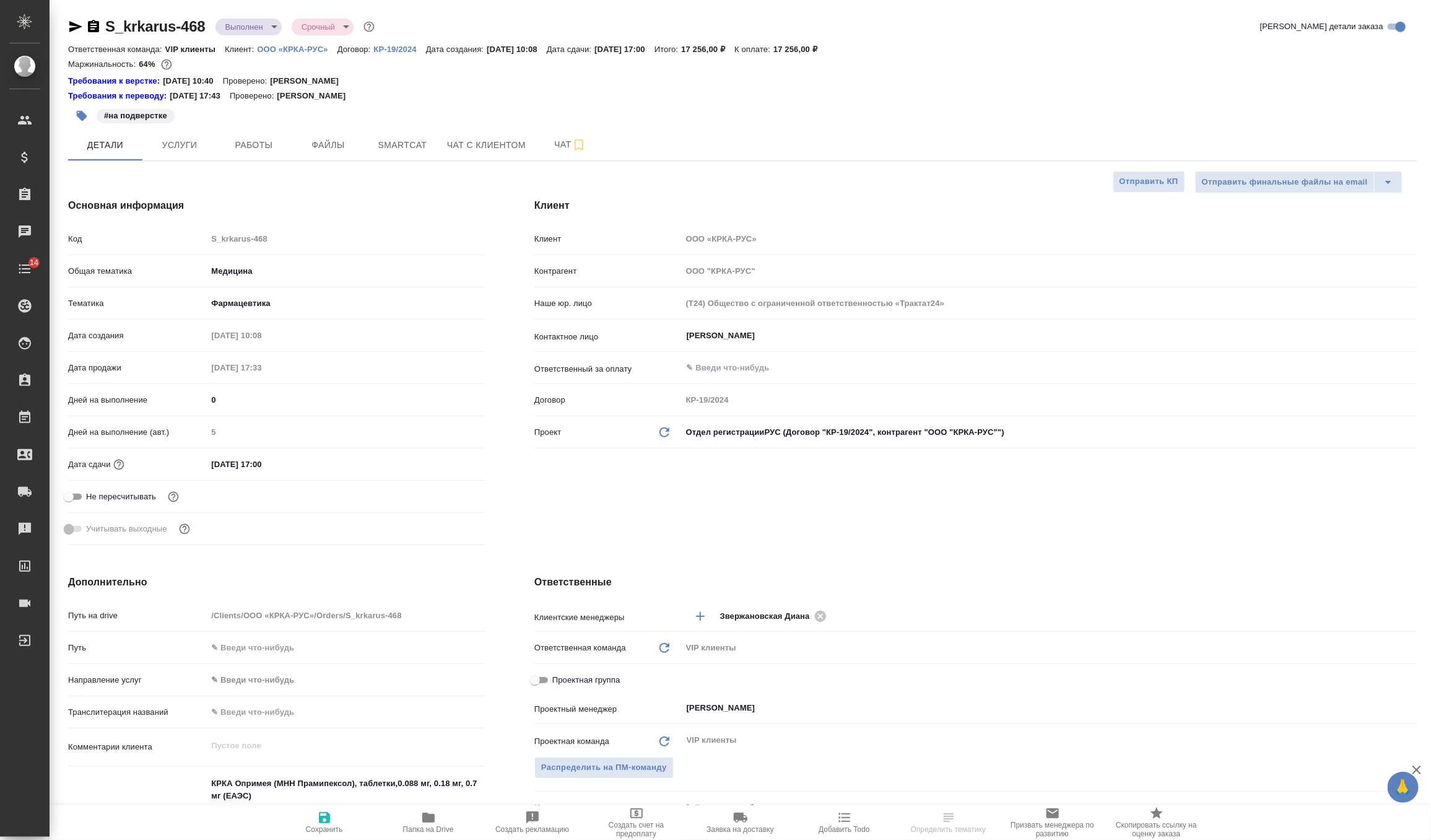
type textarea "x"
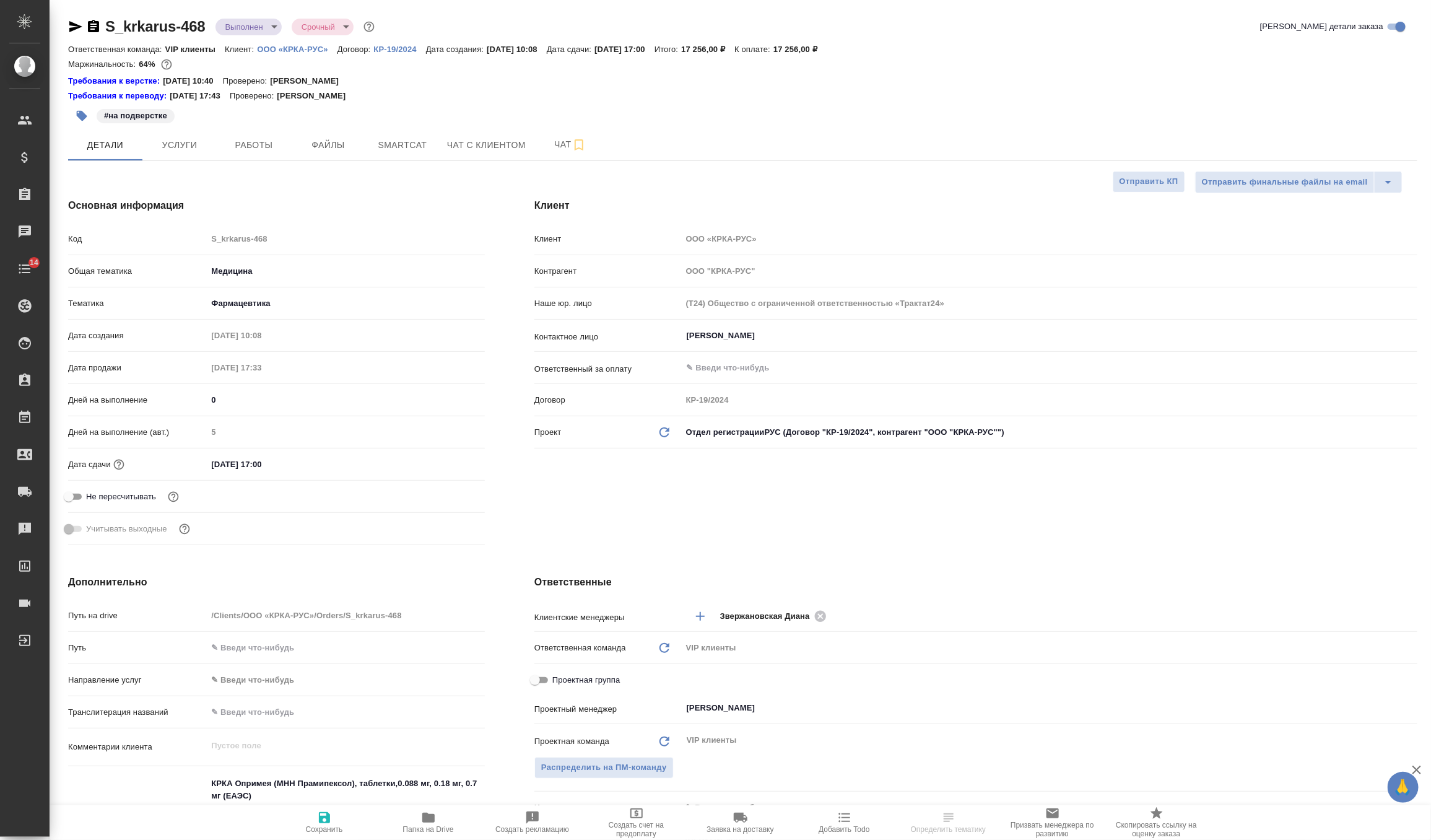
type textarea "x"
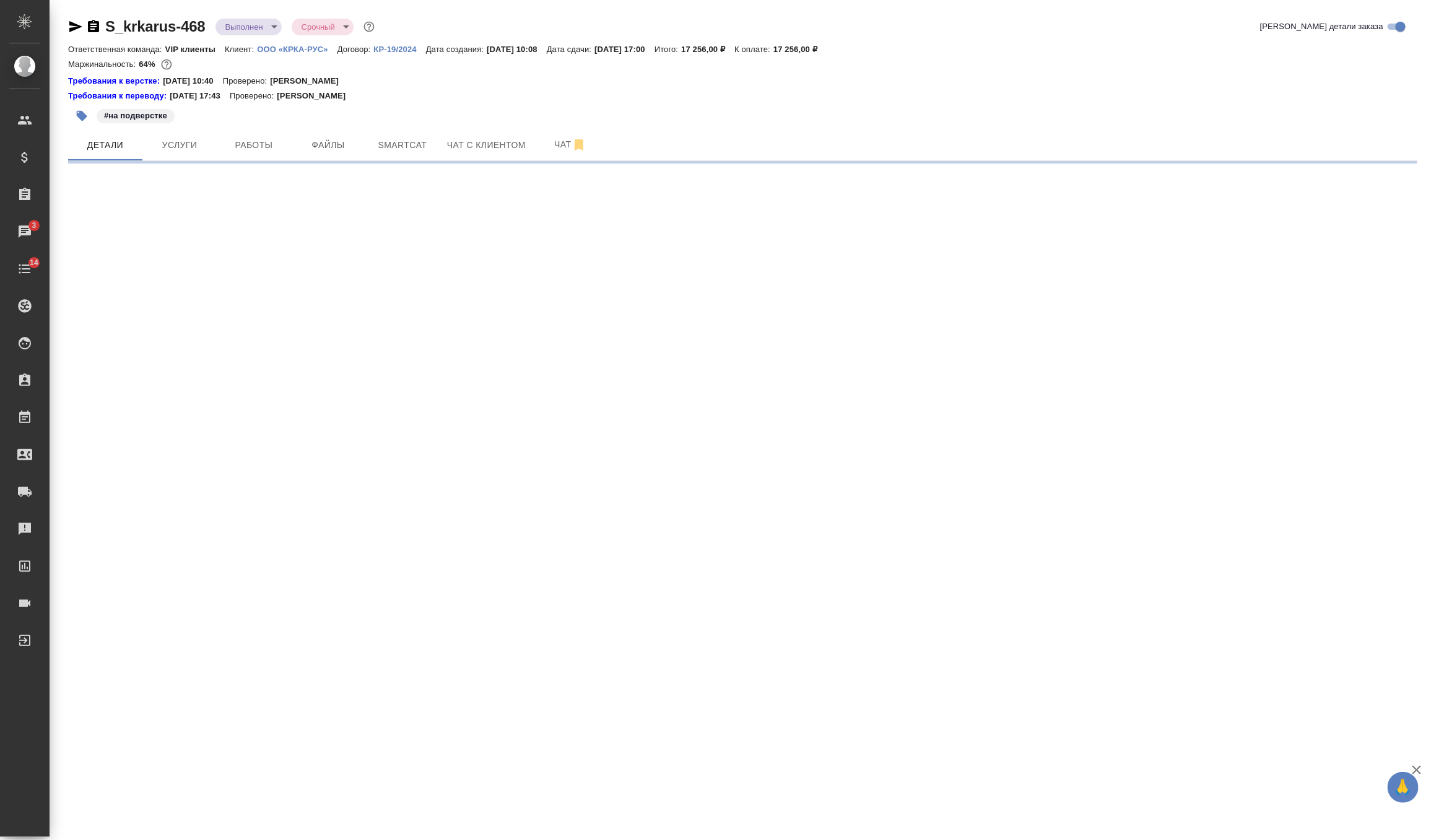
select select "RU"
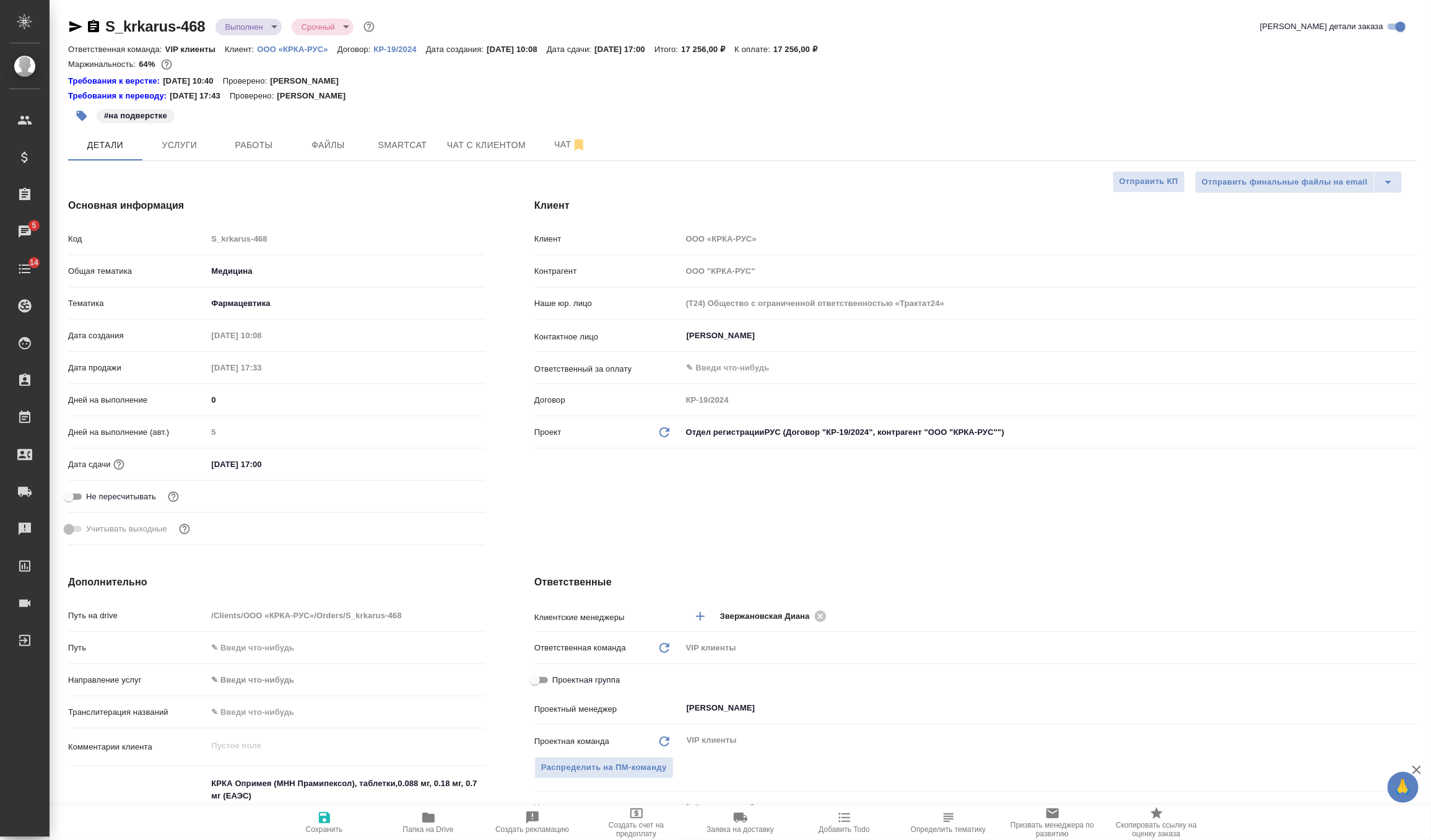
type textarea "x"
click at [167, 176] on div "Основная информация Код S_krkarus-468 Общая тематика Медицина med Тематика Фарм…" at bounding box center [276, 374] width 466 height 402
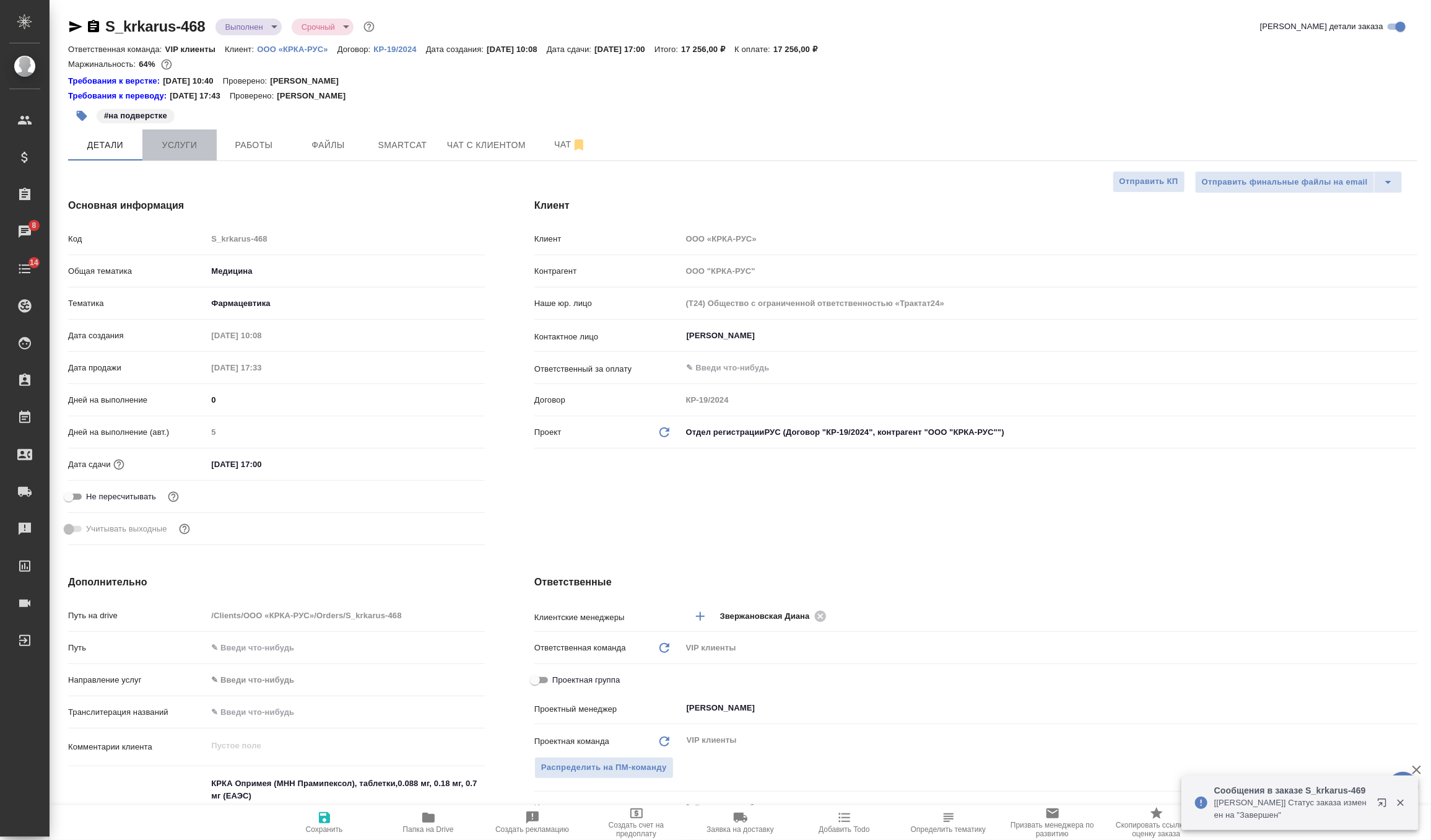
click at [185, 149] on span "Услуги" at bounding box center [180, 144] width 60 height 15
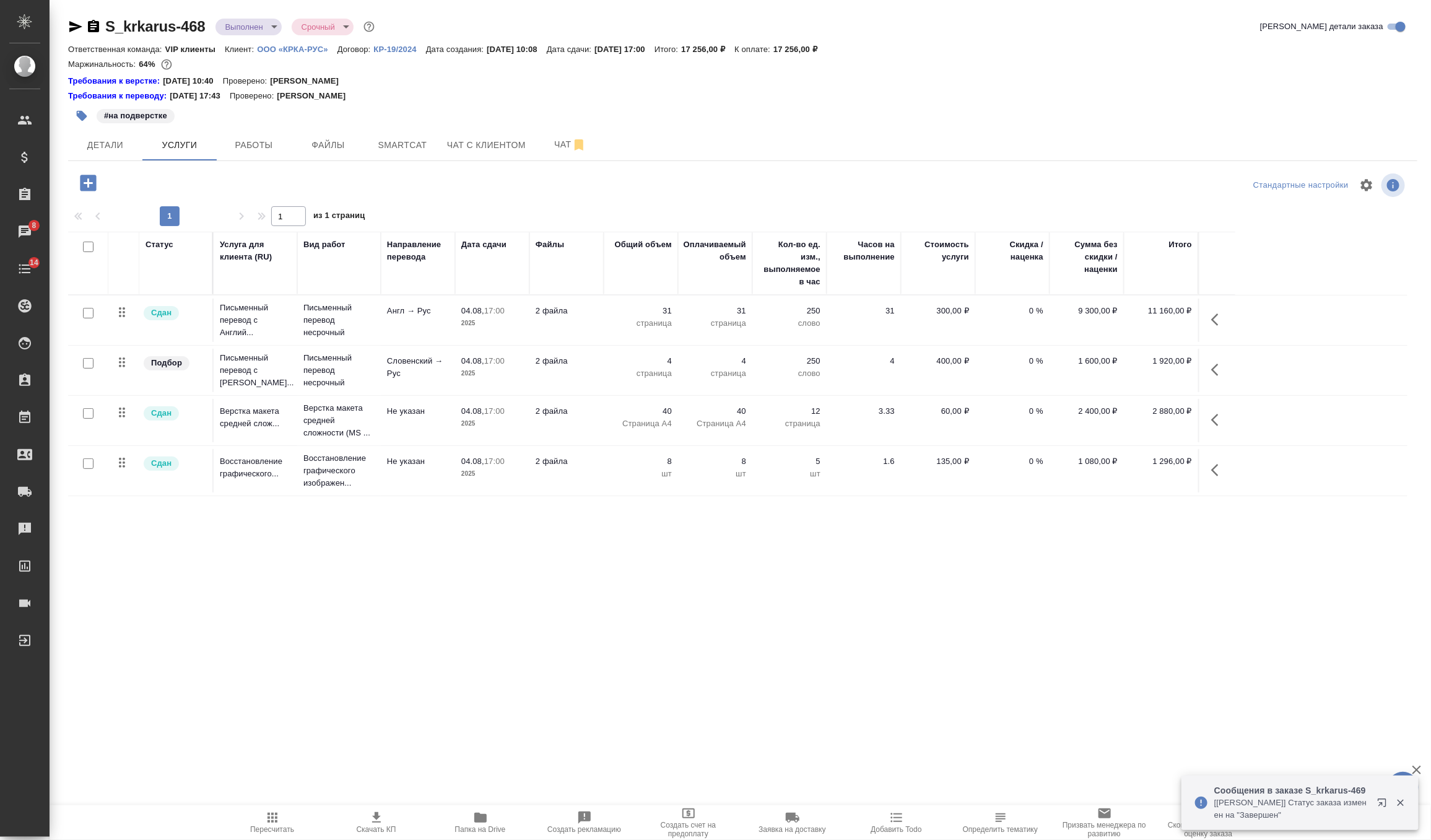
click at [411, 312] on p "Англ → Рус" at bounding box center [418, 311] width 62 height 13
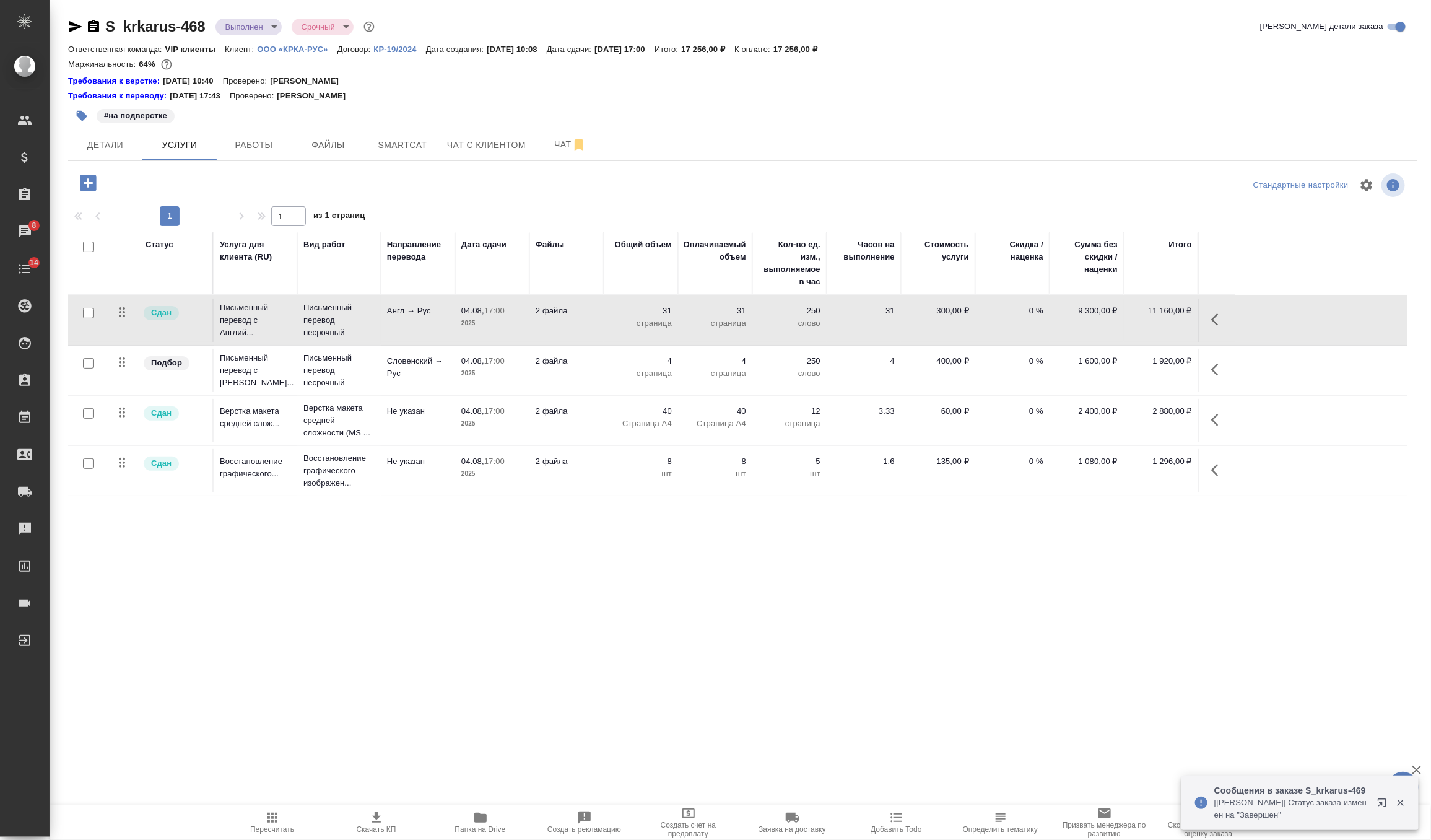
click at [411, 312] on p "Англ → Рус" at bounding box center [418, 311] width 62 height 13
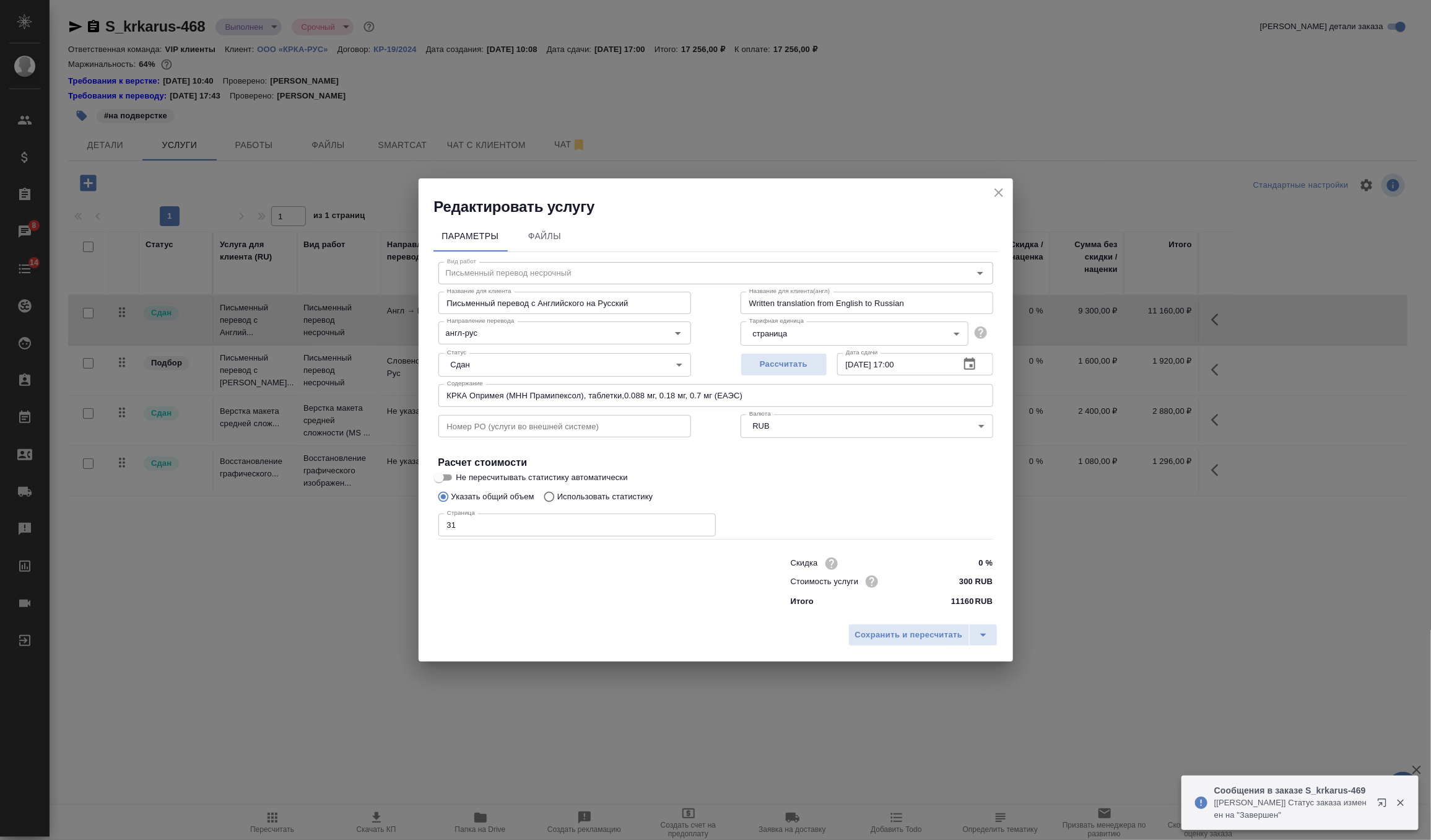
click at [994, 190] on icon "close" at bounding box center [999, 192] width 14 height 14
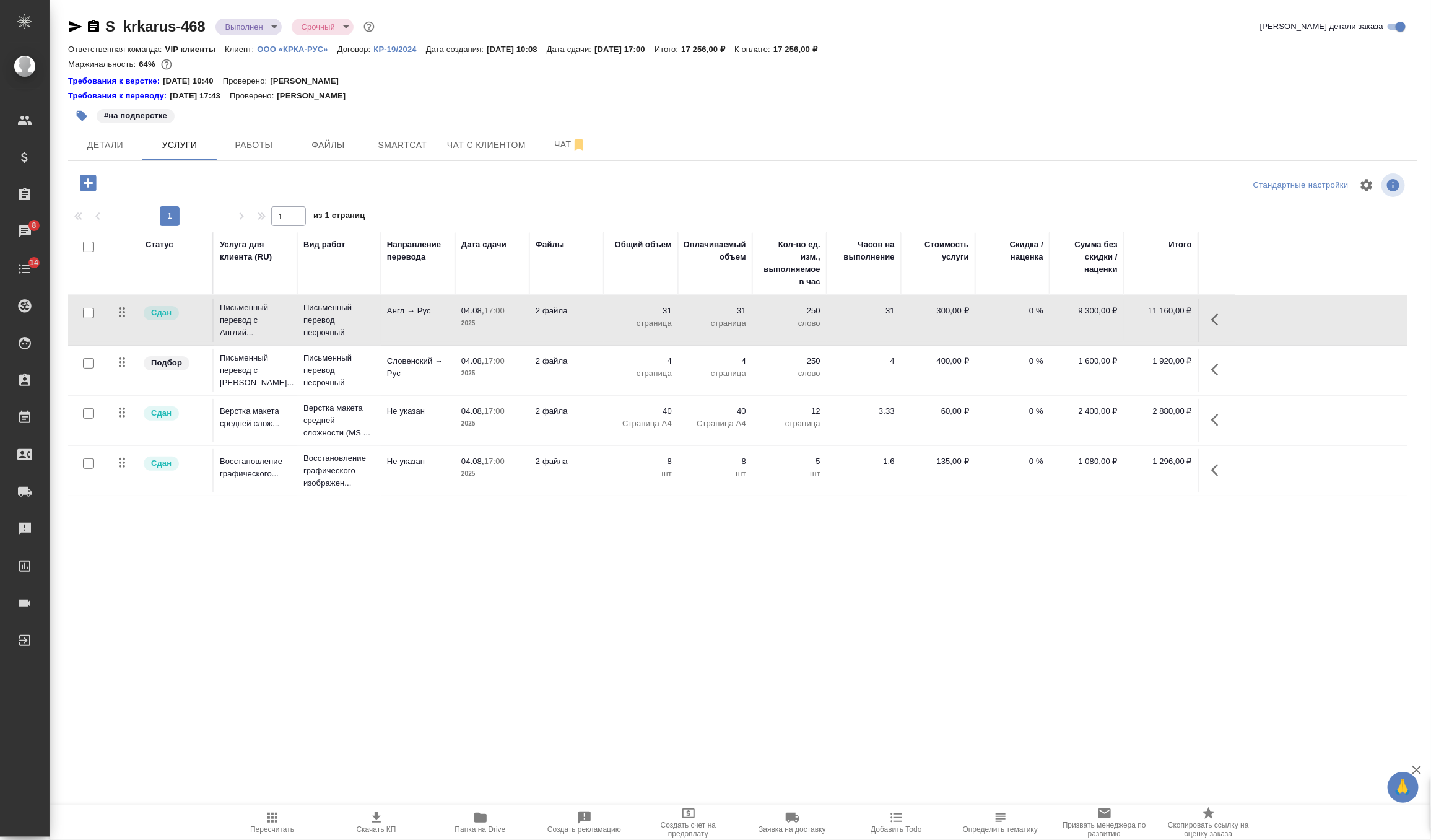
click at [961, 356] on p "400,00 ₽" at bounding box center [938, 361] width 62 height 13
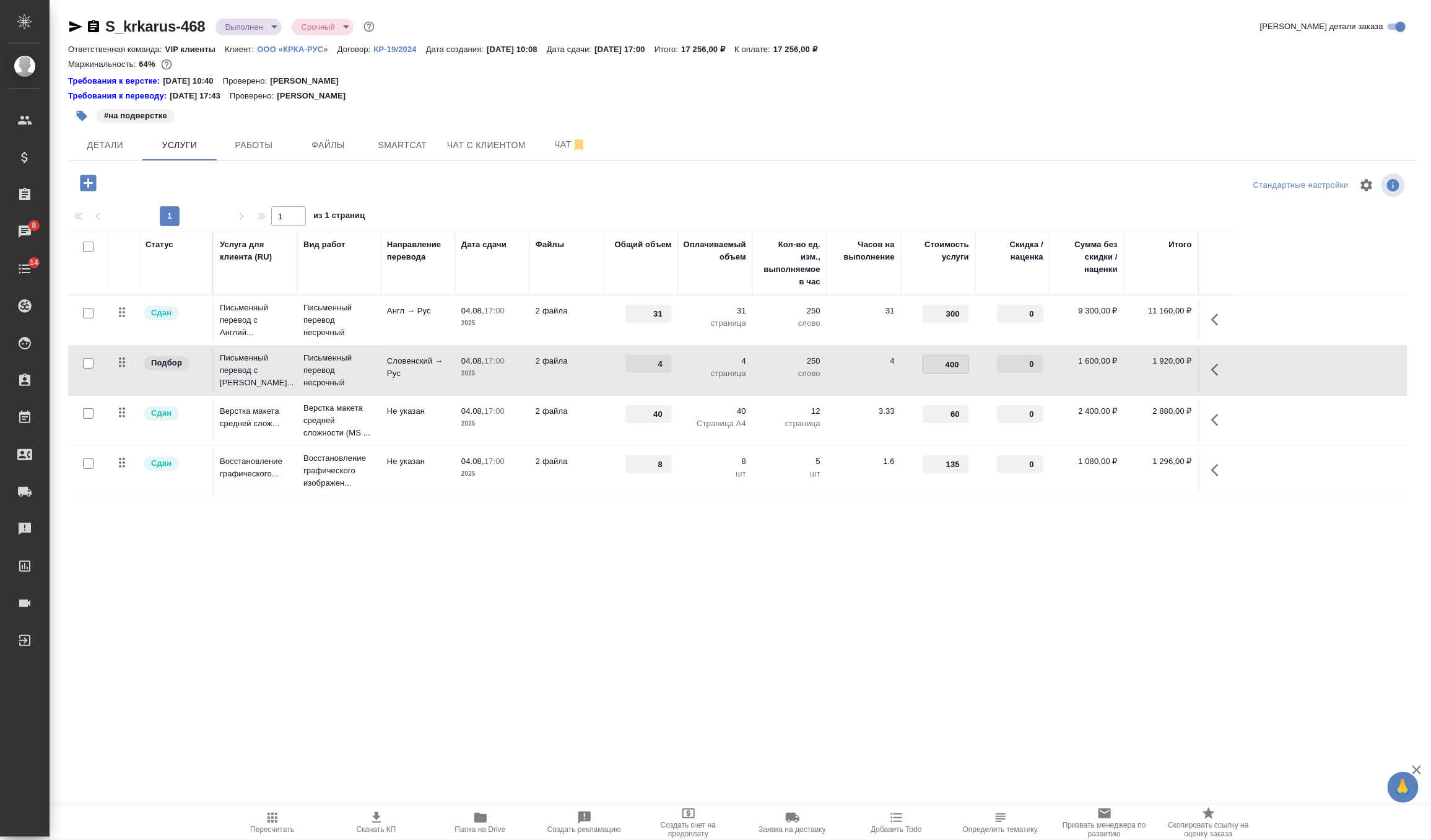
click at [961, 356] on input "400" at bounding box center [946, 365] width 45 height 18
click at [977, 370] on td "0" at bounding box center [1012, 370] width 74 height 43
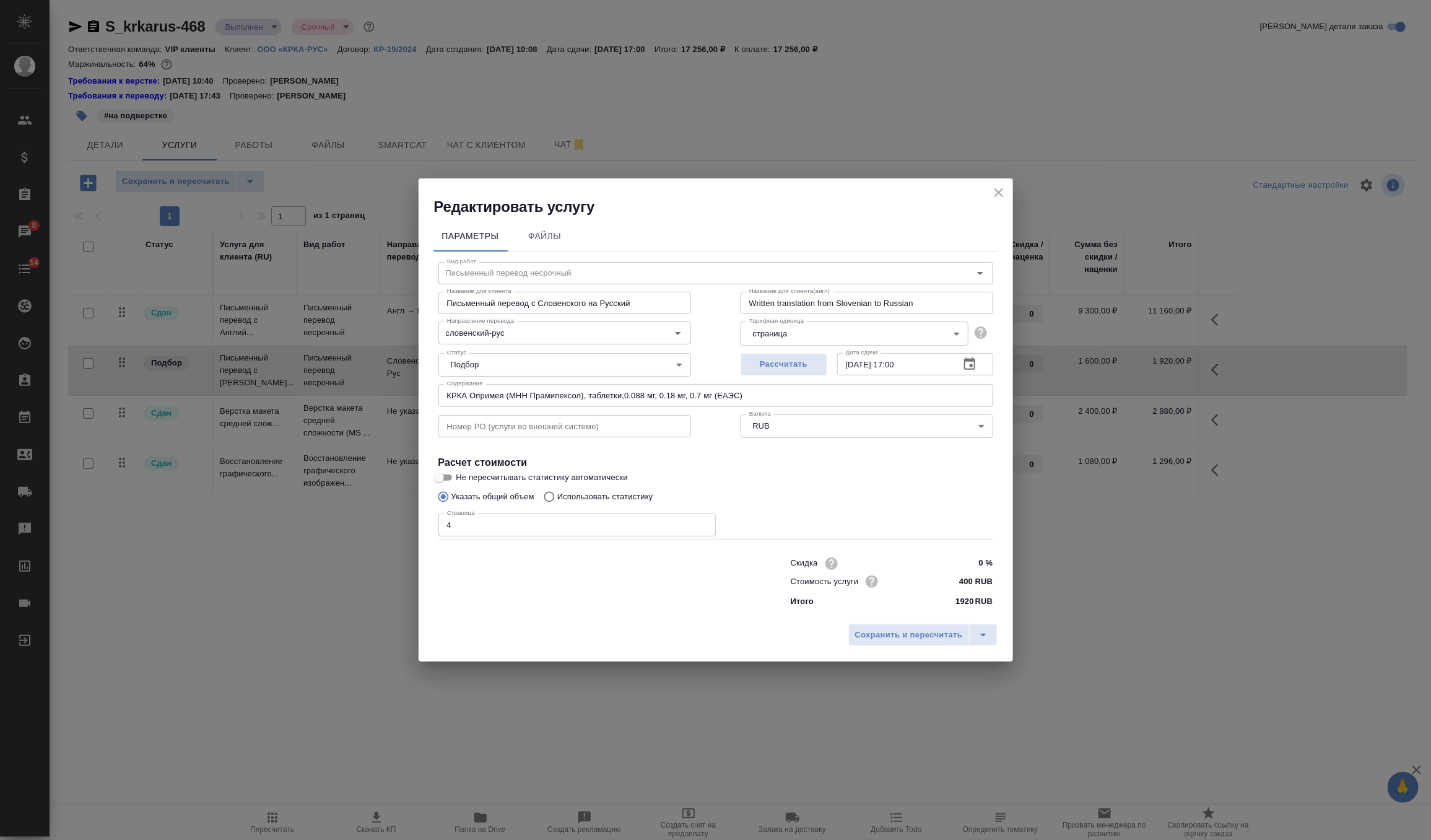
click at [1007, 197] on h2 "Редактировать услугу" at bounding box center [724, 207] width 579 height 20
click at [1004, 186] on icon "close" at bounding box center [999, 192] width 14 height 14
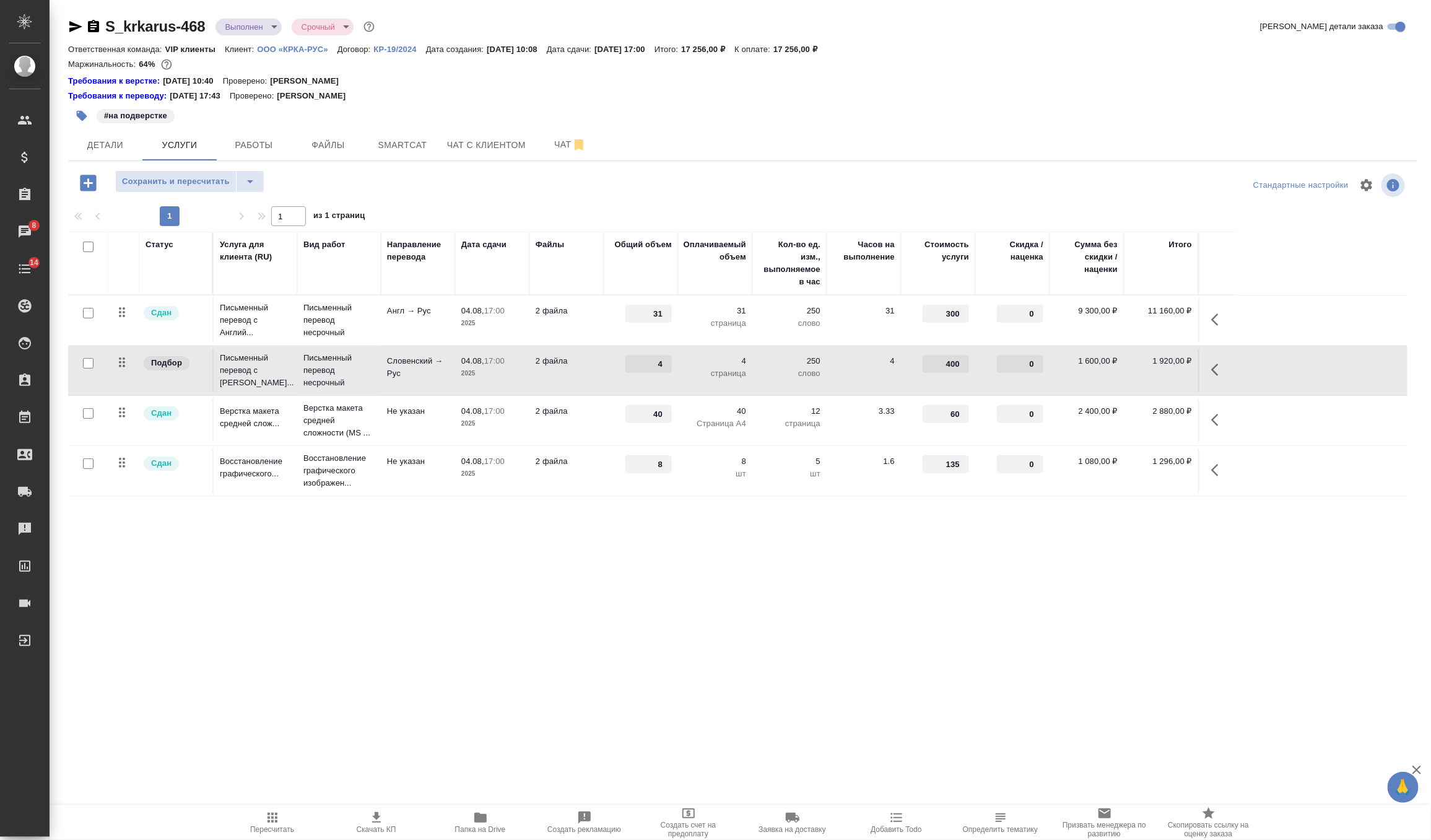
click at [684, 363] on p "4" at bounding box center [715, 361] width 62 height 13
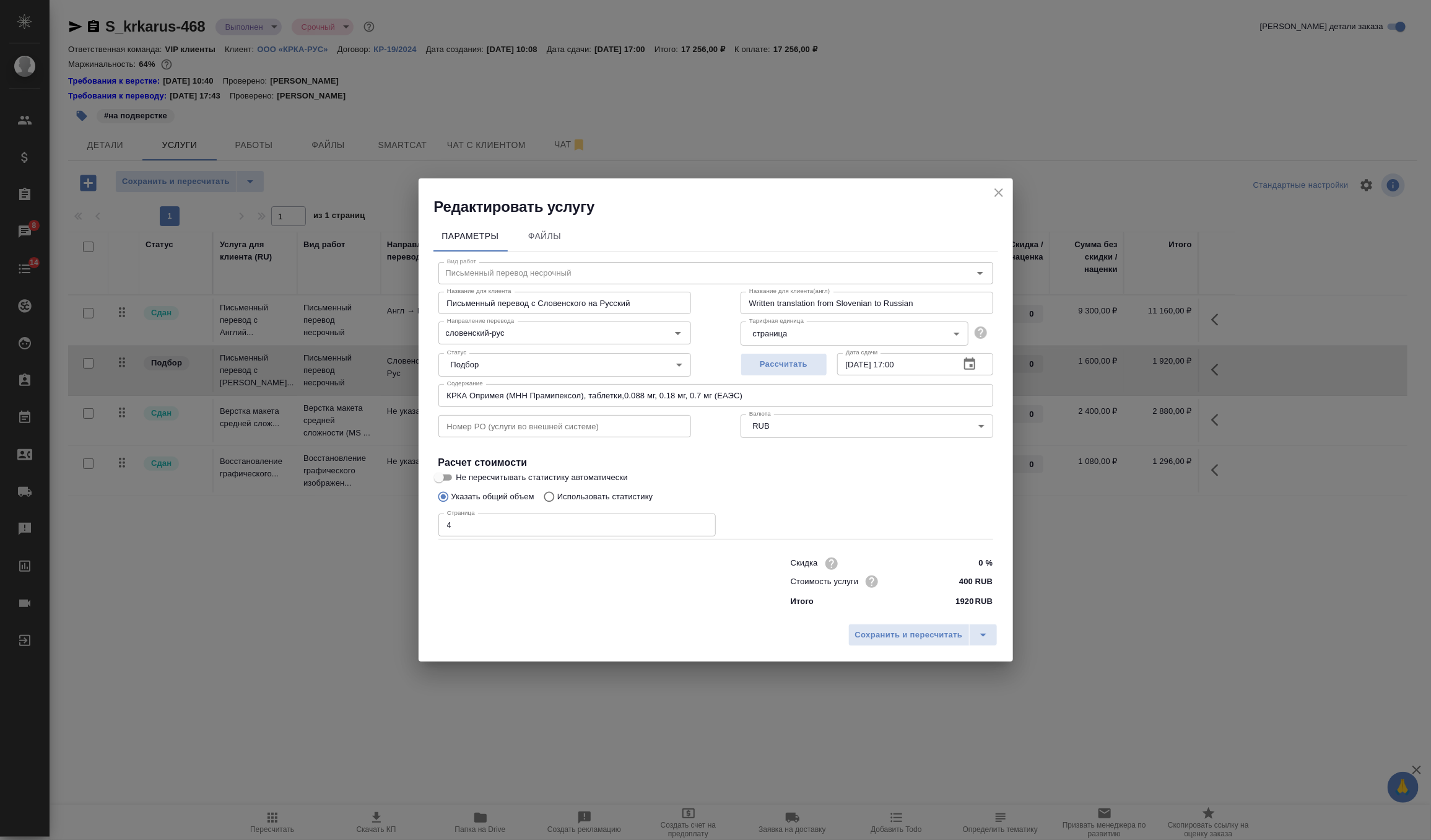
click at [1000, 189] on icon "close" at bounding box center [999, 192] width 14 height 14
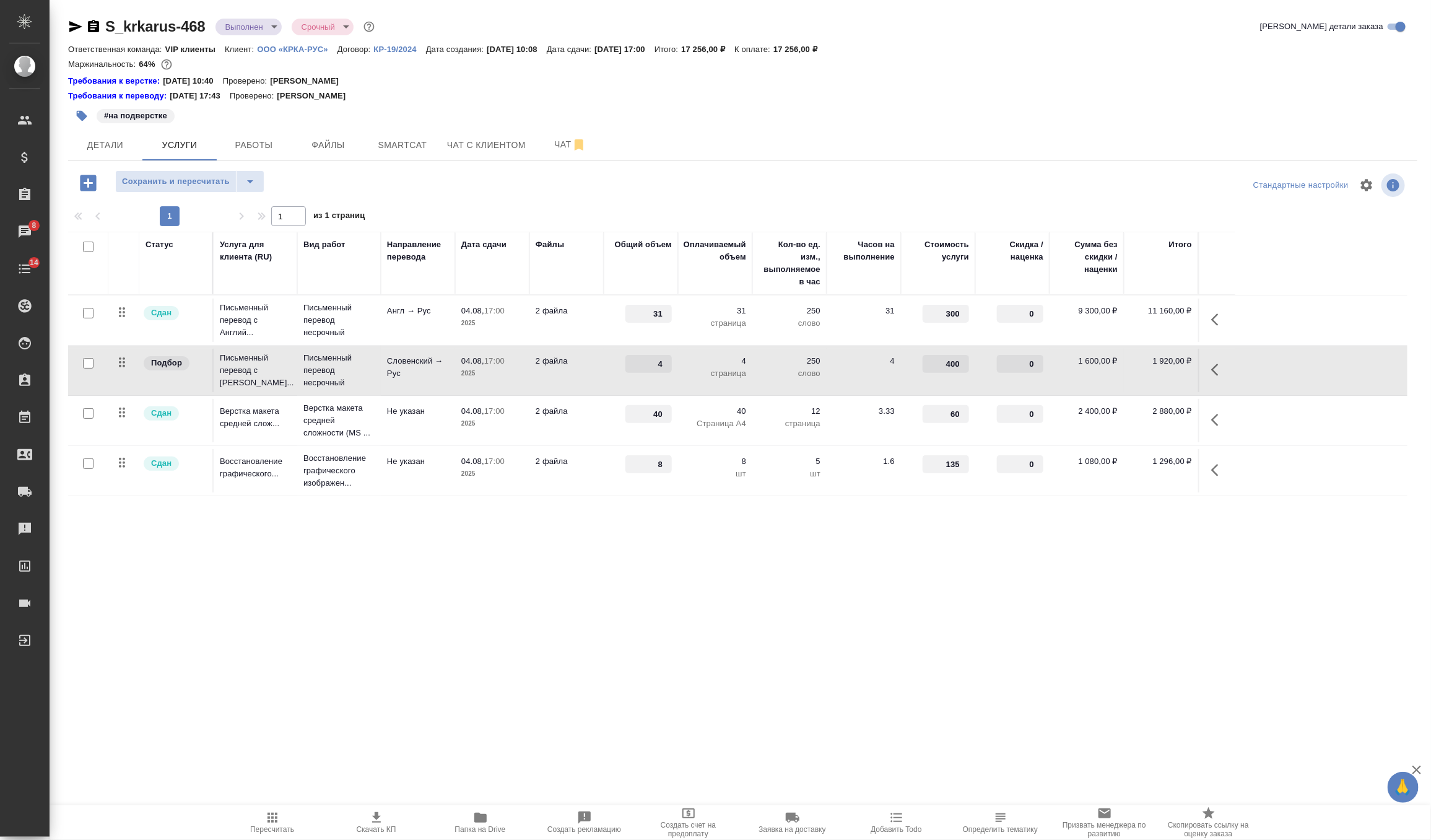
click at [1210, 367] on button "button" at bounding box center [1218, 369] width 30 height 30
click at [1149, 374] on icon "button" at bounding box center [1149, 370] width 14 height 14
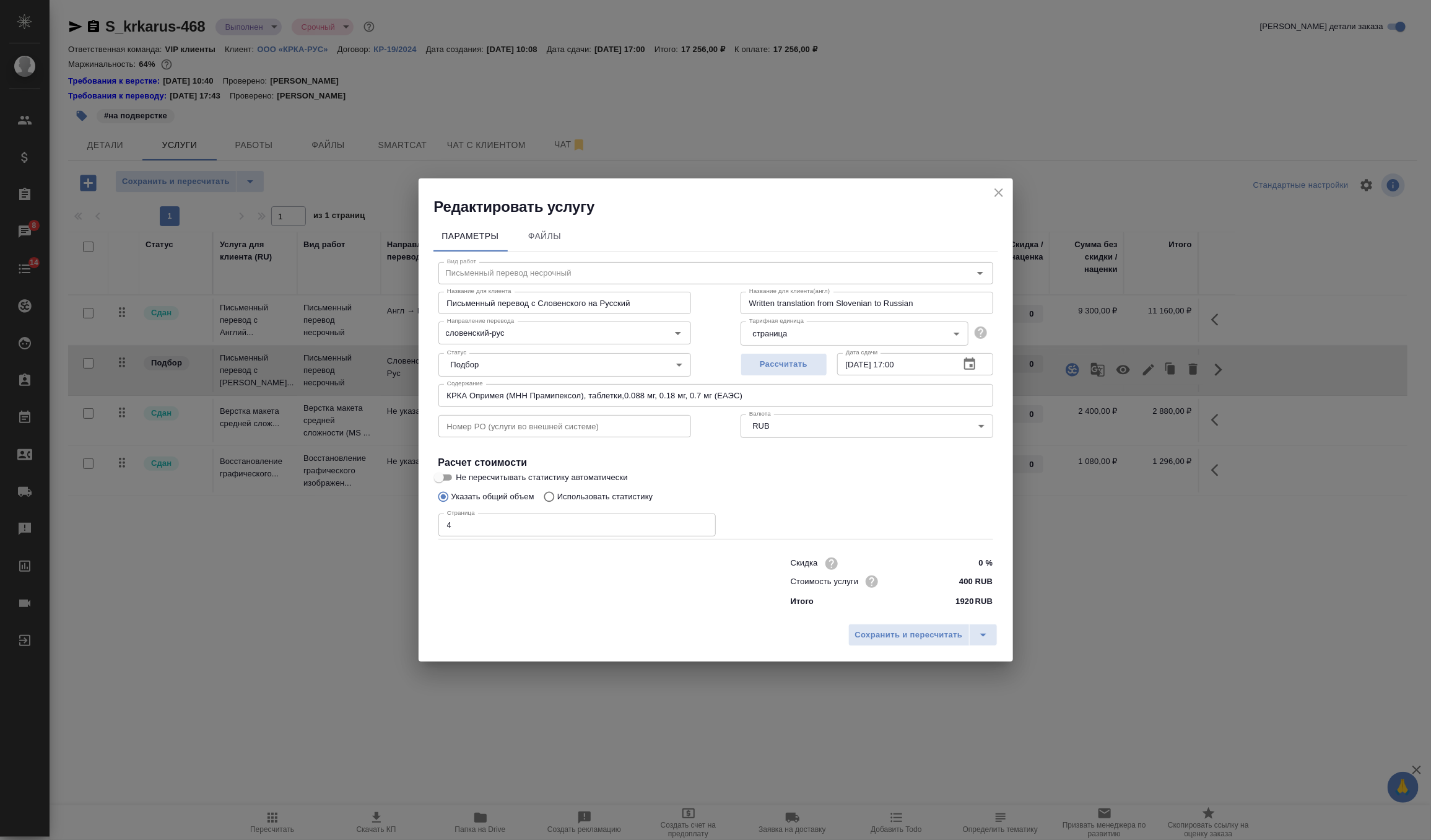
click at [521, 367] on body "🙏 .cls-1 fill:#fff; AWATERA Zverzhanovskaya [PERSON_NAME] Спецификации Заказы 8…" at bounding box center [716, 420] width 1431 height 840
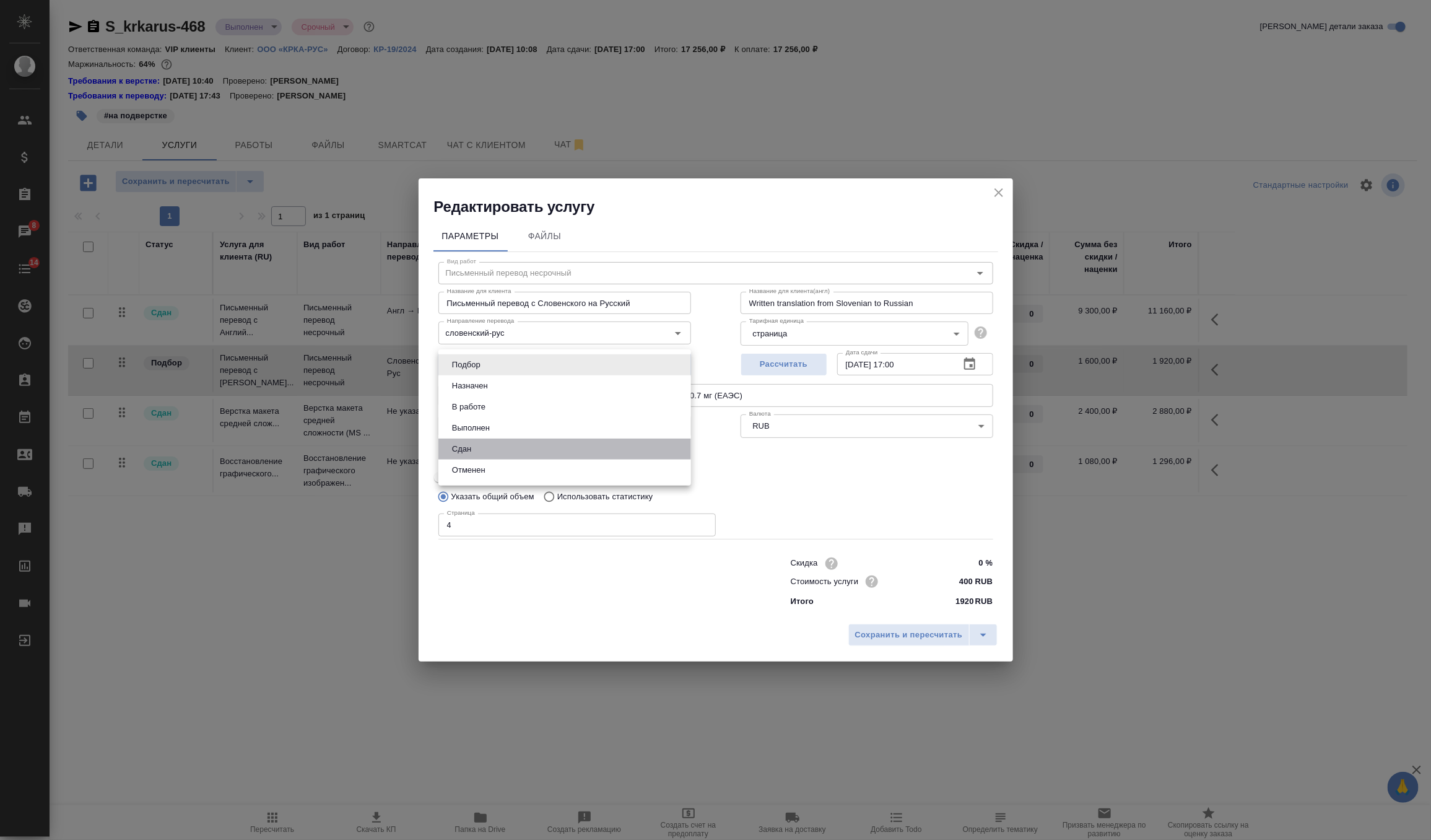
click at [492, 448] on li "Сдан" at bounding box center [565, 448] width 253 height 21
type input "closed"
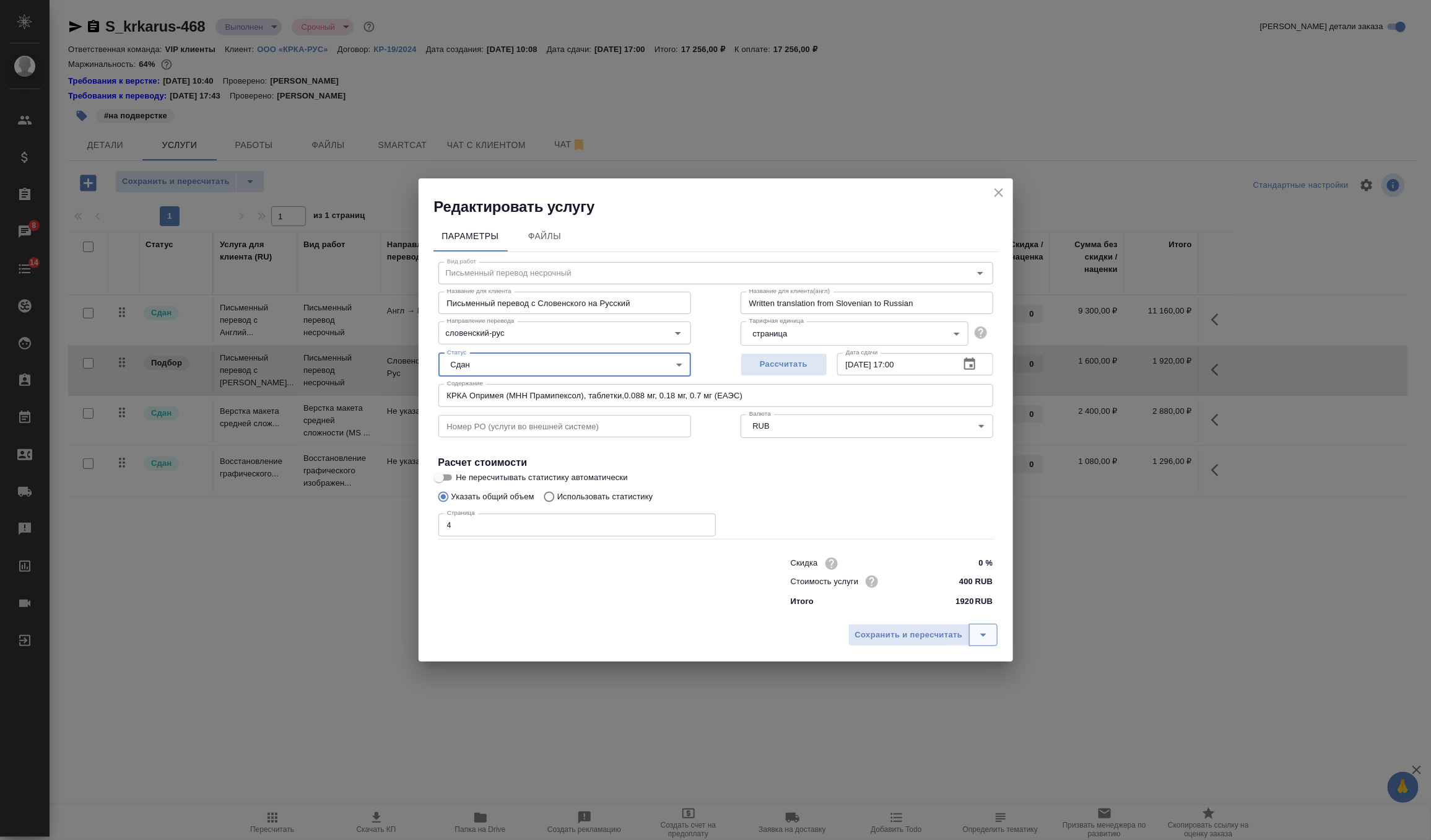
click at [981, 639] on icon "split button" at bounding box center [983, 634] width 14 height 14
click at [941, 612] on li "Сохранить" at bounding box center [926, 609] width 149 height 20
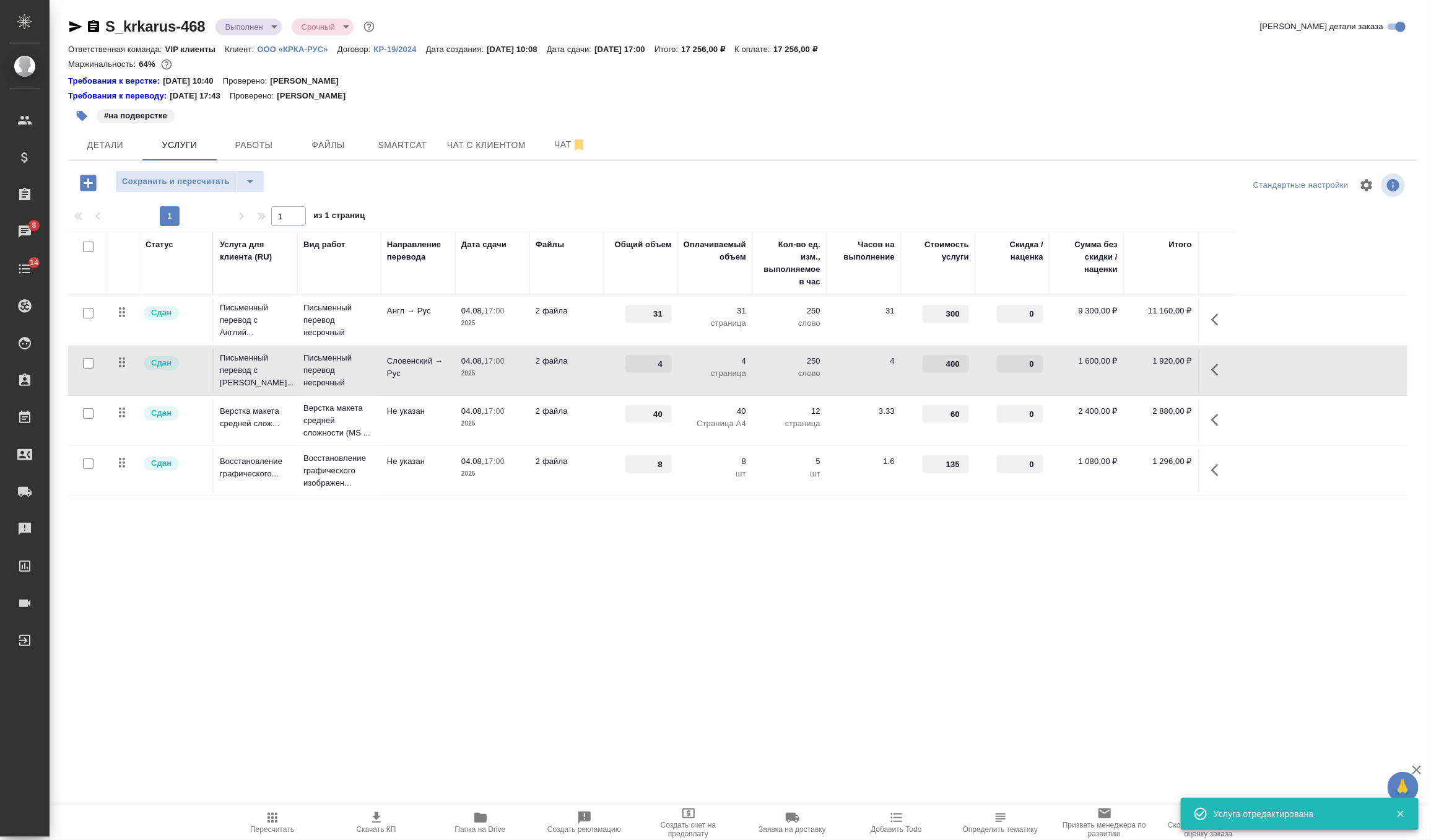
click at [854, 426] on td "3.33" at bounding box center [863, 420] width 74 height 43
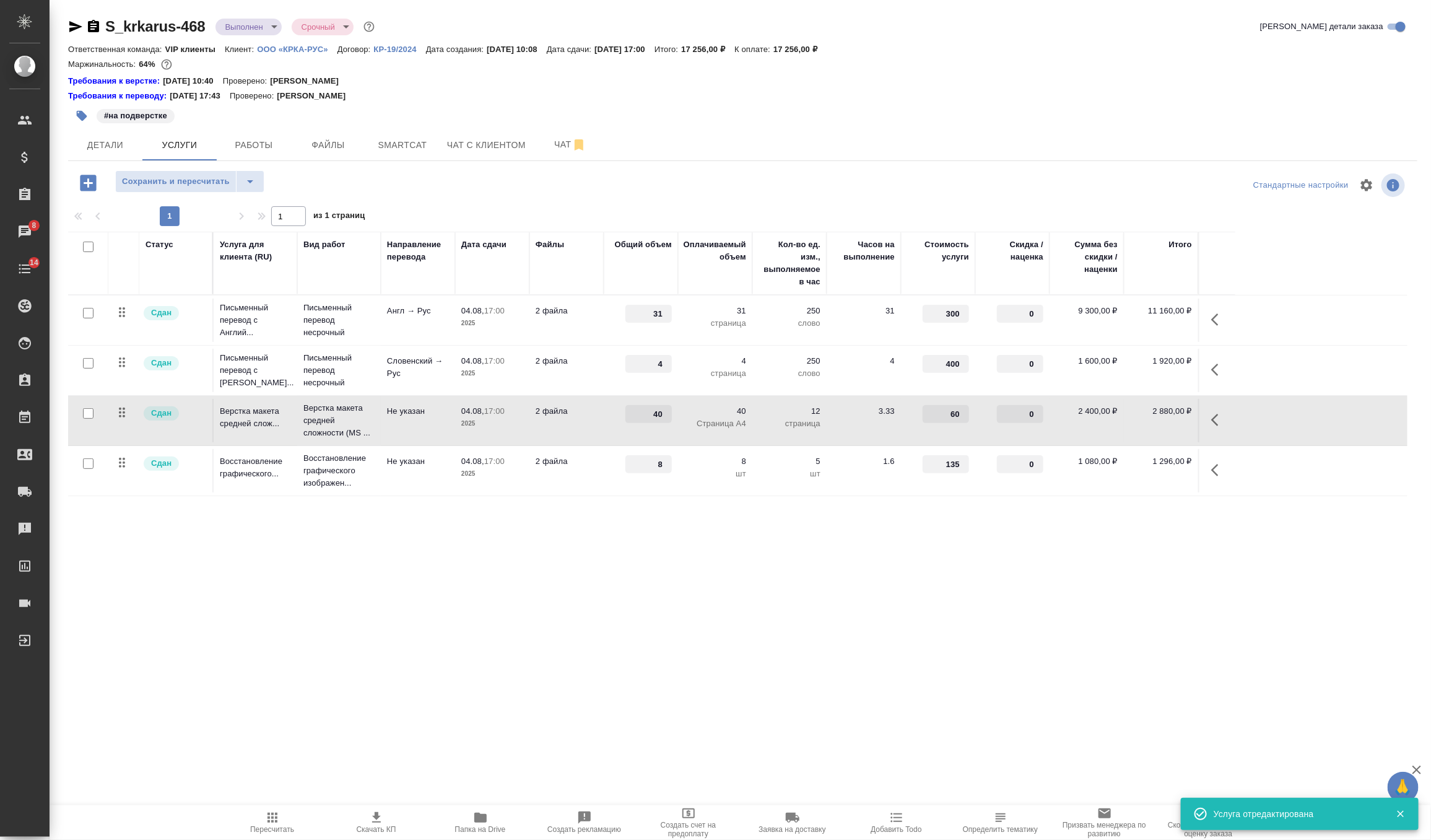
click at [854, 426] on td "3.33" at bounding box center [863, 420] width 74 height 43
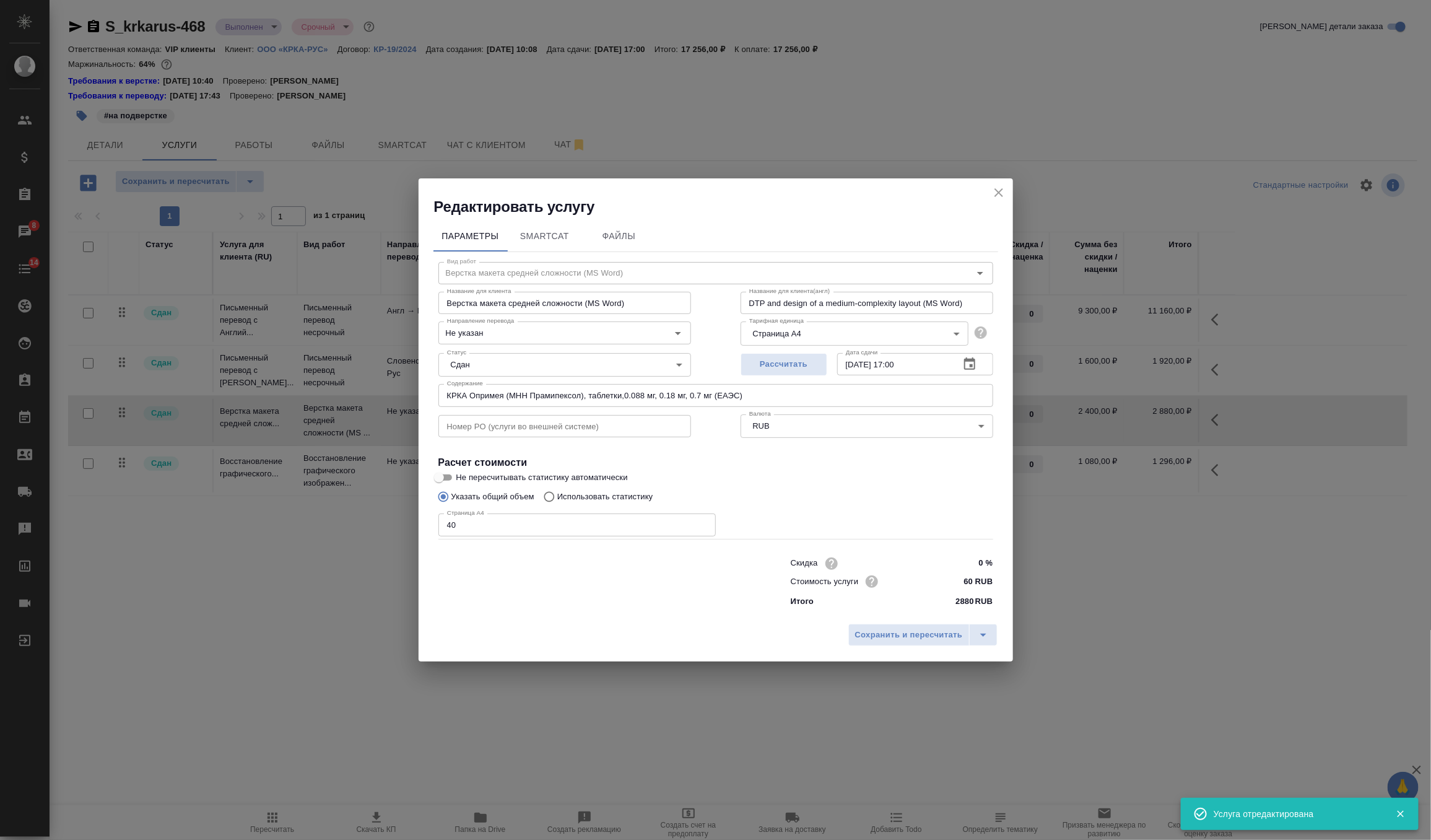
click at [998, 198] on icon "close" at bounding box center [999, 192] width 14 height 14
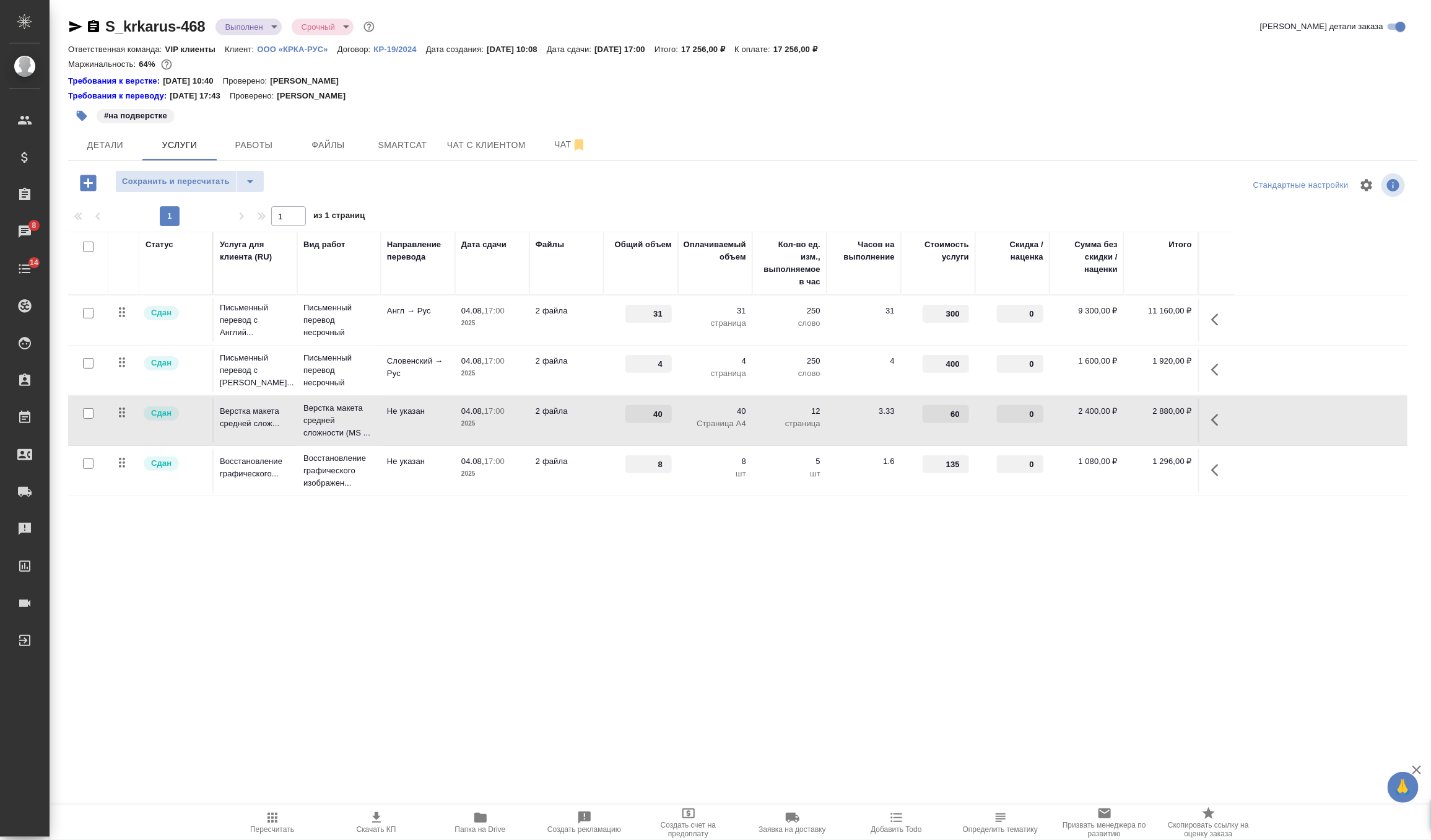
click at [585, 483] on td "2 файла" at bounding box center [567, 471] width 74 height 43
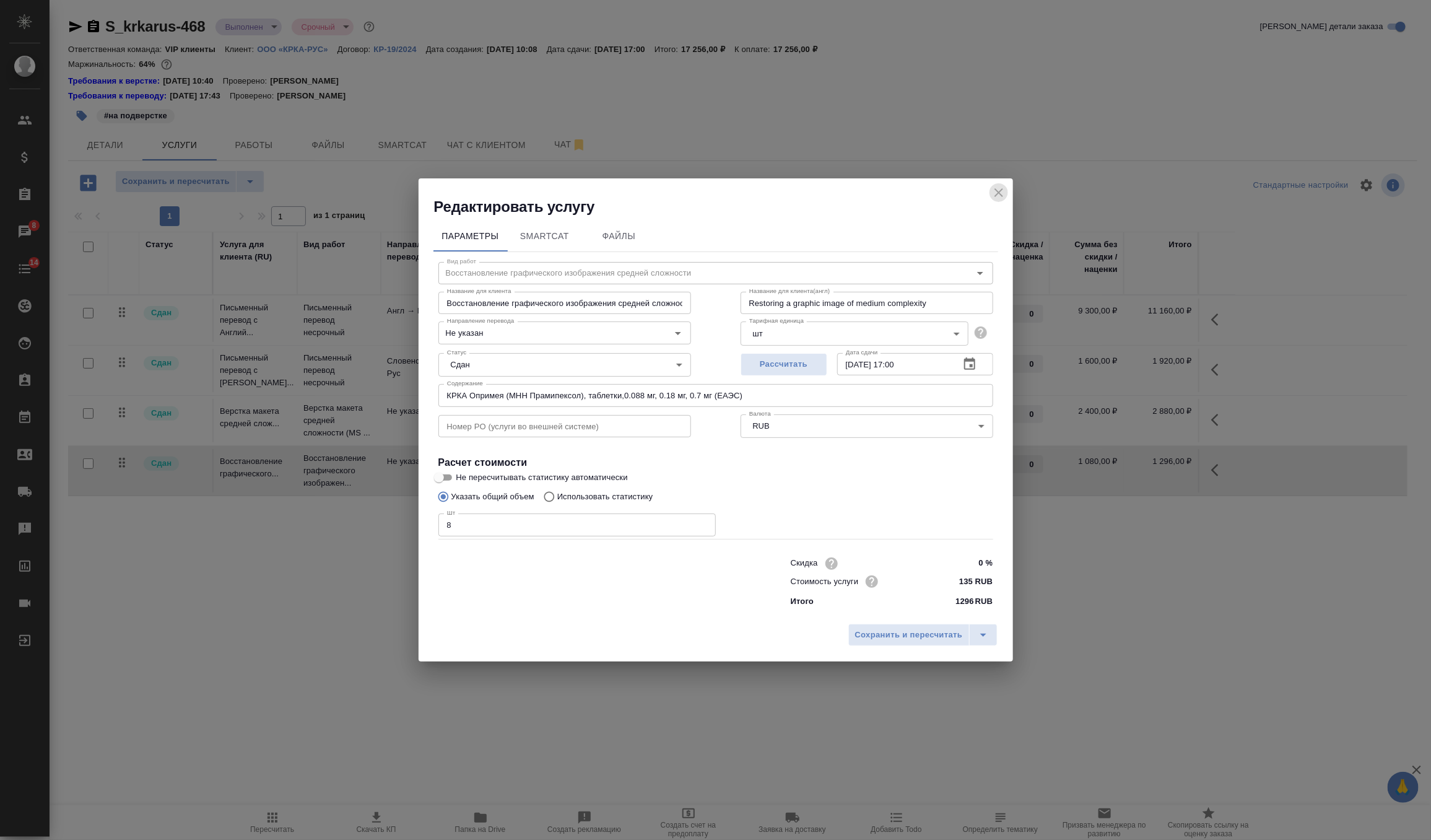
click at [996, 197] on icon "close" at bounding box center [999, 192] width 14 height 14
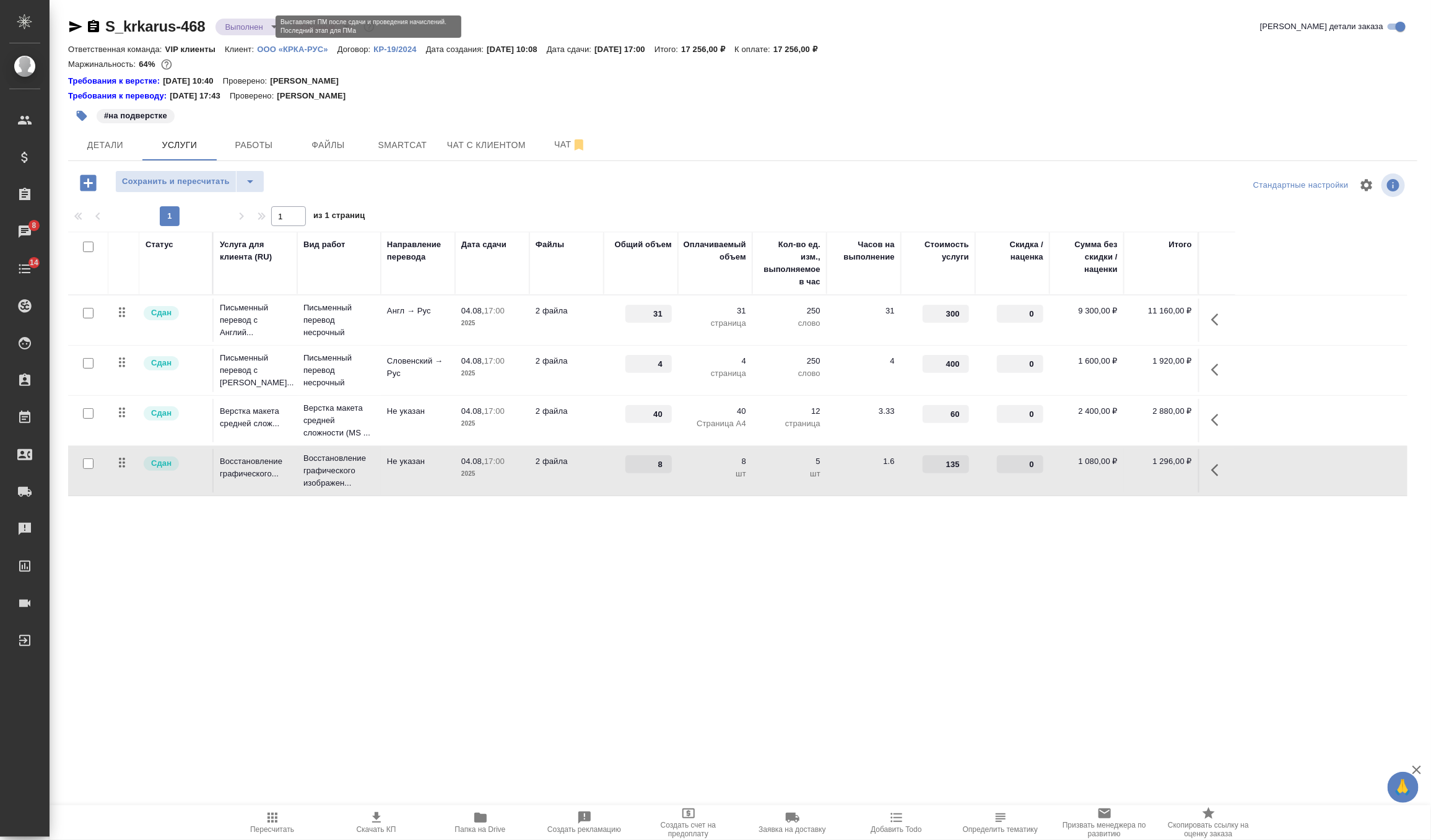
click at [261, 30] on body "🙏 .cls-1 fill:#fff; AWATERA Zverzhanovskaya [PERSON_NAME] Спецификации Заказы 8…" at bounding box center [716, 420] width 1431 height 840
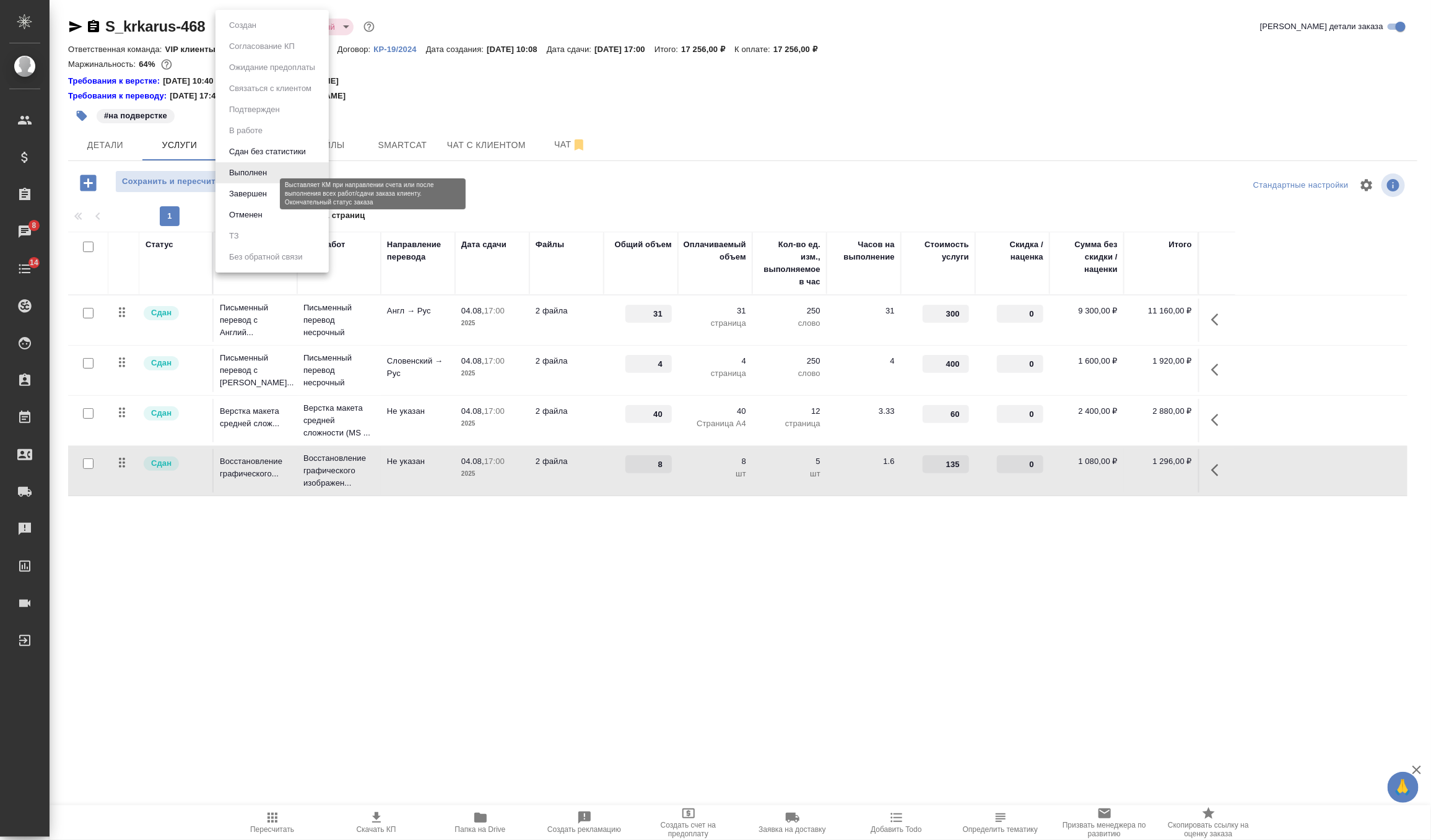
click at [270, 198] on button "Завершен" at bounding box center [248, 193] width 45 height 14
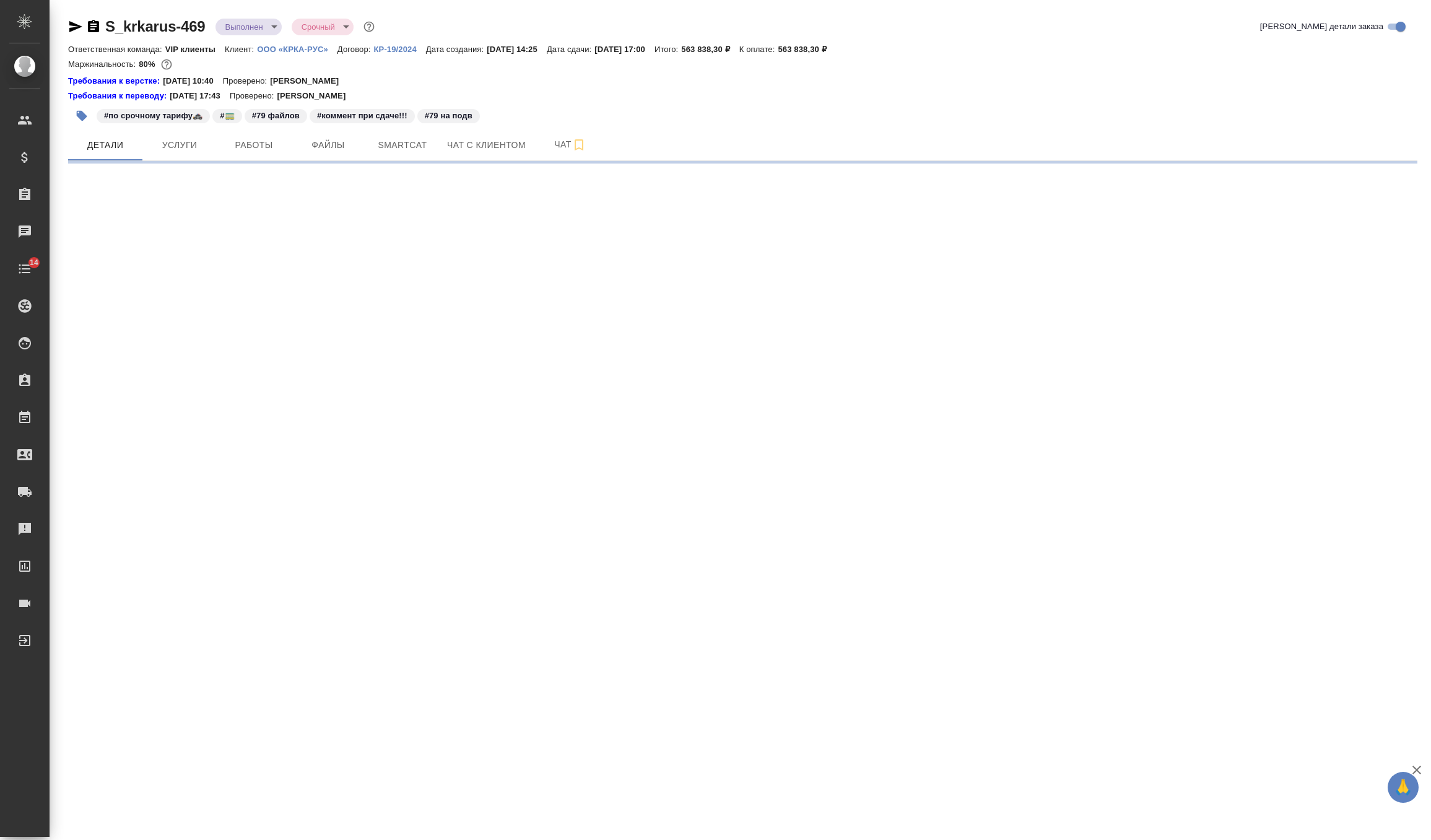
select select "RU"
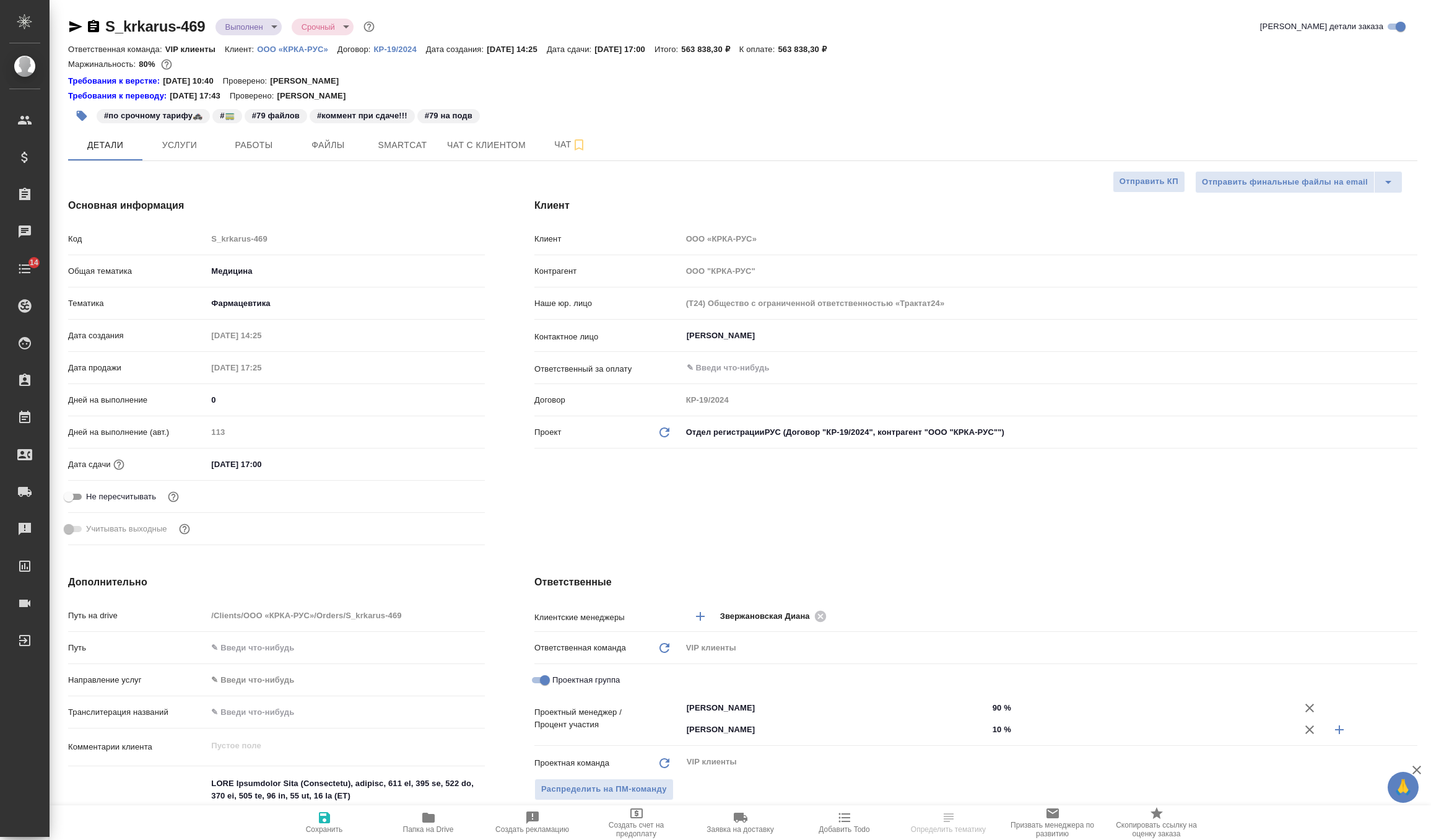
type textarea "x"
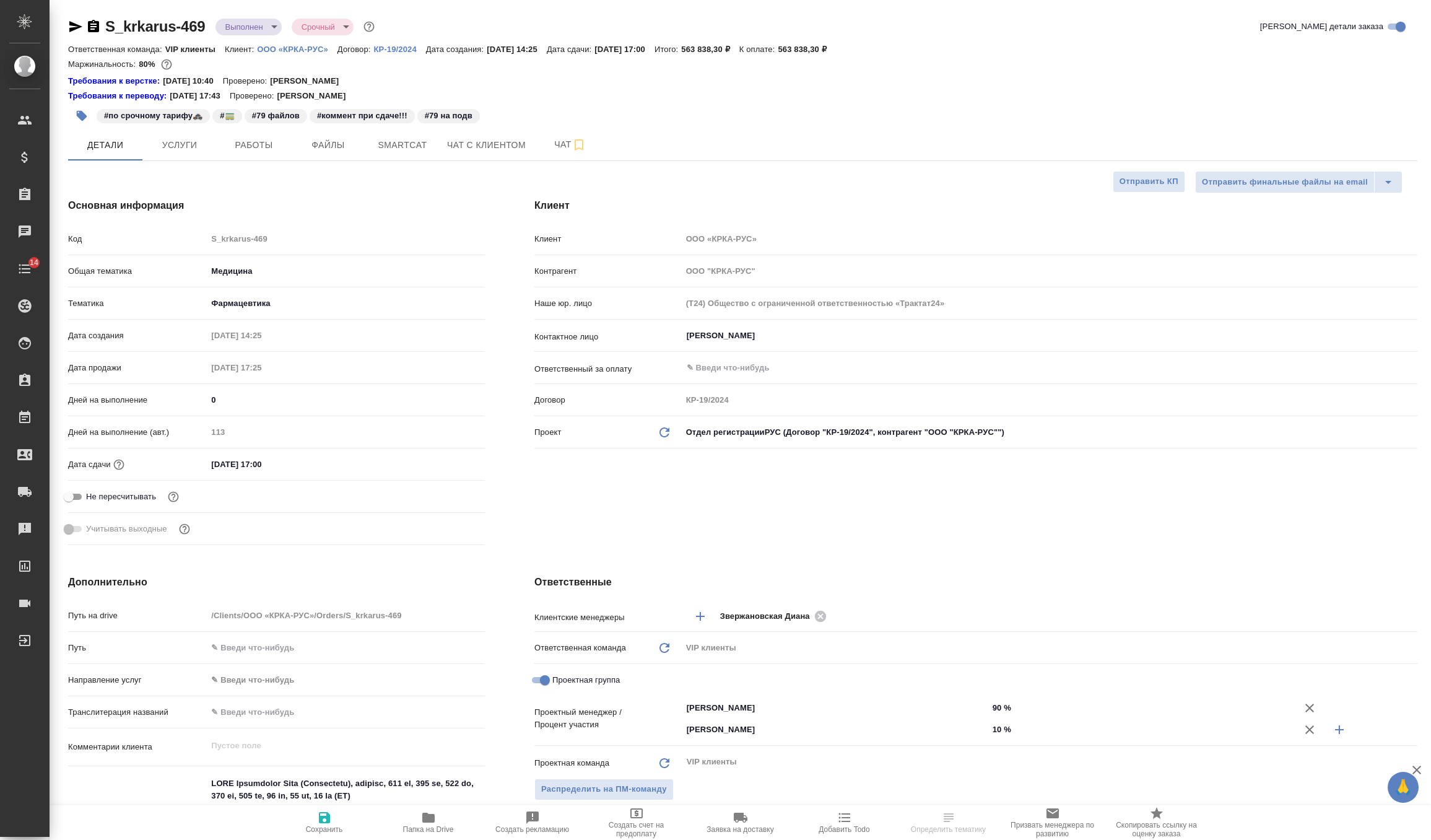
type textarea "x"
select select "RU"
type textarea "x"
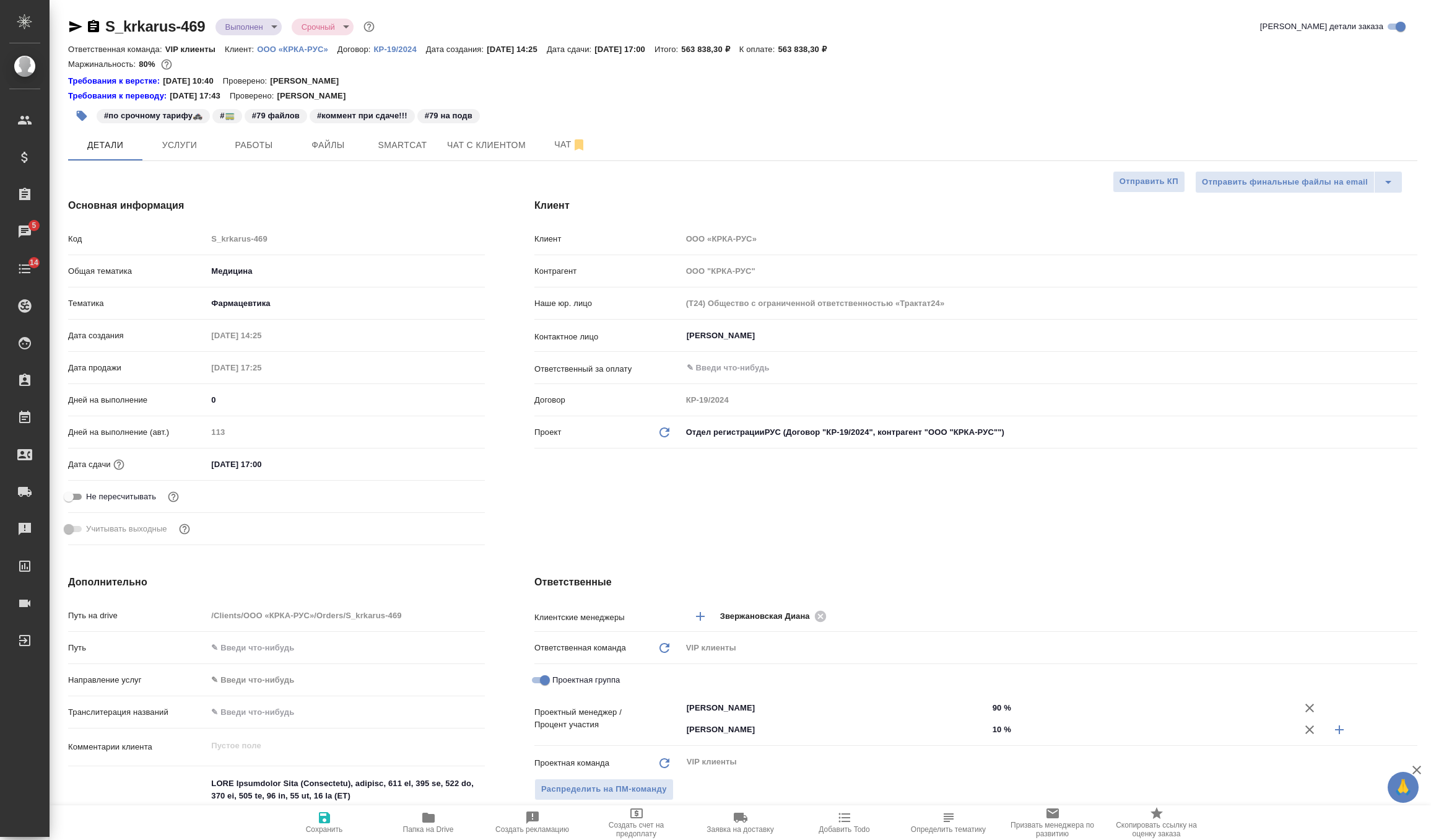
type textarea "x"
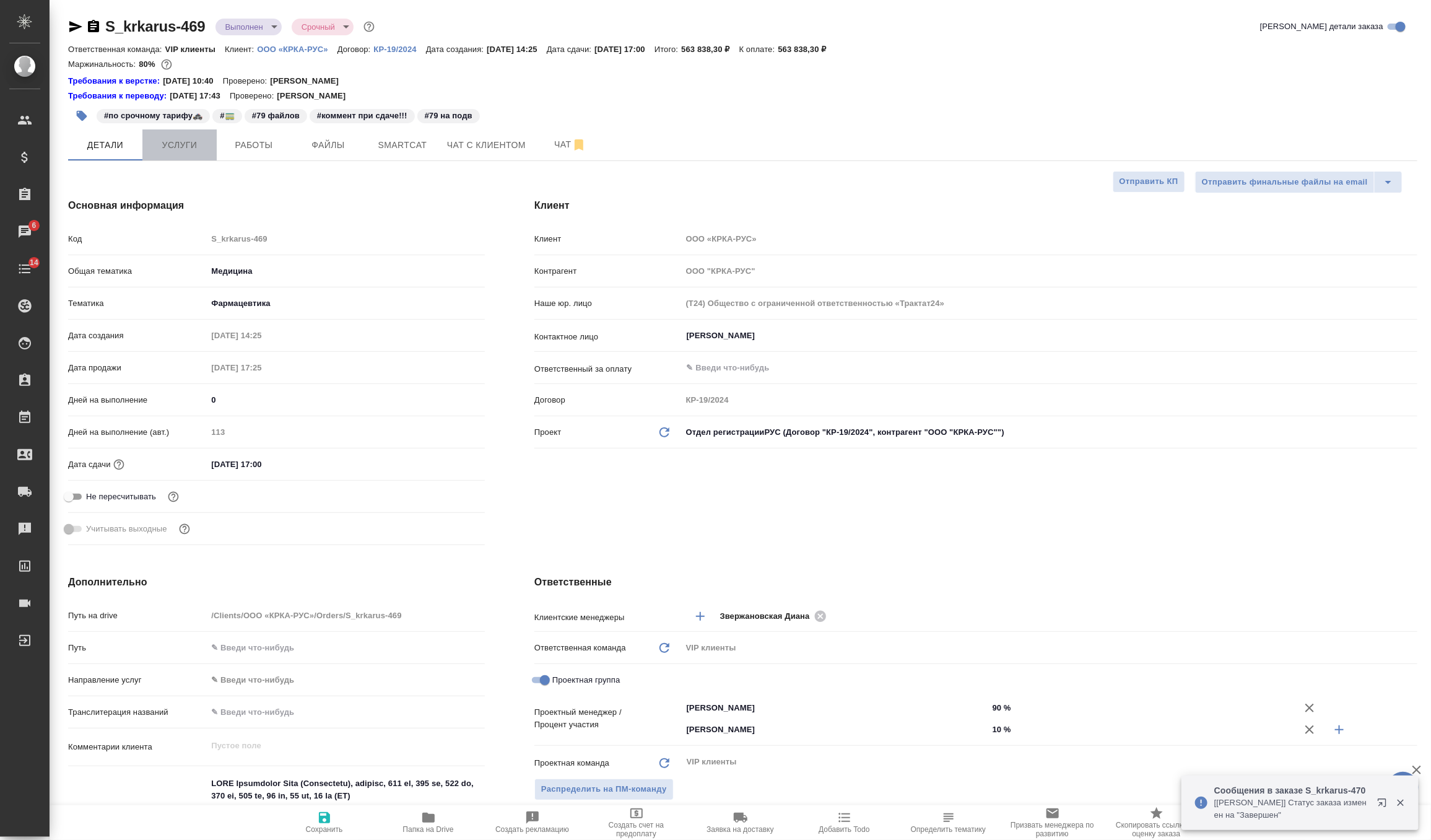
click at [147, 147] on button "Услуги" at bounding box center [180, 144] width 74 height 31
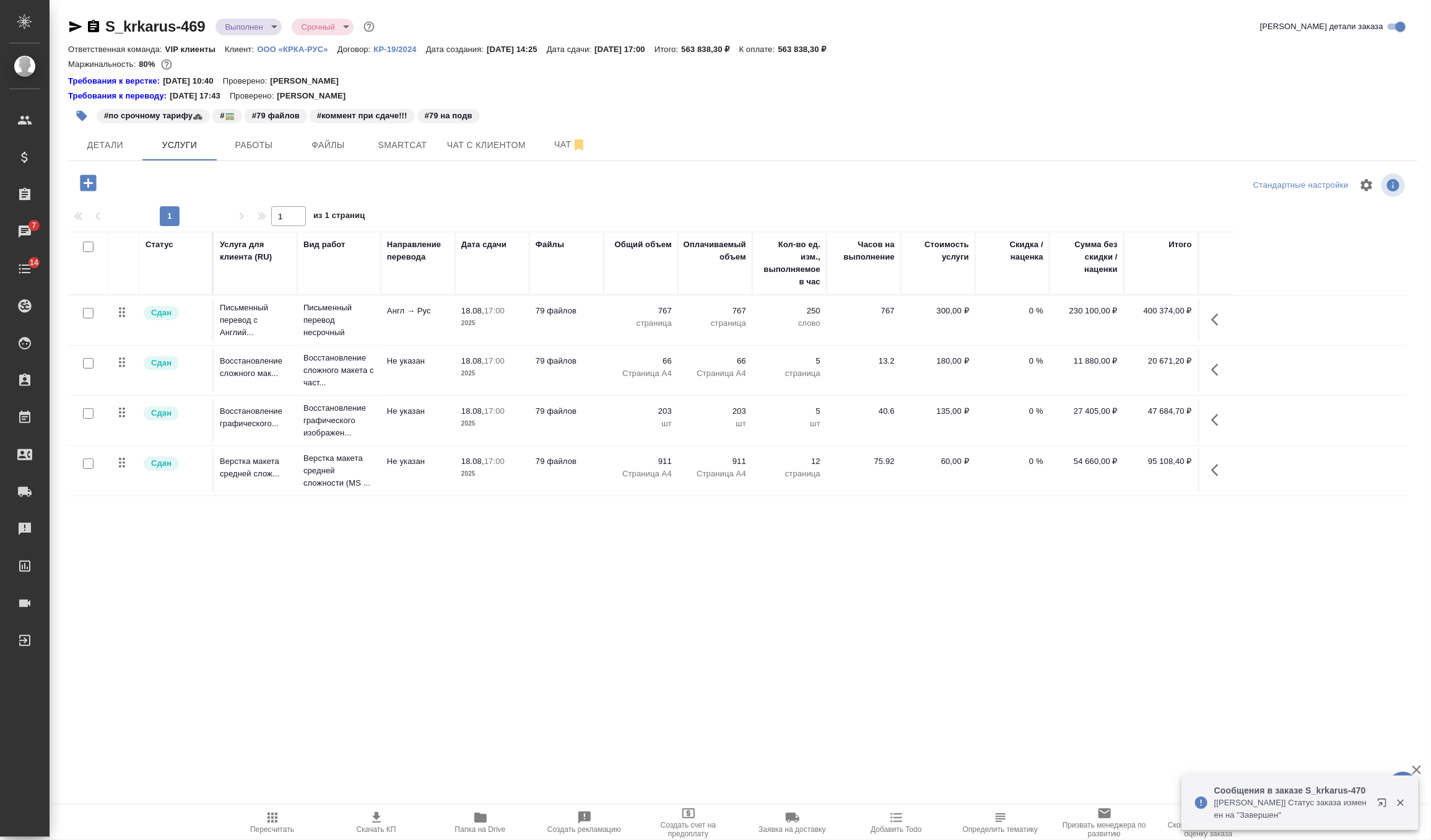
click at [424, 313] on p "Англ → Рус" at bounding box center [418, 311] width 62 height 13
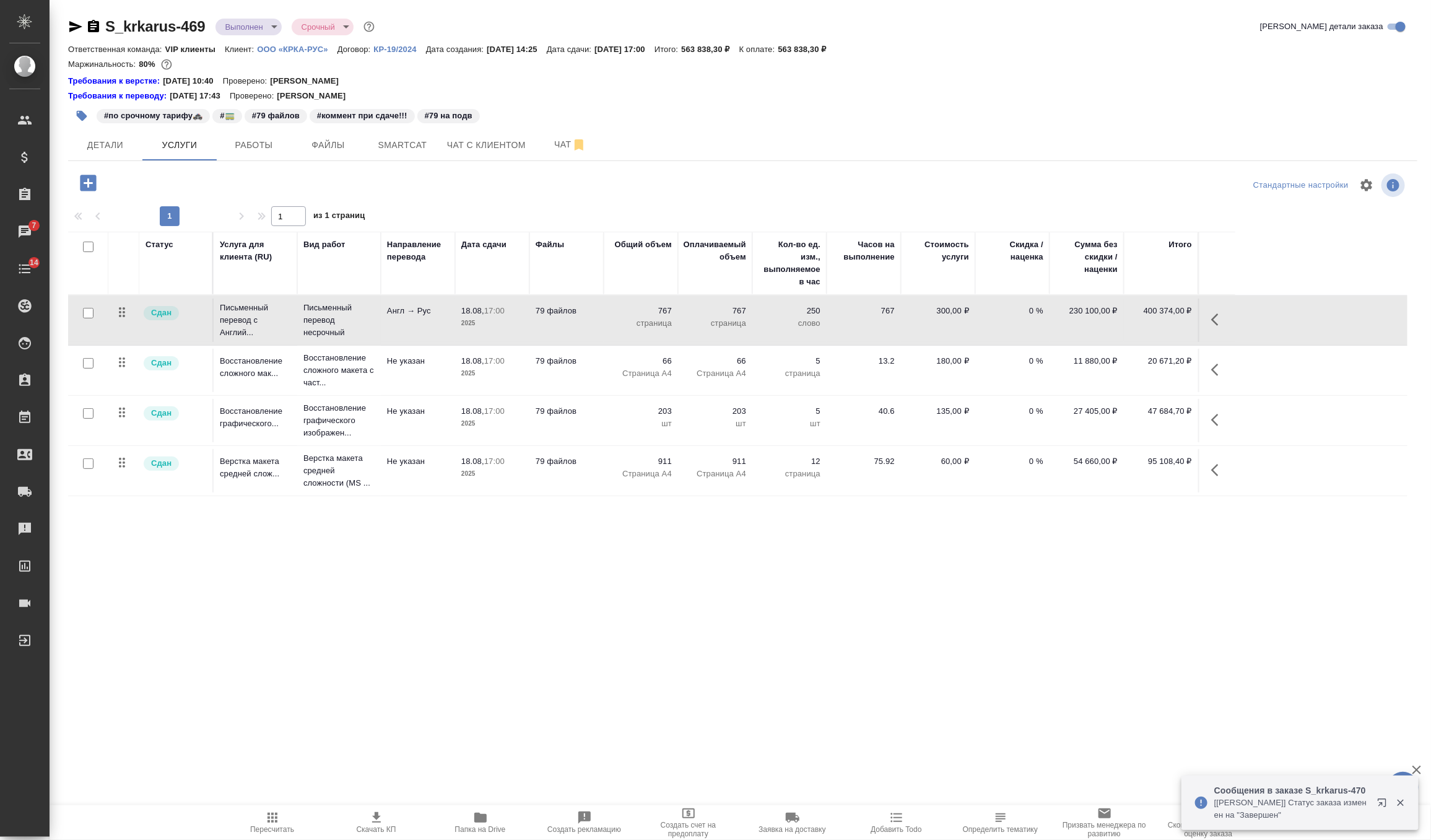
click at [424, 313] on p "Англ → Рус" at bounding box center [418, 311] width 62 height 13
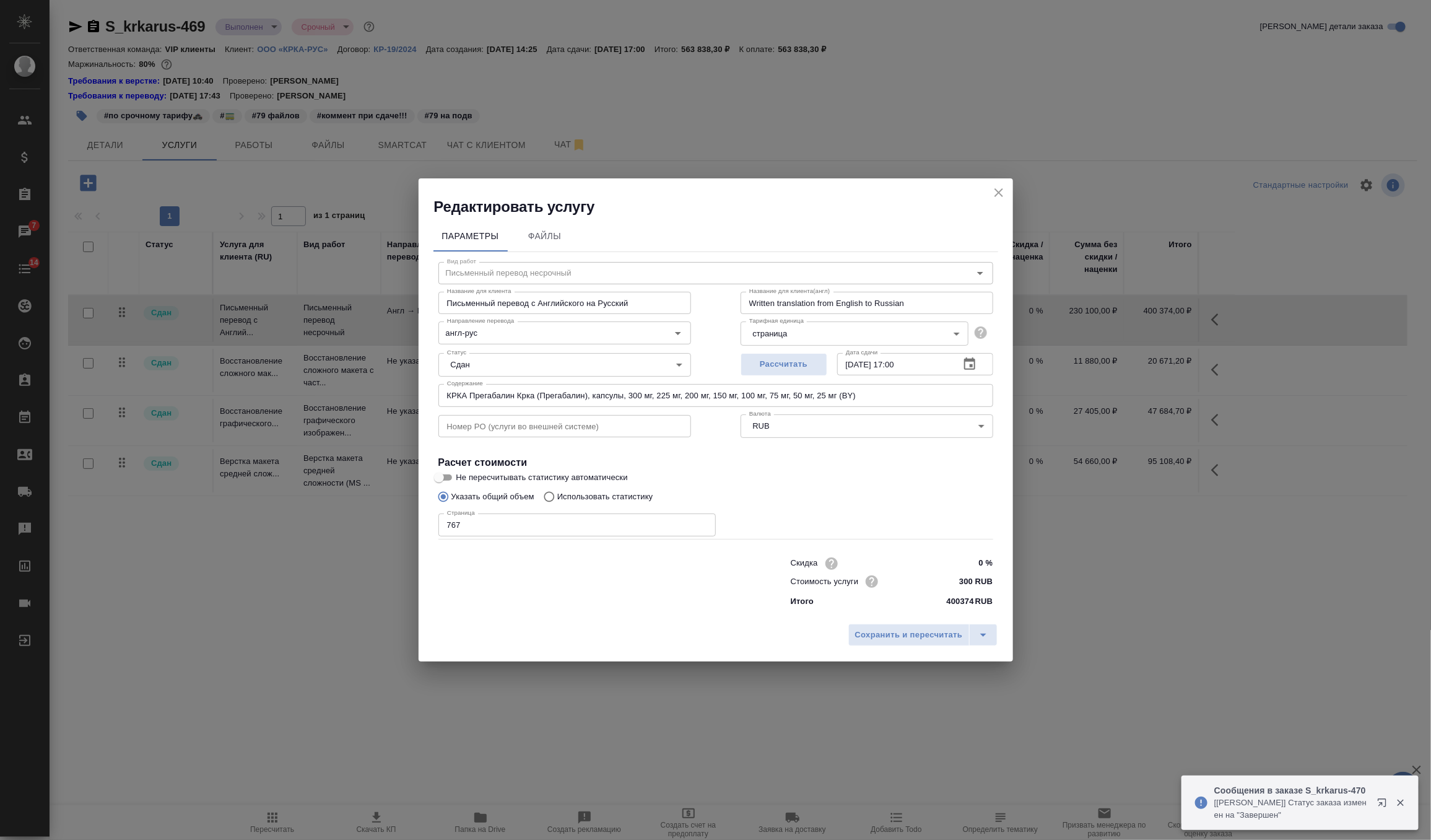
click at [986, 198] on h2 "Редактировать услугу" at bounding box center [724, 207] width 579 height 20
click at [993, 194] on icon "close" at bounding box center [999, 192] width 14 height 14
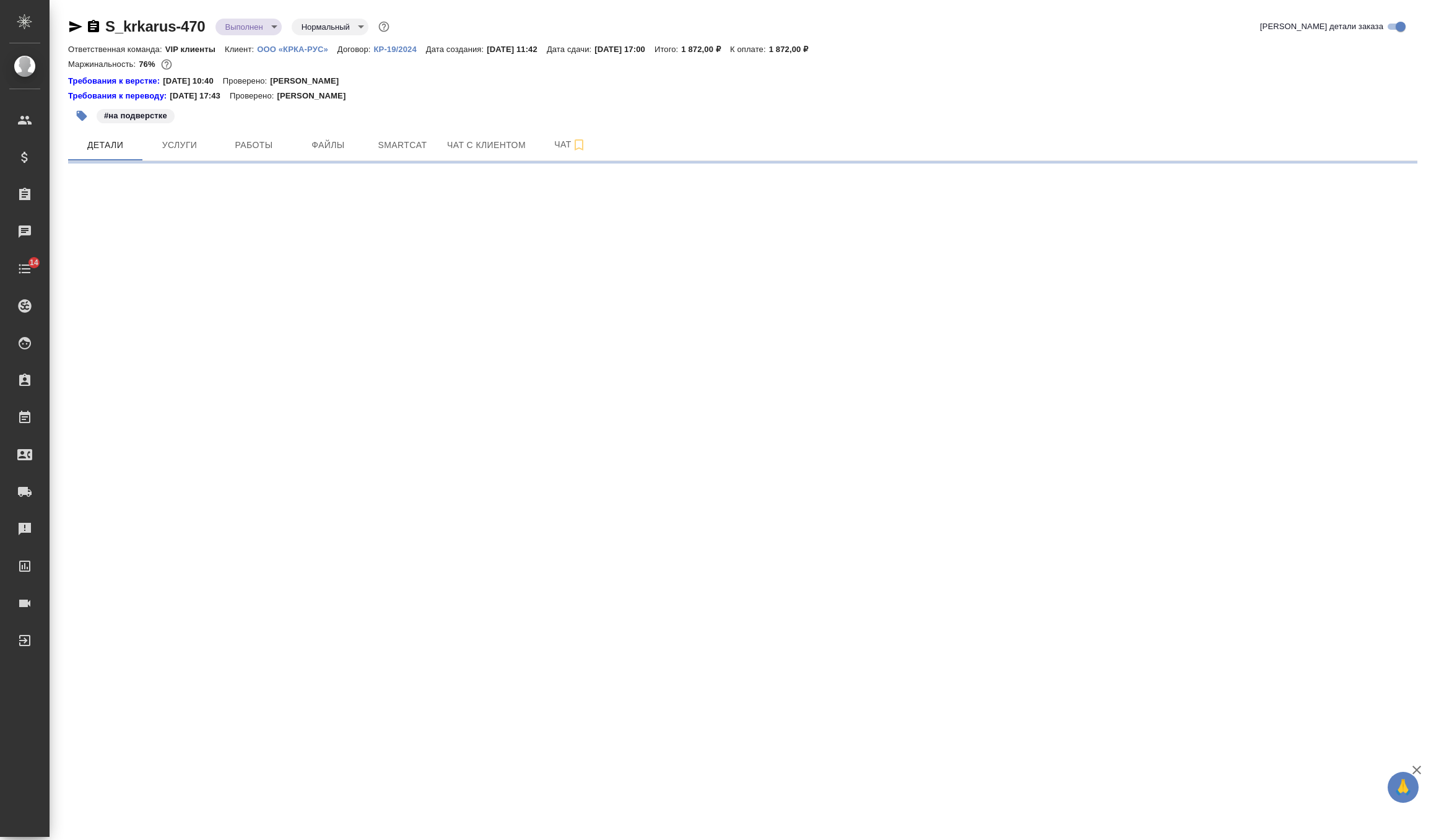
select select "RU"
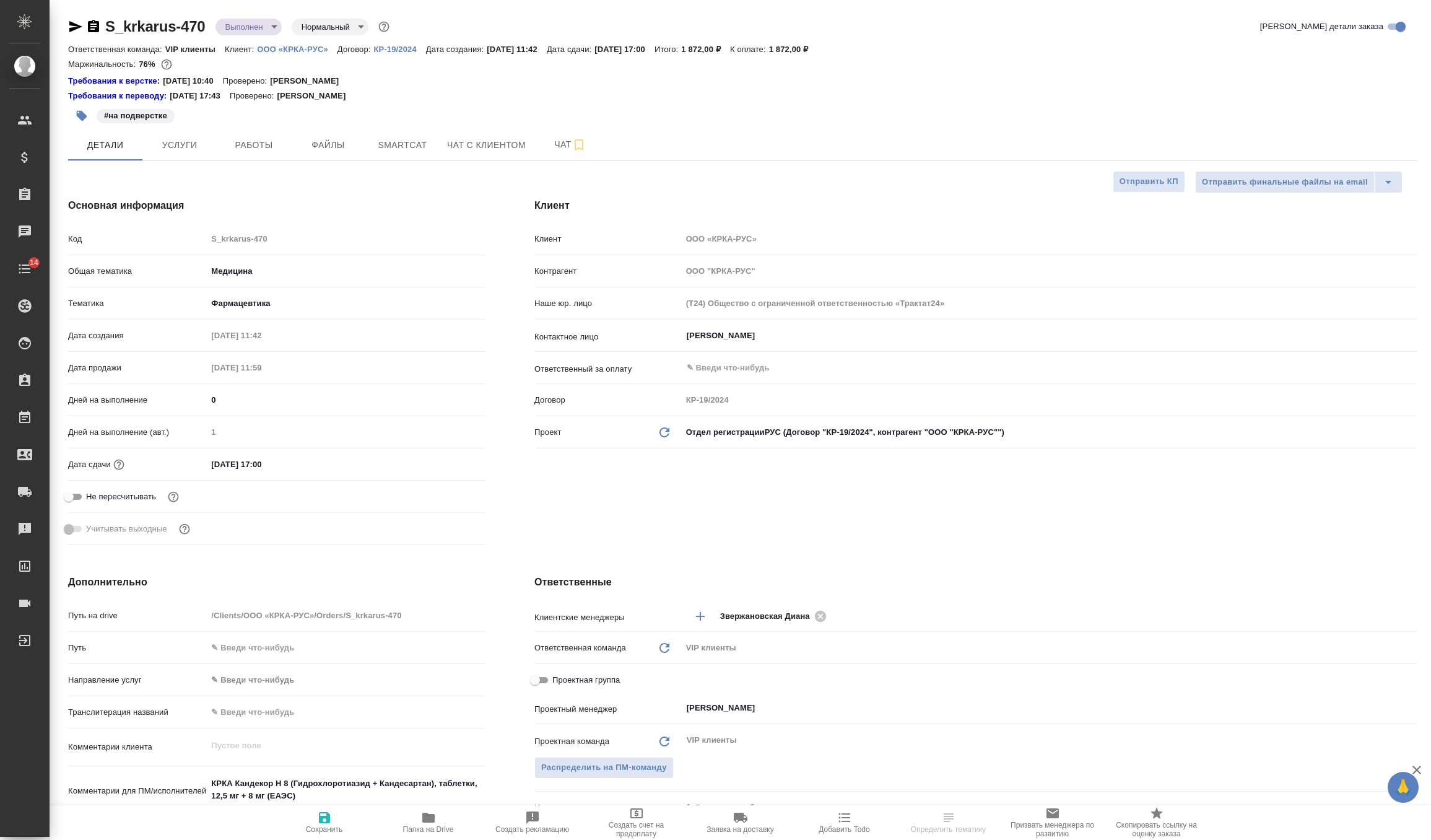
type textarea "x"
select select "RU"
type textarea "x"
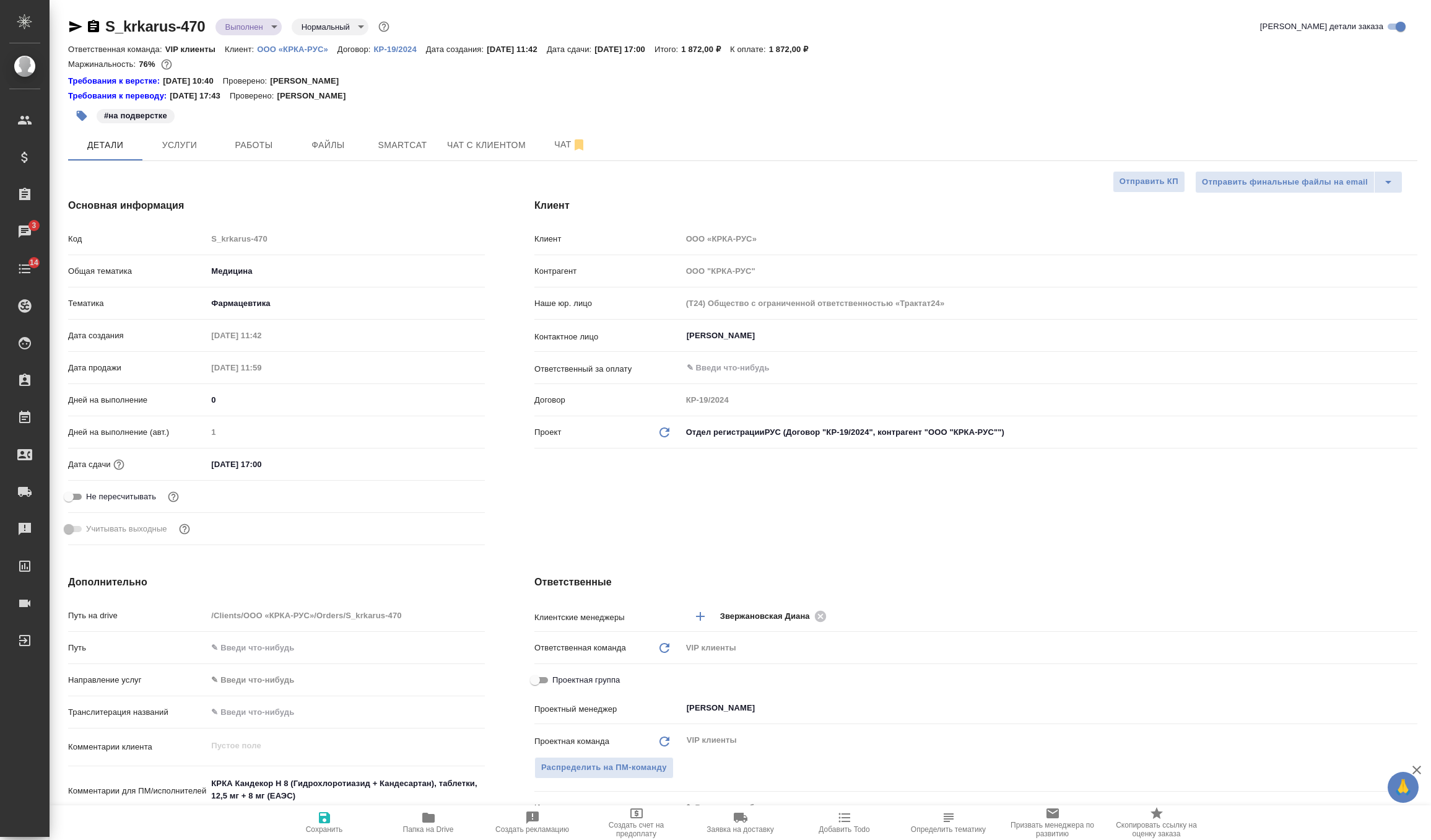
type textarea "x"
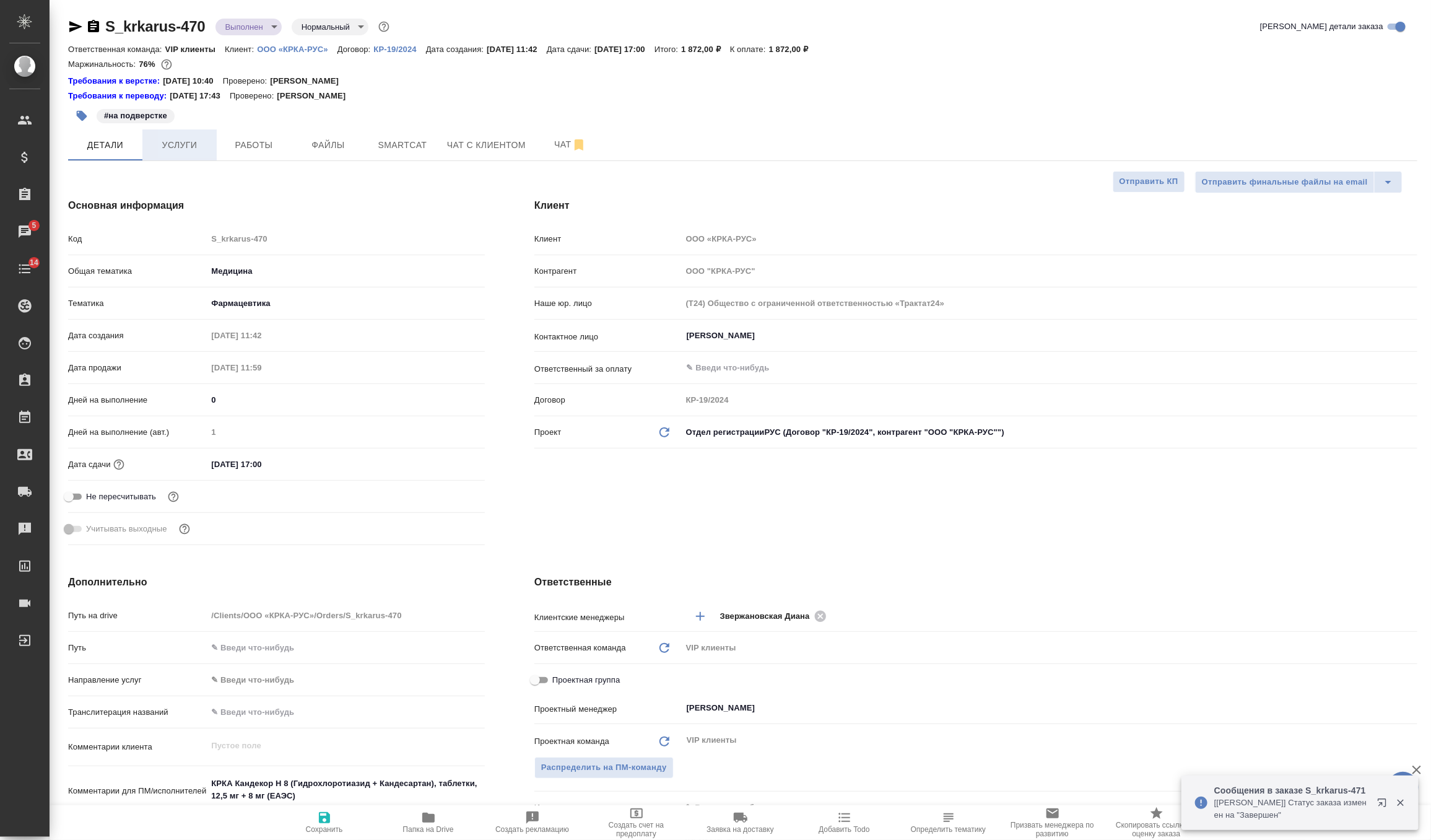
click at [187, 141] on span "Услуги" at bounding box center [180, 144] width 60 height 15
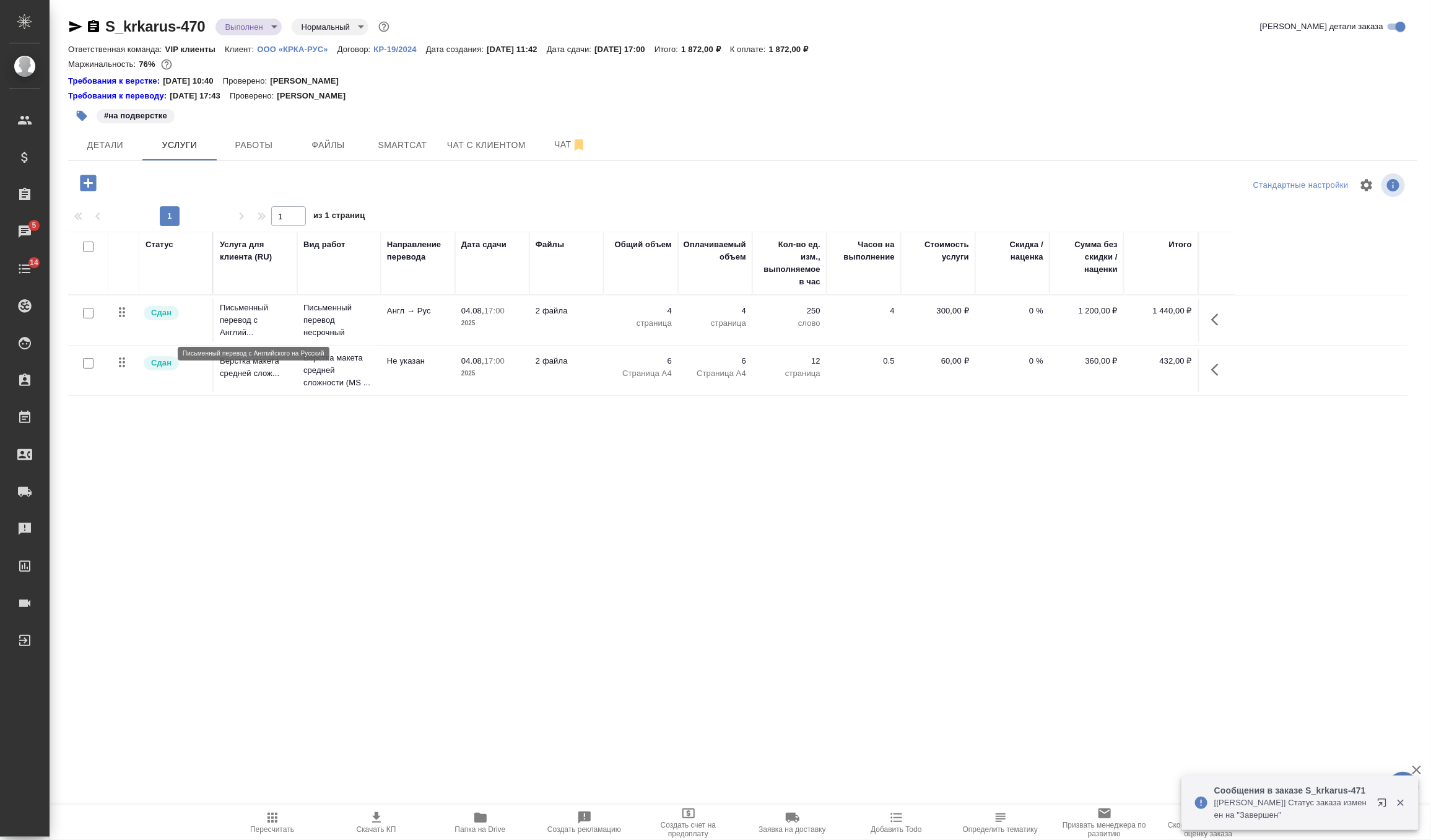
click at [269, 327] on p "Письменный перевод с Англий..." at bounding box center [255, 319] width 71 height 37
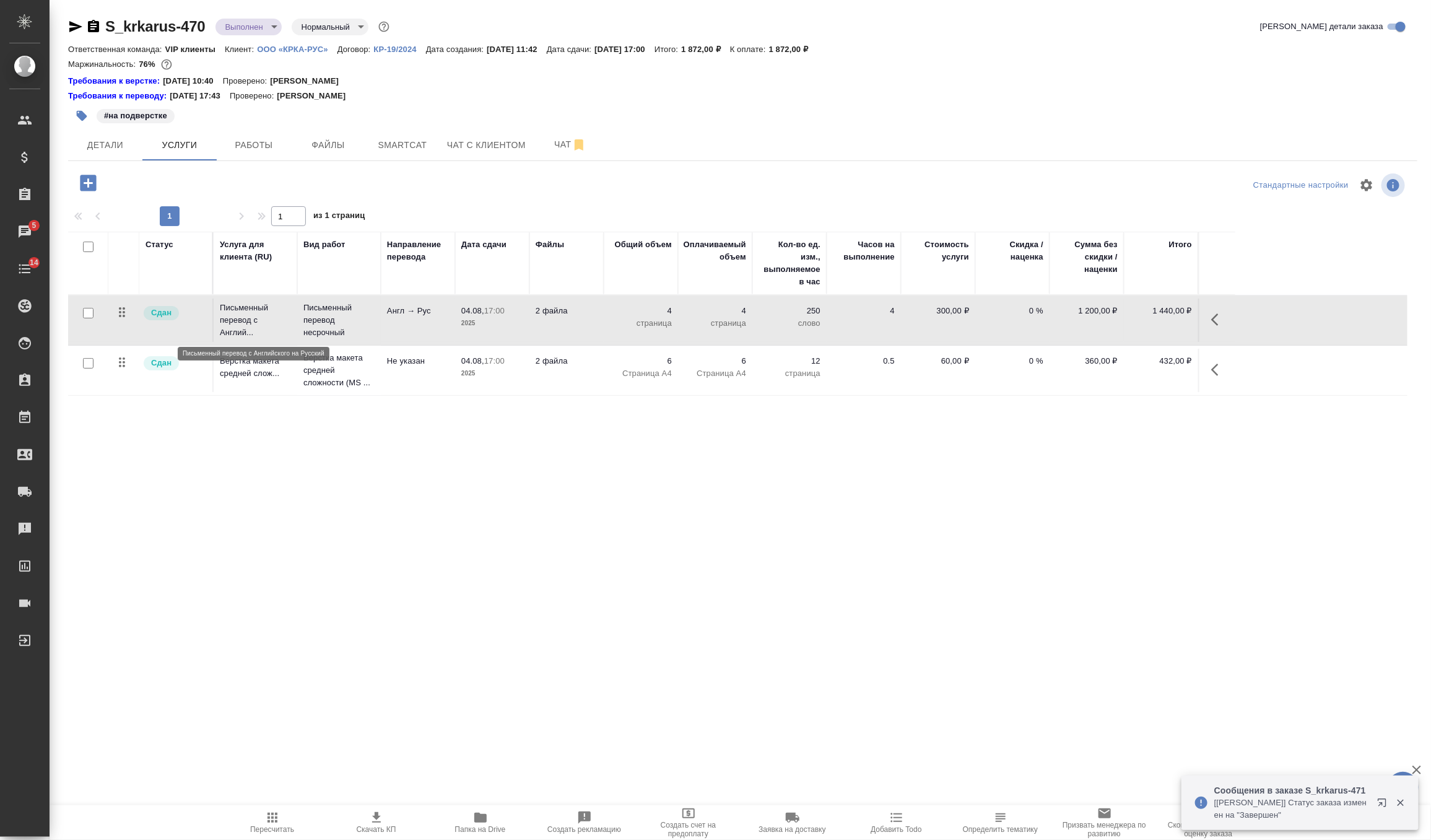
click at [269, 327] on p "Письменный перевод с Англий..." at bounding box center [255, 319] width 71 height 37
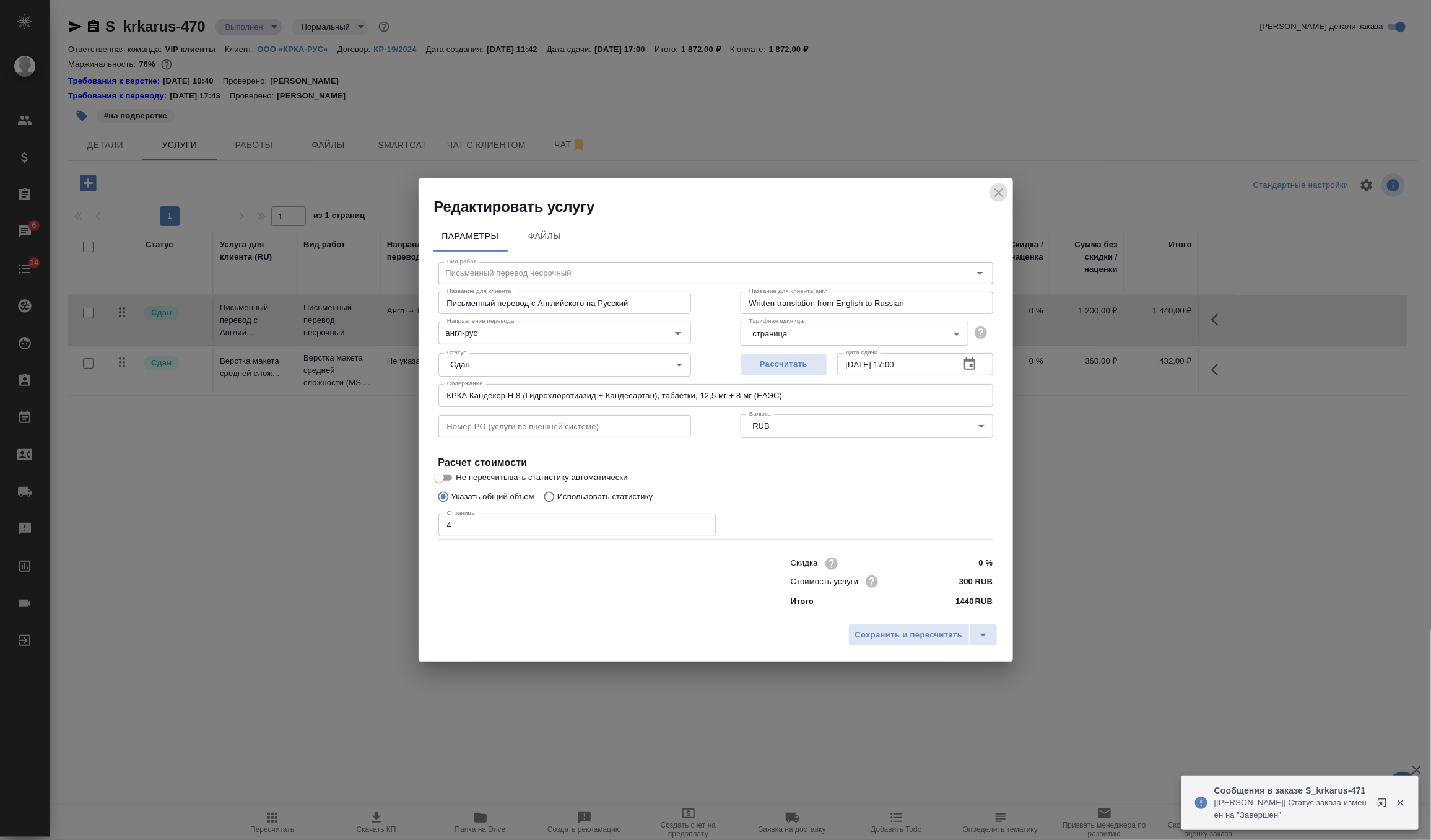
click at [1004, 190] on icon "close" at bounding box center [999, 192] width 14 height 14
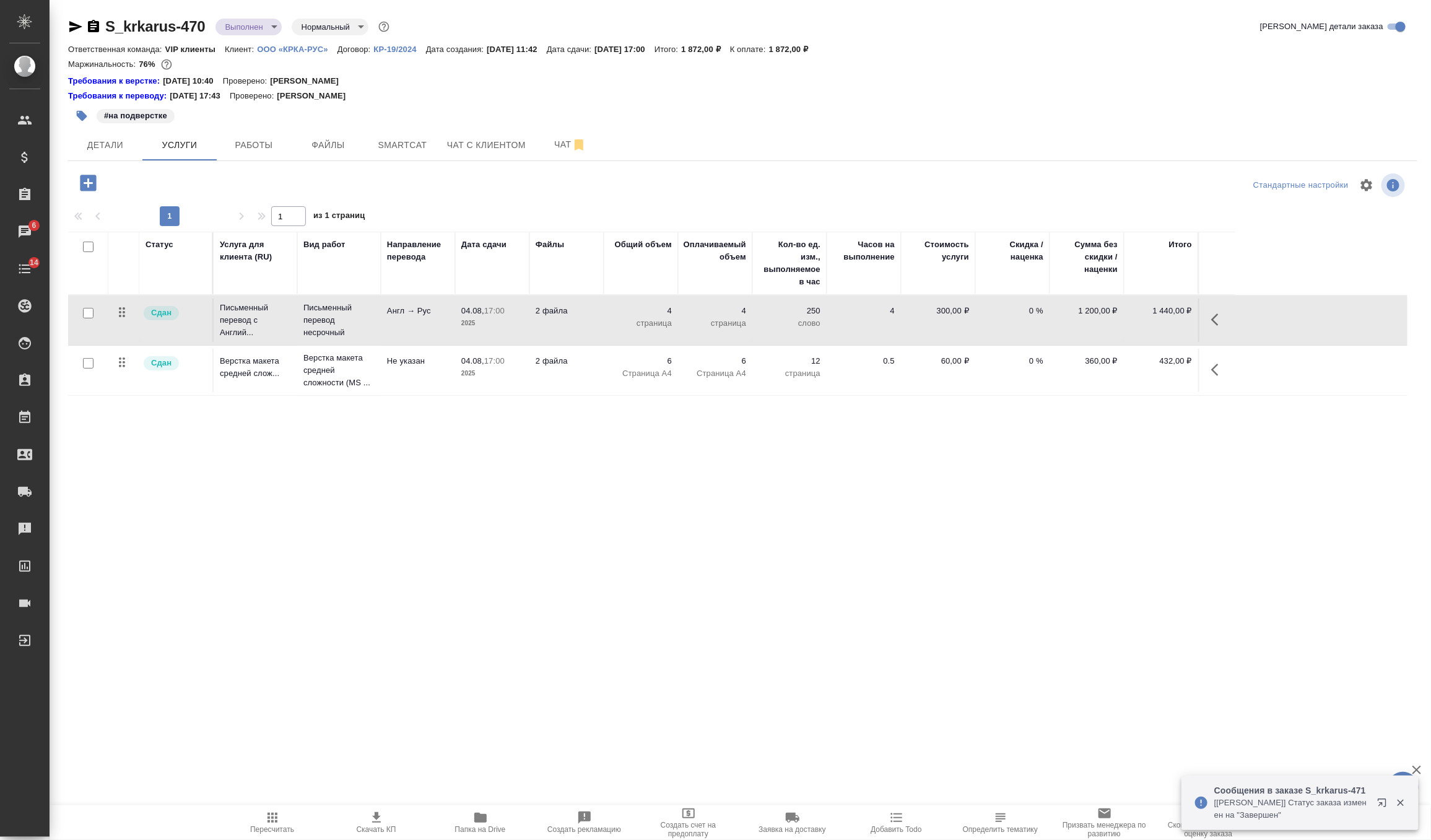
click at [718, 367] on p "Страница А4" at bounding box center [715, 374] width 62 height 13
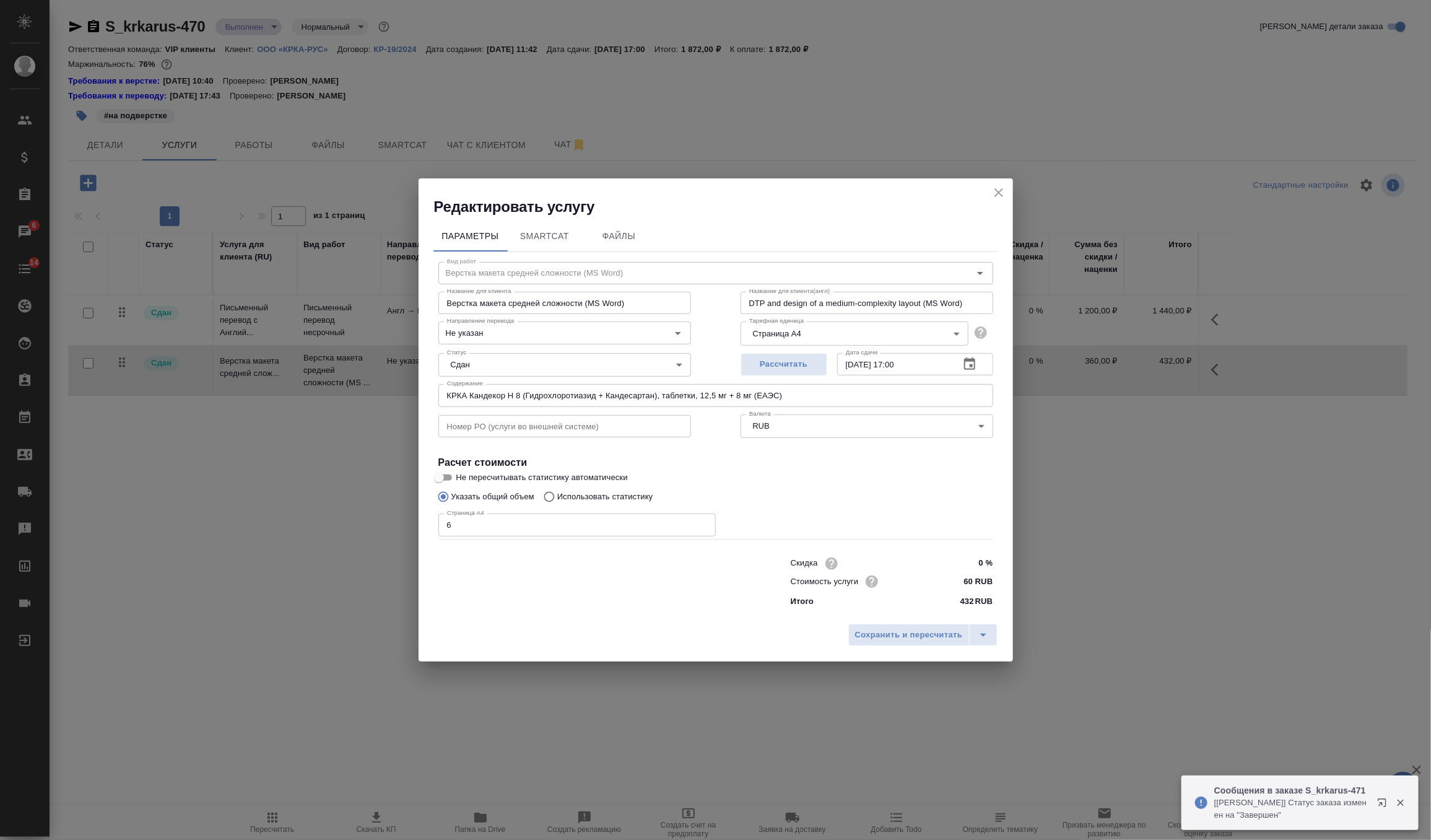
click at [992, 190] on icon "close" at bounding box center [999, 192] width 14 height 14
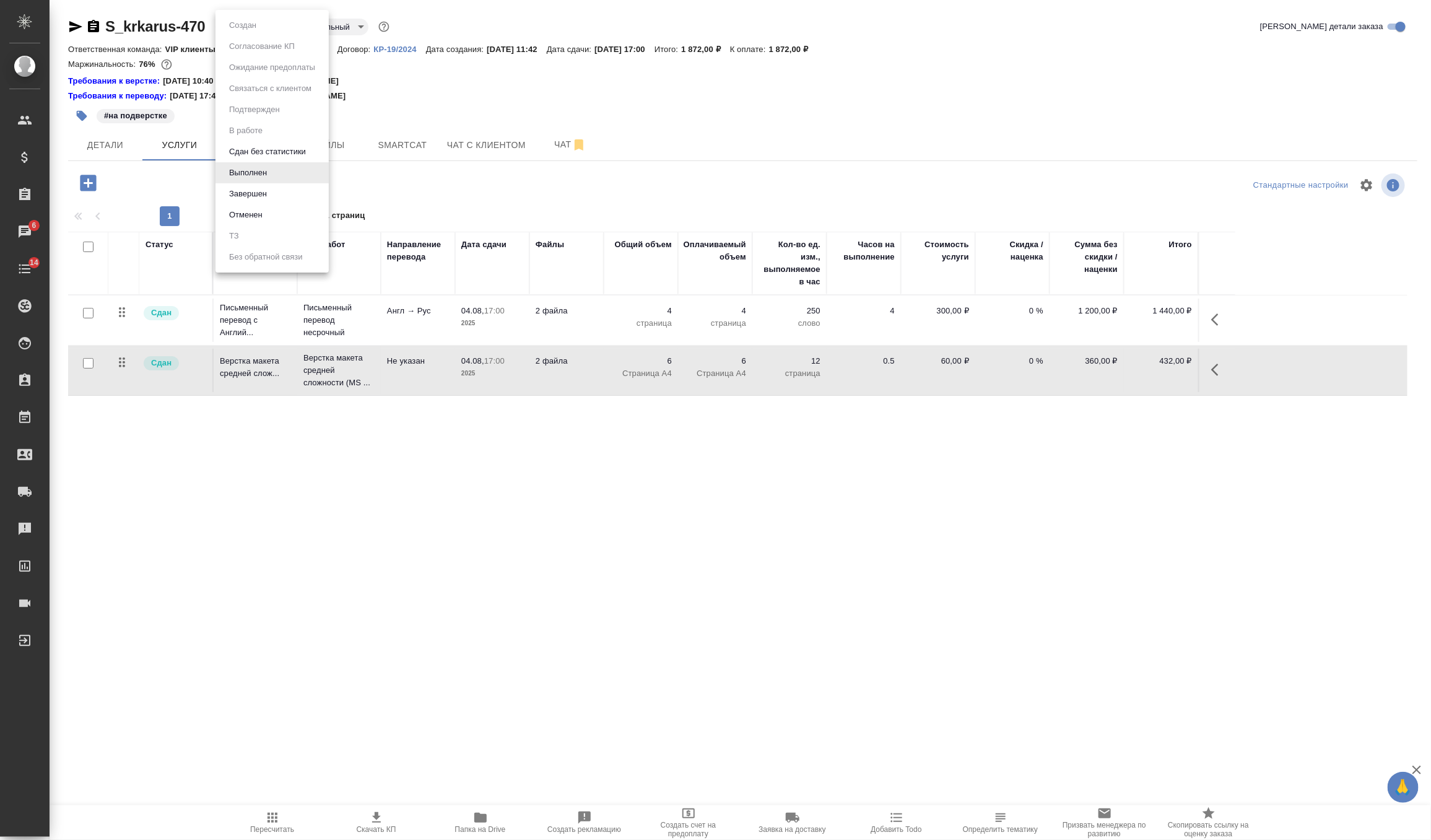
click at [244, 22] on body "🙏 .cls-1 fill:#fff; AWATERA Zverzhanovskaya [PERSON_NAME] Спецификации Заказы 6…" at bounding box center [716, 420] width 1431 height 840
click at [247, 189] on button "Завершен" at bounding box center [248, 193] width 45 height 14
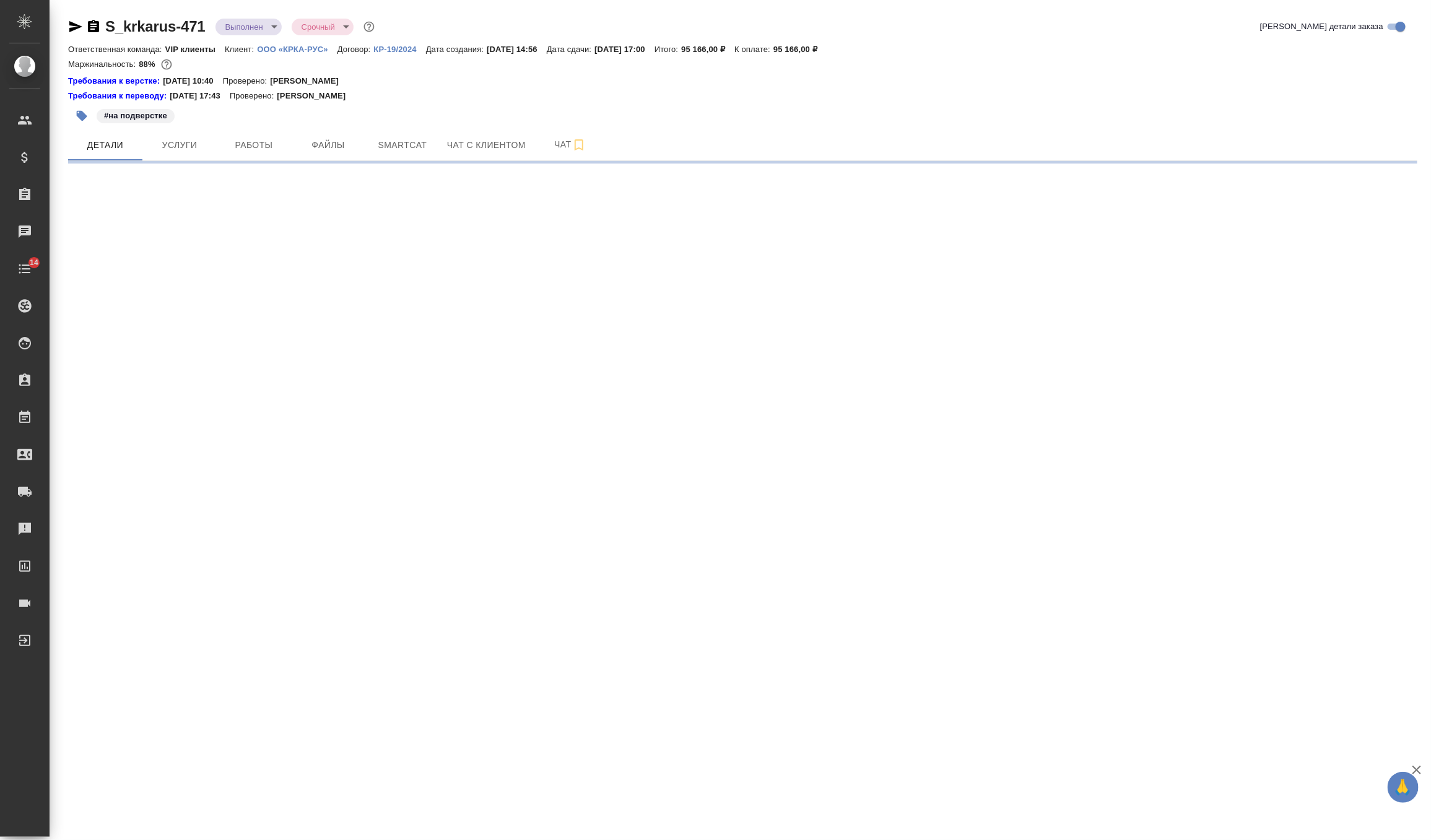
select select "RU"
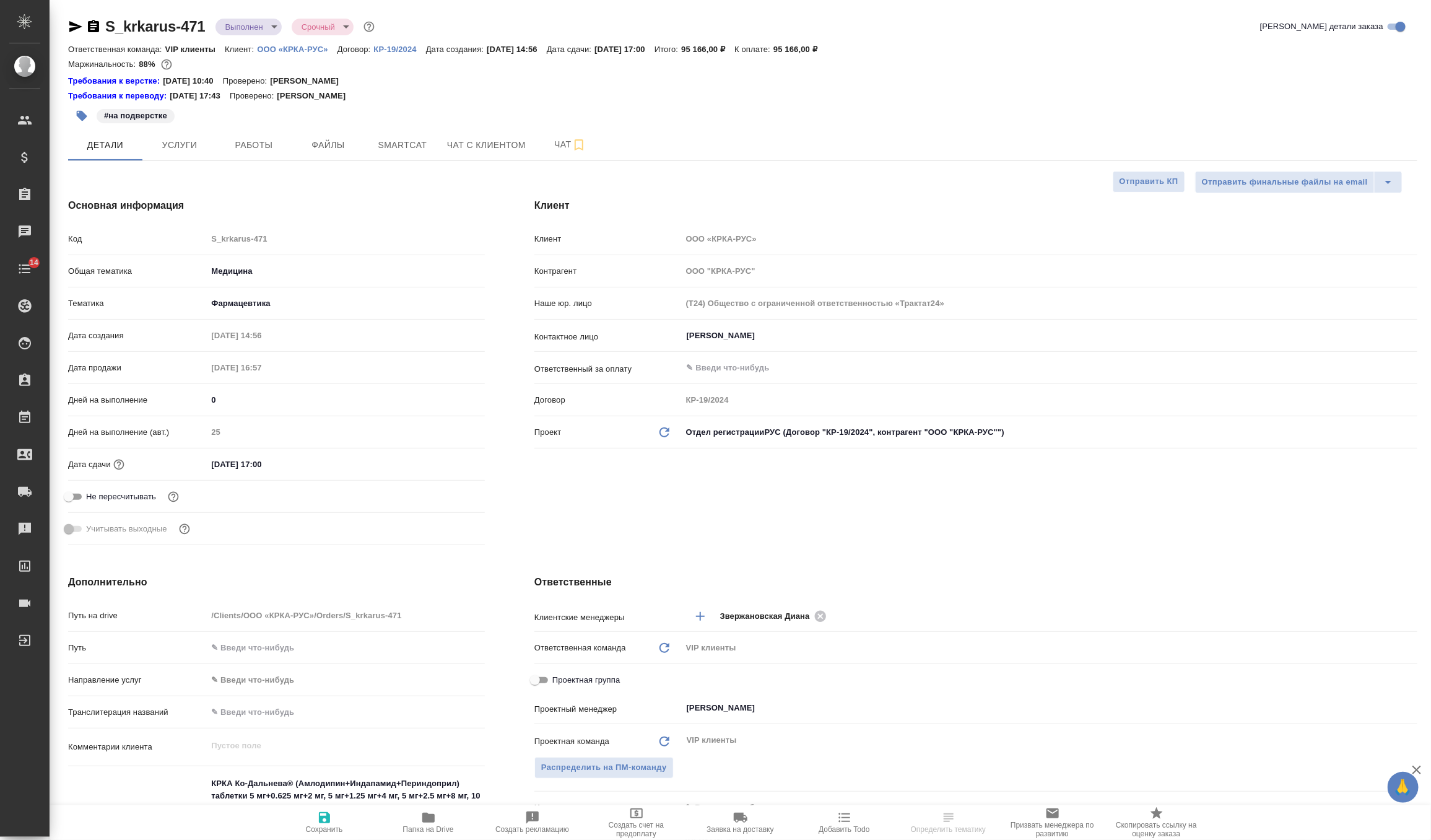
type textarea "x"
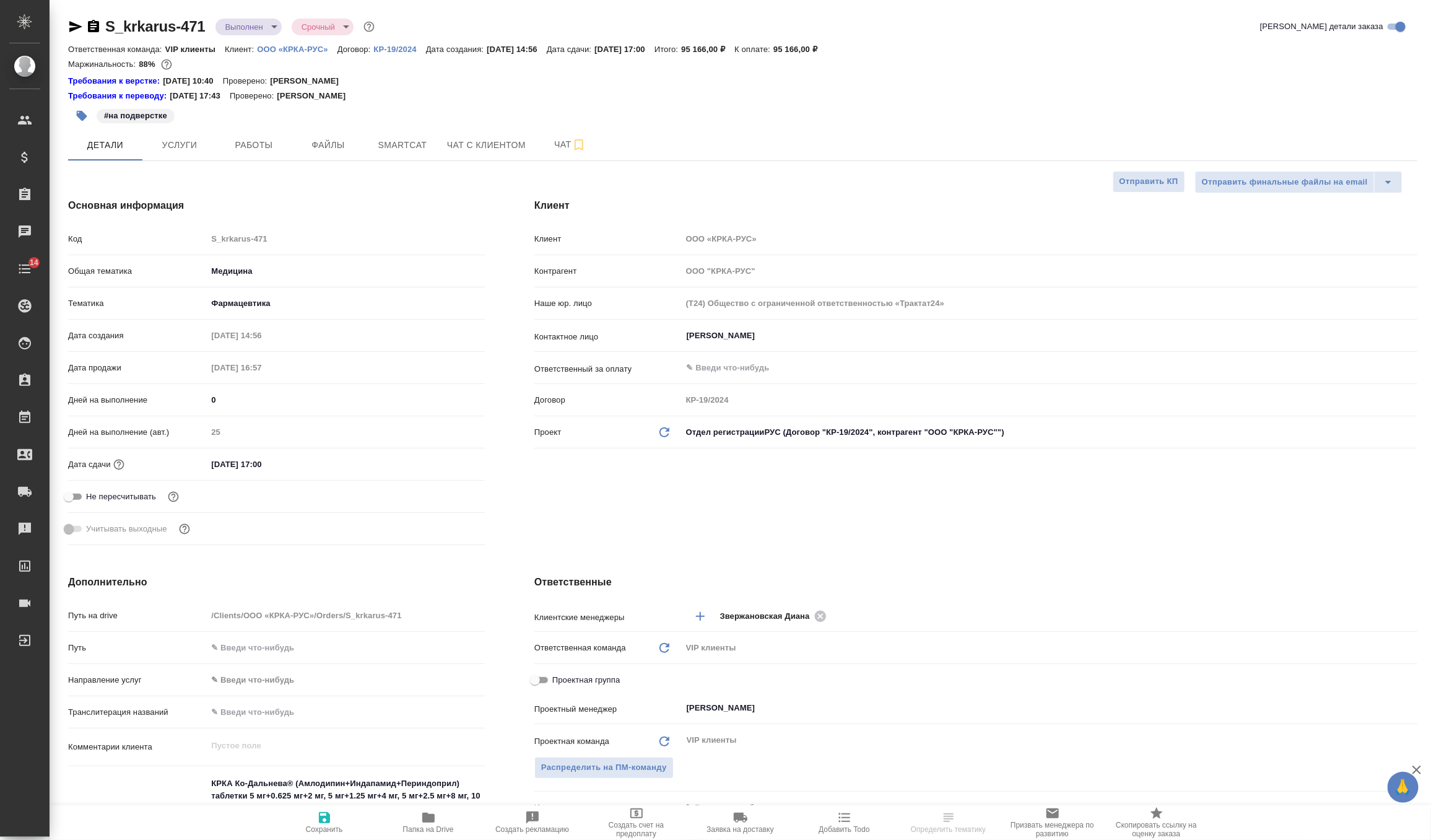
type textarea "x"
select select "RU"
type textarea "x"
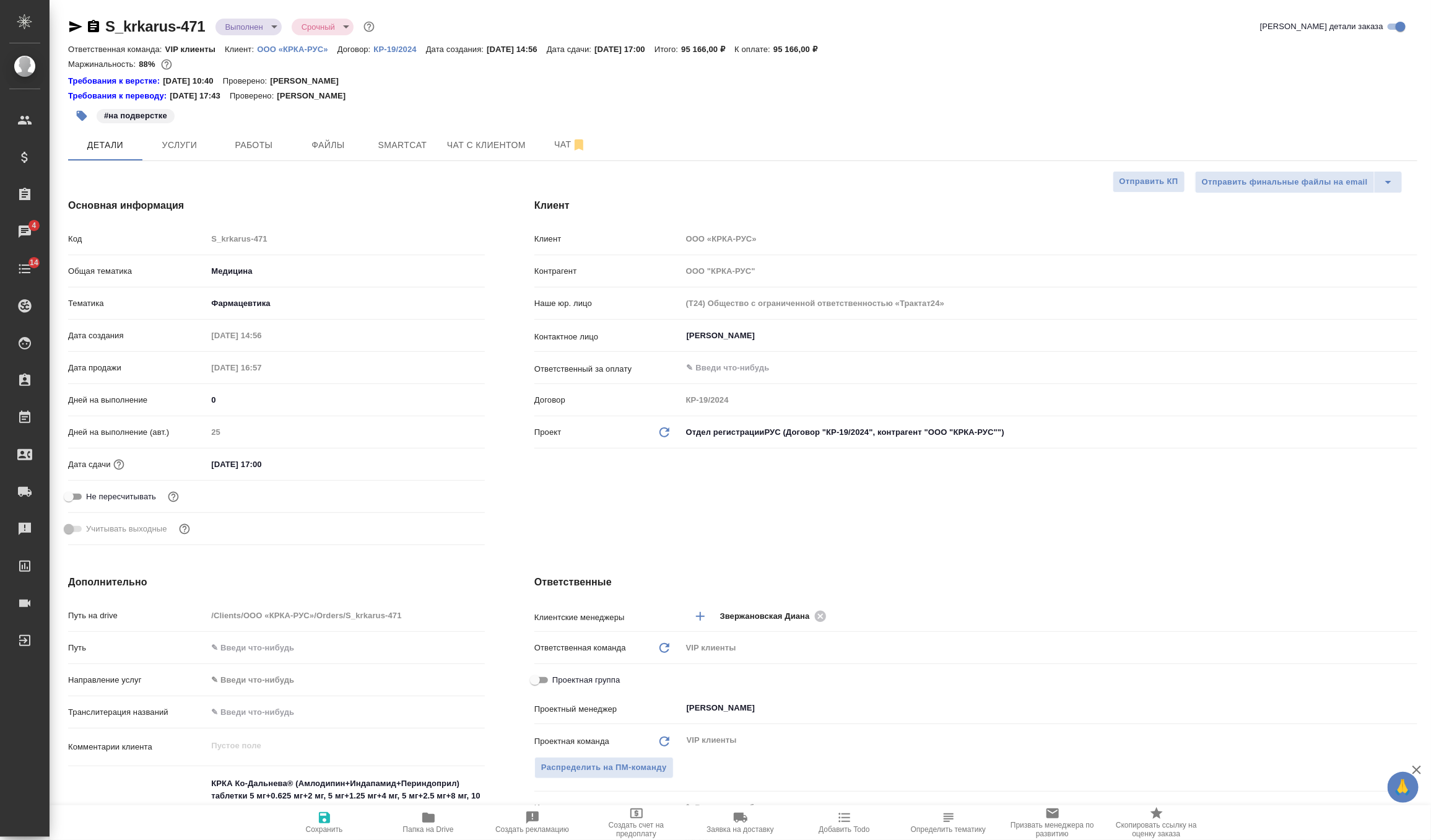
type textarea "x"
click at [185, 134] on button "Услуги" at bounding box center [180, 144] width 74 height 31
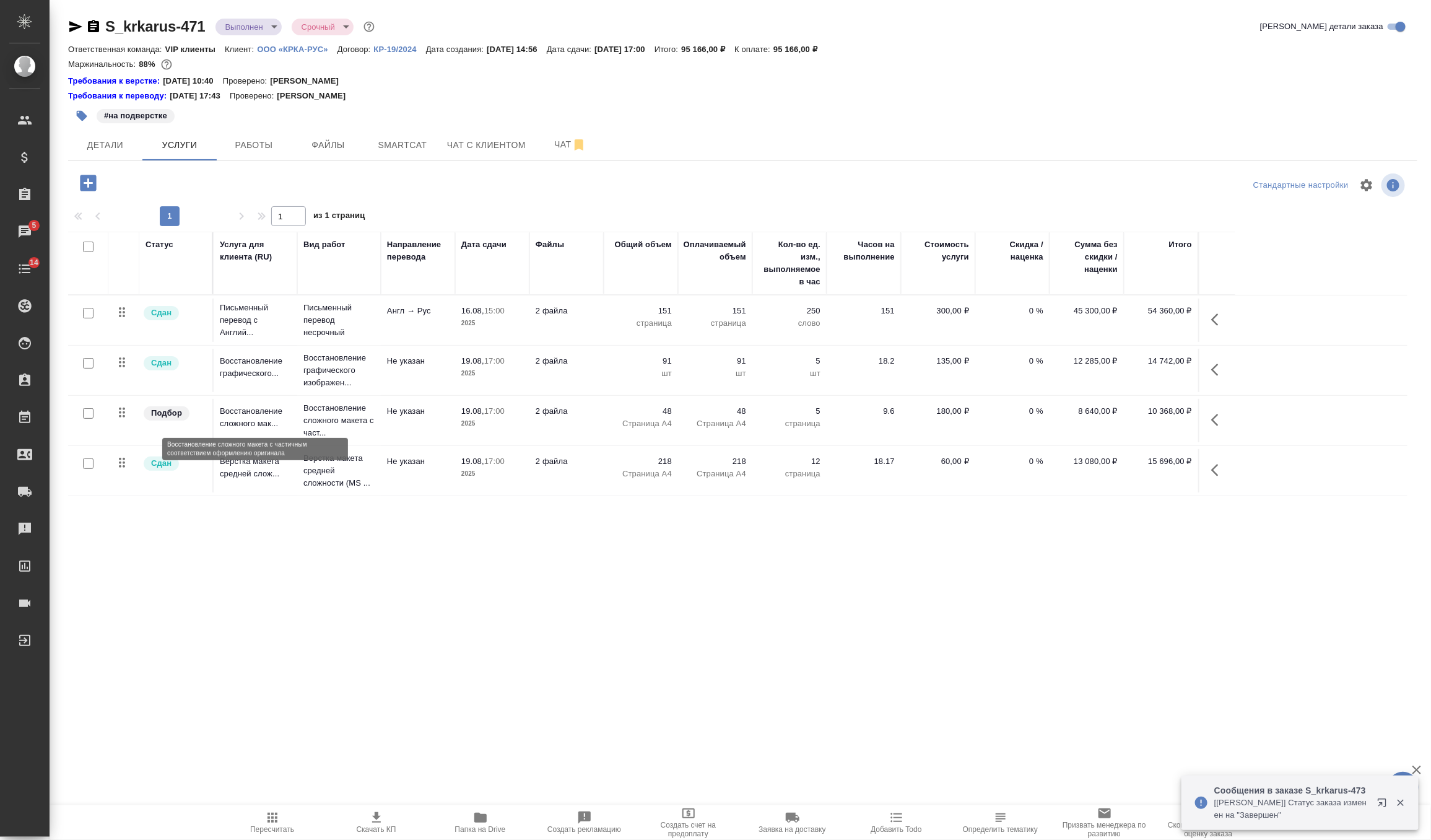
click at [278, 427] on p "Восстановление сложного мак..." at bounding box center [255, 417] width 71 height 24
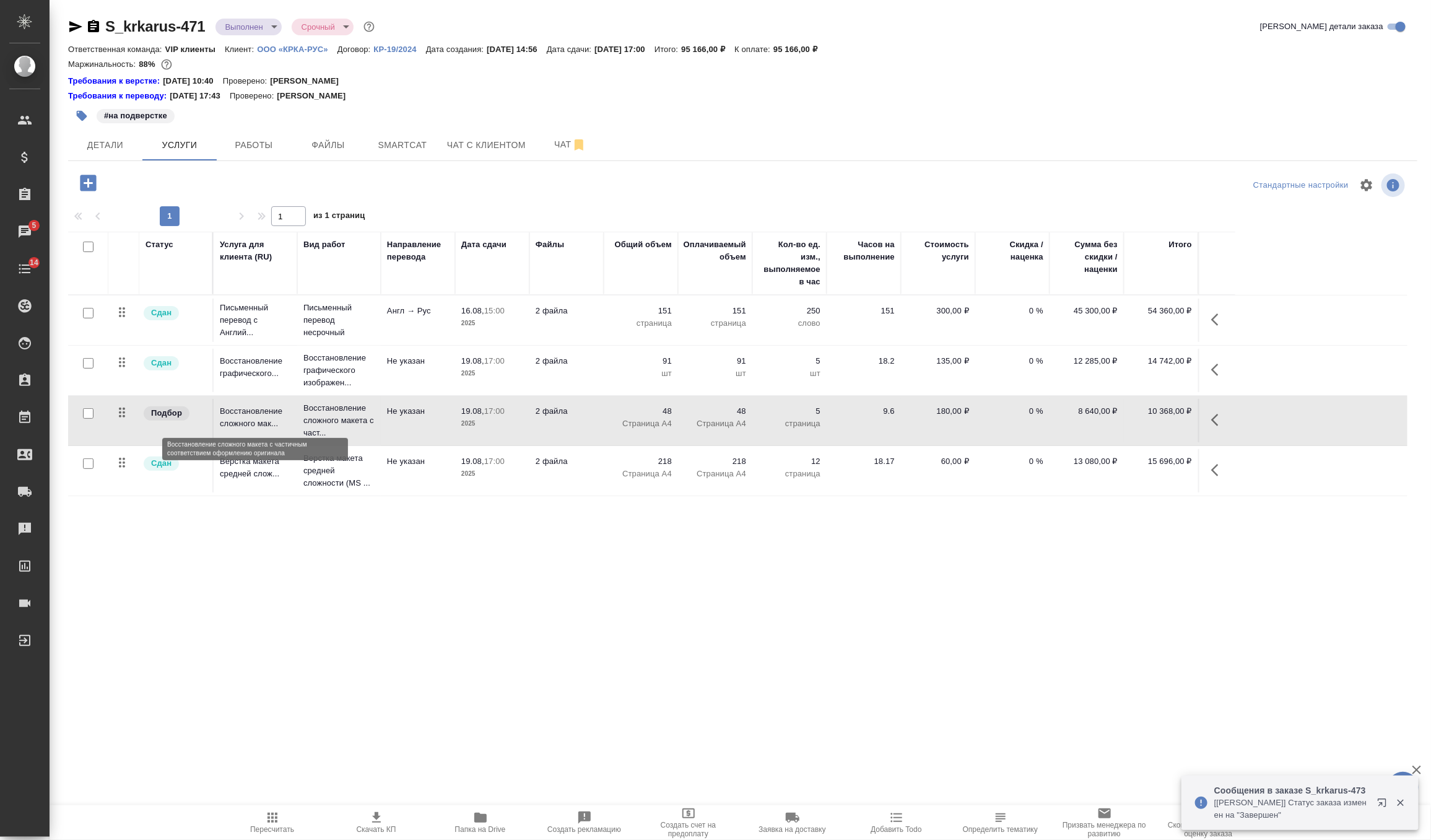
click at [278, 427] on p "Восстановление сложного мак..." at bounding box center [255, 417] width 71 height 24
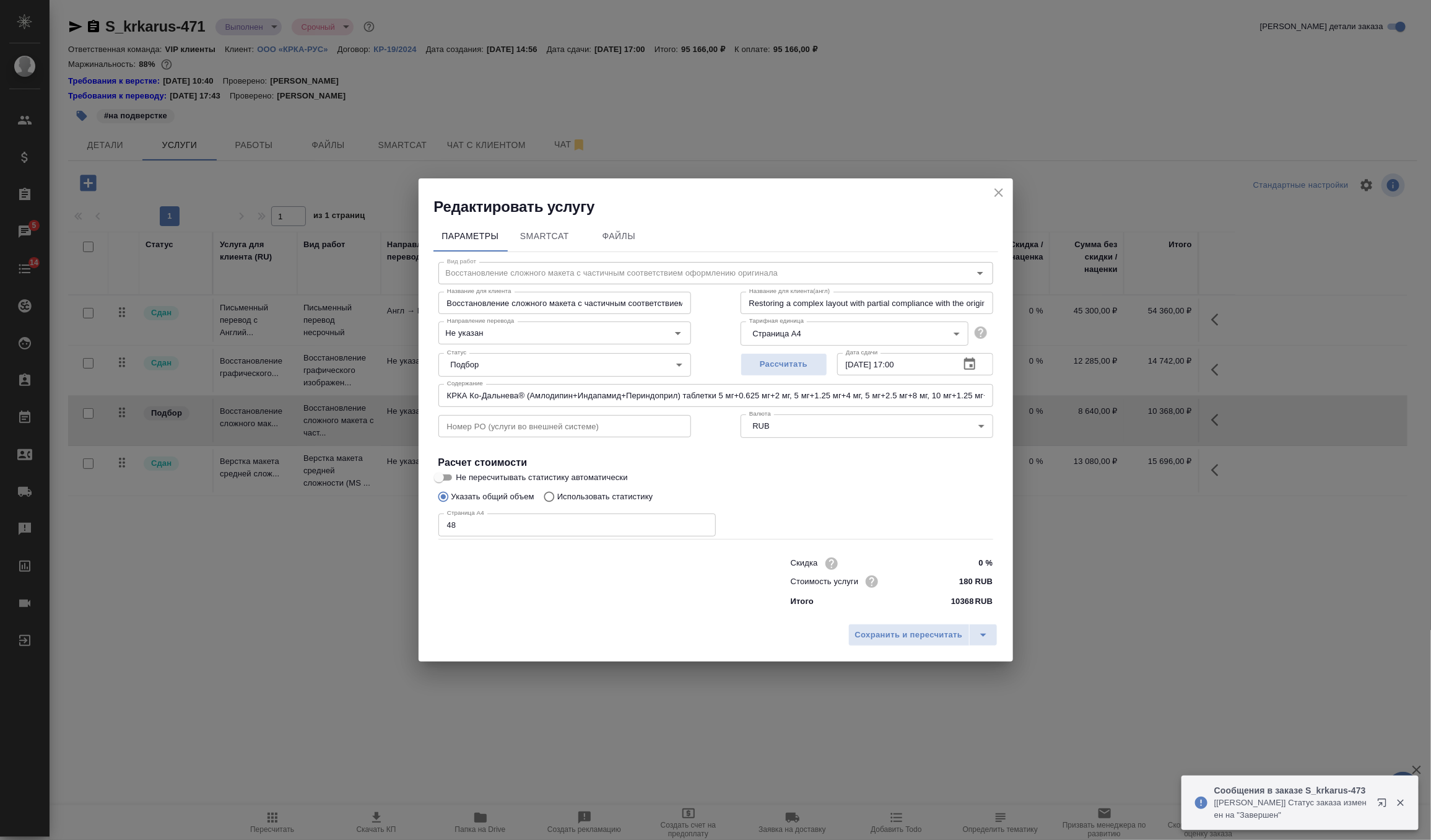
click at [1002, 188] on icon "close" at bounding box center [999, 192] width 14 height 14
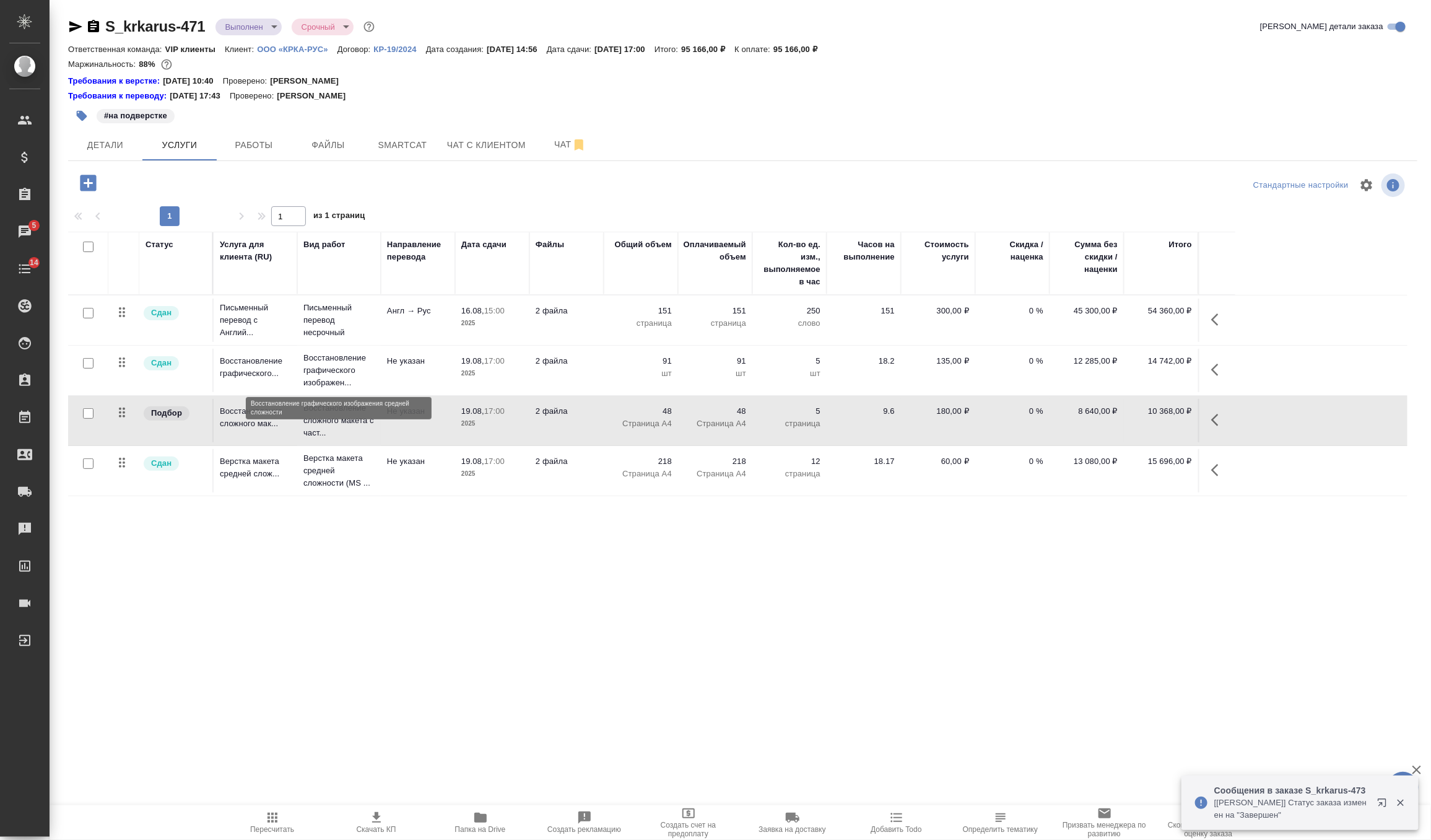
click at [355, 376] on p "Восстановление графического изображен..." at bounding box center [338, 370] width 71 height 37
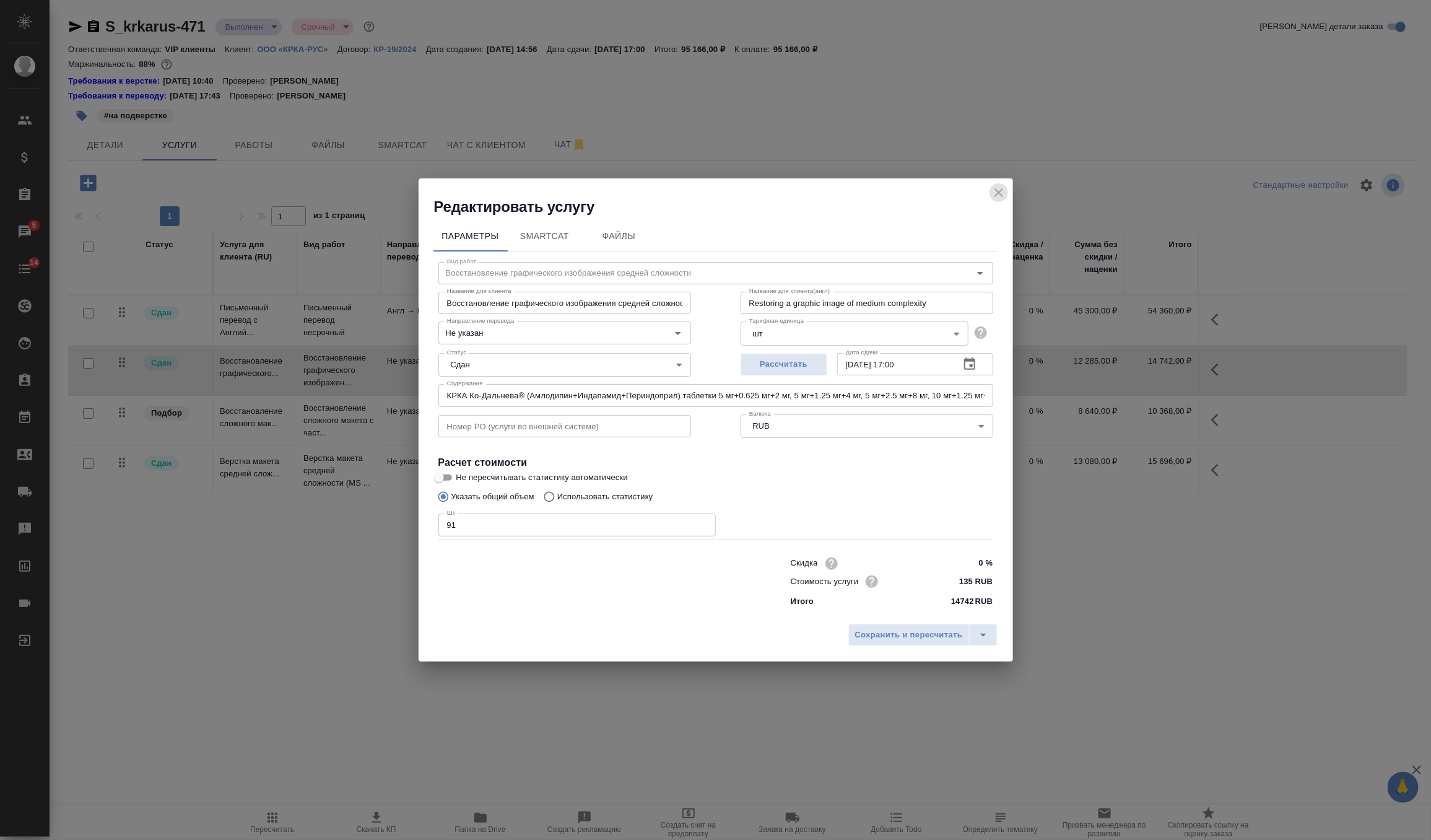
click at [1003, 187] on icon "close" at bounding box center [999, 192] width 14 height 14
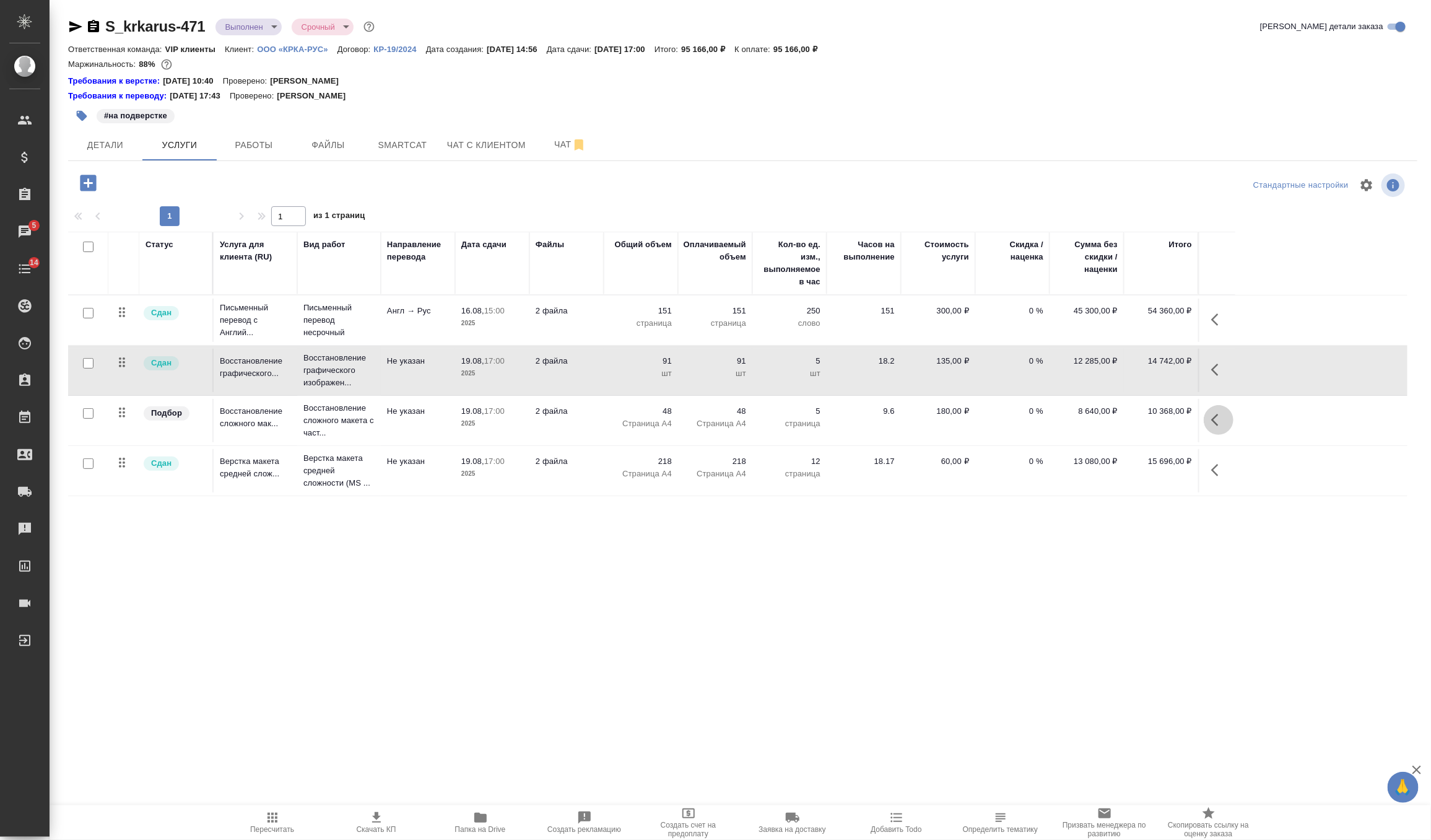
click at [1207, 414] on button "button" at bounding box center [1218, 420] width 30 height 30
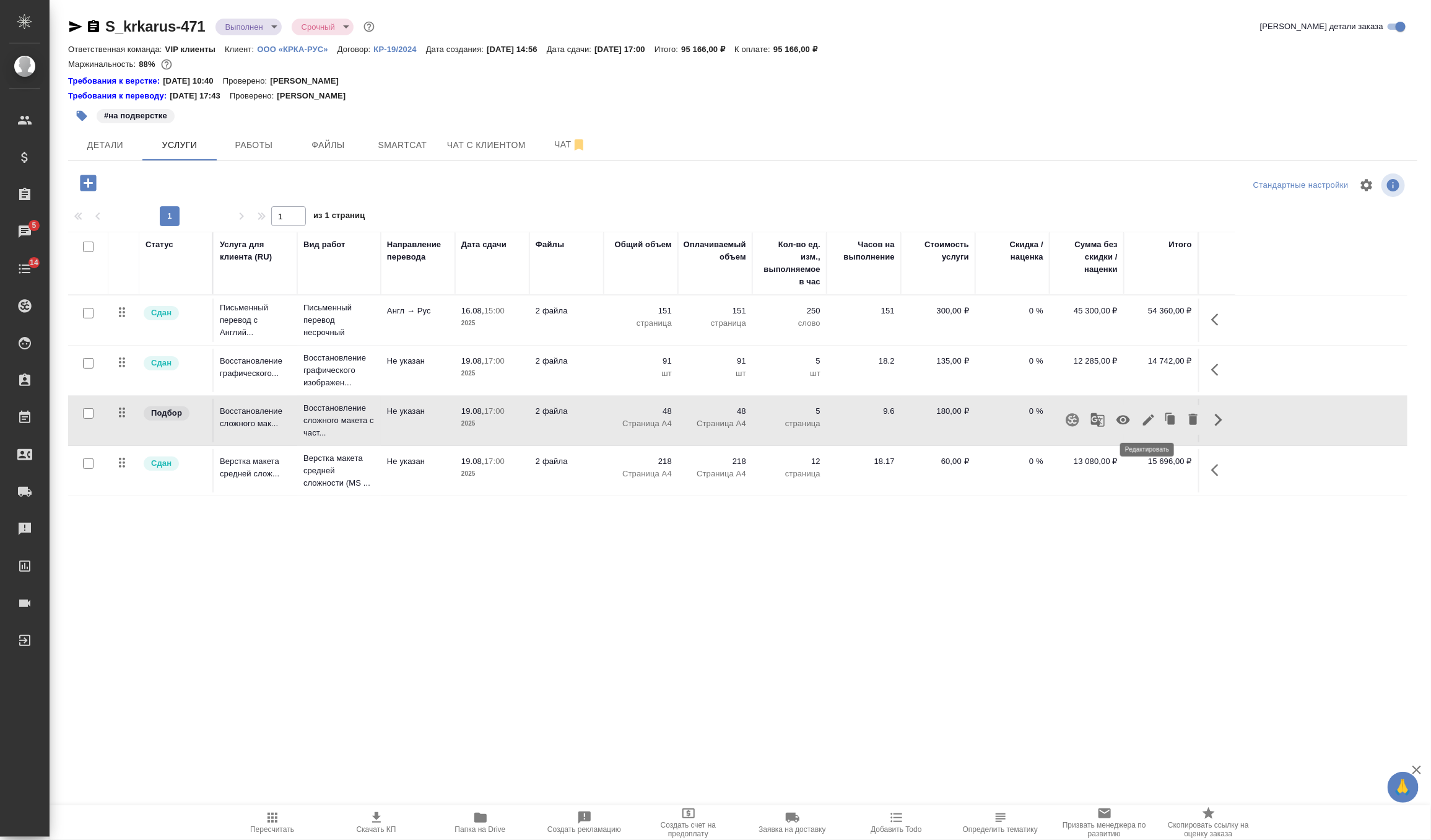
click at [1146, 420] on icon "button" at bounding box center [1149, 420] width 11 height 11
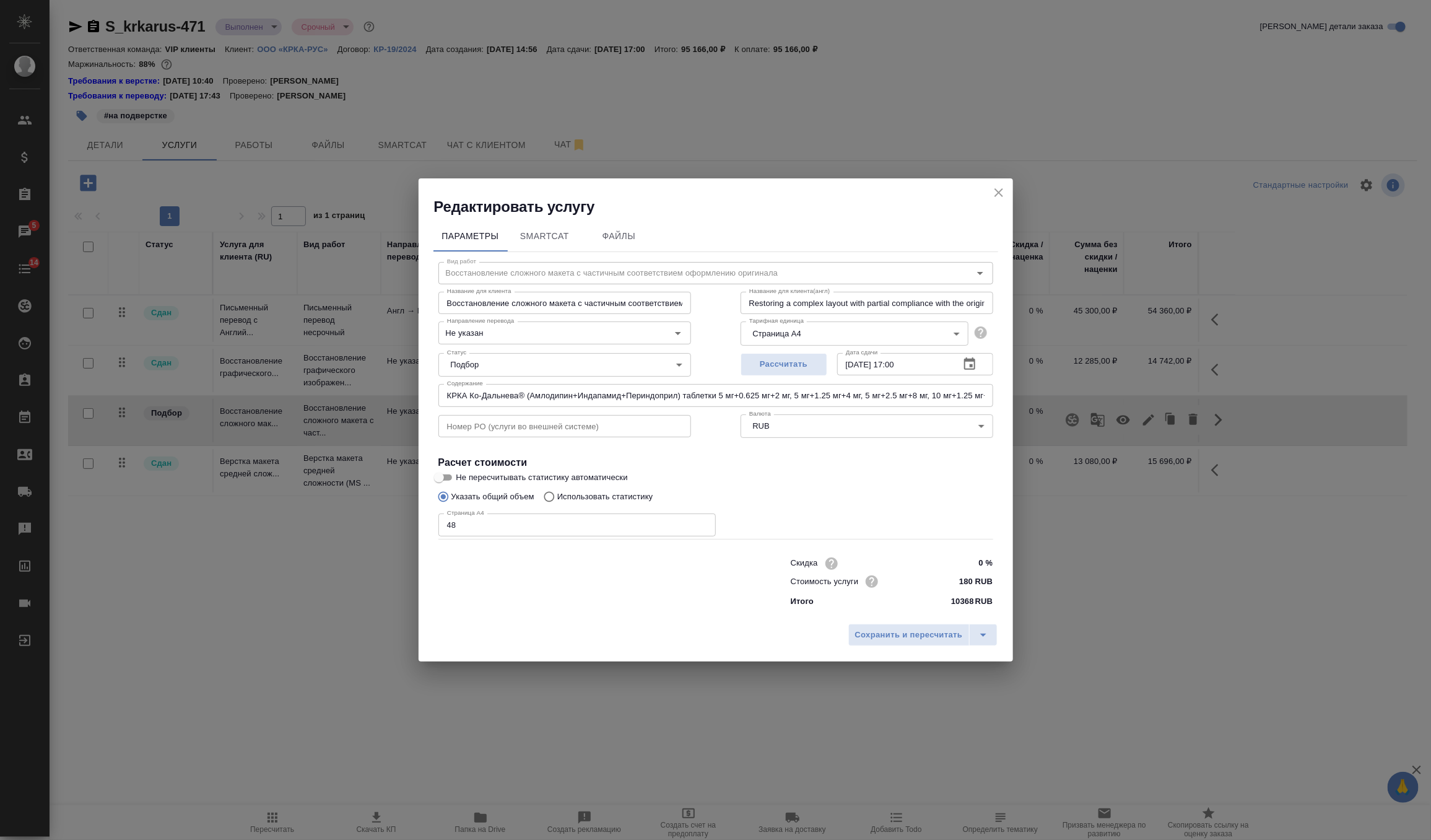
click at [534, 376] on div "Статус Подбор none Статус" at bounding box center [565, 365] width 253 height 23
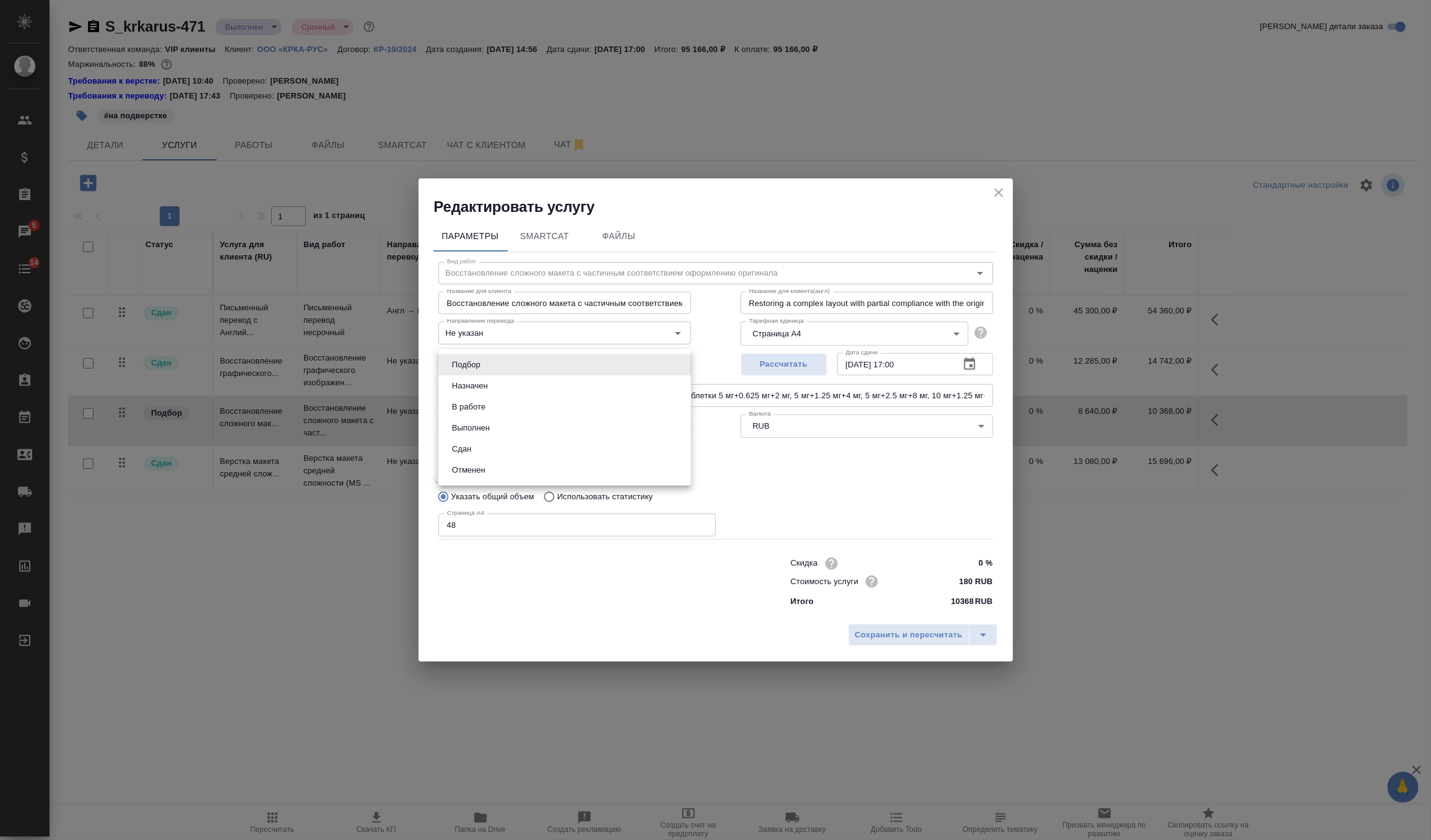
click at [534, 358] on body "🙏 .cls-1 fill:#fff; AWATERA Zverzhanovskaya Diana Клиенты Спецификации Заказы 5…" at bounding box center [716, 420] width 1431 height 840
click at [502, 446] on li "Сдан" at bounding box center [565, 448] width 253 height 21
type input "closed"
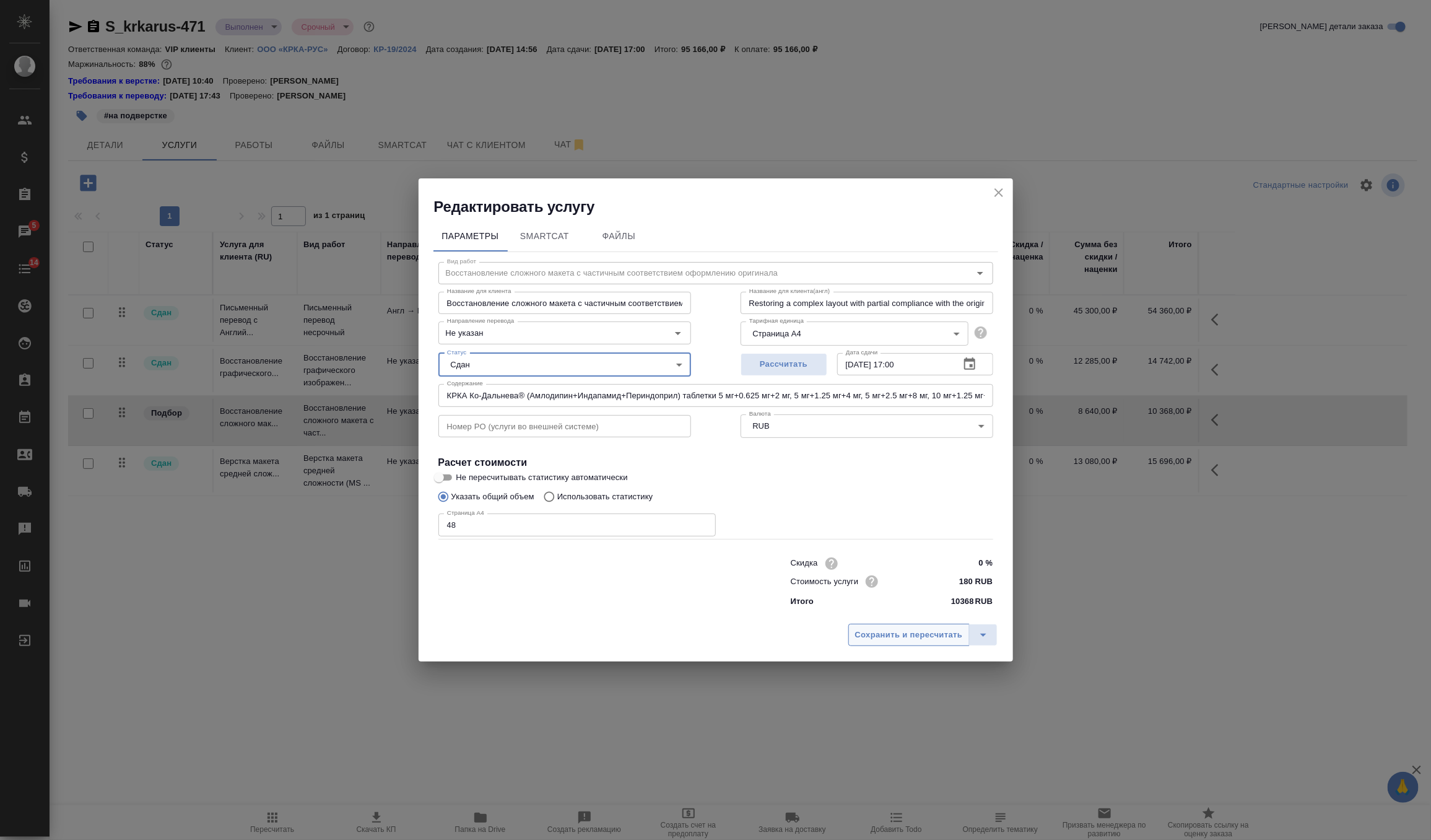
click at [867, 633] on span "Сохранить и пересчитать" at bounding box center [909, 635] width 107 height 14
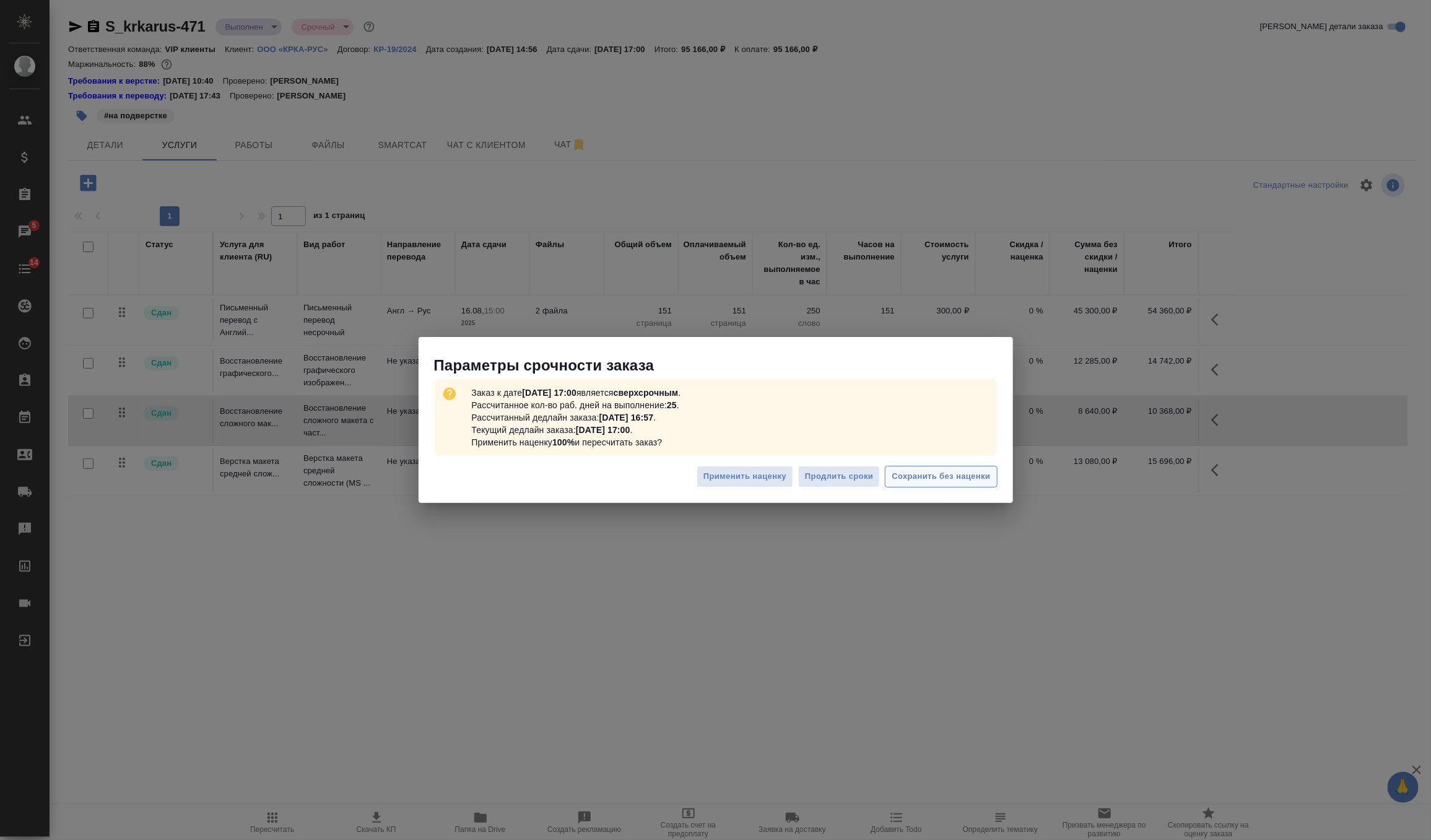
click at [943, 481] on span "Сохранить без наценки" at bounding box center [940, 476] width 98 height 14
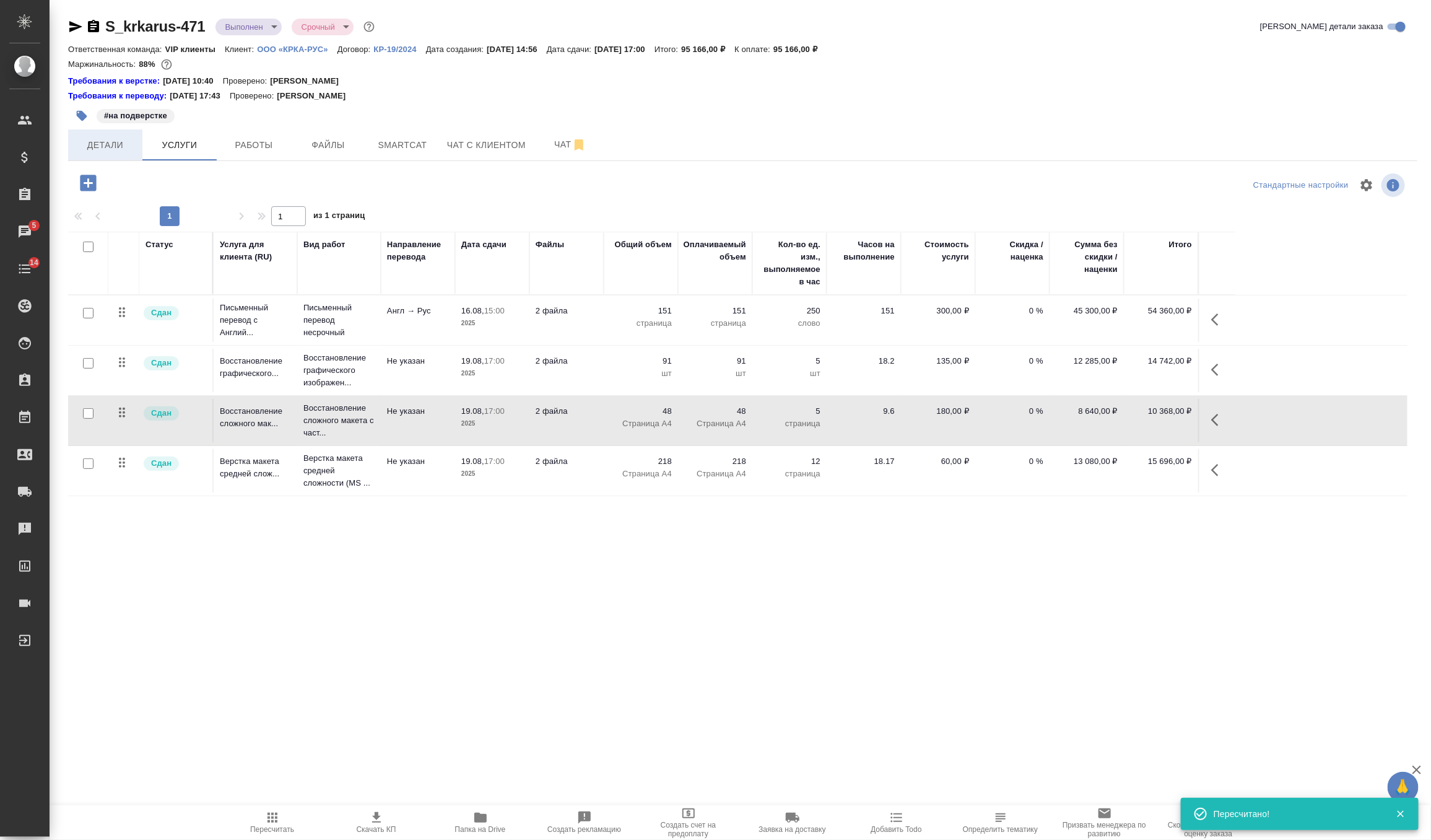
click at [106, 152] on span "Детали" at bounding box center [106, 144] width 60 height 15
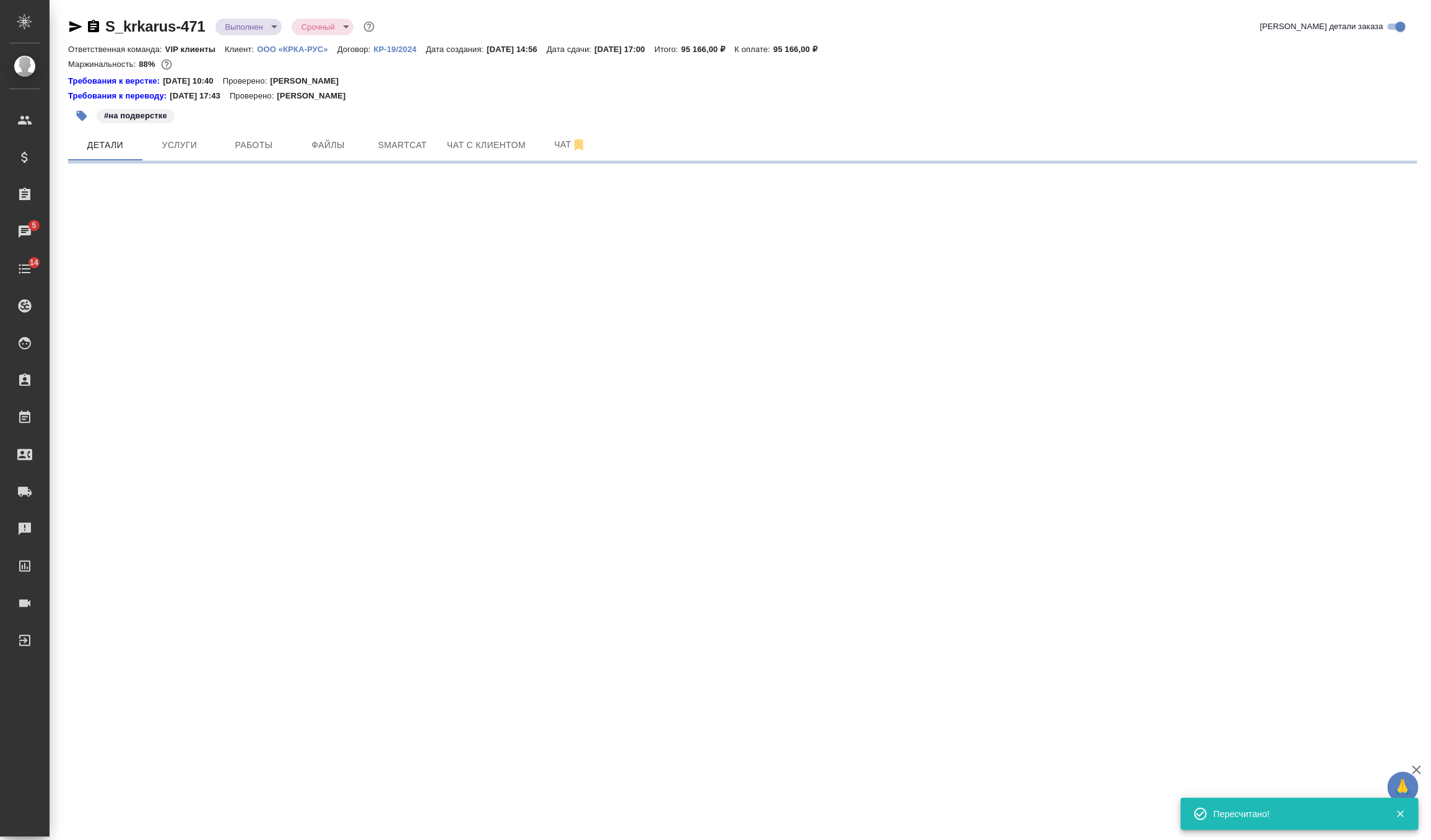
select select "RU"
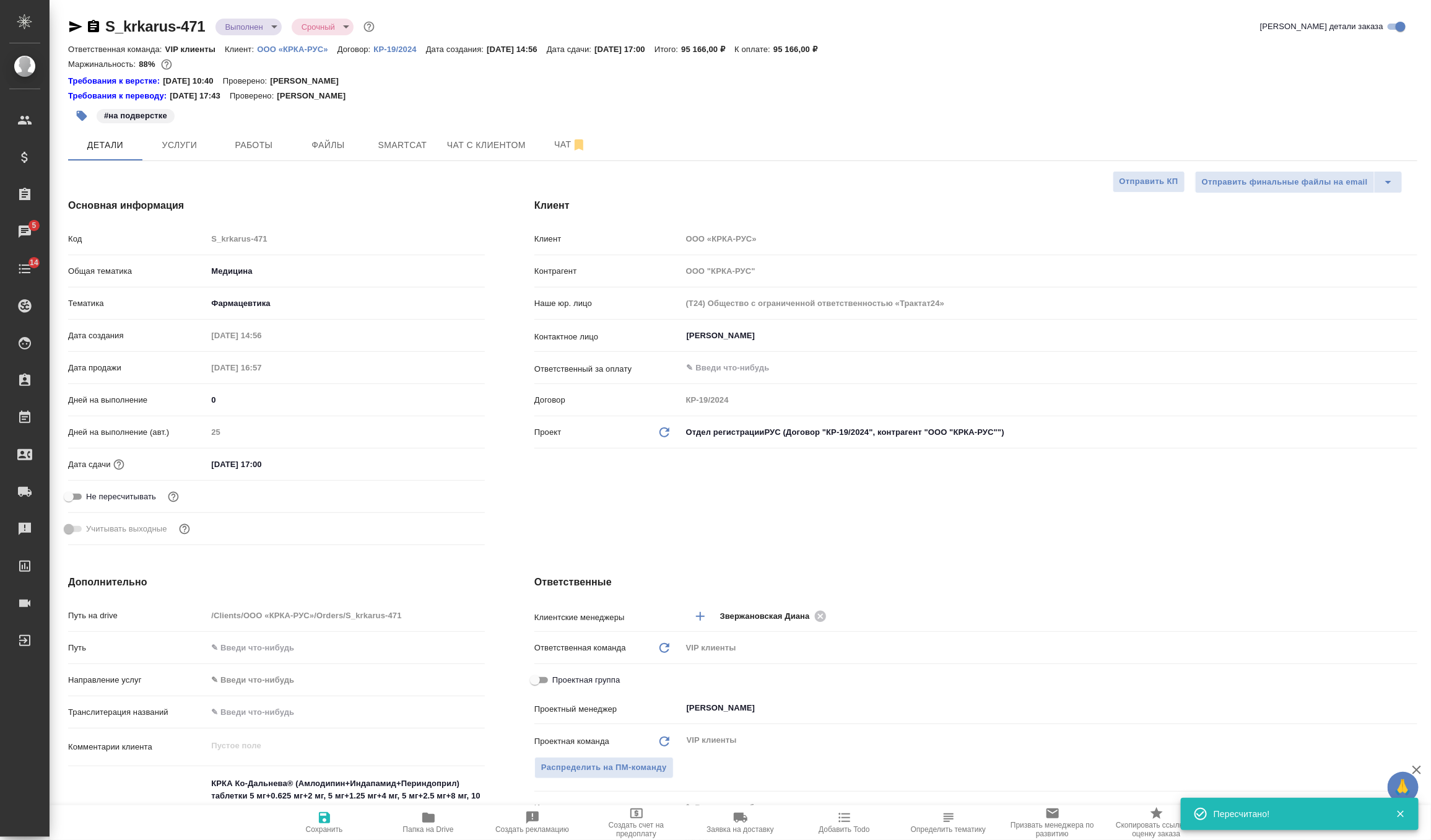
type textarea "x"
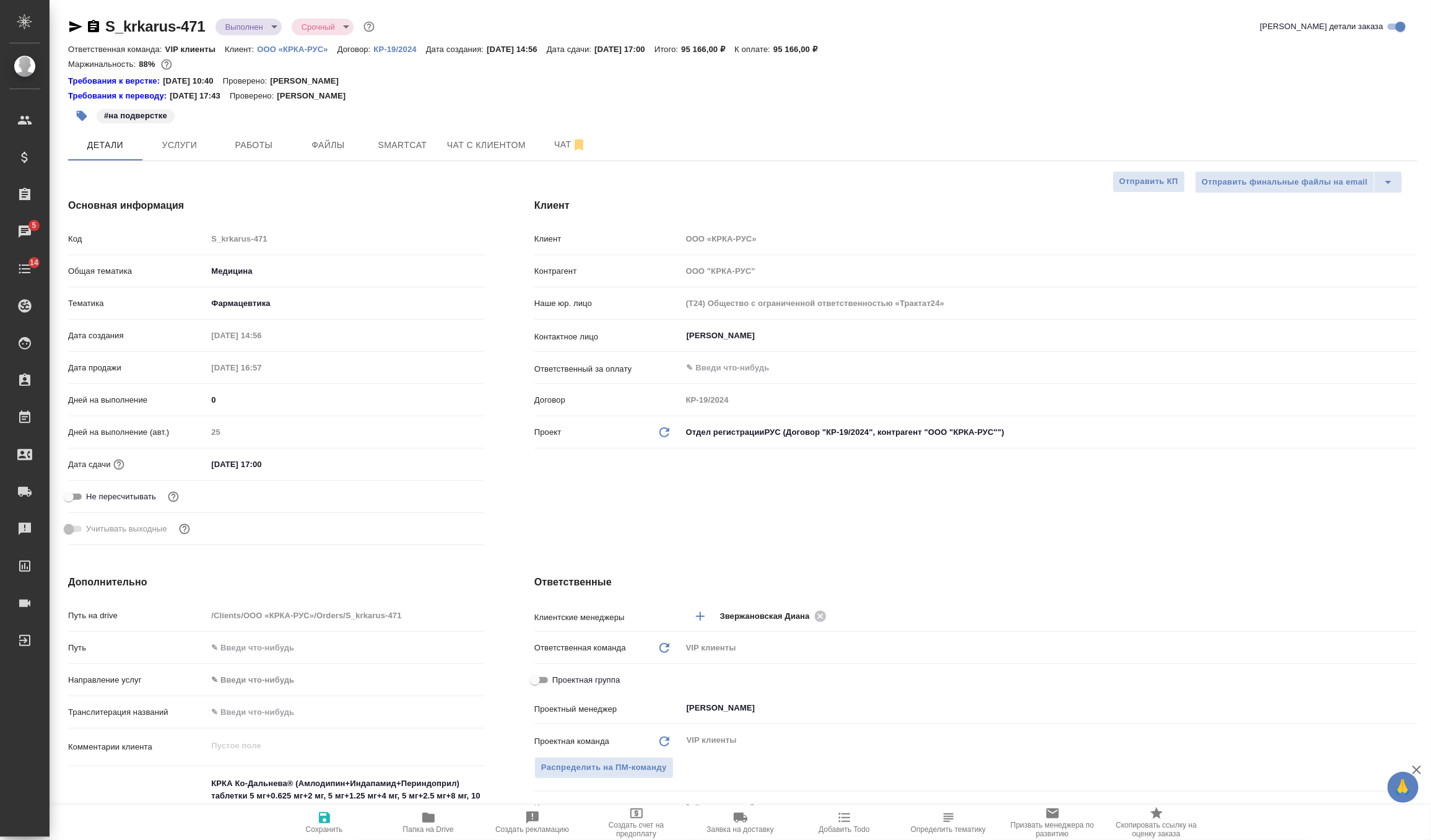
type textarea "x"
click at [254, 21] on body "🙏 .cls-1 fill:#fff; AWATERA Zverzhanovskaya Diana Клиенты Спецификации Заказы 5…" at bounding box center [716, 420] width 1431 height 840
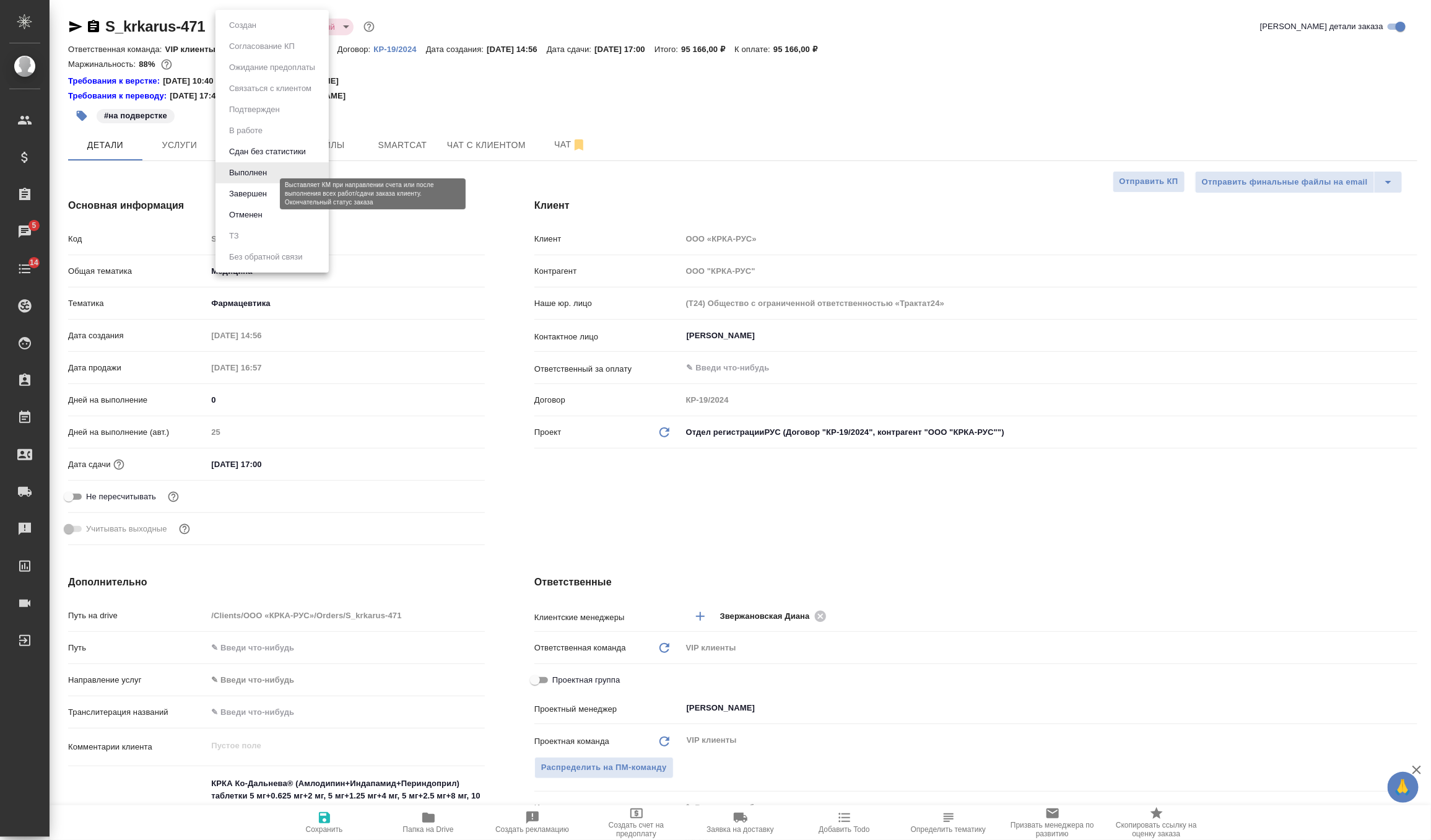
click at [268, 197] on button "Завершен" at bounding box center [248, 193] width 45 height 14
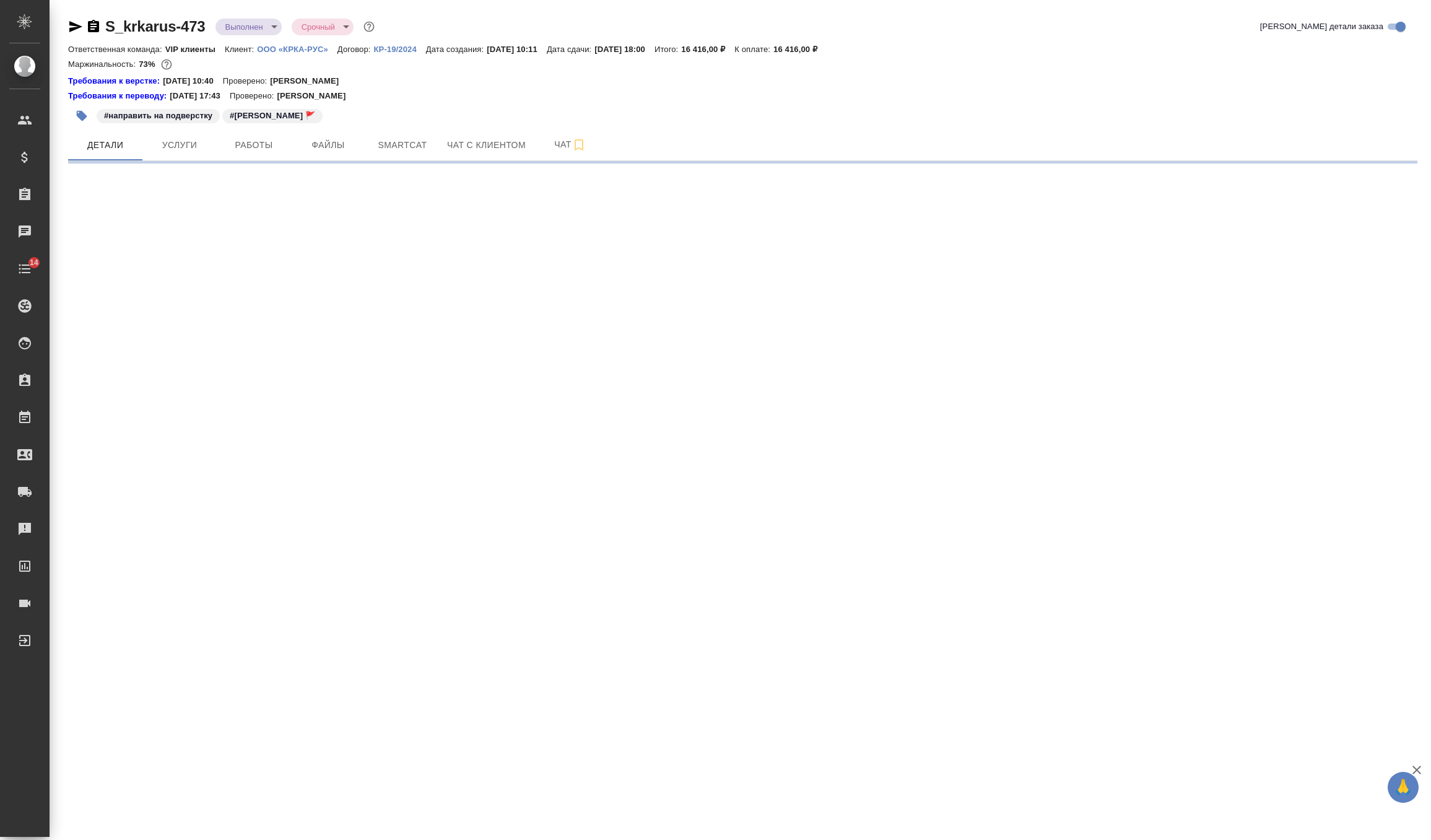
select select "RU"
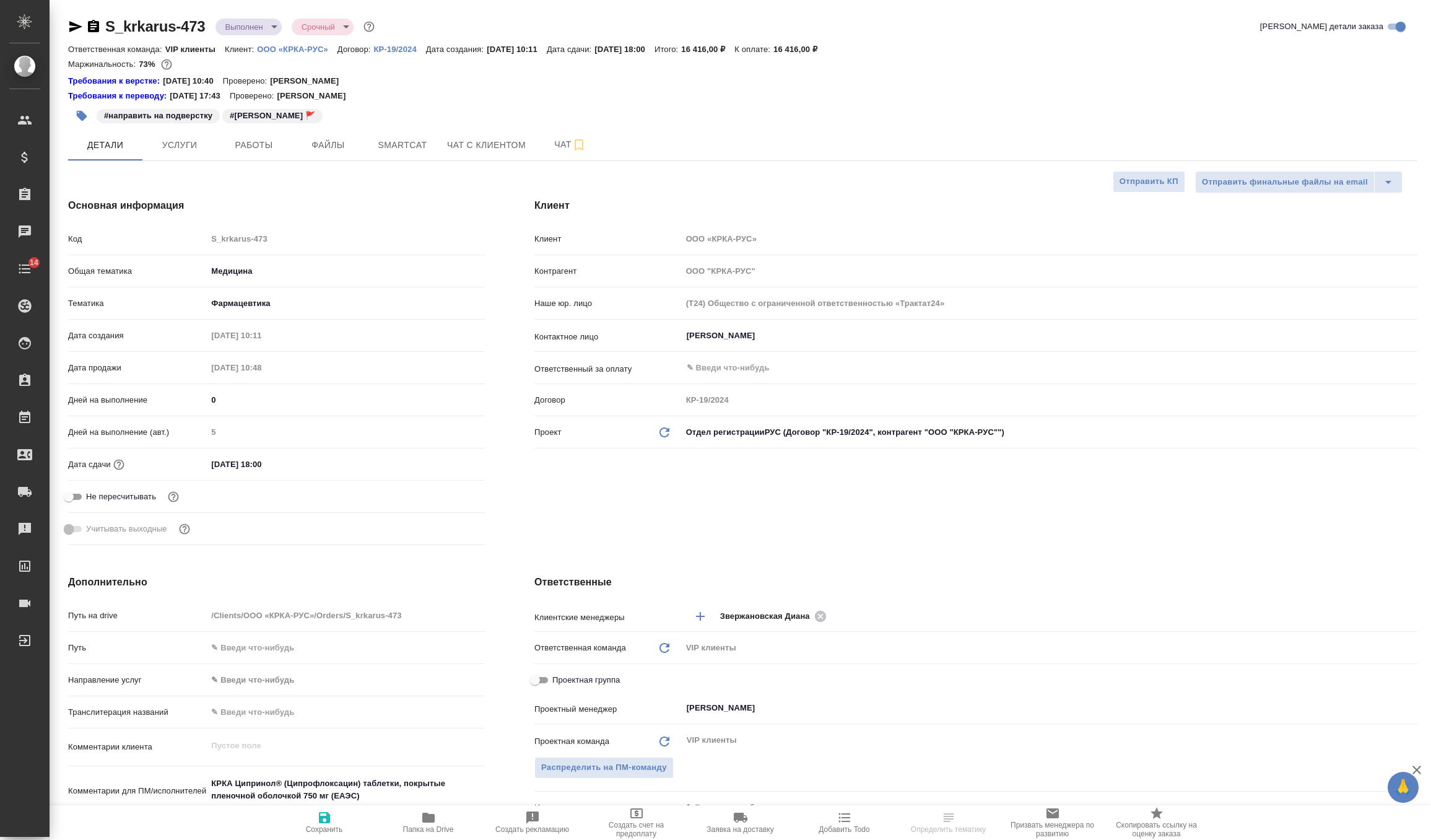
type textarea "x"
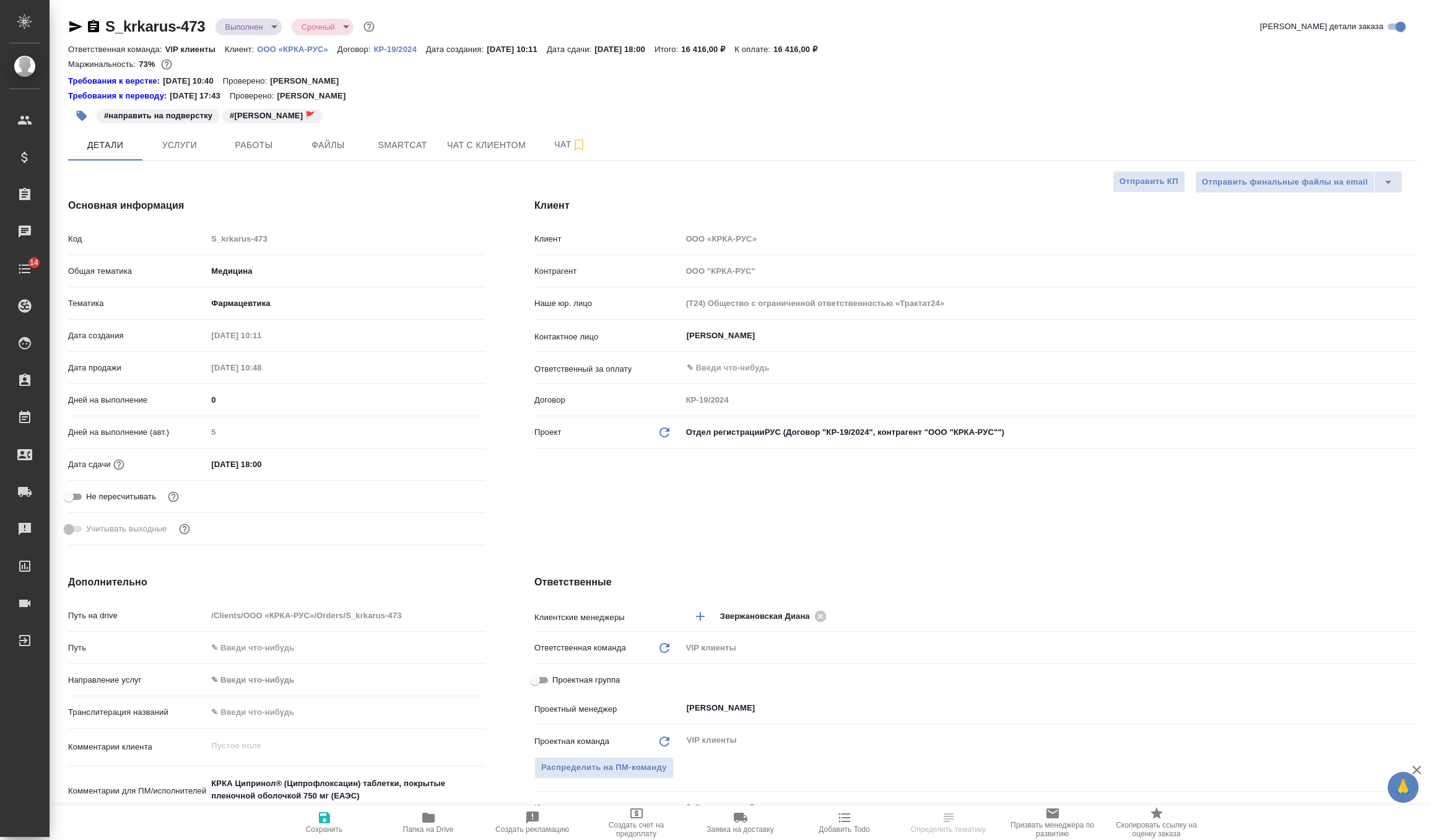
type textarea "x"
select select "RU"
type textarea "x"
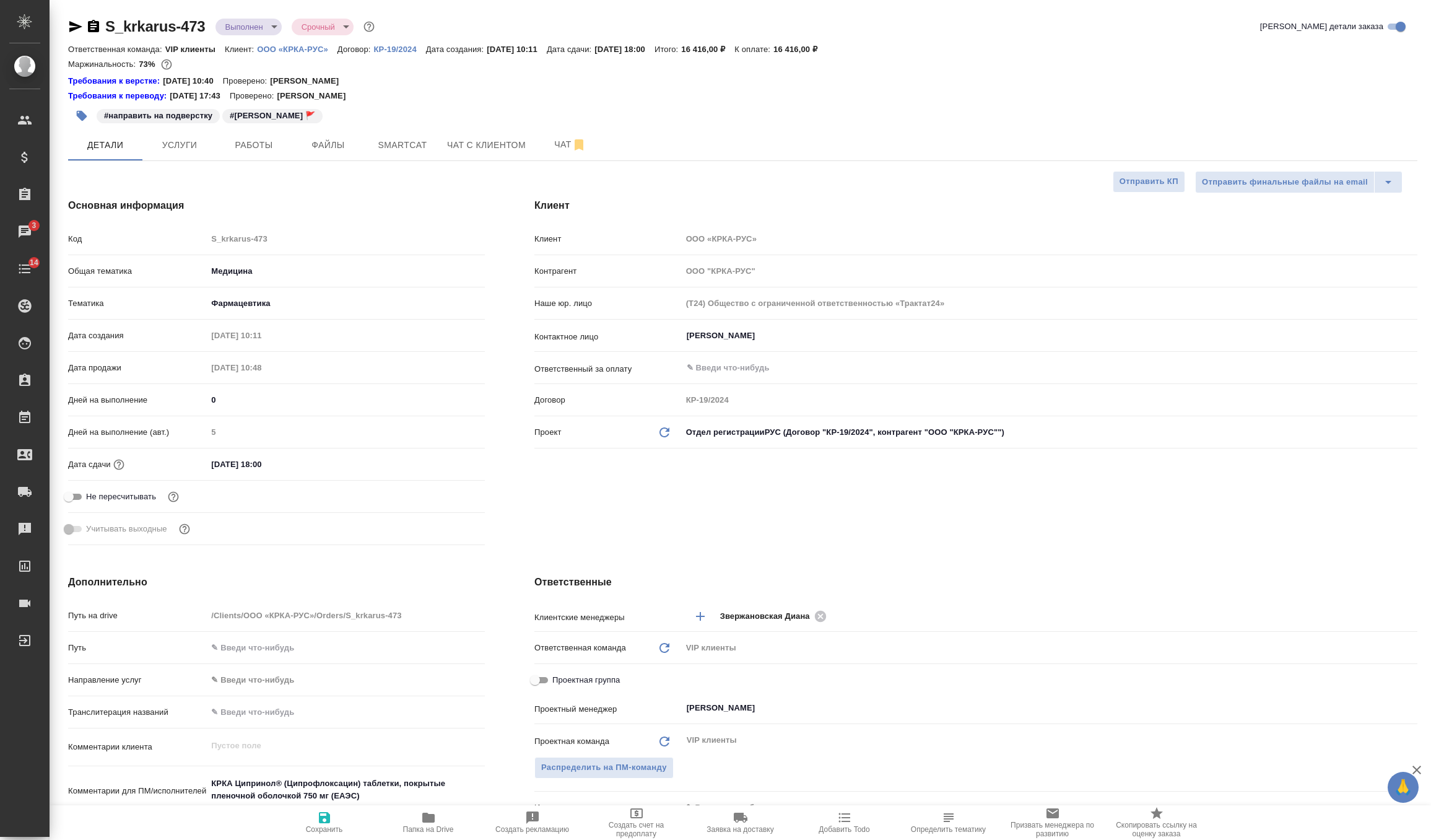
type textarea "x"
click at [172, 142] on span "Услуги" at bounding box center [180, 144] width 60 height 15
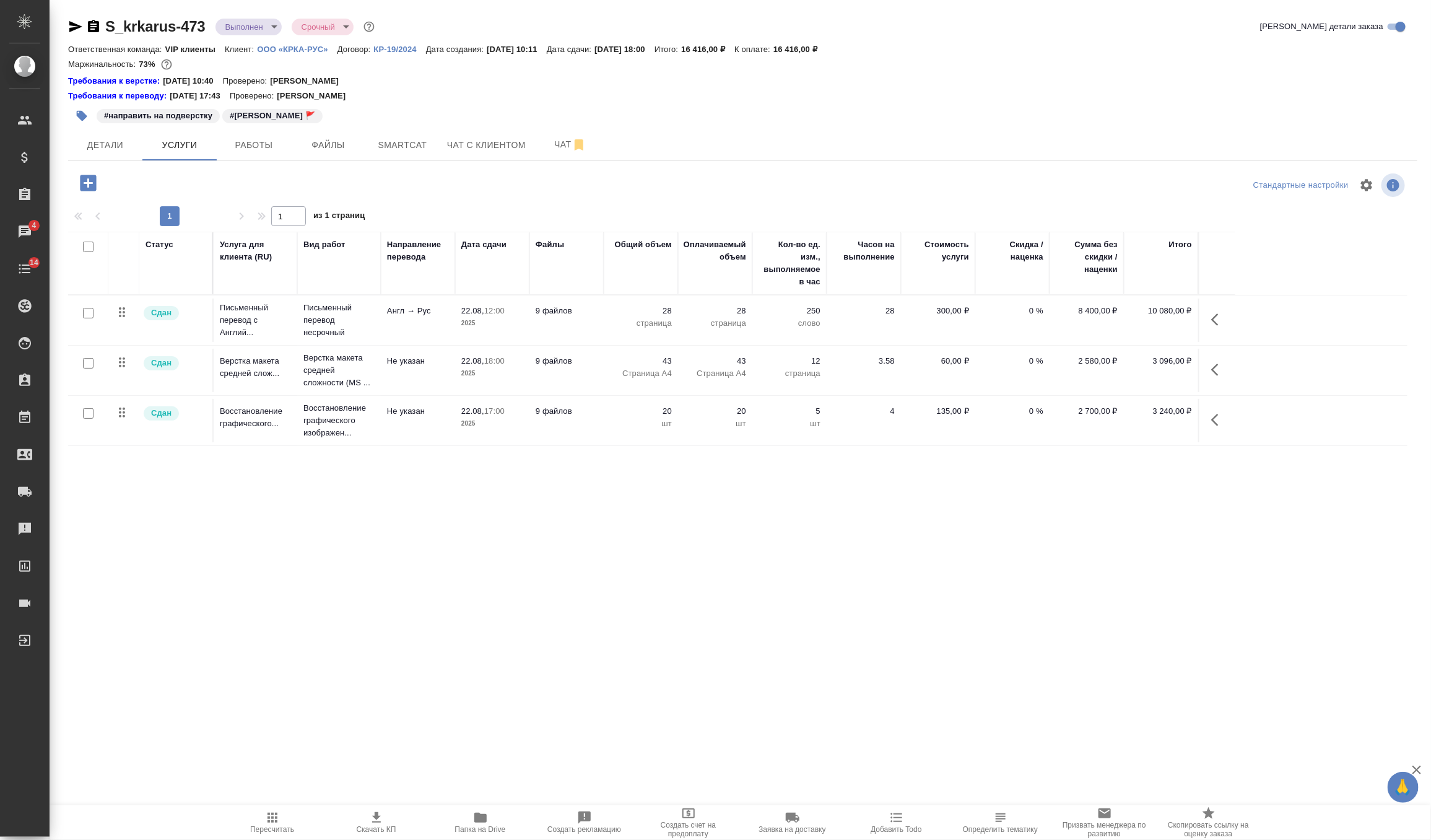
click at [303, 338] on td "Письменный перевод несрочный" at bounding box center [338, 319] width 84 height 50
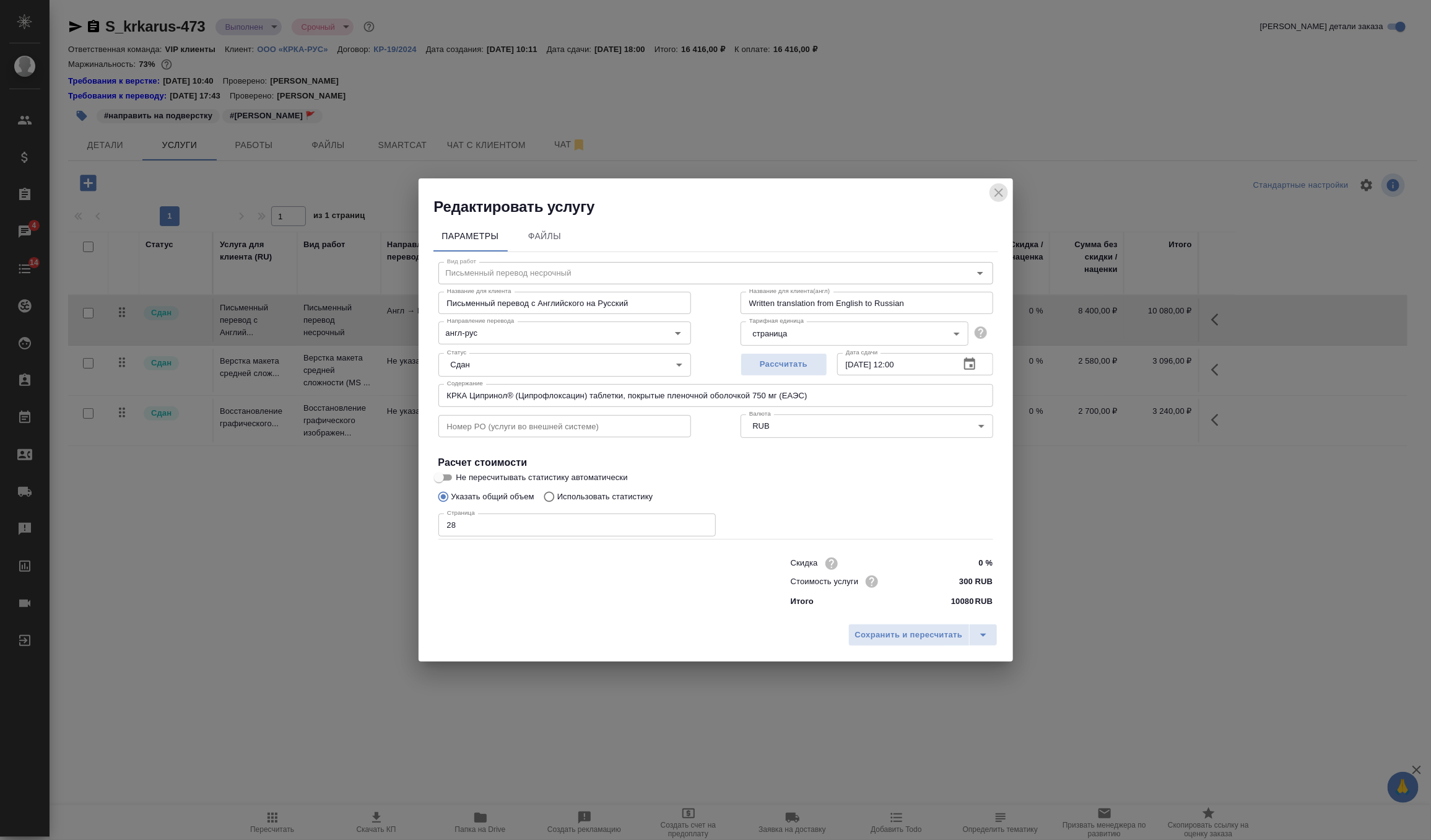
click at [993, 191] on icon "close" at bounding box center [999, 192] width 14 height 14
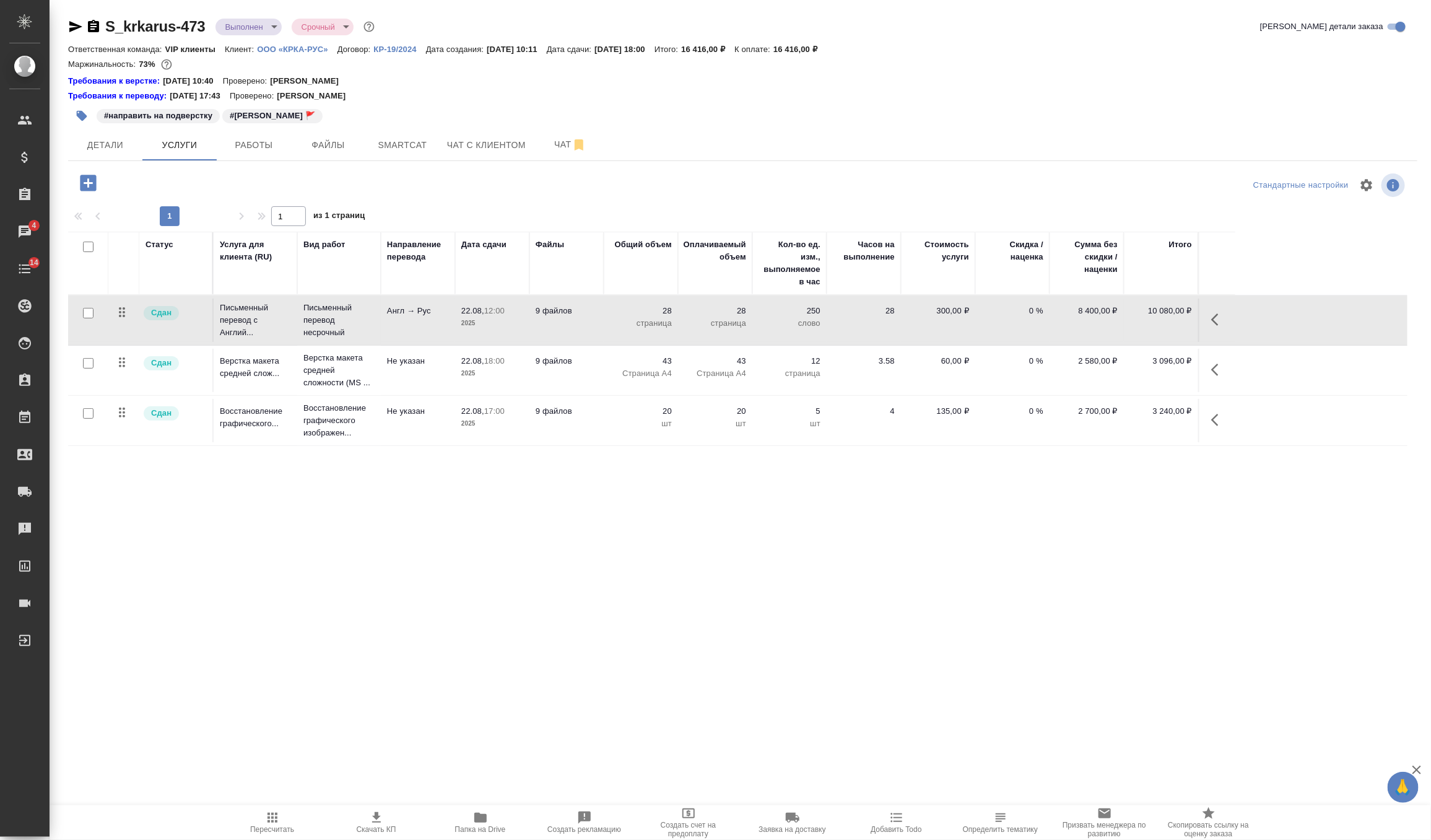
click at [556, 368] on td "9 файлов" at bounding box center [567, 370] width 74 height 43
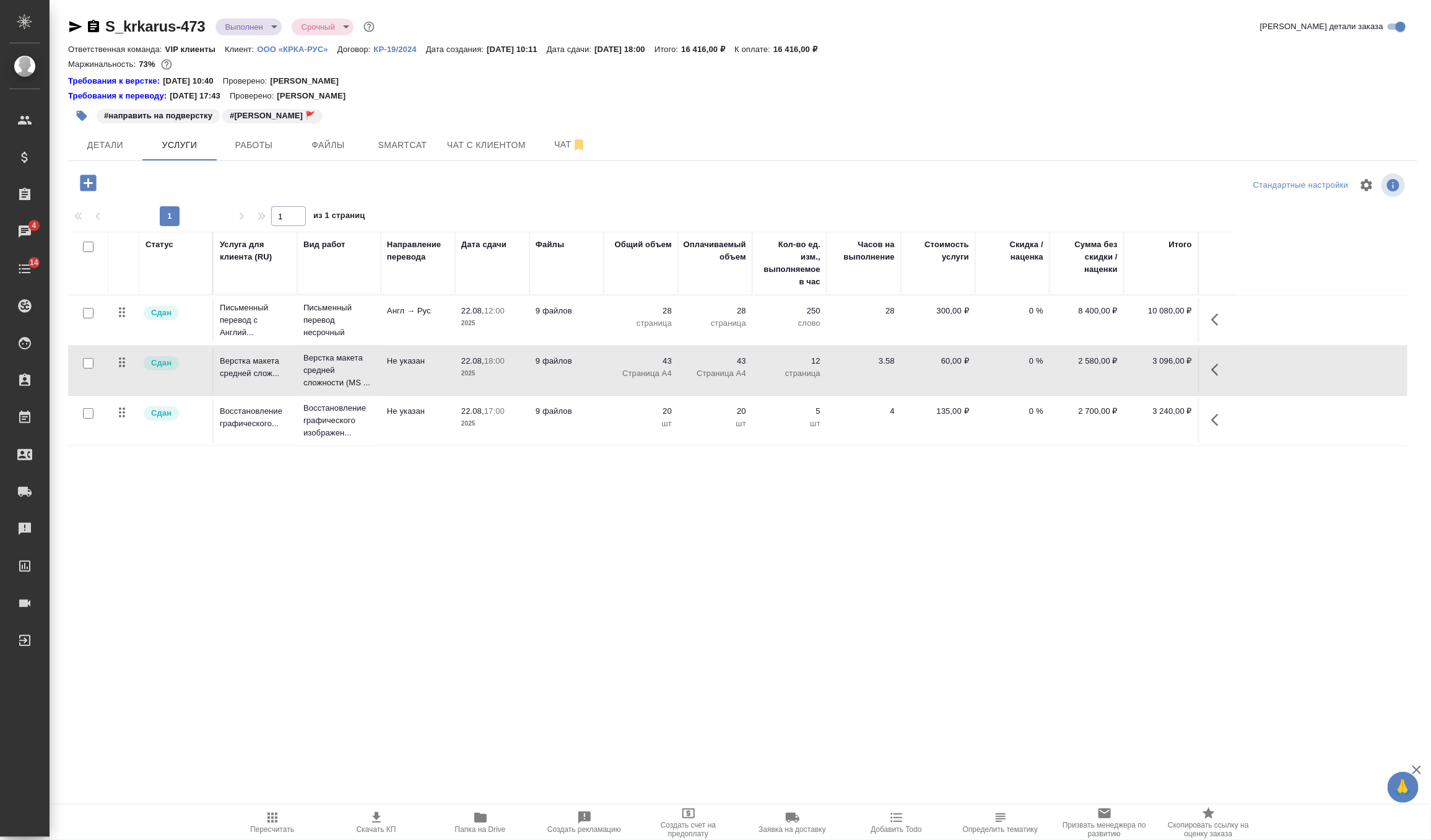
click at [556, 368] on td "9 файлов" at bounding box center [567, 370] width 74 height 43
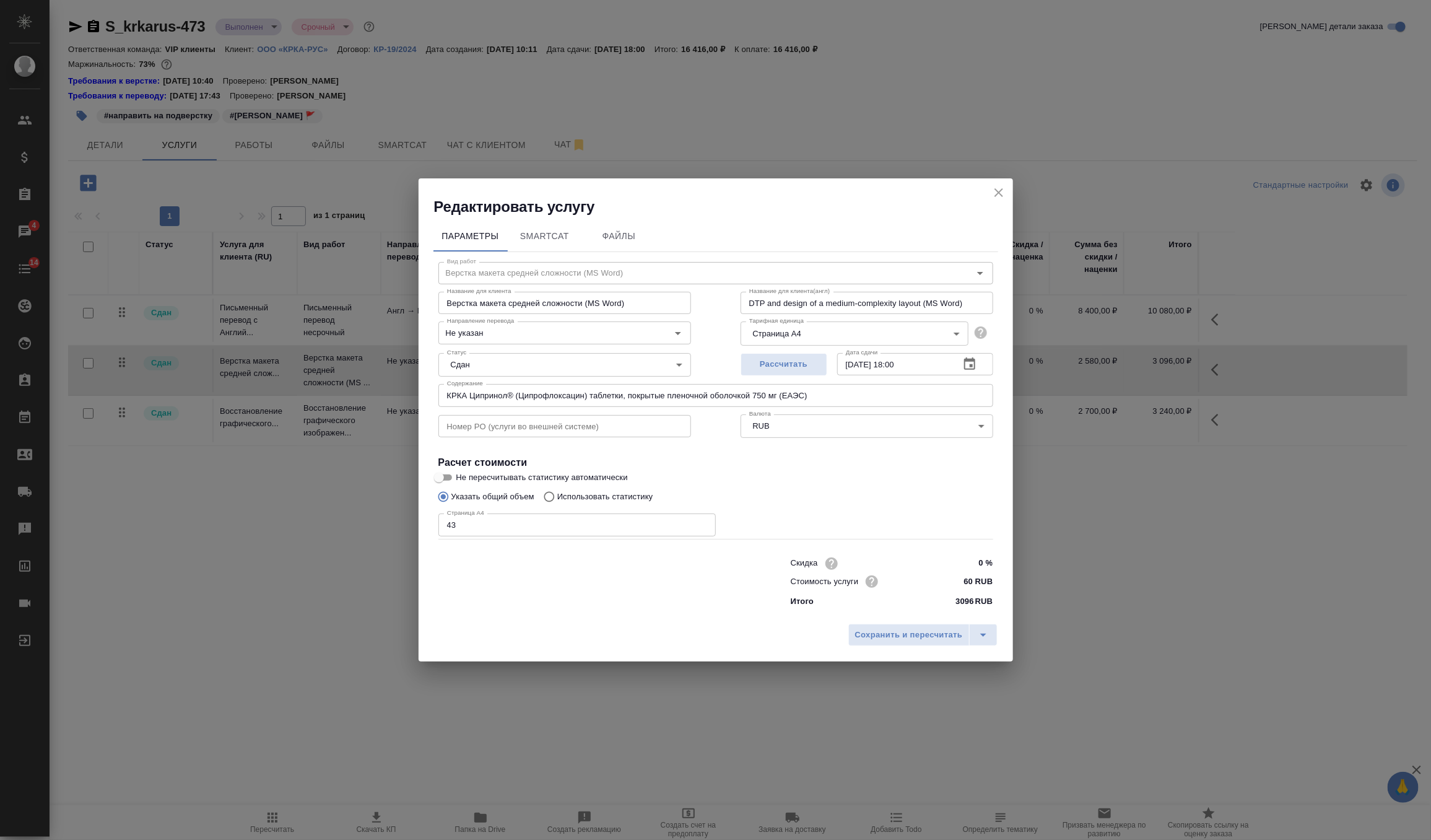
click at [1003, 188] on icon "close" at bounding box center [999, 192] width 14 height 14
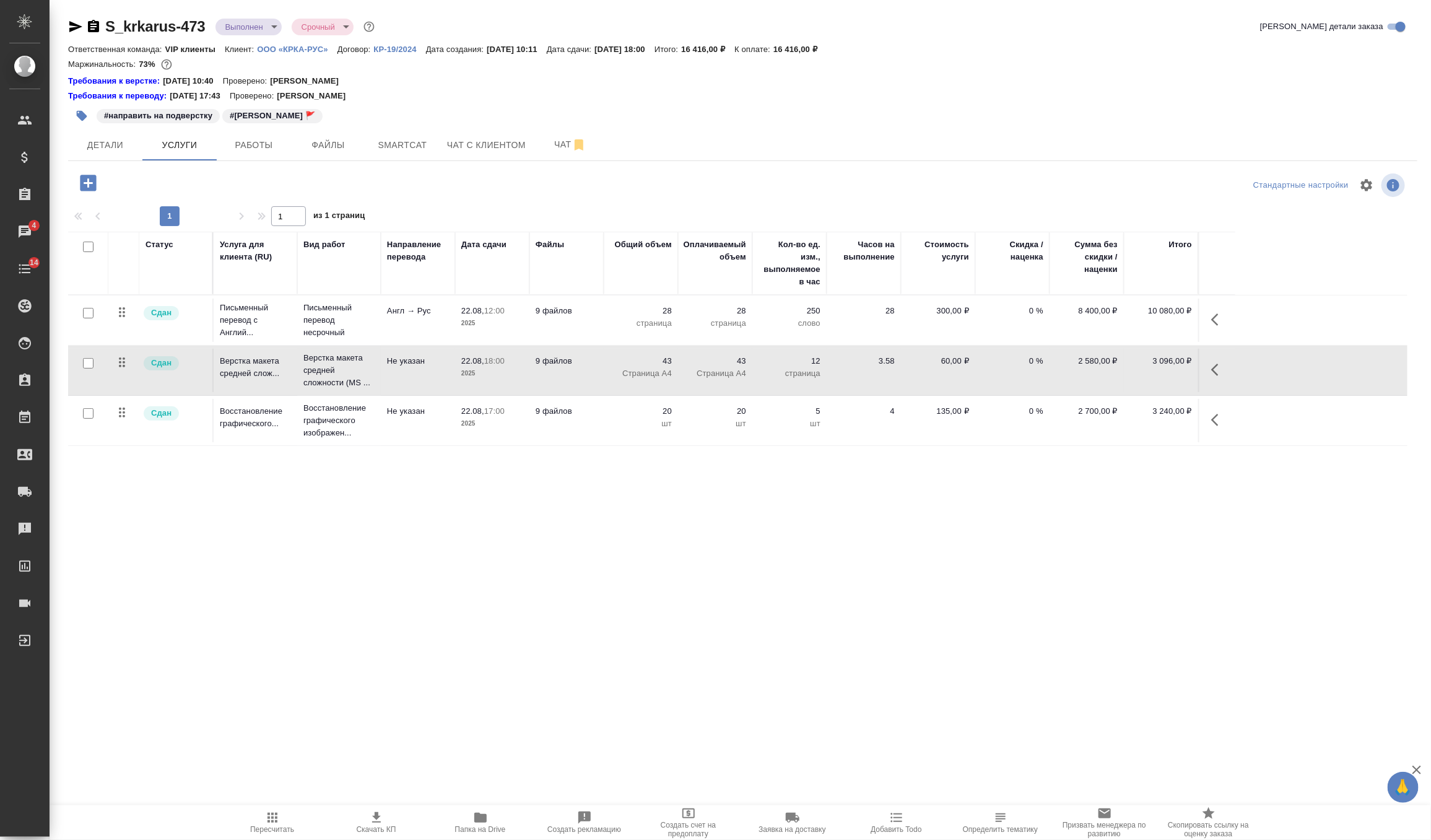
click at [297, 442] on td "Восстановление графического изображен..." at bounding box center [338, 420] width 84 height 50
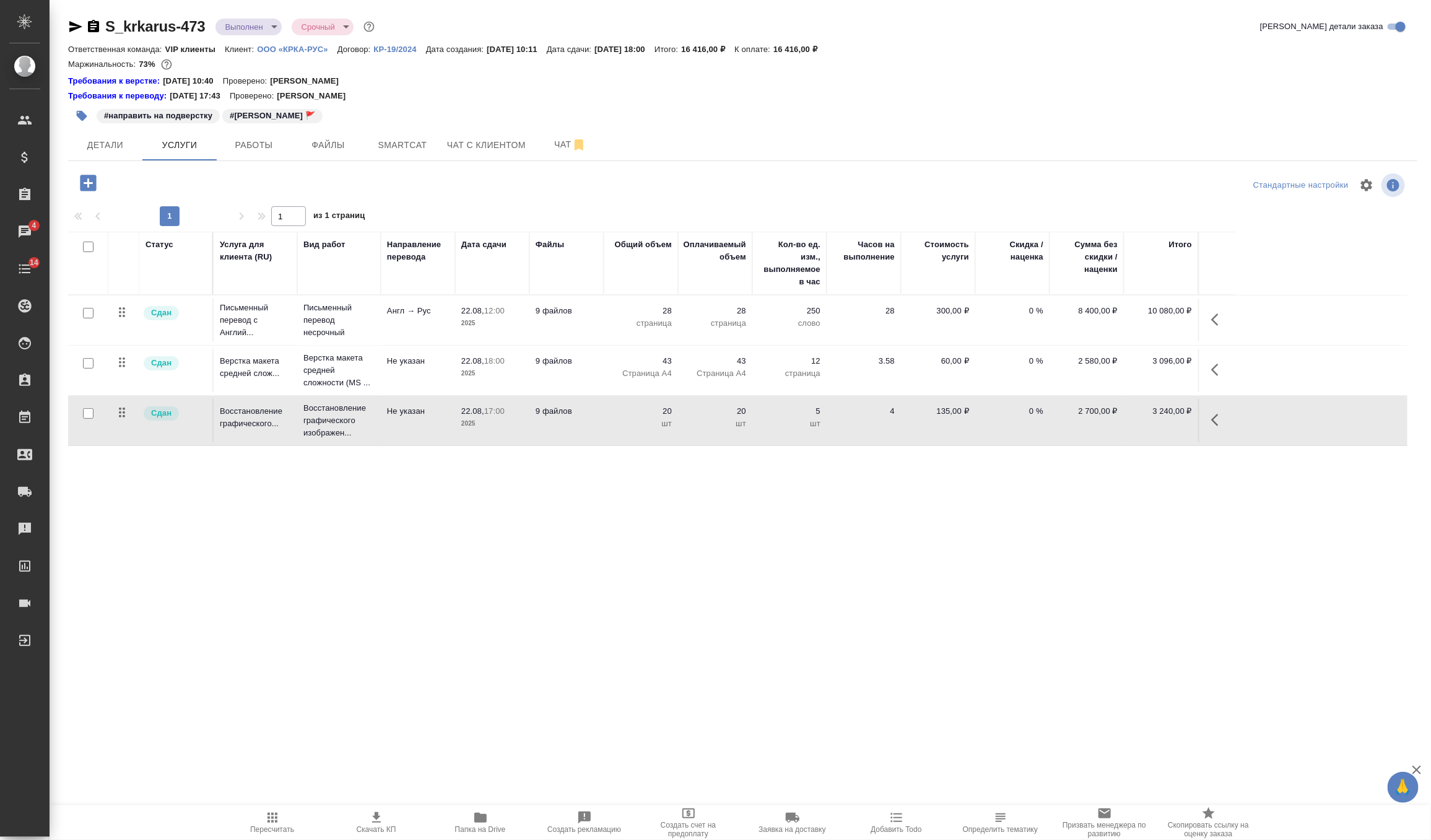
click at [297, 442] on td "Восстановление графического изображен..." at bounding box center [338, 420] width 84 height 50
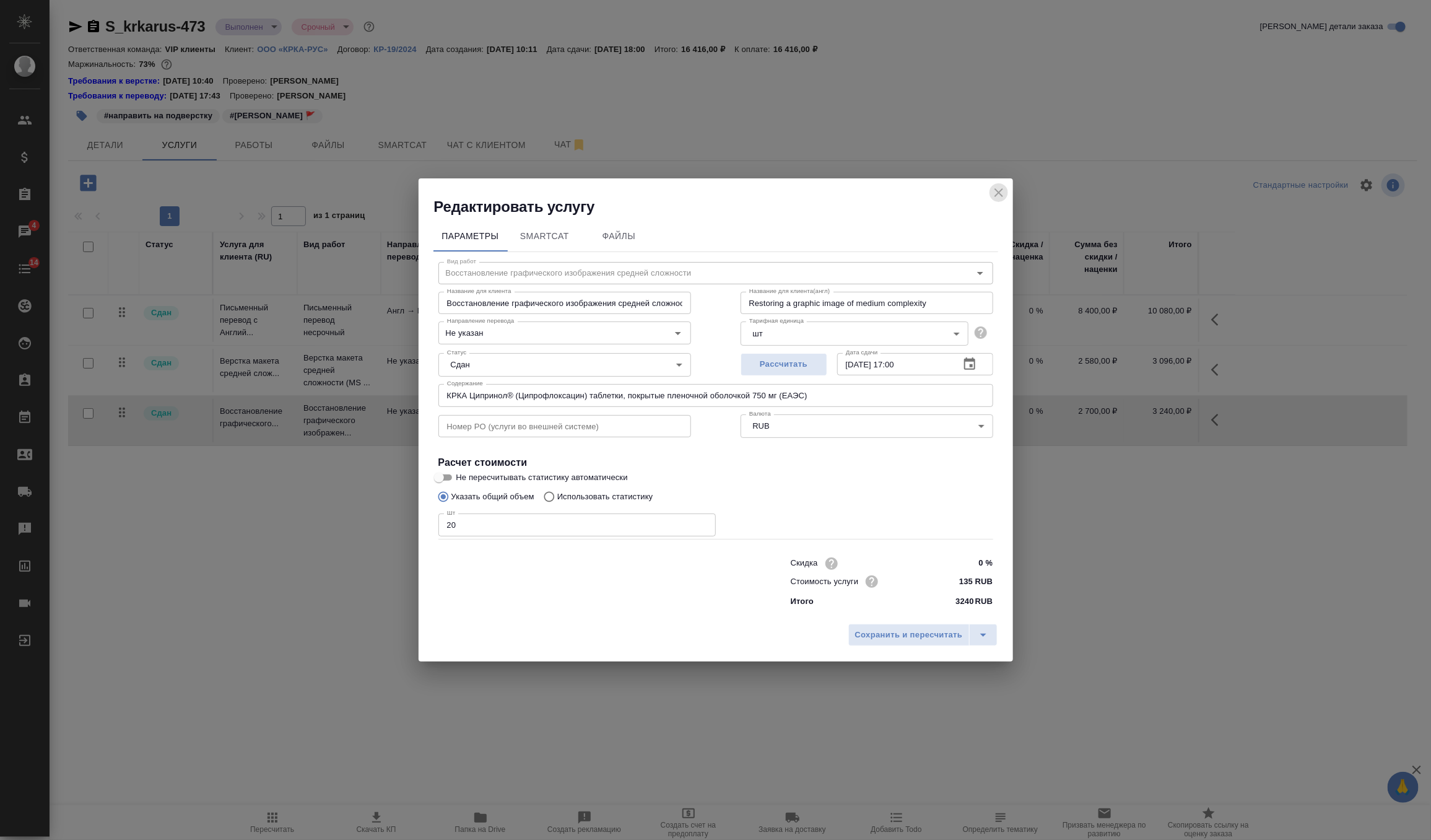
click at [994, 185] on button "close" at bounding box center [999, 192] width 19 height 19
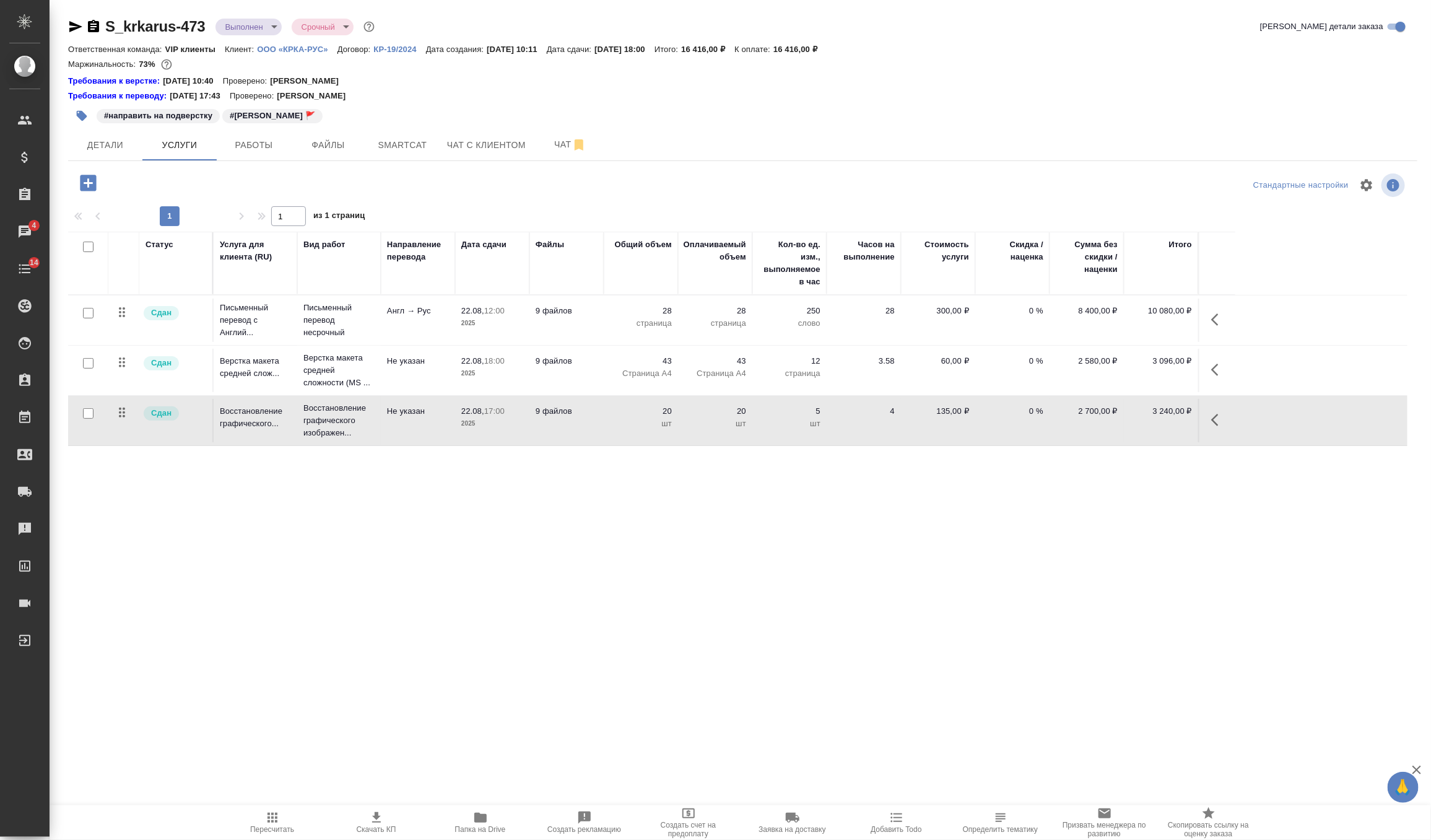
click at [259, 17] on div "S_krkarus-473 Выполнен completed Срочный urgent" at bounding box center [223, 27] width 309 height 20
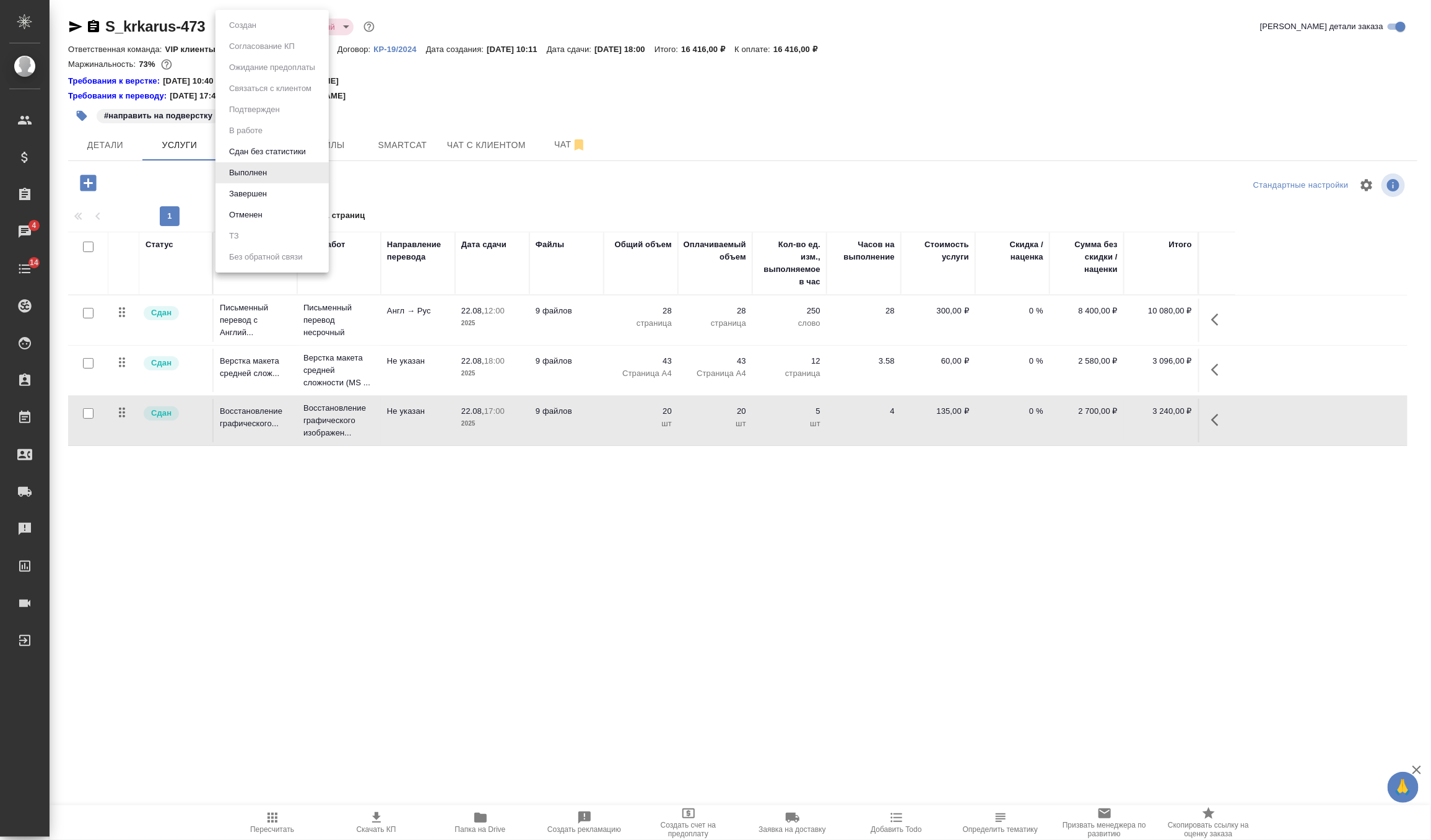
click at [261, 32] on body "🙏 .cls-1 fill:#fff; AWATERA Zverzhanovskaya [PERSON_NAME] Спецификации Заказы 4…" at bounding box center [716, 420] width 1431 height 840
click at [255, 202] on li "Завершен" at bounding box center [272, 193] width 114 height 21
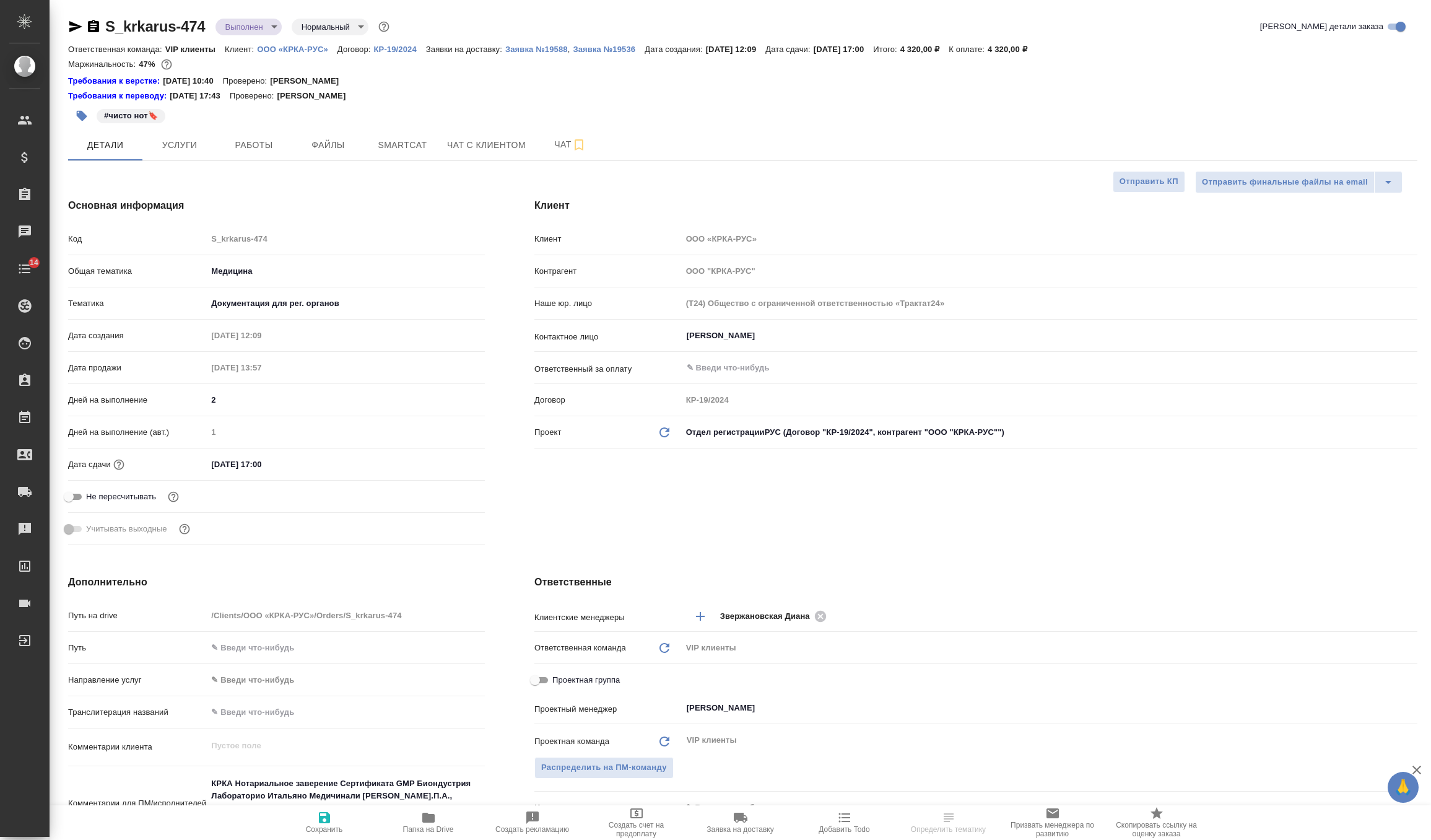
select select "RU"
click at [208, 149] on span "Услуги" at bounding box center [180, 144] width 60 height 15
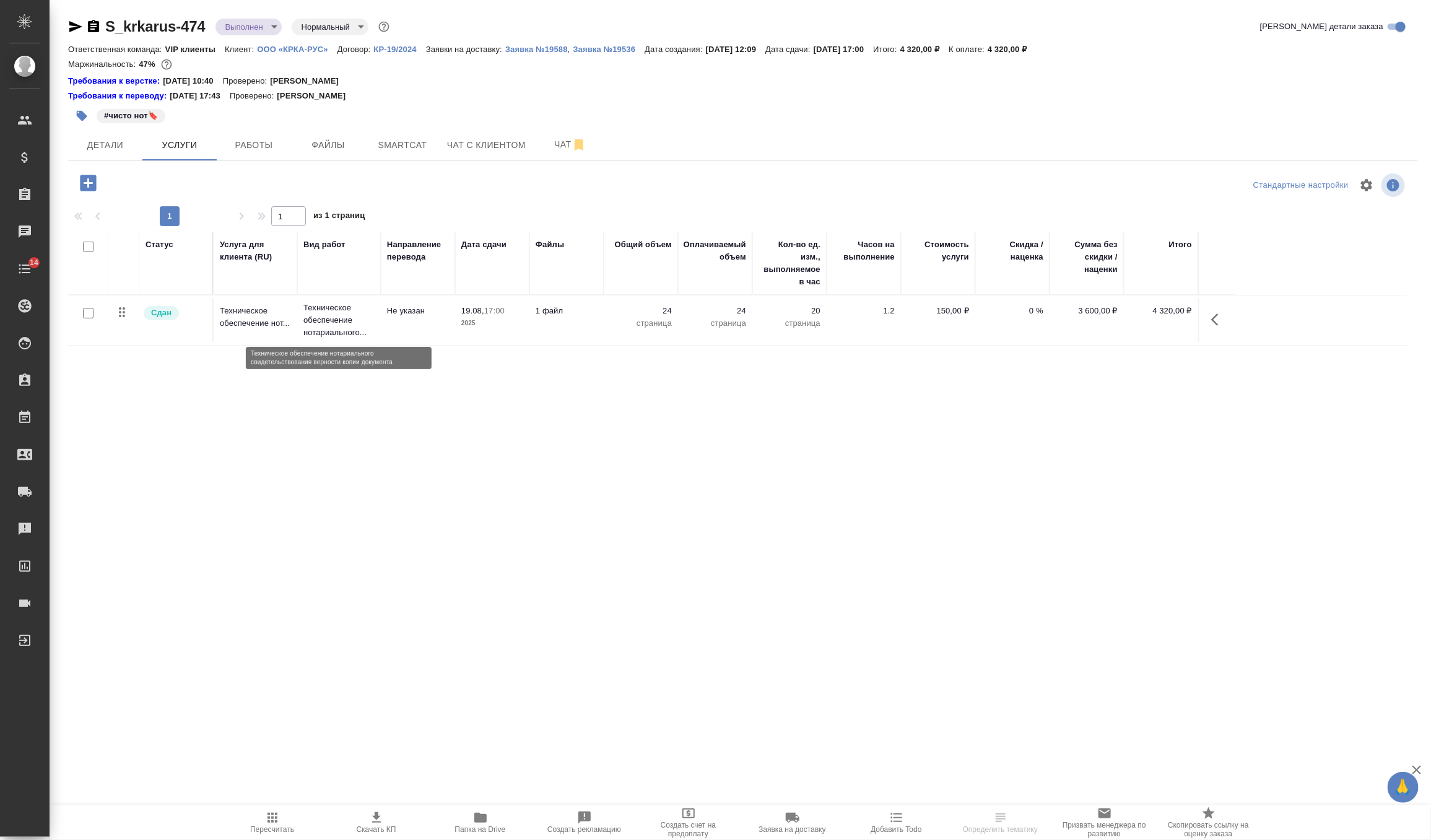
click at [338, 319] on p "Техническое обеспечение нотариального..." at bounding box center [338, 319] width 71 height 37
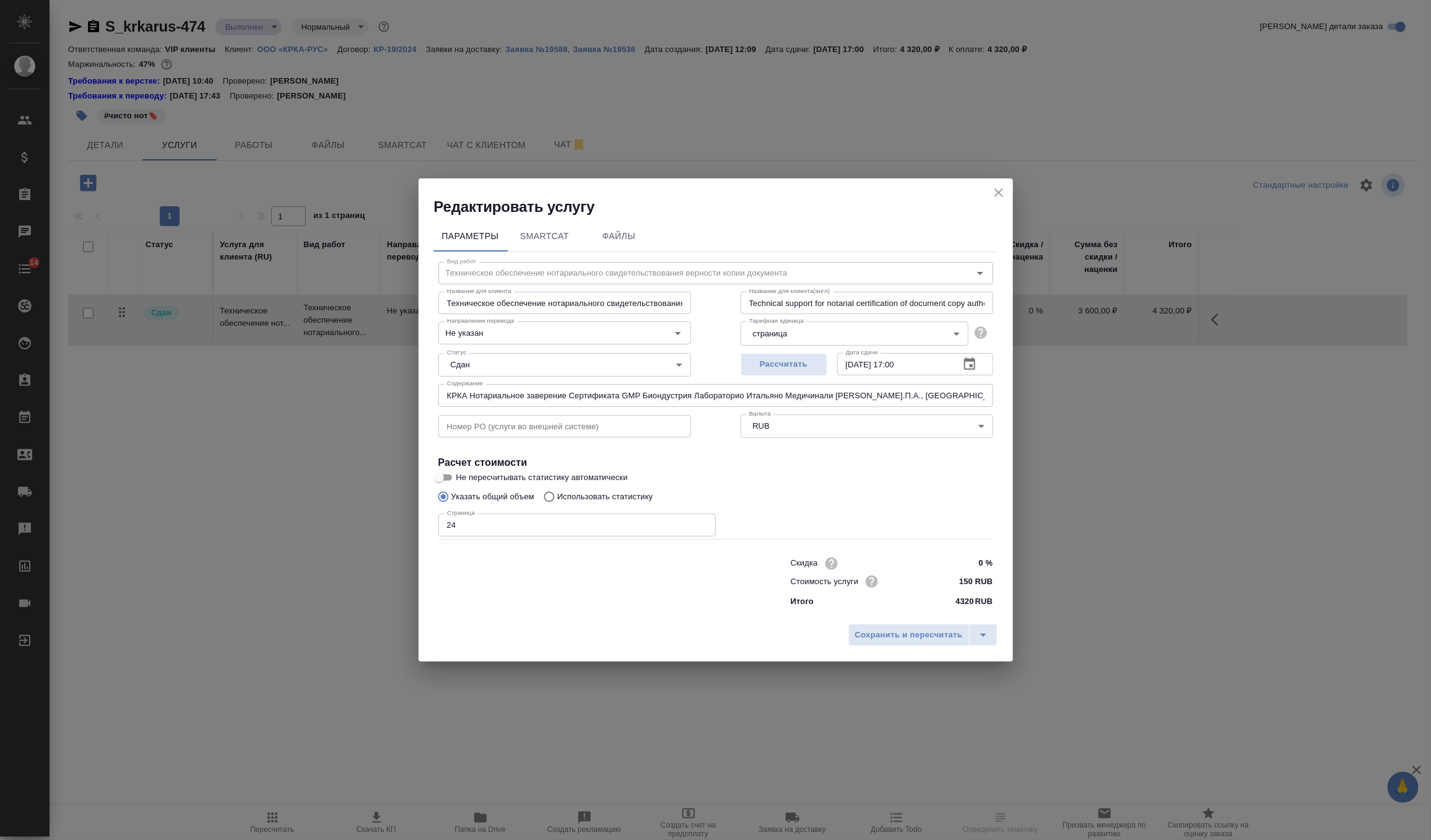
click at [1000, 196] on icon "close" at bounding box center [999, 192] width 14 height 14
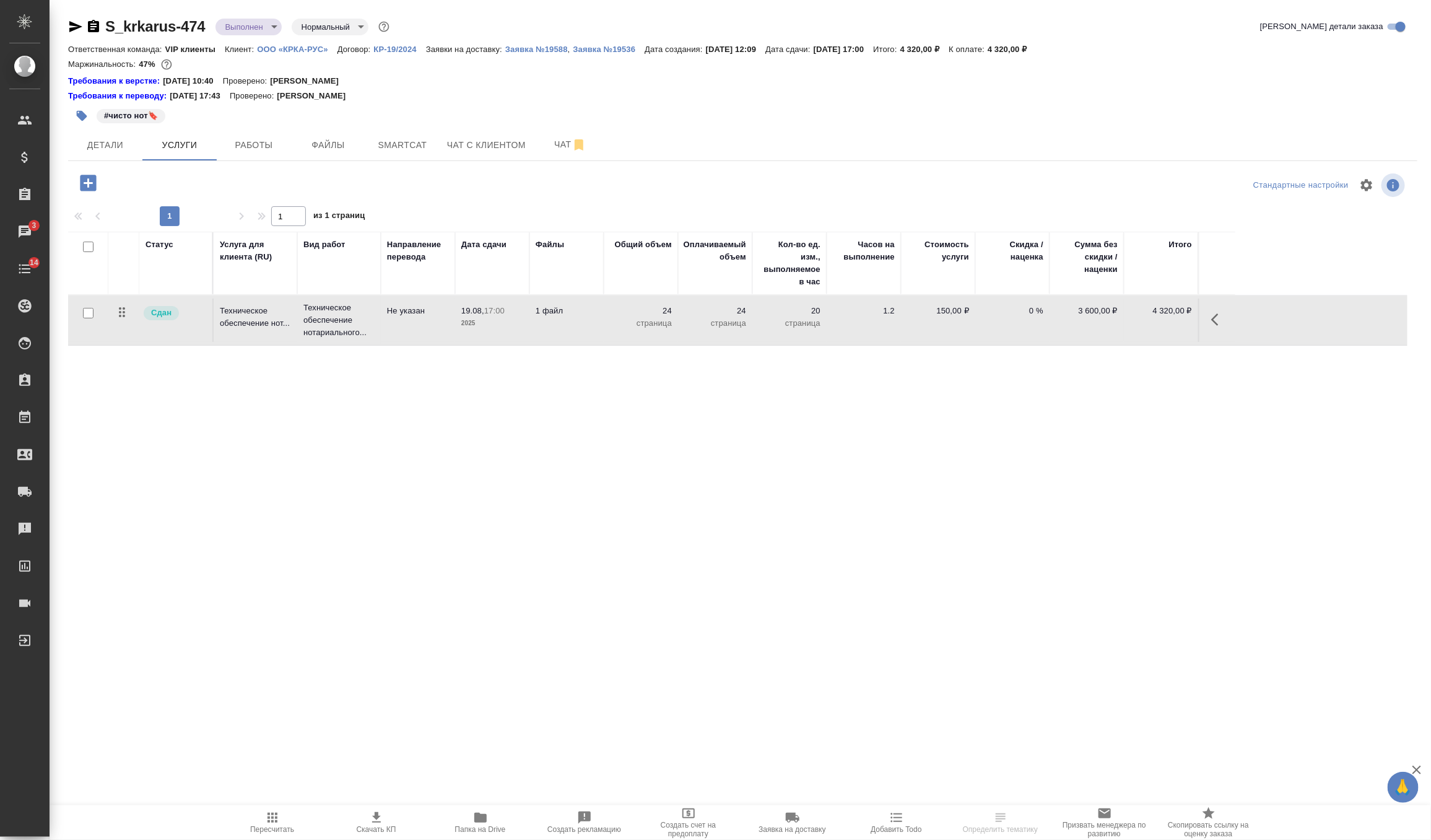
click at [254, 32] on body "🙏 .cls-1 fill:#fff; AWATERA Zverzhanovskaya [PERSON_NAME] Спецификации Заказы 3…" at bounding box center [716, 420] width 1431 height 840
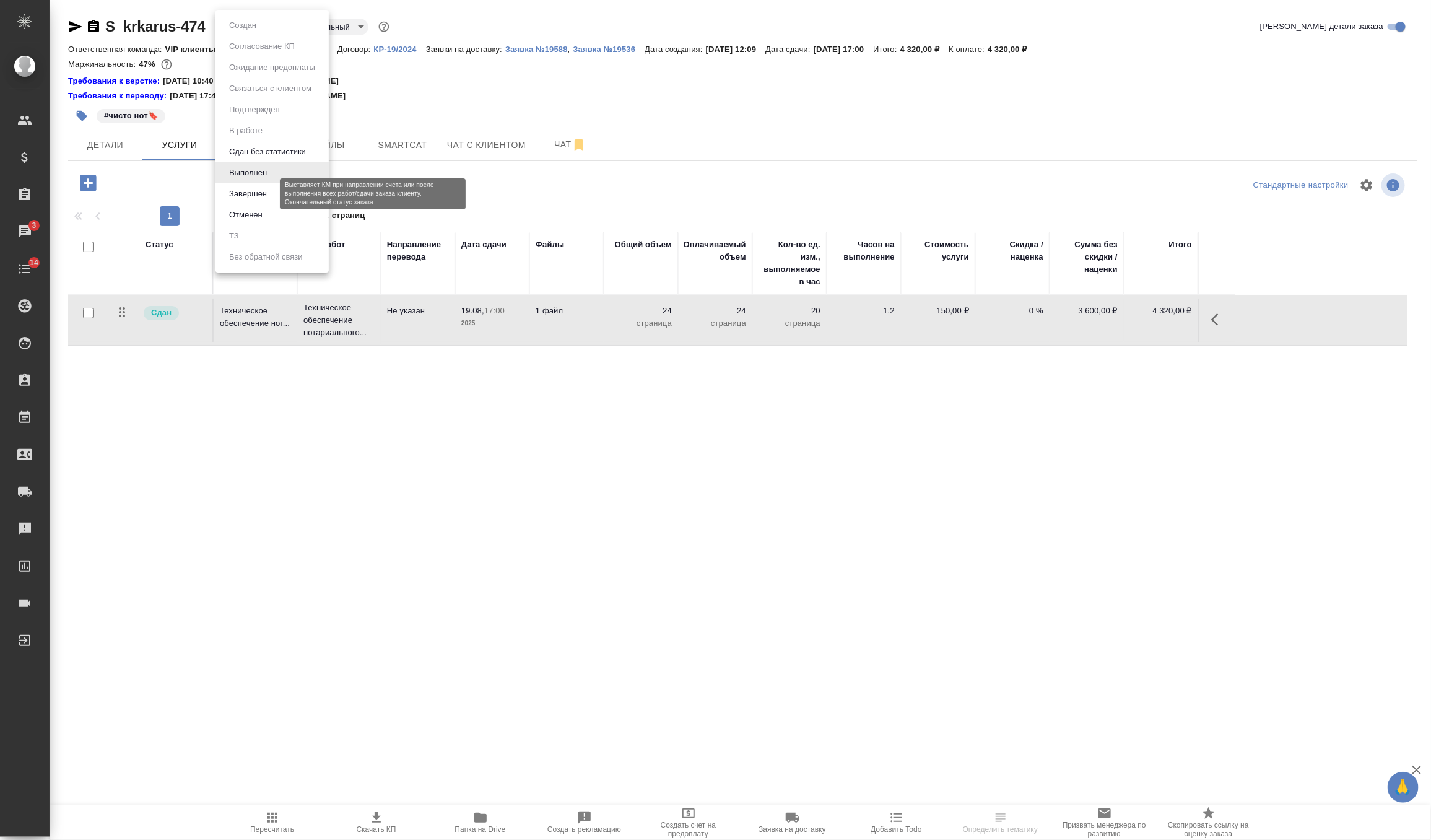
click at [246, 200] on li "Завершен" at bounding box center [272, 193] width 114 height 21
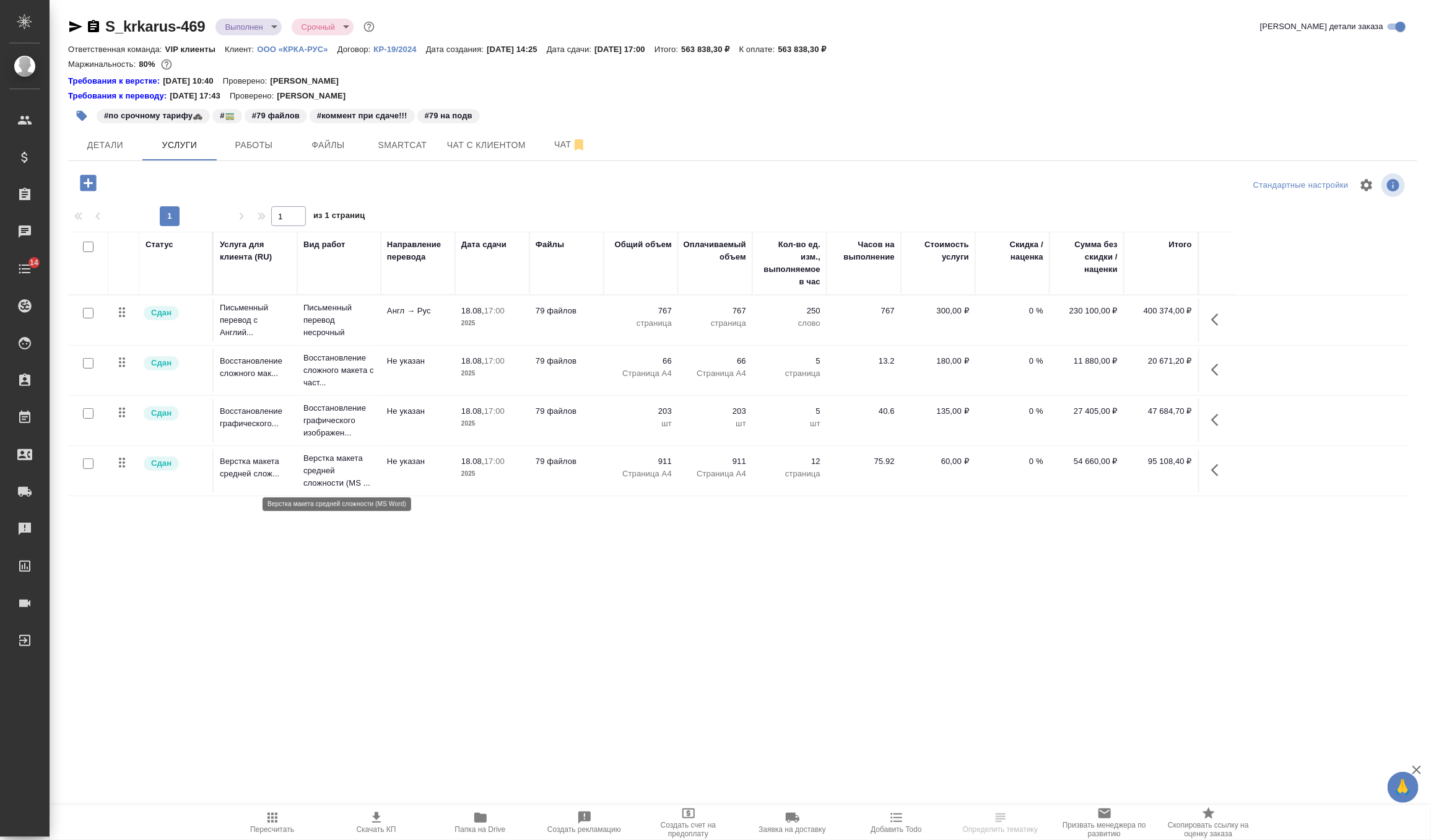
click at [355, 483] on p "Верстка макета средней сложности (MS ..." at bounding box center [338, 470] width 71 height 37
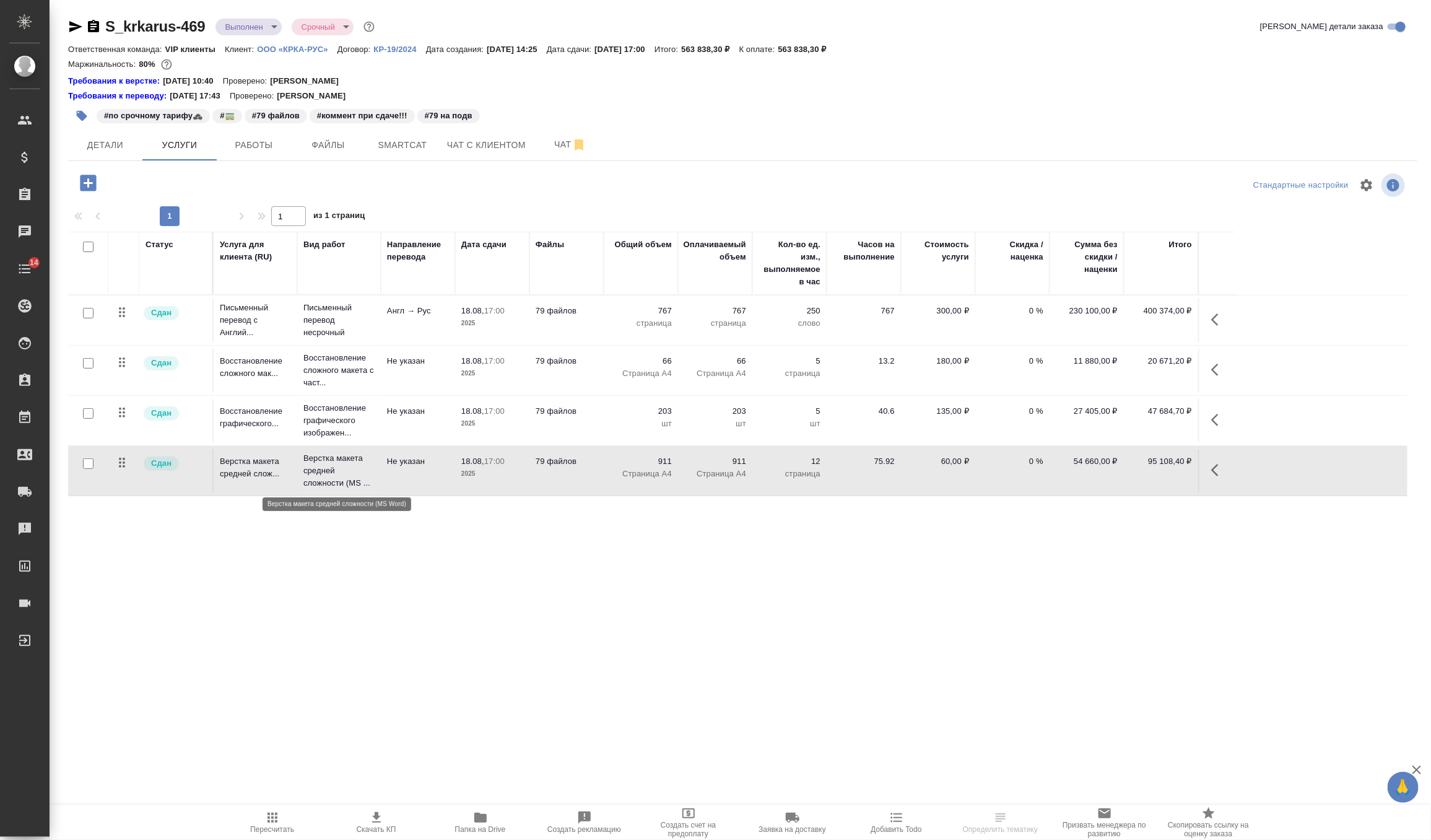
click at [355, 483] on p "Верстка макета средней сложности (MS ..." at bounding box center [338, 470] width 71 height 37
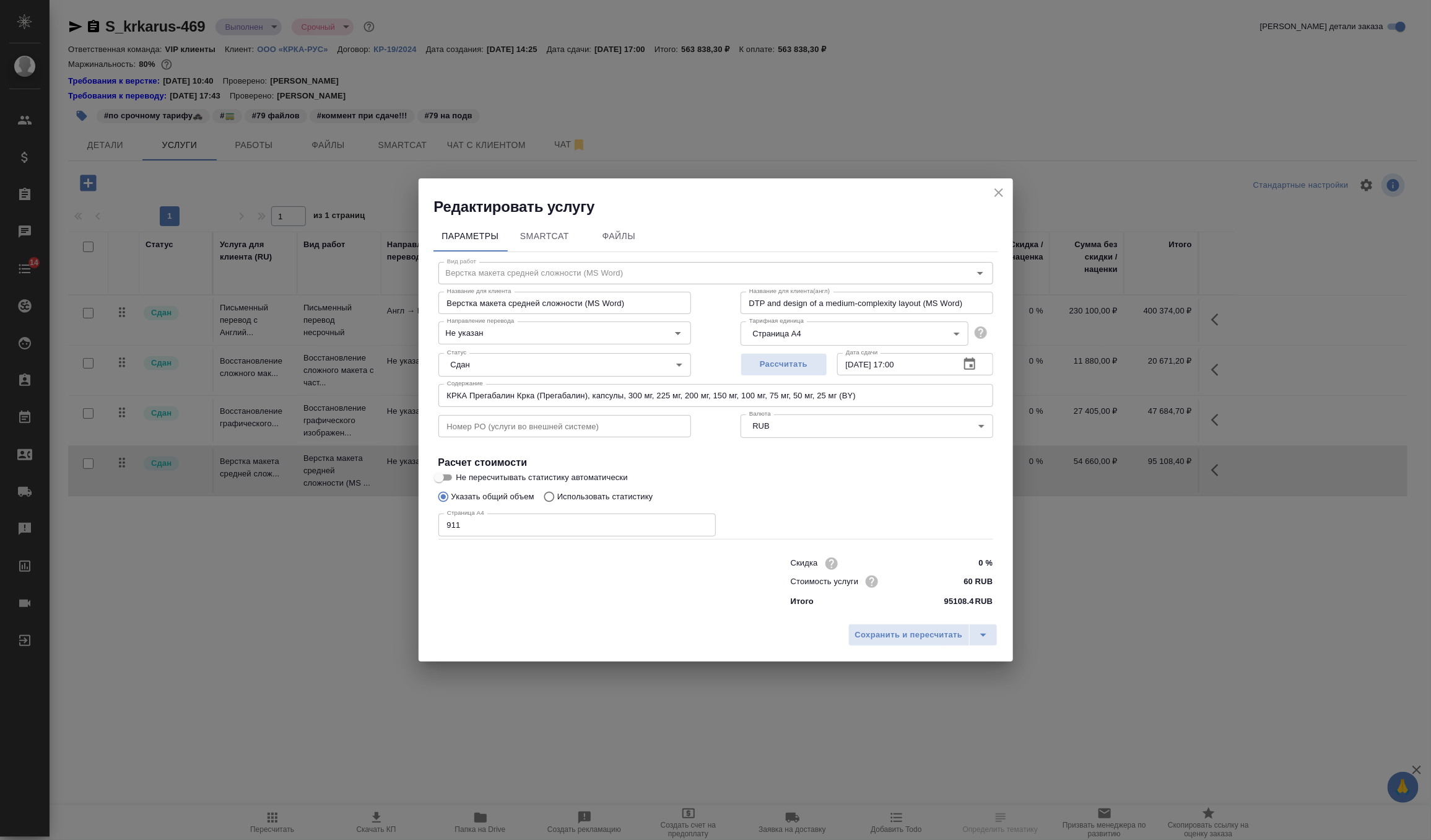
click at [1000, 195] on icon "close" at bounding box center [999, 193] width 9 height 9
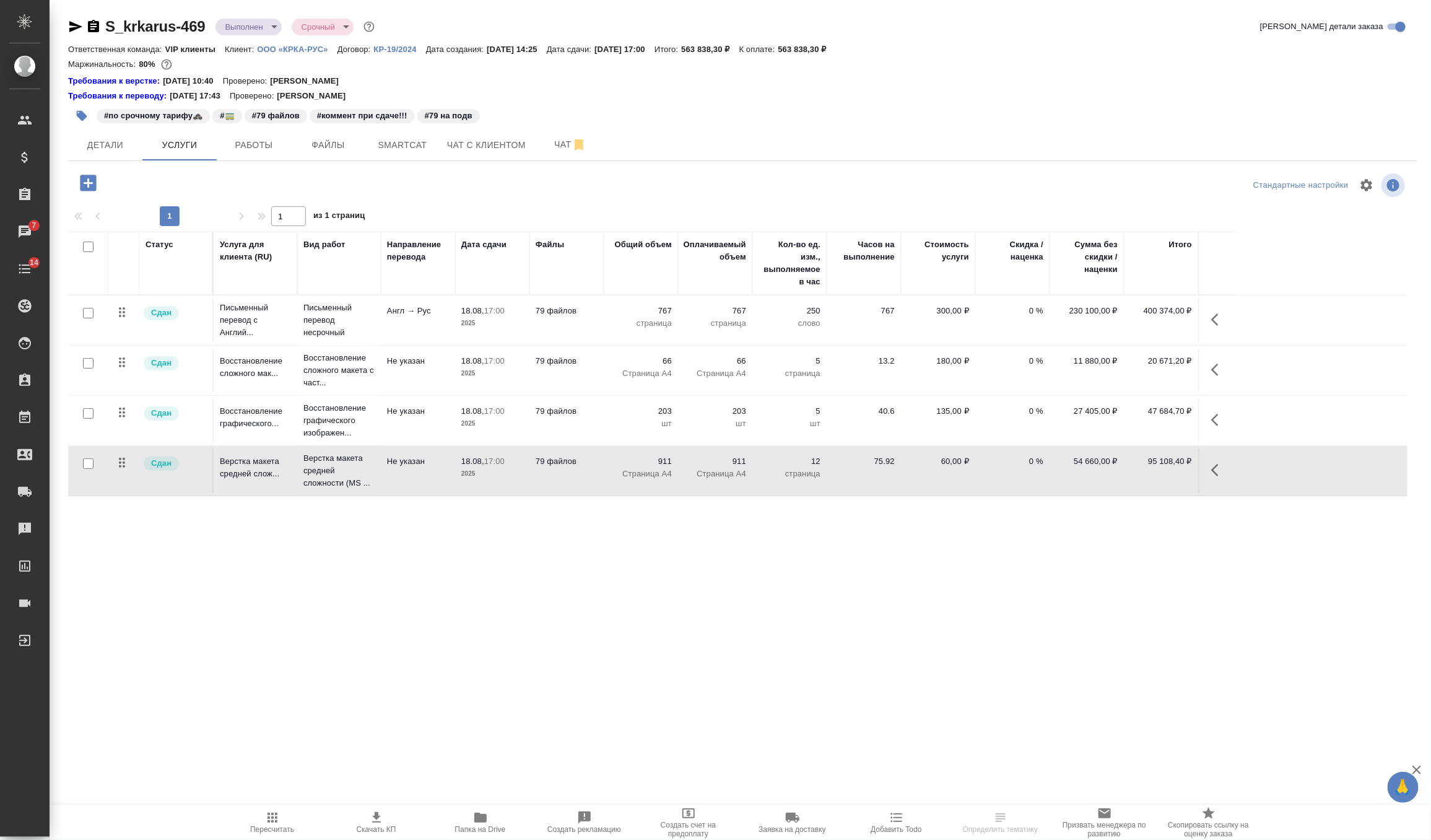
click at [259, 27] on body "🙏 .cls-1 fill:#fff; AWATERA Zverzhanovskaya [PERSON_NAME] Спецификации Заказы 7…" at bounding box center [716, 420] width 1431 height 840
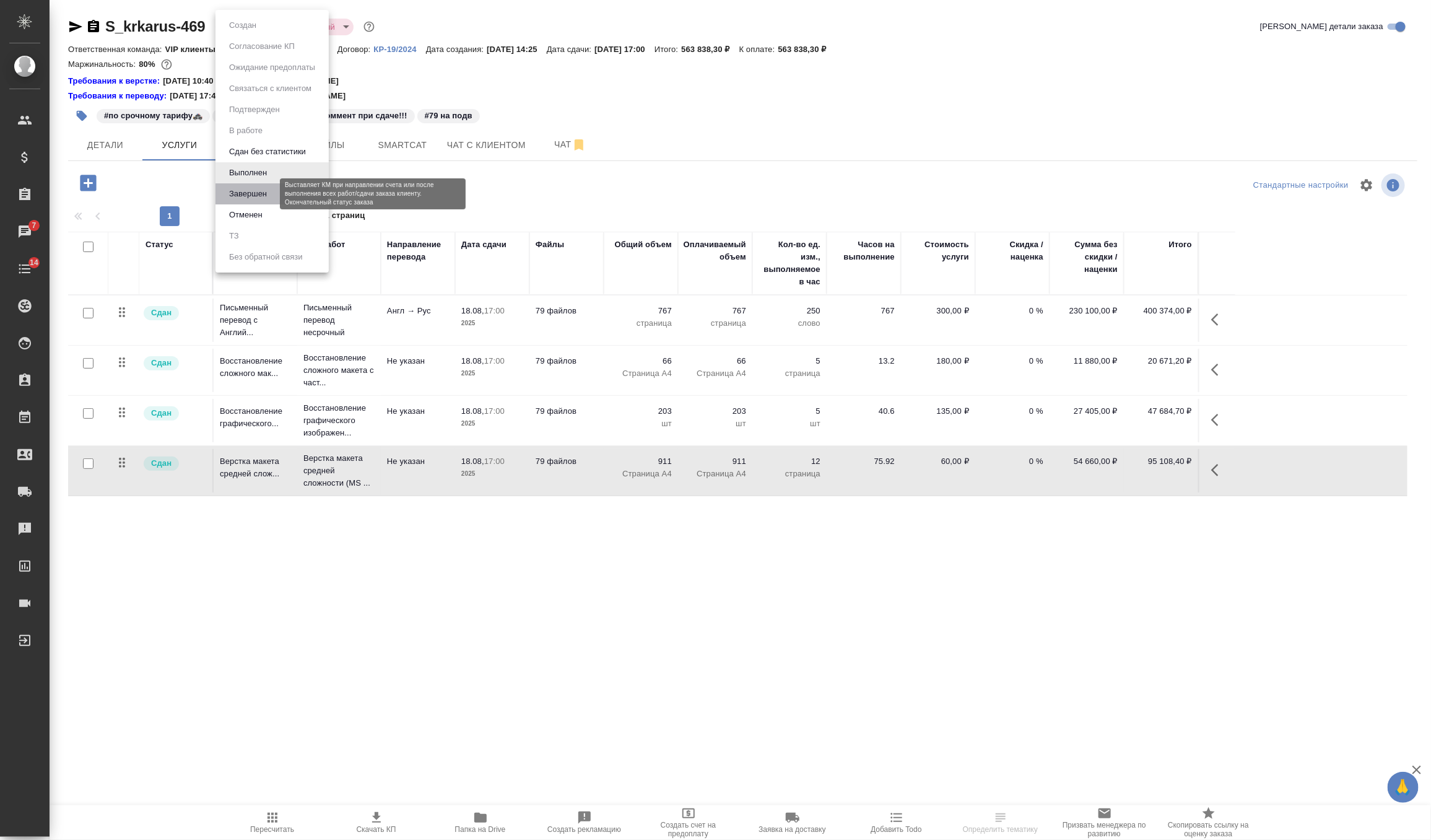
click at [259, 189] on button "Завершен" at bounding box center [248, 193] width 45 height 14
